Goal: Task Accomplishment & Management: Manage account settings

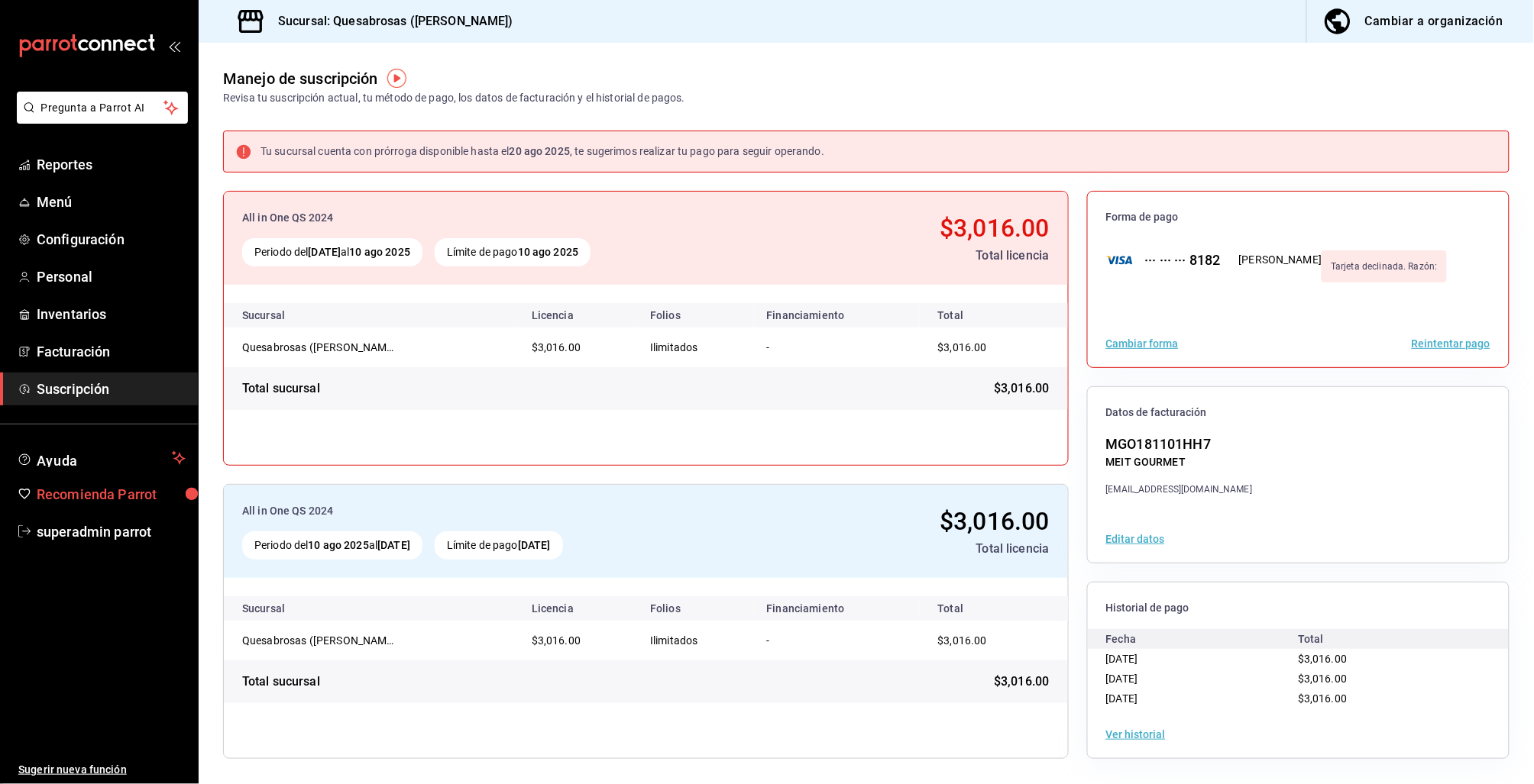
click at [148, 484] on span "Recomienda Parrot" at bounding box center [111, 494] width 149 height 21
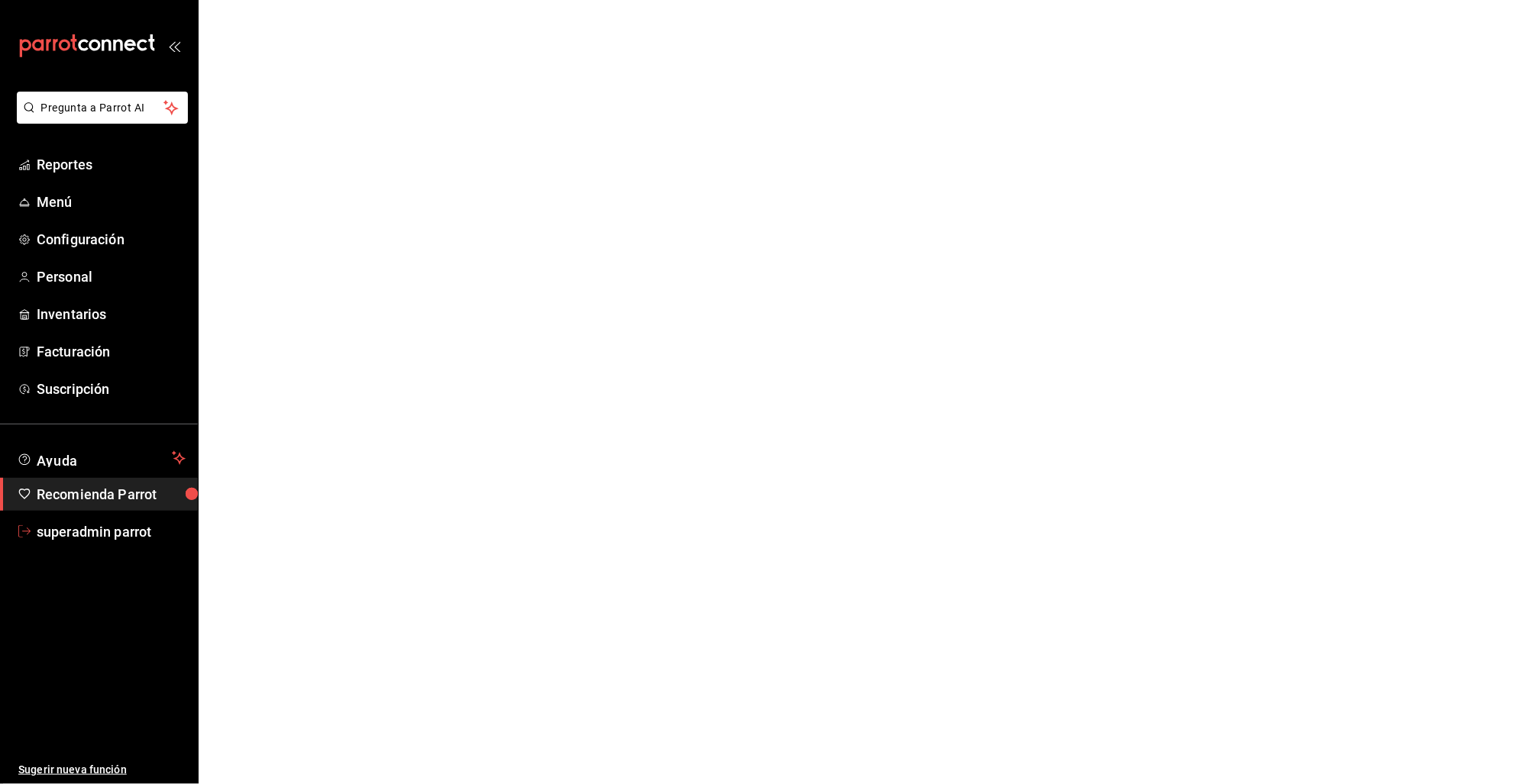
click at [91, 528] on span "superadmin parrot" at bounding box center [111, 531] width 149 height 21
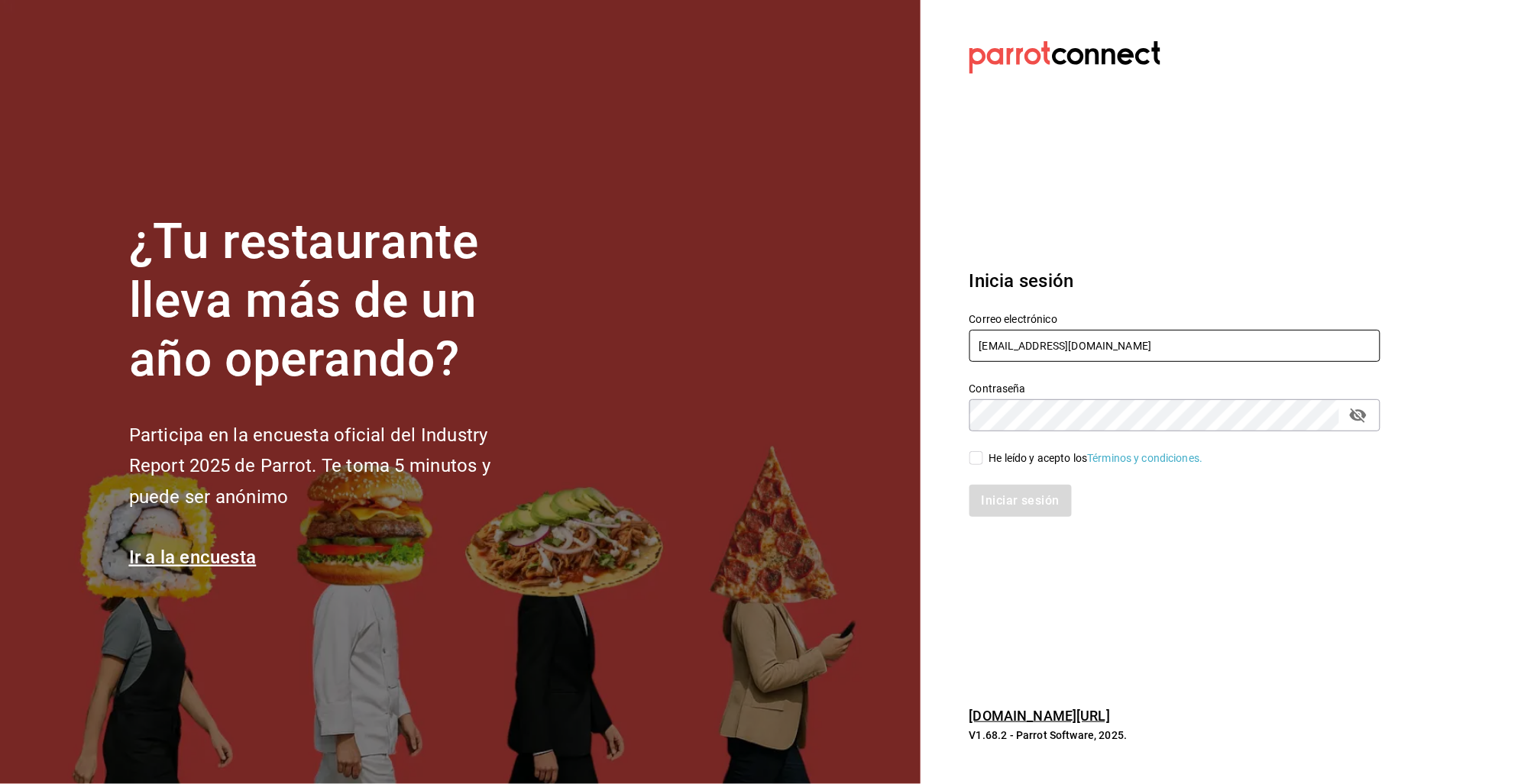
click at [1049, 346] on input "alabimalabam@qro.com" at bounding box center [1174, 346] width 411 height 32
type input "ponpiticon@qro.com"
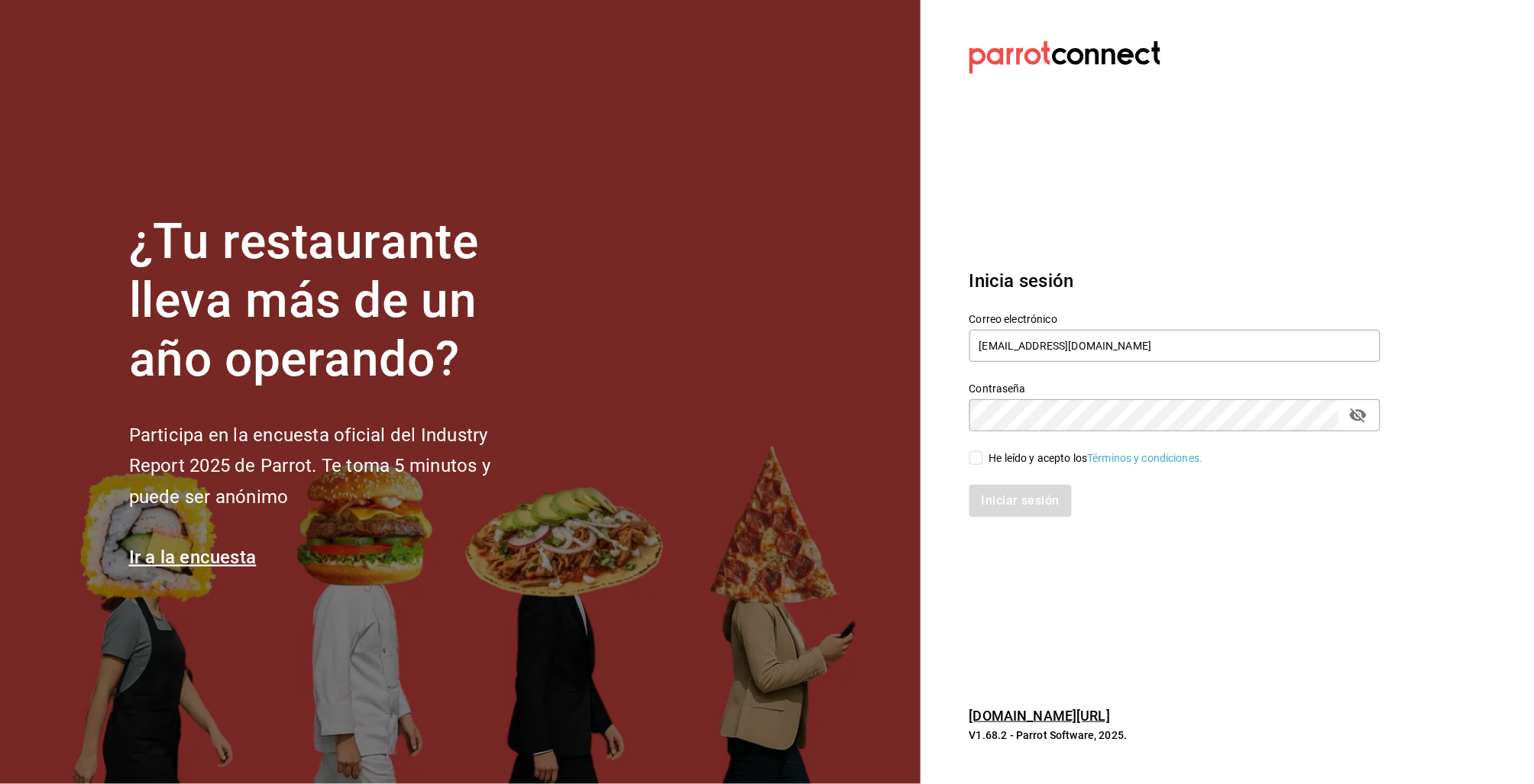
click at [985, 464] on span "He leído y acepto los Términos y condiciones." at bounding box center [1093, 458] width 220 height 16
click at [983, 464] on input "He leído y acepto los Términos y condiciones." at bounding box center [976, 458] width 14 height 14
checkbox input "true"
click at [999, 496] on button "Iniciar sesión" at bounding box center [1021, 501] width 104 height 32
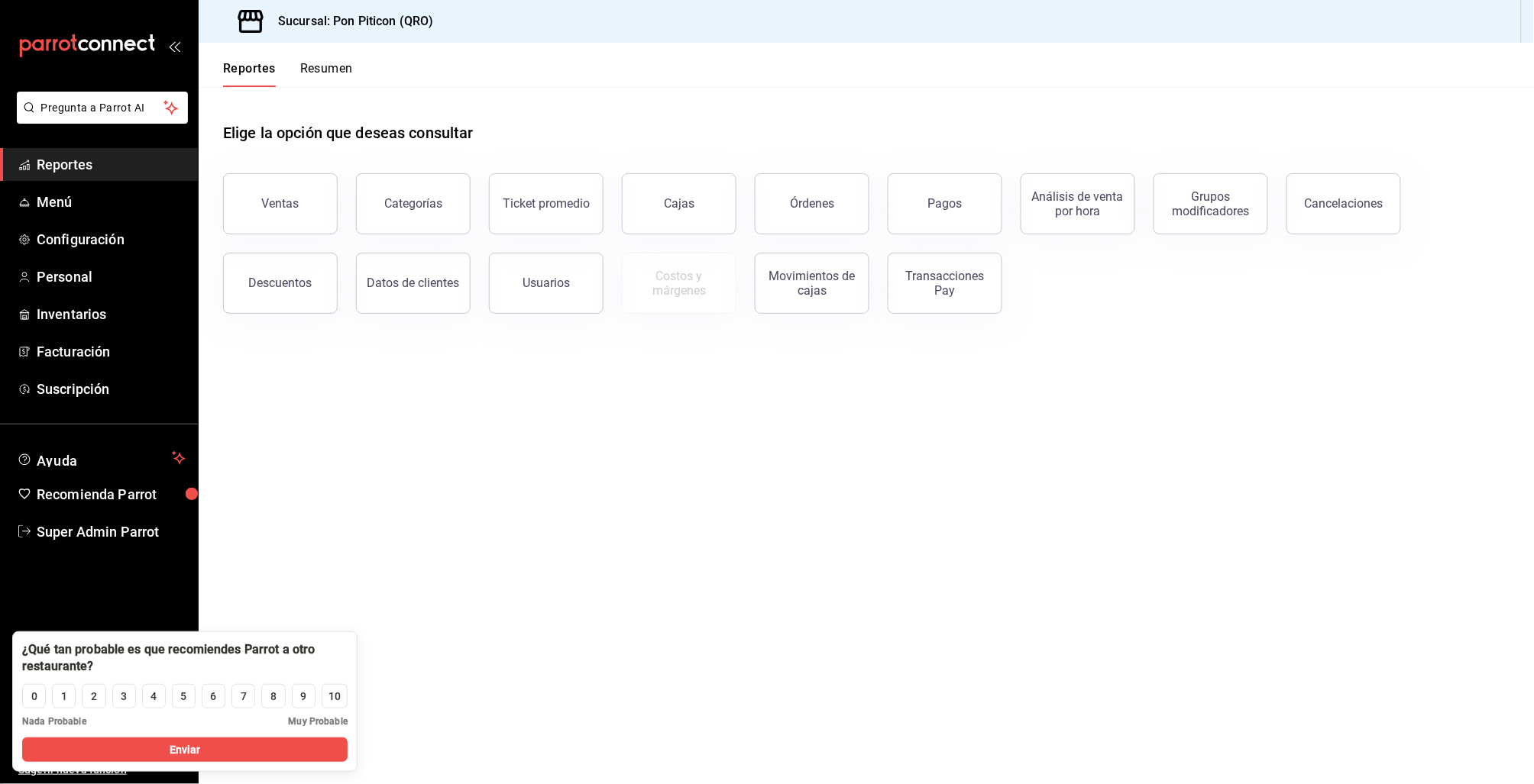
click at [1005, 291] on div "Ventas Categorías Ticket promedio Cajas Órdenes Pagos Análisis de venta por hor…" at bounding box center [857, 234] width 1304 height 159
click at [968, 290] on div "Transacciones Pay" at bounding box center [945, 283] width 95 height 29
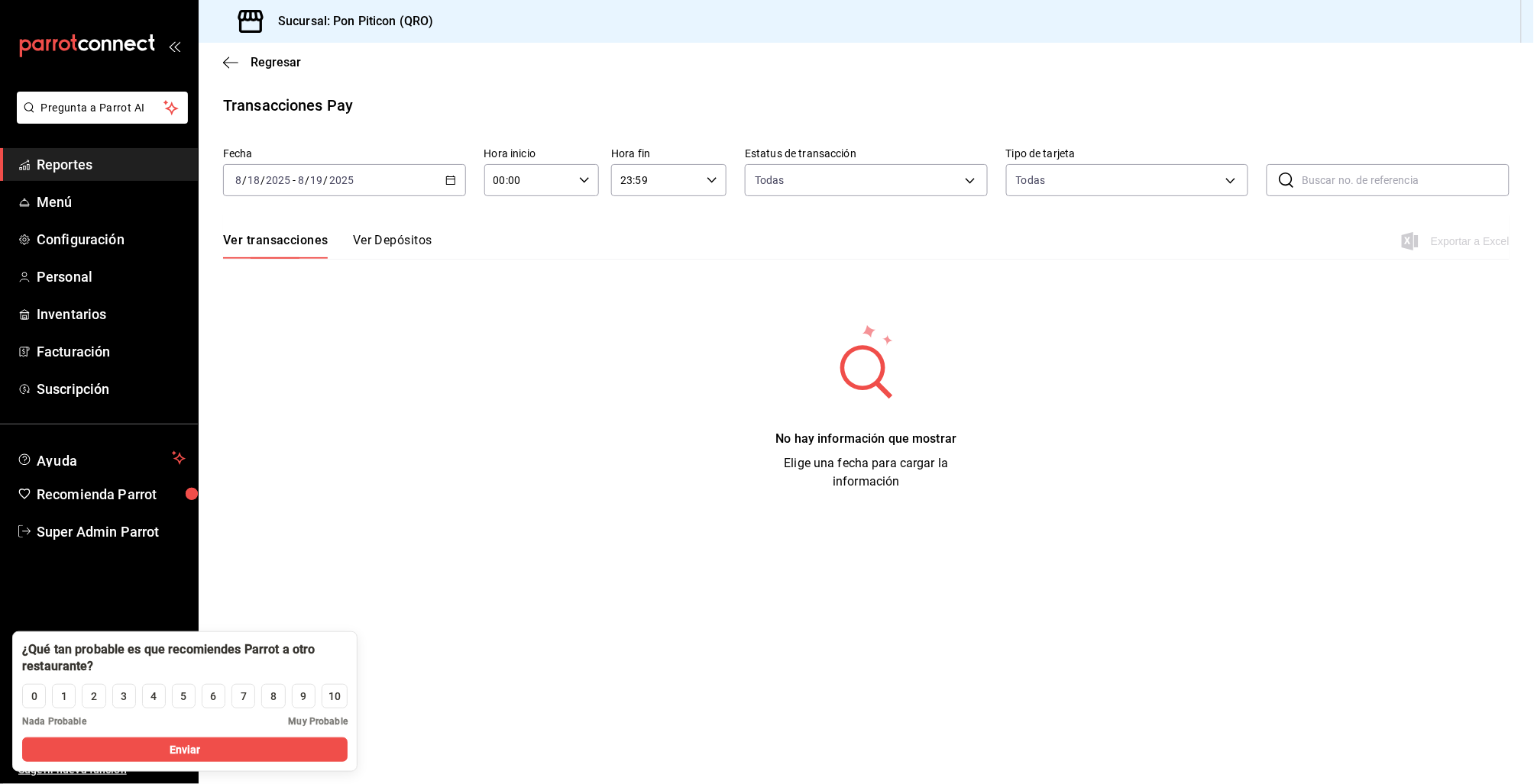
click at [58, 150] on link "Reportes" at bounding box center [99, 164] width 198 height 33
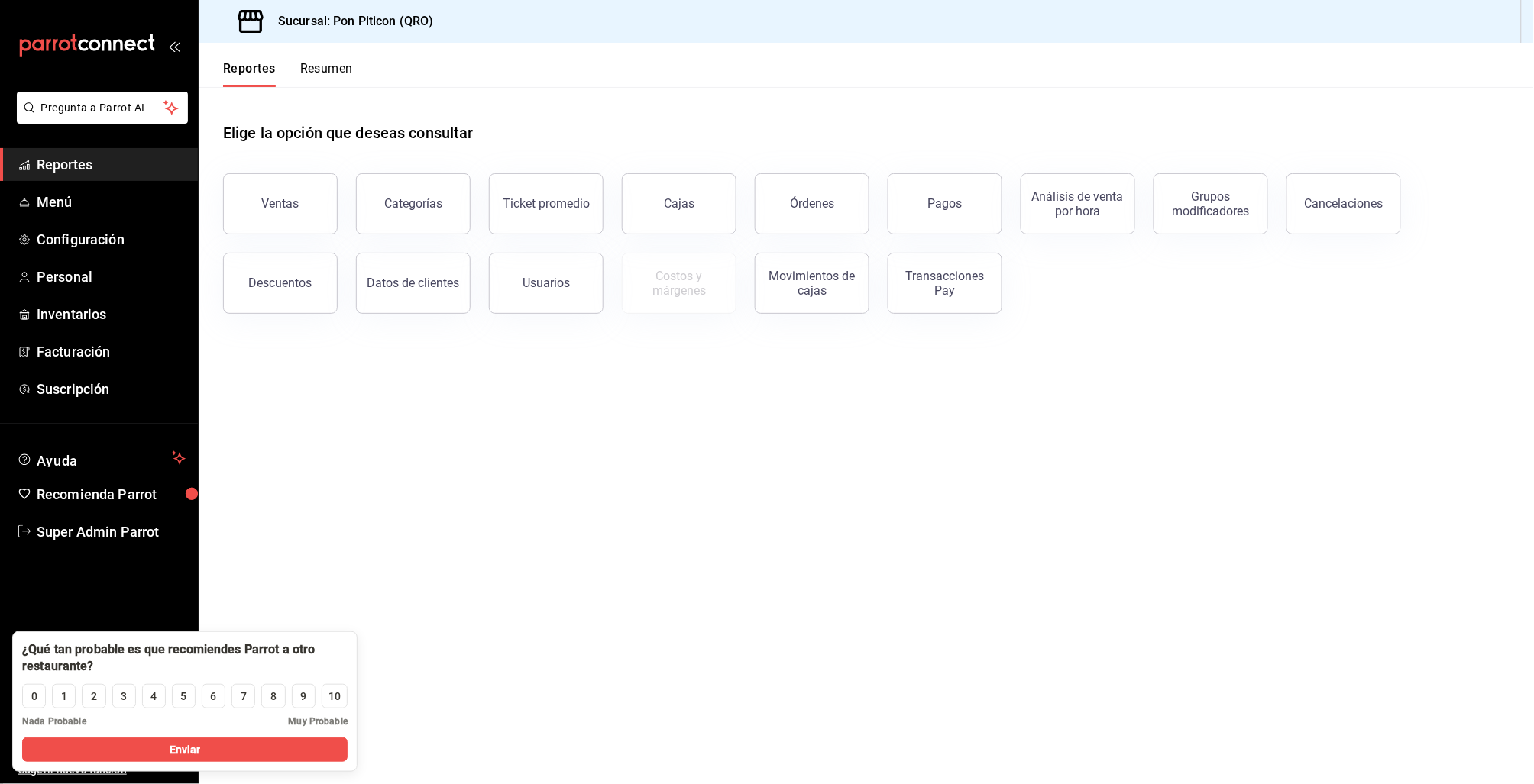
click at [62, 169] on span "Reportes" at bounding box center [111, 164] width 149 height 21
click at [942, 286] on div "Transacciones Pay" at bounding box center [945, 283] width 95 height 29
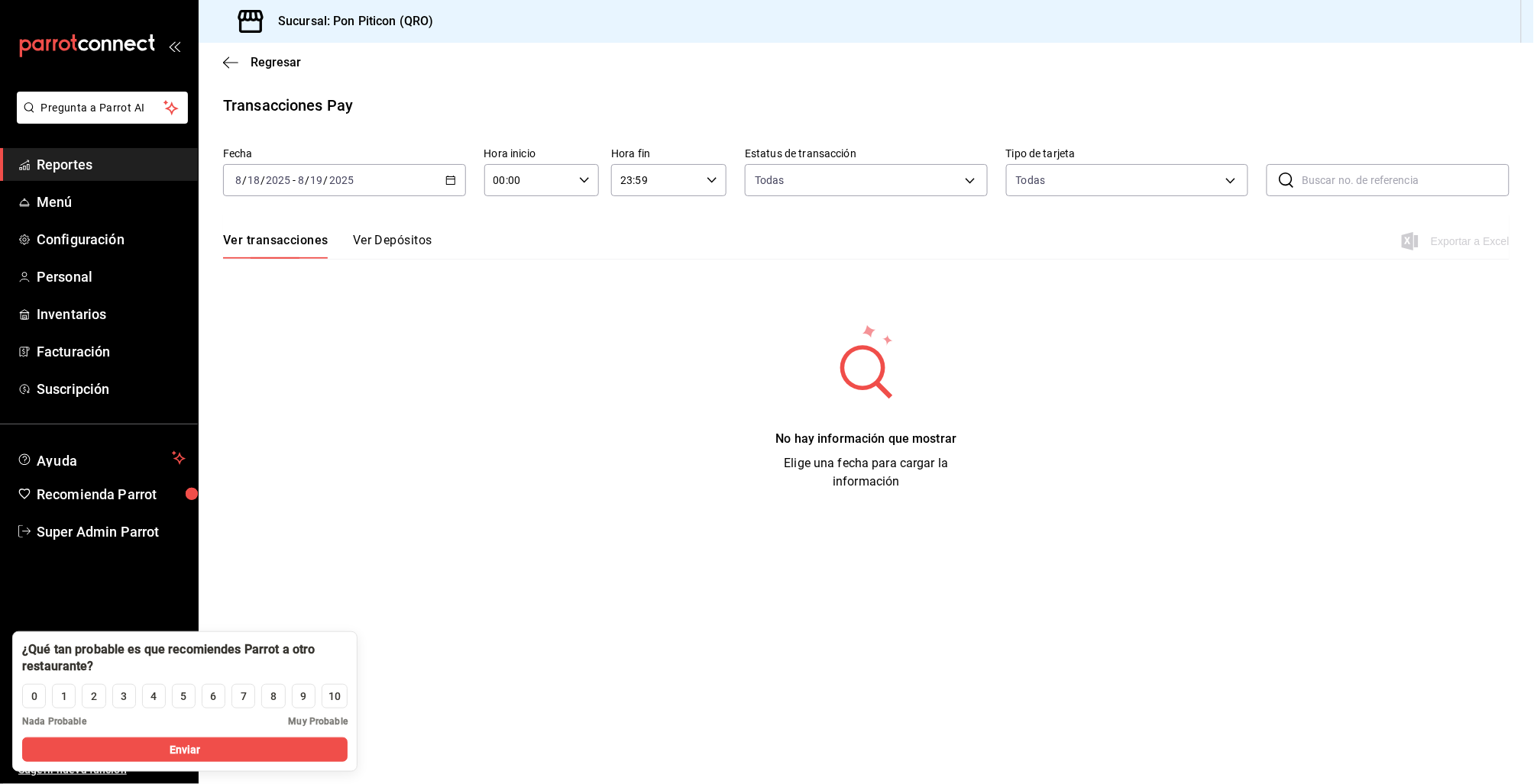
click at [440, 181] on div "[DATE] [DATE] - [DATE] [DATE]" at bounding box center [344, 180] width 243 height 32
click at [293, 404] on span "Rango de fechas" at bounding box center [295, 398] width 119 height 16
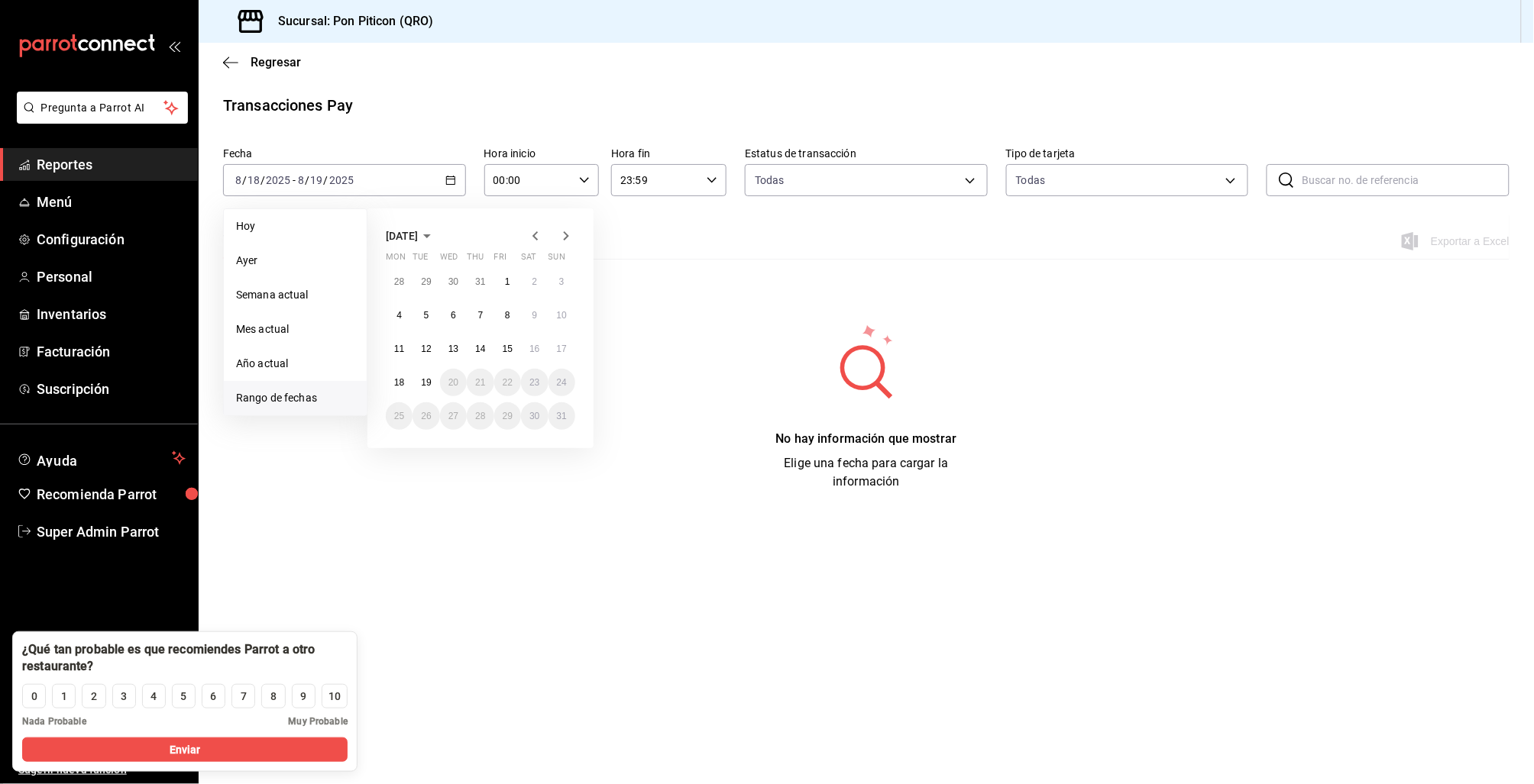
click at [542, 228] on icon "button" at bounding box center [535, 236] width 18 height 18
click at [566, 286] on button "1" at bounding box center [562, 282] width 27 height 28
click at [398, 449] on abbr "30" at bounding box center [399, 450] width 10 height 11
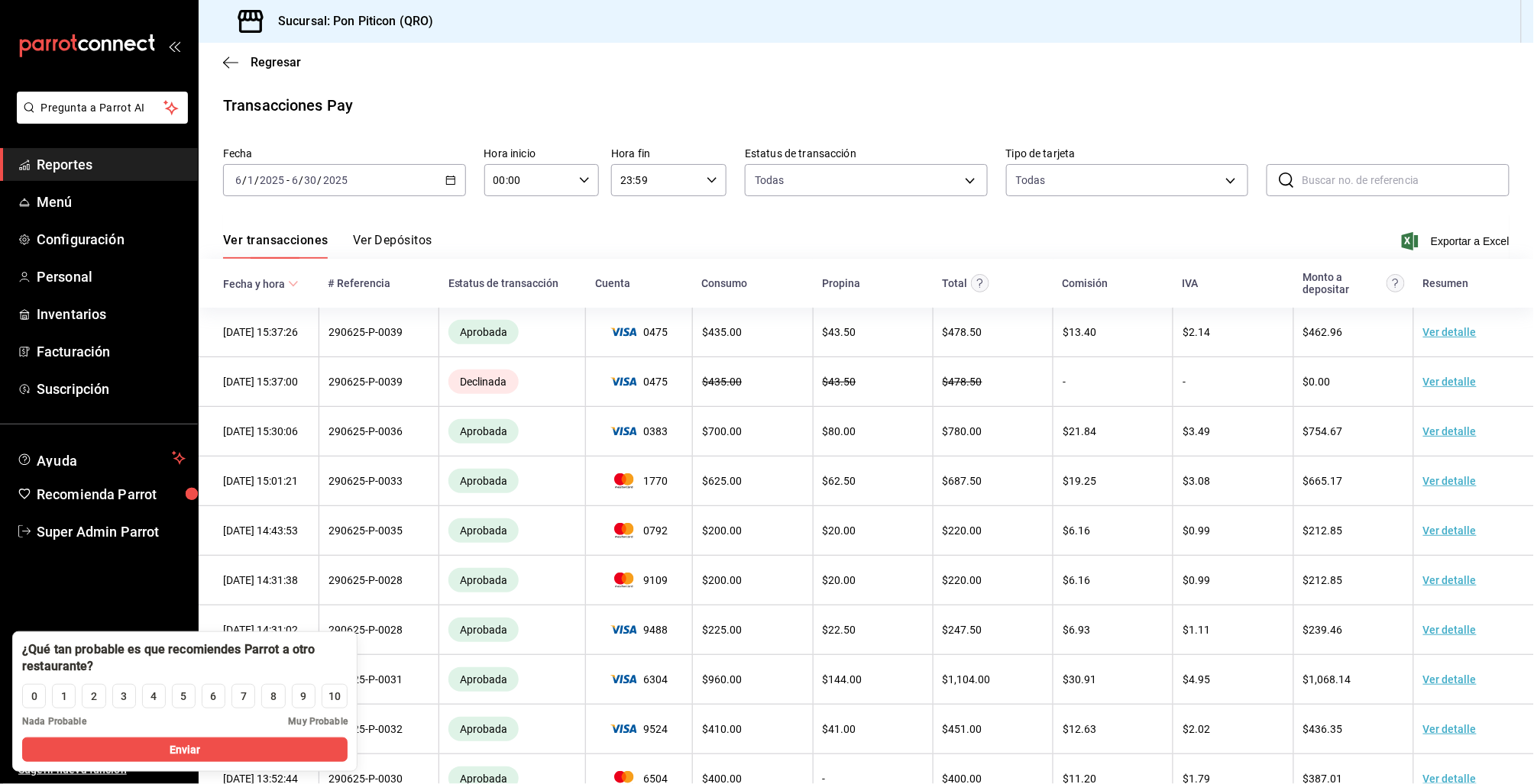
click at [402, 238] on button "Ver Depósitos" at bounding box center [392, 246] width 79 height 26
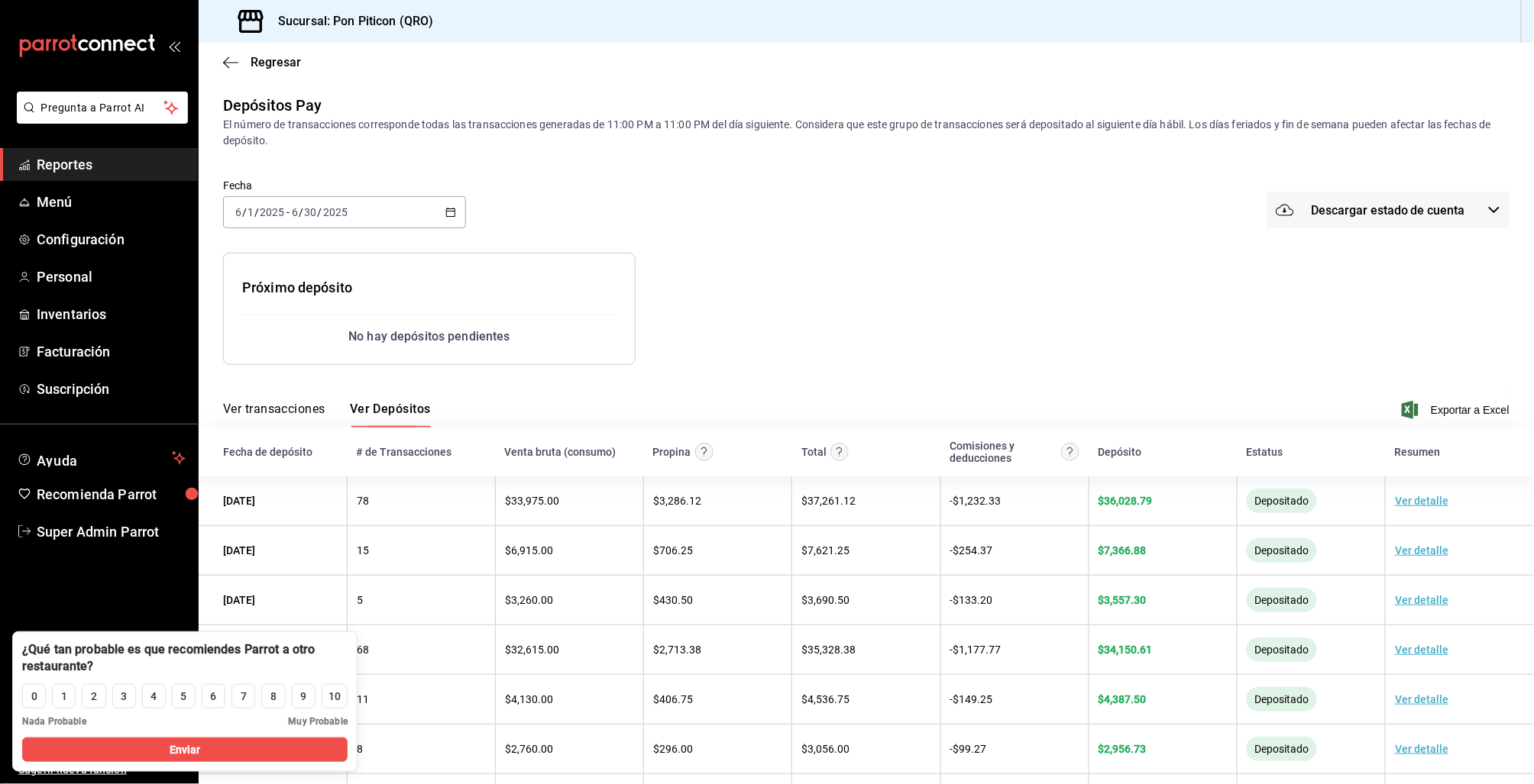
click at [310, 402] on button "Ver transacciones" at bounding box center [274, 415] width 102 height 26
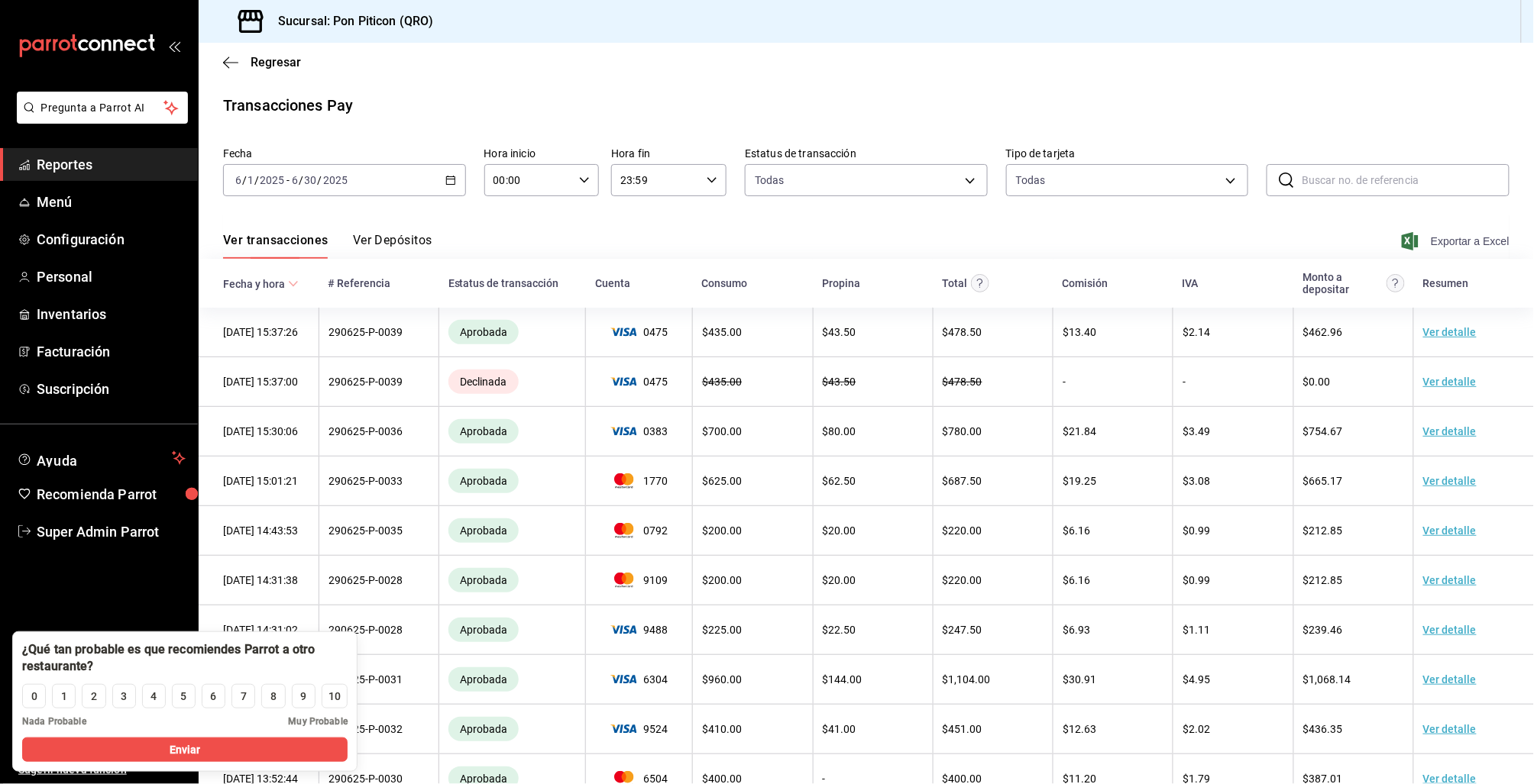
click at [1422, 240] on span "Exportar a Excel" at bounding box center [1457, 241] width 105 height 18
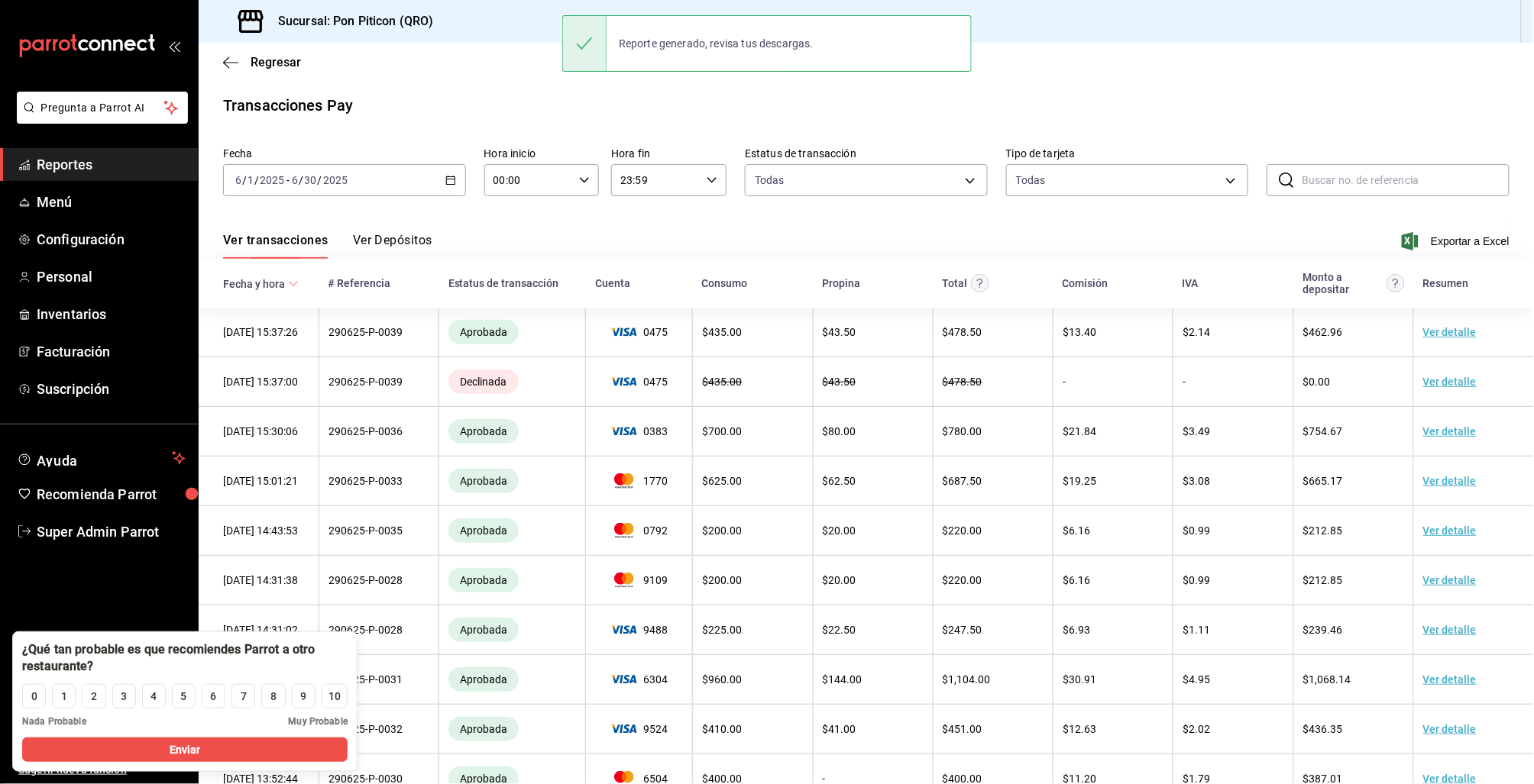
click at [393, 229] on div "Ver transacciones Ver Depósitos Exportar a Excel" at bounding box center [867, 237] width 1287 height 45
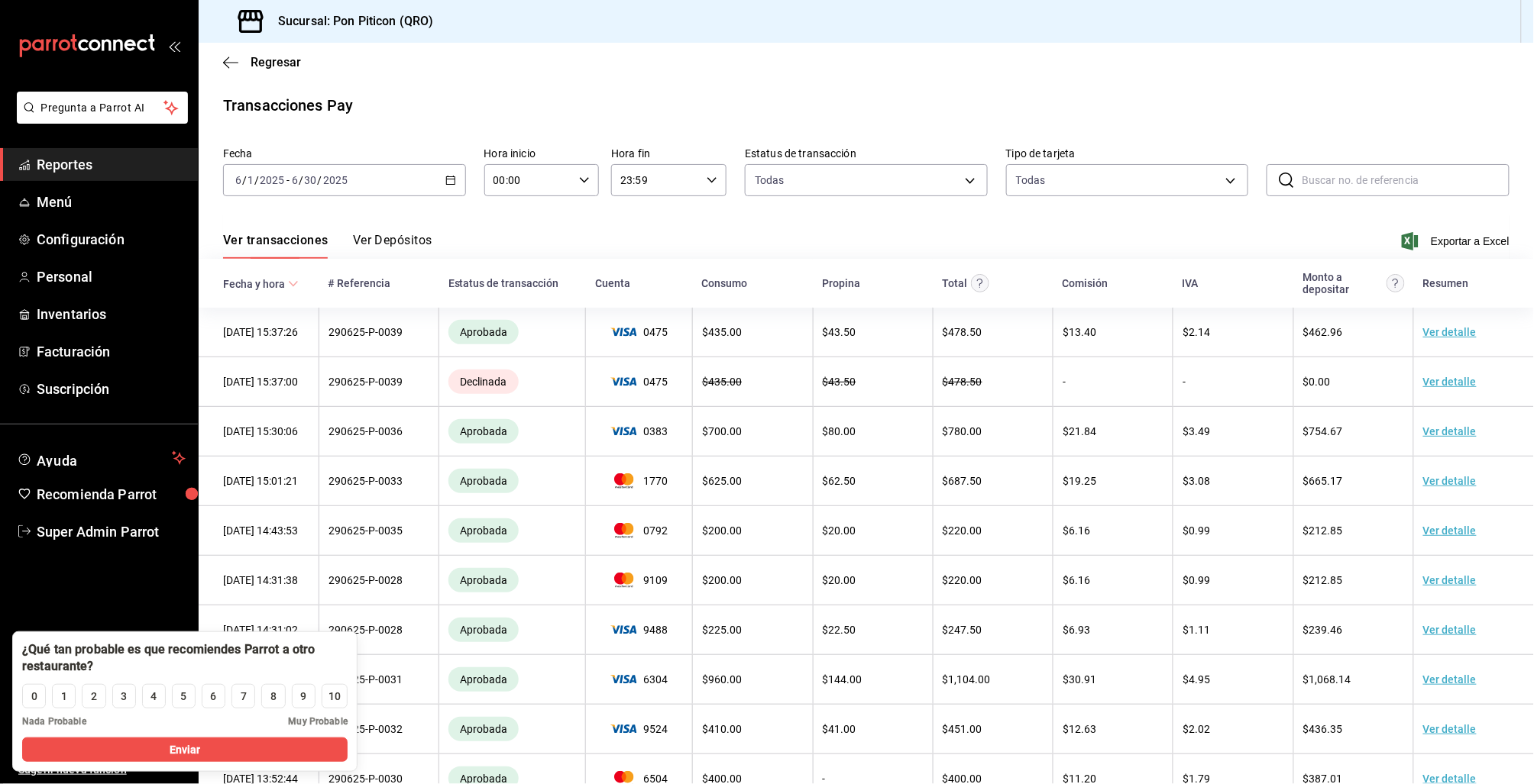
click at [399, 241] on button "Ver Depósitos" at bounding box center [392, 246] width 79 height 26
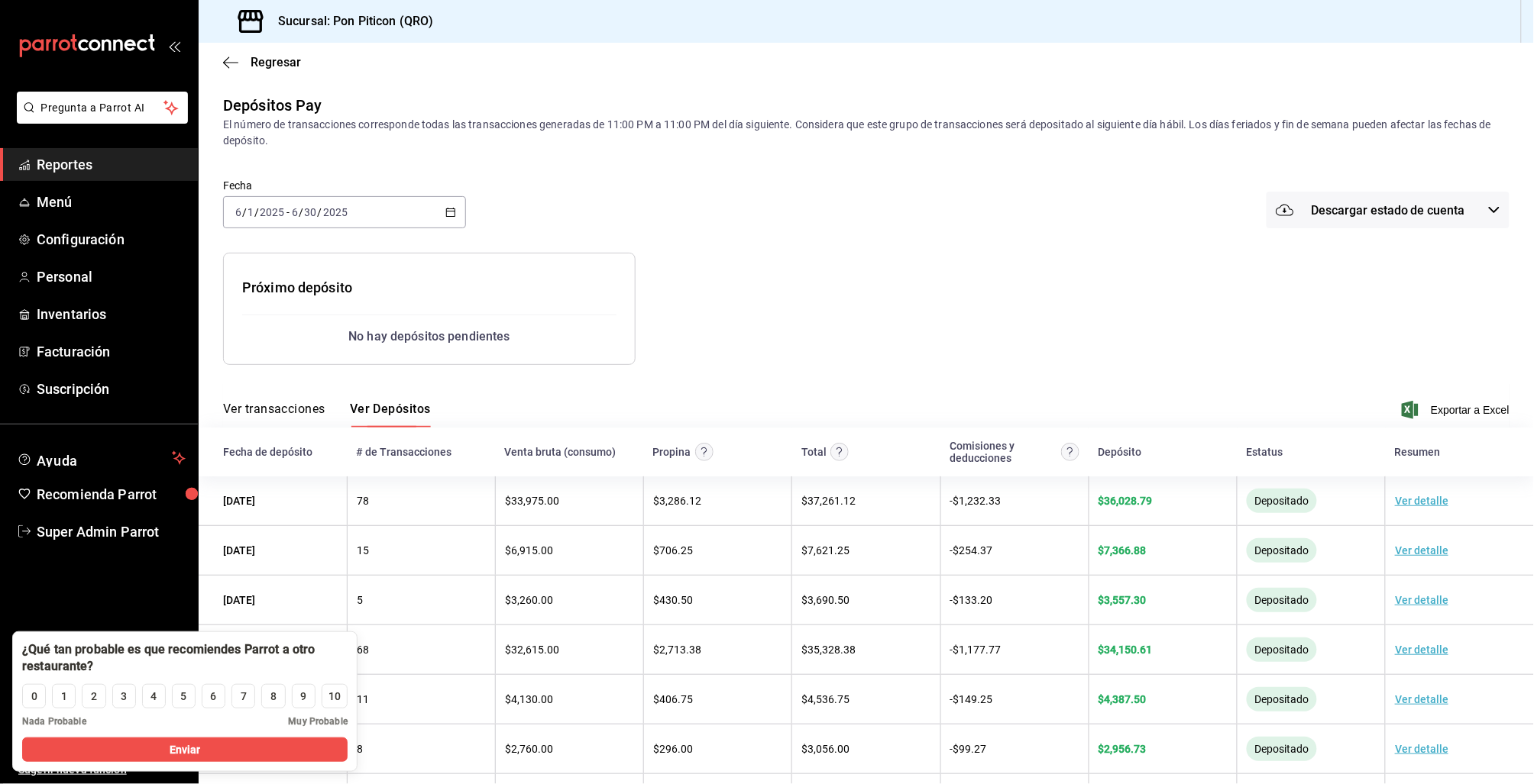
click at [455, 209] on div "2025-06-01 6 / 1 / 2025 - 2025-06-30 6 / 30 / 2025" at bounding box center [344, 213] width 243 height 32
click at [451, 213] on \(Stroke\) "button" at bounding box center [451, 213] width 9 height 8
click at [843, 293] on div at bounding box center [963, 296] width 656 height 136
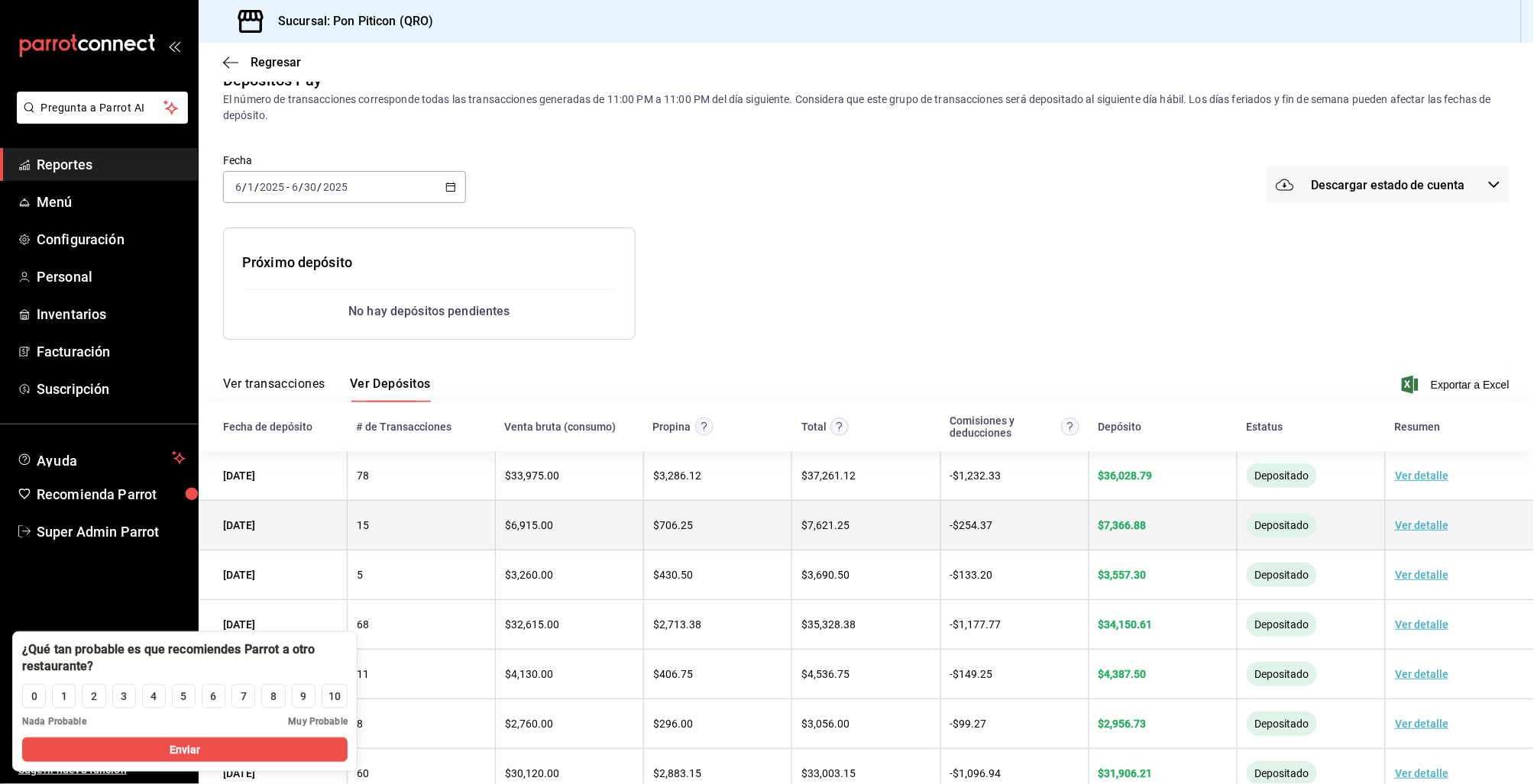
scroll to position [28, 0]
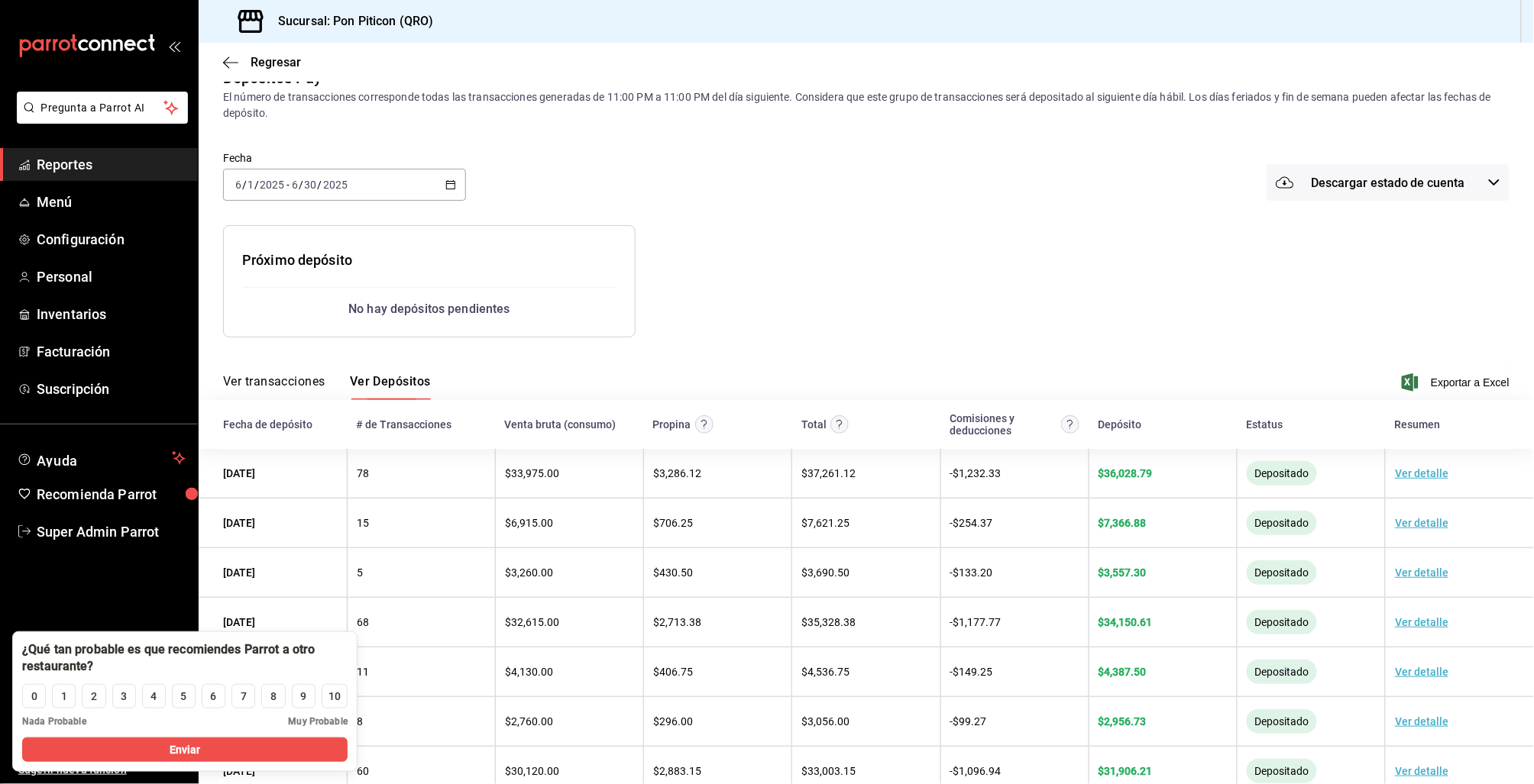
click at [448, 182] on icon "button" at bounding box center [451, 185] width 11 height 11
click at [449, 181] on icon "button" at bounding box center [451, 185] width 11 height 11
click at [693, 357] on div "Ver transacciones Ver Depósitos Exportar a Excel" at bounding box center [867, 378] width 1287 height 45
click at [269, 385] on button "Ver transacciones" at bounding box center [274, 387] width 102 height 26
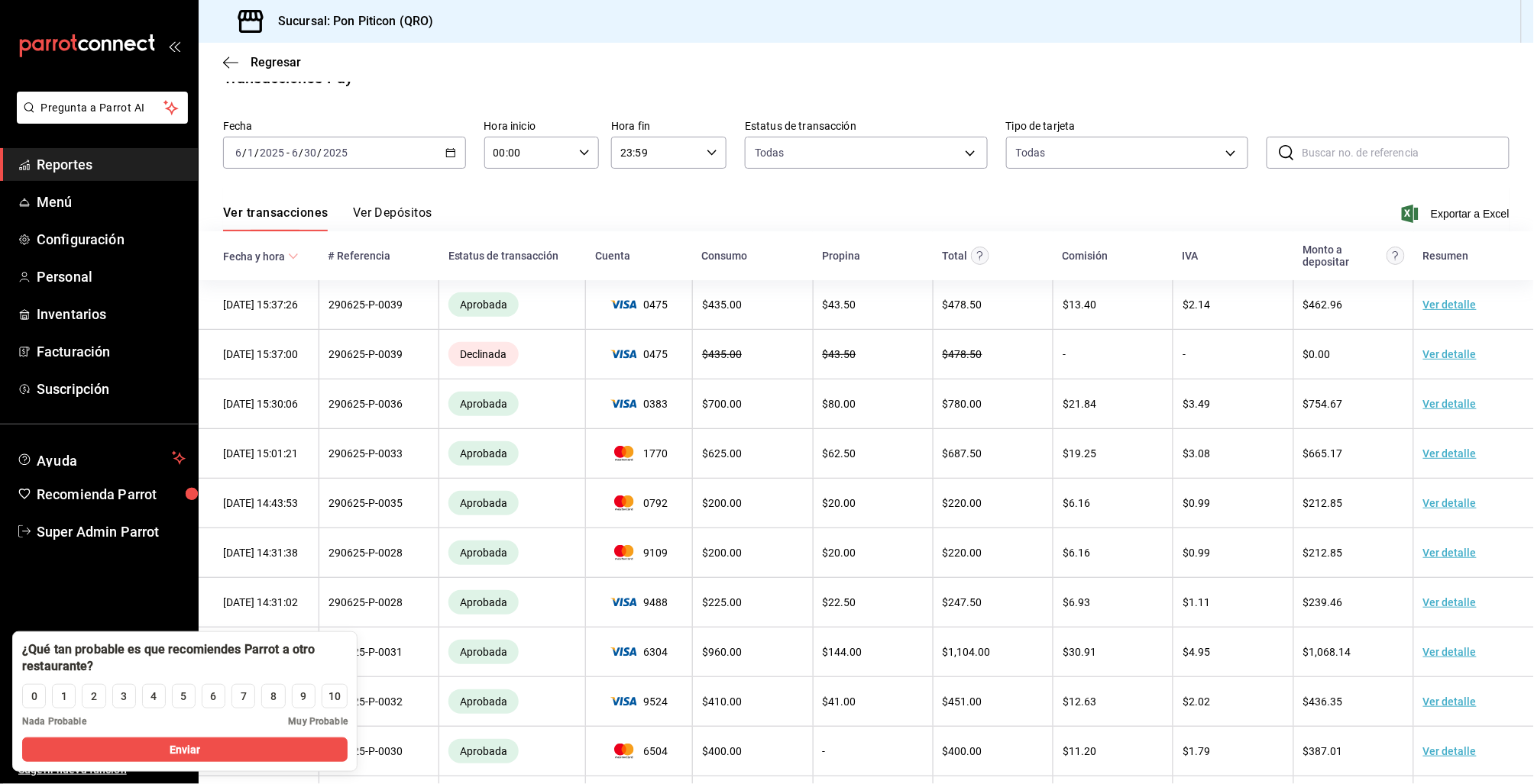
click at [456, 149] on div "2025-06-01 6 / 1 / 2025 - 2025-06-30 6 / 30 / 2025" at bounding box center [344, 152] width 243 height 32
click at [456, 149] on div "2025-06-01 6 / 1 / 2025 - 2025-06-30 6 / 30 / 2025" at bounding box center [344, 152] width 243 height 32
click at [292, 367] on span "Rango de fechas" at bounding box center [295, 370] width 119 height 16
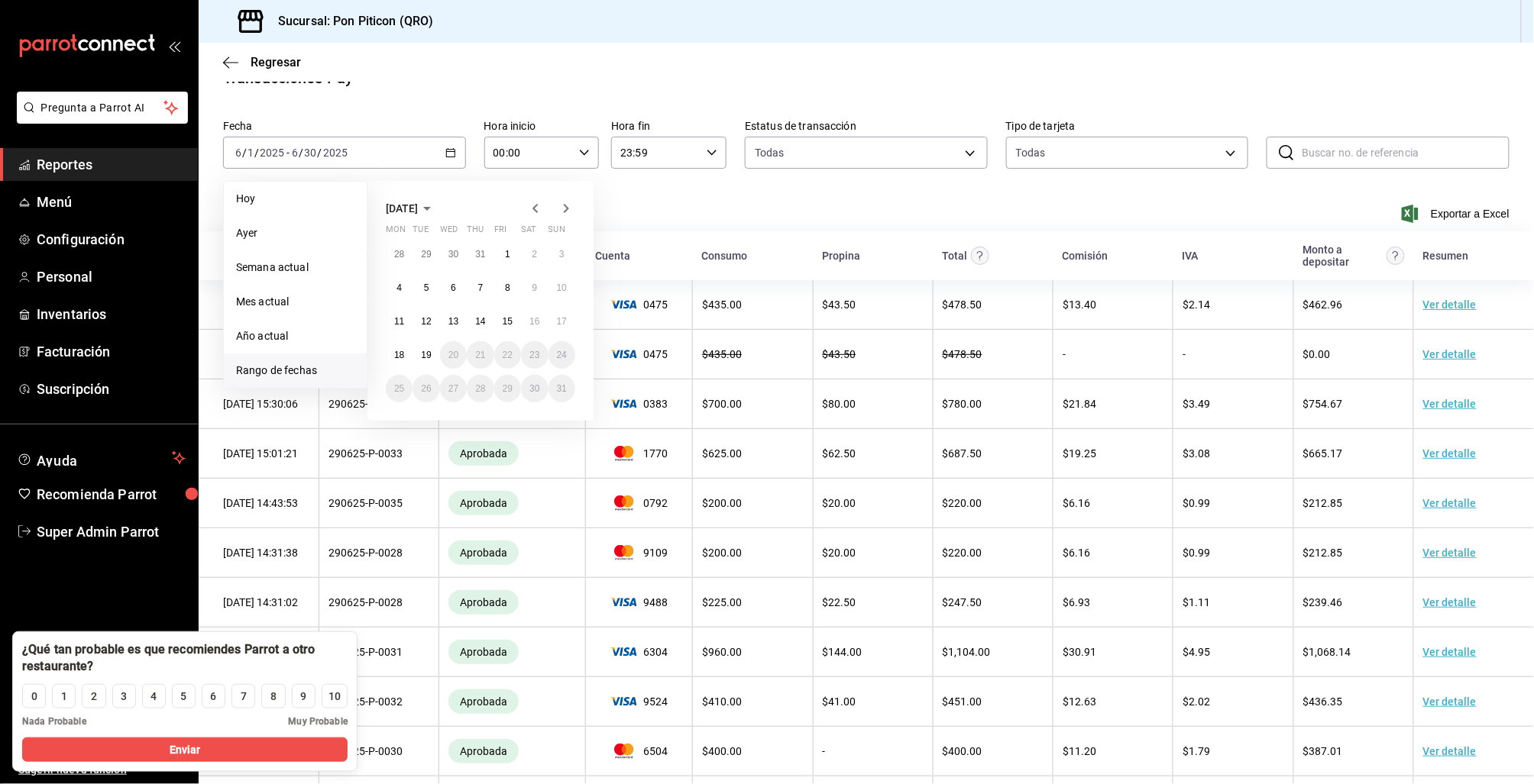
click at [535, 203] on icon "button" at bounding box center [535, 209] width 18 height 18
click at [406, 286] on button "2" at bounding box center [399, 288] width 27 height 28
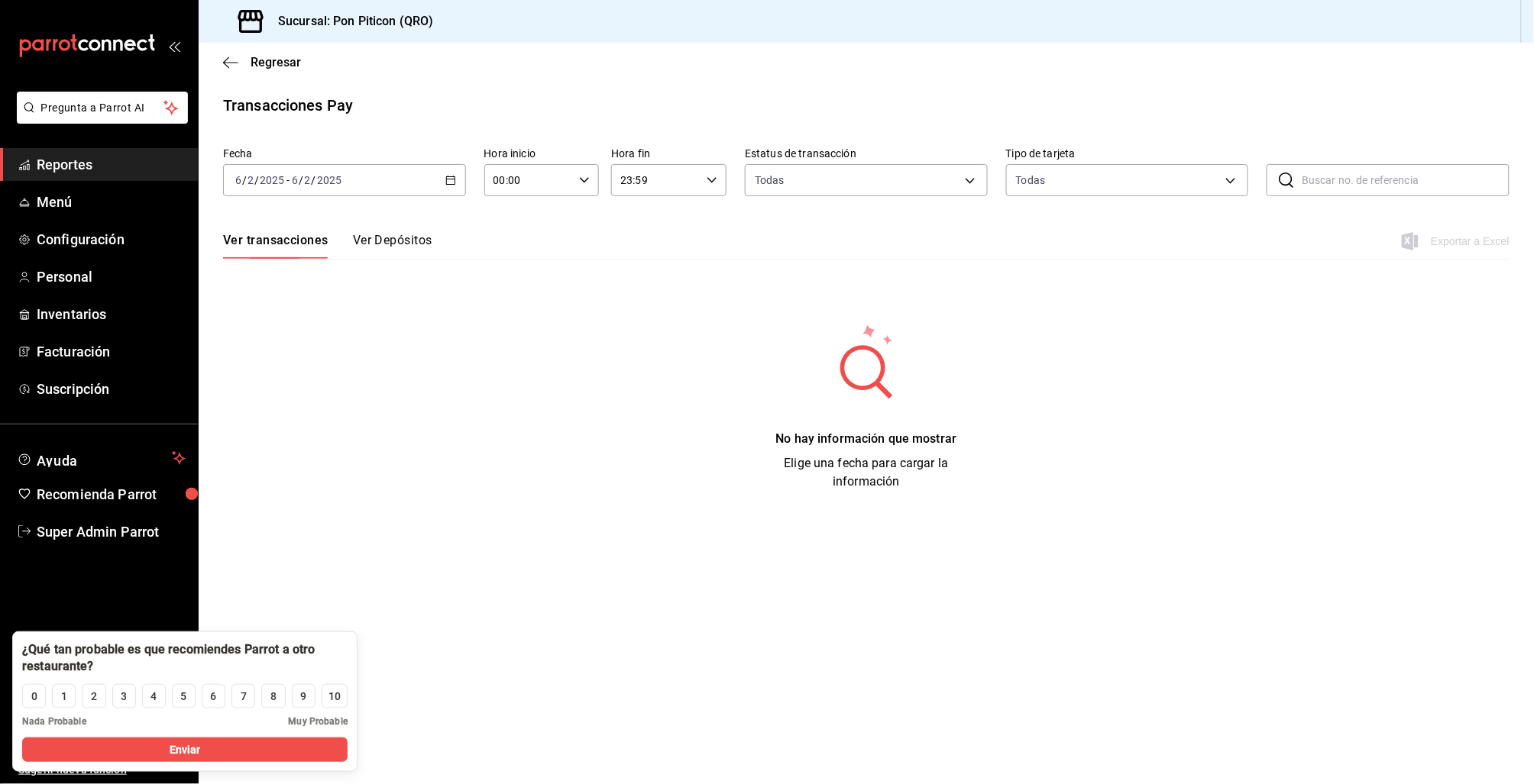
click at [410, 235] on button "Ver Depósitos" at bounding box center [392, 246] width 79 height 26
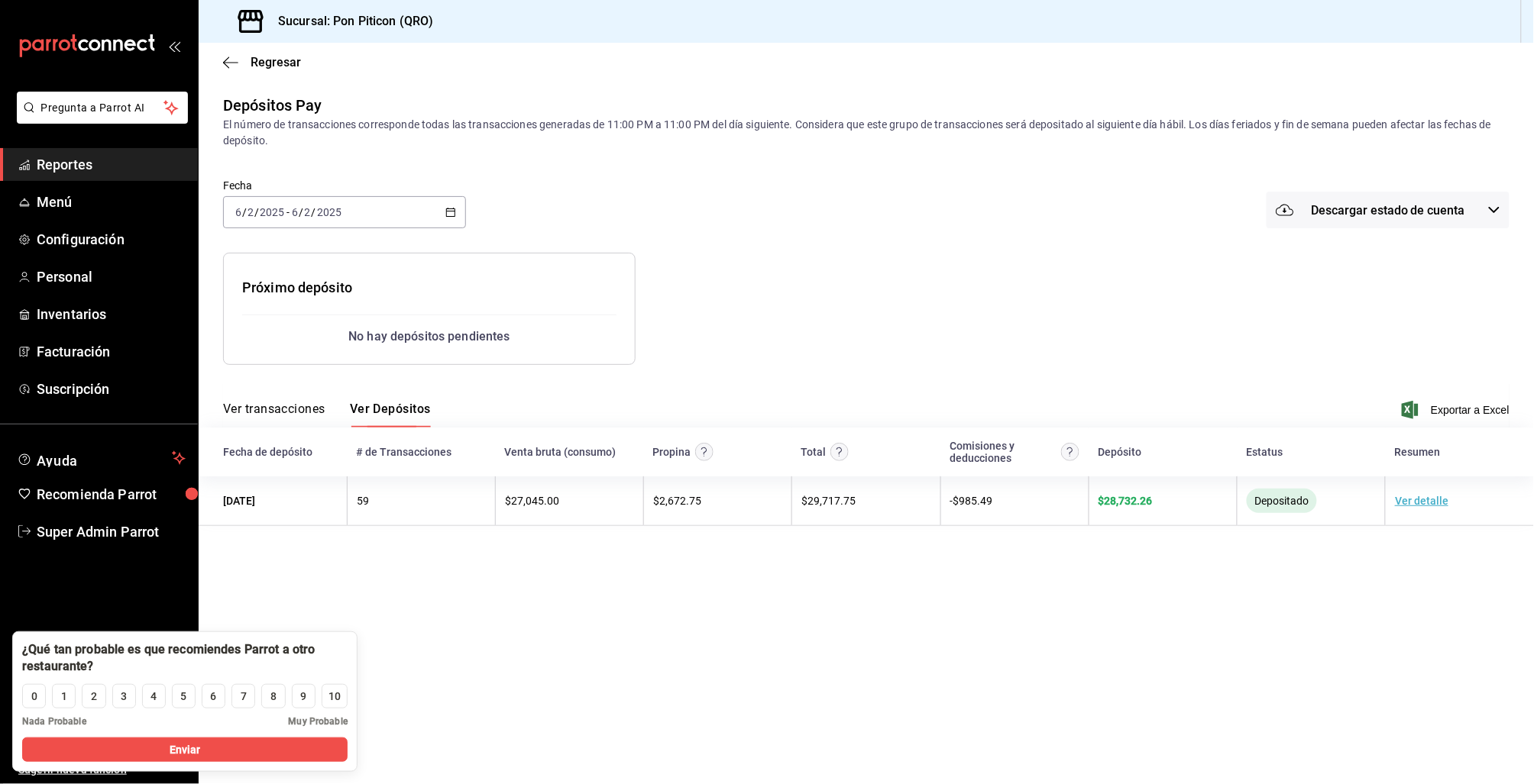
click at [75, 167] on span "Reportes" at bounding box center [111, 164] width 149 height 21
click at [443, 213] on div "2025-06-02 6 / 2 / 2025 - 2025-06-02 6 / 2 / 2025" at bounding box center [344, 213] width 243 height 32
click at [276, 427] on span "Rango de fechas" at bounding box center [295, 430] width 119 height 16
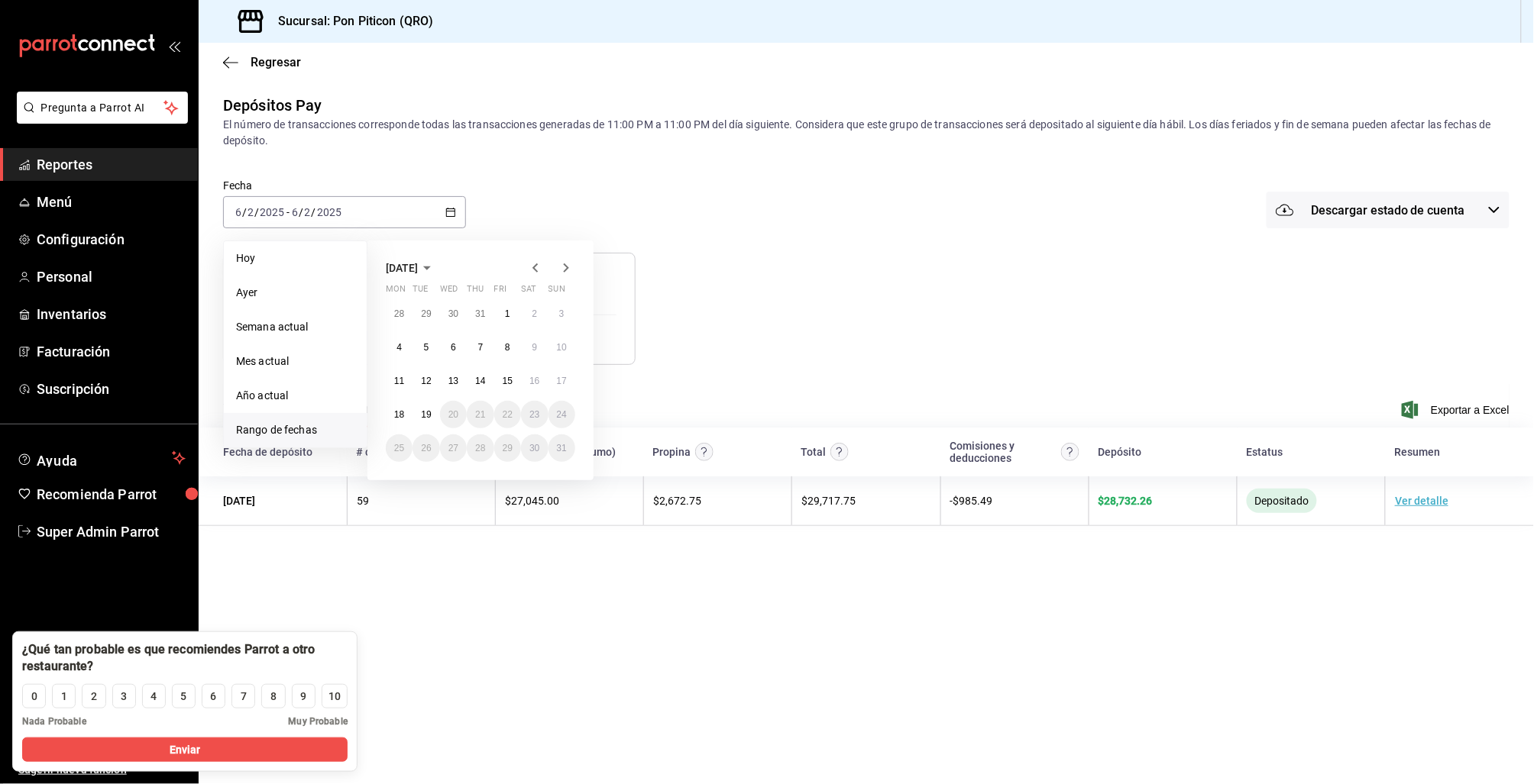
click at [533, 275] on icon "button" at bounding box center [535, 268] width 18 height 18
click at [534, 275] on icon "button" at bounding box center [535, 268] width 18 height 18
click at [559, 309] on abbr "1" at bounding box center [562, 314] width 5 height 11
click at [407, 481] on button "30" at bounding box center [399, 482] width 27 height 28
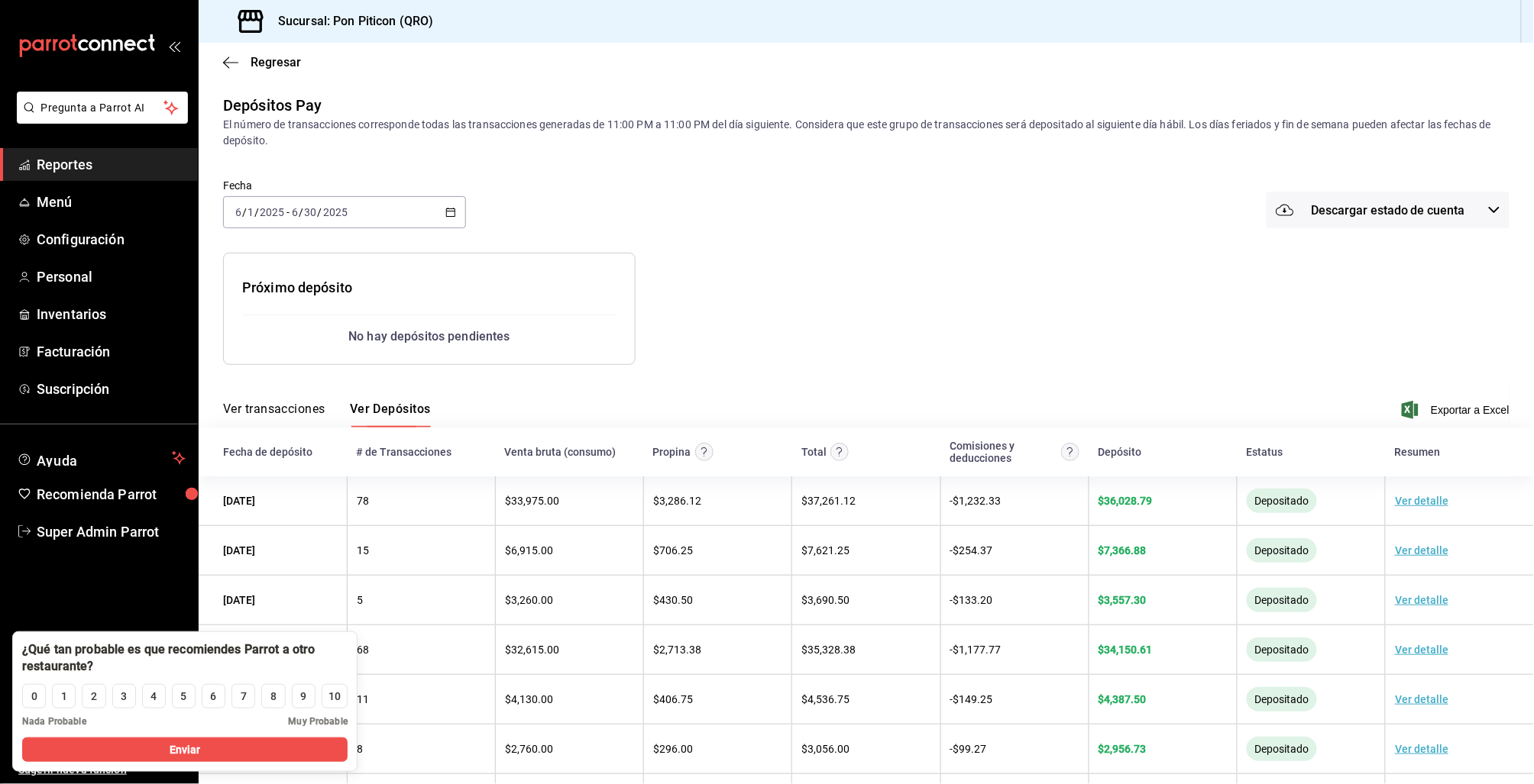
click at [263, 407] on button "Ver transacciones" at bounding box center [274, 415] width 102 height 26
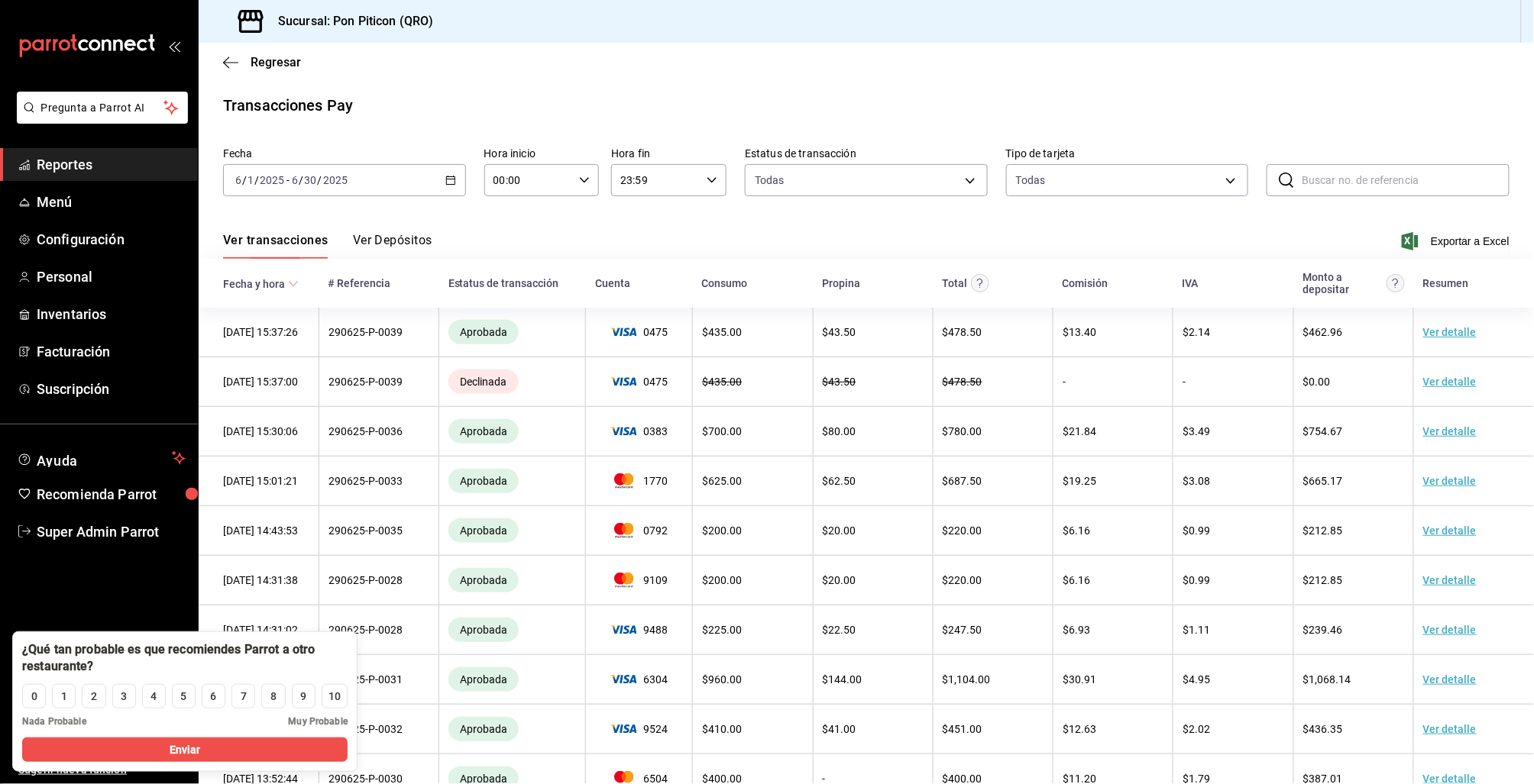
click at [645, 244] on div "Ver transacciones Ver Depósitos Exportar a Excel" at bounding box center [867, 237] width 1287 height 45
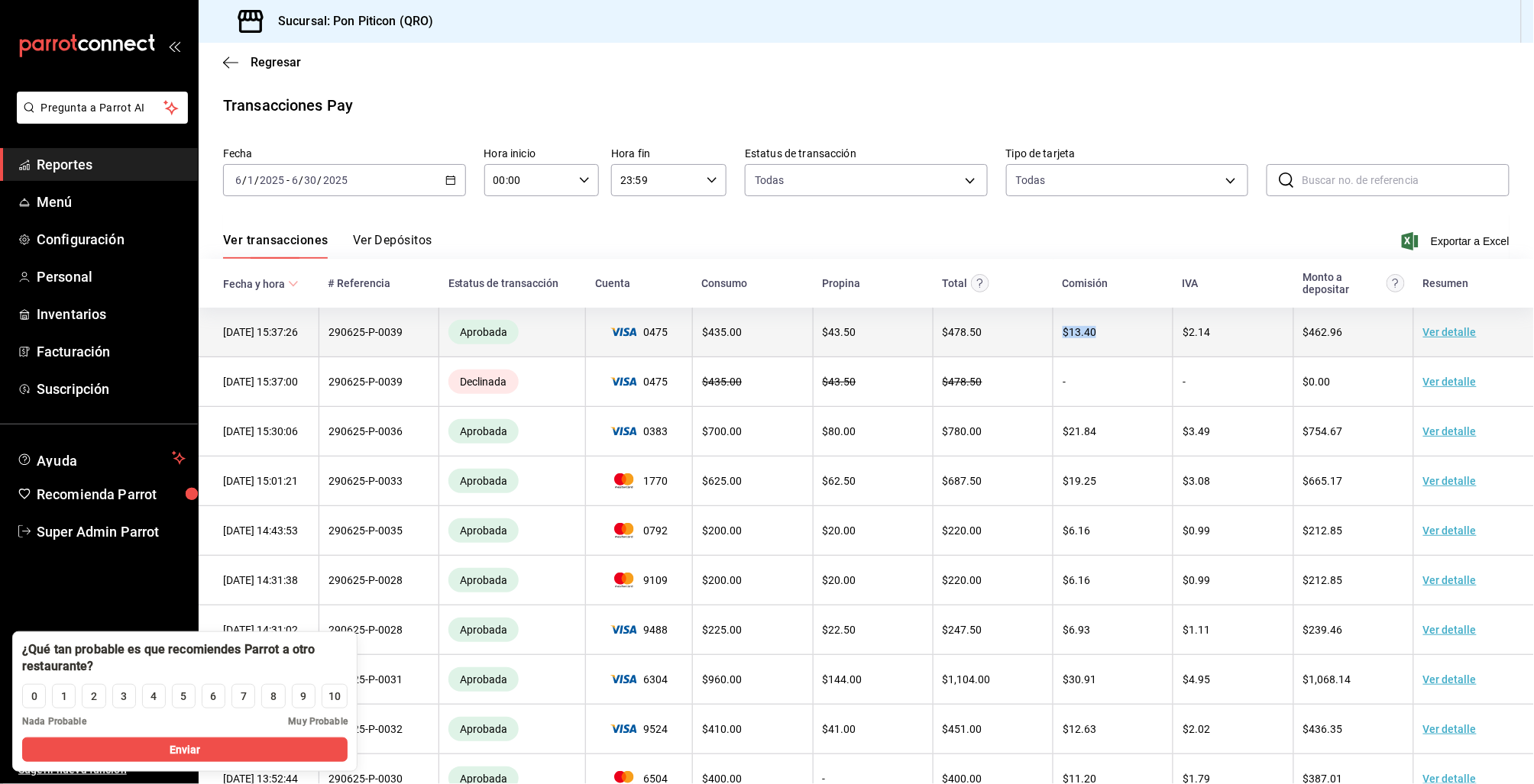
drag, startPoint x: 1052, startPoint y: 333, endPoint x: 1109, endPoint y: 336, distance: 57.1
click at [1109, 336] on td "$ 13.40" at bounding box center [1113, 333] width 120 height 49
drag, startPoint x: 1181, startPoint y: 331, endPoint x: 1215, endPoint y: 327, distance: 34.2
click at [1215, 327] on td "$ 2.14" at bounding box center [1234, 333] width 120 height 49
drag, startPoint x: 1372, startPoint y: 338, endPoint x: 1278, endPoint y: 333, distance: 94.1
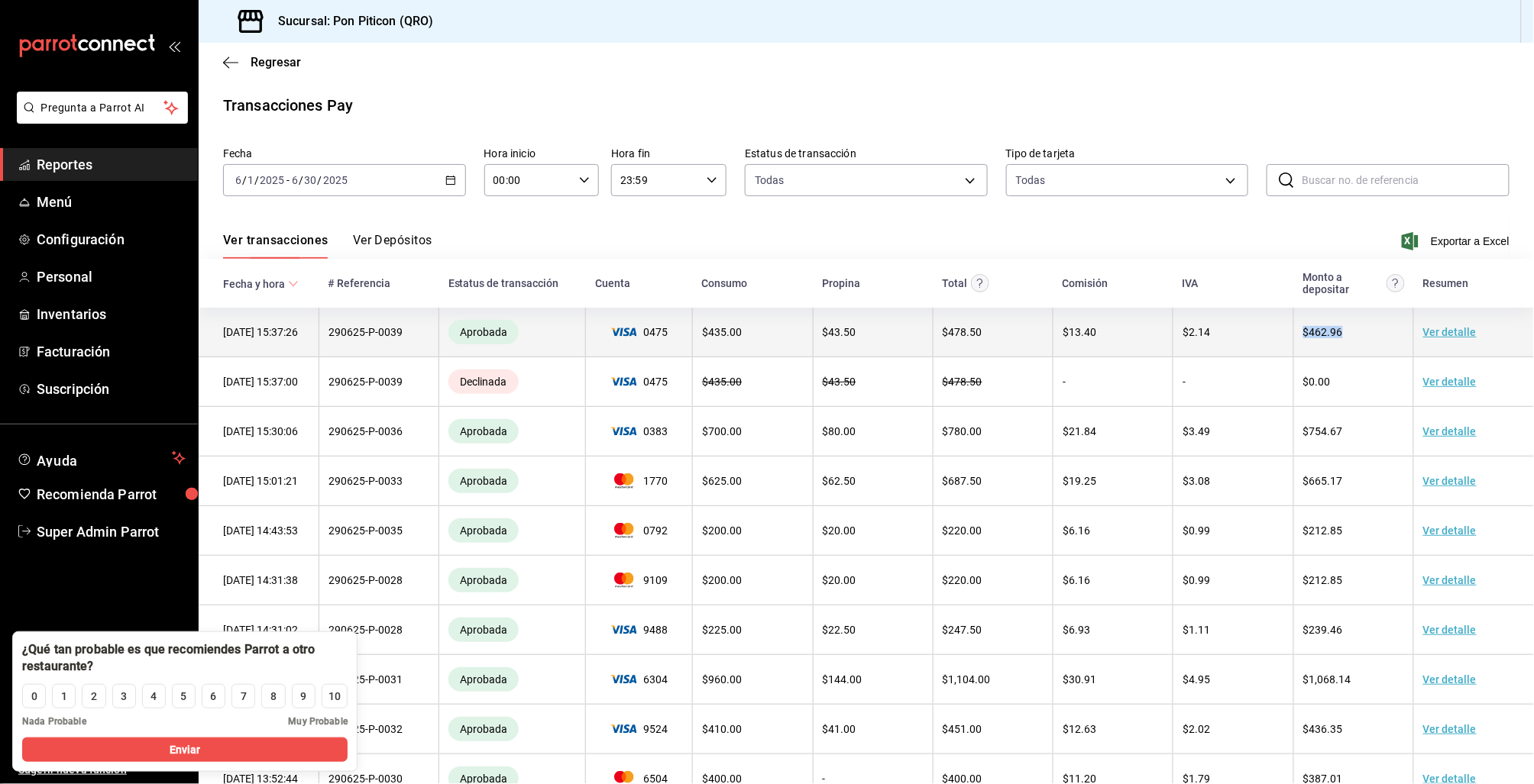
click at [1278, 333] on tr "29/06/25 15:37:26 290625-P-0039 Aprobada 0475 $ 435.00 $ 43.50 $ 478.50 $ 13.40…" at bounding box center [866, 333] width 1335 height 49
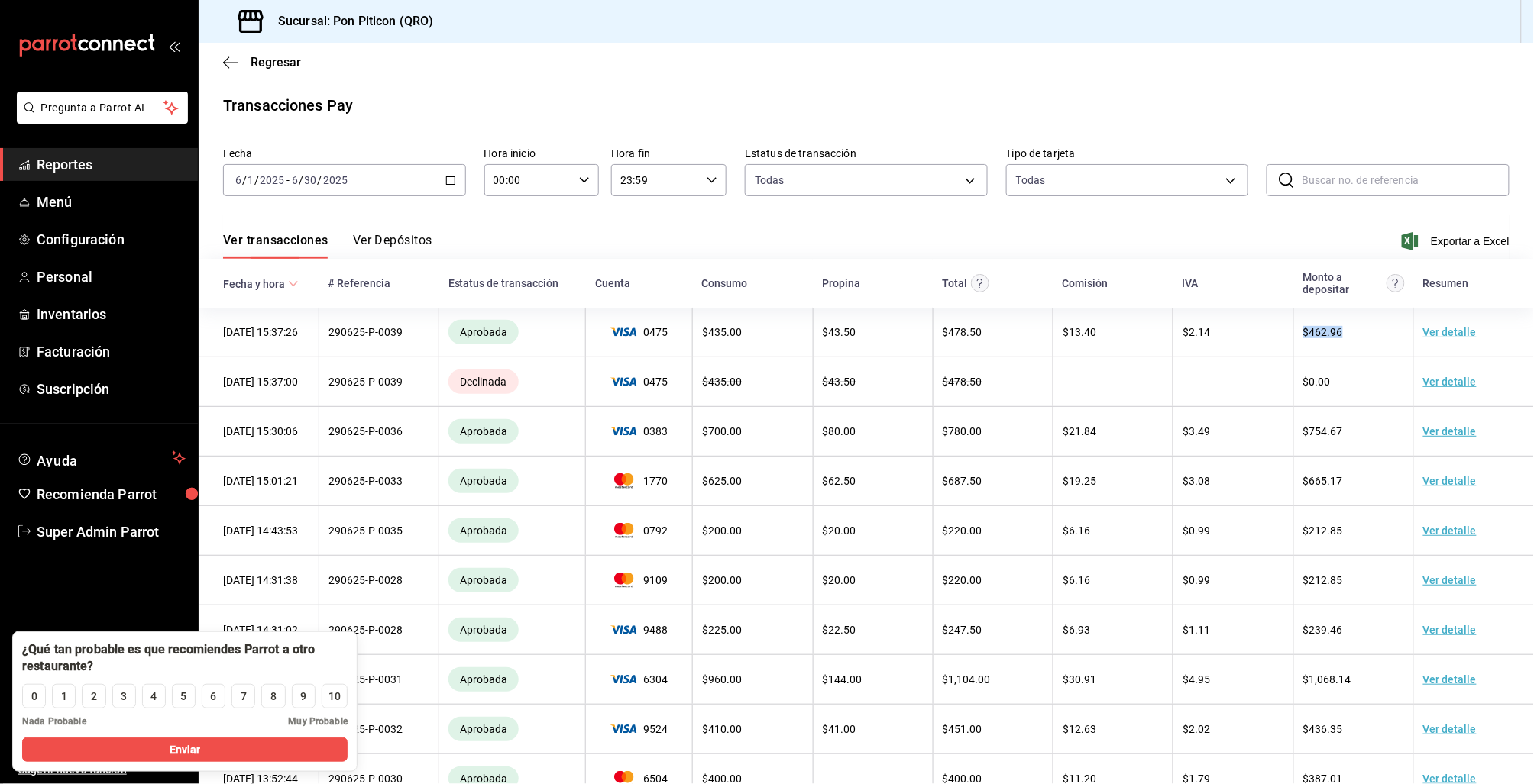
click at [445, 180] on icon "button" at bounding box center [451, 180] width 11 height 11
drag, startPoint x: 572, startPoint y: 246, endPoint x: 639, endPoint y: 190, distance: 87.3
click at [577, 246] on div "Ver transacciones Ver Depósitos Exportar a Excel" at bounding box center [867, 237] width 1287 height 45
click at [450, 183] on icon "button" at bounding box center [451, 180] width 11 height 11
click at [450, 172] on div "2025-06-01 6 / 1 / 2025 - 2025-06-30 6 / 30 / 2025" at bounding box center [344, 180] width 243 height 32
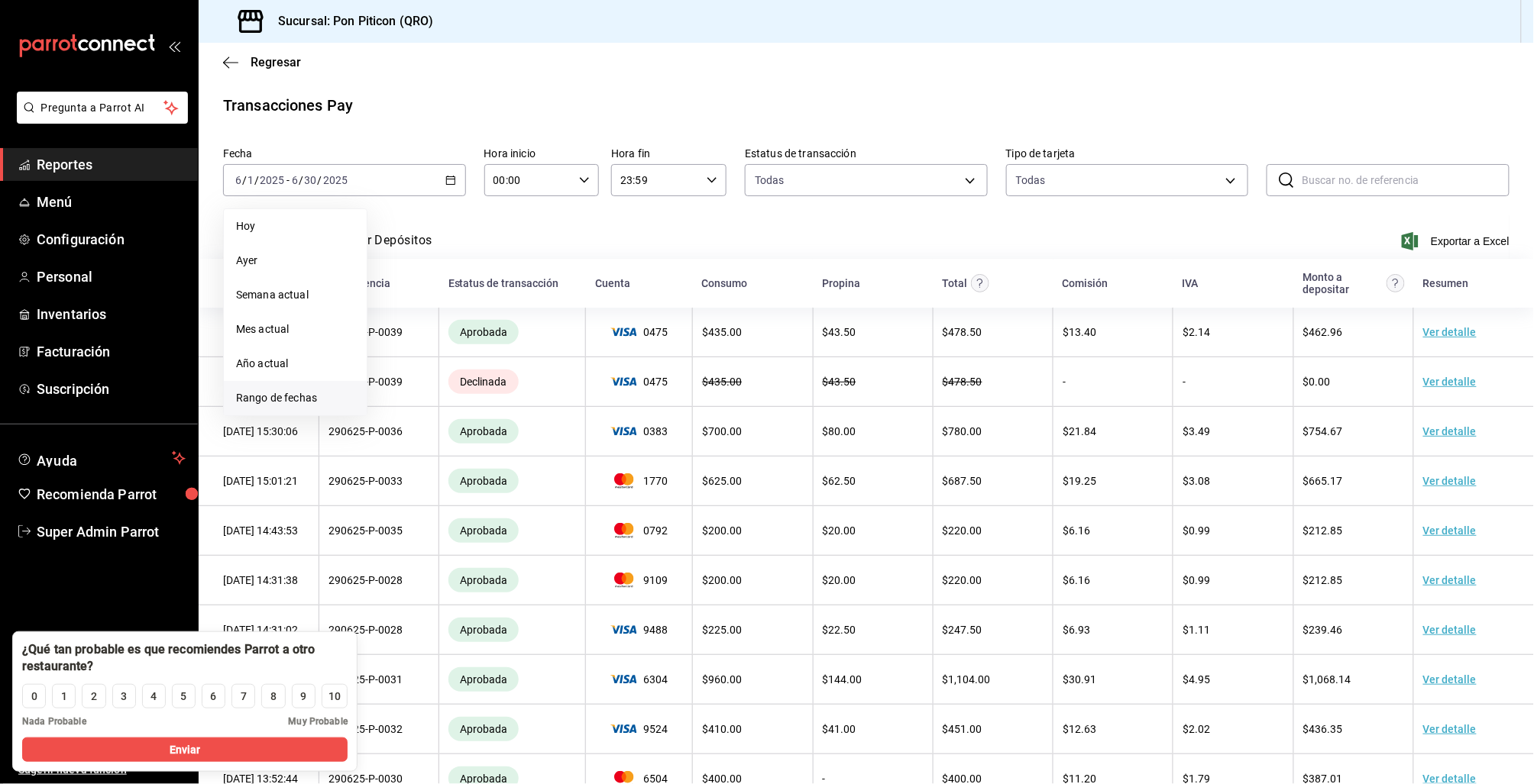
click at [315, 385] on li "Rango de fechas" at bounding box center [295, 398] width 143 height 35
click at [536, 226] on icon "button" at bounding box center [535, 236] width 18 height 18
click at [537, 226] on icon "button" at bounding box center [535, 236] width 18 height 18
click at [485, 284] on button "1" at bounding box center [480, 282] width 27 height 28
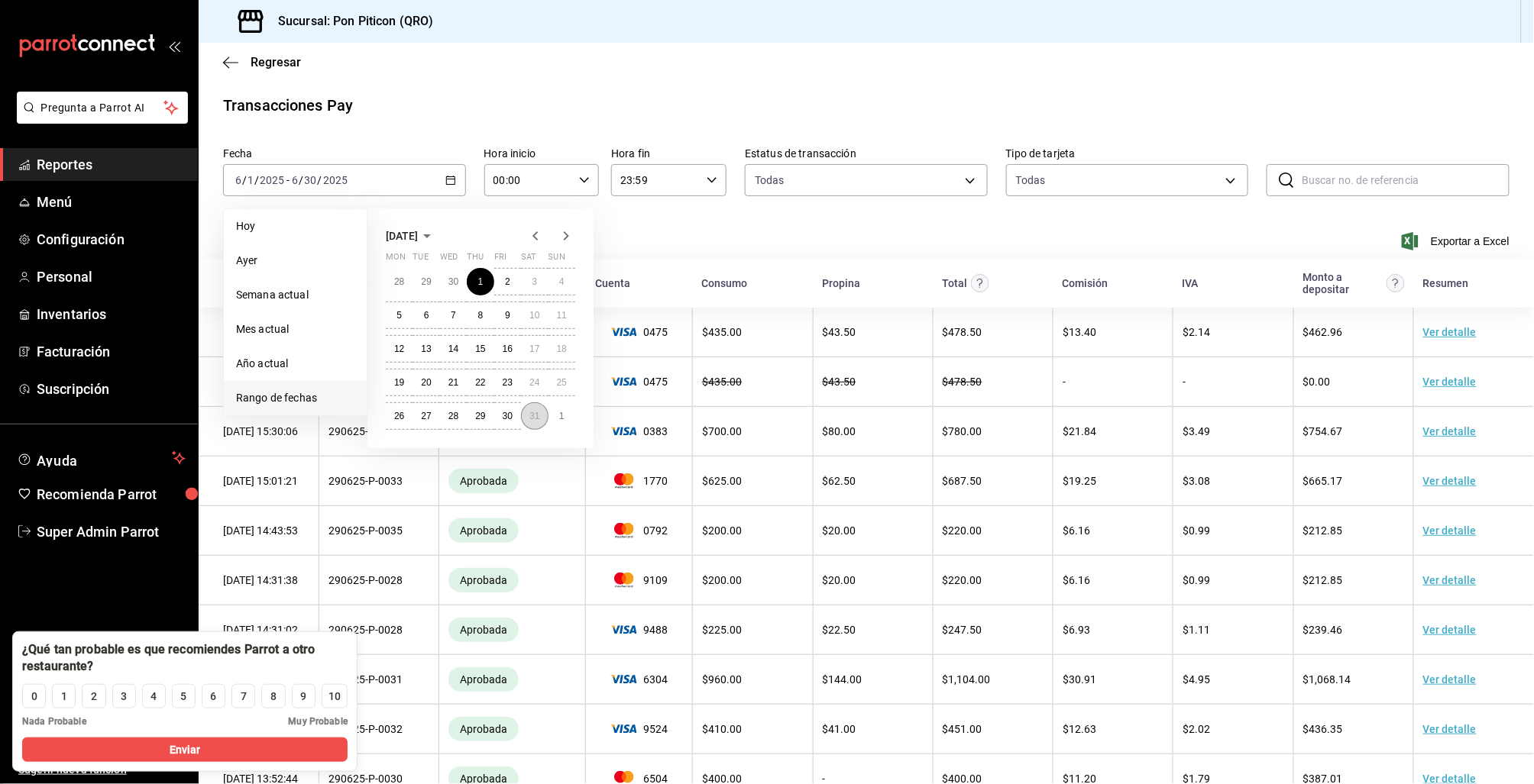
click at [529, 418] on abbr "31" at bounding box center [534, 416] width 10 height 11
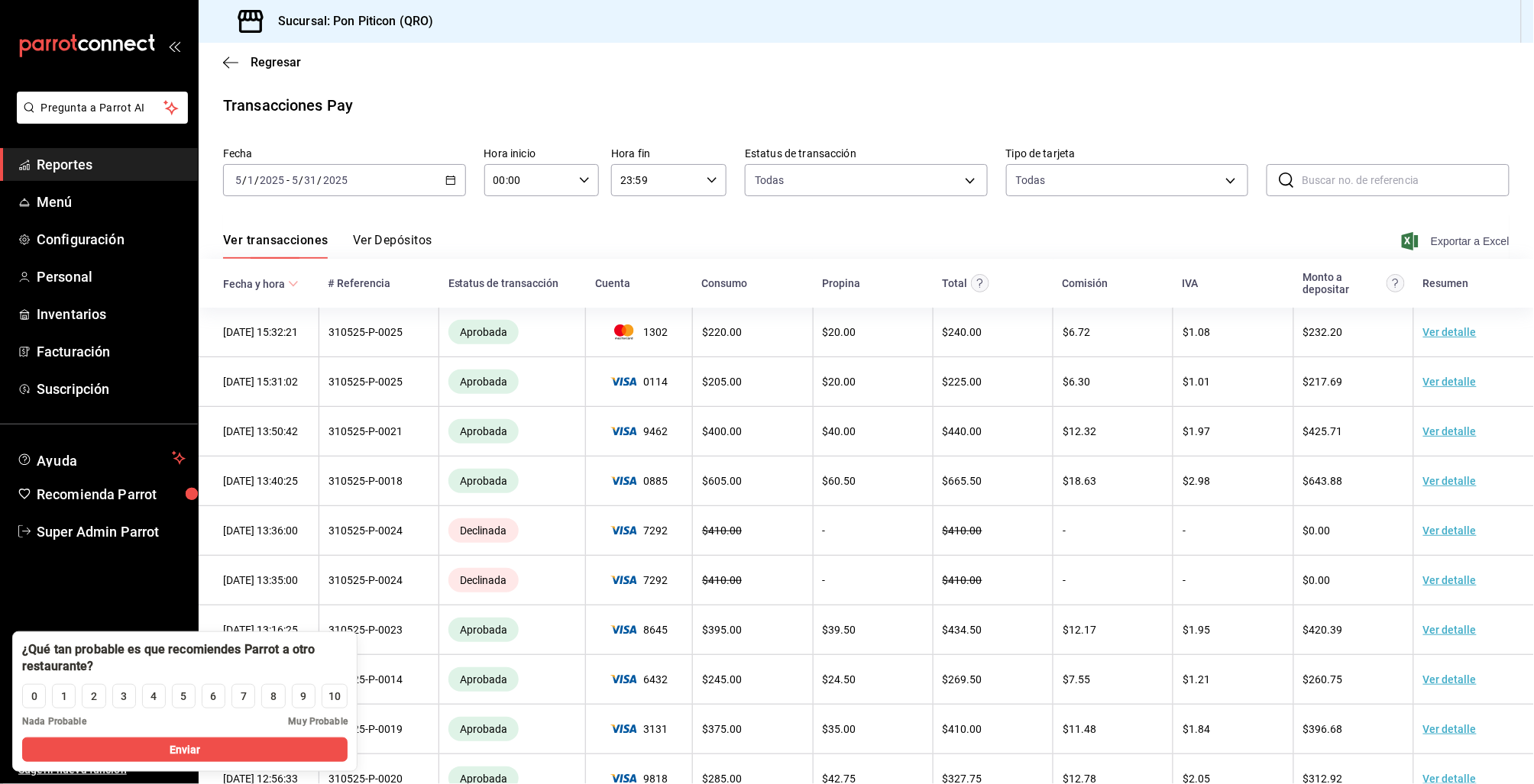
click at [1442, 234] on span "Exportar a Excel" at bounding box center [1457, 241] width 105 height 18
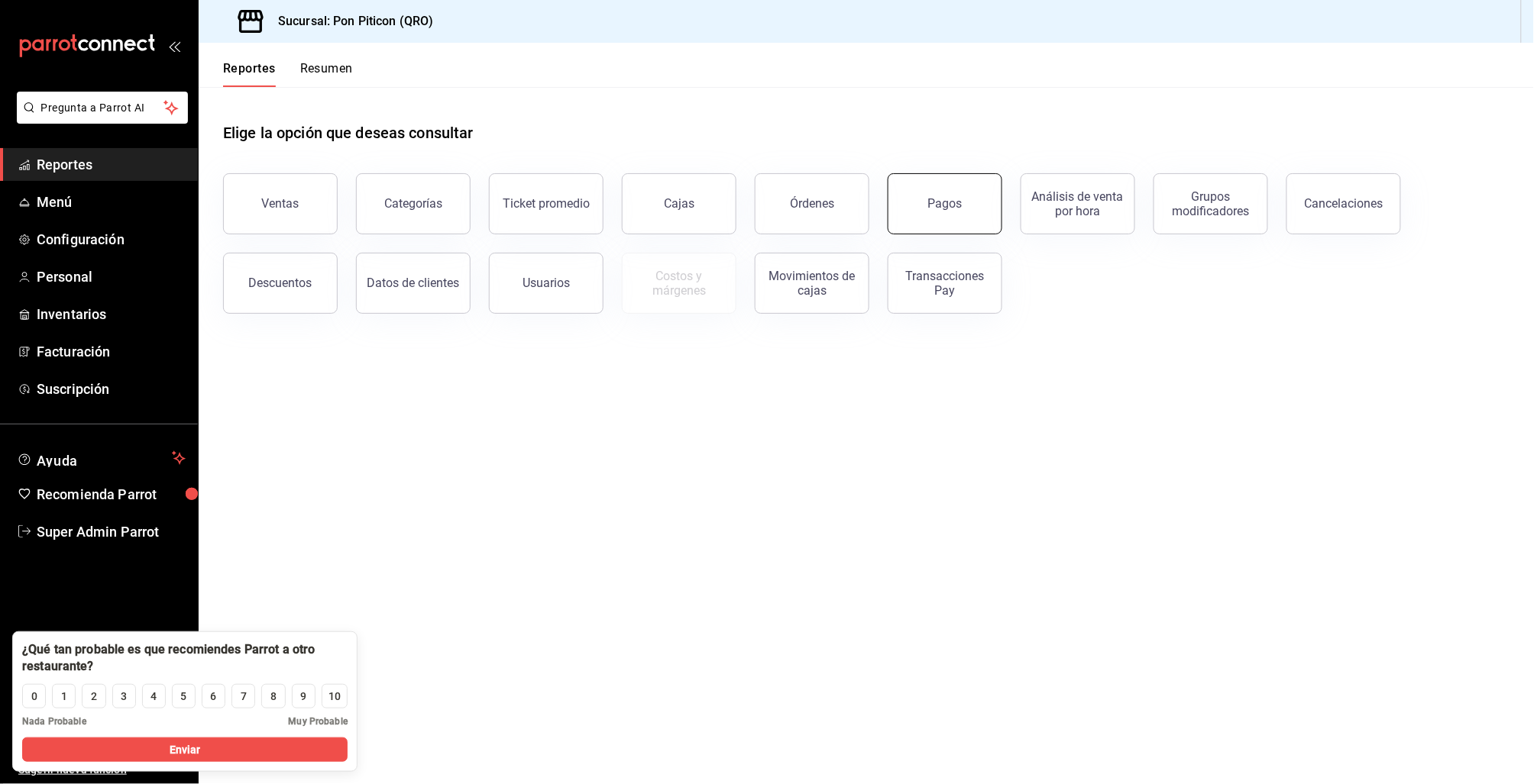
click at [958, 194] on button "Pagos" at bounding box center [945, 203] width 115 height 61
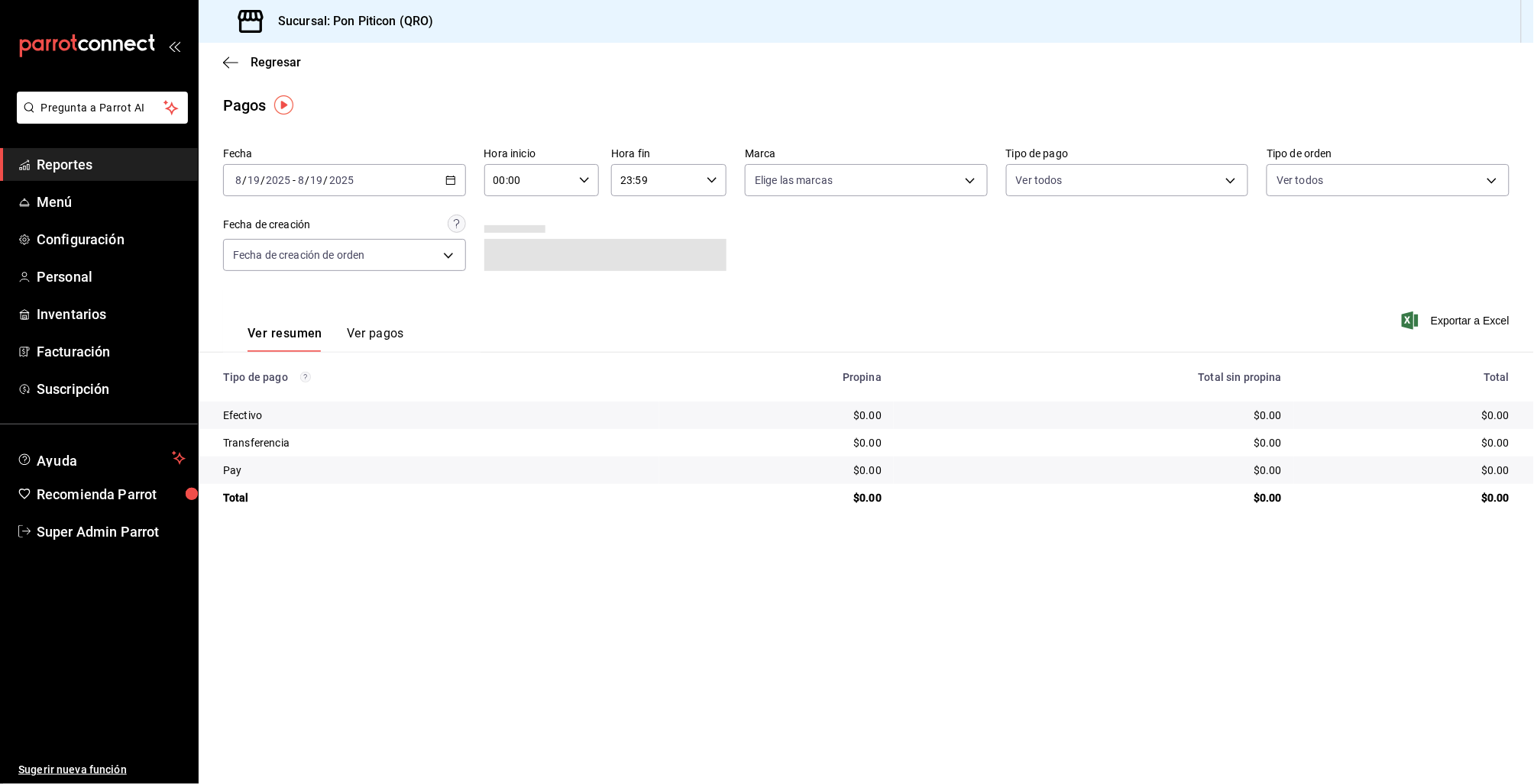
click at [448, 184] on \(Stroke\) "button" at bounding box center [451, 180] width 9 height 8
click at [313, 402] on span "Rango de fechas" at bounding box center [295, 398] width 119 height 16
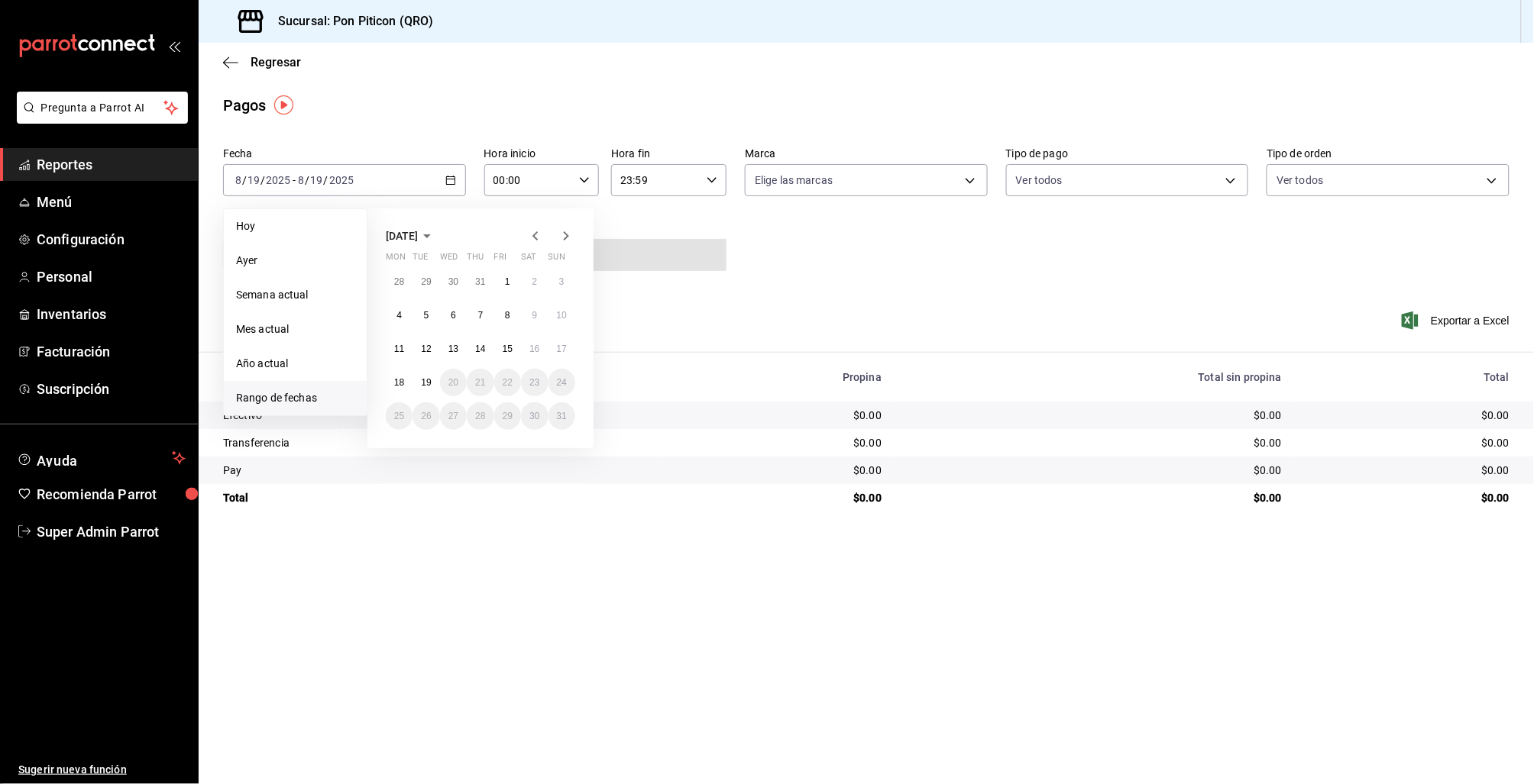
click at [533, 233] on icon "button" at bounding box center [535, 236] width 18 height 18
click at [534, 233] on icon "button" at bounding box center [535, 236] width 18 height 18
click at [525, 230] on div "[DATE]" at bounding box center [481, 236] width 190 height 18
click at [532, 233] on icon "button" at bounding box center [535, 236] width 18 height 18
click at [535, 233] on icon "button" at bounding box center [535, 236] width 5 height 9
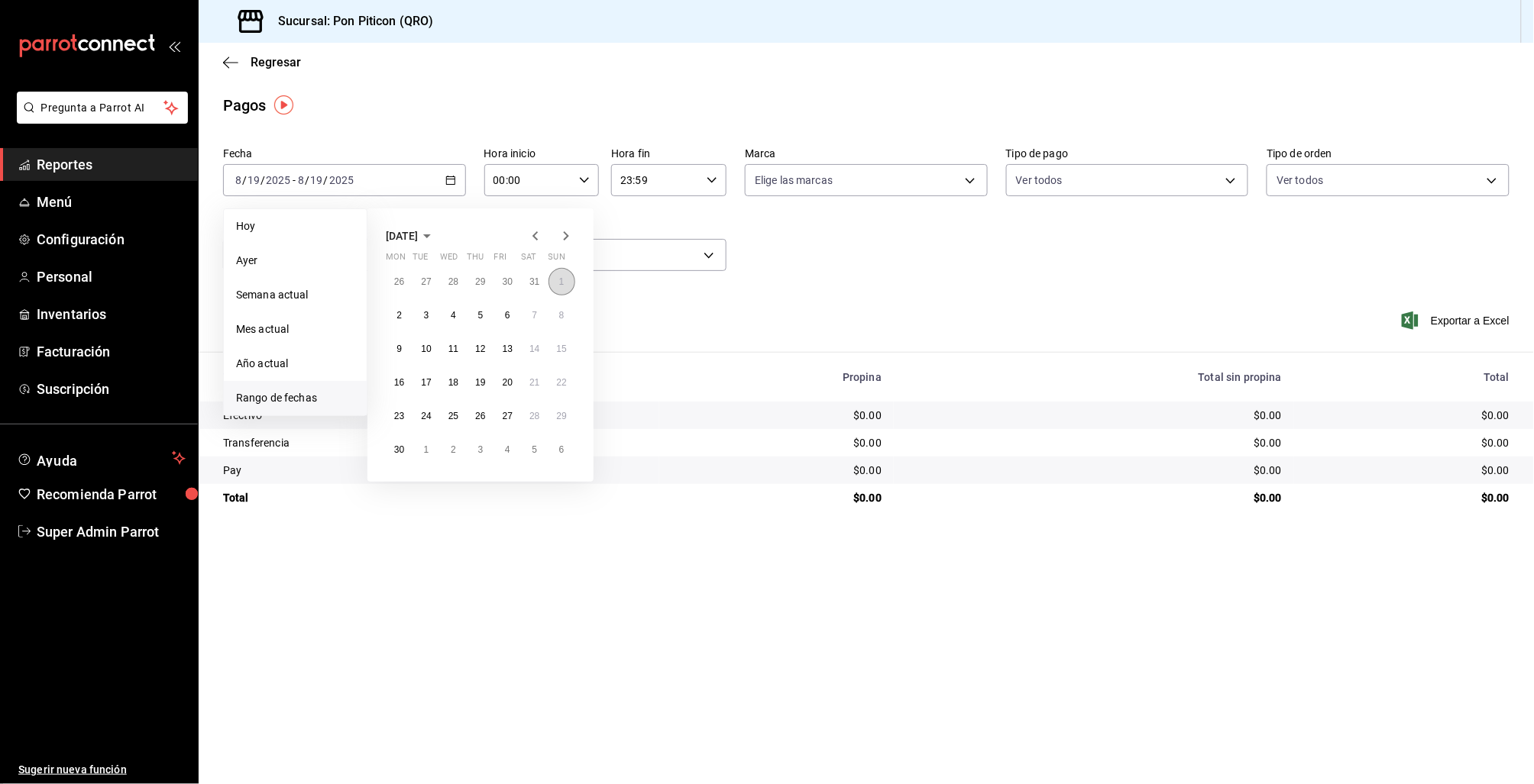
click at [559, 276] on abbr "1" at bounding box center [562, 282] width 5 height 11
click at [404, 450] on abbr "30" at bounding box center [399, 450] width 10 height 11
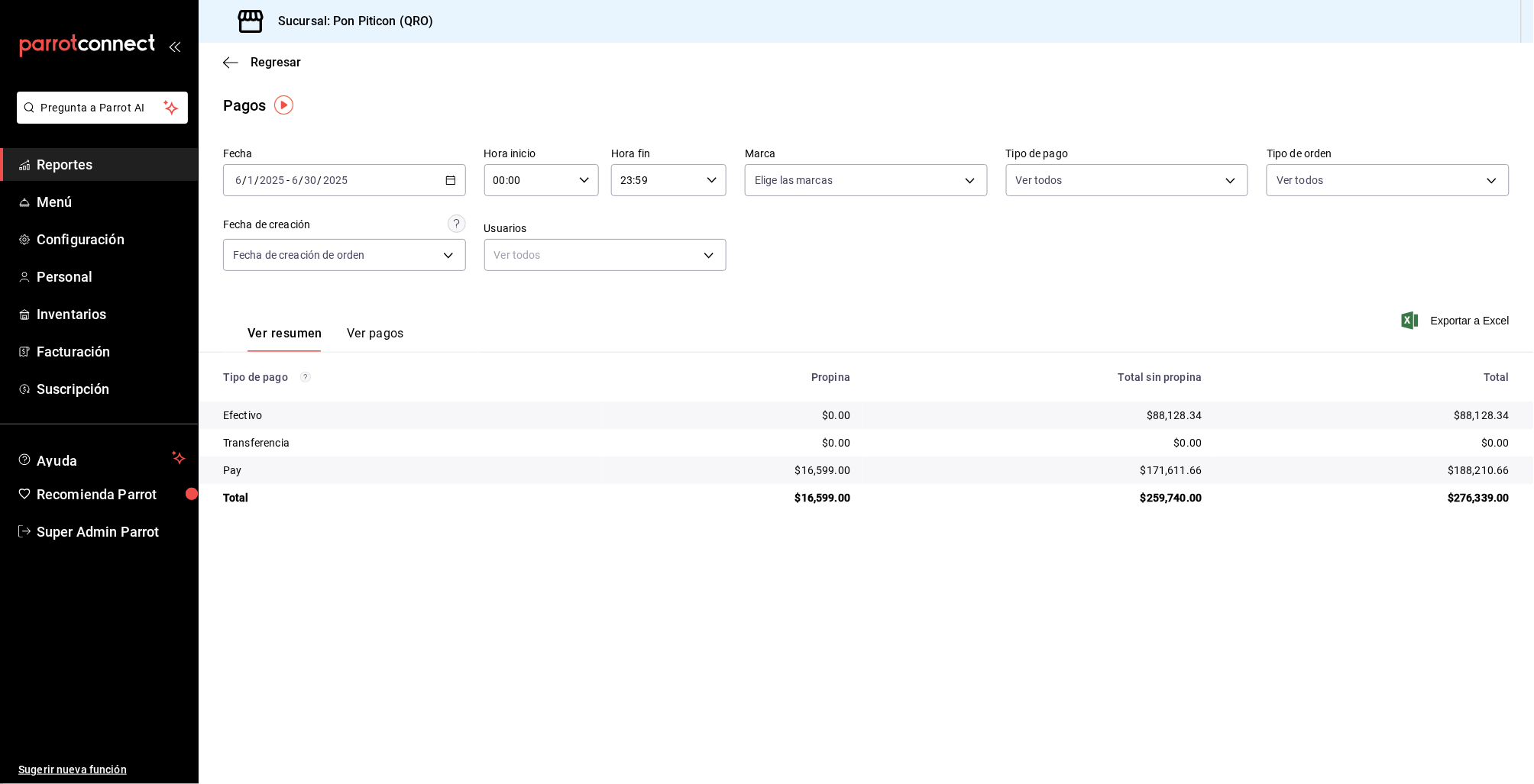
click at [455, 186] on div "[DATE] [DATE] - [DATE] [DATE]" at bounding box center [344, 180] width 243 height 32
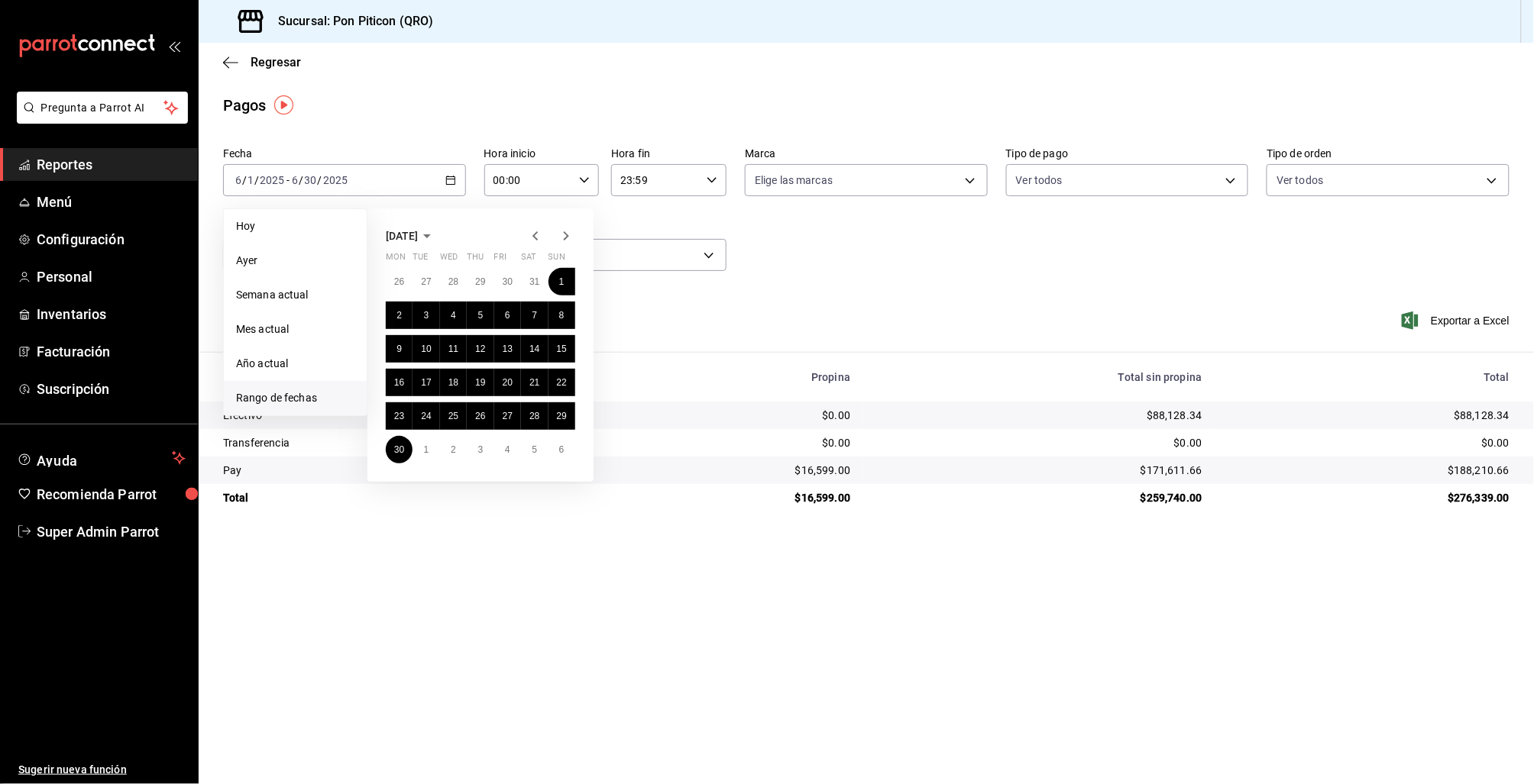
click at [537, 232] on icon "button" at bounding box center [535, 236] width 18 height 18
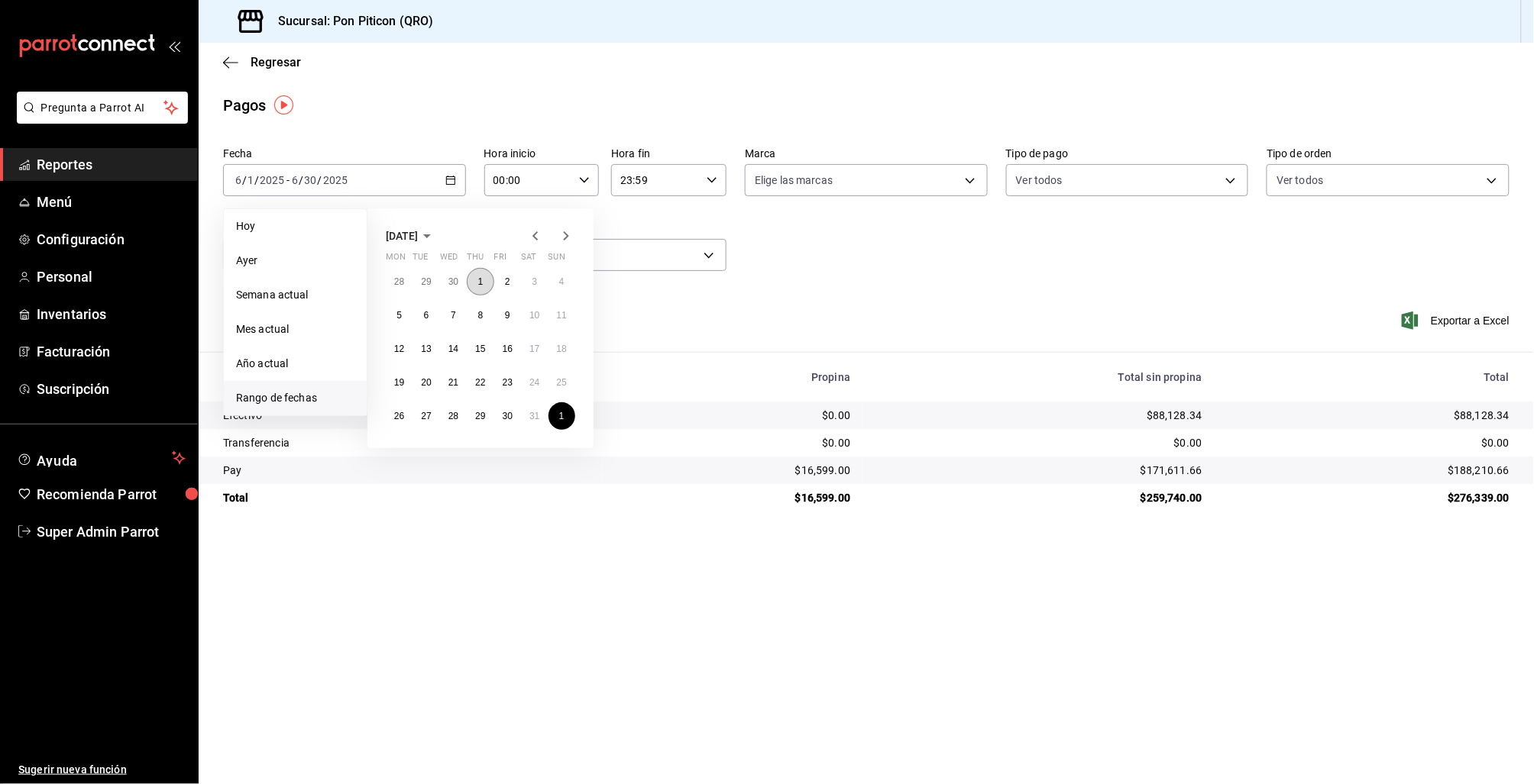
click at [479, 280] on abbr "1" at bounding box center [481, 282] width 5 height 11
click at [535, 417] on abbr "31" at bounding box center [534, 416] width 10 height 11
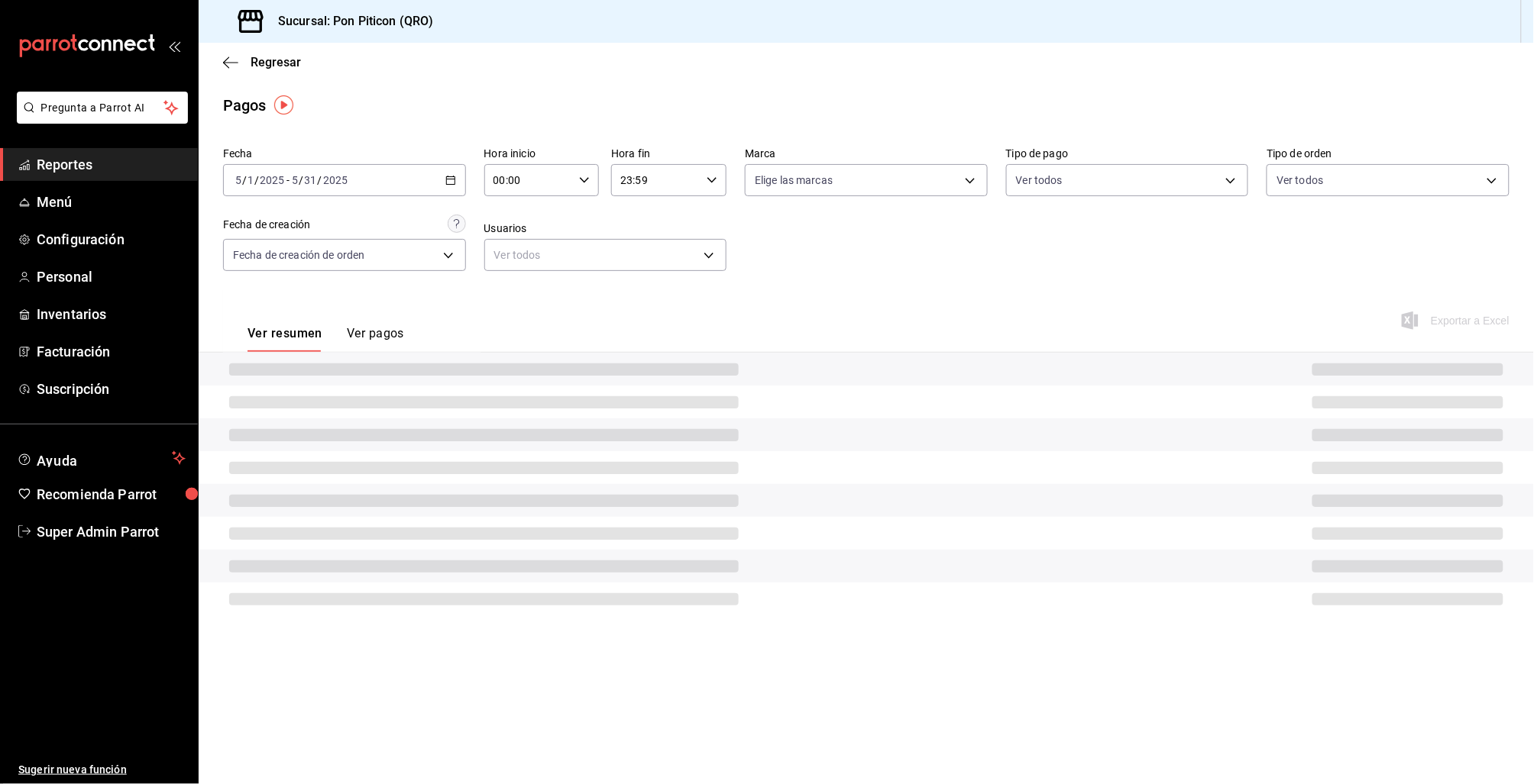
click at [407, 337] on div "Ver resumen Ver pagos" at bounding box center [352, 320] width 257 height 62
click at [367, 339] on button "Ver pagos" at bounding box center [375, 339] width 57 height 26
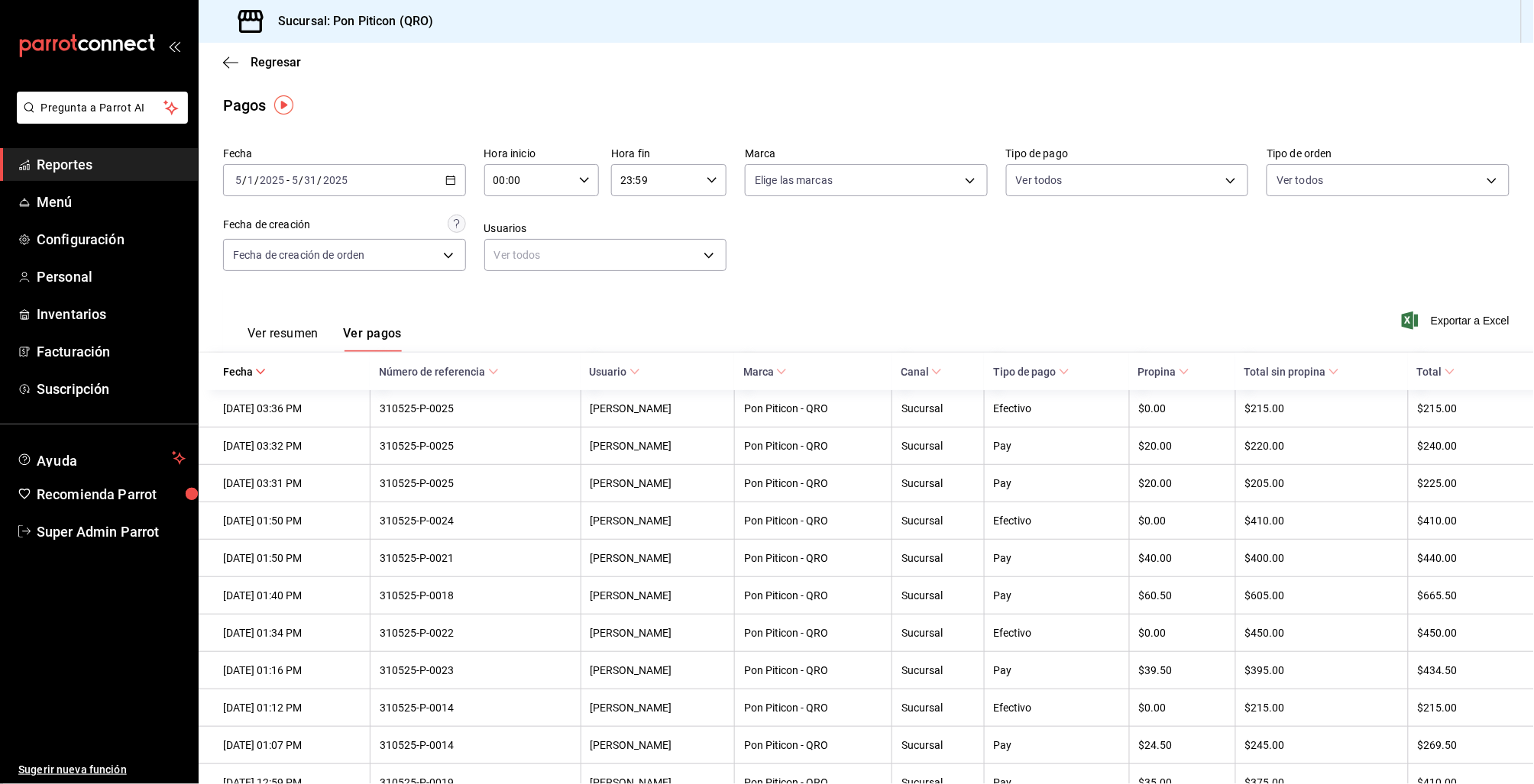
click at [327, 342] on div "Ver resumen Ver pagos" at bounding box center [324, 339] width 154 height 26
click at [301, 340] on button "Ver resumen" at bounding box center [283, 339] width 71 height 26
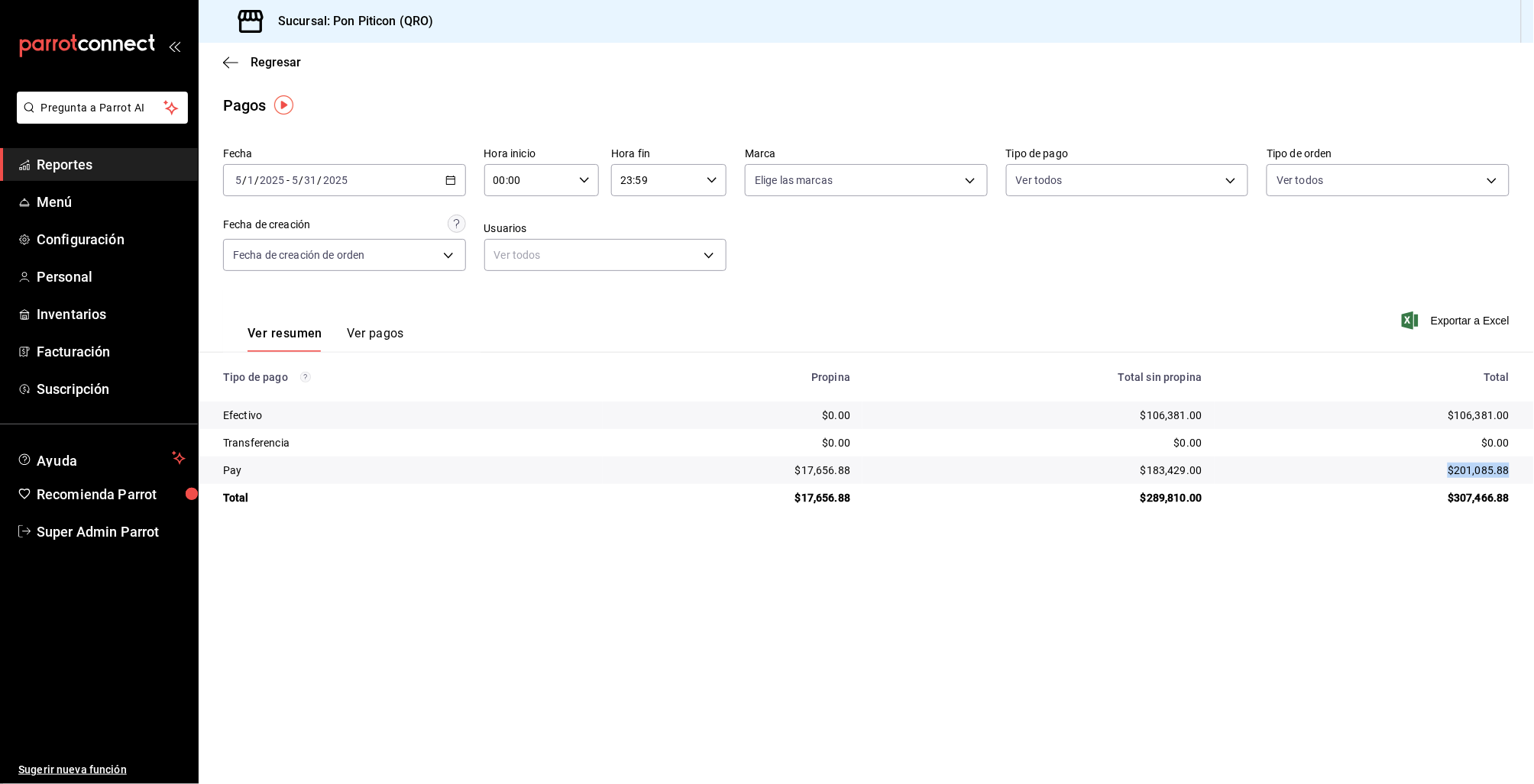
drag, startPoint x: 1449, startPoint y: 470, endPoint x: 1515, endPoint y: 474, distance: 66.1
click at [1515, 474] on td "$201,085.88" at bounding box center [1374, 471] width 319 height 28
click at [455, 176] on icon "button" at bounding box center [451, 180] width 11 height 11
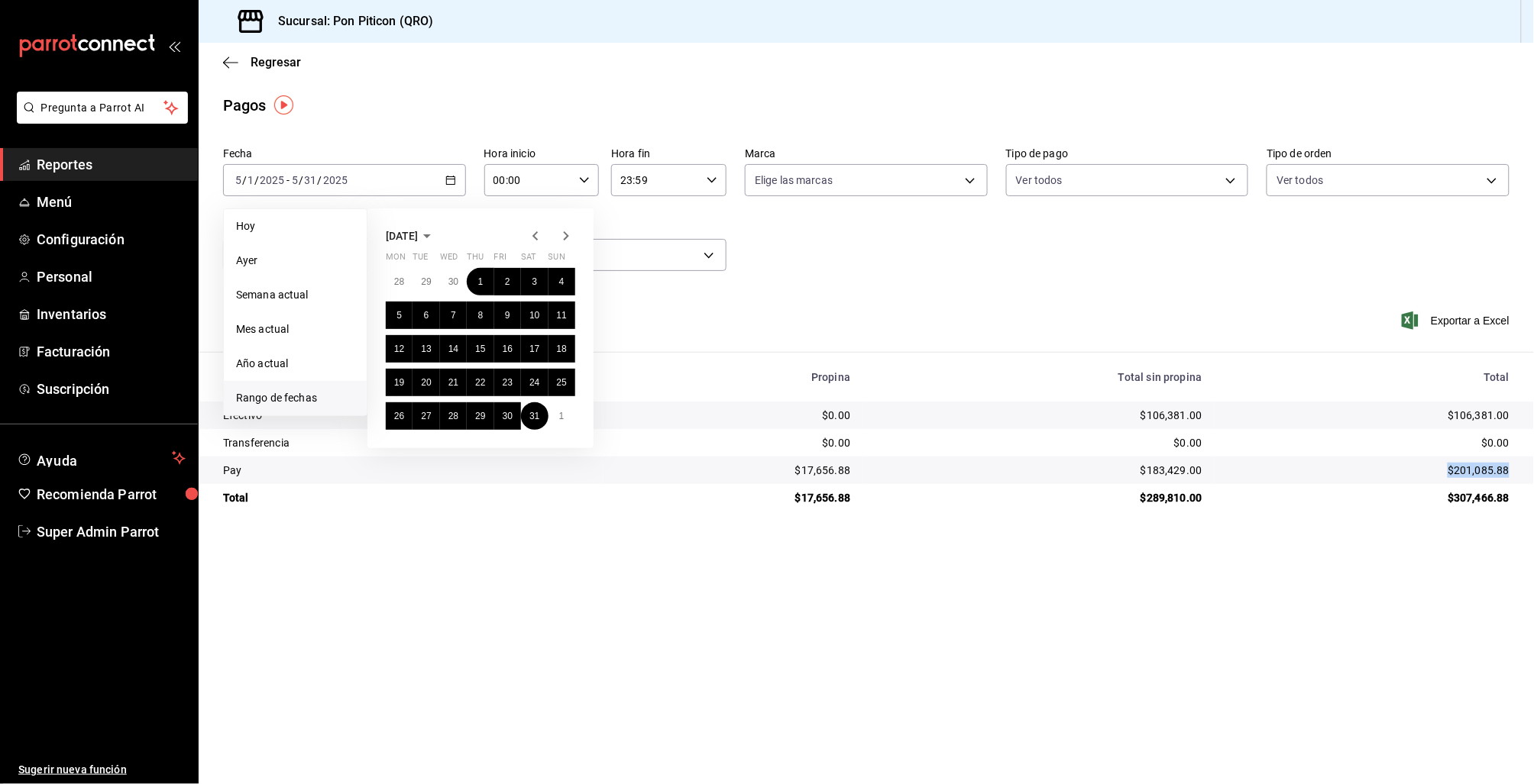
click at [562, 233] on icon "button" at bounding box center [566, 236] width 18 height 18
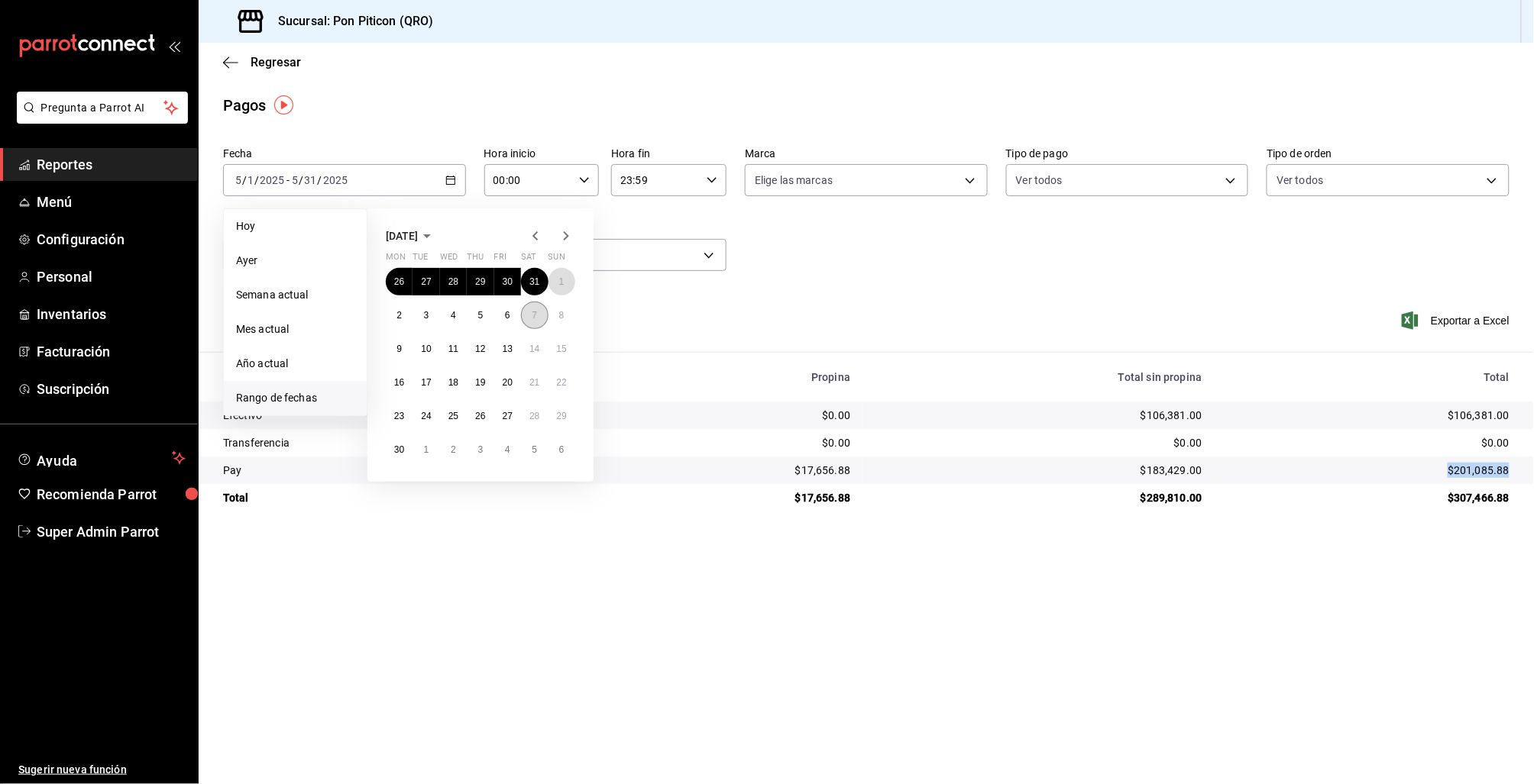
drag, startPoint x: 561, startPoint y: 280, endPoint x: 537, endPoint y: 305, distance: 34.7
click at [561, 280] on abbr "1" at bounding box center [562, 282] width 5 height 11
click at [407, 452] on button "30" at bounding box center [399, 450] width 27 height 28
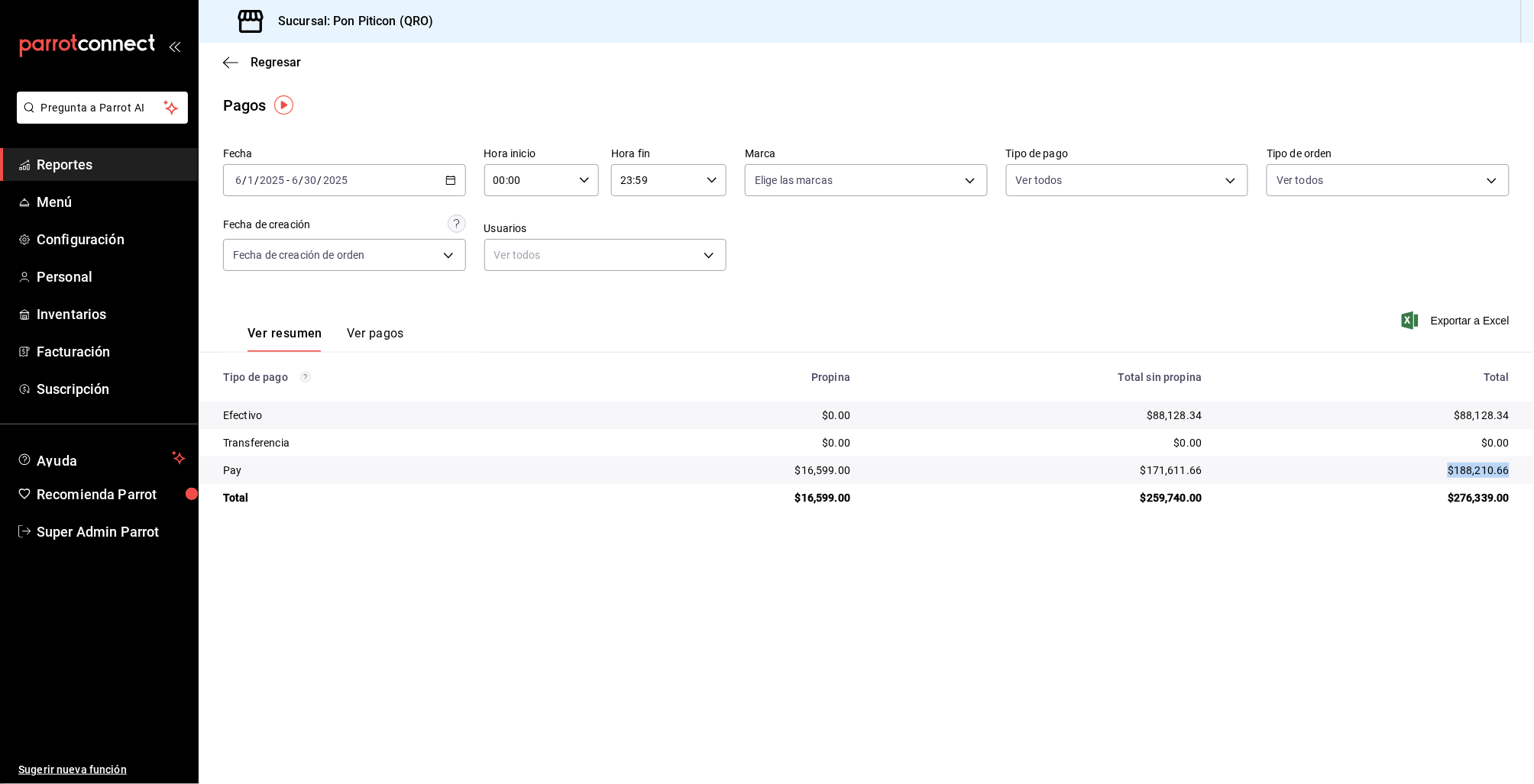
drag, startPoint x: 1448, startPoint y: 474, endPoint x: 1510, endPoint y: 472, distance: 62.0
click at [1533, 473] on td "$188,210.66" at bounding box center [1374, 471] width 319 height 28
click at [465, 177] on div "Fecha 2025-06-01 6 / 1 / 2025 - 2025-06-30 6 / 30 / 2025 Hora inicio 00:00 Hora…" at bounding box center [867, 215] width 1287 height 148
click at [455, 179] on icon "button" at bounding box center [451, 180] width 11 height 11
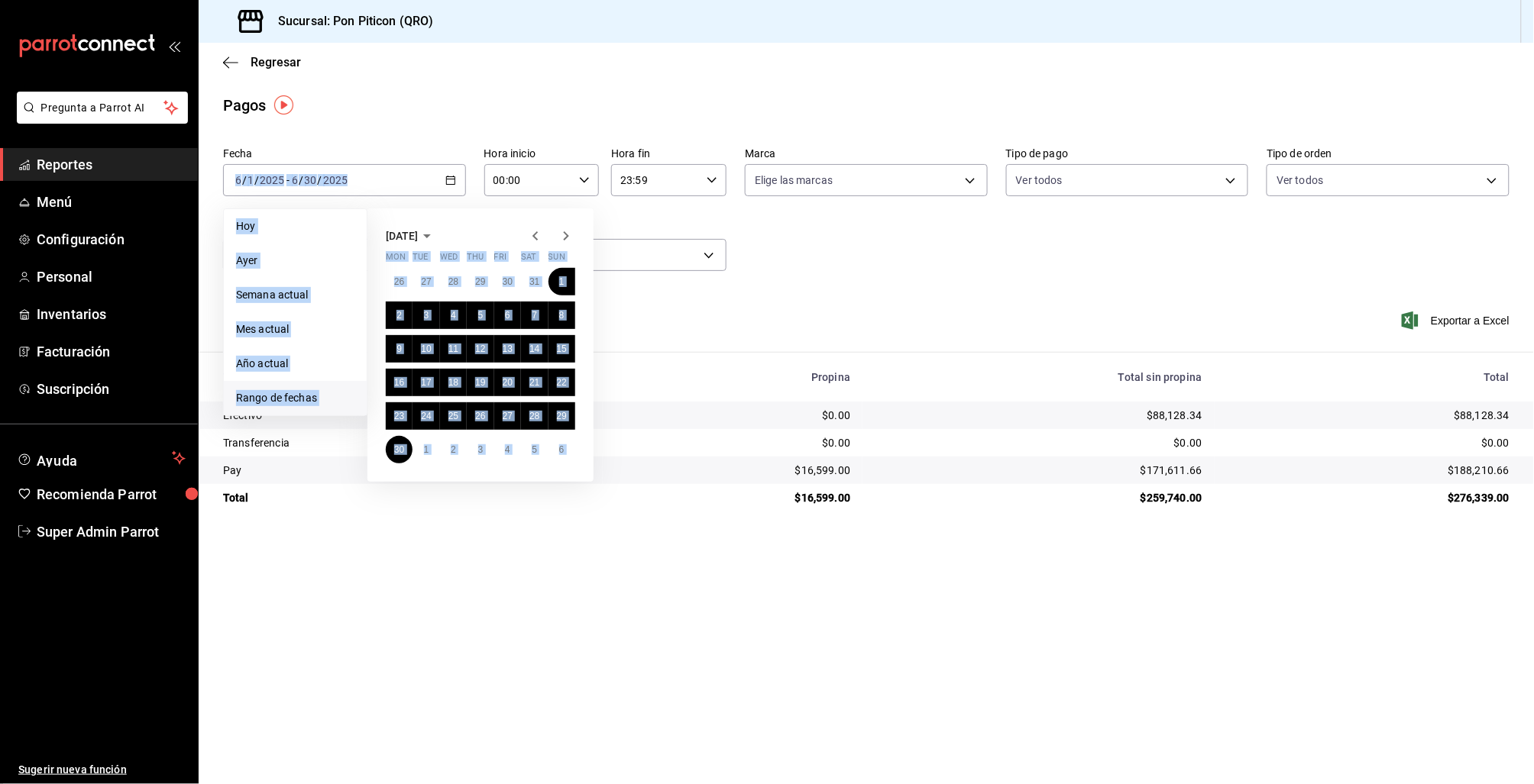
click at [532, 237] on icon "button" at bounding box center [535, 236] width 18 height 18
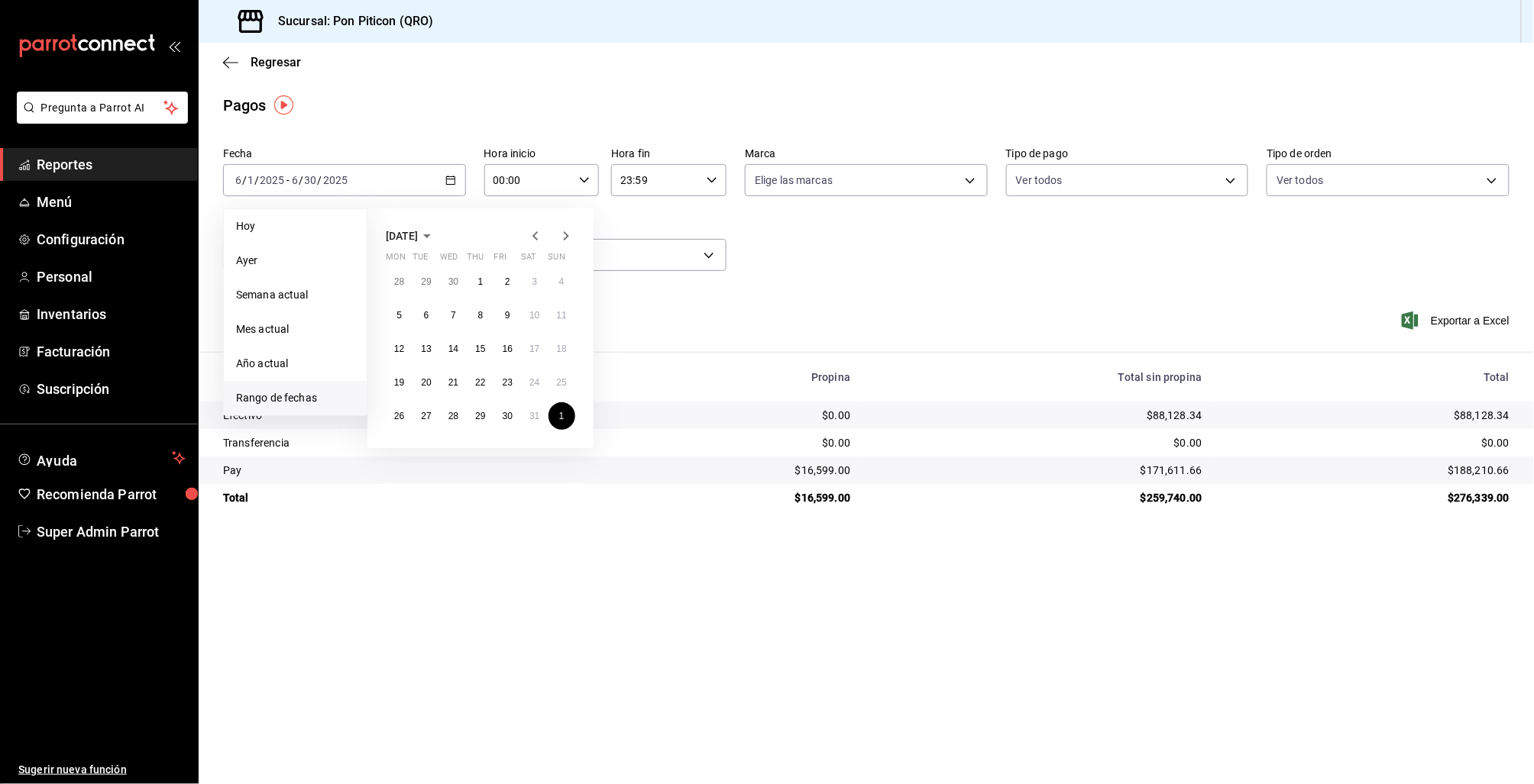
click at [686, 290] on div "Ver resumen Ver pagos Exportar a Excel" at bounding box center [866, 330] width 1335 height 81
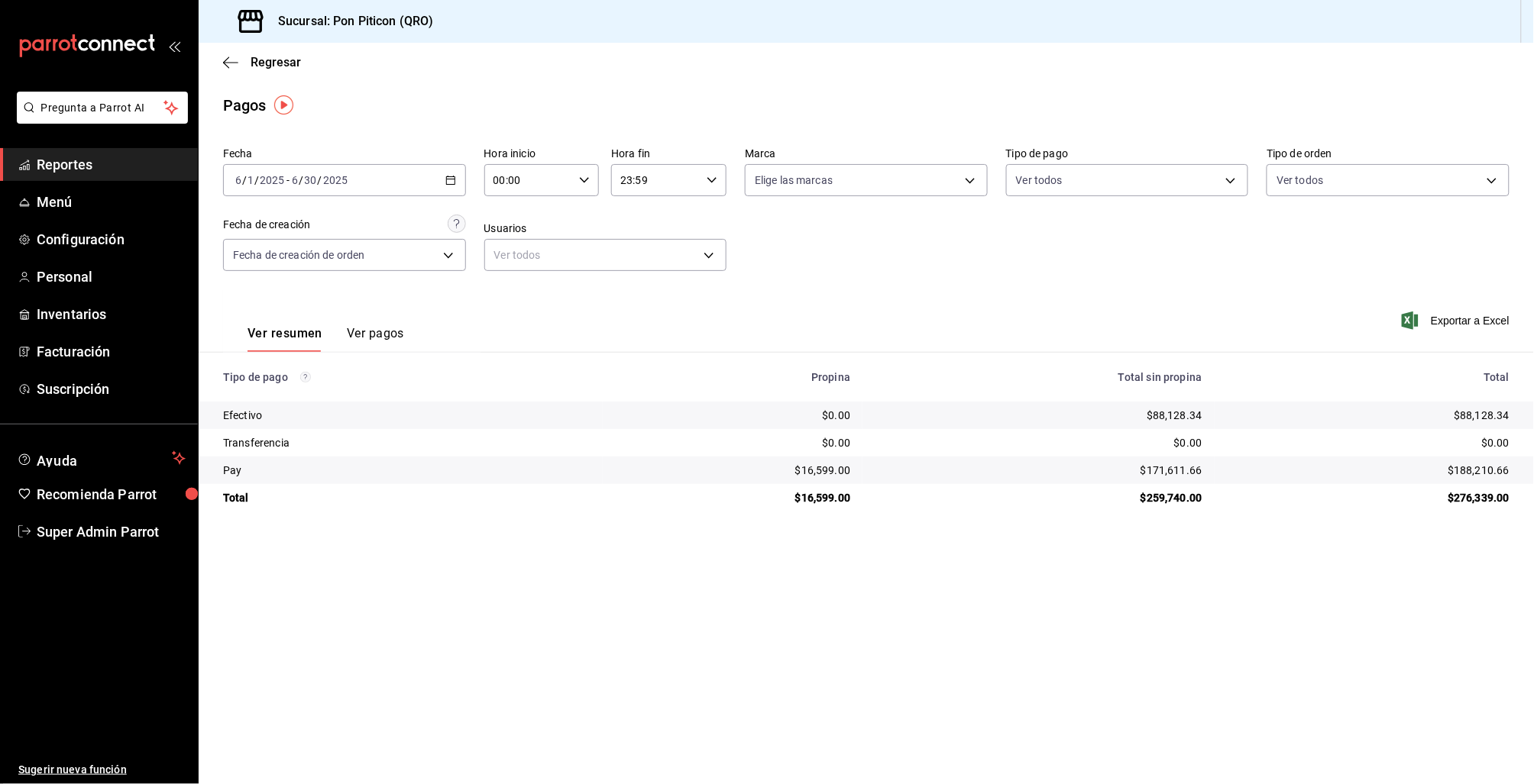
click at [428, 171] on div "[DATE] [DATE] - [DATE] [DATE]" at bounding box center [344, 180] width 243 height 32
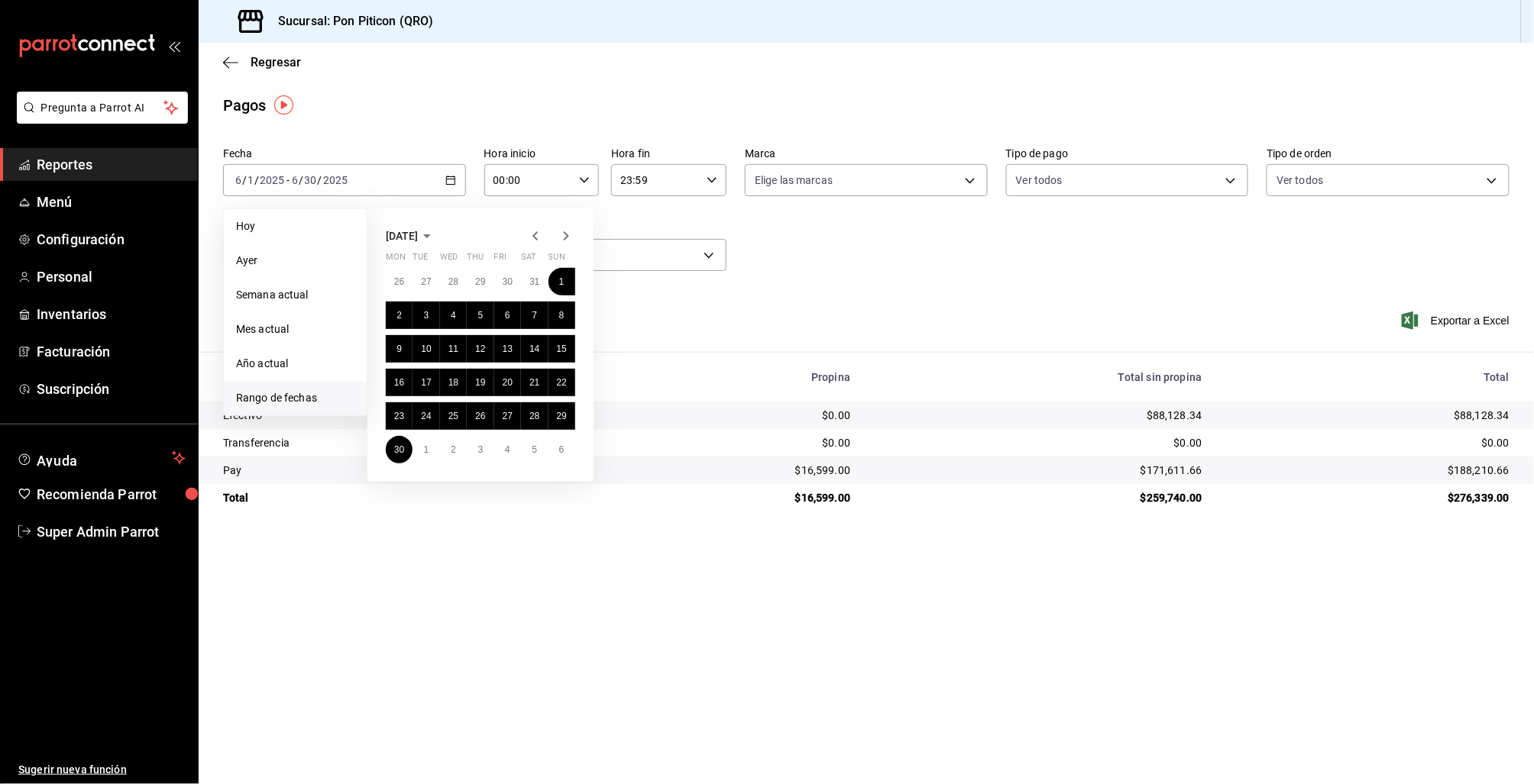
drag, startPoint x: 510, startPoint y: 223, endPoint x: 535, endPoint y: 240, distance: 30.2
click at [510, 223] on div "June 2025 Mon Tue Wed Thu Fri Sat Sun 26 27 28 29 30 31 1 2 3 4 5 6 7 8 9 10 11…" at bounding box center [480, 345] width 226 height 273
click at [531, 230] on icon "button" at bounding box center [535, 236] width 18 height 18
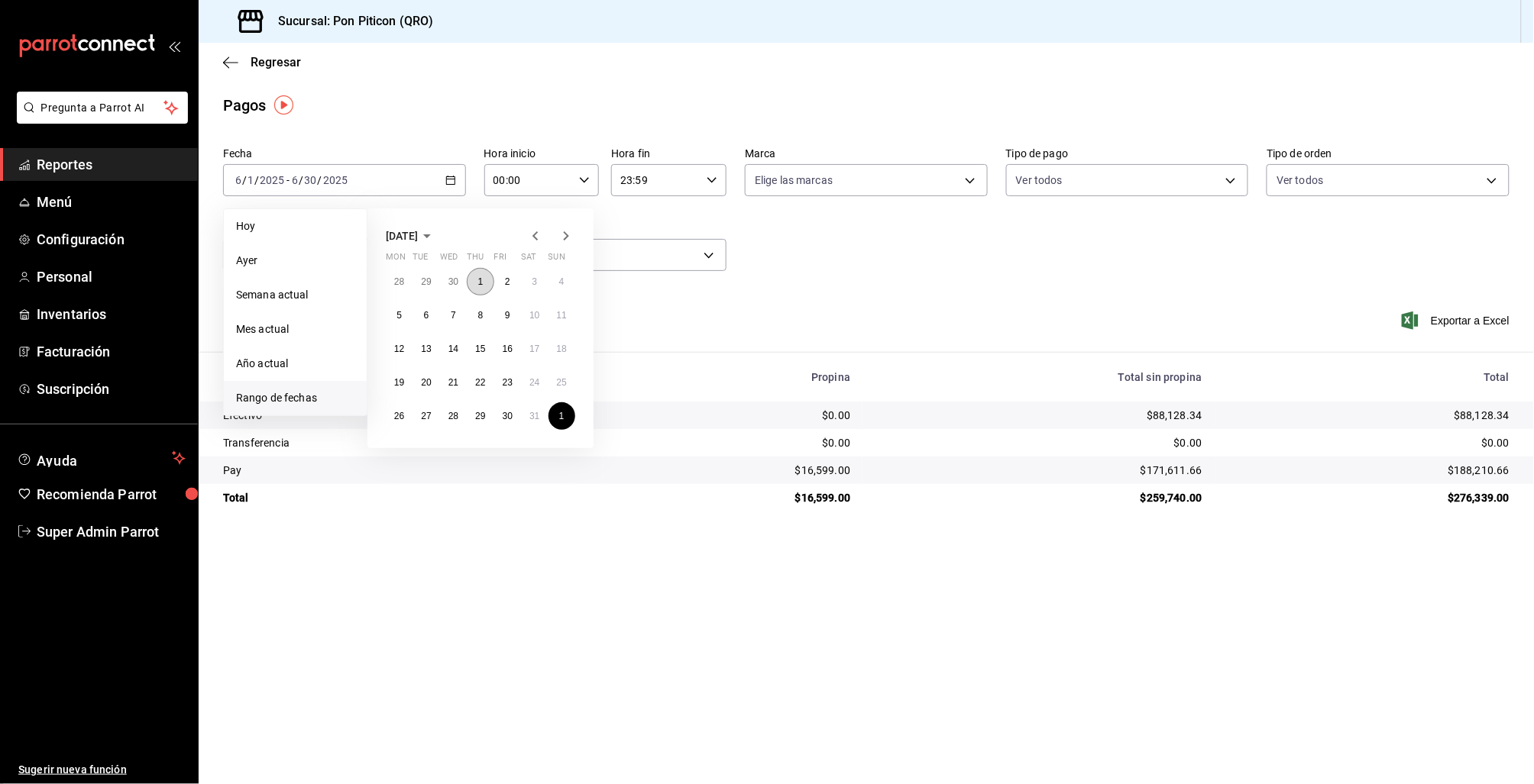
click at [485, 277] on button "1" at bounding box center [480, 282] width 27 height 28
click at [511, 410] on abbr "30" at bounding box center [507, 416] width 10 height 11
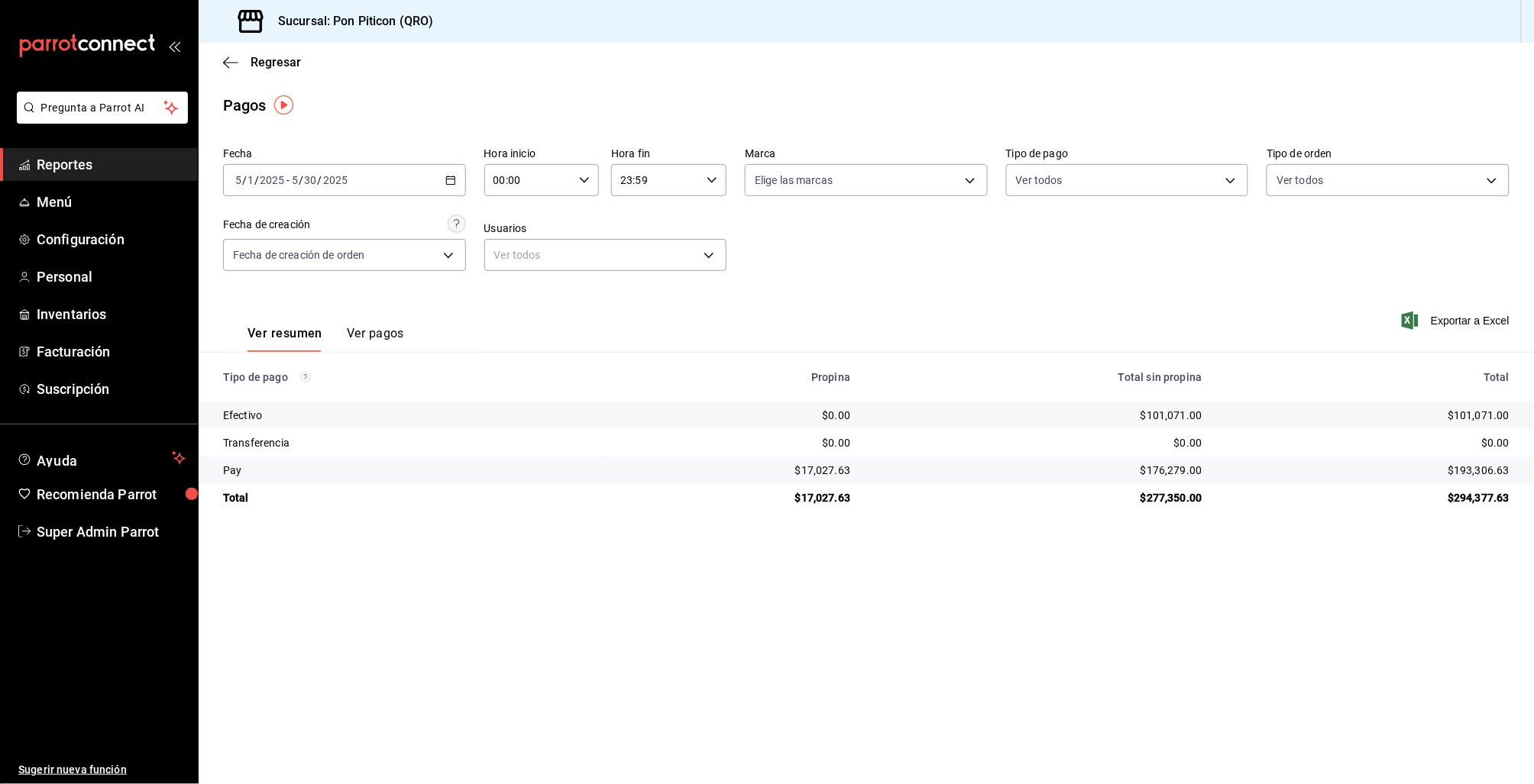
click at [451, 190] on div "2025-05-01 5 / 1 / 2025 - 2025-05-30 5 / 30 / 2025" at bounding box center [344, 180] width 243 height 32
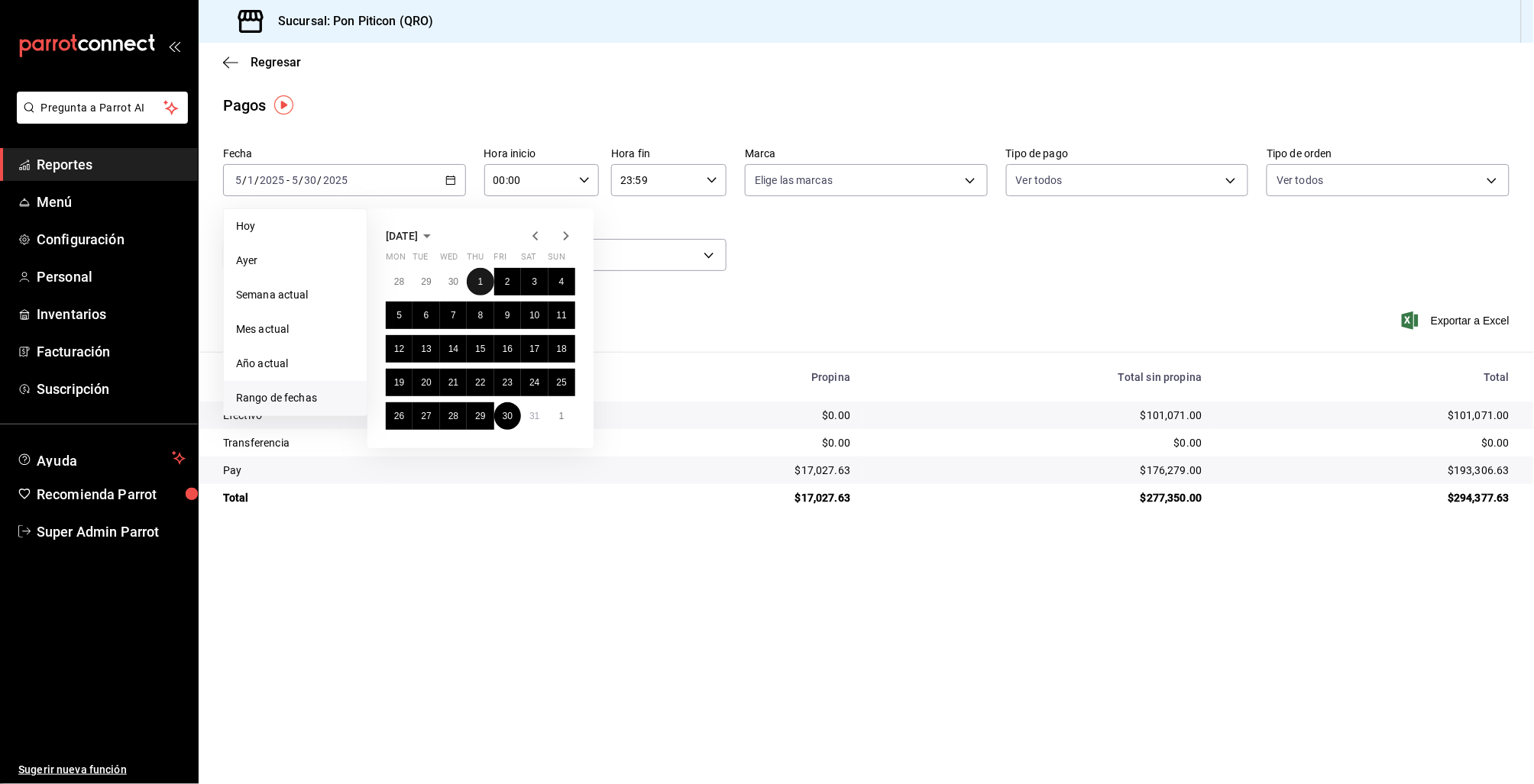
click at [478, 273] on button "1" at bounding box center [480, 282] width 27 height 28
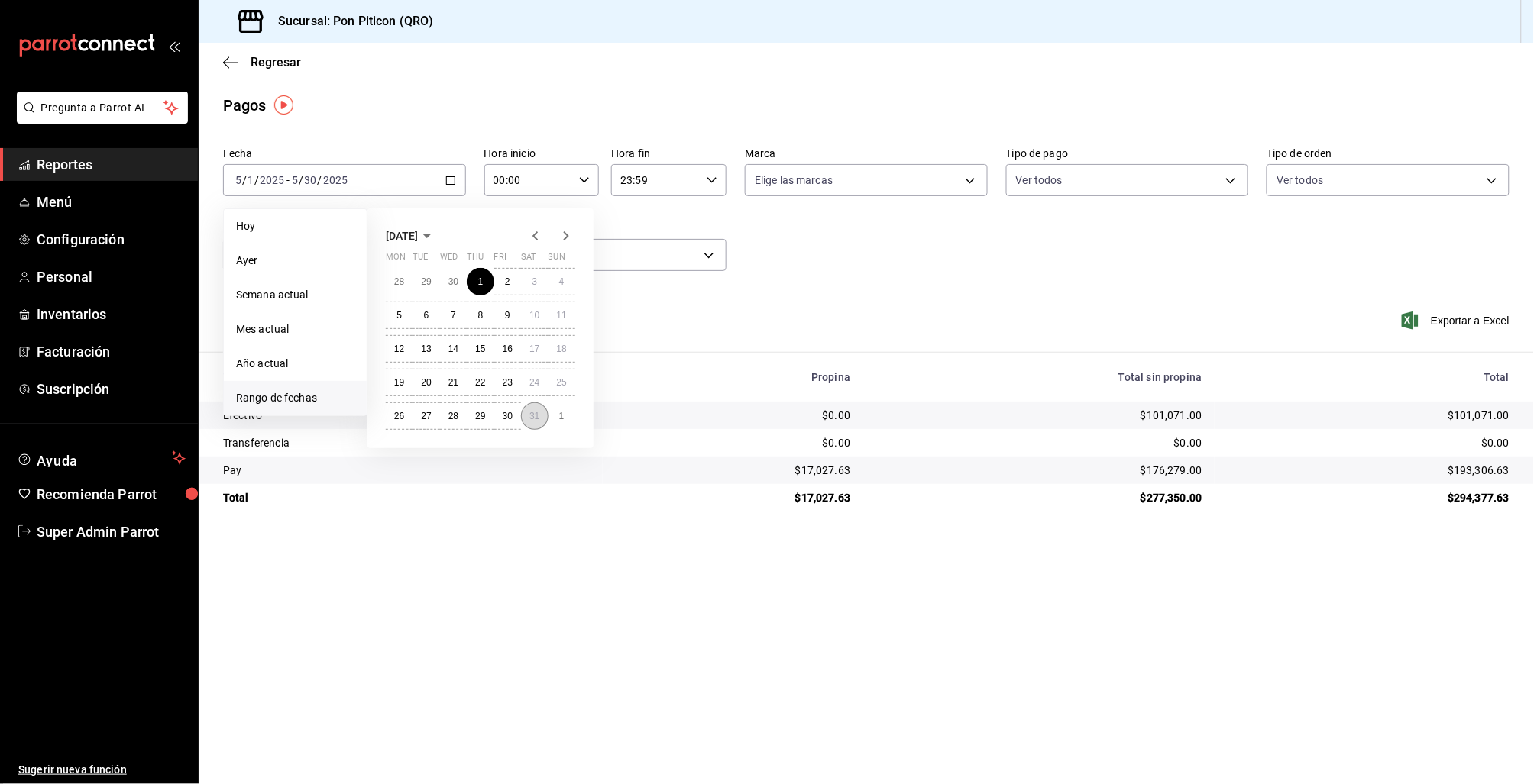
click at [533, 410] on abbr "31" at bounding box center [534, 416] width 10 height 11
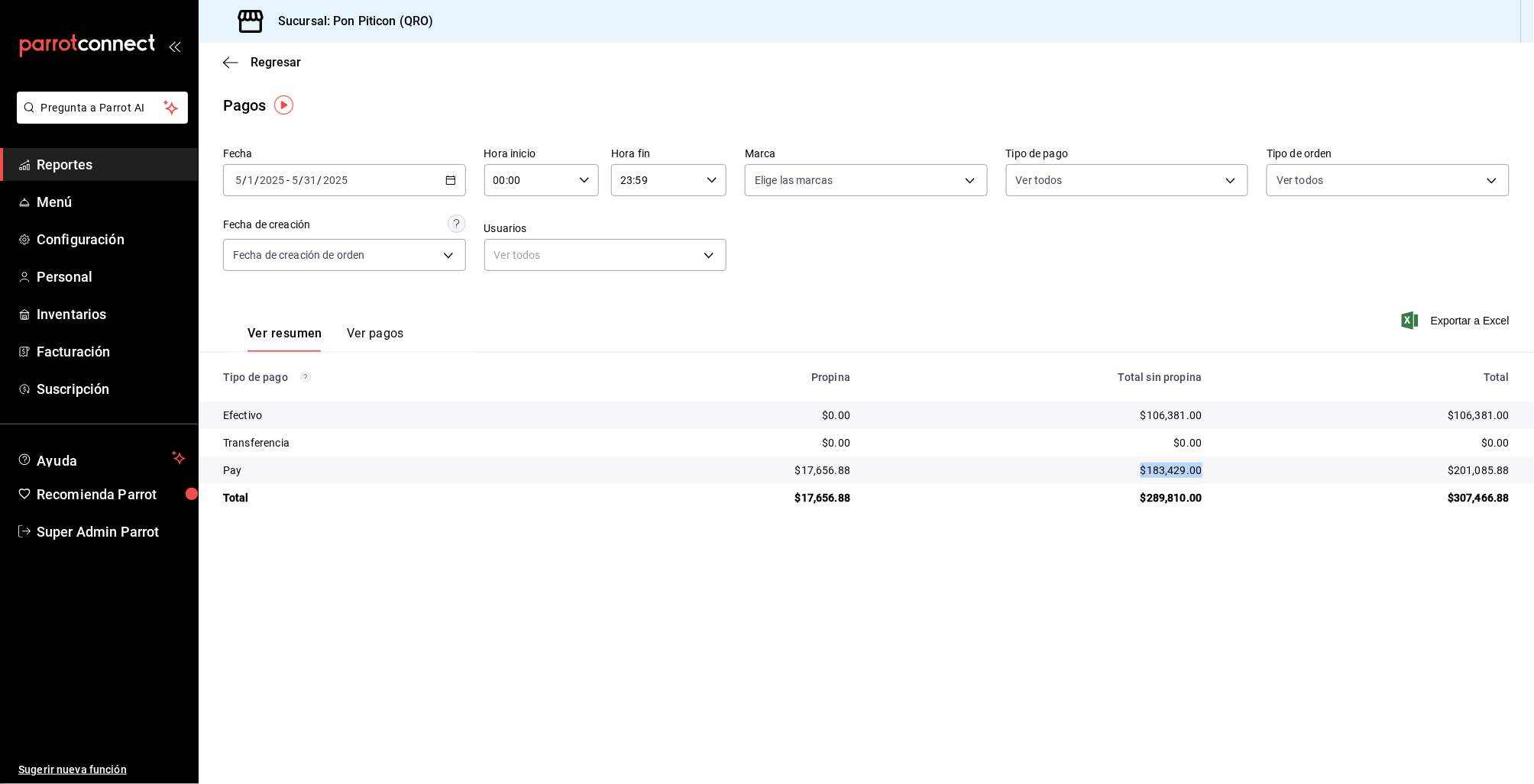
drag, startPoint x: 1136, startPoint y: 471, endPoint x: 1190, endPoint y: 453, distance: 56.9
click at [1210, 470] on td "$183,429.00" at bounding box center [1038, 471] width 351 height 28
drag, startPoint x: 798, startPoint y: 466, endPoint x: 887, endPoint y: 469, distance: 89.1
click at [887, 469] on tr "Pay $17,656.88 $183,429.00 $201,085.88" at bounding box center [866, 471] width 1335 height 28
drag, startPoint x: 1140, startPoint y: 472, endPoint x: 1225, endPoint y: 466, distance: 85.2
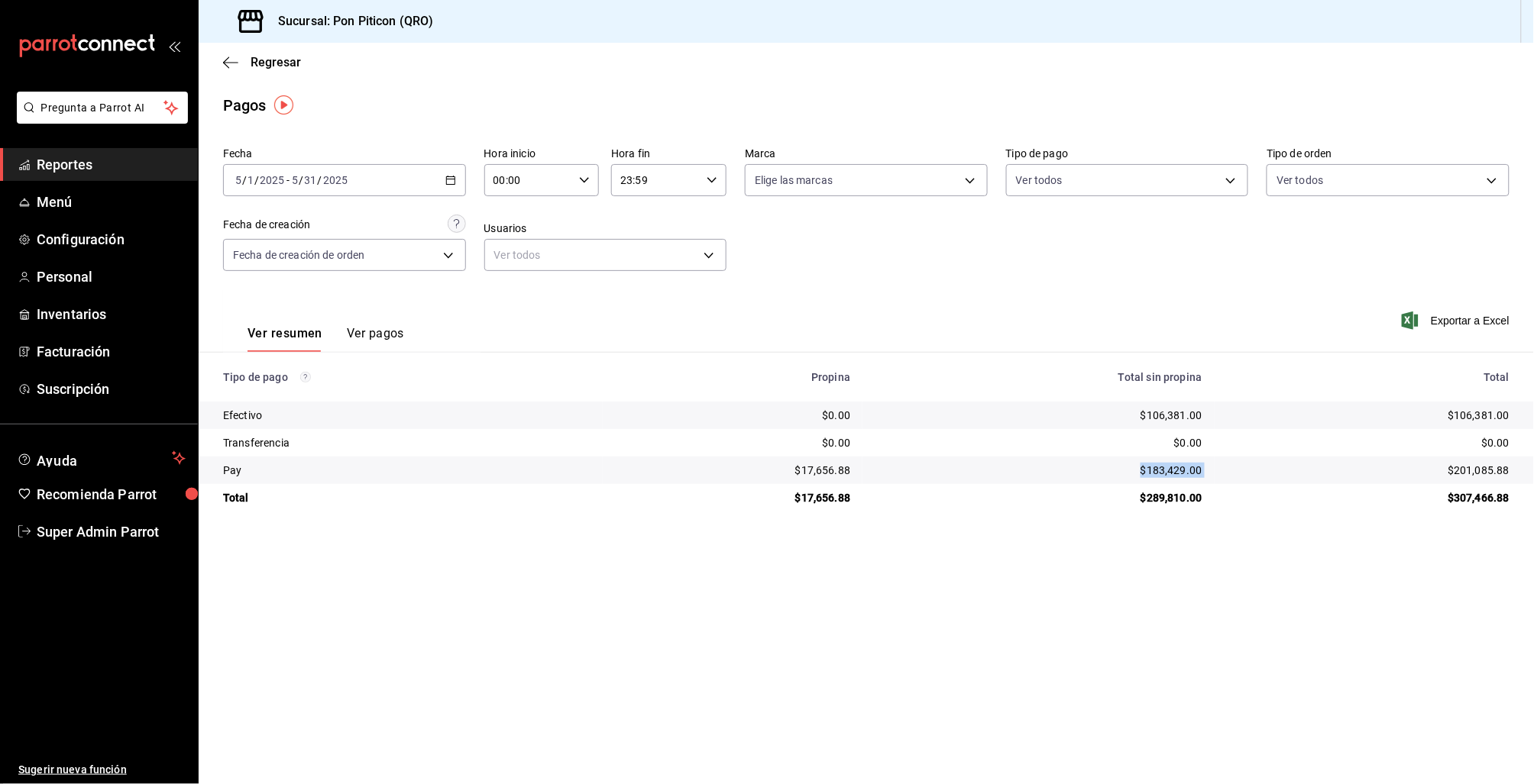
click at [1225, 466] on tr "Pay $17,656.88 $183,429.00 $201,085.88" at bounding box center [866, 471] width 1335 height 28
drag, startPoint x: 861, startPoint y: 469, endPoint x: 803, endPoint y: 469, distance: 58.0
click at [800, 468] on td "$17,656.88" at bounding box center [732, 471] width 260 height 28
drag, startPoint x: 1438, startPoint y: 404, endPoint x: 1532, endPoint y: 412, distance: 94.3
click at [1532, 412] on td "$106,381.00" at bounding box center [1374, 416] width 319 height 28
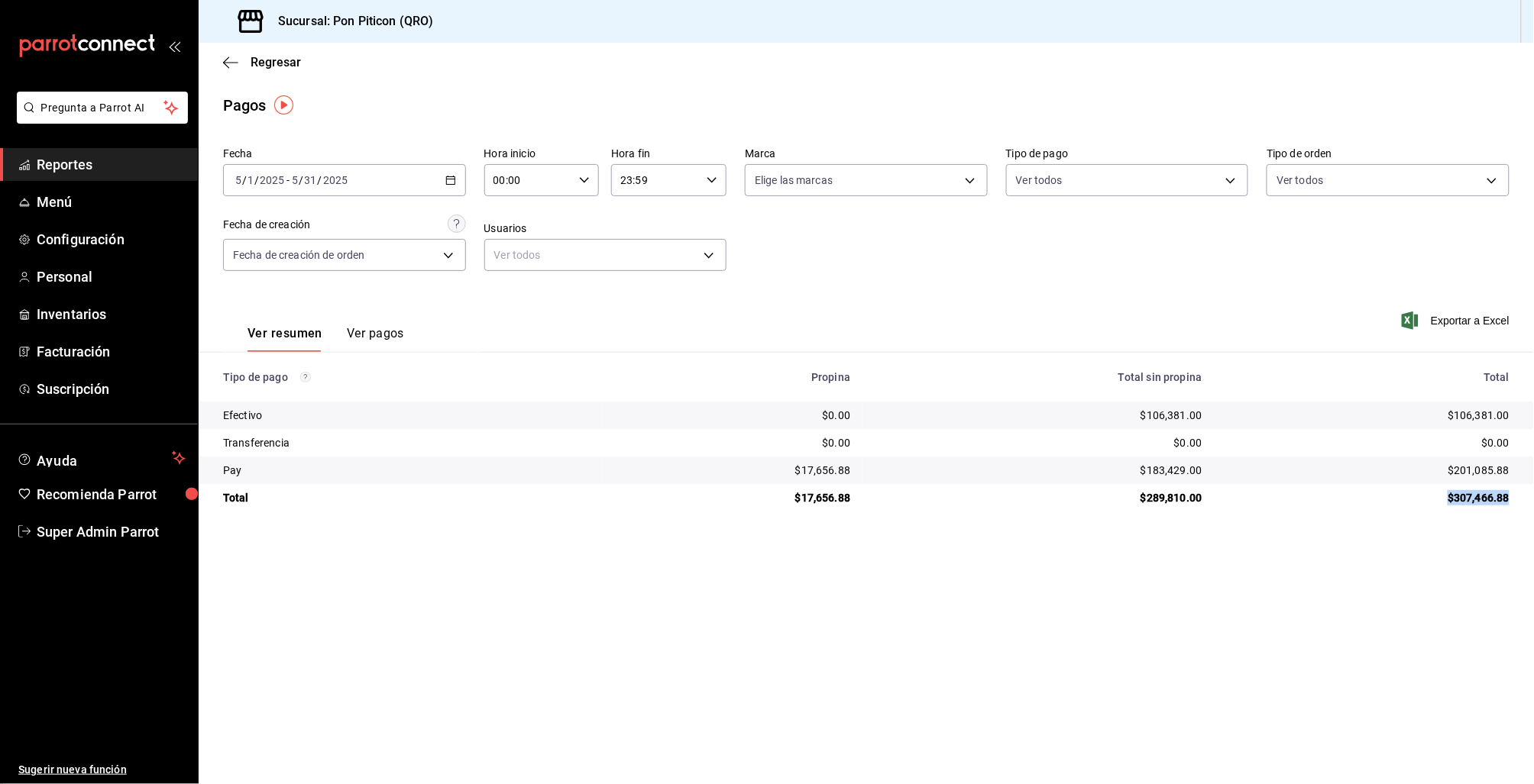
drag, startPoint x: 1442, startPoint y: 500, endPoint x: 1510, endPoint y: 498, distance: 68.0
click at [1512, 498] on td "$307,466.88" at bounding box center [1374, 498] width 319 height 28
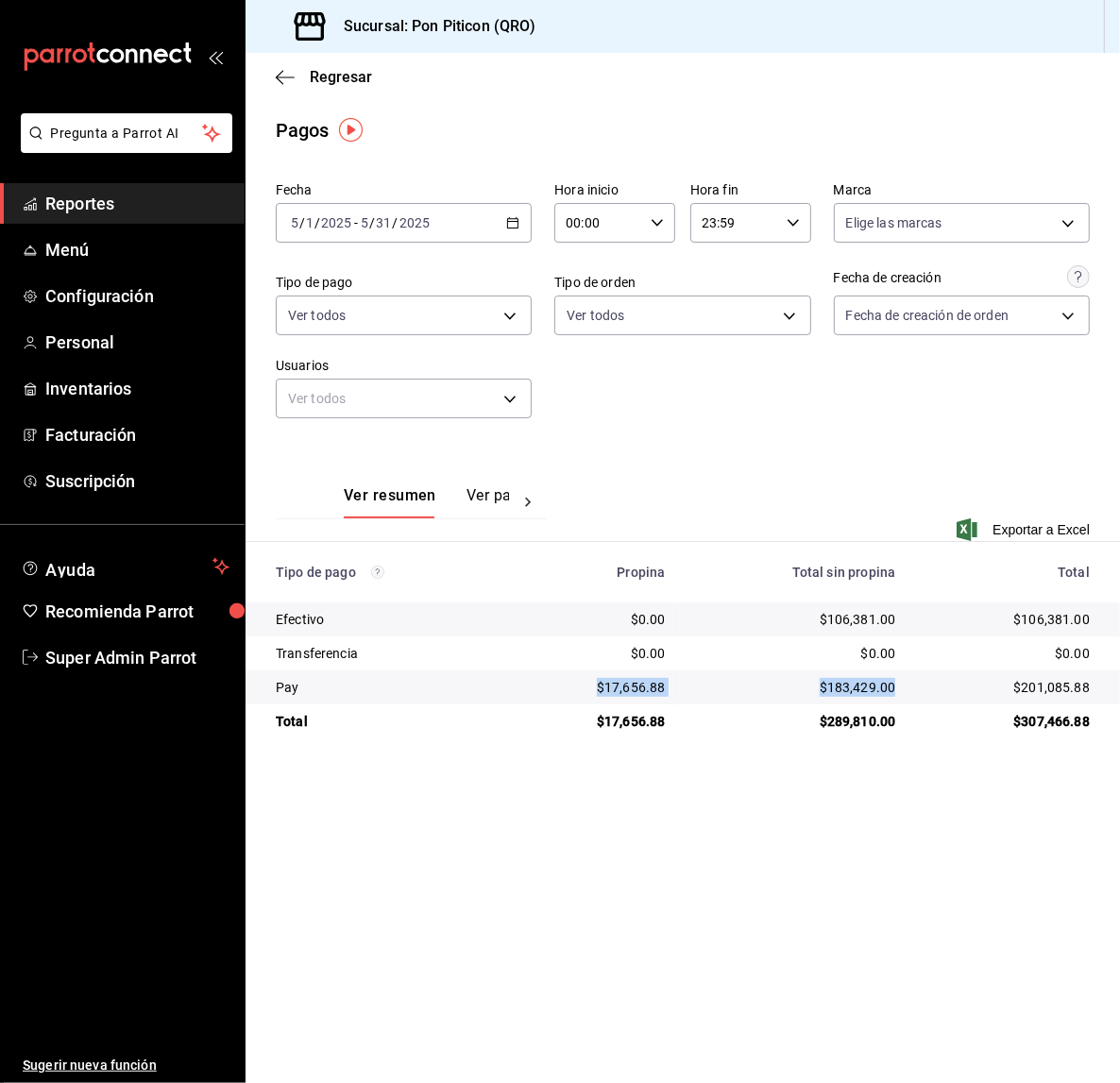
drag, startPoint x: 720, startPoint y: 702, endPoint x: 564, endPoint y: 686, distance: 156.8
click at [564, 685] on tr "Pay $17,656.88 $183,429.00 $201,085.88" at bounding box center [683, 688] width 874 height 34
click at [566, 686] on div "$17,656.88" at bounding box center [594, 688] width 140 height 19
drag, startPoint x: 592, startPoint y: 682, endPoint x: 703, endPoint y: 695, distance: 111.8
click at [703, 695] on tr "Pay $17,656.88 $183,429.00 $201,085.88" at bounding box center [683, 688] width 874 height 34
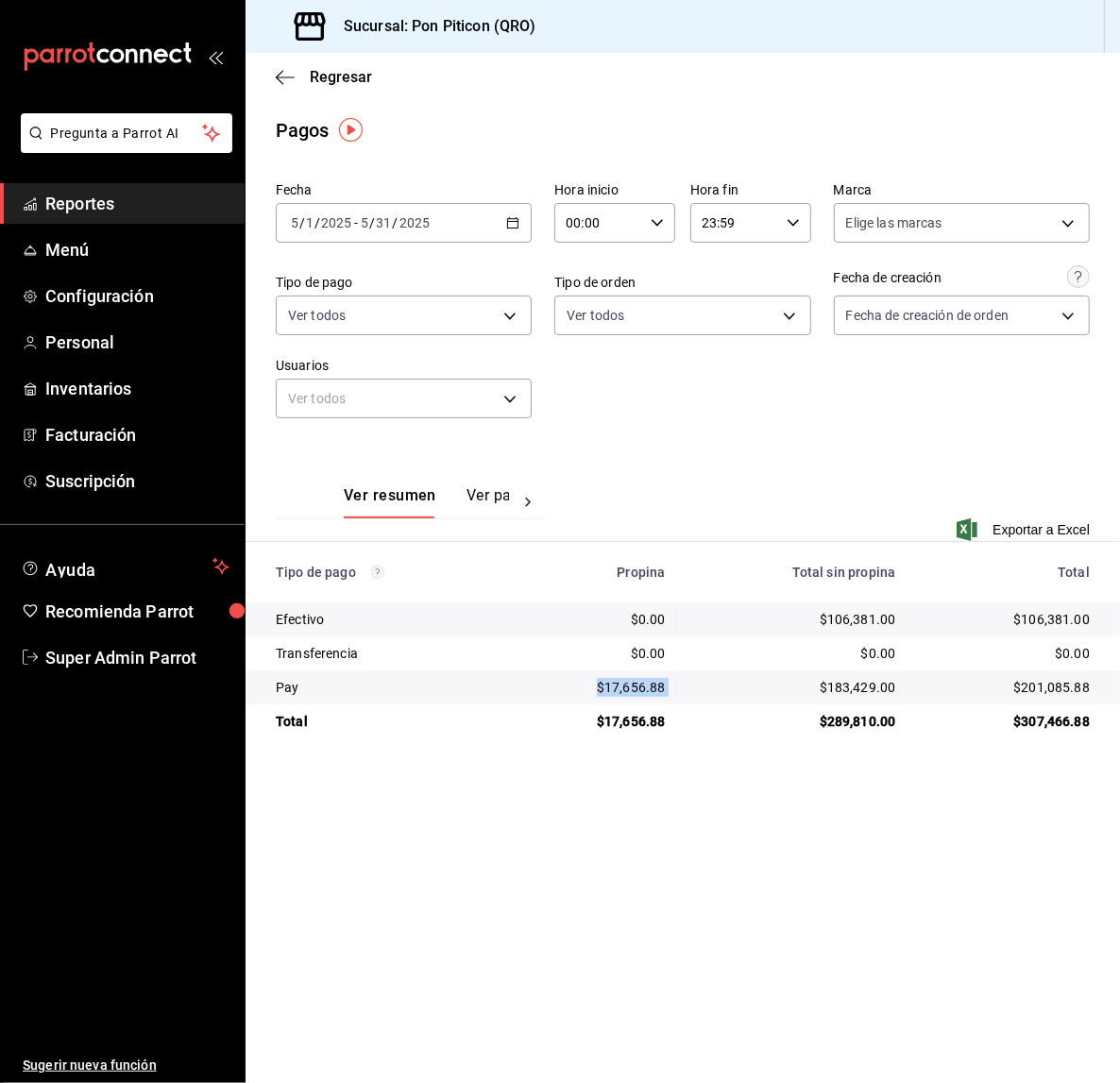
click at [1003, 681] on div "$201,085.88" at bounding box center [1008, 688] width 165 height 19
drag, startPoint x: 1004, startPoint y: 681, endPoint x: 1107, endPoint y: 688, distance: 103.2
click at [1107, 688] on td "$201,085.88" at bounding box center [1015, 688] width 210 height 34
click at [488, 507] on button "Ver pagos" at bounding box center [502, 503] width 70 height 32
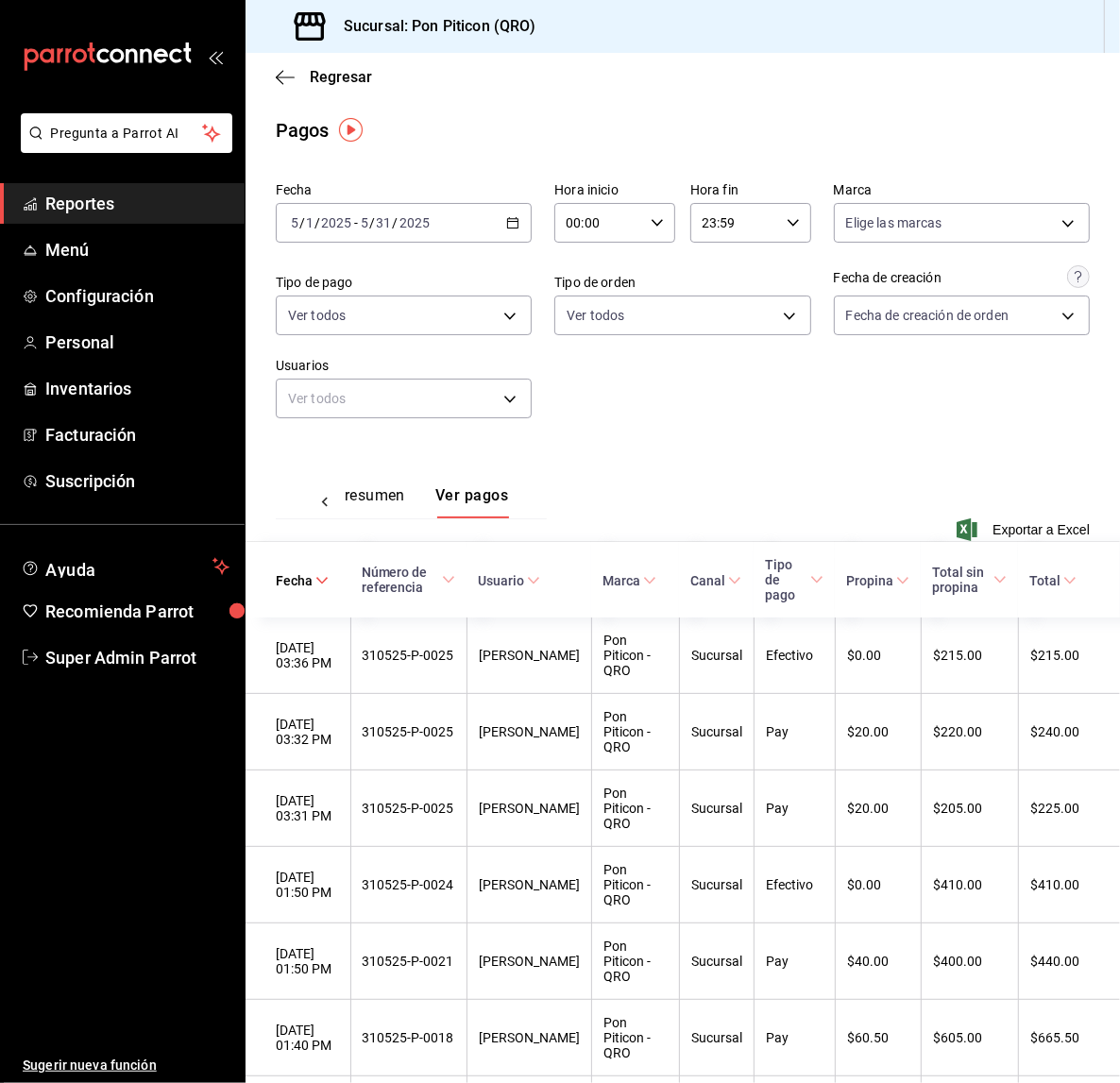
click at [364, 487] on button "Ver resumen" at bounding box center [361, 503] width 88 height 32
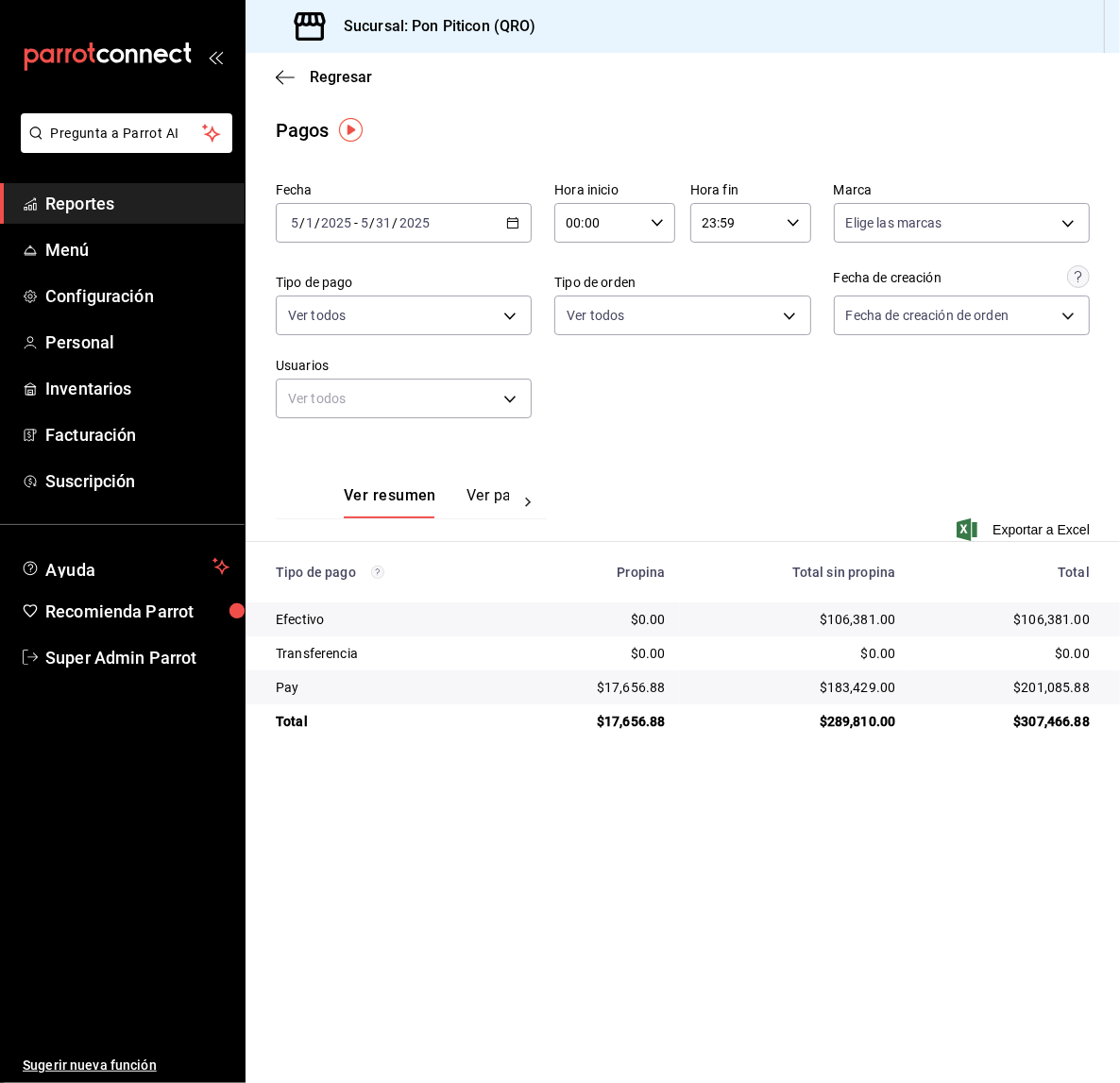
click at [501, 224] on div "2025-05-01 5 / 1 / 2025 - 2025-05-31 5 / 31 / 2025" at bounding box center [404, 223] width 256 height 40
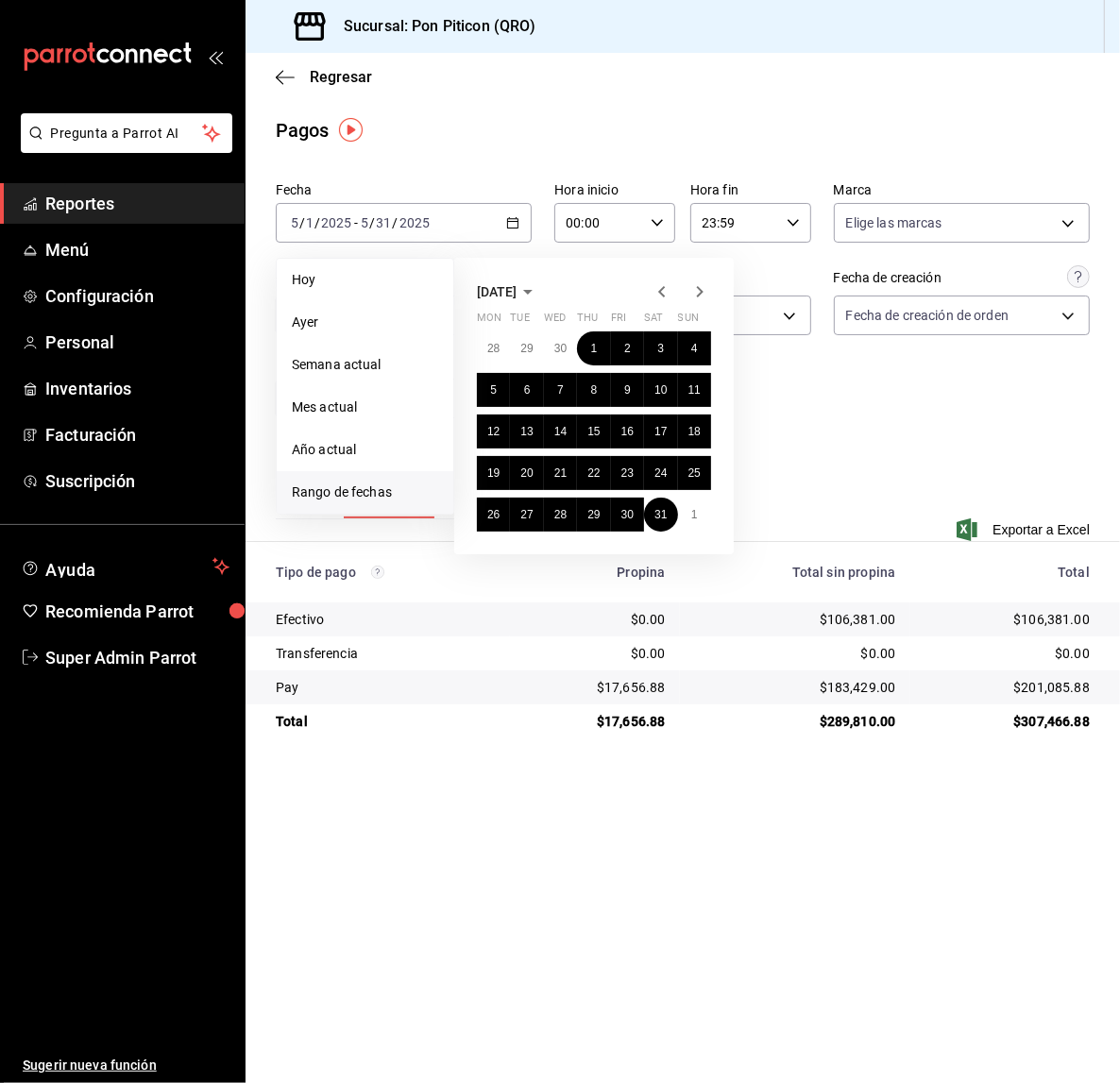
click at [699, 289] on icon "button" at bounding box center [700, 291] width 7 height 11
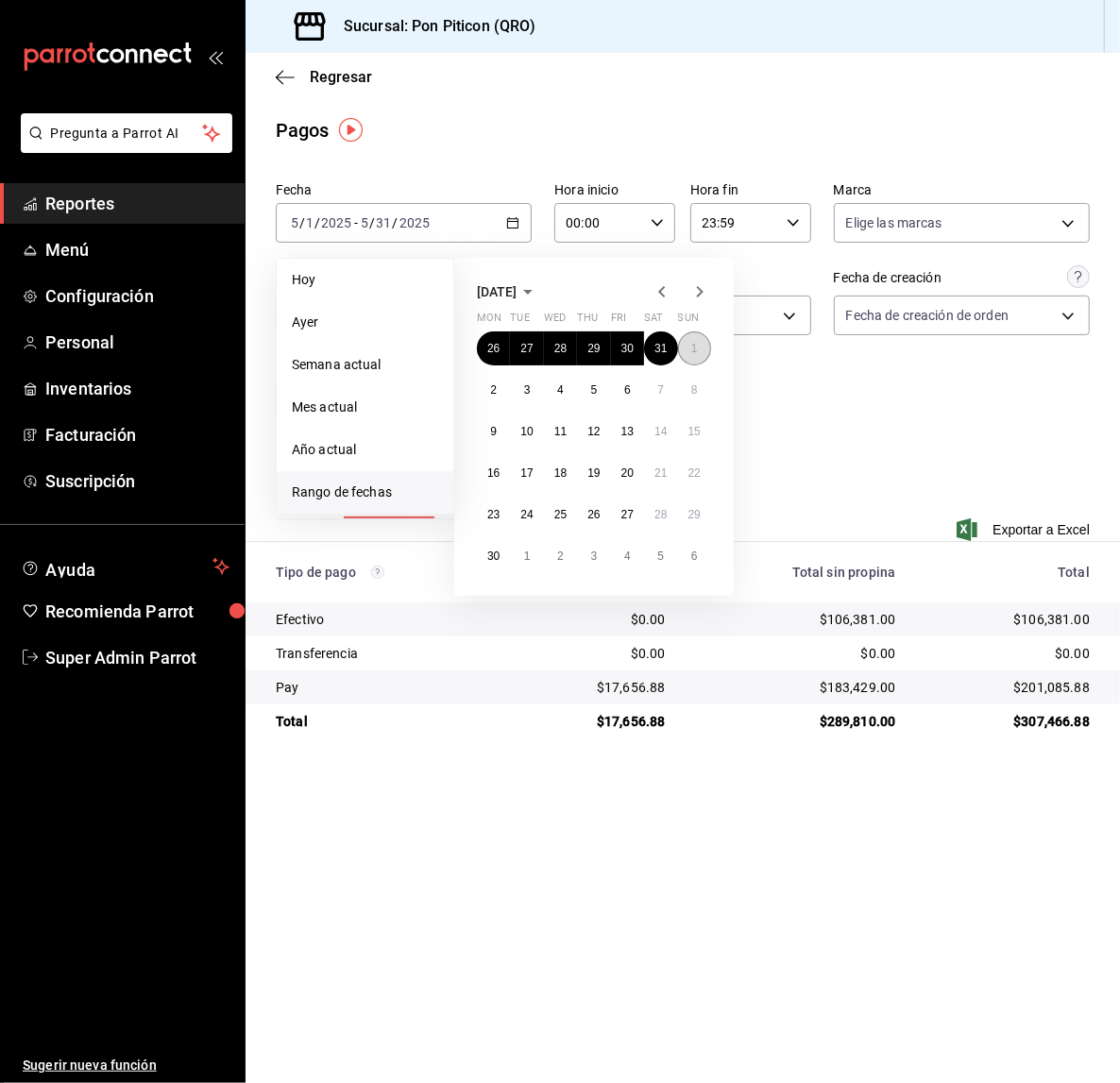
click at [703, 344] on button "1" at bounding box center [694, 349] width 33 height 34
click at [493, 559] on abbr "30" at bounding box center [493, 556] width 12 height 13
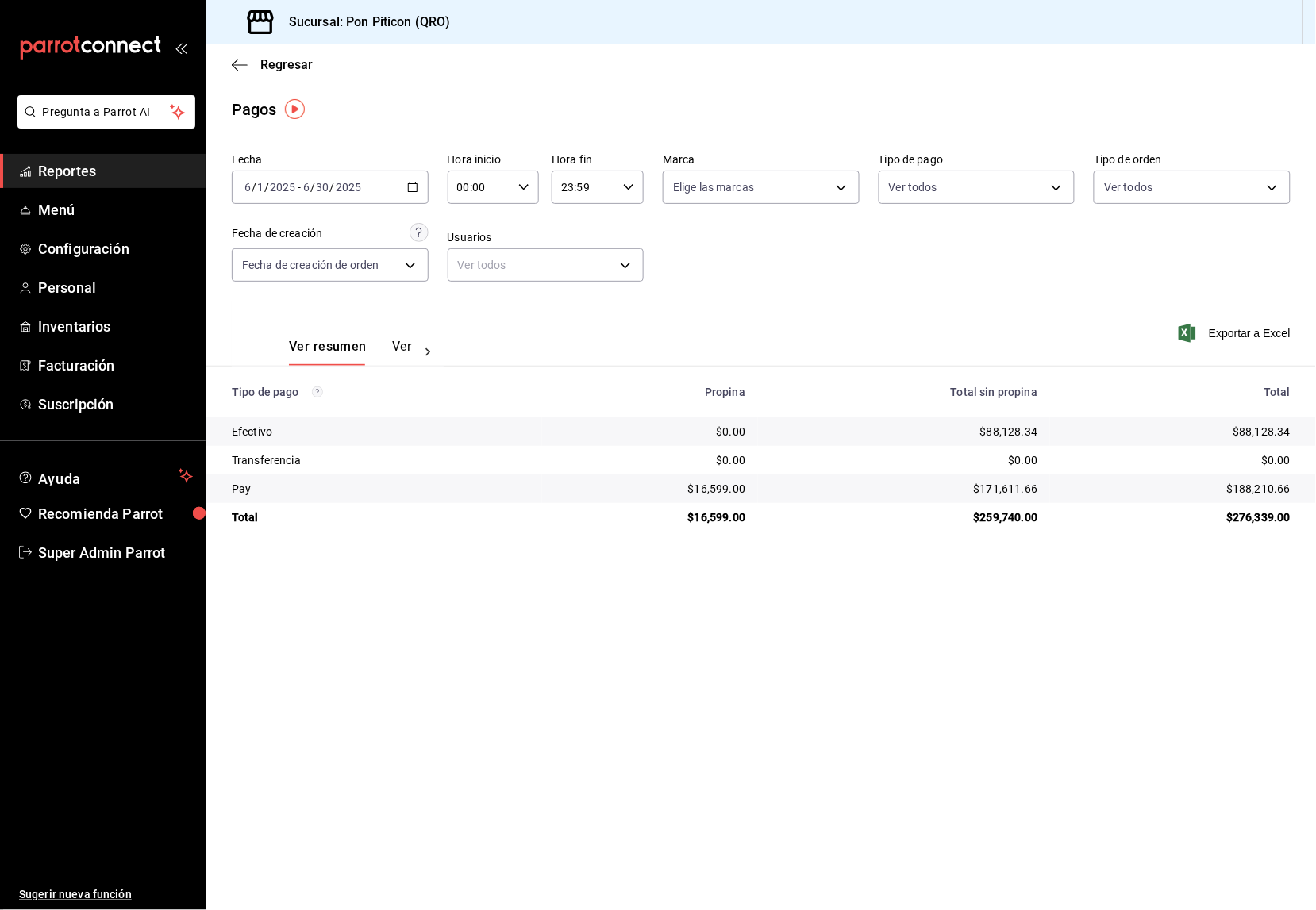
click at [415, 186] on \(Stroke\) "button" at bounding box center [412, 186] width 9 height 1
click at [409, 188] on icon "button" at bounding box center [413, 187] width 11 height 11
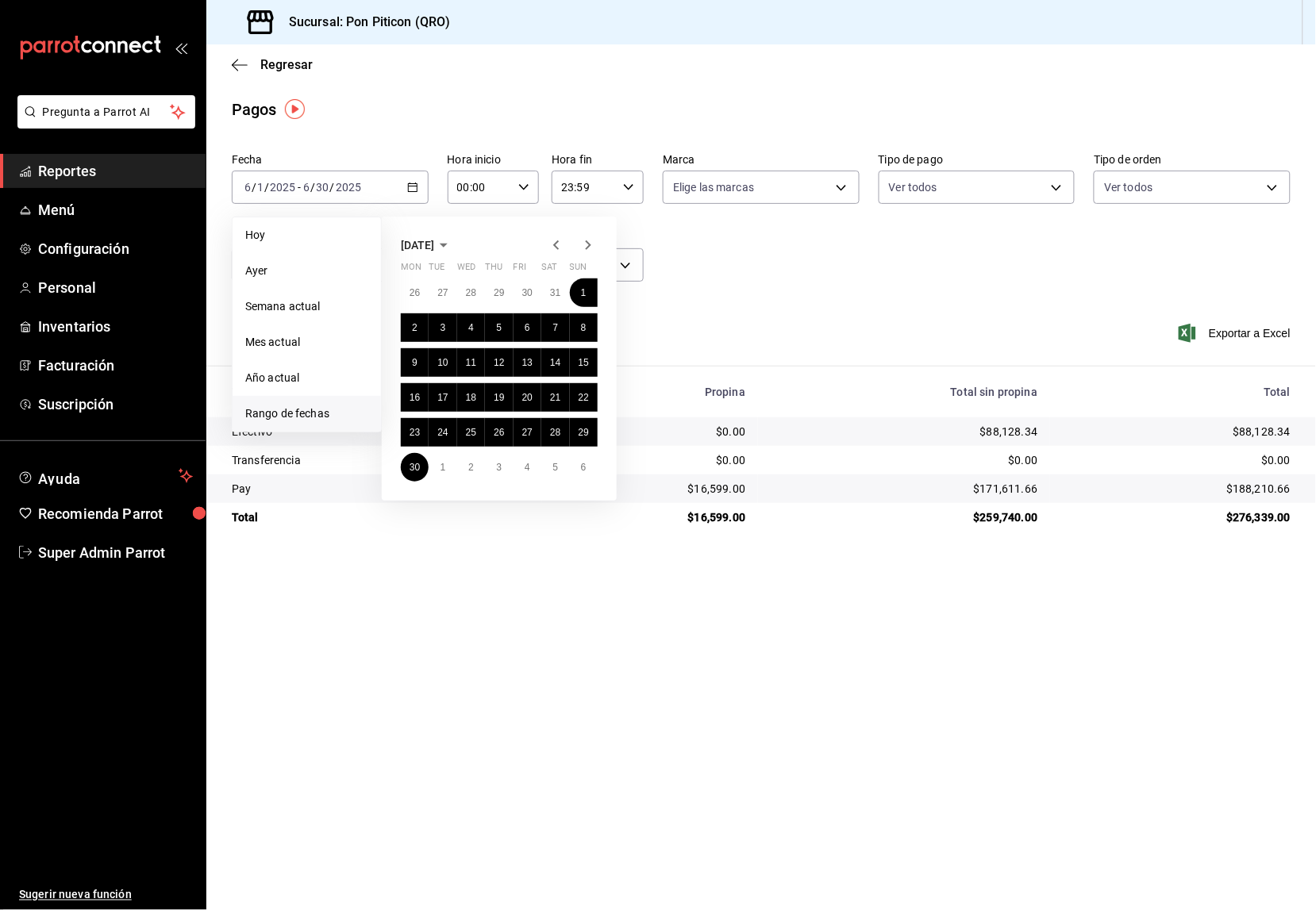
click at [556, 239] on icon "button" at bounding box center [556, 245] width 19 height 19
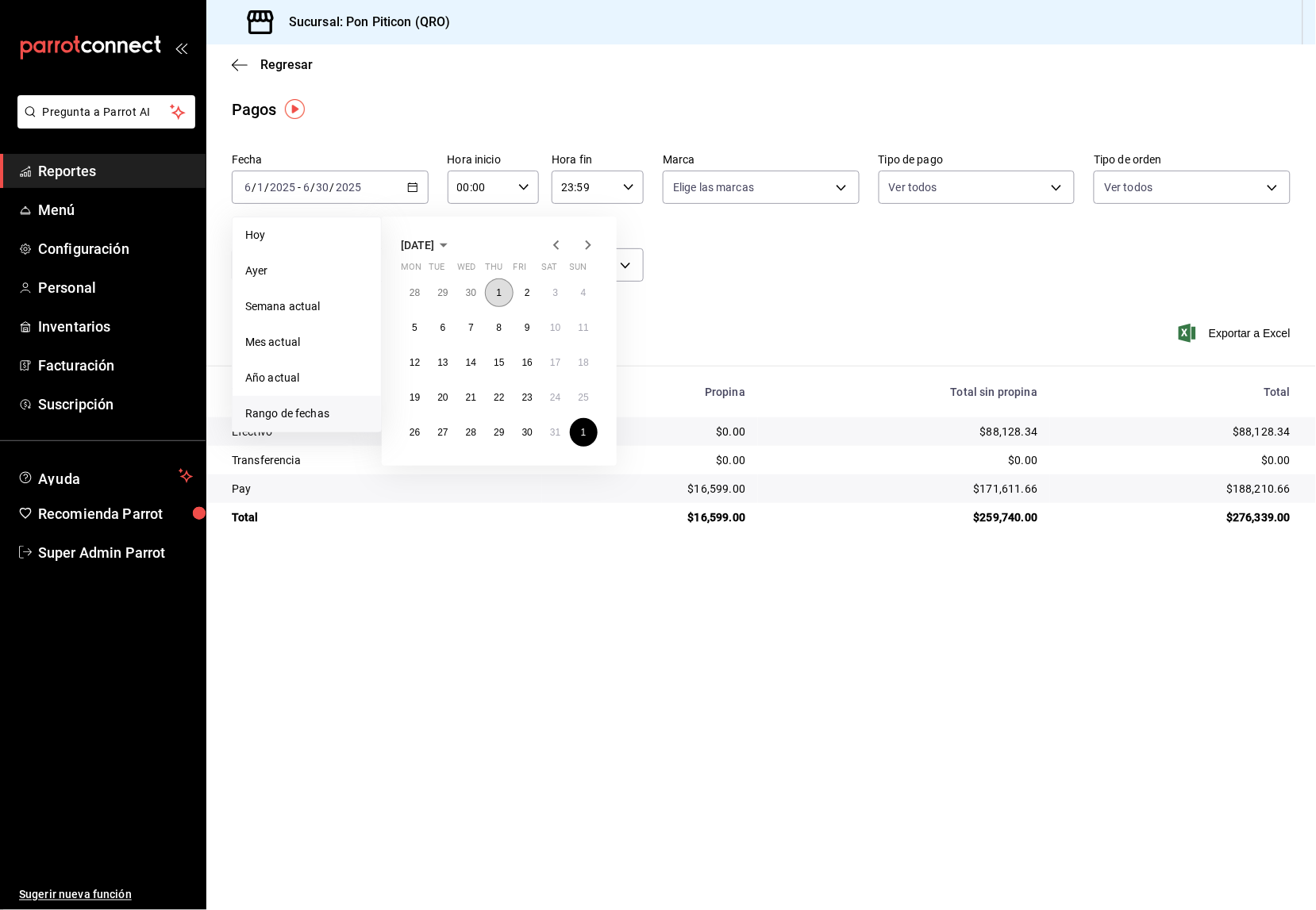
click at [498, 291] on abbr "1" at bounding box center [500, 293] width 6 height 11
click at [552, 436] on abbr "31" at bounding box center [555, 432] width 10 height 11
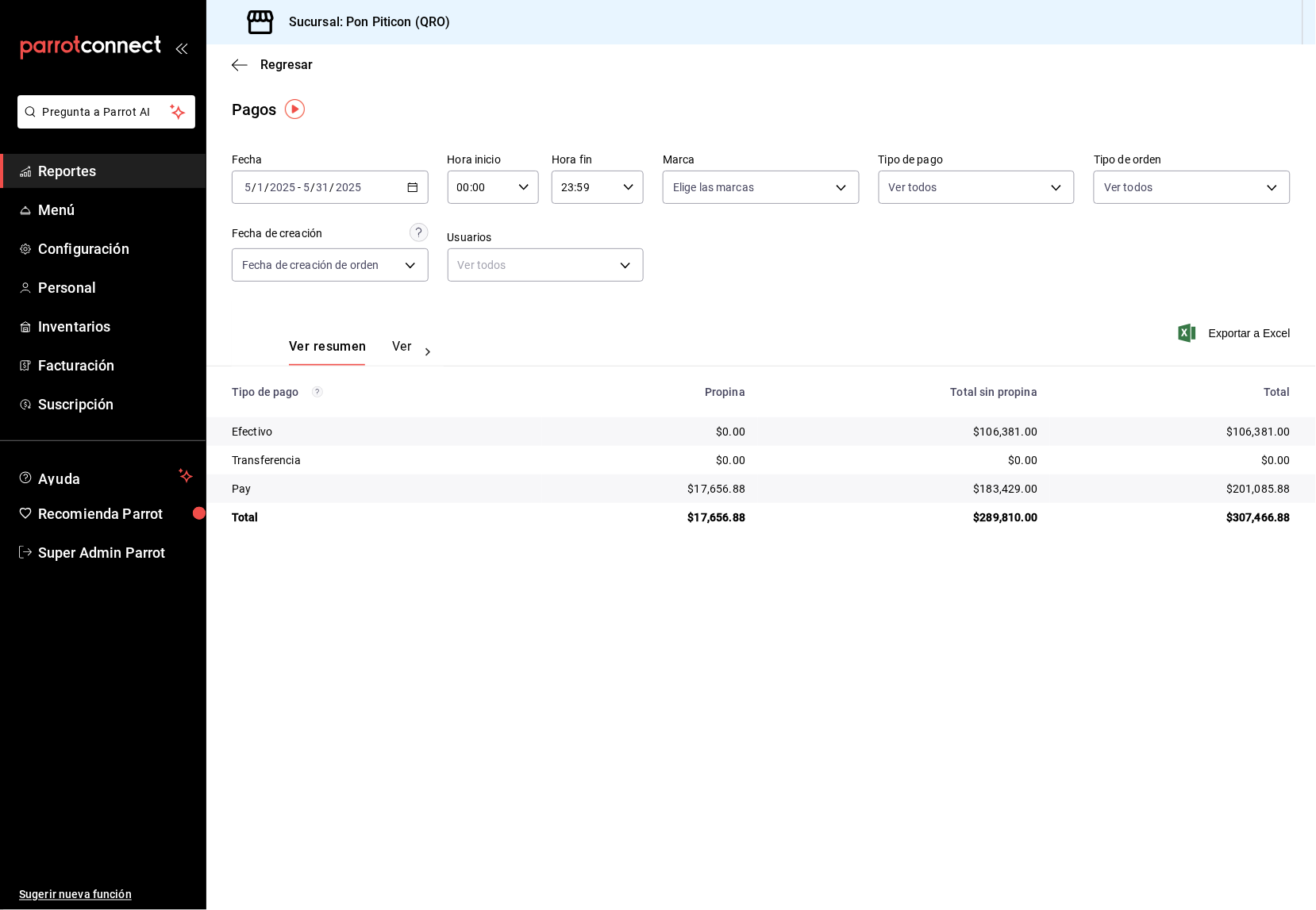
click at [229, 61] on div "Regresar" at bounding box center [761, 65] width 1109 height 41
click at [236, 65] on icon "button" at bounding box center [240, 65] width 16 height 14
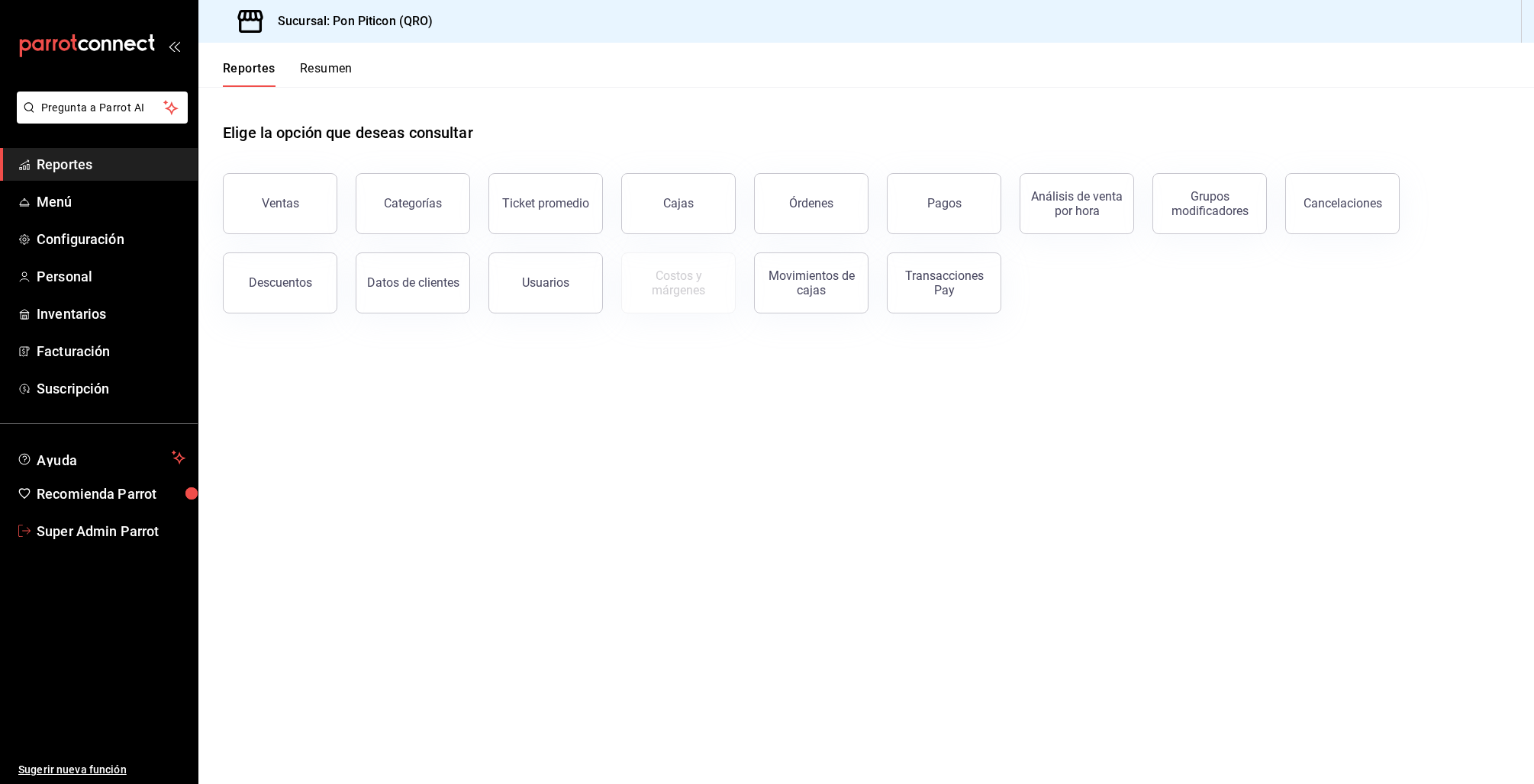
click at [99, 525] on span "Super Admin Parrot" at bounding box center [111, 531] width 149 height 21
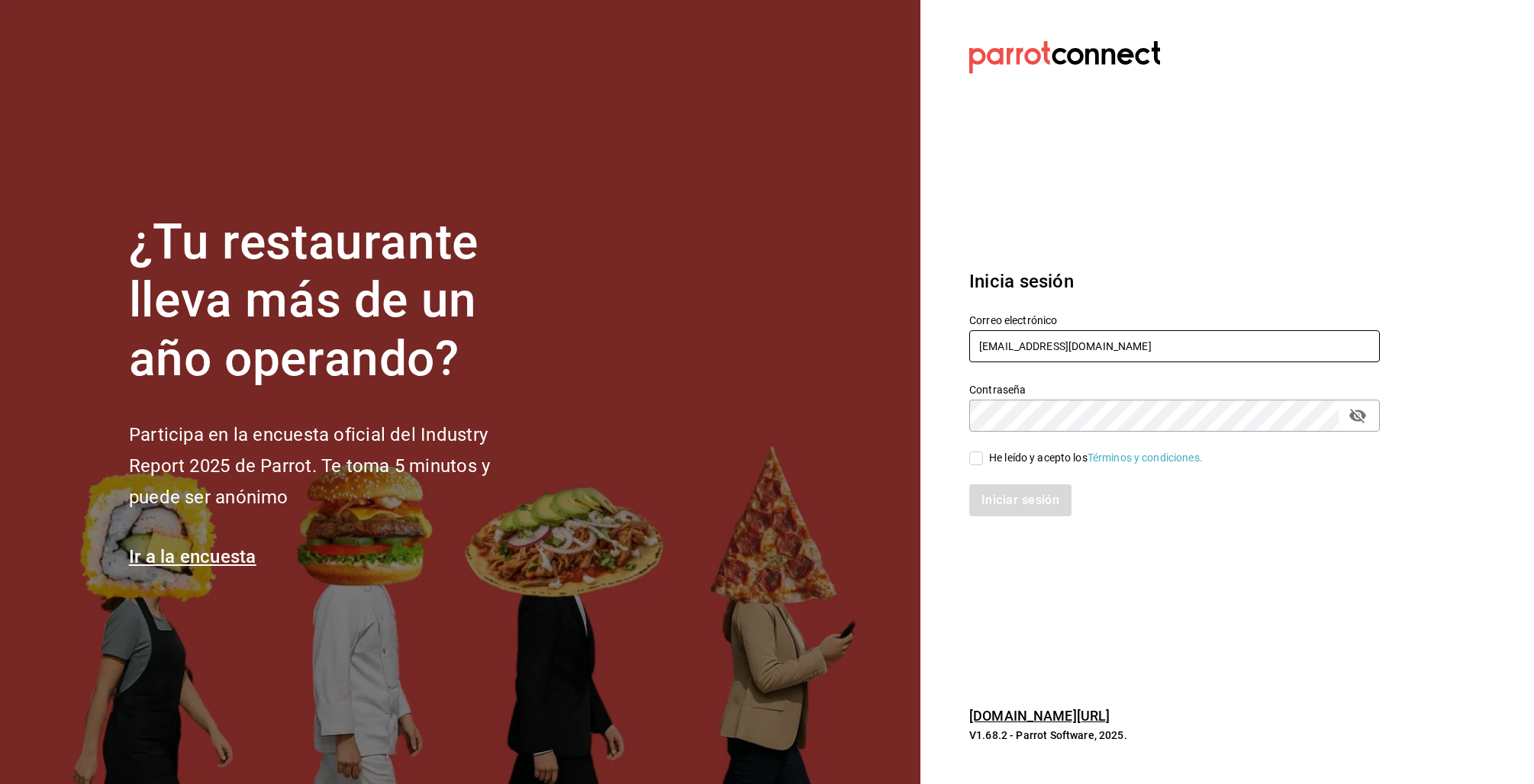
click at [999, 345] on input "ponpiticon@qro.com" at bounding box center [1174, 346] width 410 height 32
paste input "germinapanaderia@cdmx.com Parr0tConnec7"
click at [1176, 345] on input "germinapanaderia@cdmx.com Parr0tConnec7" at bounding box center [1174, 346] width 410 height 32
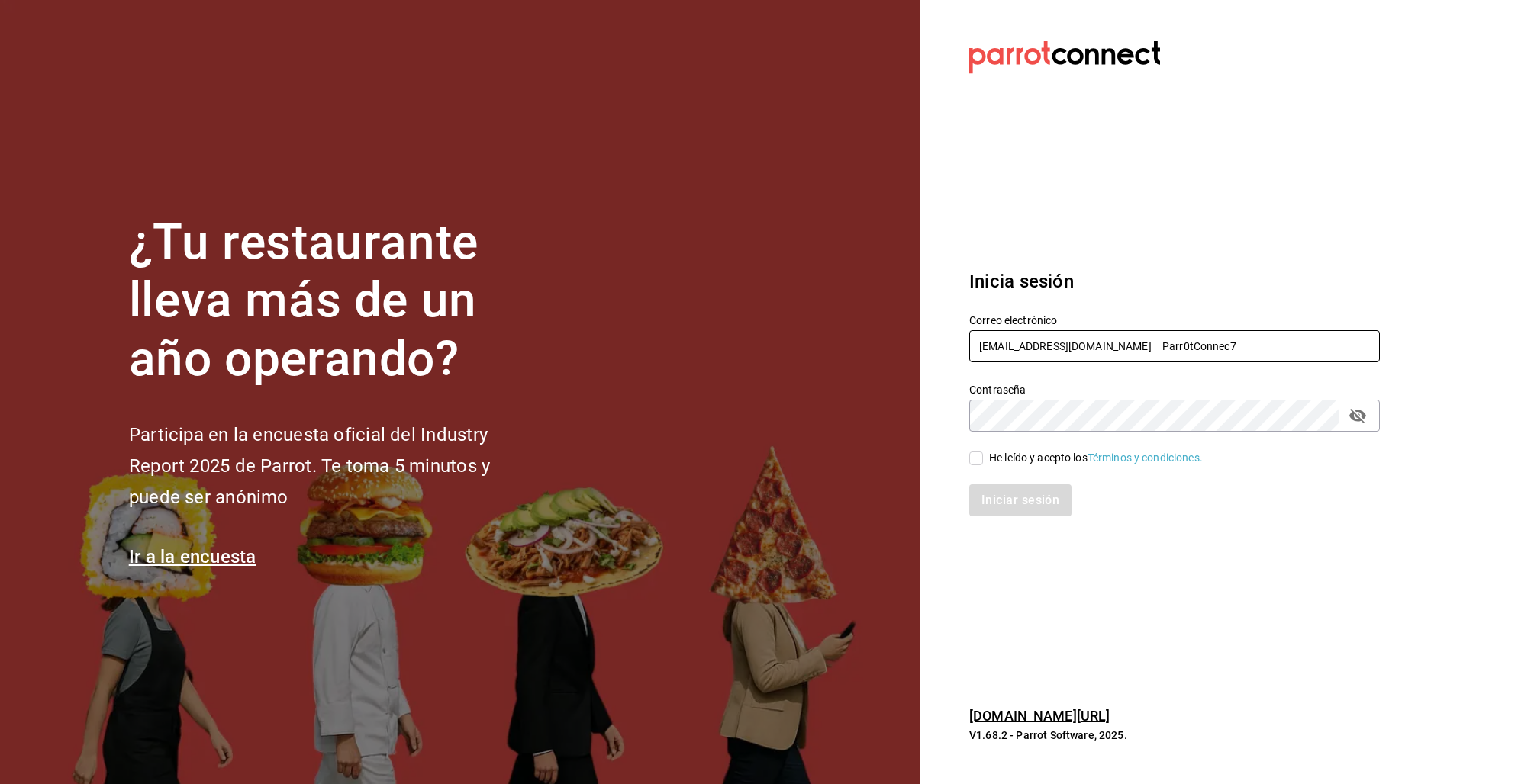
click at [1175, 345] on input "germinapanaderia@cdmx.com Parr0tConnec7" at bounding box center [1174, 346] width 410 height 32
type input "[EMAIL_ADDRESS][DOMAIN_NAME]"
drag, startPoint x: 982, startPoint y: 449, endPoint x: 984, endPoint y: 457, distance: 8.2
click at [983, 450] on span "He leído y acepto los Términos y condiciones." at bounding box center [1093, 458] width 220 height 16
click at [982, 452] on input "He leído y acepto los Términos y condiciones." at bounding box center [976, 459] width 14 height 14
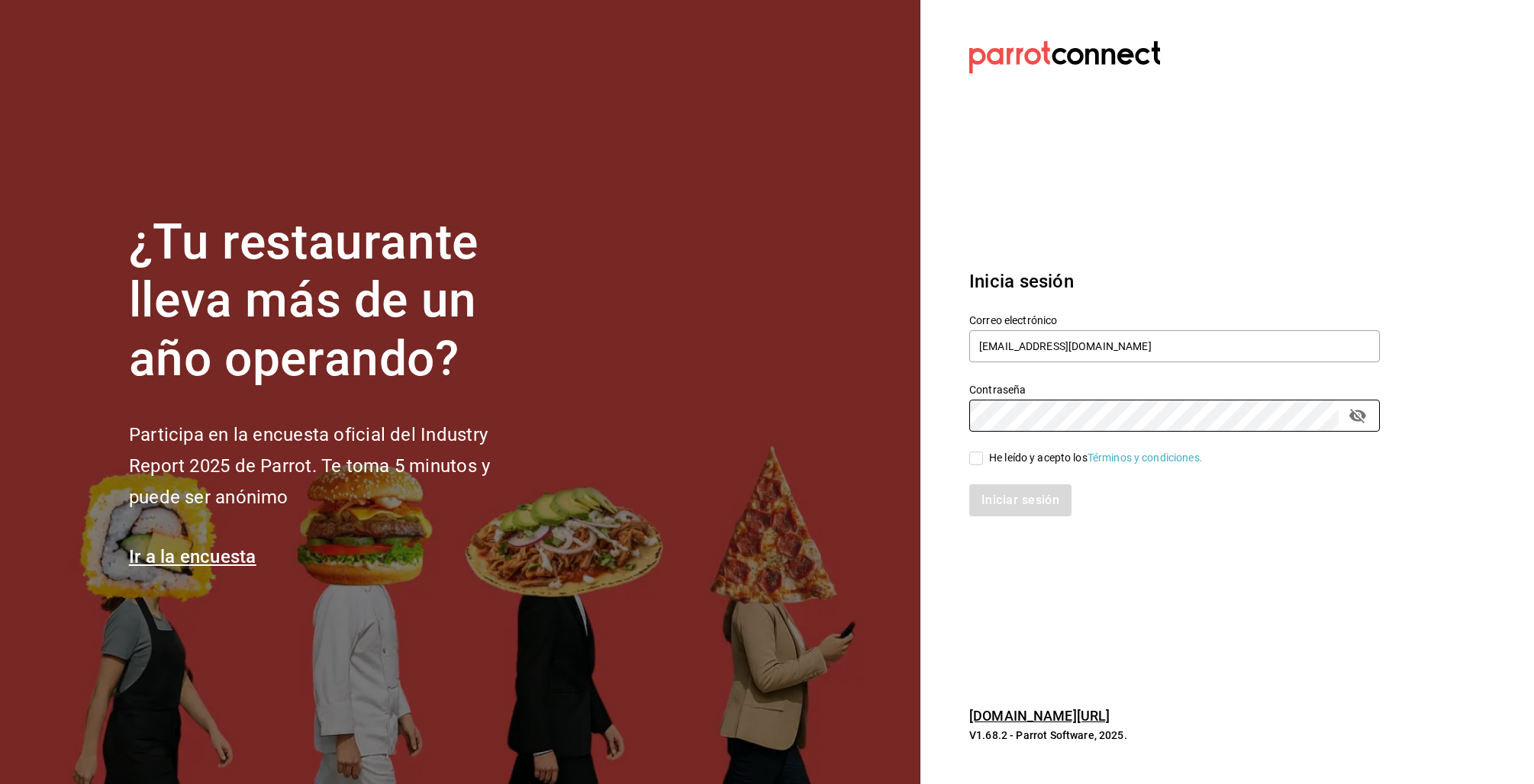
checkbox input "true"
click at [1020, 501] on button "Iniciar sesión" at bounding box center [1021, 501] width 104 height 32
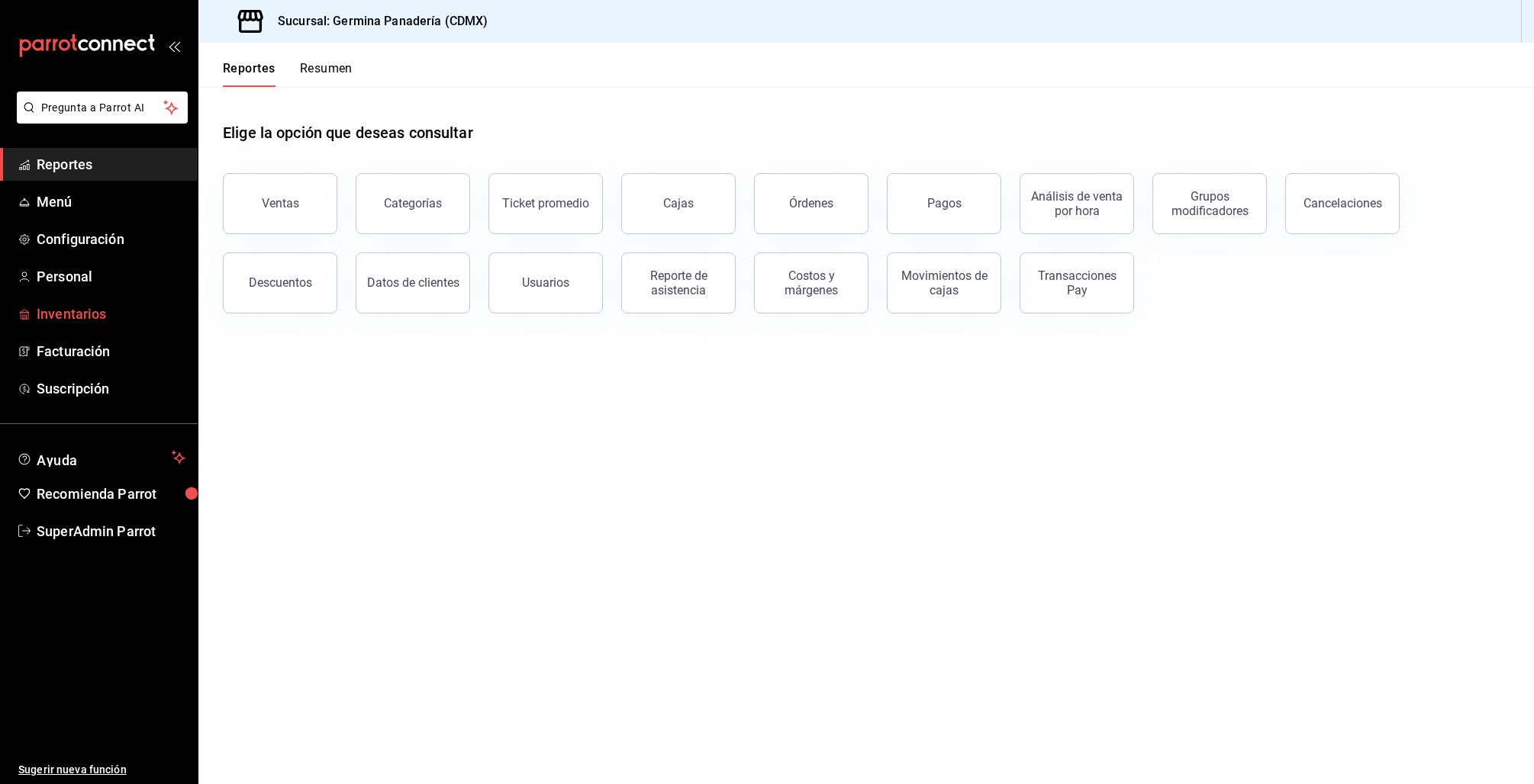
click at [81, 315] on span "Inventarios" at bounding box center [111, 314] width 149 height 21
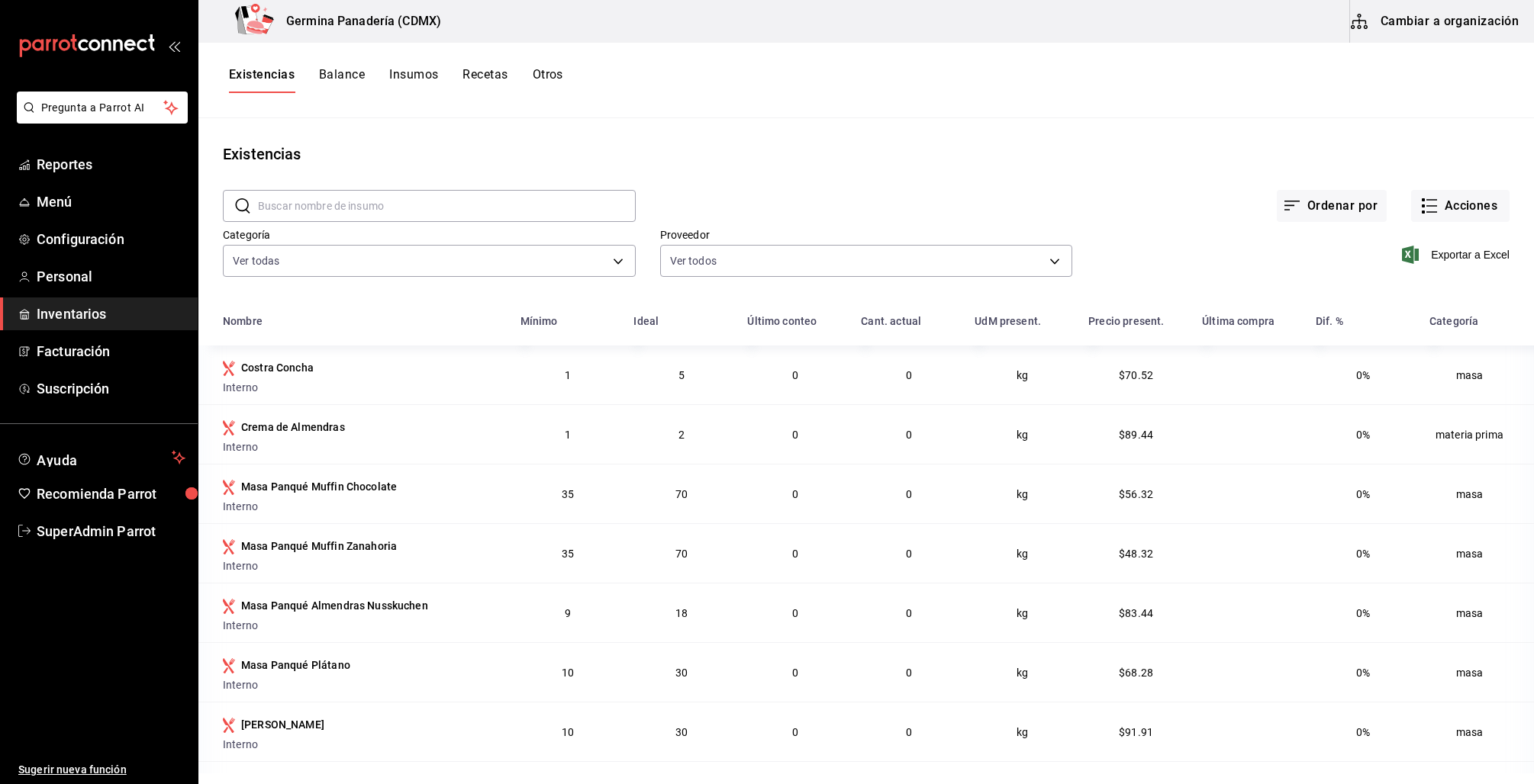
click at [406, 76] on button "Insumos" at bounding box center [413, 80] width 48 height 26
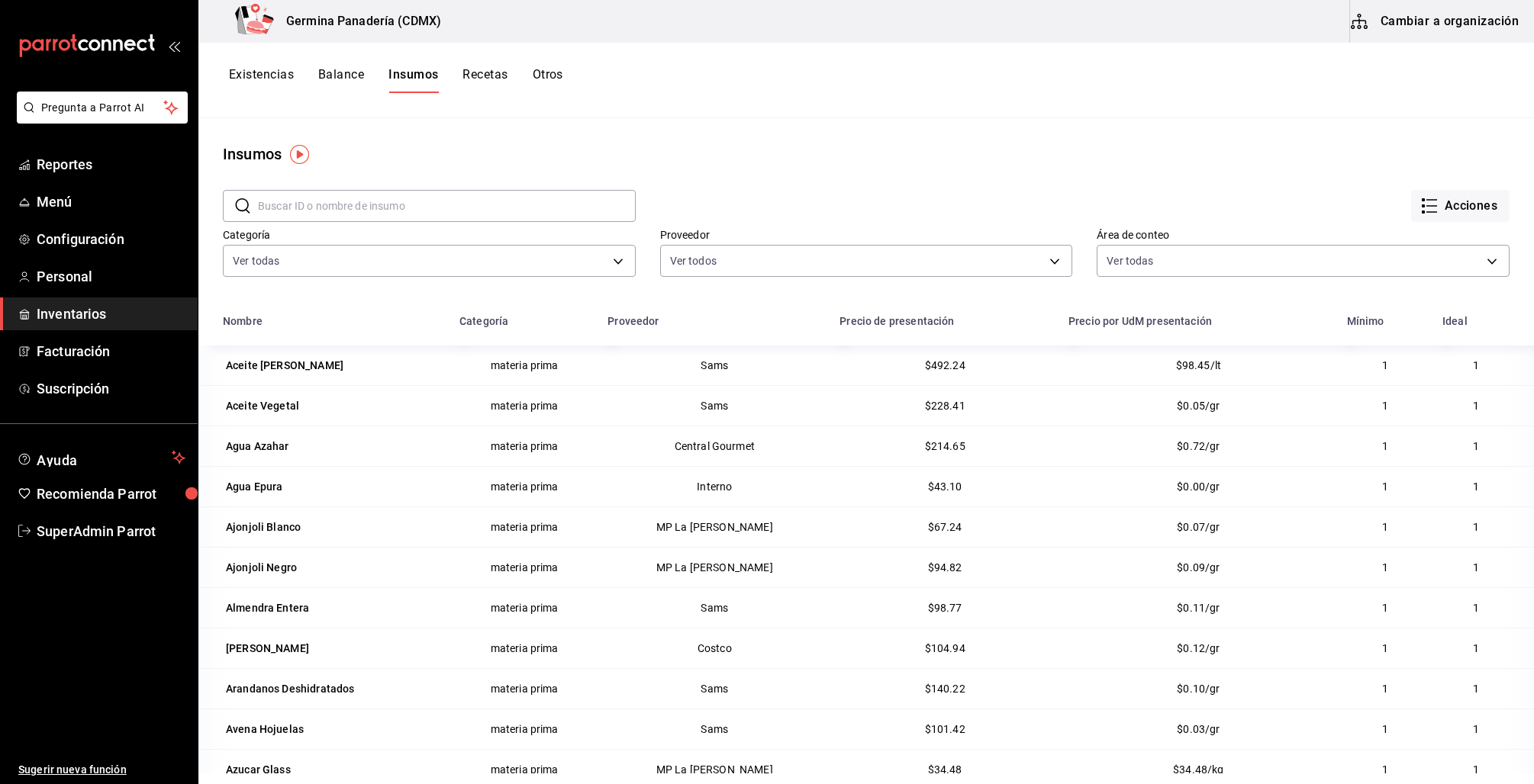
click at [292, 199] on input "text" at bounding box center [446, 206] width 378 height 31
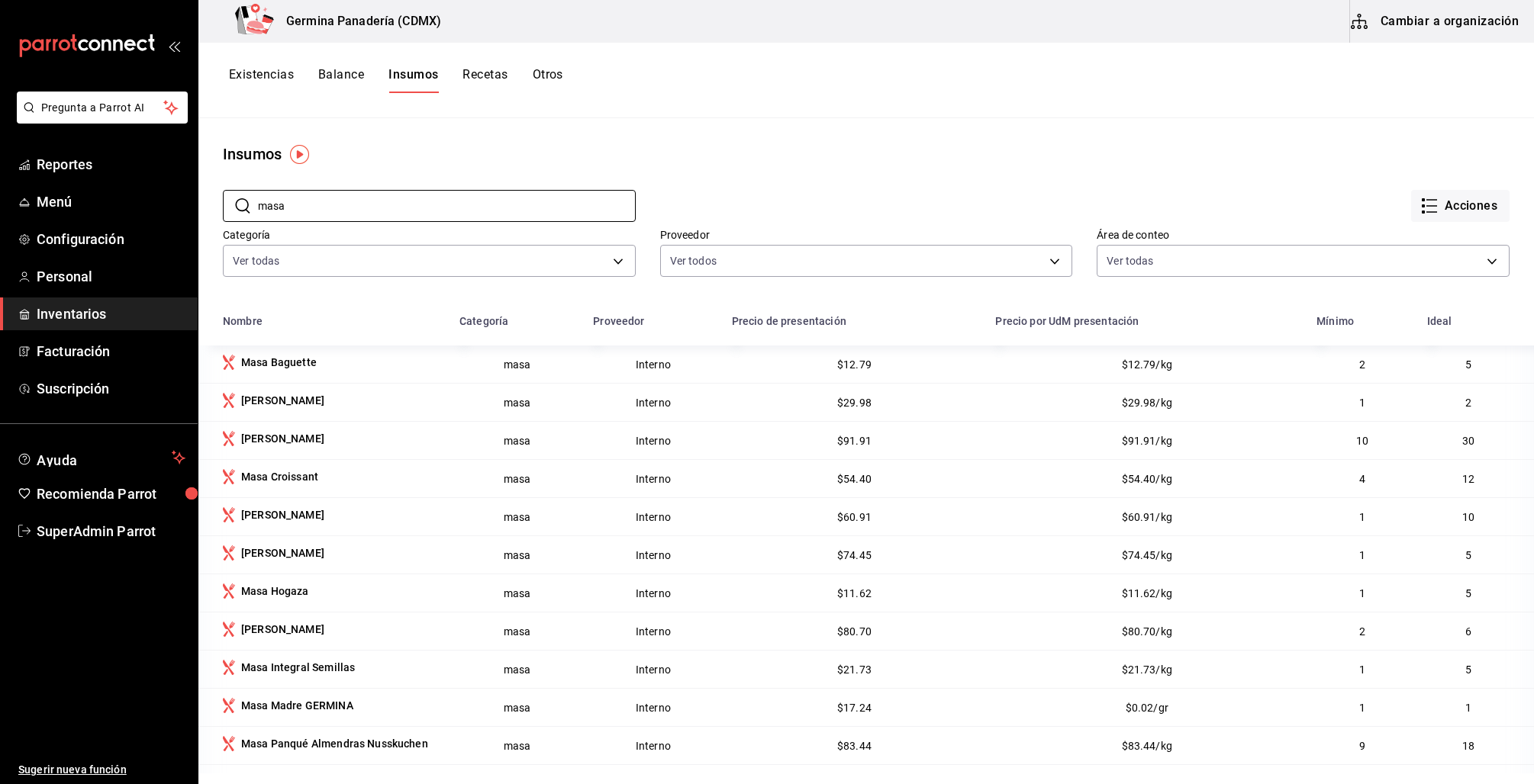
type input "masa"
click at [281, 75] on button "Existencias" at bounding box center [261, 80] width 65 height 26
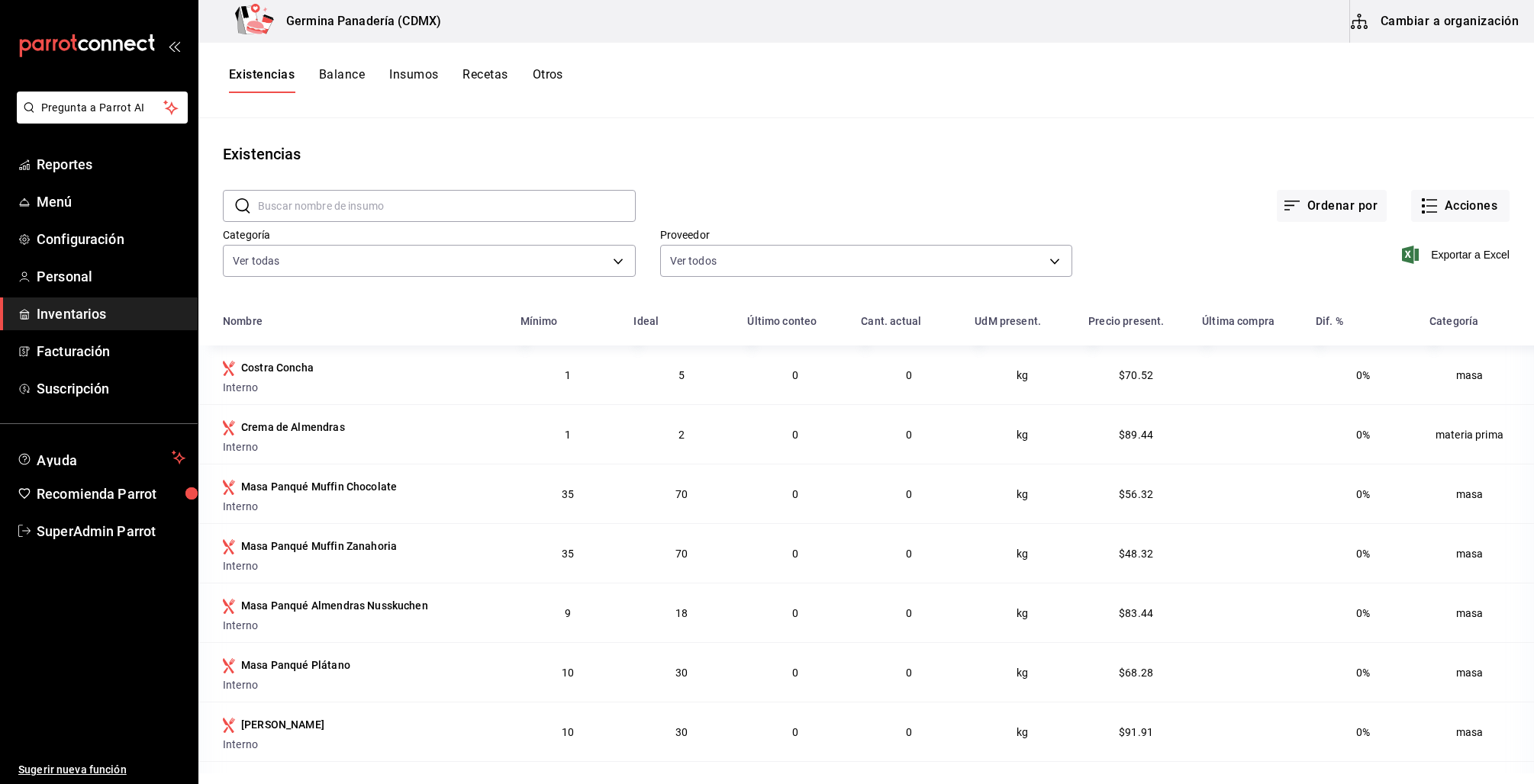
click at [1431, 31] on button "Cambiar a organización" at bounding box center [1435, 22] width 172 height 43
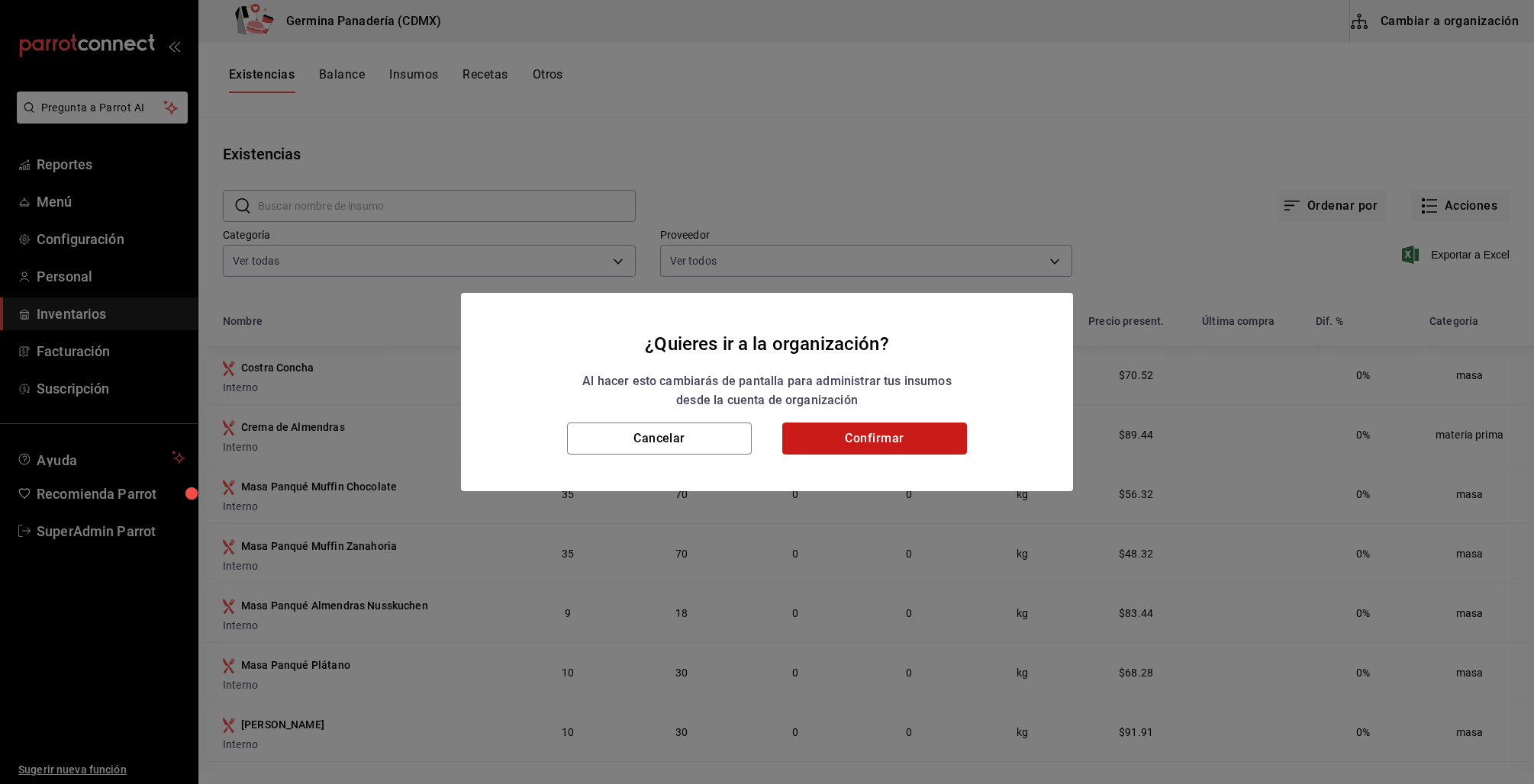
click at [917, 435] on button "Confirmar" at bounding box center [874, 439] width 185 height 32
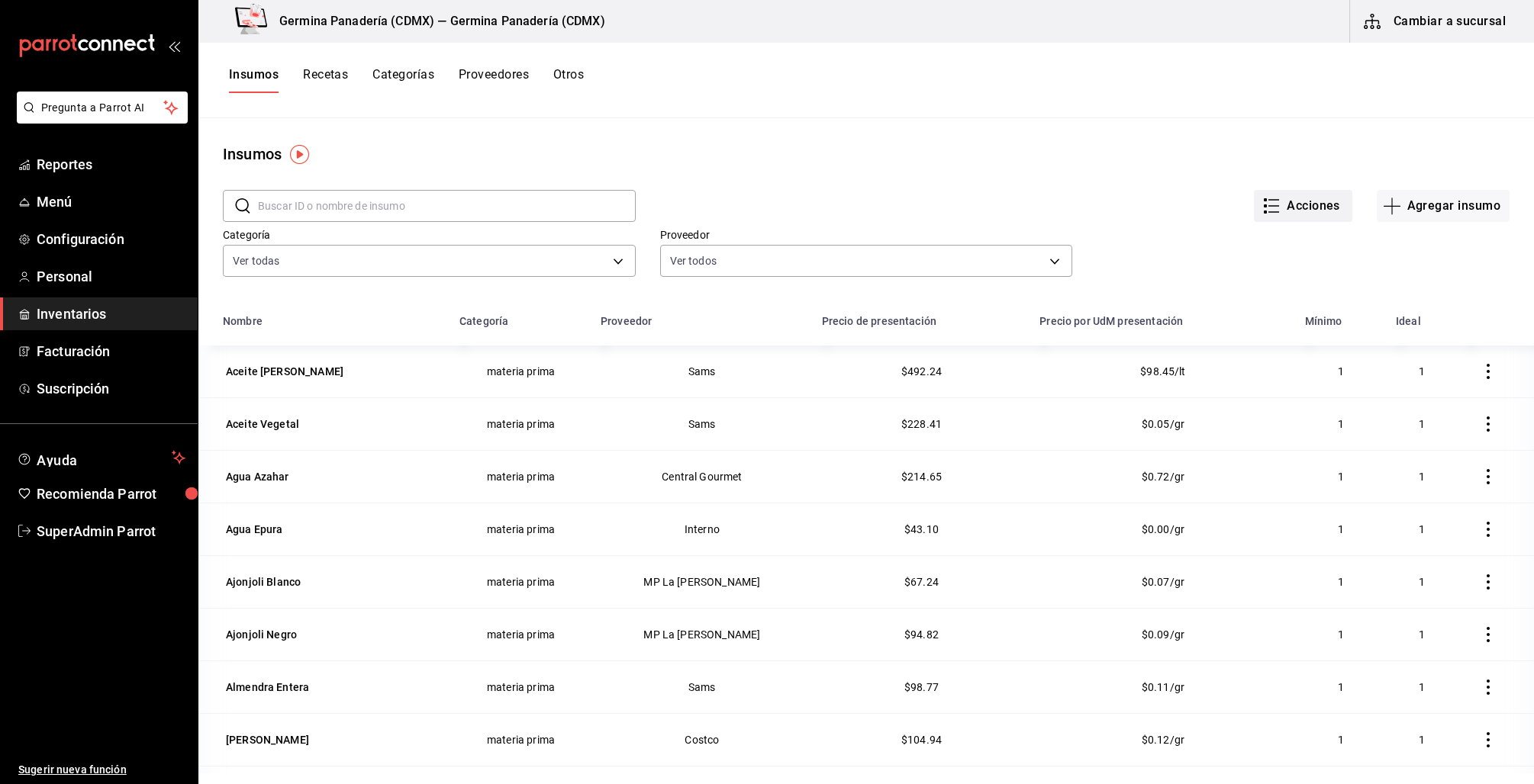
click at [1277, 209] on button "Acciones" at bounding box center [1303, 206] width 99 height 32
click at [1044, 216] on div at bounding box center [767, 392] width 1534 height 784
click at [1282, 190] on button "Acciones" at bounding box center [1303, 206] width 99 height 32
click at [981, 148] on div at bounding box center [767, 392] width 1534 height 784
click at [1275, 209] on button "Acciones" at bounding box center [1303, 206] width 99 height 32
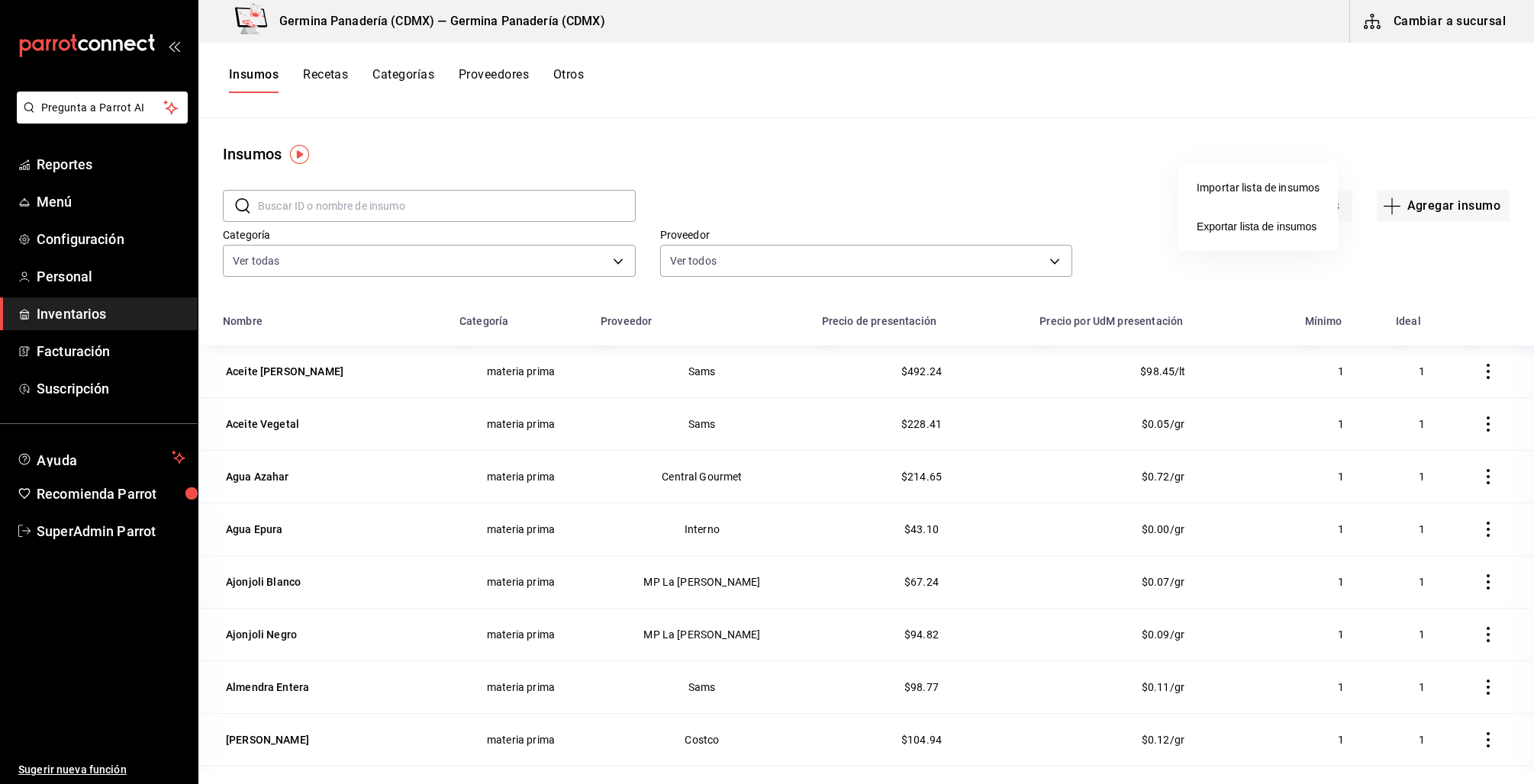
click at [1231, 136] on div at bounding box center [767, 392] width 1534 height 784
click at [1445, 33] on button "Cambiar a sucursal" at bounding box center [1435, 22] width 172 height 43
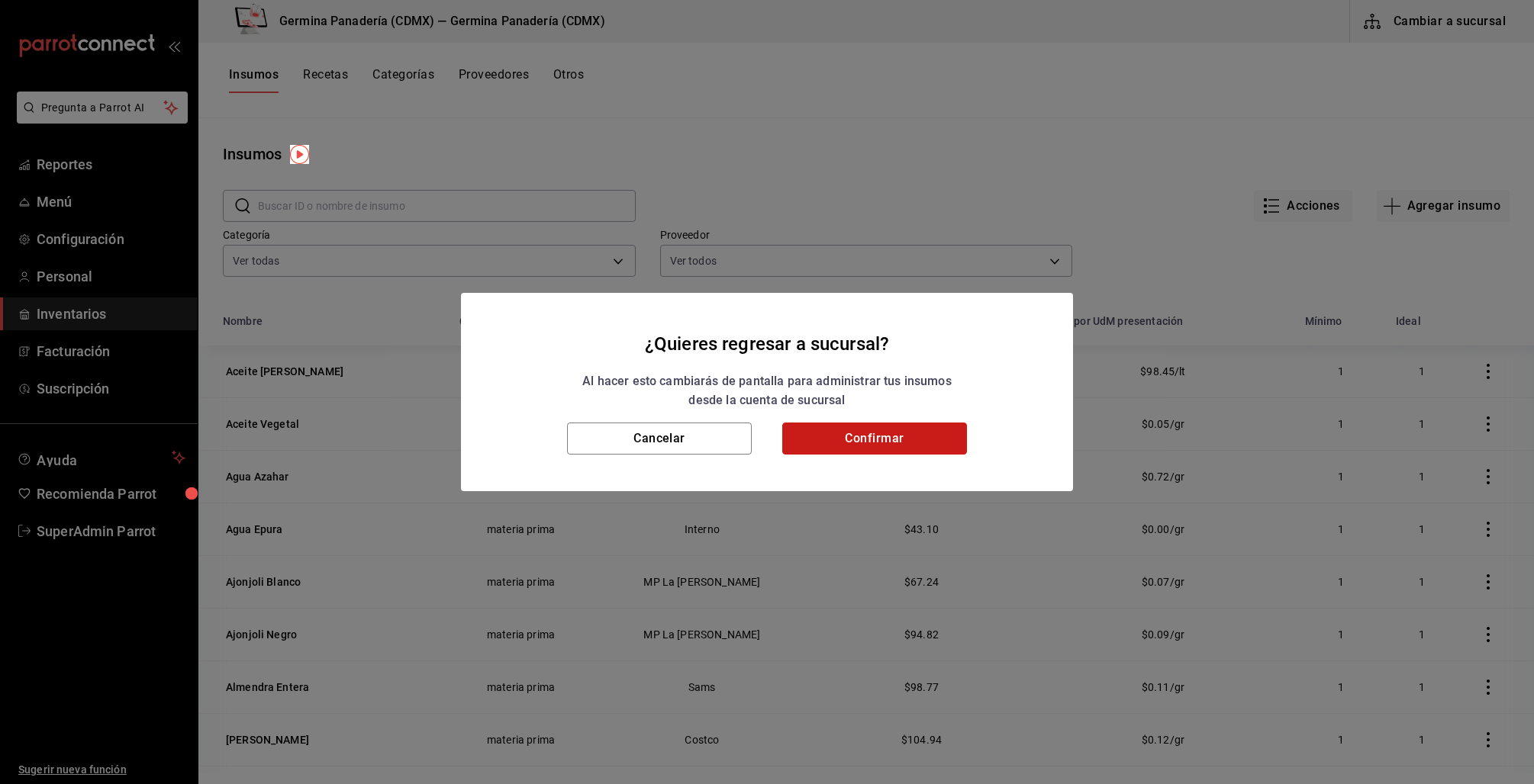
click at [901, 437] on button "Confirmar" at bounding box center [874, 439] width 185 height 32
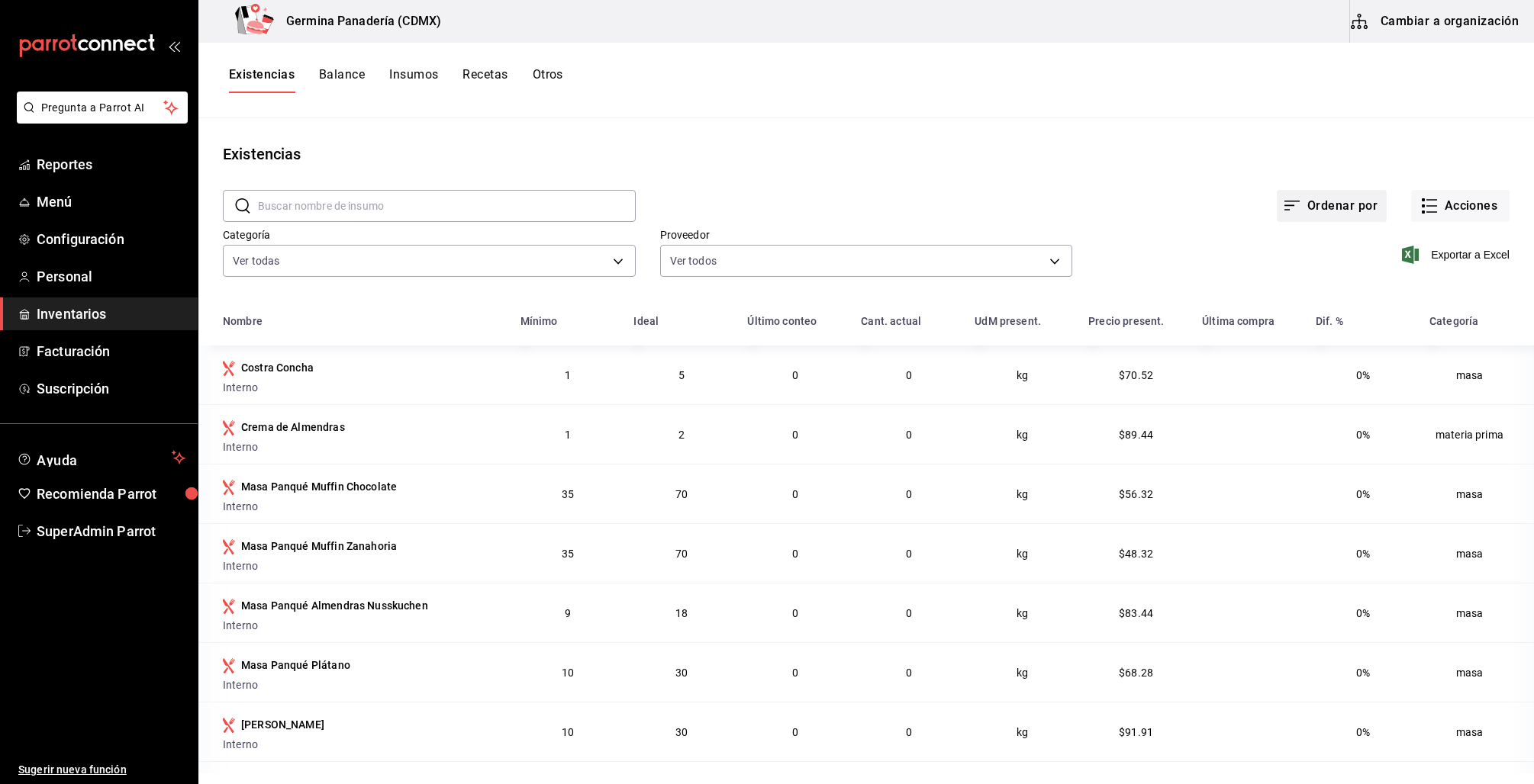
click at [1302, 196] on button "Ordenar por" at bounding box center [1332, 206] width 110 height 32
click at [1387, 130] on div at bounding box center [767, 392] width 1534 height 784
click at [1420, 204] on icon "button" at bounding box center [1429, 206] width 18 height 18
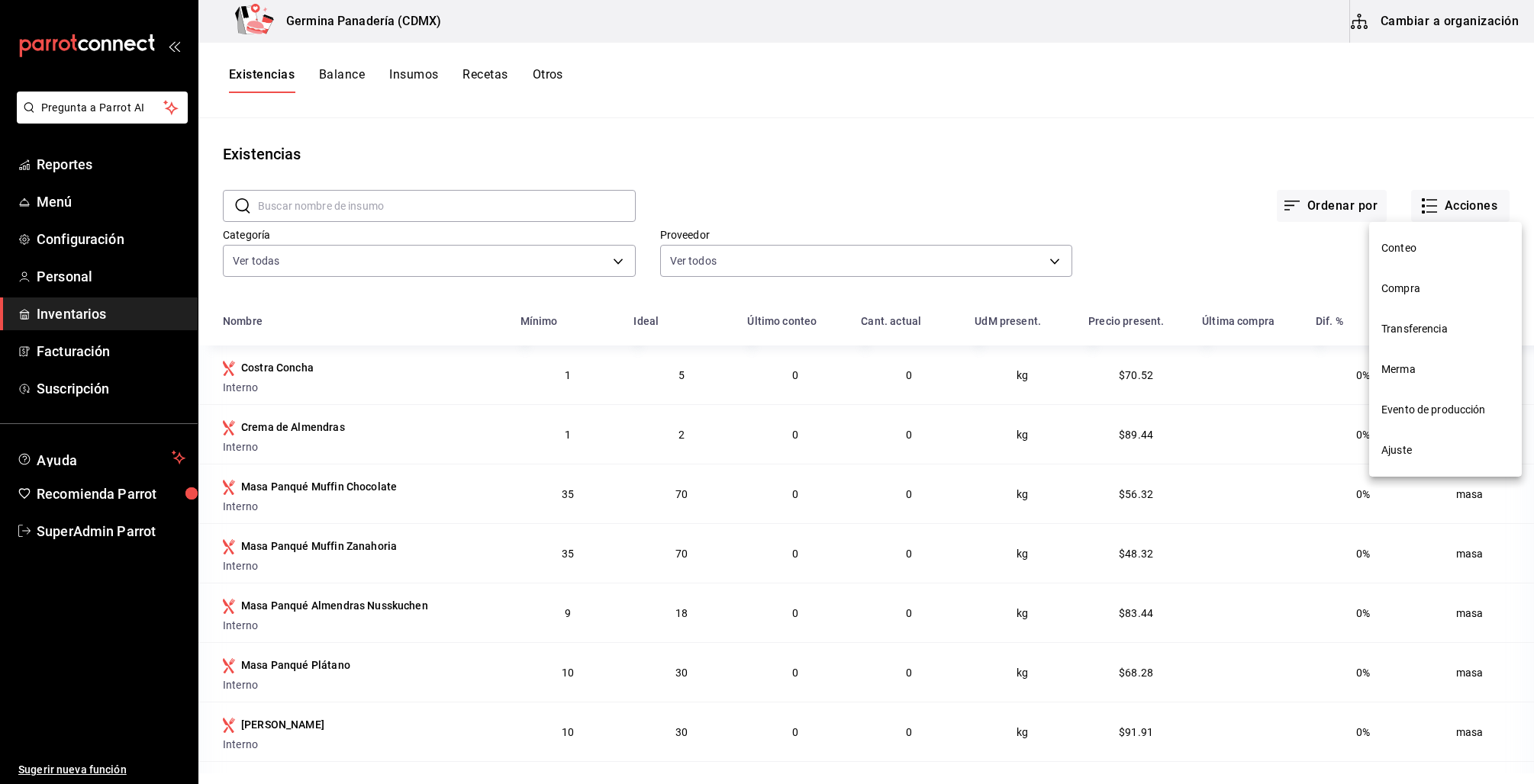
click at [1425, 22] on div at bounding box center [767, 392] width 1534 height 784
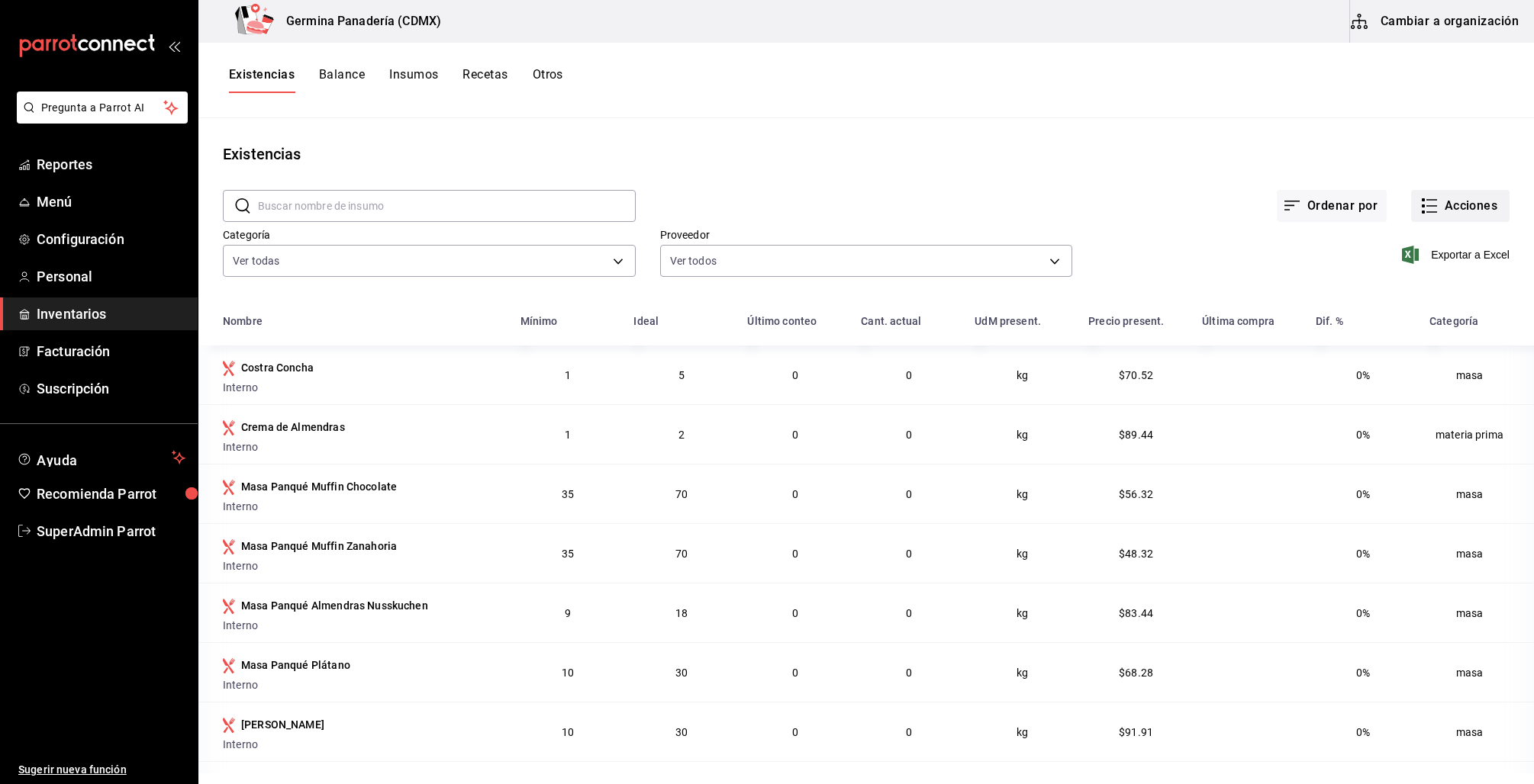
click at [1449, 205] on button "Acciones" at bounding box center [1460, 206] width 99 height 32
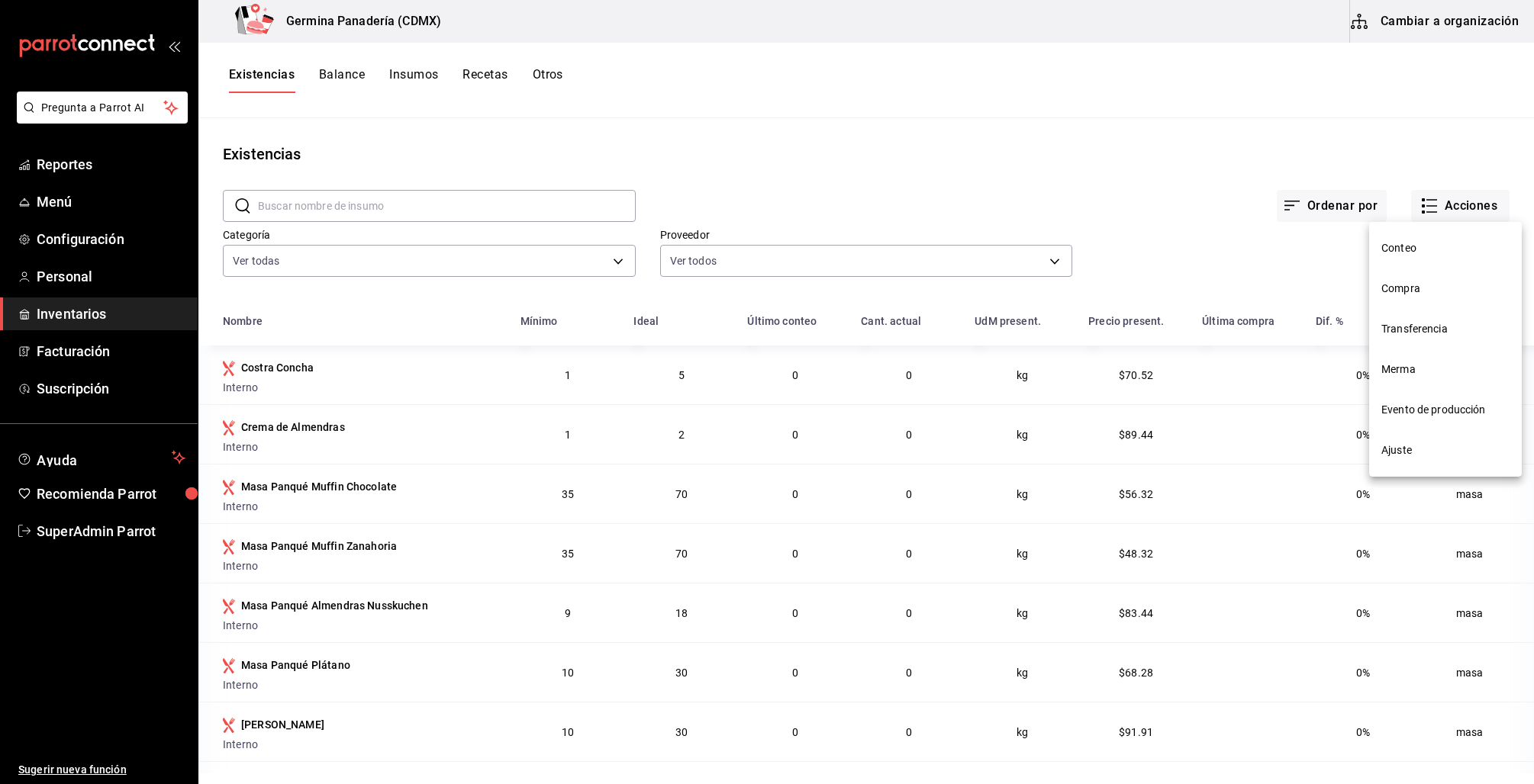
click at [1412, 249] on span "Conteo" at bounding box center [1445, 248] width 129 height 16
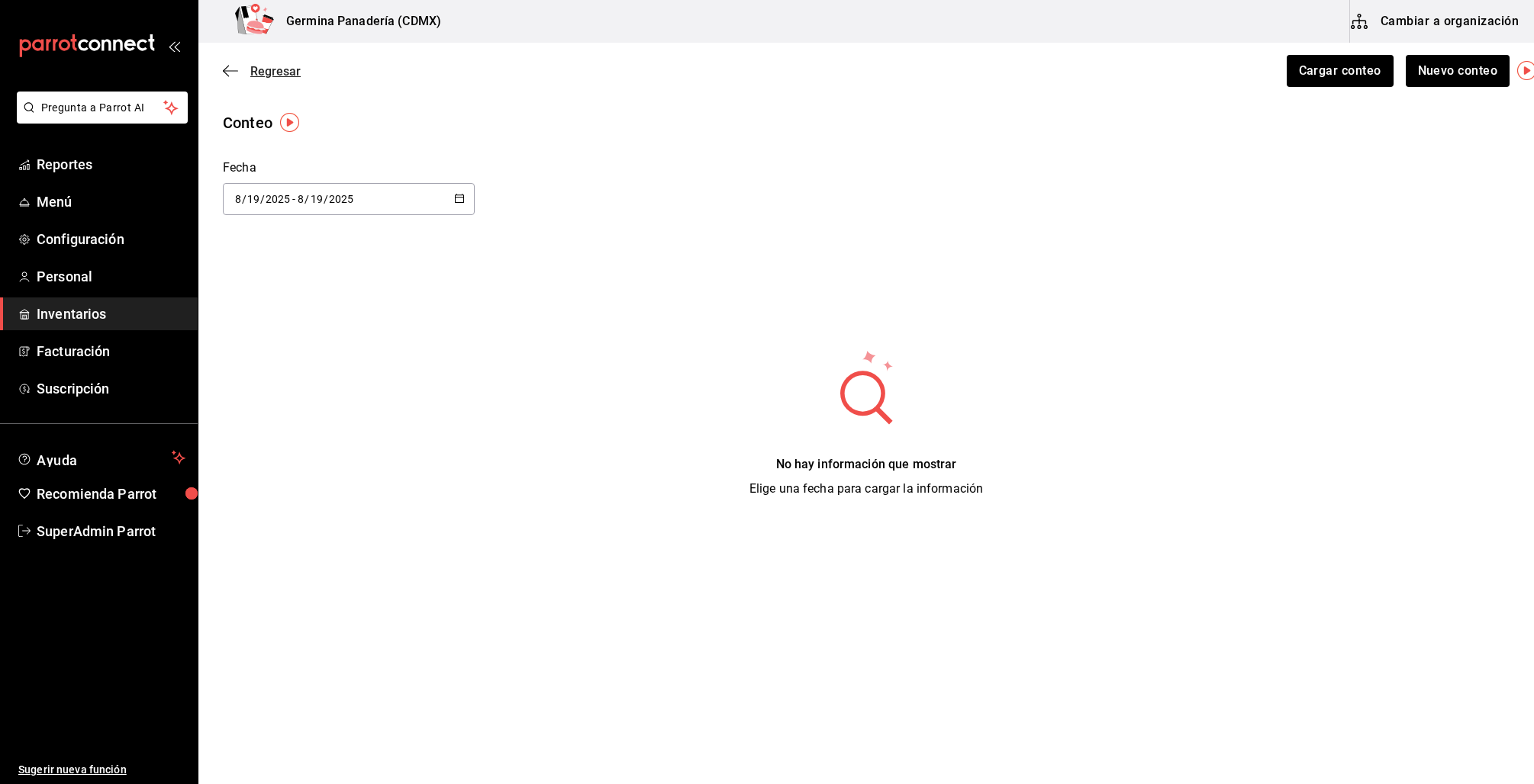
click at [226, 72] on icon "button" at bounding box center [231, 71] width 15 height 14
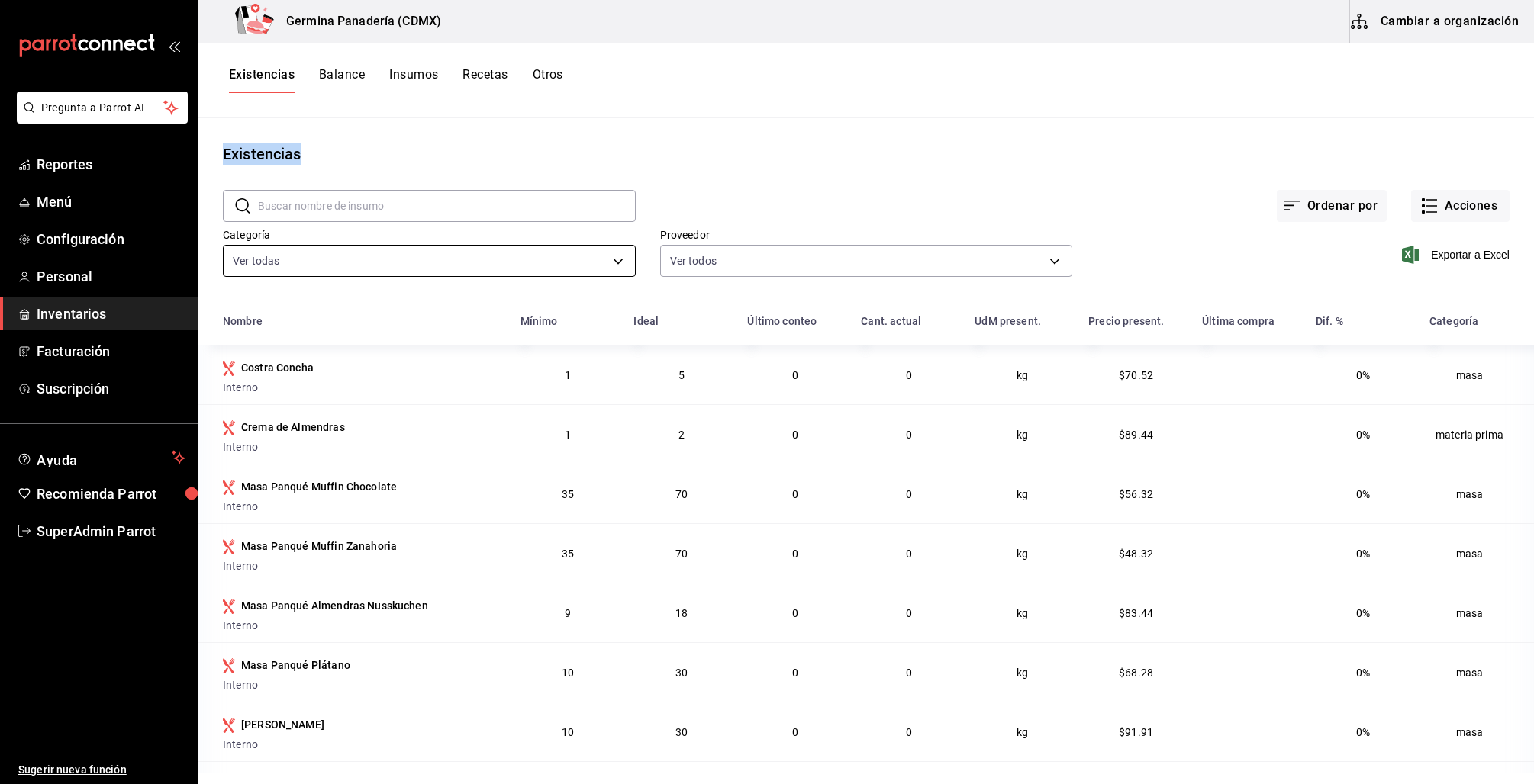
click at [601, 267] on body "Pregunta a Parrot AI Reportes Menú Configuración Personal Inventarios Facturaci…" at bounding box center [767, 386] width 1534 height 773
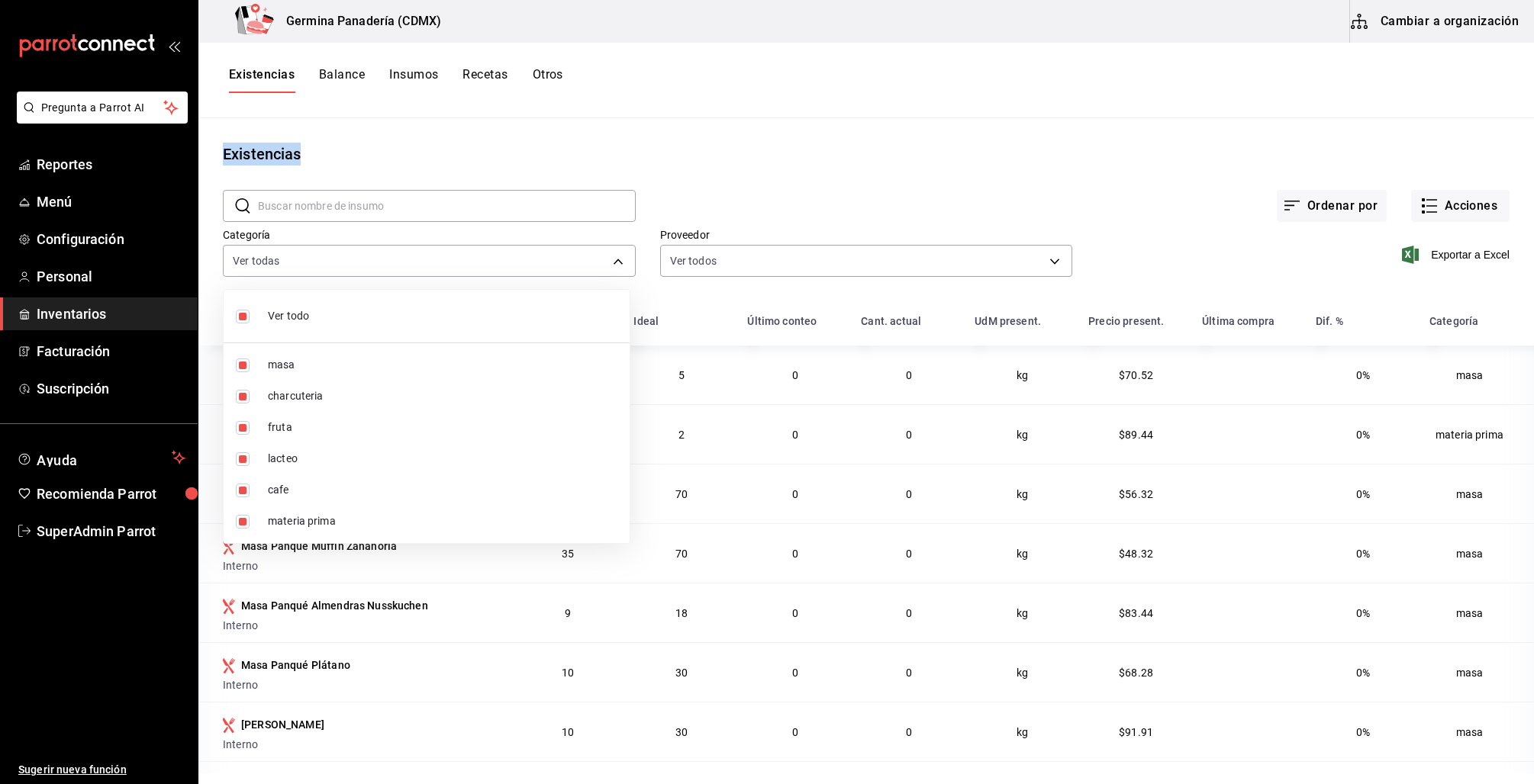
click at [246, 315] on input "checkbox" at bounding box center [242, 317] width 14 height 14
checkbox input "false"
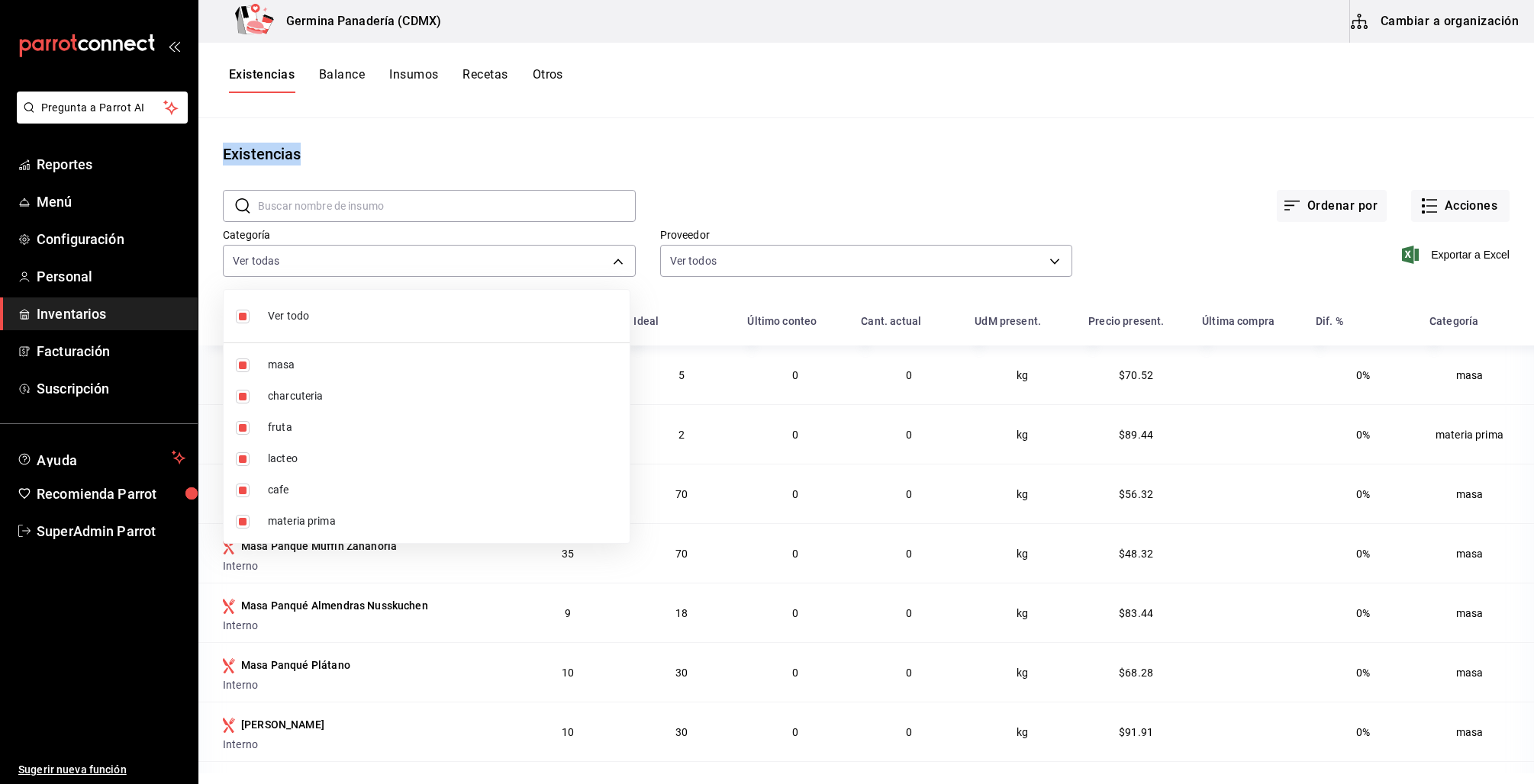
checkbox input "false"
click at [687, 168] on div at bounding box center [767, 392] width 1534 height 784
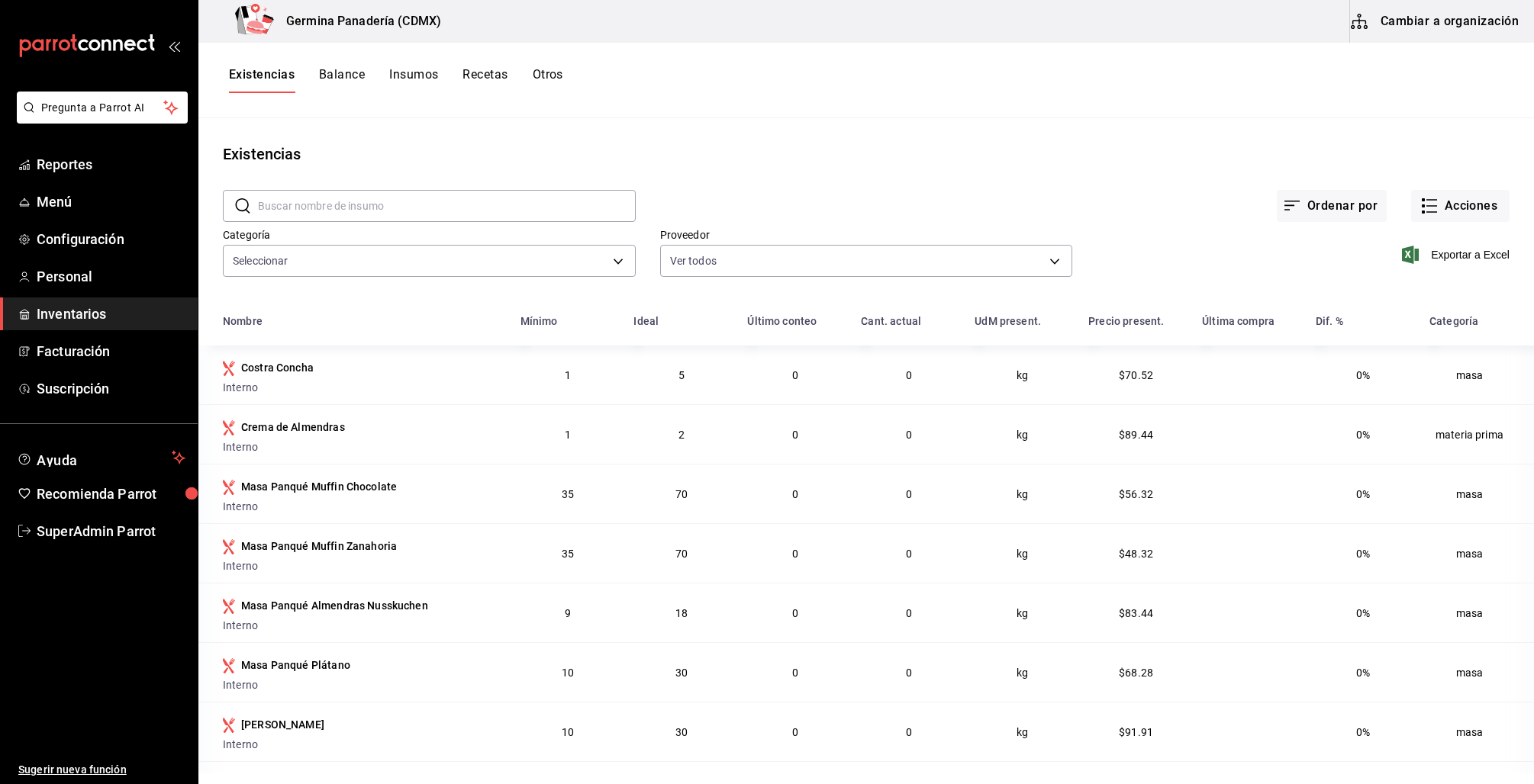
click at [559, 75] on button "Otros" at bounding box center [548, 80] width 31 height 26
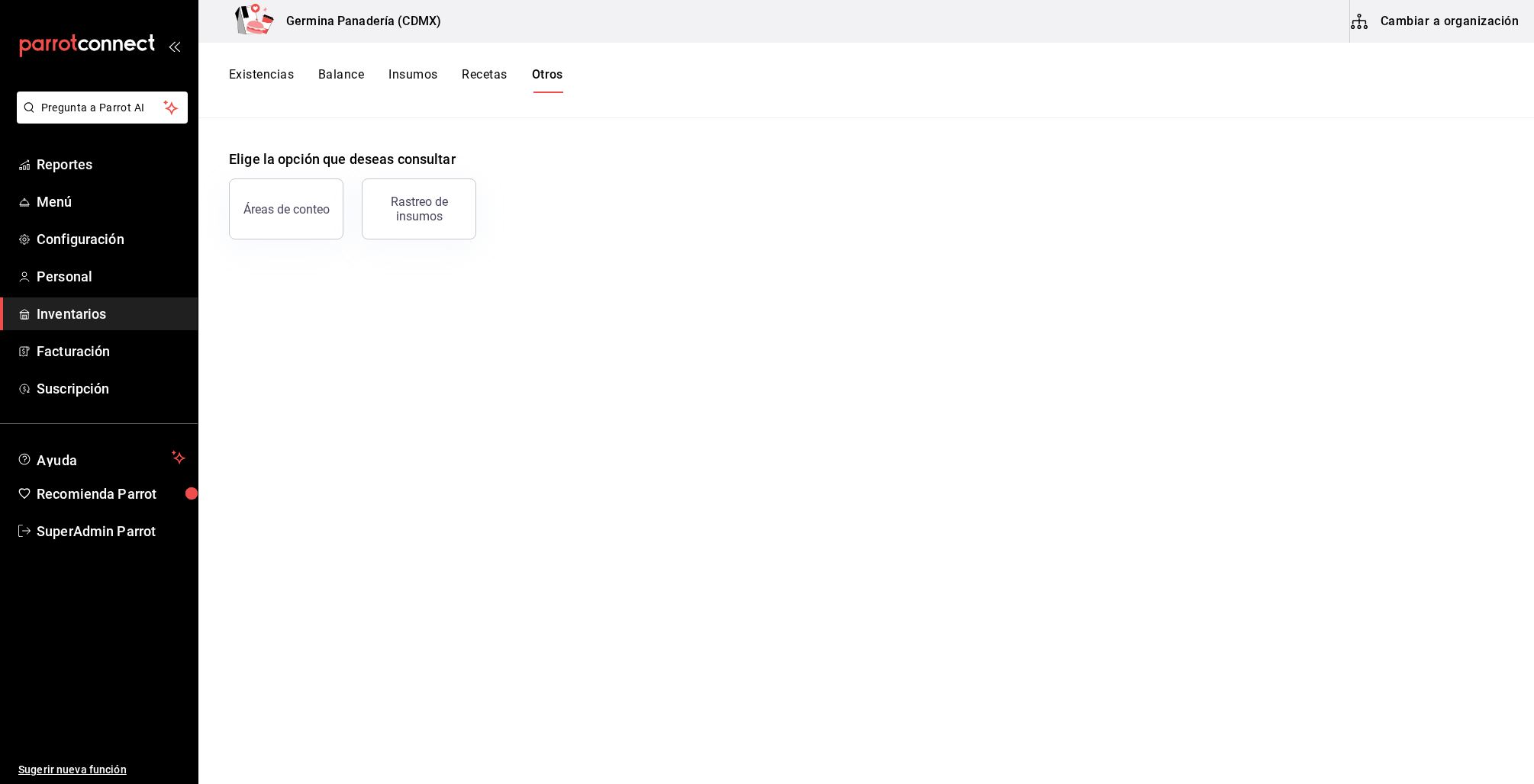
click at [266, 72] on button "Existencias" at bounding box center [261, 80] width 65 height 26
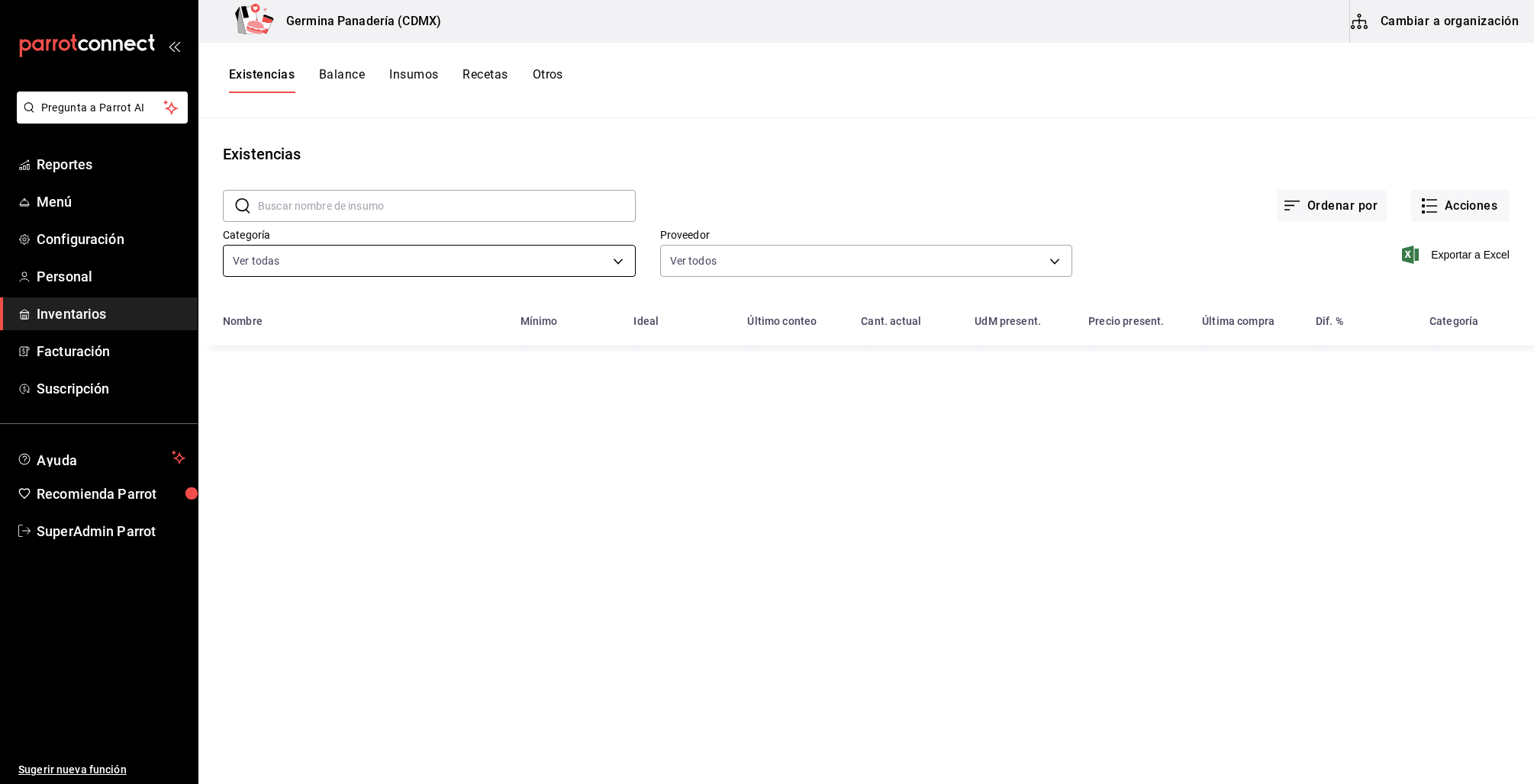
click at [452, 264] on body "Pregunta a Parrot AI Reportes Menú Configuración Personal Inventarios Facturaci…" at bounding box center [767, 386] width 1534 height 773
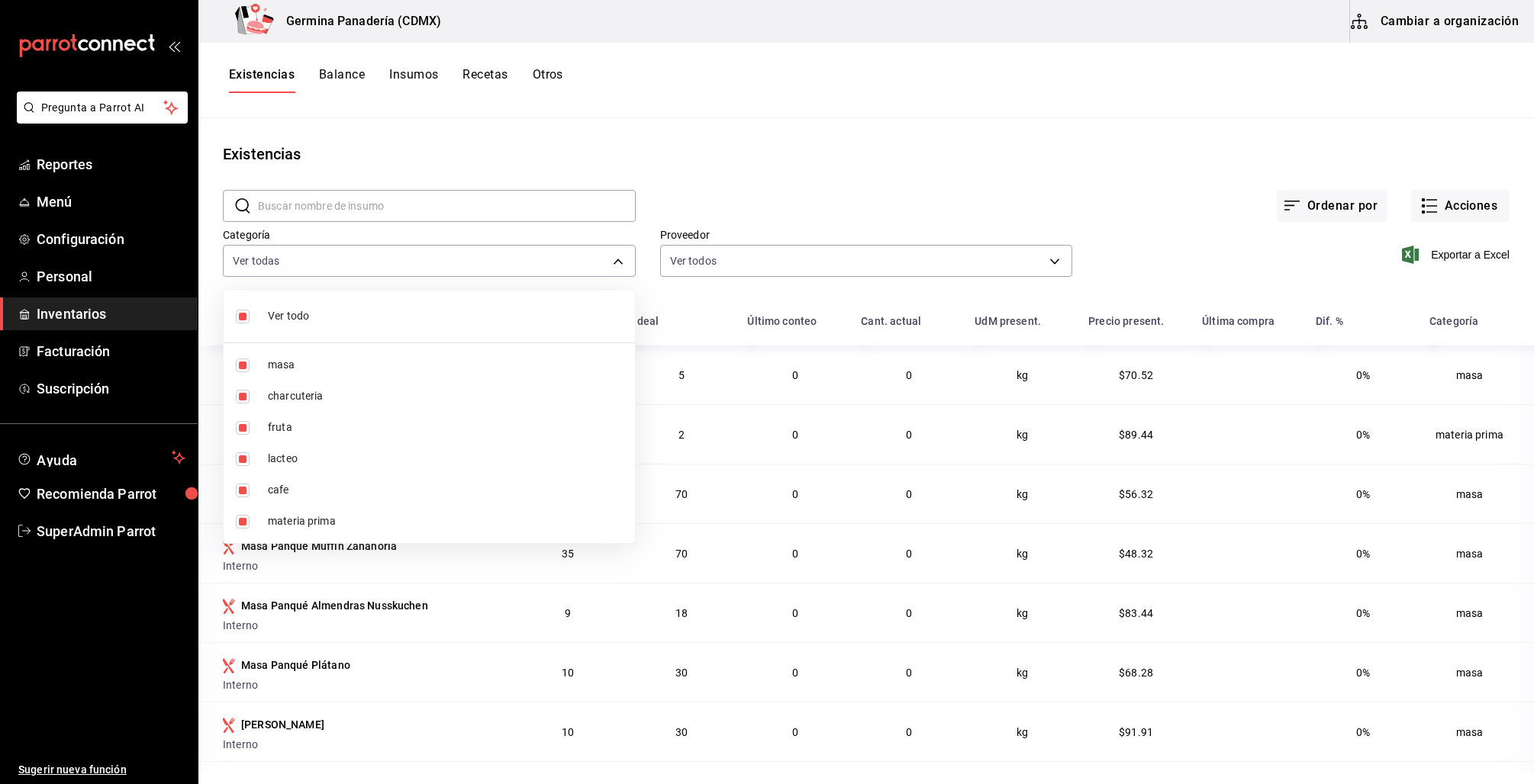
click at [728, 181] on div at bounding box center [767, 392] width 1534 height 784
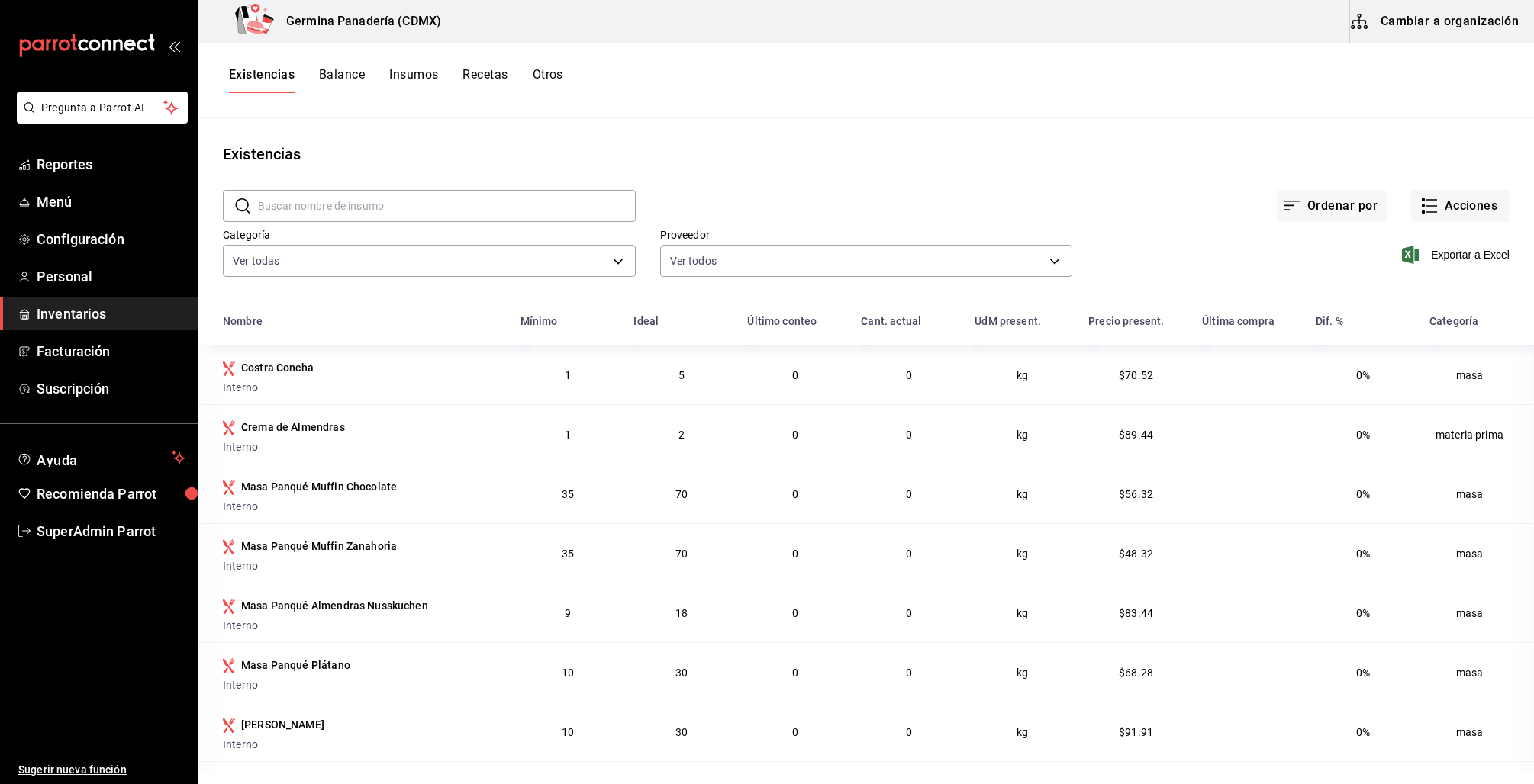
click at [403, 279] on div "Categoría Ver todas e6803ad2-f853-45cb-bd27-4ec2517c8bc3,33a1133b-97ef-4b00-be7…" at bounding box center [417, 242] width 437 height 78
click at [378, 271] on body "Pregunta a Parrot AI Reportes Menú Configuración Personal Inventarios Facturaci…" at bounding box center [767, 386] width 1534 height 773
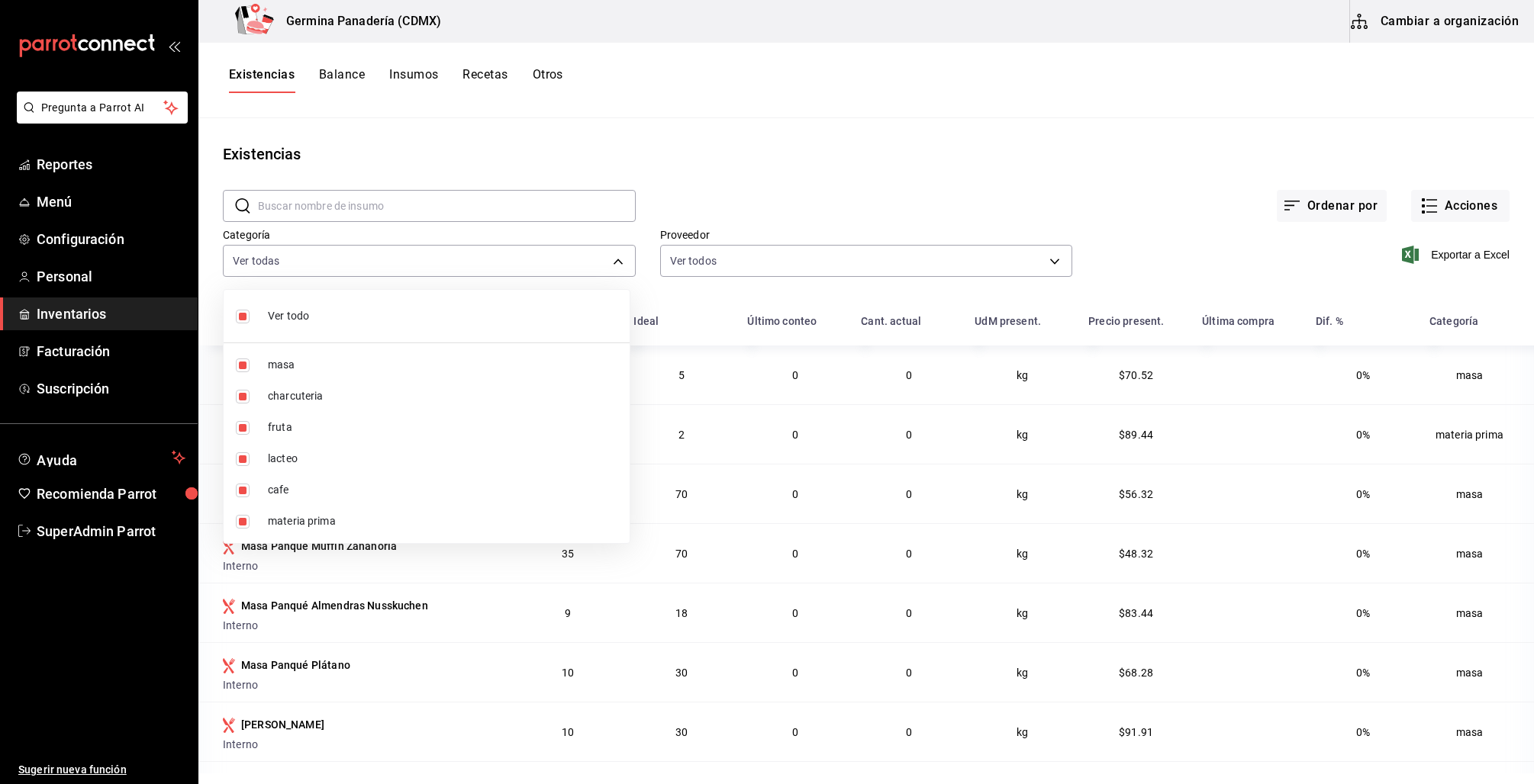
click at [283, 309] on span "Ver todo" at bounding box center [443, 316] width 349 height 16
checkbox input "false"
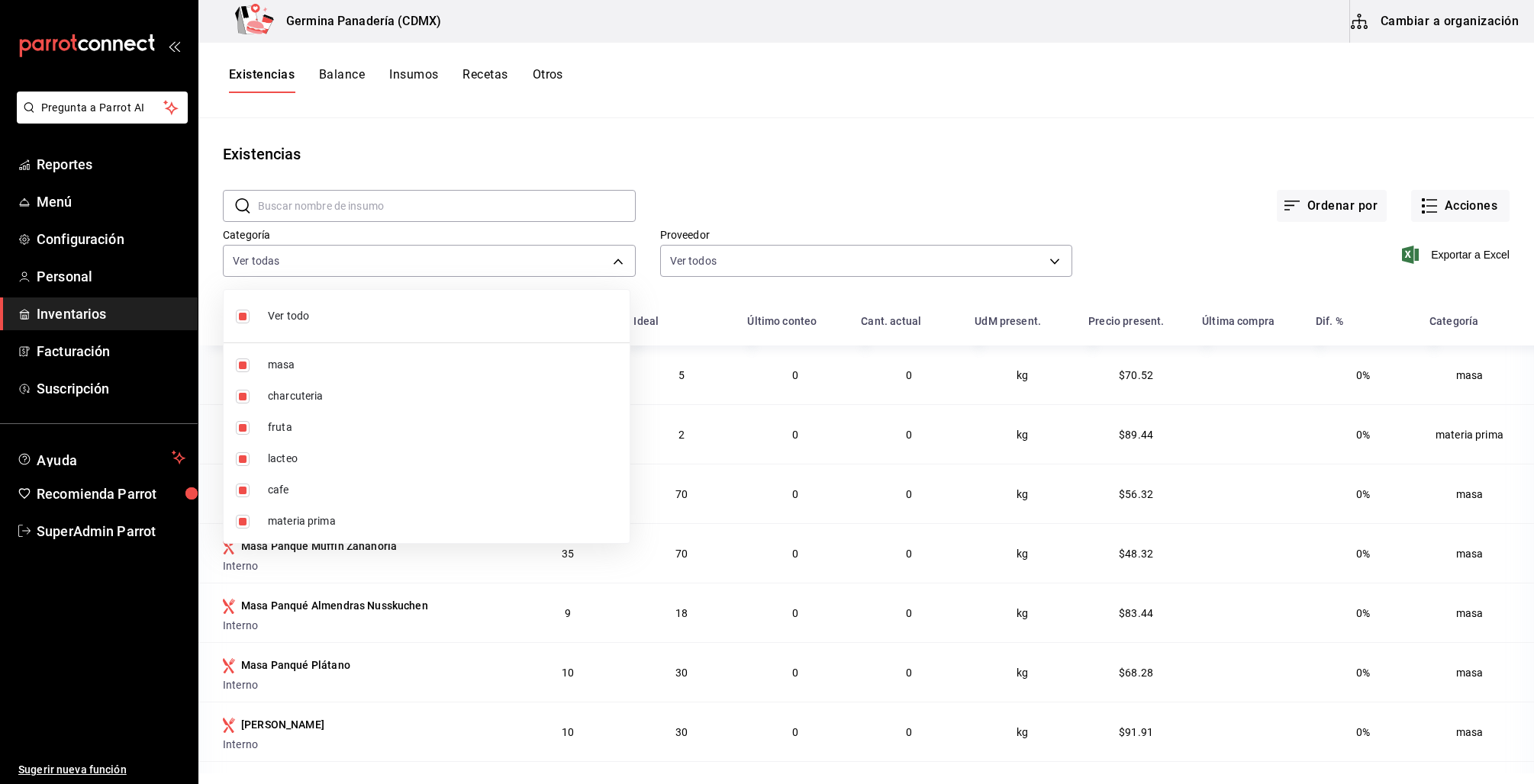
checkbox input "false"
click at [273, 495] on span "cafe" at bounding box center [443, 490] width 349 height 16
type input "a309896e-6615-4de7-8042-91afa7ddbb0a"
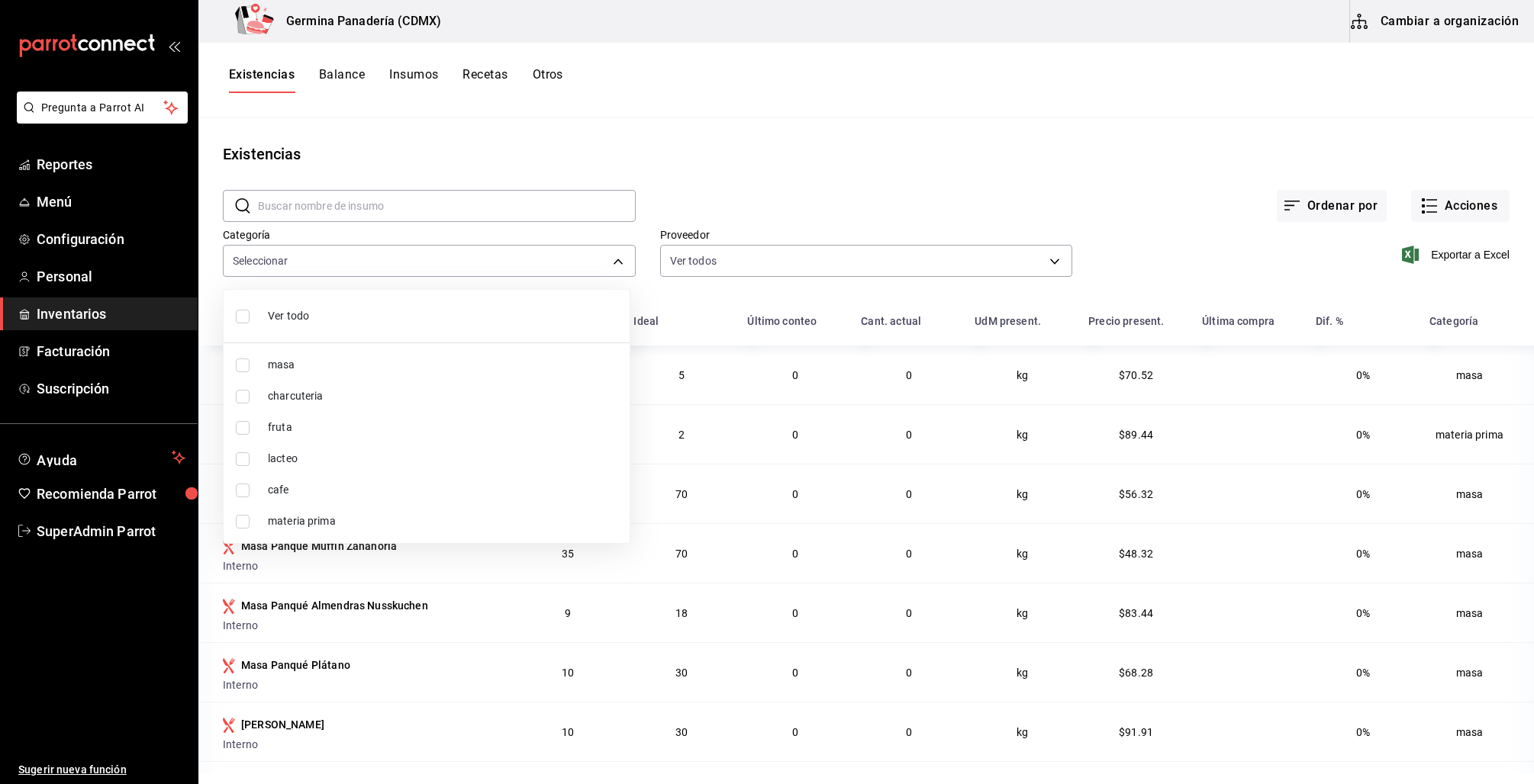
checkbox input "true"
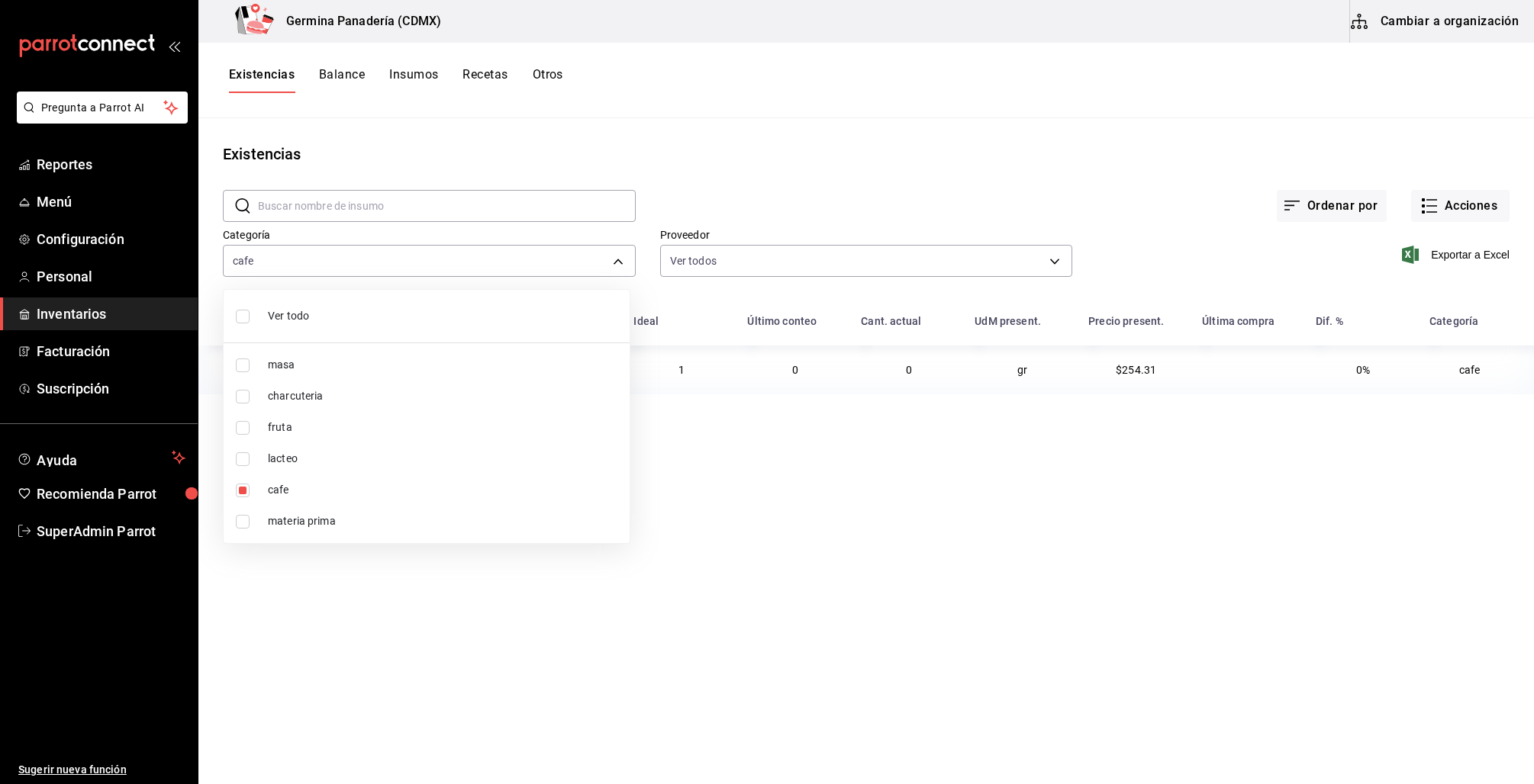
click at [812, 172] on div at bounding box center [767, 392] width 1534 height 784
click at [587, 259] on body "Pregunta a Parrot AI Reportes Menú Configuración Personal Inventarios Facturaci…" at bounding box center [767, 386] width 1534 height 773
click at [246, 495] on input "checkbox" at bounding box center [242, 491] width 14 height 14
checkbox input "false"
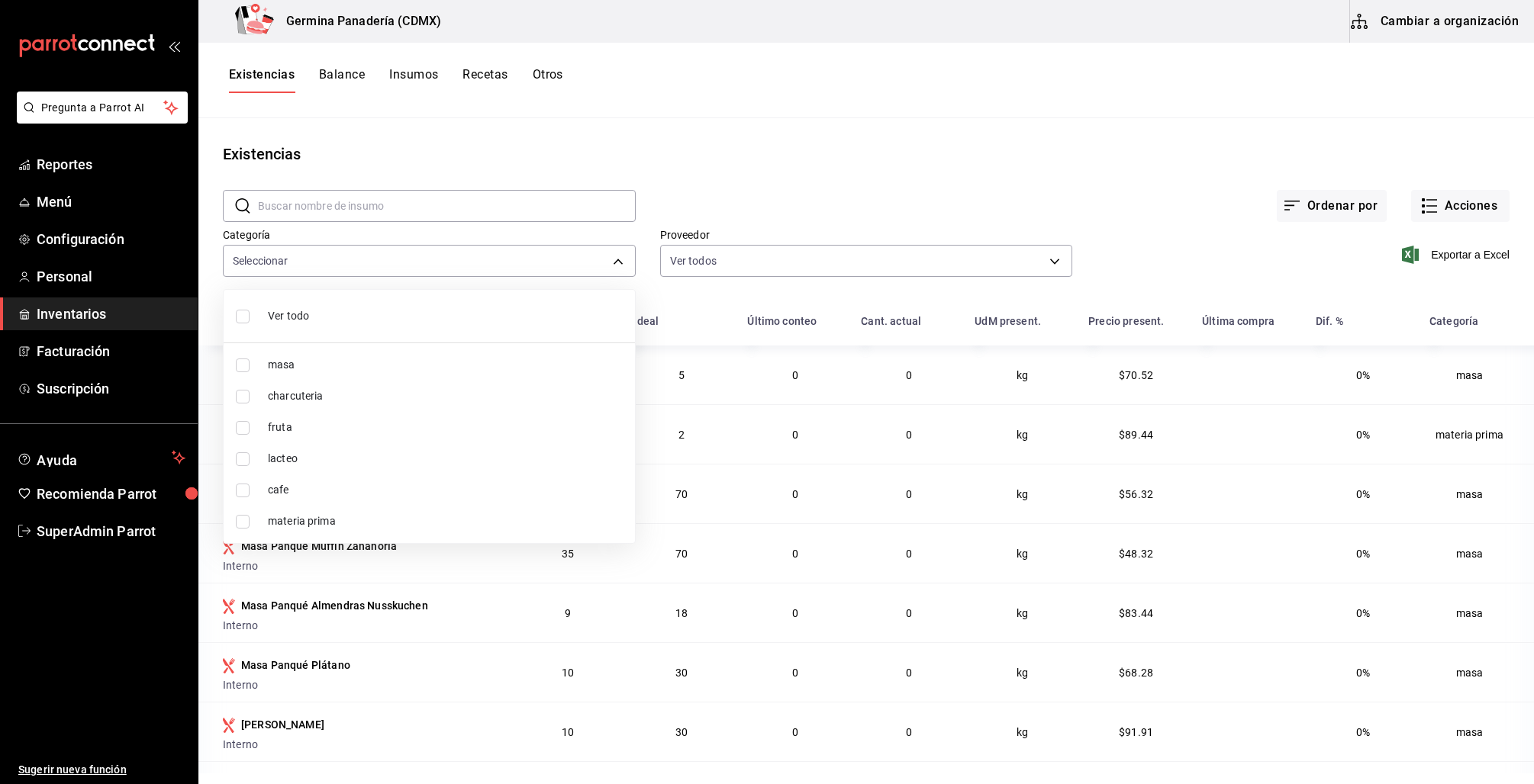
click at [780, 152] on div at bounding box center [767, 392] width 1534 height 784
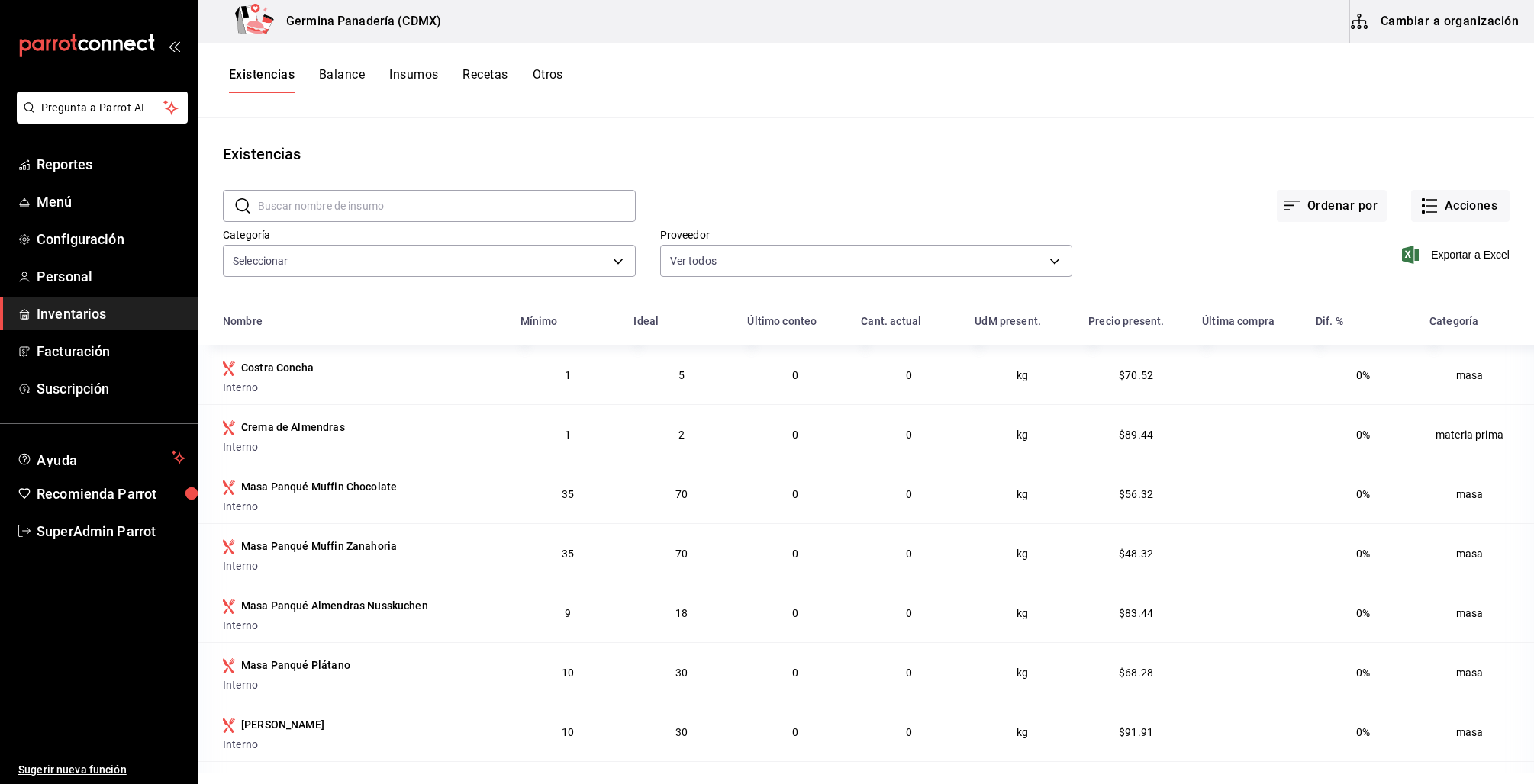
click at [342, 81] on button "Balance" at bounding box center [341, 80] width 45 height 26
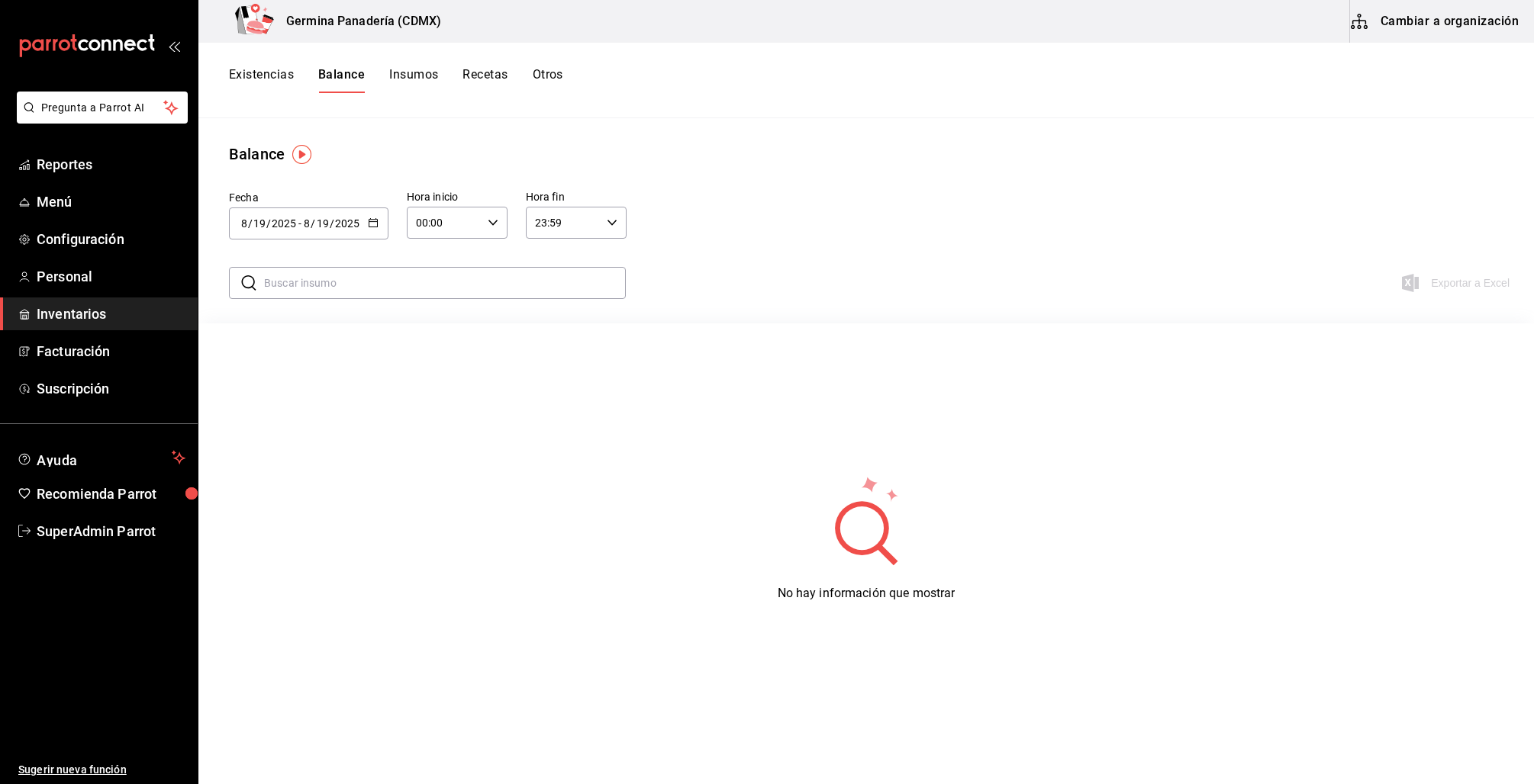
click at [416, 68] on button "Insumos" at bounding box center [413, 80] width 48 height 26
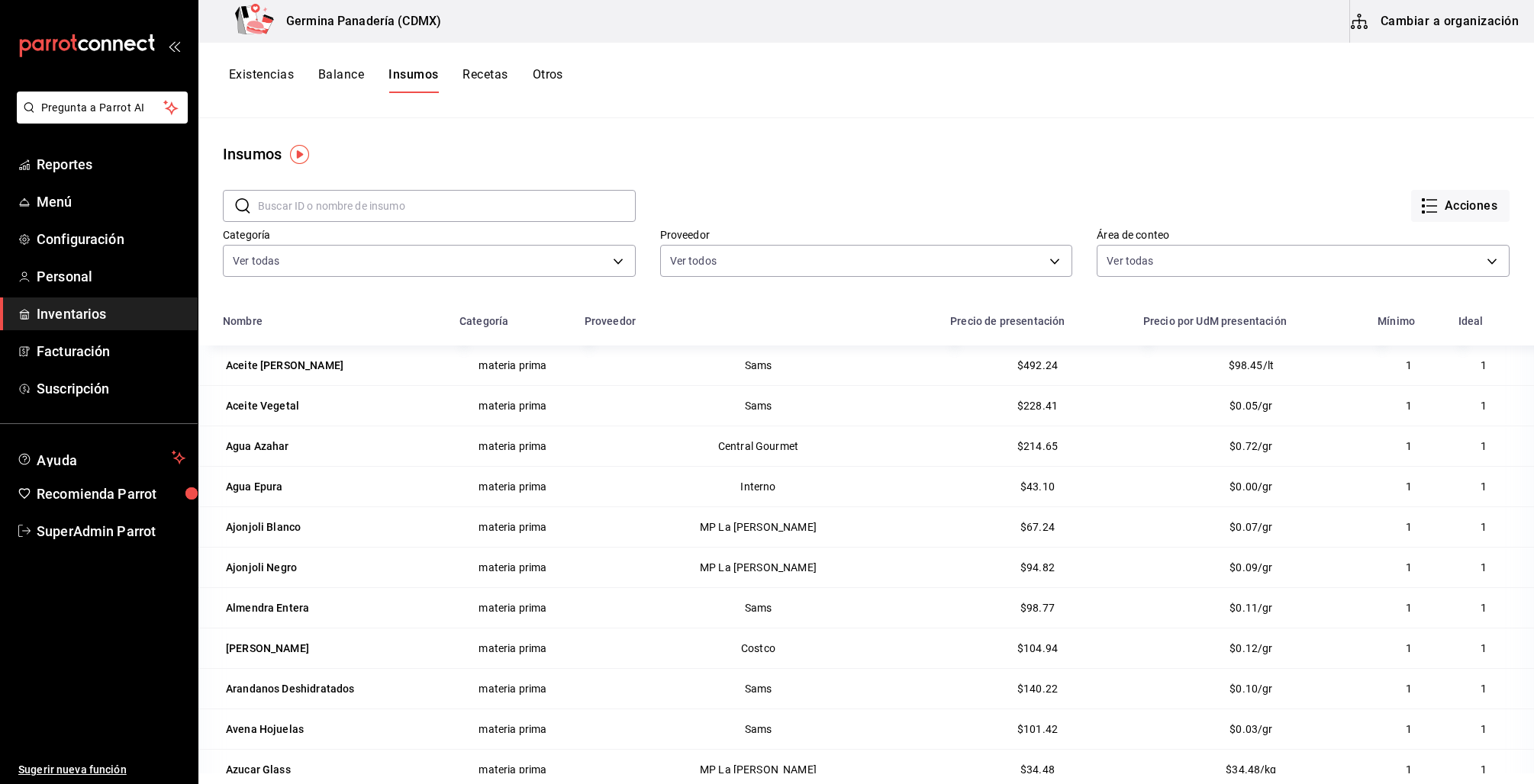
click at [479, 78] on button "Recetas" at bounding box center [485, 80] width 45 height 26
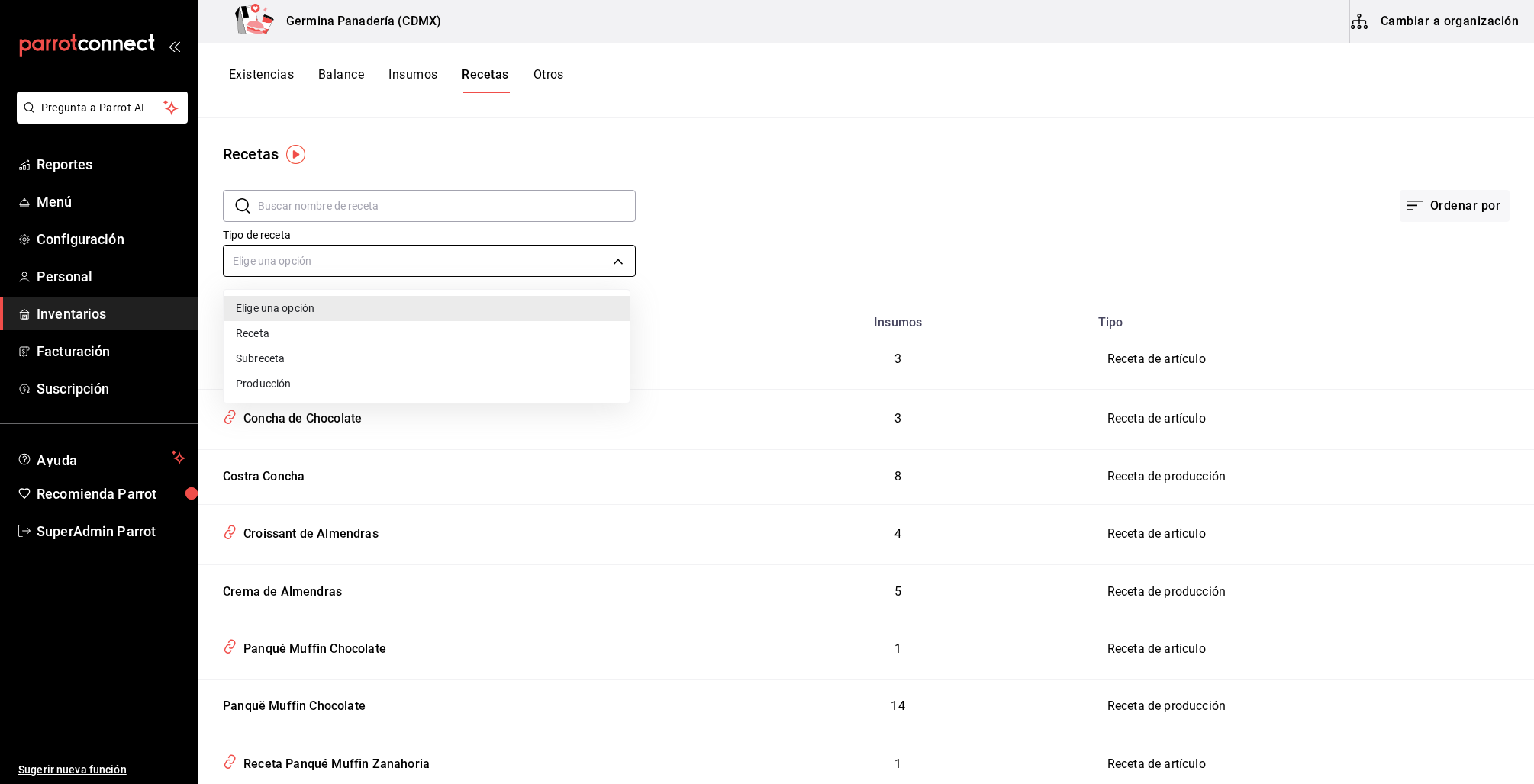
click at [350, 268] on body "Pregunta a Parrot AI Reportes Menú Configuración Personal Inventarios Facturaci…" at bounding box center [767, 386] width 1534 height 773
click at [728, 231] on div at bounding box center [767, 392] width 1534 height 784
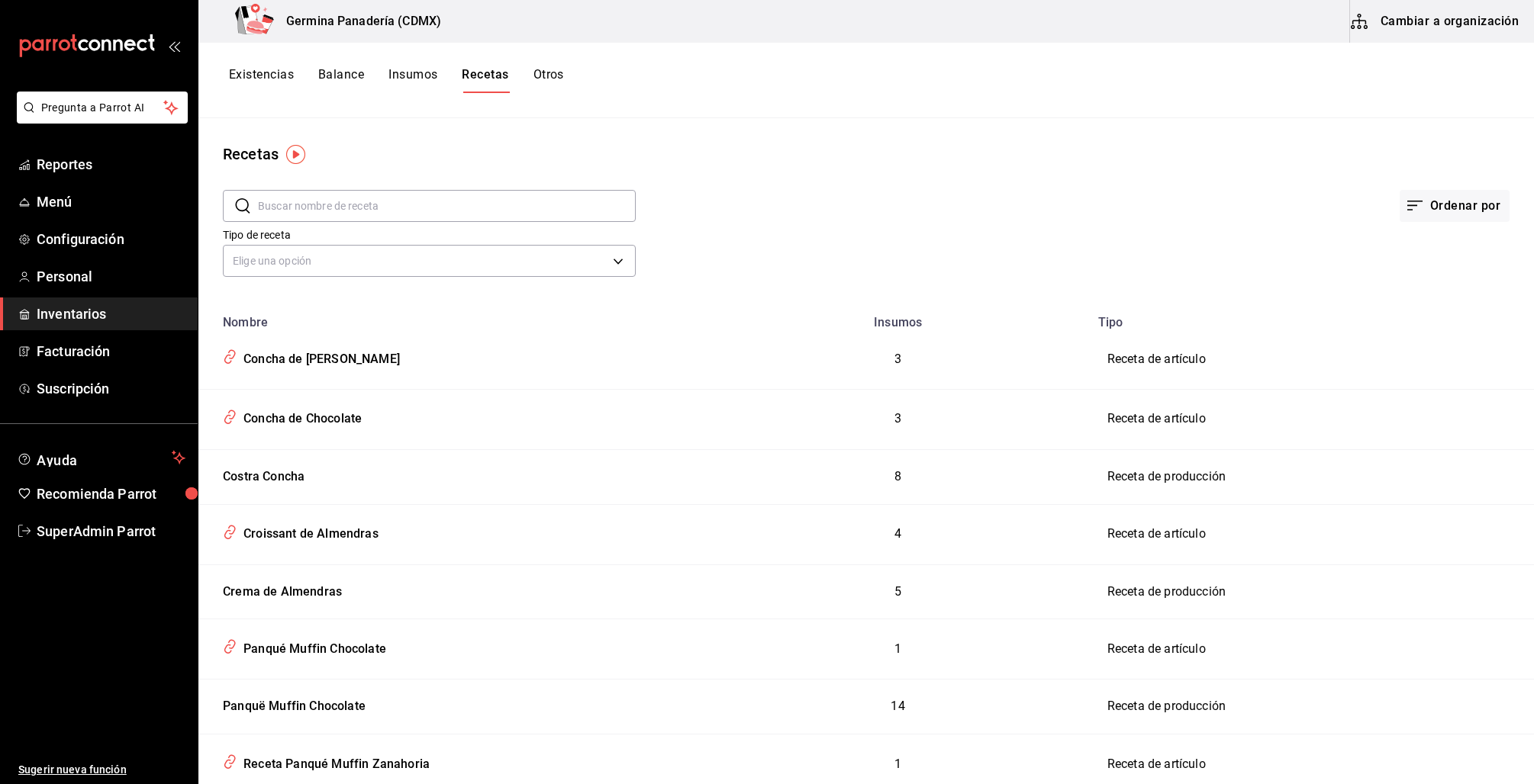
click at [556, 72] on button "Otros" at bounding box center [549, 80] width 31 height 26
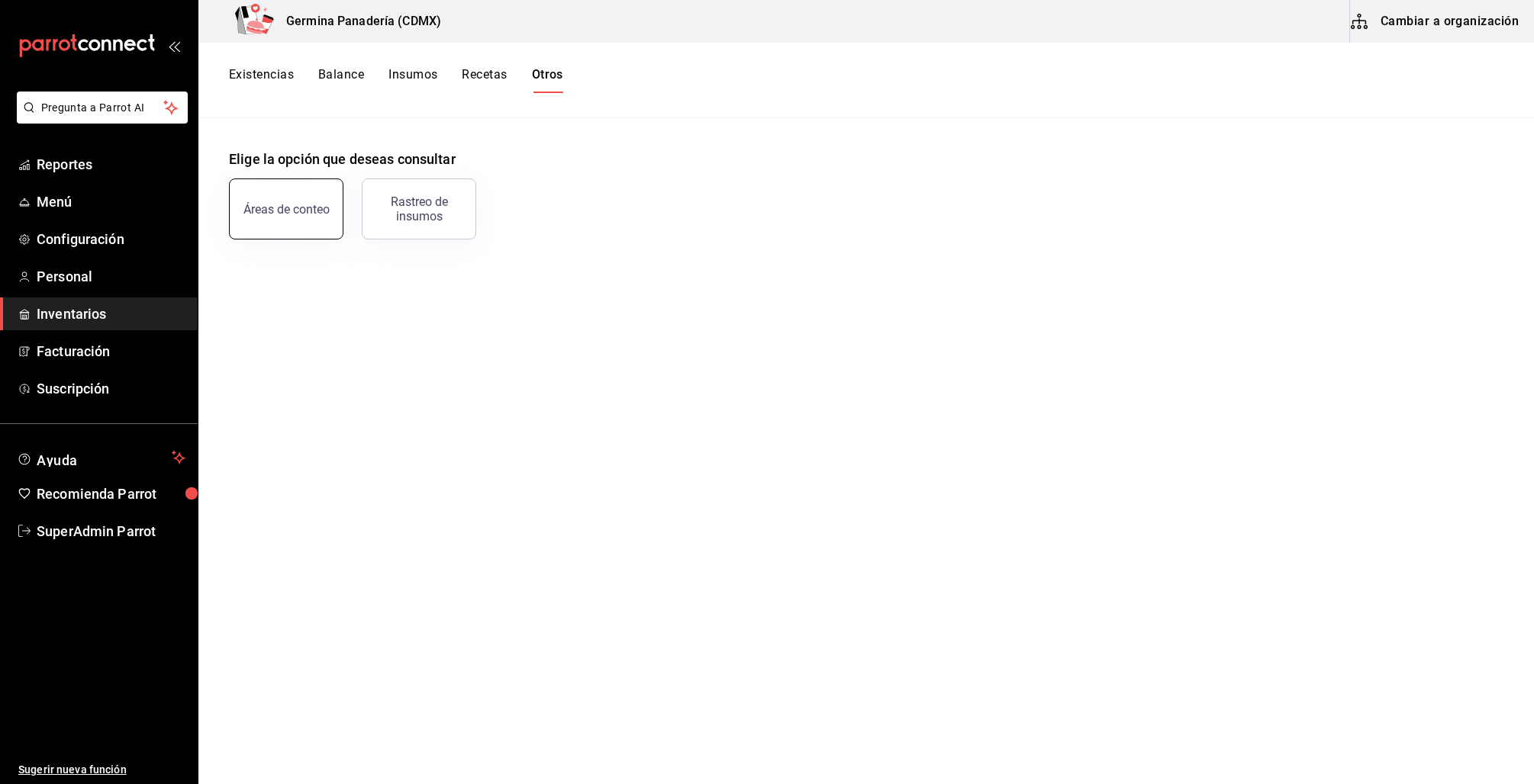
click at [298, 225] on button "Áreas de conteo" at bounding box center [286, 209] width 115 height 61
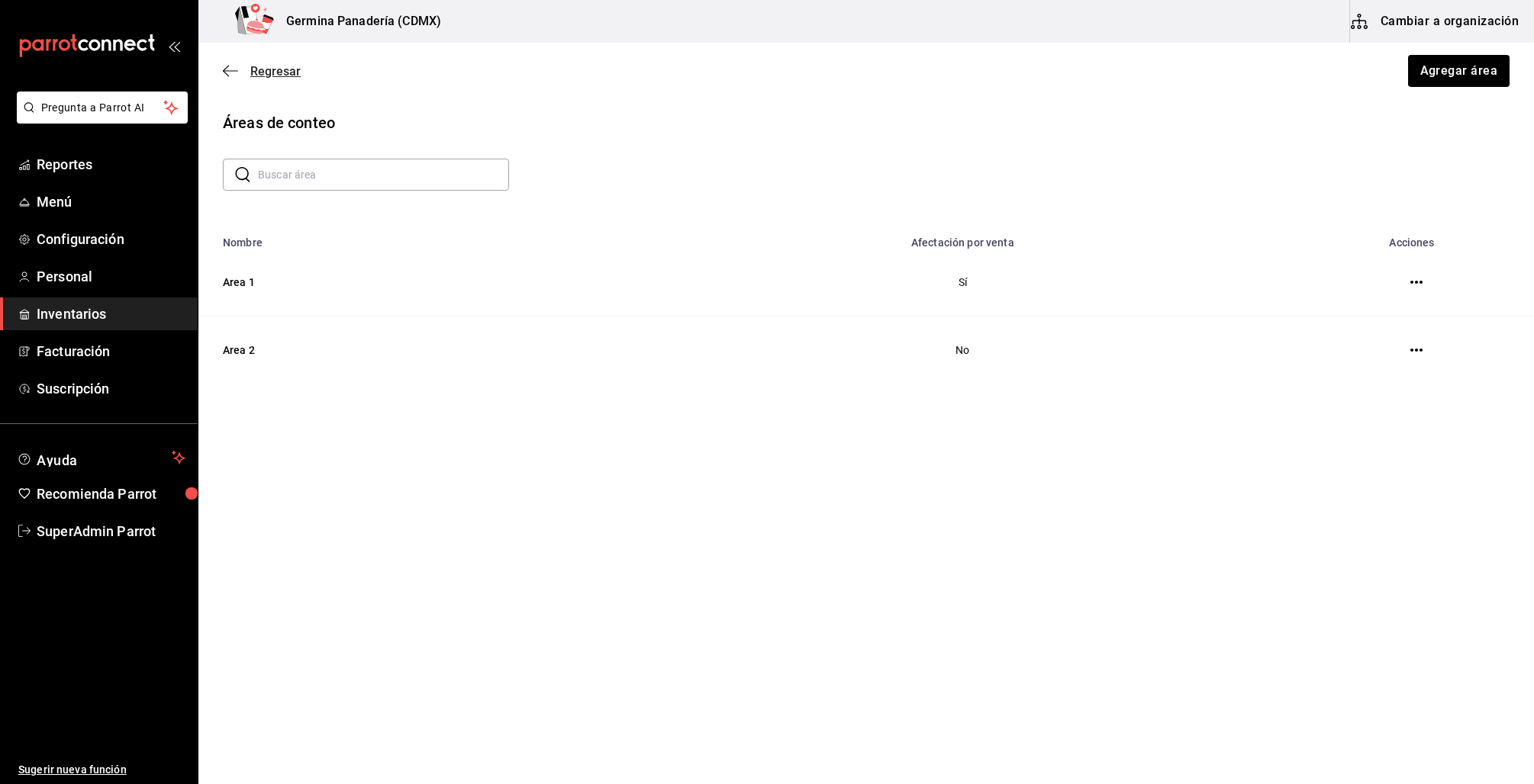
click at [229, 64] on span "Regresar" at bounding box center [262, 71] width 78 height 15
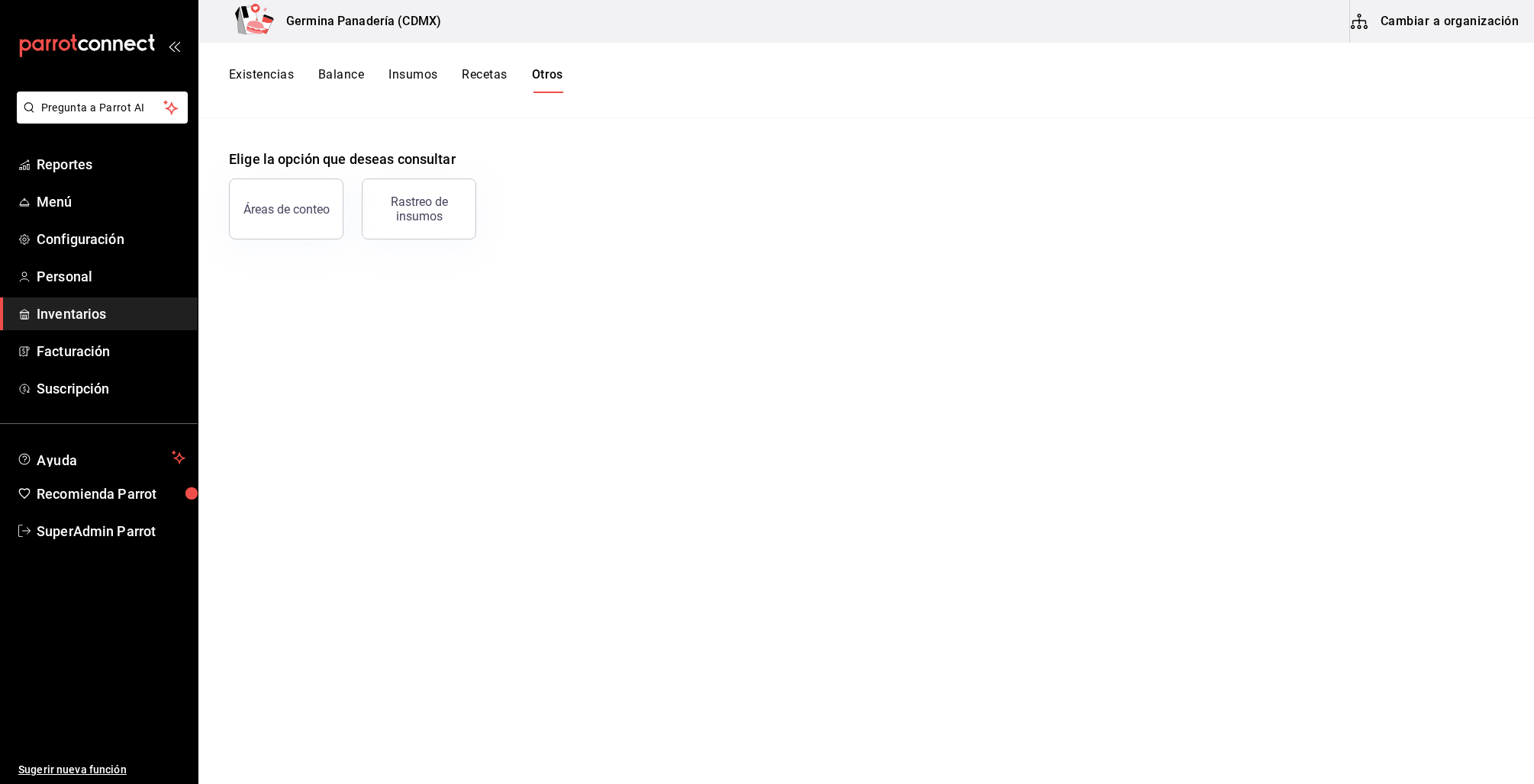
click at [470, 77] on button "Recetas" at bounding box center [484, 80] width 45 height 26
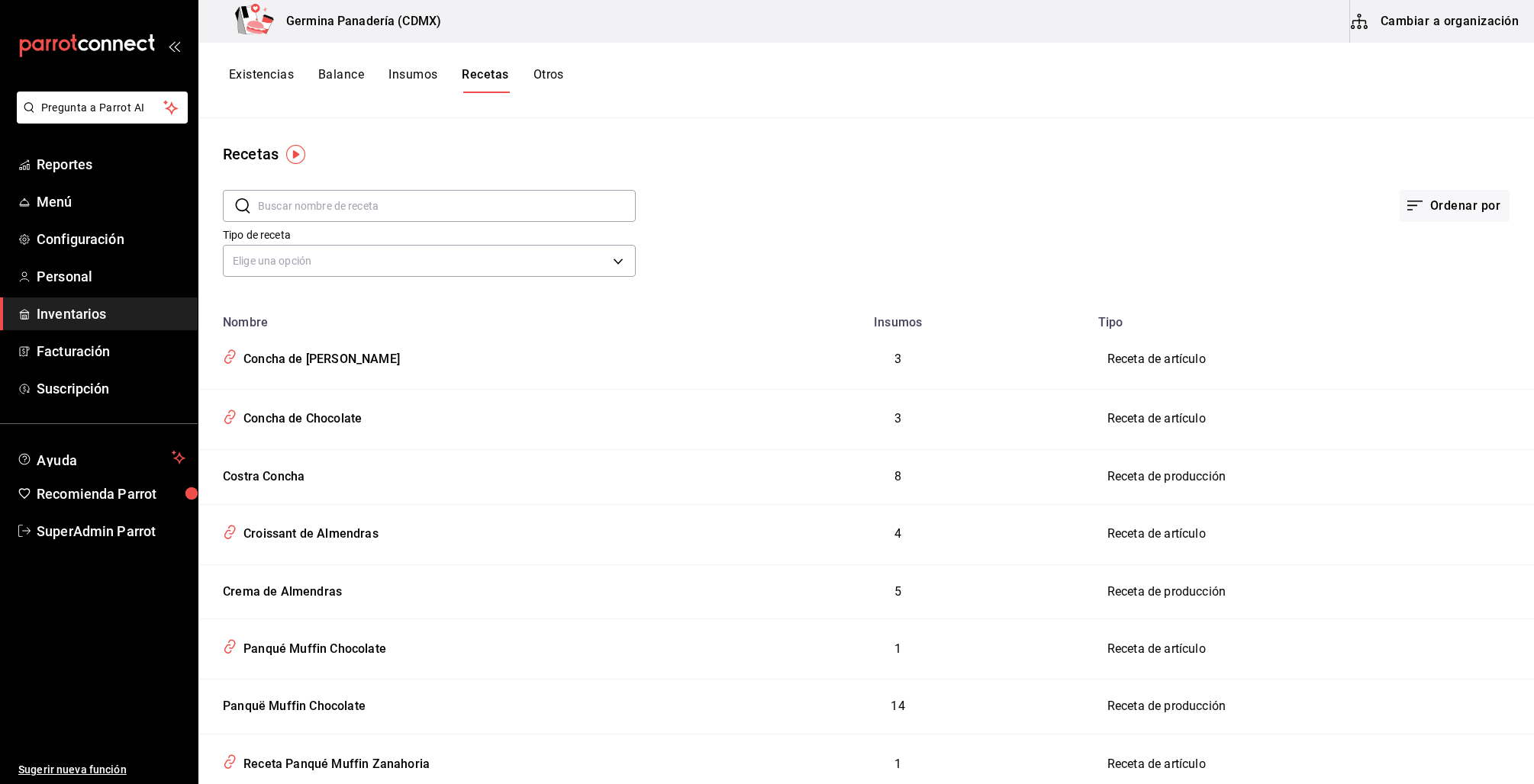
click at [246, 74] on button "Existencias" at bounding box center [261, 80] width 65 height 26
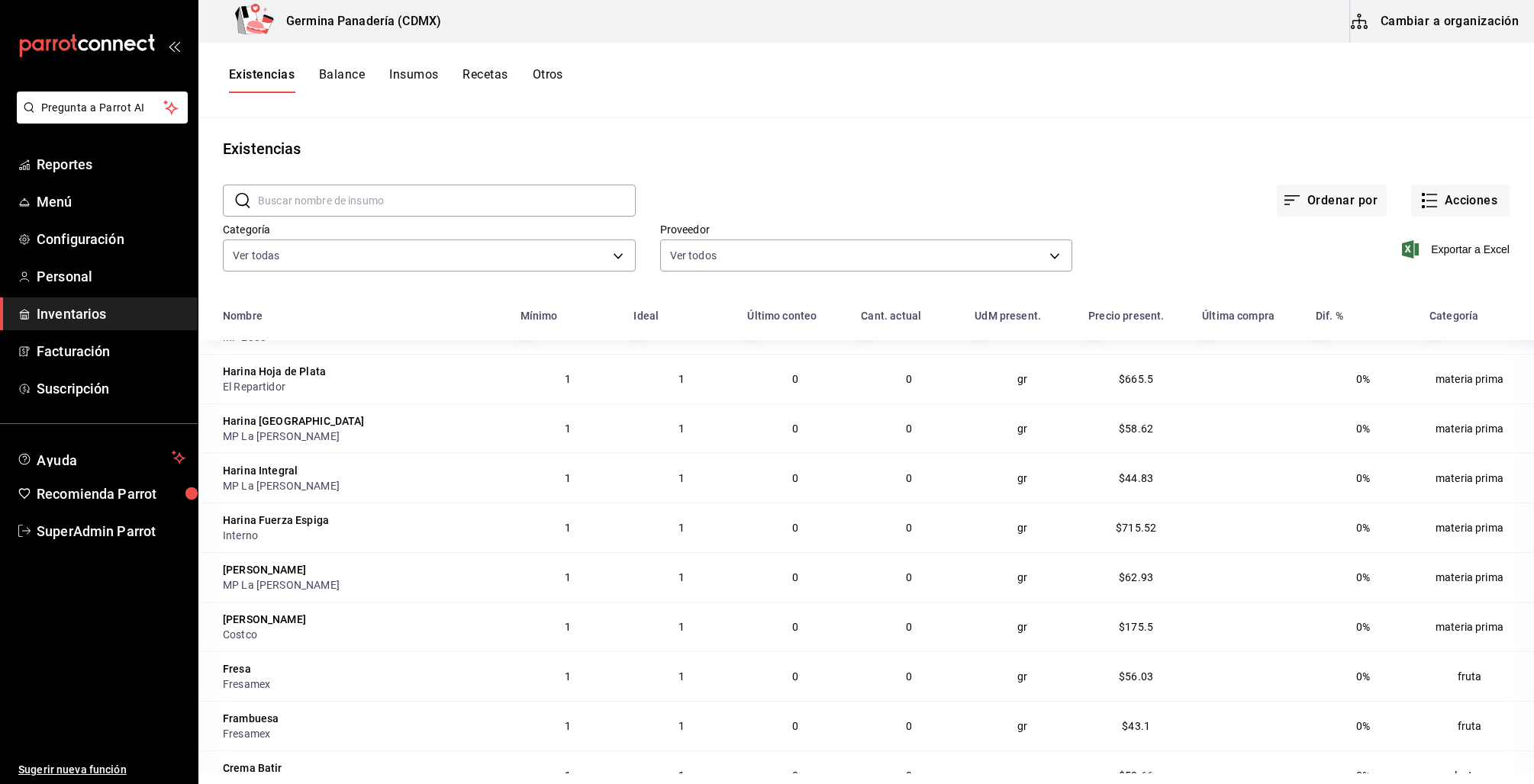
scroll to position [6, 0]
click at [483, 198] on input "text" at bounding box center [446, 200] width 378 height 31
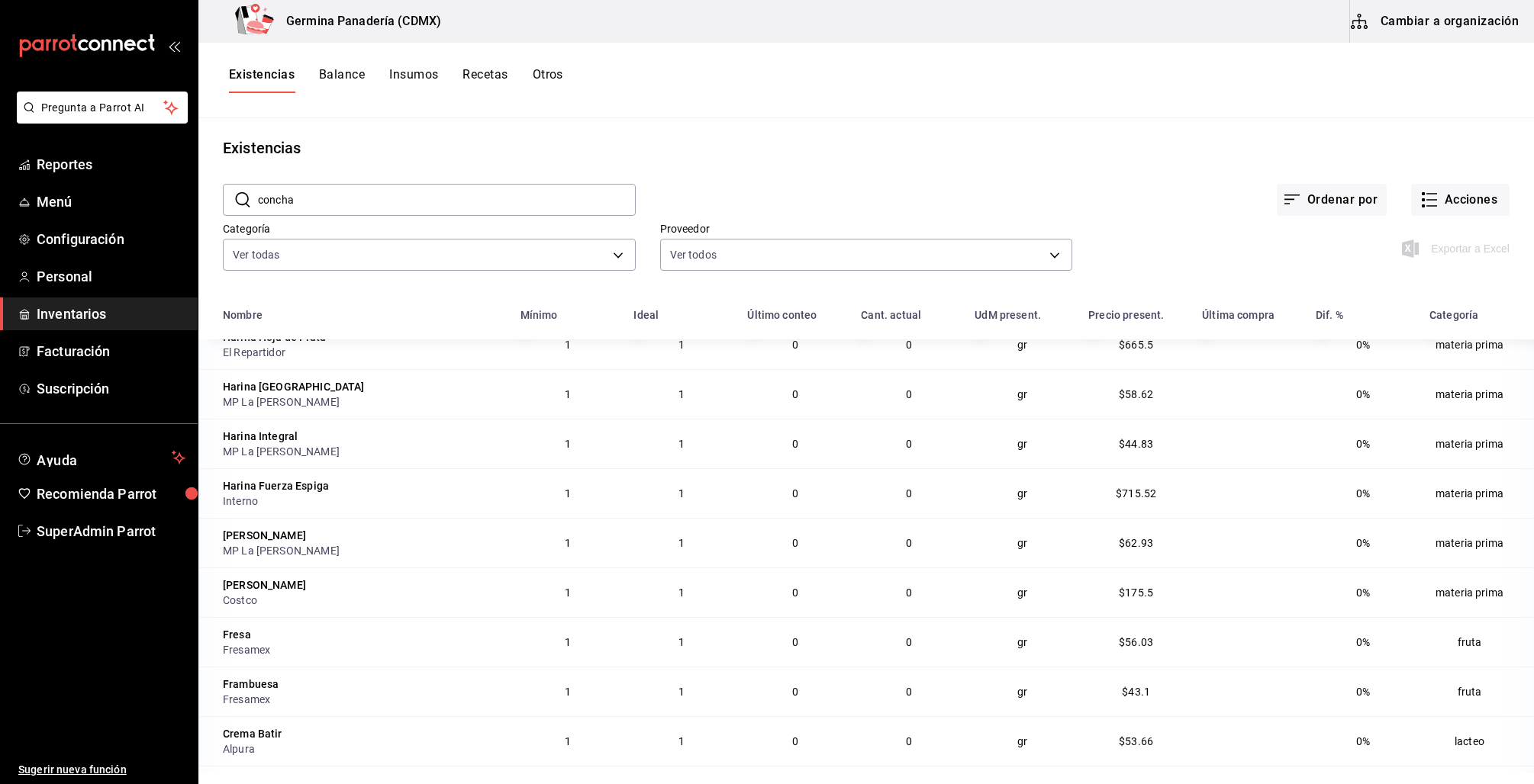
scroll to position [0, 0]
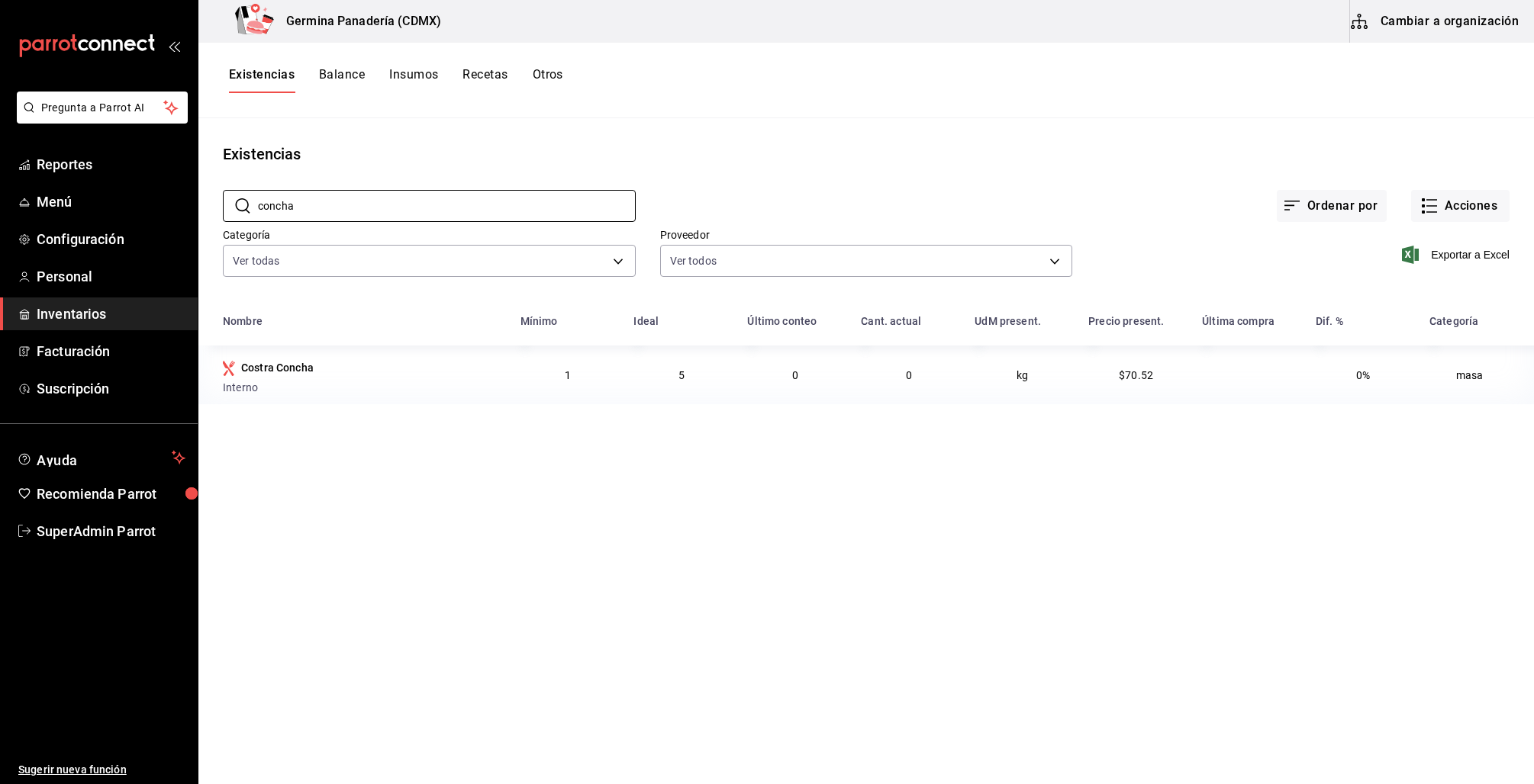
type input "concha"
click at [518, 92] on div "Existencias Balance Insumos Recetas Otros" at bounding box center [396, 80] width 334 height 26
click at [500, 65] on div "Existencias Balance Insumos Recetas Otros" at bounding box center [866, 81] width 1335 height 75
click at [490, 82] on button "Recetas" at bounding box center [485, 80] width 45 height 26
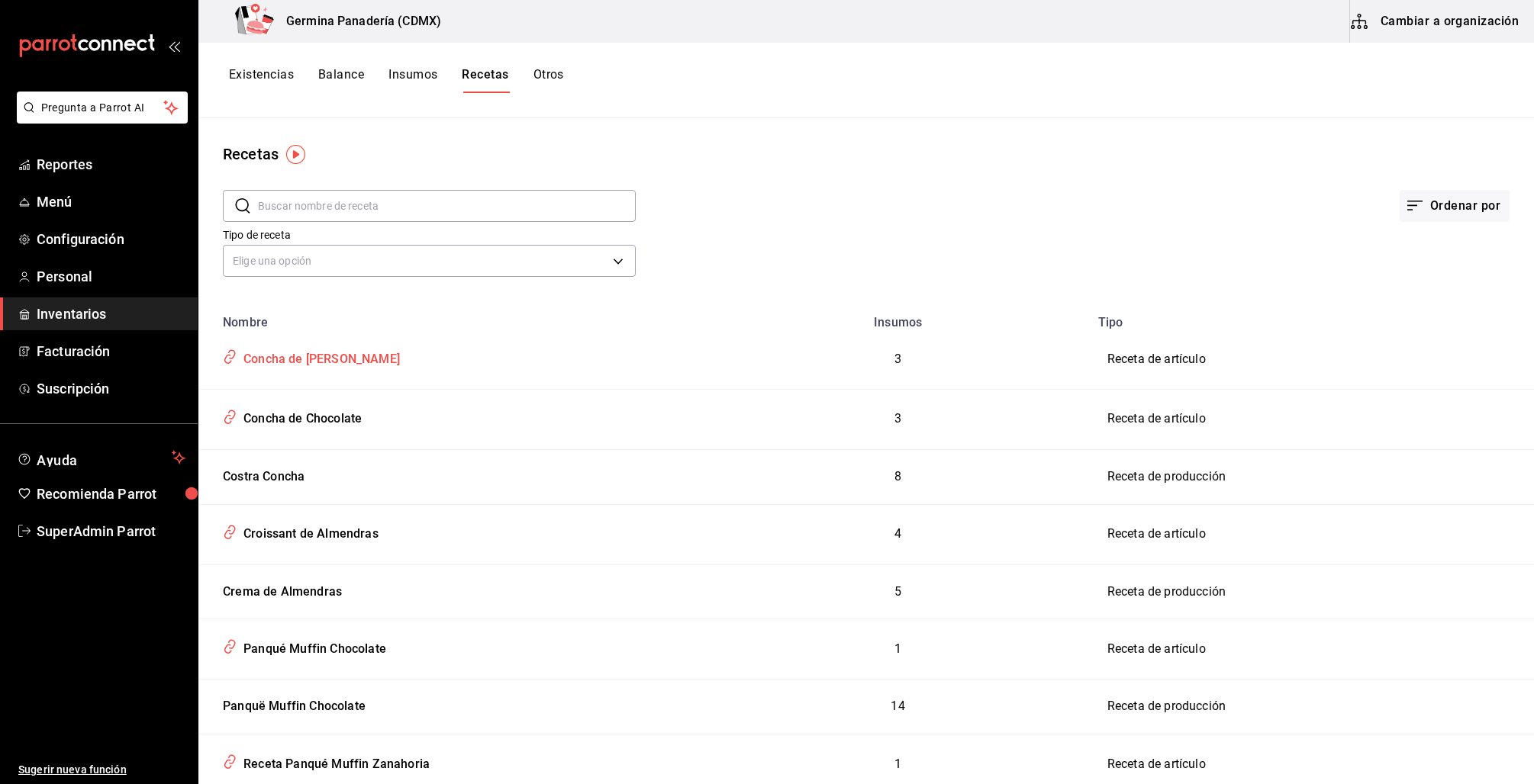
click at [316, 357] on div "Concha de Vainilla" at bounding box center [318, 356] width 162 height 24
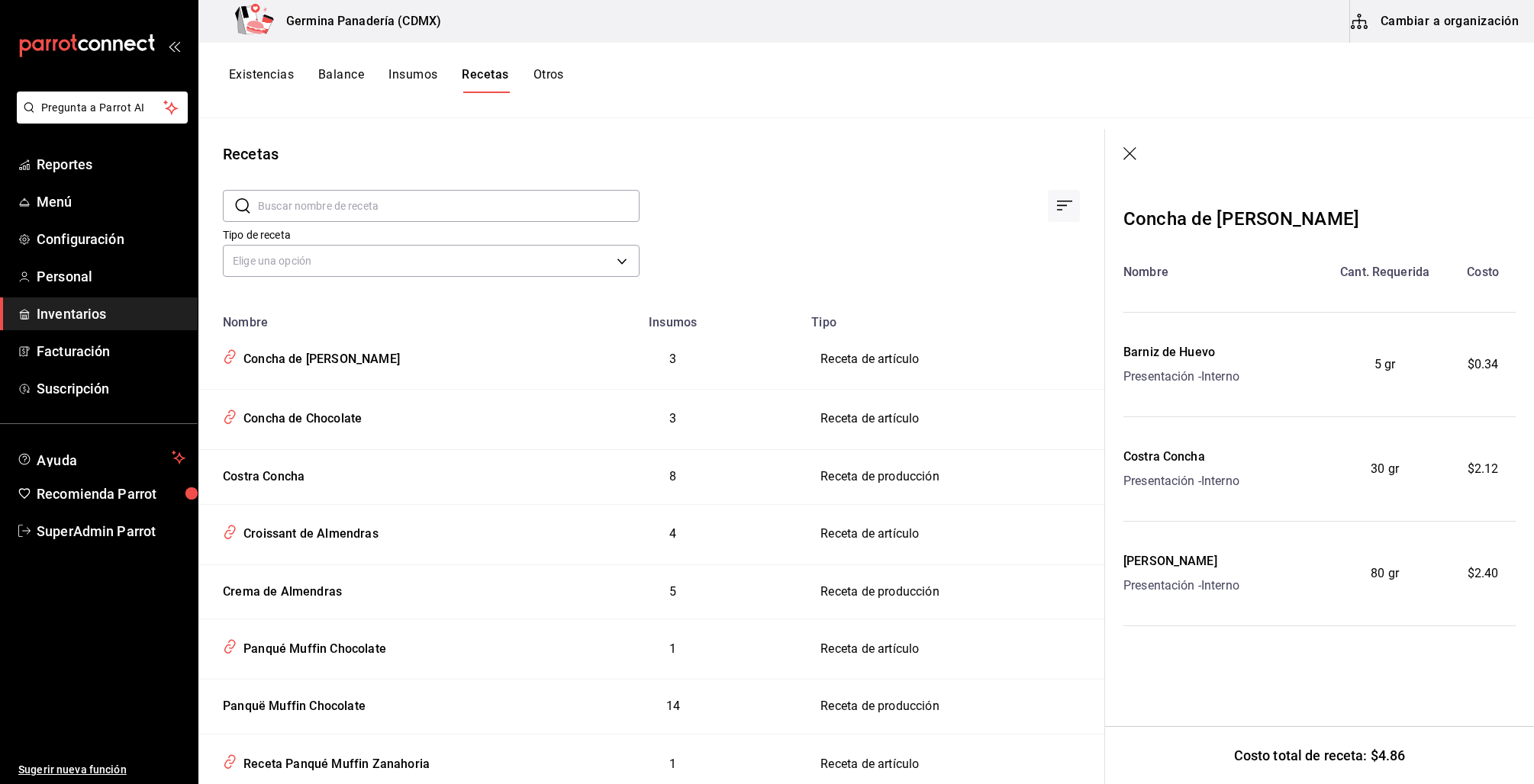
click at [1138, 158] on icon "button" at bounding box center [1131, 155] width 15 height 15
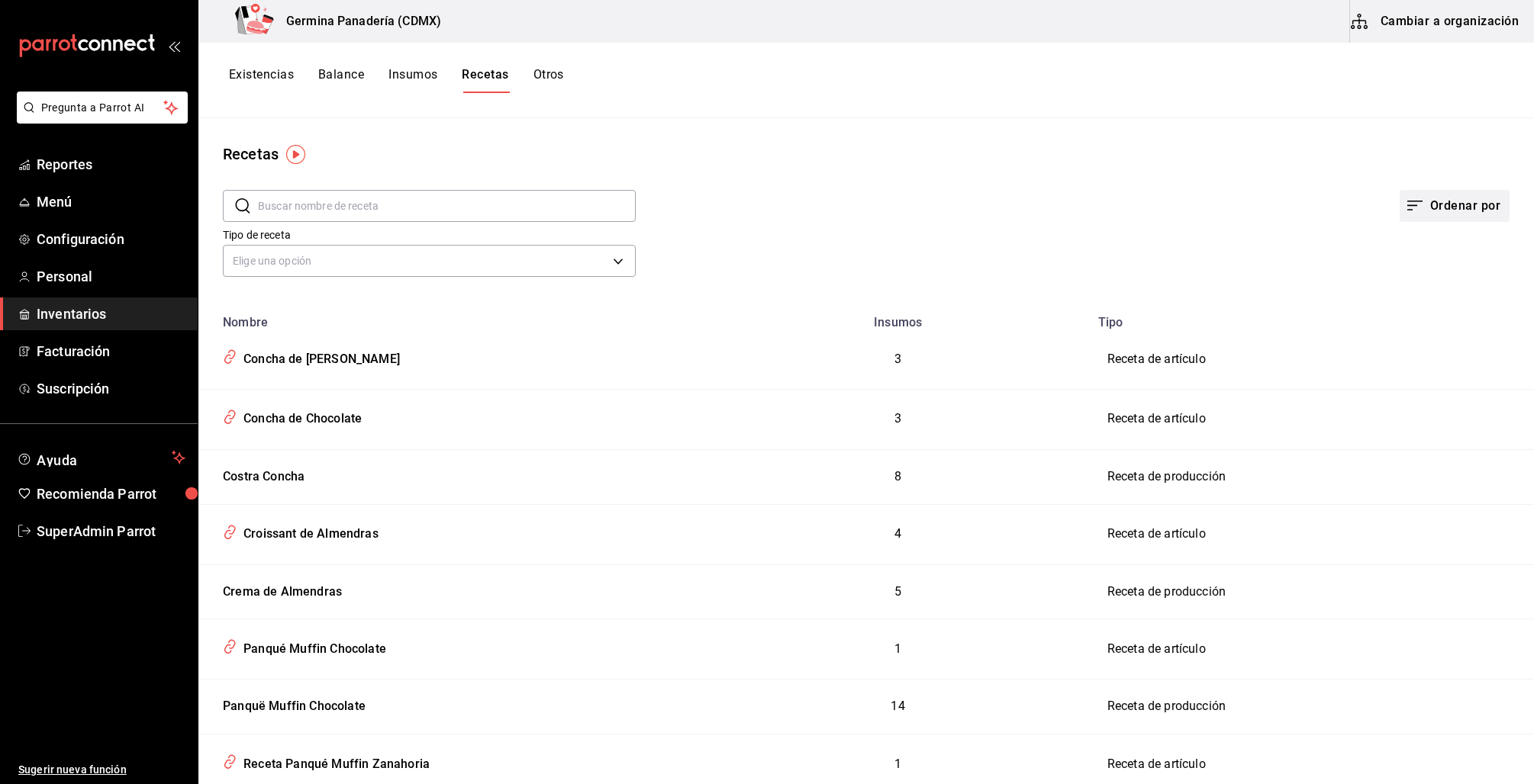
click at [1445, 209] on button "Ordenar por" at bounding box center [1454, 206] width 110 height 32
click at [1445, 209] on div at bounding box center [767, 392] width 1534 height 784
click at [254, 70] on button "Existencias" at bounding box center [261, 80] width 65 height 26
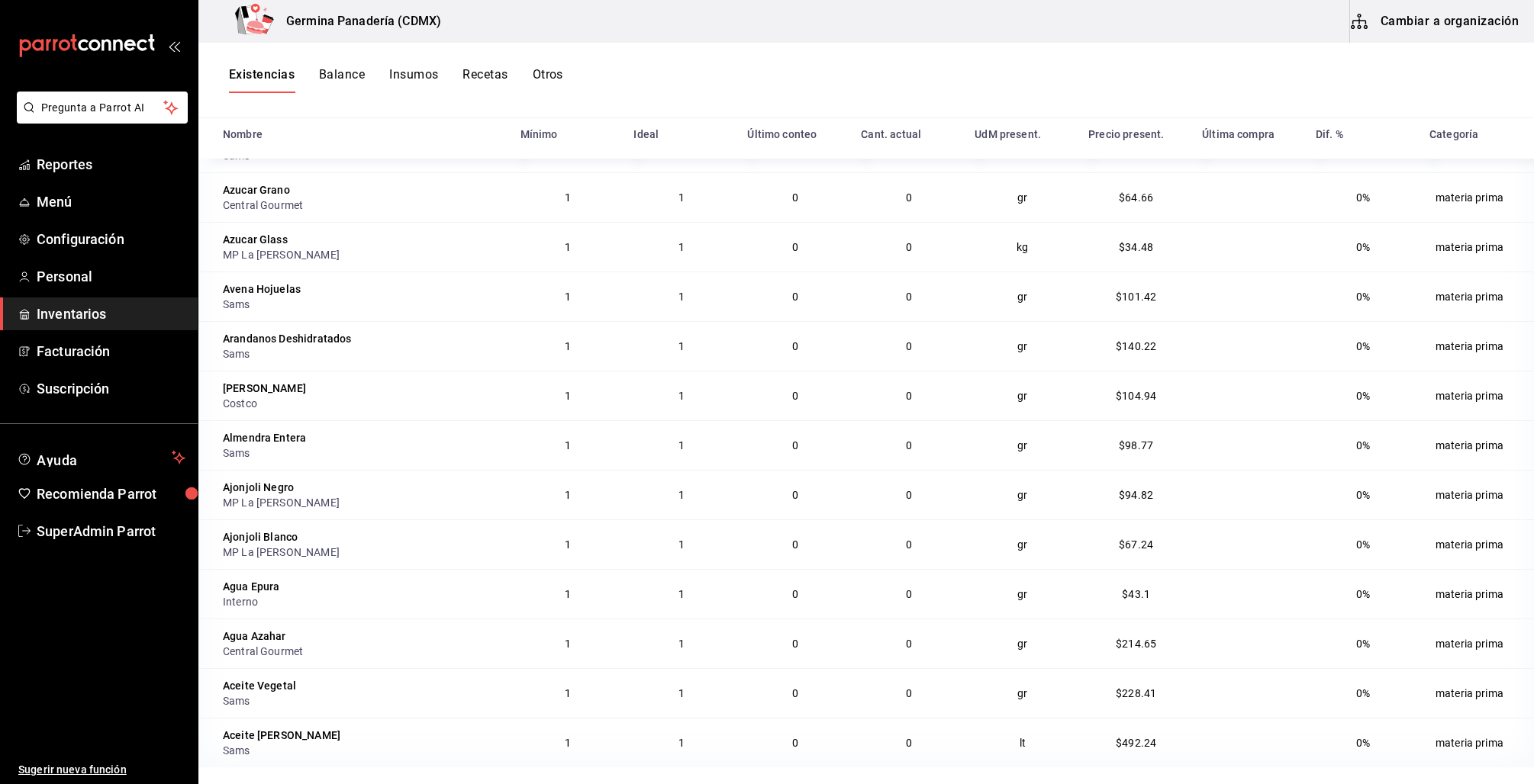
scroll to position [4642, 0]
click at [1418, 19] on button "Cambiar a organización" at bounding box center [1435, 22] width 172 height 43
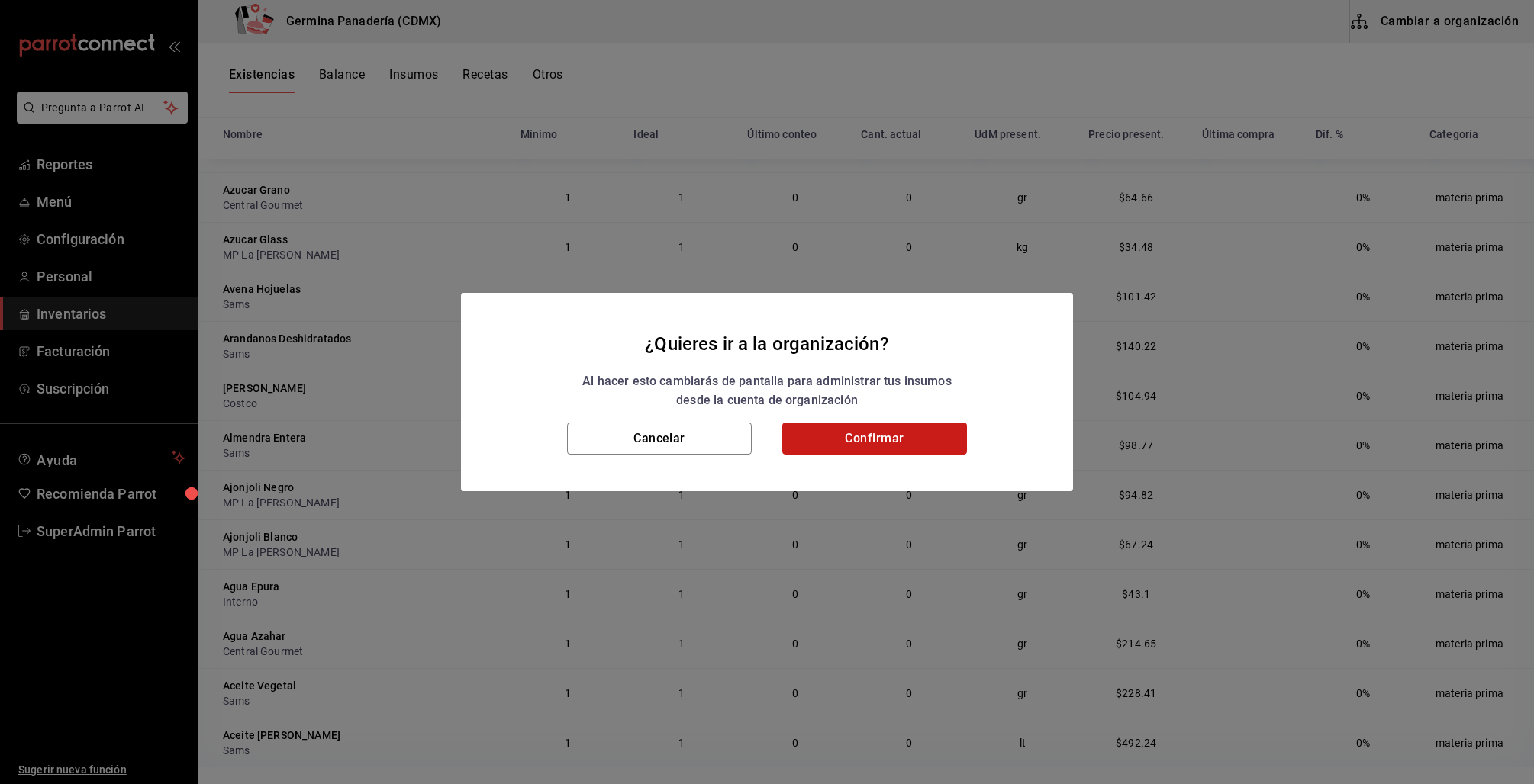
click at [892, 433] on button "Confirmar" at bounding box center [874, 439] width 185 height 32
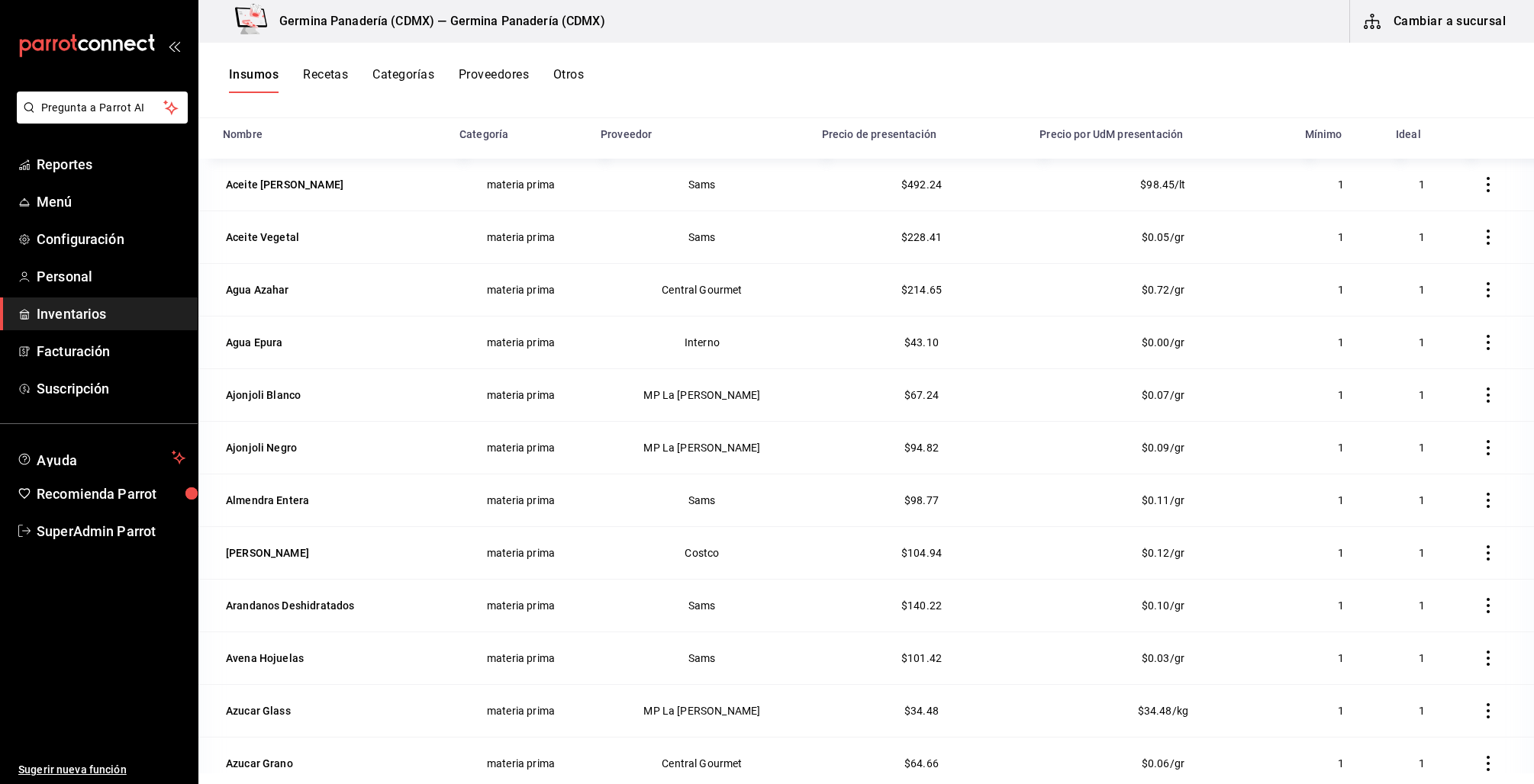
click at [379, 77] on button "Categorías" at bounding box center [403, 80] width 62 height 26
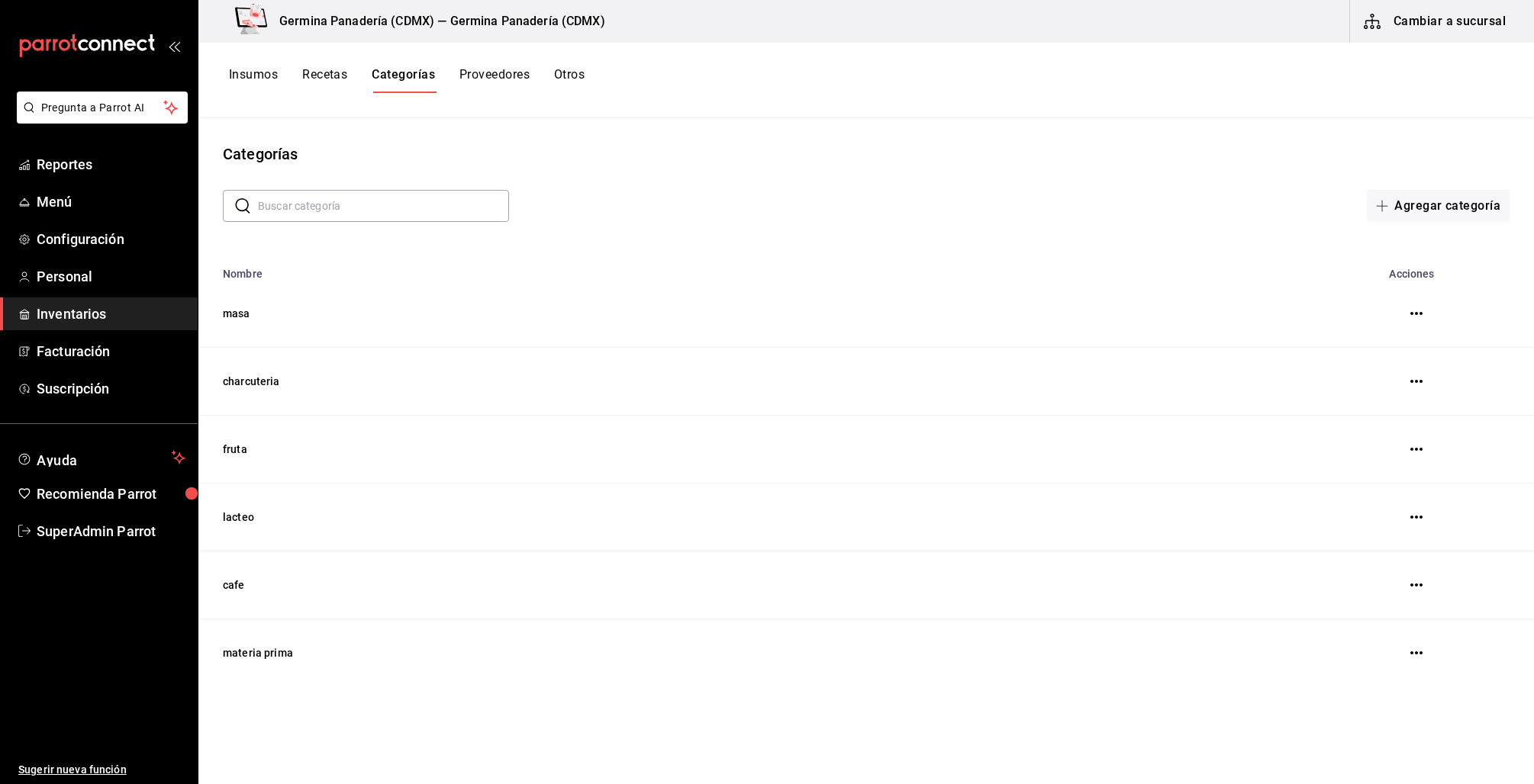
click at [314, 68] on button "Recetas" at bounding box center [325, 80] width 45 height 26
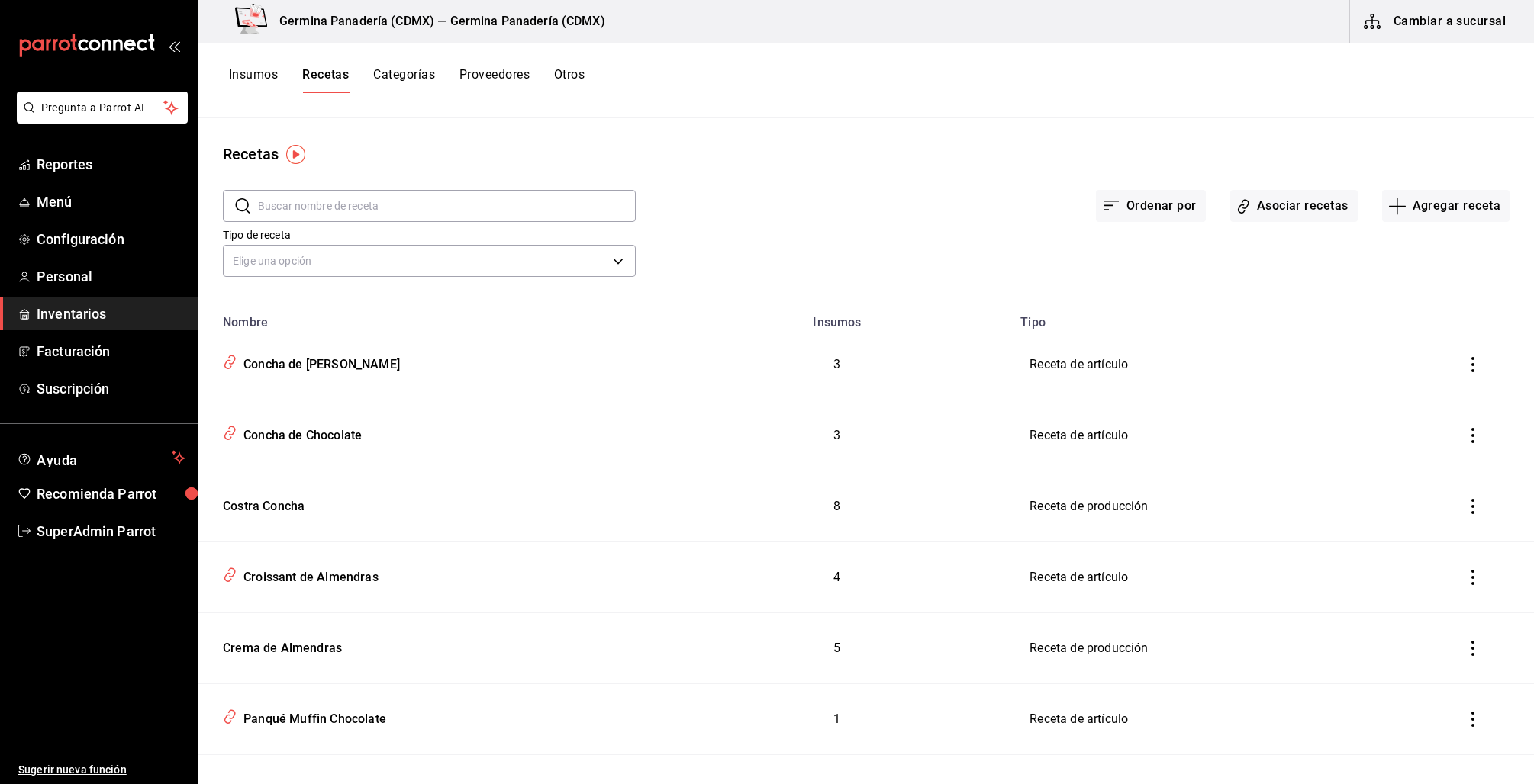
click at [250, 79] on button "Insumos" at bounding box center [252, 80] width 48 height 26
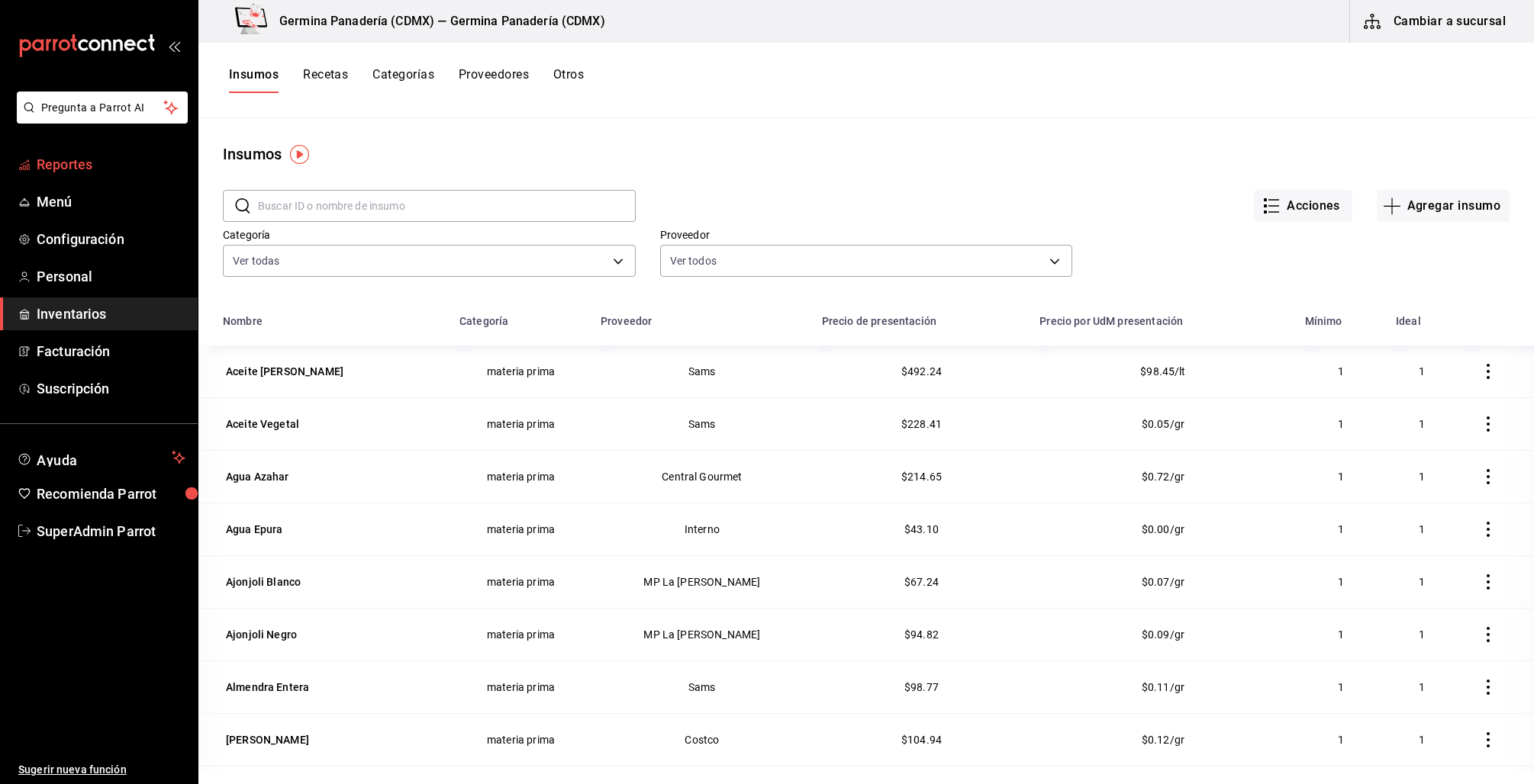
click at [72, 154] on span "Reportes" at bounding box center [111, 164] width 149 height 21
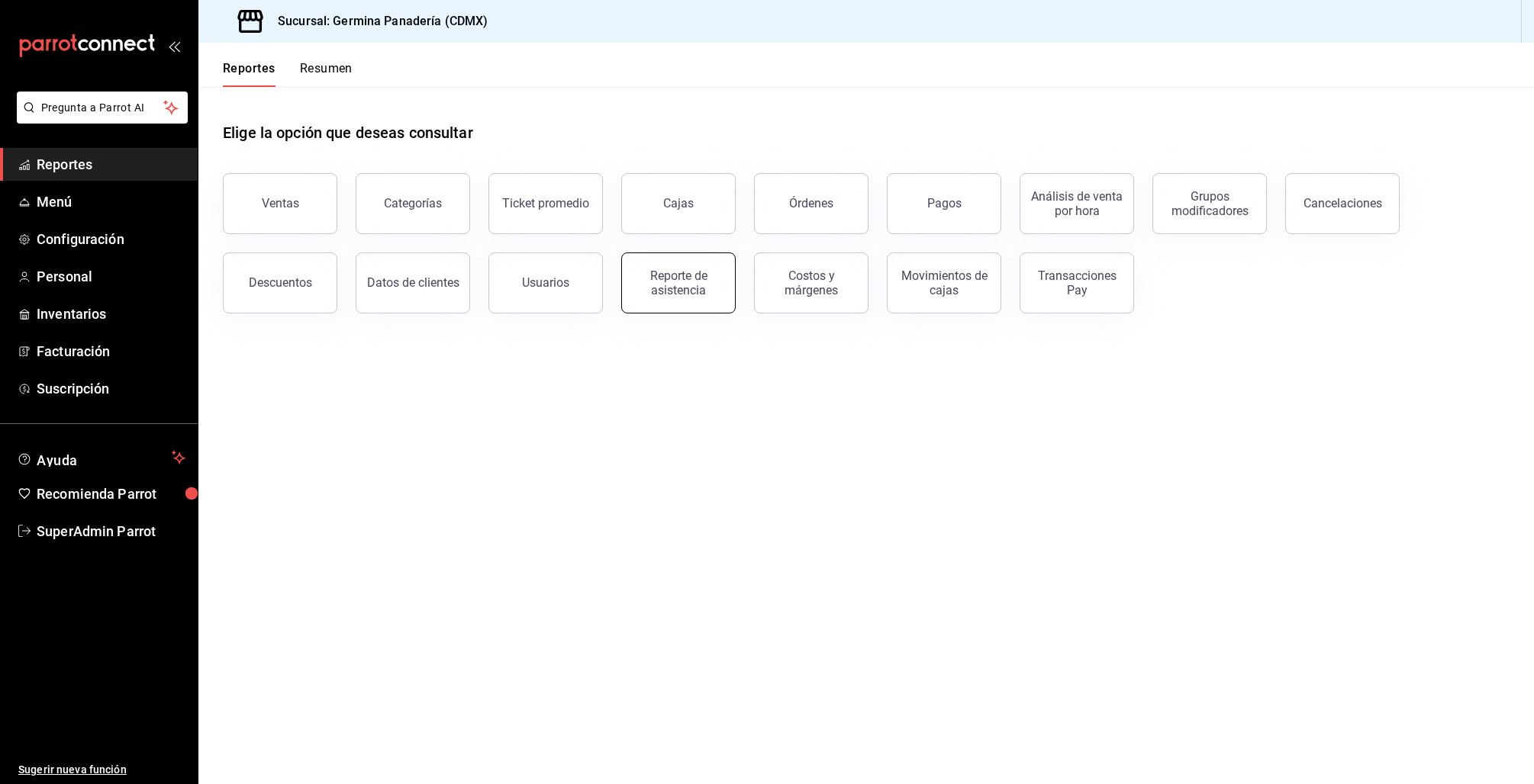
click at [684, 288] on div "Reporte de asistencia" at bounding box center [678, 283] width 95 height 29
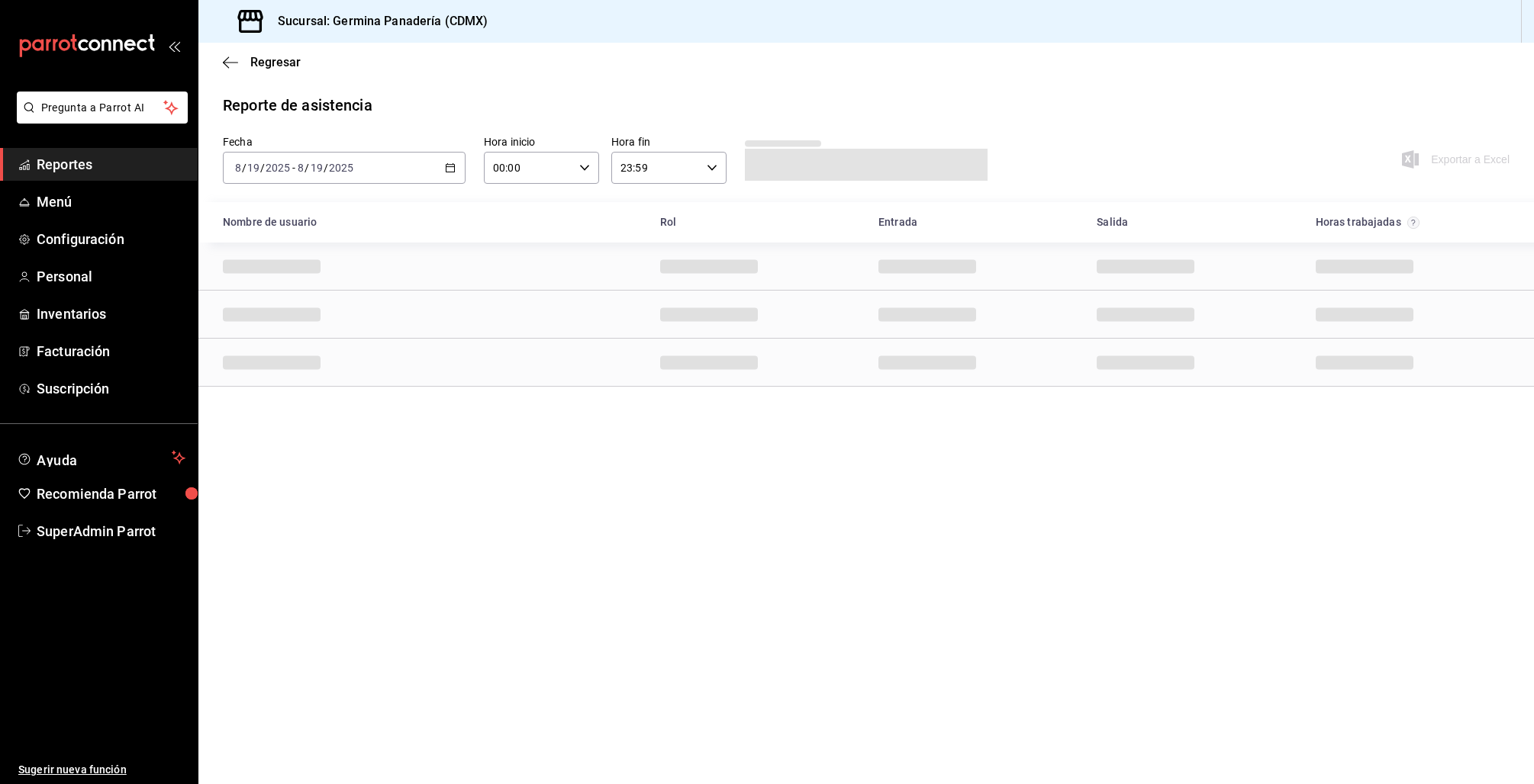
click at [232, 72] on div "Regresar" at bounding box center [866, 62] width 1335 height 39
click at [229, 57] on icon "button" at bounding box center [231, 62] width 15 height 14
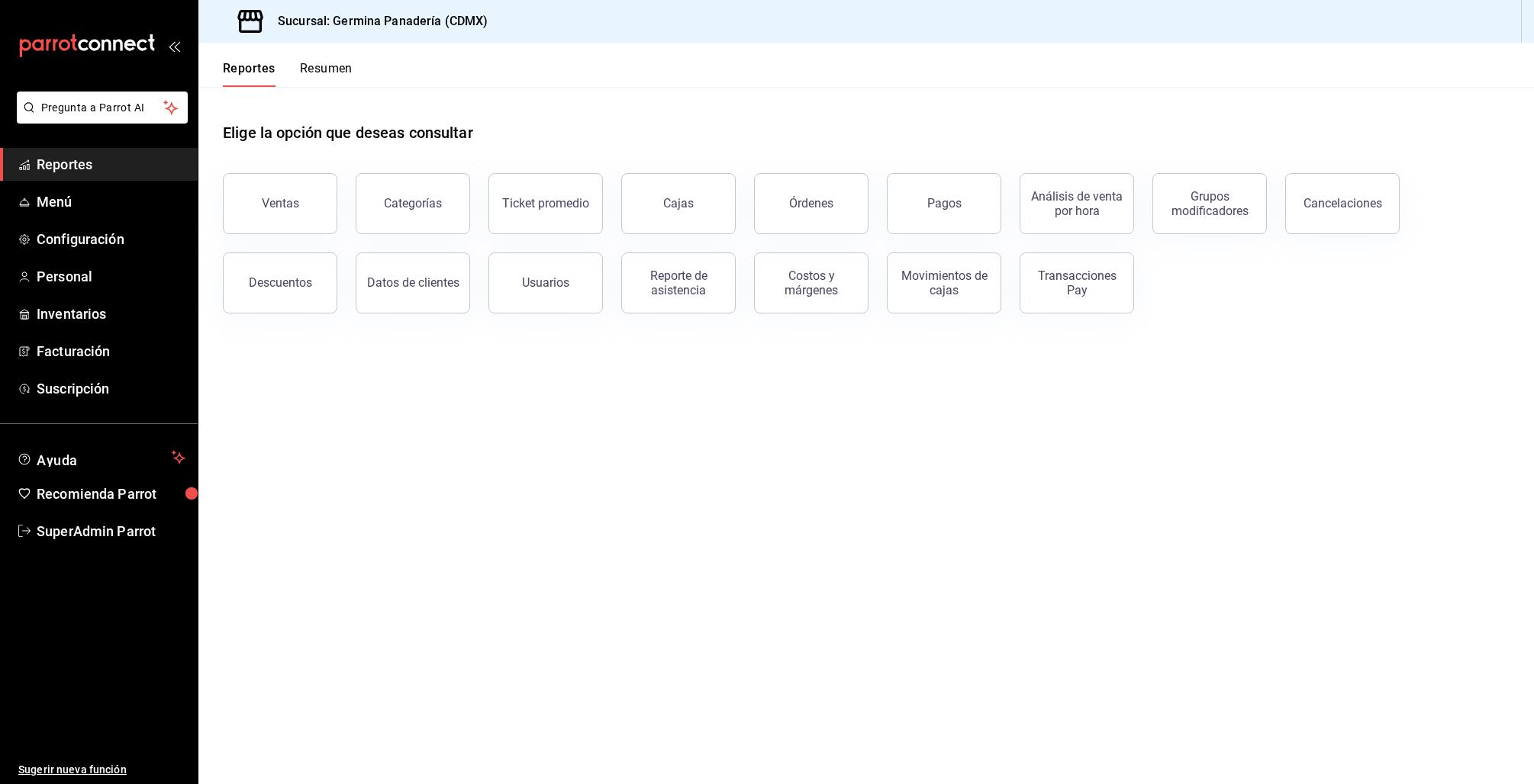
click at [78, 164] on span "Reportes" at bounding box center [111, 164] width 149 height 21
click at [46, 313] on span "Inventarios" at bounding box center [111, 314] width 149 height 21
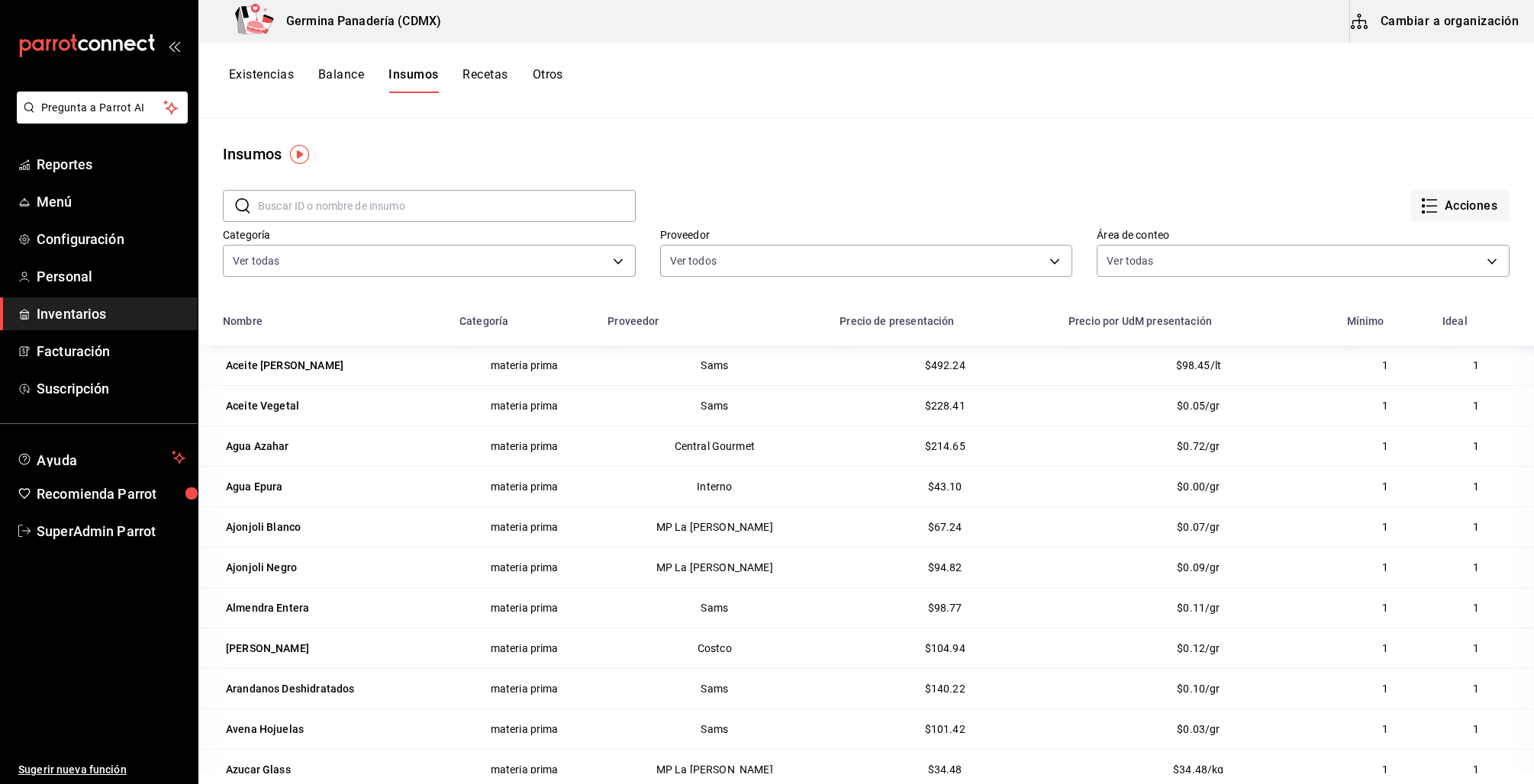
click at [268, 77] on button "Existencias" at bounding box center [261, 80] width 65 height 26
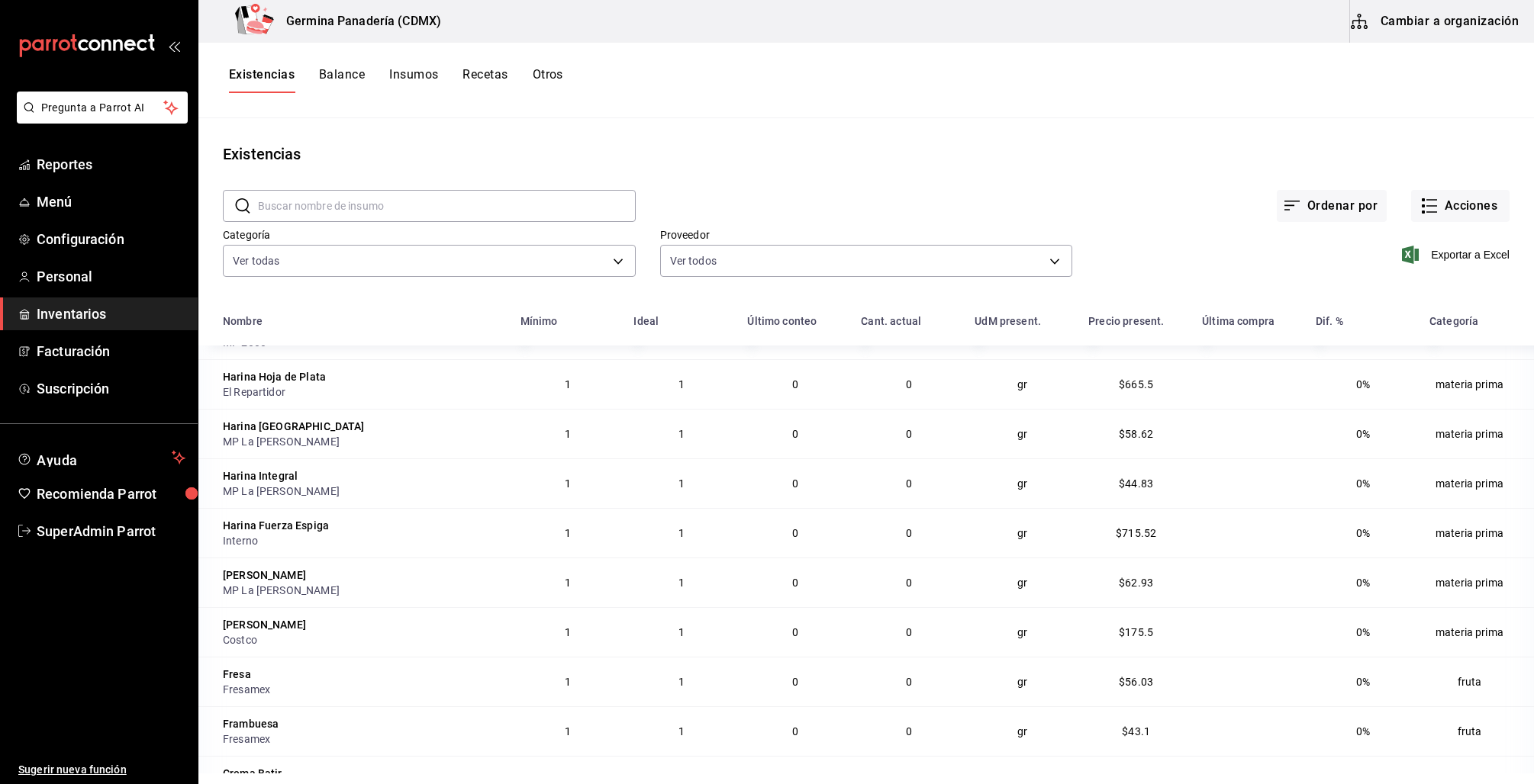
scroll to position [3353, 0]
click at [1307, 197] on button "Ordenar por" at bounding box center [1332, 206] width 110 height 32
click at [1484, 207] on div at bounding box center [767, 392] width 1534 height 784
click at [1465, 205] on button "Acciones" at bounding box center [1460, 206] width 99 height 32
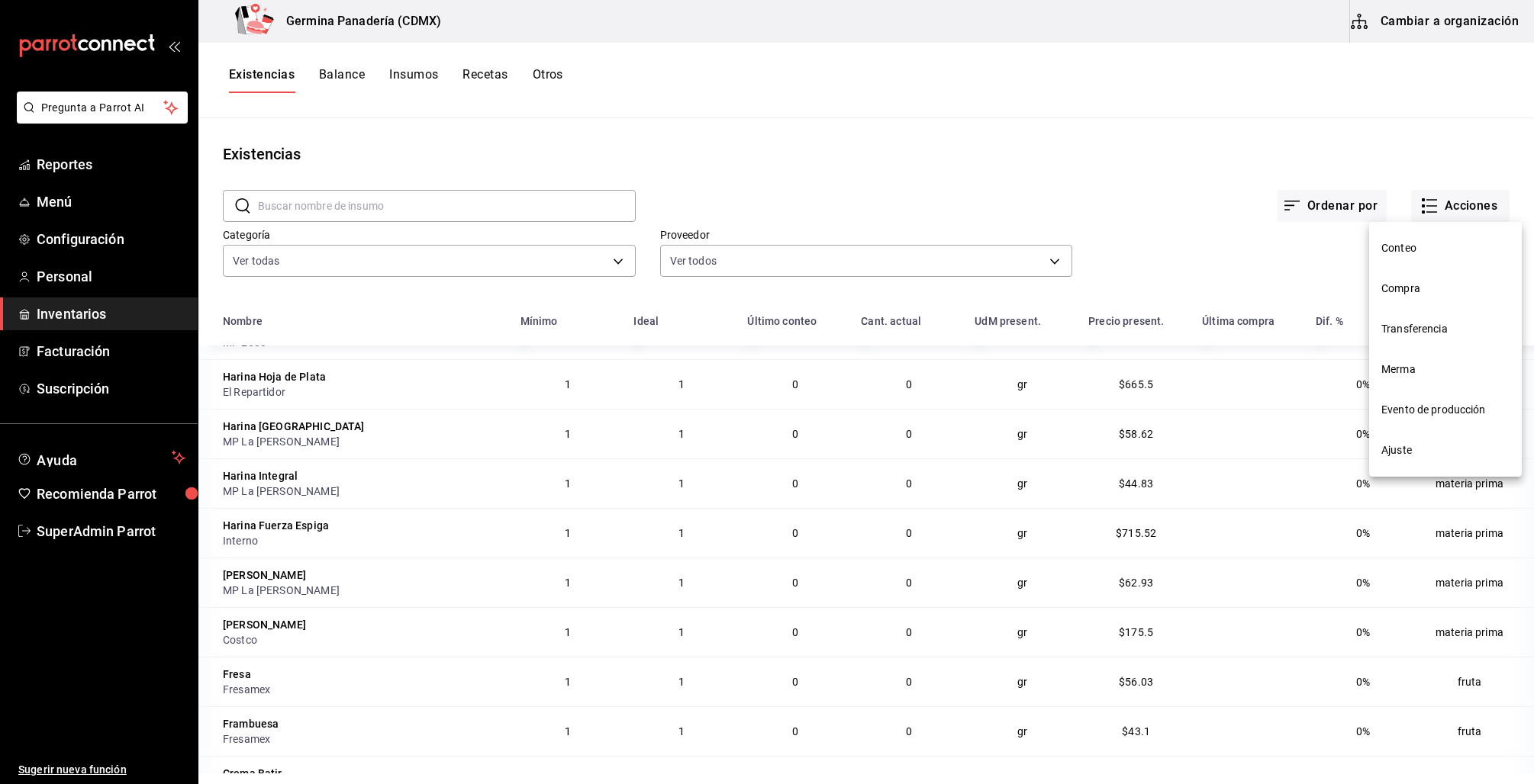
click at [1340, 94] on div at bounding box center [767, 392] width 1534 height 784
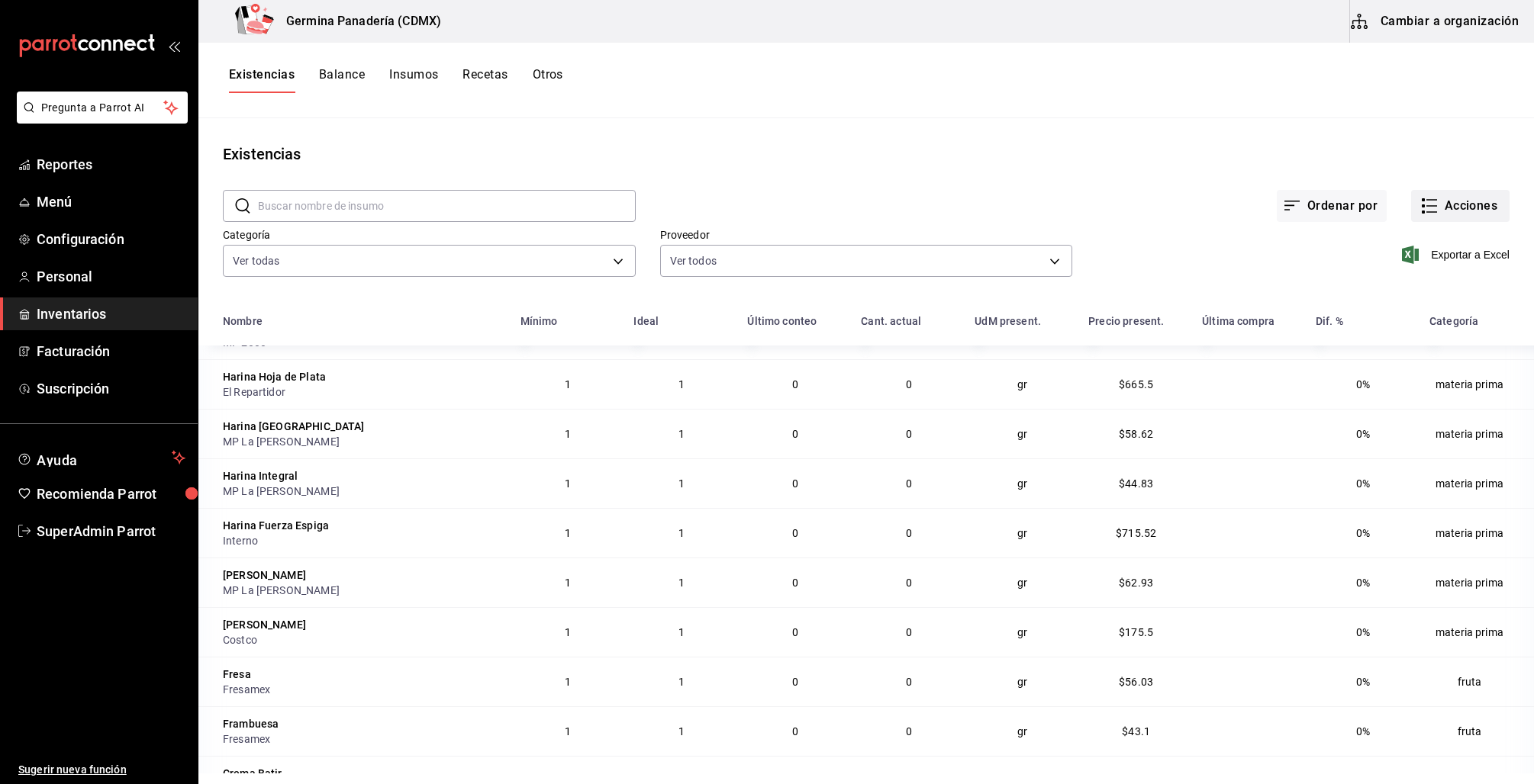
click at [1435, 203] on button "Acciones" at bounding box center [1460, 206] width 99 height 32
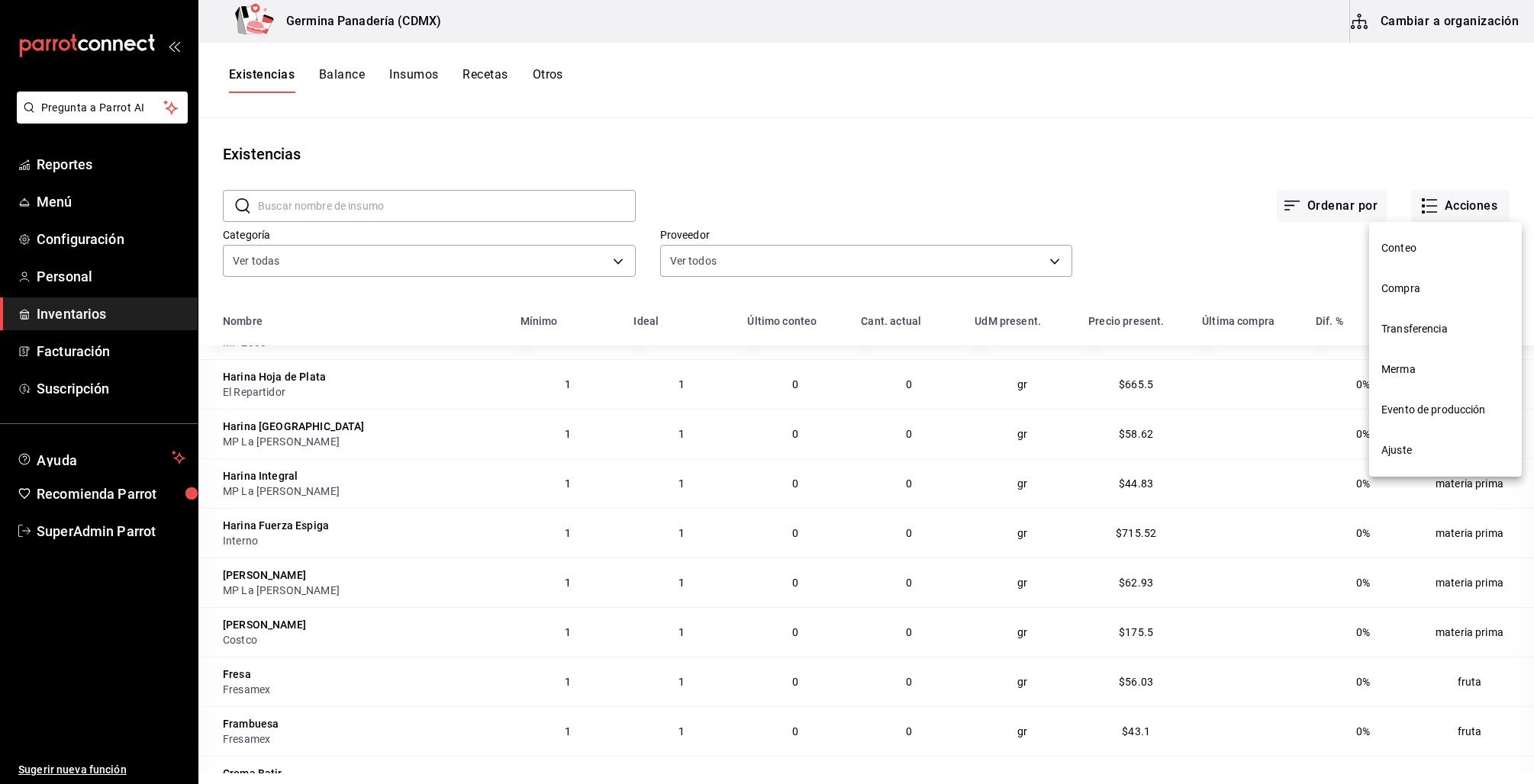
click at [1403, 245] on span "Conteo" at bounding box center [1445, 248] width 129 height 16
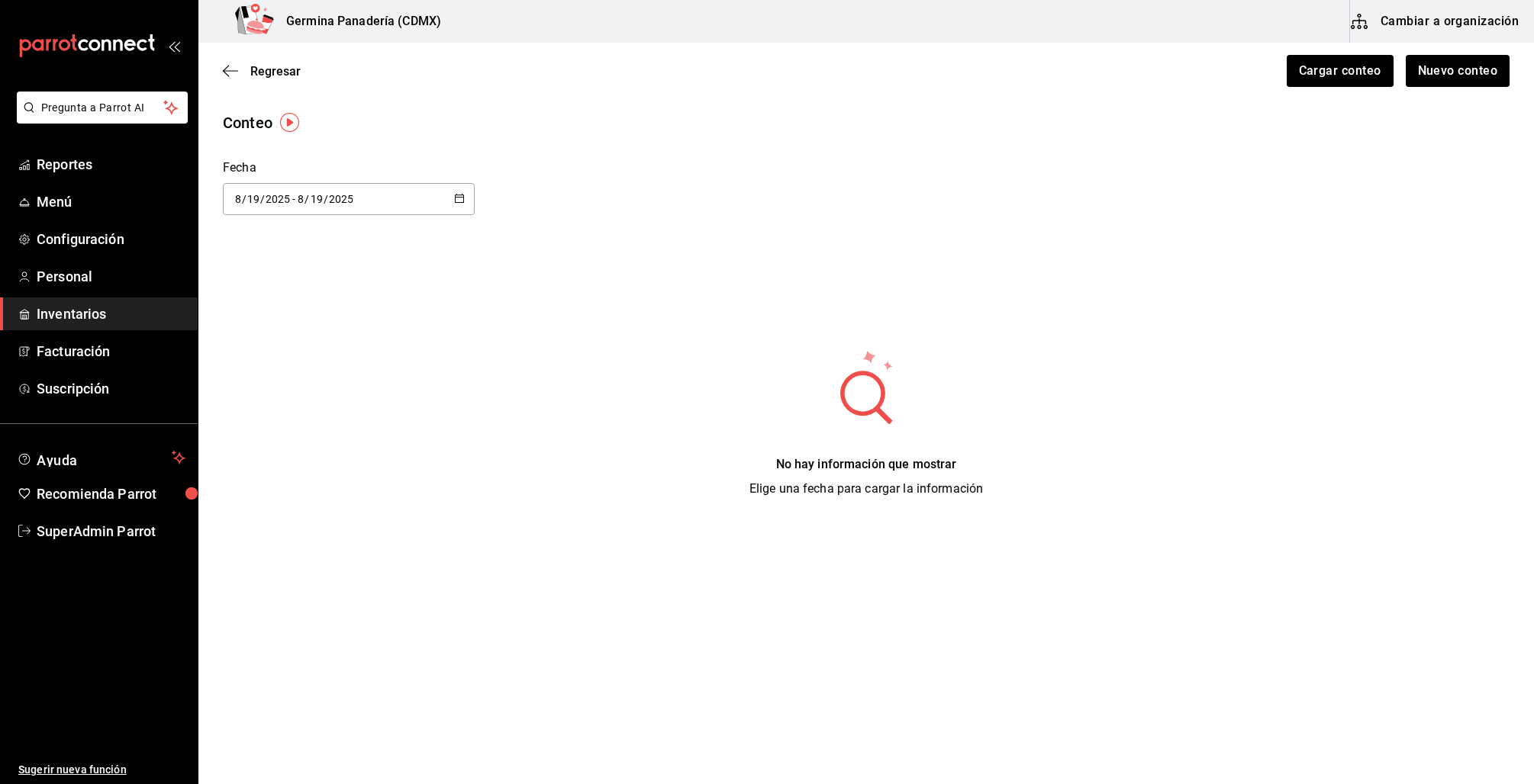
click at [1431, 90] on div "Regresar Cargar conteo Nuevo conteo" at bounding box center [866, 71] width 1335 height 56
click at [1441, 78] on button "Nuevo conteo" at bounding box center [1457, 71] width 106 height 32
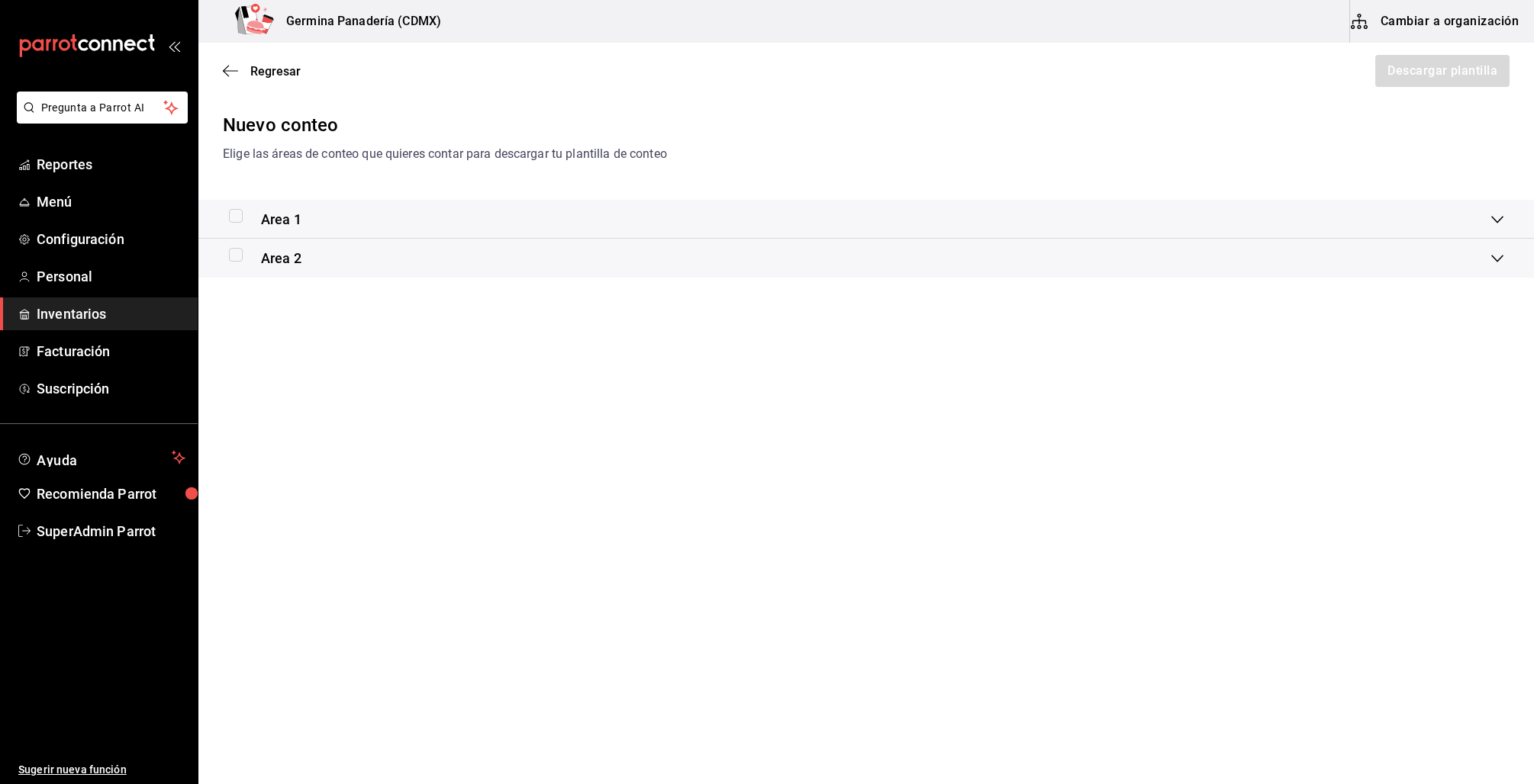
click at [305, 222] on div "Area 1" at bounding box center [860, 219] width 1262 height 21
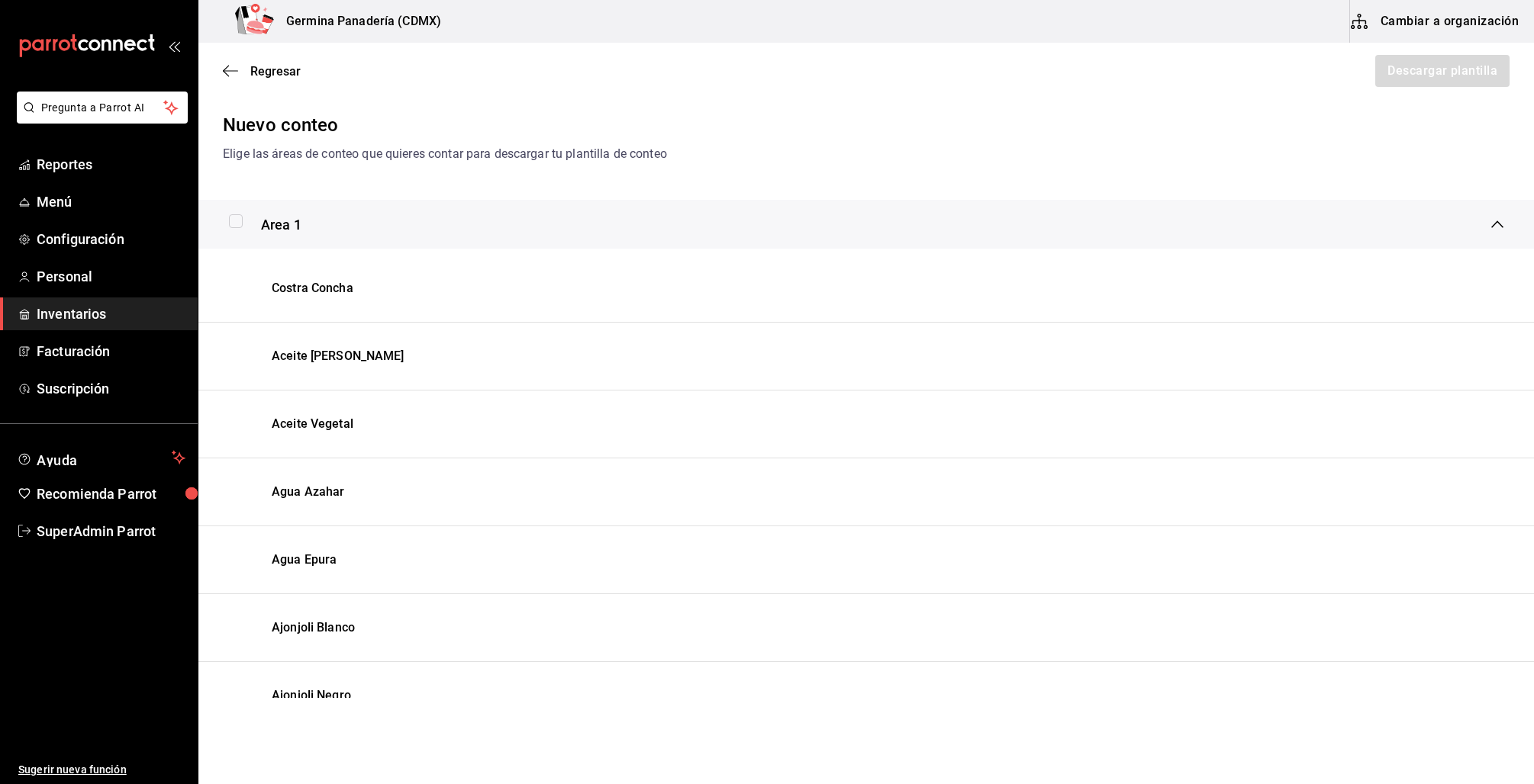
click at [1491, 223] on icon at bounding box center [1497, 225] width 12 height 12
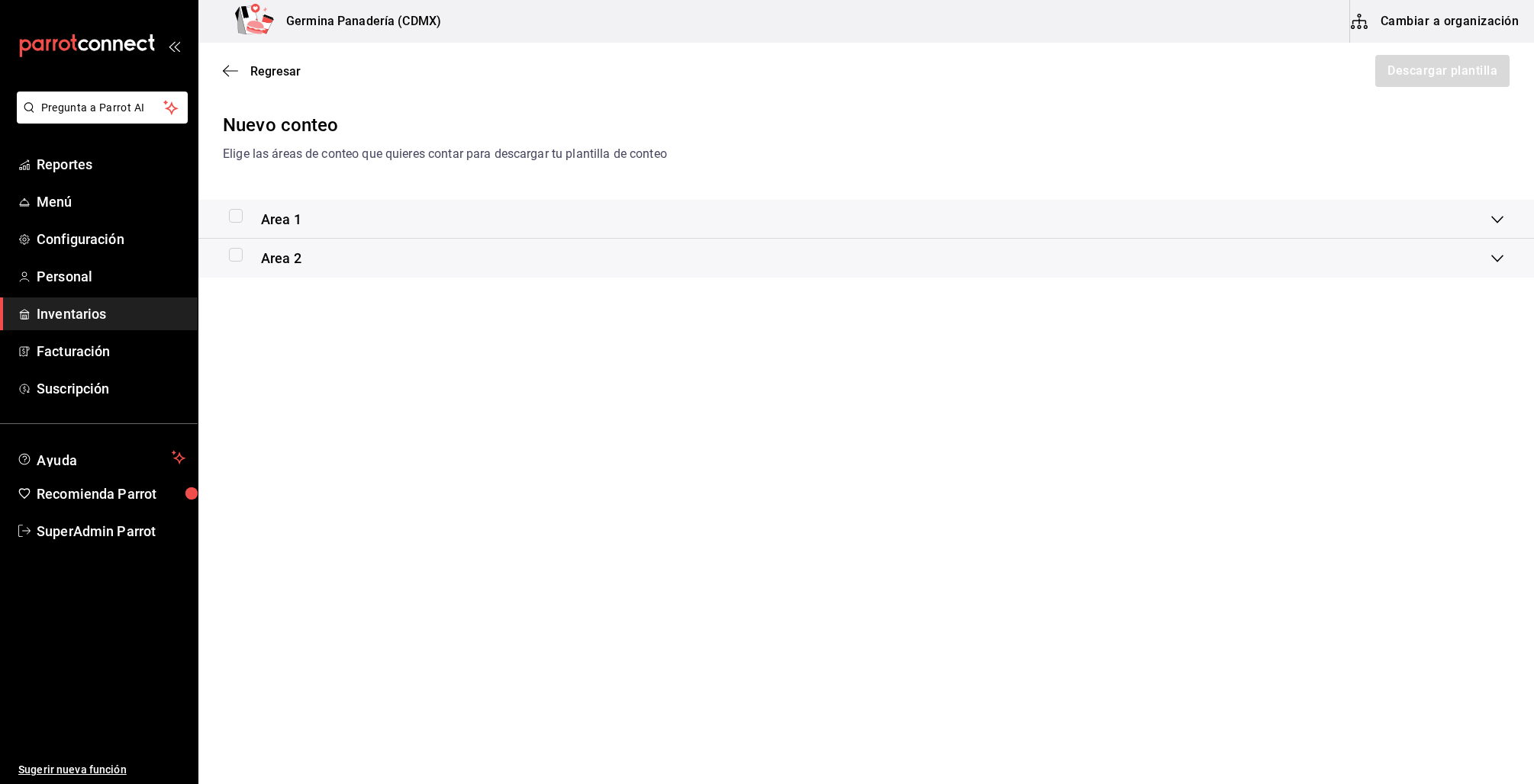
click at [1494, 261] on icon at bounding box center [1497, 259] width 12 height 12
click at [1501, 264] on div "Area 2" at bounding box center [866, 275] width 1335 height 48
click at [1502, 255] on icon at bounding box center [1497, 259] width 12 height 12
click at [1499, 222] on icon at bounding box center [1497, 220] width 12 height 12
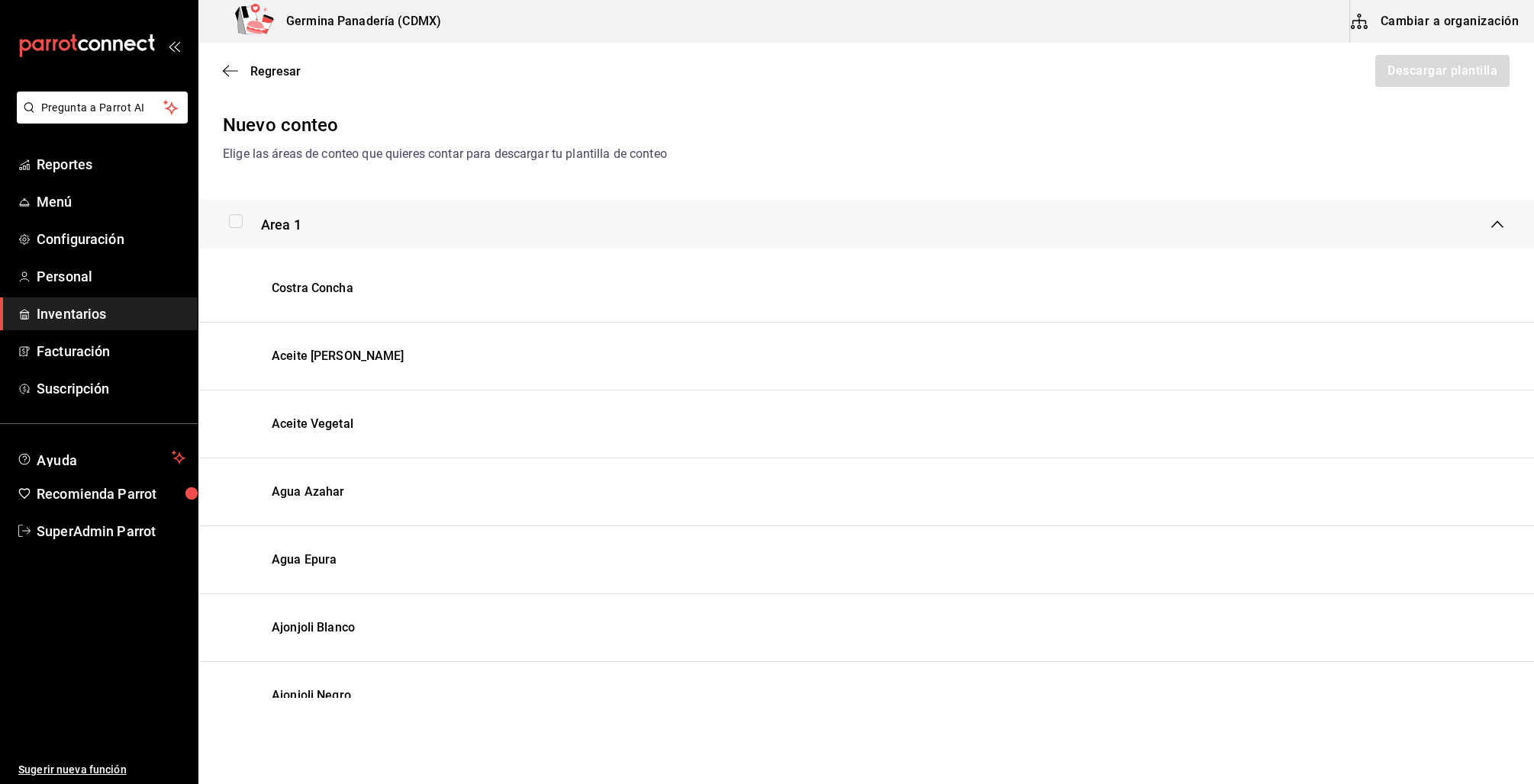
click at [234, 216] on input "checkbox" at bounding box center [236, 222] width 14 height 14
checkbox input "true"
click at [1425, 70] on button "Descargar plantilla" at bounding box center [1442, 71] width 135 height 32
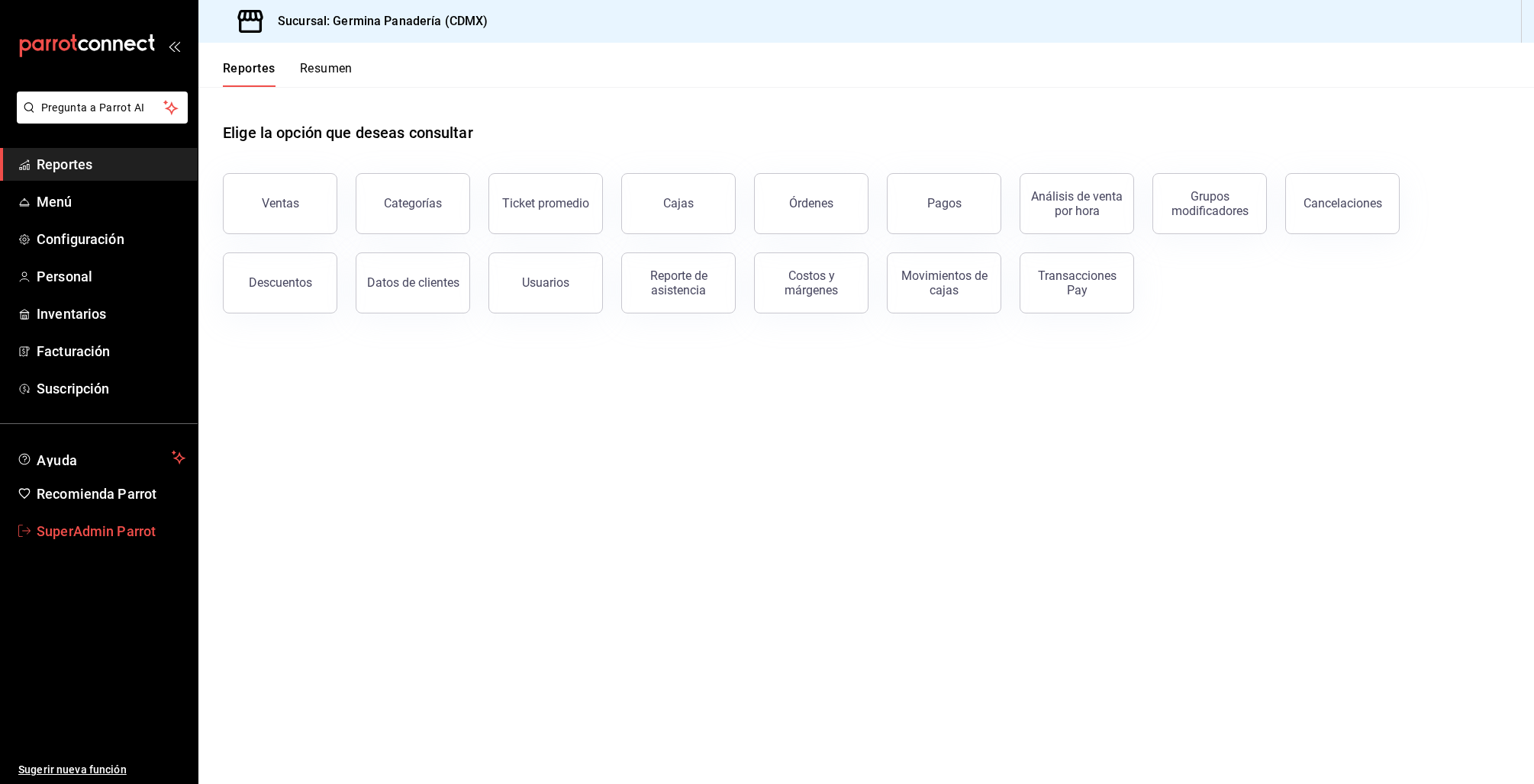
click at [112, 539] on span "SuperAdmin Parrot" at bounding box center [111, 531] width 149 height 21
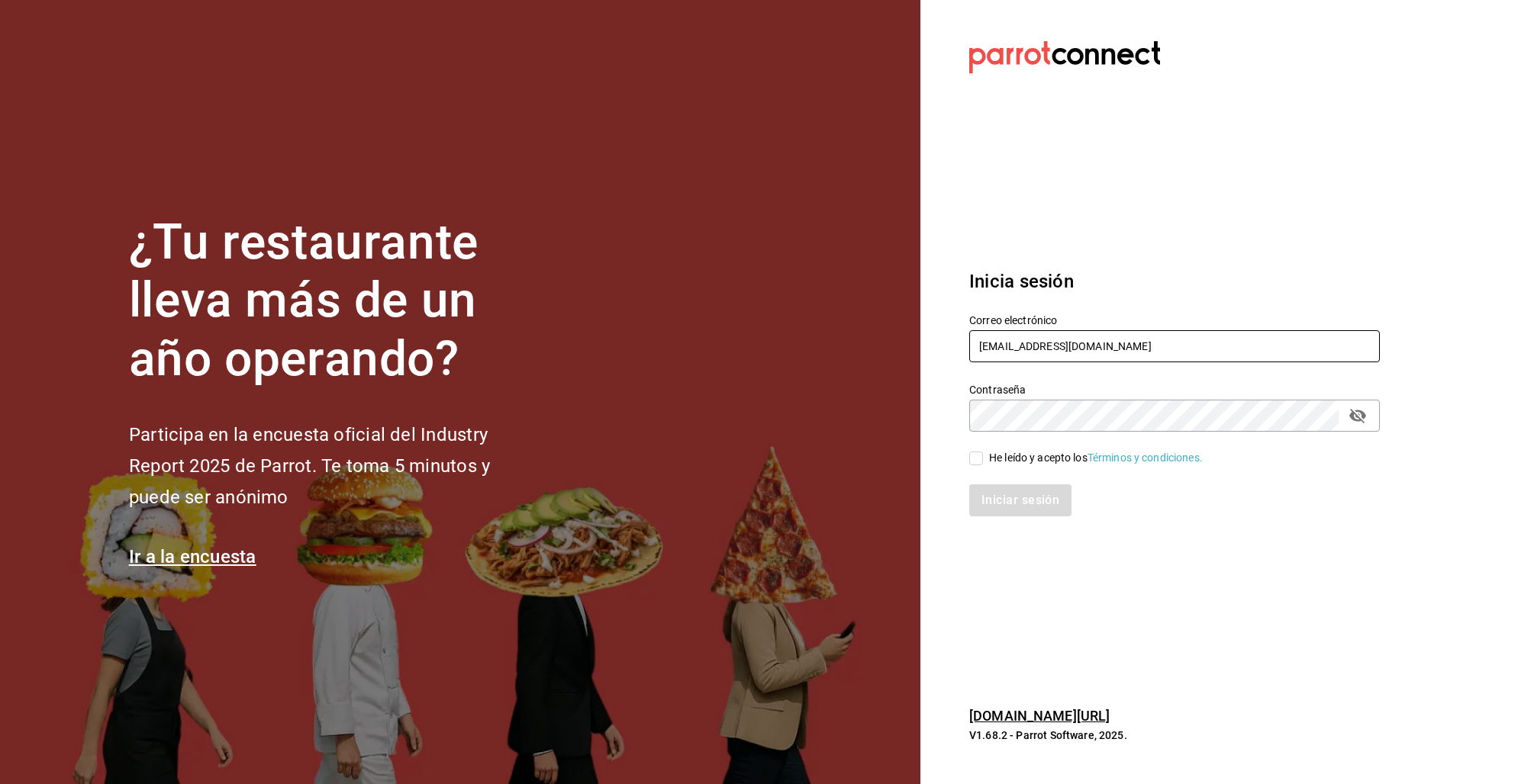
click at [1029, 360] on input "[EMAIL_ADDRESS][DOMAIN_NAME]" at bounding box center [1174, 346] width 410 height 32
click at [1028, 355] on input "[EMAIL_ADDRESS][DOMAIN_NAME]" at bounding box center [1174, 346] width 410 height 32
click at [1026, 353] on input "[EMAIL_ADDRESS][DOMAIN_NAME]" at bounding box center [1174, 346] width 410 height 32
click at [1025, 352] on input "[EMAIL_ADDRESS][DOMAIN_NAME]" at bounding box center [1174, 346] width 410 height 32
click at [1024, 350] on input "[EMAIL_ADDRESS][DOMAIN_NAME]" at bounding box center [1174, 346] width 410 height 32
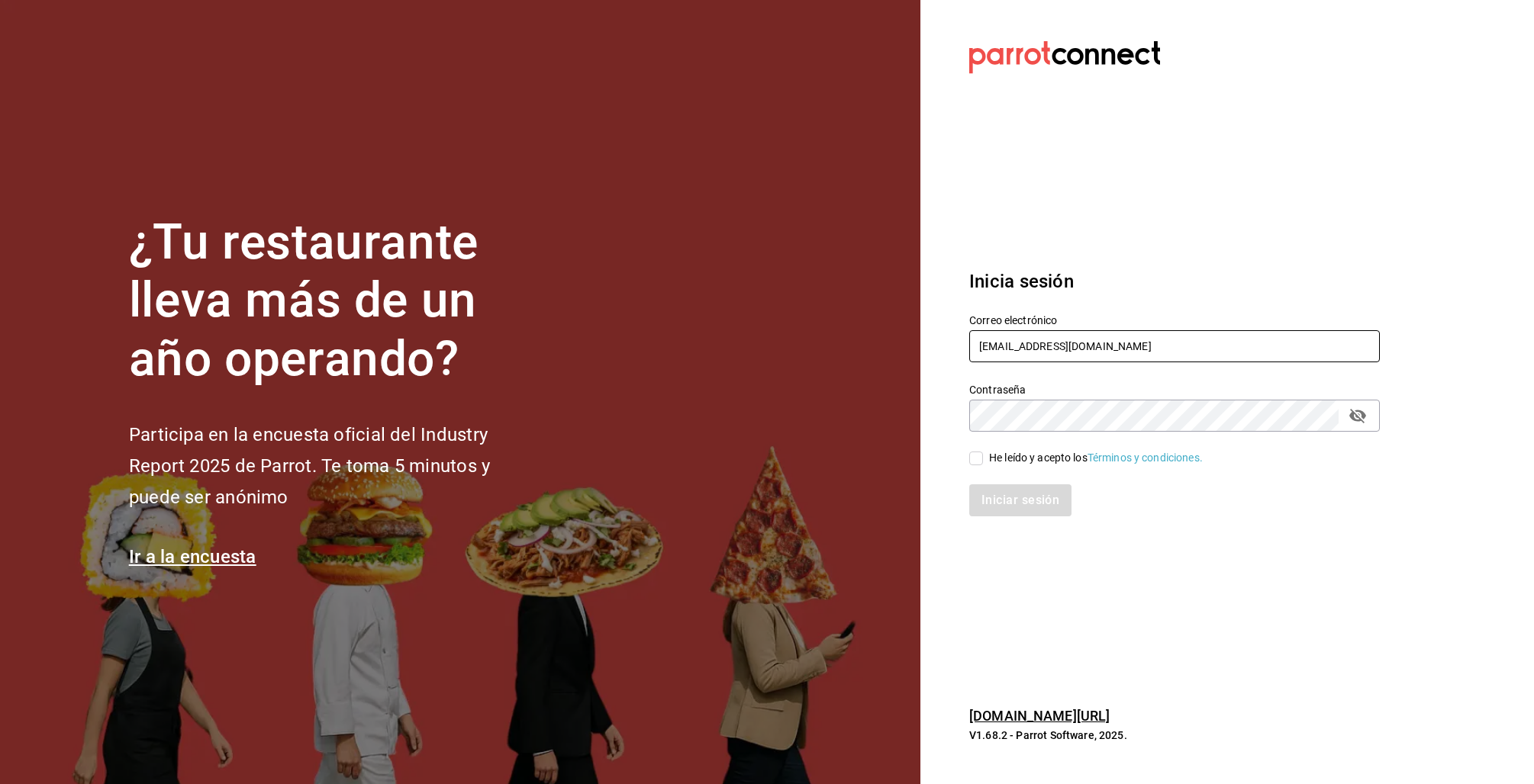
click at [1025, 353] on input "[EMAIL_ADDRESS][DOMAIN_NAME]" at bounding box center [1174, 346] width 410 height 32
click at [1011, 346] on input "[EMAIL_ADDRESS][DOMAIN_NAME]" at bounding box center [1174, 346] width 410 height 32
click at [1011, 346] on input "germinapanaderia@cdmx.com" at bounding box center [1174, 346] width 410 height 32
drag, startPoint x: 1061, startPoint y: 340, endPoint x: 934, endPoint y: 326, distance: 127.8
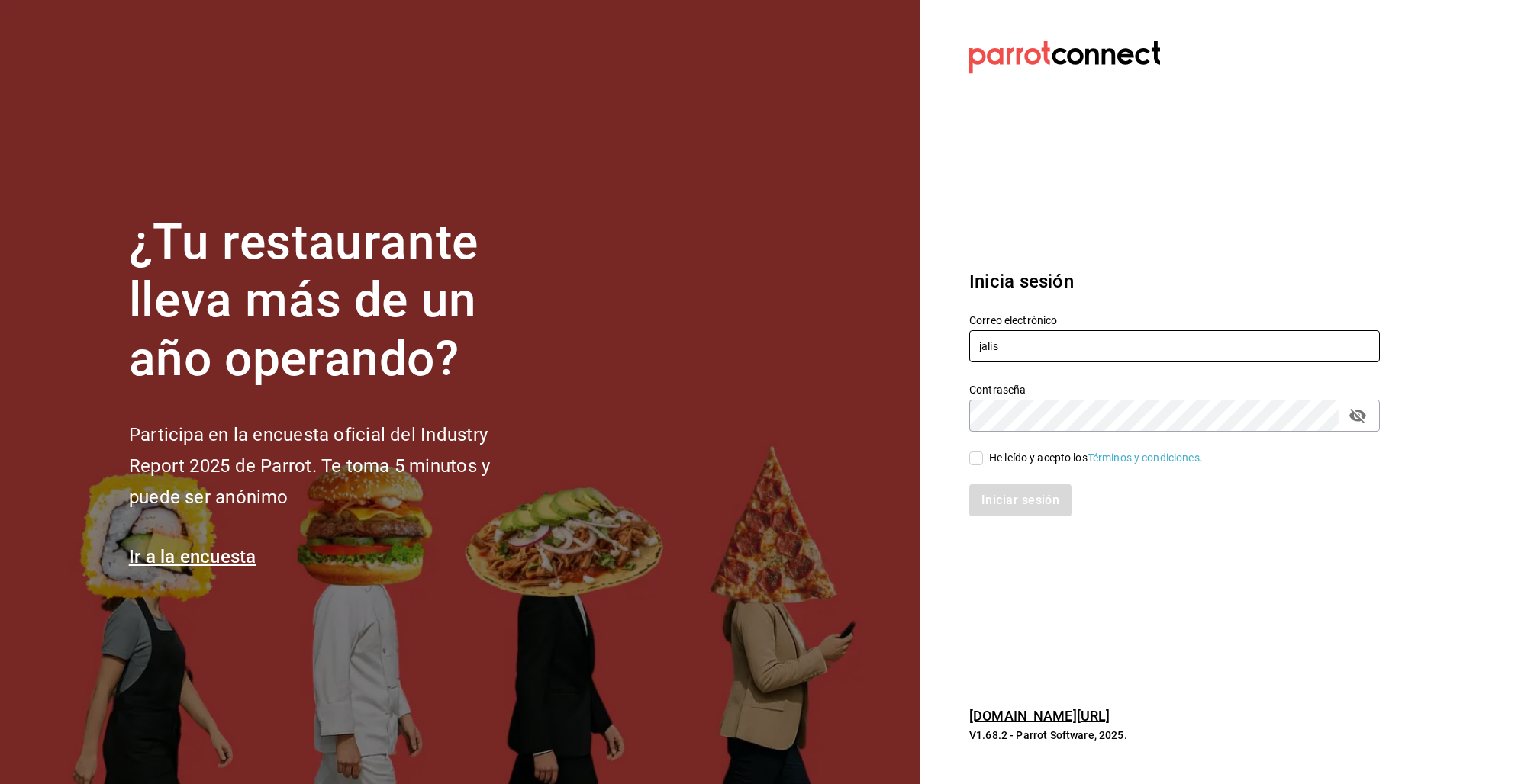
click at [934, 326] on section "Datos incorrectos. Verifica que tu Correo o Contraseña estén bien escritos. Ini…" at bounding box center [1168, 392] width 496 height 784
paste input "qui"
drag, startPoint x: 1065, startPoint y: 345, endPoint x: 855, endPoint y: 332, distance: 210.4
click at [855, 332] on div "¿Tu restaurante lleva más de un año operando? Participa en la encuesta oficial …" at bounding box center [767, 392] width 1534 height 784
paste input "multiuser@jalisquiles.com Parr0tConnec7"
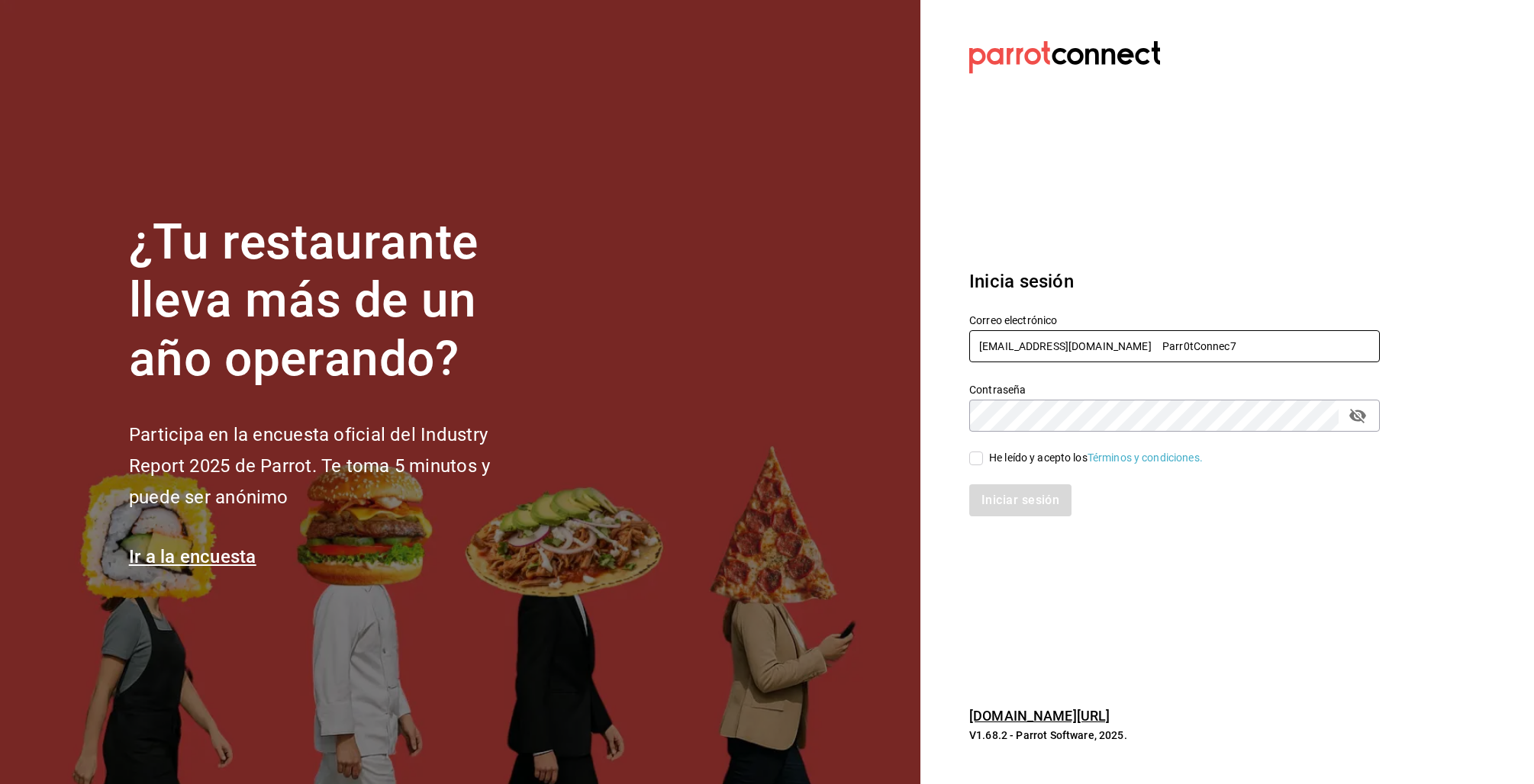
click at [1155, 349] on input "multiuser@jalisquiles.com Parr0tConnec7" at bounding box center [1174, 346] width 410 height 32
type input "multiuser@jalisquiles.com"
drag, startPoint x: 976, startPoint y: 455, endPoint x: 987, endPoint y: 472, distance: 20.2
click at [976, 455] on input "He leído y acepto los Términos y condiciones." at bounding box center [976, 459] width 14 height 14
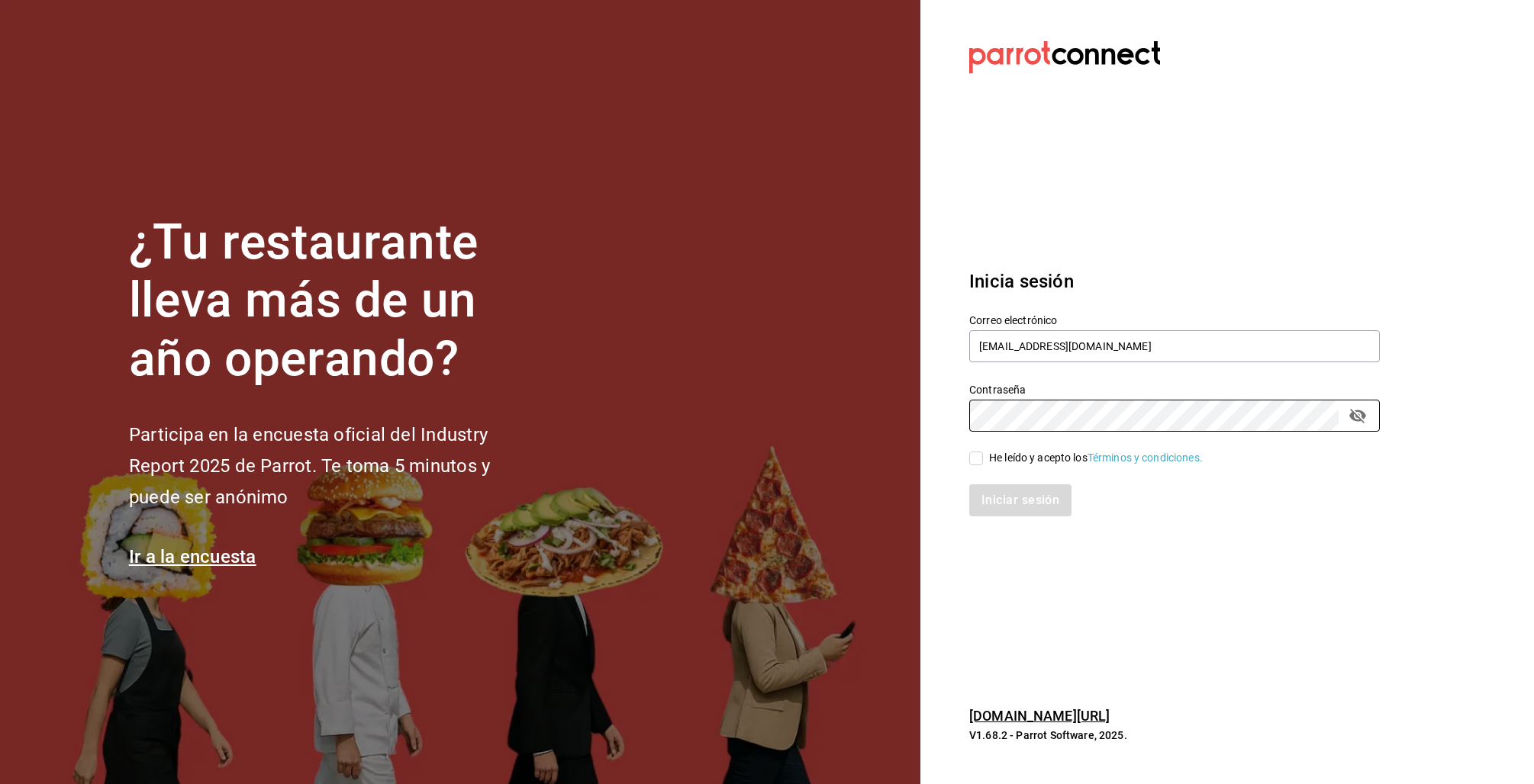
checkbox input "true"
click at [1001, 492] on button "Iniciar sesión" at bounding box center [1021, 501] width 104 height 32
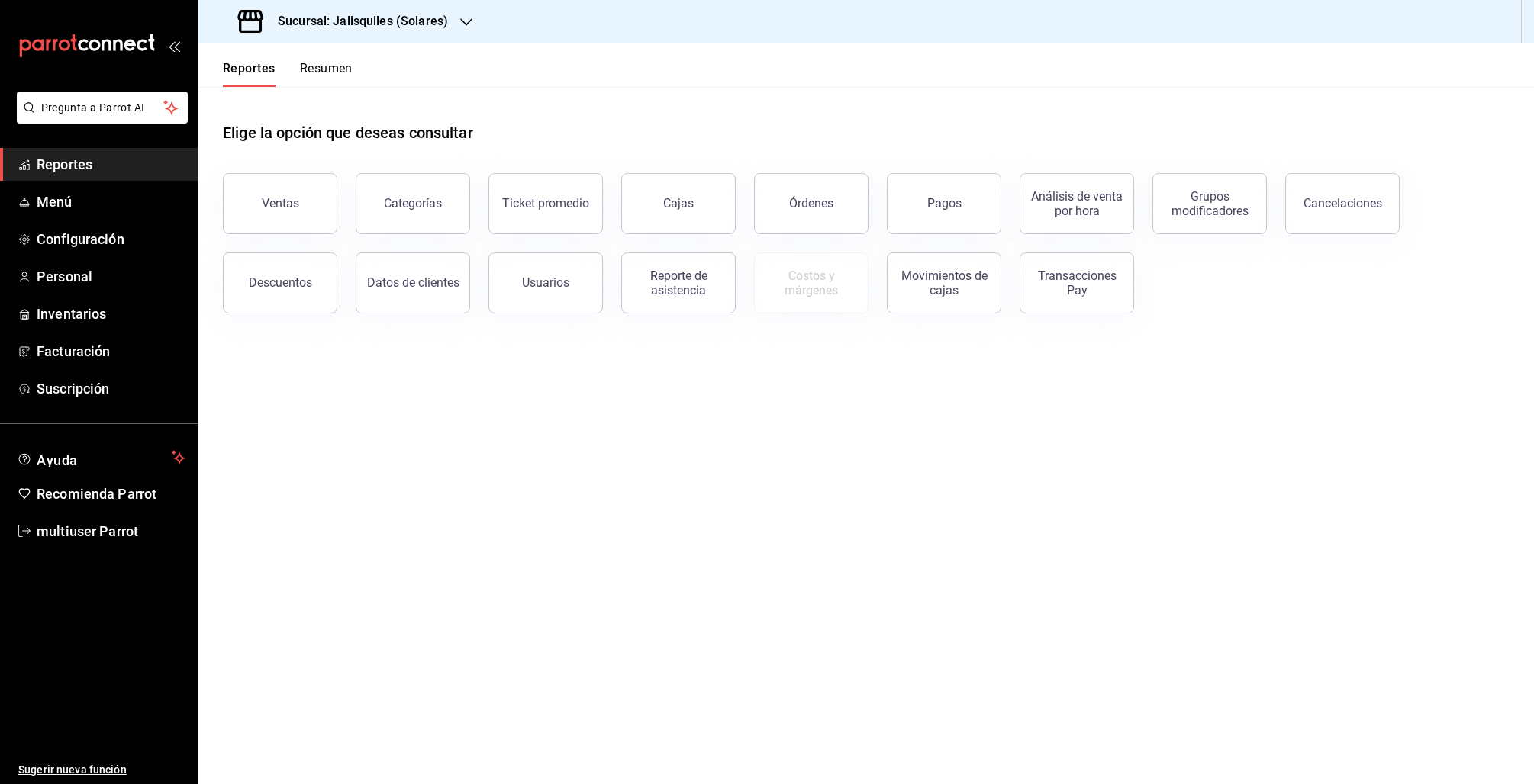
click at [405, 32] on div "Sucursal: Jalisquiles (Solares)" at bounding box center [345, 22] width 268 height 43
click at [291, 102] on span "Jalisquiles (GDL)" at bounding box center [252, 100] width 82 height 16
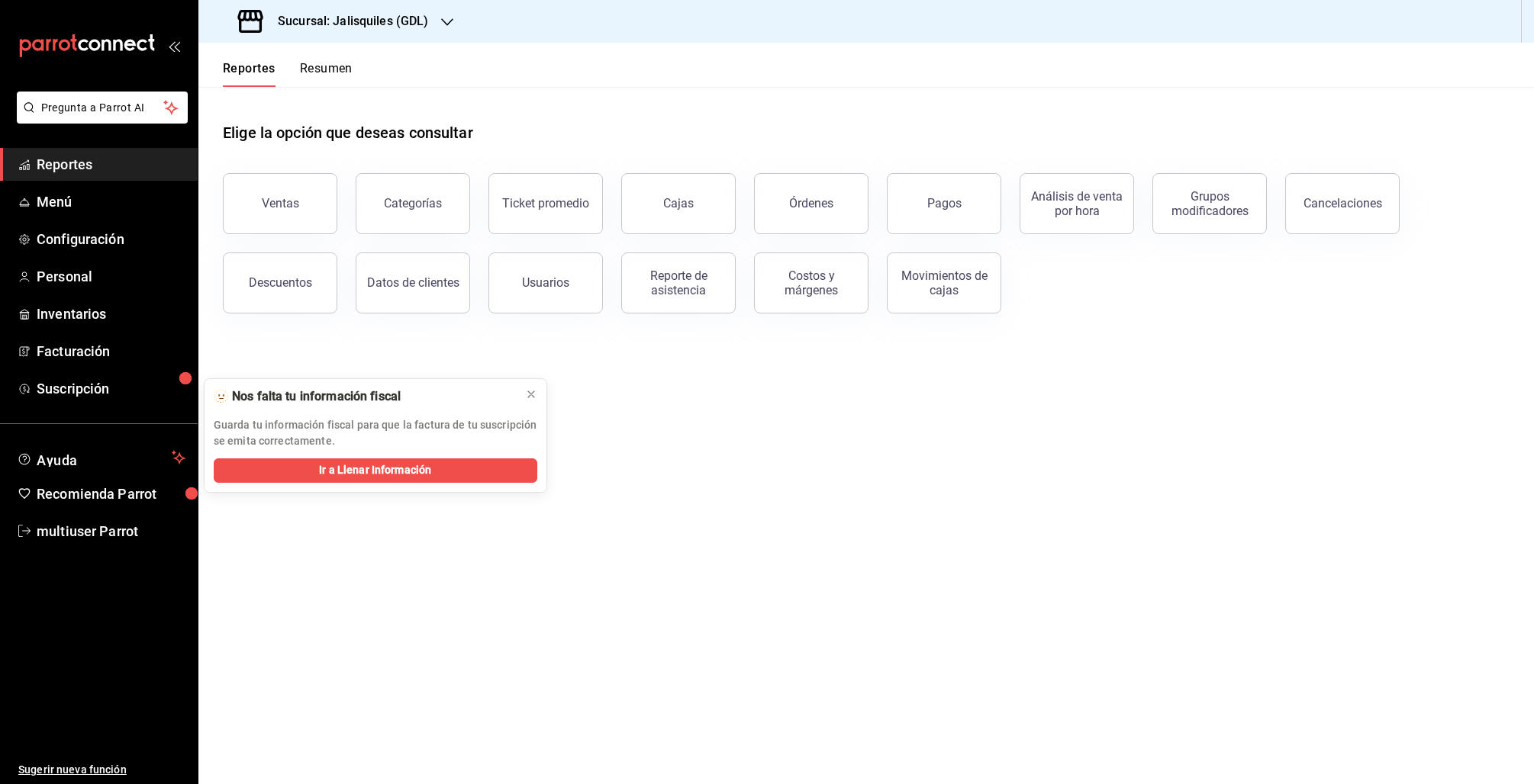
click at [415, 23] on h3 "Sucursal: Jalisquiles (GDL)" at bounding box center [347, 22] width 163 height 18
click at [423, 31] on div "Sucursal: Jalisquiles (GDL)" at bounding box center [335, 22] width 249 height 43
click at [266, 78] on div "Jalisquiles (Solares)" at bounding box center [312, 65] width 229 height 35
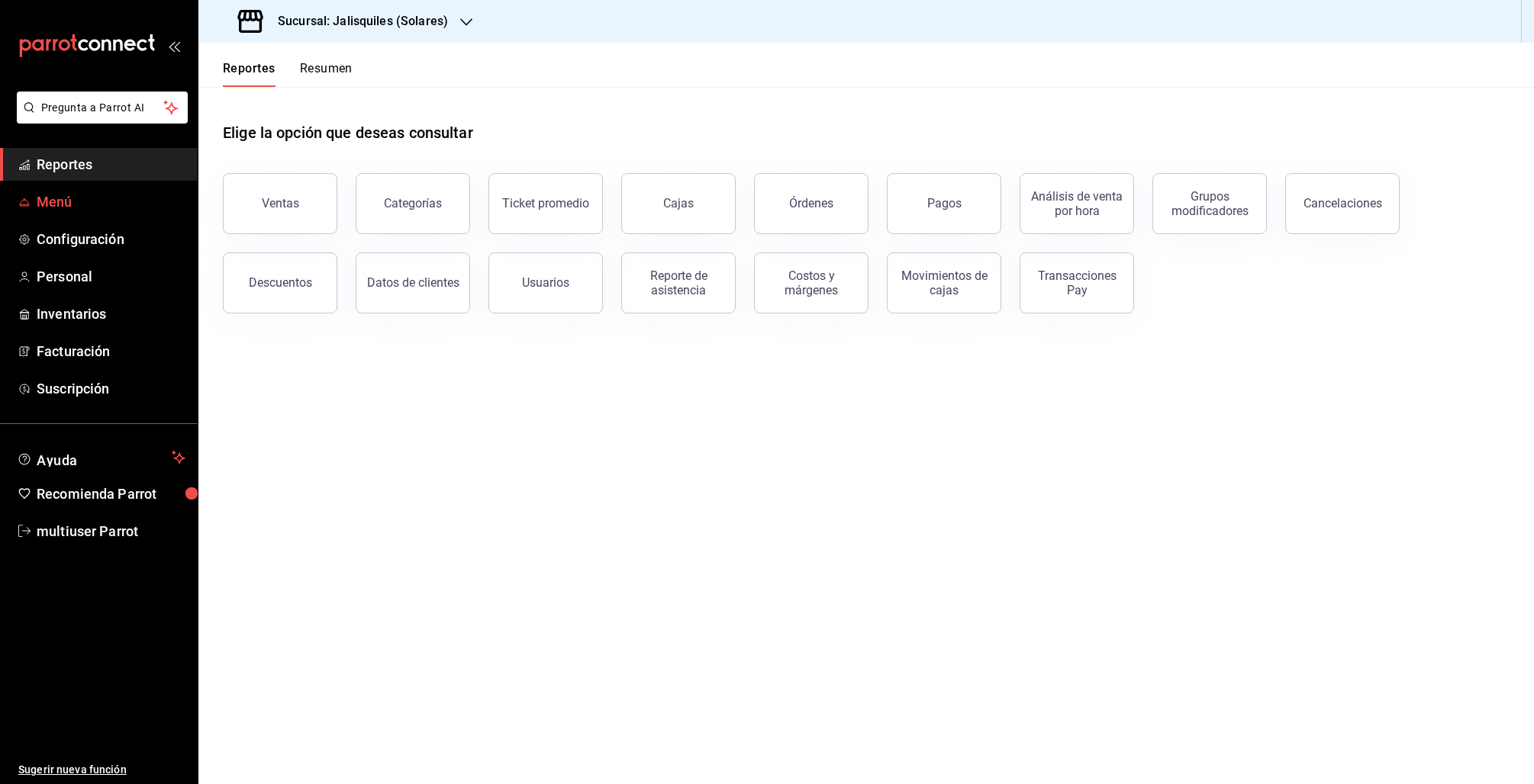
click at [102, 189] on link "Menú" at bounding box center [99, 202] width 198 height 33
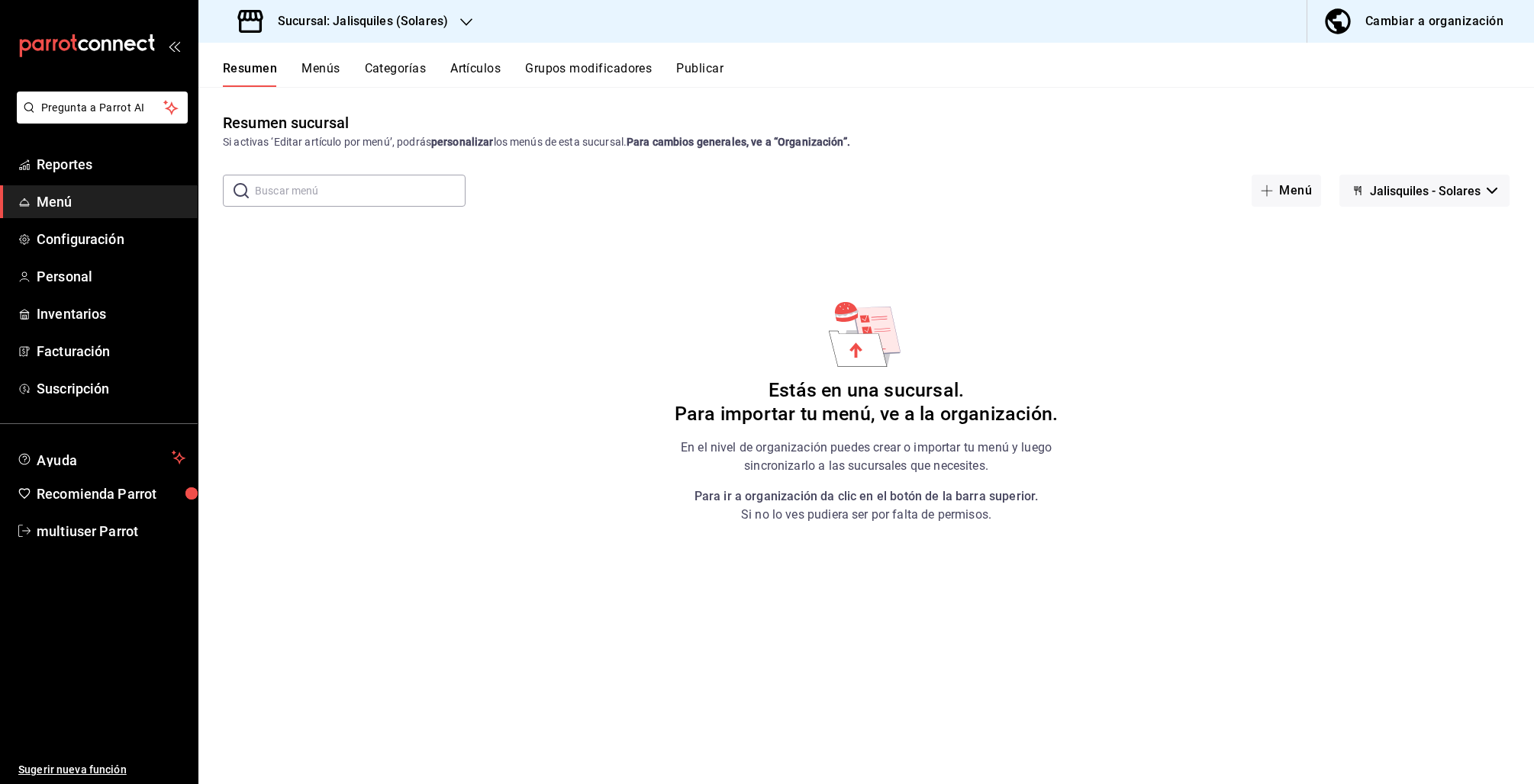
click at [1364, 195] on icon "button" at bounding box center [1358, 191] width 12 height 12
click at [1364, 195] on div at bounding box center [767, 392] width 1534 height 784
click at [1442, 28] on div "Cambiar a organización" at bounding box center [1434, 22] width 138 height 22
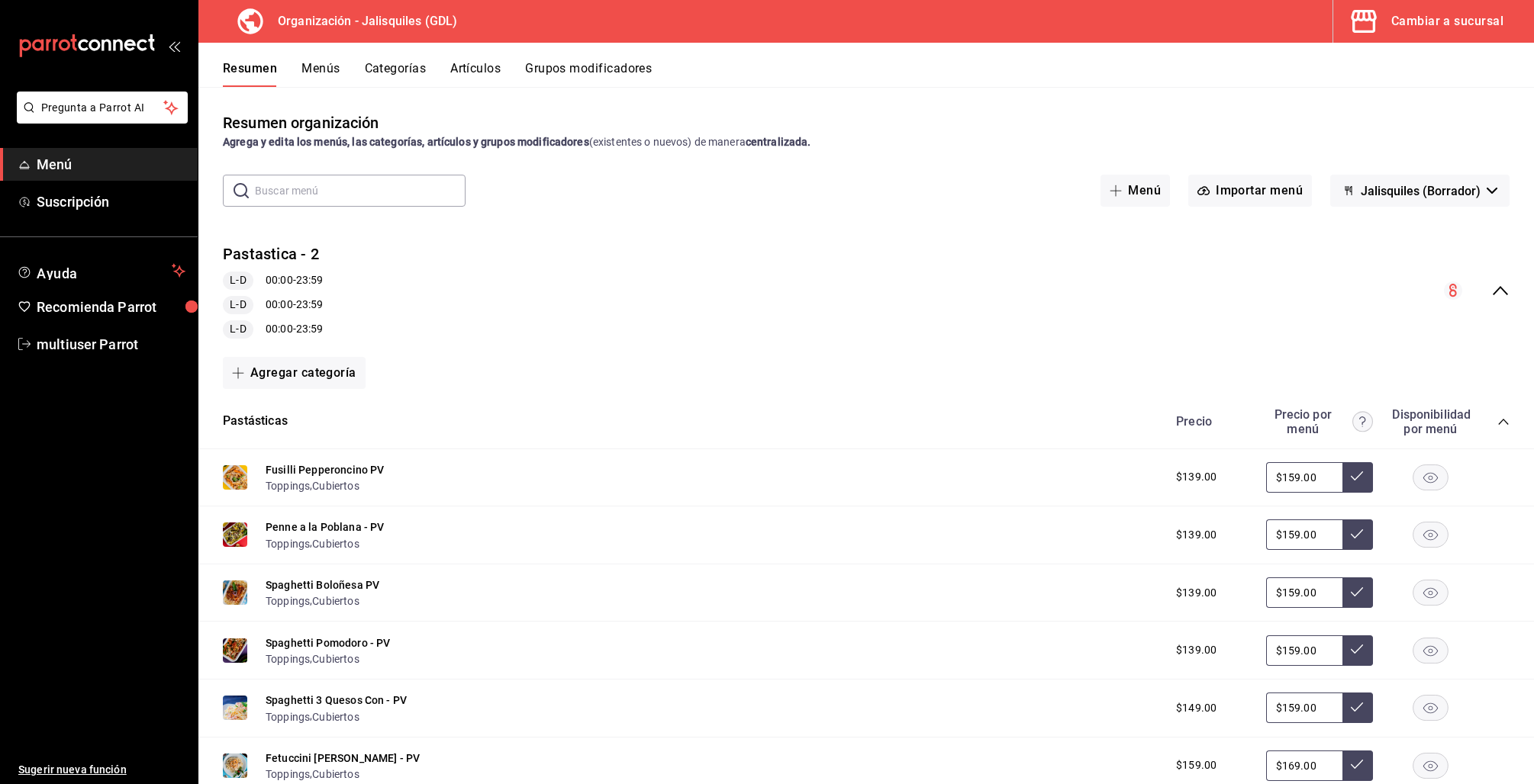
click at [1491, 285] on icon "collapse-menu-row" at bounding box center [1500, 291] width 18 height 18
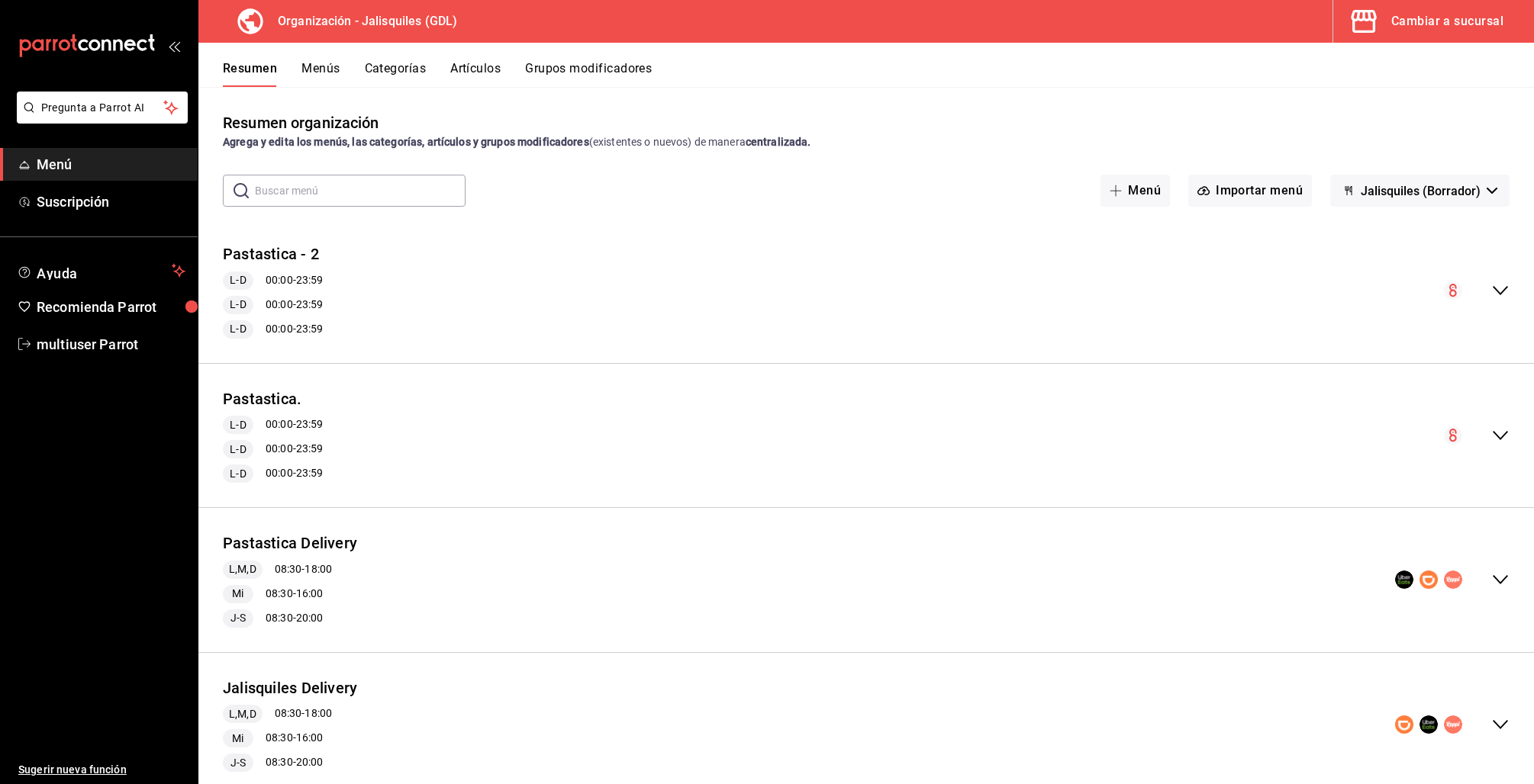
click at [329, 62] on button "Menús" at bounding box center [321, 74] width 38 height 26
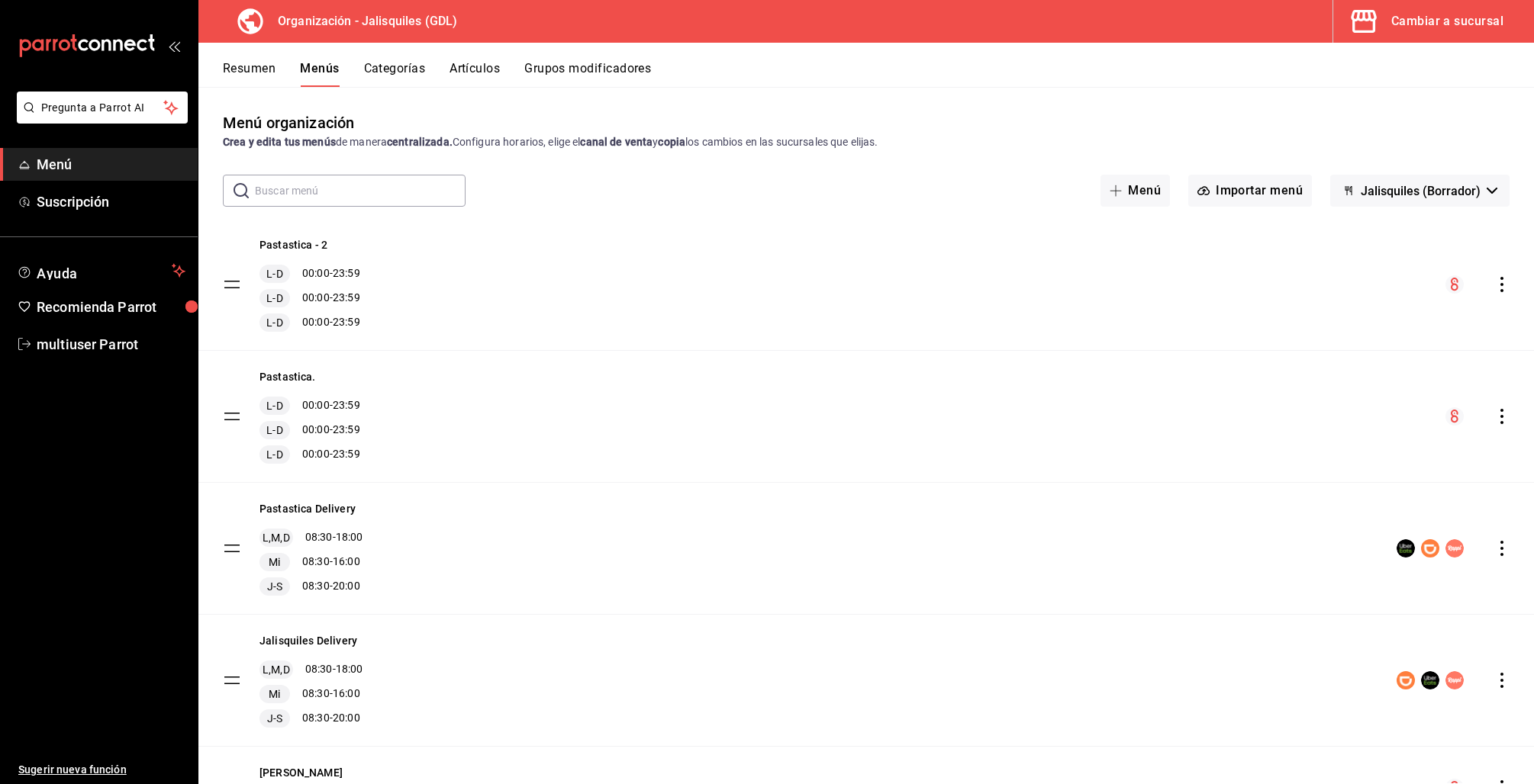
click at [1422, 18] on div "Cambiar a sucursal" at bounding box center [1447, 22] width 112 height 22
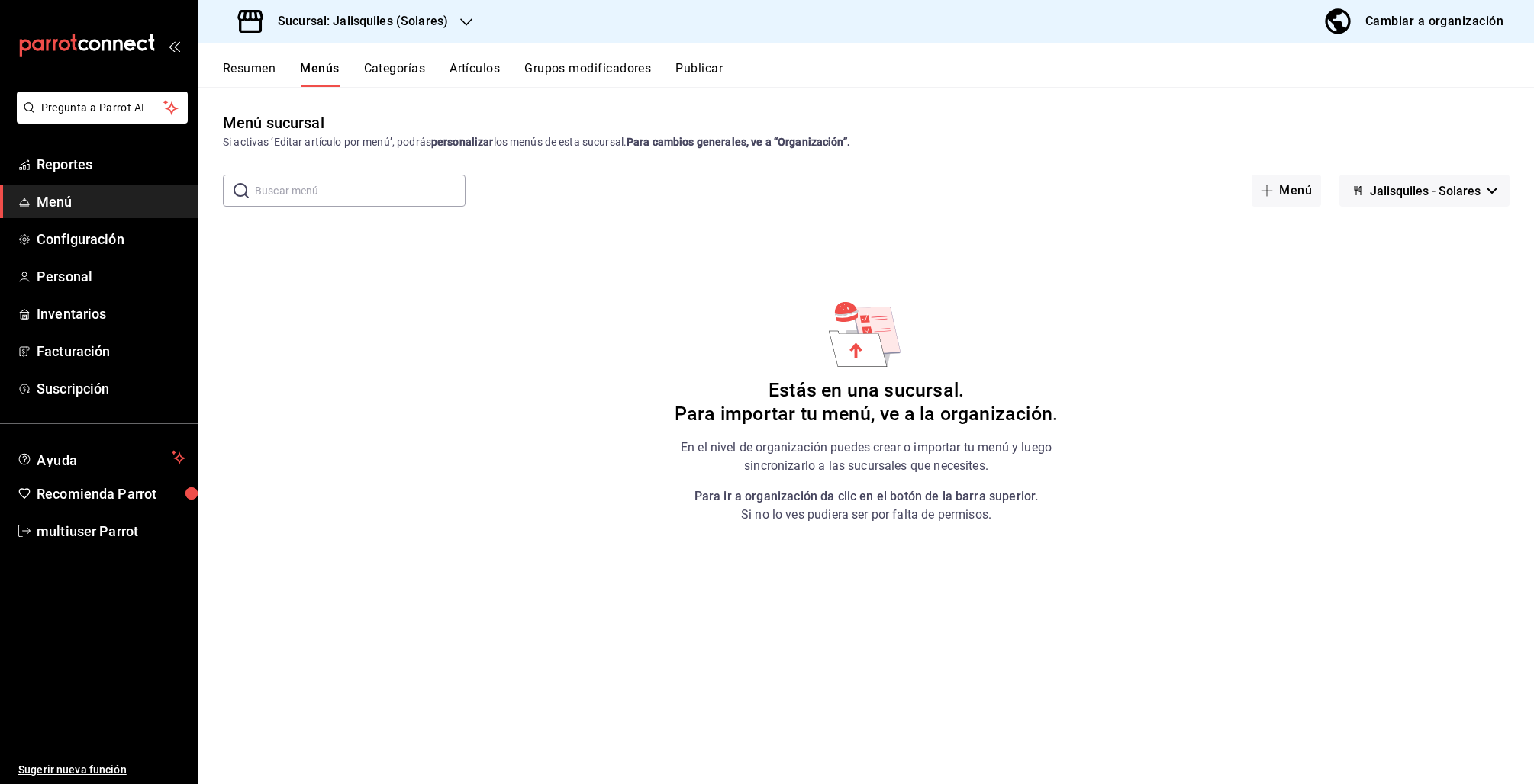
click at [449, 20] on div "Sucursal: Jalisquiles (Solares)" at bounding box center [345, 22] width 268 height 43
click at [296, 103] on div "Jalisquiles (GDL)" at bounding box center [313, 100] width 205 height 16
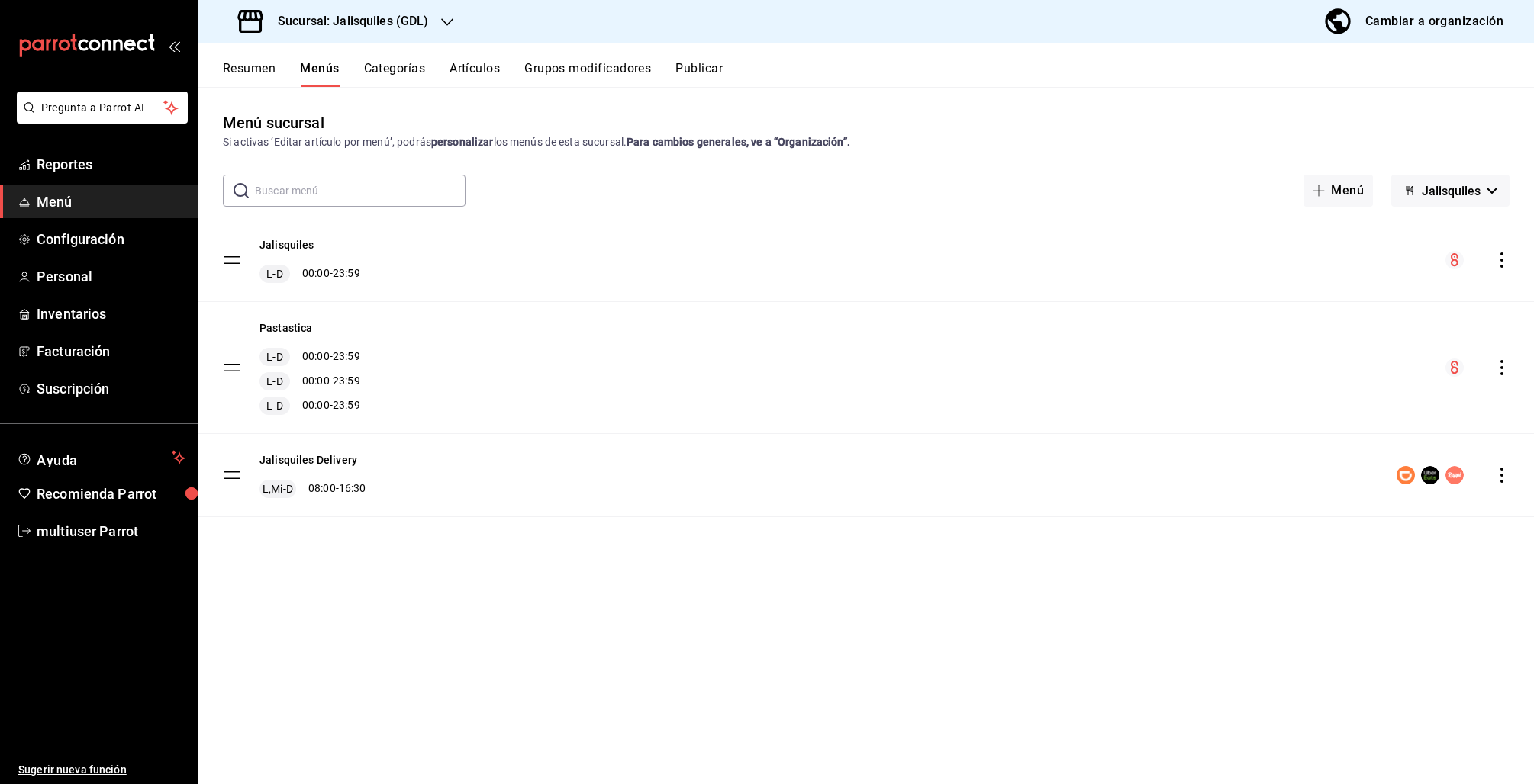
click at [493, 73] on button "Artículos" at bounding box center [474, 74] width 50 height 26
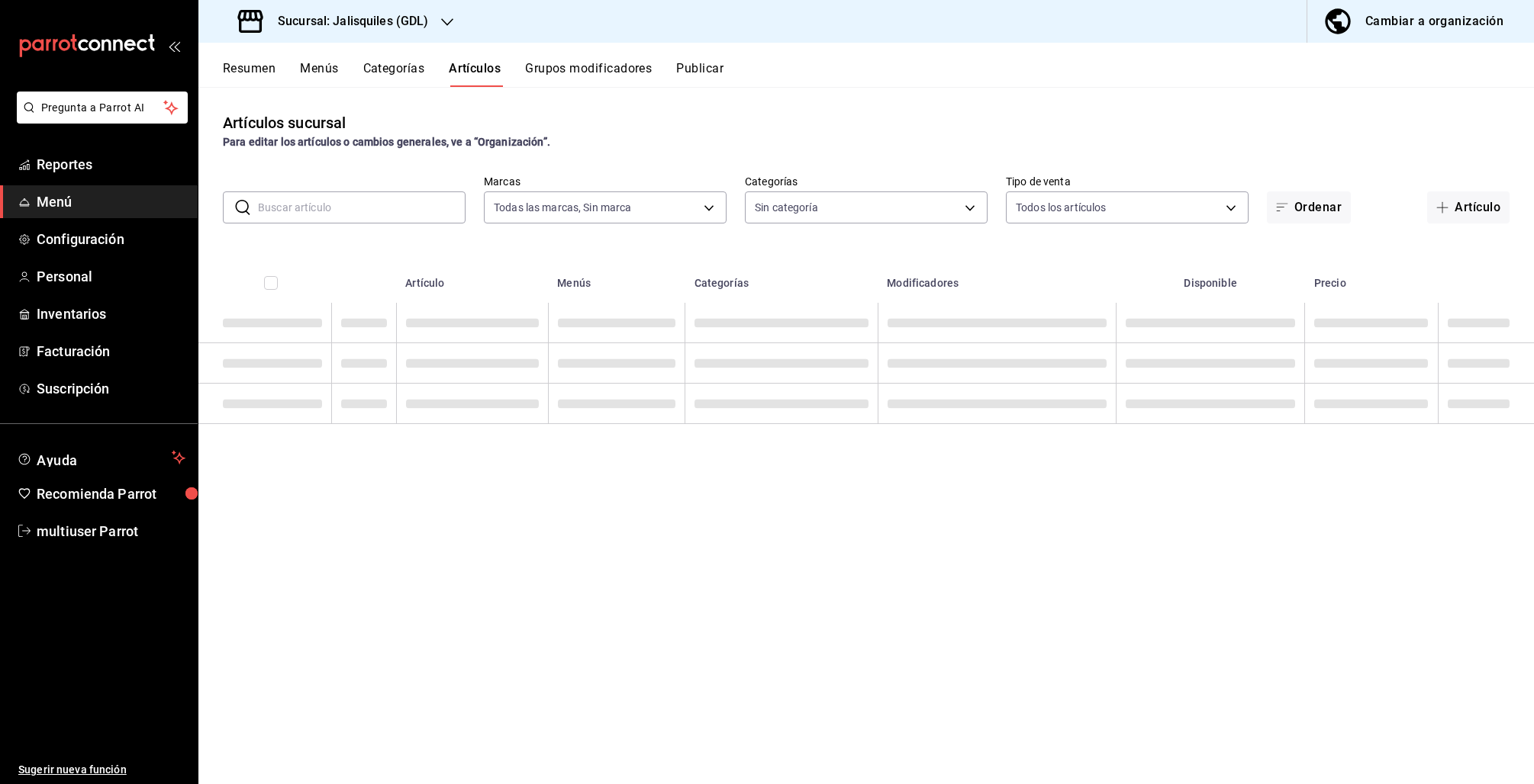
type input "d6b522ea-8d9d-46b2-9feb-290f94f3a19c,34cafe72-8055-423c-bbd5-879568891a24"
click at [393, 209] on input "text" at bounding box center [362, 208] width 208 height 31
type input "63c5d255-bebb-4391-a11e-4e16beeae883,a567b643-2de9-46e5-bd30-30ccfabf0896,c73d4…"
click at [392, 209] on input "text" at bounding box center [362, 208] width 208 height 31
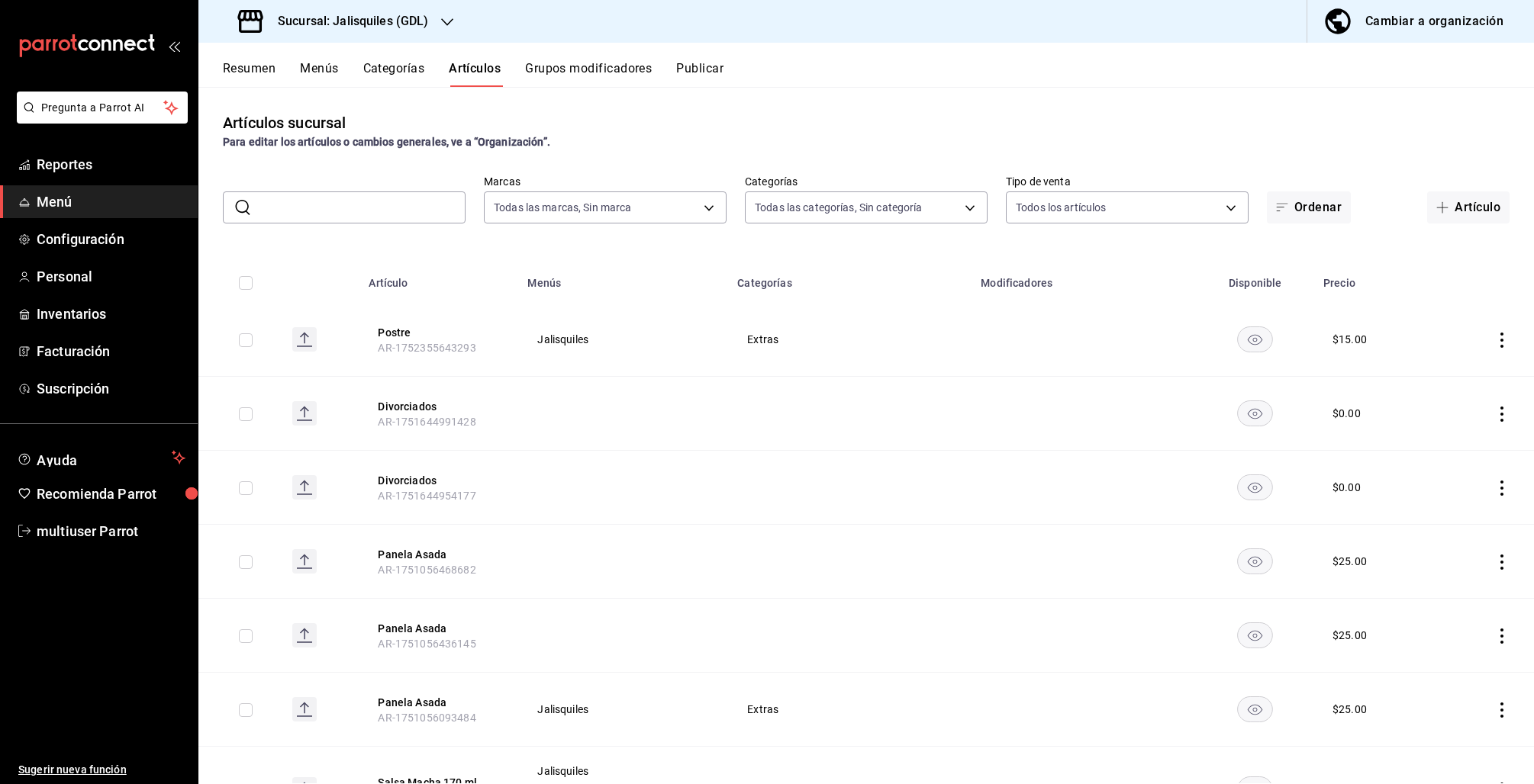
type input "b"
paste input "Chapata Italiana"
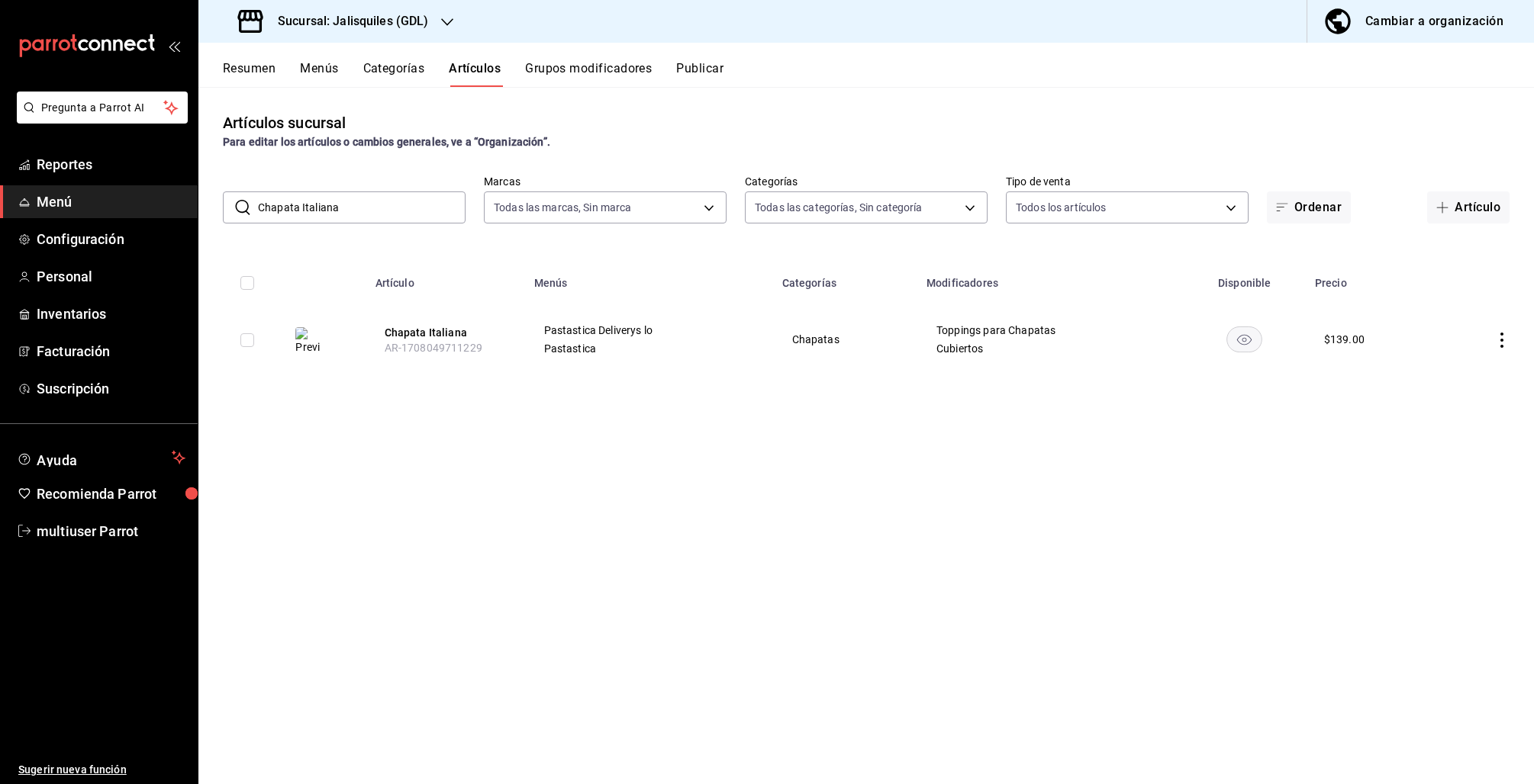
click at [363, 208] on input "Chapata Italiana" at bounding box center [362, 208] width 208 height 31
drag, startPoint x: 311, startPoint y: 209, endPoint x: 179, endPoint y: 204, distance: 132.1
click at [180, 204] on div "Pregunta a Parrot AI Reportes Menú Configuración Personal Inventarios Facturaci…" at bounding box center [767, 392] width 1534 height 784
paste input "AR-1708049711229"
type input "AR-1708049711229"
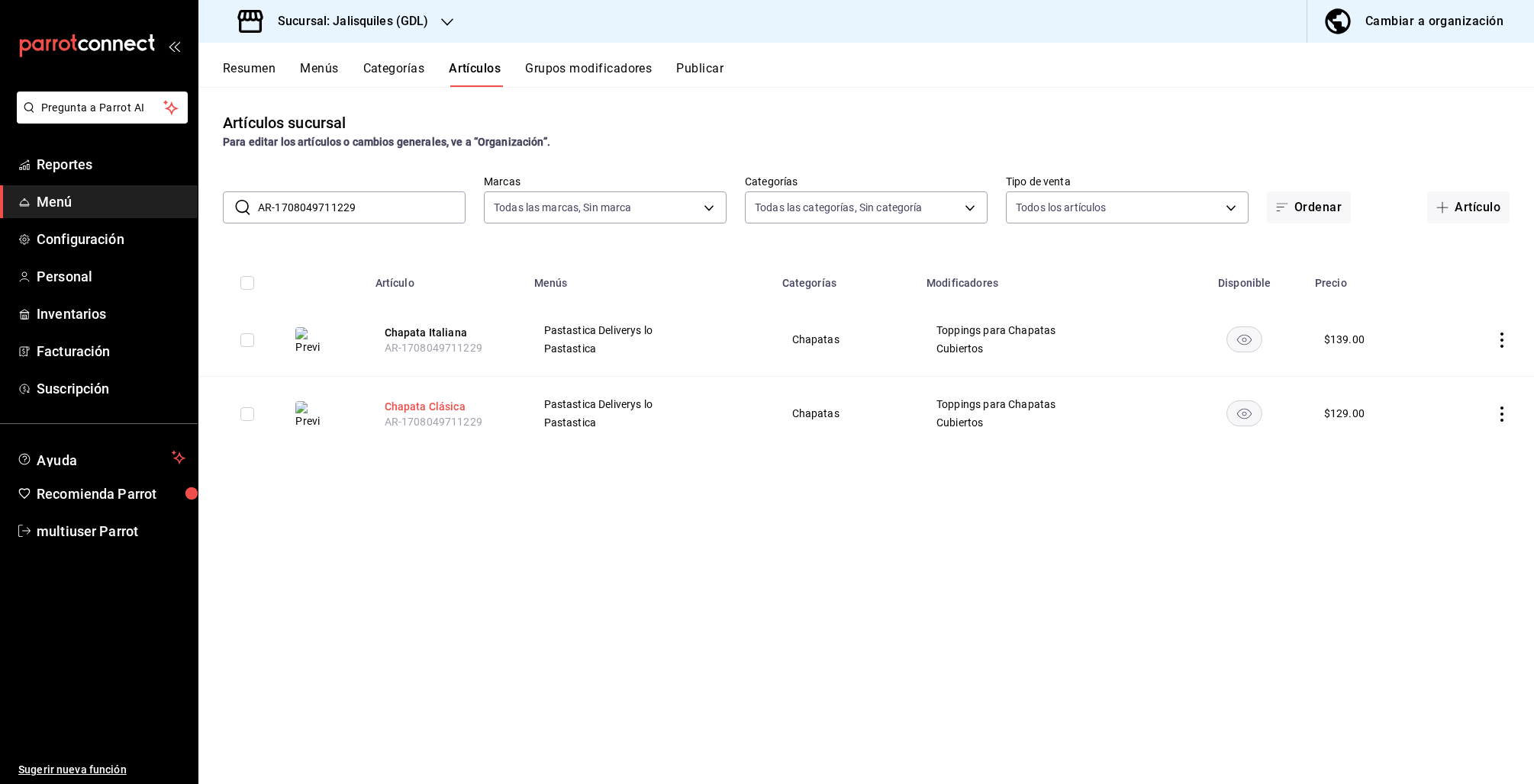
click at [438, 404] on button "Chapata Clásica" at bounding box center [446, 407] width 122 height 15
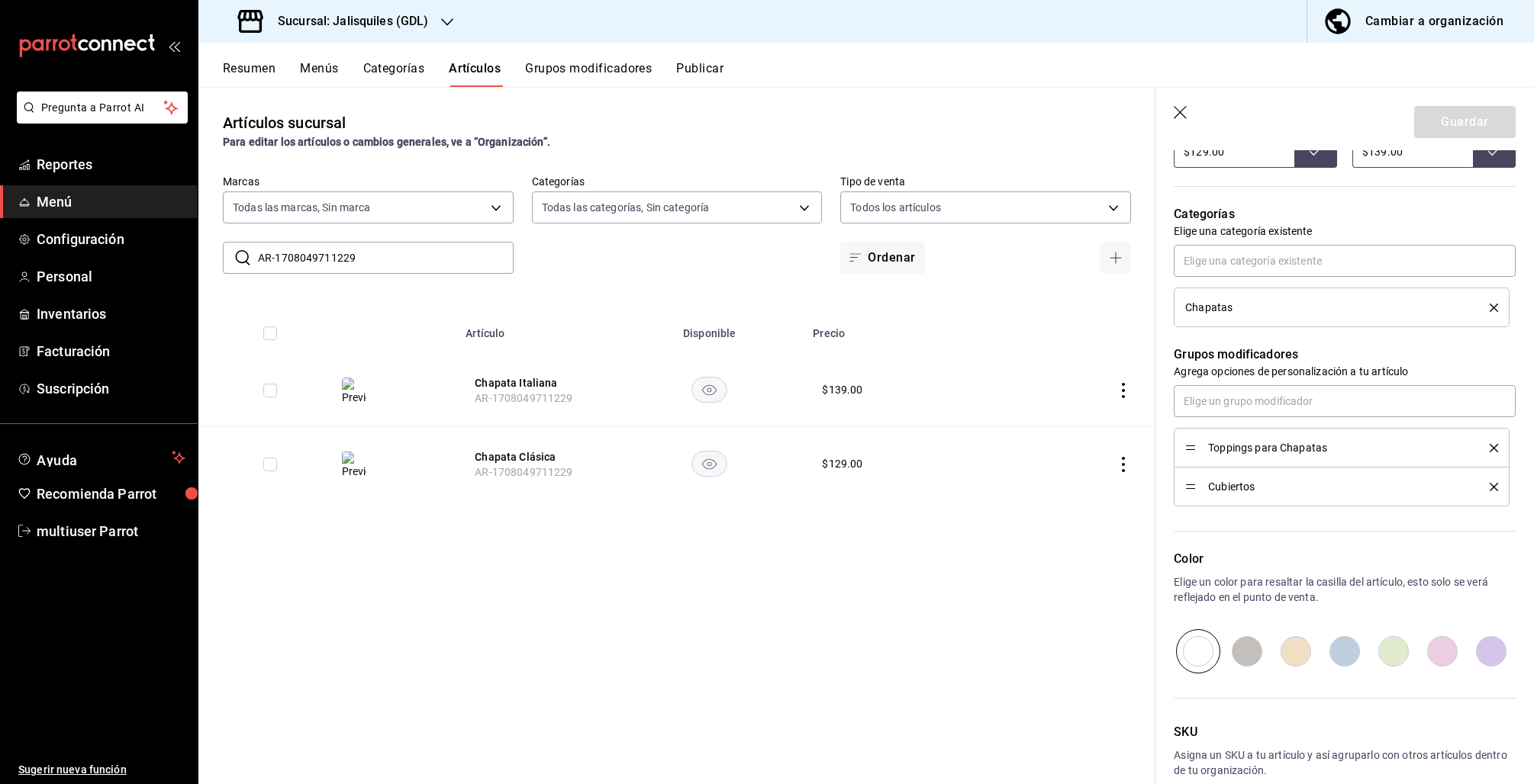
scroll to position [680, 0]
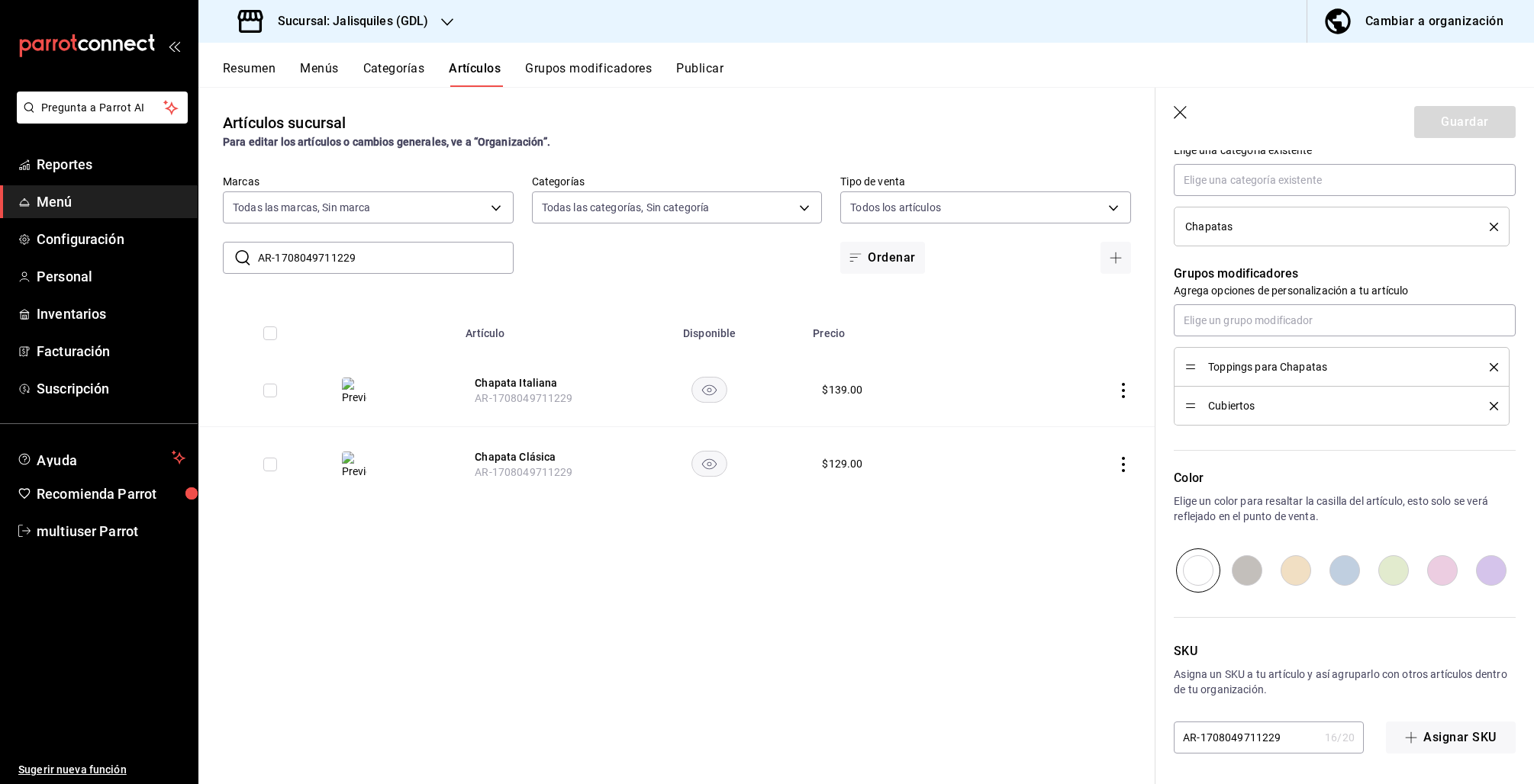
click at [1290, 746] on input "AR-1708049711229" at bounding box center [1246, 738] width 145 height 31
type textarea "x"
type input "AR-17080497112292"
type textarea "x"
type input "AR-170804971122920"
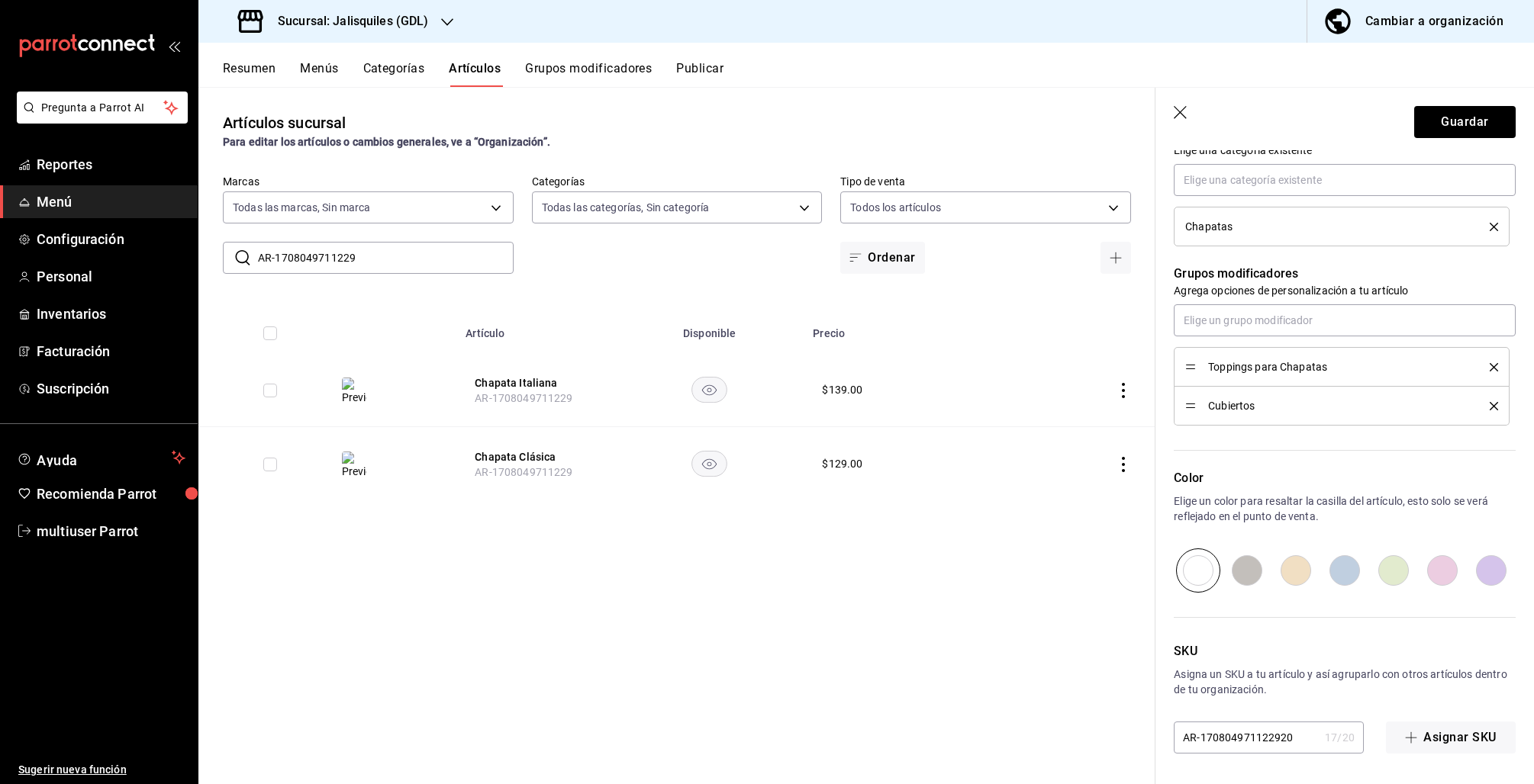
type textarea "x"
type input "AR-170804971122920"
click at [1452, 115] on button "Guardar" at bounding box center [1465, 122] width 102 height 32
type textarea "x"
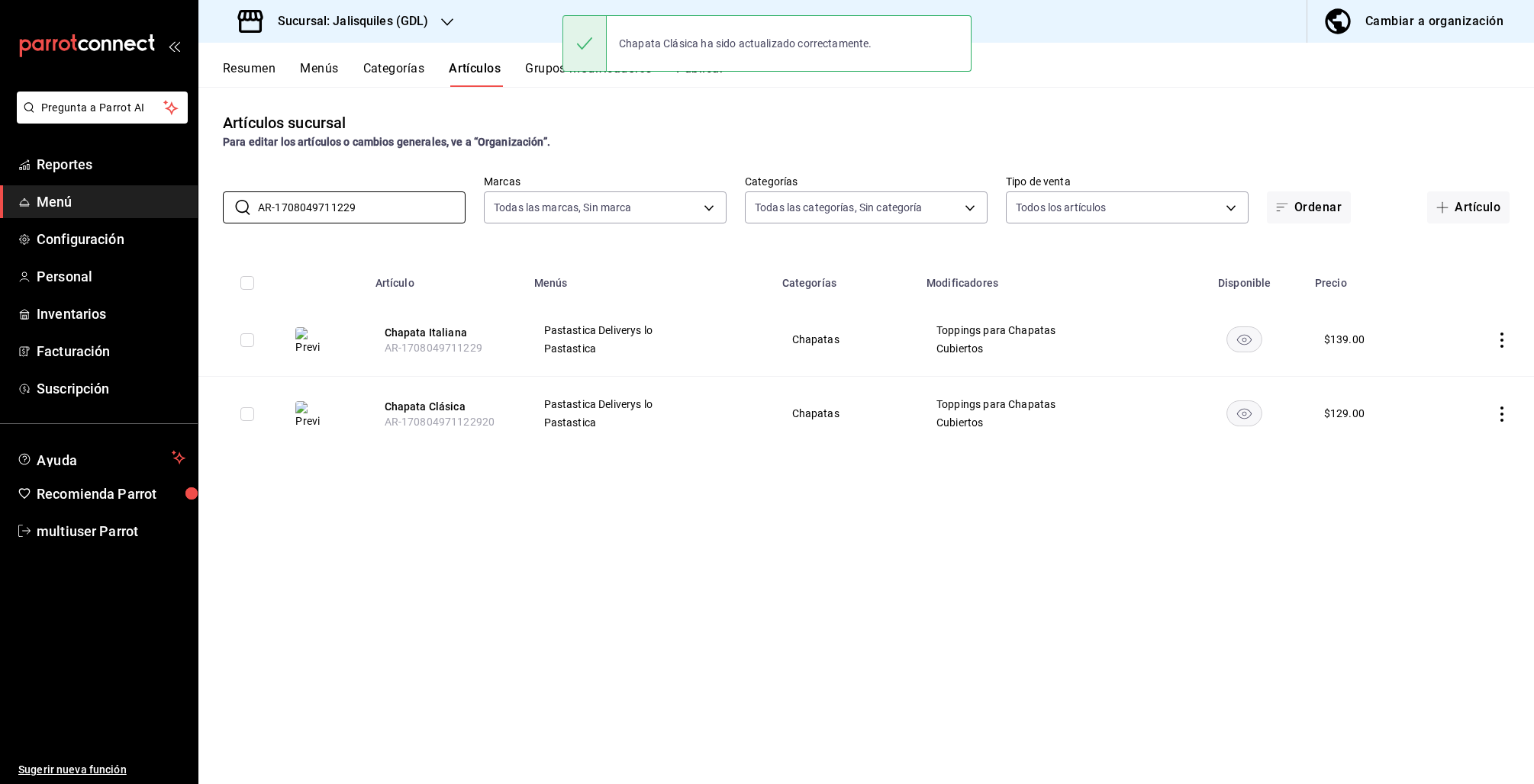
drag, startPoint x: 369, startPoint y: 212, endPoint x: 216, endPoint y: 184, distance: 155.5
click at [219, 185] on div "​ AR-1708049711229 ​ Marcas Todas las marcas, Sin marca d6b522ea-8d9d-46b2-9feb…" at bounding box center [866, 199] width 1335 height 48
paste input "29965106875"
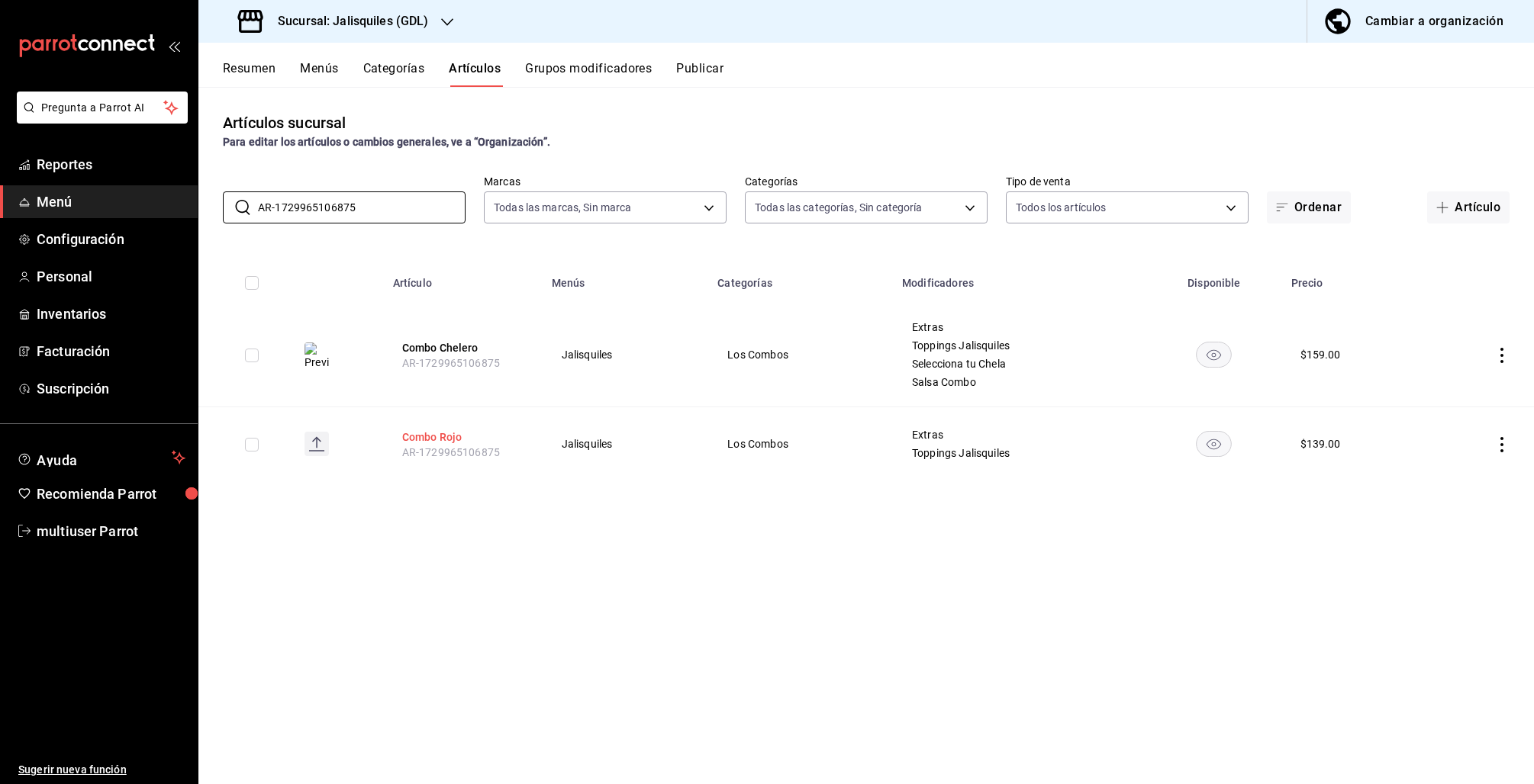
type input "AR-1729965106875"
click at [448, 432] on button "Combo Rojo" at bounding box center [463, 437] width 122 height 15
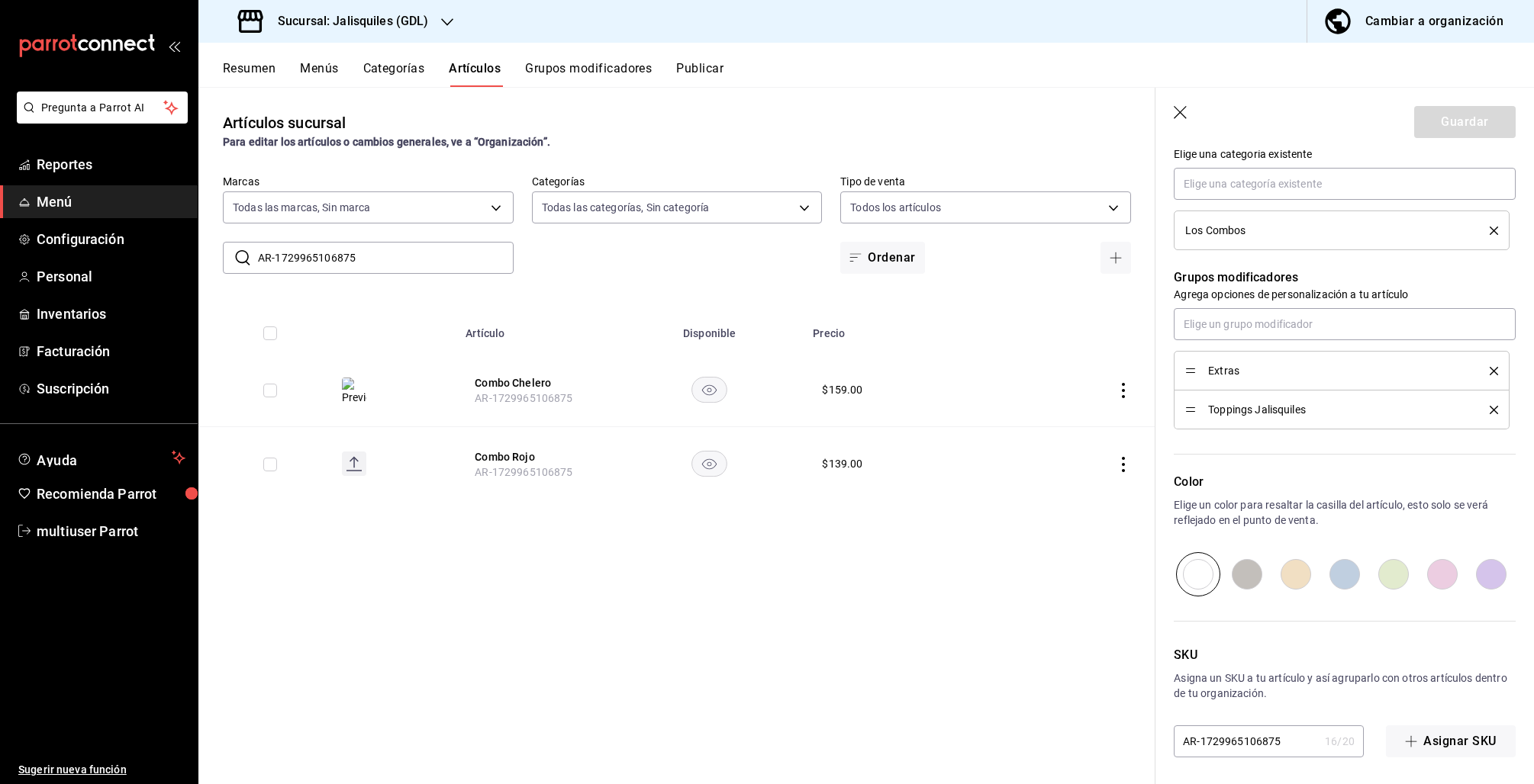
scroll to position [680, 0]
click at [1294, 740] on input "AR-1729965106875" at bounding box center [1246, 738] width 145 height 31
type input "AR-172996510687590"
click at [1431, 125] on button "Guardar" at bounding box center [1465, 122] width 102 height 32
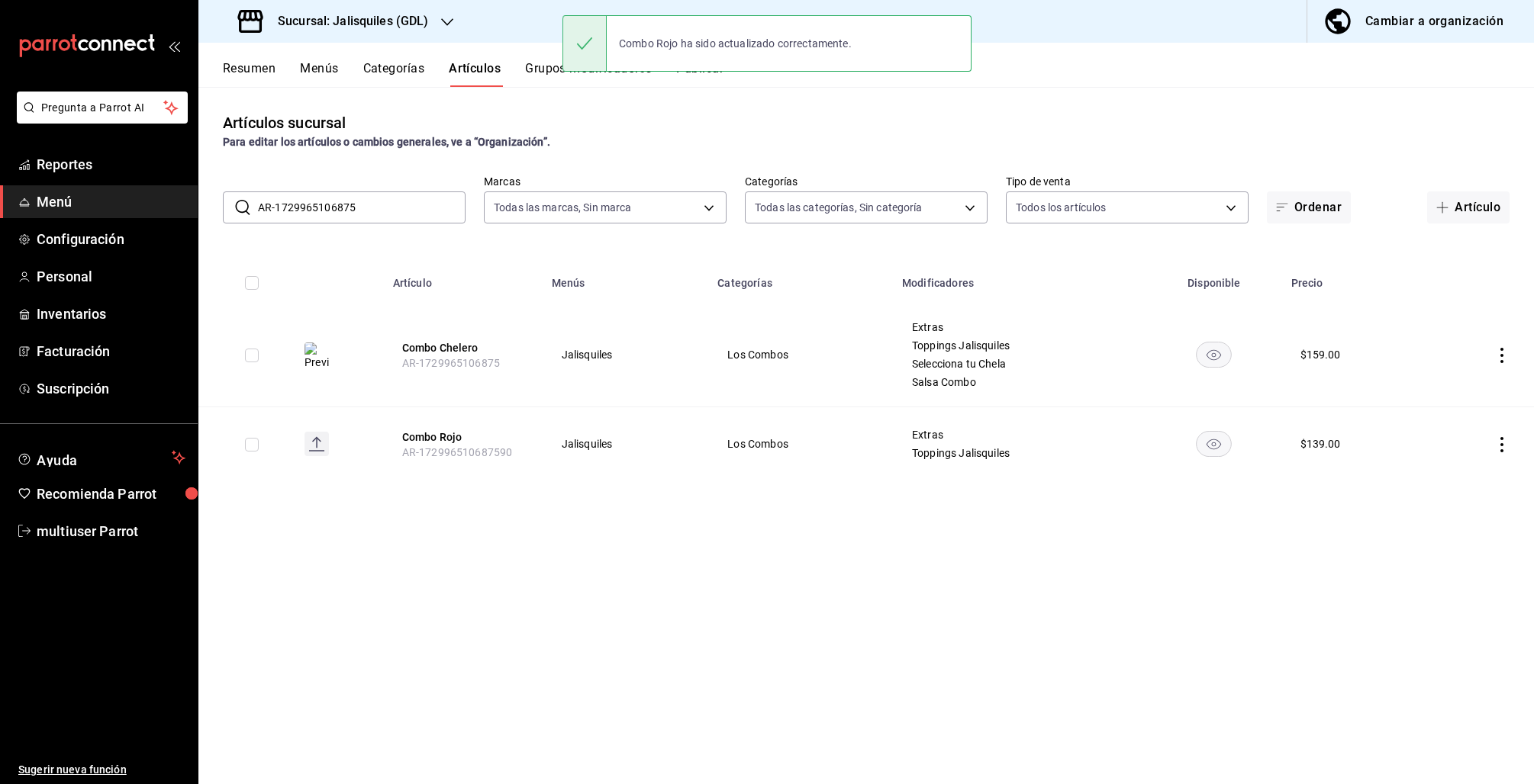
click at [316, 206] on input "AR-1729965106875" at bounding box center [362, 208] width 208 height 31
paste input "683321968114"
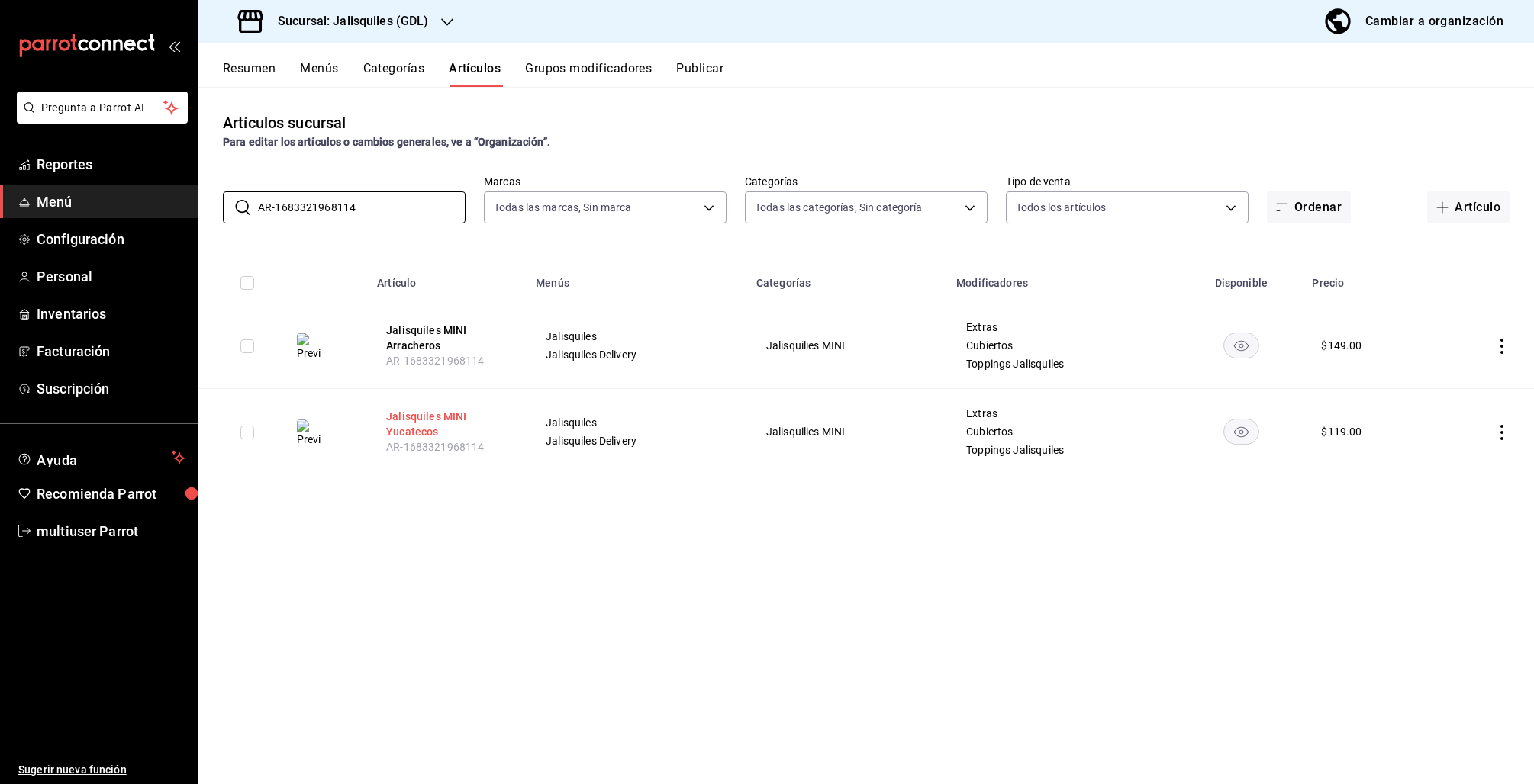
type input "AR-1683321968114"
drag, startPoint x: 416, startPoint y: 425, endPoint x: 483, endPoint y: 444, distance: 69.6
click at [416, 425] on button "Jalisquiles MINI Yucatecos" at bounding box center [447, 424] width 122 height 31
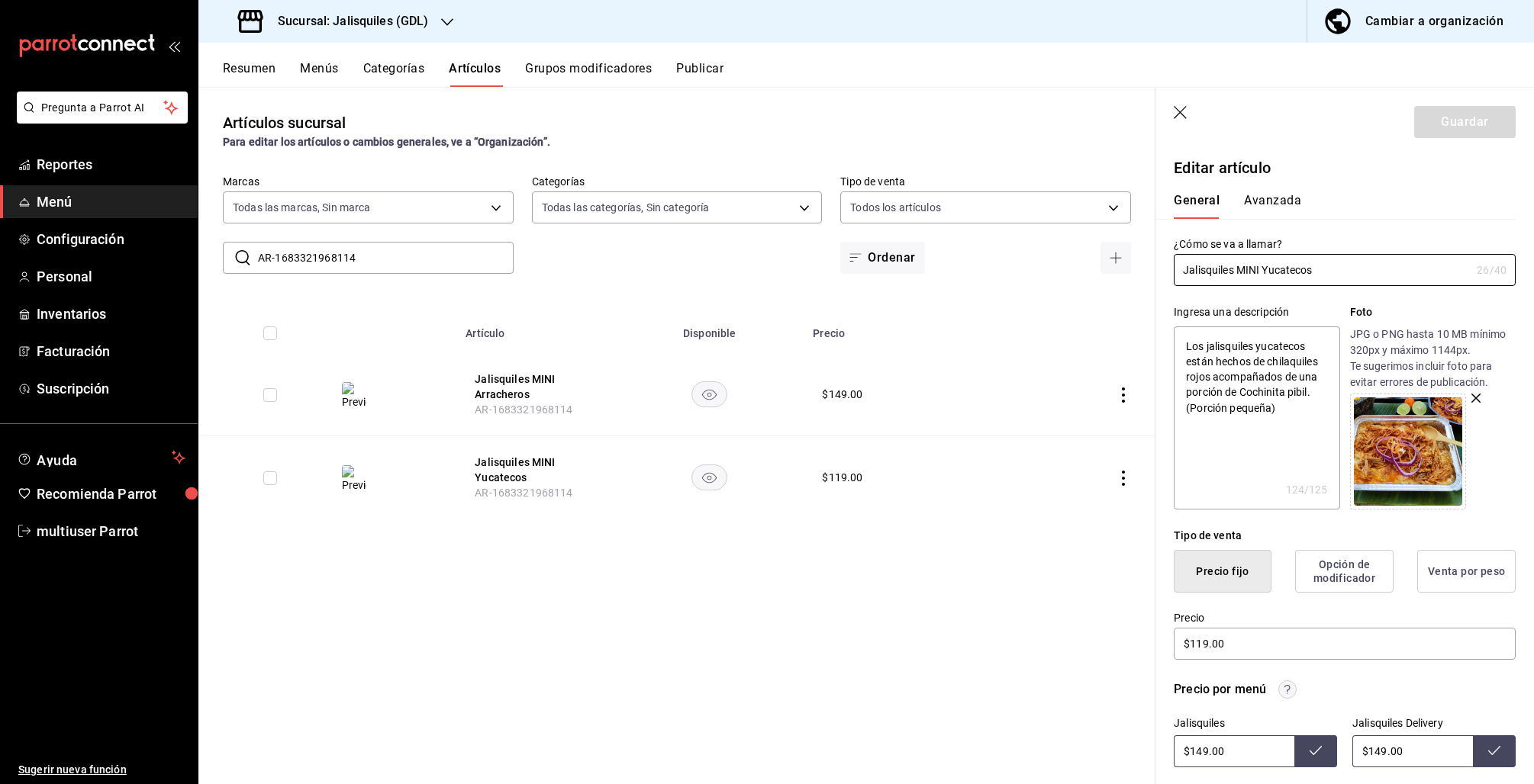
scroll to position [719, 0]
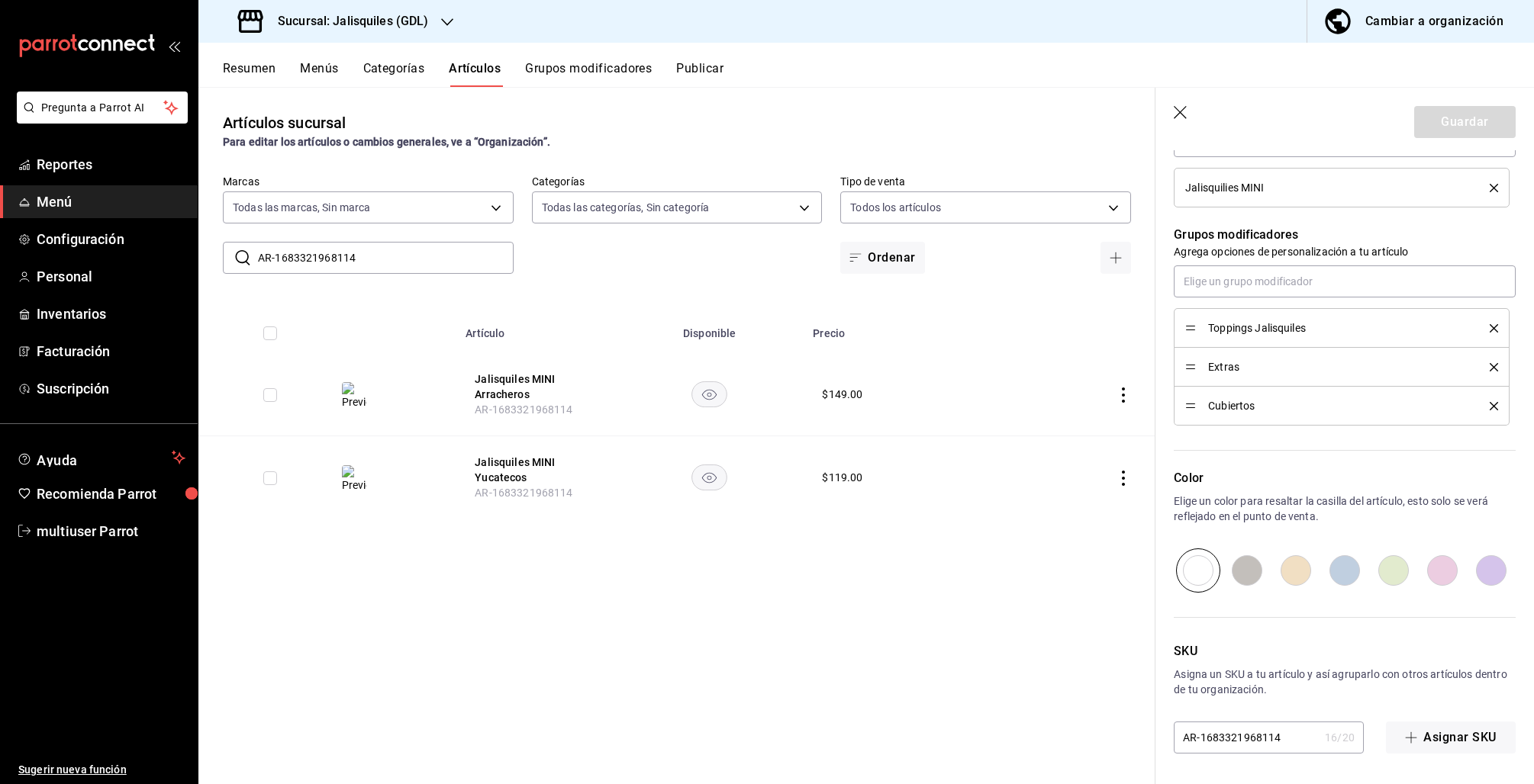
click at [1281, 739] on input "AR-1683321968114" at bounding box center [1246, 738] width 145 height 31
type textarea "x"
type input "AR-16833219681144"
type textarea "x"
type input "AR-168332196811445"
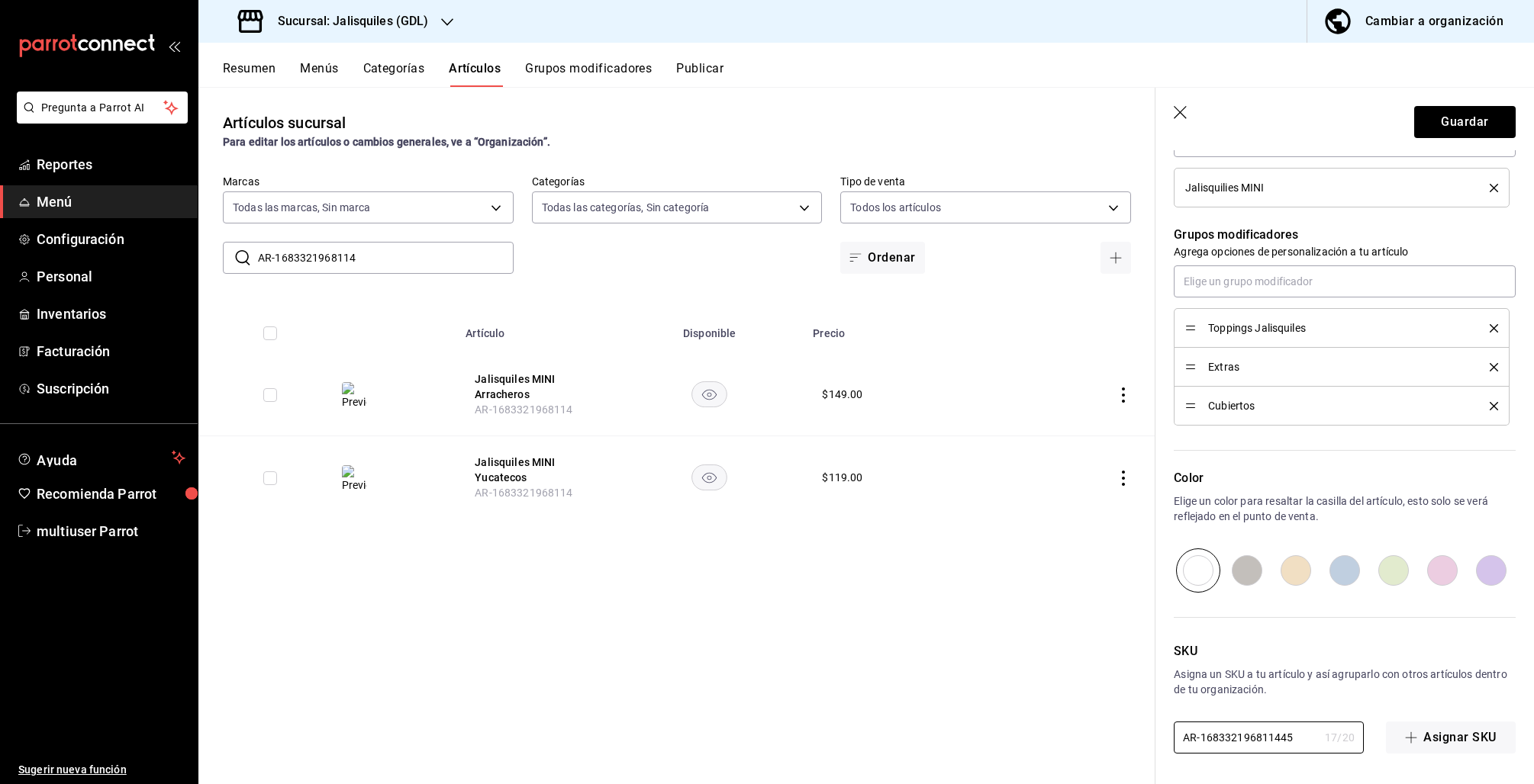
type textarea "x"
type input "AR-168332196811445"
click at [1451, 96] on header "Guardar" at bounding box center [1345, 118] width 379 height 62
click at [1446, 122] on button "Guardar" at bounding box center [1465, 122] width 102 height 32
type textarea "x"
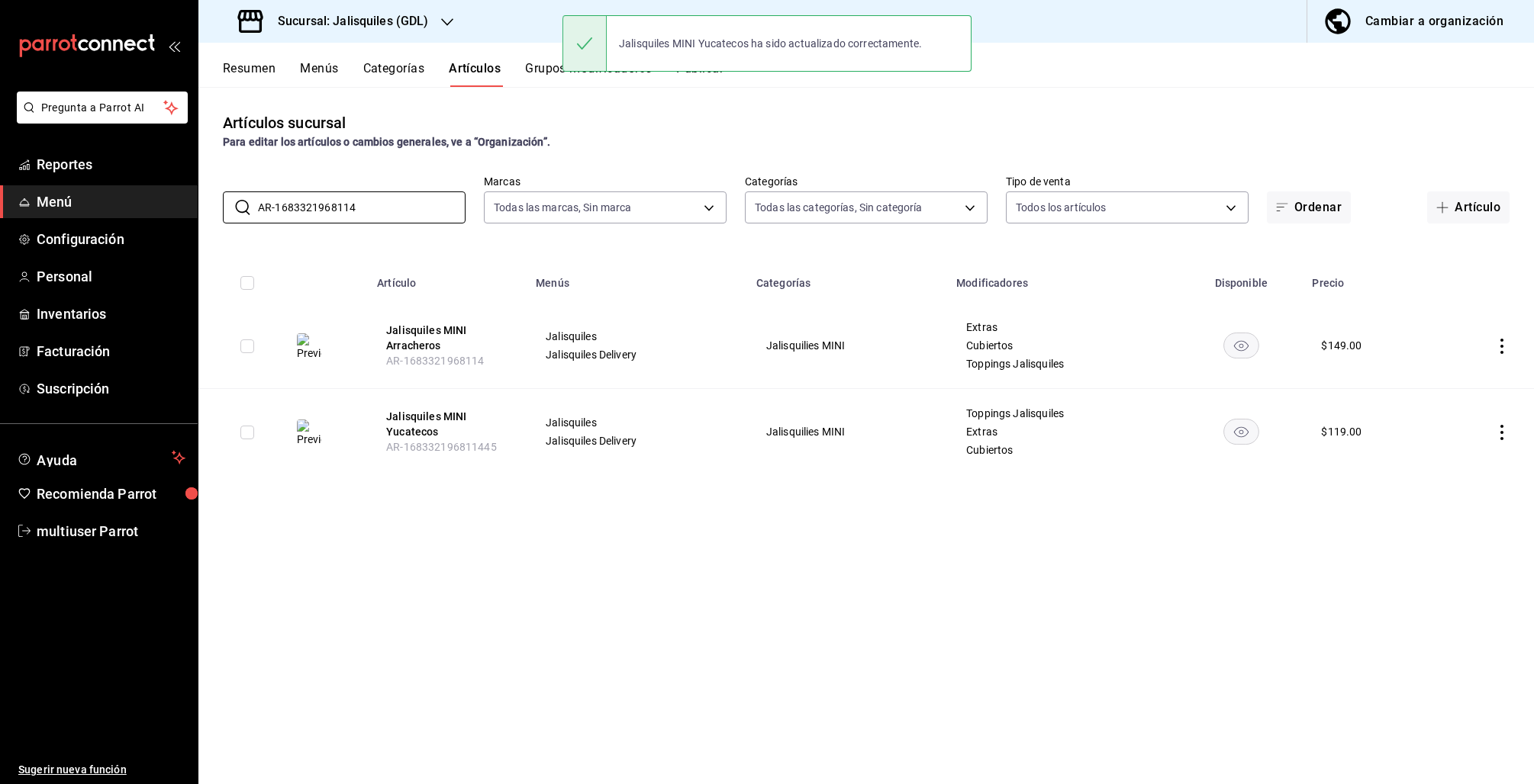
drag, startPoint x: 393, startPoint y: 207, endPoint x: 95, endPoint y: 201, distance: 298.1
click at [95, 201] on div "Pregunta a Parrot AI Reportes Menú Configuración Personal Inventarios Facturaci…" at bounding box center [767, 392] width 1534 height 784
paste input "2284486"
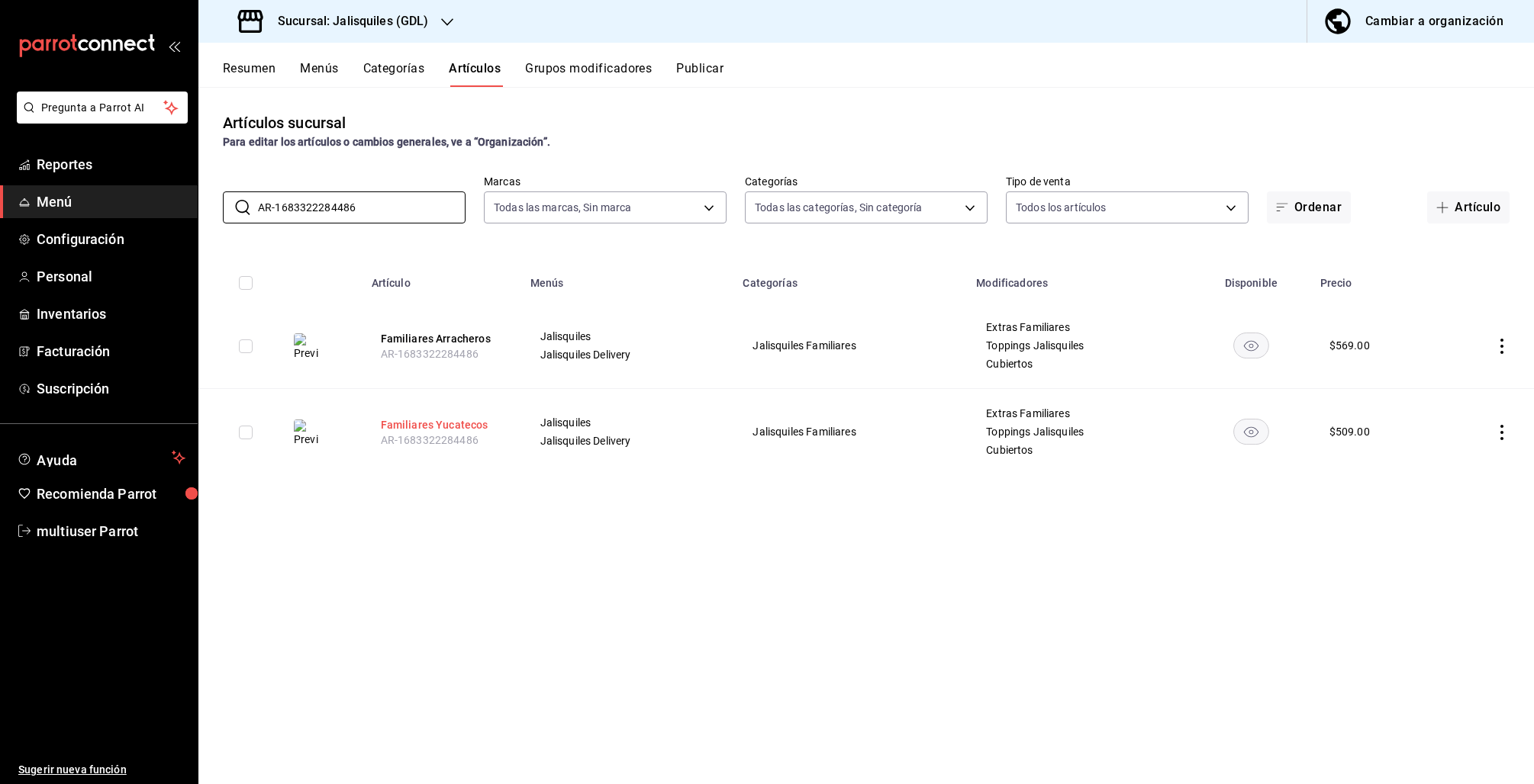
type input "AR-1683322284486"
drag, startPoint x: 444, startPoint y: 428, endPoint x: 527, endPoint y: 435, distance: 83.3
click at [444, 428] on button "Familiares Yucatecos" at bounding box center [442, 425] width 122 height 15
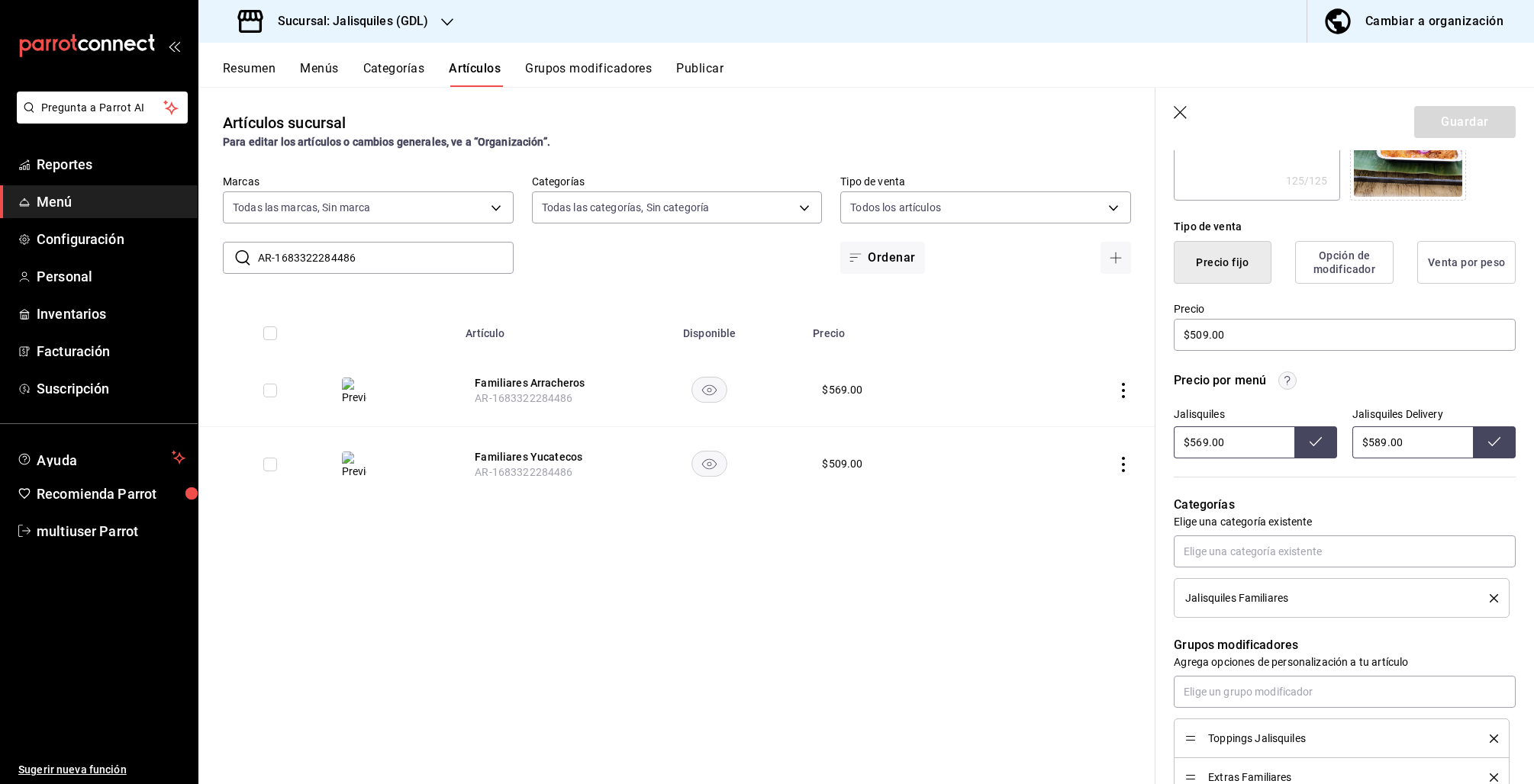
scroll to position [719, 0]
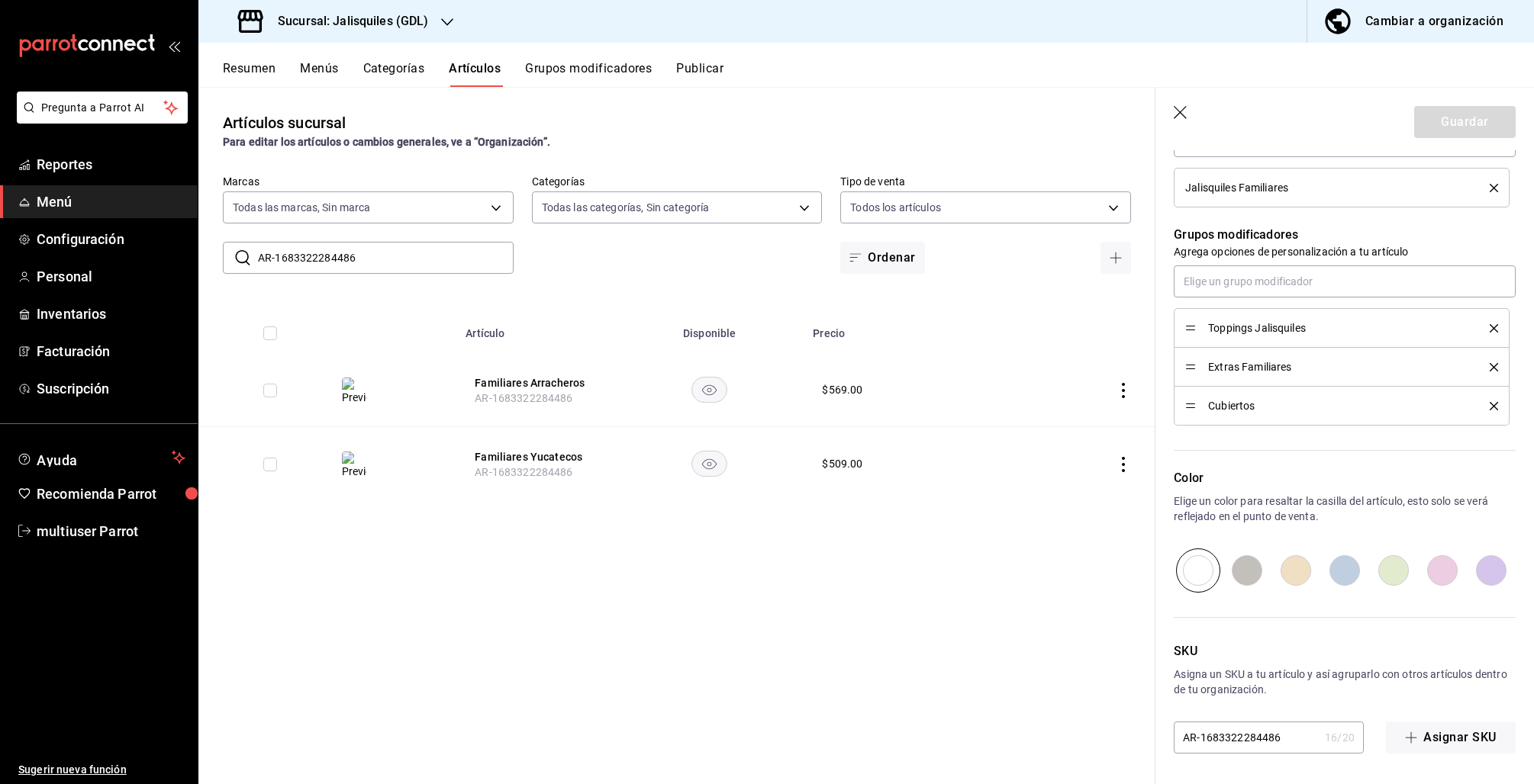
click at [1292, 737] on input "AR-1683322284486" at bounding box center [1246, 738] width 145 height 31
type textarea "x"
type input "AR-16833222844866"
type textarea "x"
type input "AR-168332228448660"
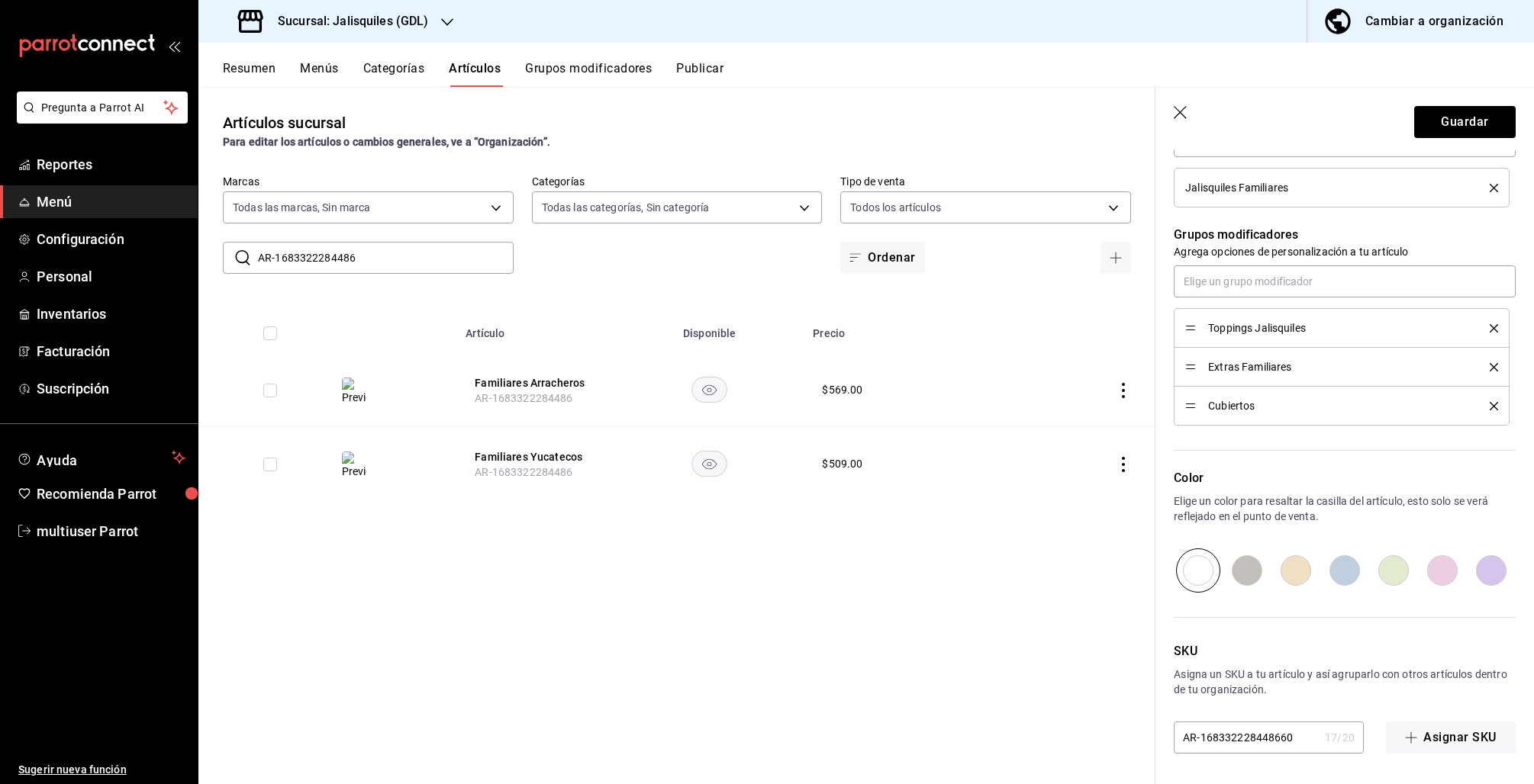
type textarea "x"
type input "AR-168332228448660"
click at [1462, 128] on button "Guardar" at bounding box center [1465, 122] width 102 height 32
type textarea "x"
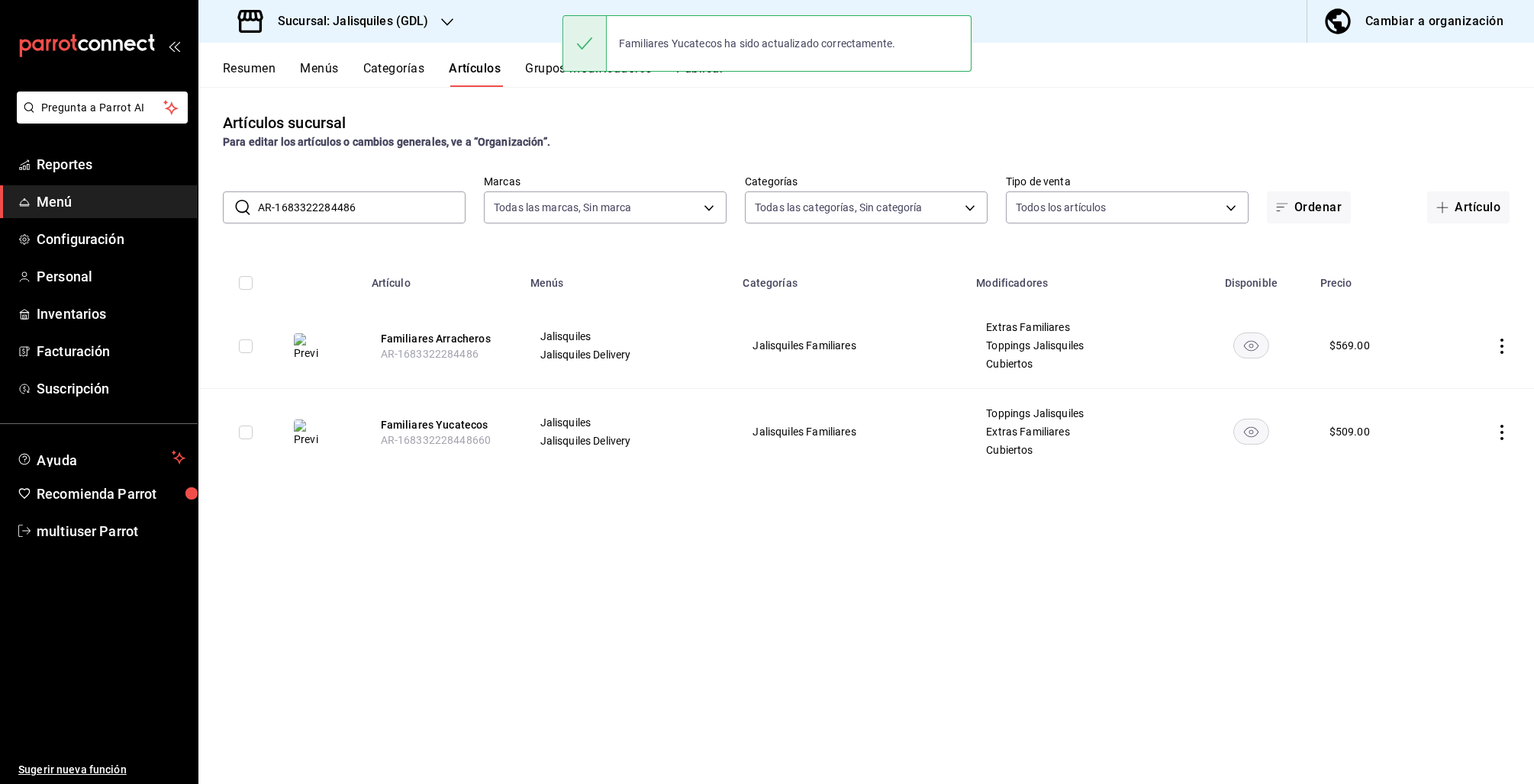
click at [537, 79] on button "Grupos modificadores" at bounding box center [588, 74] width 127 height 26
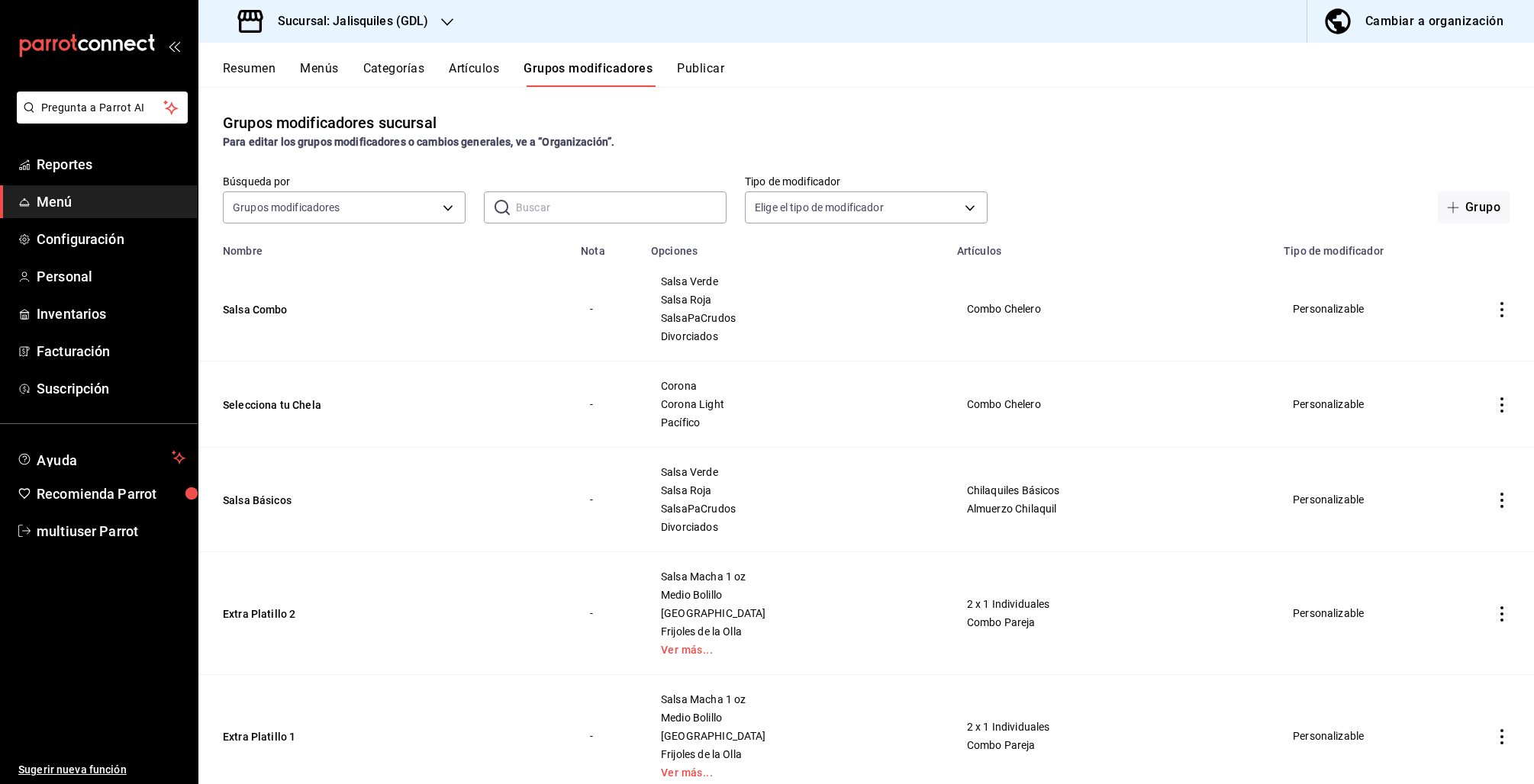
click at [614, 206] on input "text" at bounding box center [621, 208] width 211 height 31
paste input "GM-1680531524886"
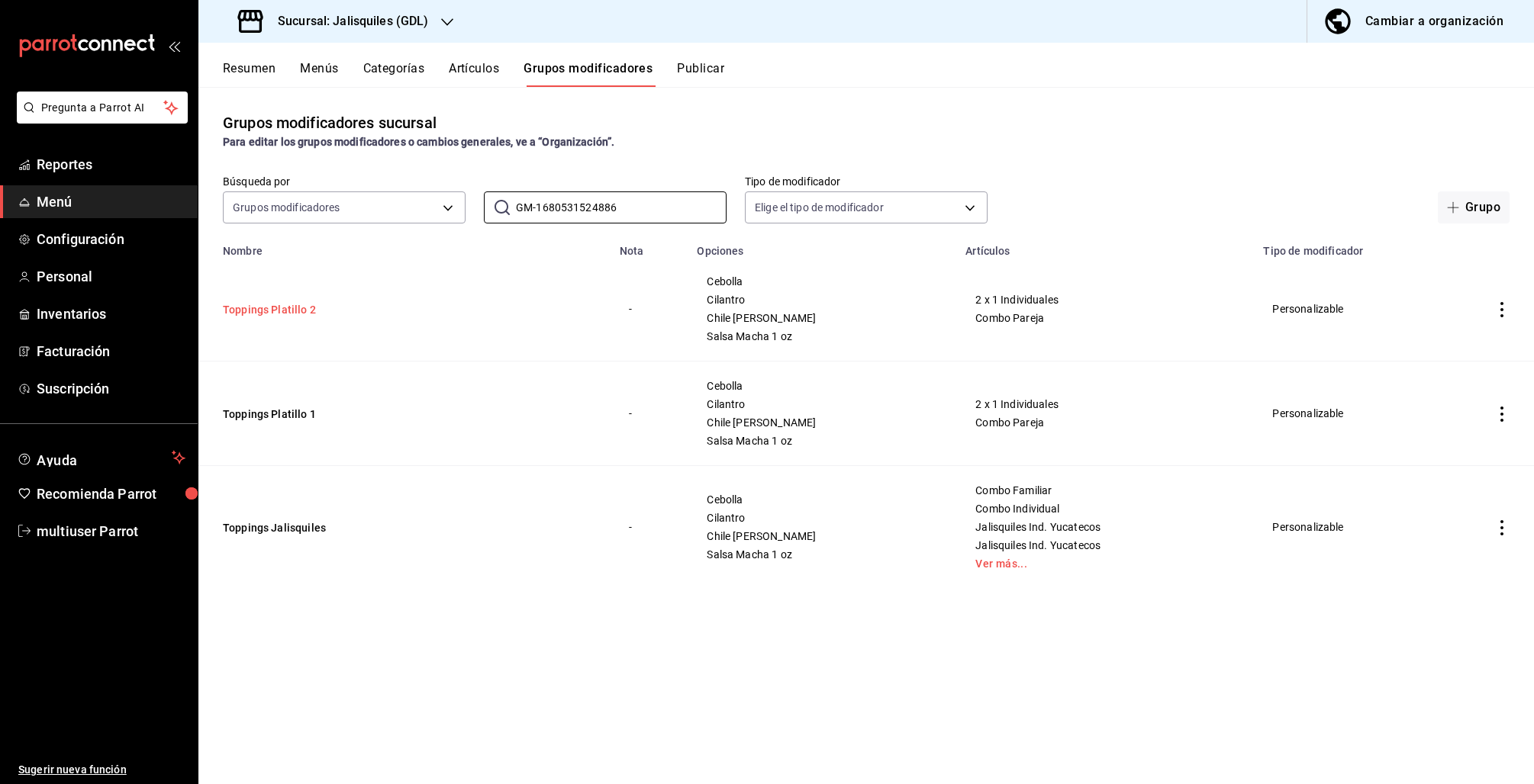
type input "GM-1680531524886"
click at [282, 307] on button "Toppings Platillo 2" at bounding box center [315, 310] width 183 height 15
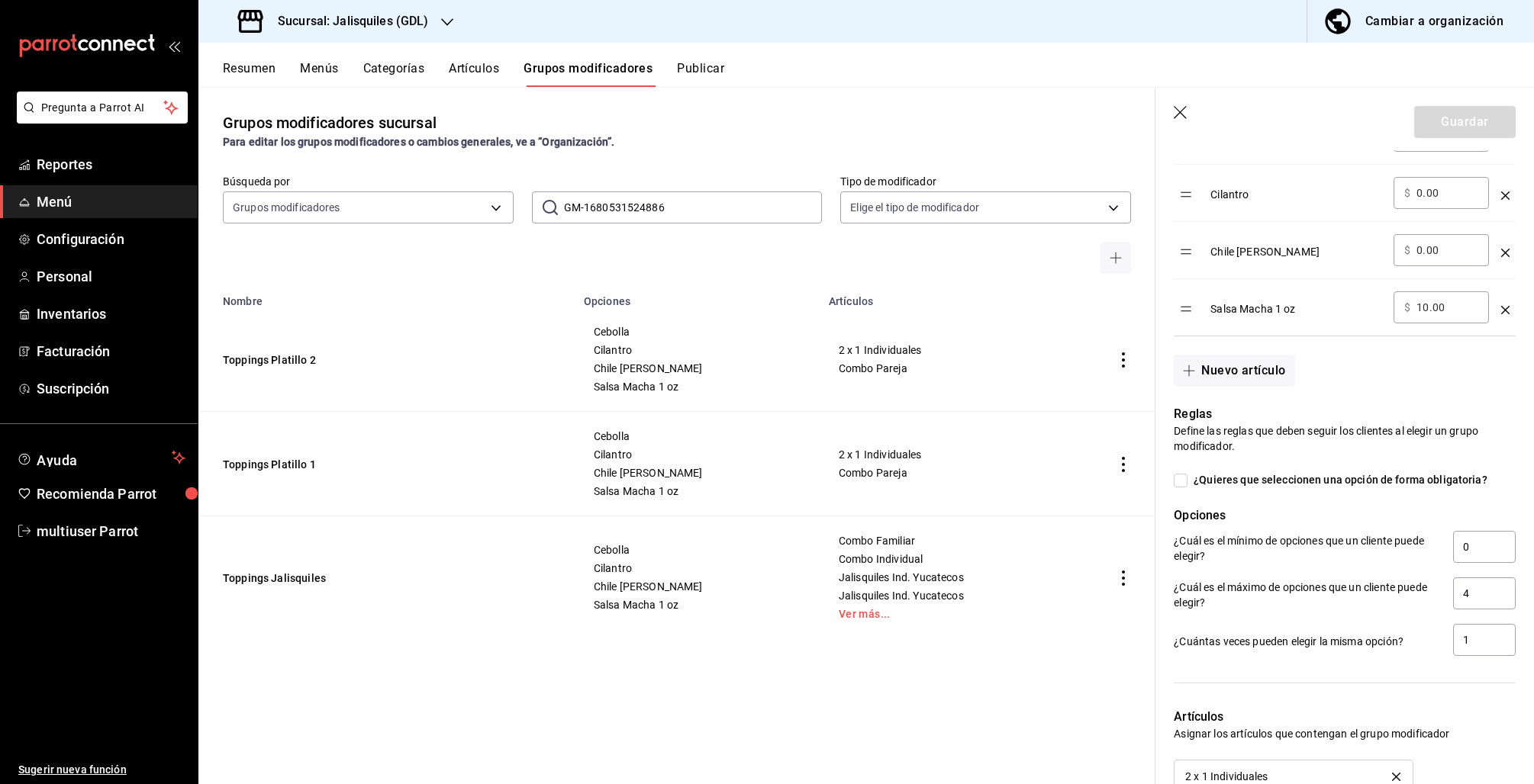
scroll to position [856, 0]
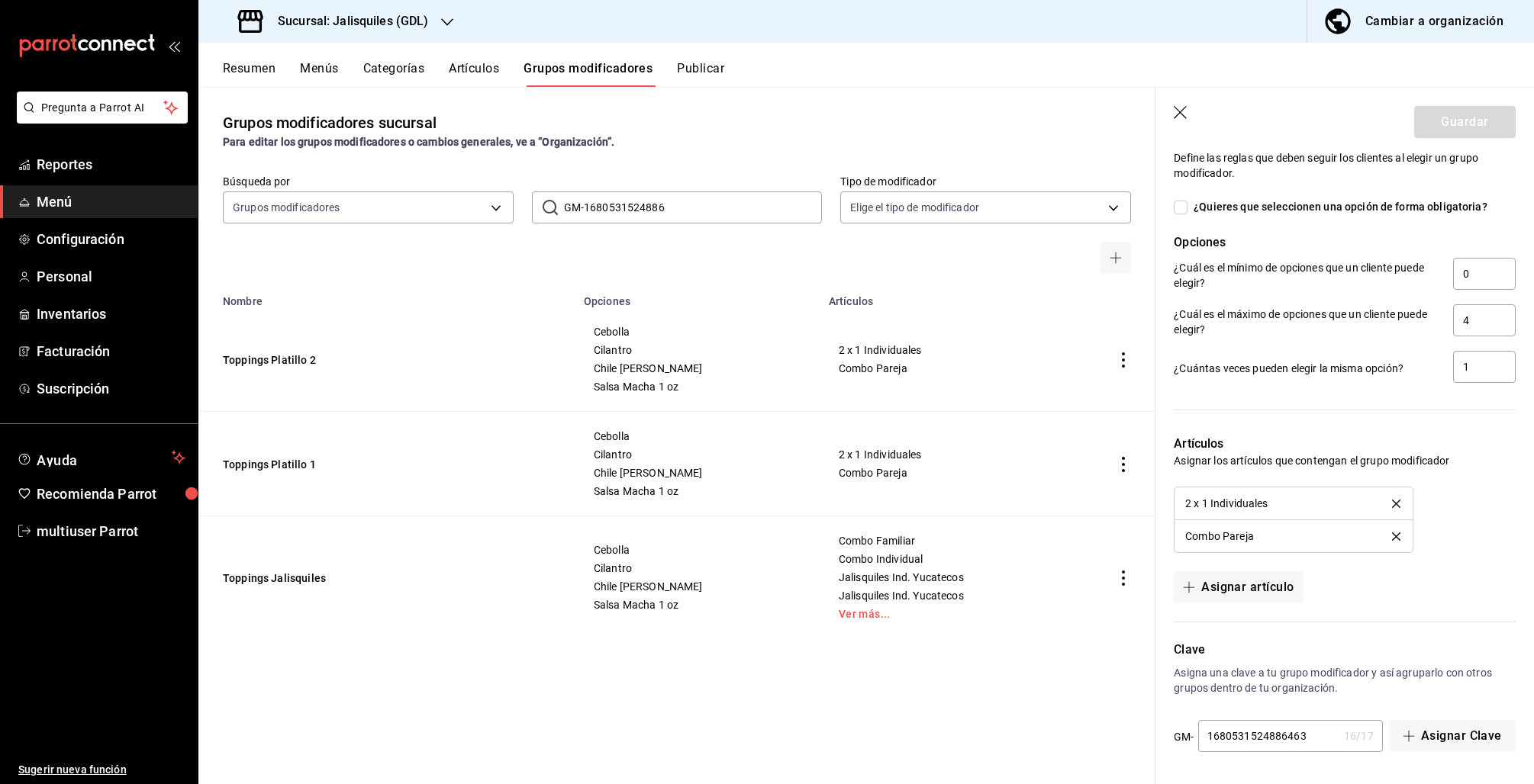
click at [1317, 739] on input "1680531524886463" at bounding box center [1268, 736] width 139 height 31
click at [306, 474] on td "Toppings Platillo 1" at bounding box center [386, 464] width 376 height 105
click at [282, 458] on button "Toppings Platillo 1" at bounding box center [315, 465] width 183 height 15
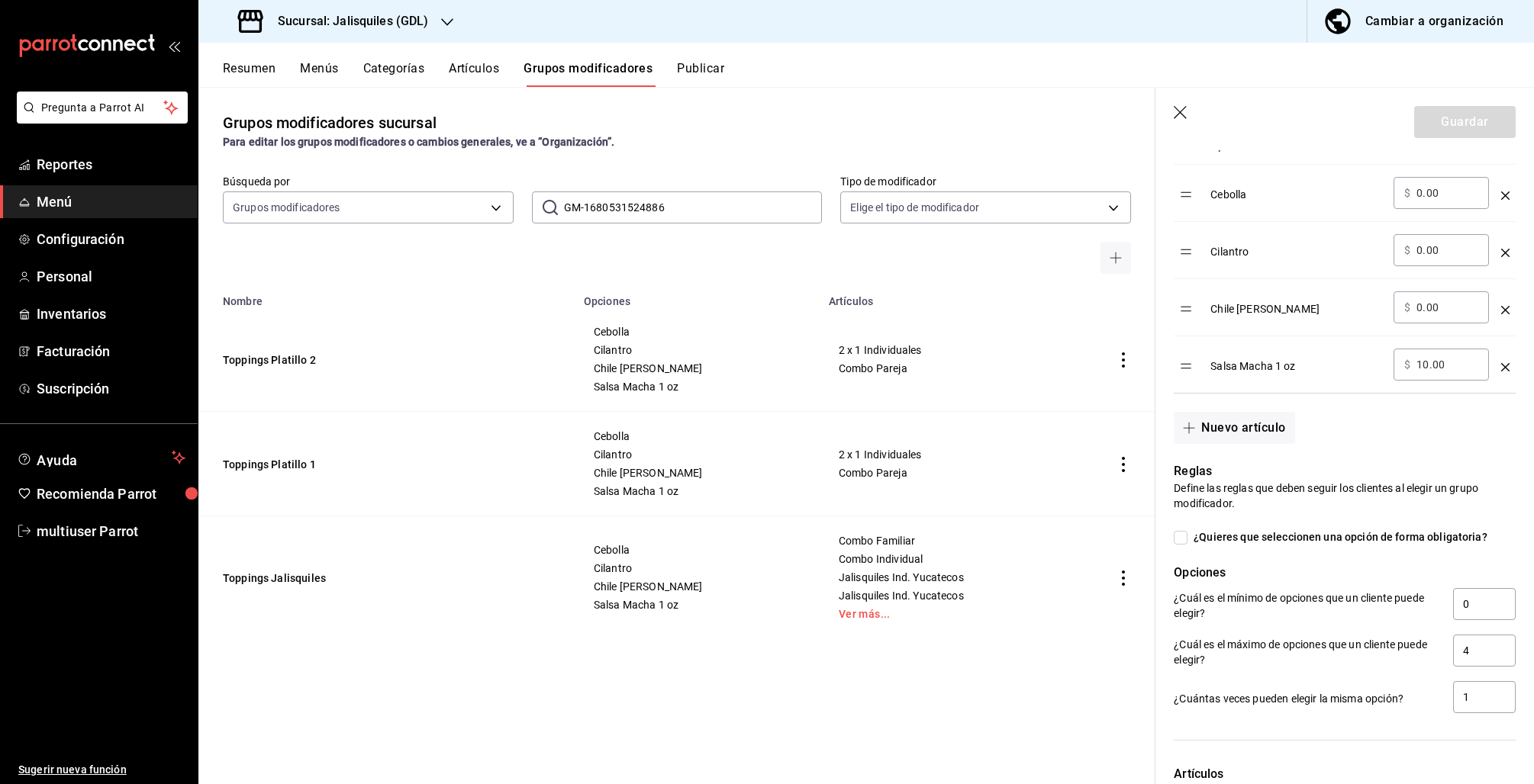
scroll to position [856, 0]
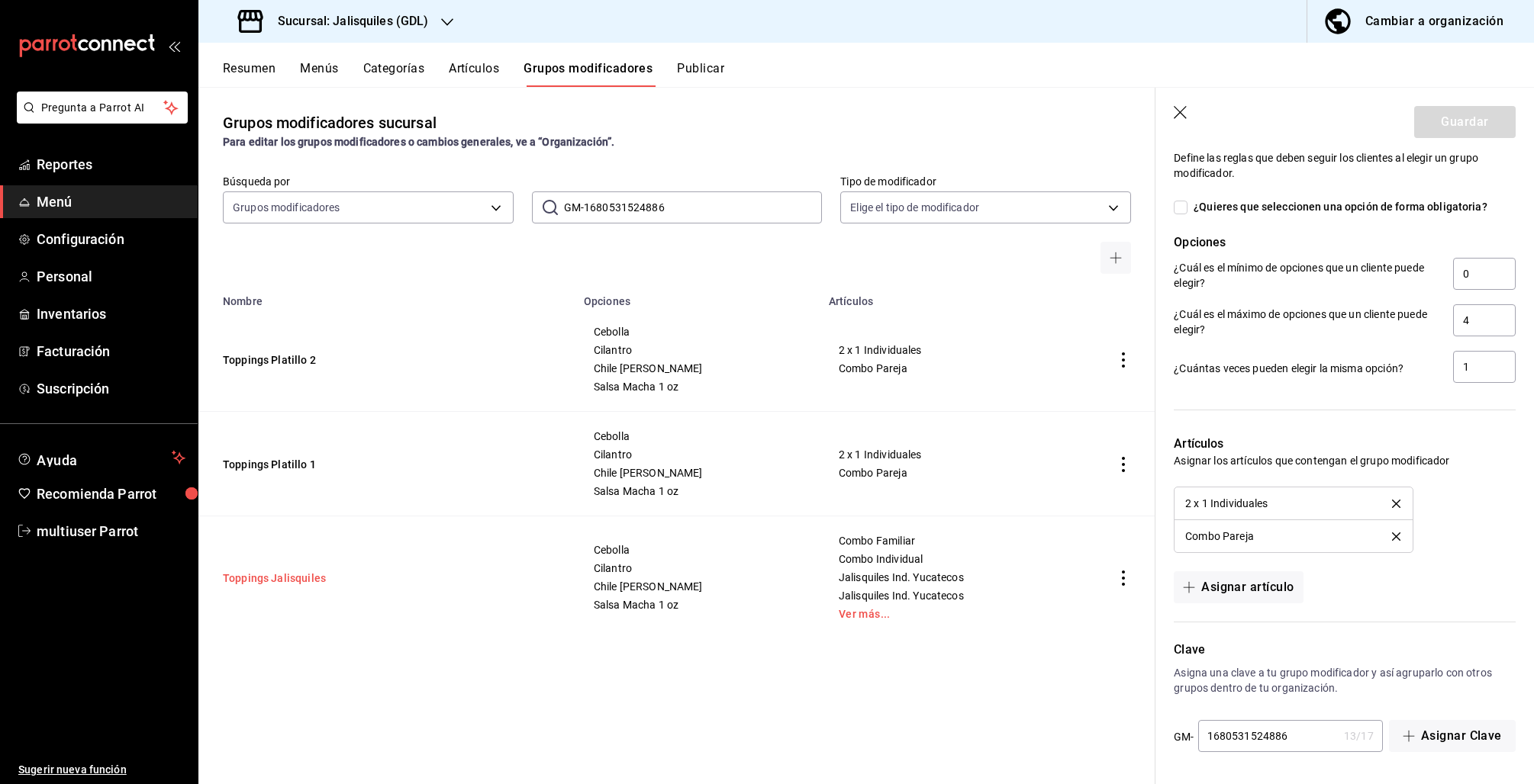
click at [283, 583] on button "Toppings Jalisquiles" at bounding box center [315, 579] width 183 height 15
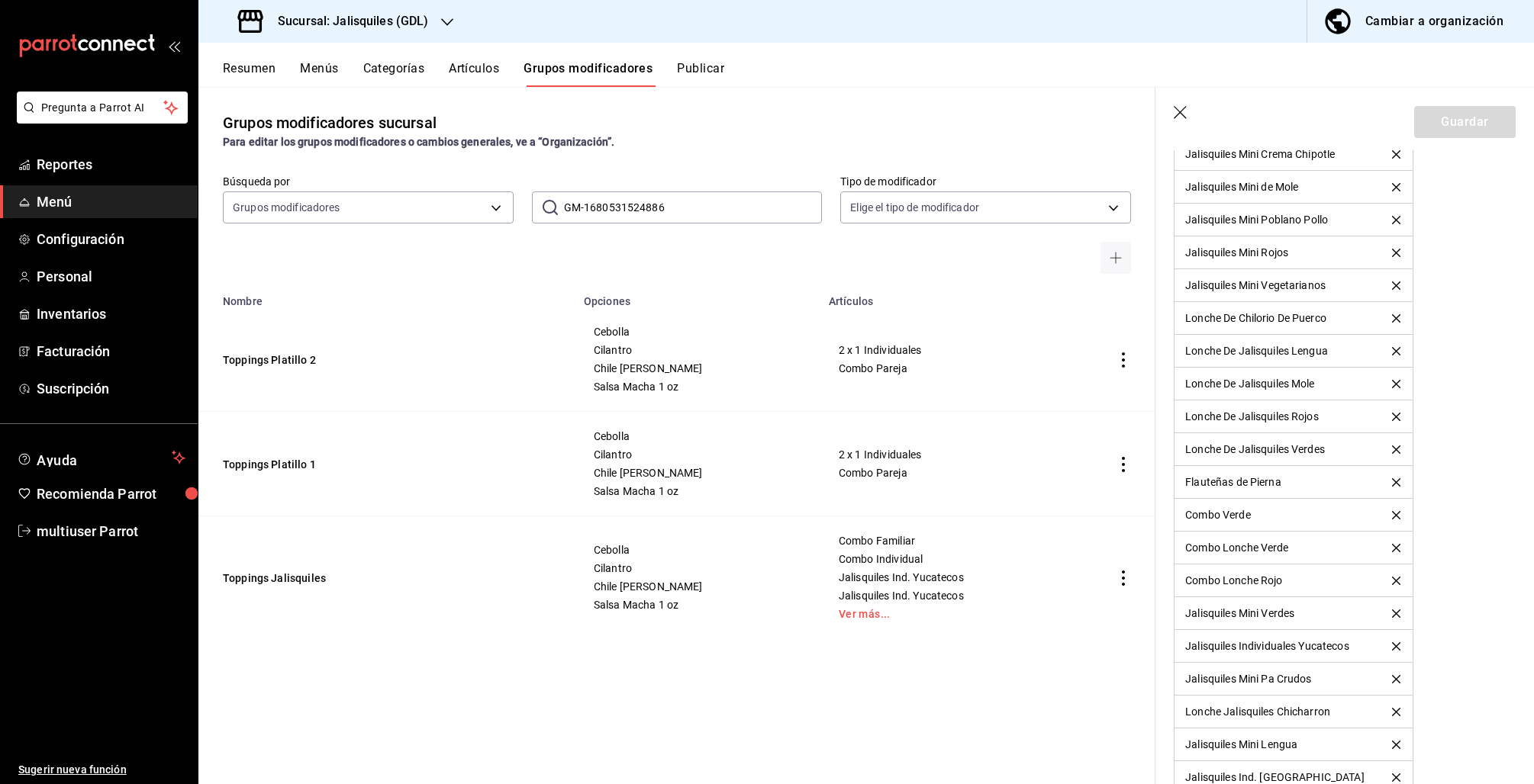
scroll to position [3065, 0]
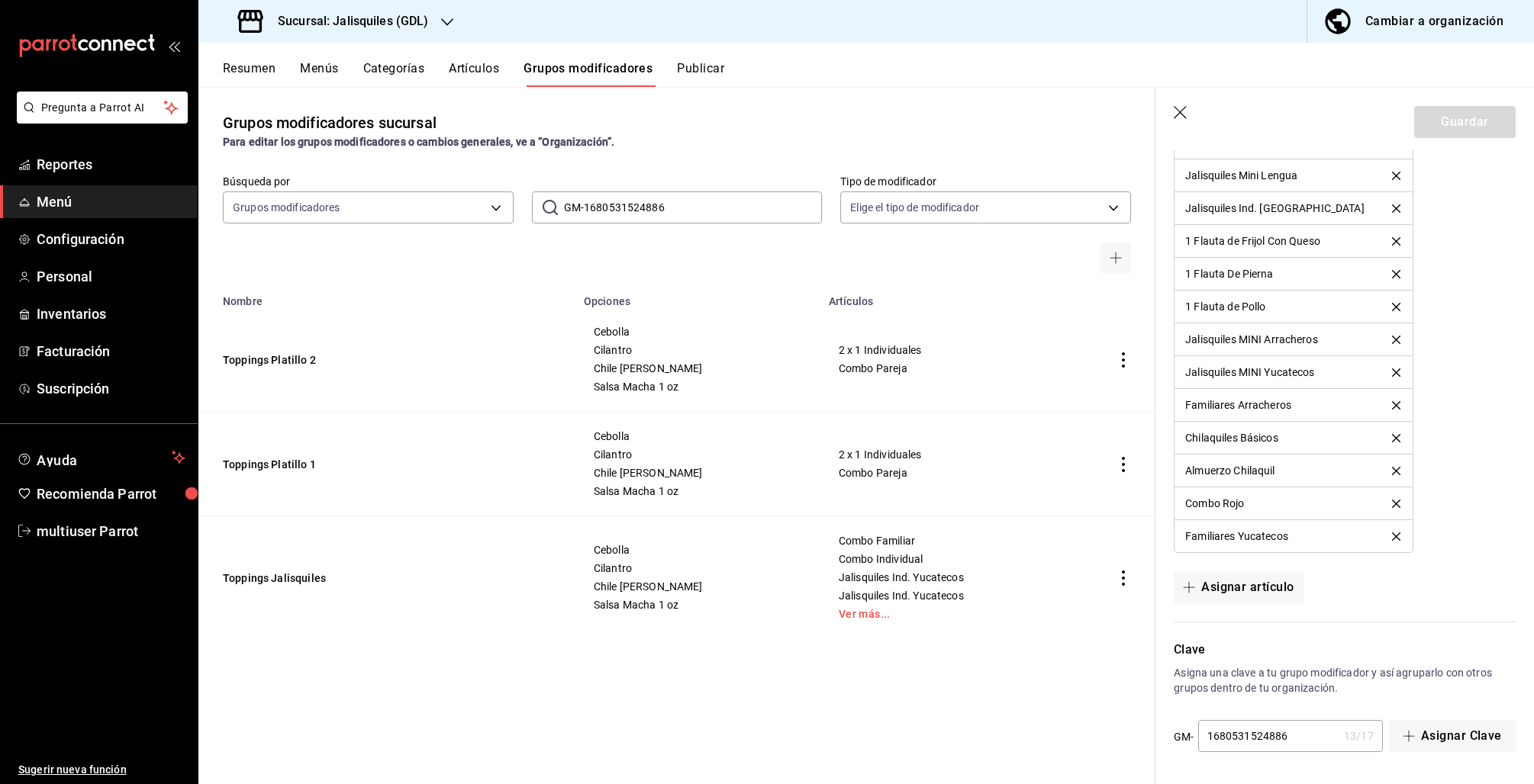
click at [1303, 741] on input "1680531524886" at bounding box center [1268, 736] width 139 height 31
type input "168053152488680"
click at [1441, 120] on button "Guardar" at bounding box center [1465, 122] width 102 height 32
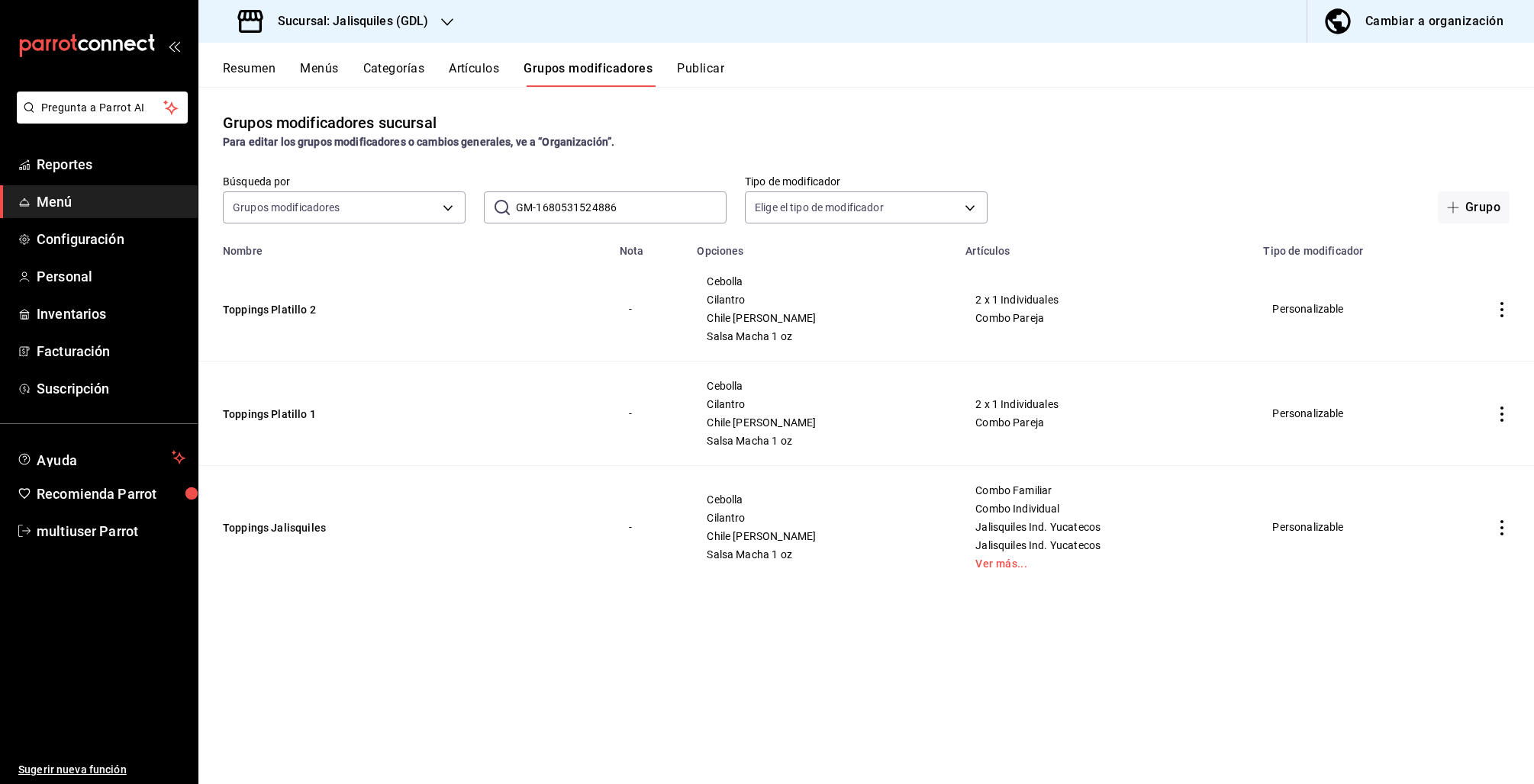
click at [610, 209] on input "GM-1680531524886" at bounding box center [621, 208] width 211 height 31
paste input "GM-1680531524887)"
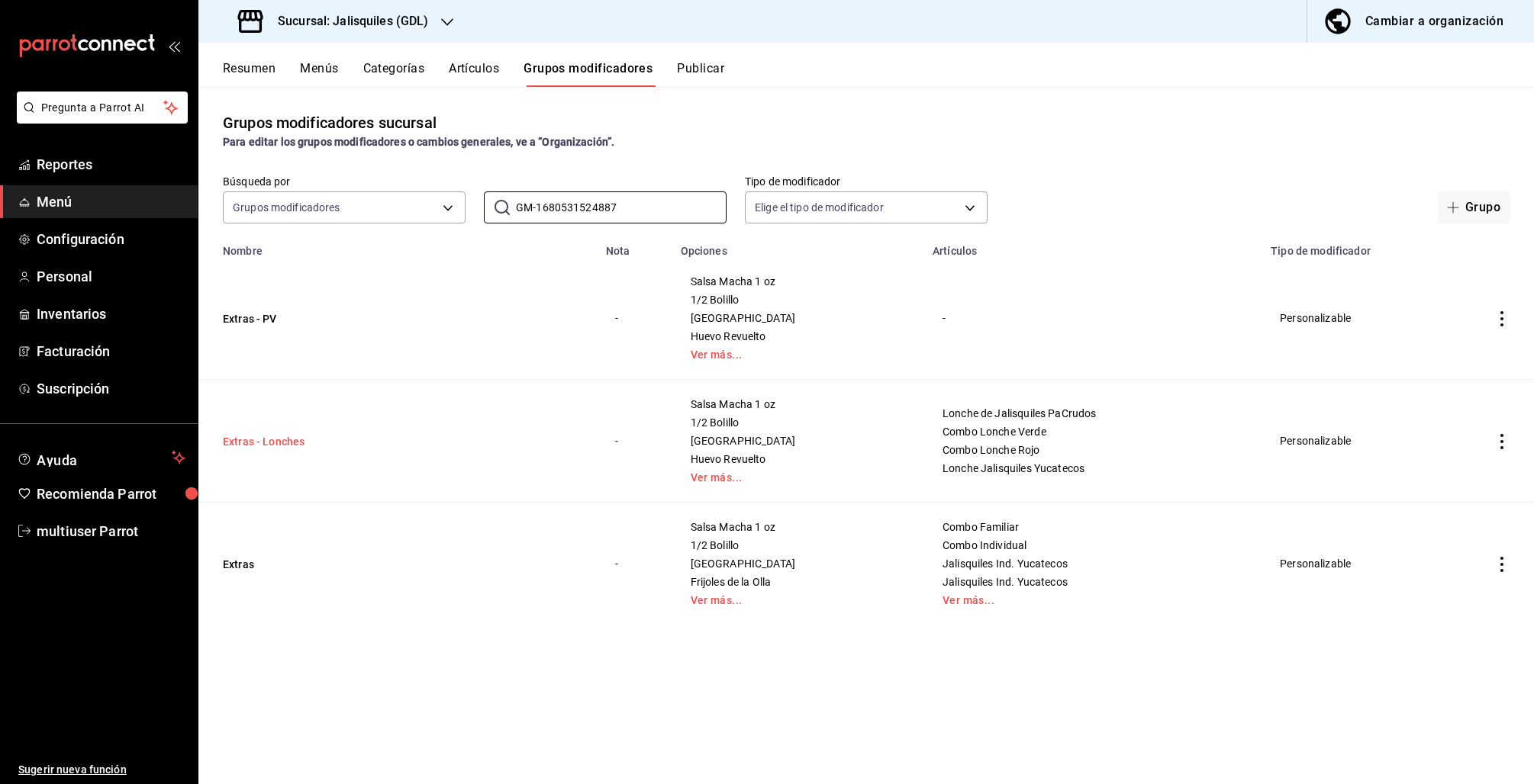
type input "GM-1680531524887"
click at [232, 442] on button "Extras - Lonches" at bounding box center [315, 442] width 183 height 15
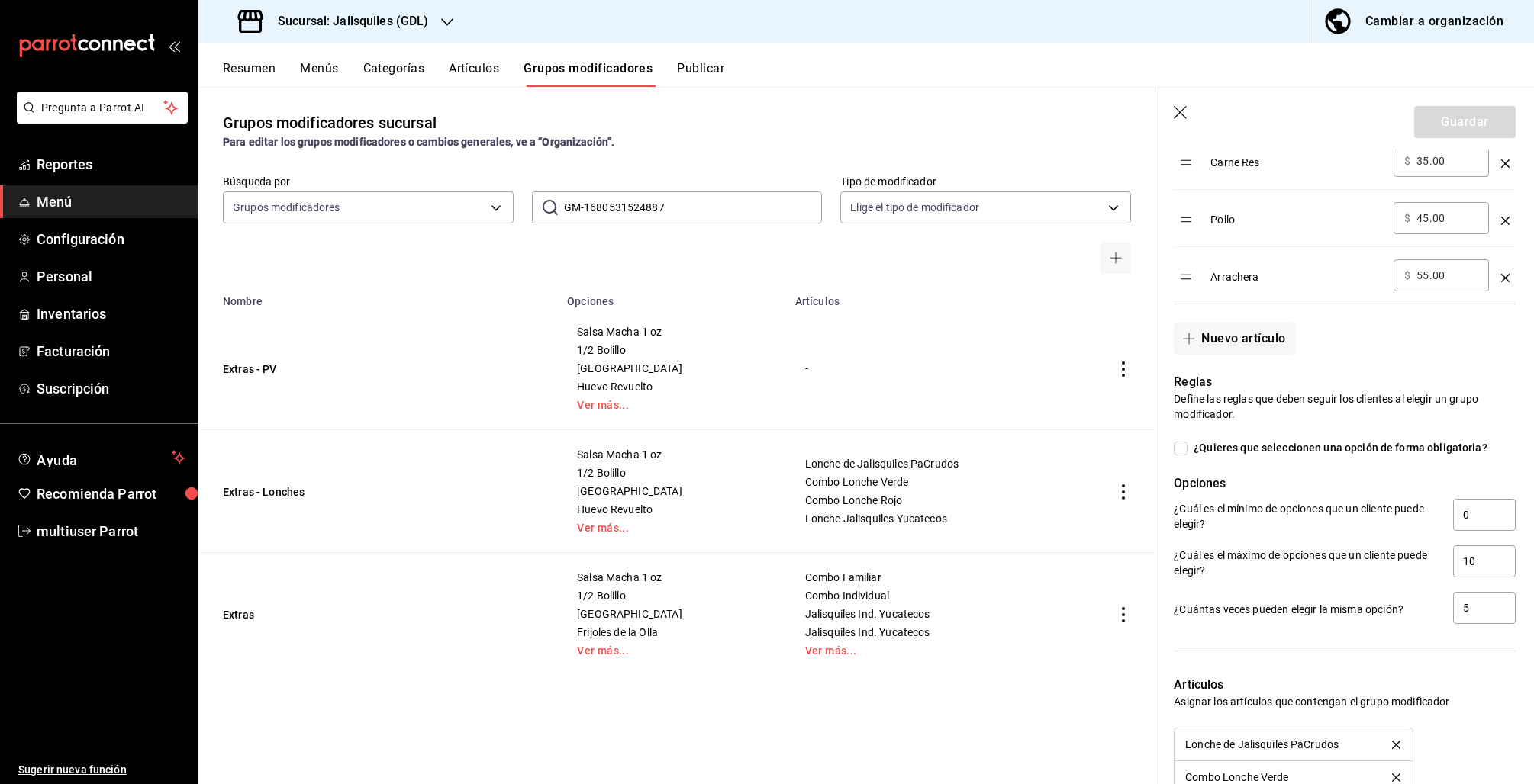
scroll to position [1095, 0]
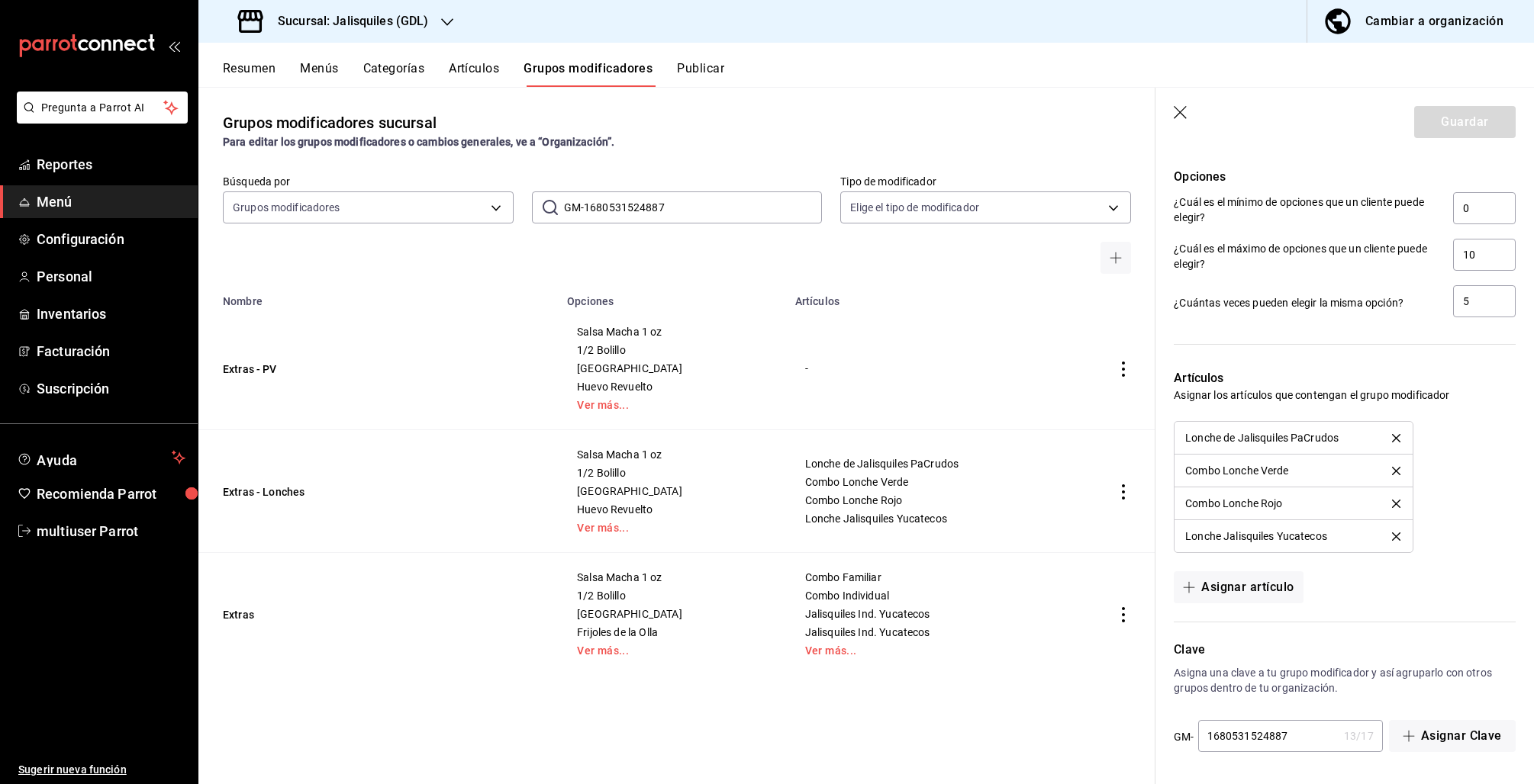
click at [1309, 734] on input "1680531524887" at bounding box center [1268, 736] width 139 height 31
type input "168053152488789"
click at [1459, 122] on button "Guardar" at bounding box center [1465, 122] width 102 height 32
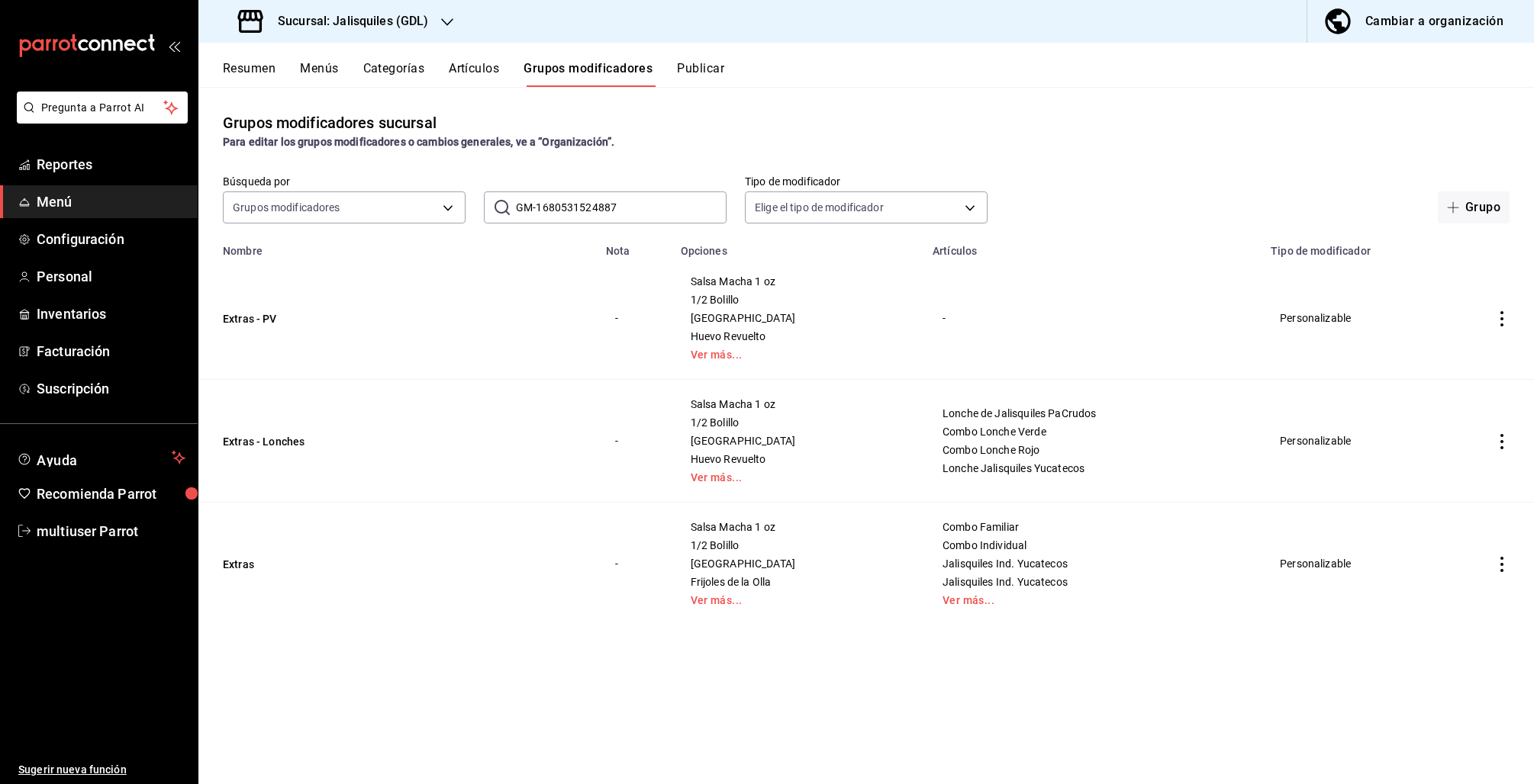
click at [1360, 31] on button "Cambiar a organización" at bounding box center [1414, 22] width 215 height 43
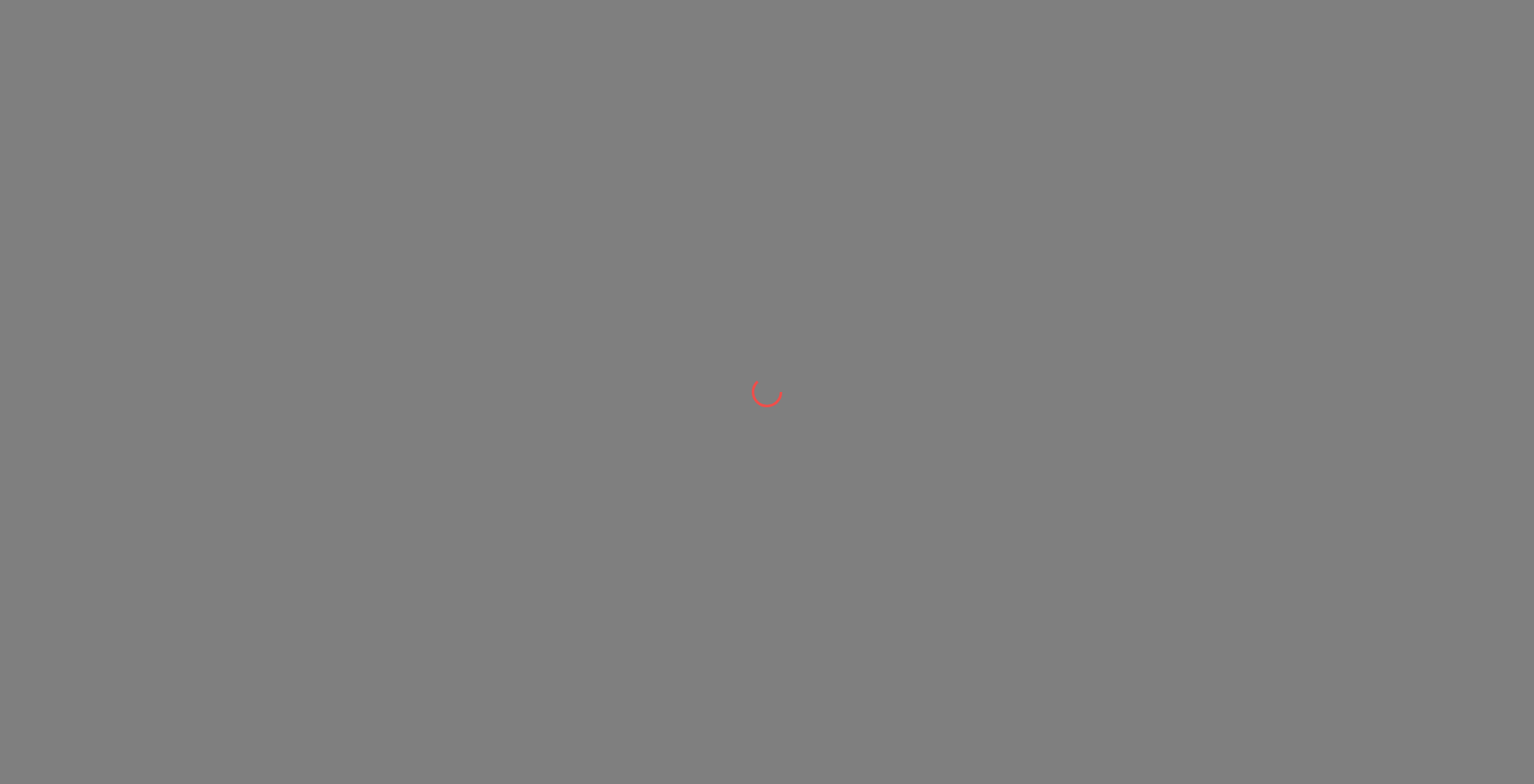
click at [1362, 28] on div at bounding box center [767, 392] width 1534 height 784
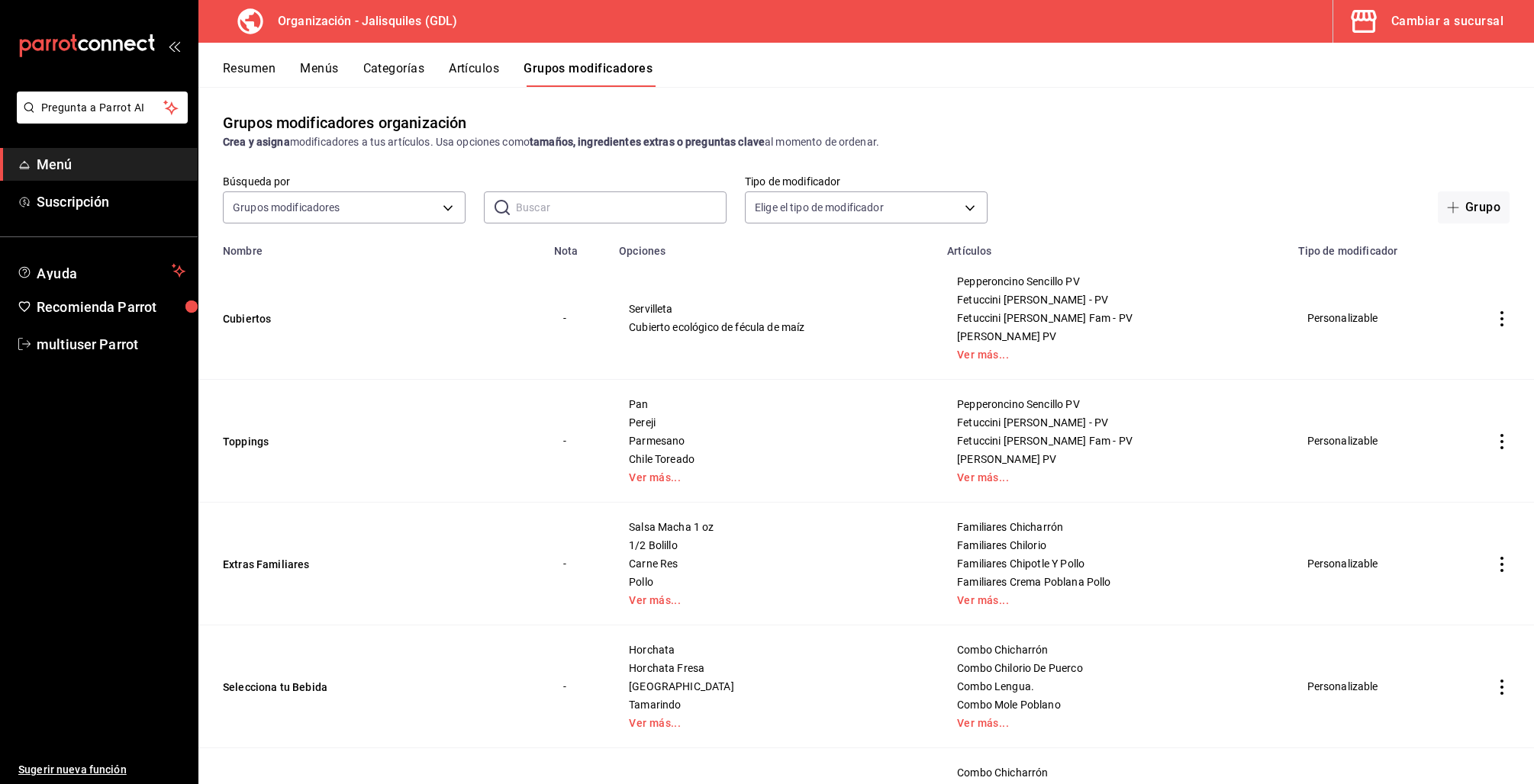
click at [319, 85] on button "Menús" at bounding box center [319, 74] width 38 height 26
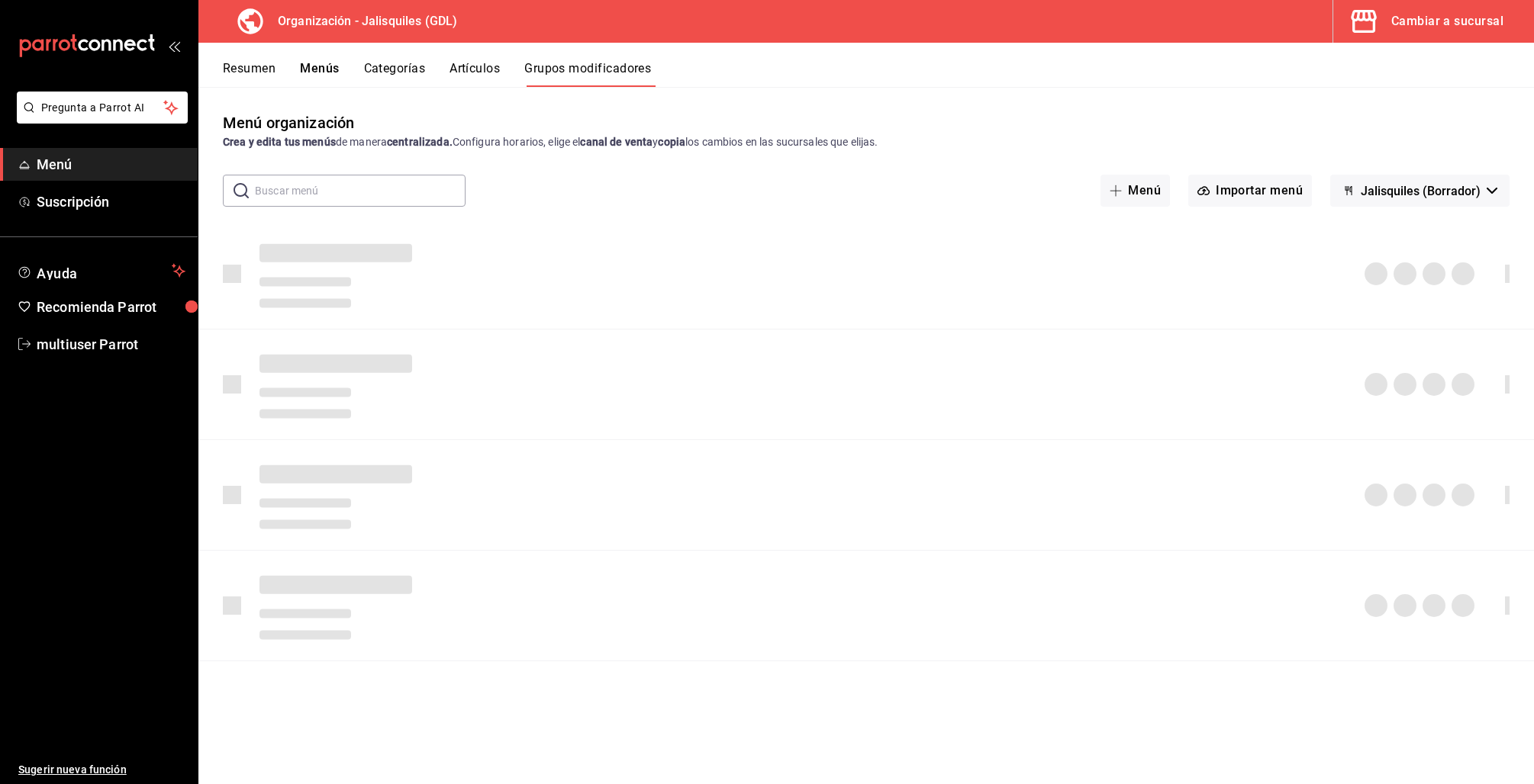
click at [324, 61] on button "Menús" at bounding box center [319, 74] width 39 height 26
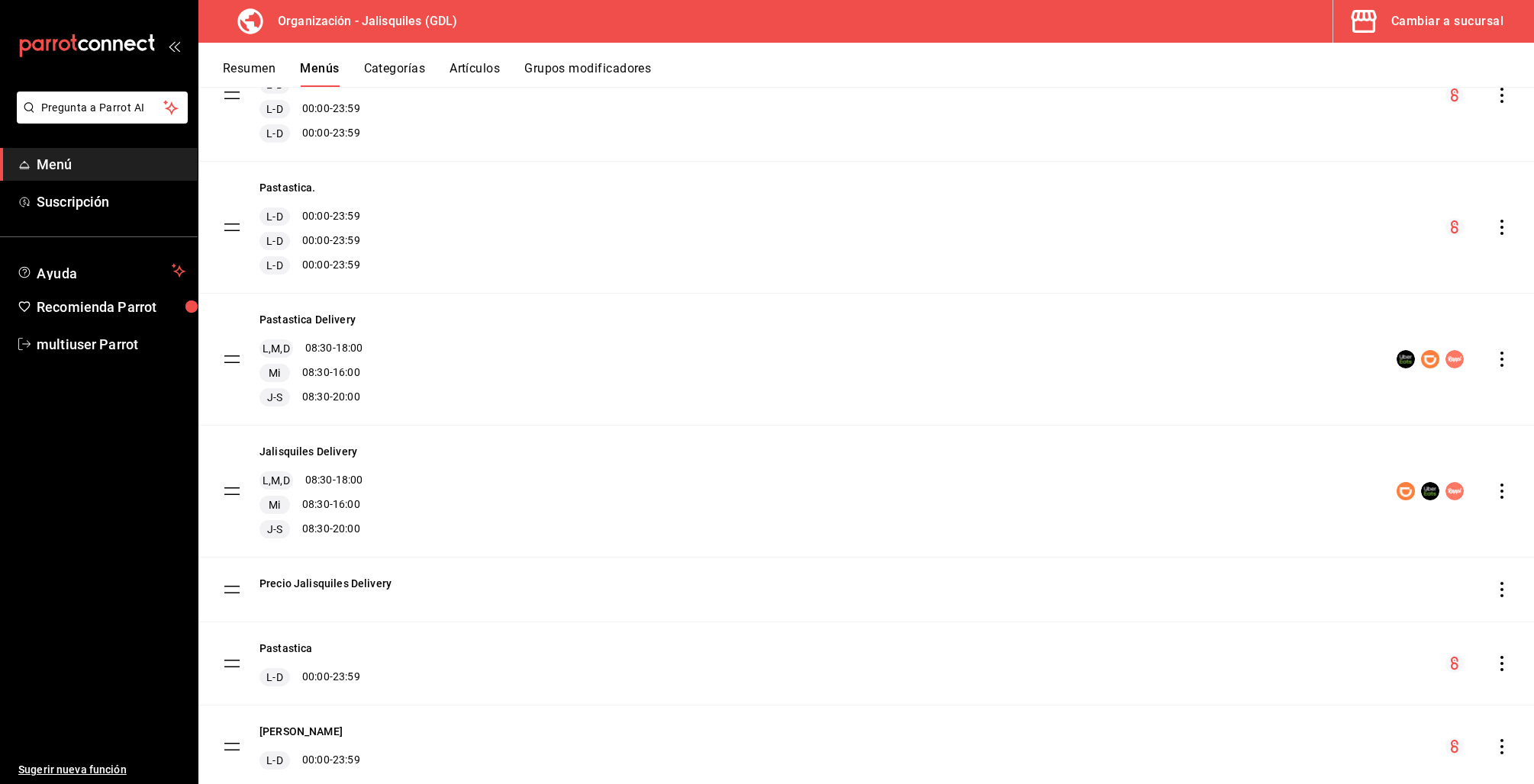
scroll to position [225, 0]
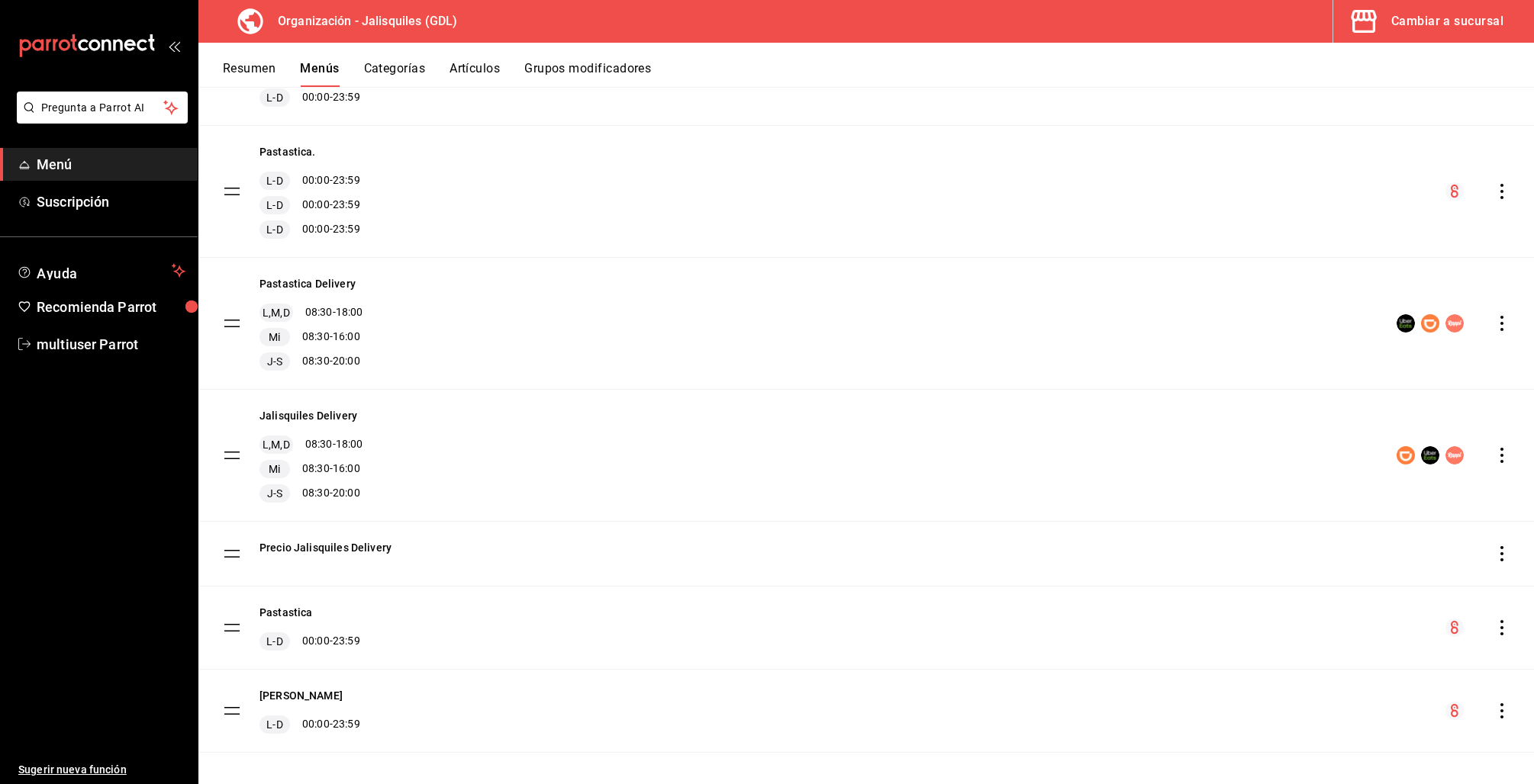
click at [1494, 556] on icon "actions" at bounding box center [1502, 554] width 15 height 15
click at [1314, 706] on span "Eliminar solo menú" at bounding box center [1319, 712] width 91 height 12
click at [1412, 590] on button "Eliminar" at bounding box center [1420, 594] width 102 height 32
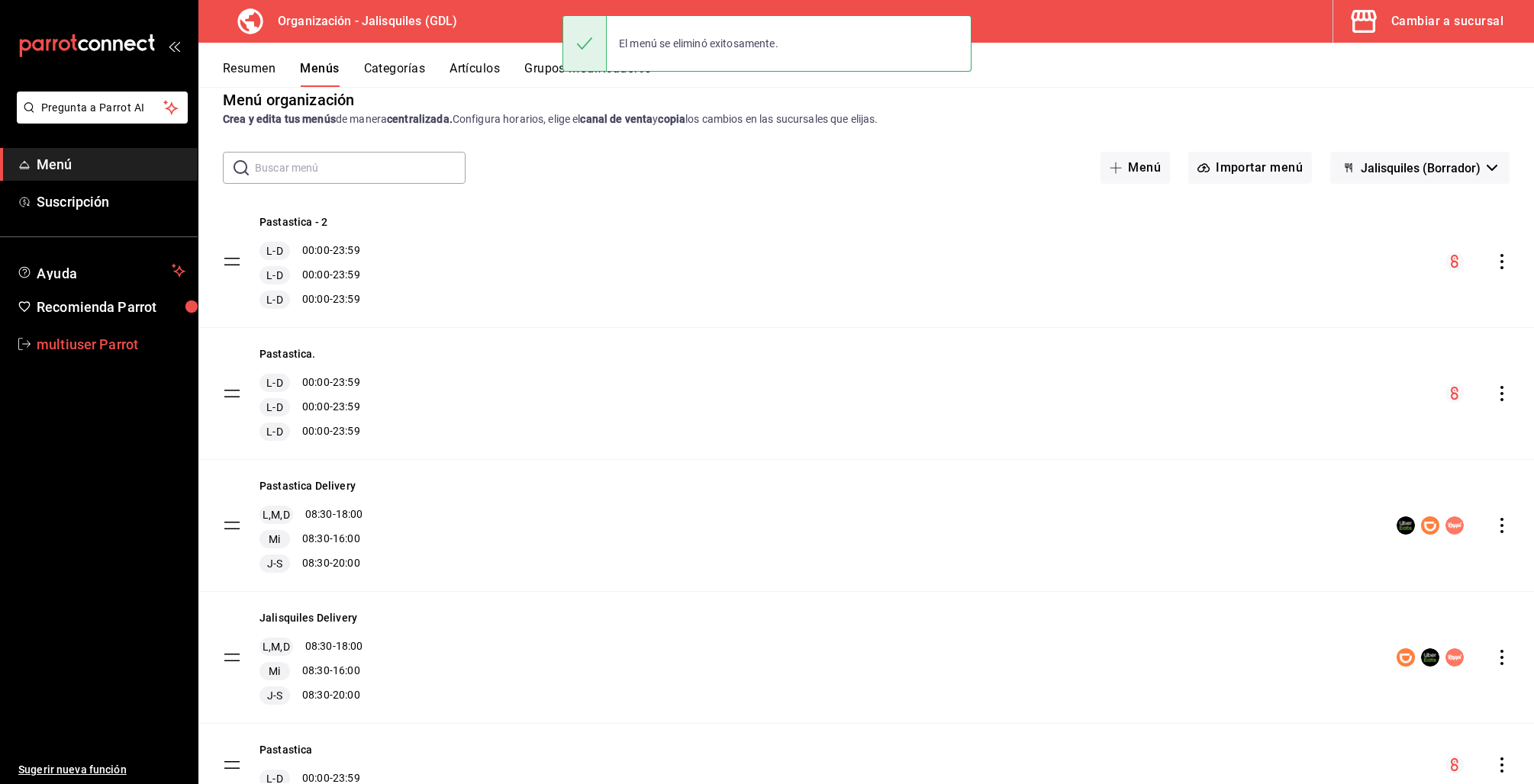
scroll to position [0, 0]
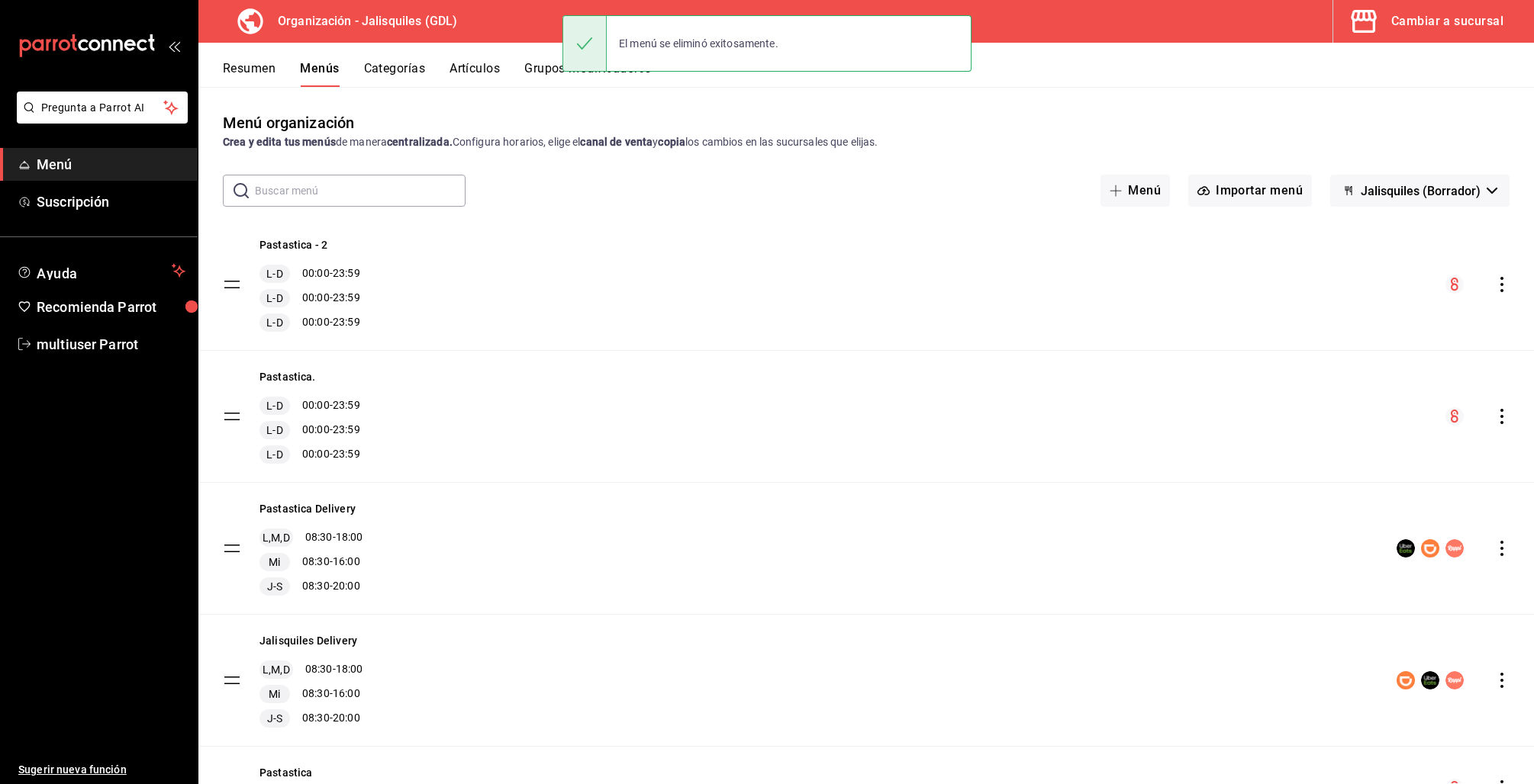
click at [1494, 282] on icon "actions" at bounding box center [1502, 285] width 15 height 15
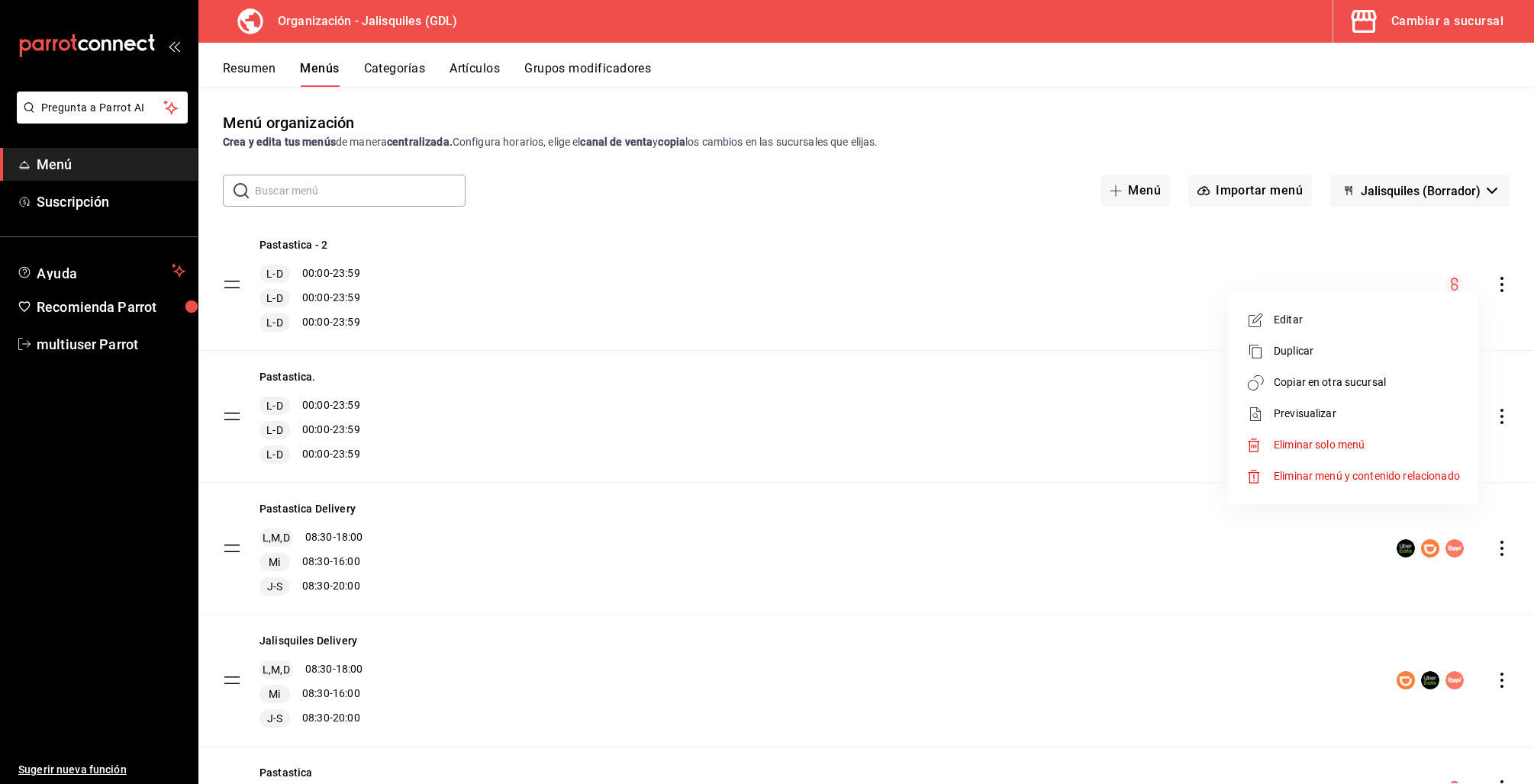
click at [1322, 444] on span "Eliminar solo menú" at bounding box center [1319, 445] width 91 height 12
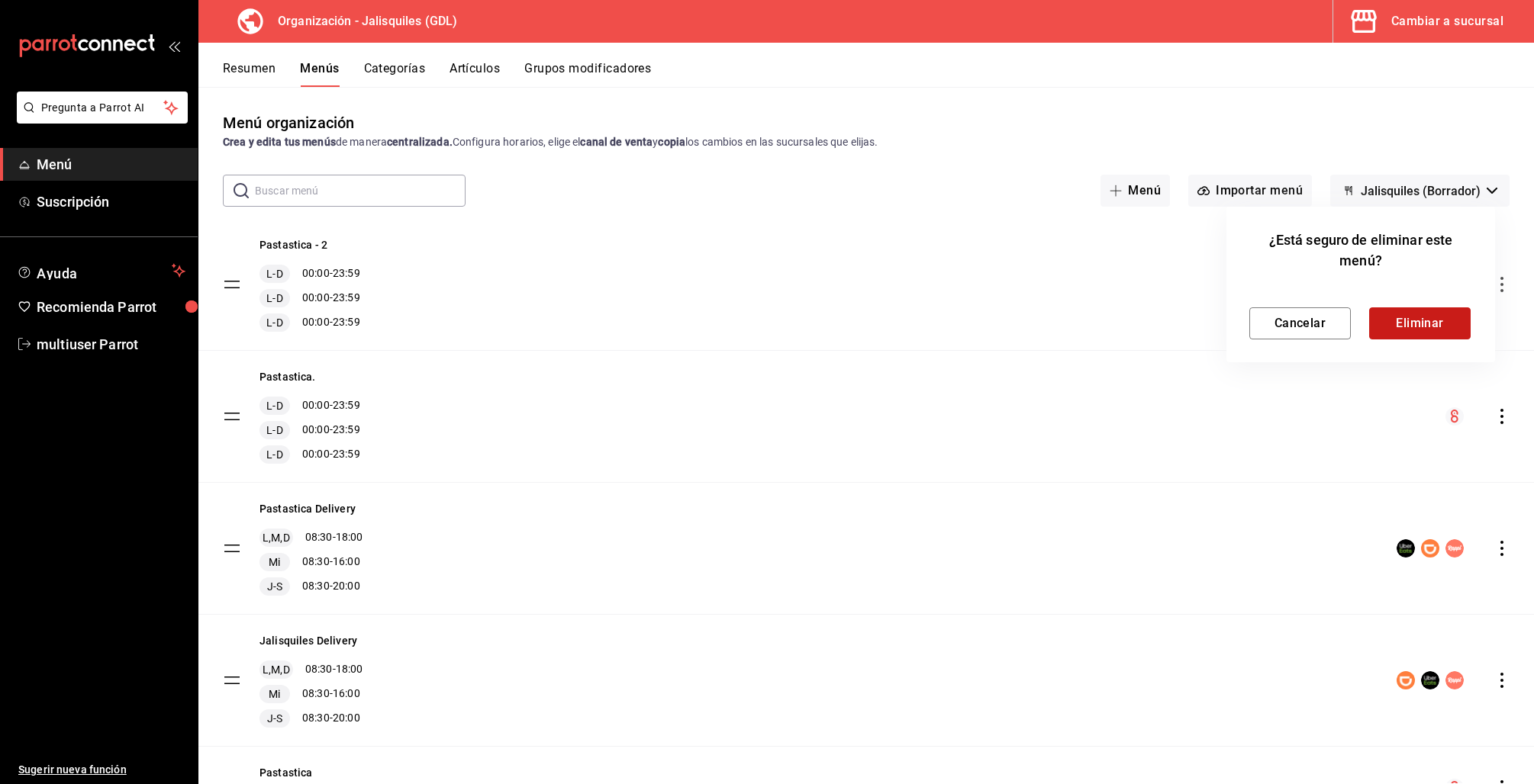
click at [1406, 319] on button "Eliminar" at bounding box center [1420, 324] width 102 height 32
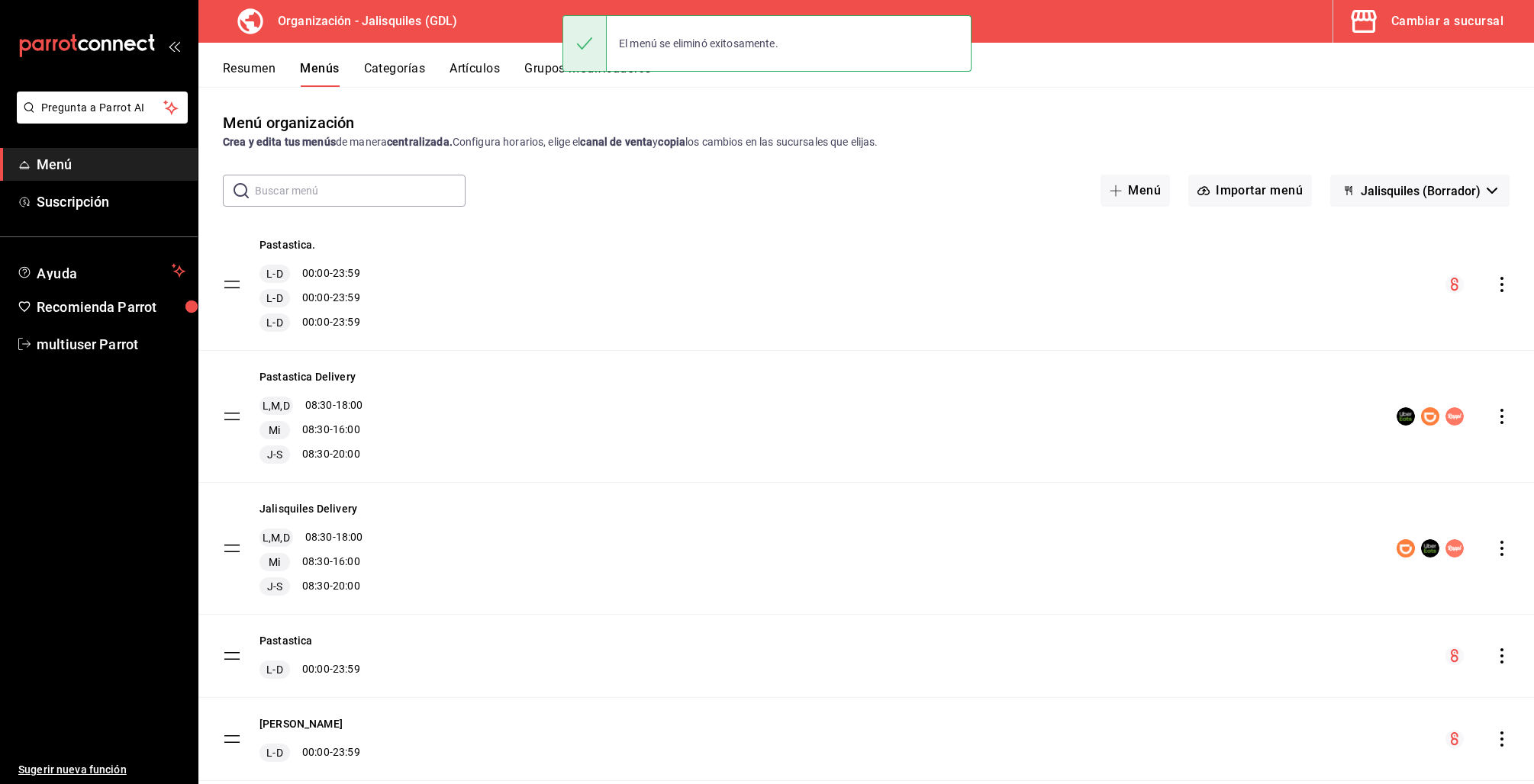
click at [1494, 285] on icon "actions" at bounding box center [1502, 285] width 15 height 15
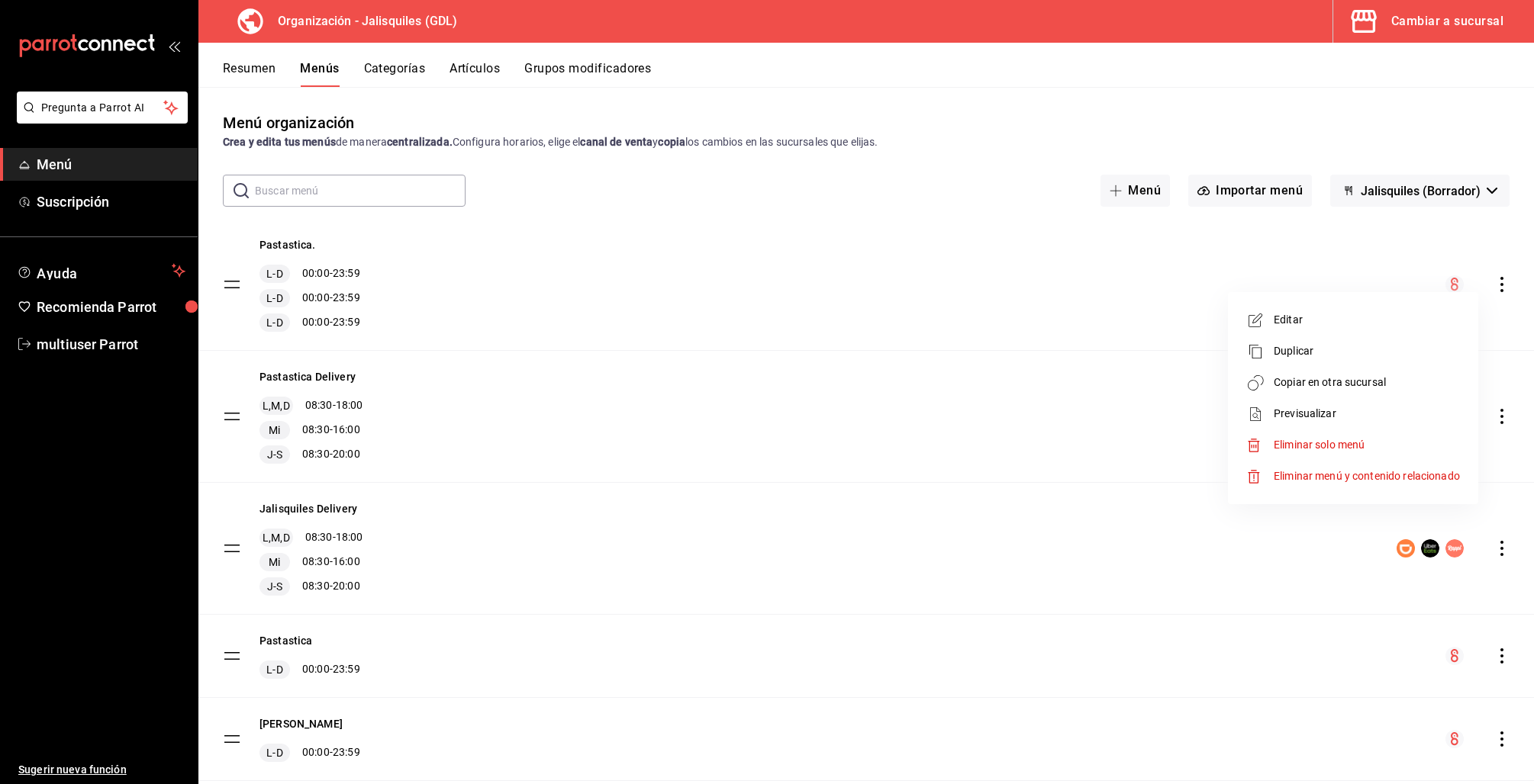
click at [1382, 444] on span "Eliminar solo menú" at bounding box center [1367, 445] width 186 height 16
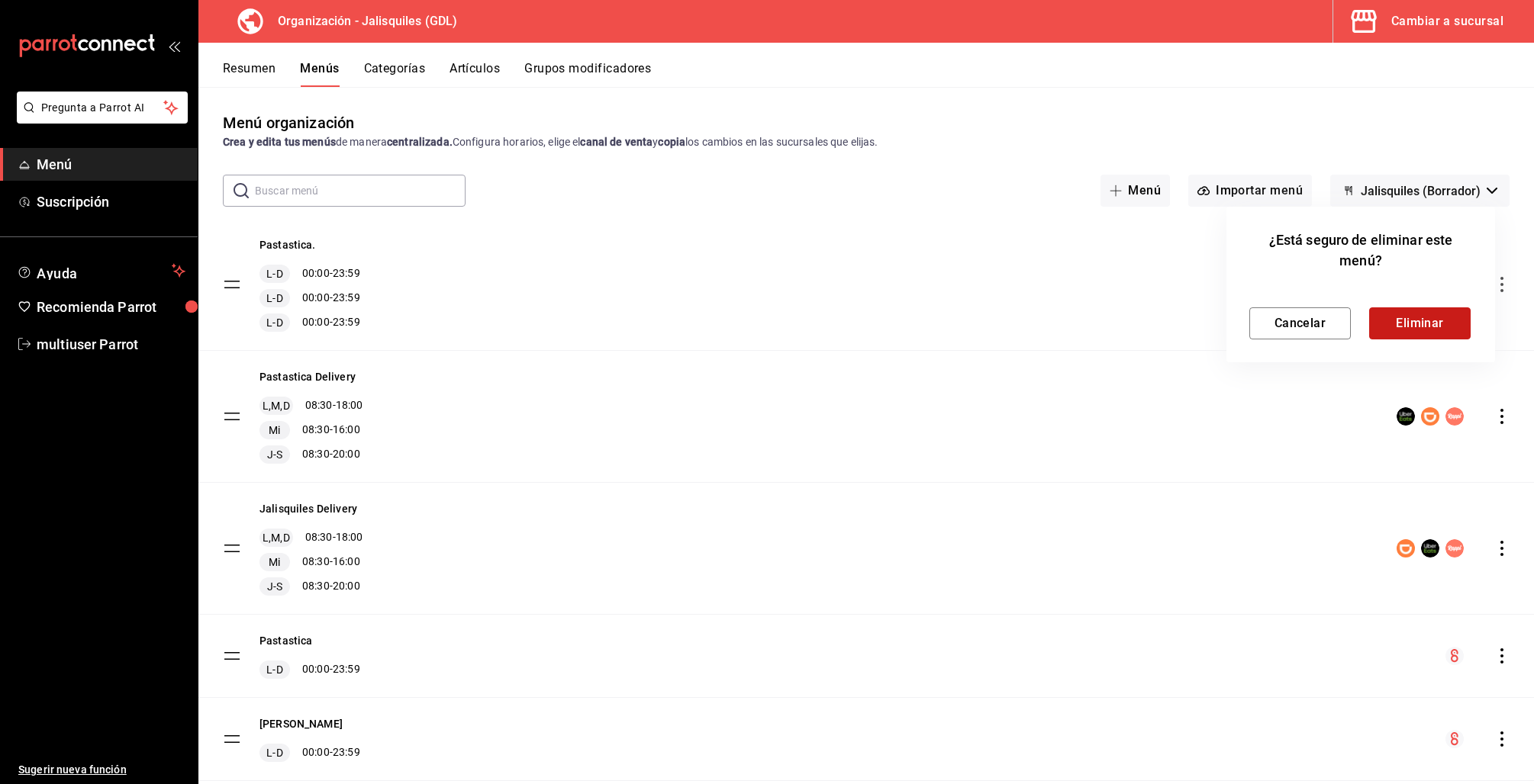
click at [1419, 325] on button "Eliminar" at bounding box center [1420, 324] width 102 height 32
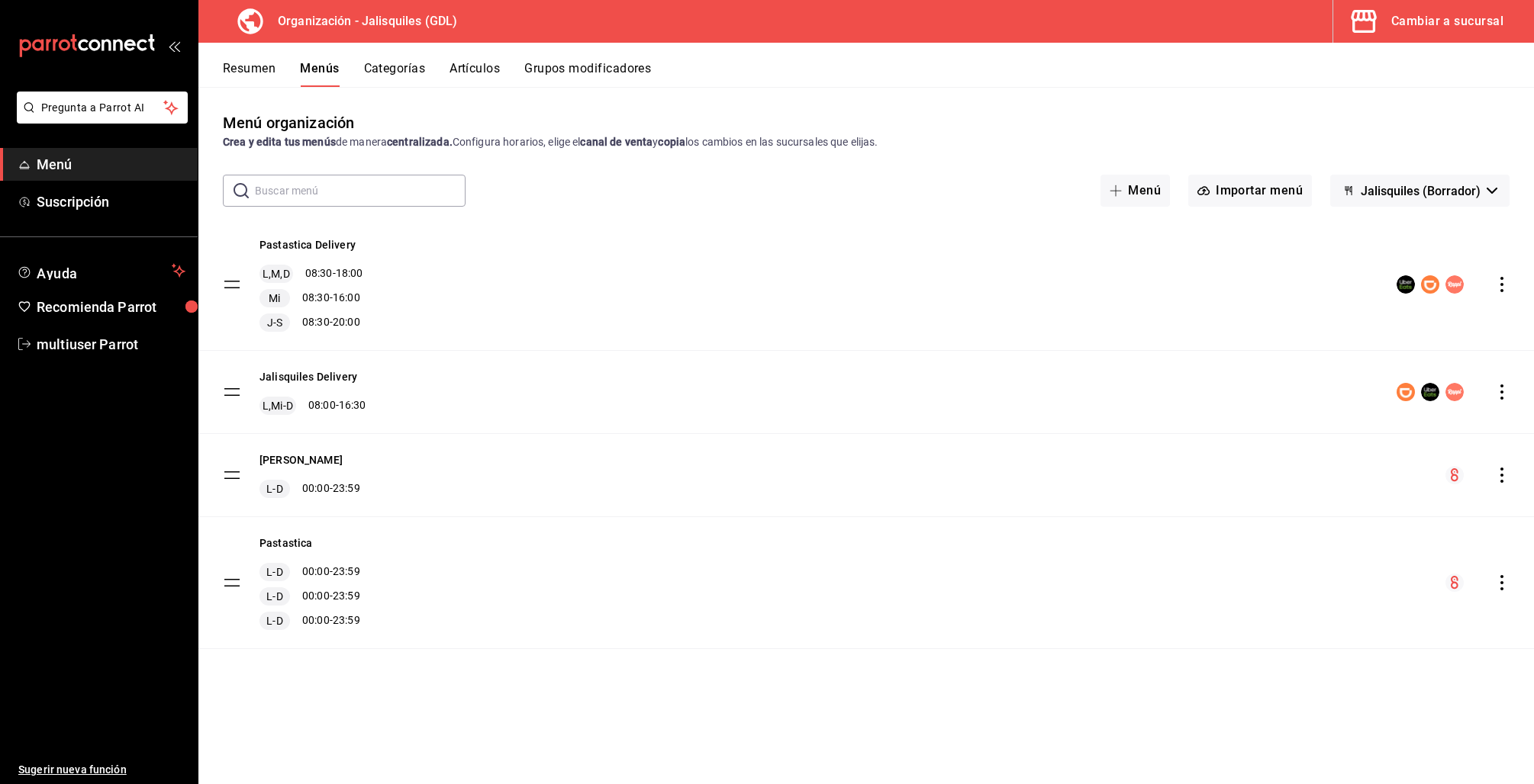
click at [1442, 195] on span "Jalisquiles (Borrador)" at bounding box center [1421, 191] width 120 height 15
click at [1442, 195] on div at bounding box center [767, 392] width 1534 height 784
click at [1486, 17] on div "Cambiar a sucursal" at bounding box center [1447, 22] width 112 height 22
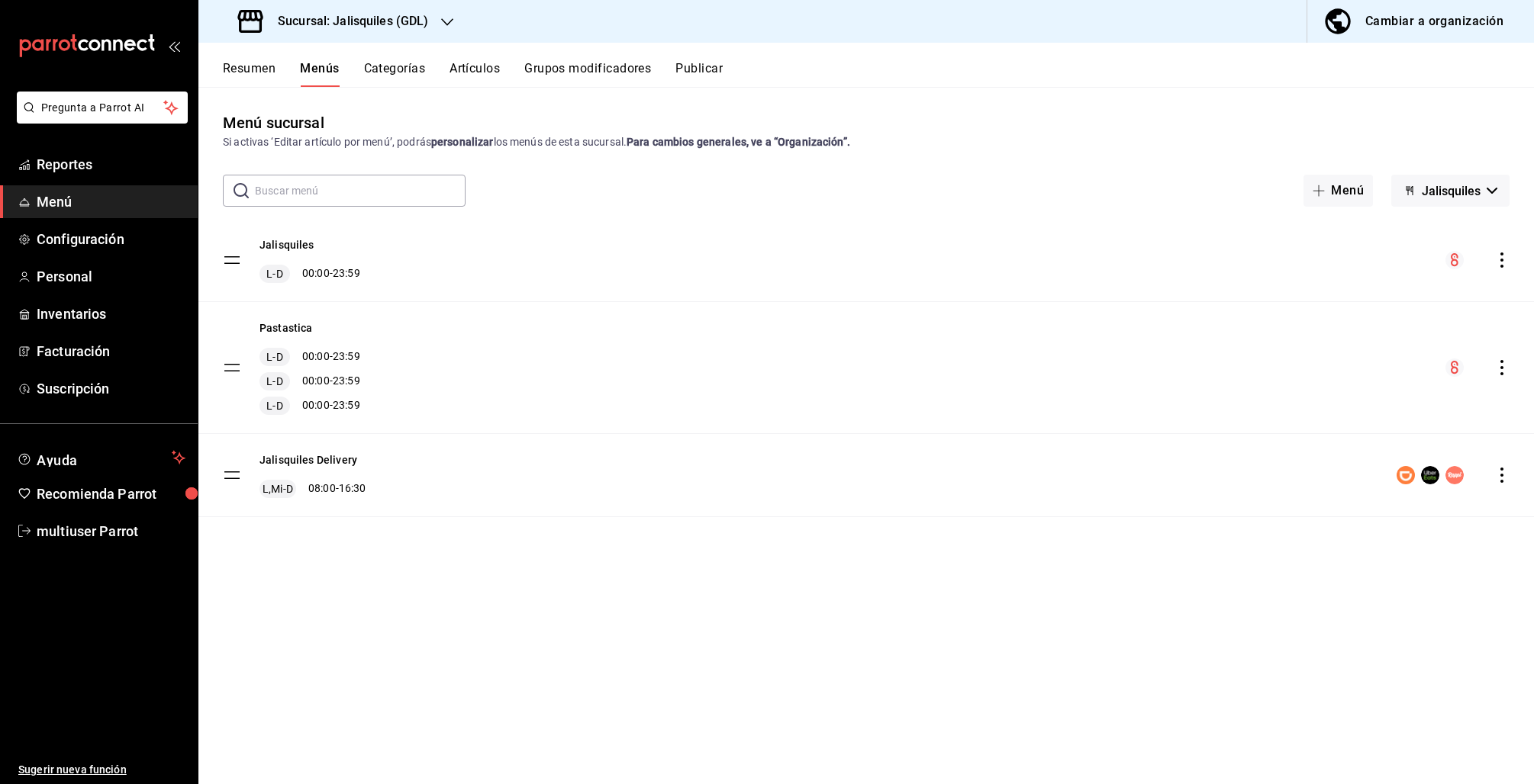
click at [1489, 193] on icon "button" at bounding box center [1492, 191] width 11 height 6
click at [1444, 275] on li "Pastastica (Colli Urbano)" at bounding box center [1440, 268] width 162 height 37
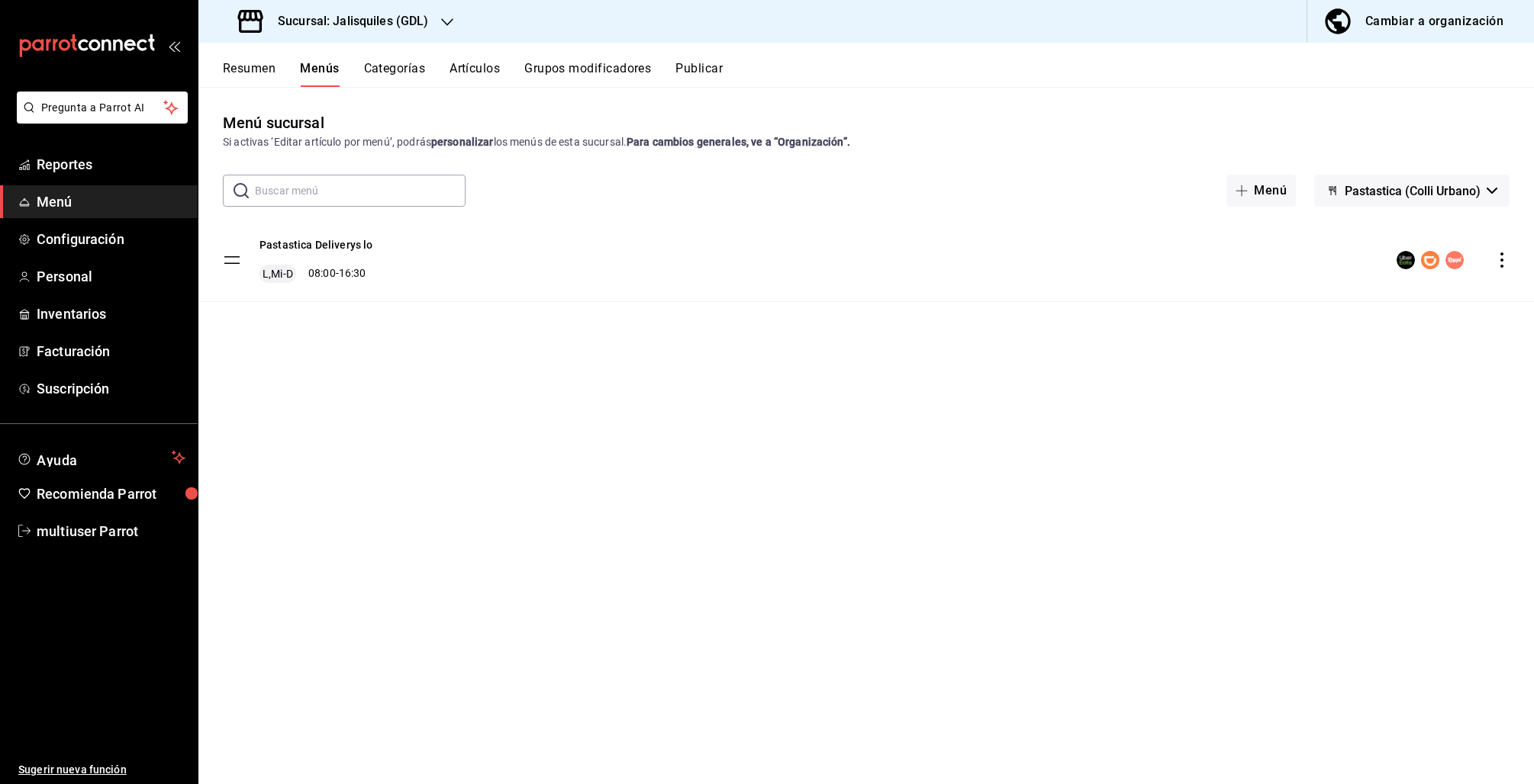
click at [1405, 32] on button "Cambiar a organización" at bounding box center [1414, 22] width 215 height 43
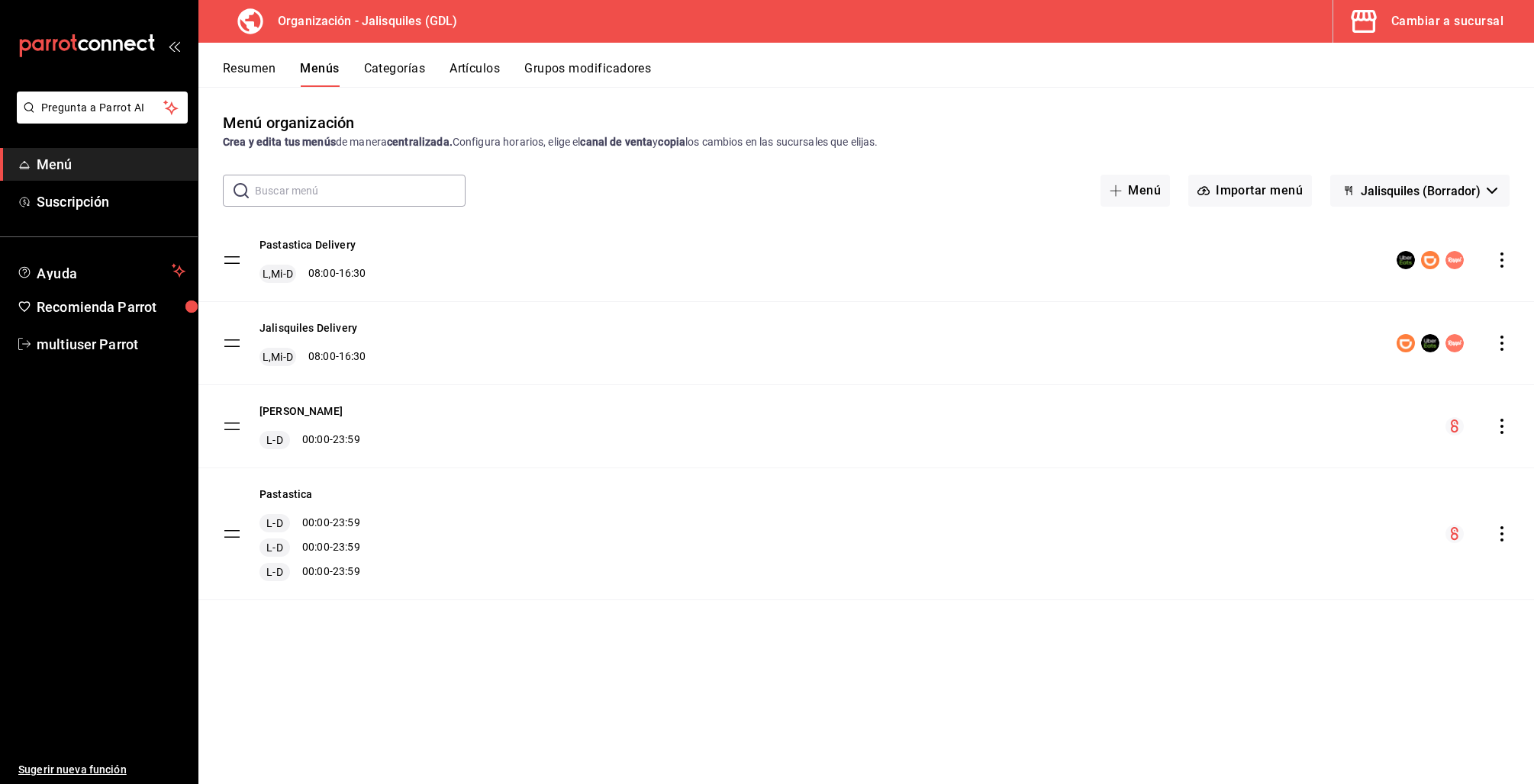
click at [1402, 21] on div "Cambiar a sucursal" at bounding box center [1447, 22] width 112 height 22
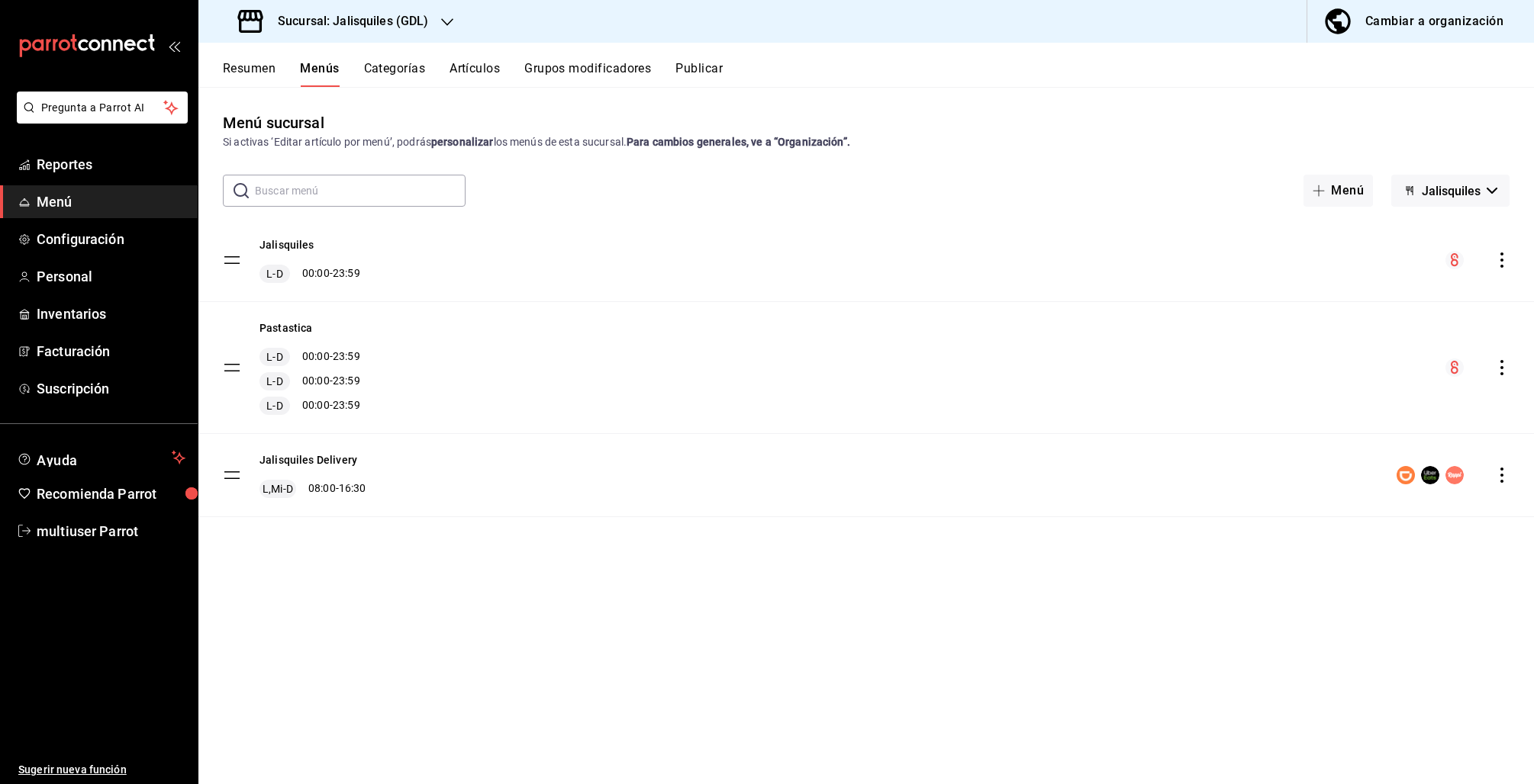
click at [1430, 189] on span "Jalisquiles" at bounding box center [1451, 191] width 58 height 15
click at [1425, 261] on li "Pastastica (Colli Urbano)" at bounding box center [1440, 268] width 162 height 37
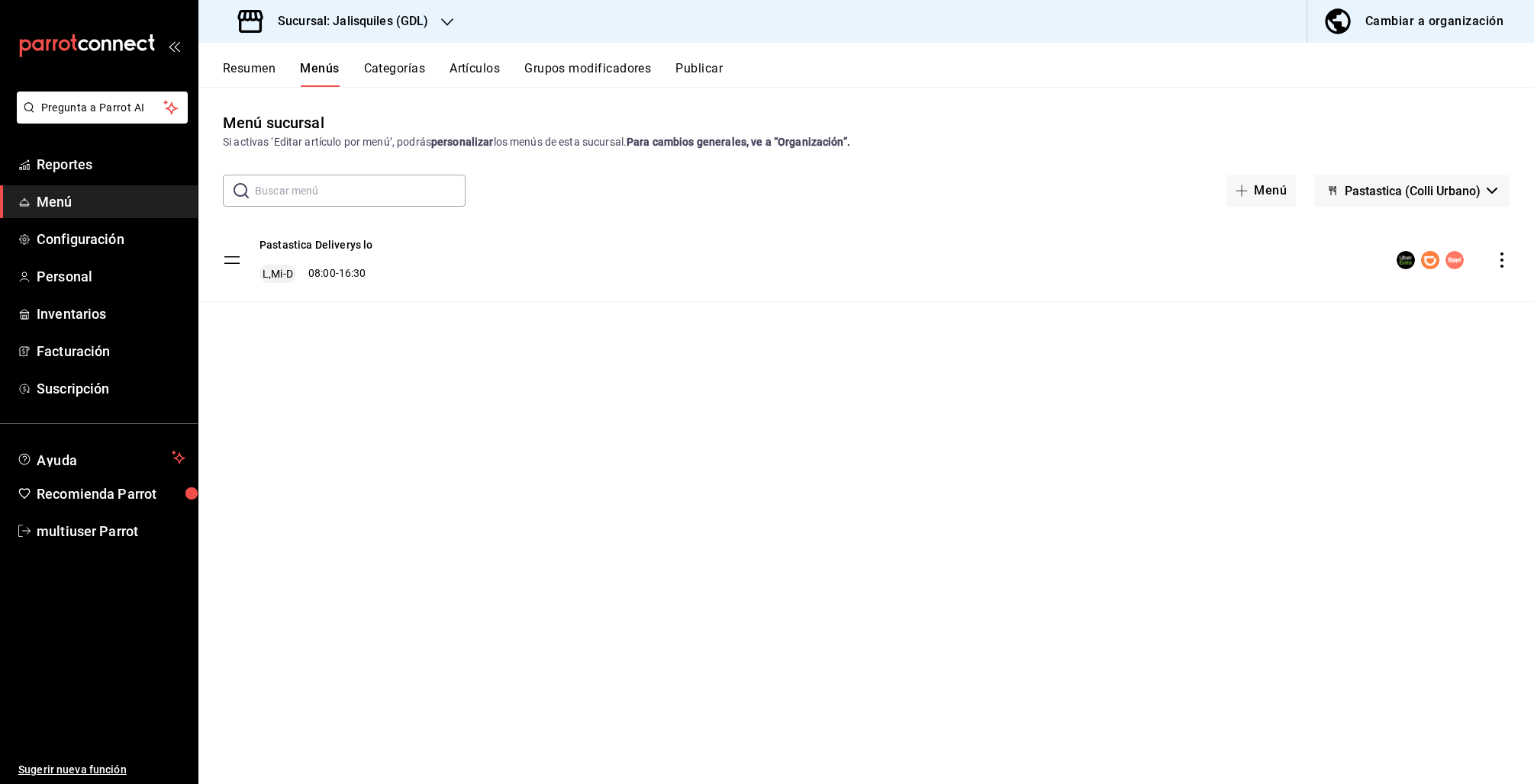
click at [1449, 25] on div "Cambiar a organización" at bounding box center [1434, 22] width 138 height 22
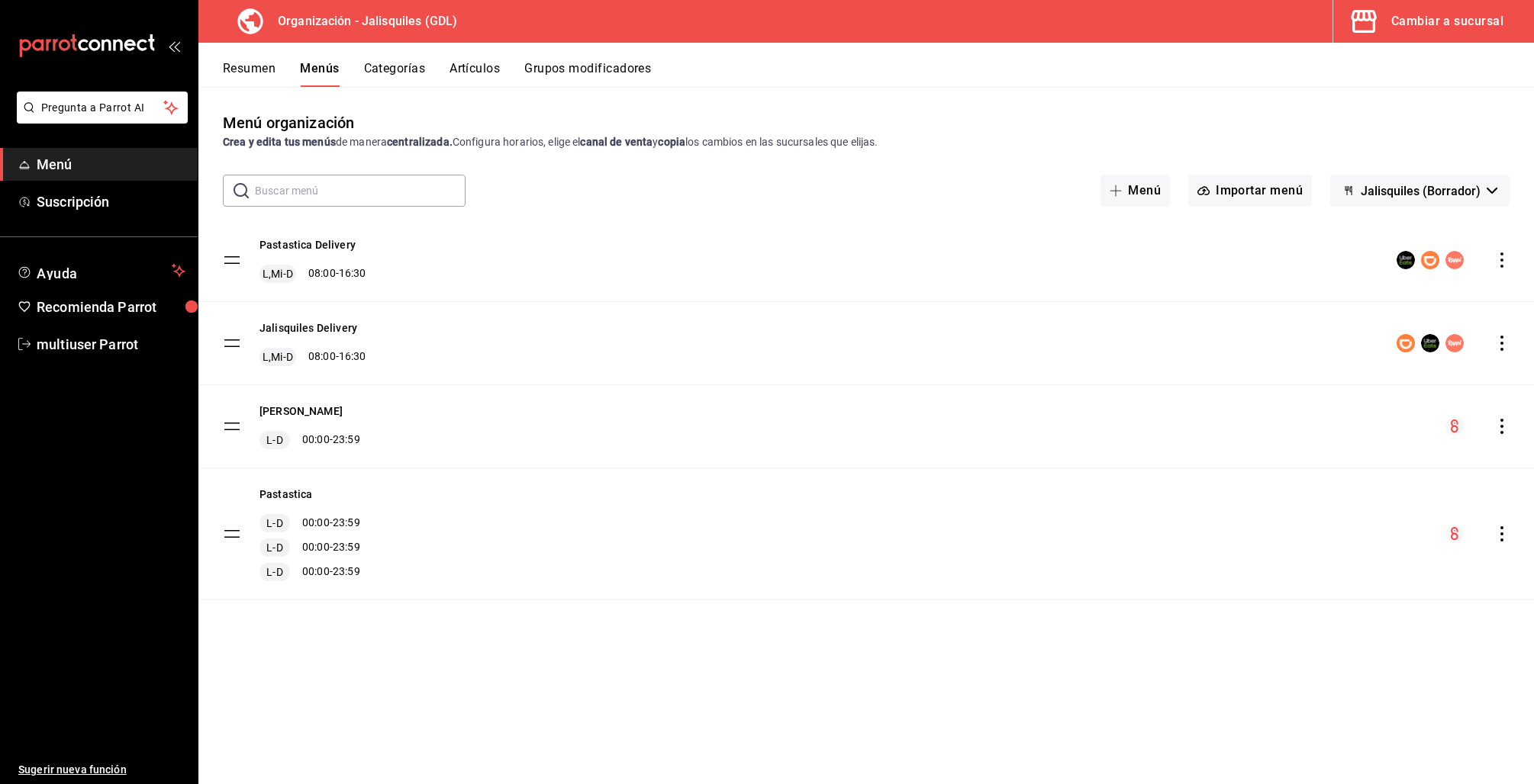
click at [262, 72] on button "Resumen" at bounding box center [249, 74] width 52 height 26
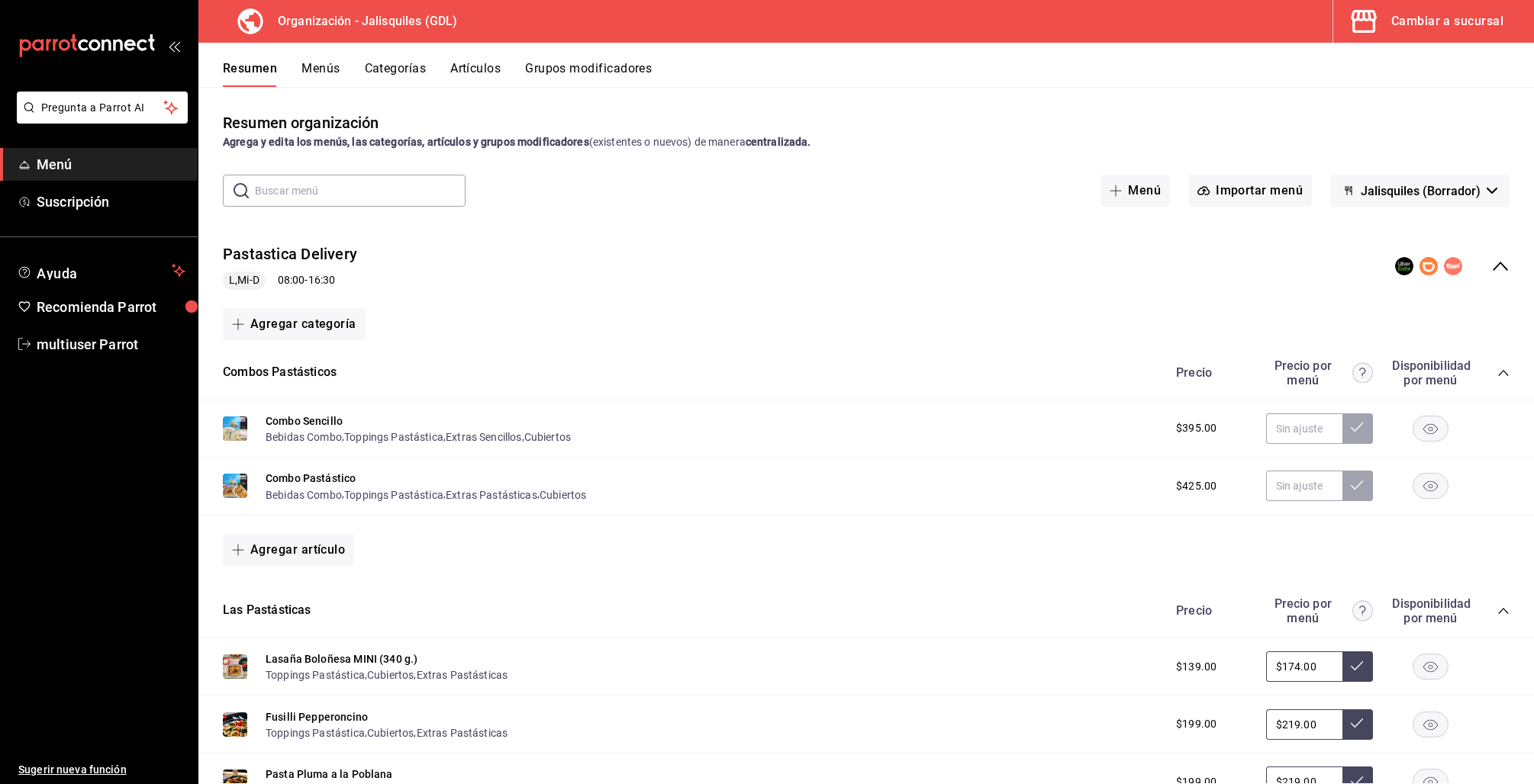
click at [1498, 372] on icon "collapse-category-row" at bounding box center [1502, 373] width 10 height 6
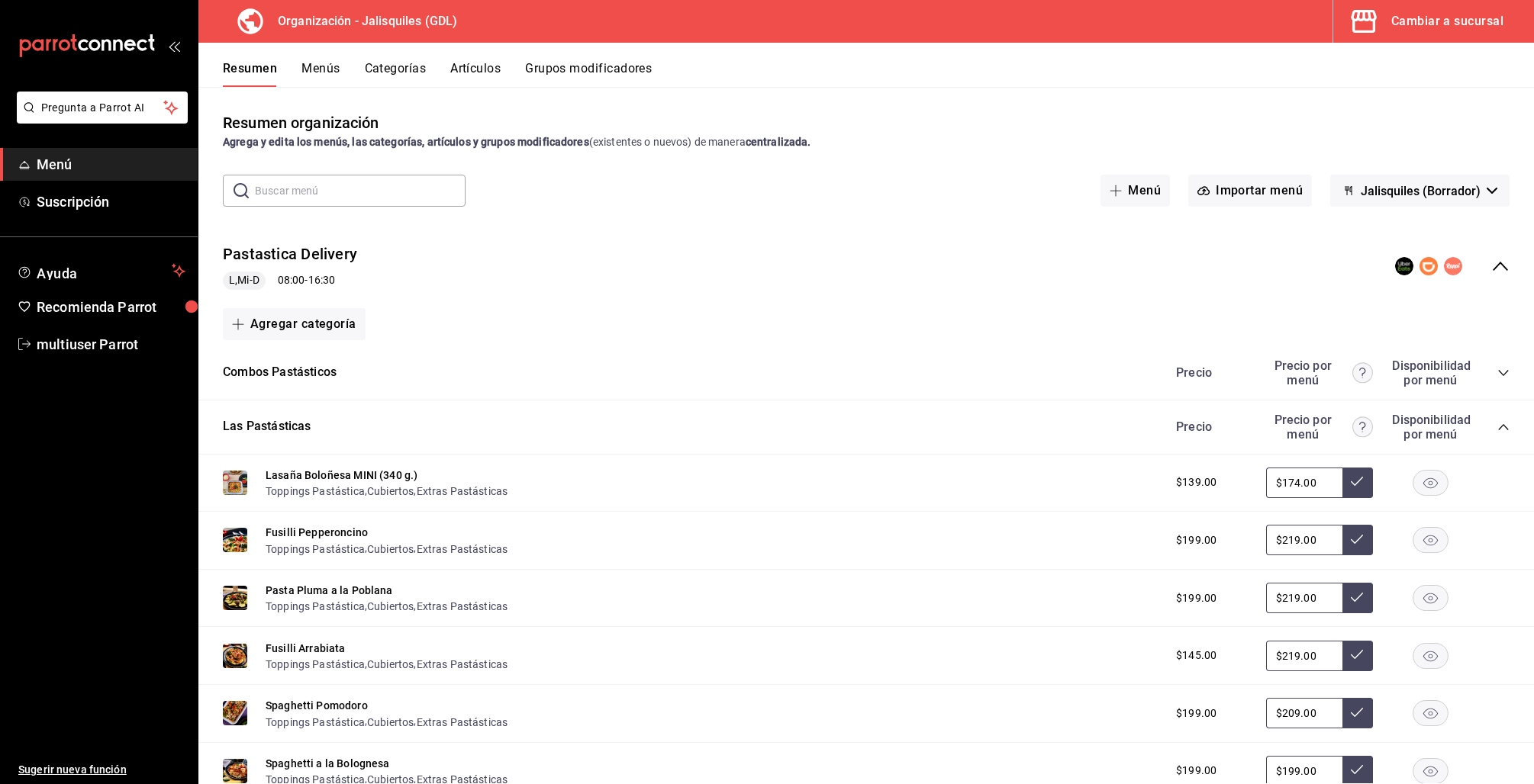
click at [1497, 429] on icon "collapse-category-row" at bounding box center [1503, 427] width 12 height 12
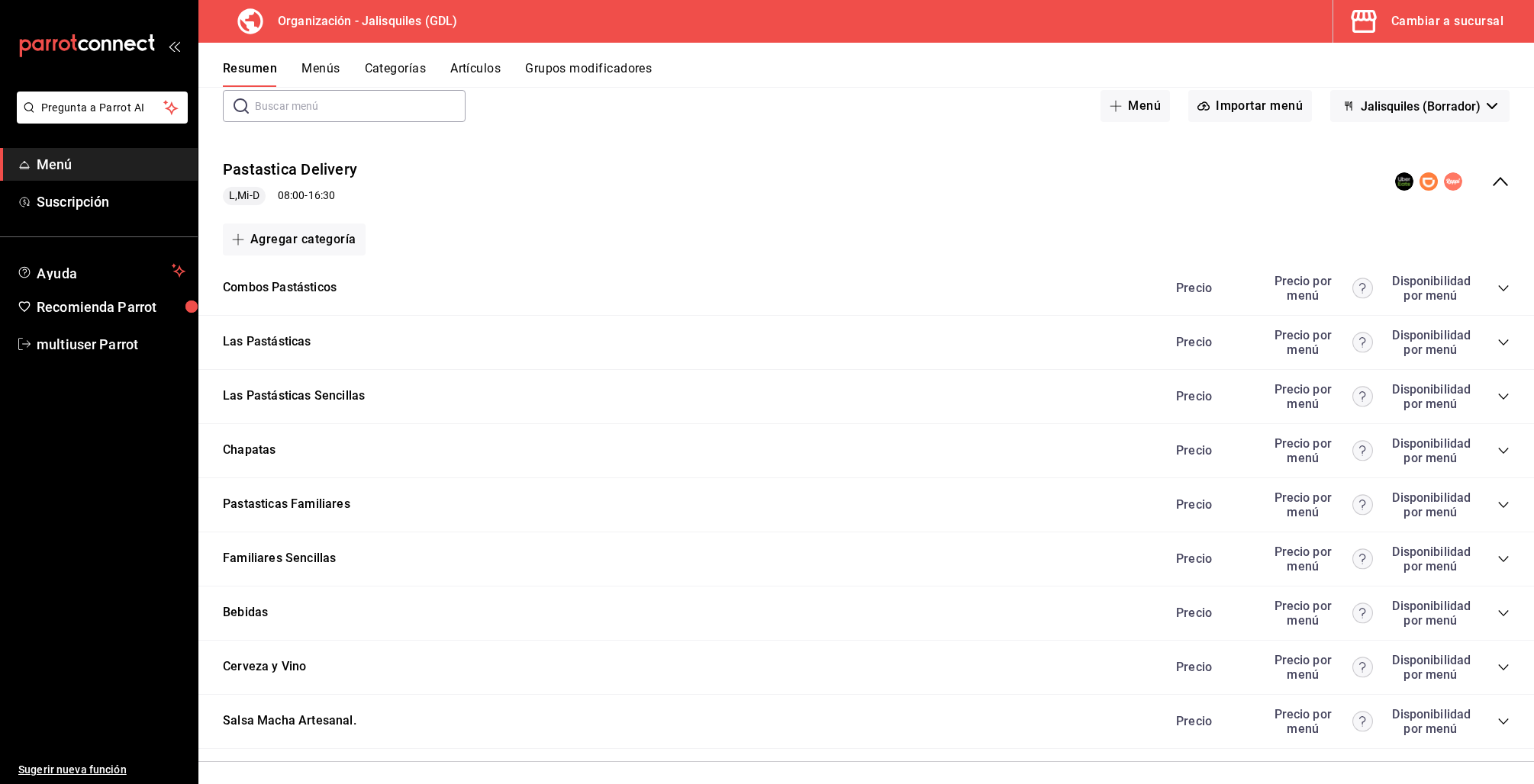
scroll to position [51, 0]
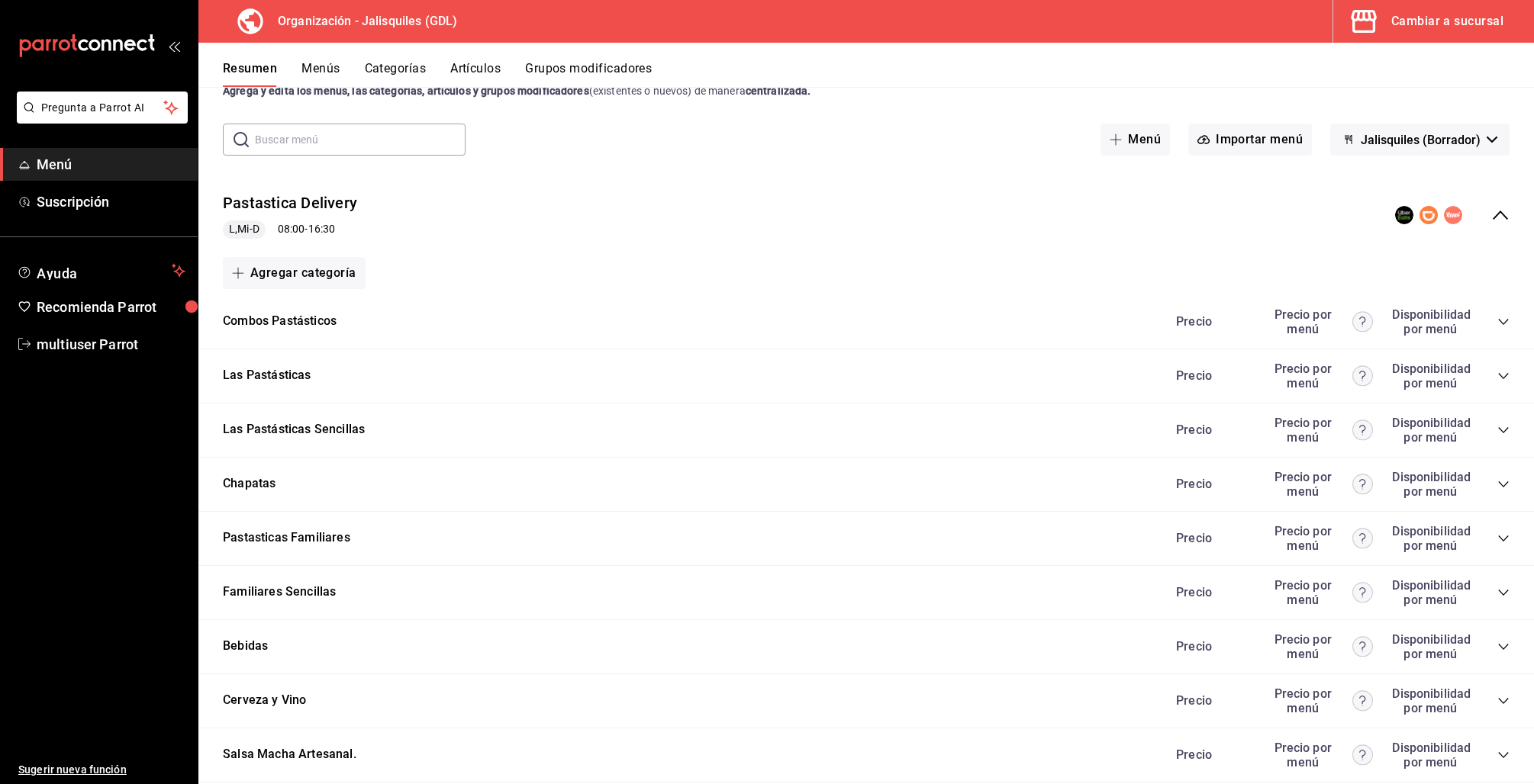
click at [1497, 324] on icon "collapse-category-row" at bounding box center [1503, 322] width 12 height 12
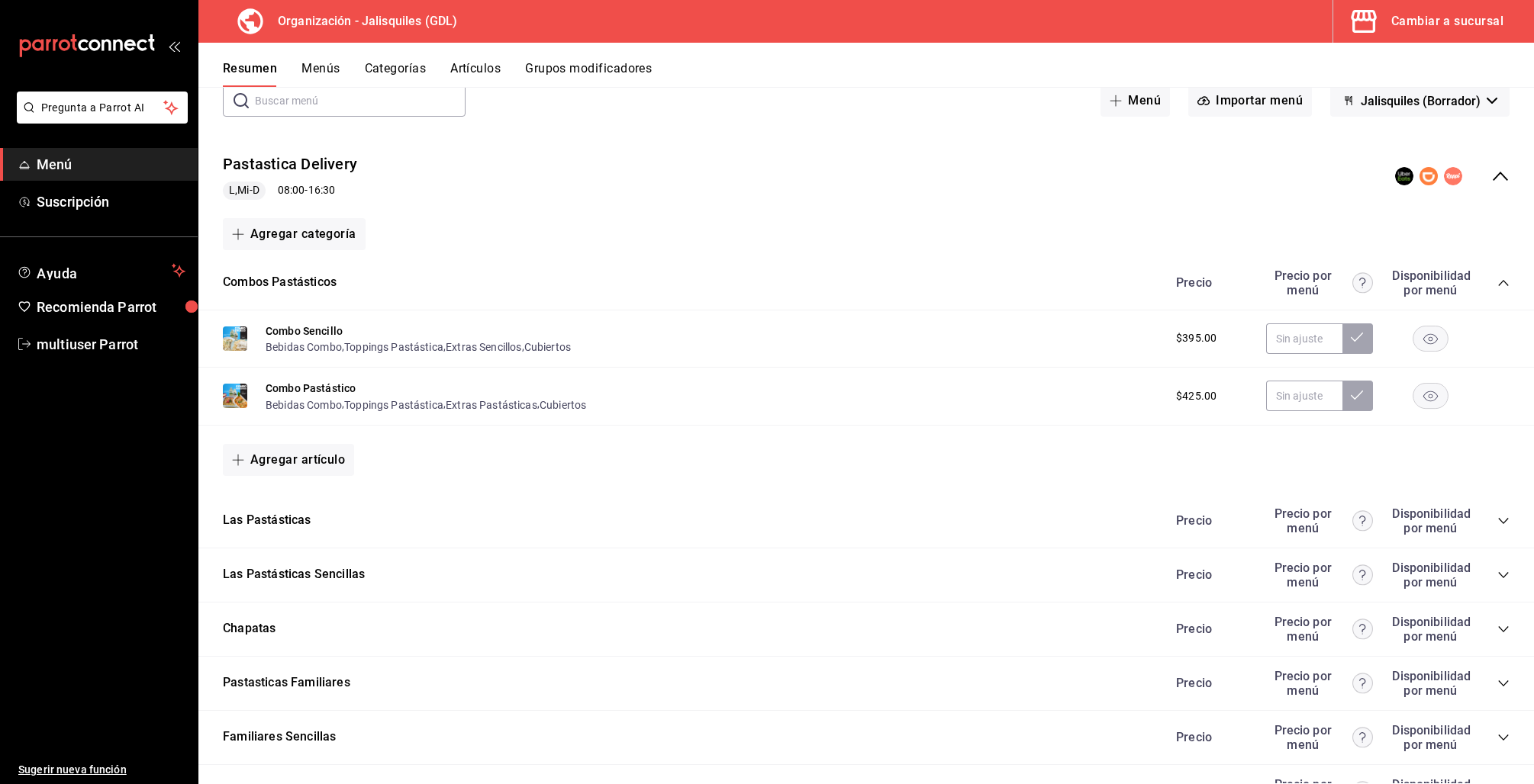
click at [1497, 517] on icon "collapse-category-row" at bounding box center [1503, 521] width 12 height 12
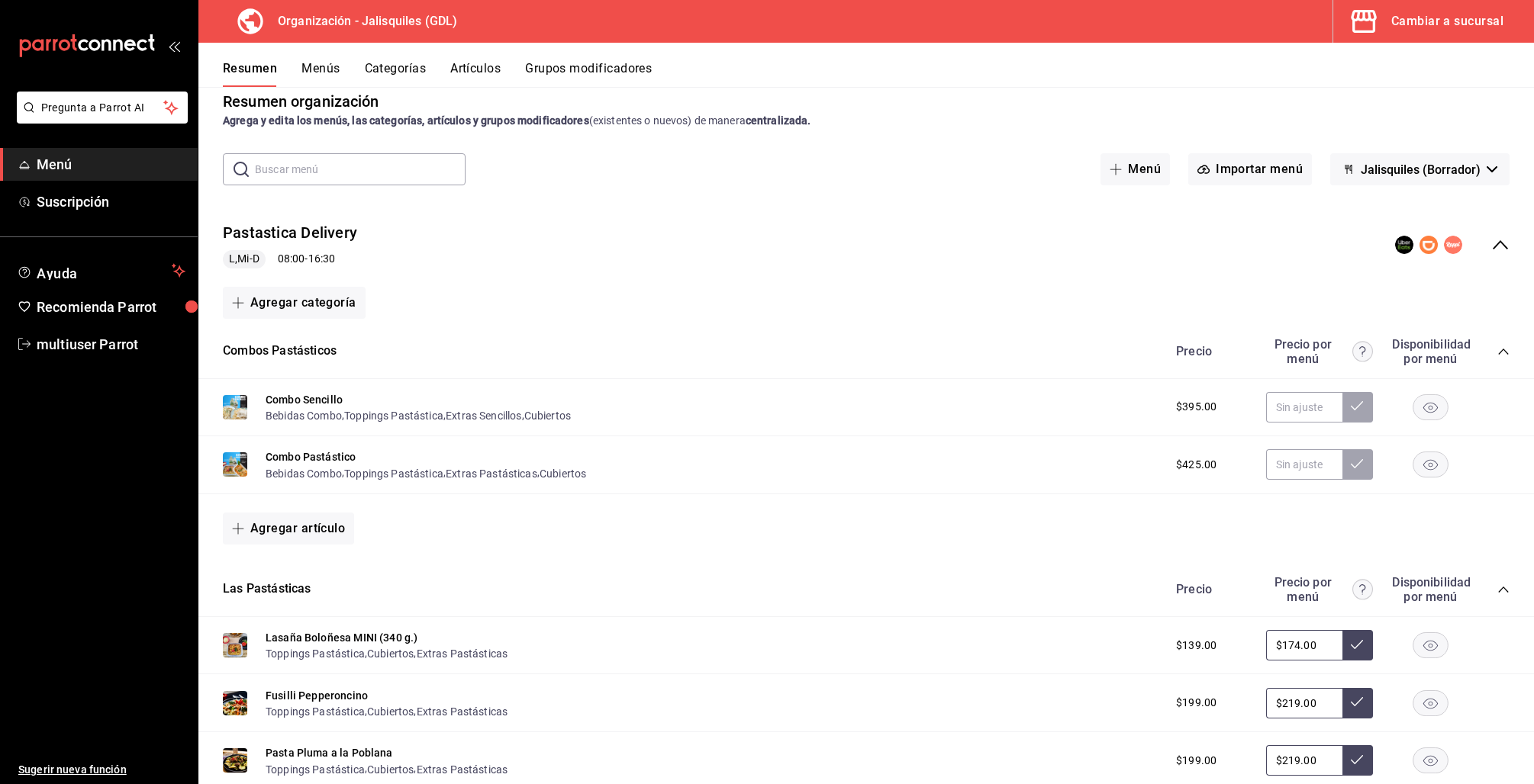
scroll to position [0, 0]
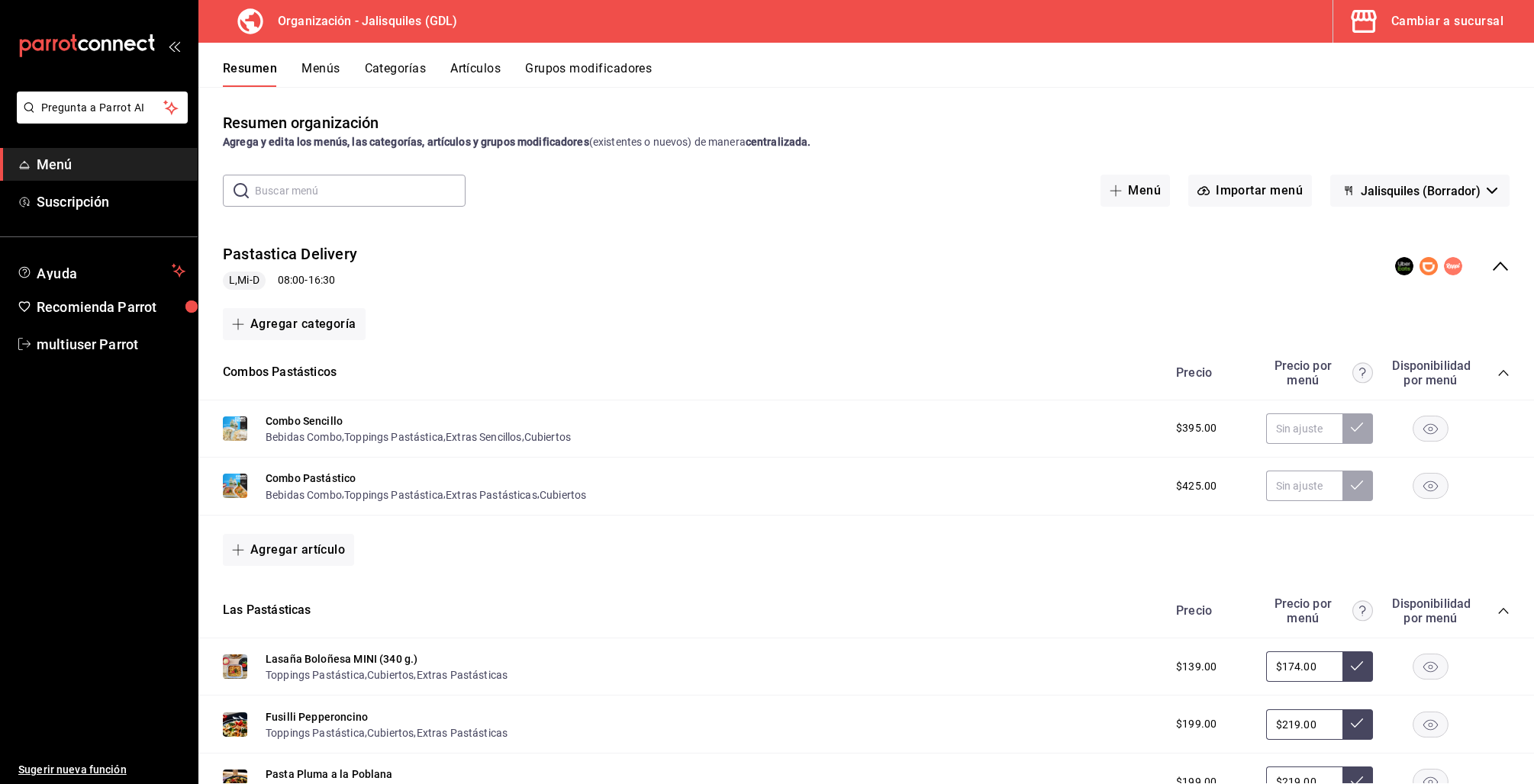
click at [1491, 259] on icon "collapse-menu-row" at bounding box center [1500, 266] width 18 height 18
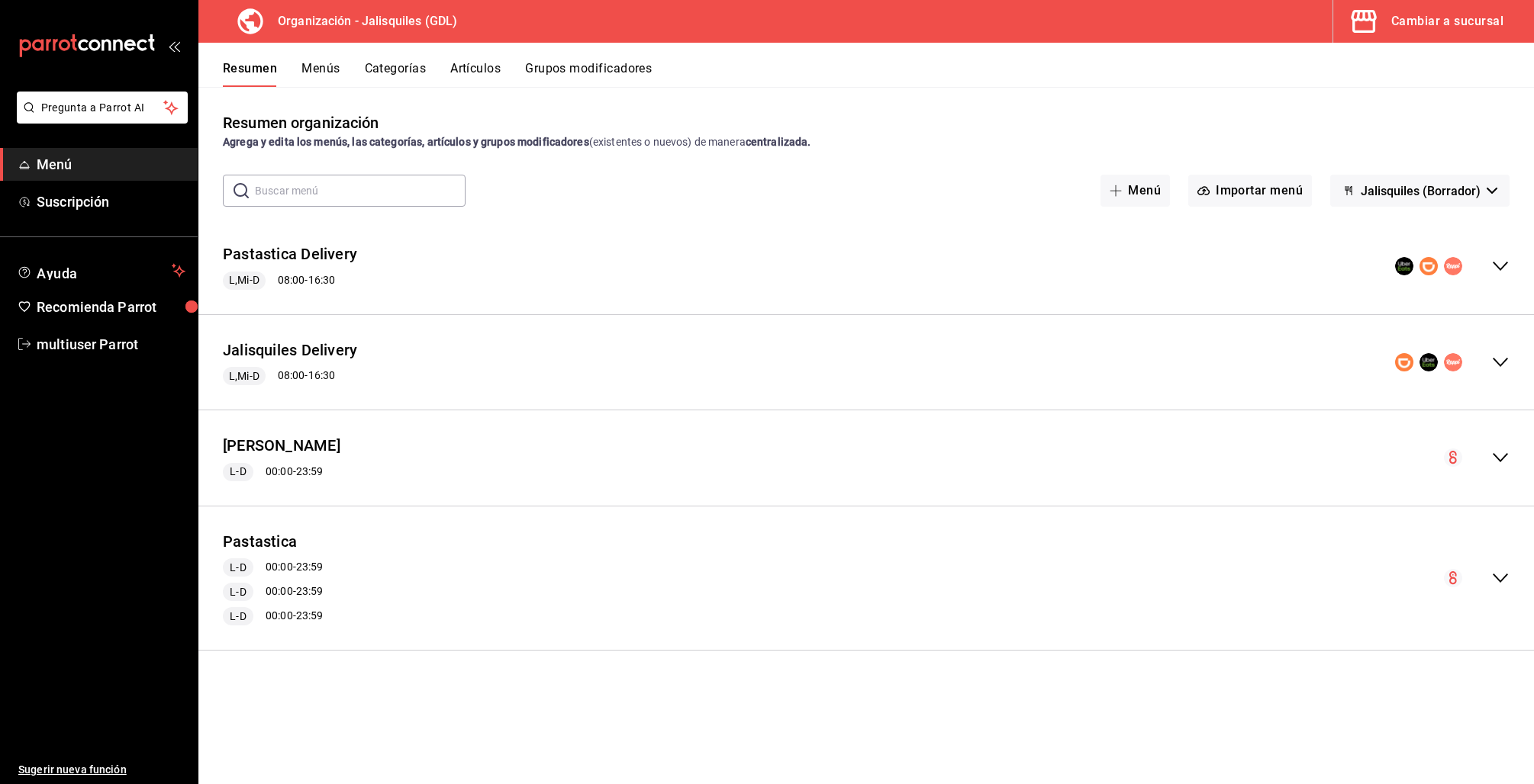
drag, startPoint x: 1499, startPoint y: 266, endPoint x: 1501, endPoint y: 282, distance: 16.1
click at [1499, 266] on icon "collapse-menu-row" at bounding box center [1500, 266] width 18 height 18
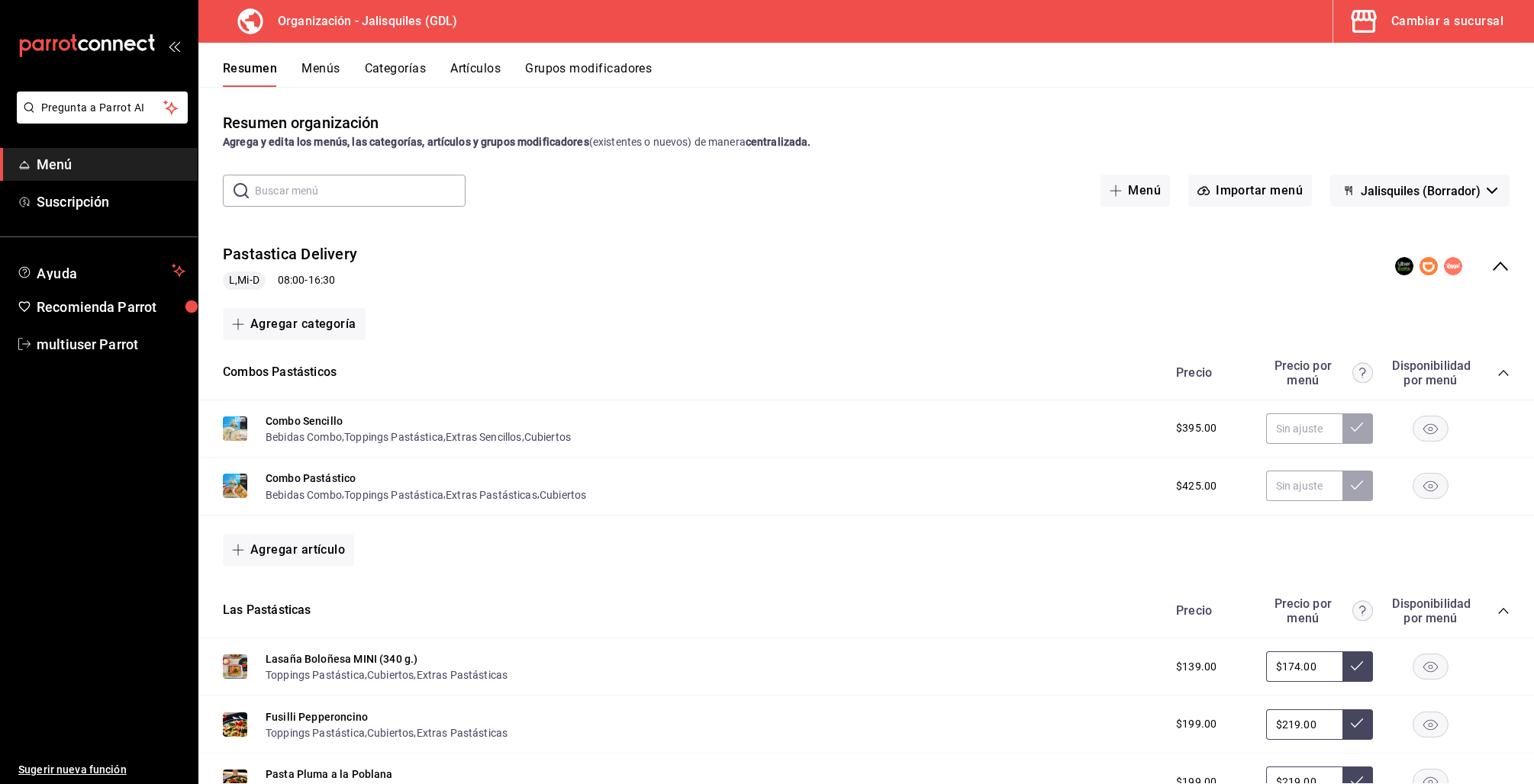
click at [1486, 379] on div "Precio Precio por menú Disponibilidad por menú" at bounding box center [1335, 373] width 349 height 29
click at [1497, 368] on icon "collapse-category-row" at bounding box center [1503, 373] width 12 height 12
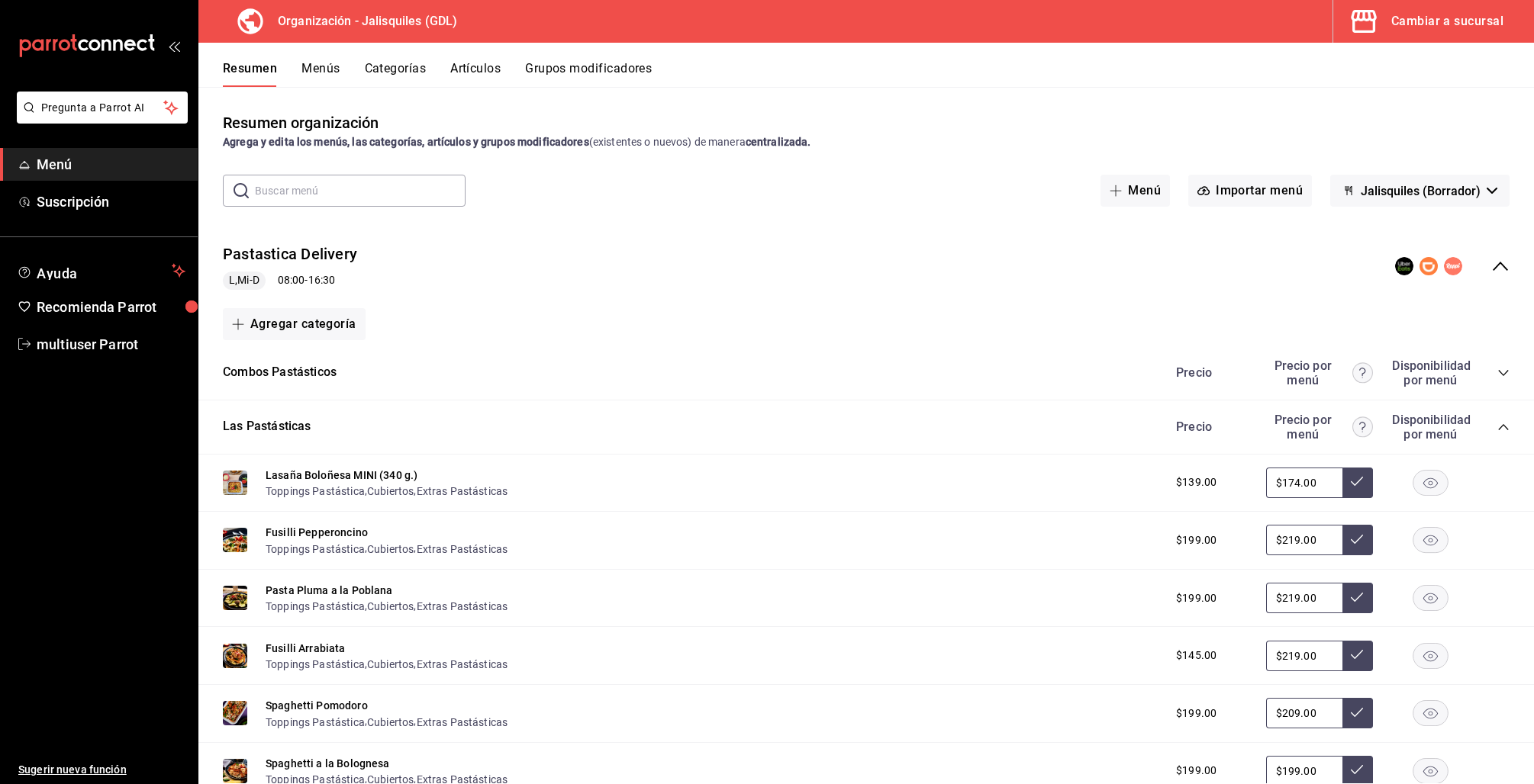
click at [1497, 425] on icon "collapse-category-row" at bounding box center [1503, 427] width 12 height 12
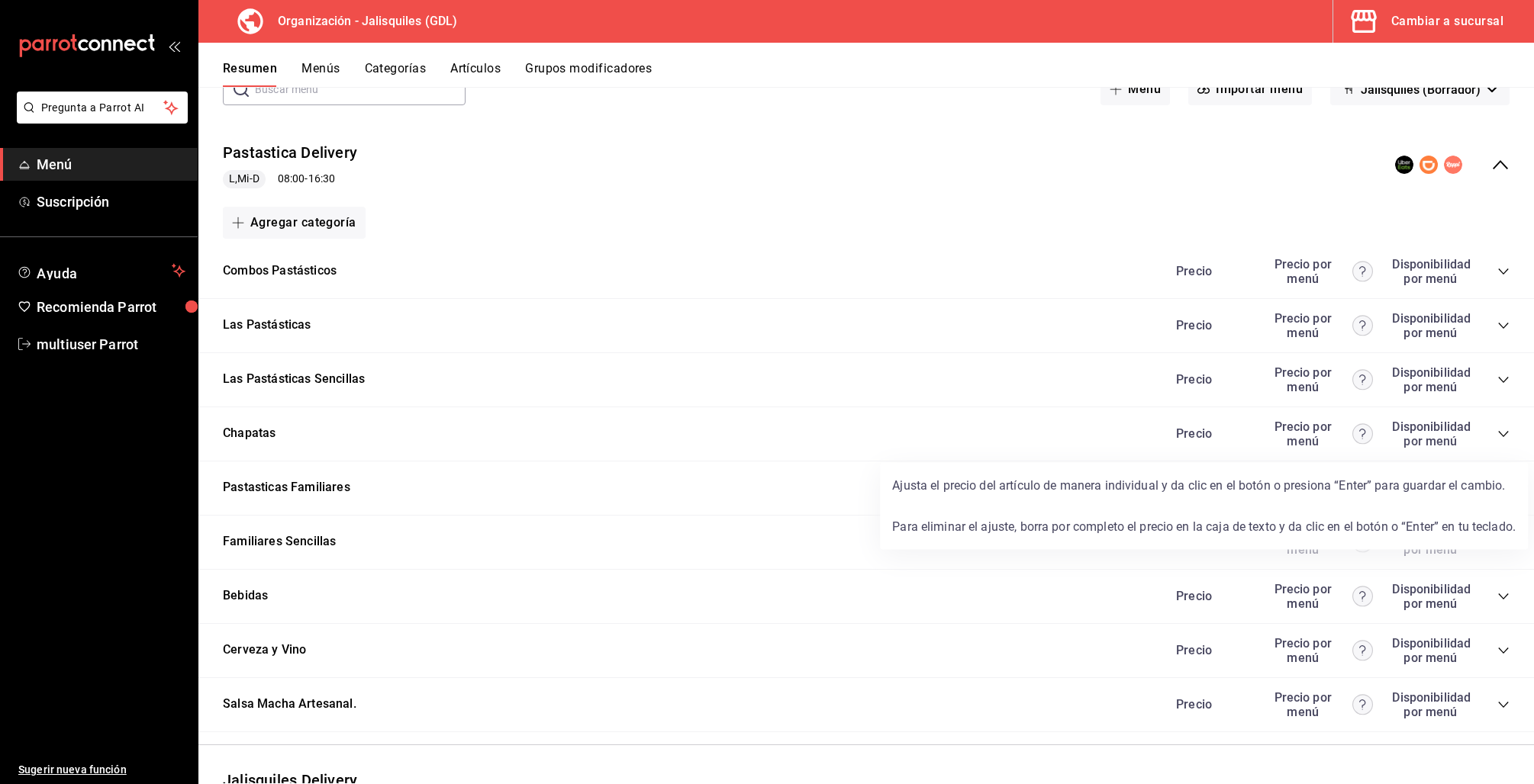
scroll to position [66, 0]
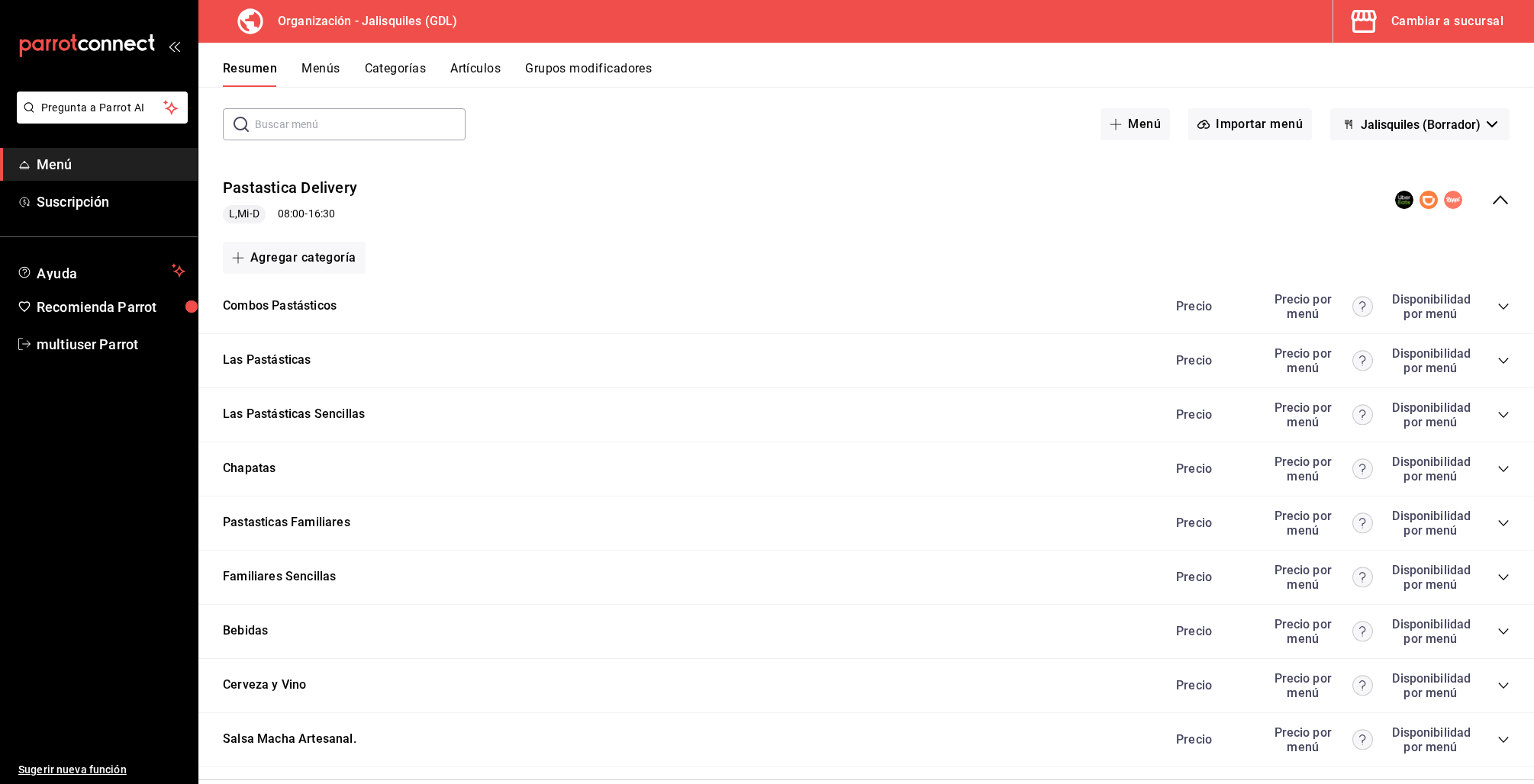
click at [1497, 302] on icon "collapse-category-row" at bounding box center [1503, 307] width 12 height 12
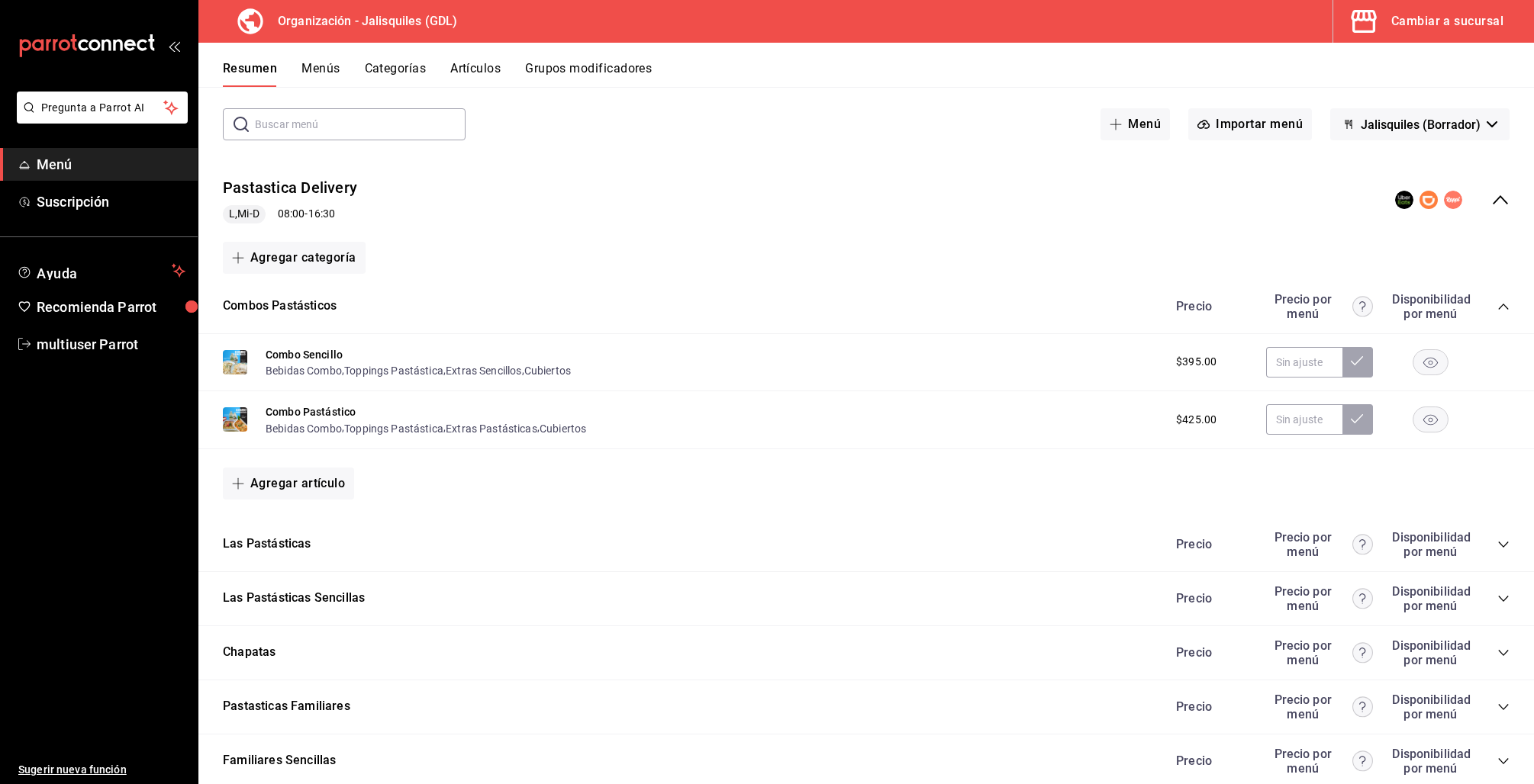
click at [1497, 539] on icon "collapse-category-row" at bounding box center [1503, 545] width 12 height 12
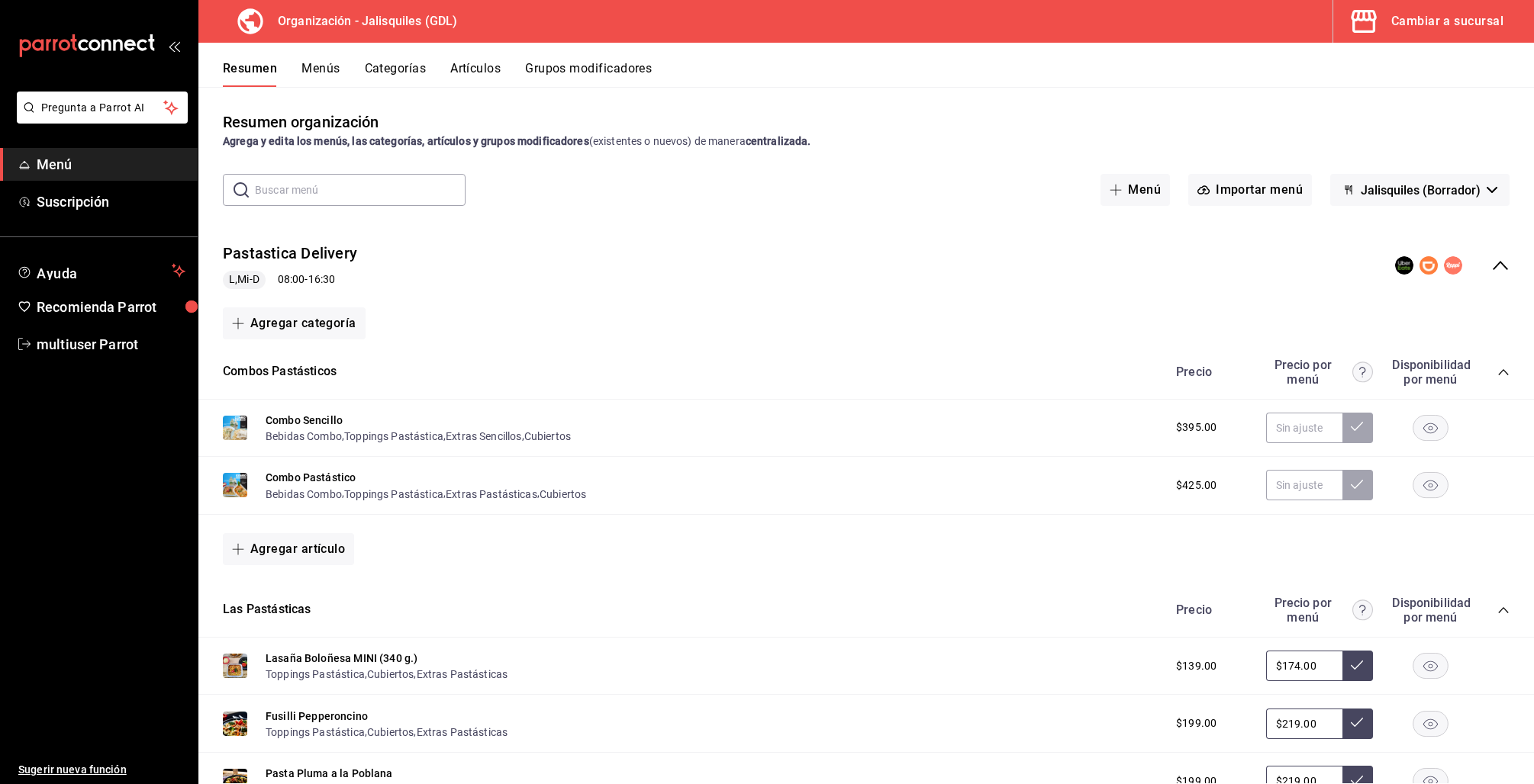
scroll to position [0, 0]
click at [1449, 28] on div "Cambiar a sucursal" at bounding box center [1447, 22] width 112 height 22
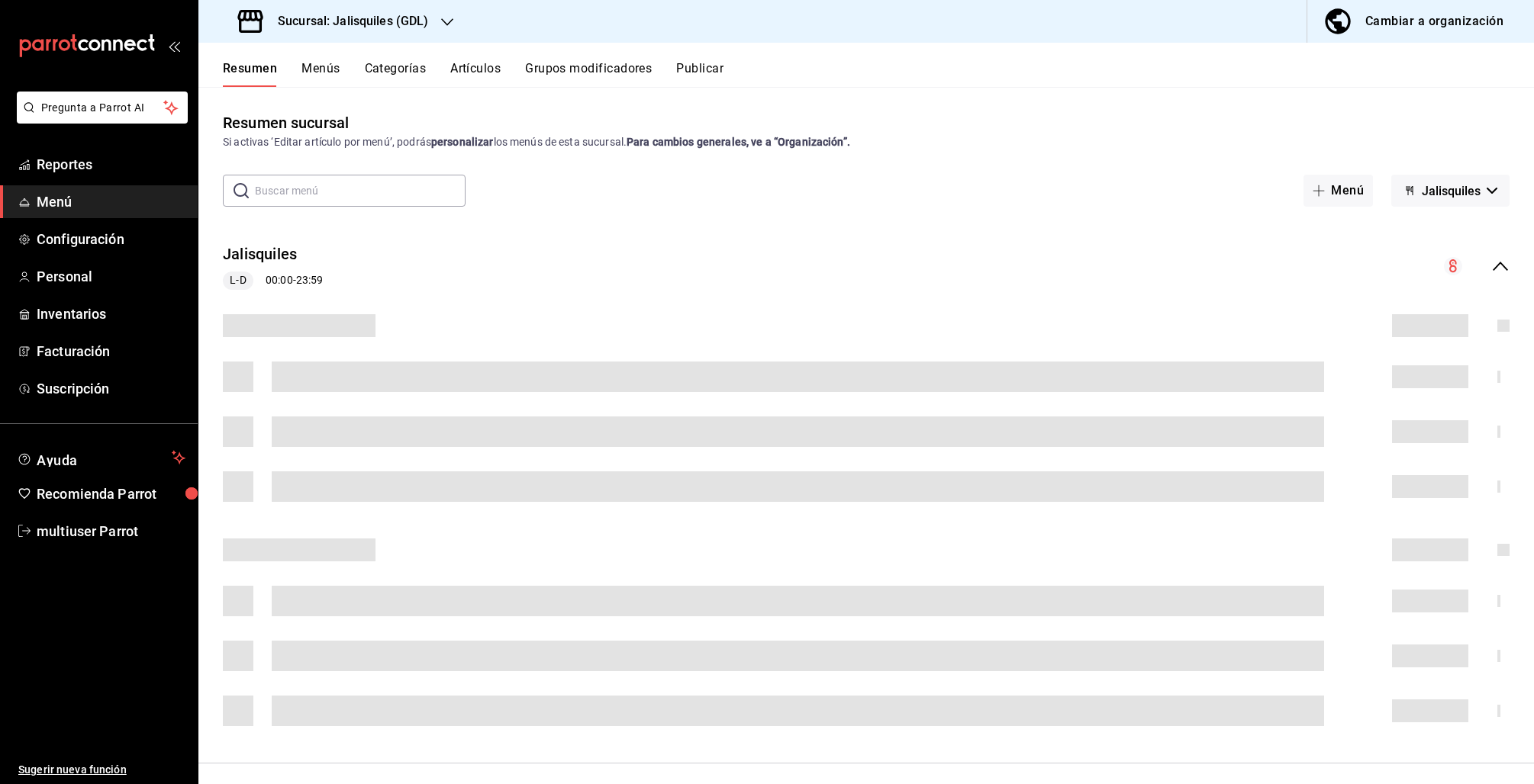
click at [1458, 184] on span "Jalisquiles" at bounding box center [1451, 191] width 58 height 15
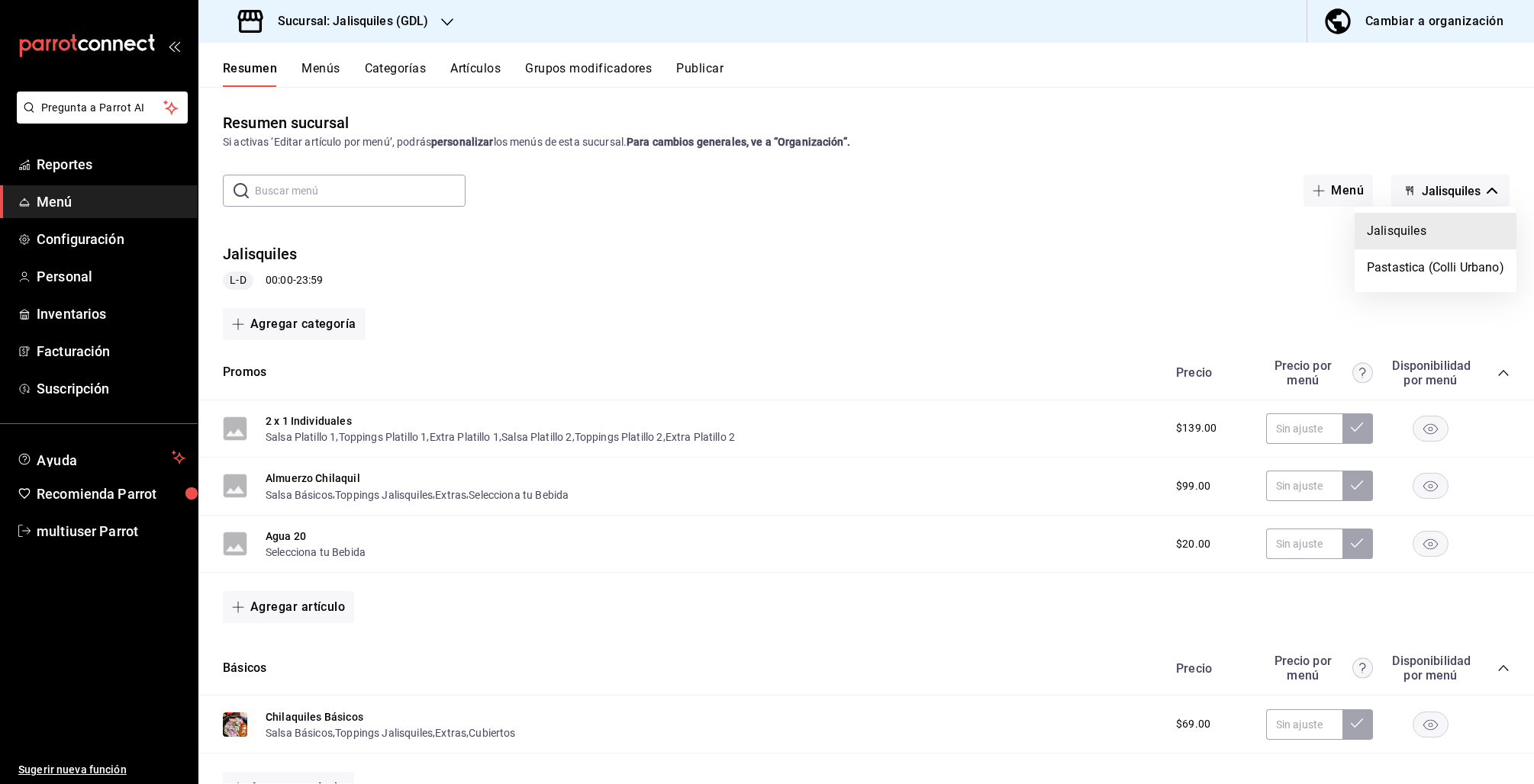
click at [1452, 193] on div at bounding box center [767, 392] width 1534 height 784
click at [1453, 198] on button "Jalisquiles" at bounding box center [1450, 191] width 119 height 32
click at [1439, 275] on li "Pastastica (Colli Urbano)" at bounding box center [1435, 268] width 162 height 37
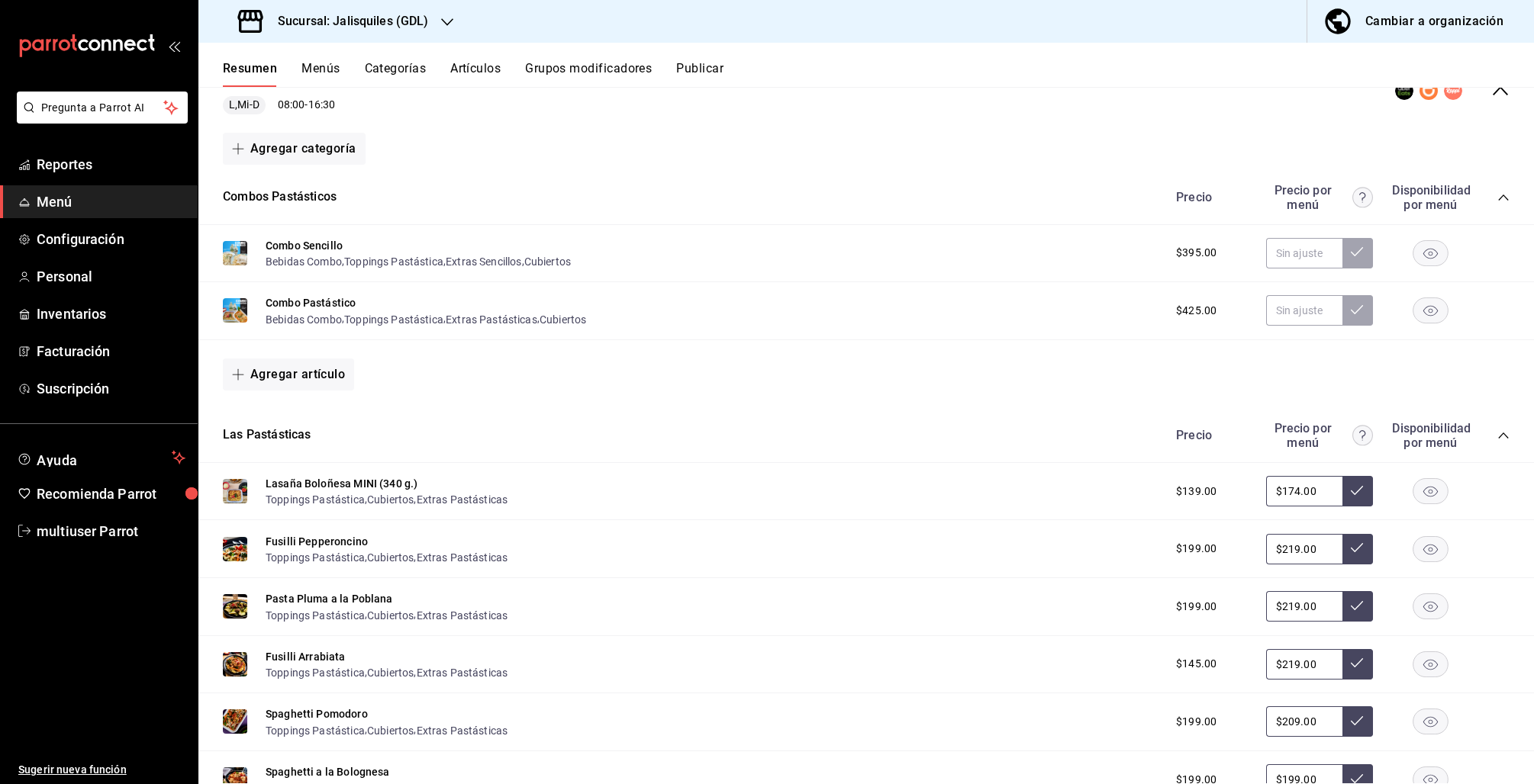
scroll to position [176, 0]
click at [1491, 91] on icon "collapse-menu-row" at bounding box center [1500, 90] width 18 height 18
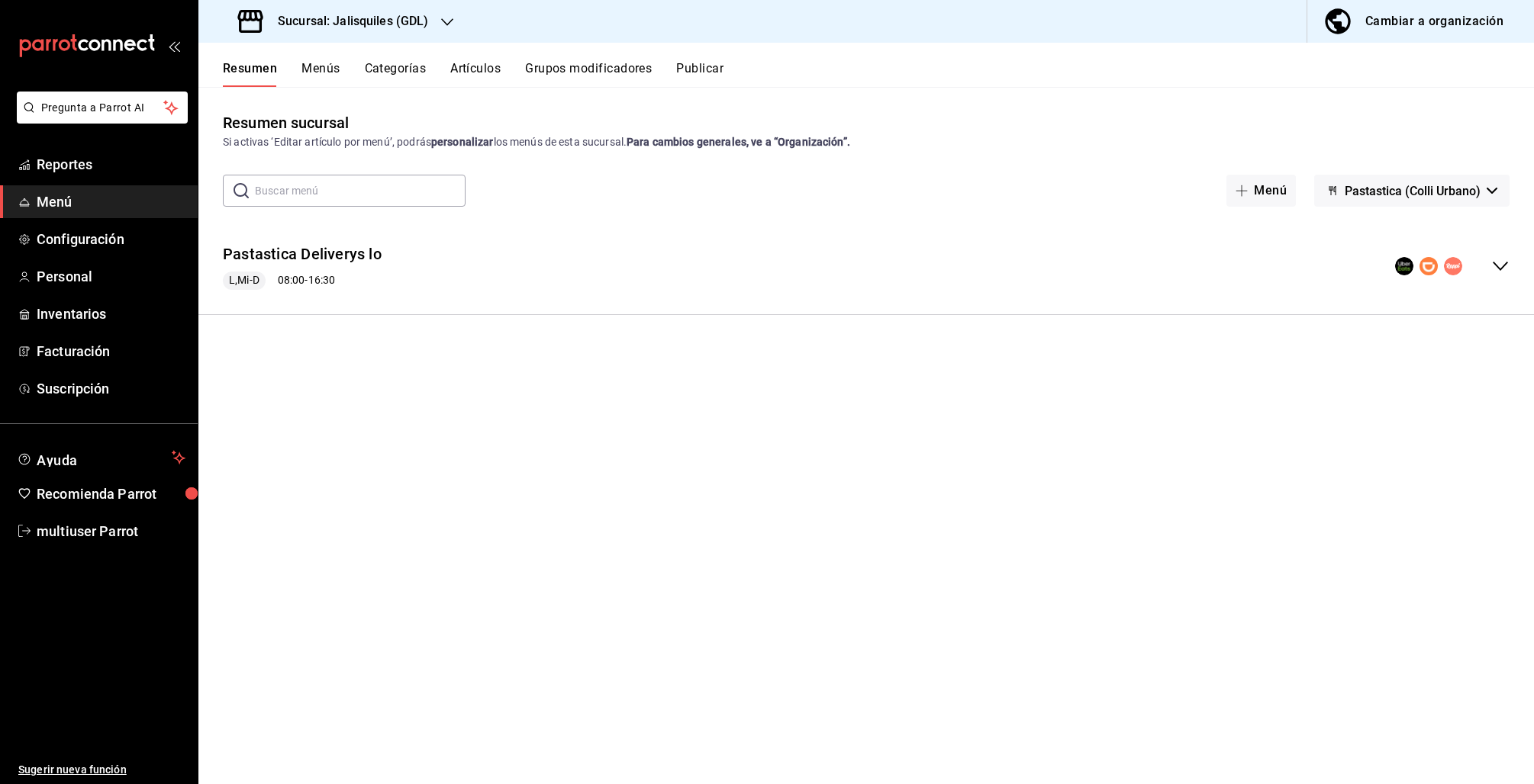
scroll to position [0, 0]
click at [1441, 13] on div "Cambiar a organización" at bounding box center [1434, 22] width 138 height 22
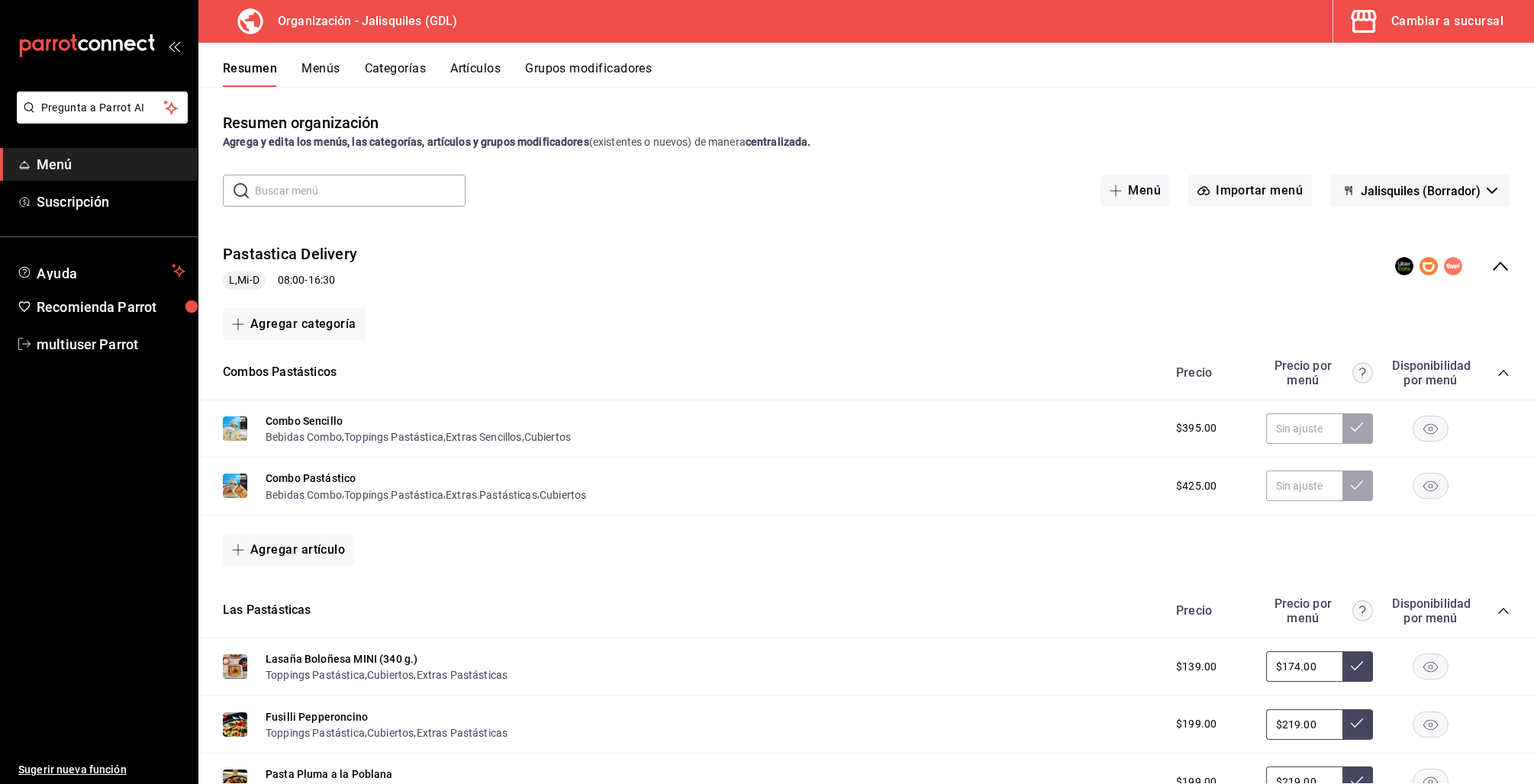
click at [1492, 267] on icon "collapse-menu-row" at bounding box center [1500, 266] width 18 height 18
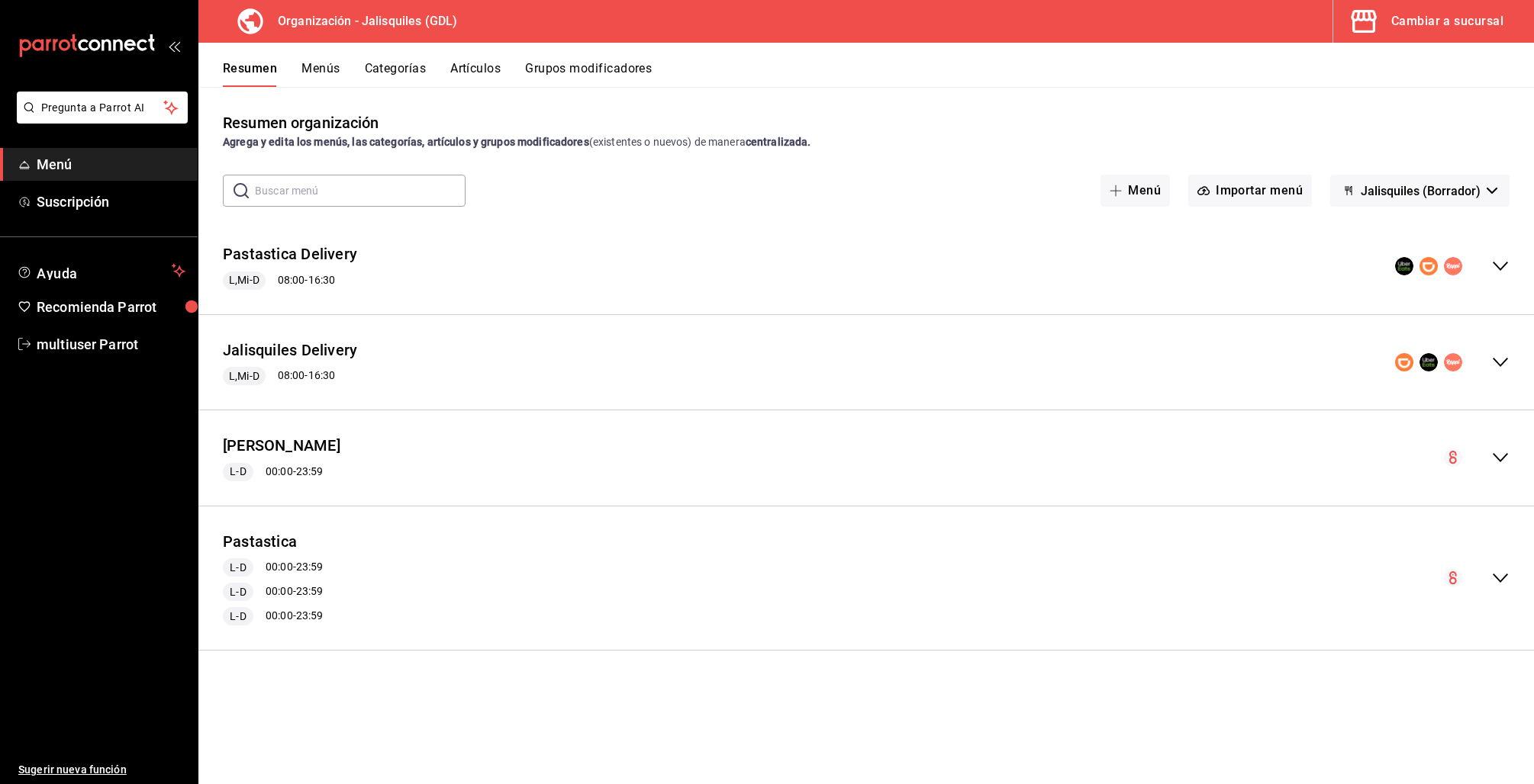
click at [1504, 363] on icon "collapse-menu-row" at bounding box center [1500, 362] width 18 height 18
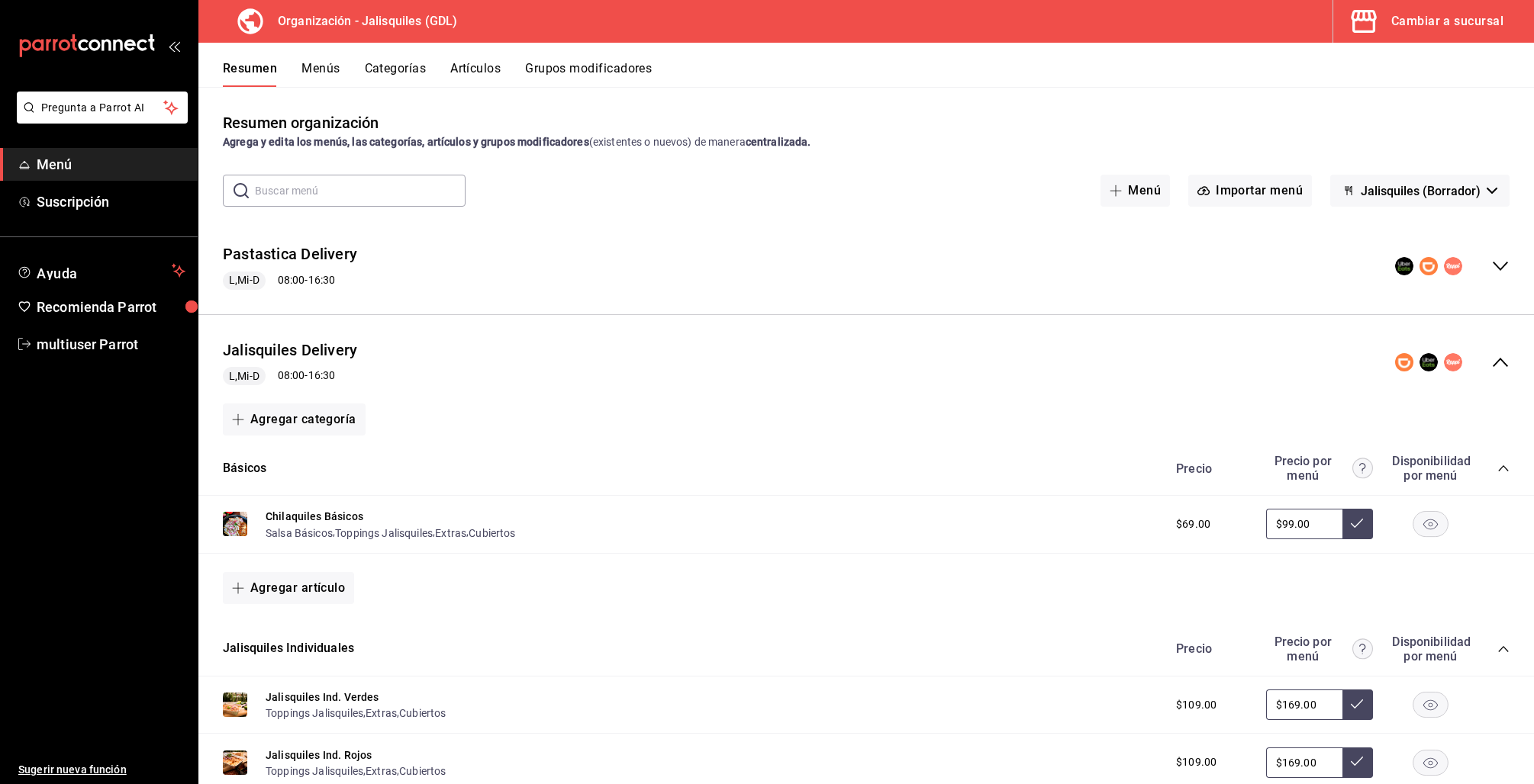
click at [1500, 462] on div "Básicos Precio Precio por menú Disponibilidad por menú" at bounding box center [866, 469] width 1335 height 54
click at [1497, 472] on icon "collapse-category-row" at bounding box center [1503, 469] width 12 height 12
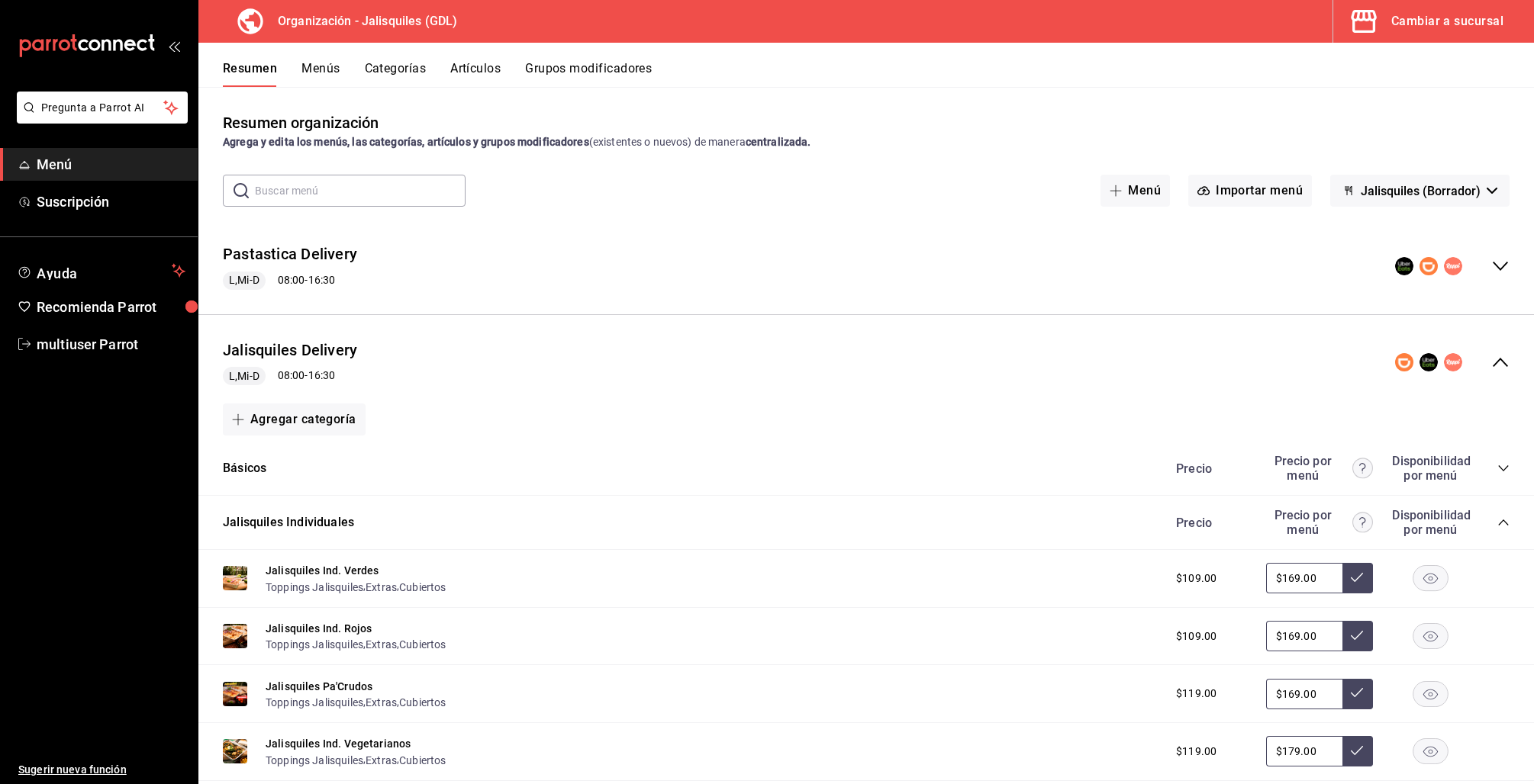
click at [1497, 521] on icon "collapse-category-row" at bounding box center [1503, 522] width 12 height 12
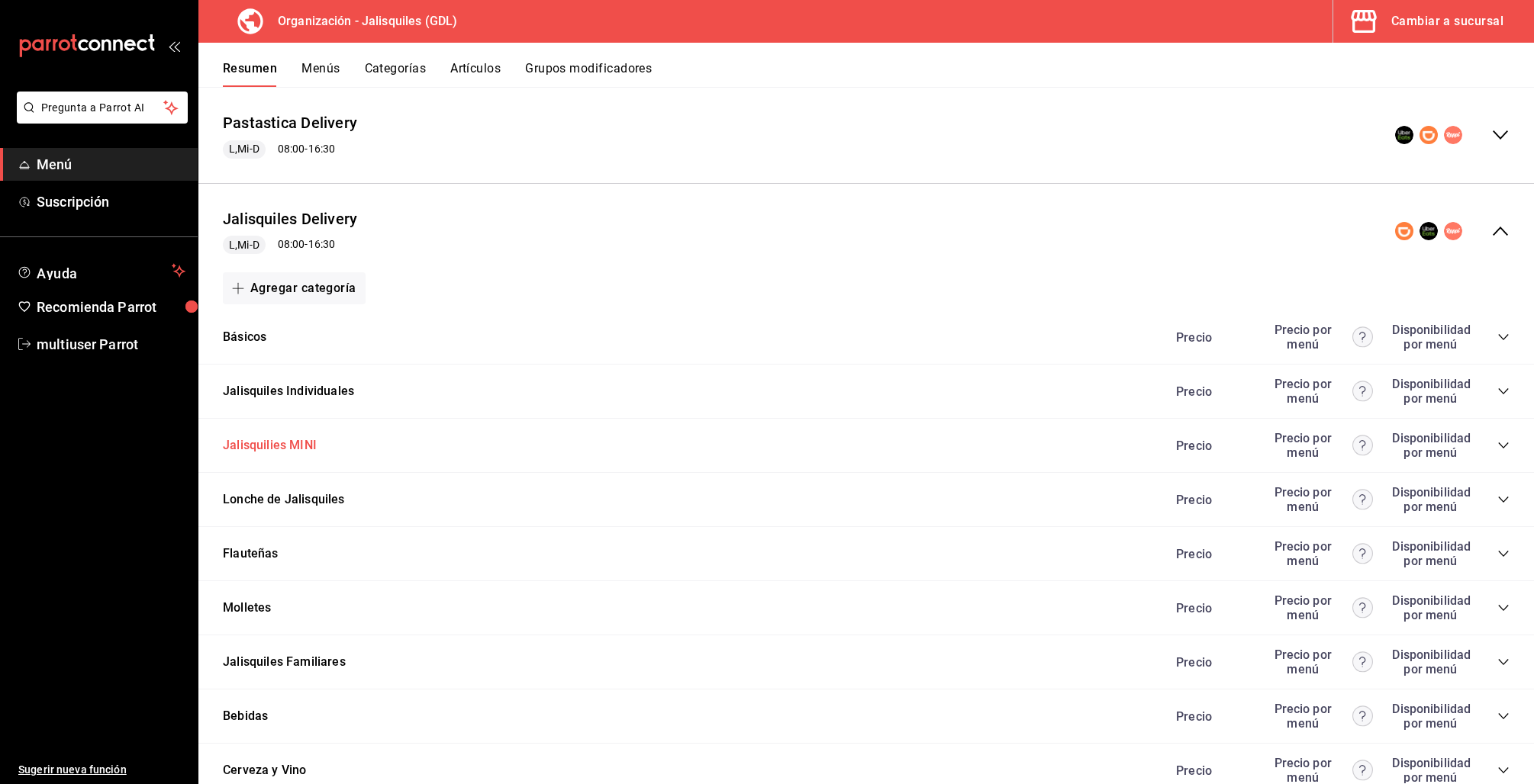
scroll to position [200, 0]
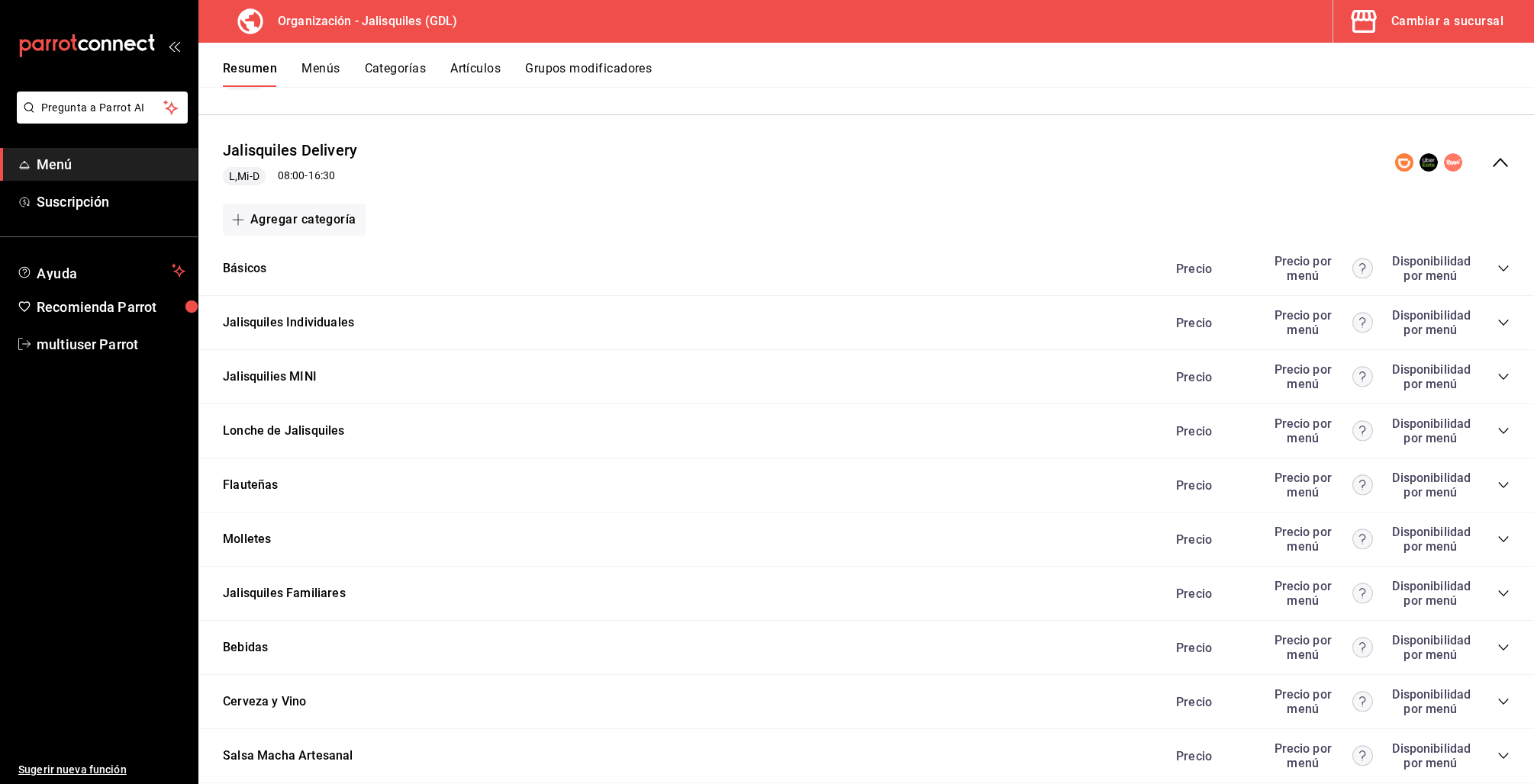
click at [1489, 279] on div "Precio Precio por menú Disponibilidad por menú" at bounding box center [1335, 269] width 349 height 29
click at [1489, 276] on div "Precio Precio por menú Disponibilidad por menú" at bounding box center [1335, 269] width 349 height 29
click at [1492, 281] on div "Precio Precio por menú Disponibilidad por menú" at bounding box center [1335, 269] width 349 height 29
click at [1490, 274] on div "Precio Precio por menú Disponibilidad por menú" at bounding box center [1335, 269] width 349 height 29
click at [1497, 265] on icon "collapse-category-row" at bounding box center [1503, 269] width 12 height 12
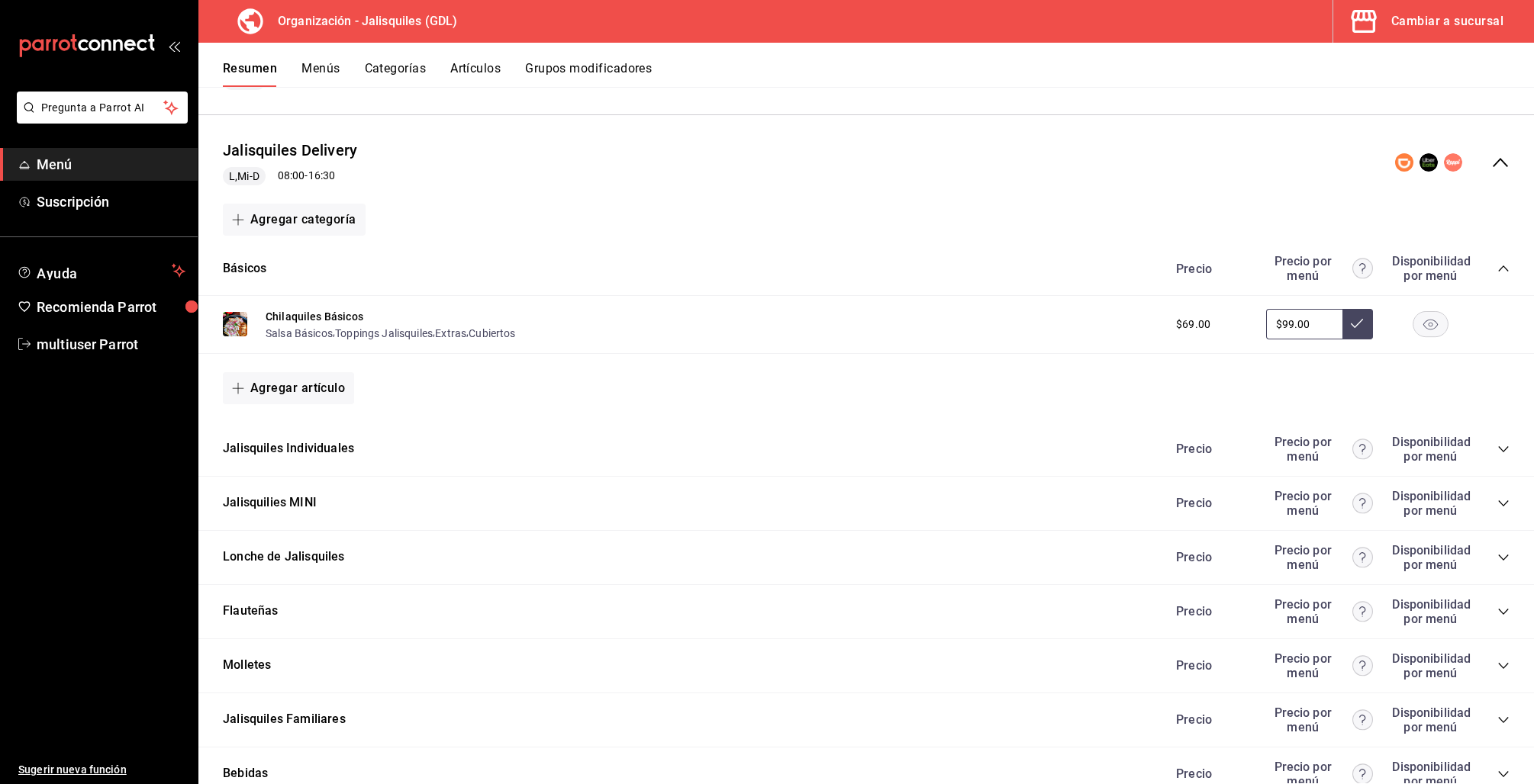
click at [1493, 440] on div "Precio Precio por menú Disponibilidad por menú" at bounding box center [1335, 449] width 349 height 29
click at [1497, 445] on icon "collapse-category-row" at bounding box center [1503, 449] width 12 height 12
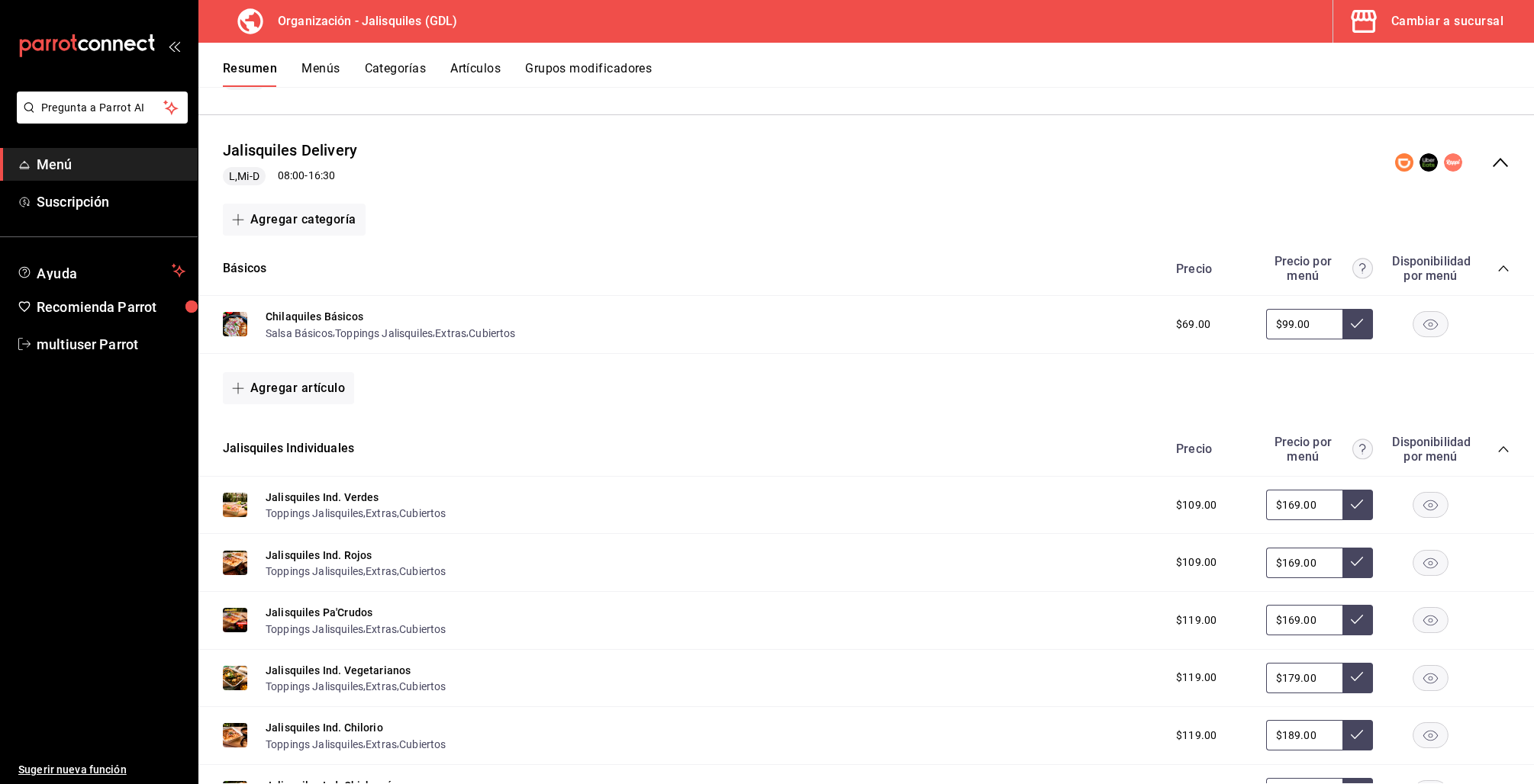
click at [1491, 168] on icon "collapse-menu-row" at bounding box center [1500, 162] width 18 height 18
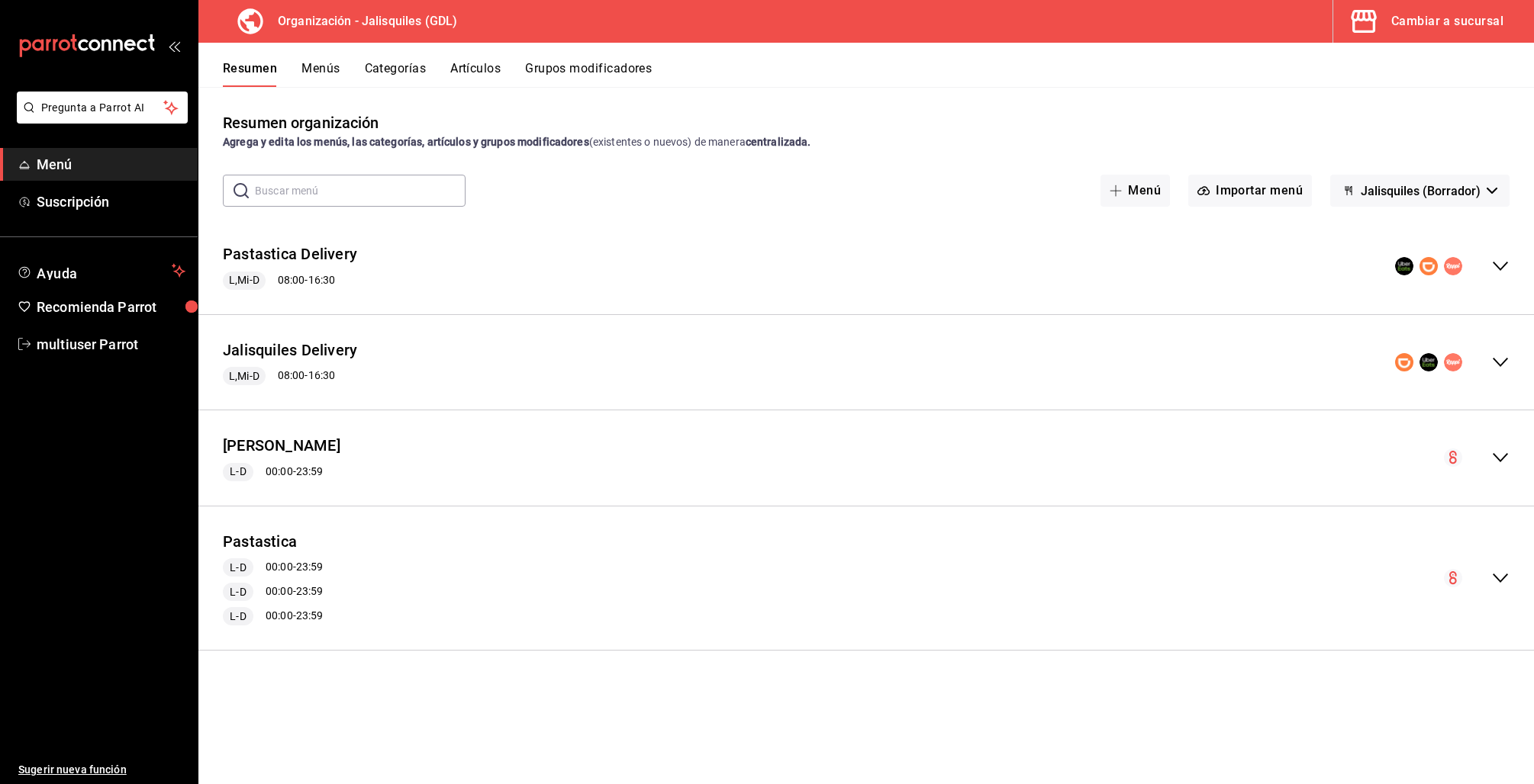
scroll to position [0, 0]
click at [1506, 457] on icon "collapse-menu-row" at bounding box center [1500, 458] width 18 height 18
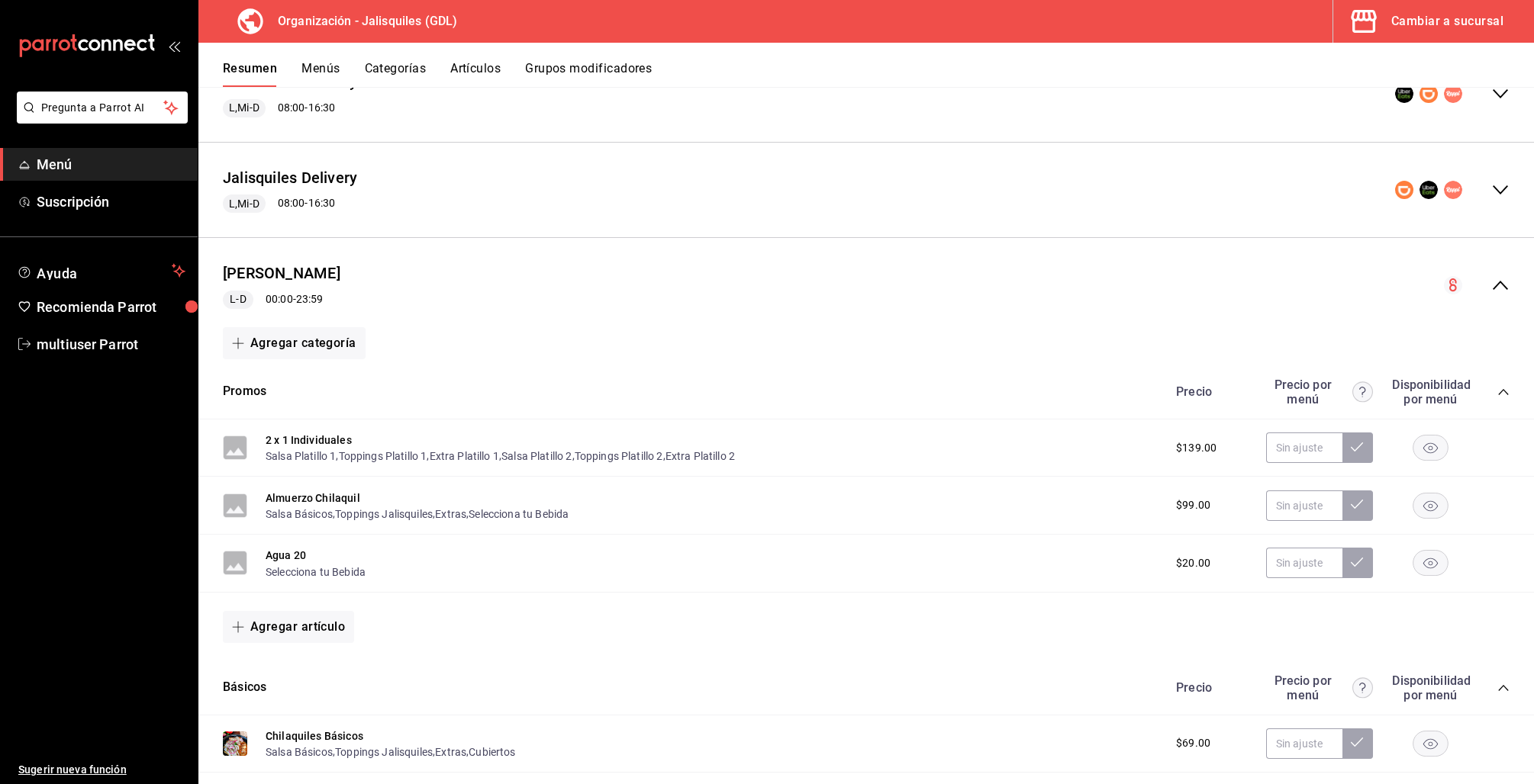
scroll to position [294, 0]
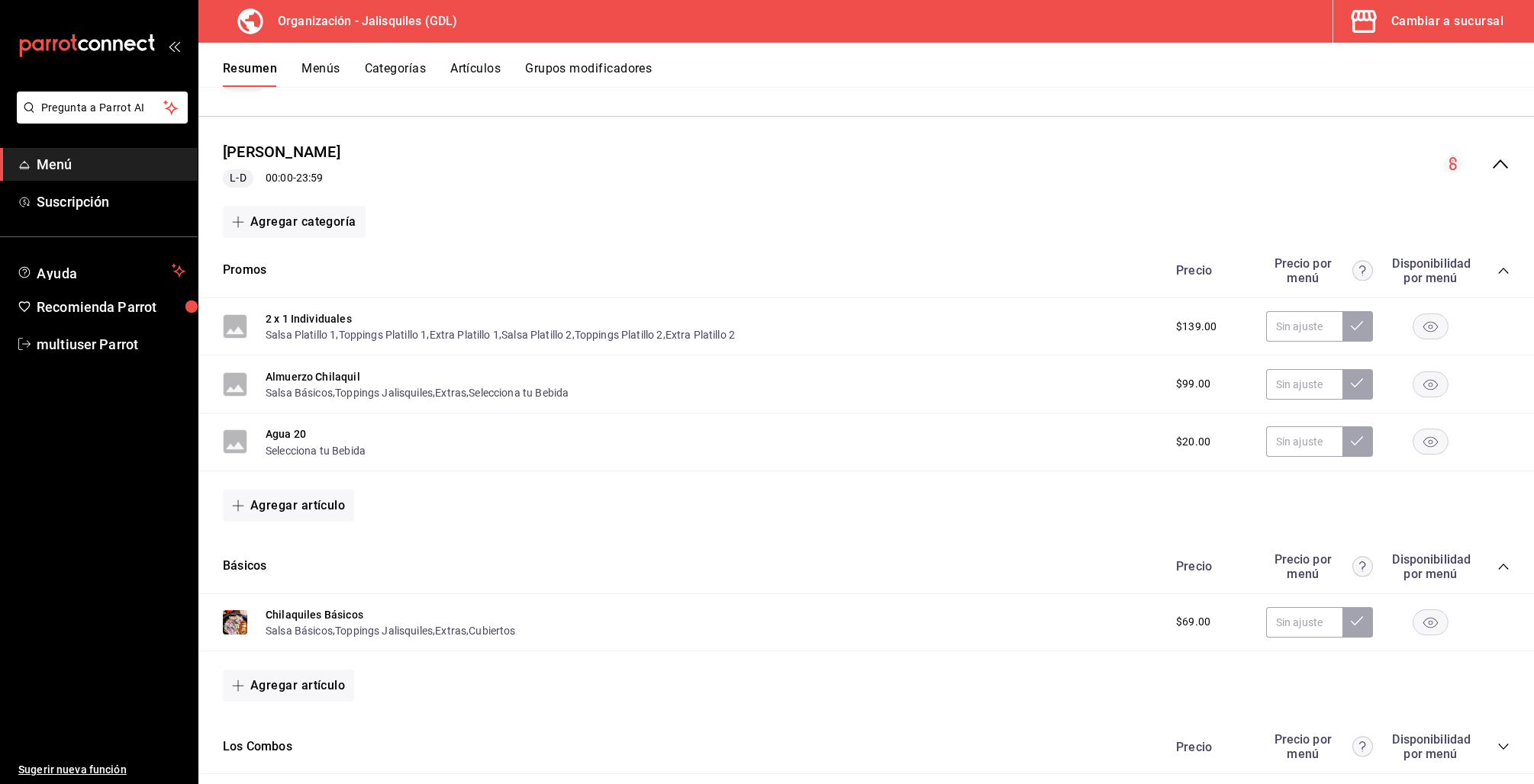
click at [1497, 266] on icon "collapse-category-row" at bounding box center [1503, 271] width 12 height 12
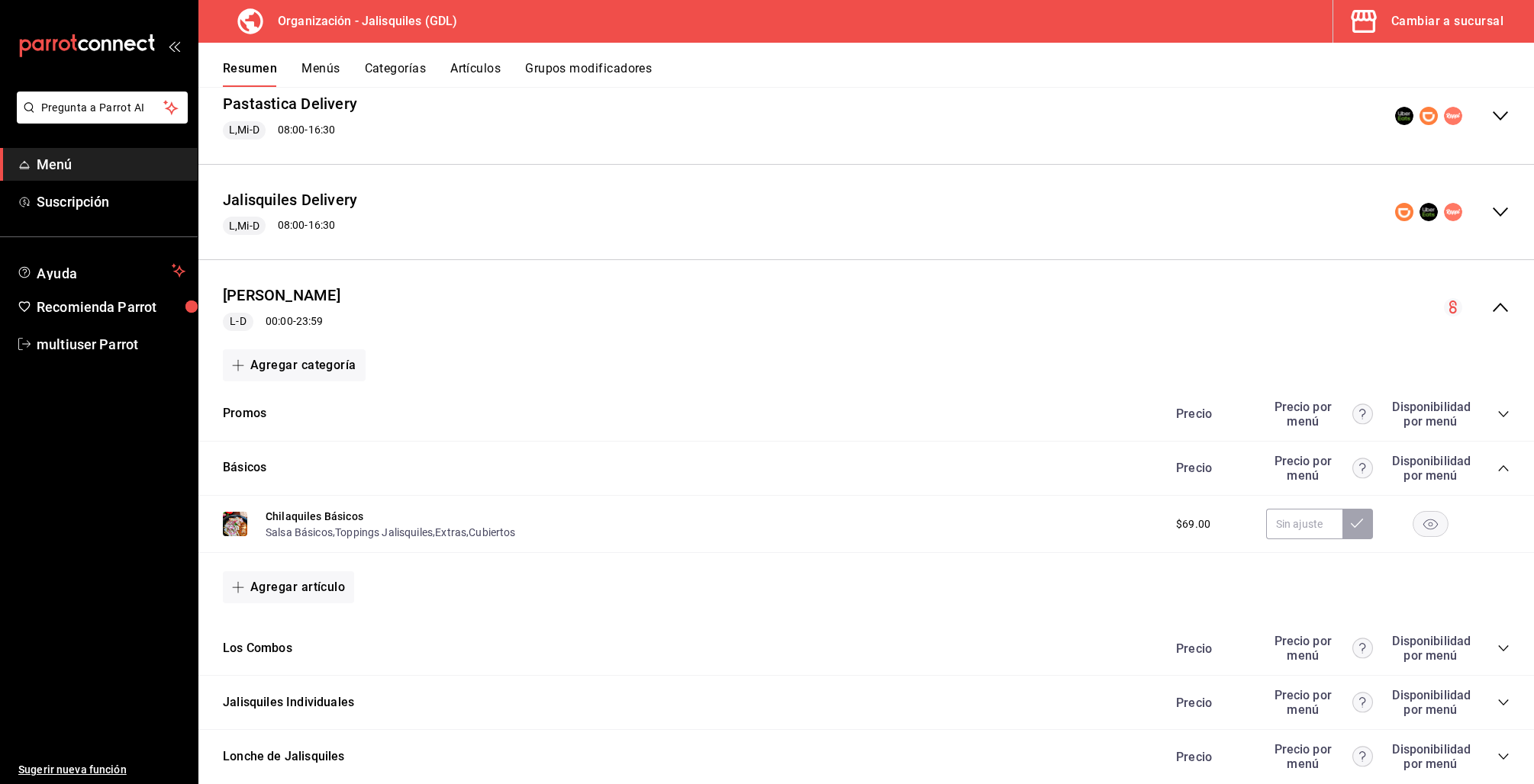
scroll to position [44, 0]
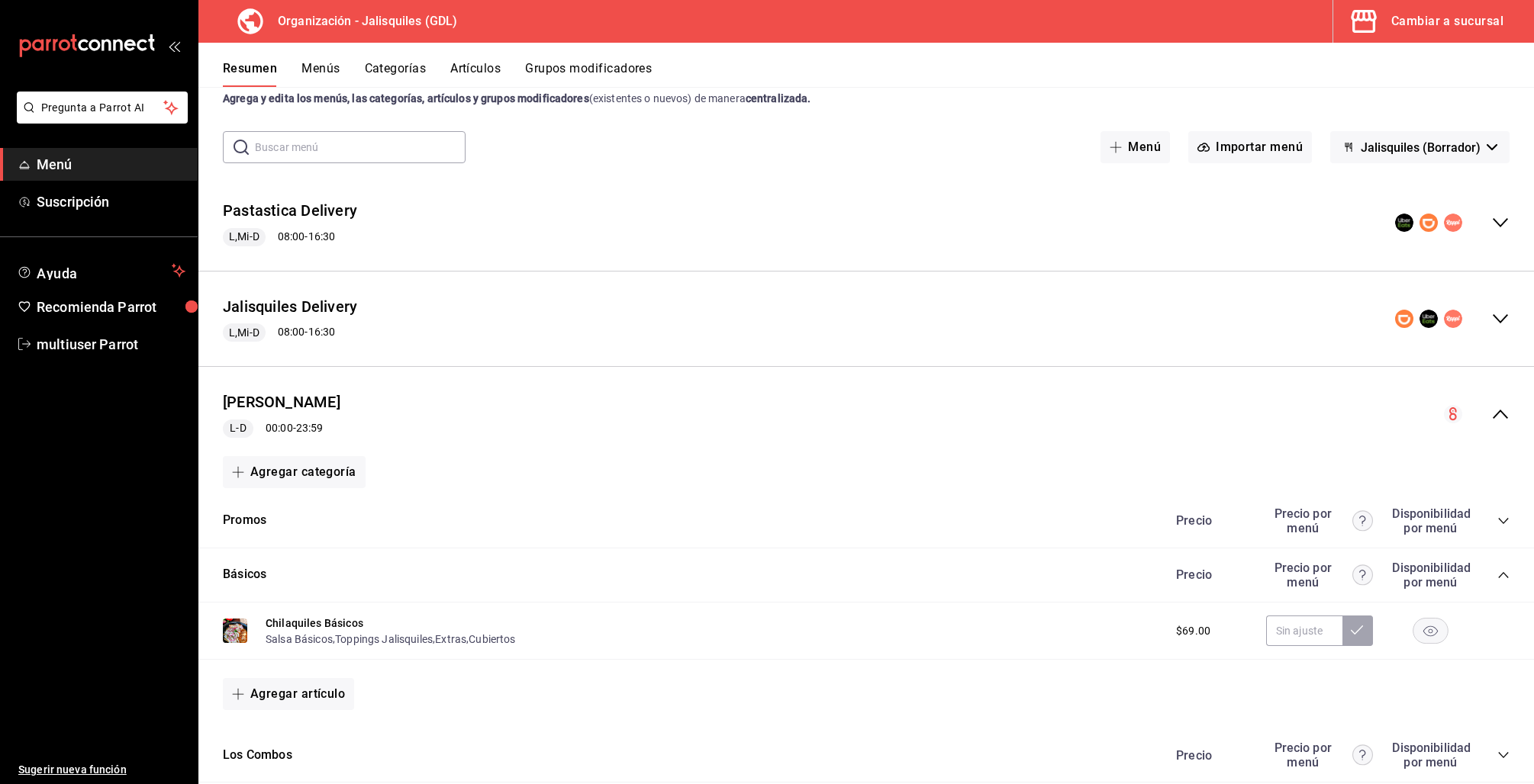
click at [1442, 19] on div "Cambiar a sucursal" at bounding box center [1447, 22] width 112 height 22
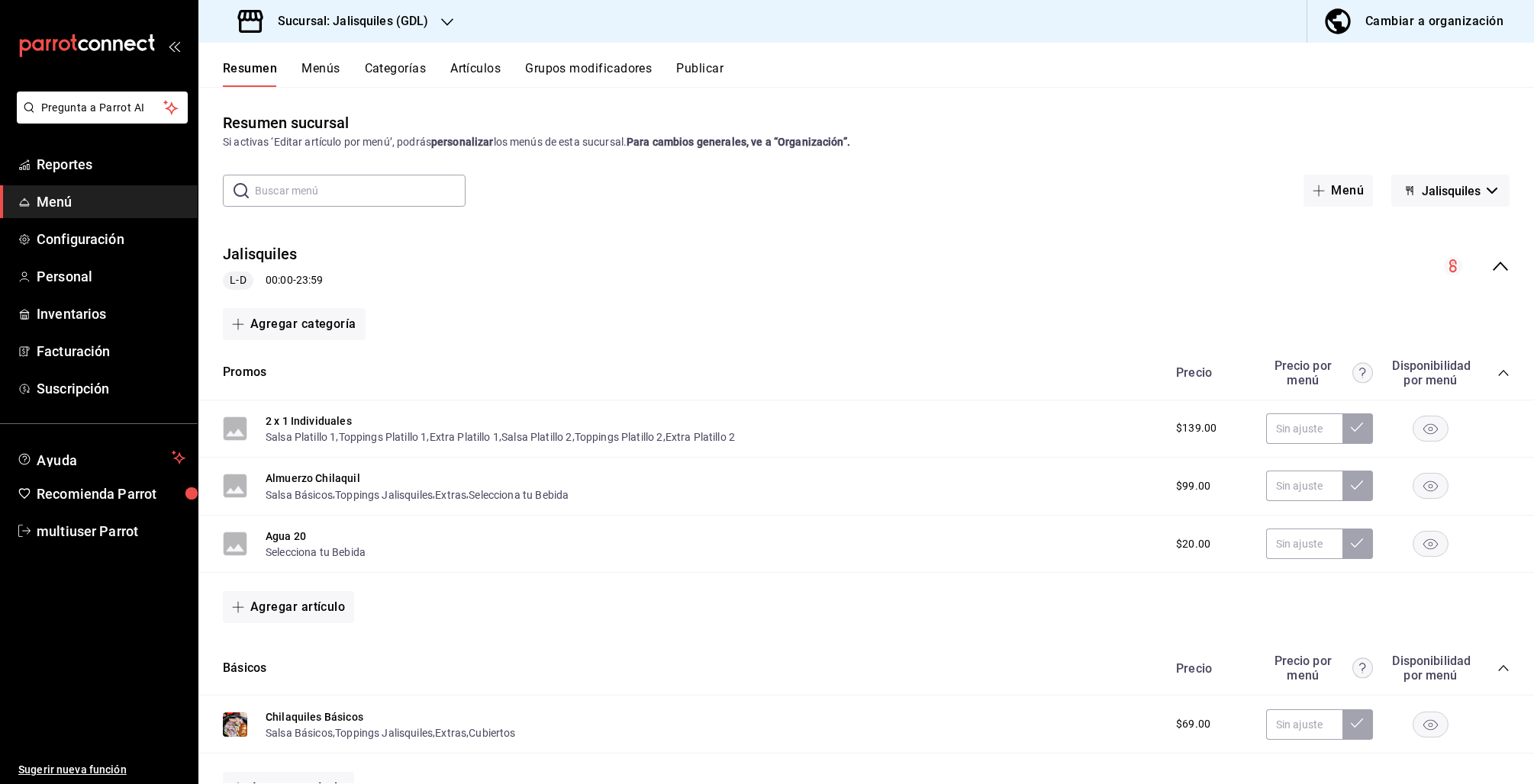
click at [1491, 268] on icon "collapse-menu-row" at bounding box center [1500, 266] width 18 height 18
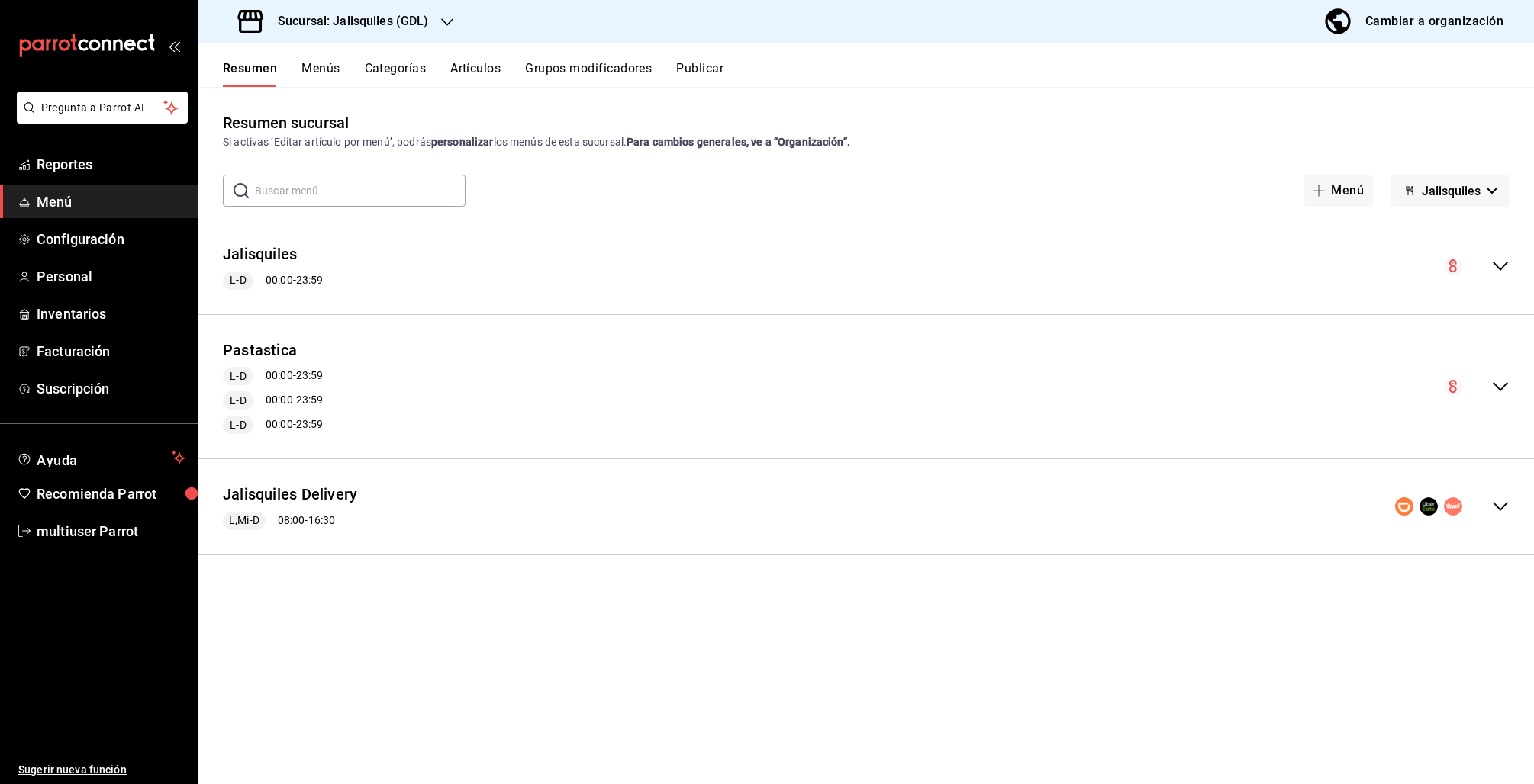
click at [1389, 21] on div "Cambiar a organización" at bounding box center [1434, 22] width 138 height 22
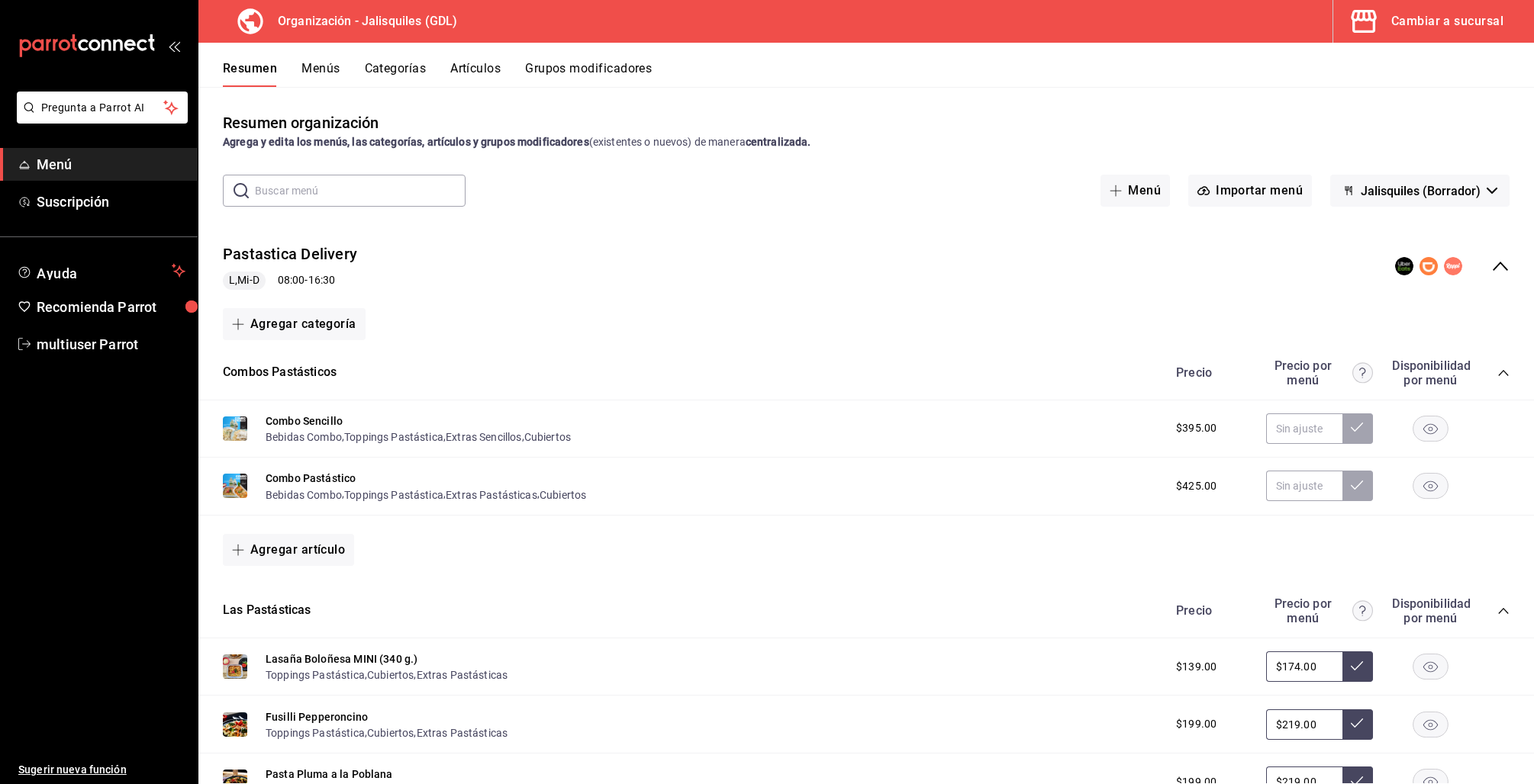
click at [1491, 266] on icon "collapse-menu-row" at bounding box center [1500, 266] width 18 height 18
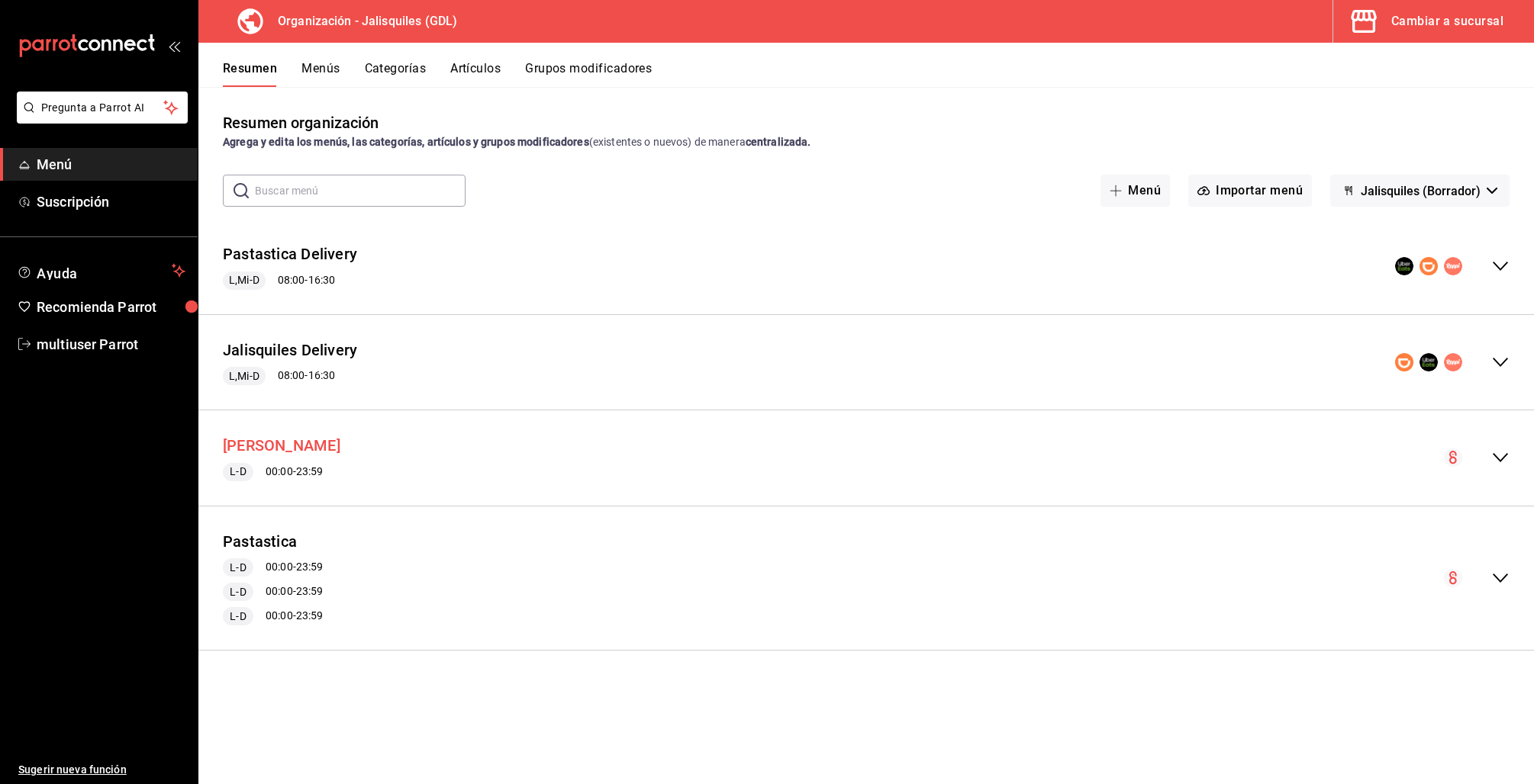
click at [281, 442] on button "Precio Jalisquiles" at bounding box center [282, 445] width 118 height 22
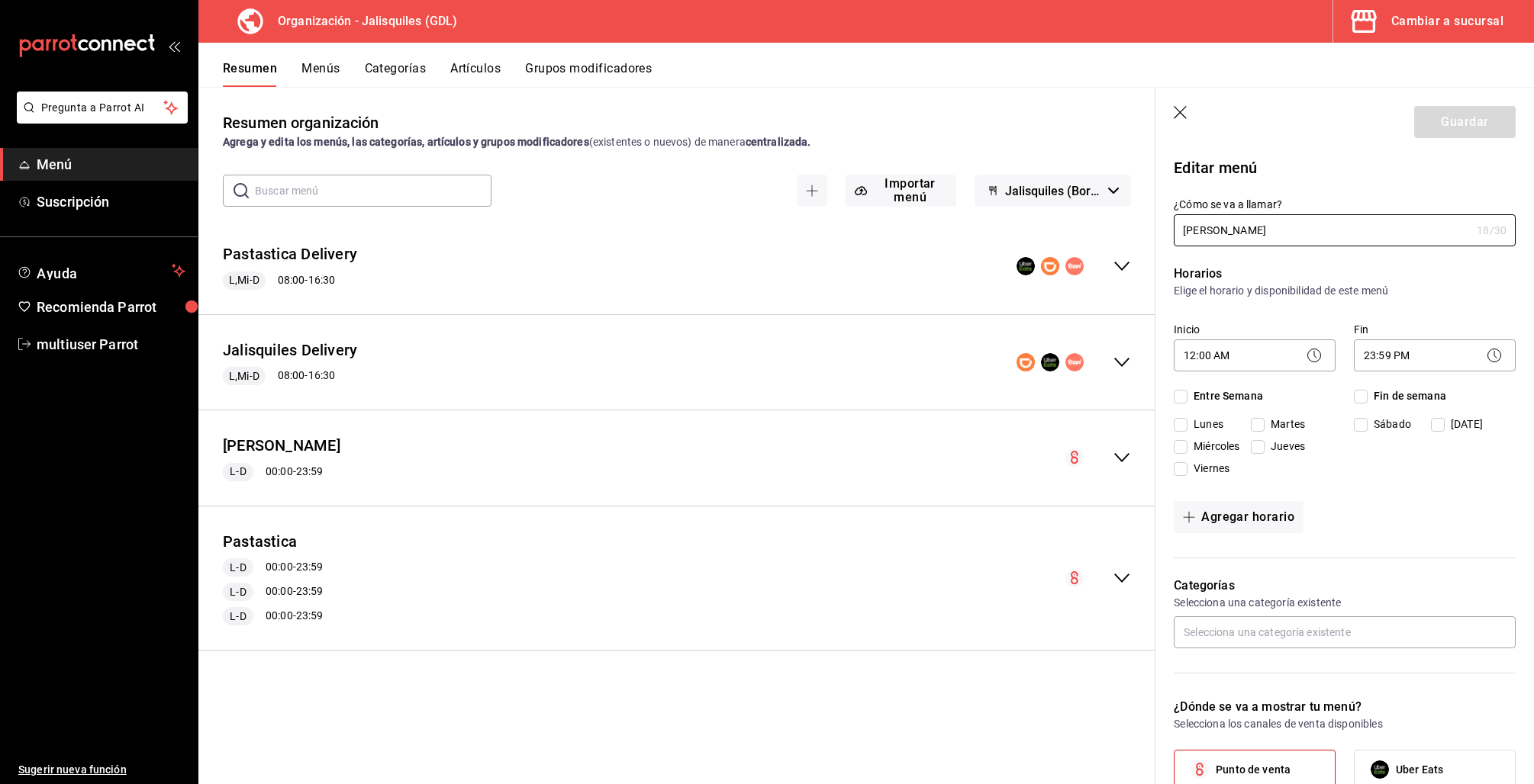
checkbox input "true"
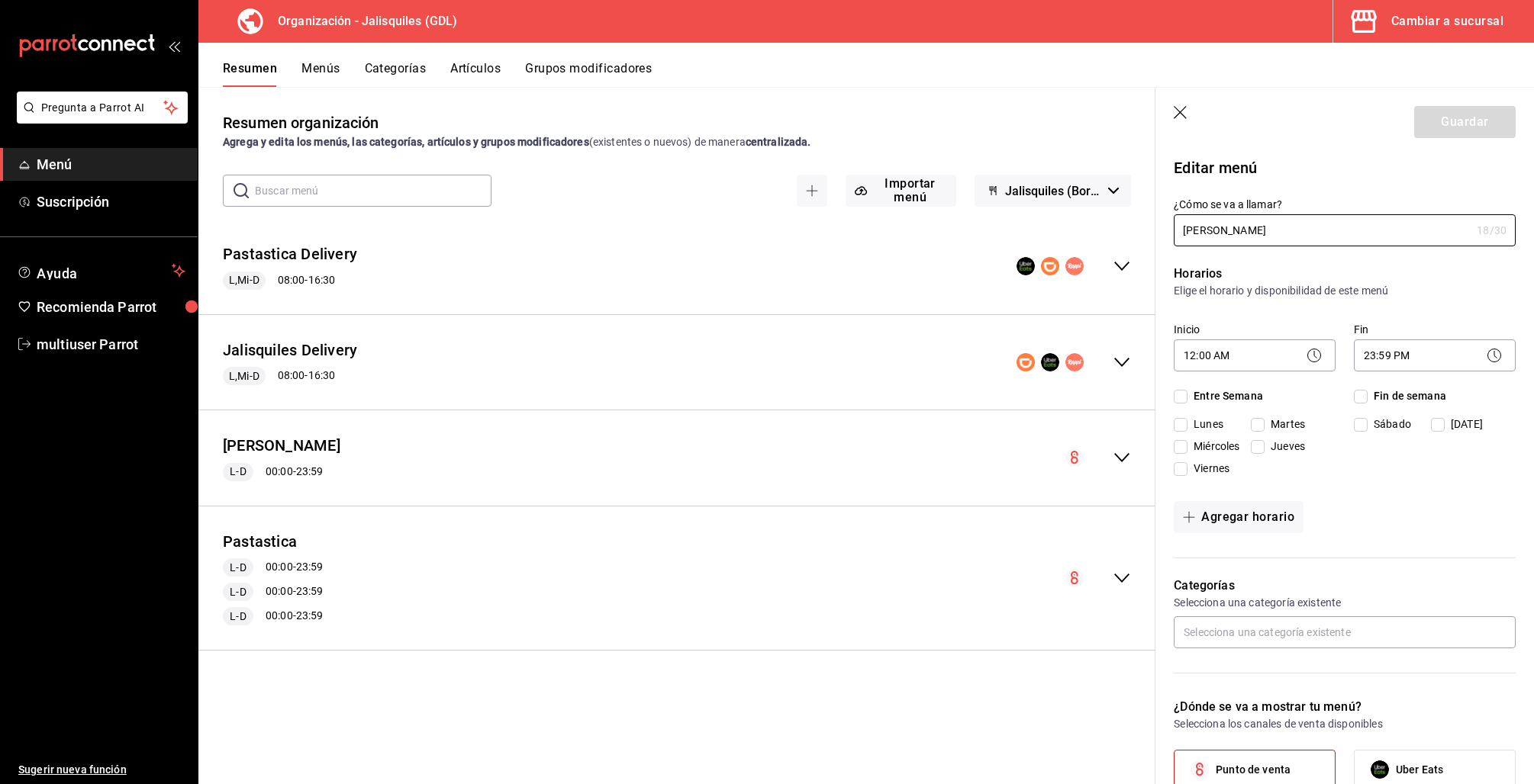
checkbox input "true"
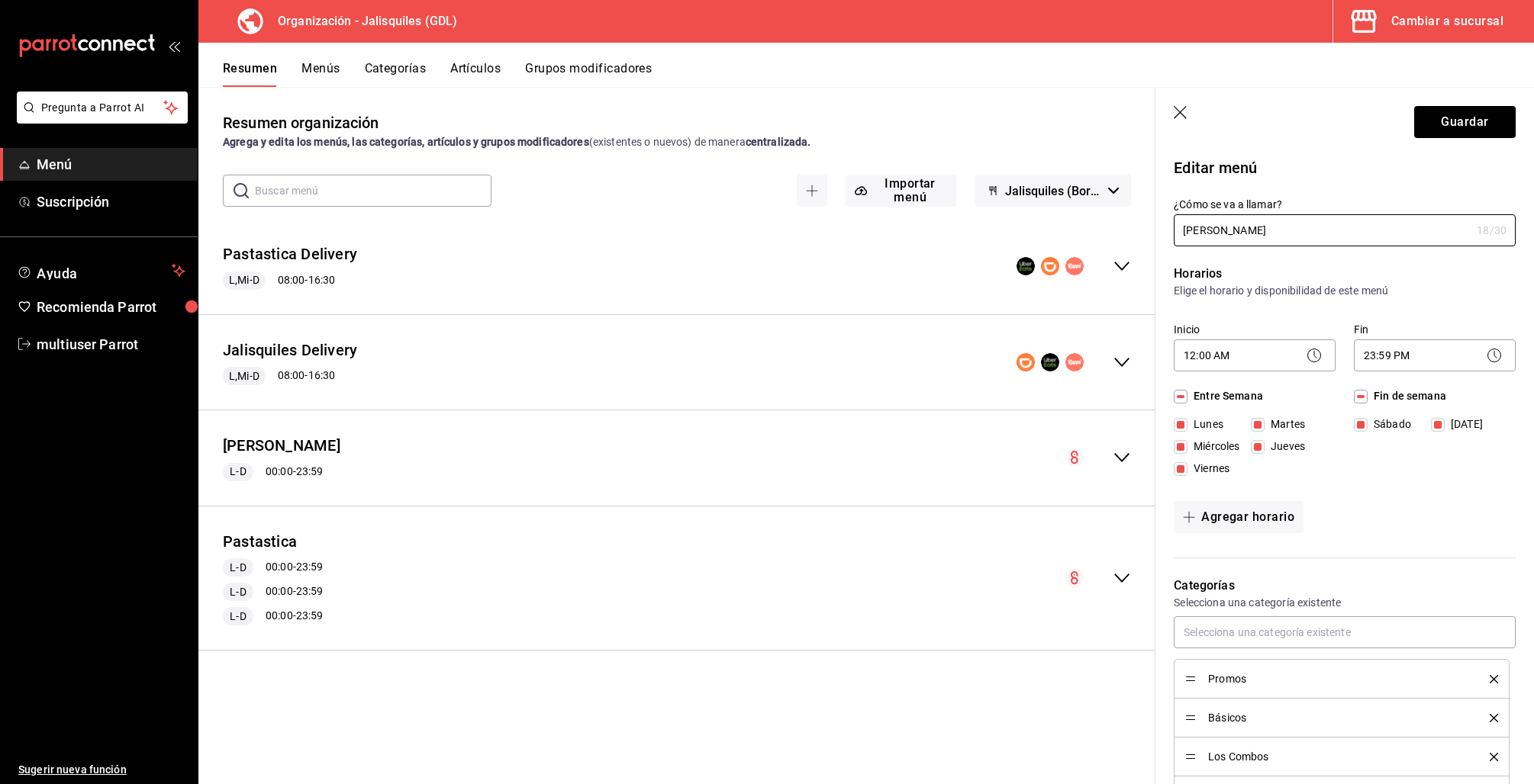
drag, startPoint x: 1217, startPoint y: 232, endPoint x: 1109, endPoint y: 217, distance: 109.0
click at [1114, 219] on main "Resumen organización Agrega y edita los menús, las categorías, artículos y grup…" at bounding box center [866, 435] width 1335 height 697
type input "Jalisquiles - Suc"
click at [1494, 125] on button "Guardar" at bounding box center [1465, 122] width 102 height 32
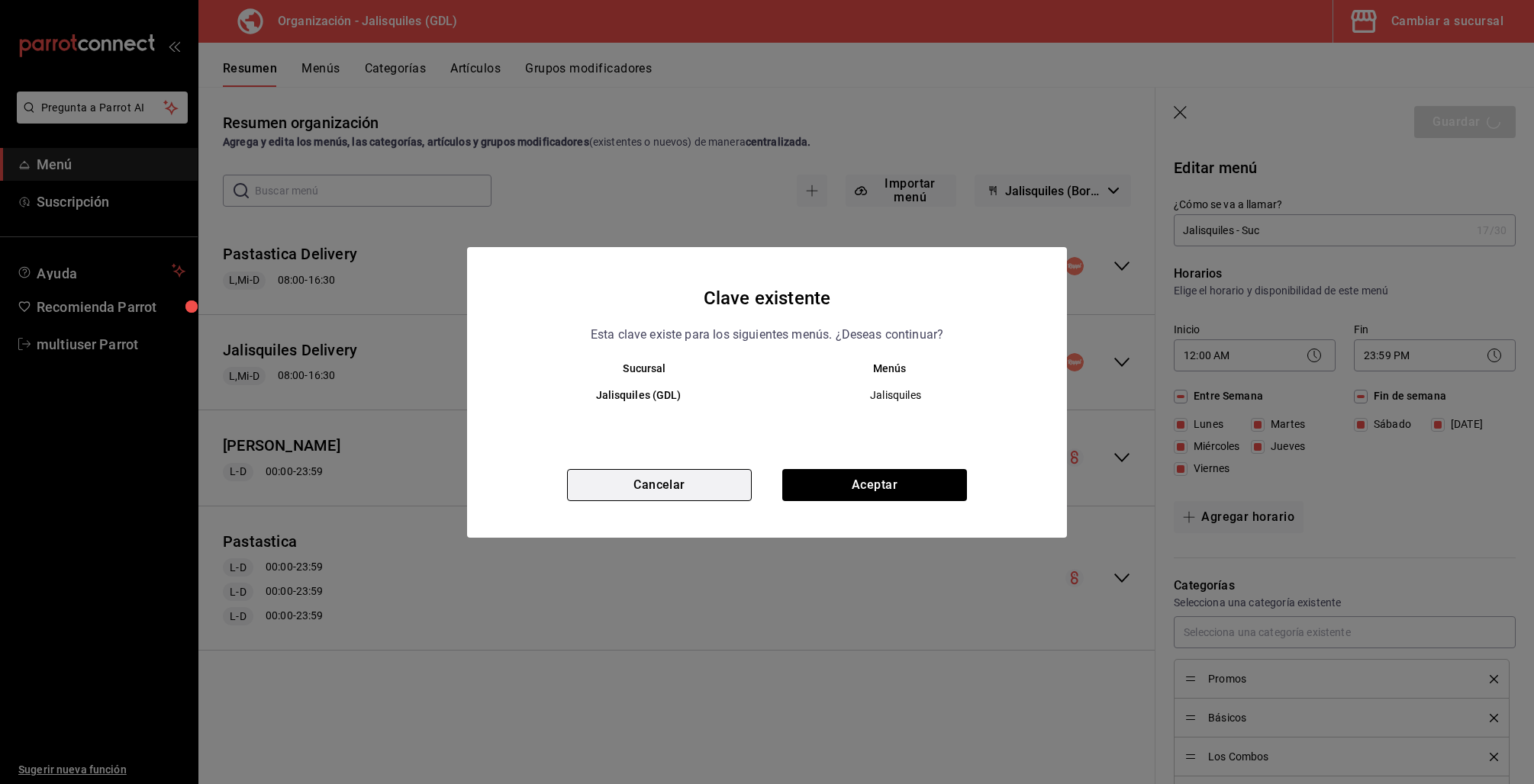
click at [684, 478] on button "Cancelar" at bounding box center [660, 485] width 185 height 32
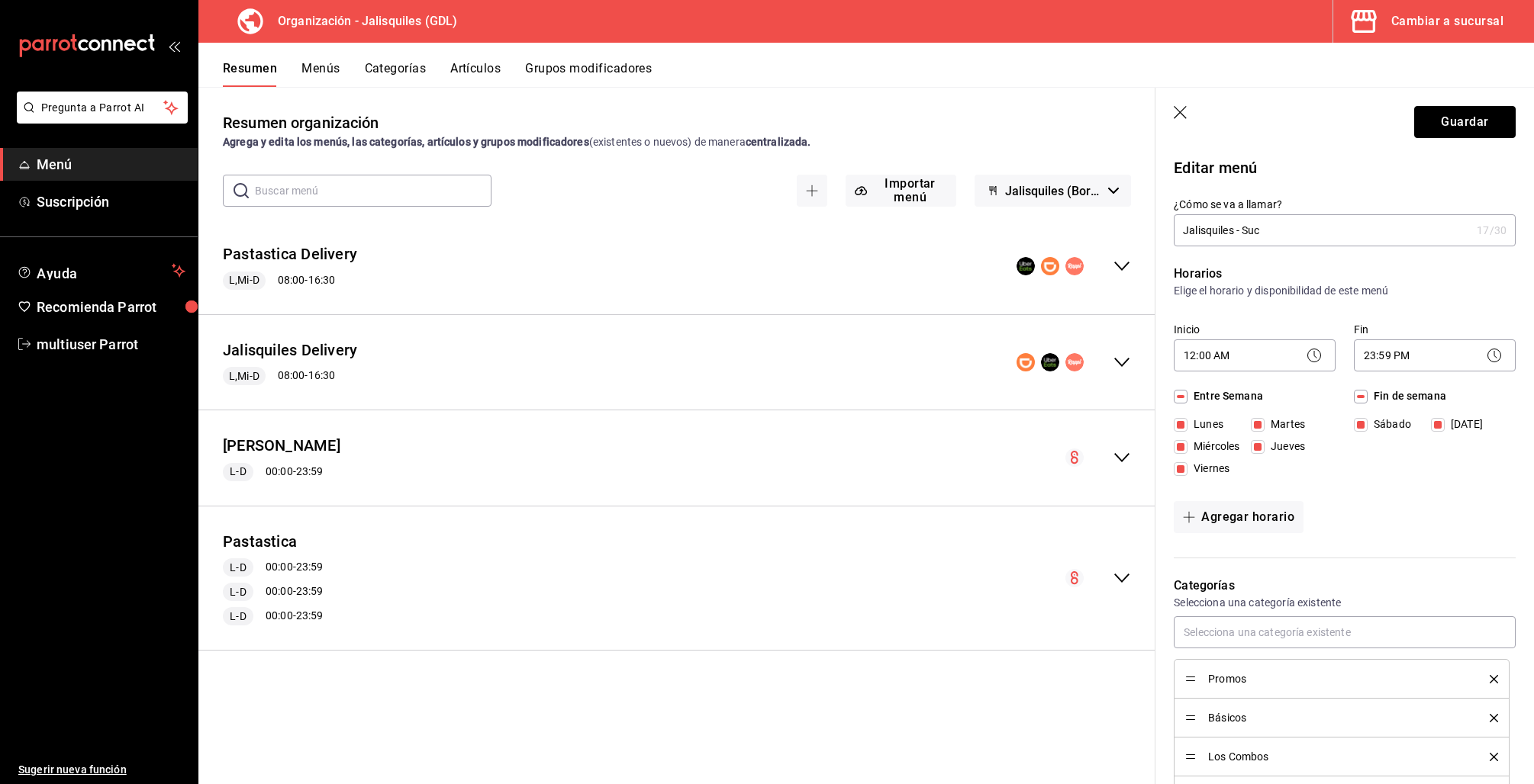
click at [1461, 126] on button "Guardar" at bounding box center [1465, 122] width 102 height 32
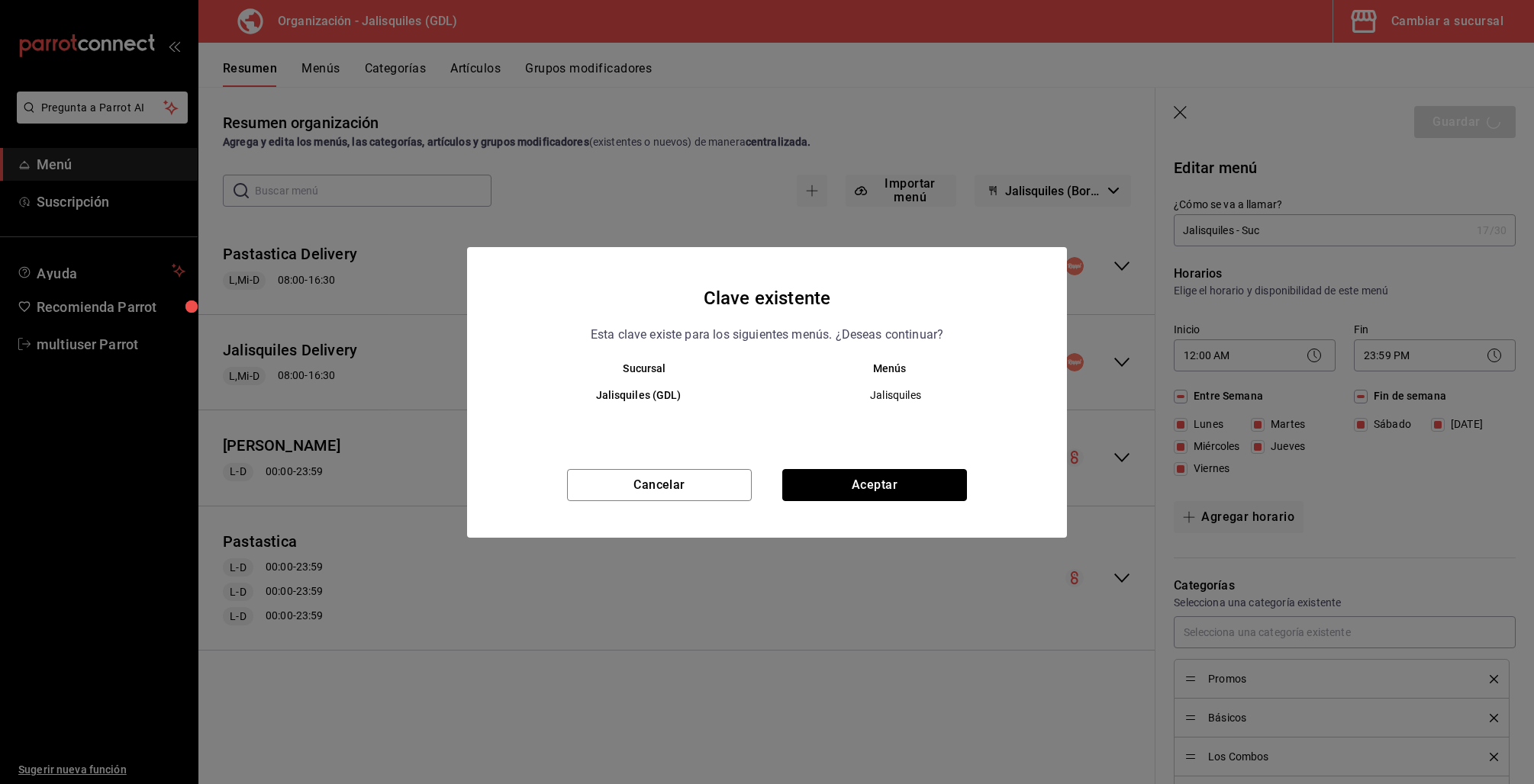
click at [856, 485] on button "Aceptar" at bounding box center [874, 485] width 185 height 32
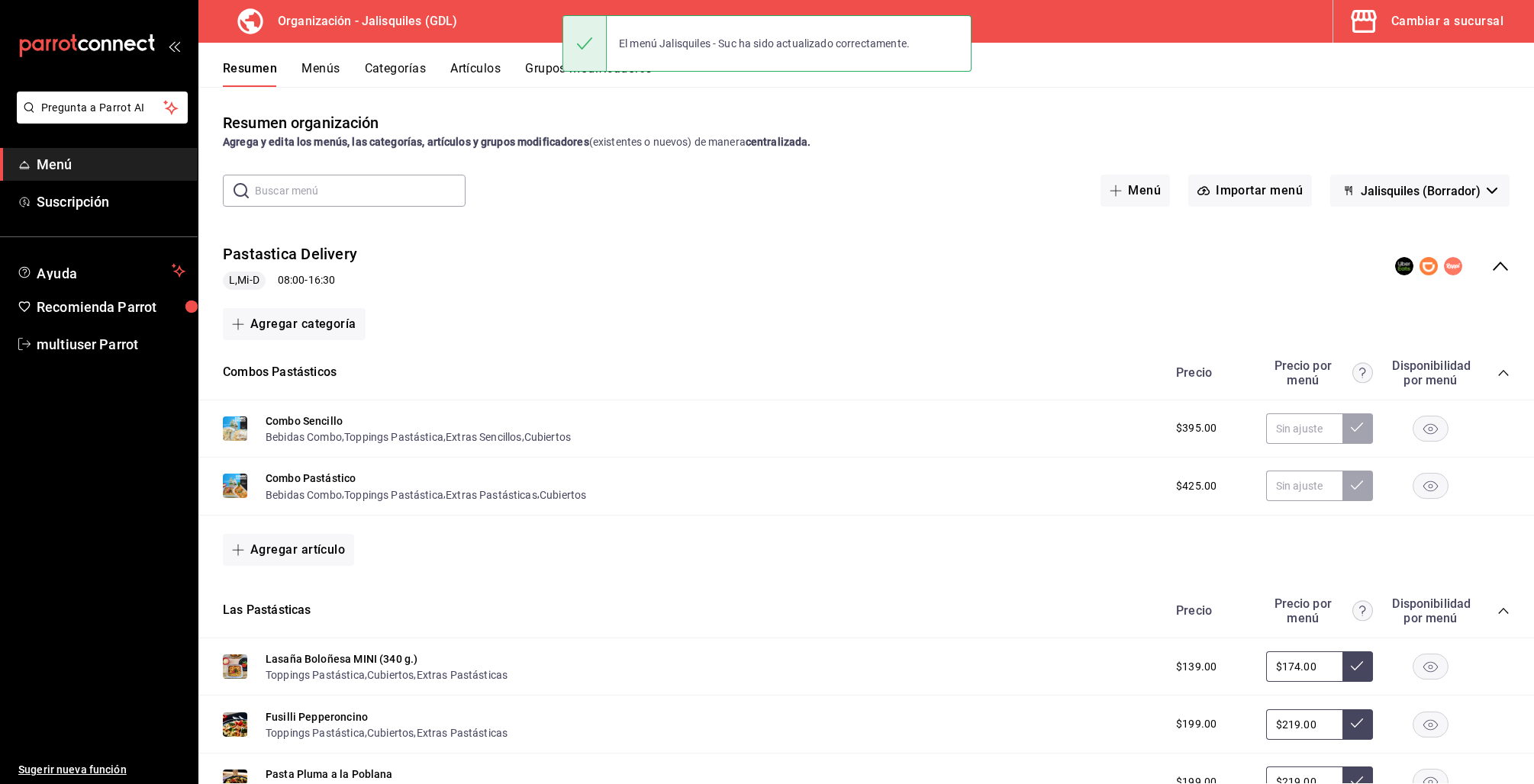
click at [1491, 266] on icon "collapse-menu-row" at bounding box center [1500, 266] width 18 height 18
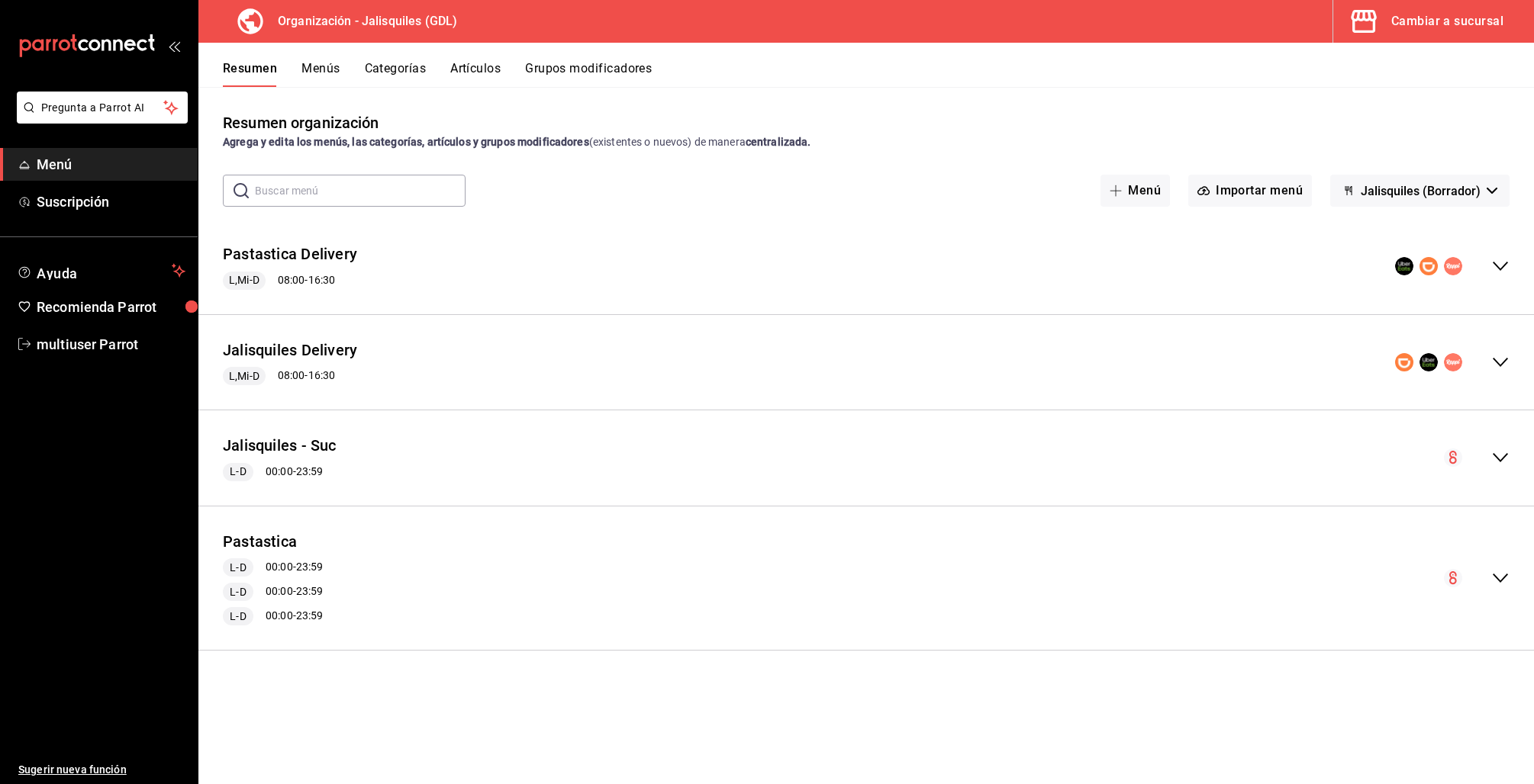
click at [1492, 462] on icon "collapse-menu-row" at bounding box center [1500, 458] width 18 height 18
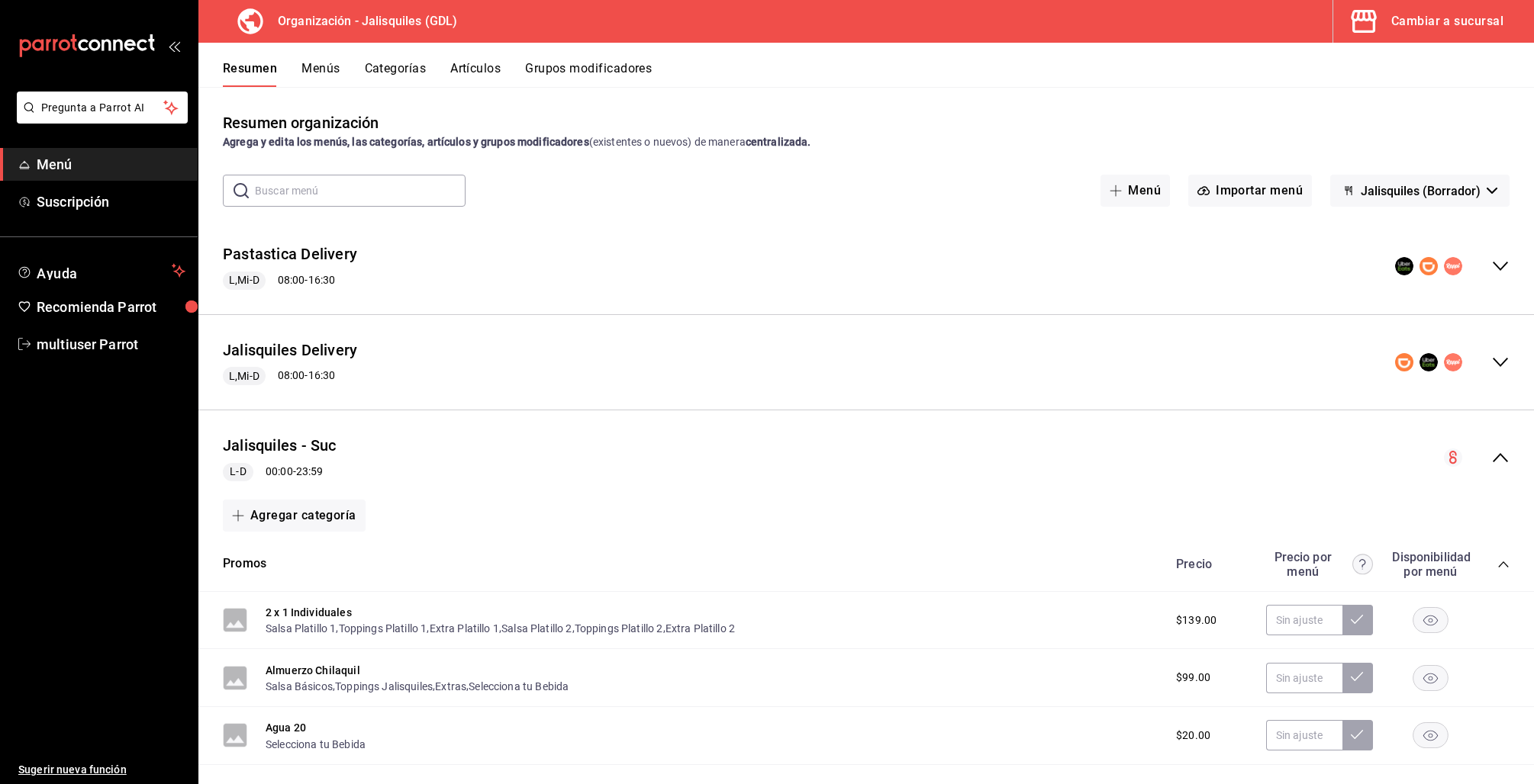
click at [1497, 567] on icon "collapse-category-row" at bounding box center [1503, 565] width 12 height 12
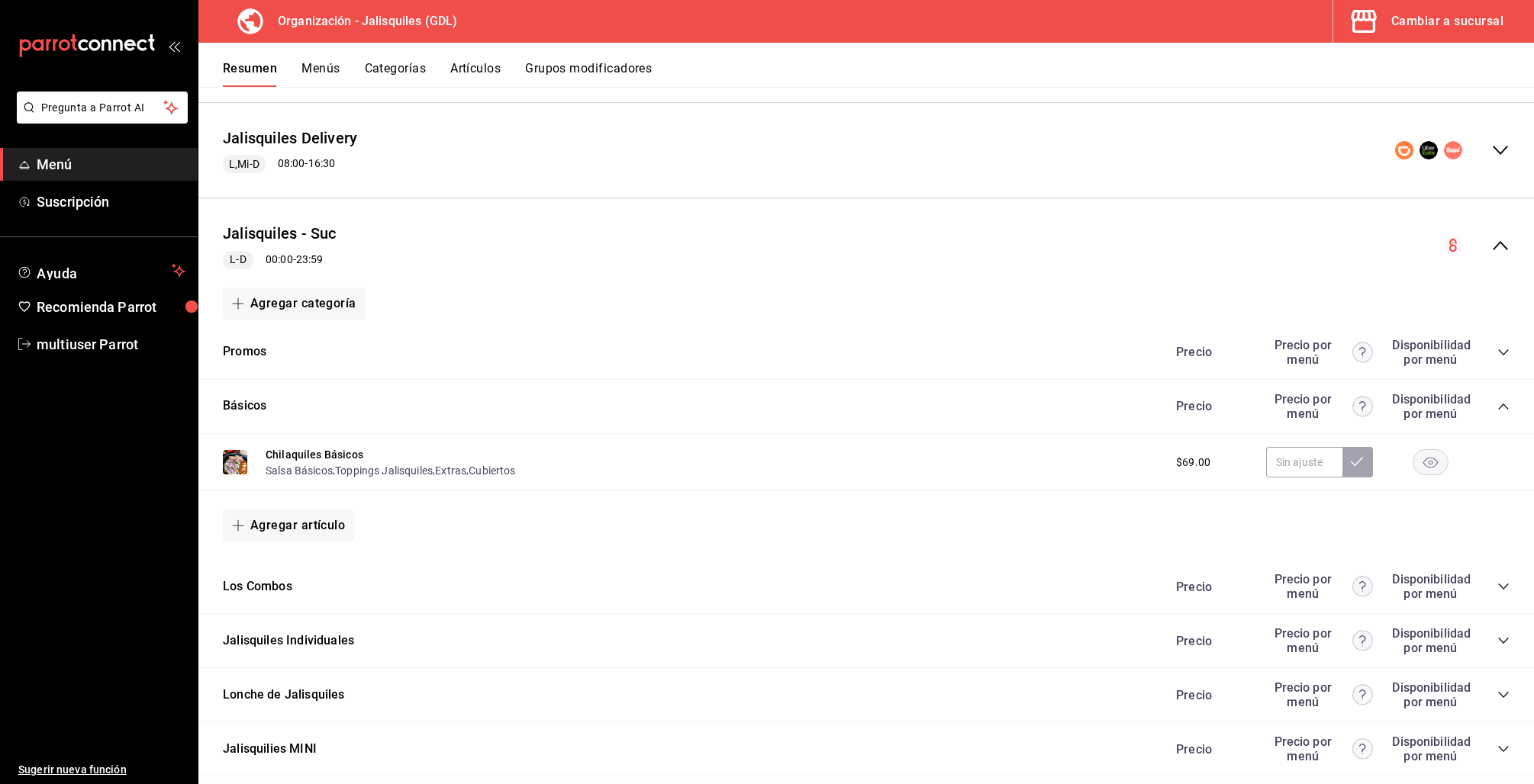
scroll to position [222, 0]
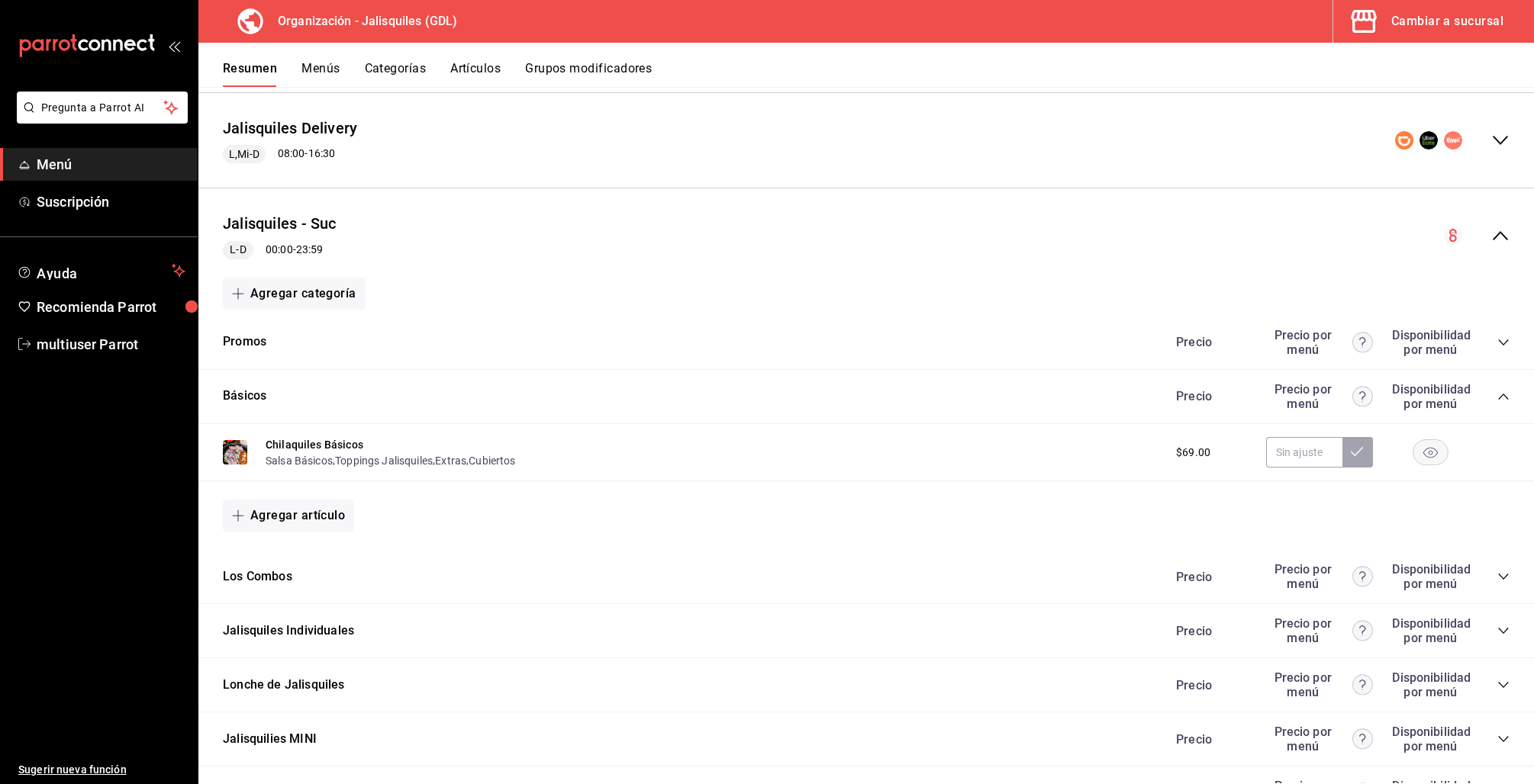
click at [1497, 394] on icon "collapse-category-row" at bounding box center [1503, 397] width 12 height 12
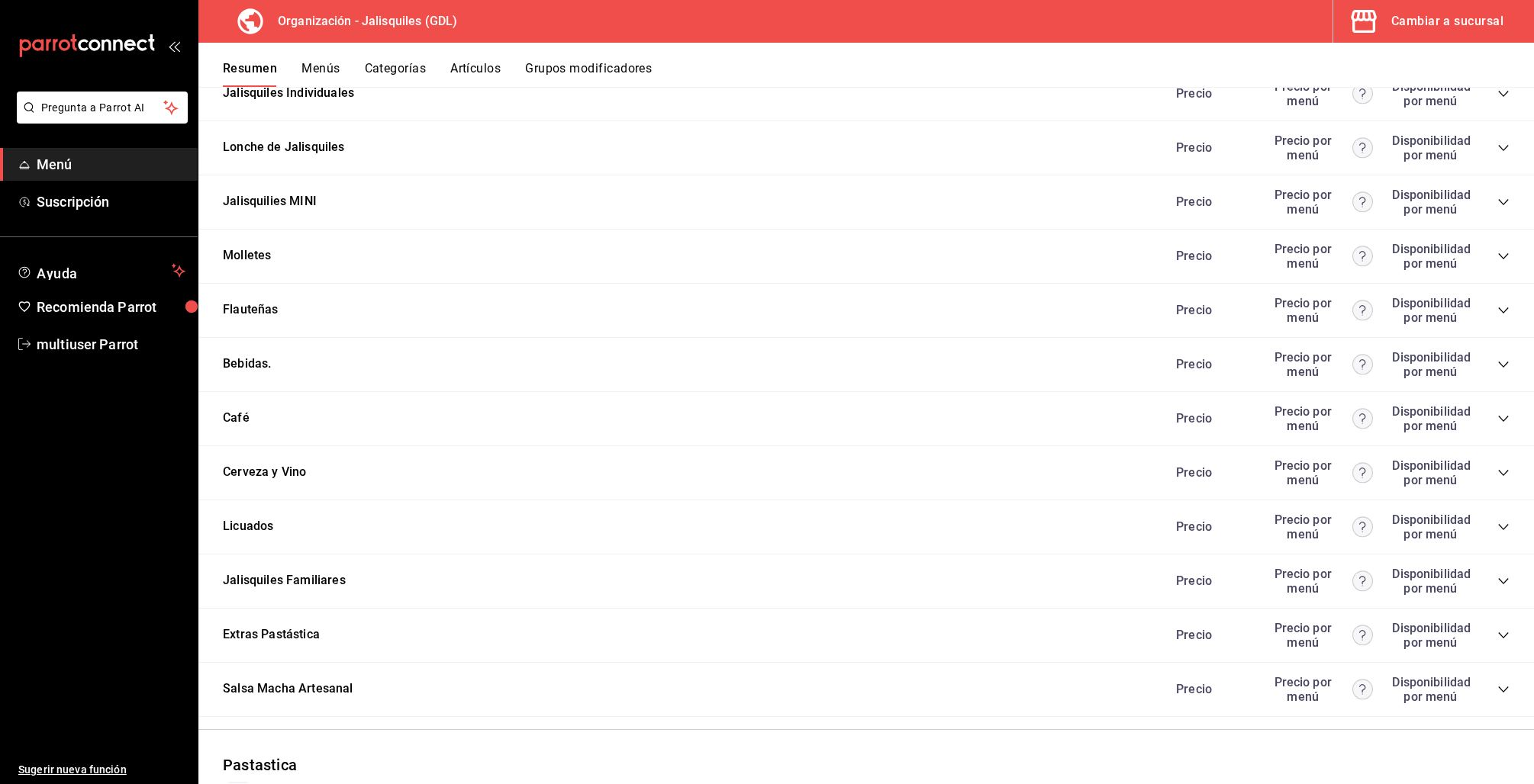
scroll to position [639, 0]
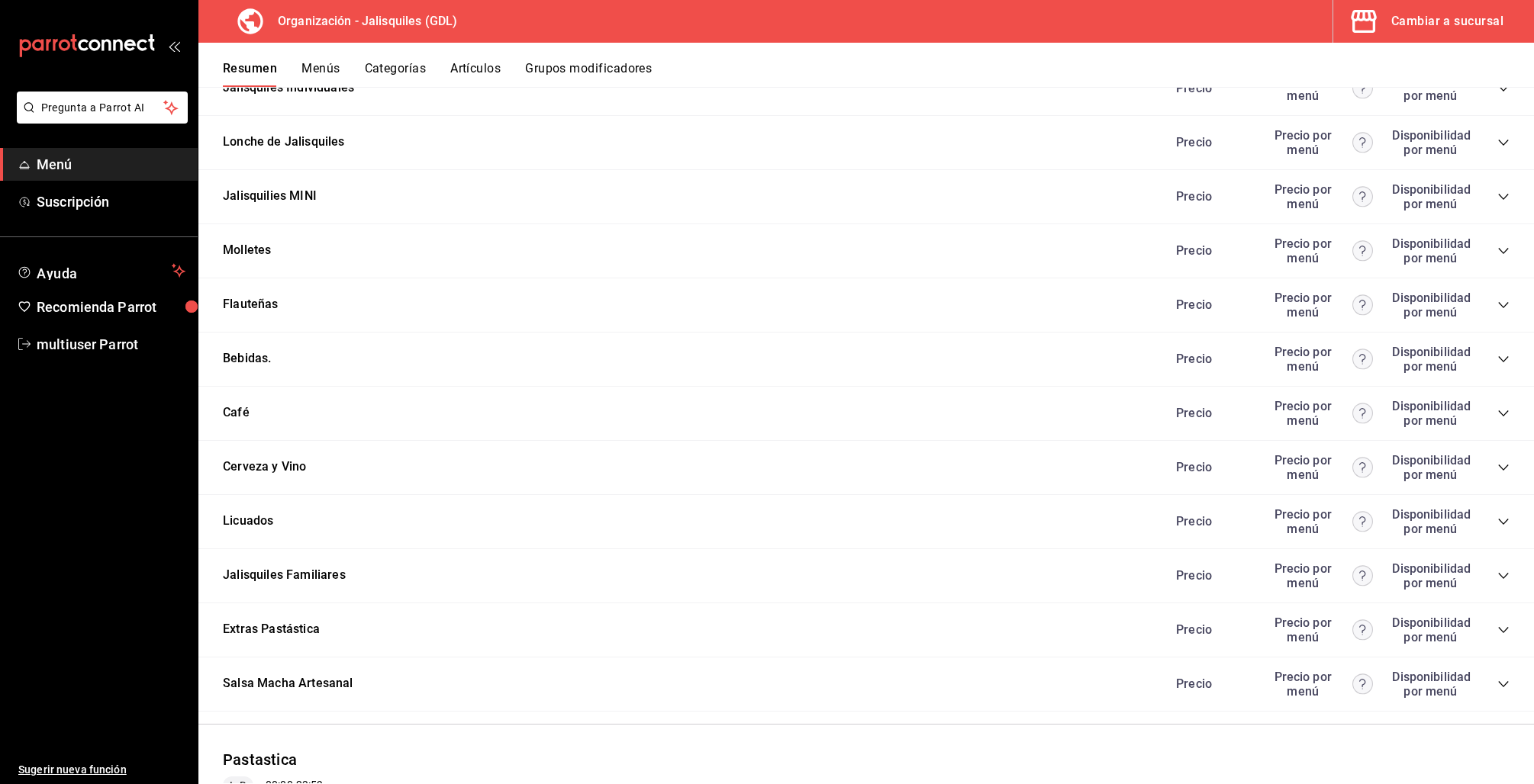
click at [1444, 29] on div "Cambiar a sucursal" at bounding box center [1447, 22] width 112 height 22
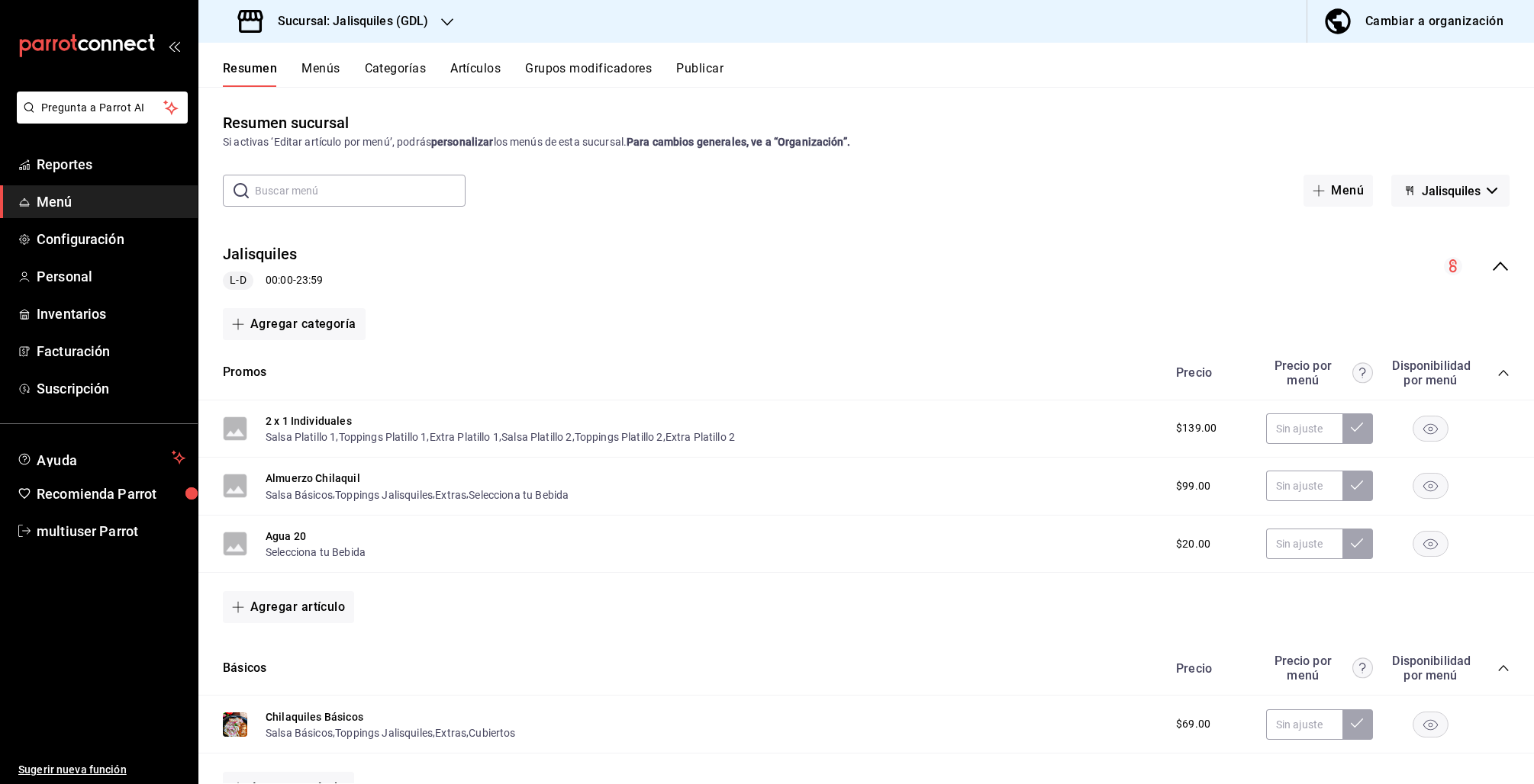
click at [1491, 272] on icon "collapse-menu-row" at bounding box center [1500, 266] width 18 height 18
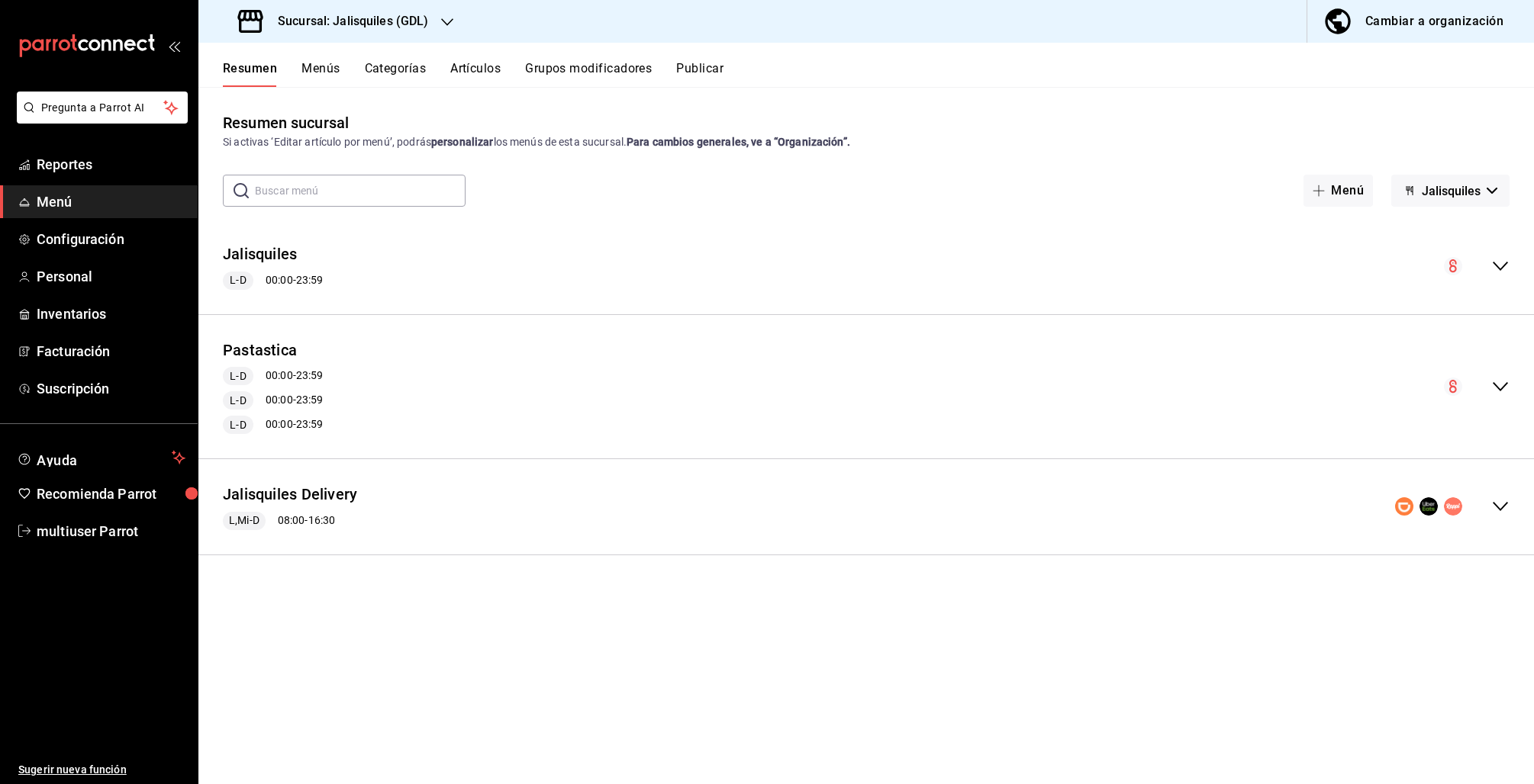
click at [1490, 275] on div "Jalisquiles L-D 00:00 - 23:59" at bounding box center [866, 266] width 1335 height 71
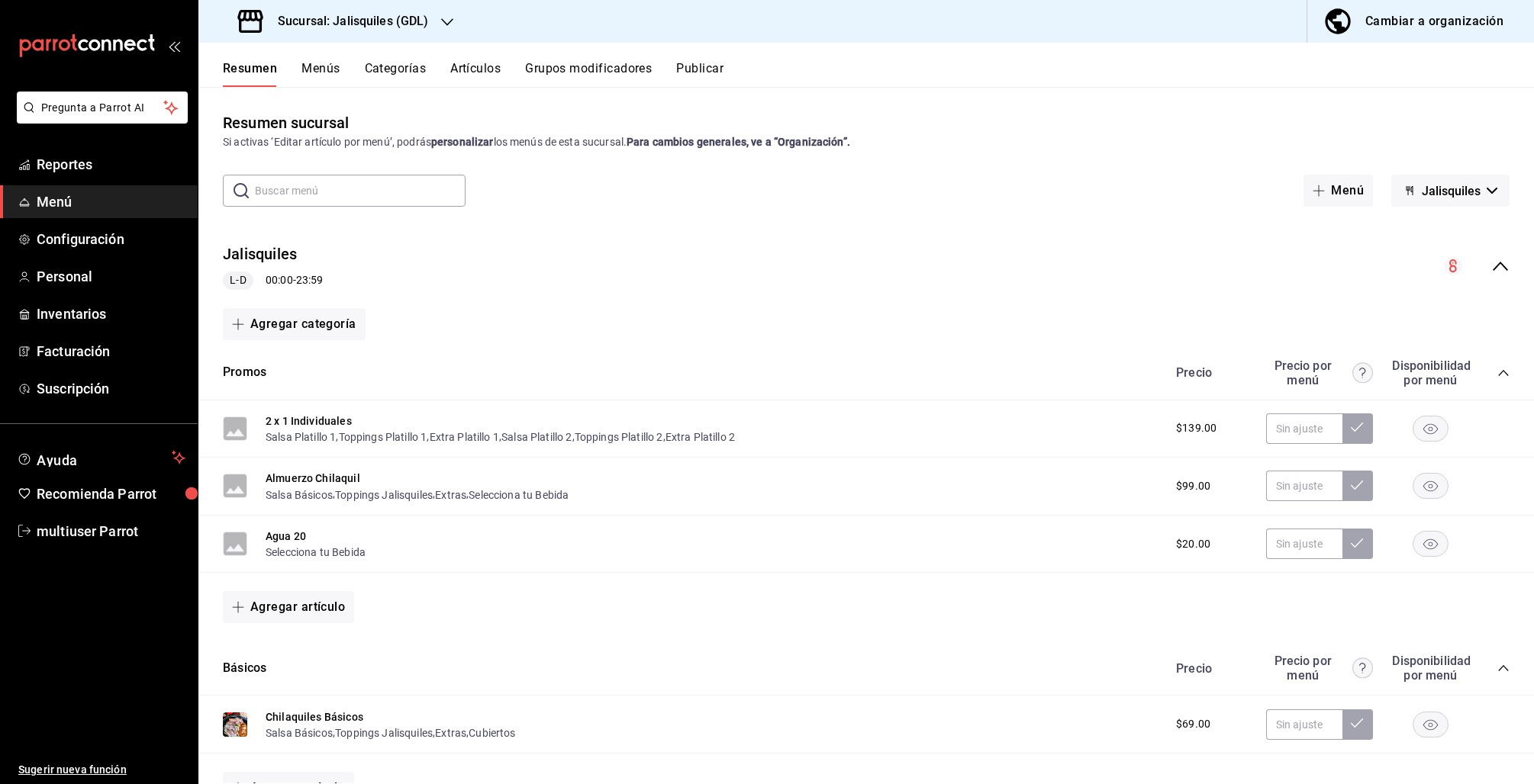
click at [1497, 372] on icon "collapse-category-row" at bounding box center [1503, 373] width 12 height 12
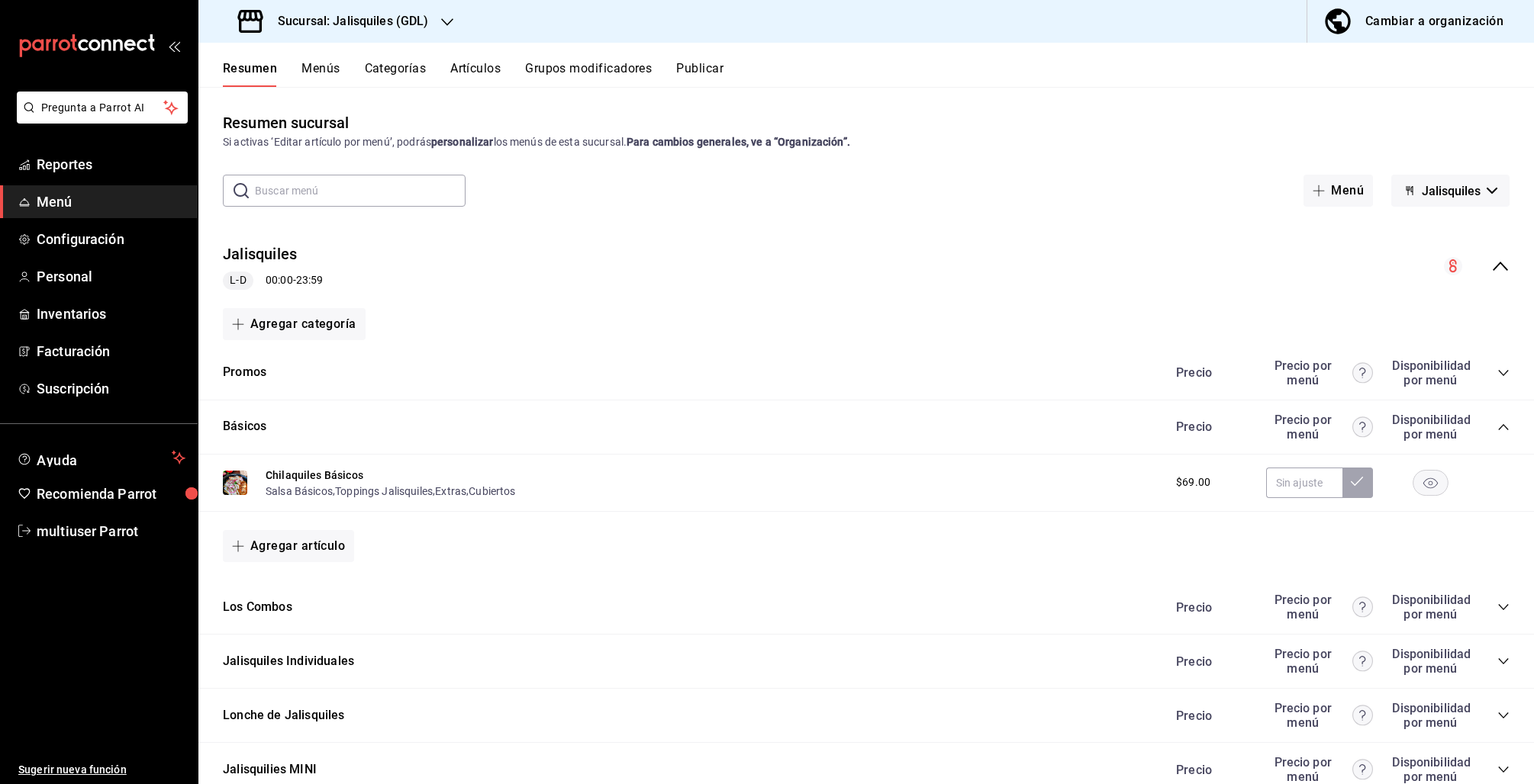
click at [1497, 429] on icon "collapse-category-row" at bounding box center [1503, 427] width 12 height 12
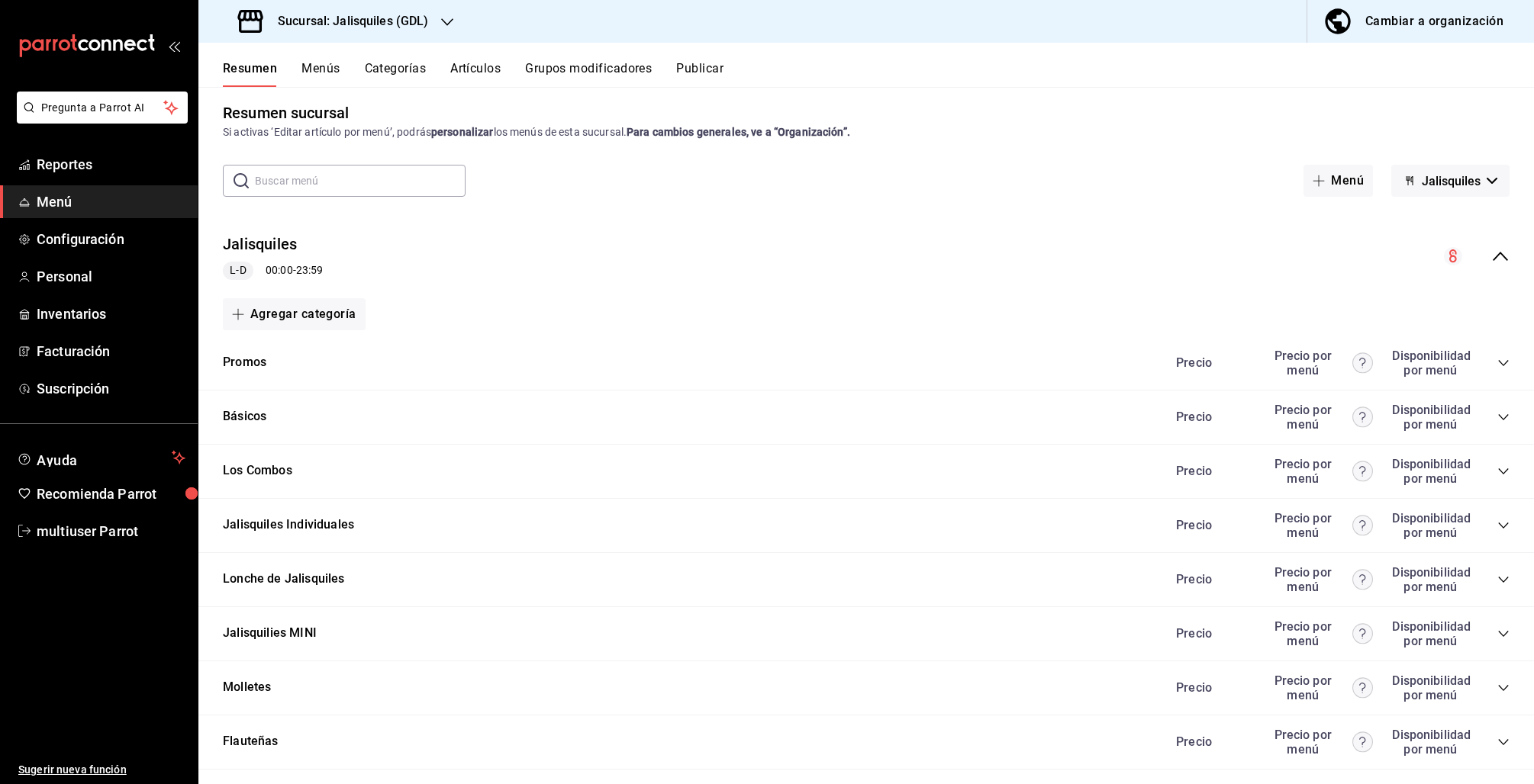
scroll to position [0, 0]
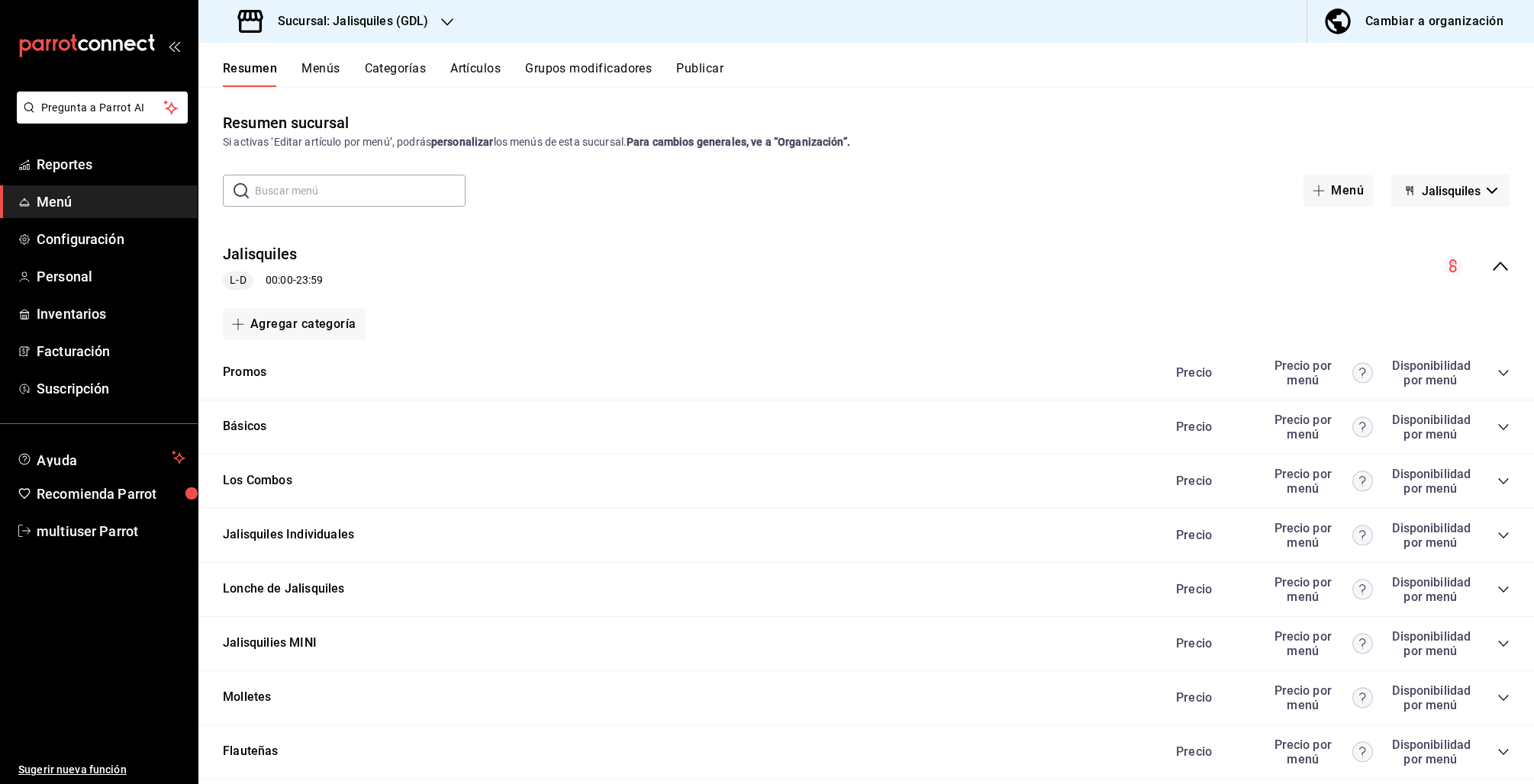
click at [1456, 26] on div "Cambiar a organización" at bounding box center [1434, 22] width 138 height 22
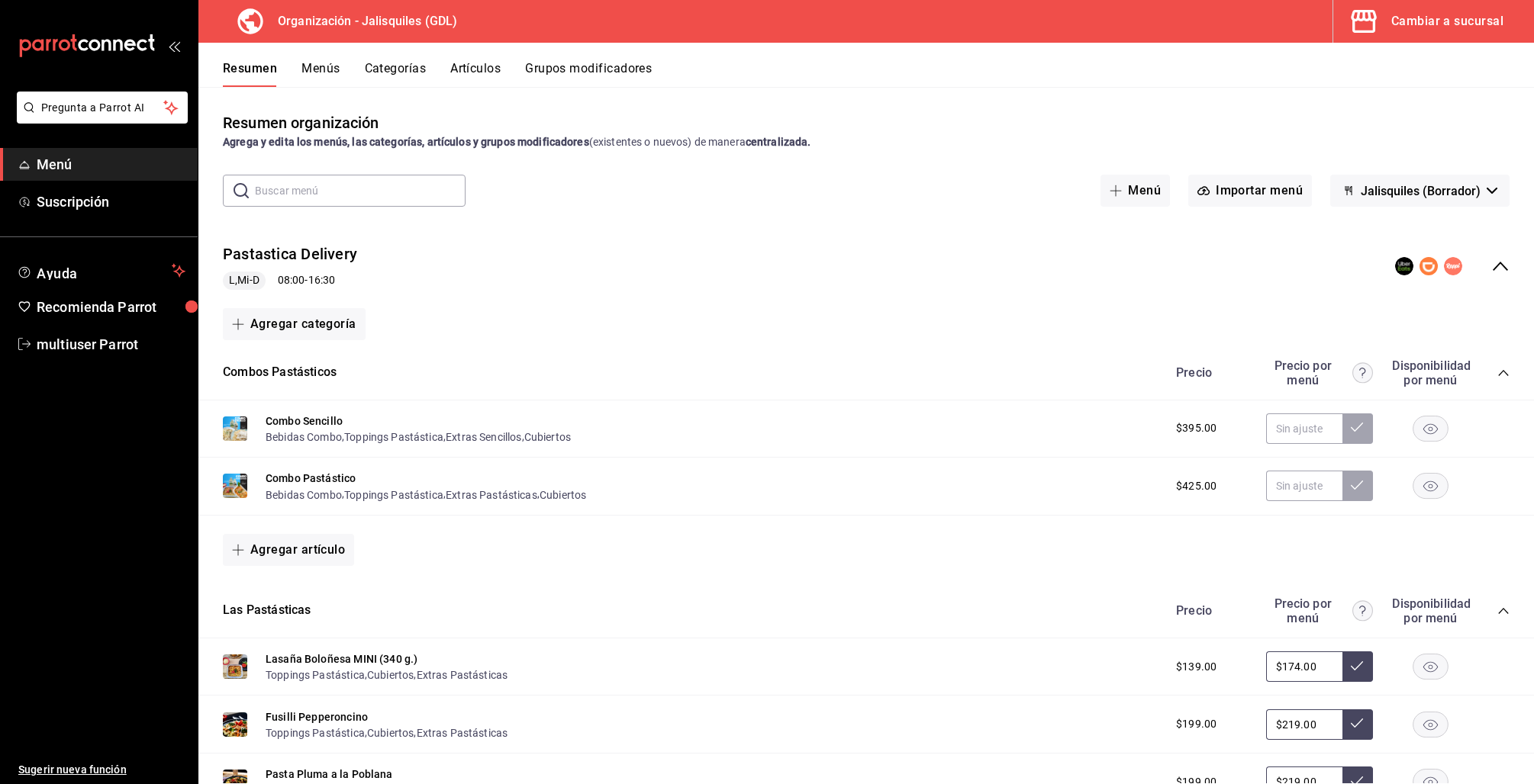
click at [1491, 268] on icon "collapse-menu-row" at bounding box center [1500, 266] width 18 height 18
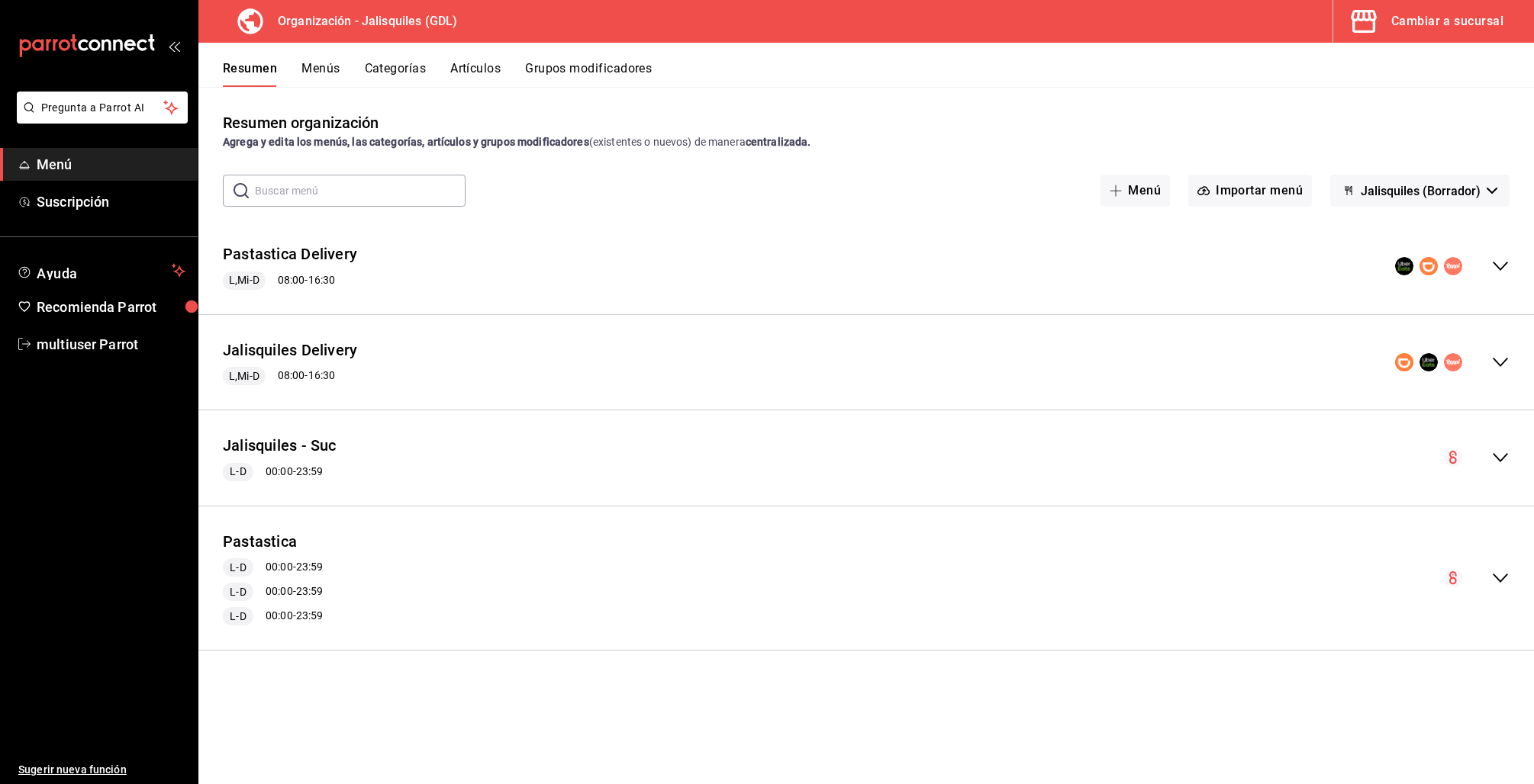
click at [1505, 578] on icon "collapse-menu-row" at bounding box center [1500, 579] width 18 height 18
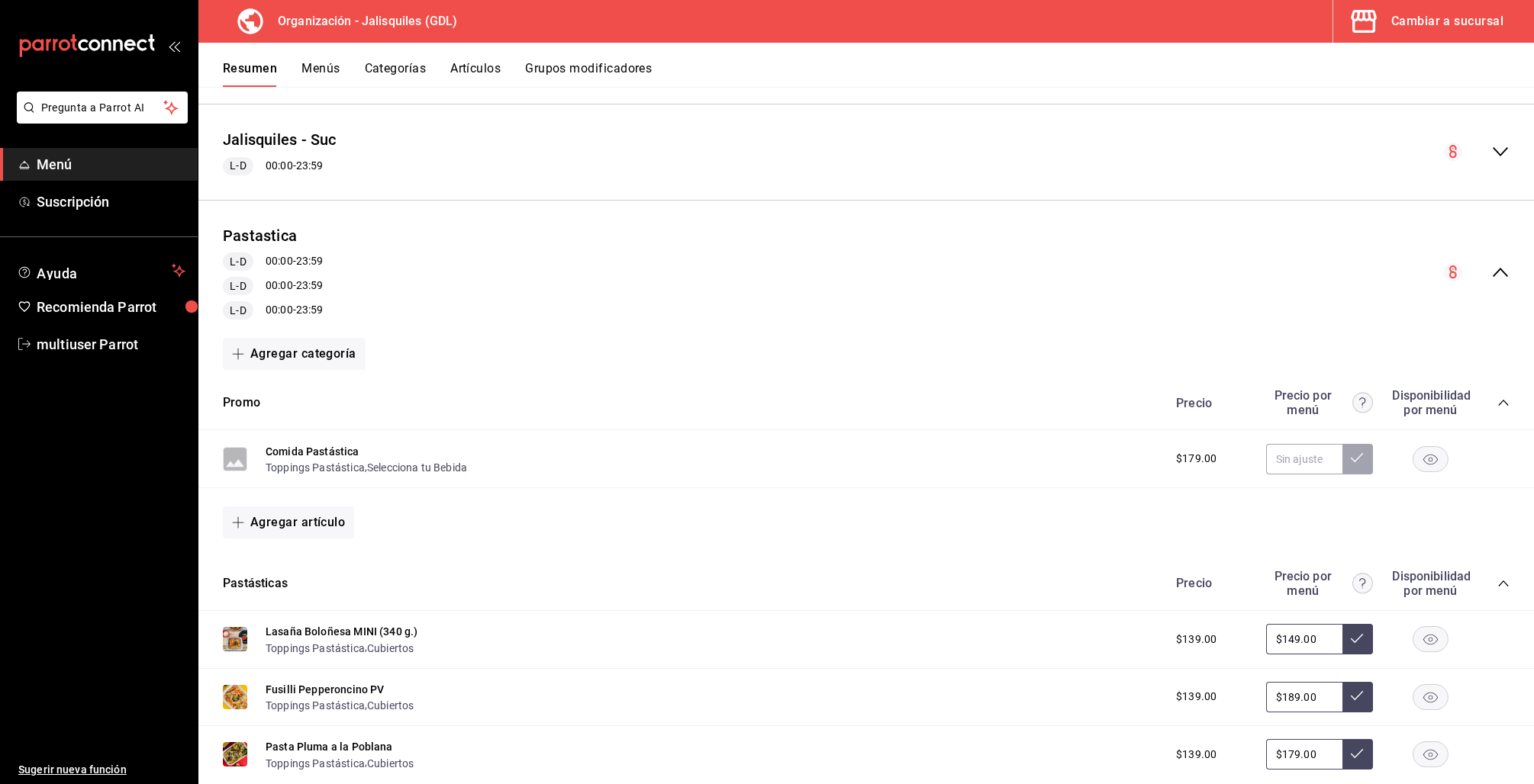
scroll to position [307, 0]
click at [1497, 398] on icon "collapse-category-row" at bounding box center [1503, 402] width 12 height 12
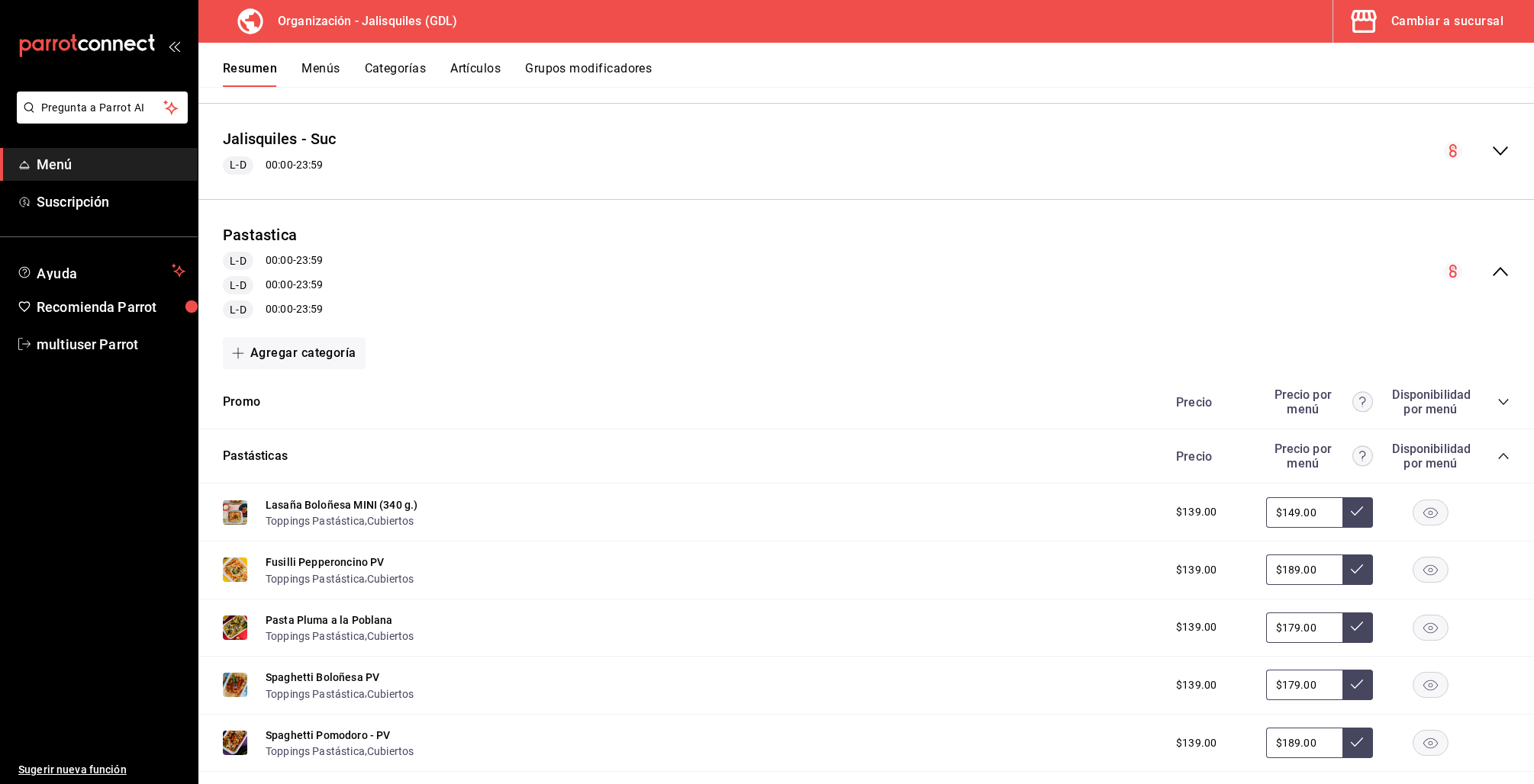
click at [1497, 453] on icon "collapse-category-row" at bounding box center [1503, 456] width 12 height 12
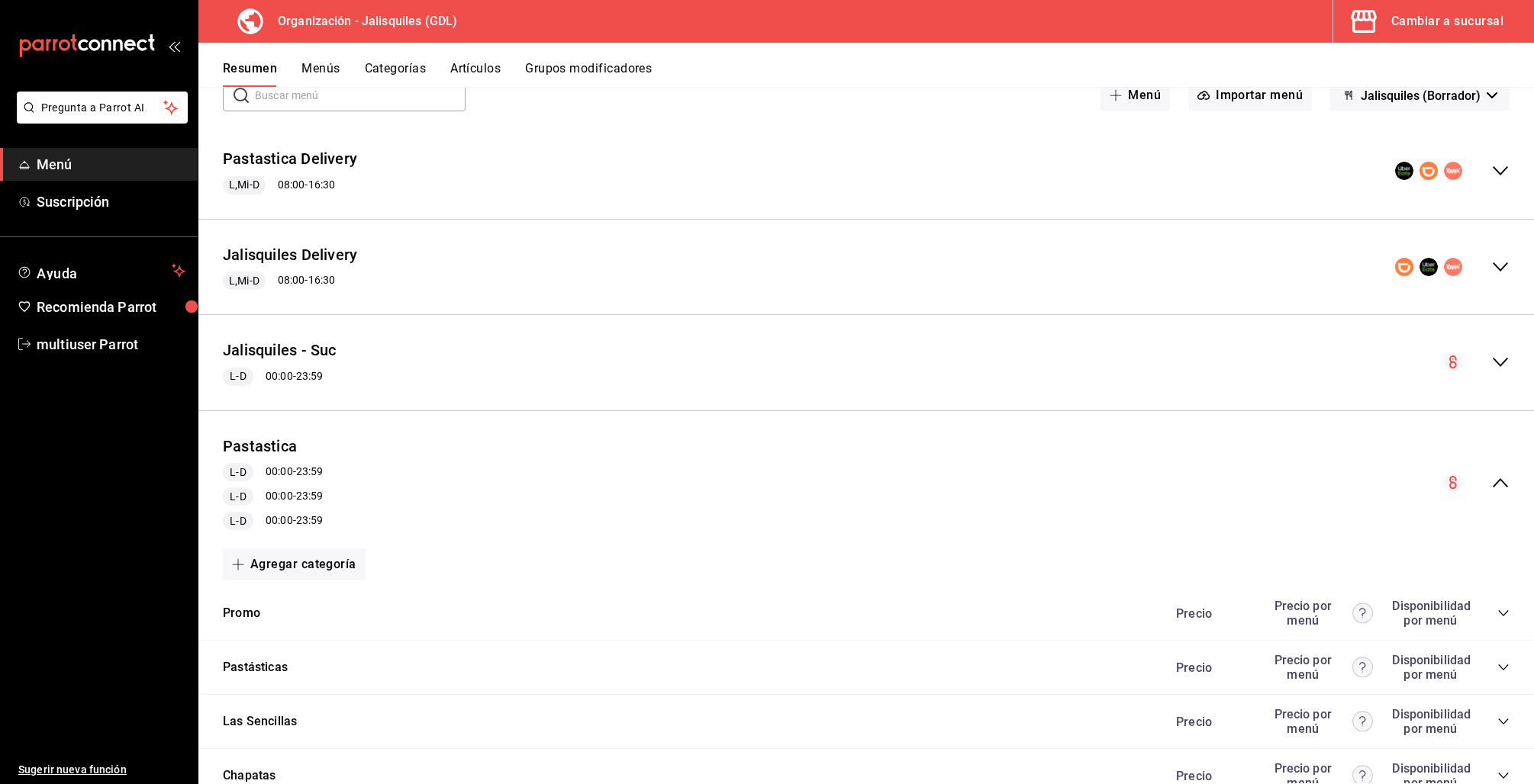
scroll to position [0, 0]
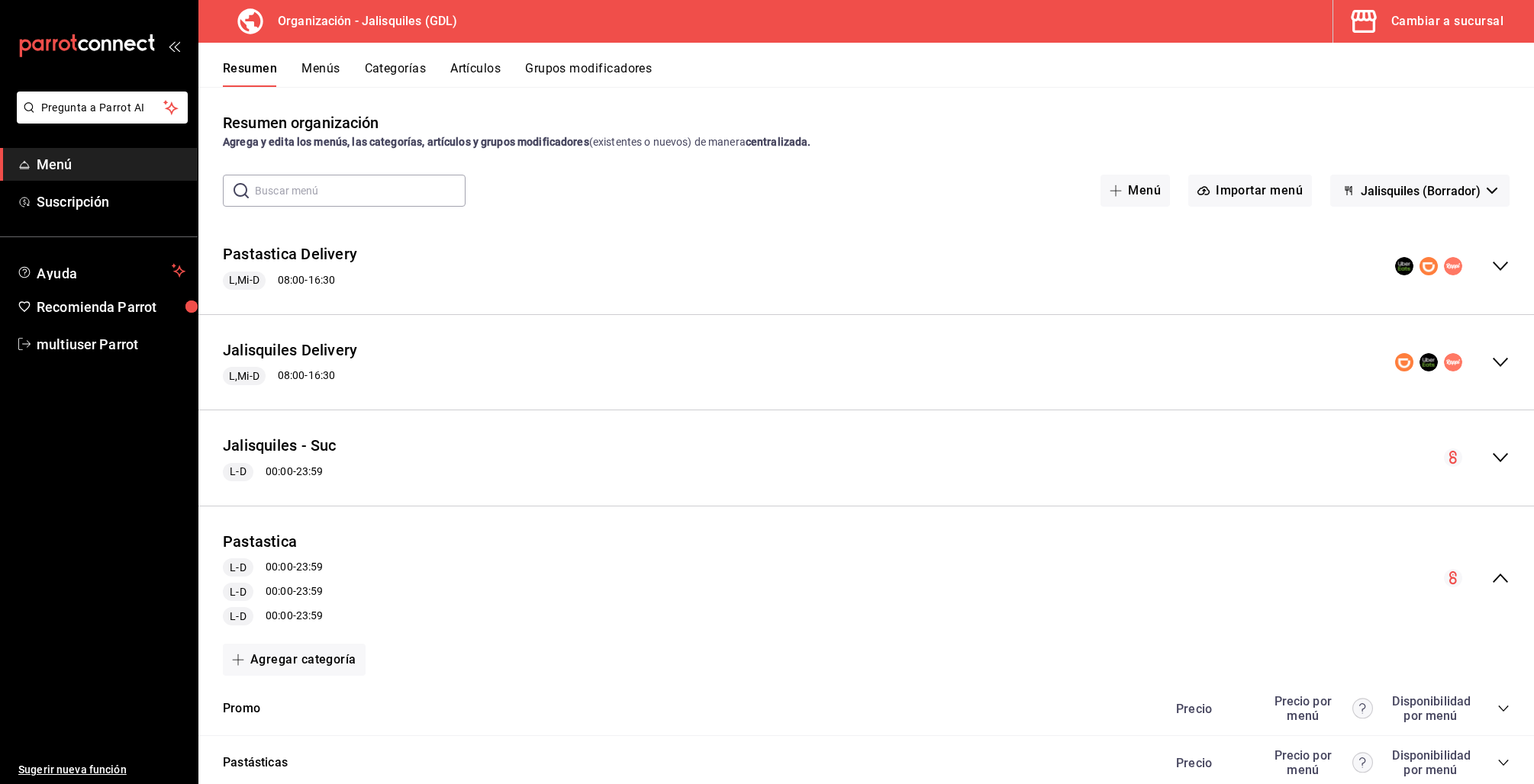
click at [1491, 271] on icon "collapse-menu-row" at bounding box center [1500, 266] width 18 height 18
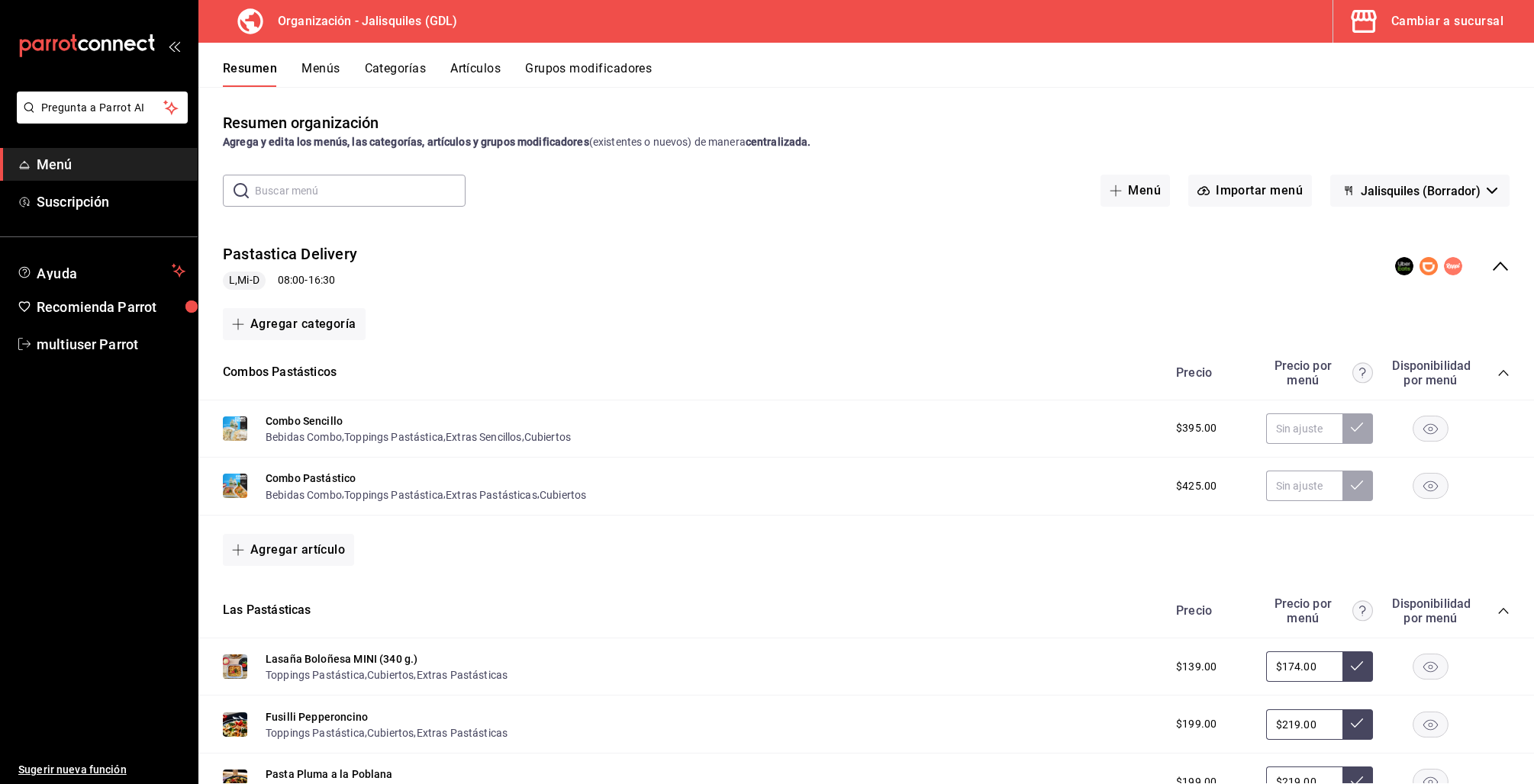
click at [333, 76] on button "Menús" at bounding box center [321, 74] width 38 height 26
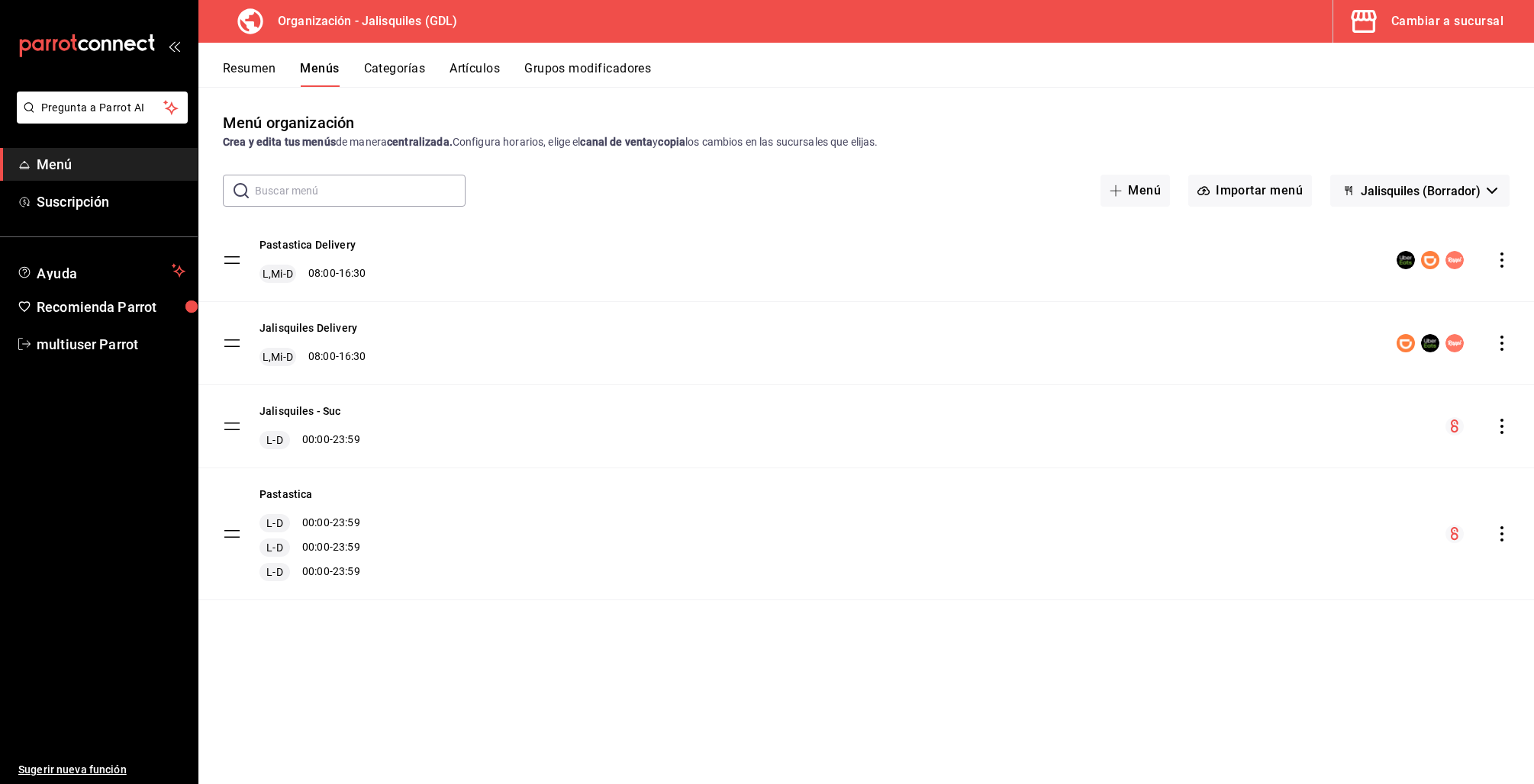
click at [1451, 27] on div "Cambiar a sucursal" at bounding box center [1447, 22] width 112 height 22
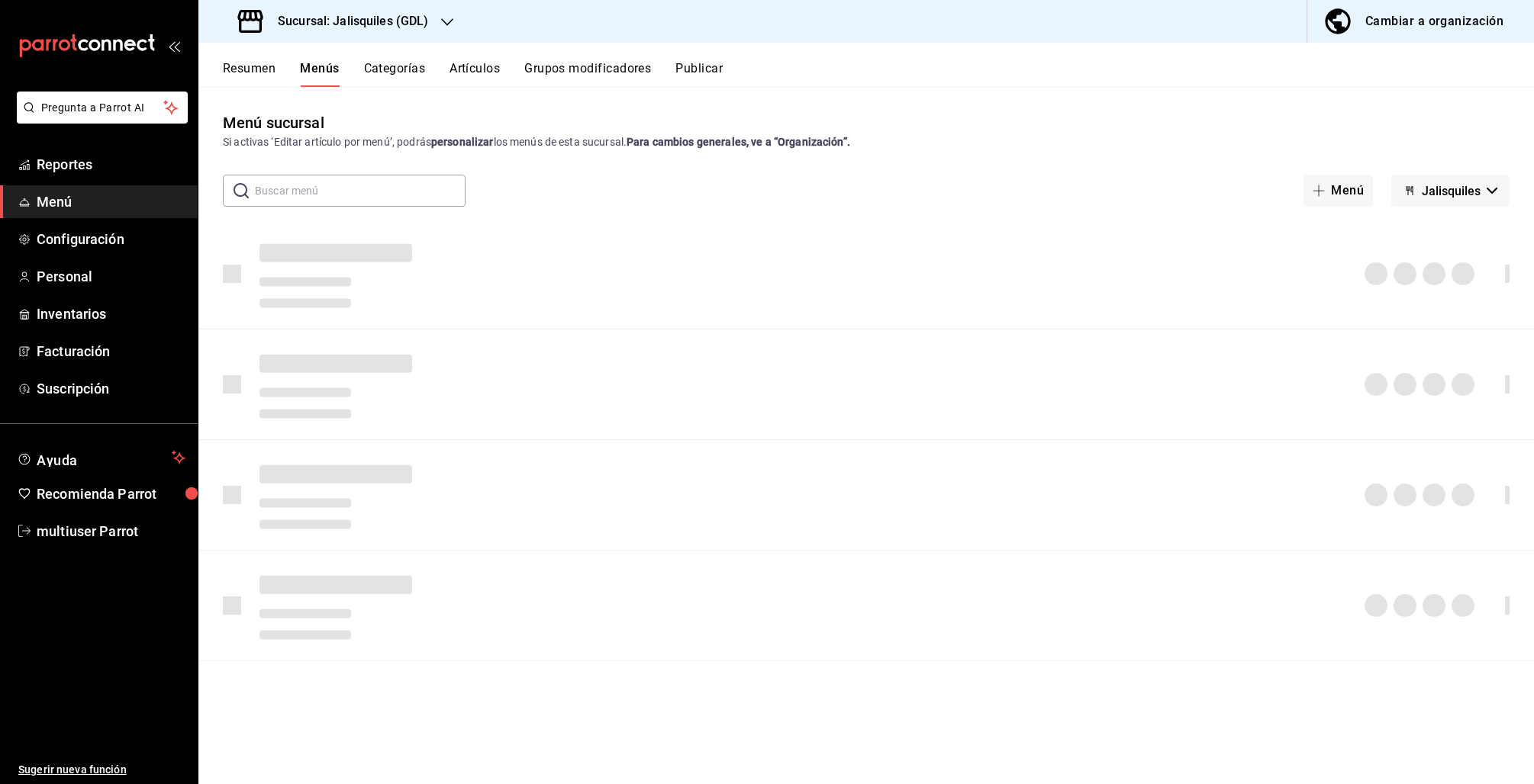
click at [401, 35] on div "Sucursal: Jalisquiles (GDL)" at bounding box center [335, 22] width 249 height 43
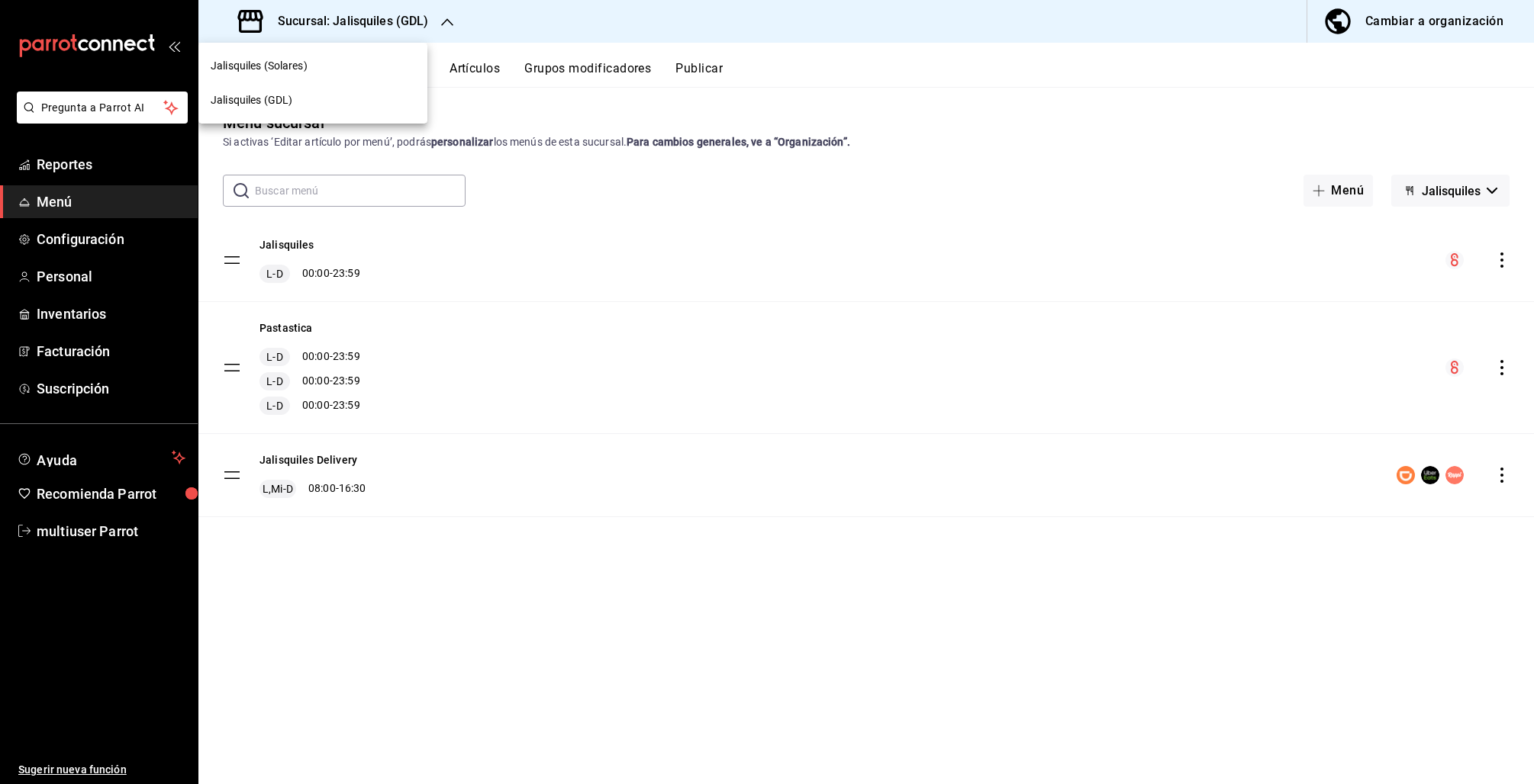
click at [320, 114] on div "Jalisquiles (GDL)" at bounding box center [312, 100] width 229 height 35
click at [403, 27] on h3 "Sucursal: Jalisquiles (GDL)" at bounding box center [347, 22] width 163 height 18
click at [339, 58] on div "Jalisquiles (Solares)" at bounding box center [313, 65] width 205 height 16
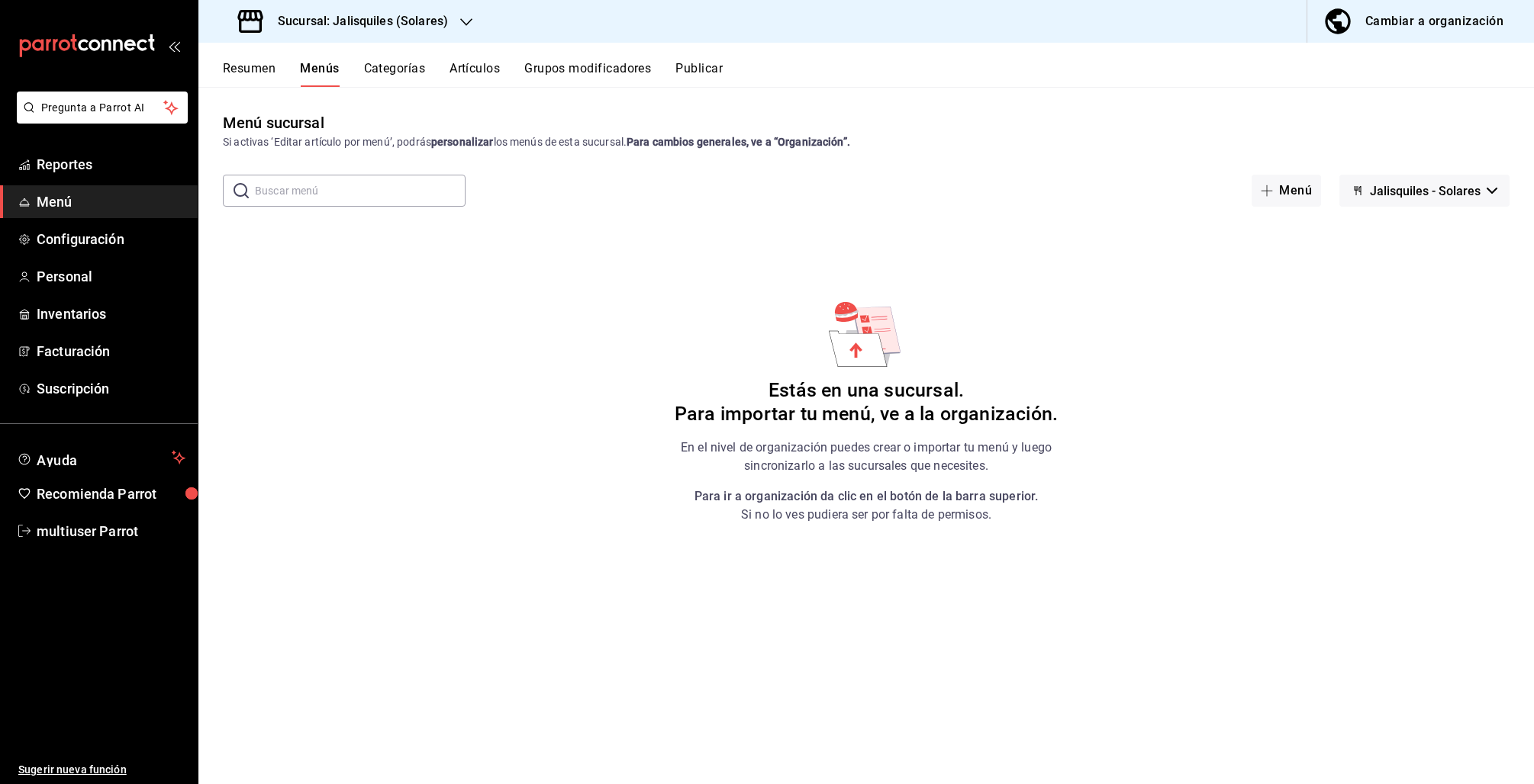
click at [252, 69] on button "Resumen" at bounding box center [249, 74] width 52 height 26
click at [1469, 28] on div "Cambiar a organización" at bounding box center [1434, 22] width 138 height 22
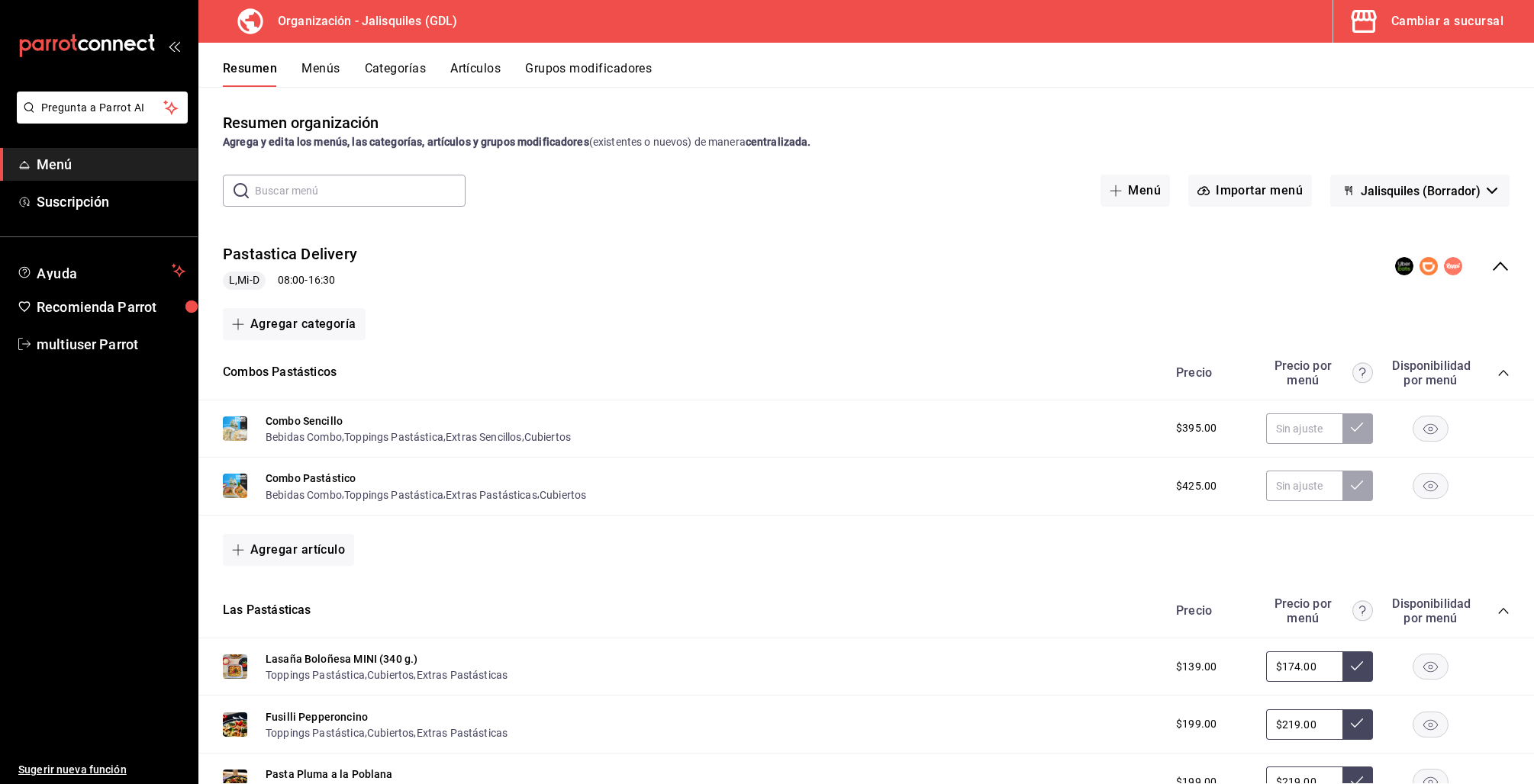
click at [1492, 266] on icon "collapse-menu-row" at bounding box center [1500, 266] width 15 height 9
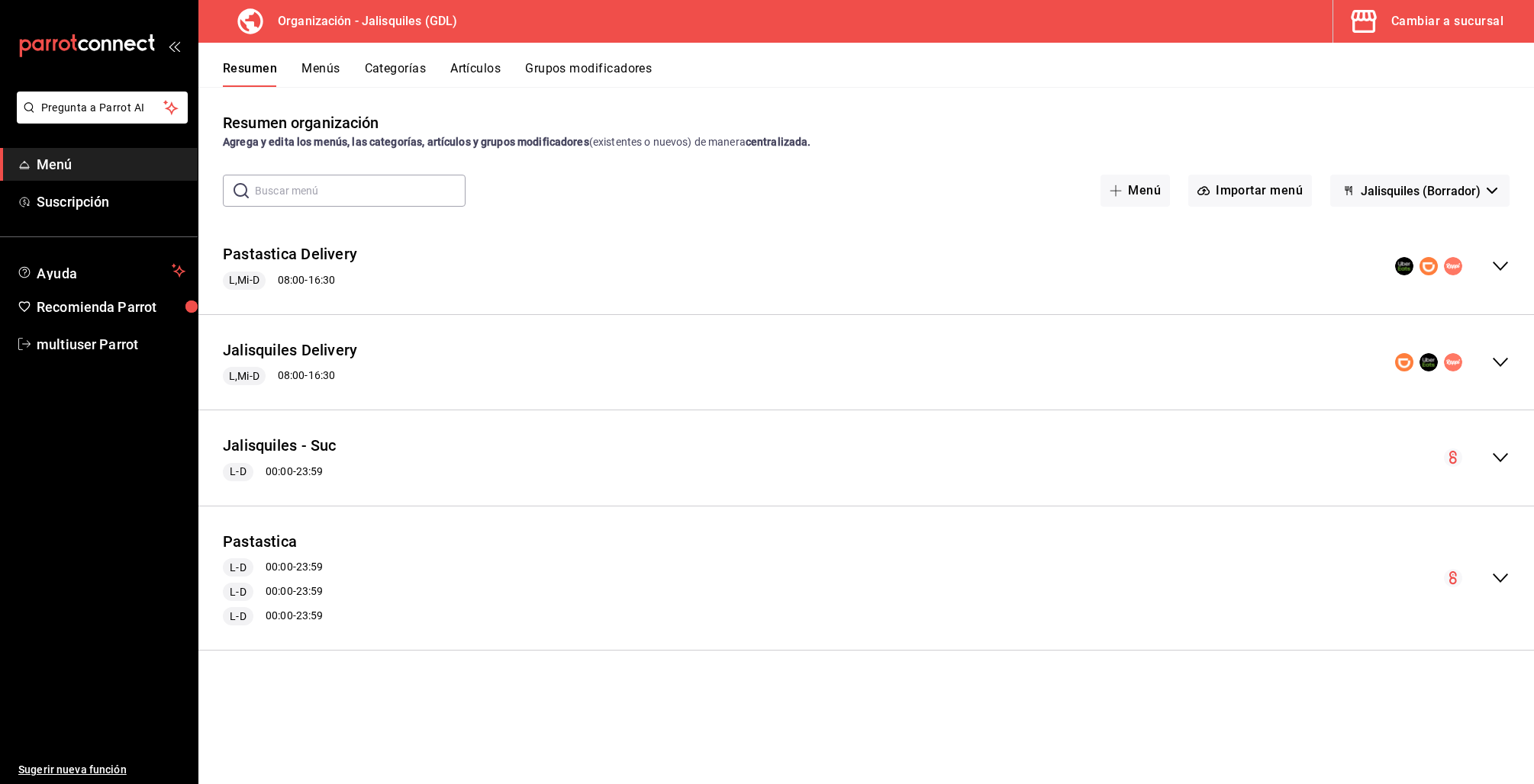
click at [321, 73] on button "Menús" at bounding box center [321, 74] width 38 height 26
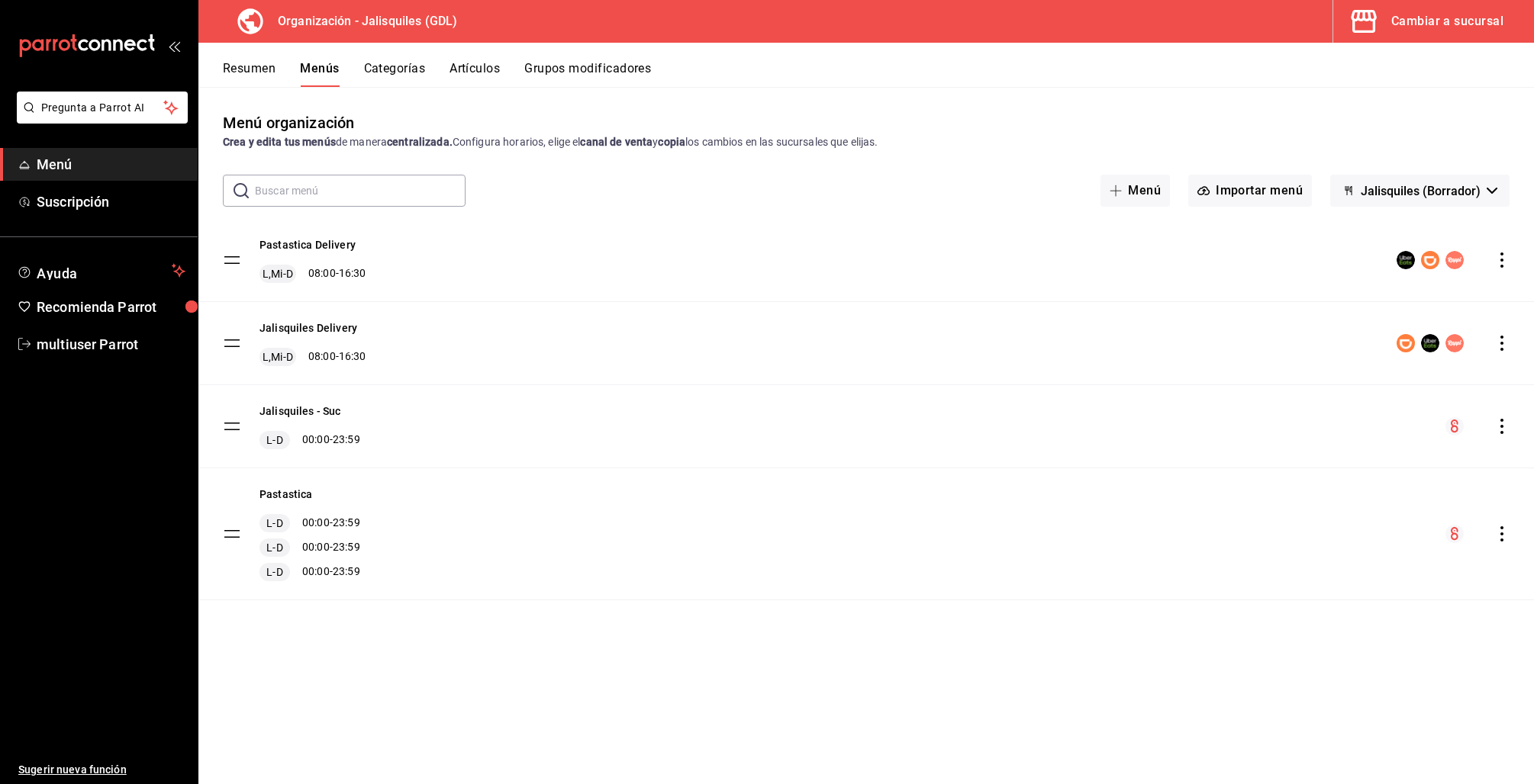
click at [1466, 21] on div "Cambiar a sucursal" at bounding box center [1447, 22] width 112 height 22
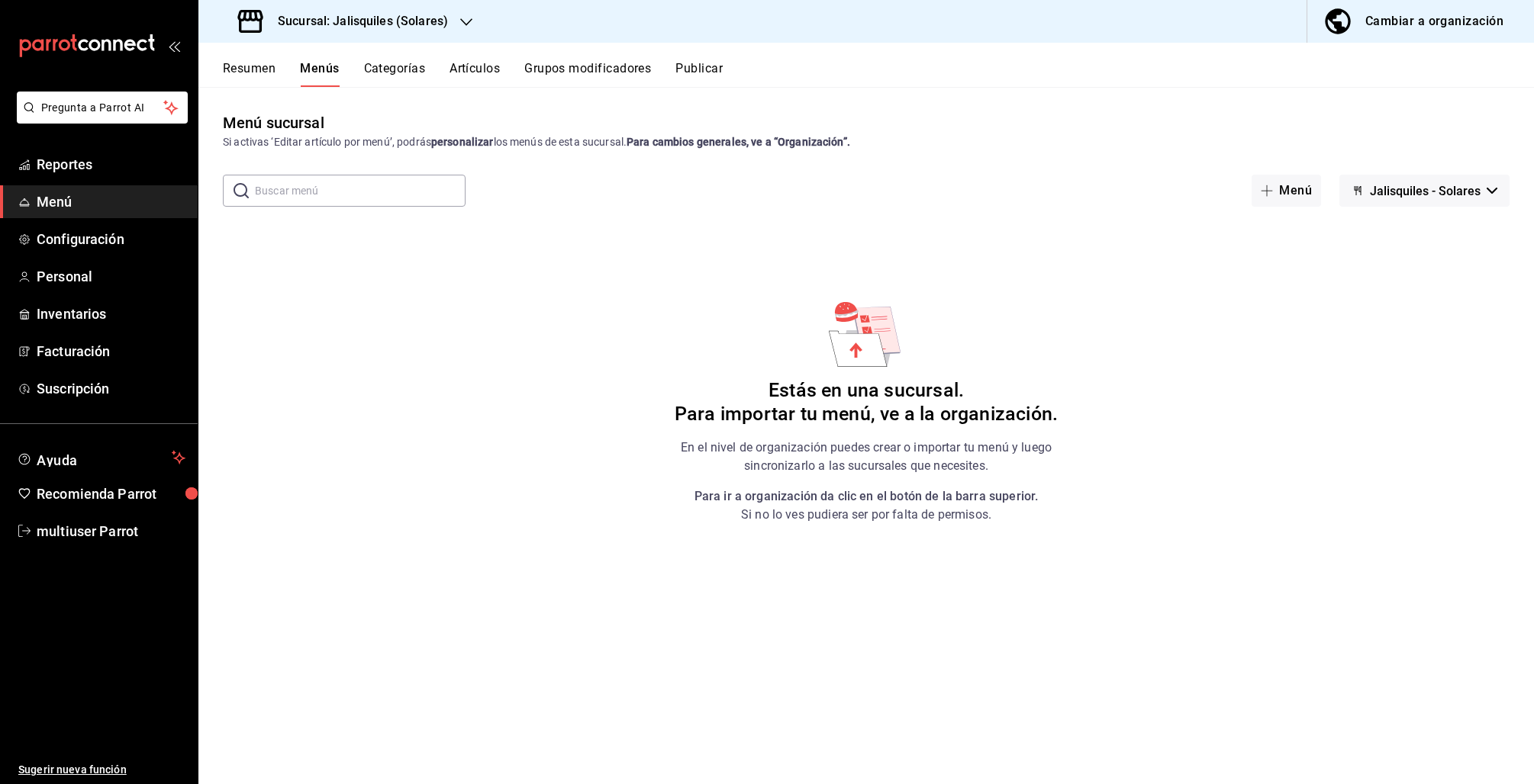
click at [461, 75] on button "Artículos" at bounding box center [474, 74] width 50 height 26
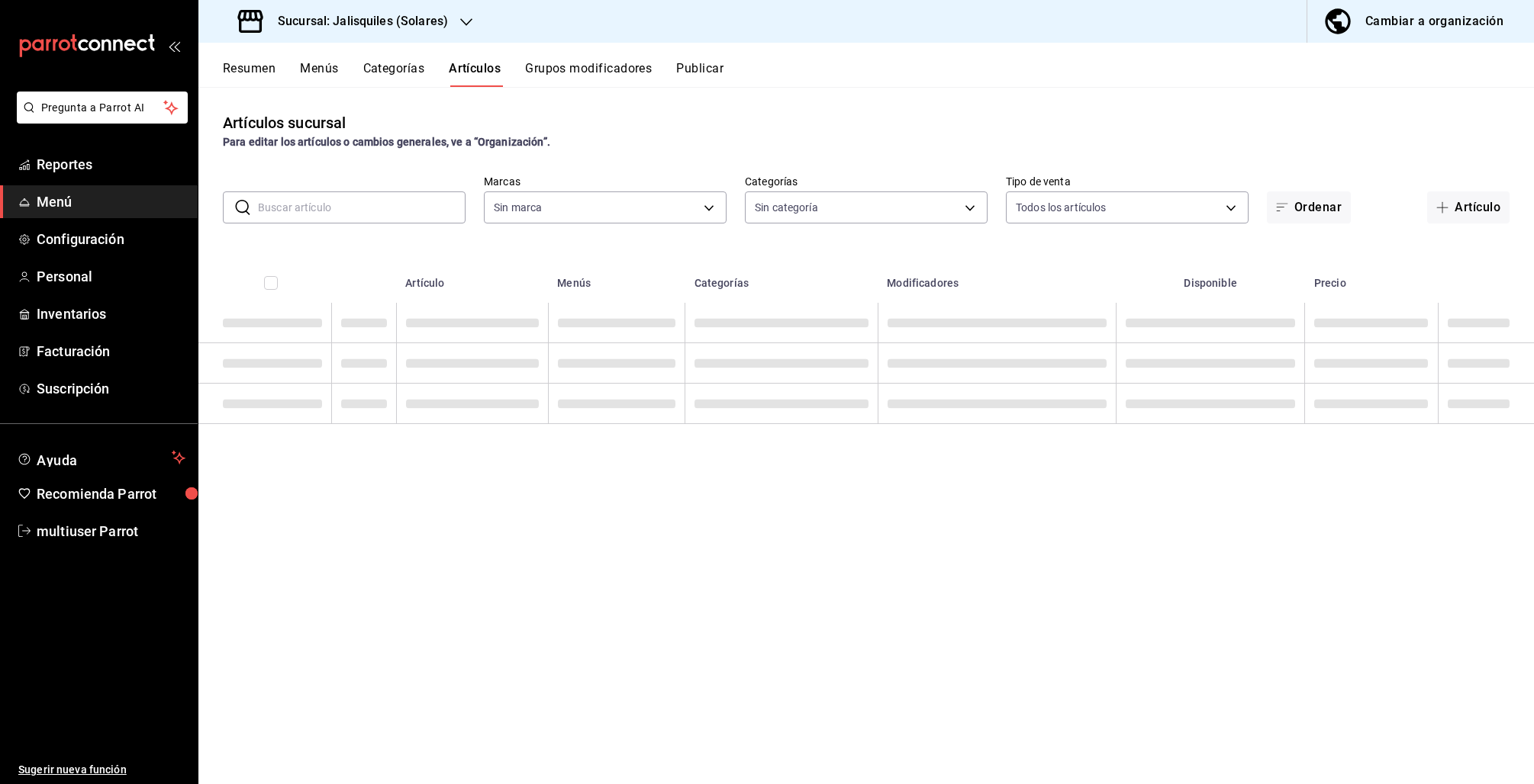
type input "e24ed640-0f31-4a7d-866c-5b2b74ae4984,f86a7338-673e-4f8d-965a-b06246a500b1"
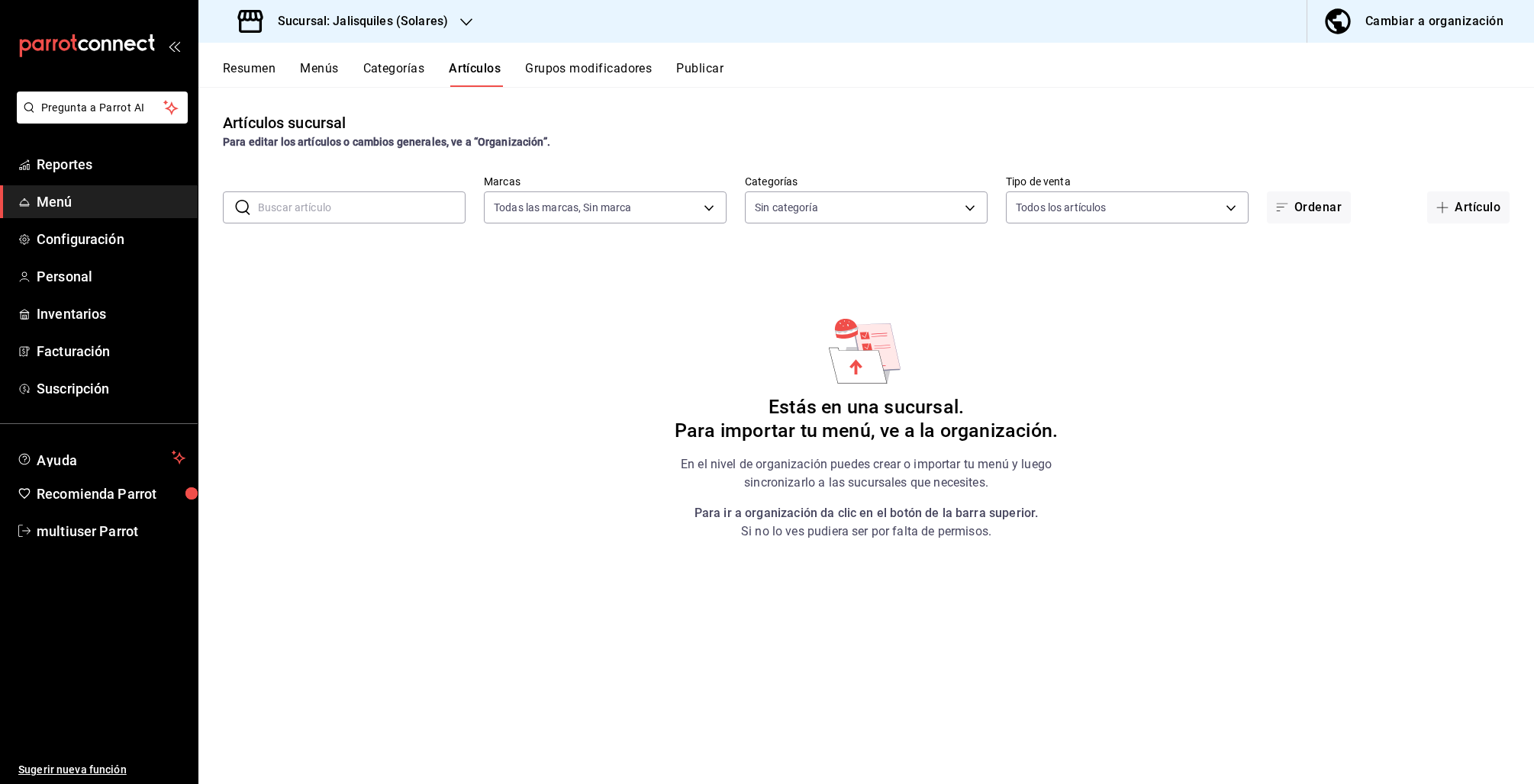
click at [409, 71] on button "Categorías" at bounding box center [394, 74] width 62 height 26
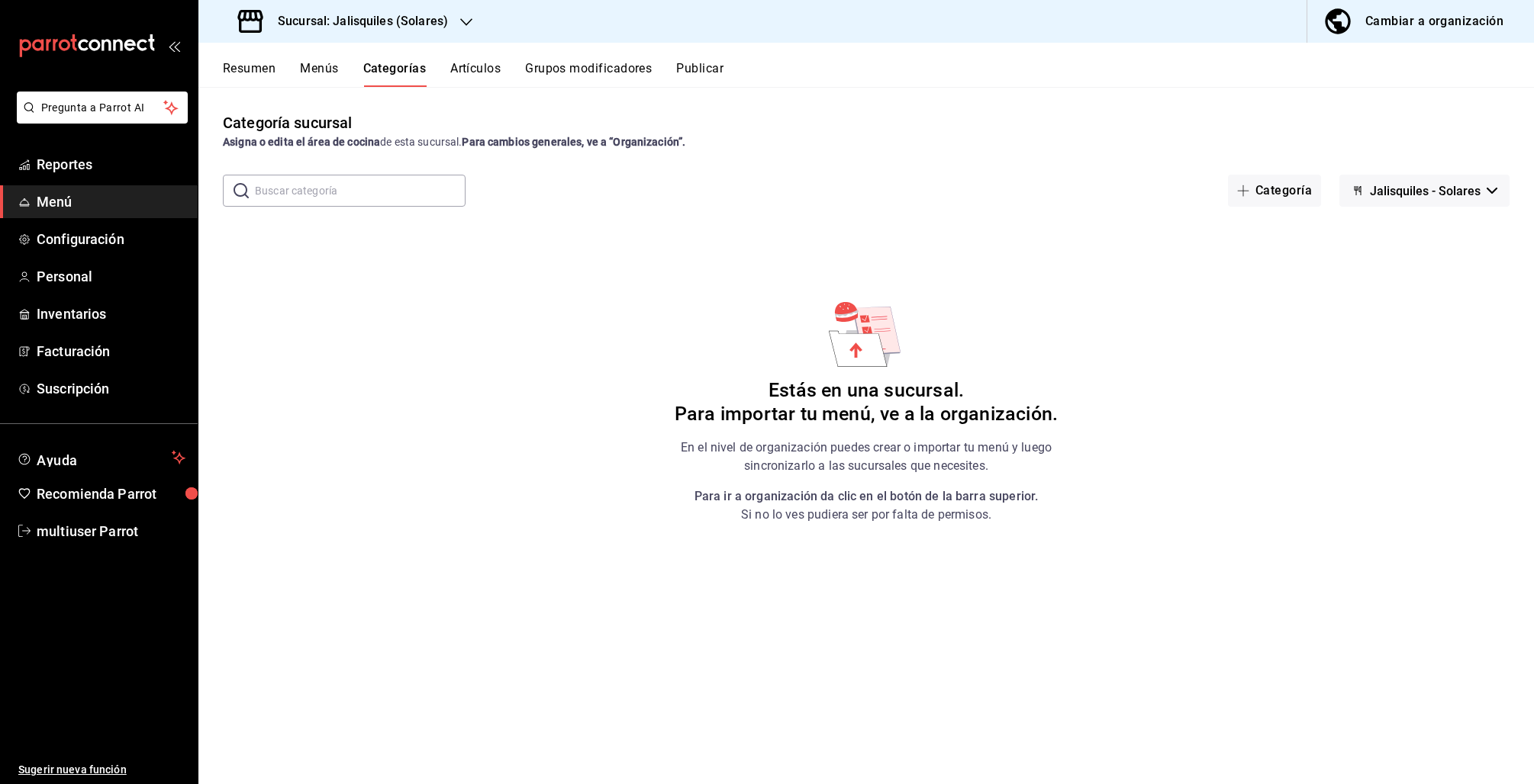
click at [595, 71] on button "Grupos modificadores" at bounding box center [588, 74] width 127 height 26
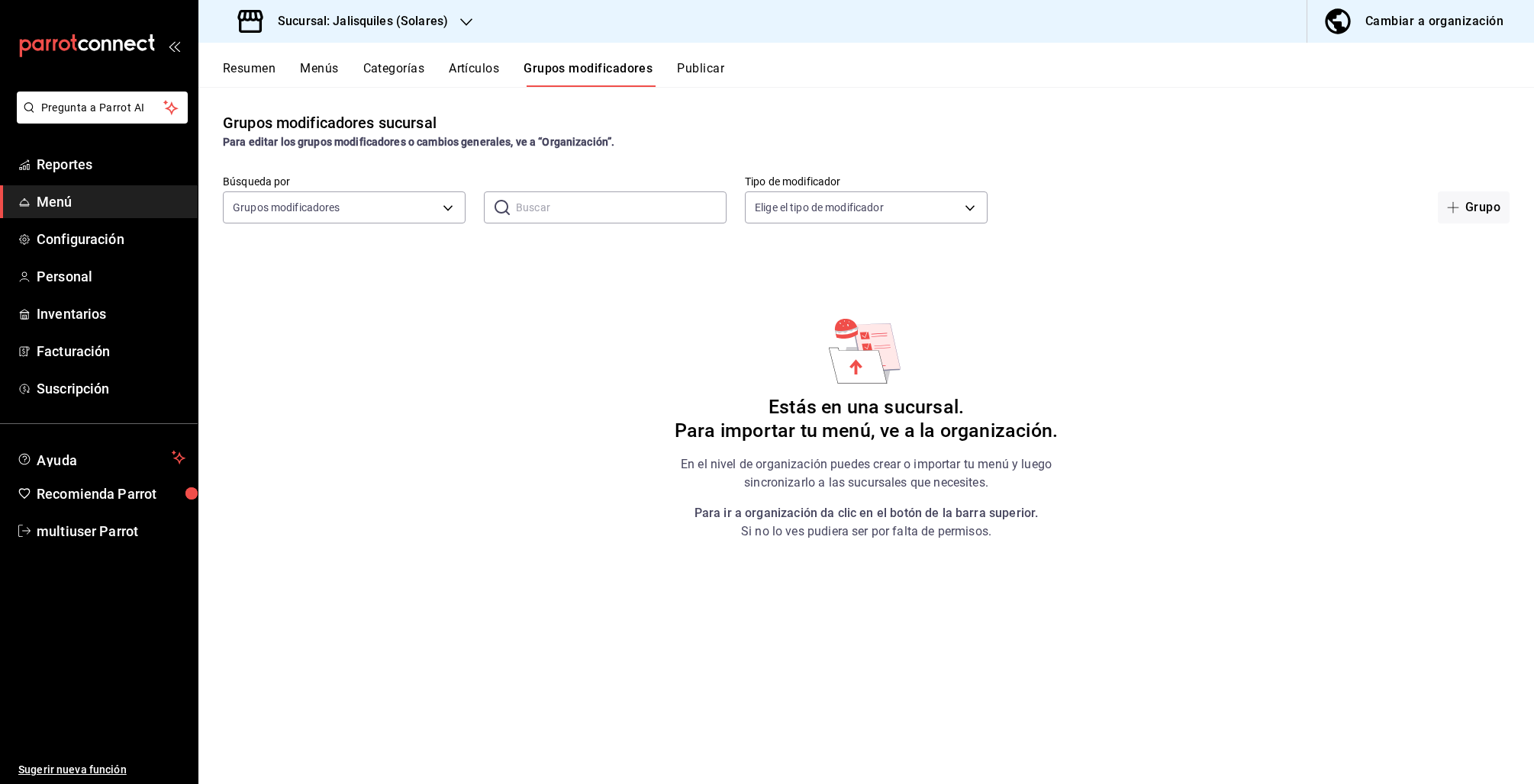
click at [704, 73] on button "Publicar" at bounding box center [700, 74] width 47 height 26
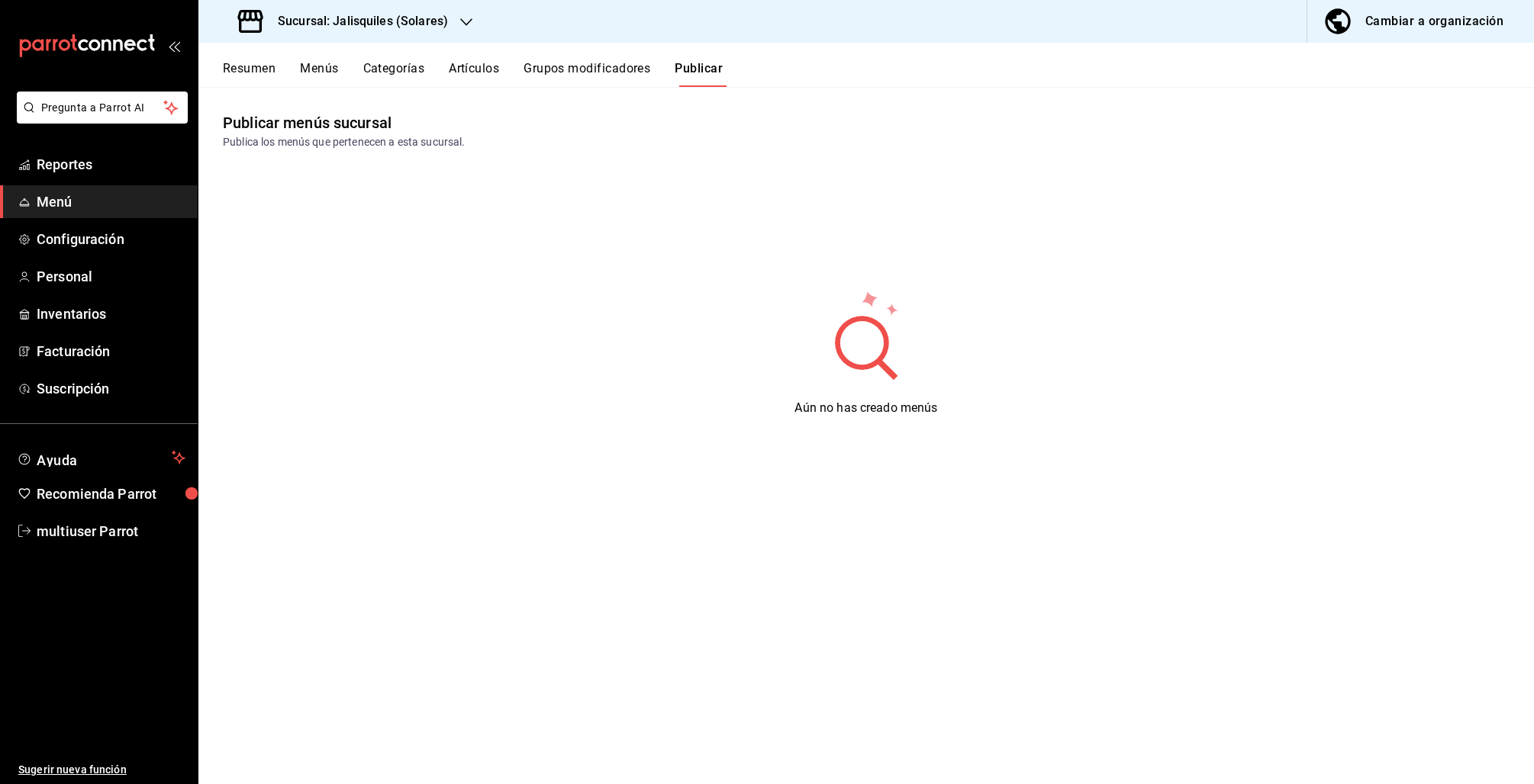
click at [324, 72] on button "Menús" at bounding box center [319, 74] width 38 height 26
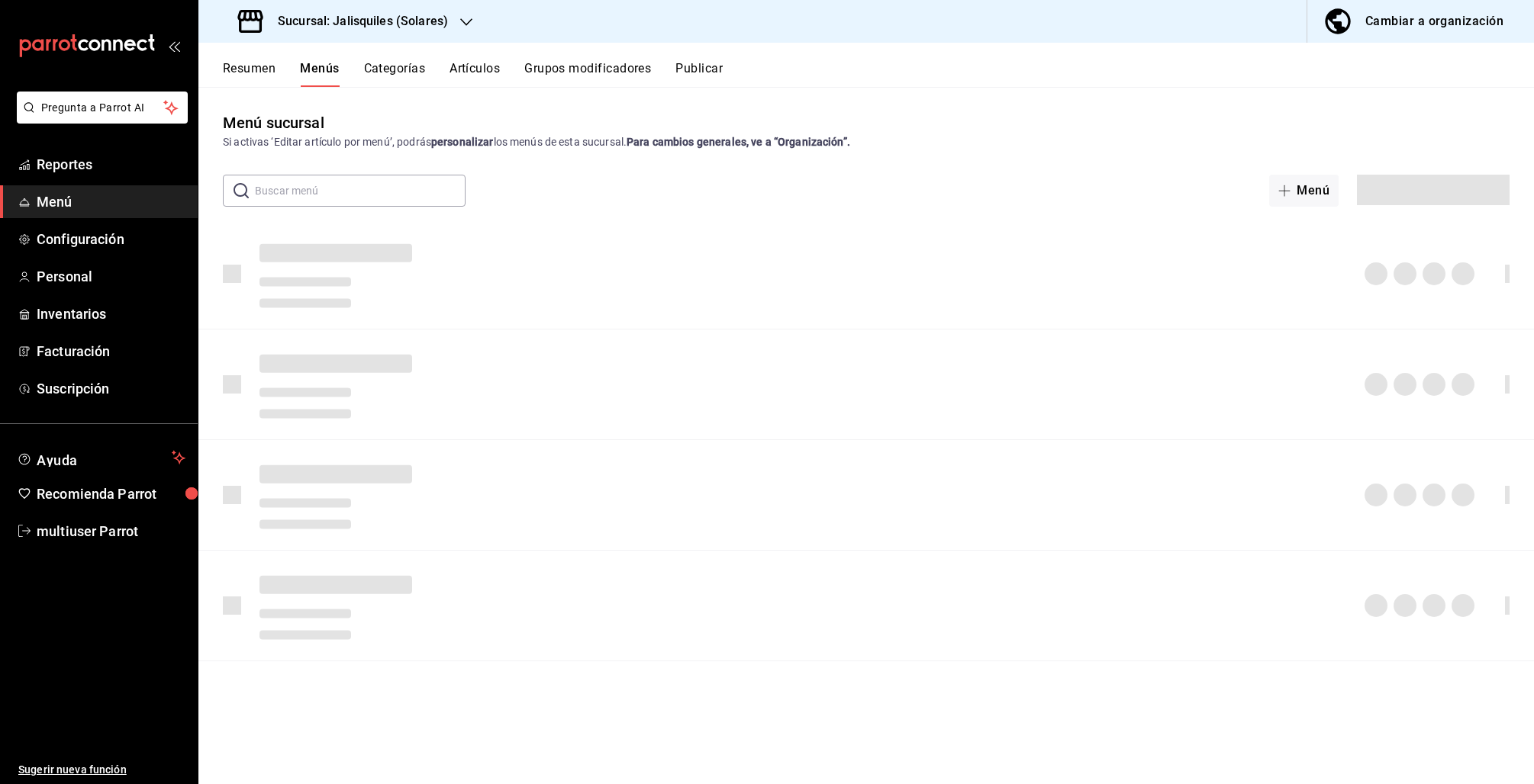
click at [239, 68] on button "Resumen" at bounding box center [249, 74] width 52 height 26
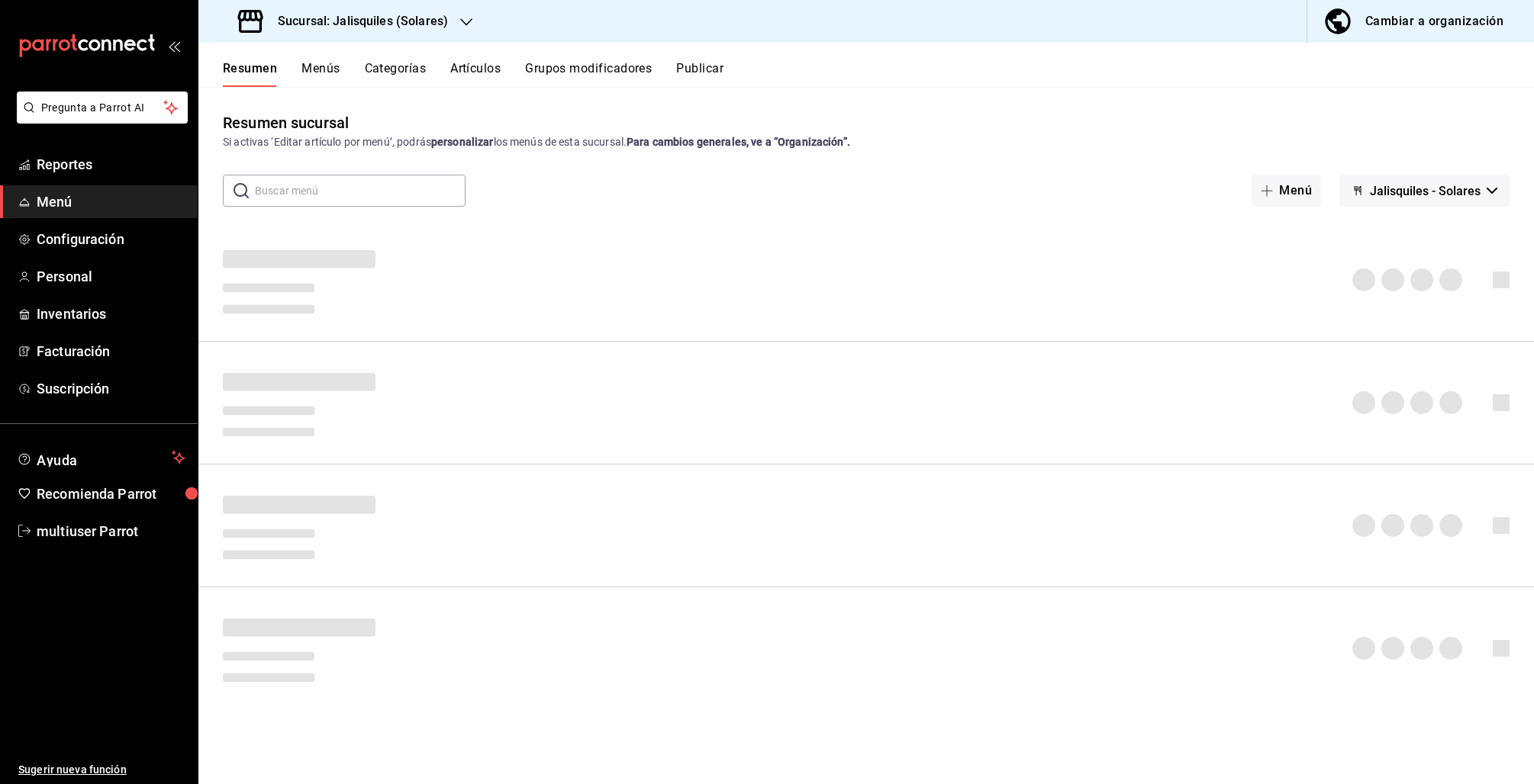
click at [1458, 22] on div "Cambiar a organización" at bounding box center [1434, 22] width 138 height 22
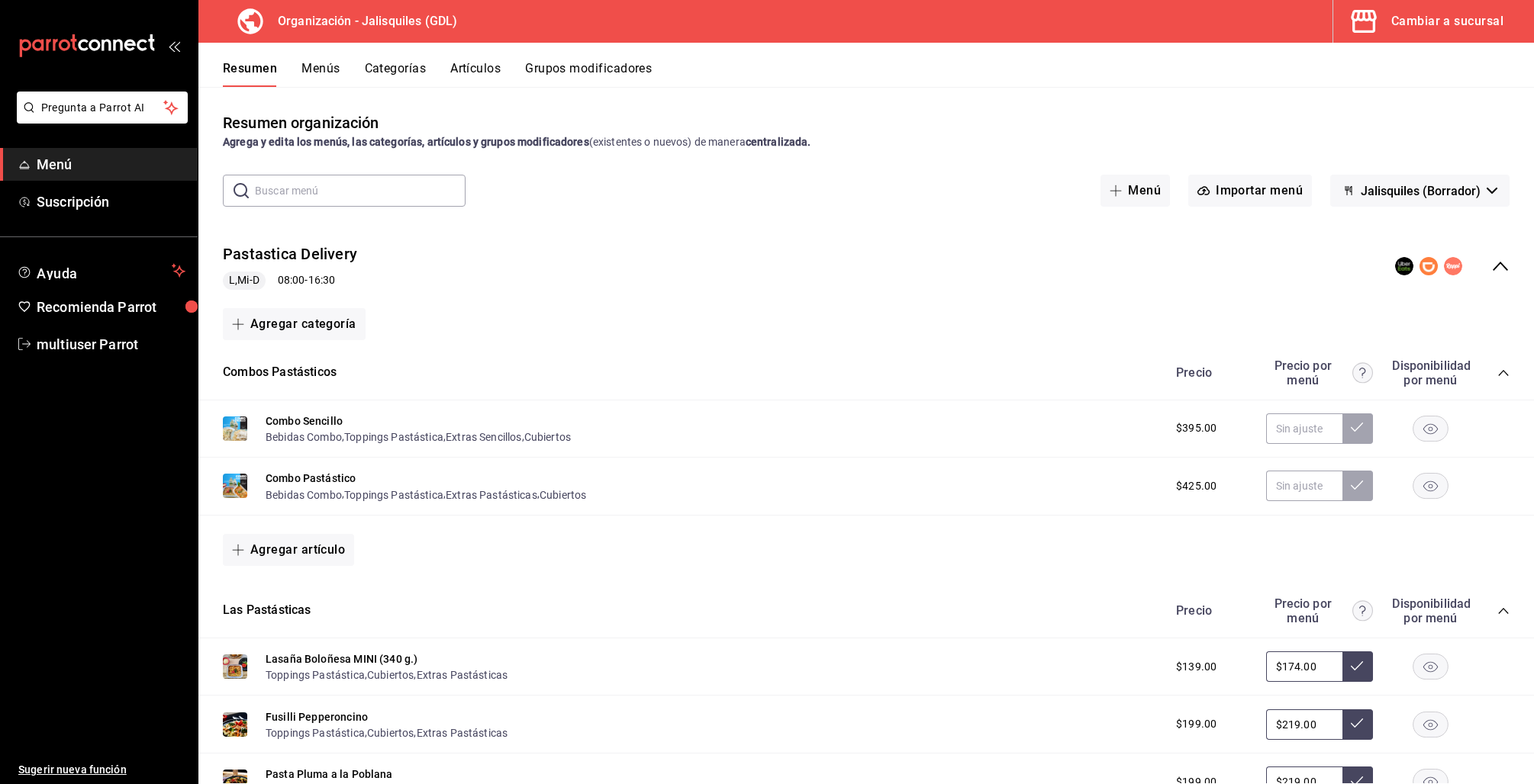
click at [1491, 267] on icon "collapse-menu-row" at bounding box center [1500, 266] width 18 height 18
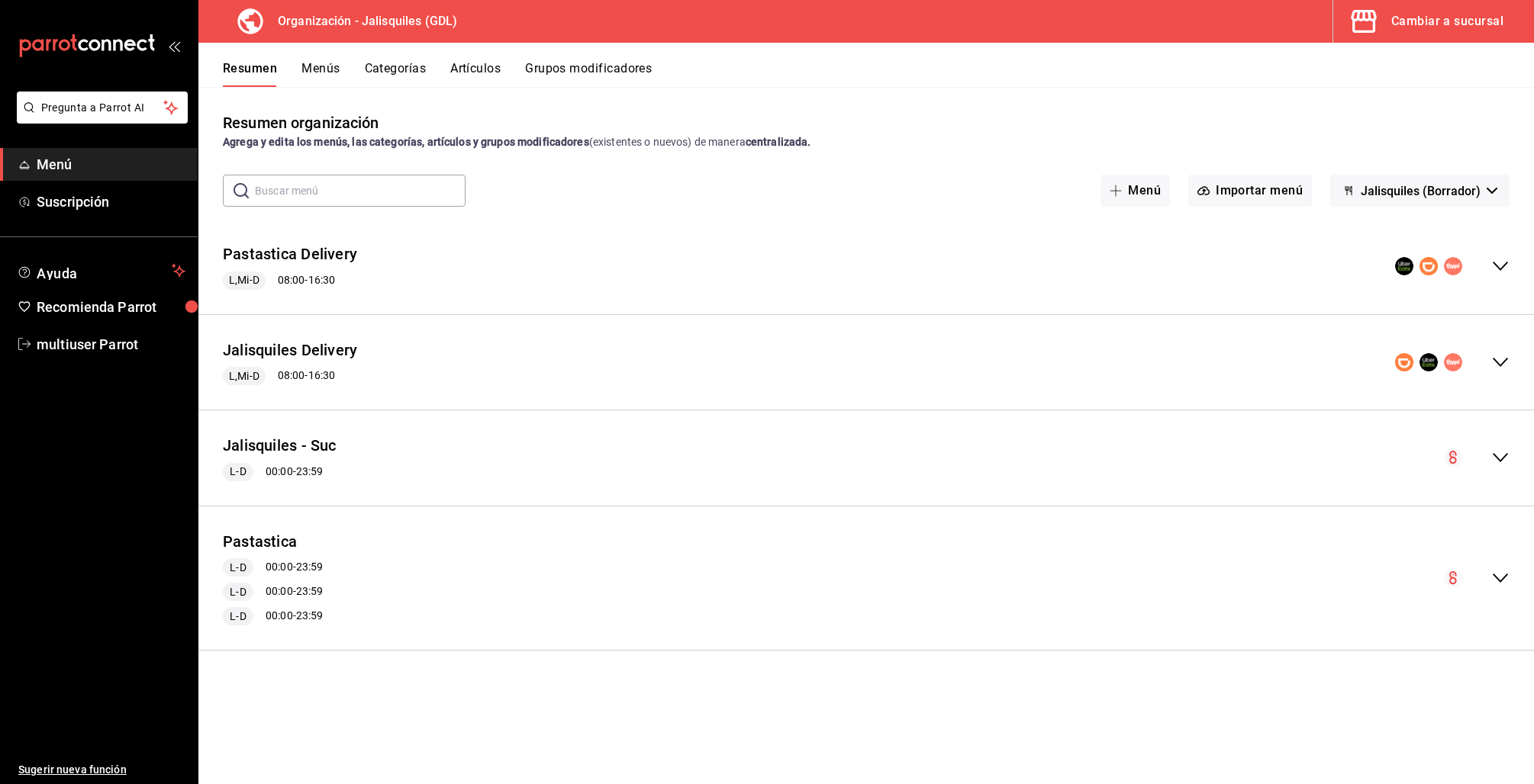
click at [305, 58] on div "Resumen Menús Categorías Artículos Grupos modificadores" at bounding box center [866, 65] width 1335 height 45
click at [317, 72] on button "Menús" at bounding box center [321, 74] width 38 height 26
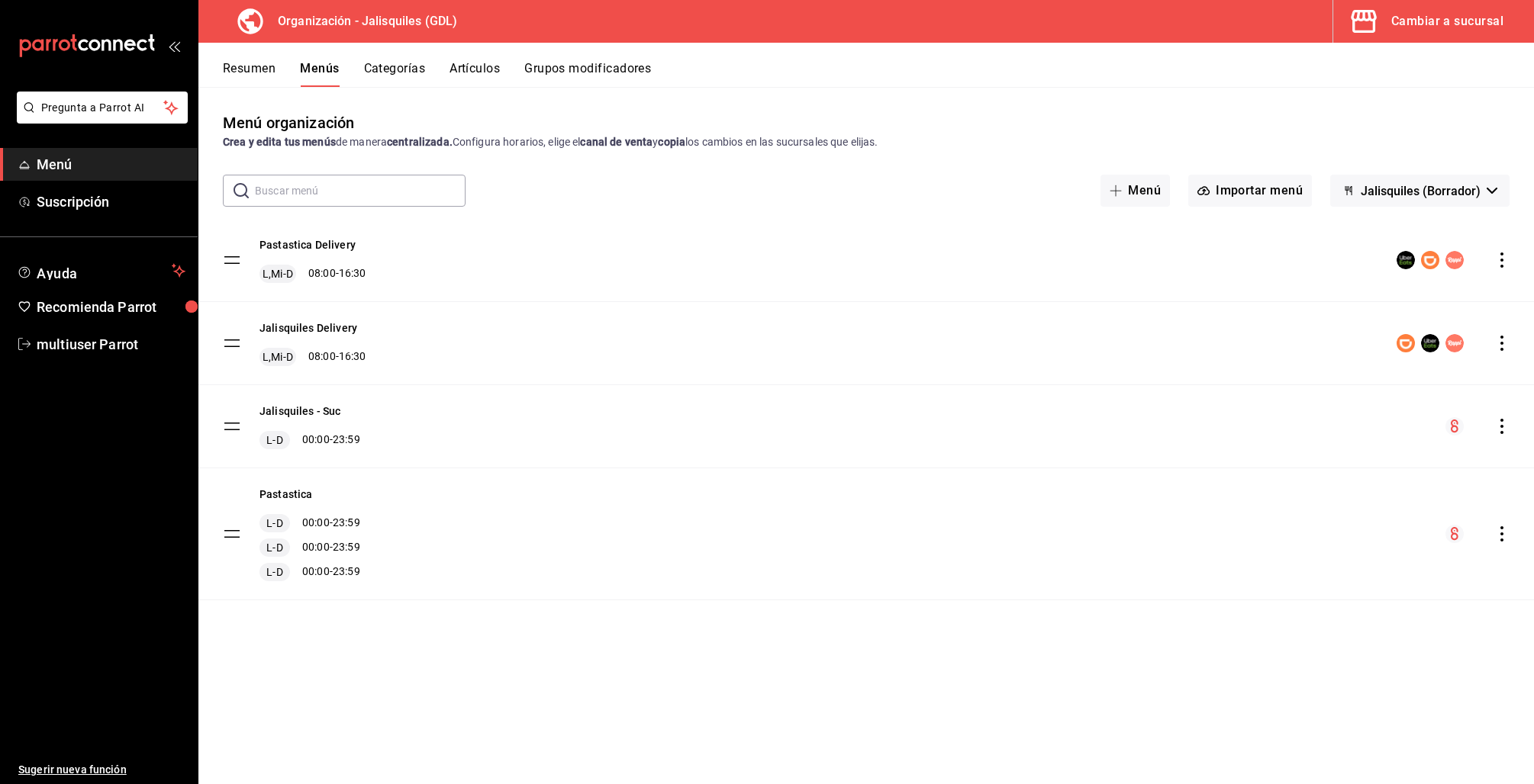
click at [1499, 535] on icon "actions" at bounding box center [1502, 534] width 15 height 15
click at [1363, 632] on span "Copiar en otra sucursal" at bounding box center [1382, 632] width 186 height 16
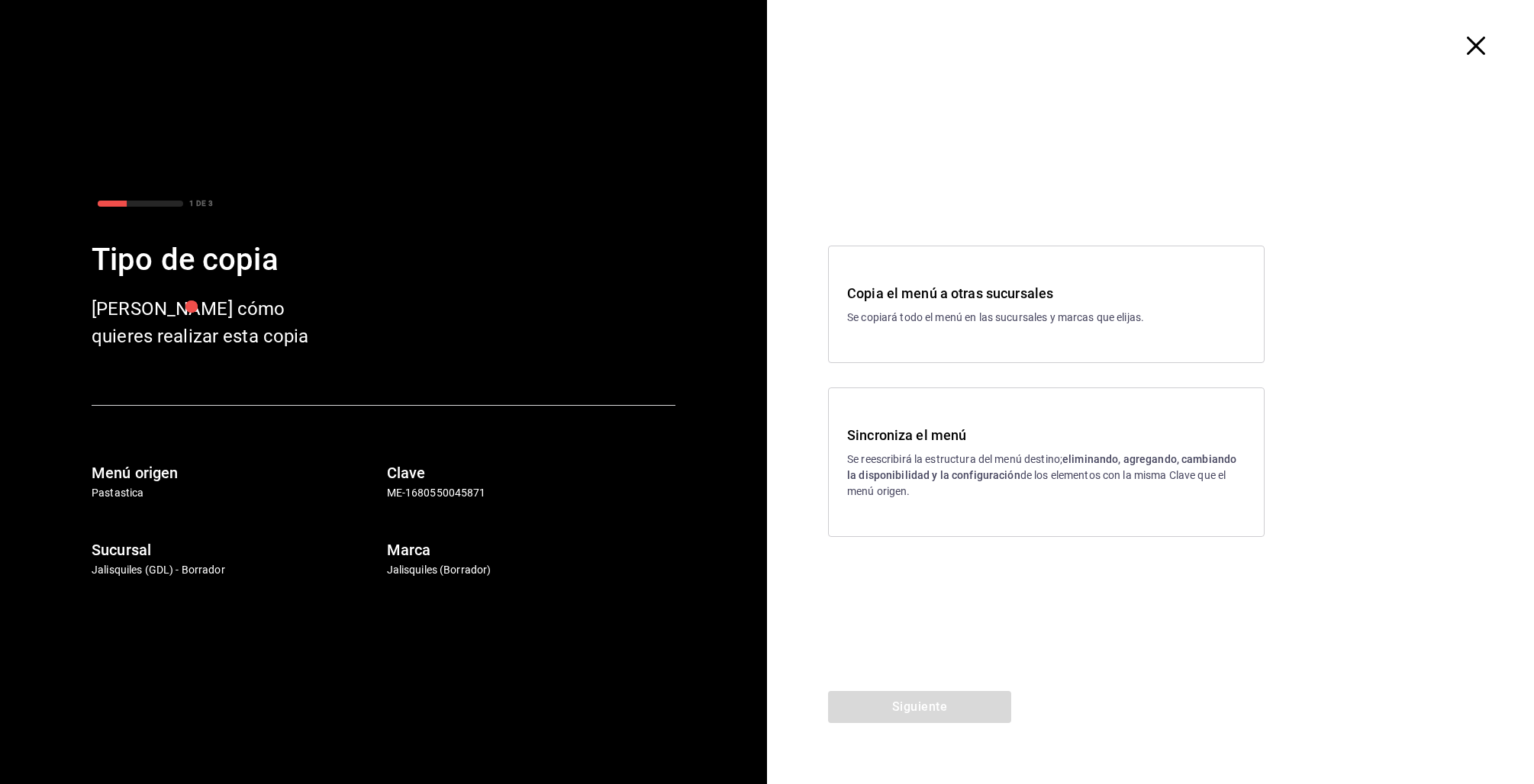
click at [959, 316] on p "Se copiará todo el menú en las sucursales y marcas que elijas." at bounding box center [1047, 318] width 399 height 16
click at [1477, 40] on icon "button" at bounding box center [1476, 46] width 18 height 18
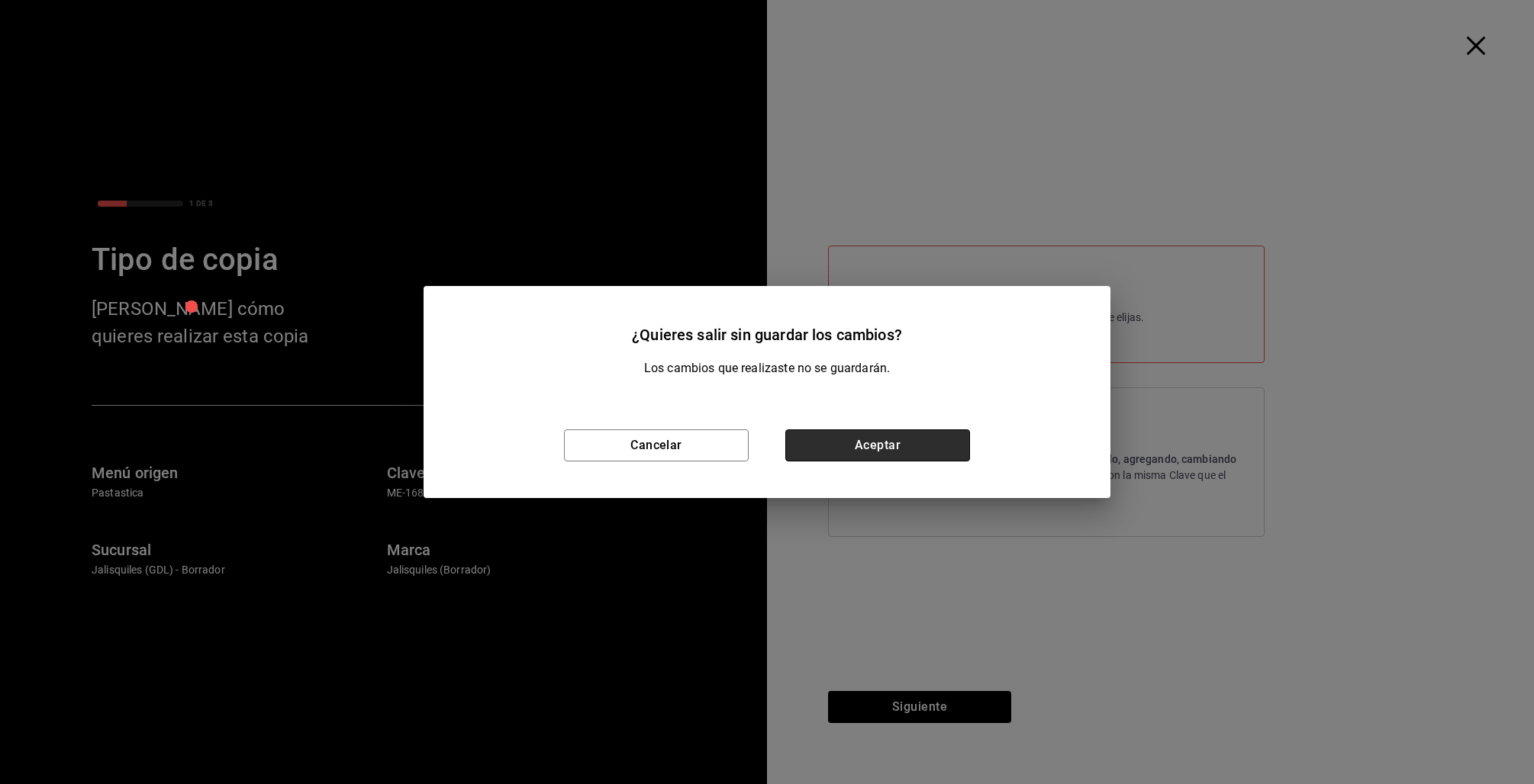
click at [837, 439] on button "Aceptar" at bounding box center [877, 445] width 185 height 32
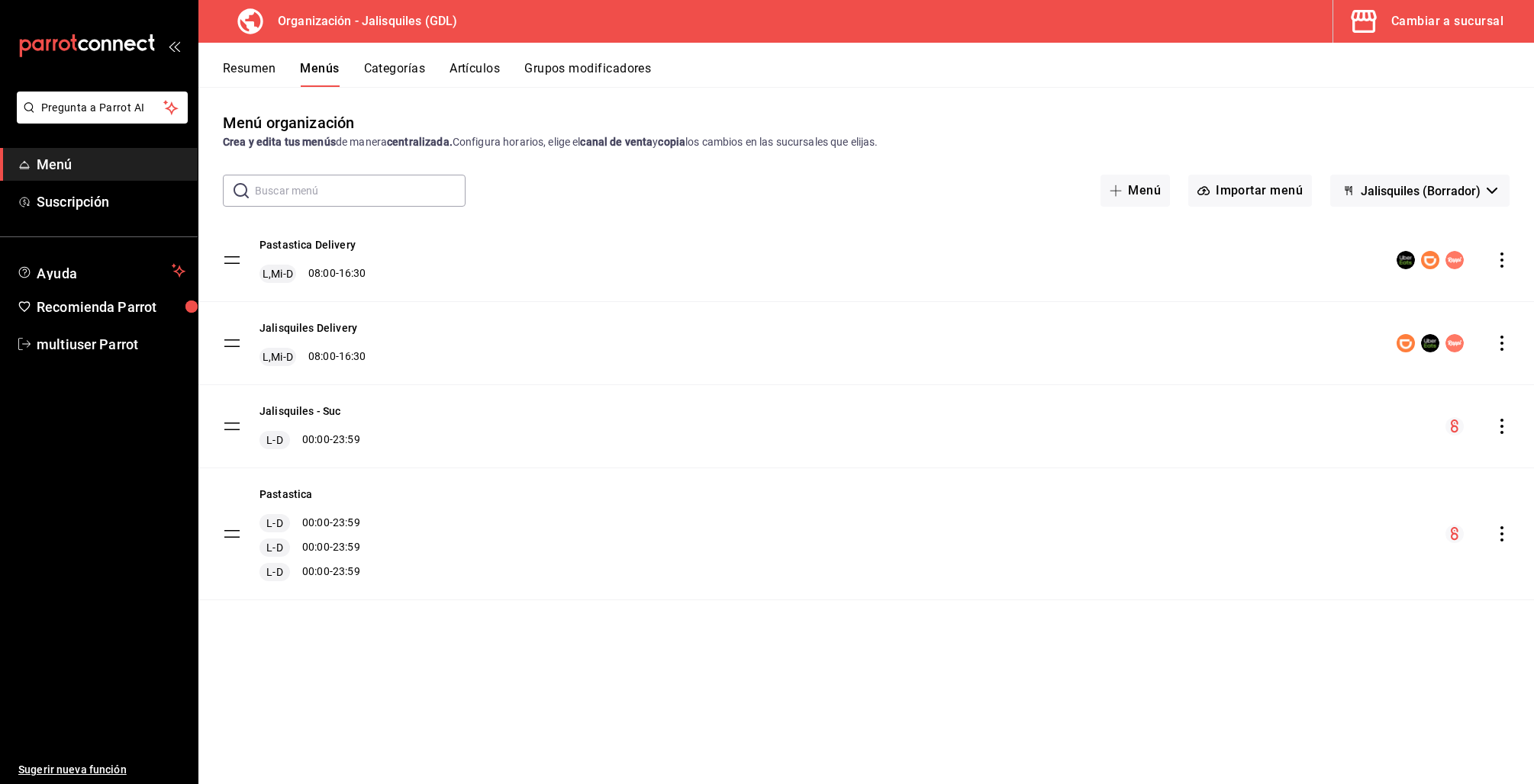
click at [1501, 537] on icon "actions" at bounding box center [1502, 534] width 15 height 15
drag, startPoint x: 1508, startPoint y: 438, endPoint x: 1511, endPoint y: 429, distance: 9.5
click at [1508, 438] on div at bounding box center [767, 392] width 1534 height 784
click at [1500, 425] on body "Pregunta a Parrot AI Menú Suscripción Ayuda Recomienda Parrot multiuser Parrot …" at bounding box center [767, 392] width 1534 height 784
click at [1513, 426] on div "Jalisquiles - Suc L-D 00:00 - 23:59" at bounding box center [866, 426] width 1335 height 82
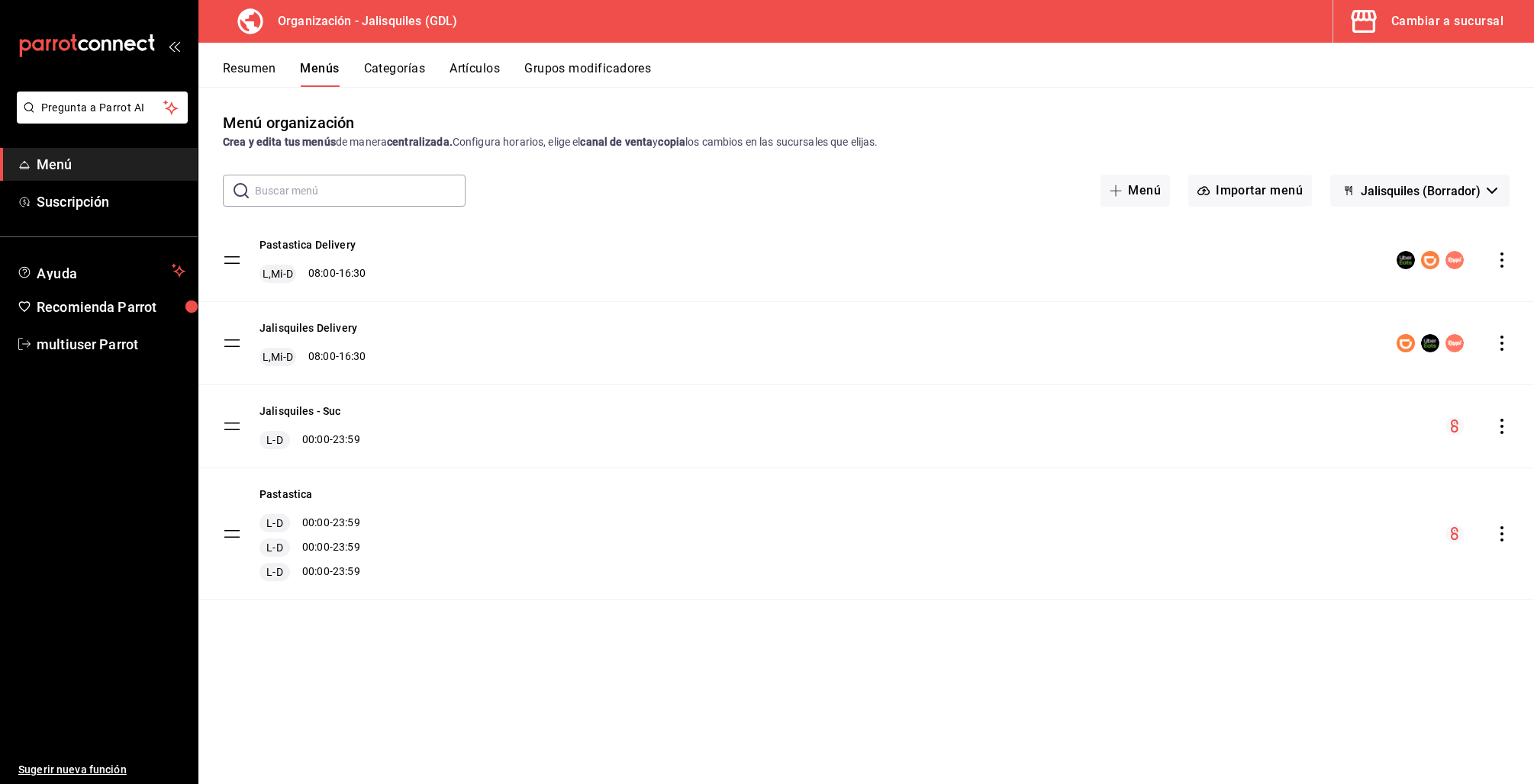
click at [1505, 425] on icon "actions" at bounding box center [1502, 426] width 15 height 15
click at [1341, 524] on span "Copiar en otra sucursal" at bounding box center [1382, 524] width 186 height 16
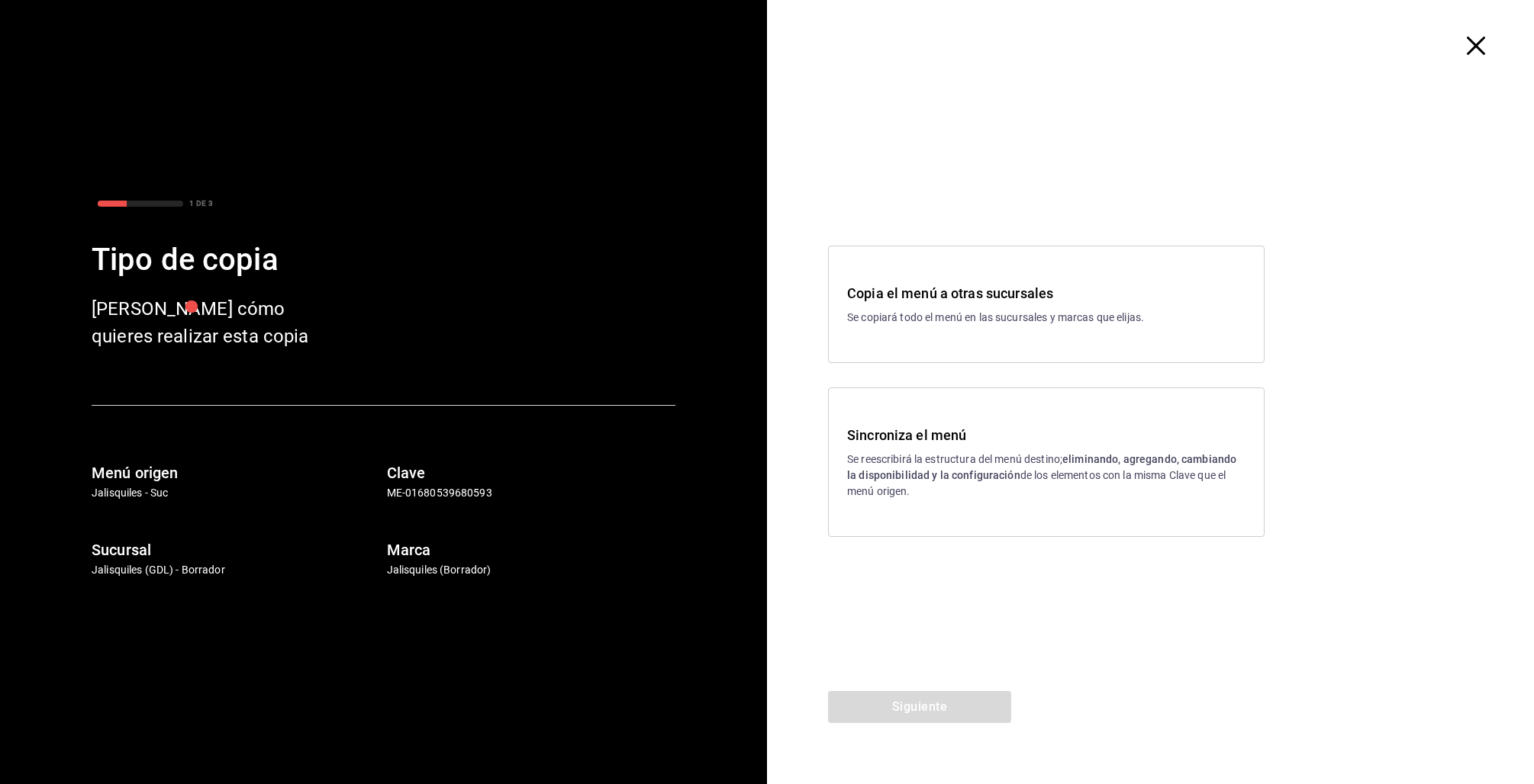
click at [1036, 313] on p "Se copiará todo el menú en las sucursales y marcas que elijas." at bounding box center [1047, 318] width 399 height 16
click at [947, 706] on button "Siguiente" at bounding box center [920, 707] width 183 height 32
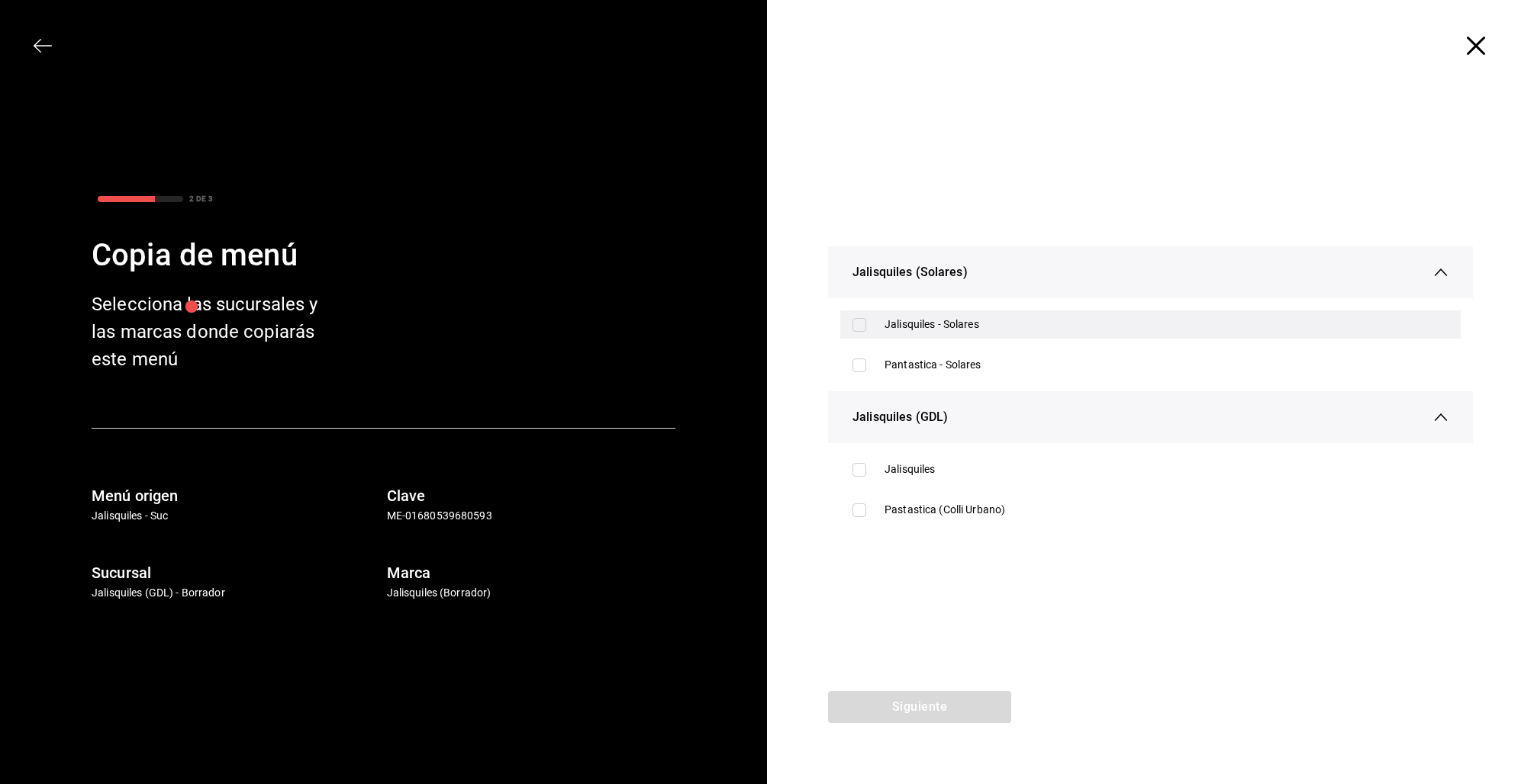
click at [896, 322] on div "Jalisquiles - Solares" at bounding box center [1166, 324] width 564 height 16
checkbox input "true"
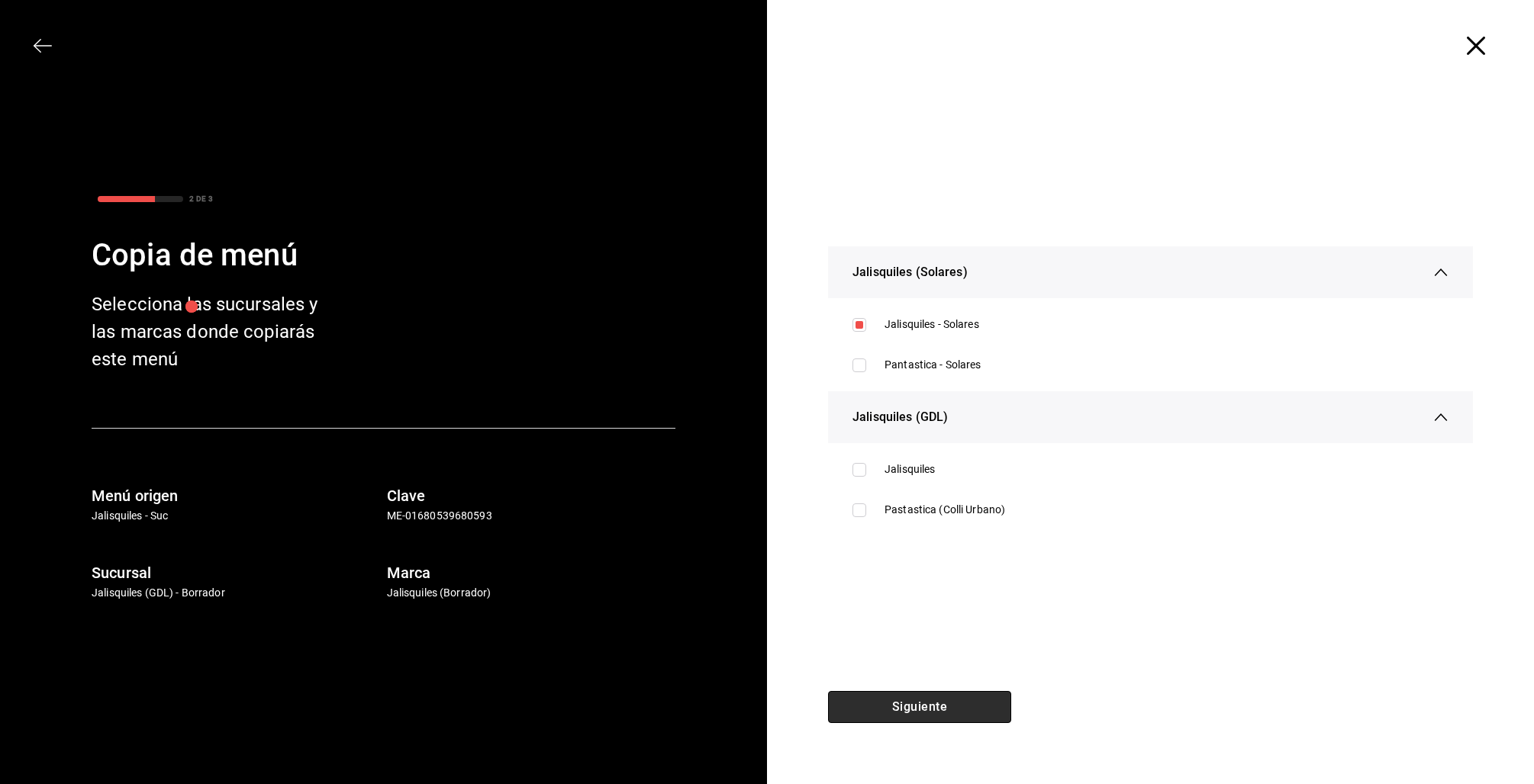
click at [951, 702] on button "Siguiente" at bounding box center [920, 707] width 183 height 32
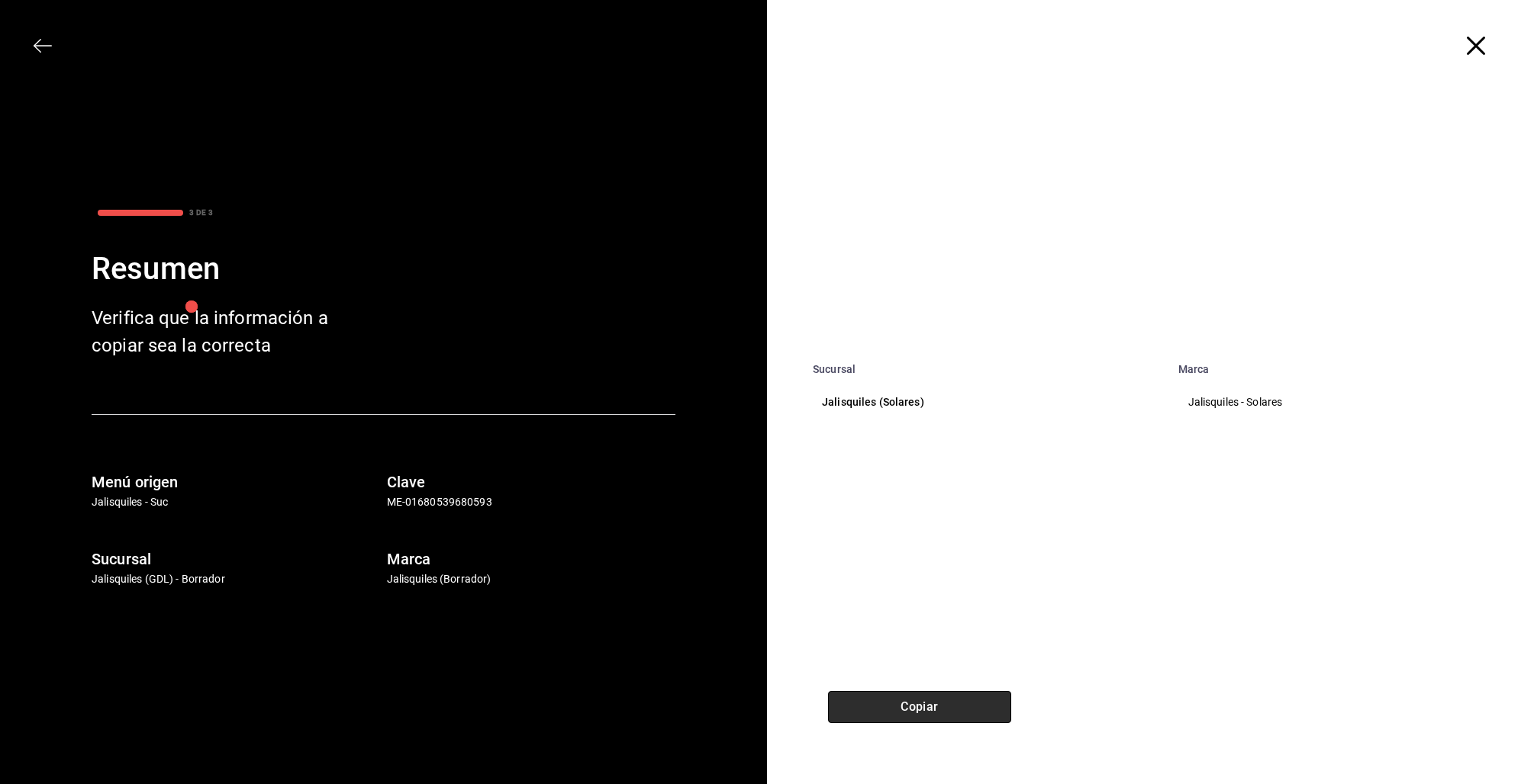
click at [956, 703] on button "Copiar" at bounding box center [920, 707] width 183 height 32
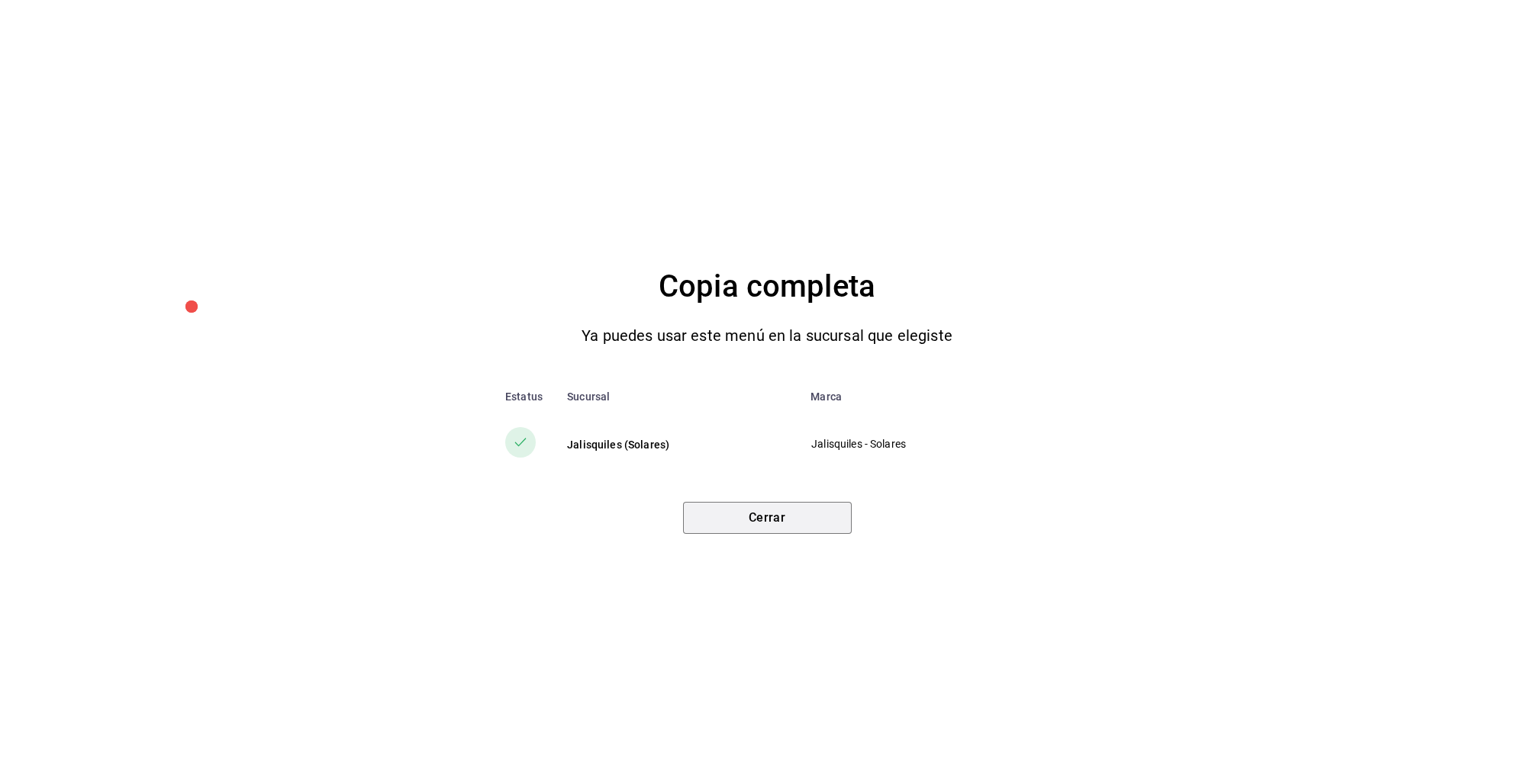
click at [729, 513] on button "Cerrar" at bounding box center [767, 518] width 169 height 32
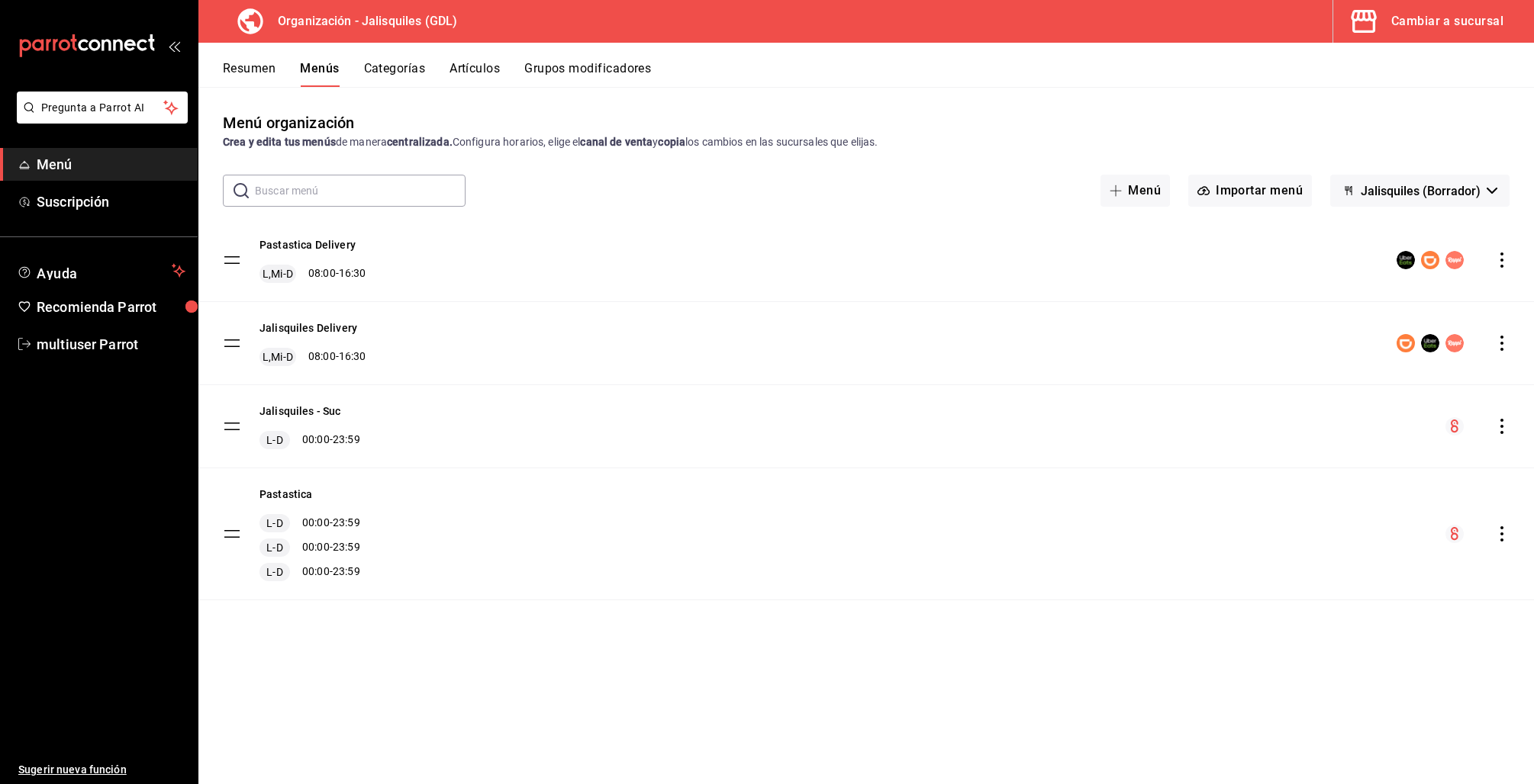
click at [1415, 19] on div "Cambiar a sucursal" at bounding box center [1447, 22] width 112 height 22
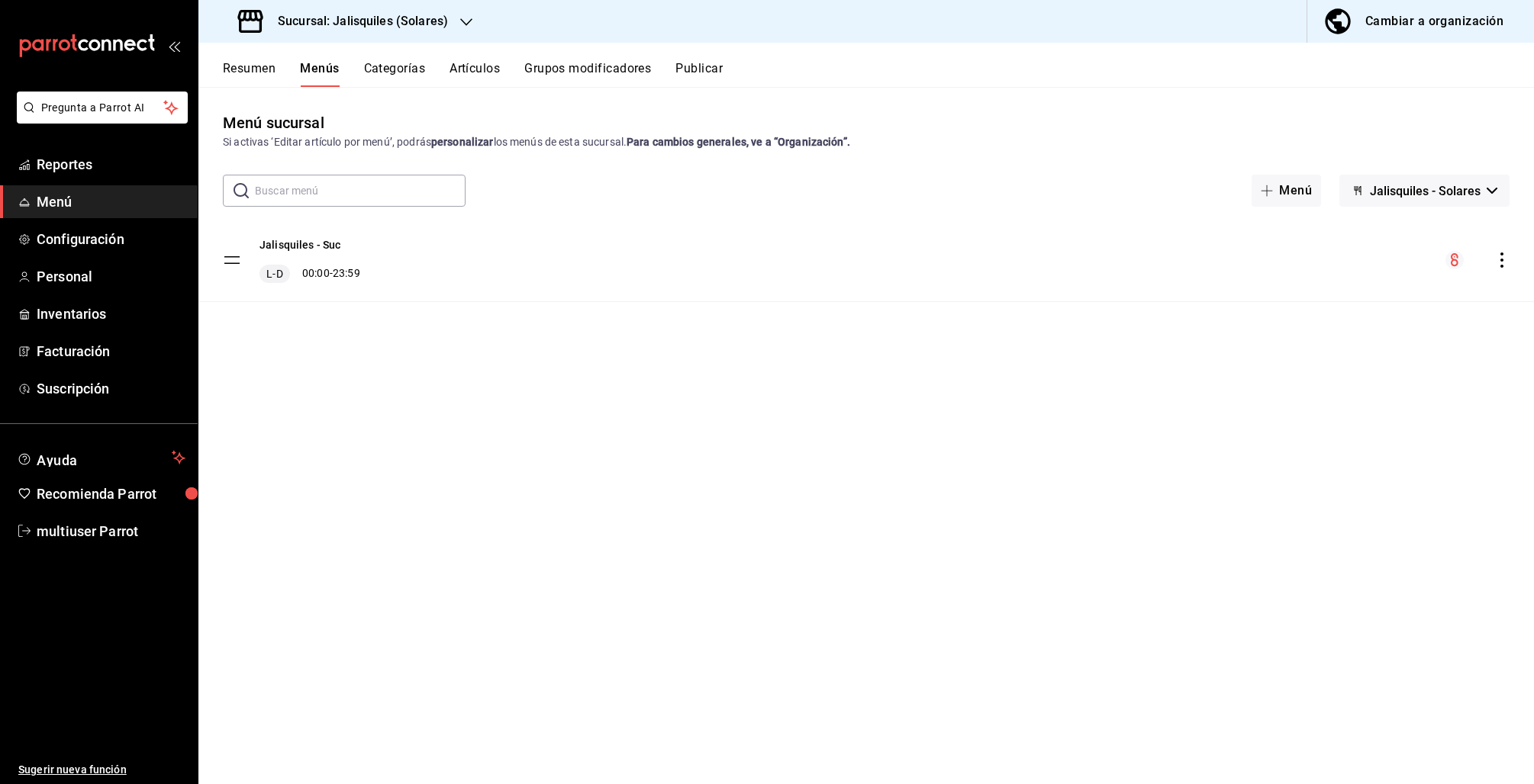
click at [255, 77] on button "Resumen" at bounding box center [249, 74] width 52 height 26
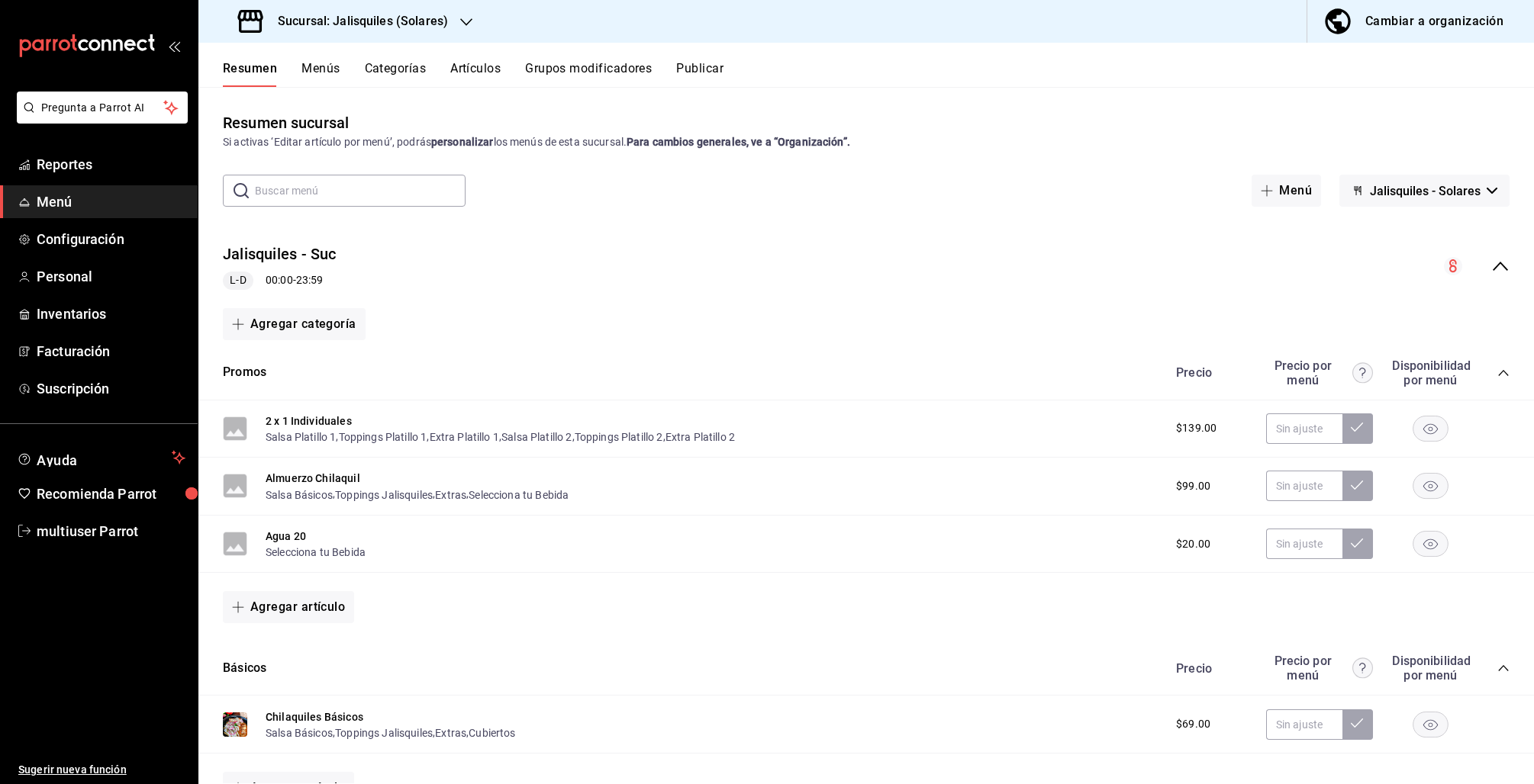
click at [1451, 29] on div "Cambiar a organización" at bounding box center [1434, 22] width 138 height 22
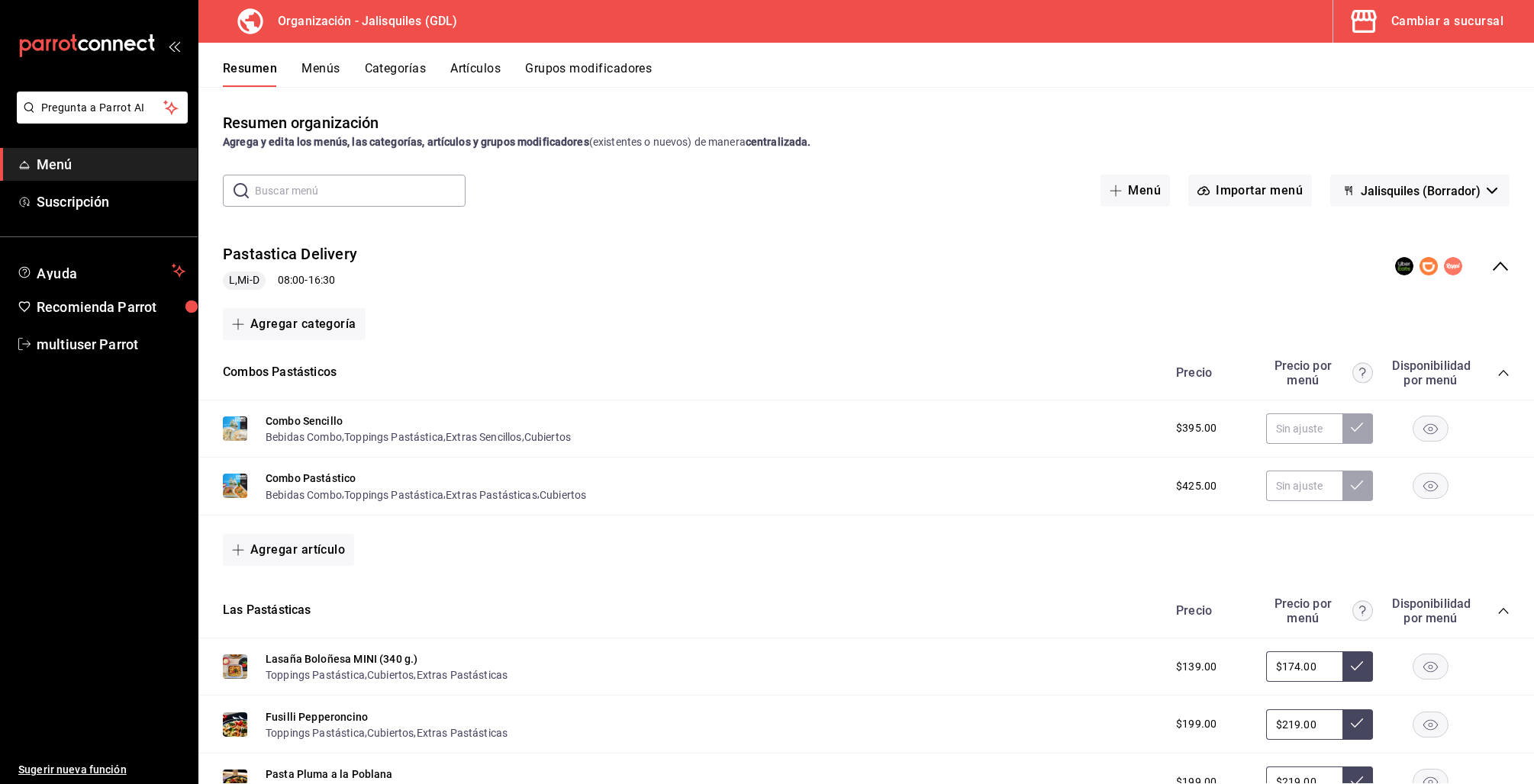
click at [1491, 261] on icon "collapse-menu-row" at bounding box center [1500, 266] width 18 height 18
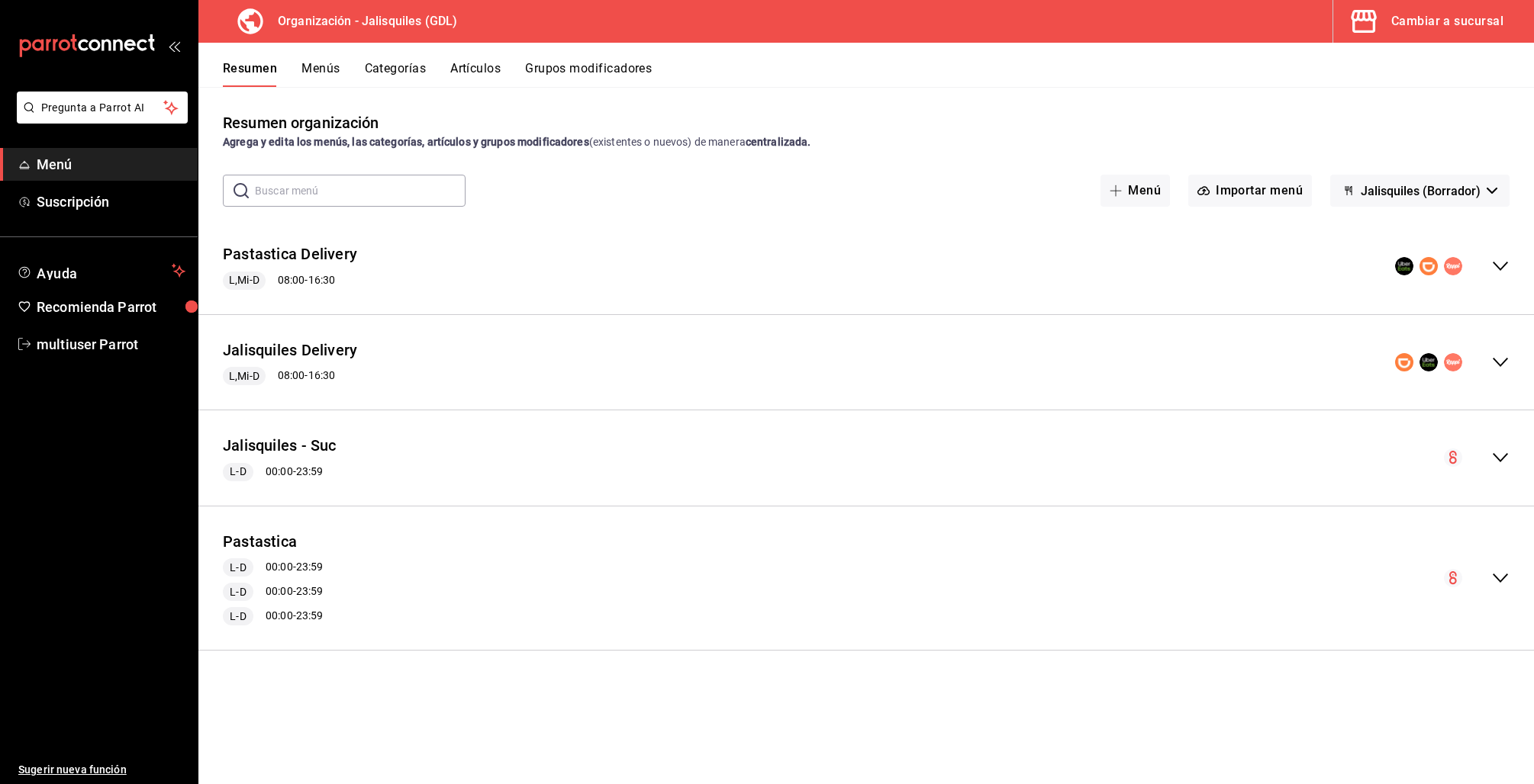
click at [319, 57] on div "Resumen Menús Categorías Artículos Grupos modificadores" at bounding box center [866, 65] width 1335 height 45
click at [304, 61] on button "Menús" at bounding box center [321, 74] width 38 height 26
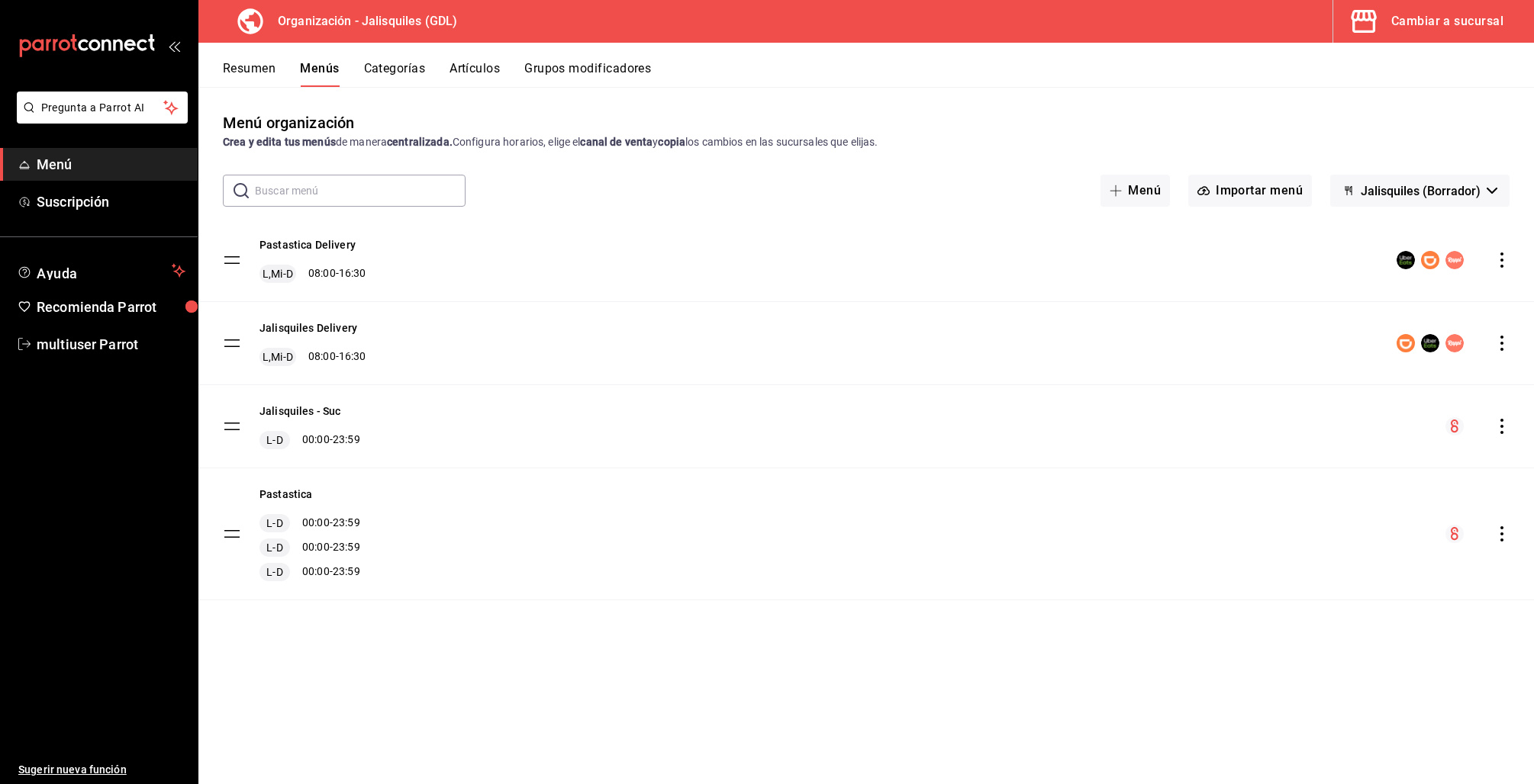
click at [1506, 345] on icon "actions" at bounding box center [1502, 343] width 15 height 15
click at [1375, 438] on span "Copiar en otra sucursal" at bounding box center [1382, 441] width 186 height 16
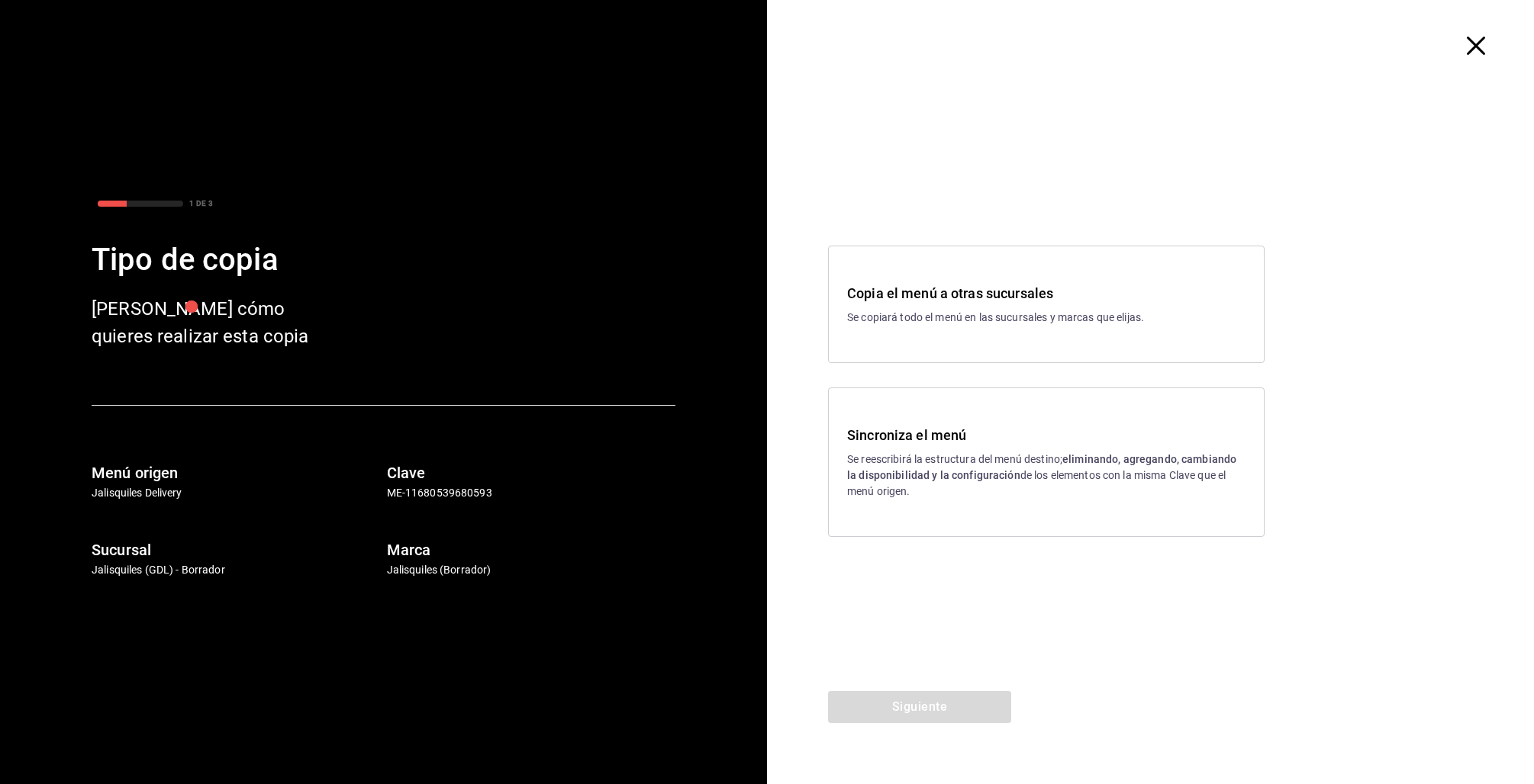
click at [973, 305] on div "Copia el menú a otras sucursales Se copiará todo el menú en las sucursales y ma…" at bounding box center [1047, 305] width 399 height 43
click at [955, 712] on button "Siguiente" at bounding box center [920, 707] width 183 height 32
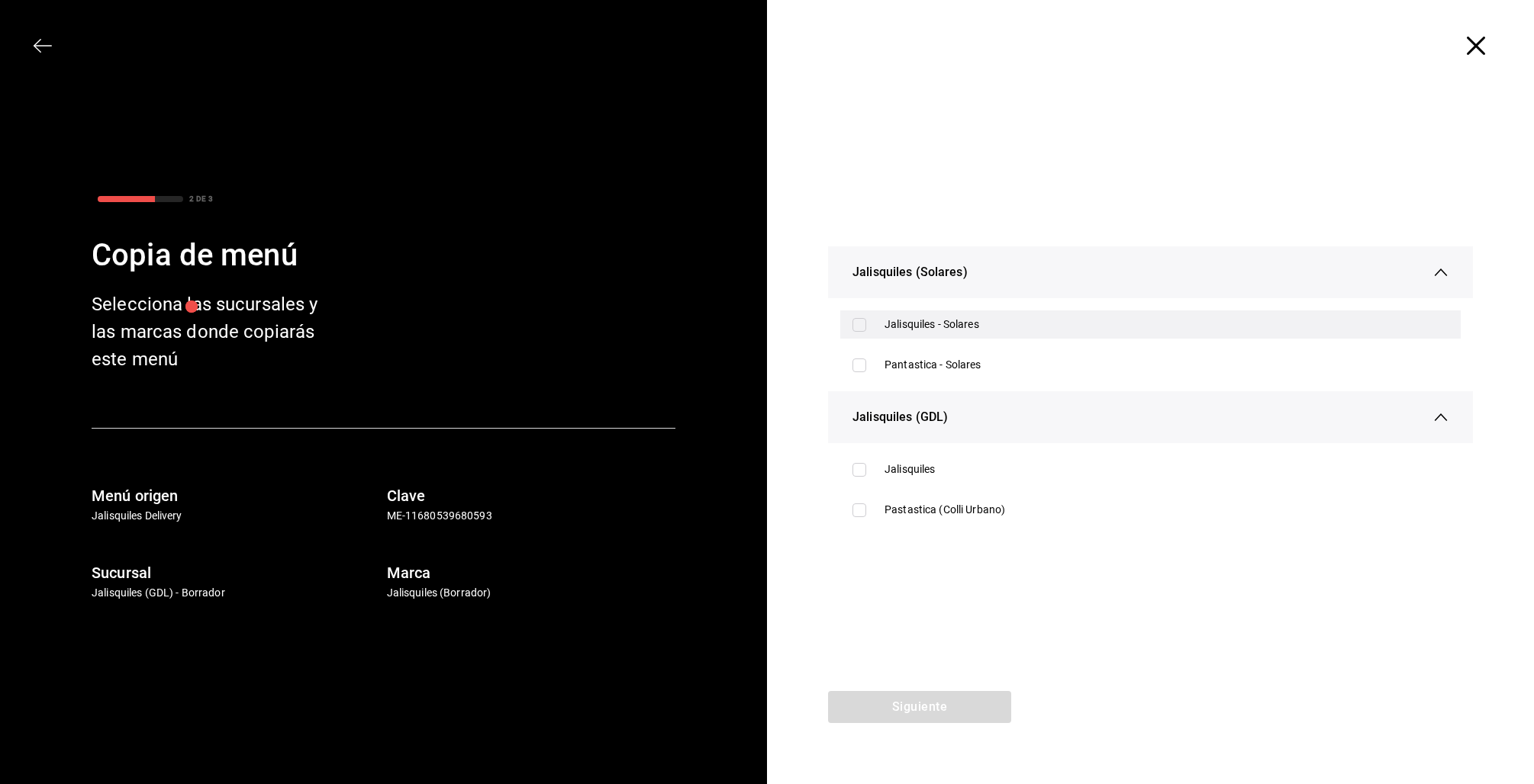
click at [863, 325] on input "checkbox" at bounding box center [859, 325] width 14 height 14
checkbox input "true"
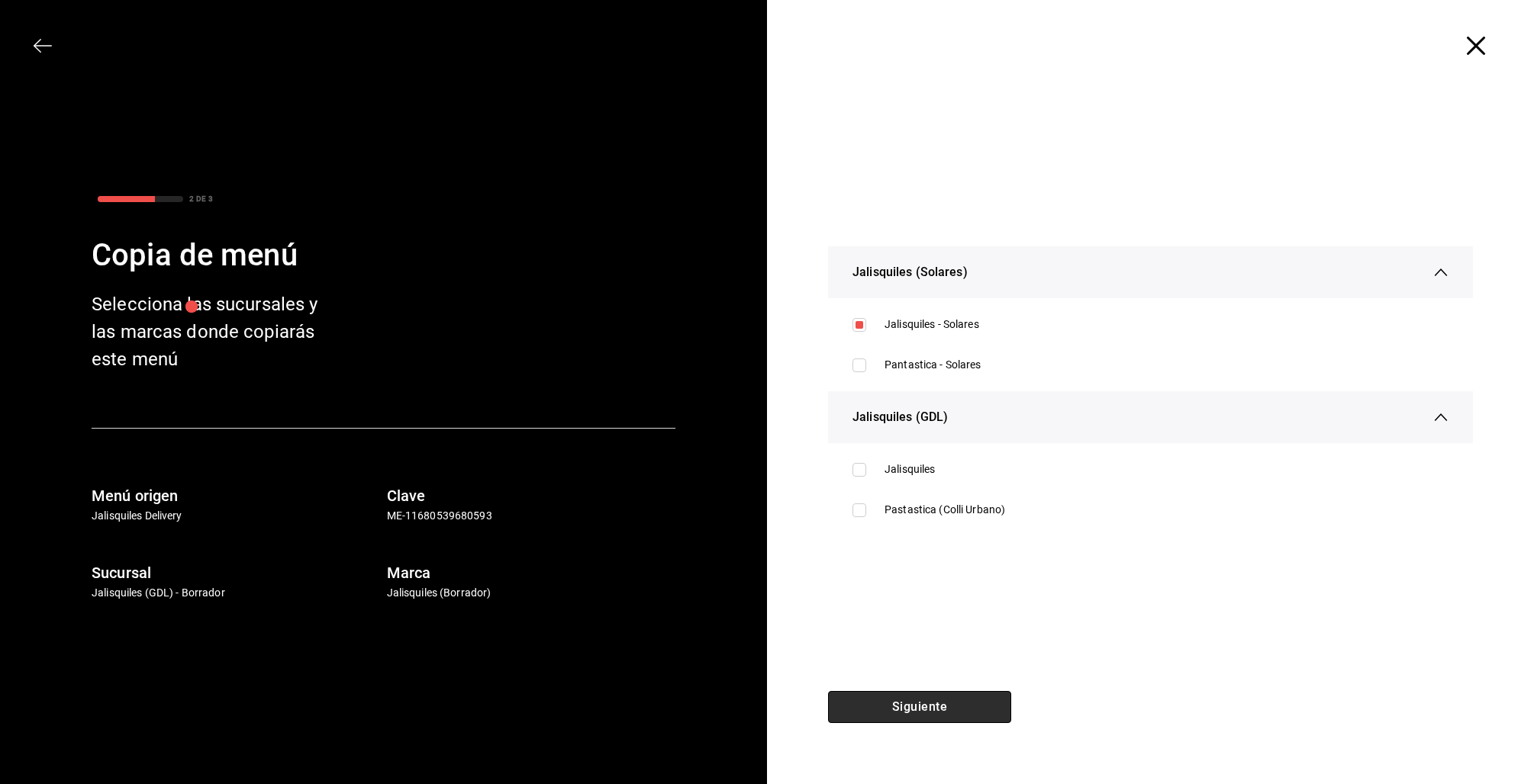
click at [941, 706] on button "Siguiente" at bounding box center [920, 707] width 183 height 32
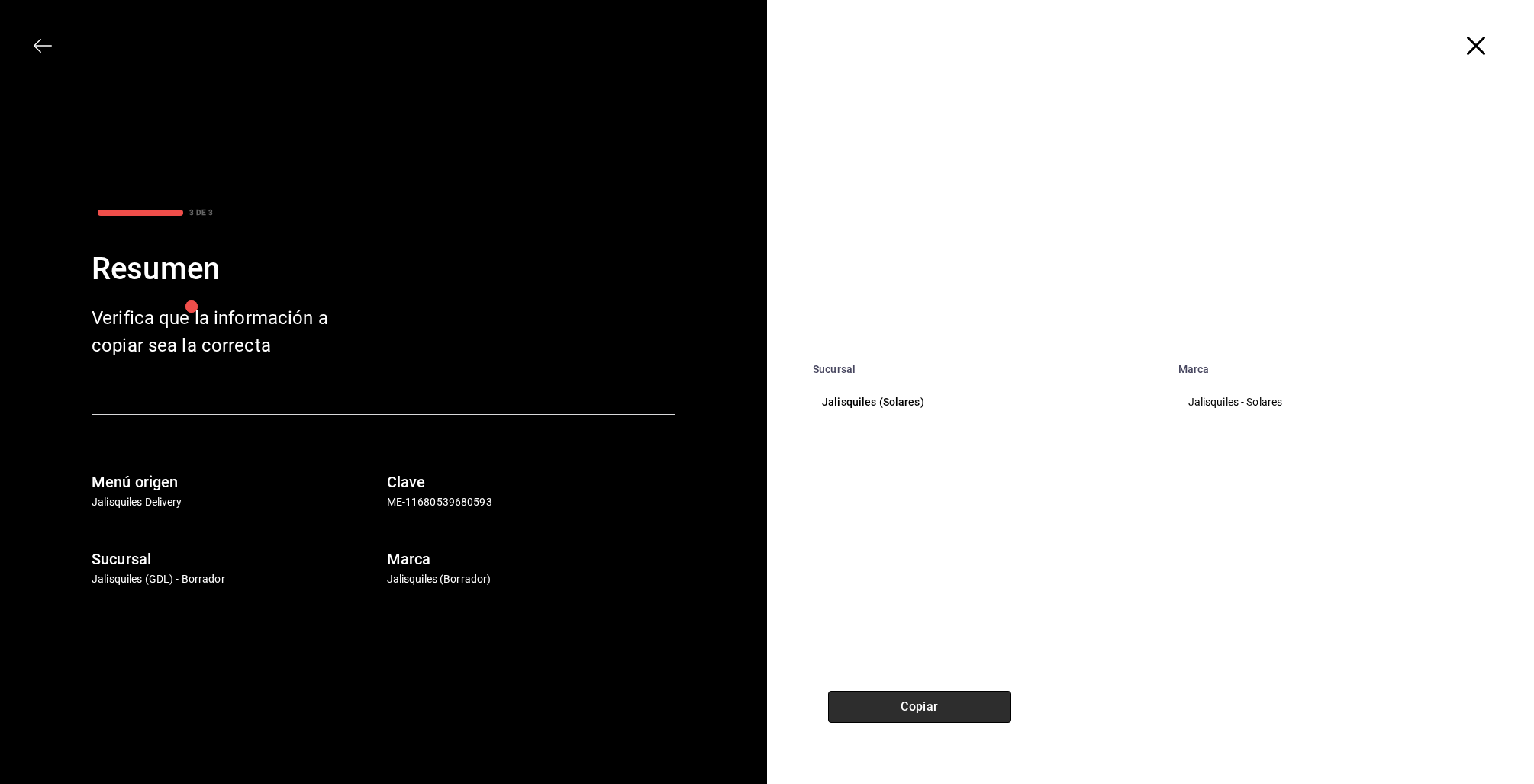
click at [947, 706] on button "Copiar" at bounding box center [920, 707] width 183 height 32
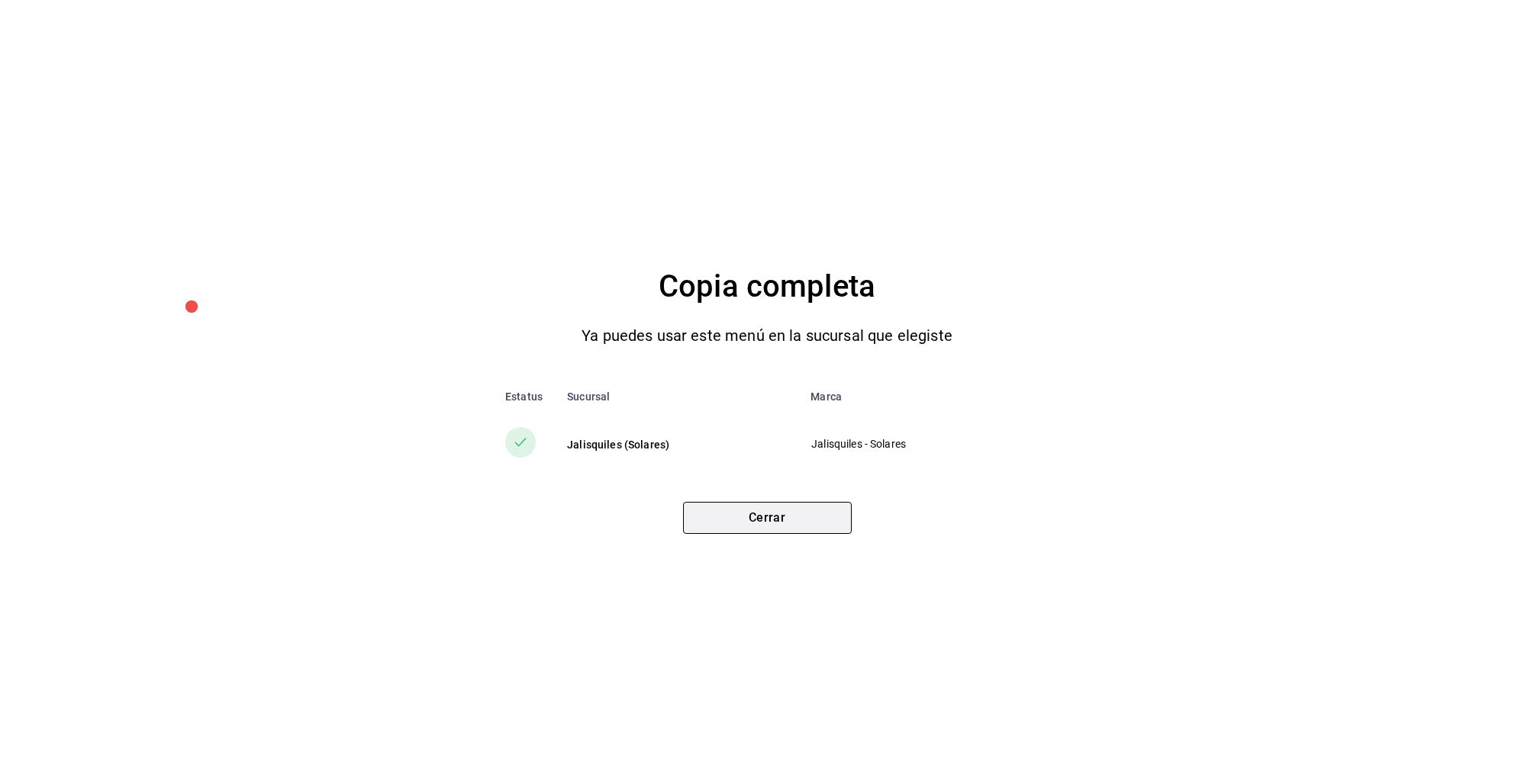
click at [812, 523] on button "Cerrar" at bounding box center [767, 518] width 169 height 32
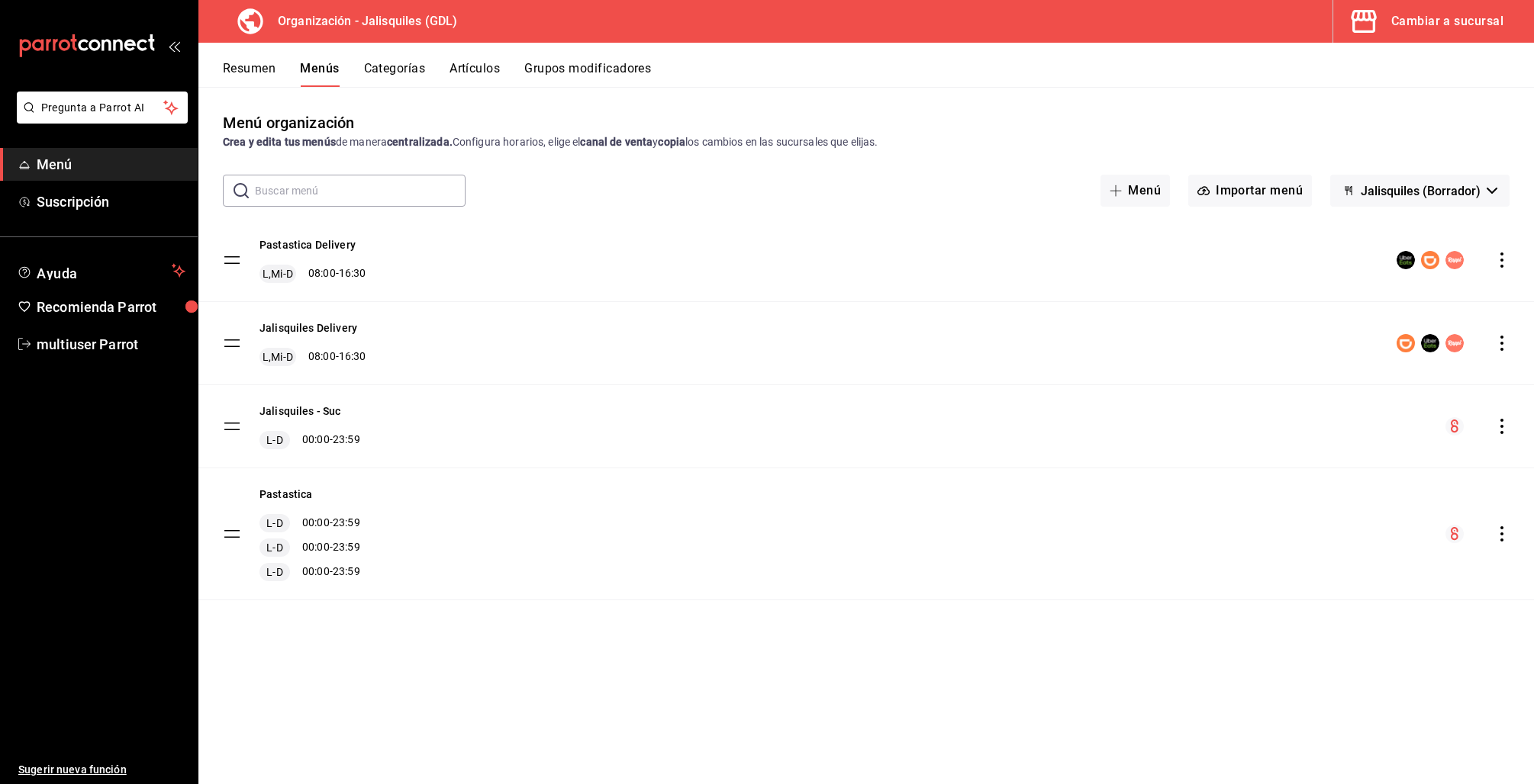
click at [1442, 21] on div "Cambiar a sucursal" at bounding box center [1447, 22] width 112 height 22
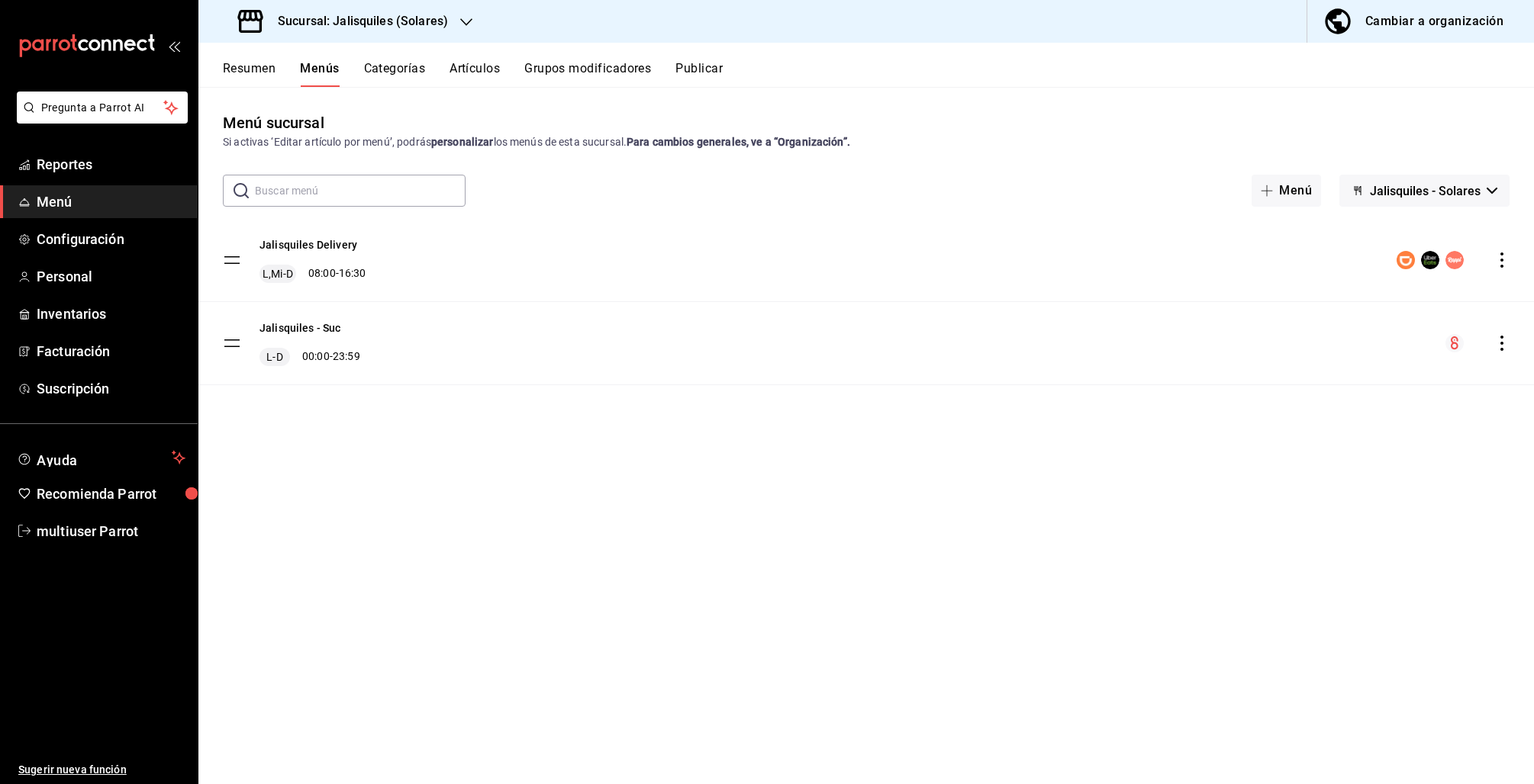
click at [1422, 33] on button "Cambiar a organización" at bounding box center [1414, 22] width 215 height 43
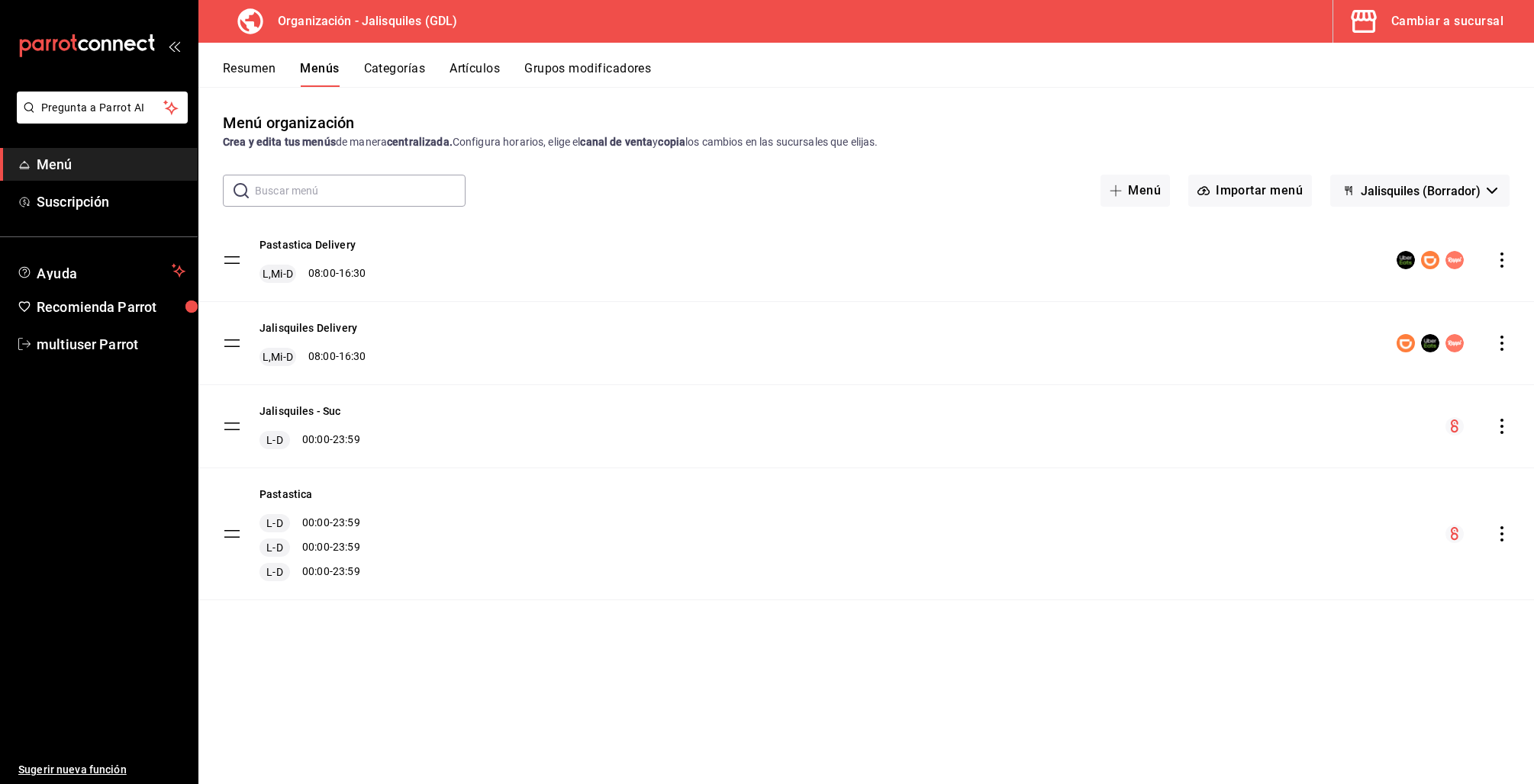
click at [1500, 531] on icon "actions" at bounding box center [1502, 534] width 15 height 15
click at [1344, 631] on span "Copiar en otra sucursal" at bounding box center [1382, 632] width 186 height 16
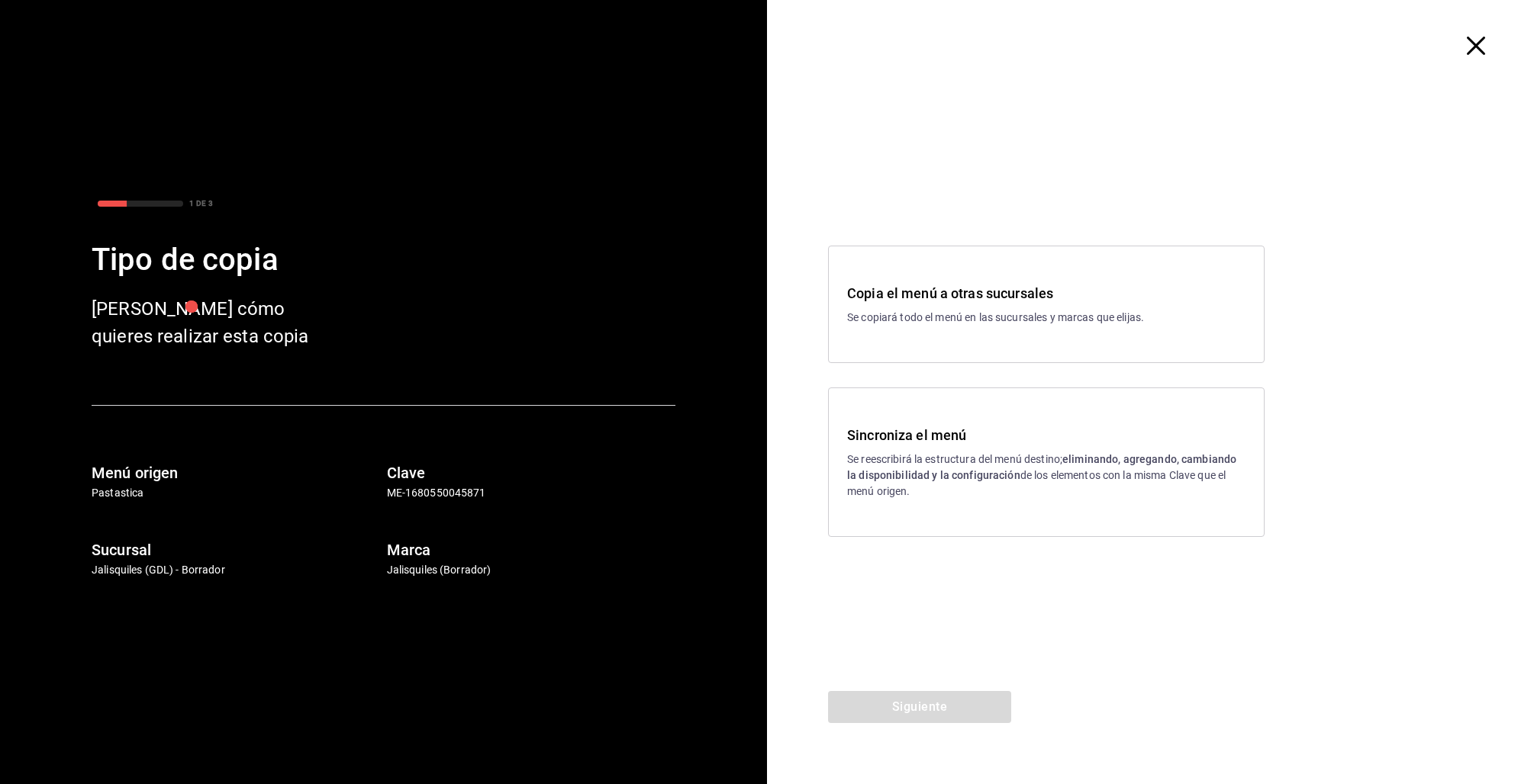
click at [964, 306] on div "Copia el menú a otras sucursales Se copiará todo el menú en las sucursales y ma…" at bounding box center [1047, 305] width 399 height 43
click at [954, 701] on button "Siguiente" at bounding box center [920, 707] width 183 height 32
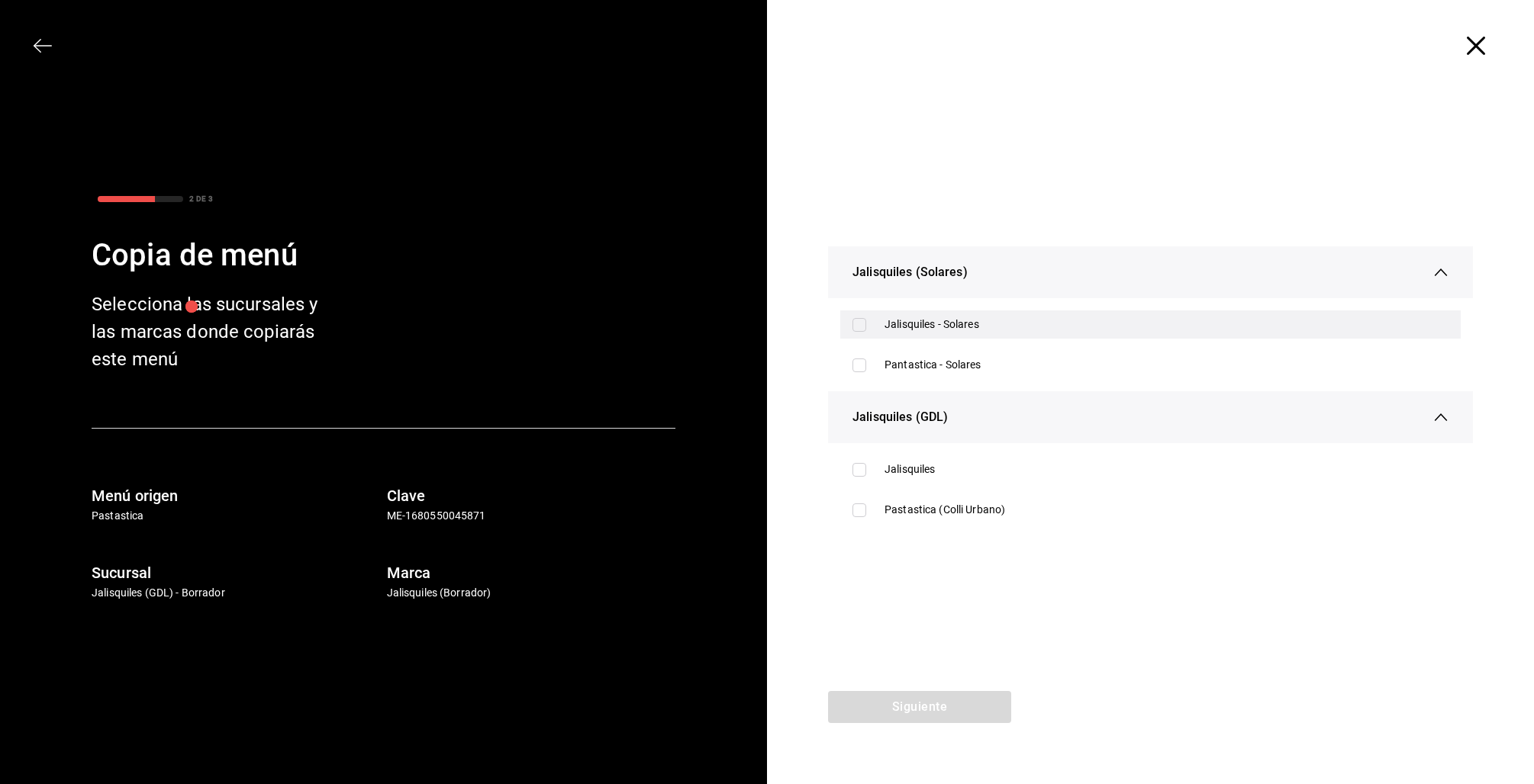
click at [883, 319] on div "Jalisquiles - Solares" at bounding box center [1151, 325] width 620 height 28
checkbox input "true"
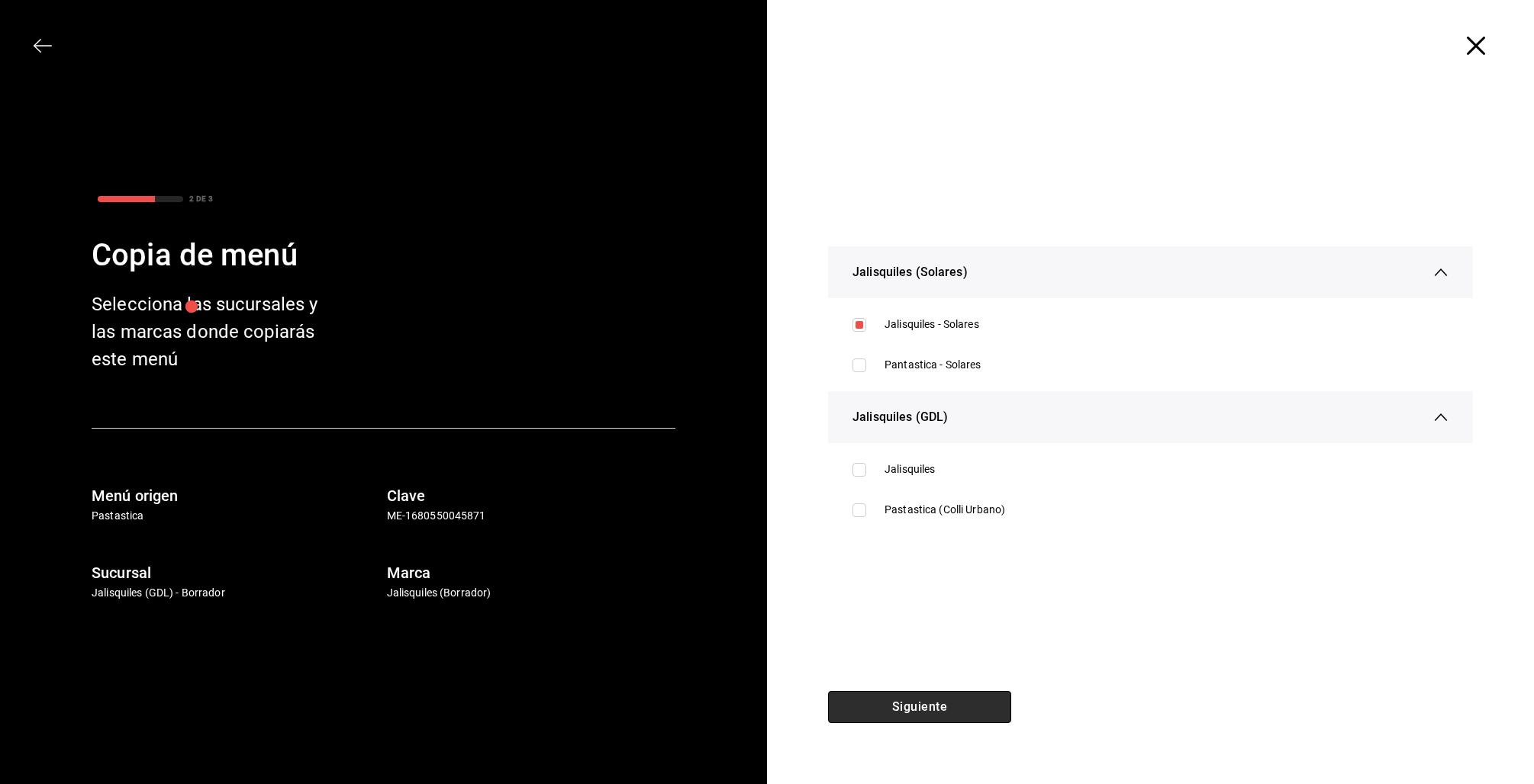
click at [935, 708] on button "Siguiente" at bounding box center [920, 707] width 183 height 32
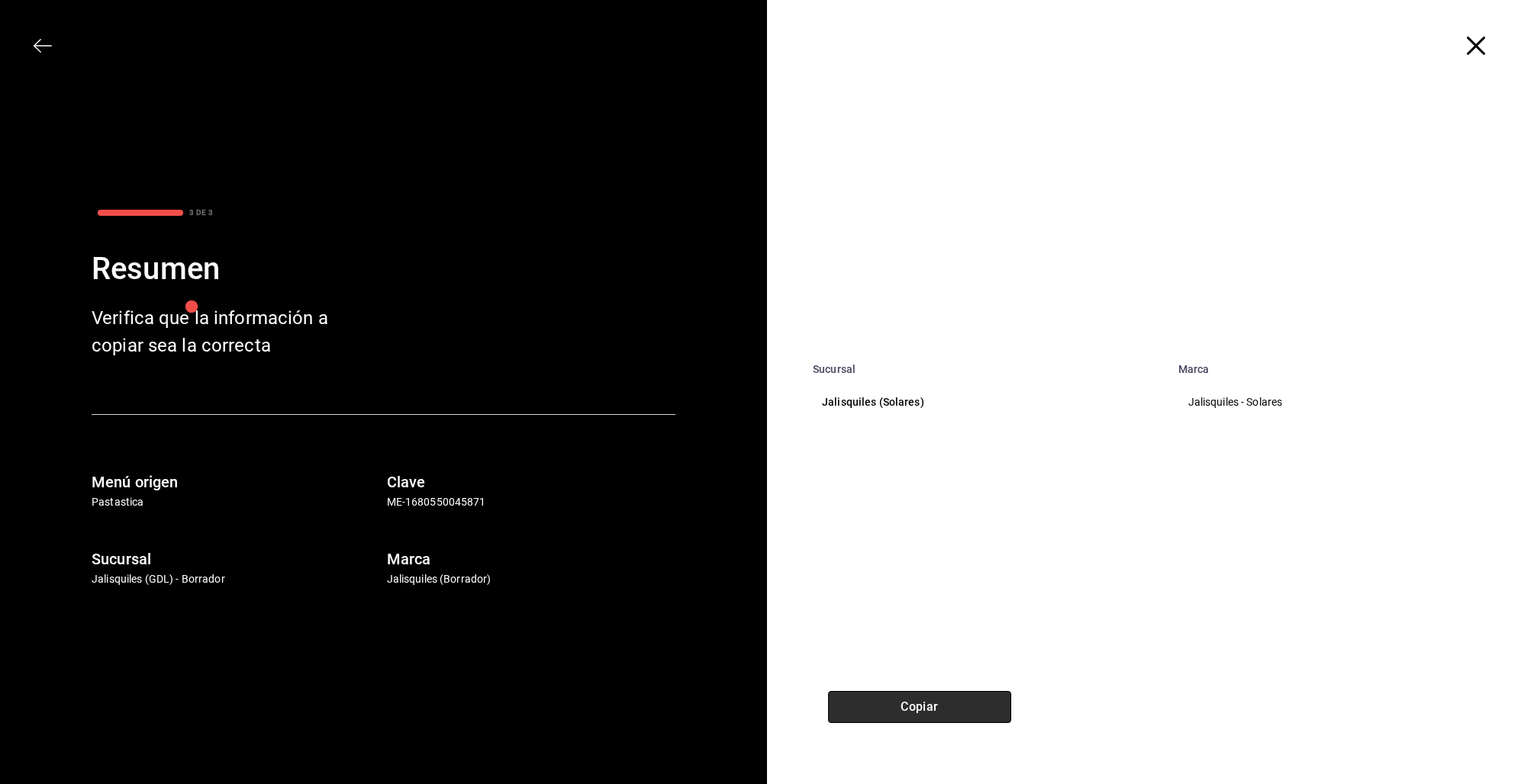
click at [974, 713] on button "Copiar" at bounding box center [920, 707] width 183 height 32
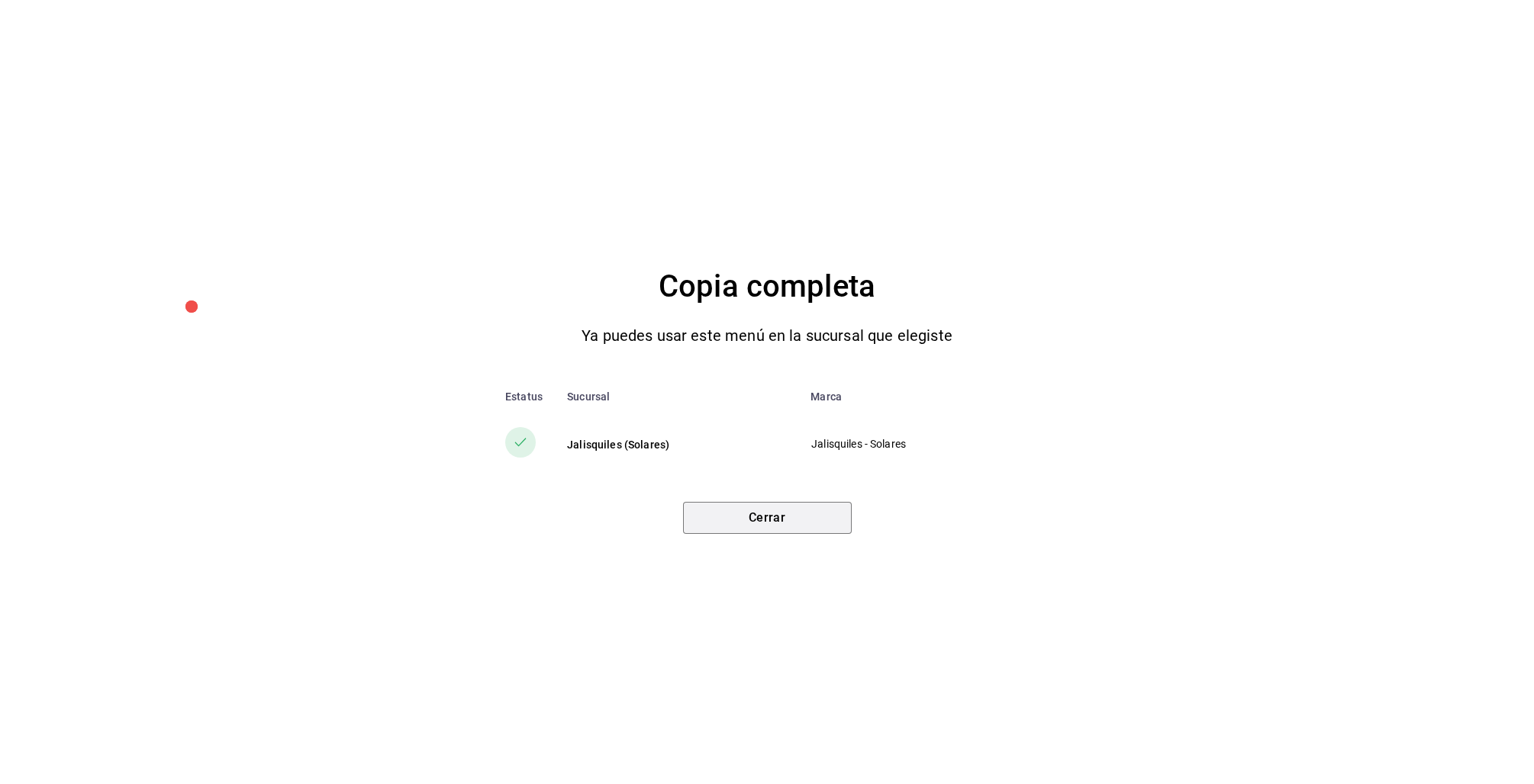
click at [808, 515] on button "Cerrar" at bounding box center [767, 518] width 169 height 32
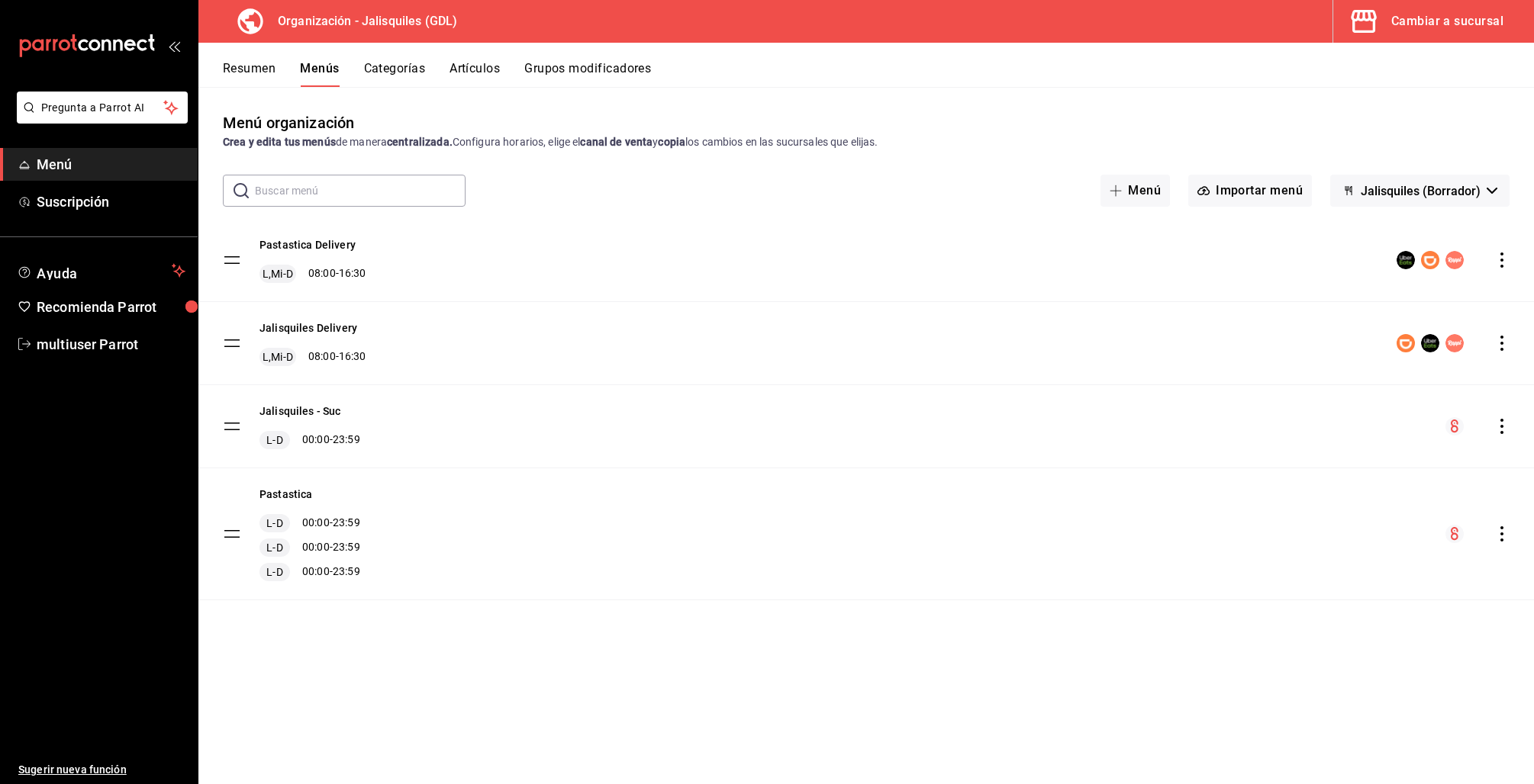
click at [1502, 258] on icon "actions" at bounding box center [1502, 260] width 15 height 15
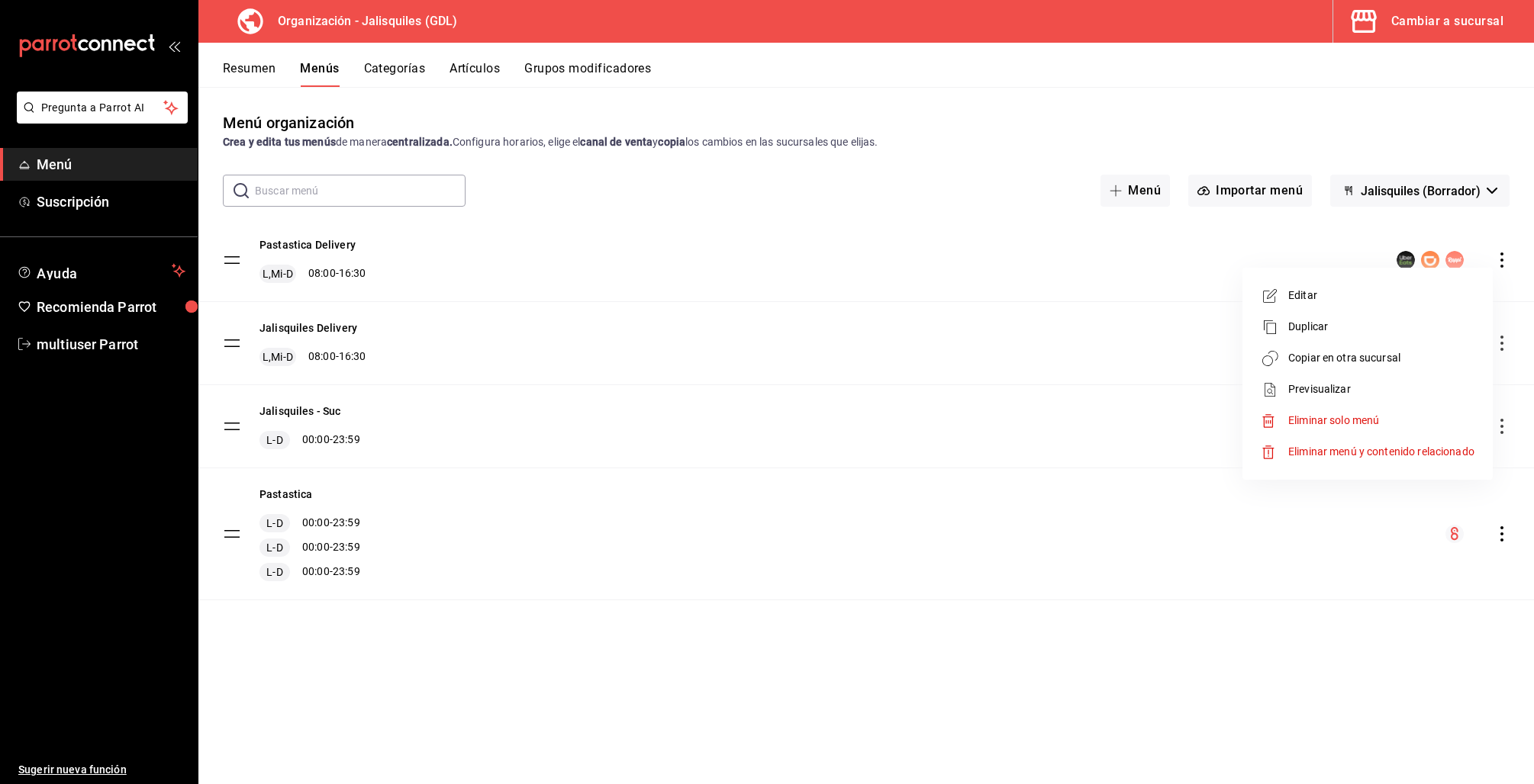
click at [1379, 353] on span "Copiar en otra sucursal" at bounding box center [1382, 358] width 186 height 16
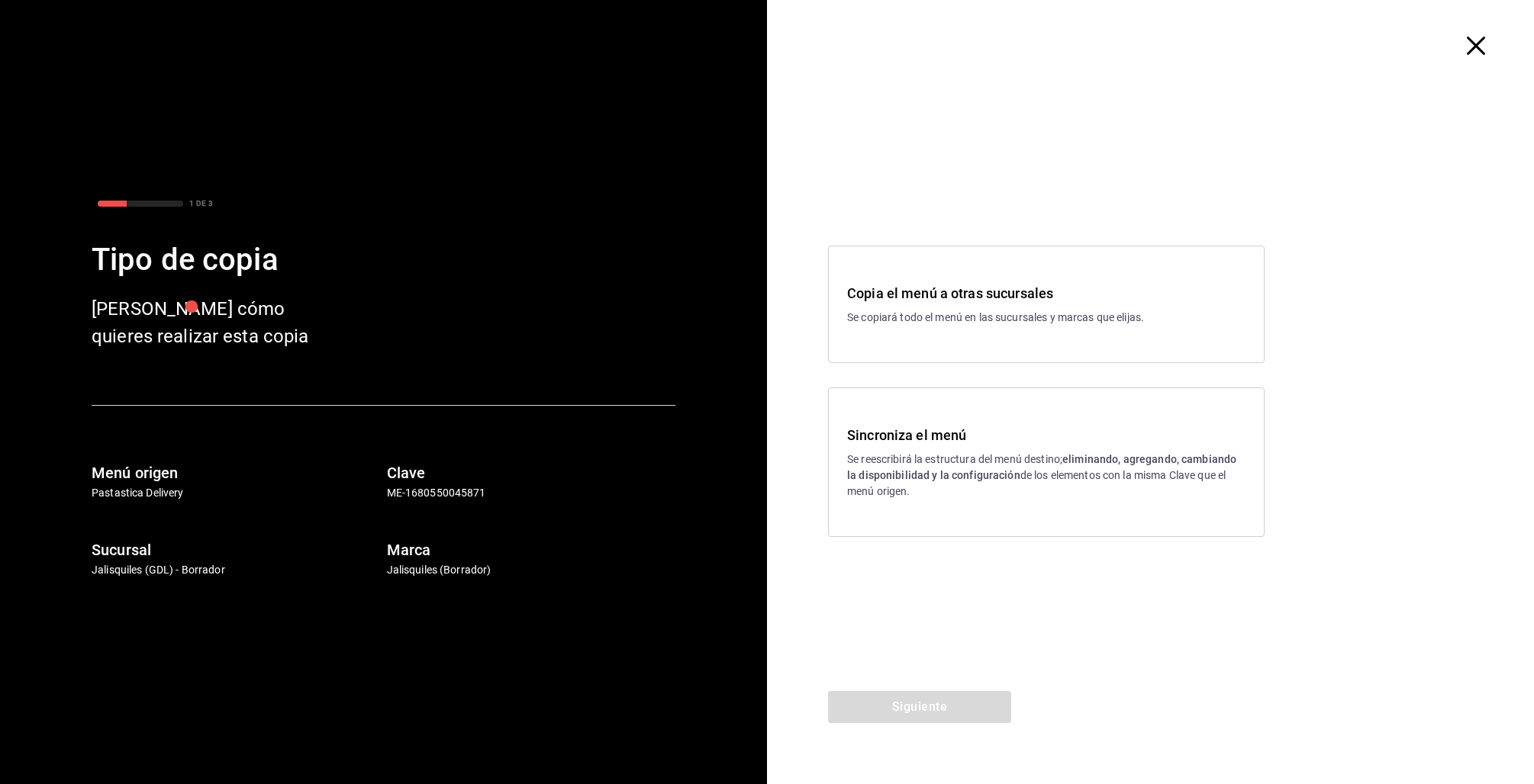
click at [927, 292] on h3 "Copia el menú a otras sucursales" at bounding box center [1047, 293] width 399 height 21
click at [921, 719] on button "Siguiente" at bounding box center [920, 707] width 183 height 32
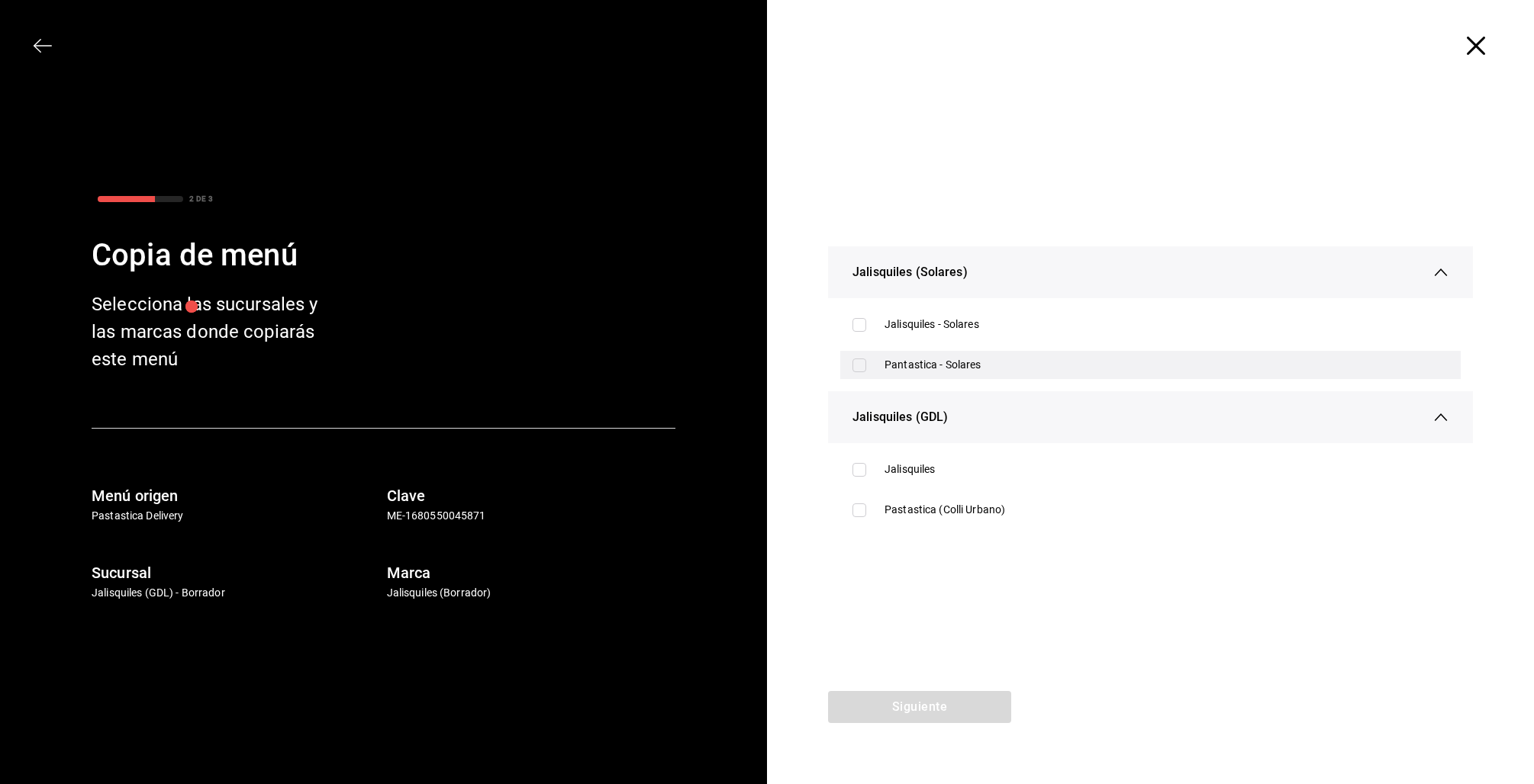
click at [905, 368] on div "Pantastica - Solares" at bounding box center [1166, 365] width 564 height 16
checkbox input "true"
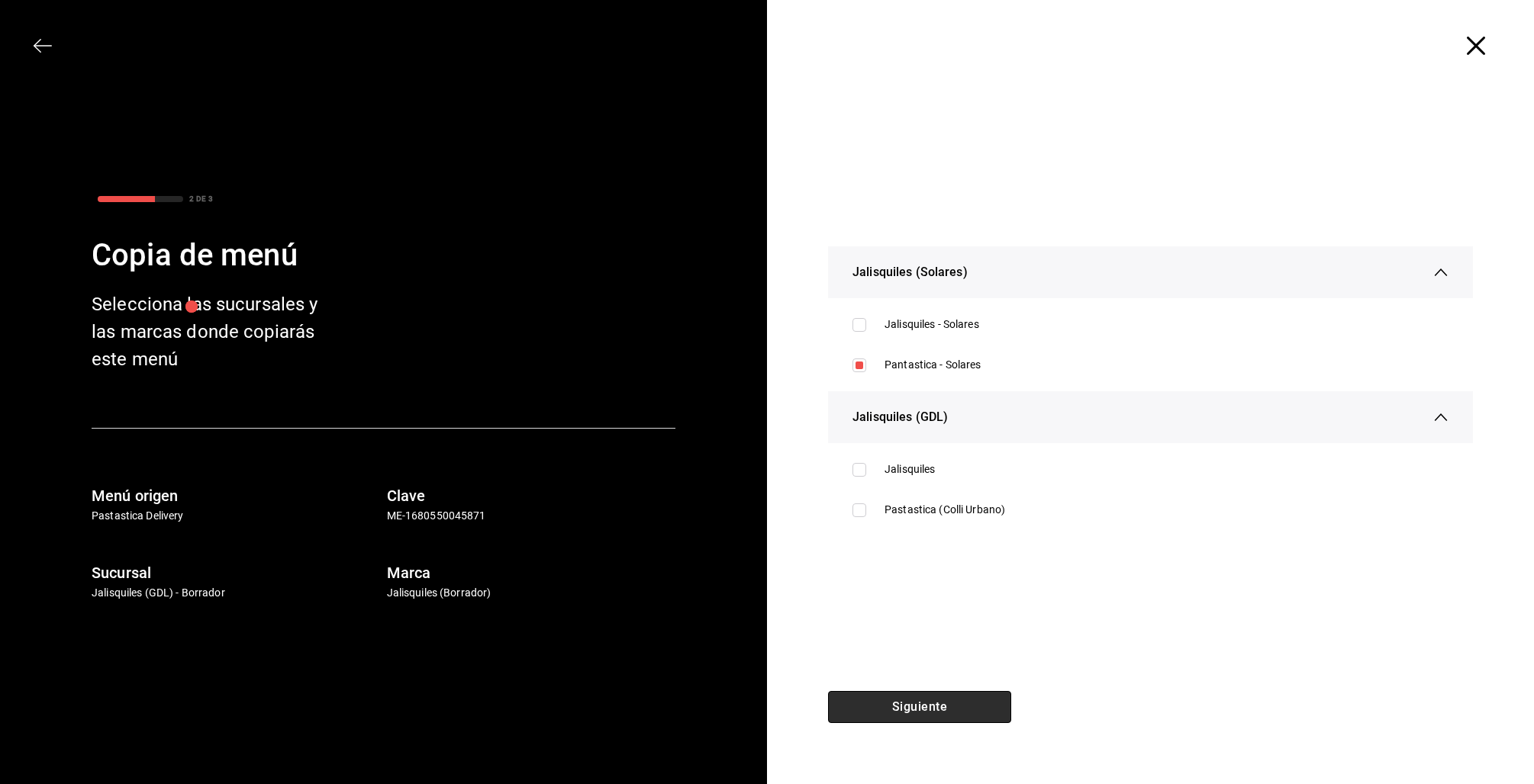
click at [936, 715] on button "Siguiente" at bounding box center [920, 707] width 183 height 32
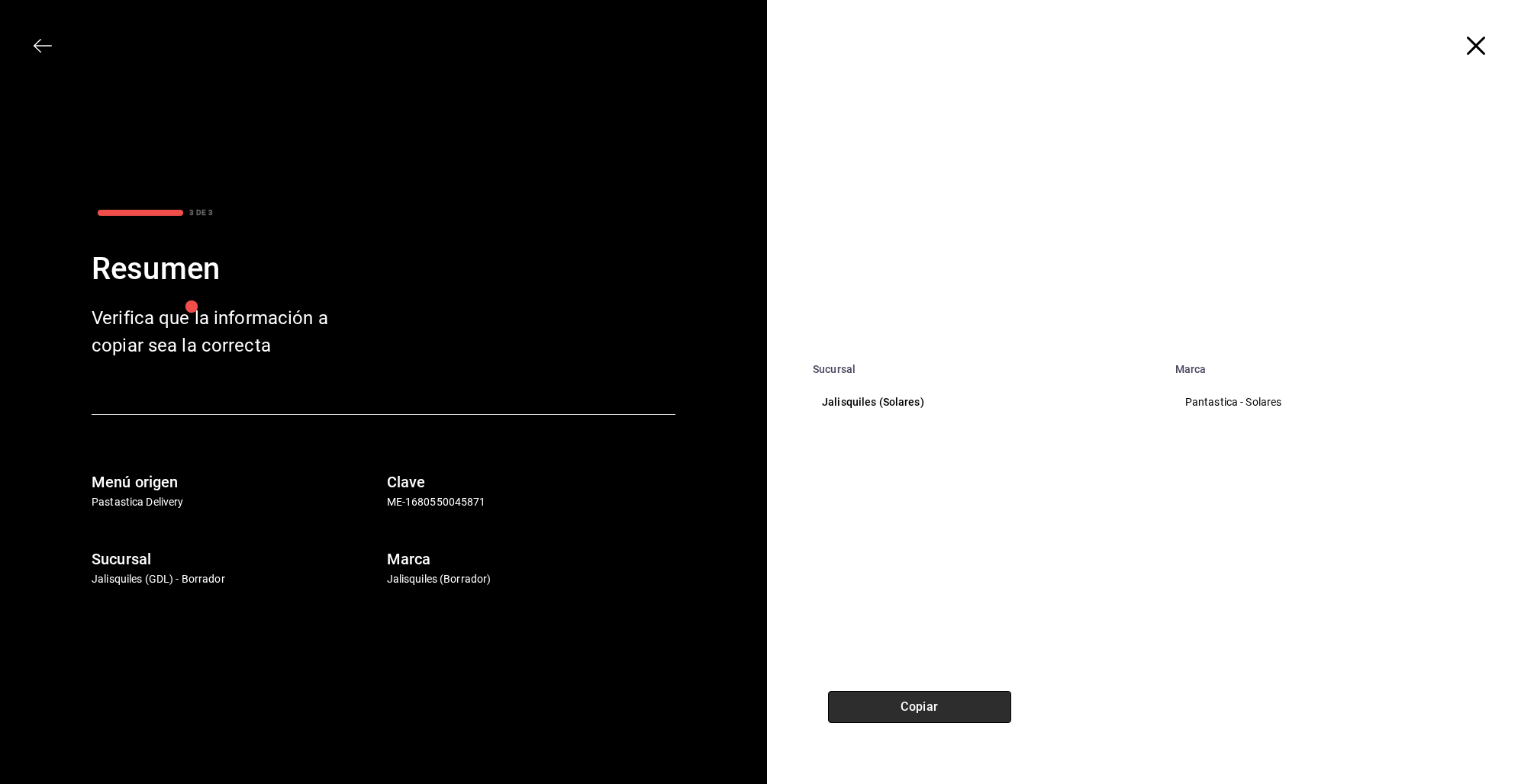
click at [946, 708] on button "Copiar" at bounding box center [920, 707] width 183 height 32
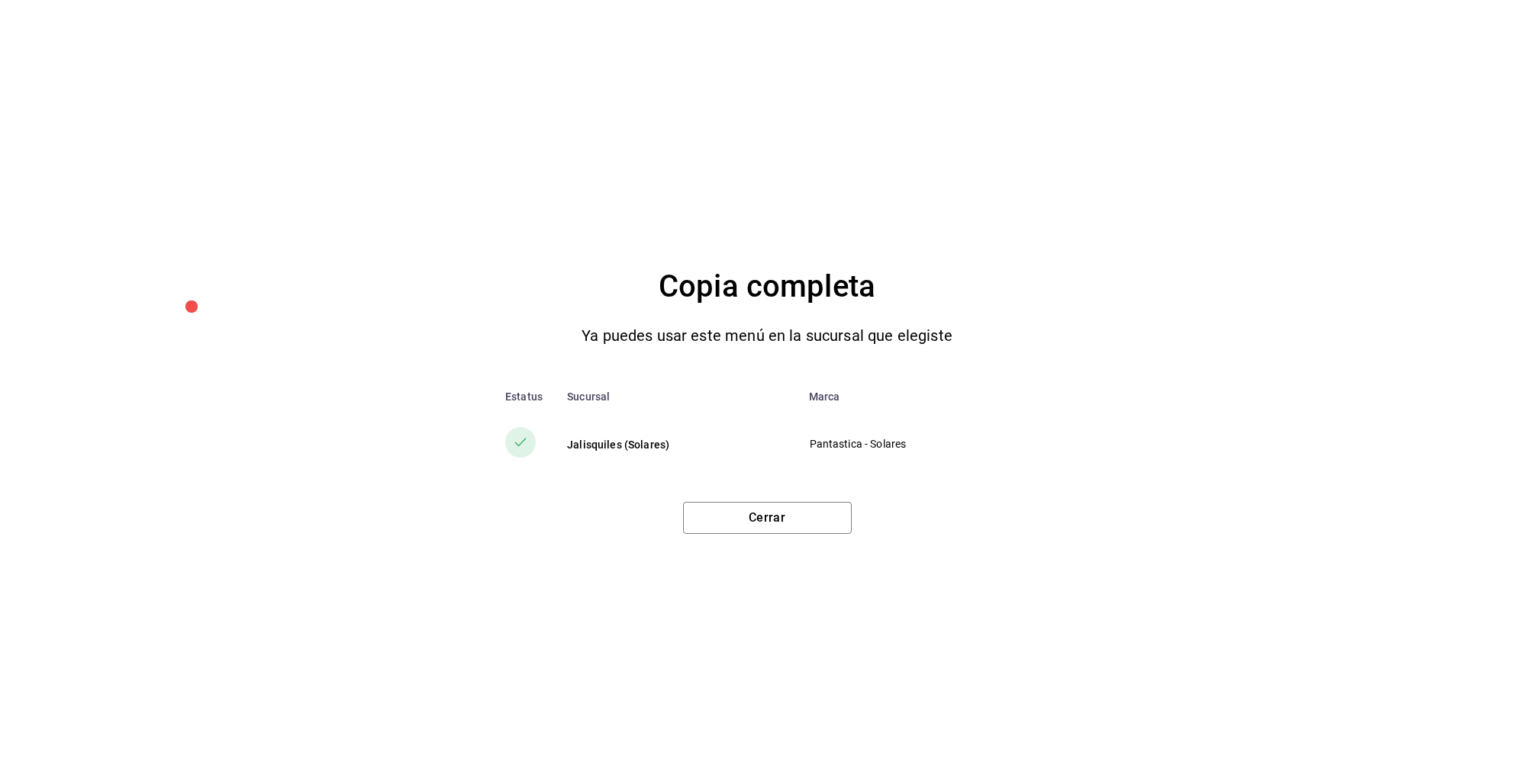
click at [804, 498] on div "Cerrar" at bounding box center [767, 512] width 1473 height 45
click at [796, 528] on button "Cerrar" at bounding box center [767, 518] width 169 height 32
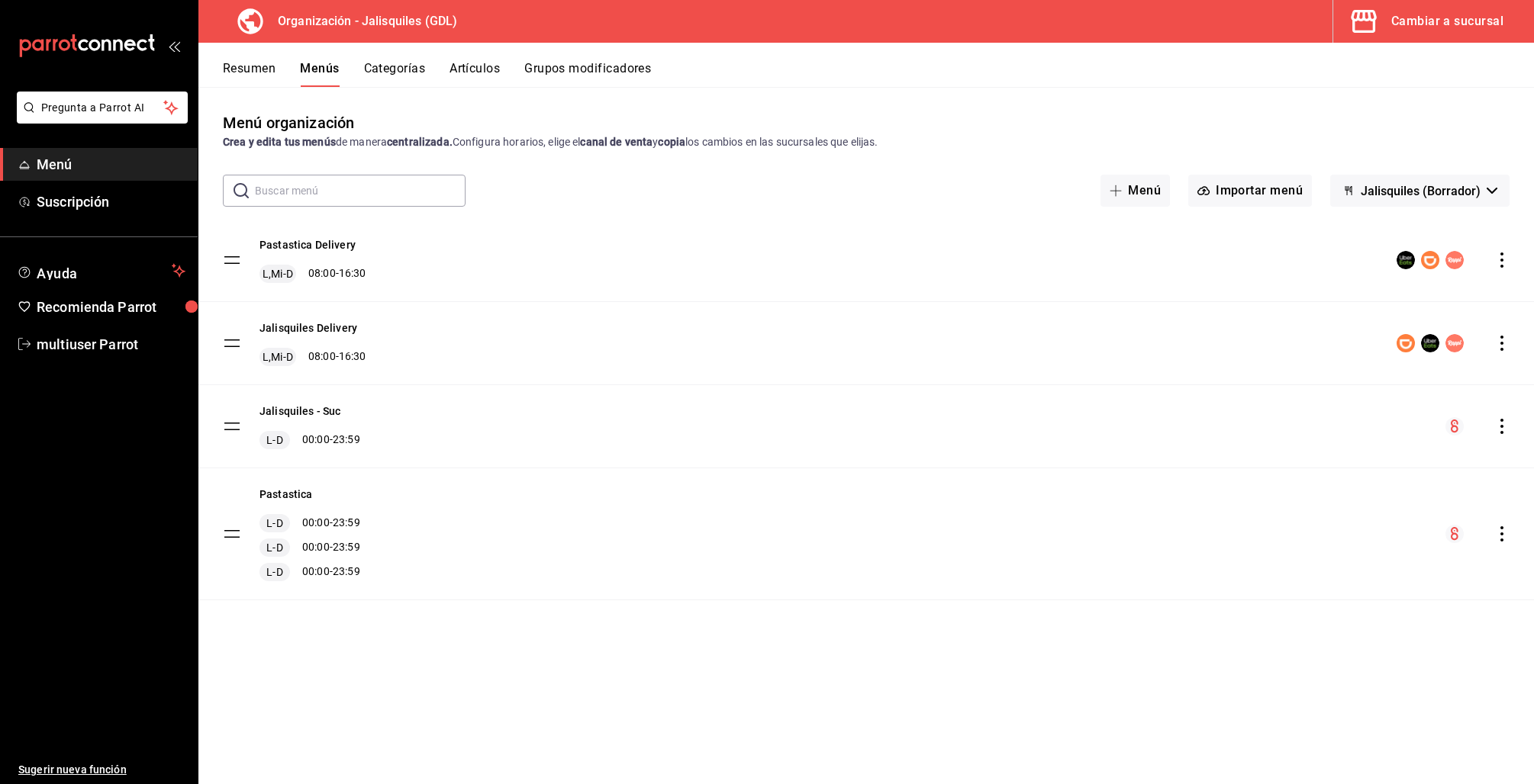
click at [1509, 37] on button "Cambiar a sucursal" at bounding box center [1427, 22] width 189 height 43
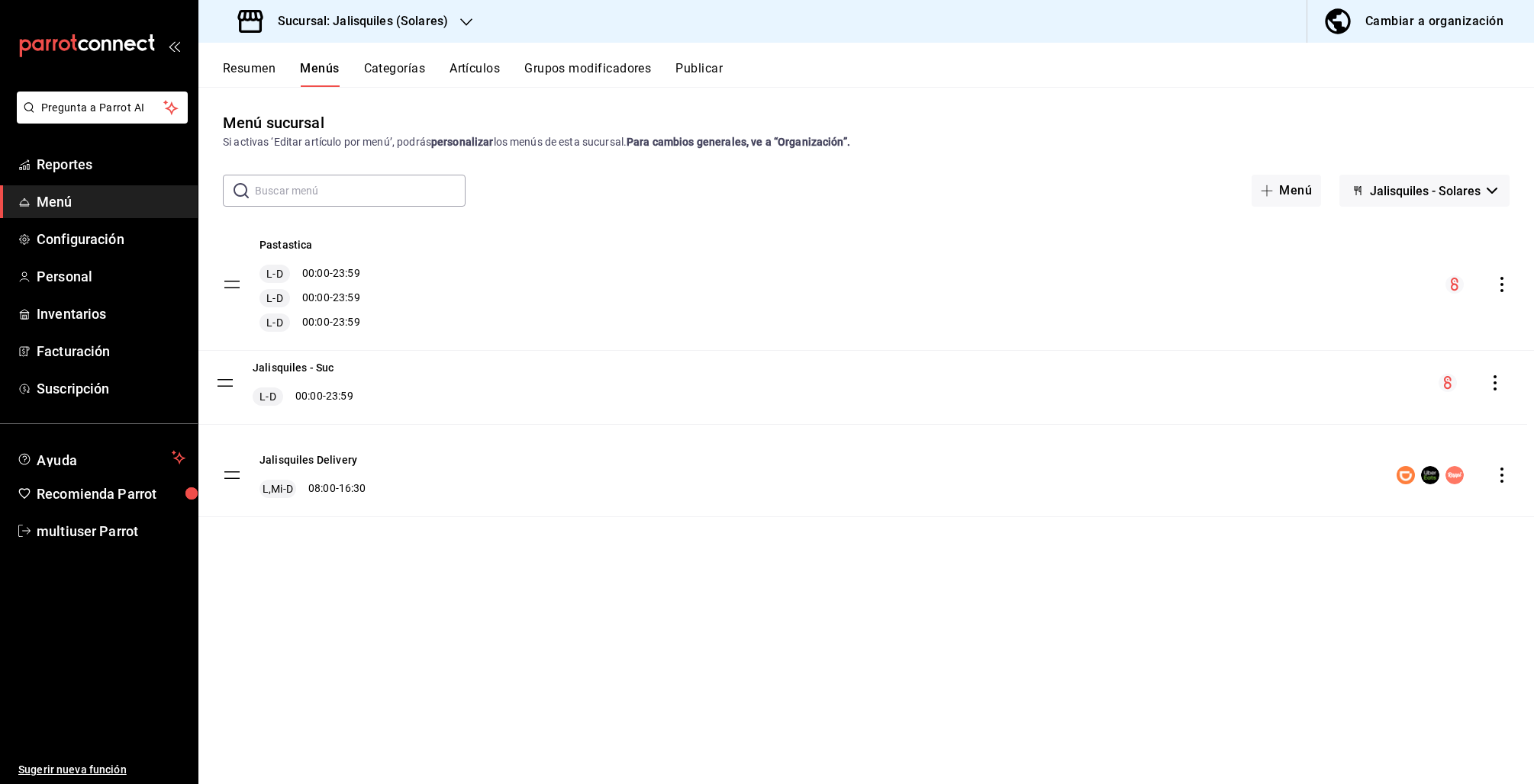
drag, startPoint x: 229, startPoint y: 473, endPoint x: 222, endPoint y: 381, distance: 92.3
click at [222, 381] on tbody "Pastastica L-D 00:00 - 23:59 L-D 00:00 - 23:59 L-D 00:00 - 23:59 Jalisquiles De…" at bounding box center [866, 369] width 1335 height 299
click at [1512, 202] on div "​ ​ Menú Jalisquiles - Solares" at bounding box center [866, 191] width 1335 height 32
click at [1465, 192] on span "Jalisquiles - Solares" at bounding box center [1425, 191] width 111 height 15
click at [1398, 272] on li "Pantastica - Solares" at bounding box center [1425, 268] width 135 height 37
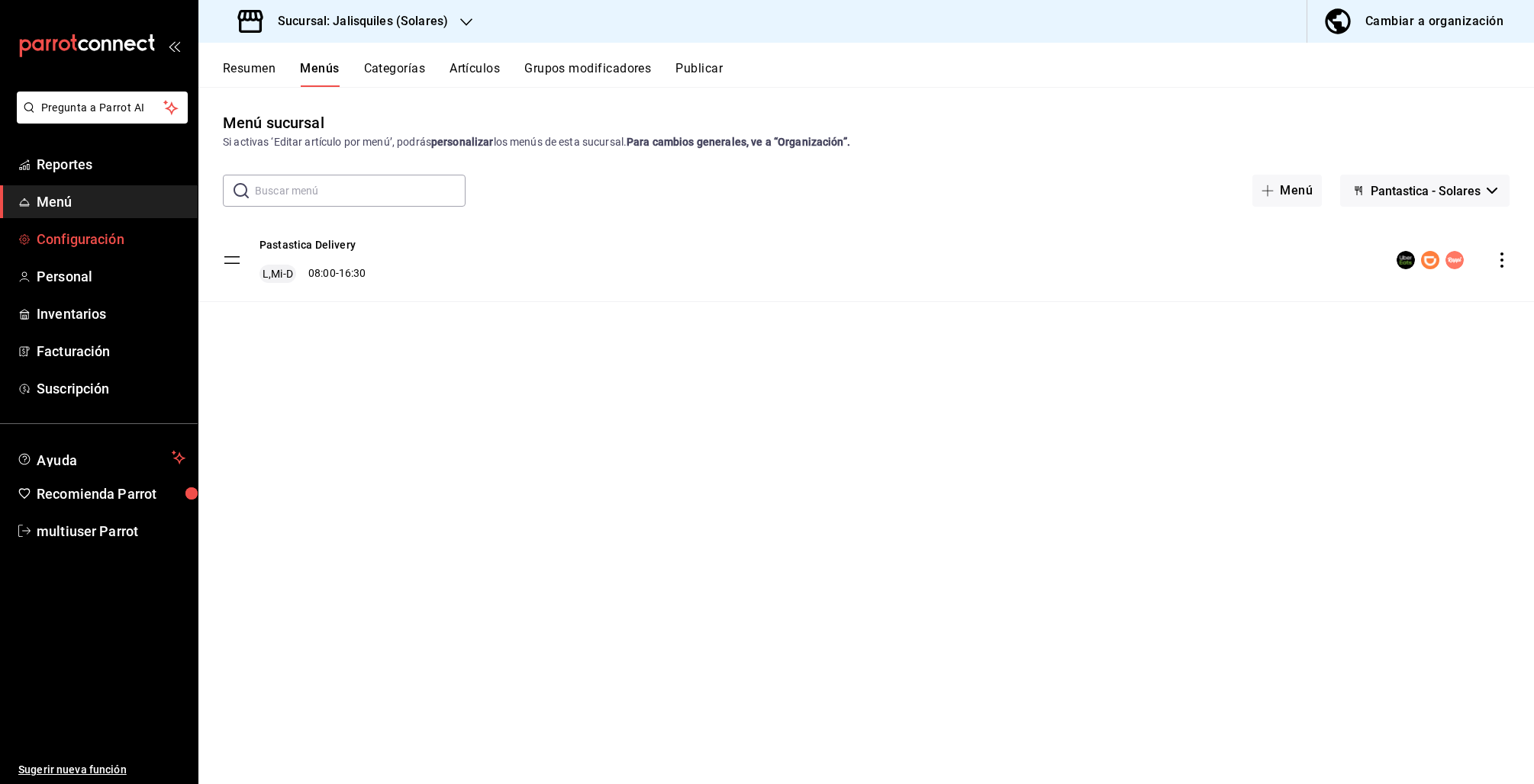
click at [112, 237] on span "Configuración" at bounding box center [111, 239] width 149 height 21
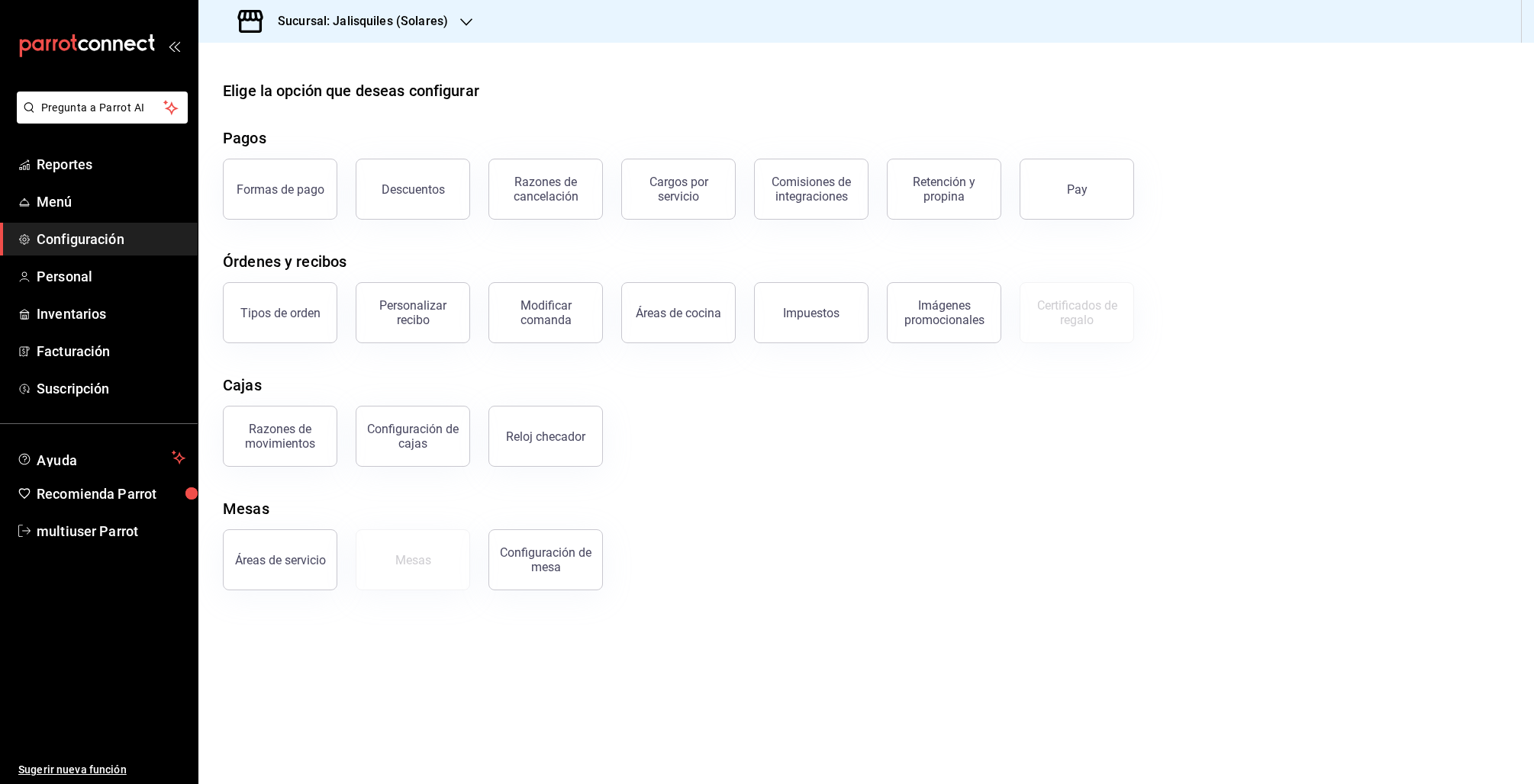
click at [281, 249] on div "Elige la opción que deseas configurar Pagos Formas de pago Descuentos Razones d…" at bounding box center [866, 335] width 1335 height 511
click at [282, 309] on div "Tipos de orden" at bounding box center [280, 313] width 80 height 15
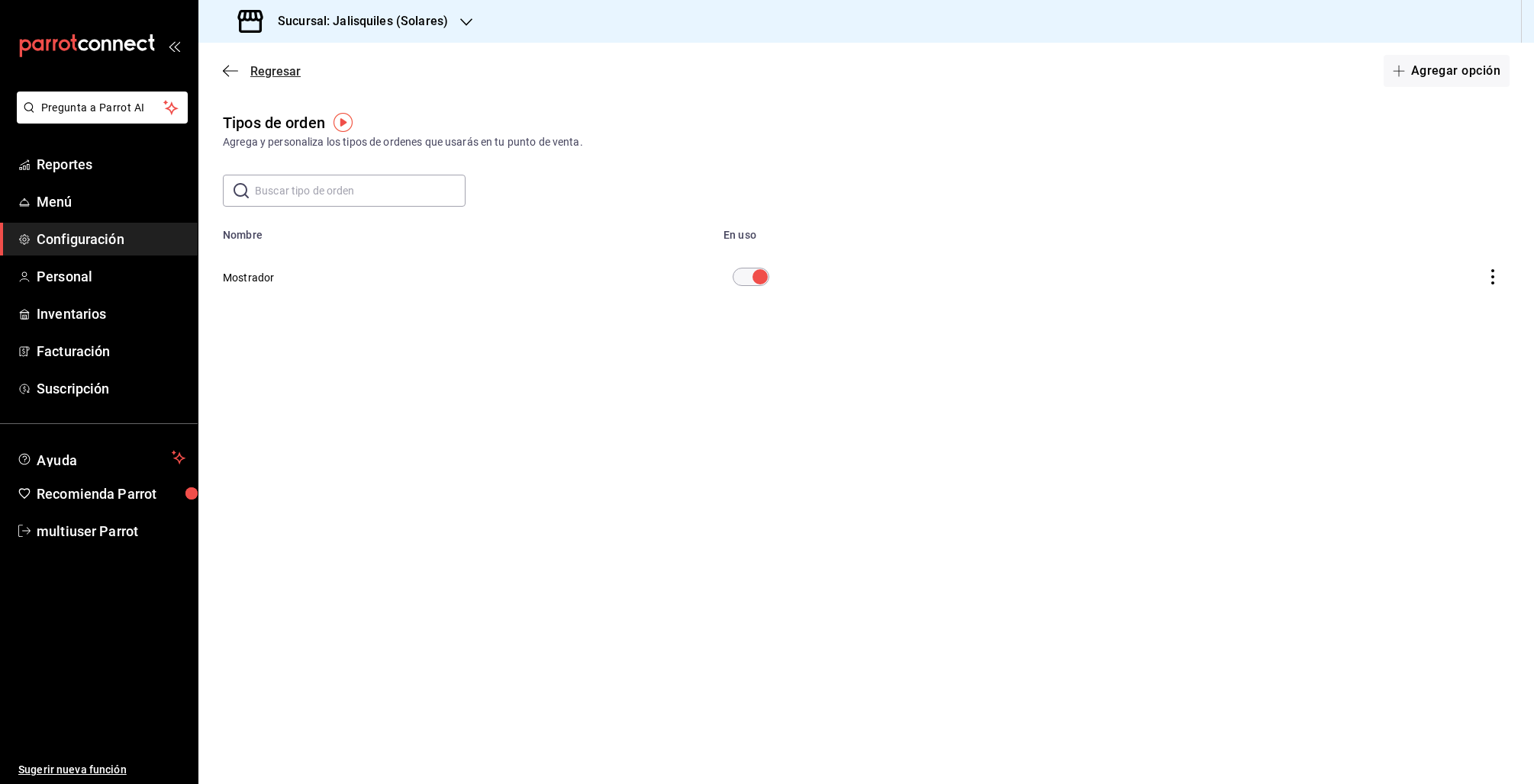
click at [228, 72] on icon "button" at bounding box center [231, 71] width 15 height 14
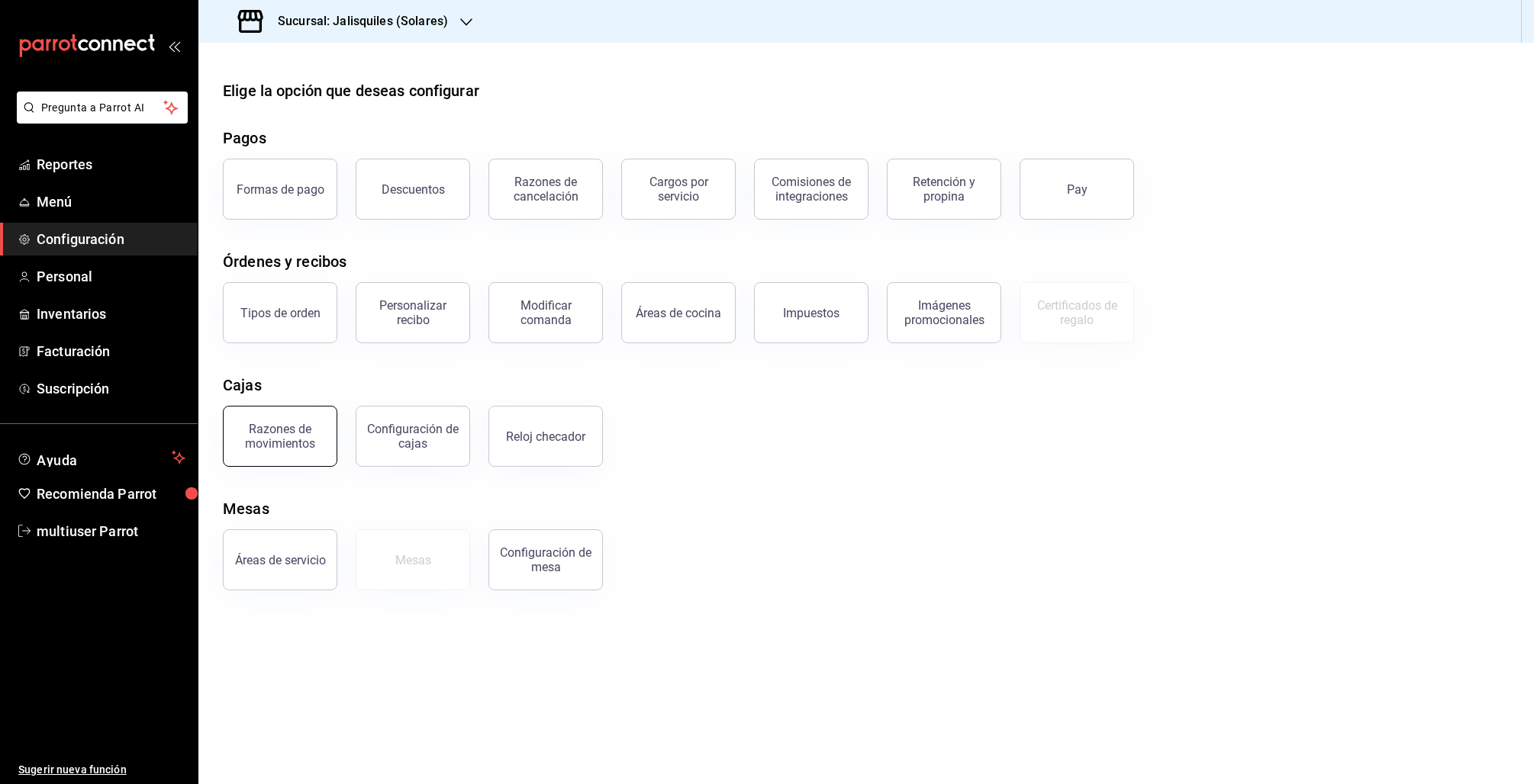
click at [277, 448] on div "Razones de movimientos" at bounding box center [279, 436] width 95 height 29
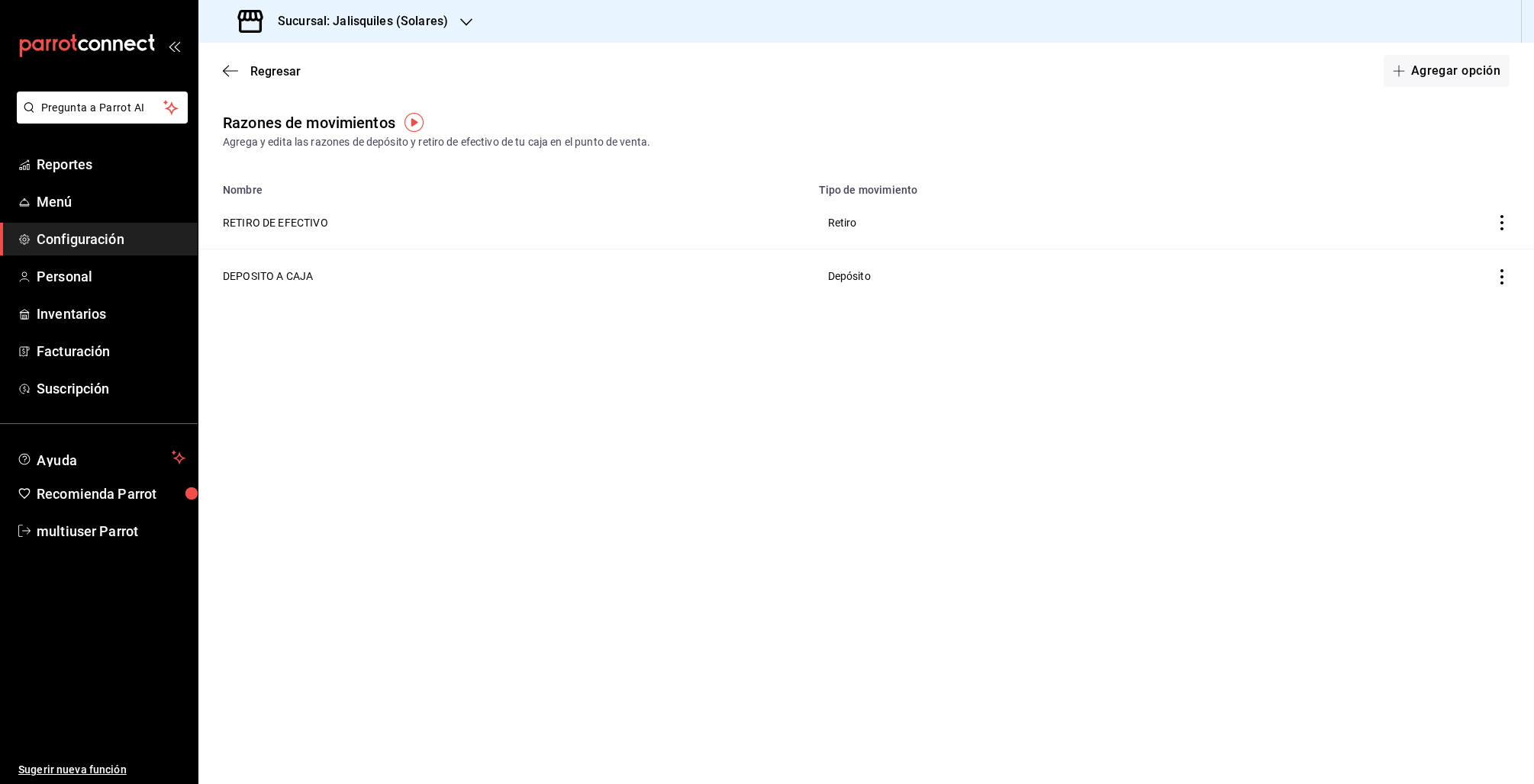
click at [234, 55] on div "Regresar Agregar opción" at bounding box center [866, 71] width 1335 height 56
click at [227, 66] on icon "button" at bounding box center [231, 71] width 15 height 14
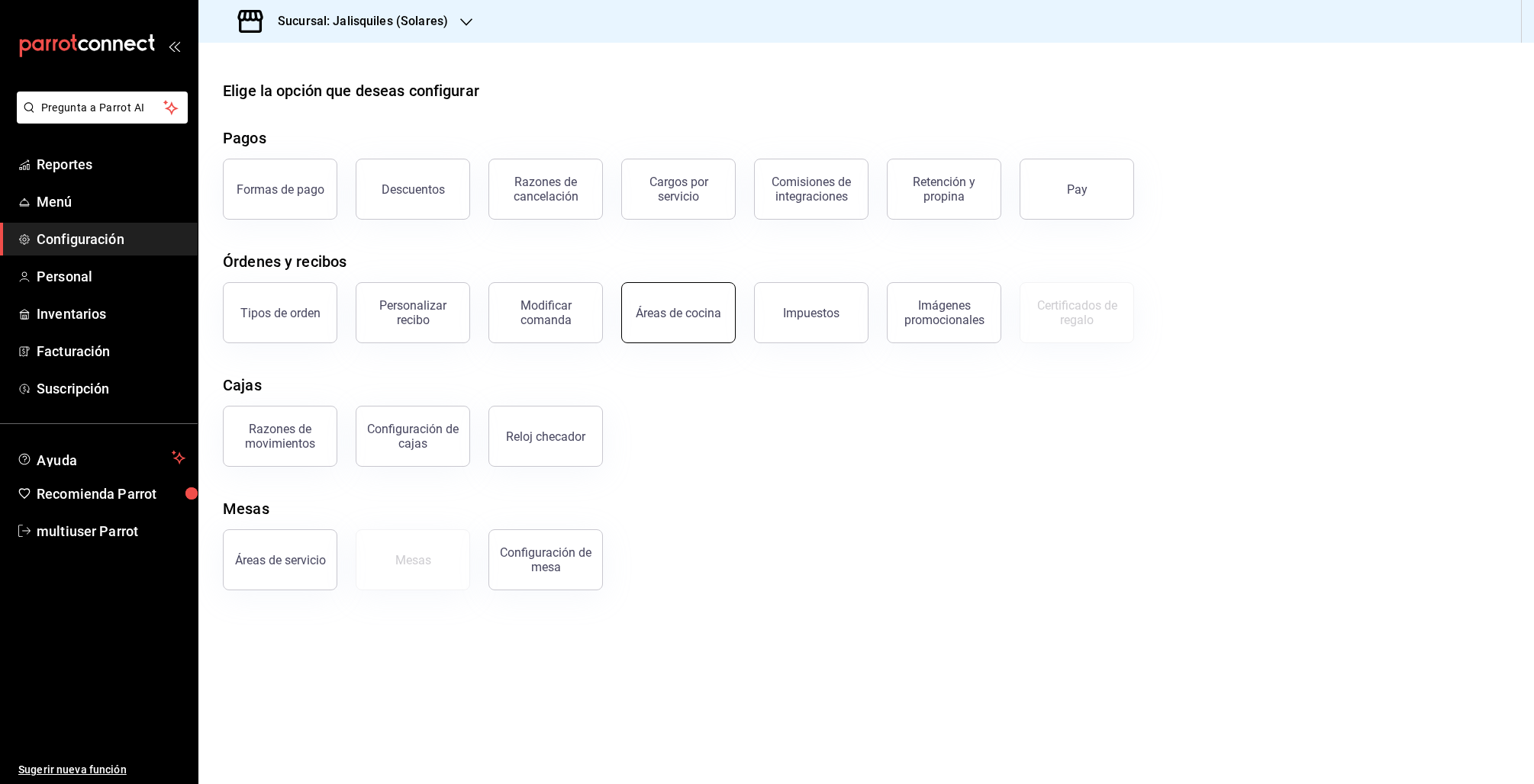
click at [631, 325] on button "Áreas de cocina" at bounding box center [678, 312] width 115 height 61
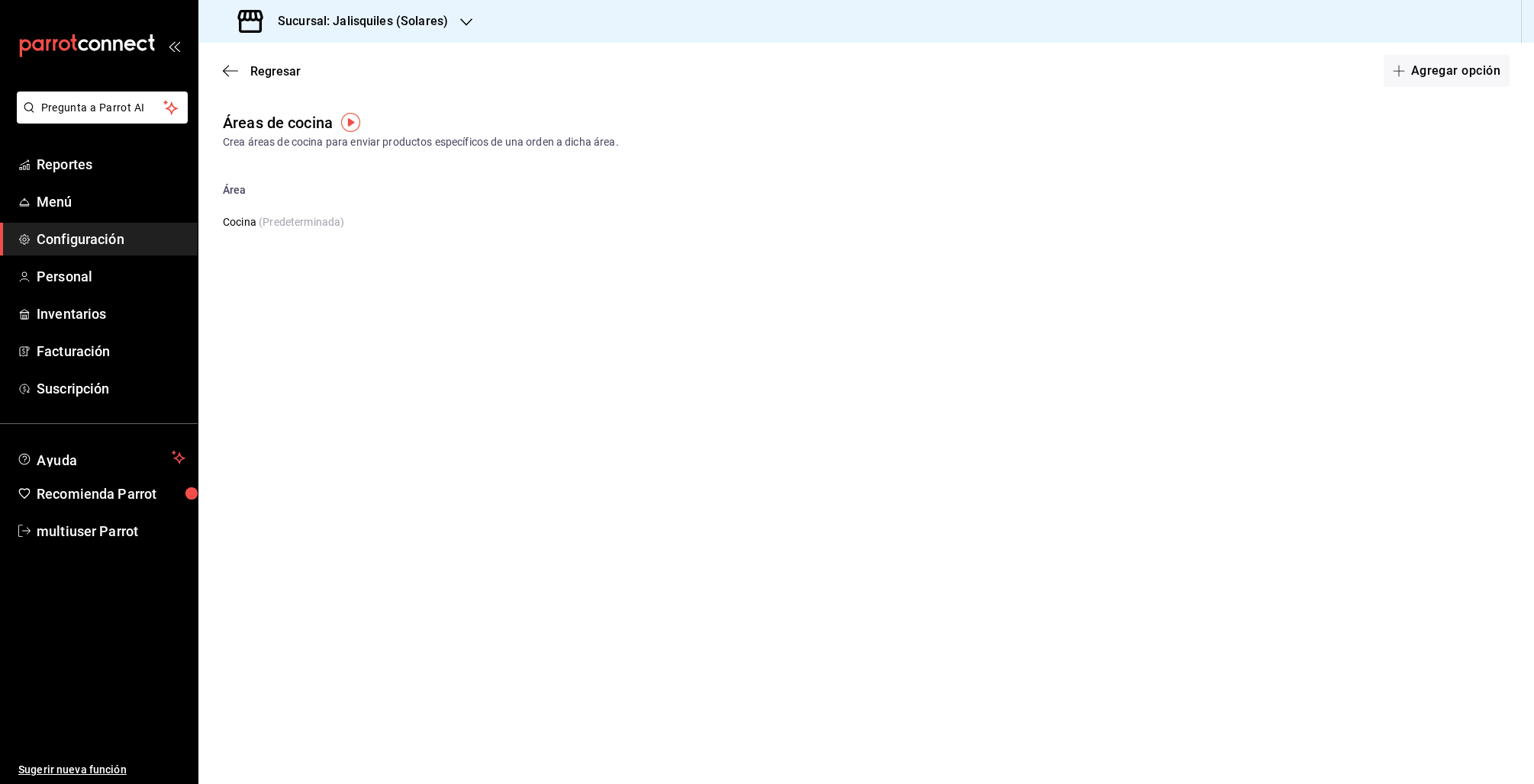
click at [226, 83] on div "Regresar Agregar opción" at bounding box center [866, 71] width 1335 height 56
click at [232, 65] on icon "button" at bounding box center [231, 71] width 15 height 14
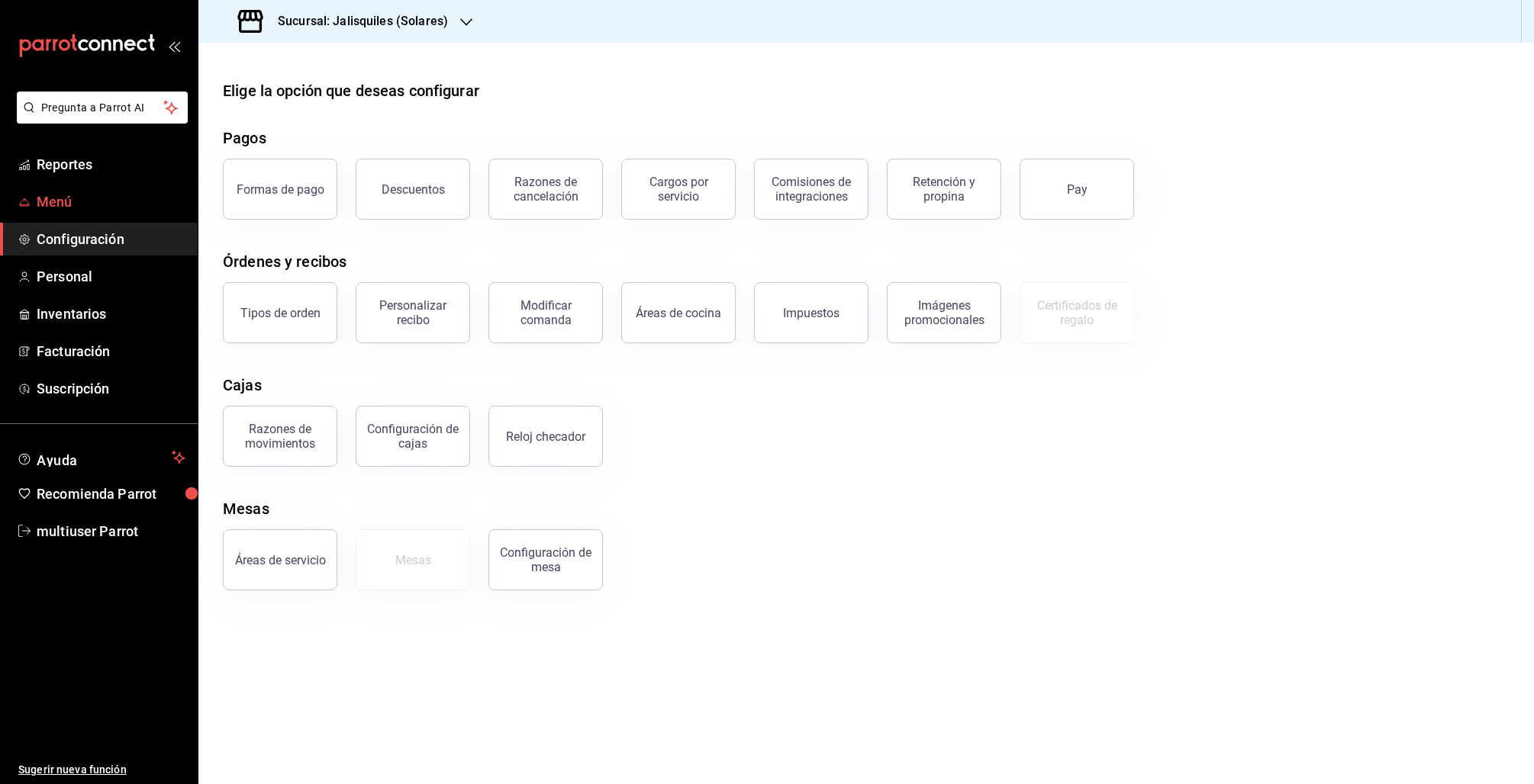
click at [48, 204] on span "Menú" at bounding box center [111, 202] width 149 height 21
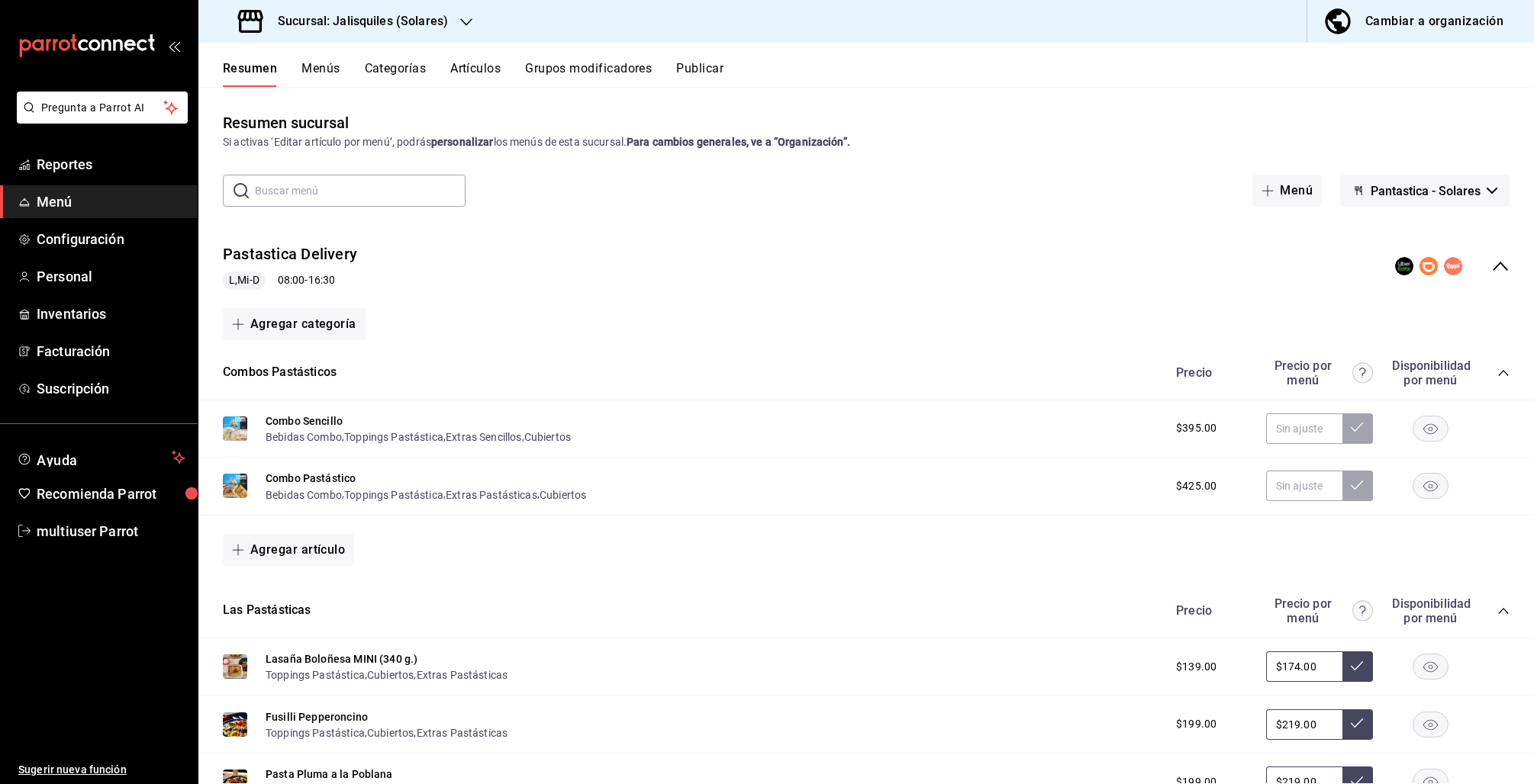
click at [469, 64] on button "Artículos" at bounding box center [475, 74] width 50 height 26
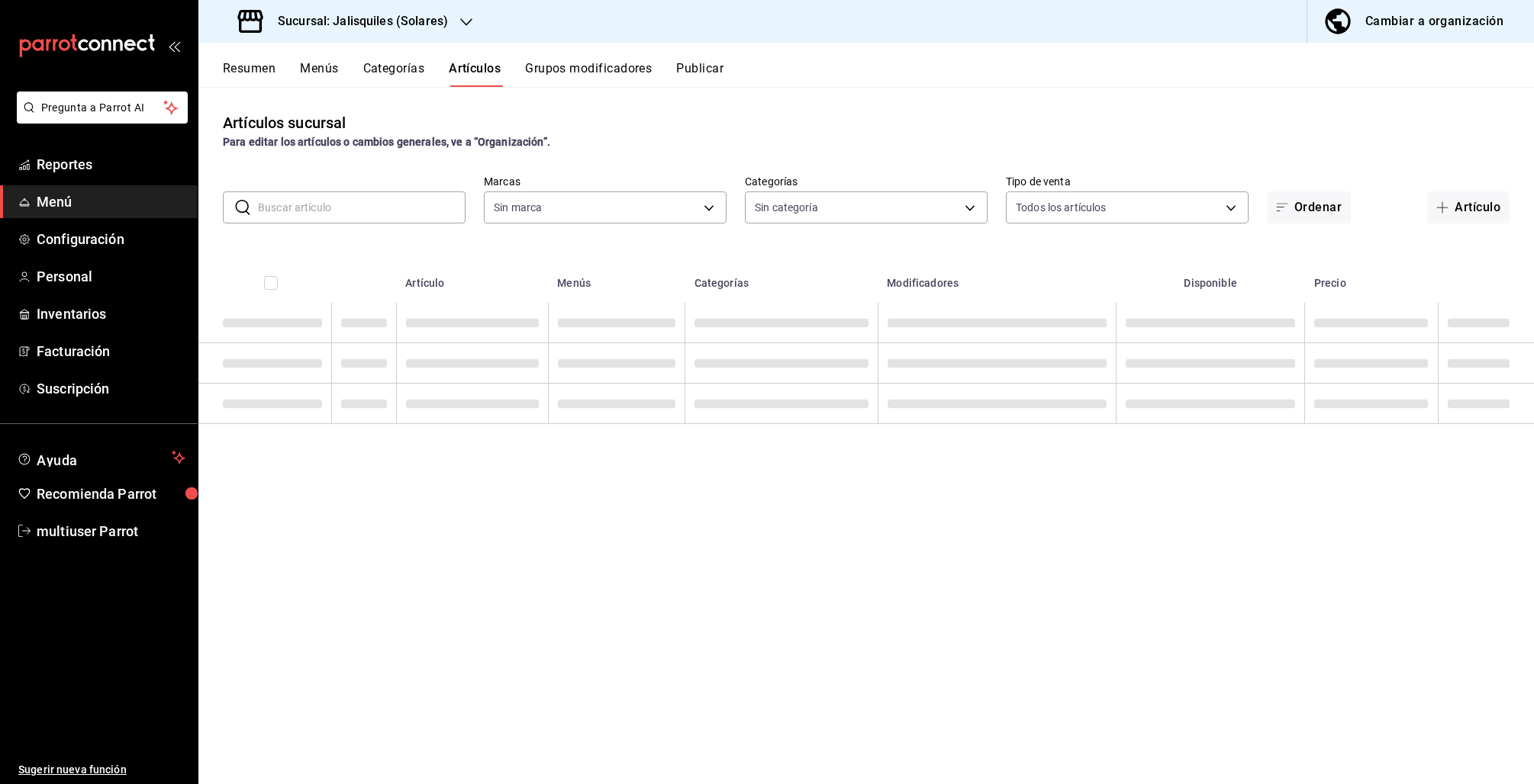
type input "e24ed640-0f31-4a7d-866c-5b2b74ae4984,f86a7338-673e-4f8d-965a-b06246a500b1"
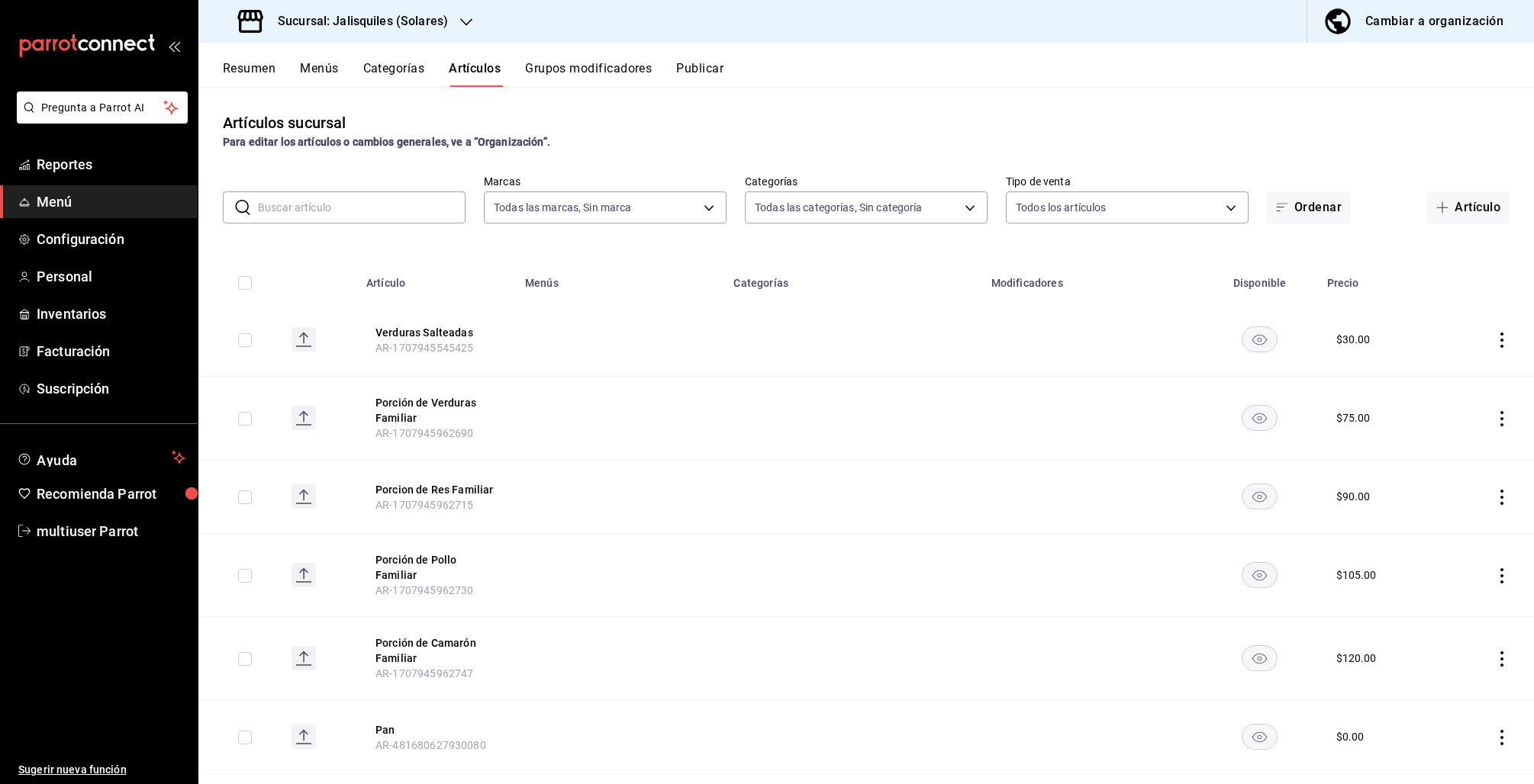
click at [388, 75] on button "Categorías" at bounding box center [394, 74] width 62 height 26
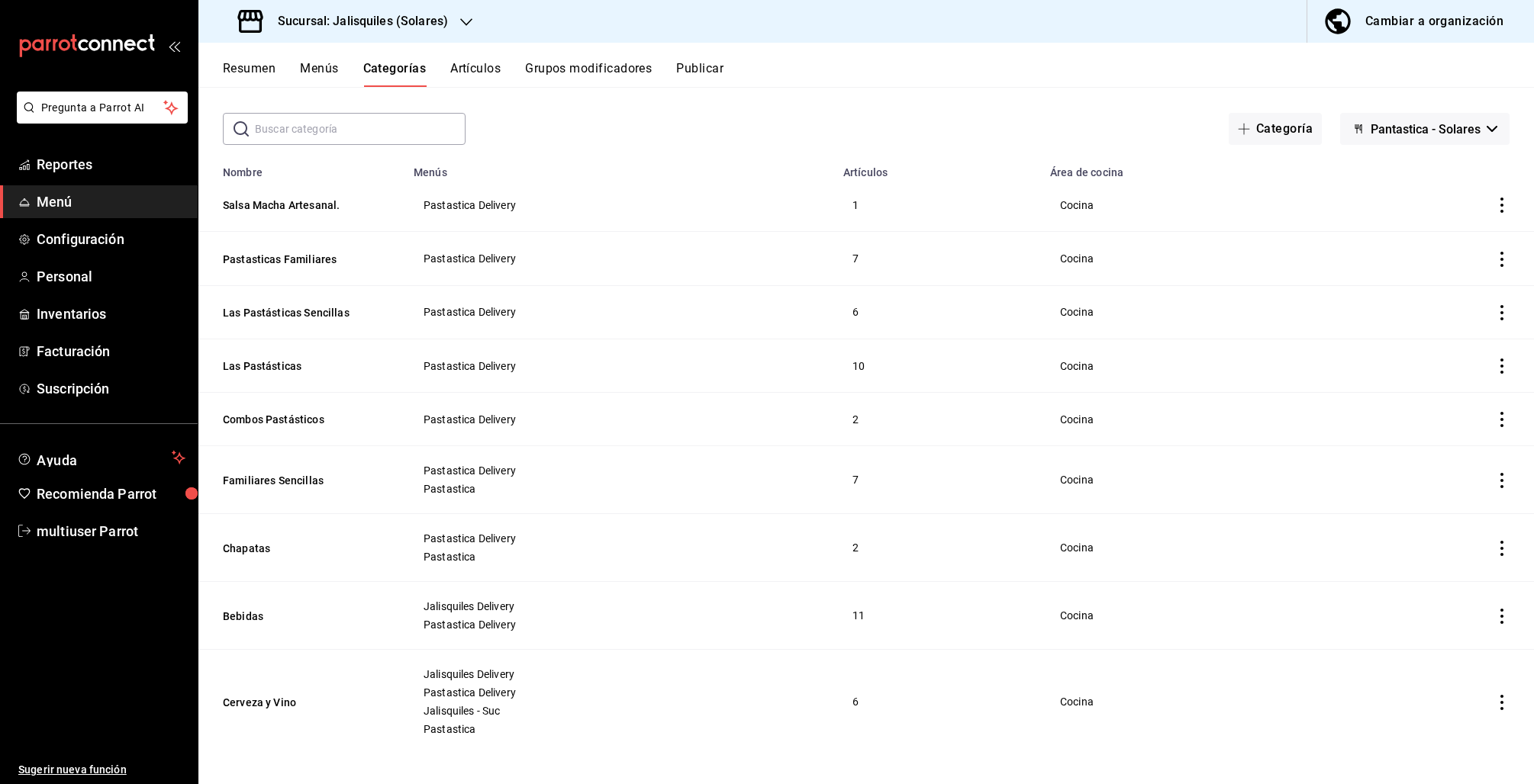
scroll to position [65, 0]
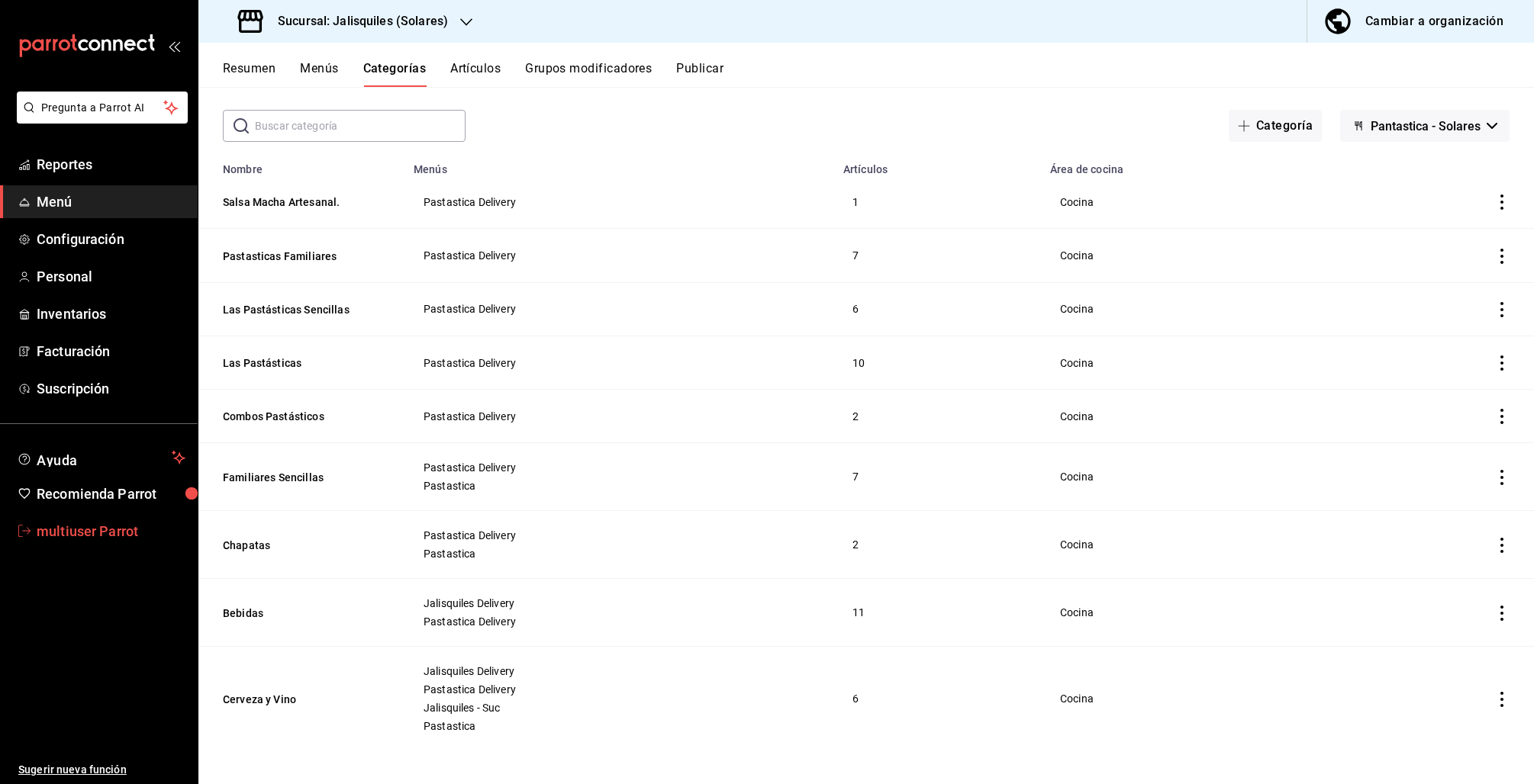
click at [102, 525] on span "multiuser Parrot" at bounding box center [111, 531] width 149 height 21
click at [102, 525] on html "Pregunta a Parrot AI Reportes Menú Configuración Personal Inventarios Facturaci…" at bounding box center [767, 392] width 1534 height 784
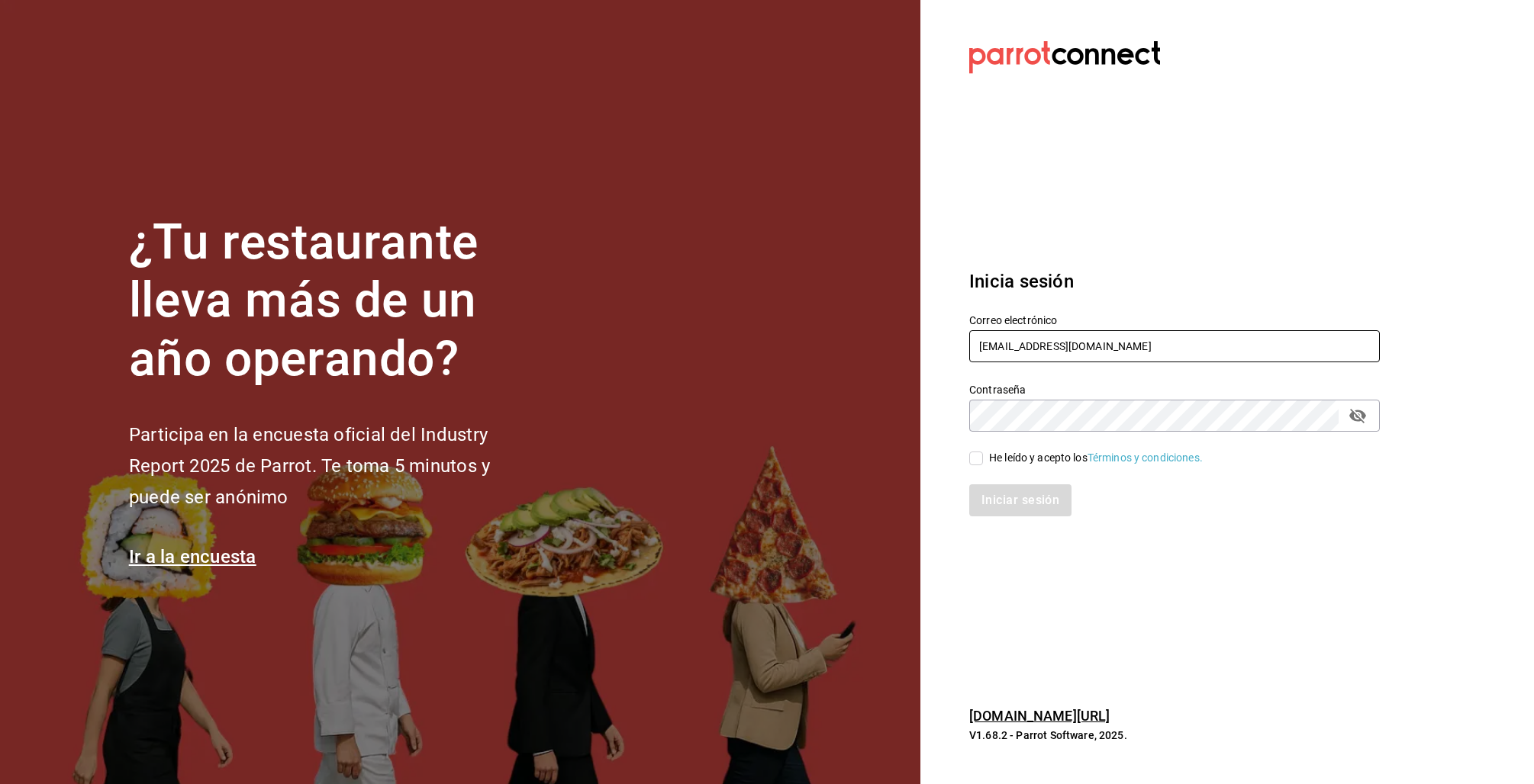
click at [1050, 356] on input "multiuser@jalisquiles.com" at bounding box center [1174, 346] width 410 height 32
type input "armonicacafe@mty.com"
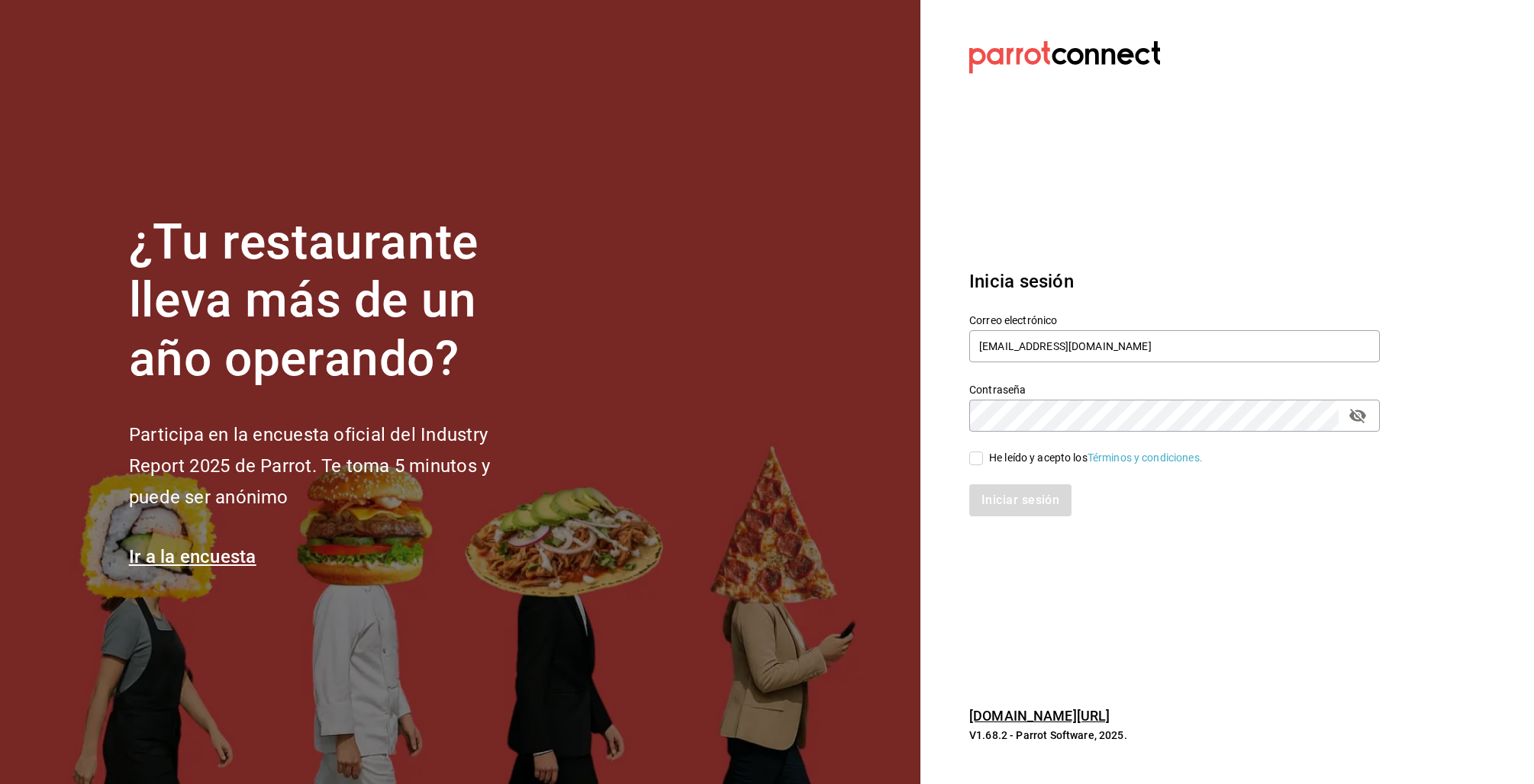
click at [981, 463] on input "He leído y acepto los Términos y condiciones." at bounding box center [976, 459] width 14 height 14
checkbox input "true"
click at [986, 499] on button "Iniciar sesión" at bounding box center [1021, 501] width 104 height 32
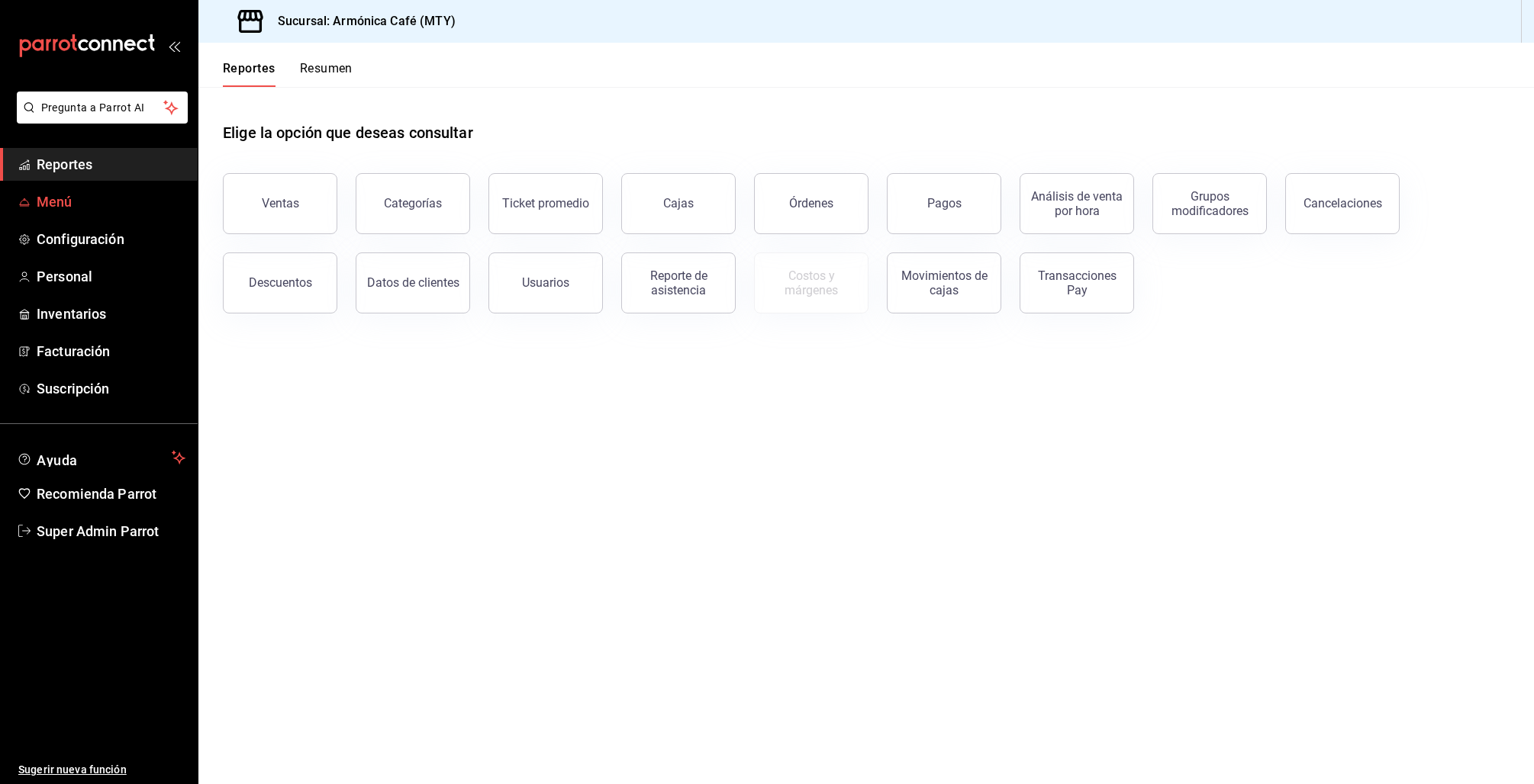
click at [60, 199] on span "Menú" at bounding box center [111, 202] width 149 height 21
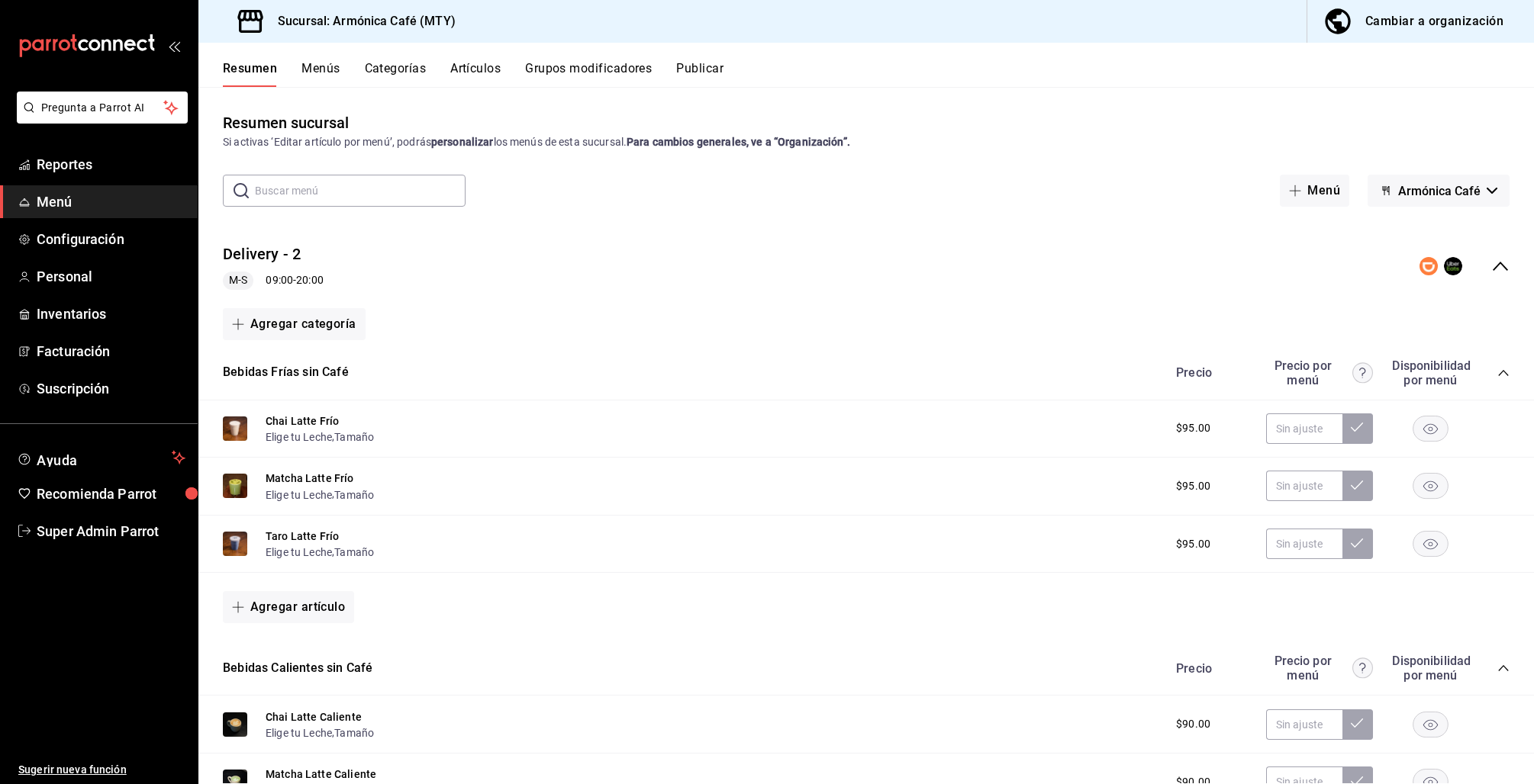
click at [1498, 372] on icon "collapse-category-row" at bounding box center [1502, 373] width 10 height 6
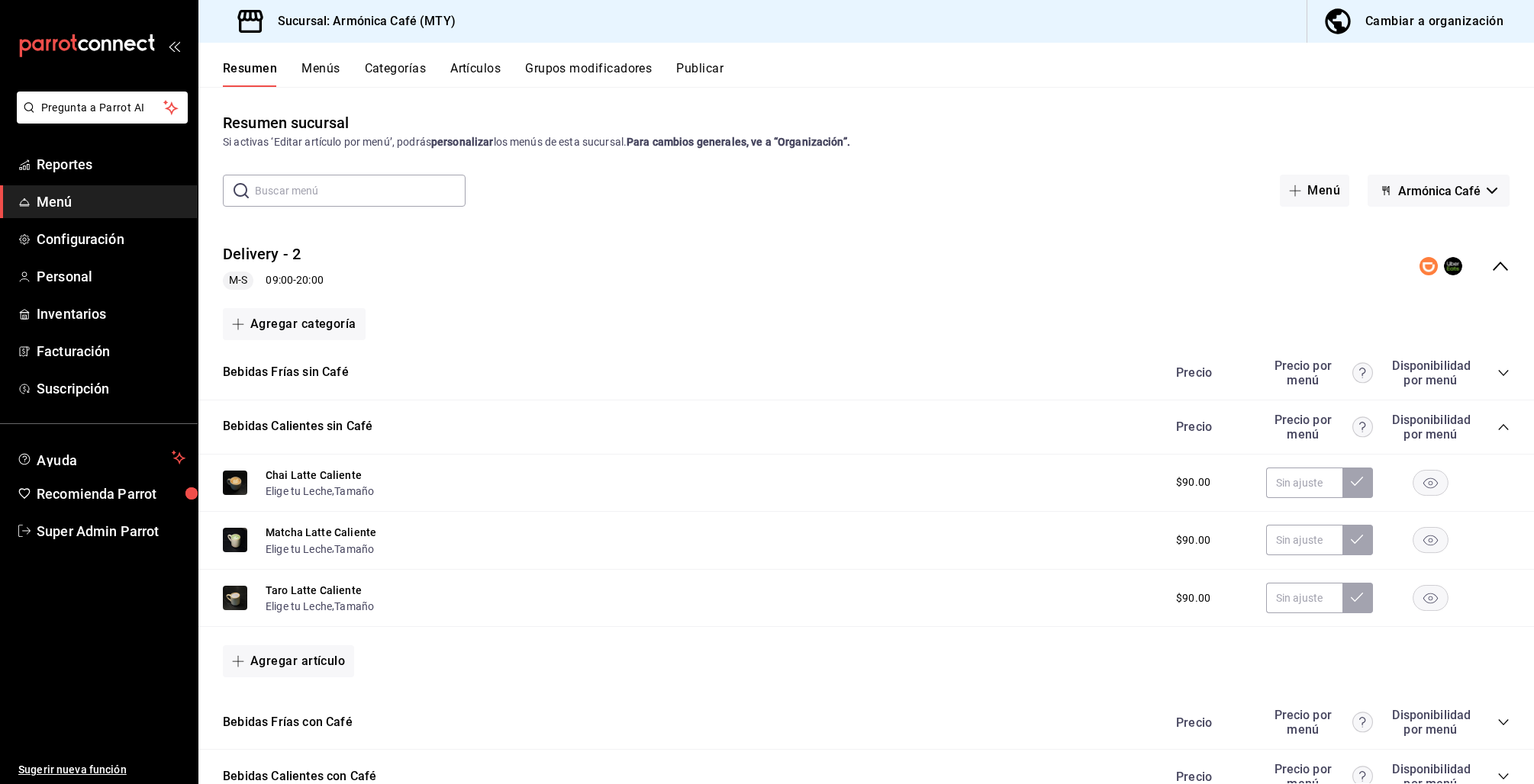
click at [1498, 425] on icon "collapse-category-row" at bounding box center [1502, 427] width 10 height 6
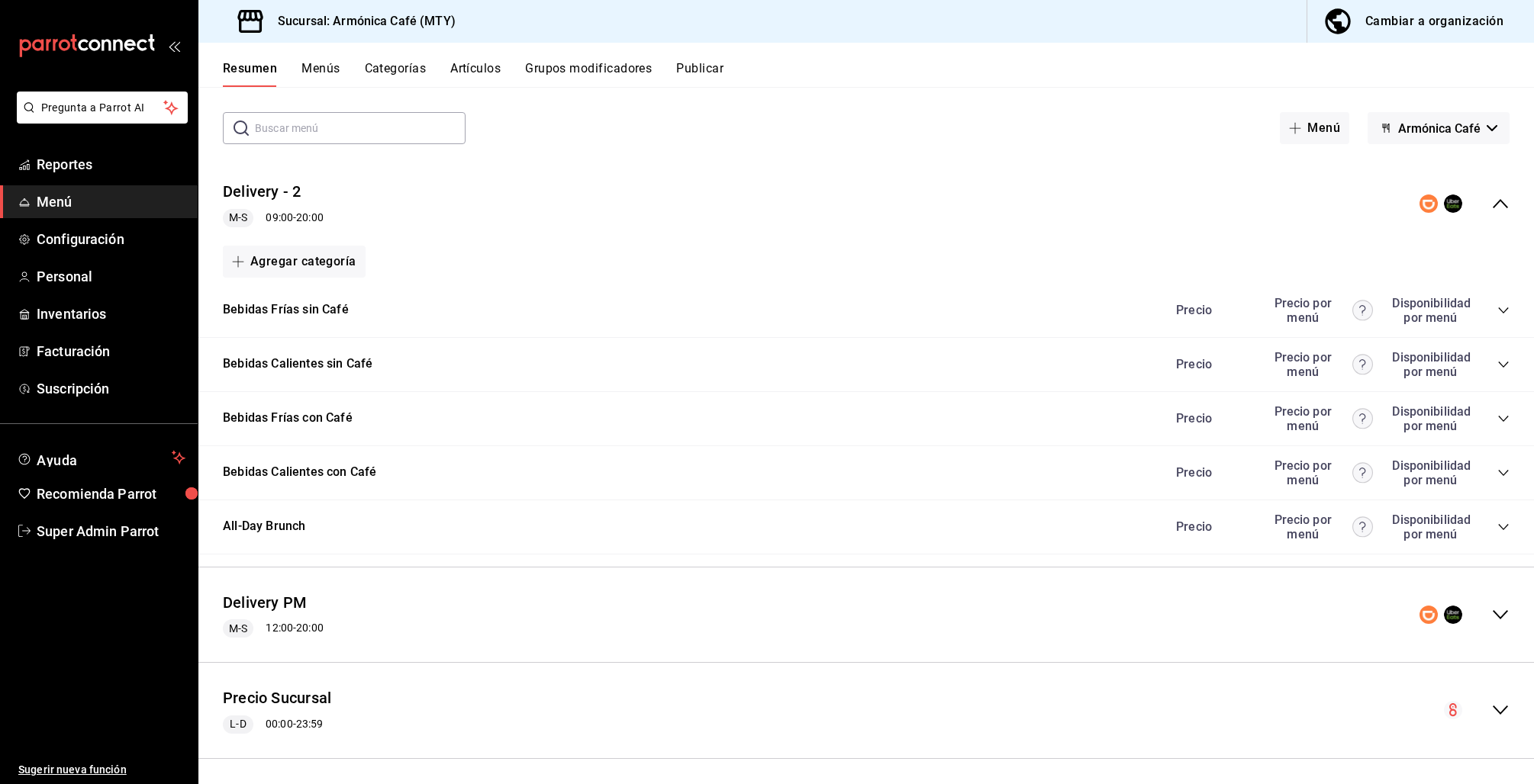
scroll to position [67, 0]
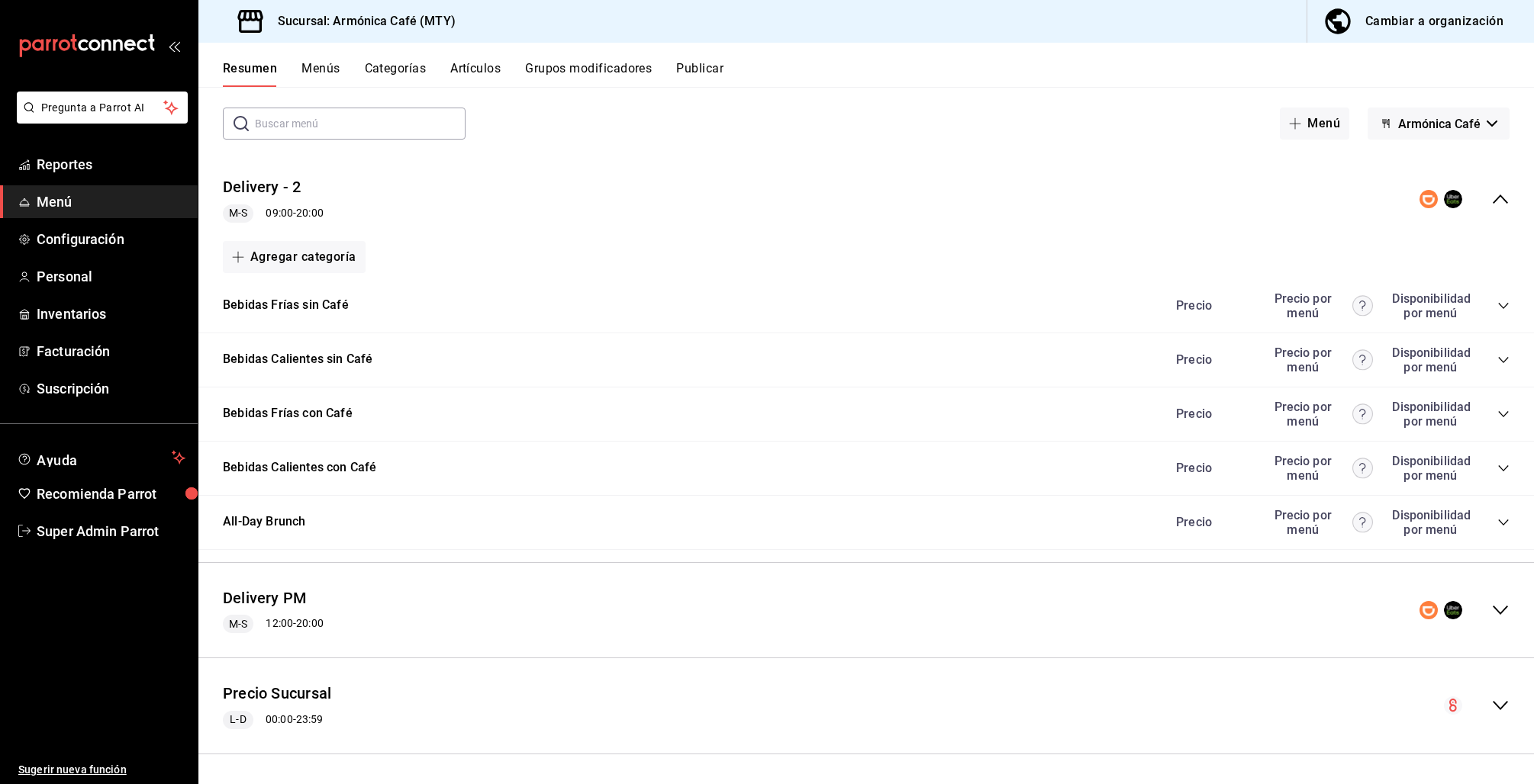
click at [1491, 609] on icon "collapse-menu-row" at bounding box center [1500, 610] width 18 height 18
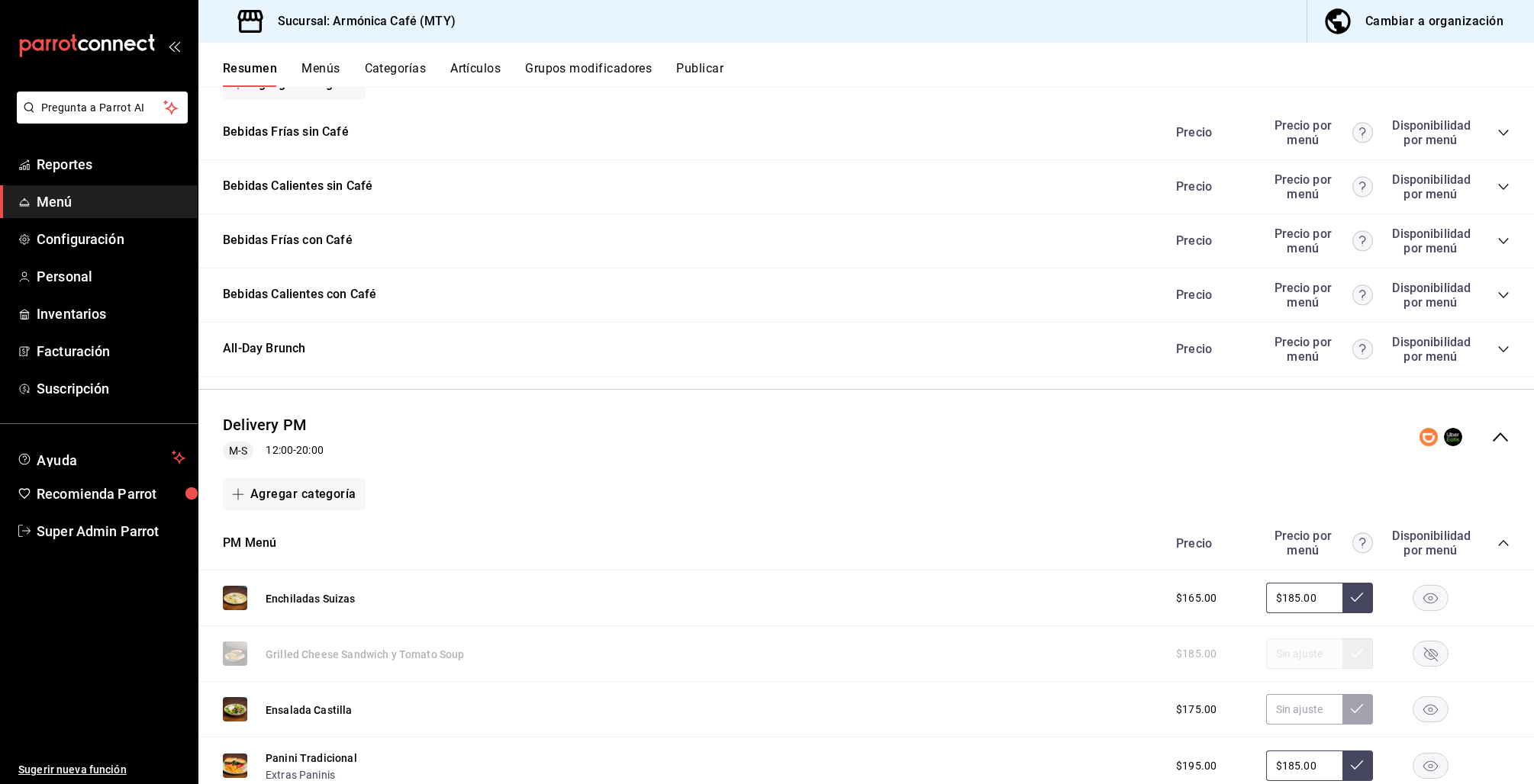
click at [1497, 537] on icon "collapse-category-row" at bounding box center [1503, 543] width 12 height 12
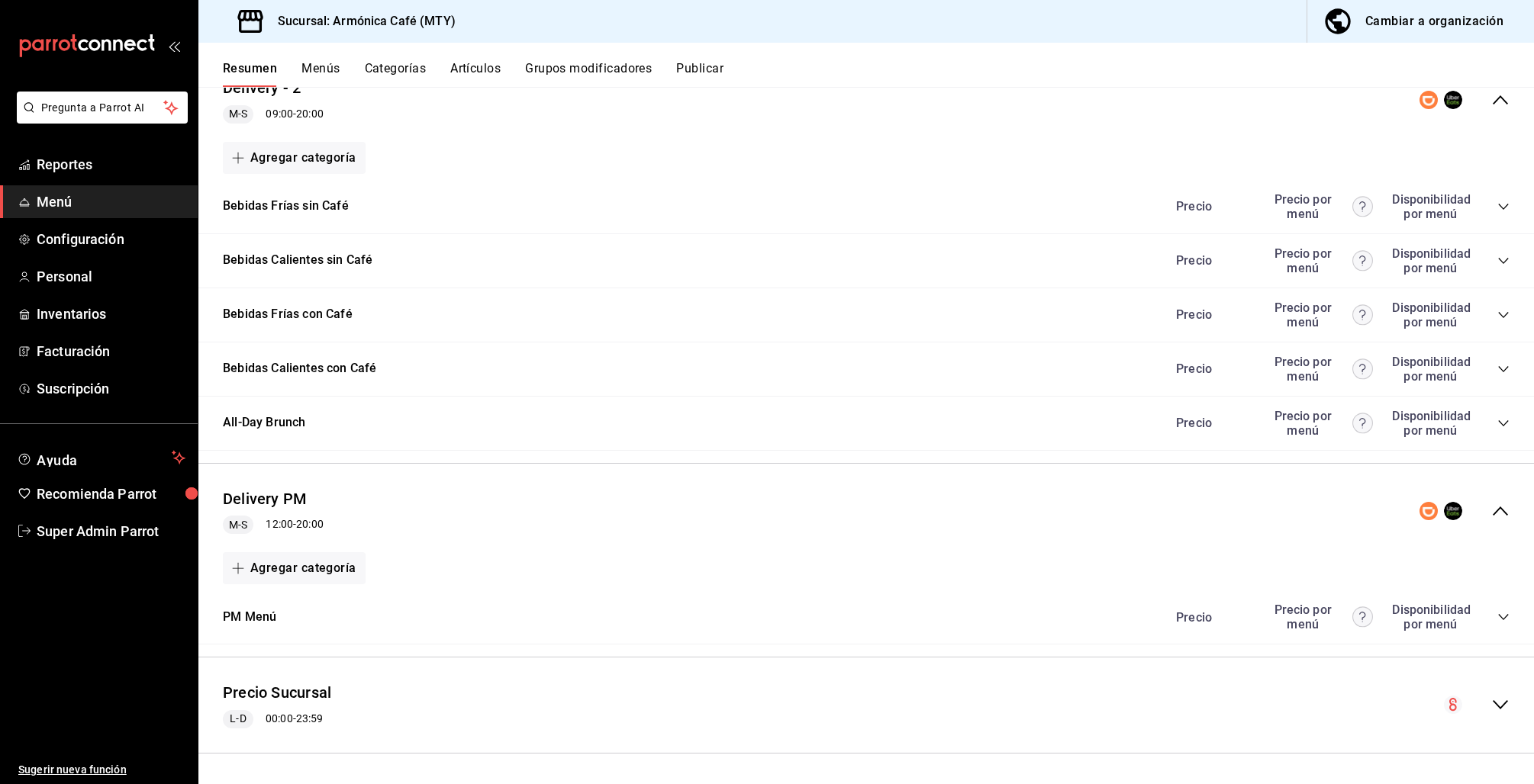
scroll to position [165, 0]
click at [1489, 626] on div "Precio Precio por menú Disponibilidad por menú" at bounding box center [1335, 618] width 349 height 29
click at [135, 532] on span "Super Admin Parrot" at bounding box center [111, 531] width 149 height 21
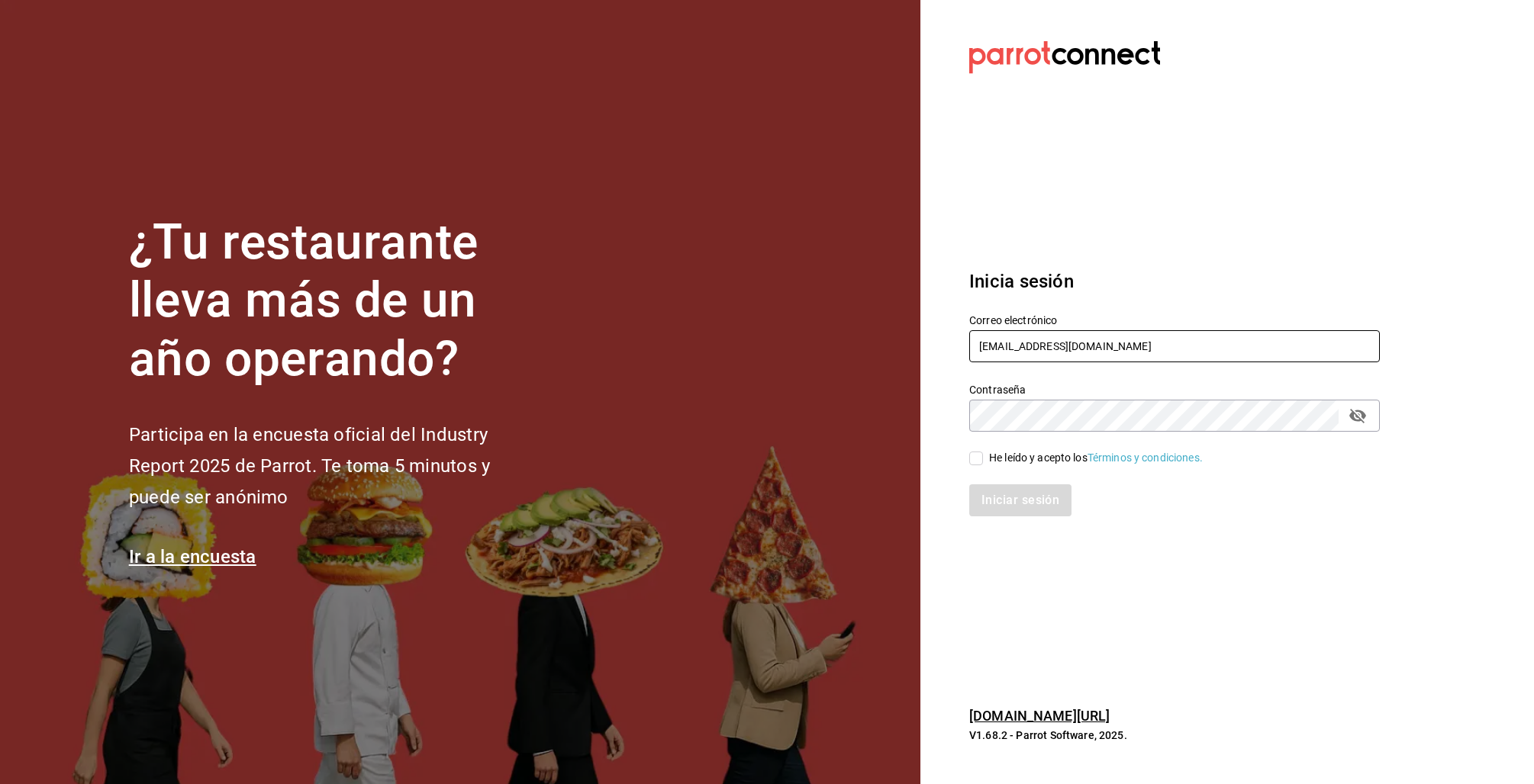
click at [989, 334] on input "armonicacafe@mty.com" at bounding box center [1174, 346] width 410 height 32
click at [996, 342] on input "armonicacafe@mty.com" at bounding box center [1174, 346] width 410 height 32
type input "manidipasta@cordillera.com"
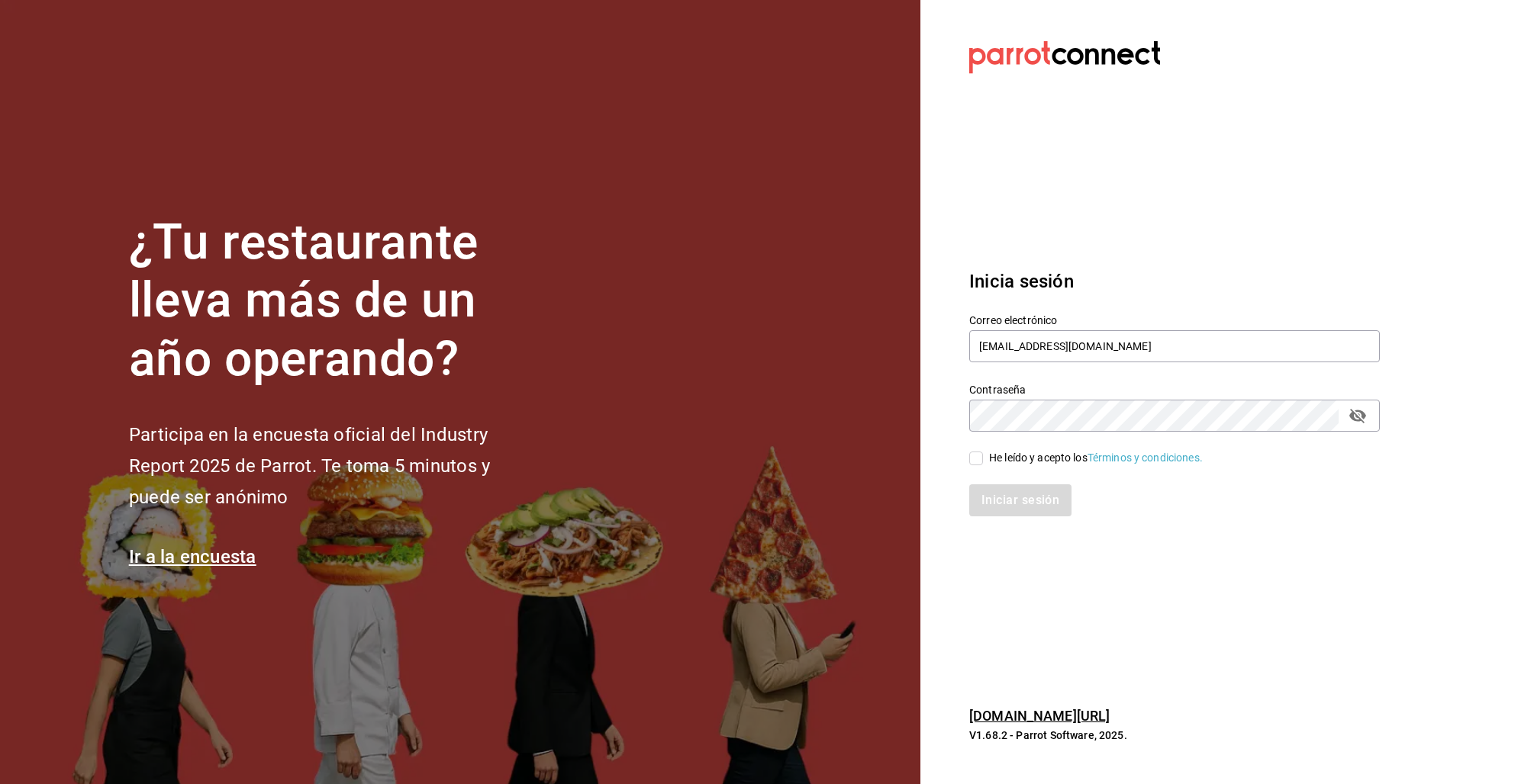
click at [1034, 452] on div "He leído y acepto los Términos y condiciones." at bounding box center [1096, 458] width 214 height 16
click at [983, 452] on input "He leído y acepto los Términos y condiciones." at bounding box center [976, 459] width 14 height 14
checkbox input "true"
click at [1026, 531] on div "Inicia sesión Correo electrónico manidipasta@cordillera.com Contraseña Contrase…" at bounding box center [1174, 392] width 410 height 286
click at [1025, 508] on button "Iniciar sesión" at bounding box center [1021, 501] width 104 height 32
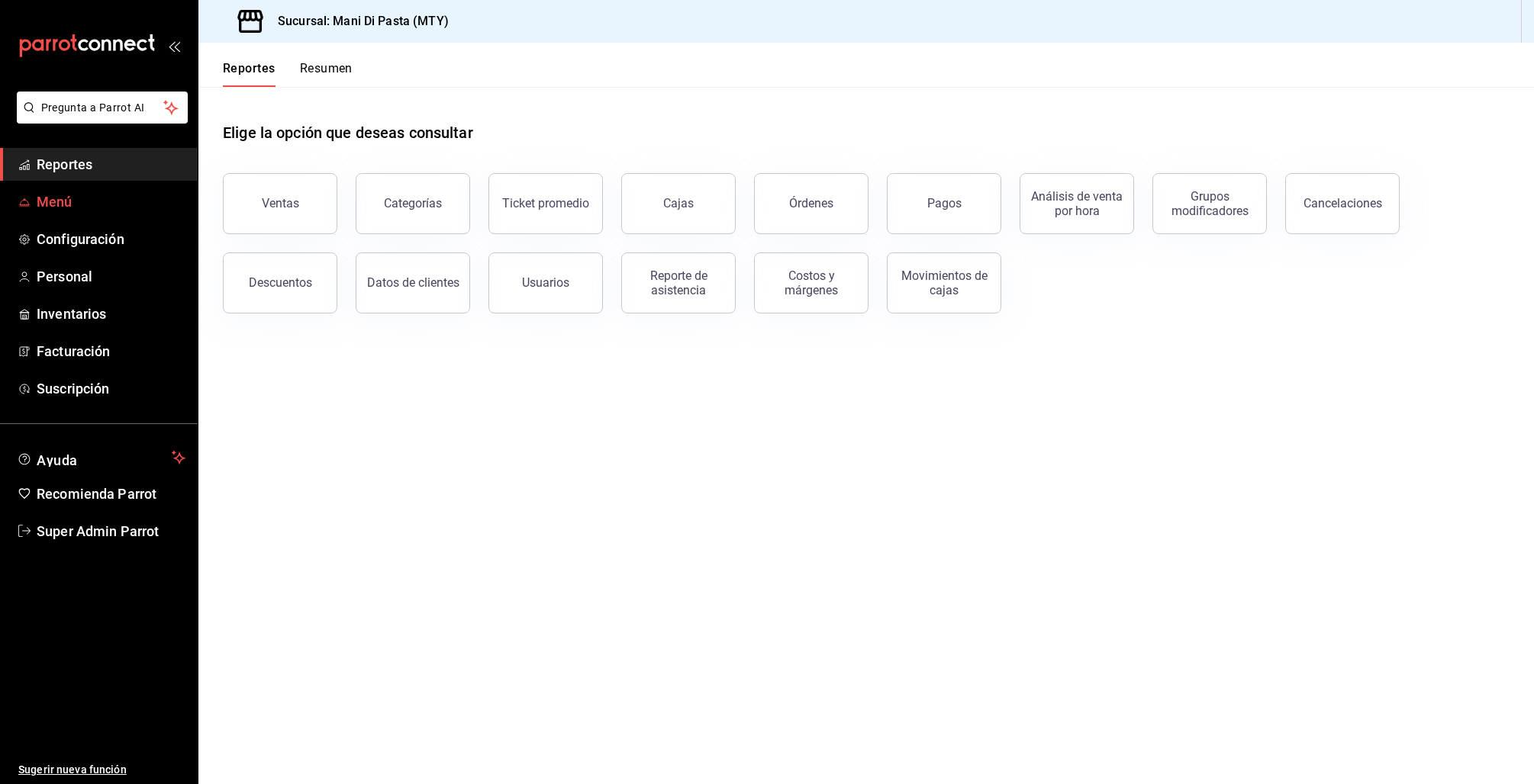
click at [58, 210] on span "Menú" at bounding box center [111, 202] width 149 height 21
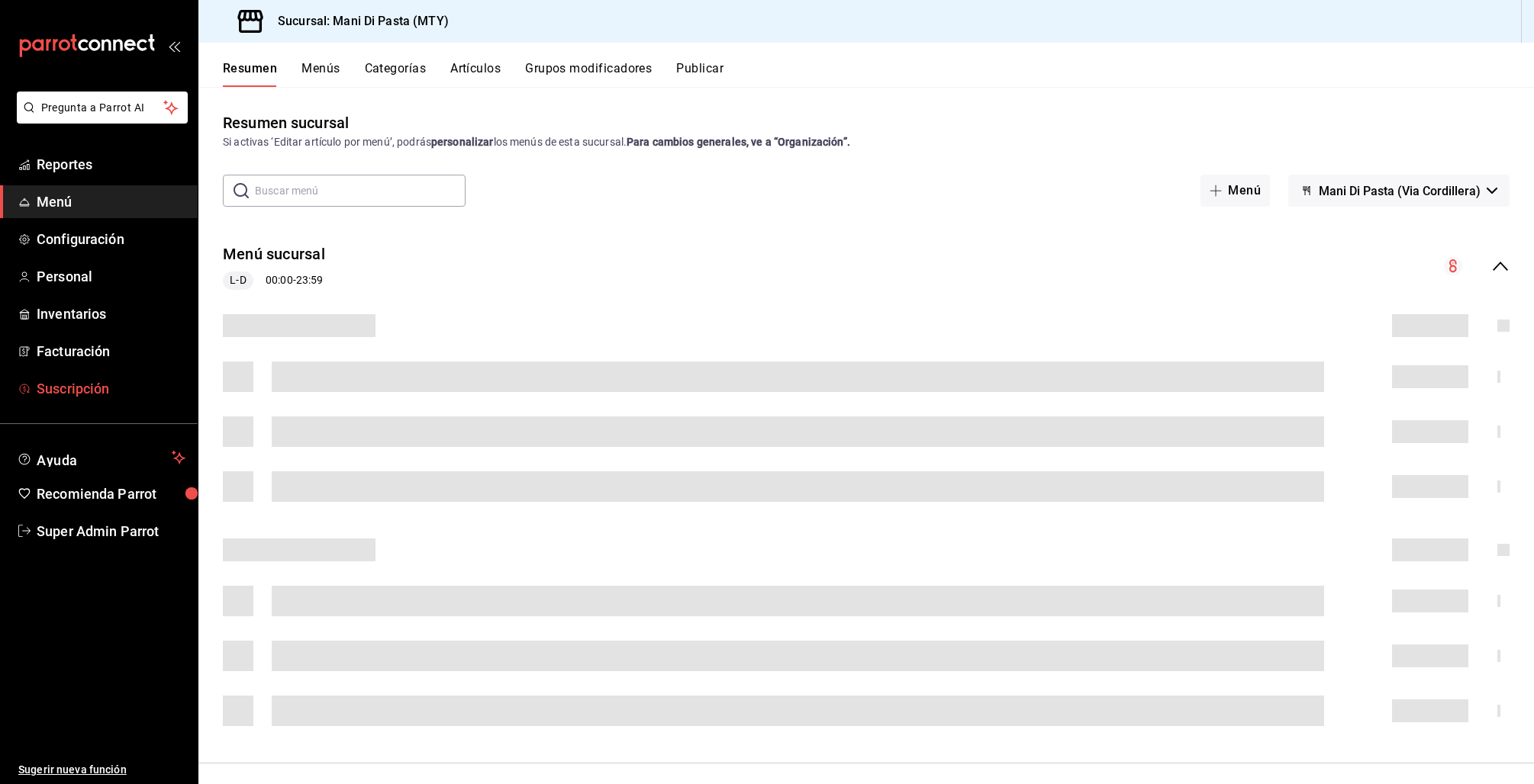
click at [82, 403] on link "Suscripción" at bounding box center [99, 389] width 198 height 33
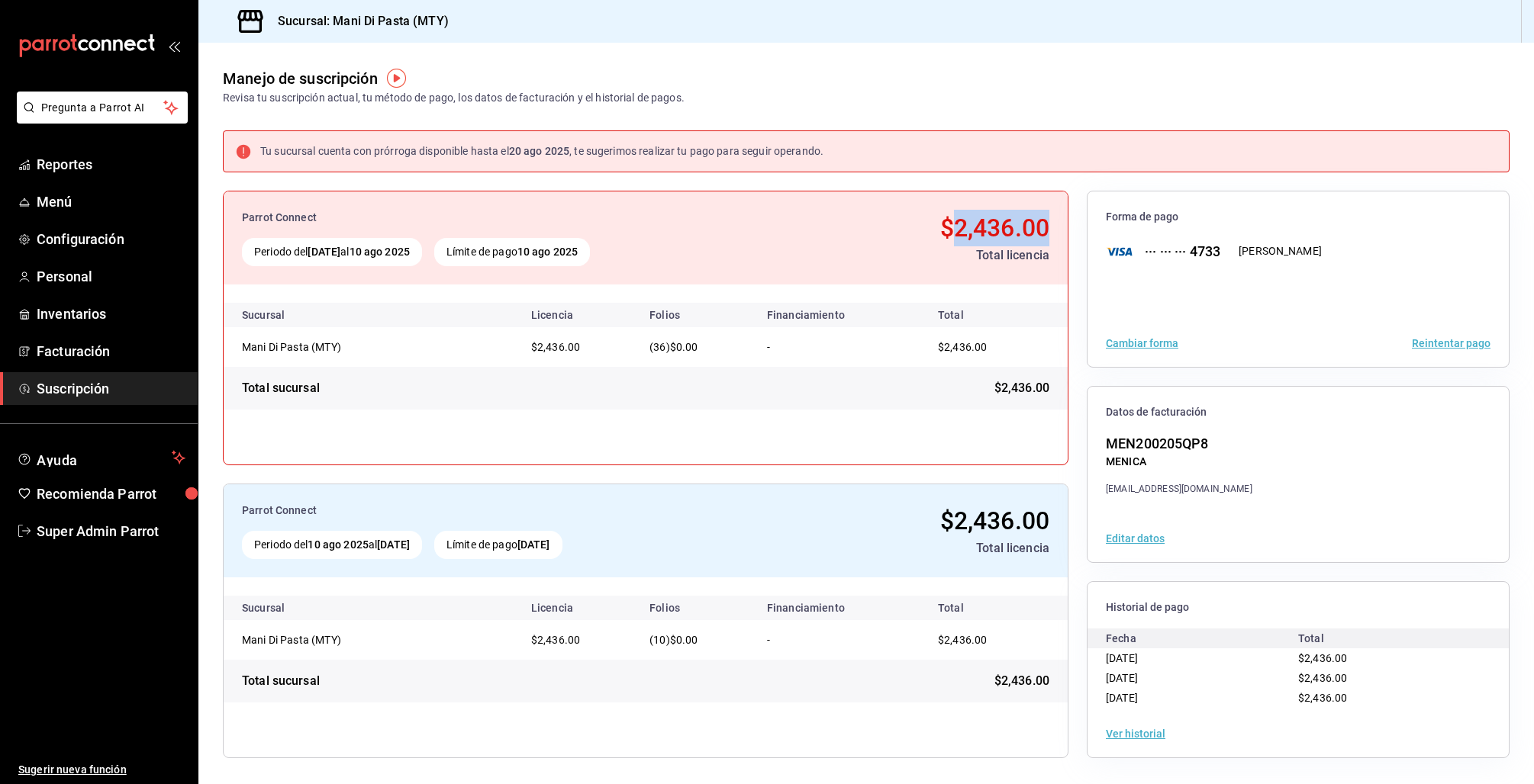
drag, startPoint x: 954, startPoint y: 229, endPoint x: 1051, endPoint y: 230, distance: 97.0
click at [1051, 230] on div "Parrot Connect Periodo del 10 jul 2025 al 10 ago 2025 Límite de pago 10 ago 202…" at bounding box center [646, 238] width 844 height 93
copy span "2,436.00"
click at [78, 535] on span "Super Admin Parrot" at bounding box center [111, 531] width 149 height 21
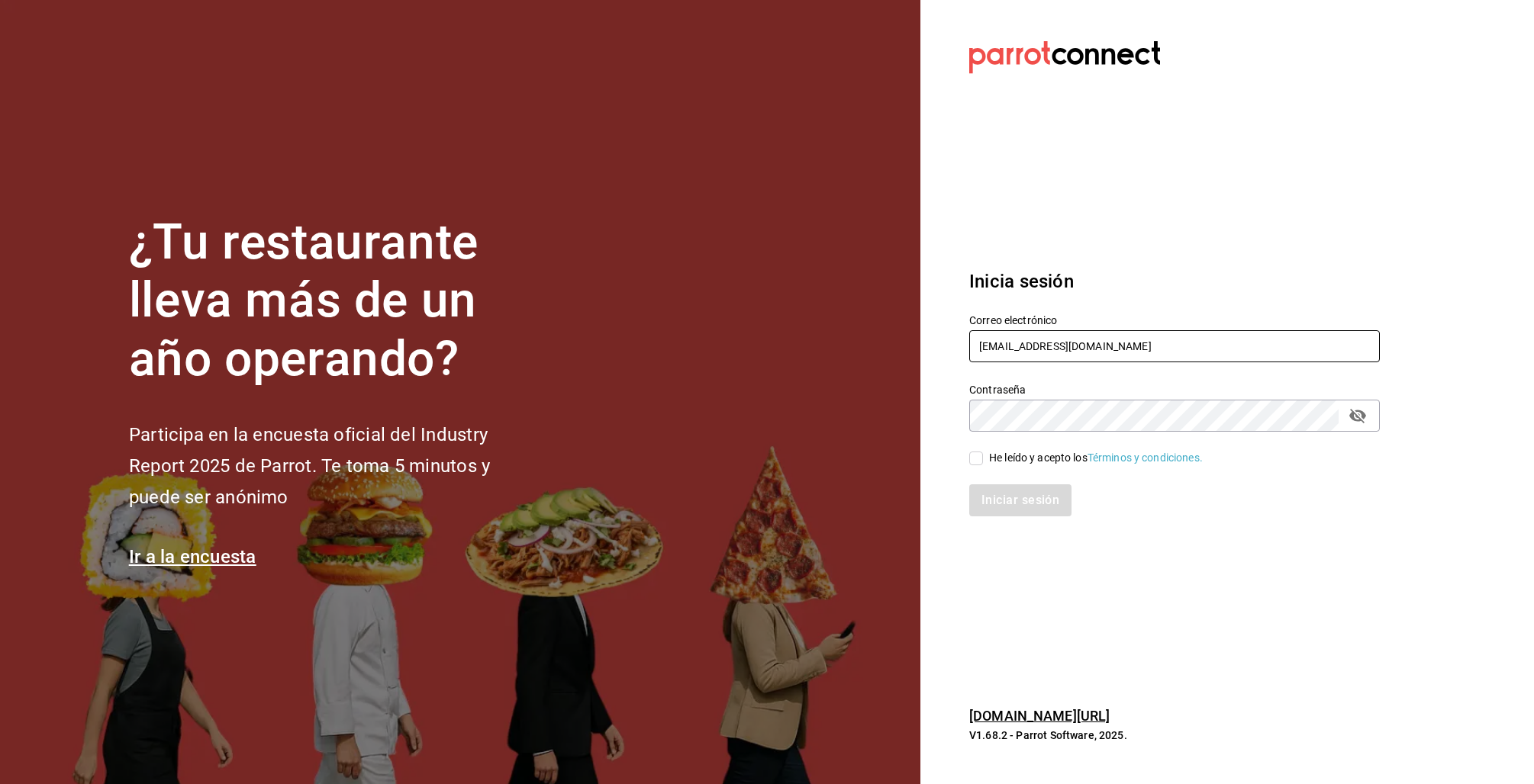
click at [1021, 347] on input "[EMAIL_ADDRESS][DOMAIN_NAME]" at bounding box center [1174, 346] width 410 height 32
type input "kboneless@tij.com"
click at [1022, 455] on div "He leído y acepto los Términos y condiciones." at bounding box center [1096, 458] width 214 height 16
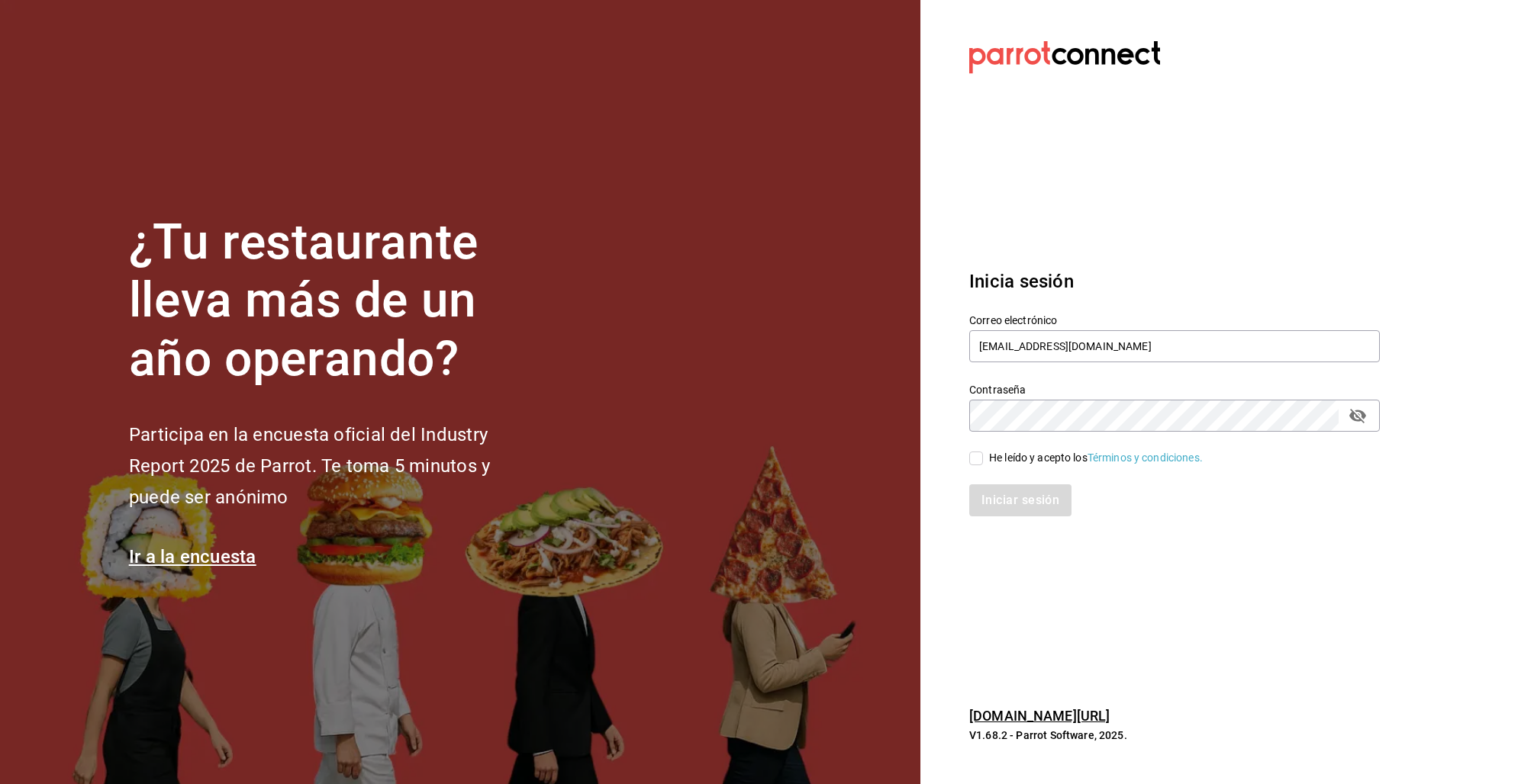
click at [983, 455] on input "He leído y acepto los Términos y condiciones." at bounding box center [976, 459] width 14 height 14
checkbox input "true"
click at [1008, 488] on button "Iniciar sesión" at bounding box center [1021, 501] width 104 height 32
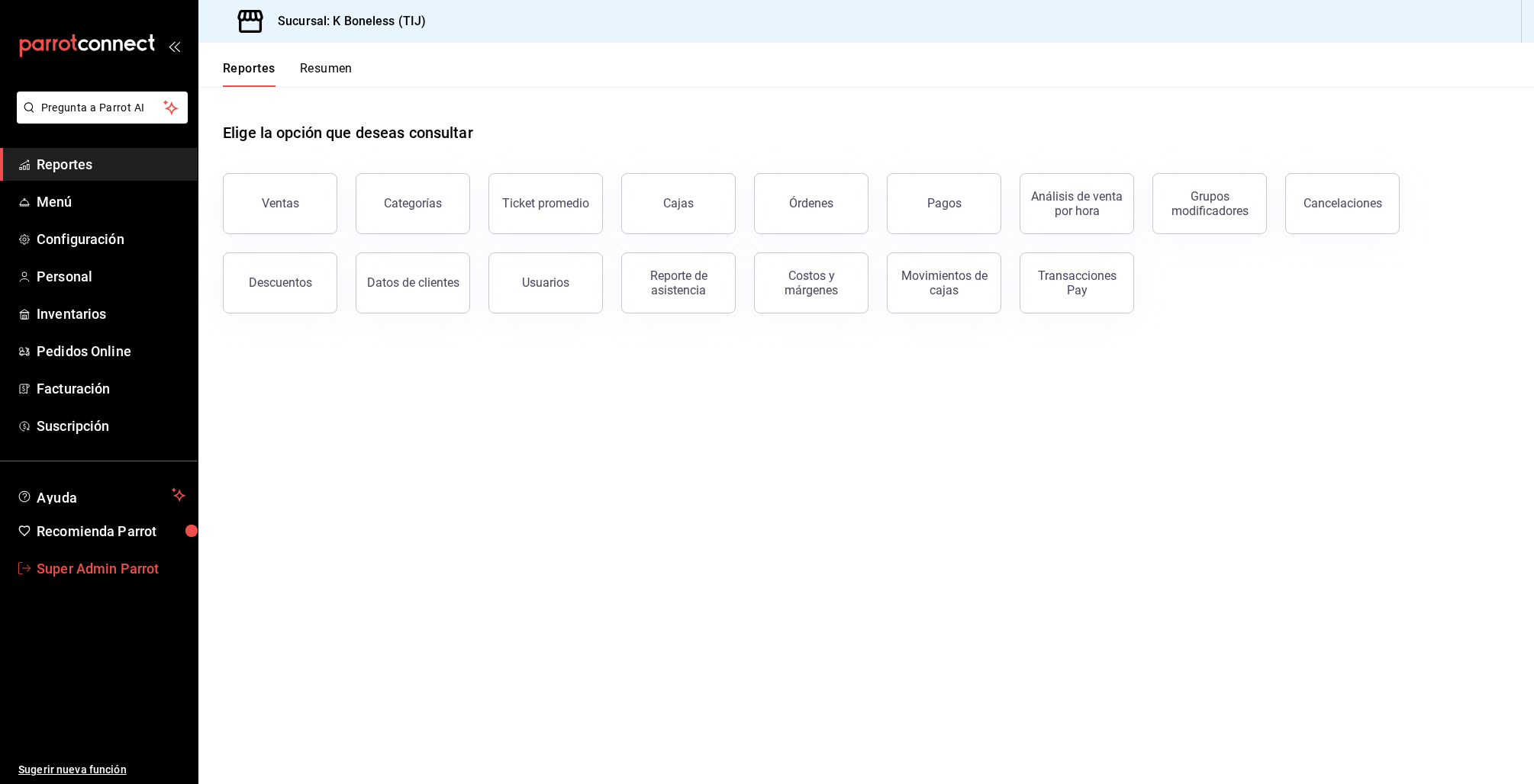
click at [58, 572] on span "Super Admin Parrot" at bounding box center [111, 569] width 149 height 21
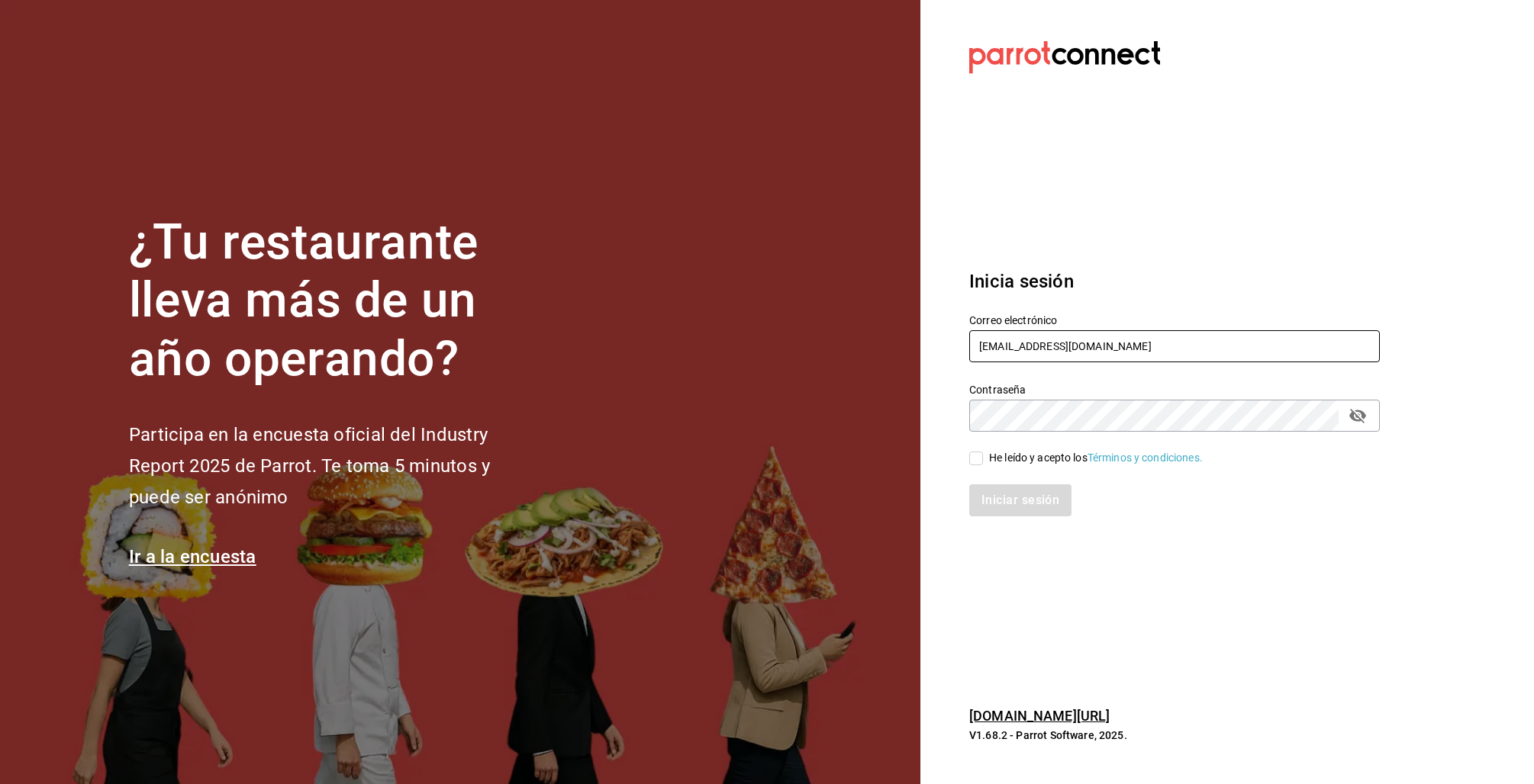
click at [1012, 349] on input "[EMAIL_ADDRESS][DOMAIN_NAME]" at bounding box center [1174, 346] width 410 height 32
click at [1012, 348] on input "[EMAIL_ADDRESS][DOMAIN_NAME]" at bounding box center [1174, 346] width 410 height 32
type input "[EMAIL_ADDRESS][DOMAIN_NAME]"
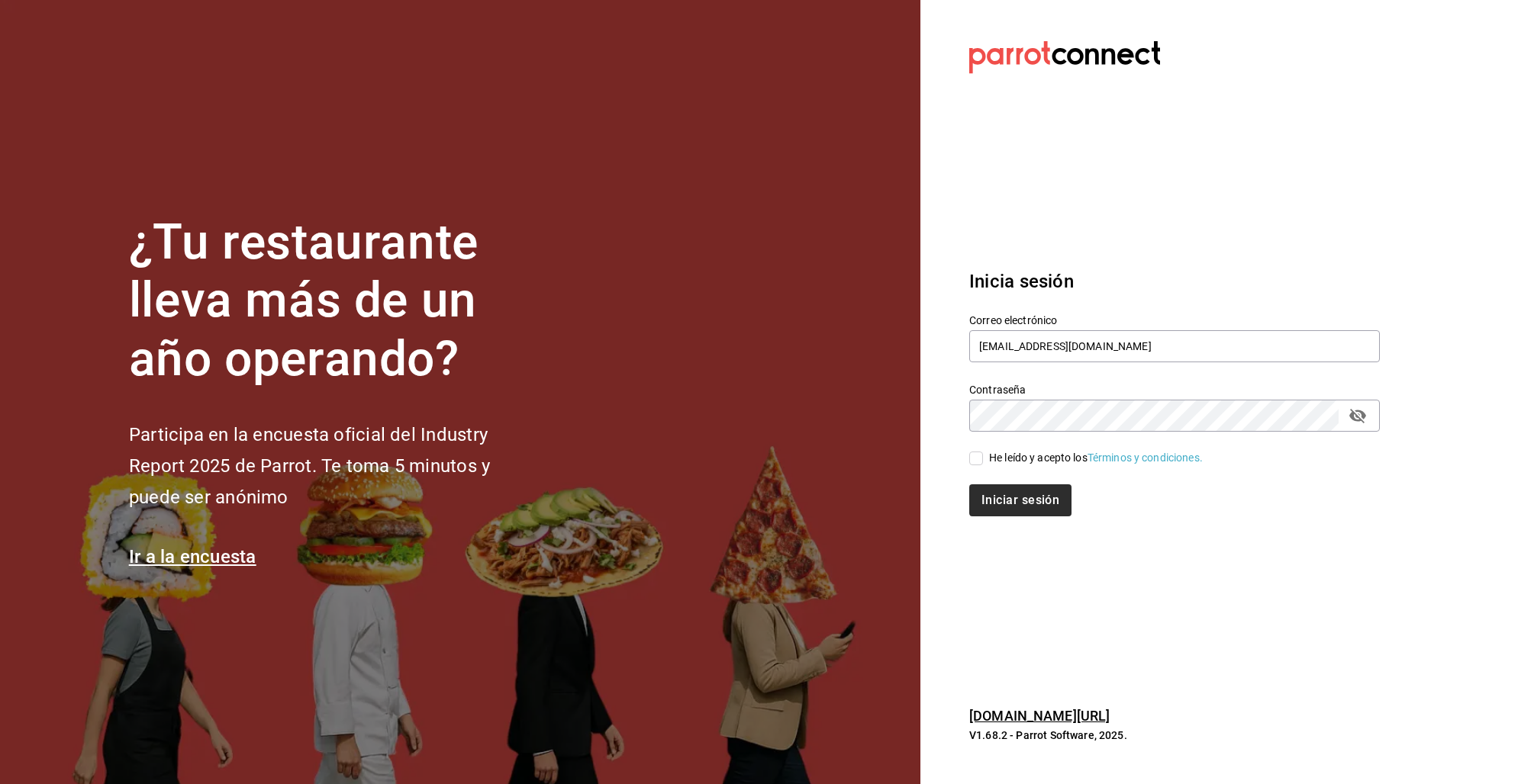
drag, startPoint x: 973, startPoint y: 458, endPoint x: 997, endPoint y: 493, distance: 42.4
click at [973, 457] on input "He leído y acepto los Términos y condiciones." at bounding box center [976, 459] width 14 height 14
checkbox input "true"
click at [1004, 502] on button "Iniciar sesión" at bounding box center [1021, 501] width 104 height 32
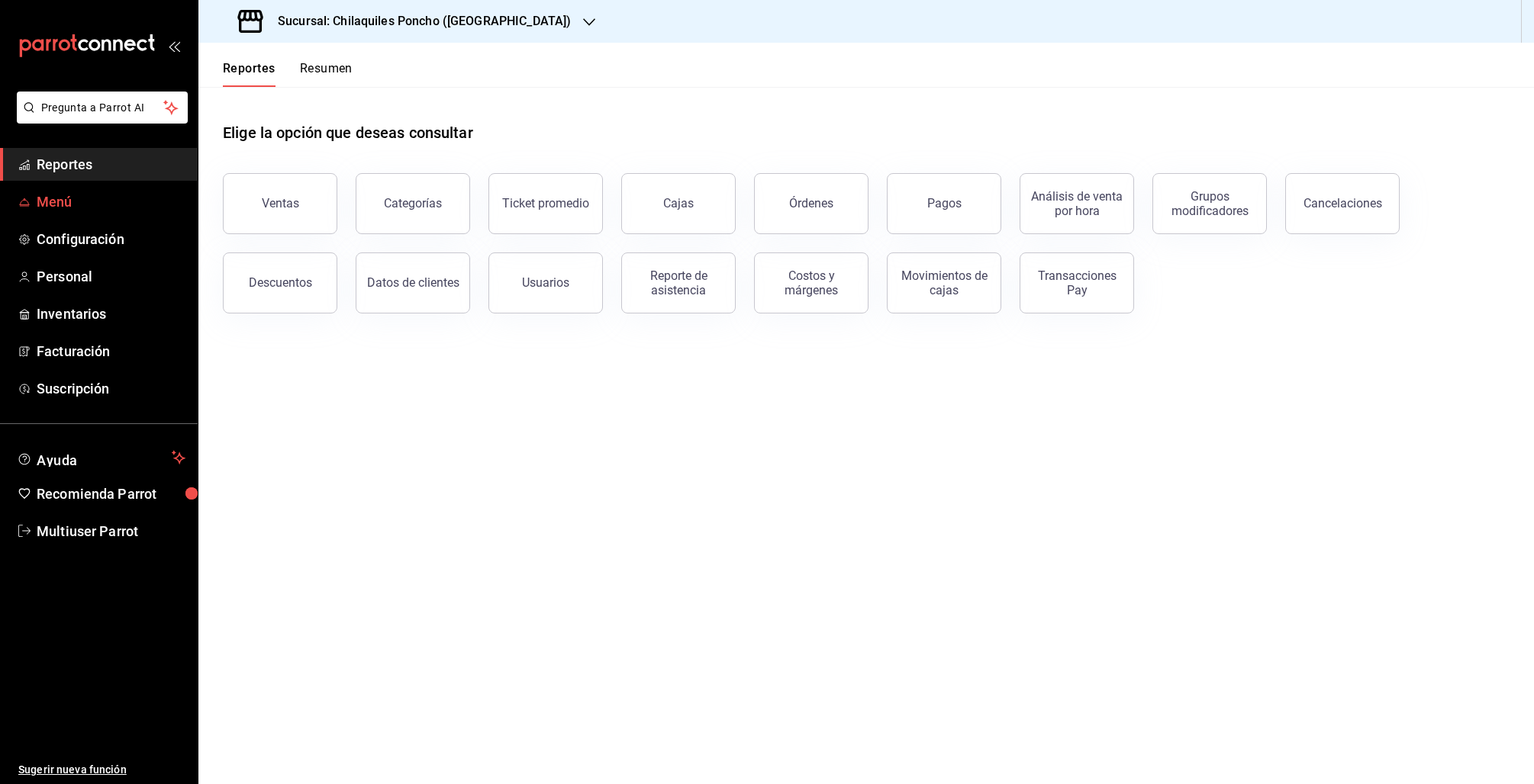
click at [69, 210] on span "Menú" at bounding box center [111, 202] width 149 height 21
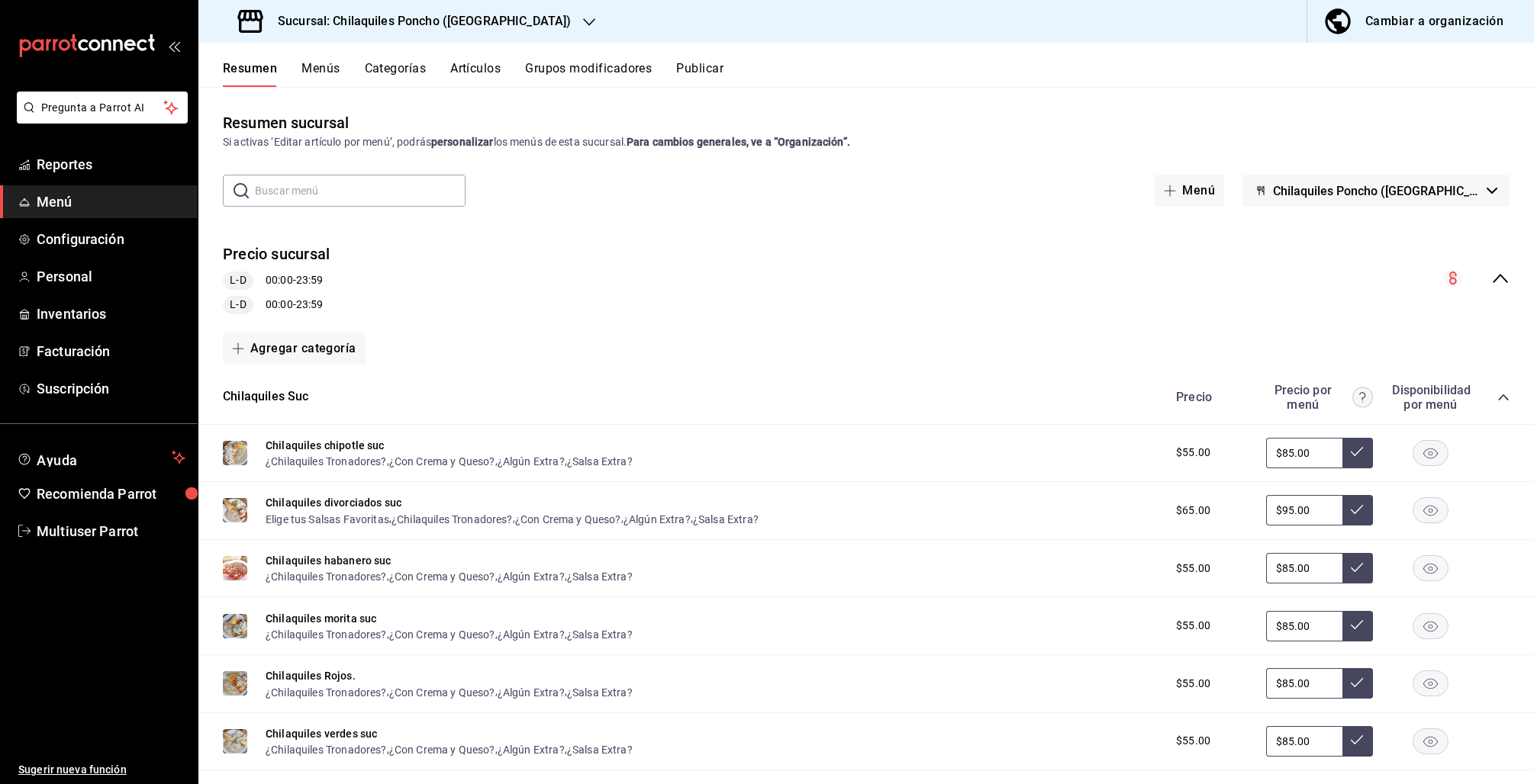
click at [1492, 284] on icon "collapse-menu-row" at bounding box center [1500, 279] width 18 height 18
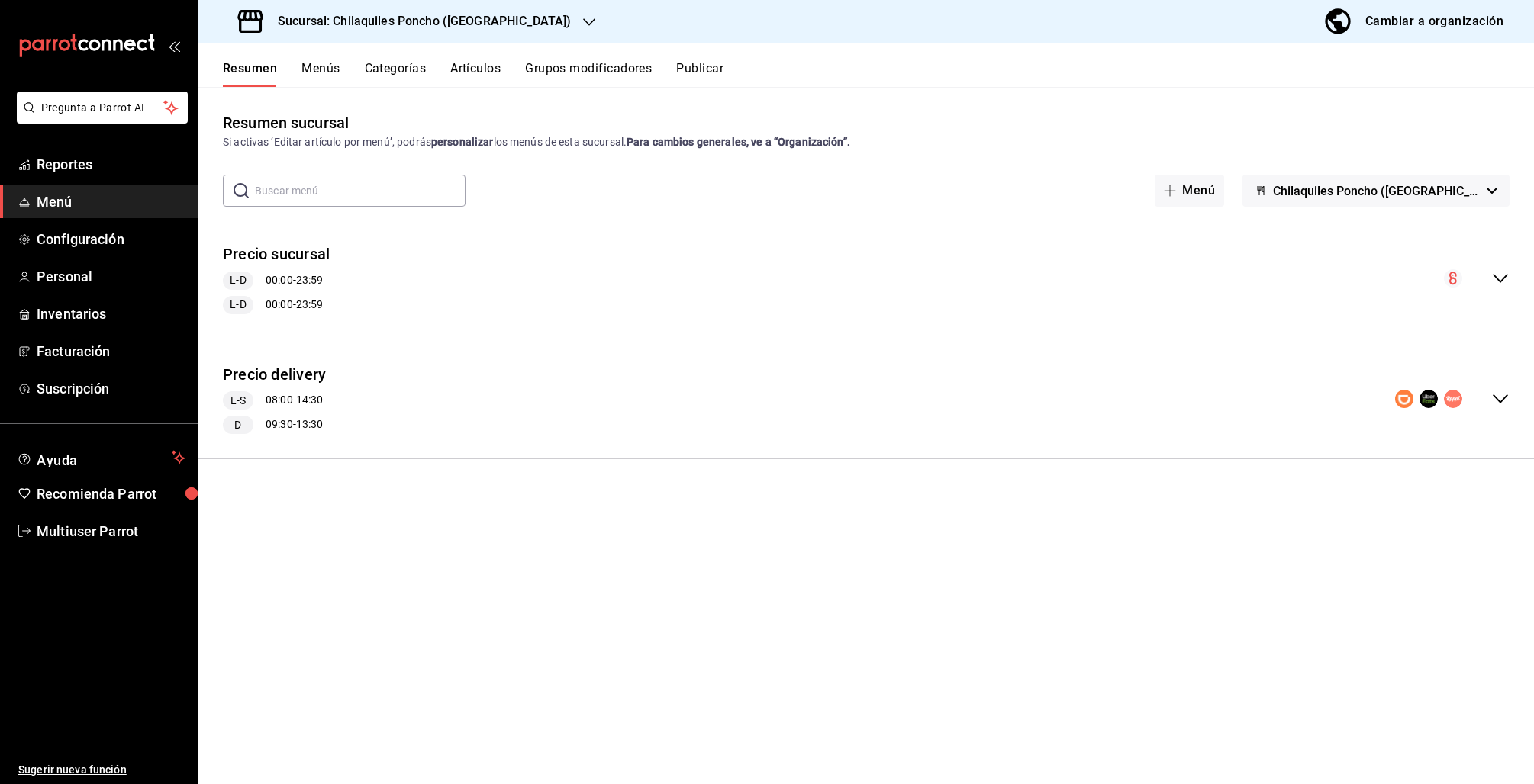
click at [1417, 38] on button "Cambiar a organización" at bounding box center [1414, 22] width 215 height 43
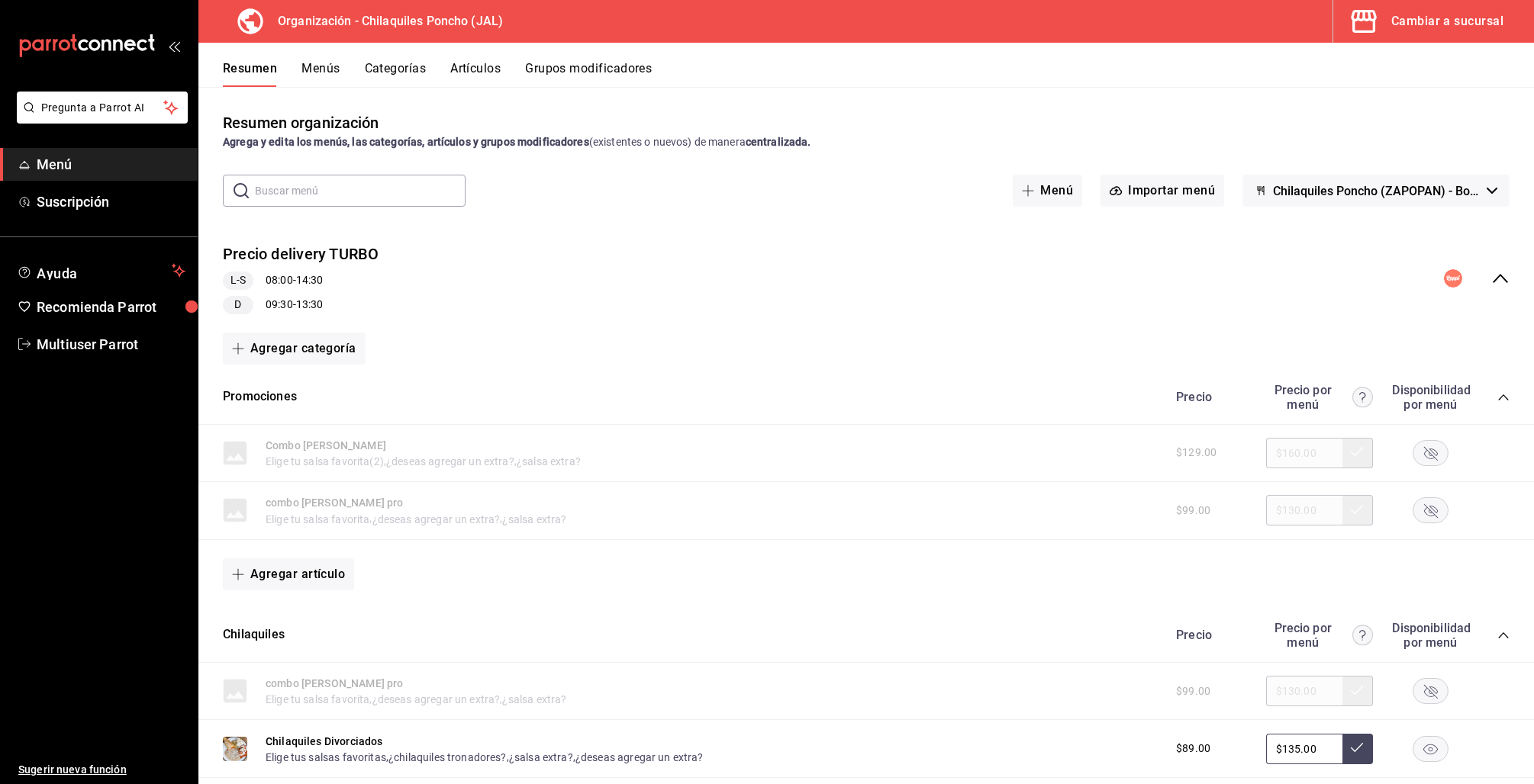
click at [1491, 275] on icon "collapse-menu-row" at bounding box center [1500, 279] width 18 height 18
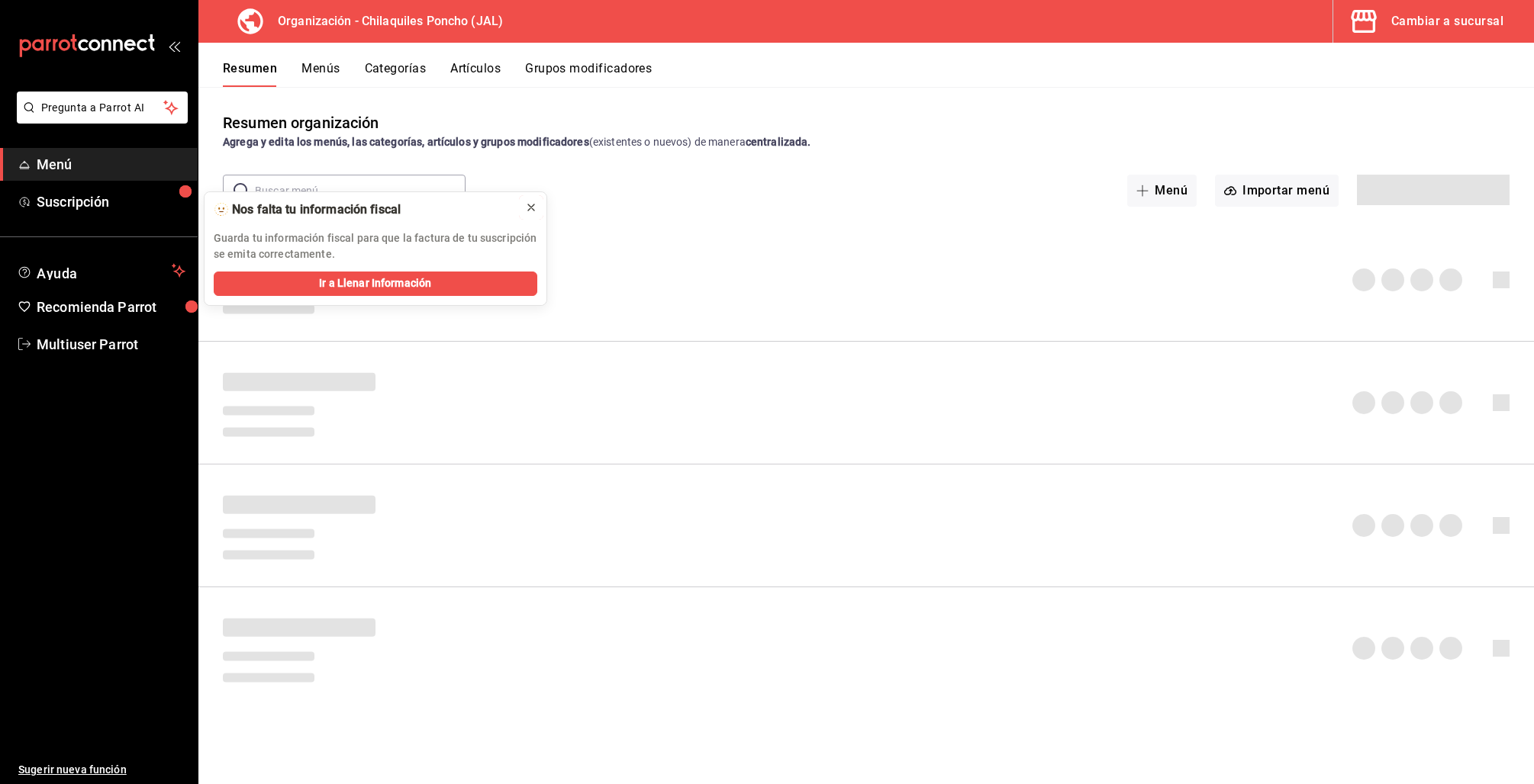
click at [531, 202] on icon at bounding box center [531, 208] width 12 height 12
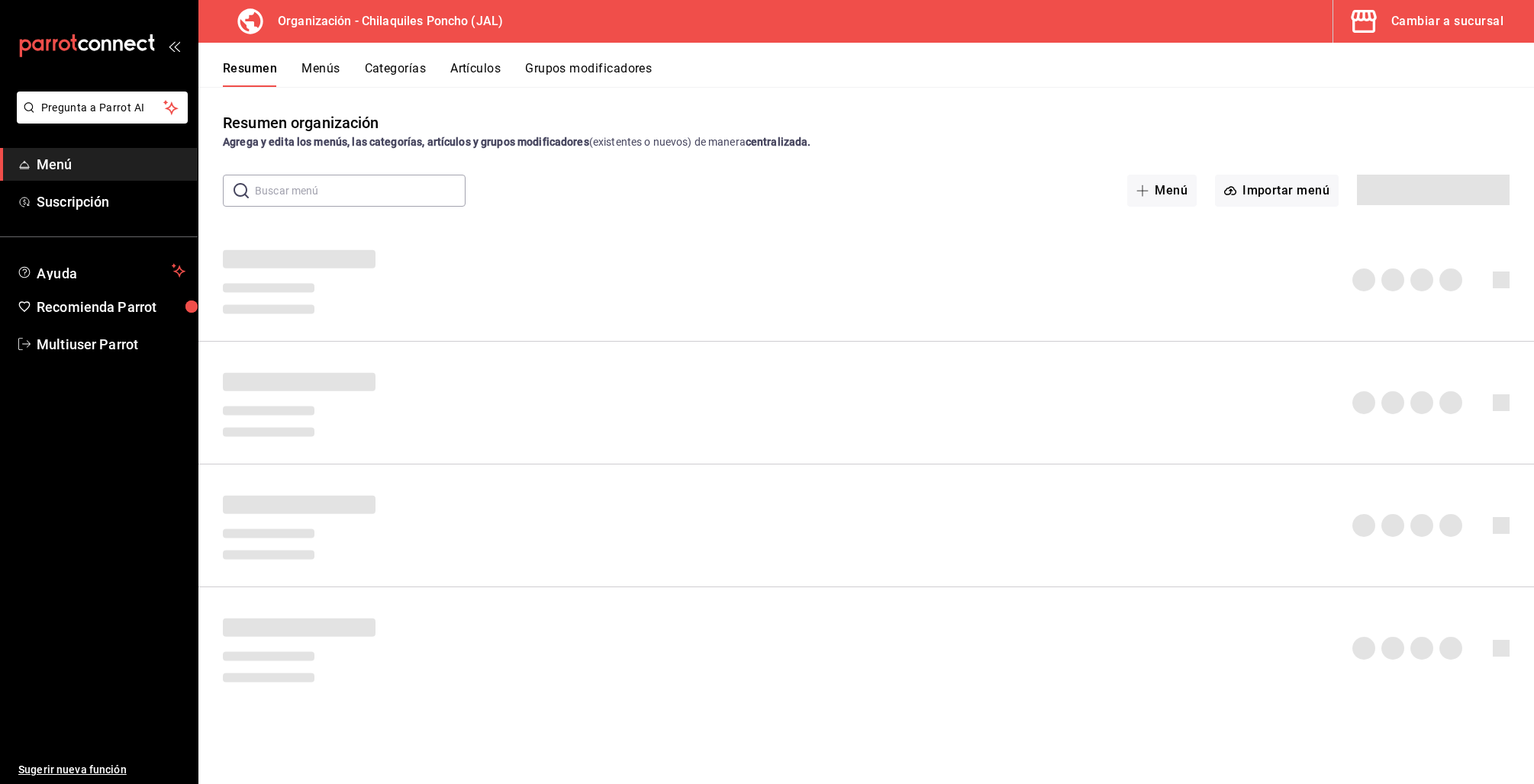
click at [322, 76] on button "Menús" at bounding box center [321, 74] width 38 height 26
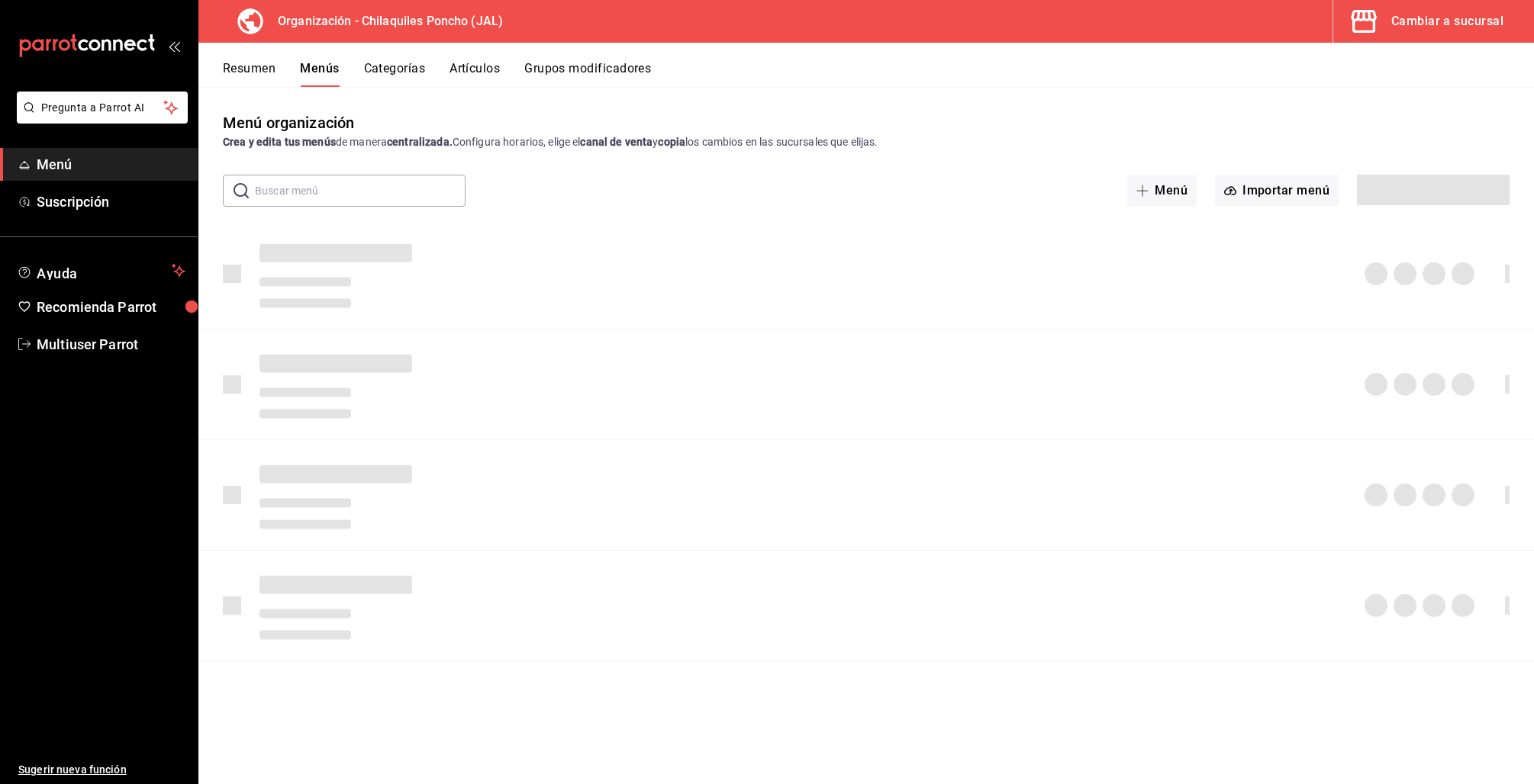
click at [251, 74] on button "Resumen" at bounding box center [249, 74] width 52 height 26
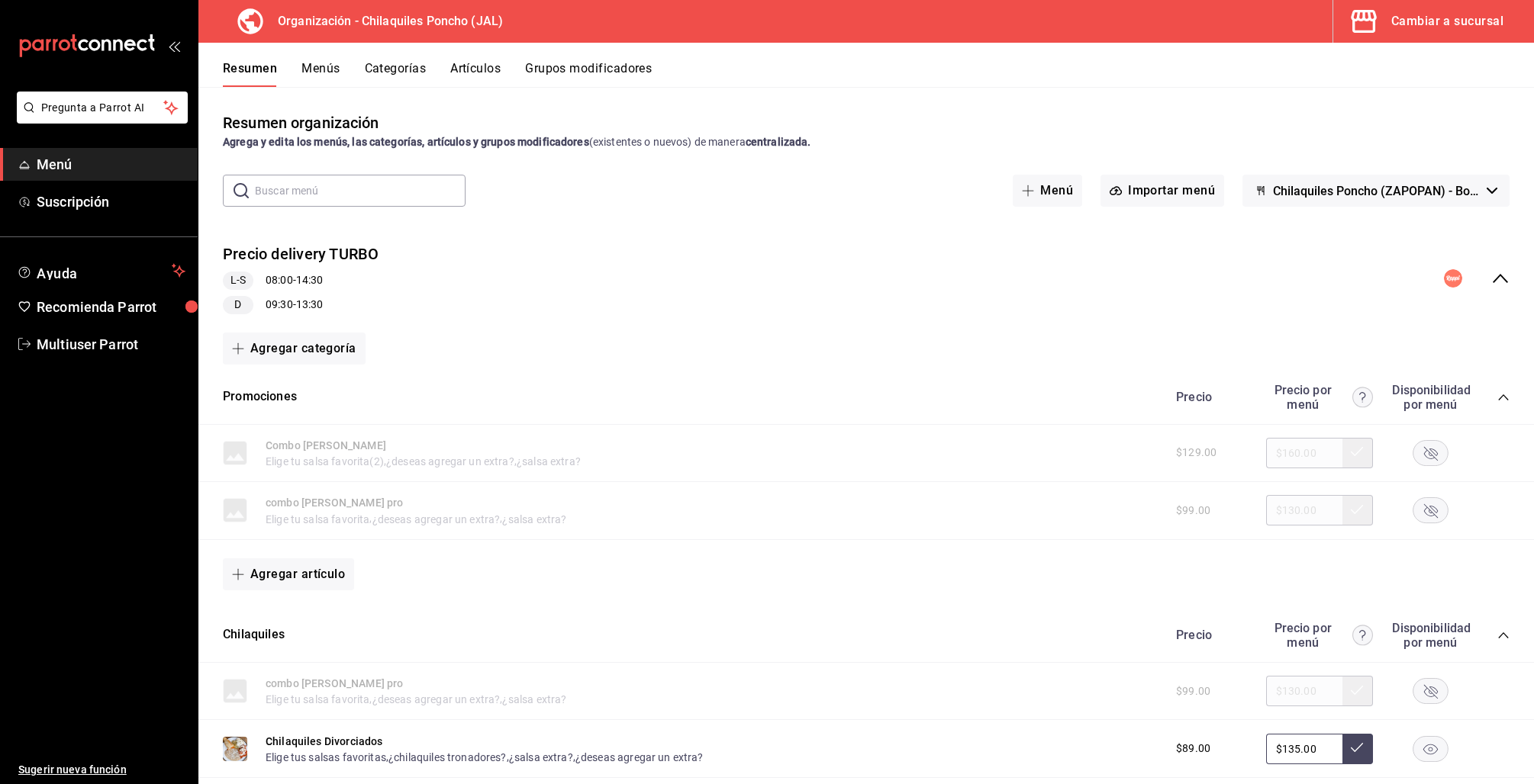
click at [1491, 279] on icon "collapse-menu-row" at bounding box center [1500, 279] width 18 height 18
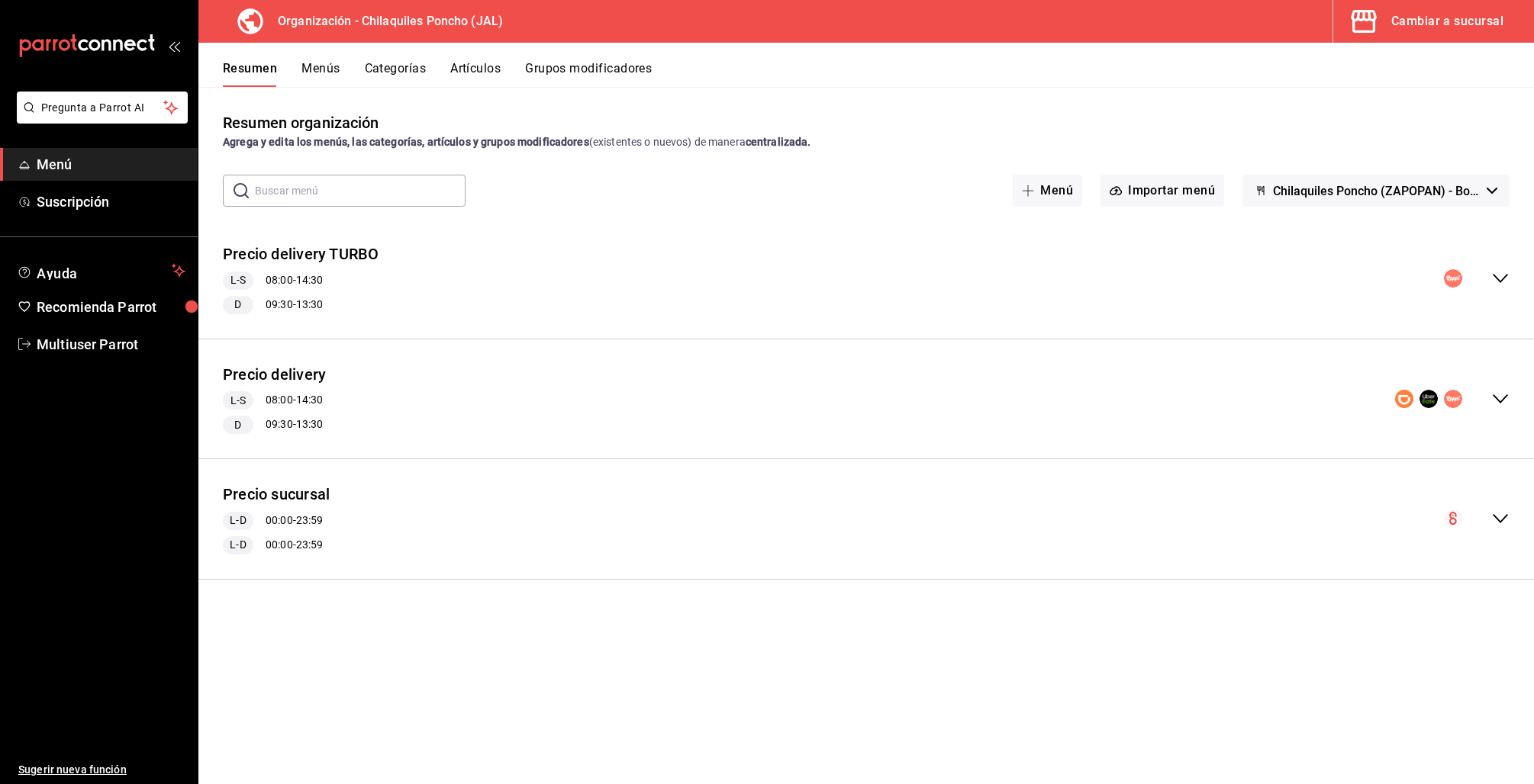
click at [1501, 510] on icon "collapse-menu-row" at bounding box center [1500, 519] width 18 height 18
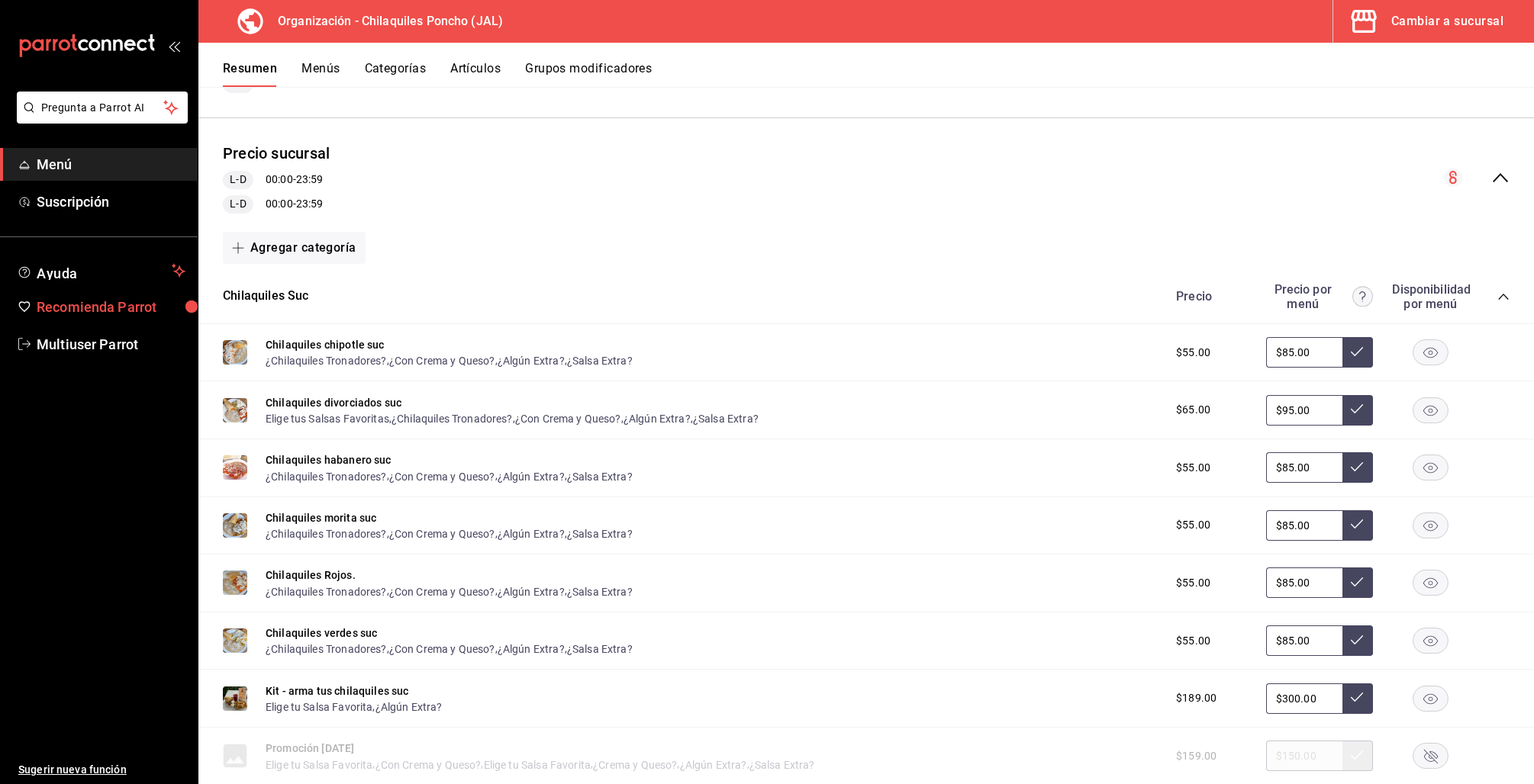
scroll to position [383, 0]
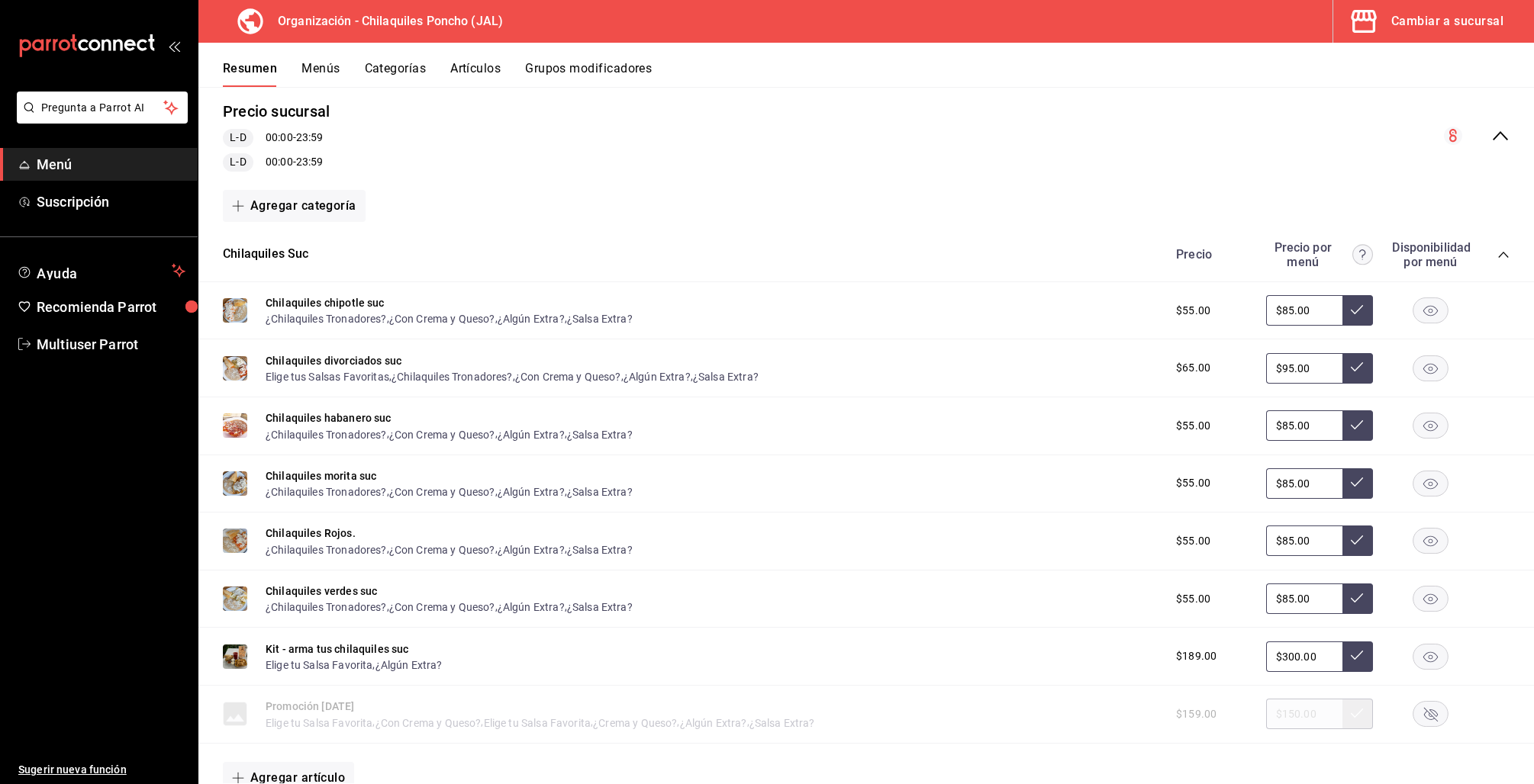
click at [1498, 254] on icon "collapse-category-row" at bounding box center [1502, 255] width 10 height 6
click at [1497, 254] on icon "collapse-category-row" at bounding box center [1503, 255] width 12 height 12
click at [1498, 254] on icon "collapse-category-row" at bounding box center [1502, 255] width 10 height 6
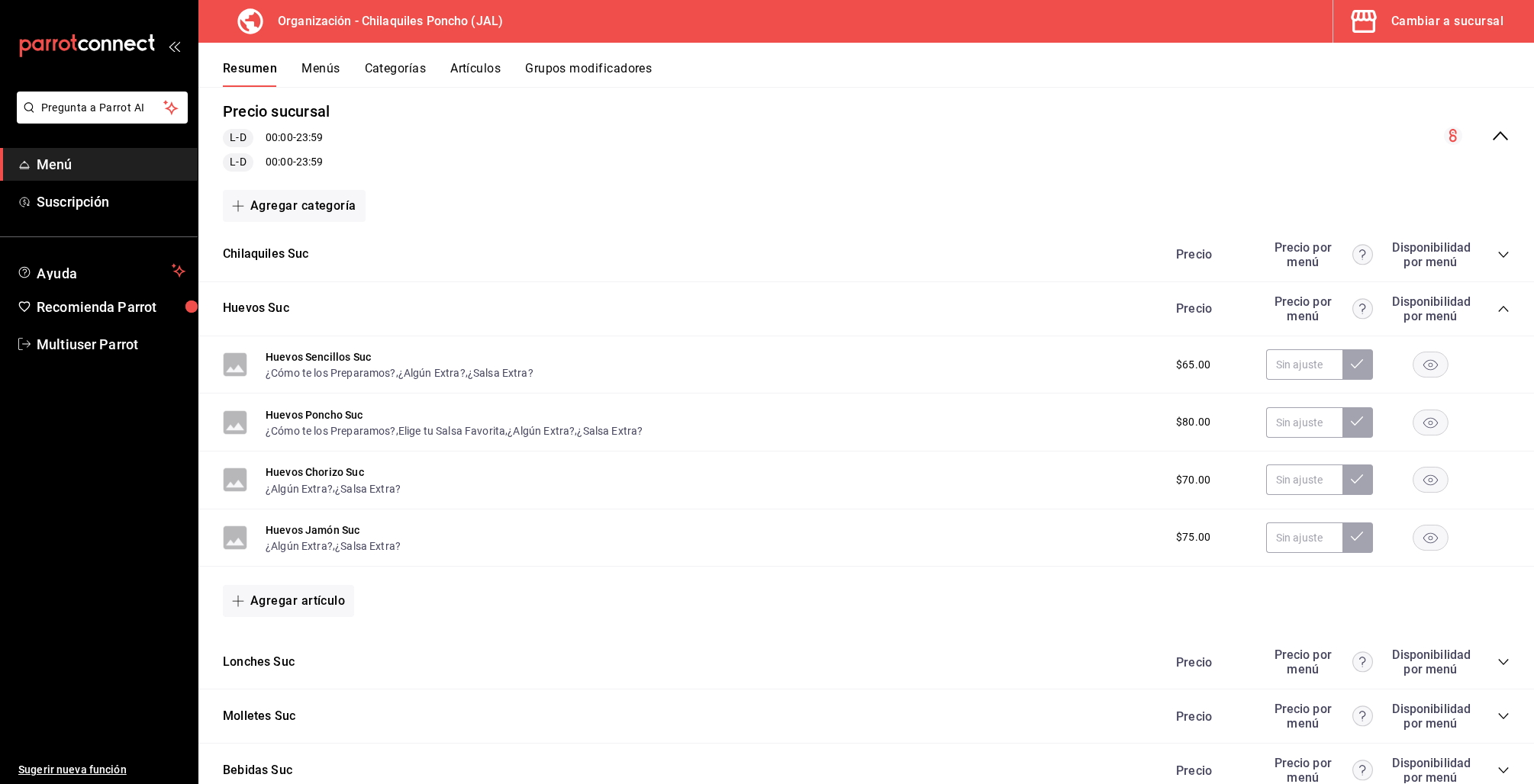
click at [1497, 257] on icon "collapse-category-row" at bounding box center [1503, 255] width 12 height 12
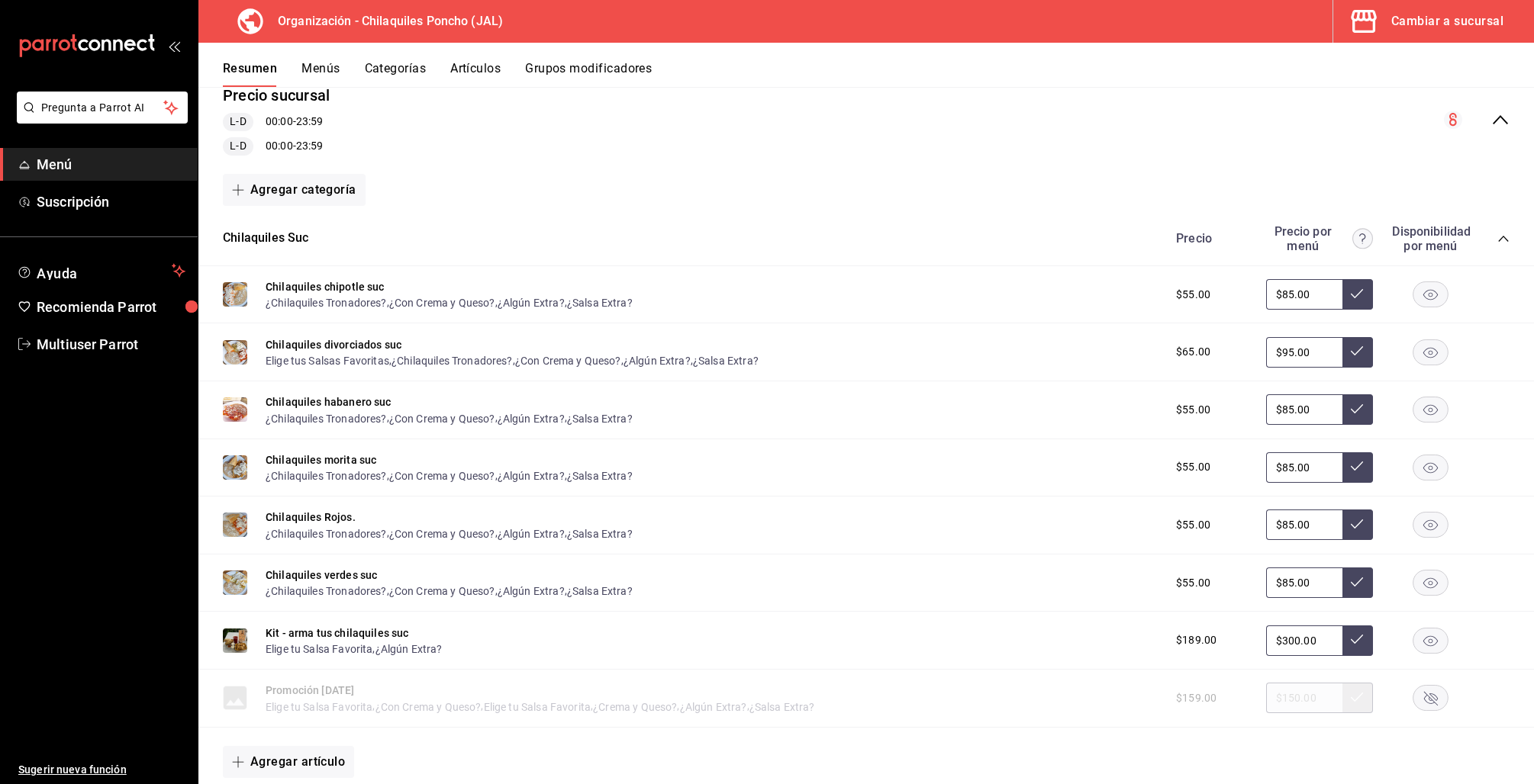
scroll to position [402, 0]
click at [1428, 24] on div "Cambiar a sucursal" at bounding box center [1447, 22] width 112 height 22
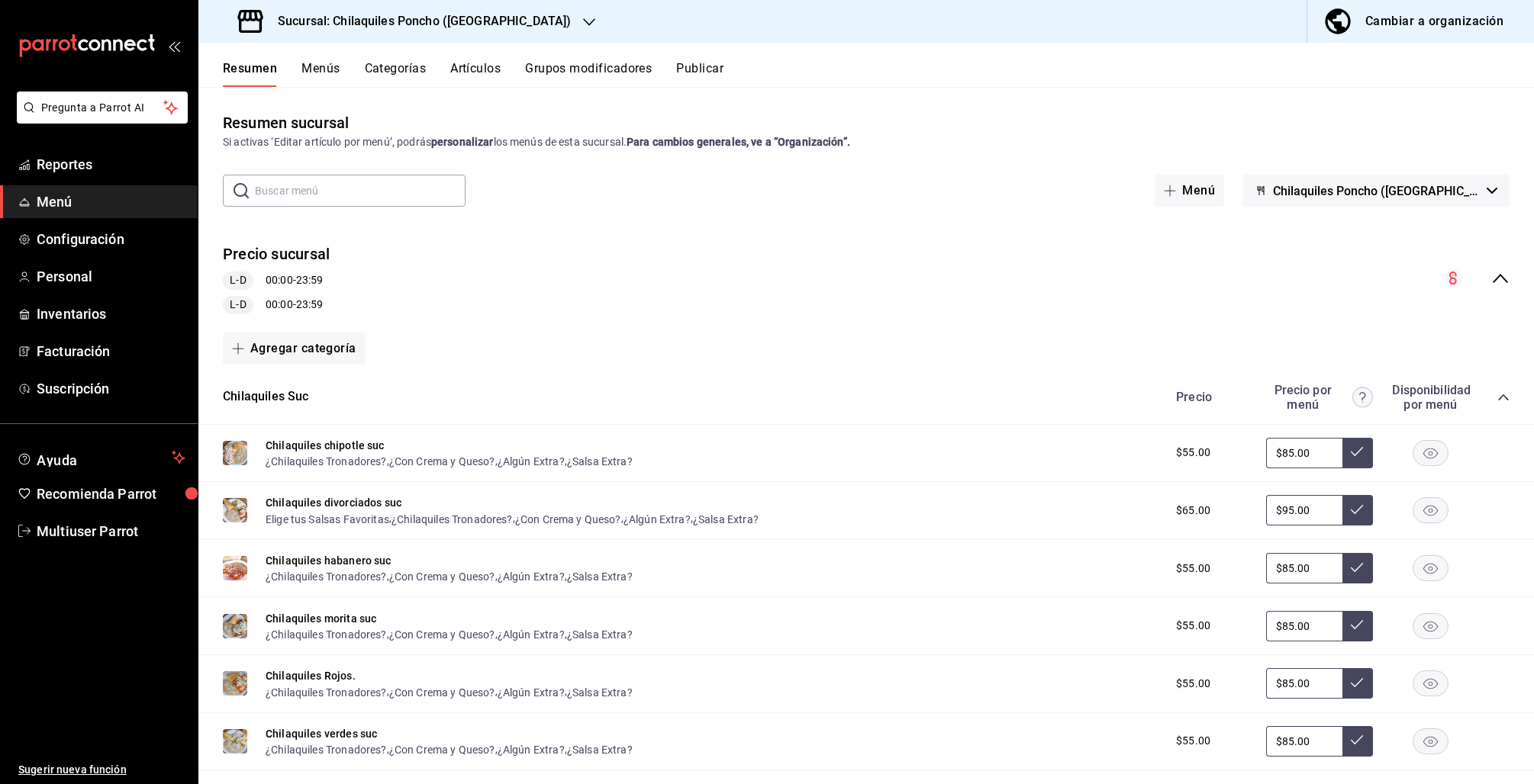
click at [1498, 397] on icon "collapse-category-row" at bounding box center [1502, 398] width 10 height 6
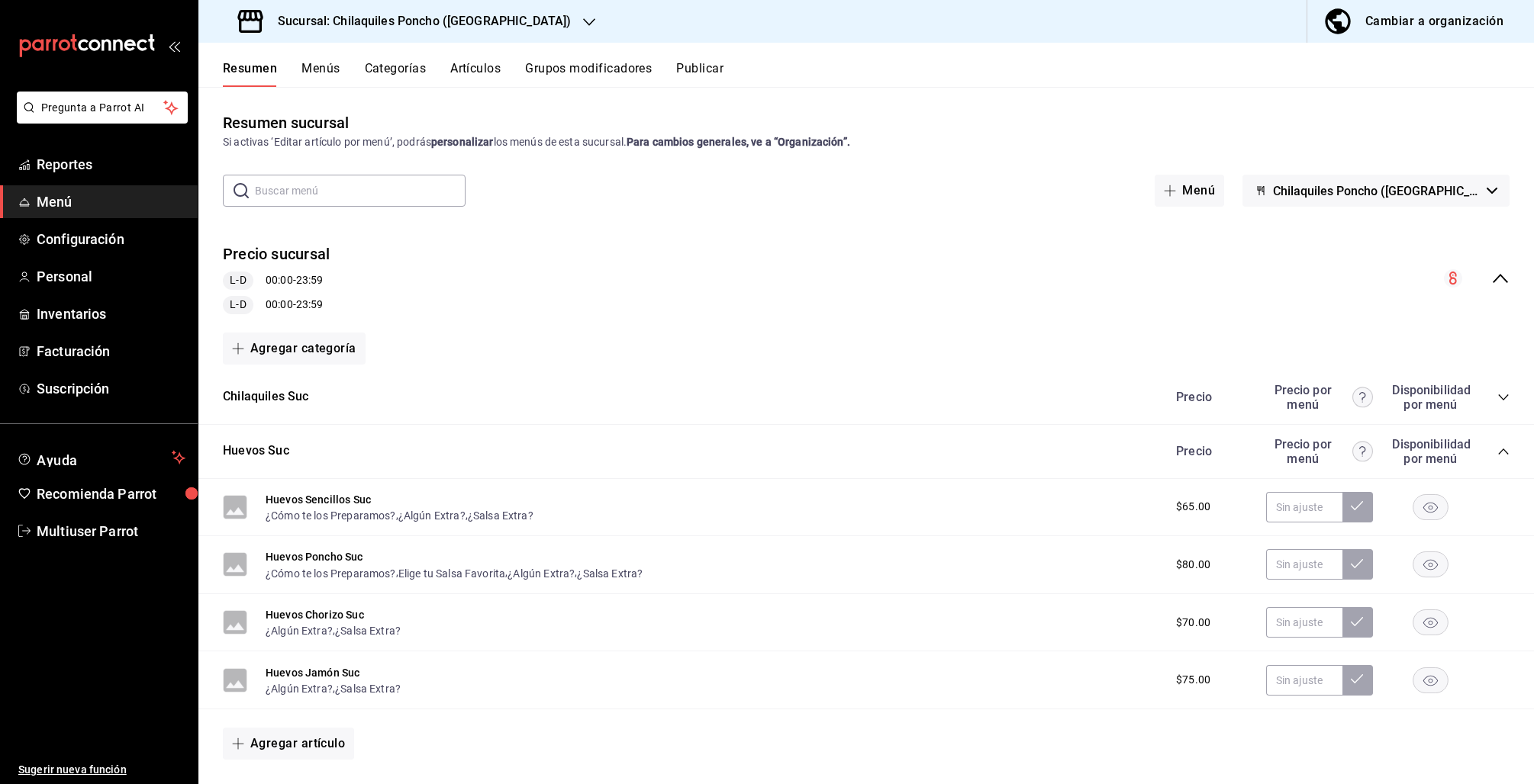
click at [1497, 397] on icon "collapse-category-row" at bounding box center [1503, 398] width 12 height 12
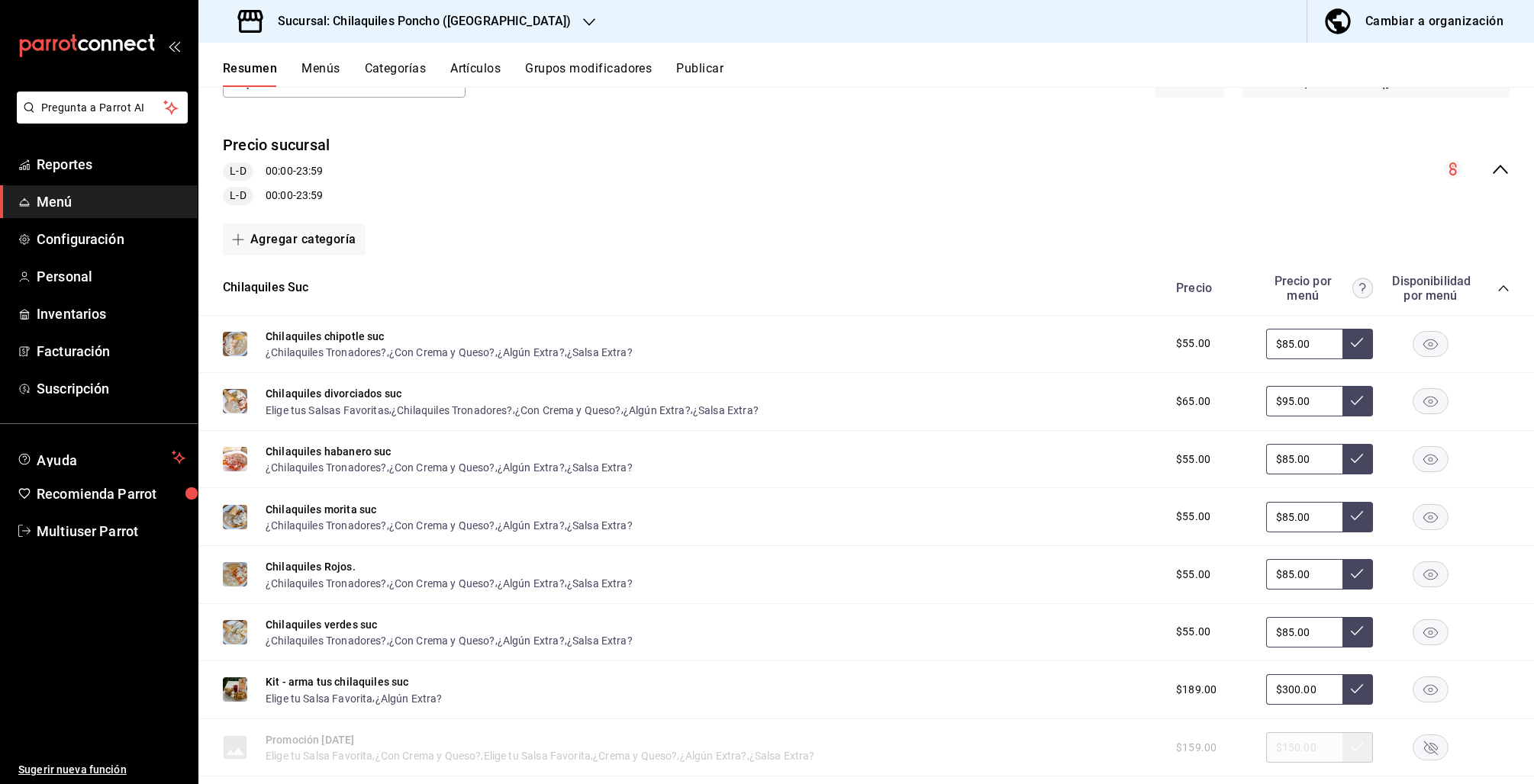
scroll to position [204, 0]
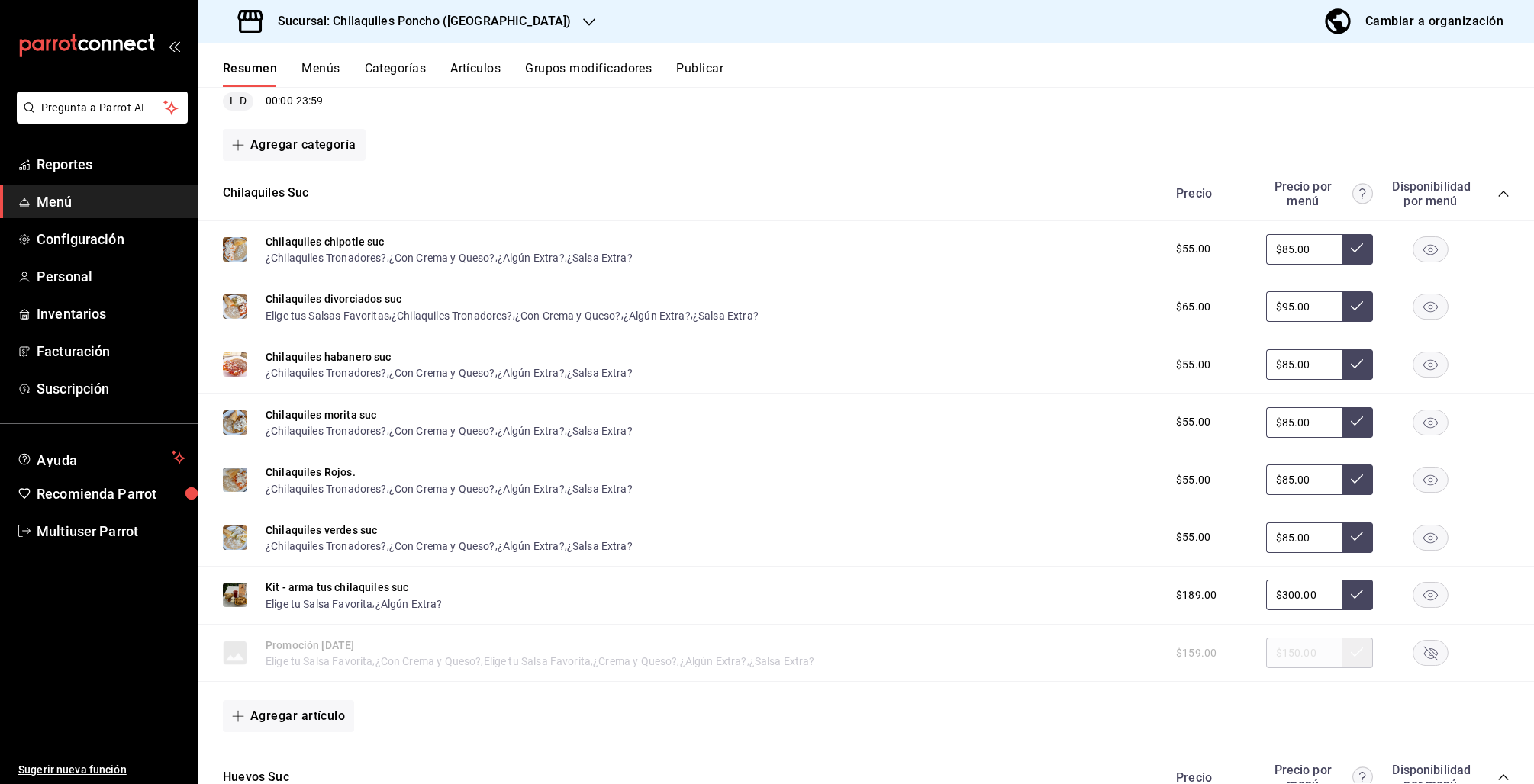
click at [324, 76] on button "Menús" at bounding box center [321, 74] width 38 height 26
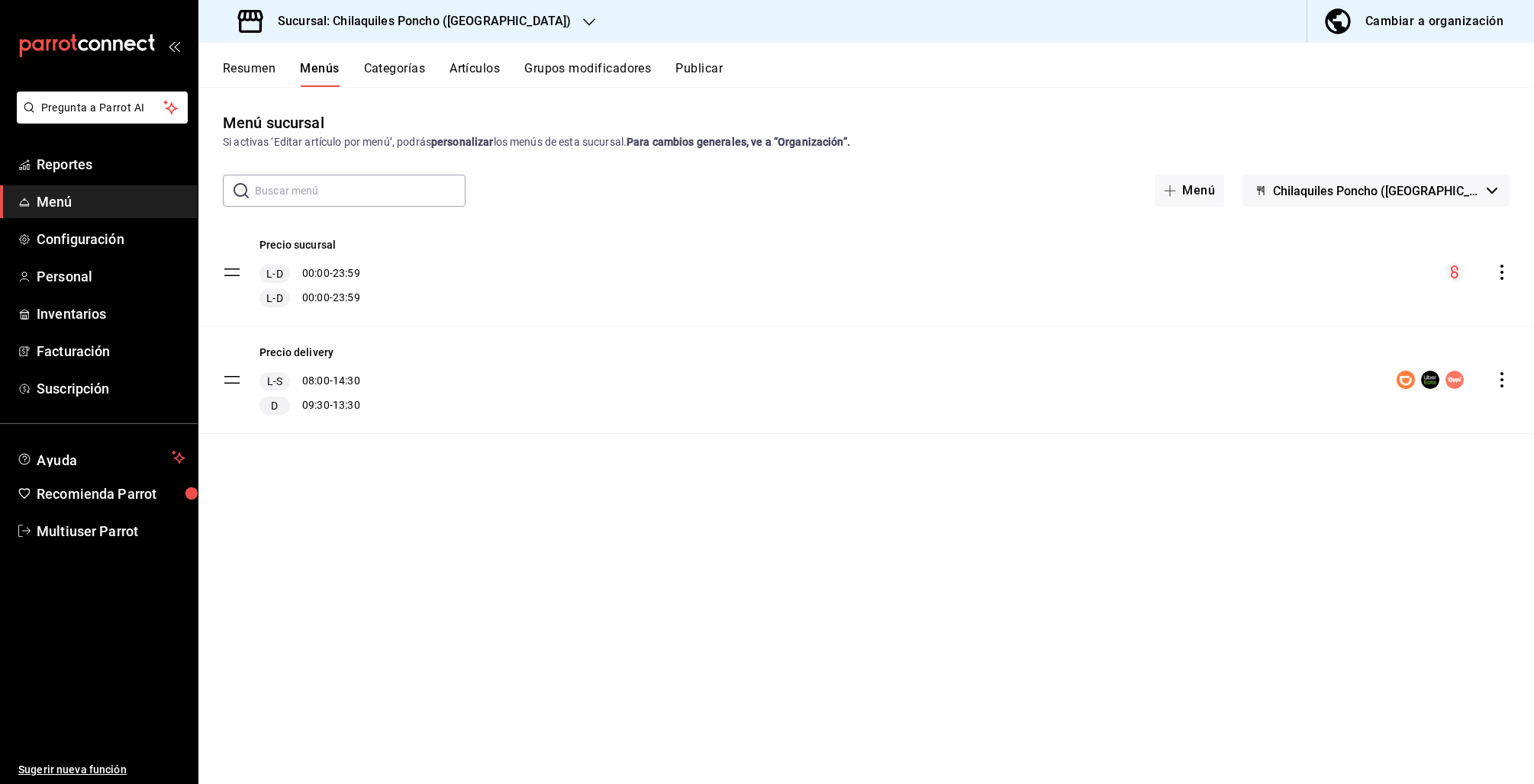
click at [260, 62] on button "Resumen" at bounding box center [249, 74] width 52 height 26
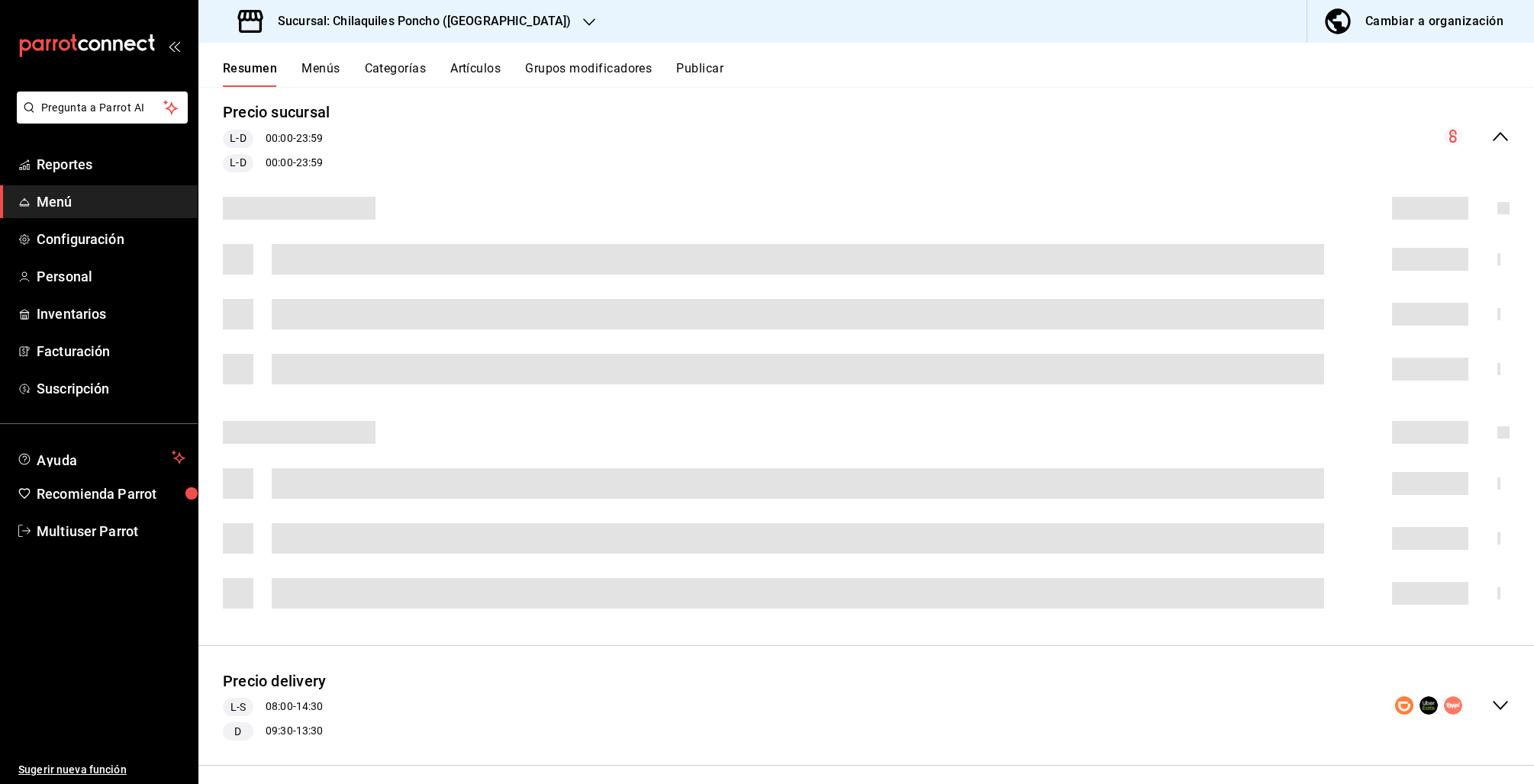
scroll to position [154, 0]
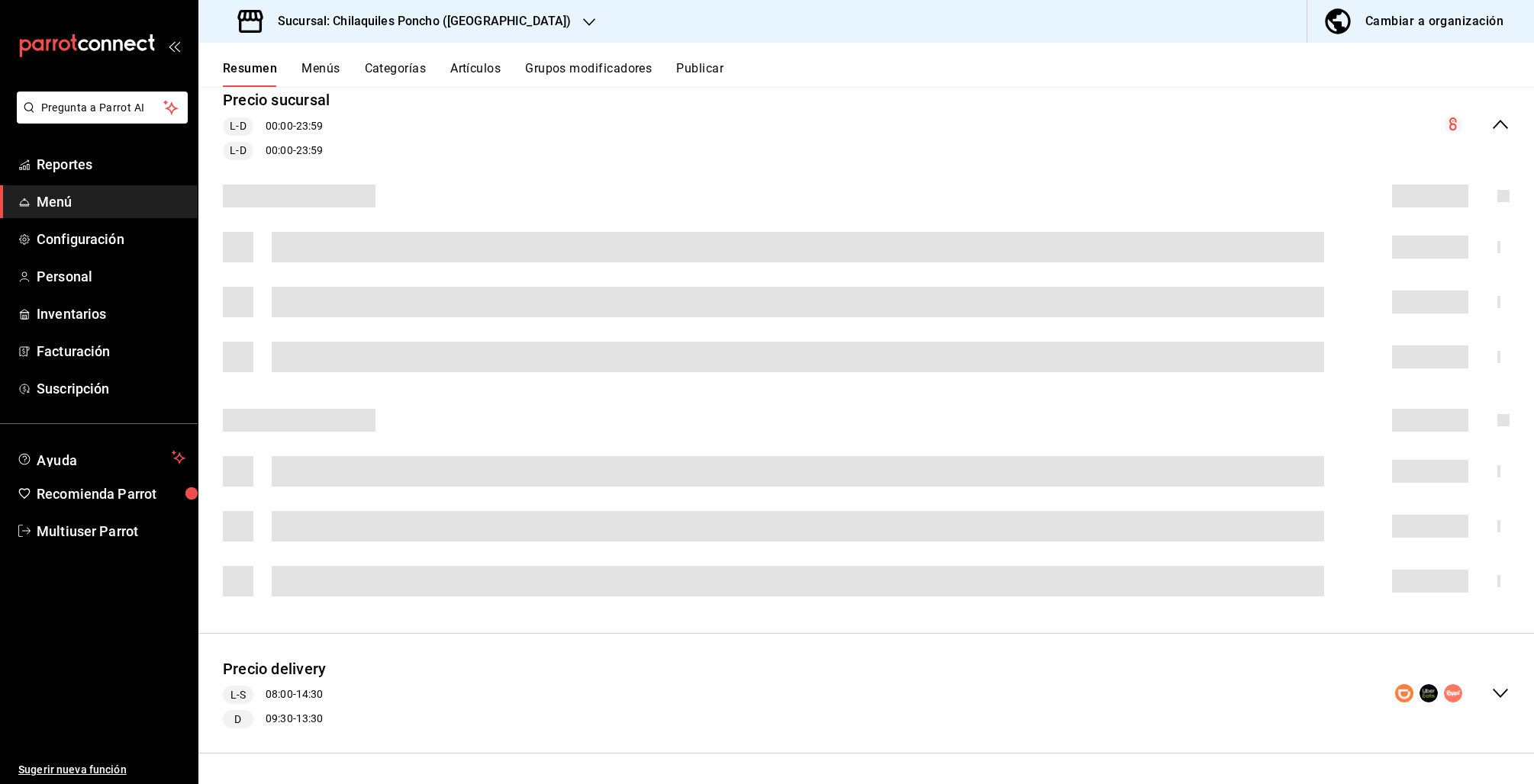
click at [1491, 124] on icon "collapse-menu-row" at bounding box center [1500, 125] width 18 height 18
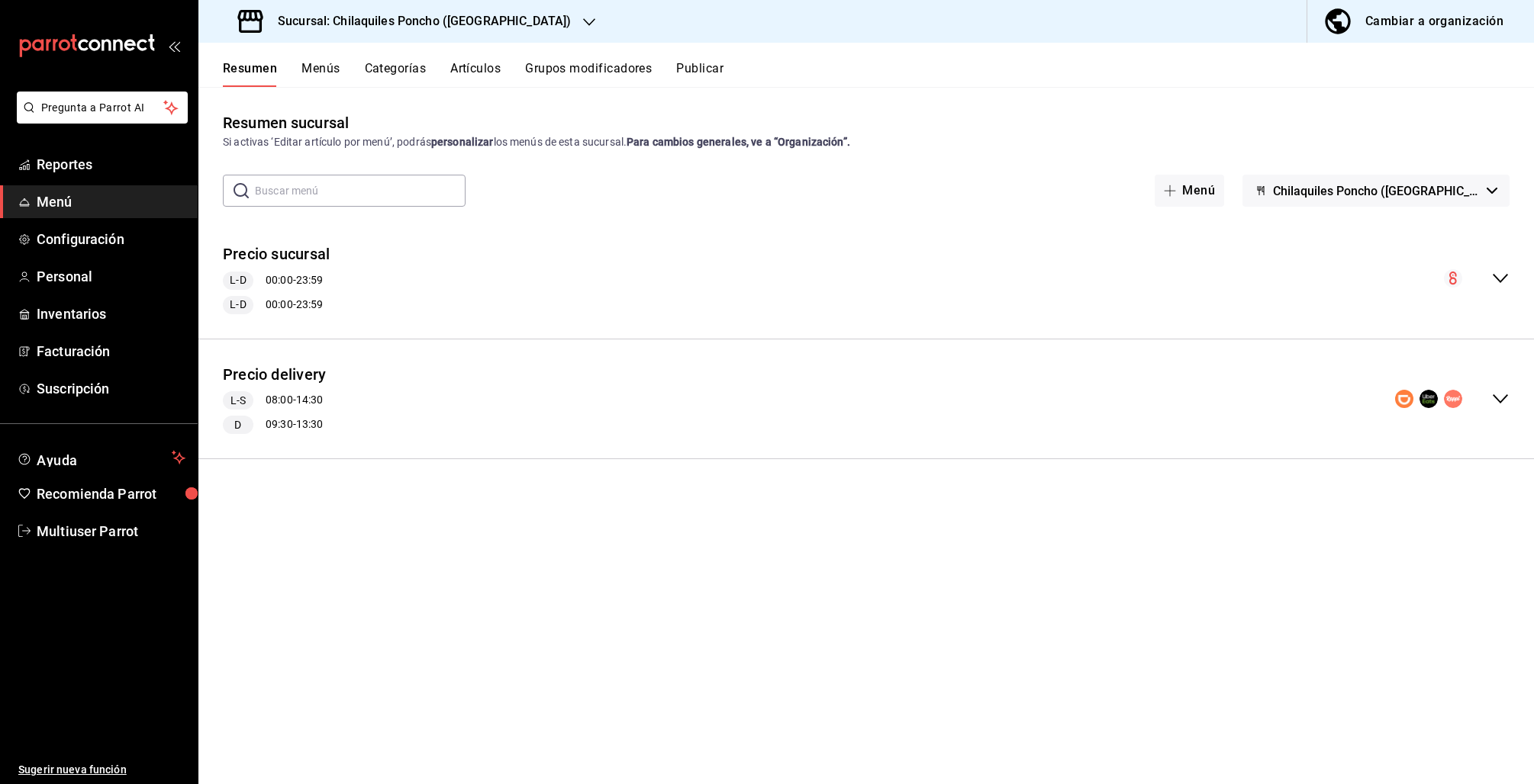
click at [1502, 279] on icon "collapse-menu-row" at bounding box center [1500, 279] width 15 height 9
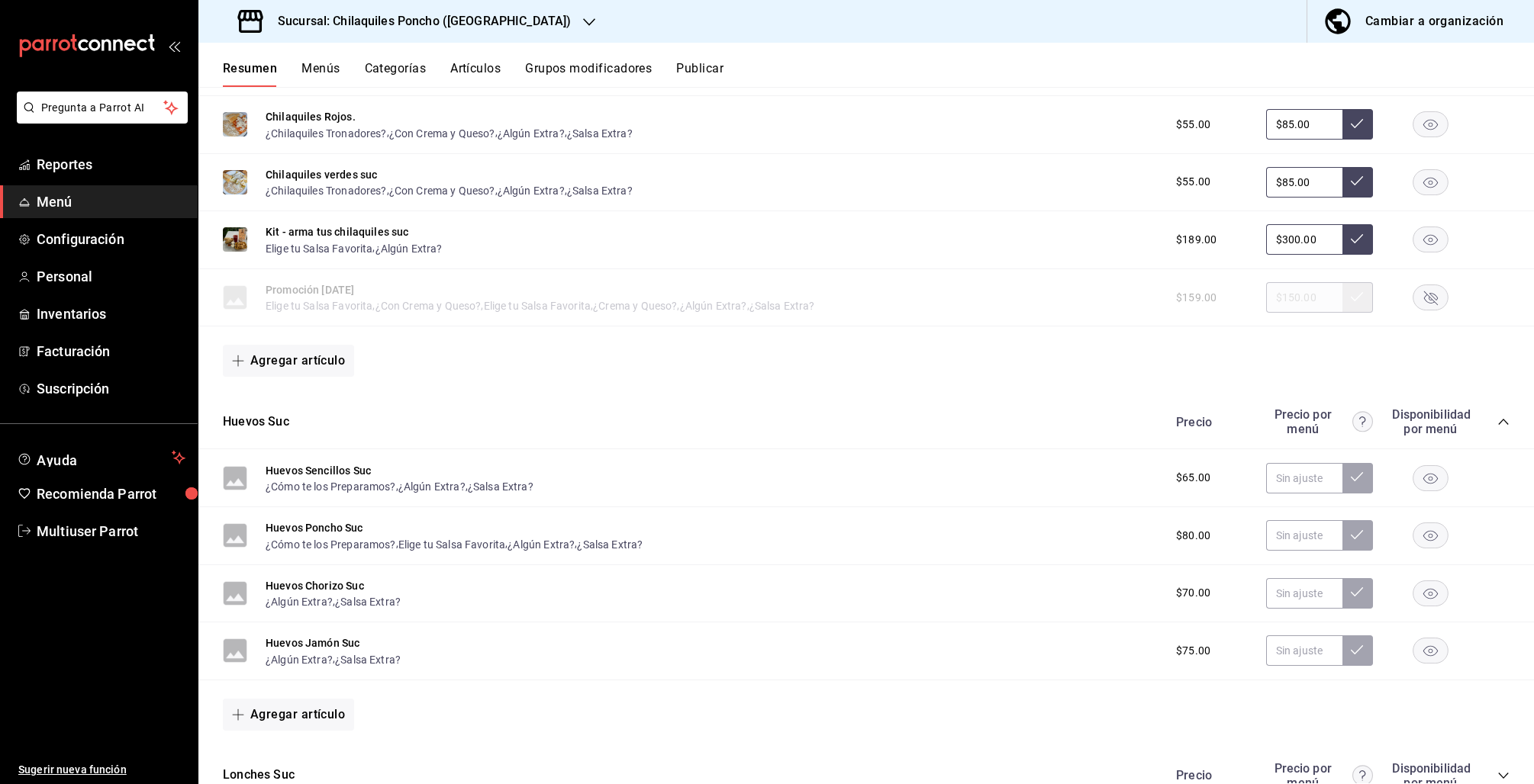
scroll to position [572, 0]
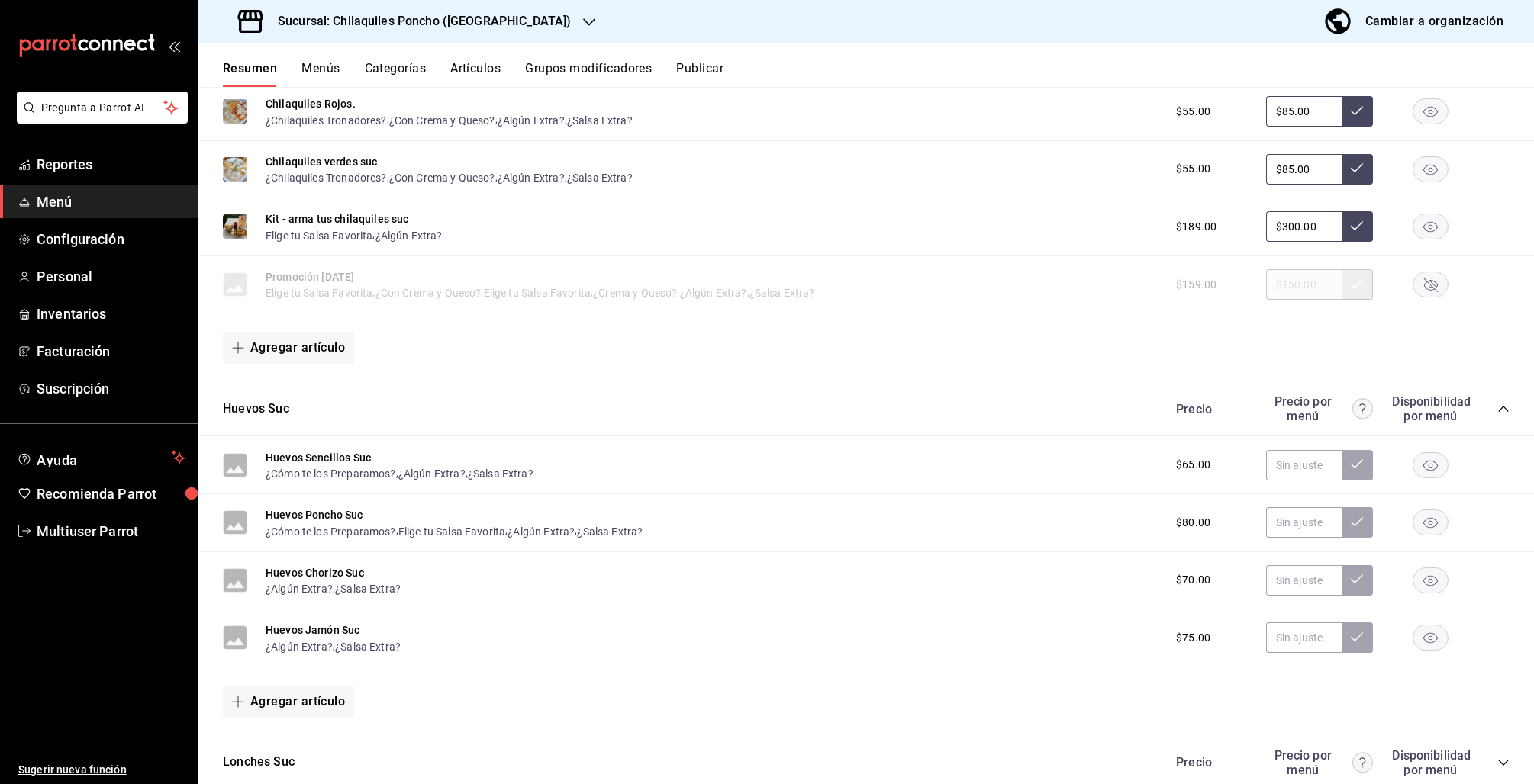
click at [1424, 283] on icon "button" at bounding box center [1431, 285] width 14 height 14
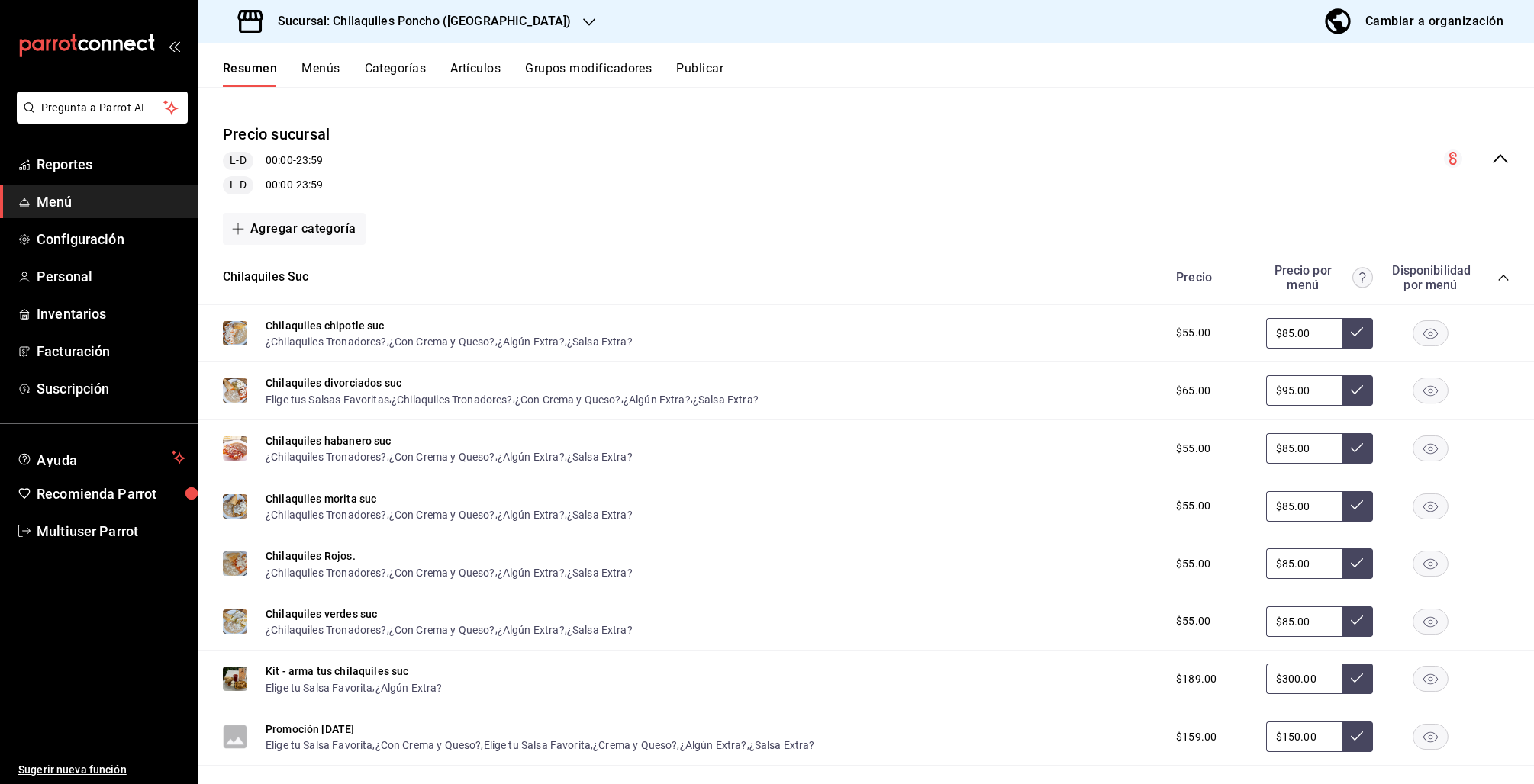
scroll to position [121, 0]
click at [1425, 25] on div "Cambiar a organización" at bounding box center [1434, 22] width 138 height 22
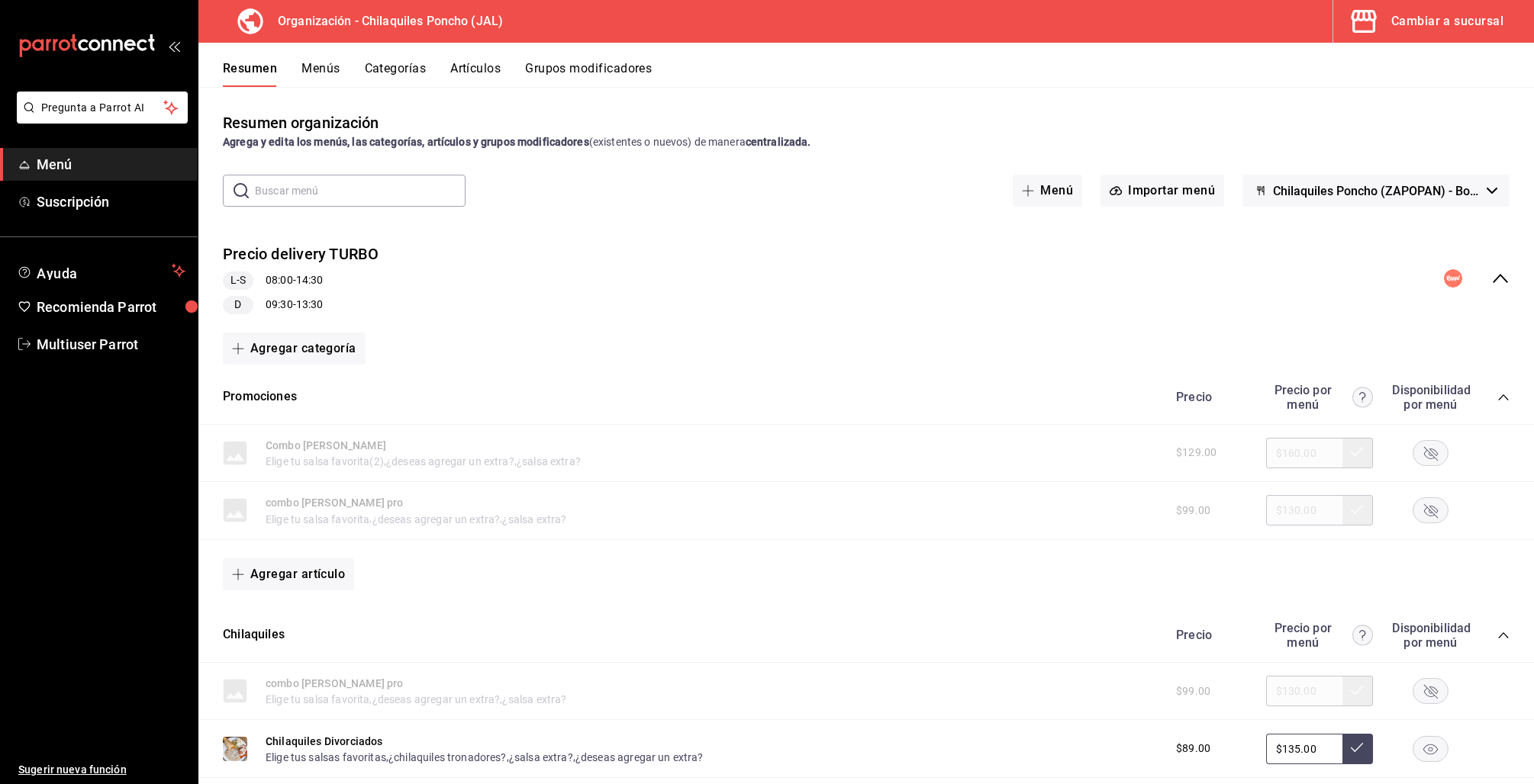
click at [1492, 279] on icon "collapse-menu-row" at bounding box center [1500, 279] width 15 height 9
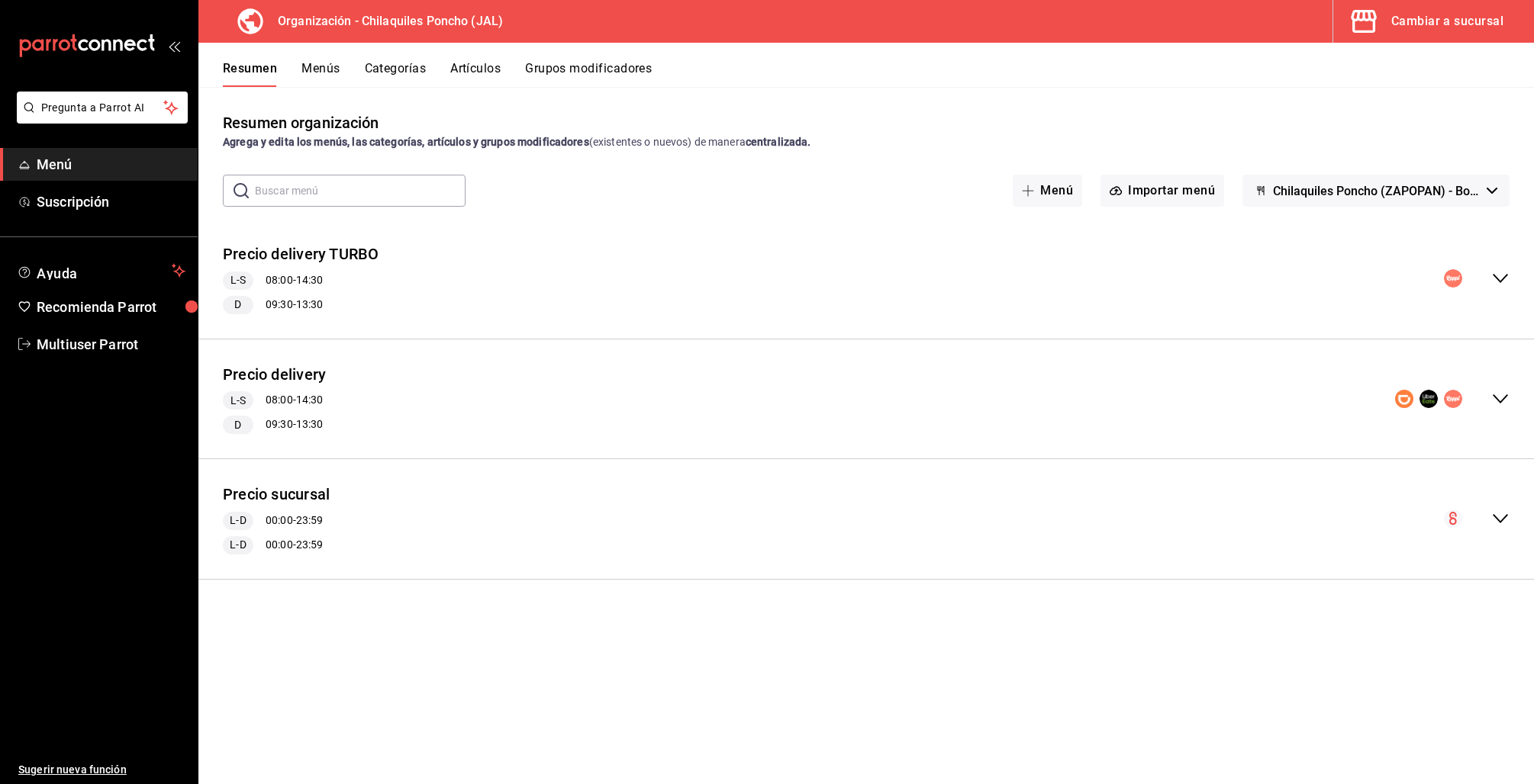
click at [1494, 518] on icon "collapse-menu-row" at bounding box center [1500, 519] width 18 height 18
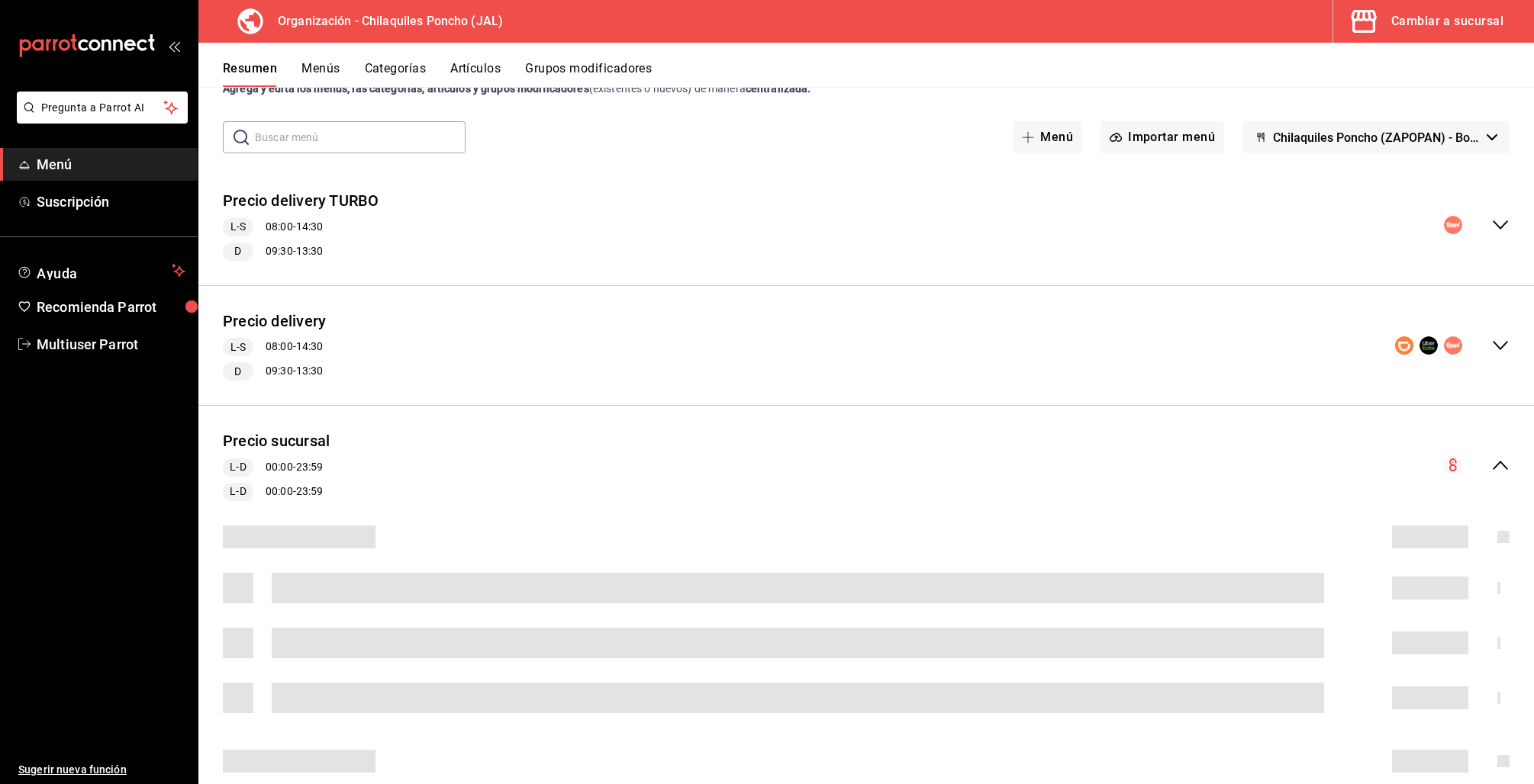
scroll to position [275, 0]
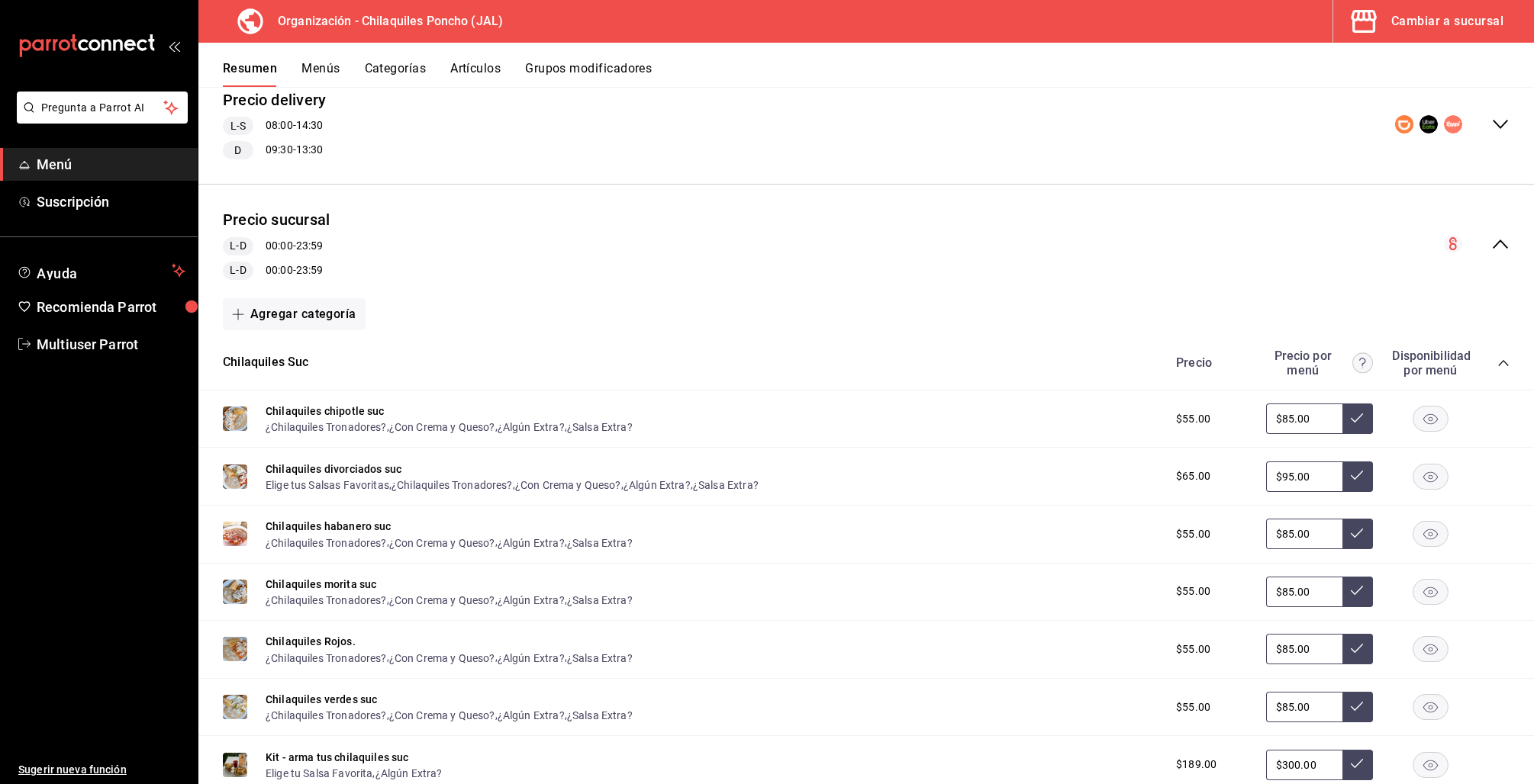
click at [1492, 242] on icon "collapse-menu-row" at bounding box center [1500, 244] width 15 height 9
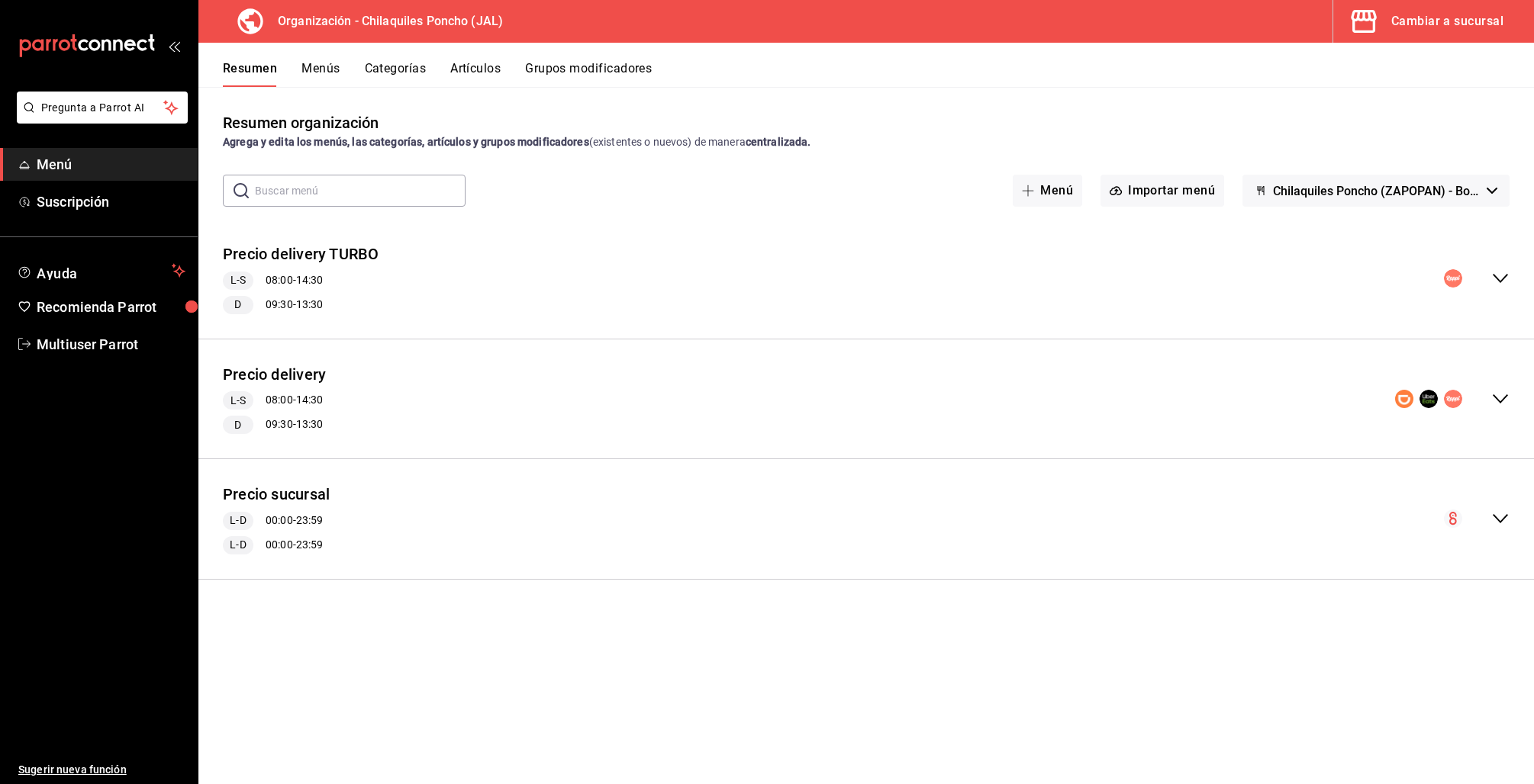
scroll to position [0, 0]
click at [323, 68] on button "Menús" at bounding box center [321, 74] width 38 height 26
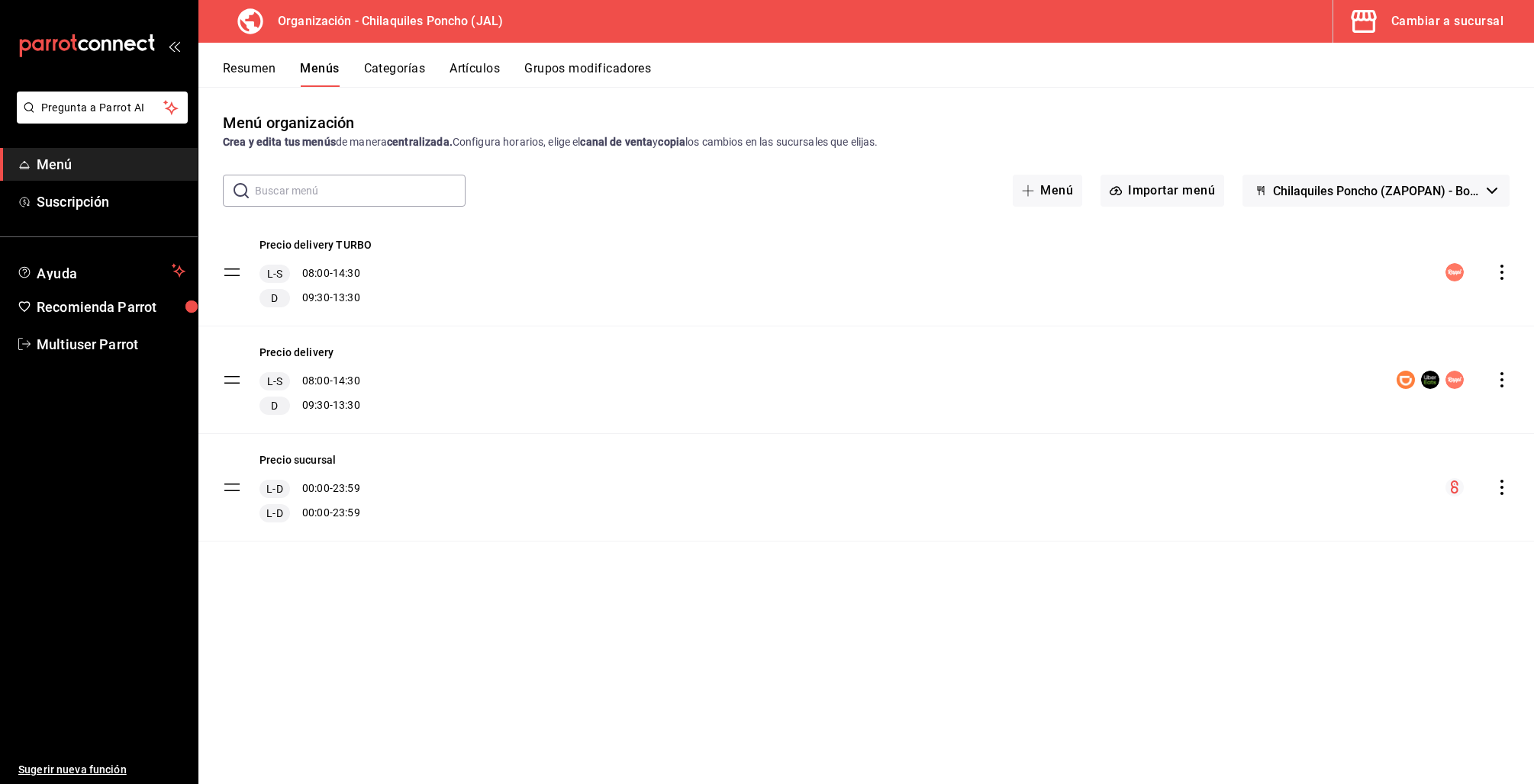
click at [1506, 485] on icon "actions" at bounding box center [1502, 488] width 15 height 15
click at [1391, 589] on span "Copiar en otra sucursal" at bounding box center [1382, 585] width 186 height 16
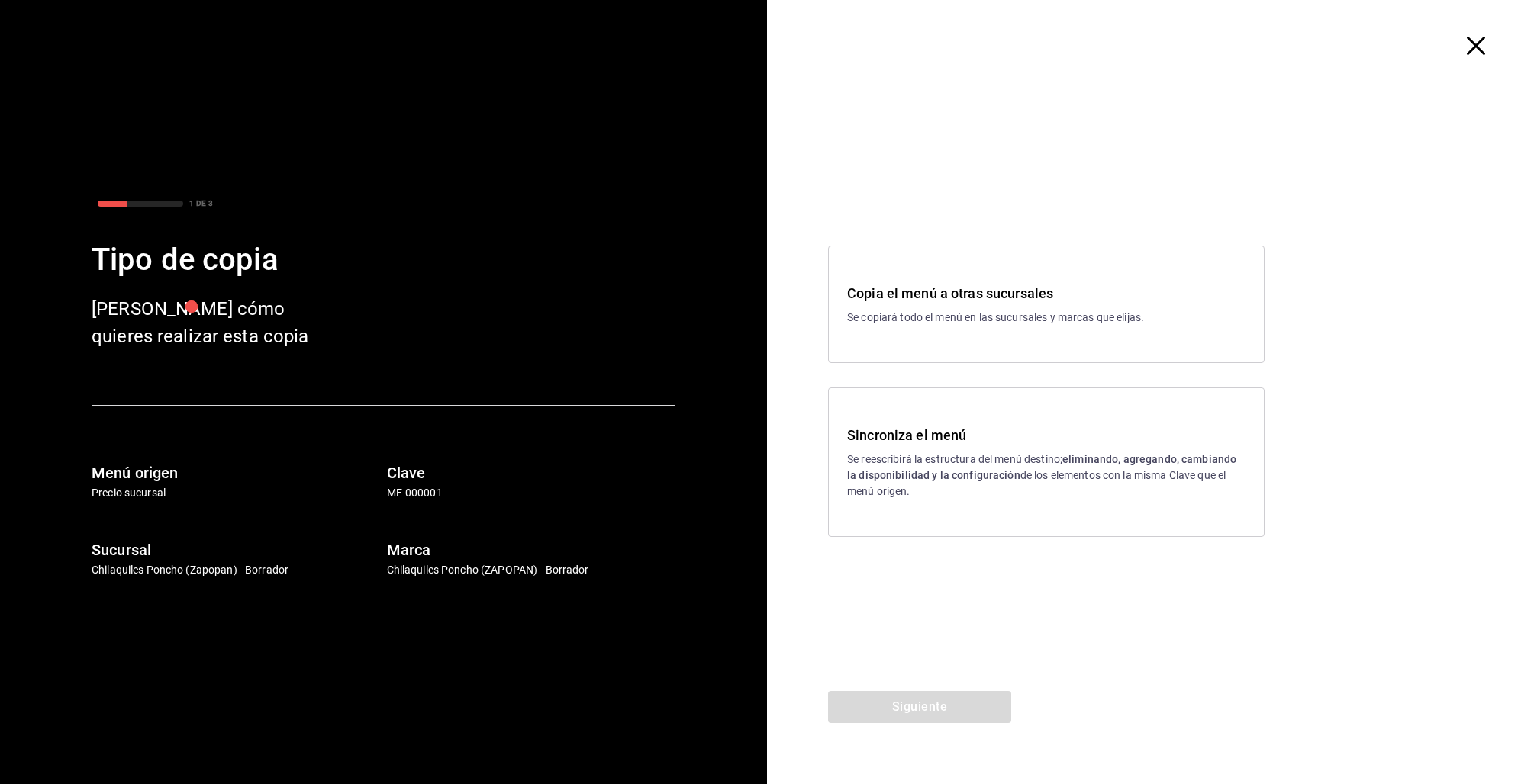
click at [946, 469] on strong "eliminando, agregando, cambiando la disponibilidad y la configuración" at bounding box center [1042, 467] width 389 height 28
click at [980, 703] on button "Siguiente" at bounding box center [920, 707] width 183 height 32
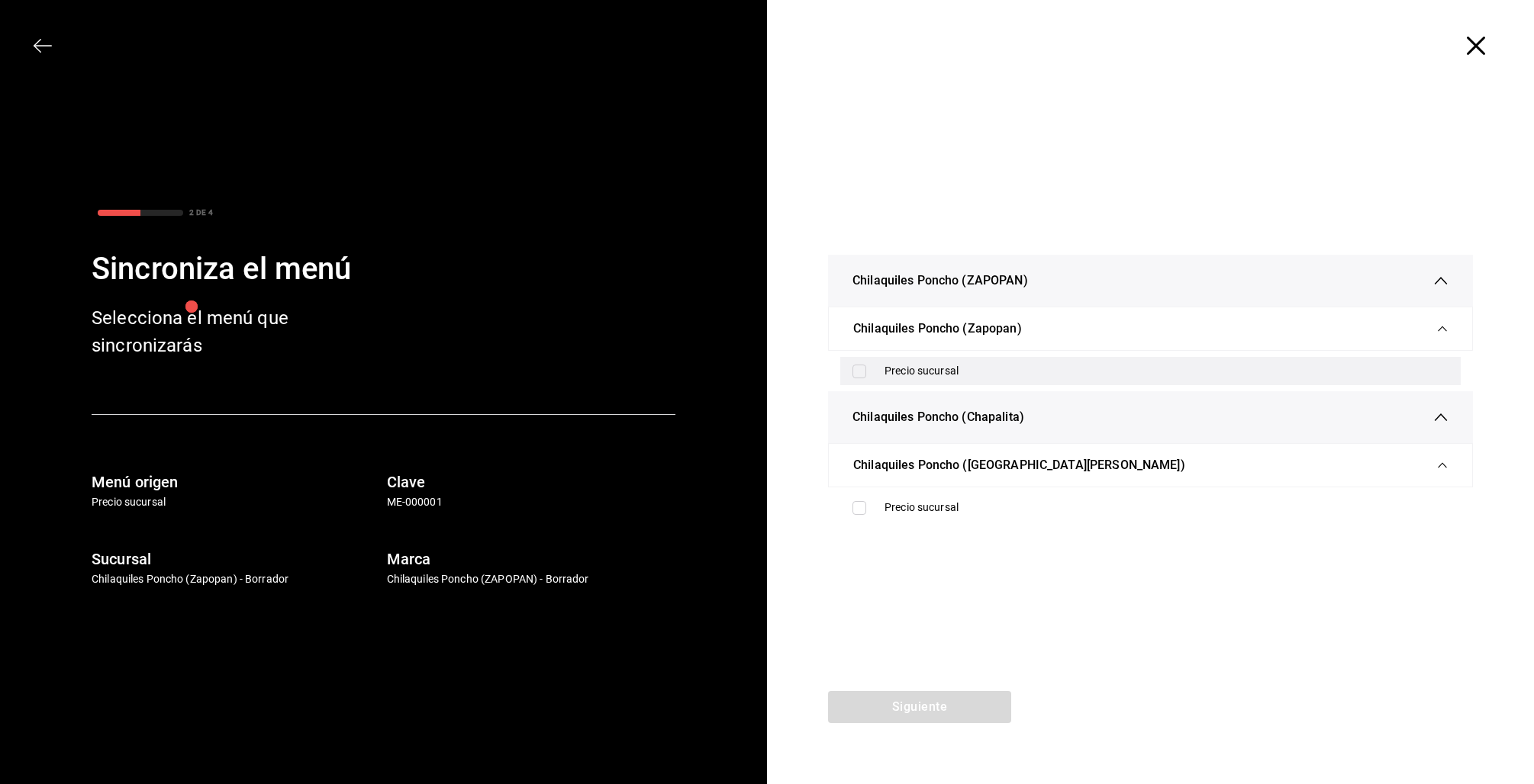
click at [869, 368] on label at bounding box center [862, 372] width 20 height 14
click at [866, 368] on input "checkbox" at bounding box center [859, 372] width 14 height 14
click at [854, 372] on input "checkbox" at bounding box center [859, 372] width 14 height 14
checkbox input "true"
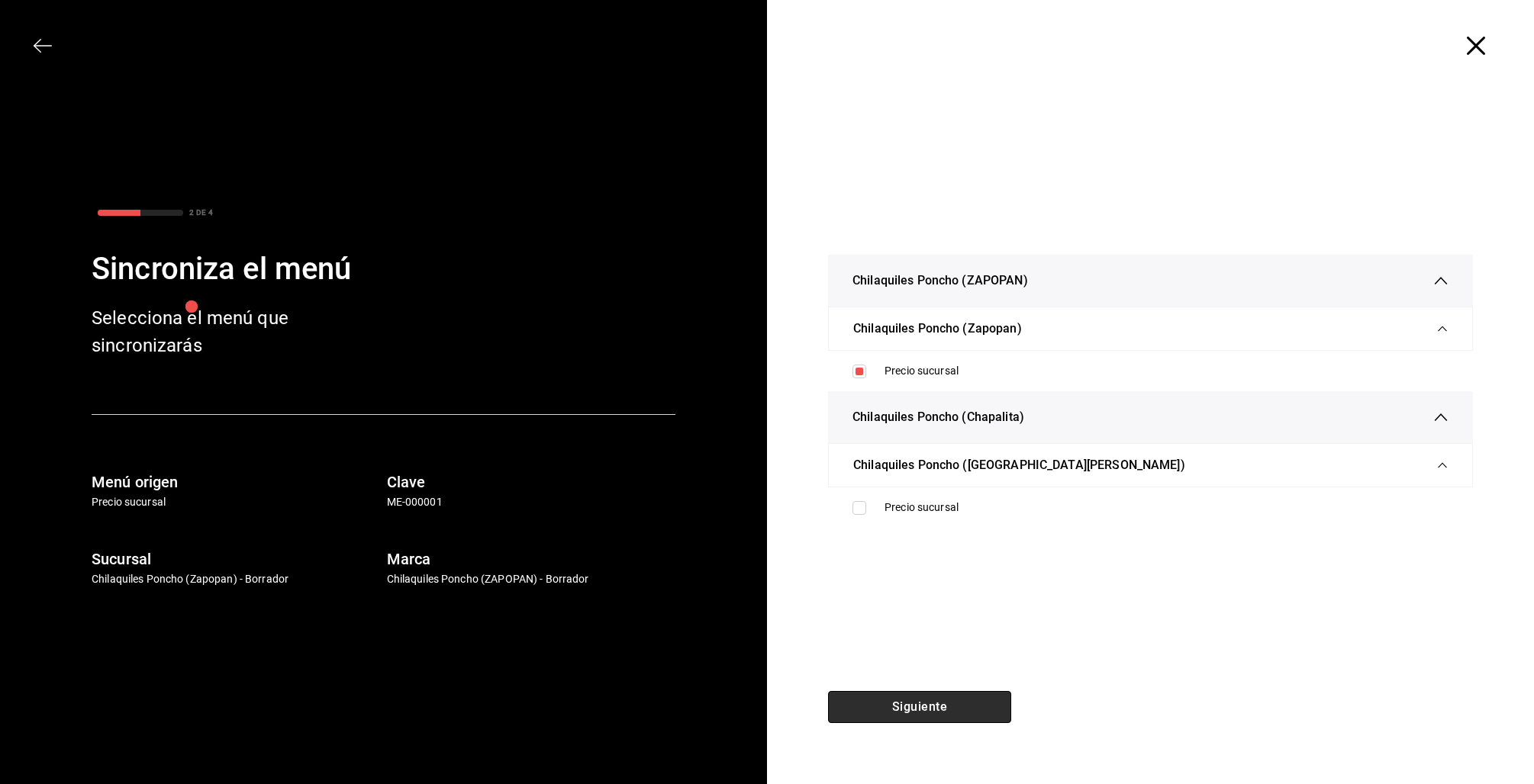
click at [921, 703] on button "Siguiente" at bounding box center [920, 707] width 183 height 32
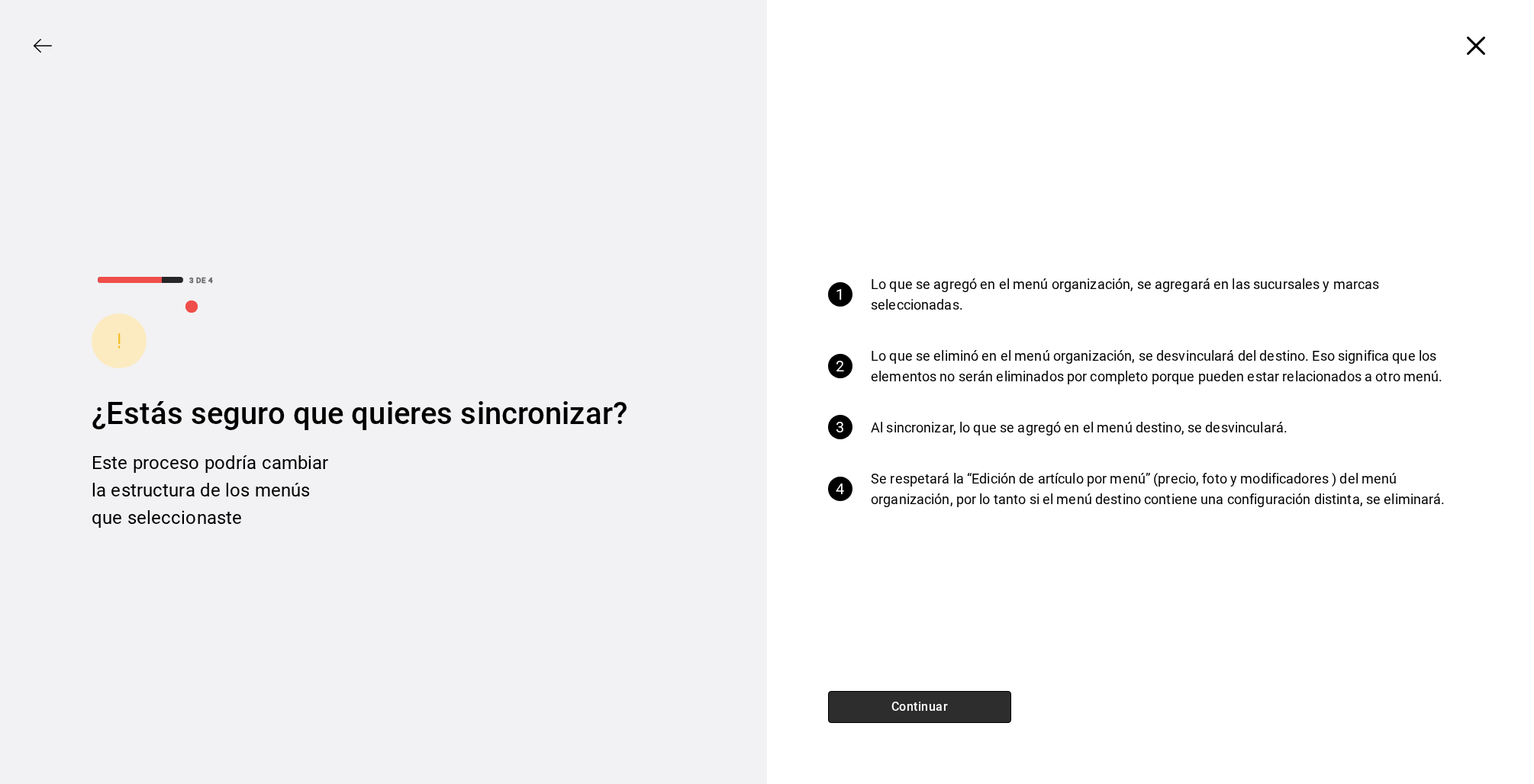
click at [955, 693] on button "Continuar" at bounding box center [920, 707] width 183 height 32
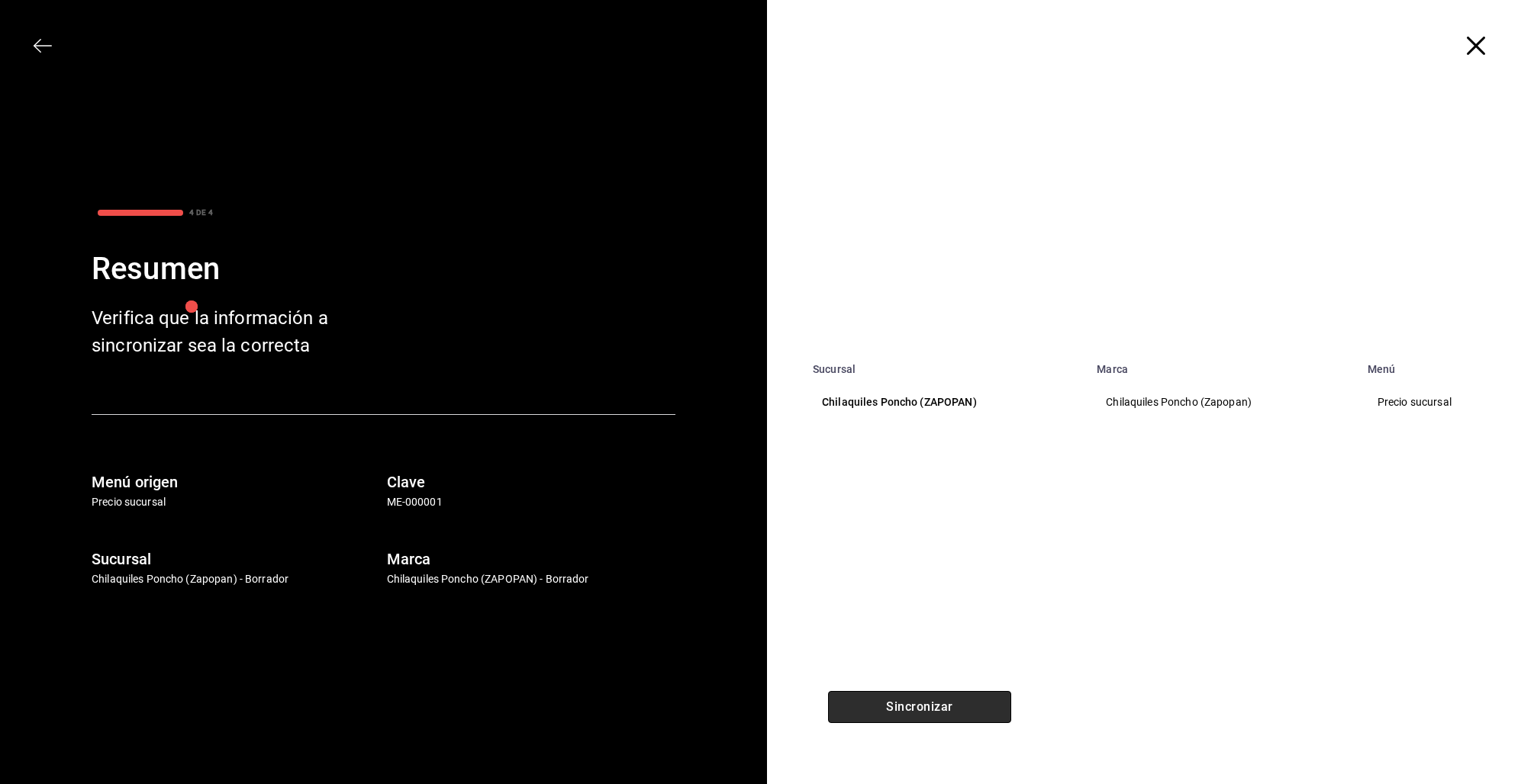
click at [962, 711] on button "Sincronizar" at bounding box center [920, 707] width 183 height 32
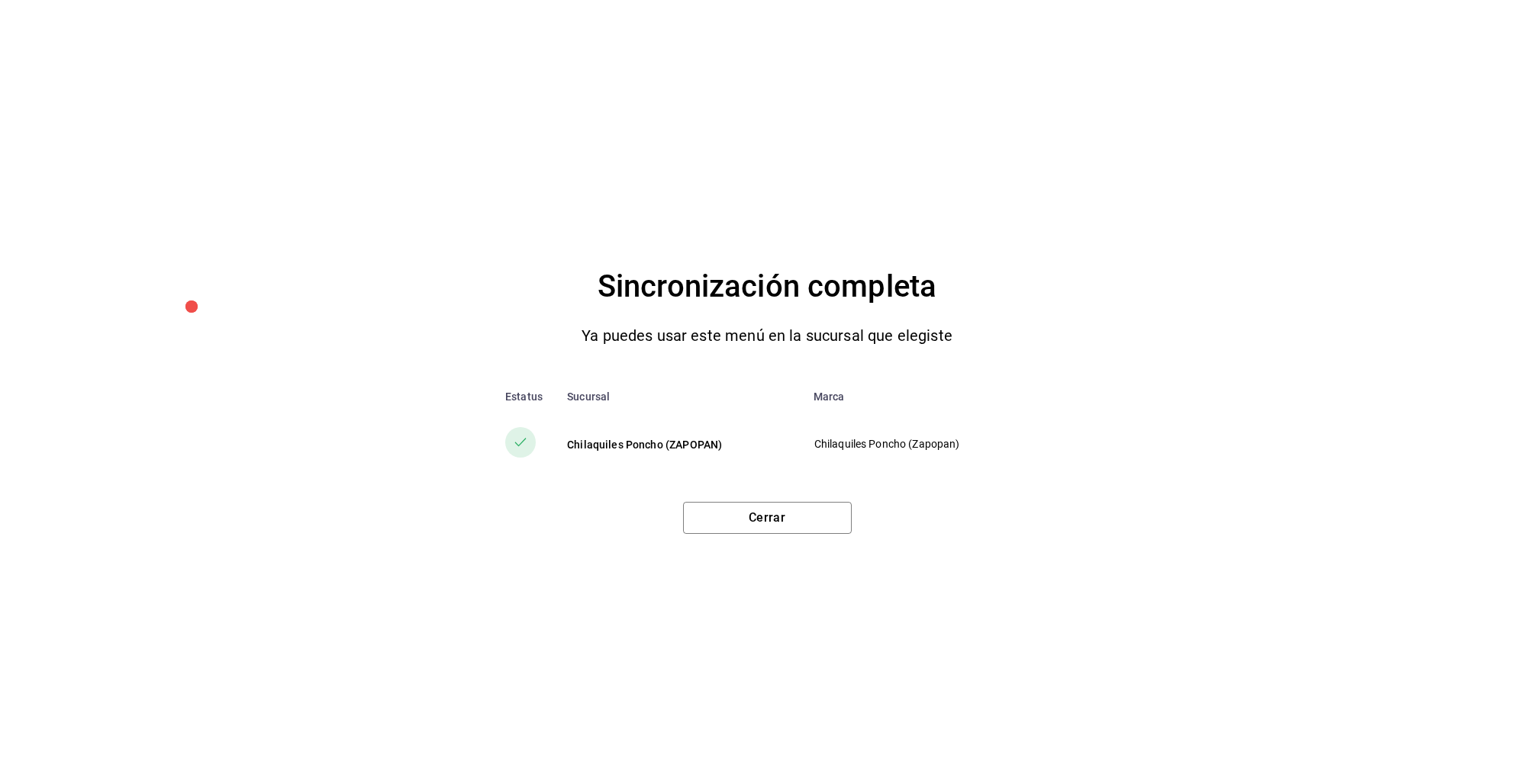
click at [788, 537] on div "Sincronización completa Ya puedes usar este menú en la sucursal que elegiste Es…" at bounding box center [767, 392] width 1534 height 784
click at [788, 523] on button "Cerrar" at bounding box center [767, 518] width 169 height 32
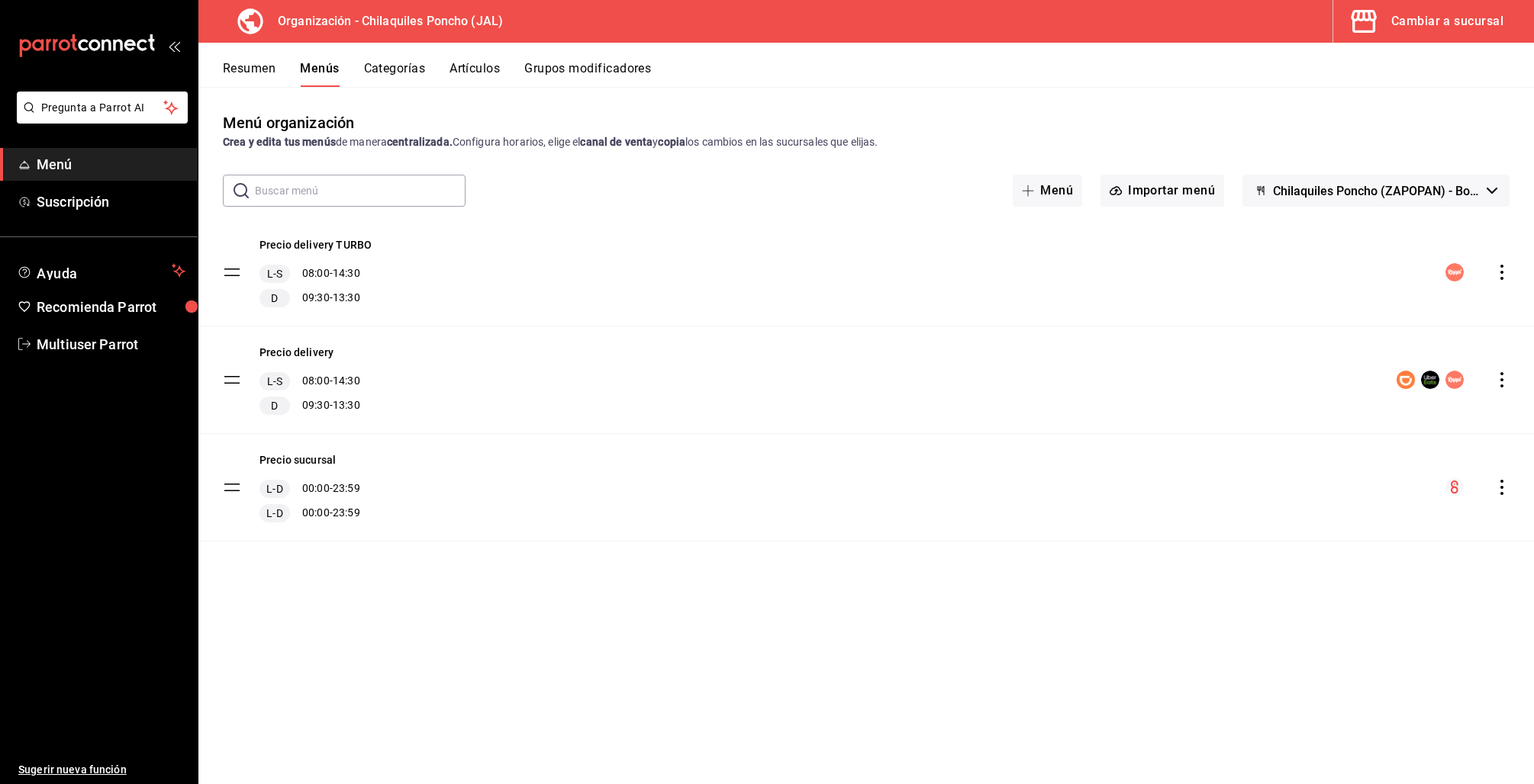
click at [1459, 26] on div "Cambiar a sucursal" at bounding box center [1447, 22] width 112 height 22
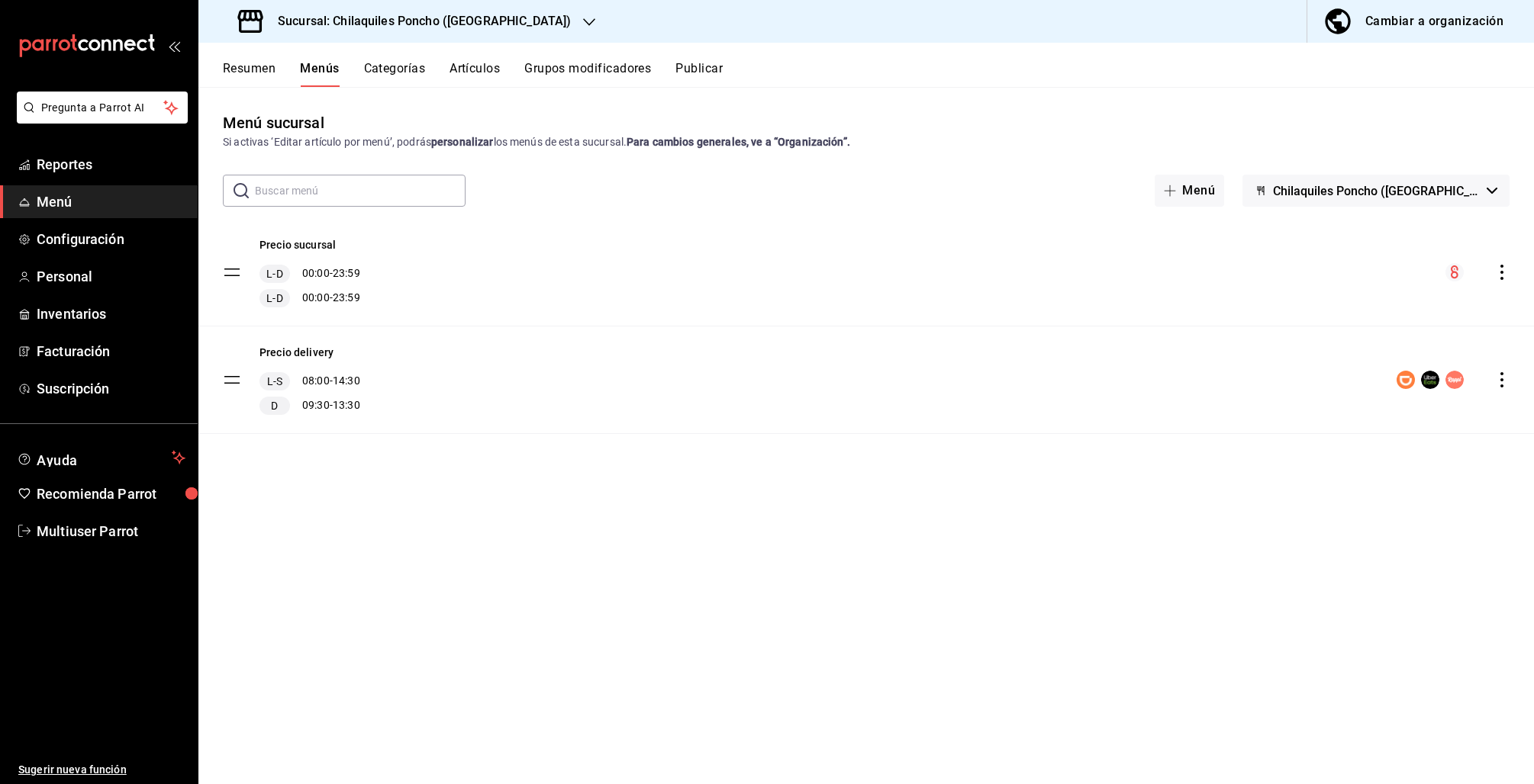
click at [367, 35] on div "Sucursal: Chilaquiles Poncho ([GEOGRAPHIC_DATA])" at bounding box center [406, 22] width 391 height 43
click at [340, 95] on span "Chilaquiles Poncho (ZAPOPAN)" at bounding box center [286, 100] width 151 height 16
click at [236, 69] on button "Resumen" at bounding box center [249, 74] width 52 height 26
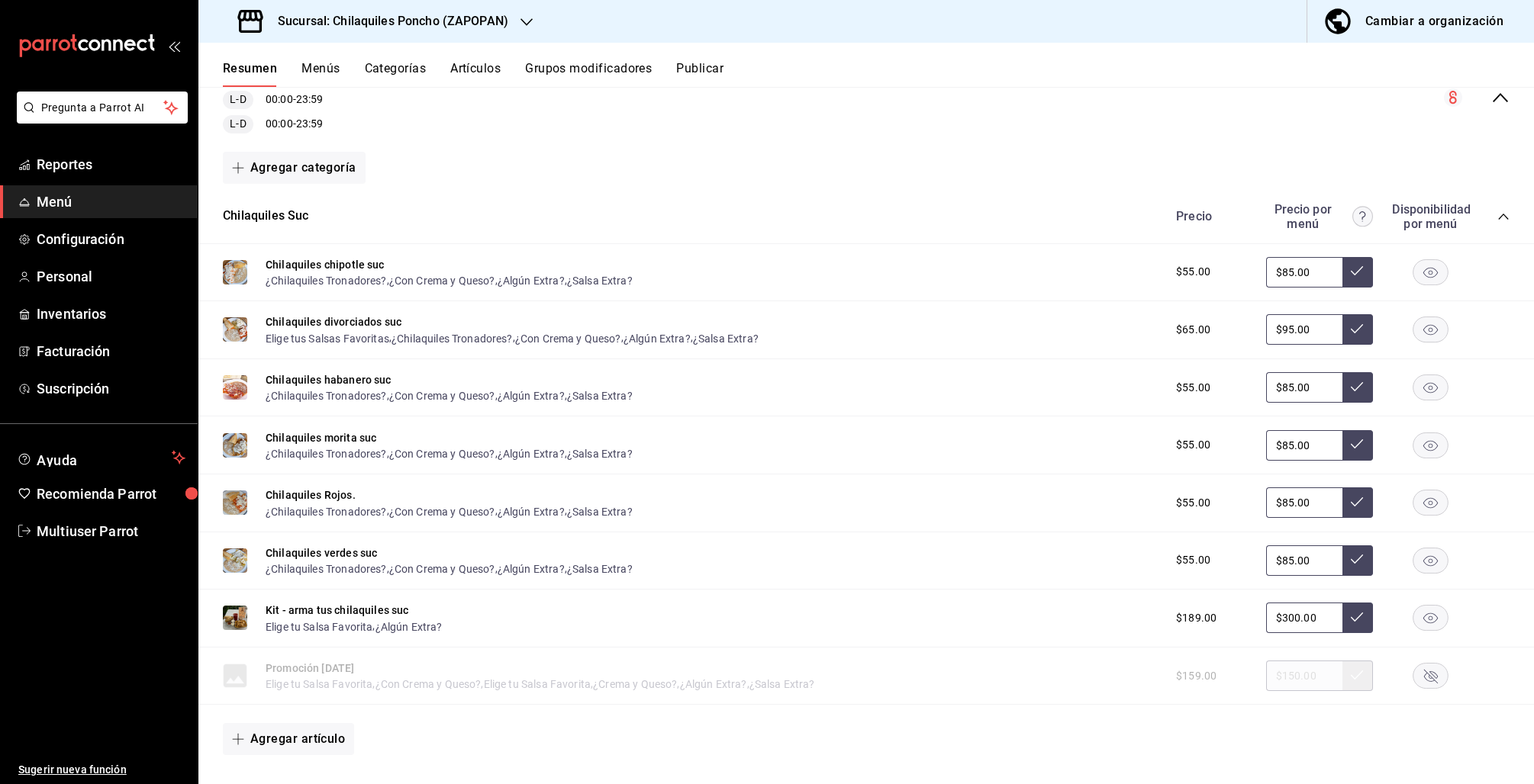
scroll to position [179, 0]
click at [1496, 100] on div "Precio sucursal L-D 00:00 - 23:59 L-D 00:00 - 23:59" at bounding box center [866, 99] width 1335 height 95
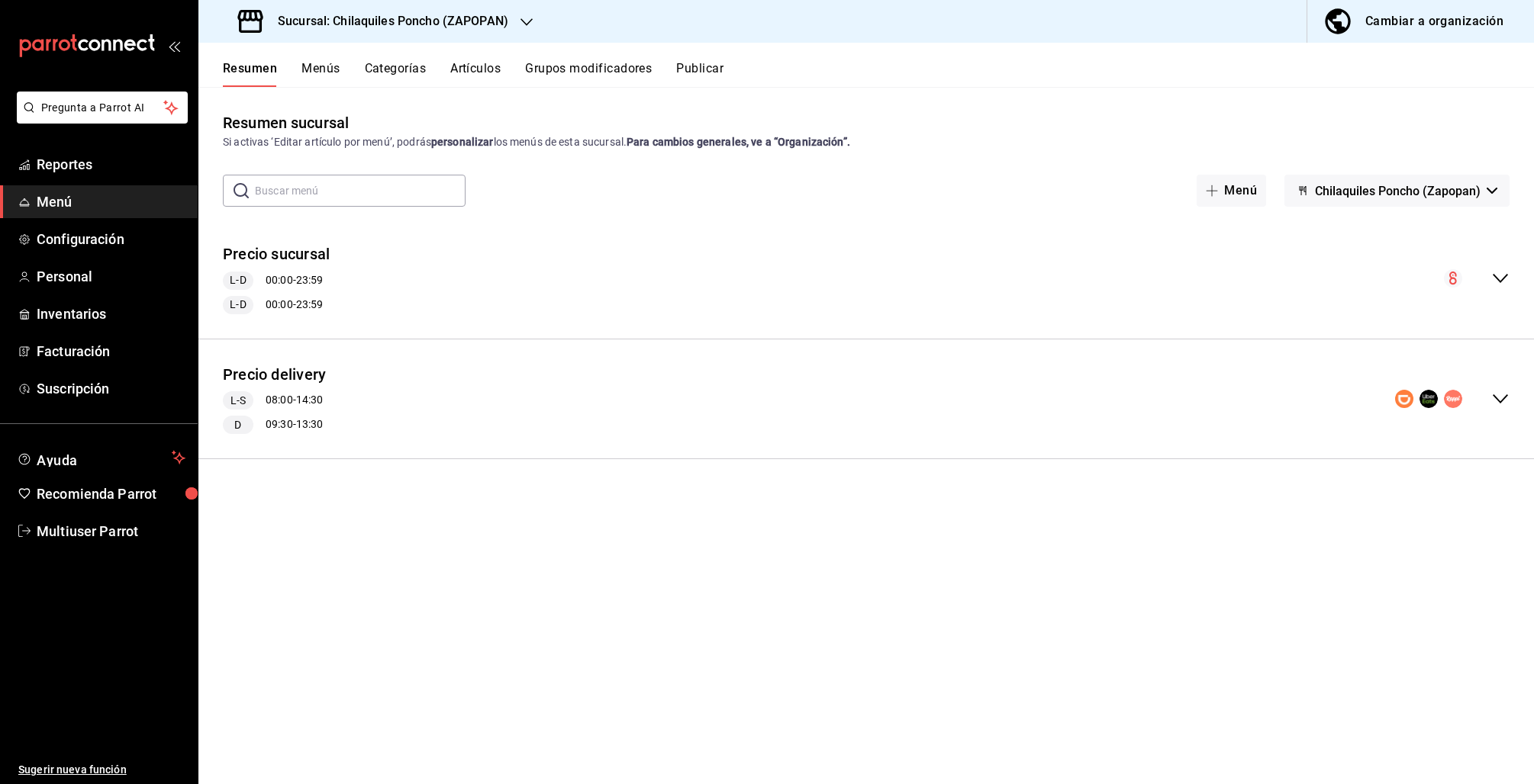
scroll to position [0, 0]
click at [1477, 18] on div "Cambiar a organización" at bounding box center [1434, 22] width 138 height 22
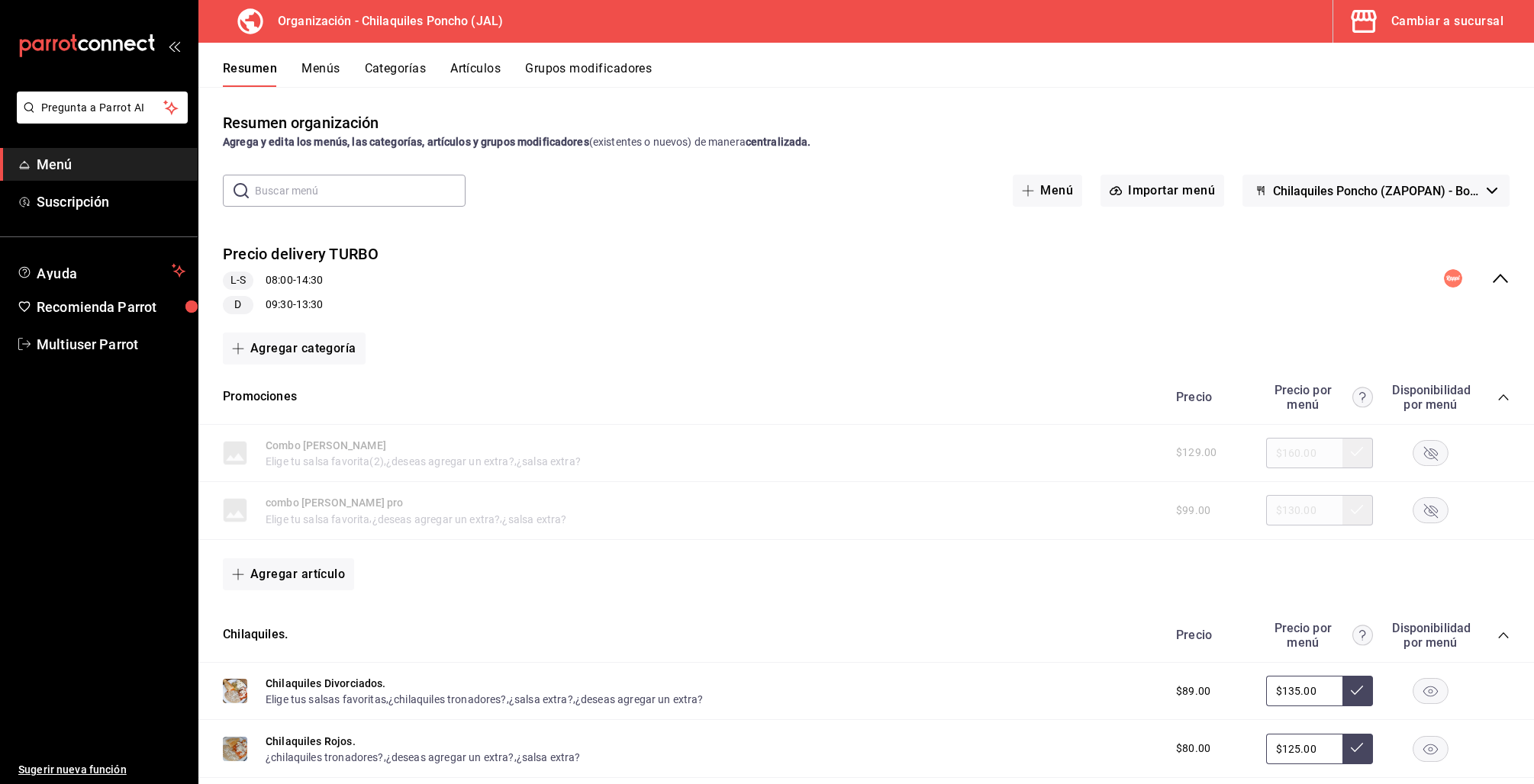
click at [1495, 274] on div "Precio delivery TURBO L-S 08:00 - 14:30 D 09:30 - 13:30" at bounding box center [866, 279] width 1335 height 95
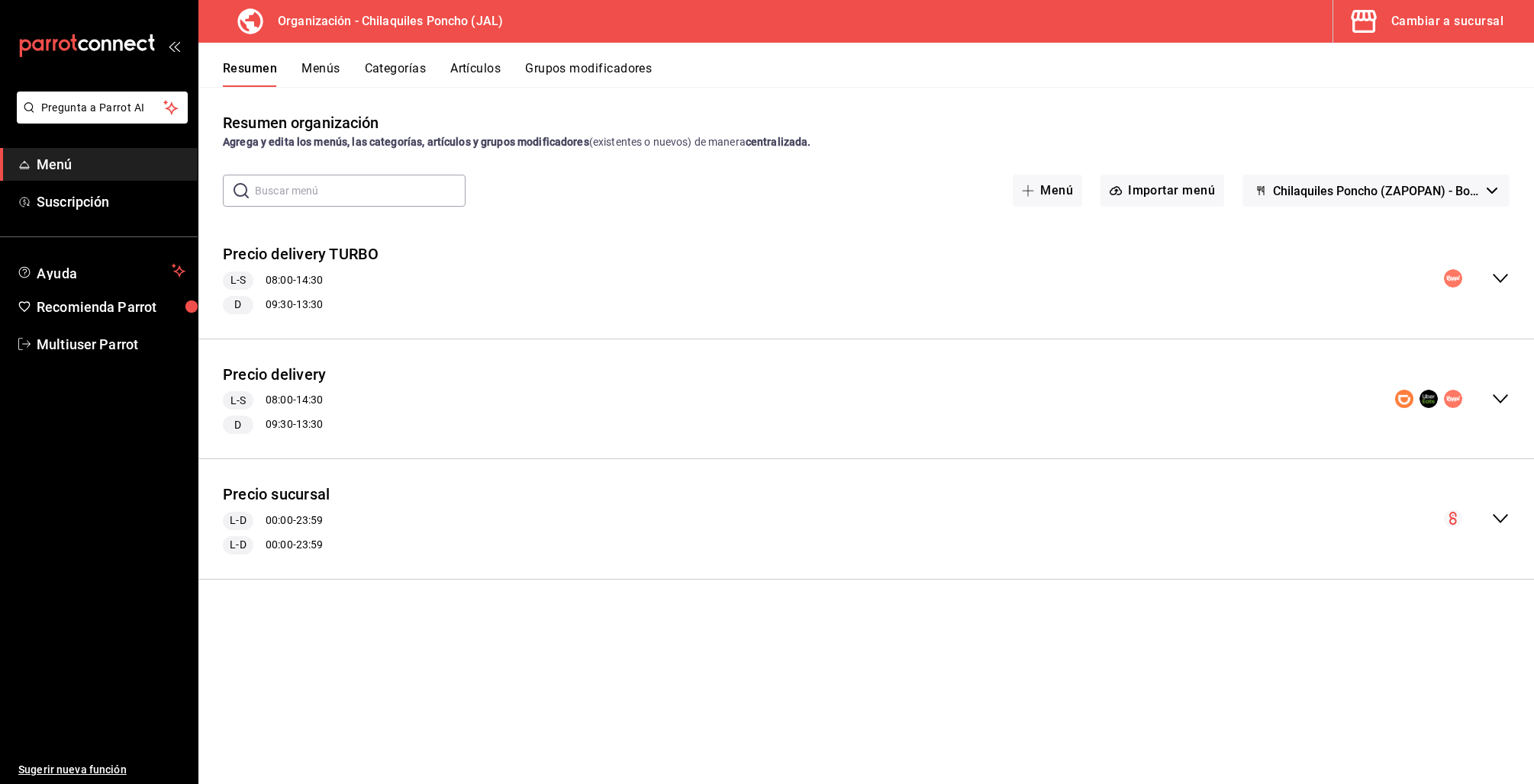
click at [1493, 405] on icon "collapse-menu-row" at bounding box center [1500, 399] width 18 height 18
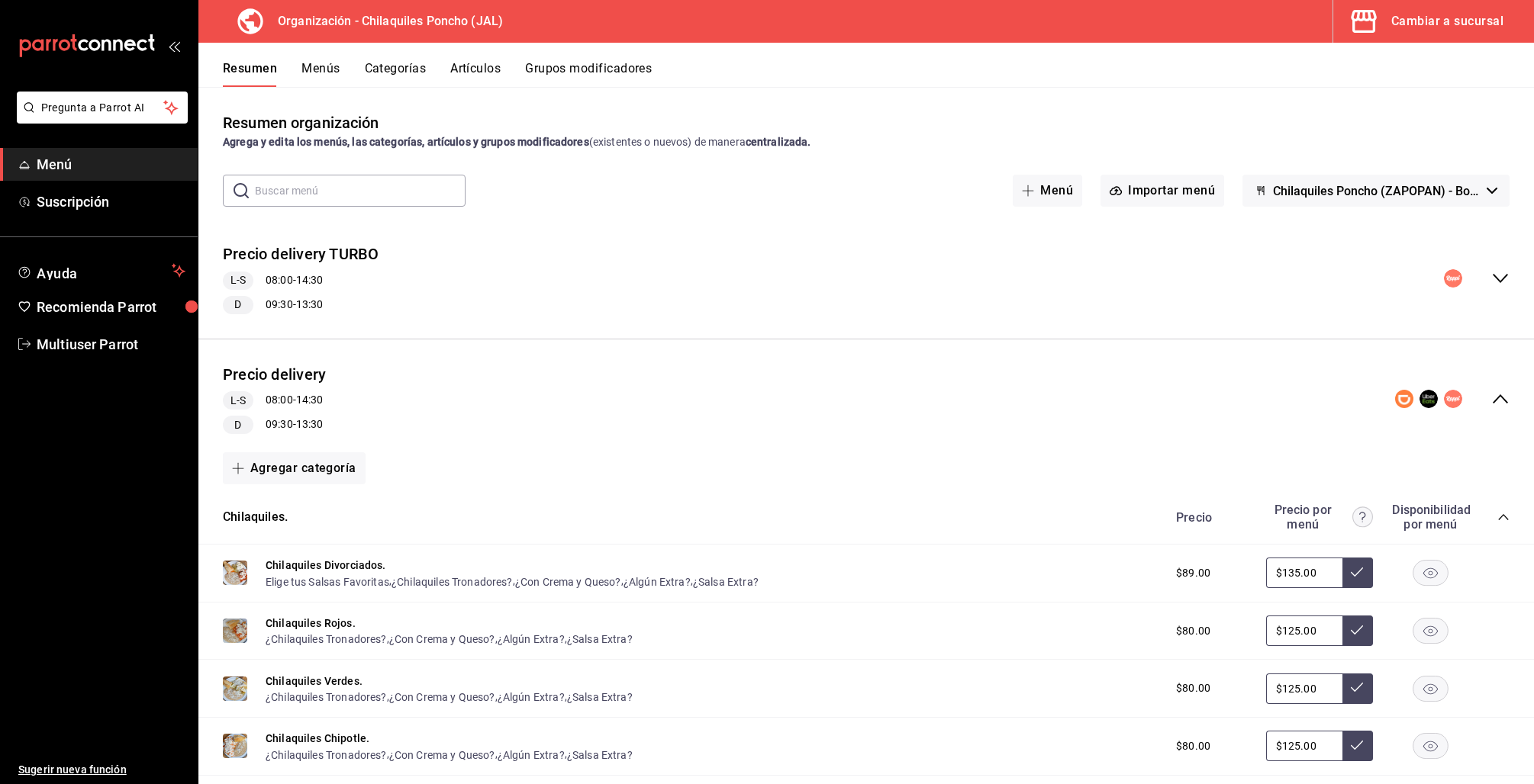
click at [1491, 399] on icon "collapse-menu-row" at bounding box center [1500, 399] width 18 height 18
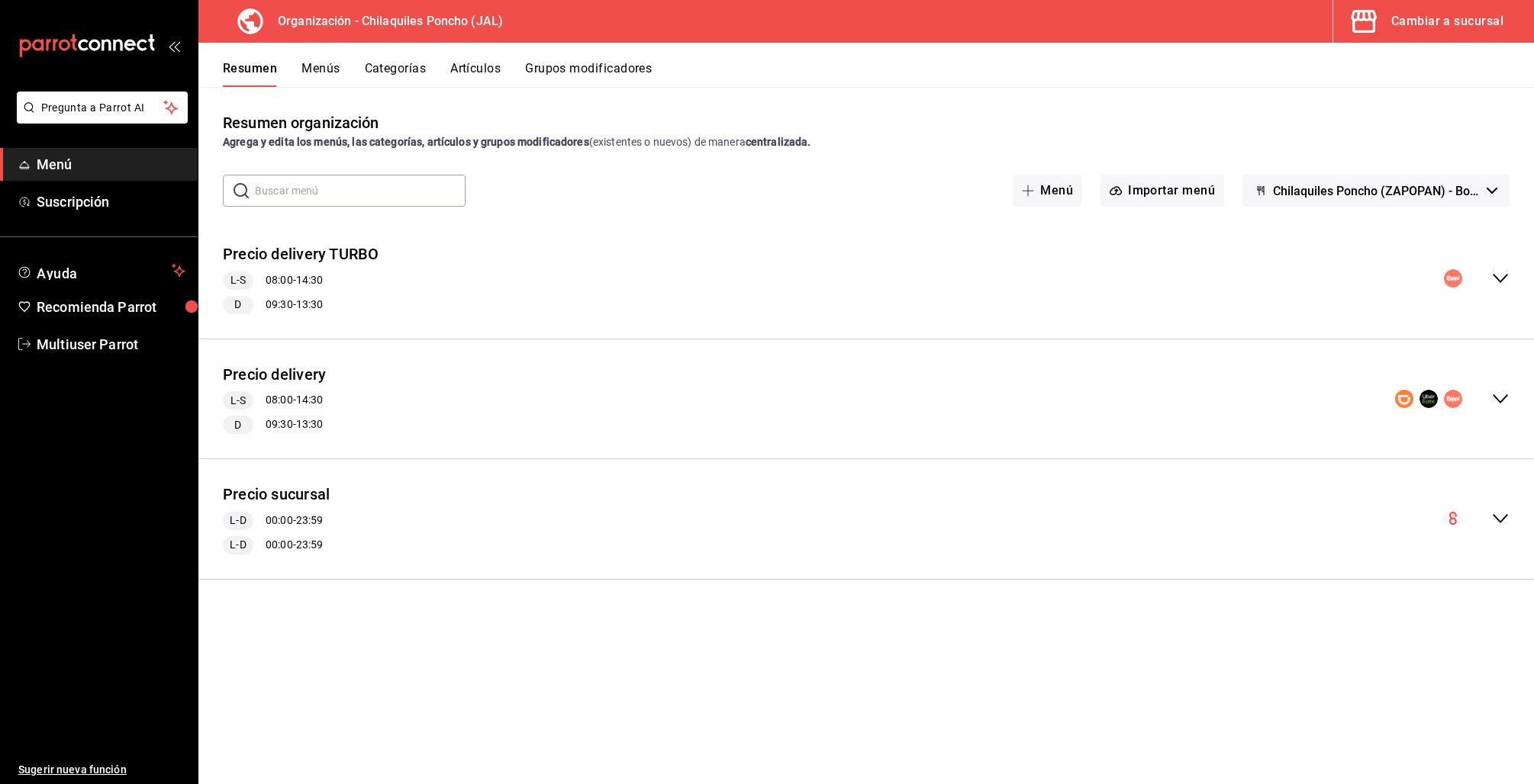
click at [326, 65] on button "Menús" at bounding box center [321, 74] width 38 height 26
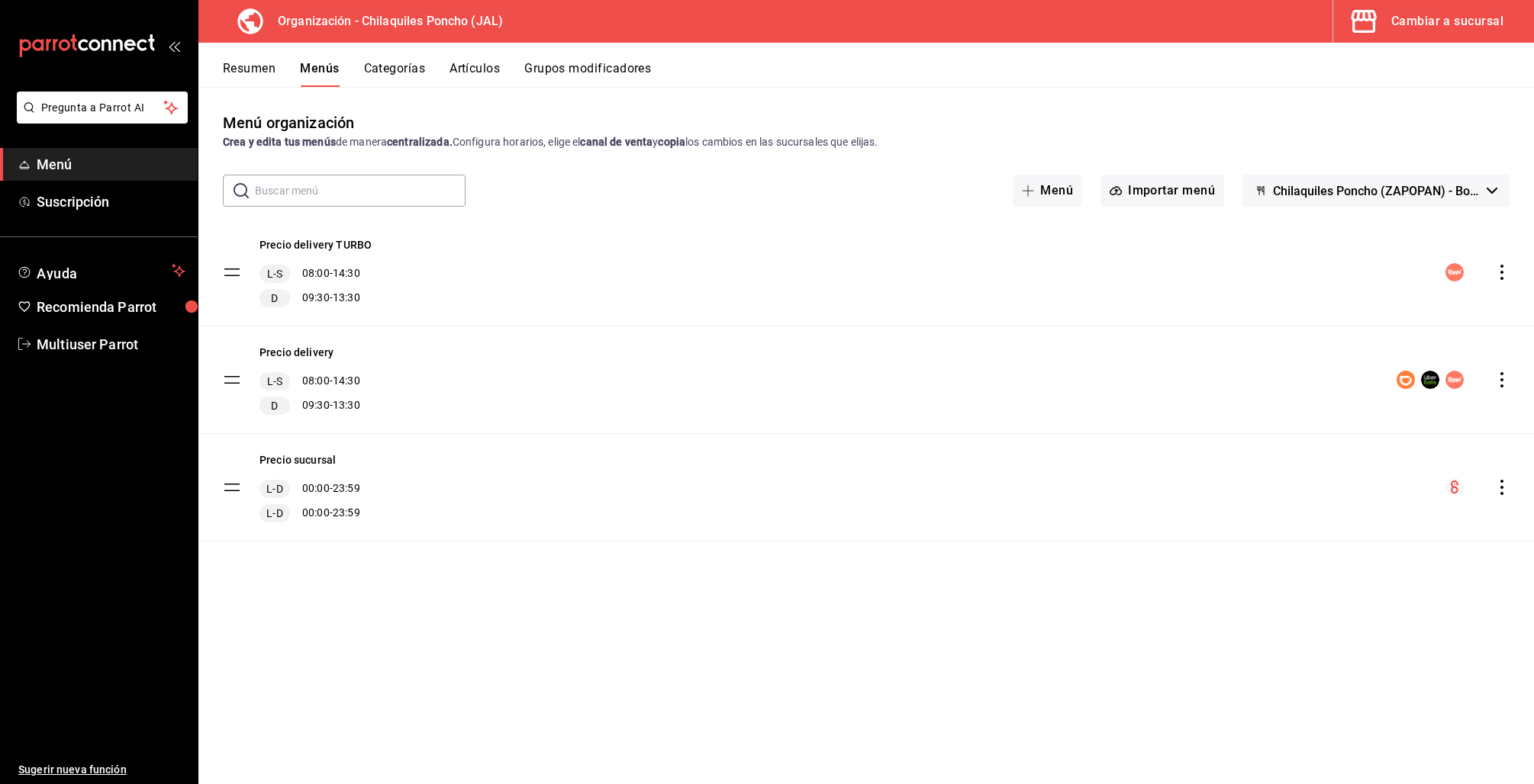
click at [1504, 381] on icon "actions" at bounding box center [1502, 380] width 15 height 15
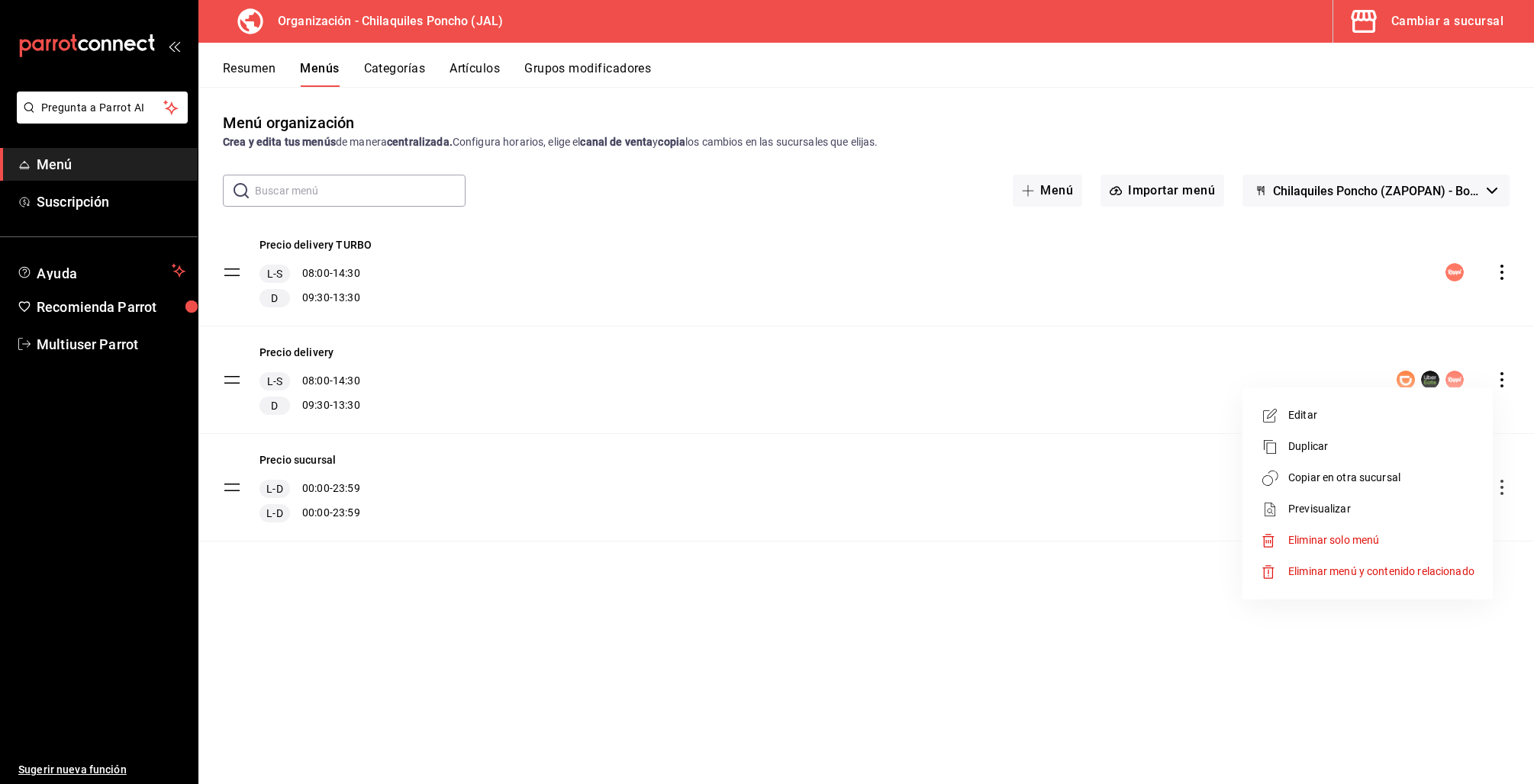
click at [1379, 482] on span "Copiar en otra sucursal" at bounding box center [1382, 478] width 186 height 16
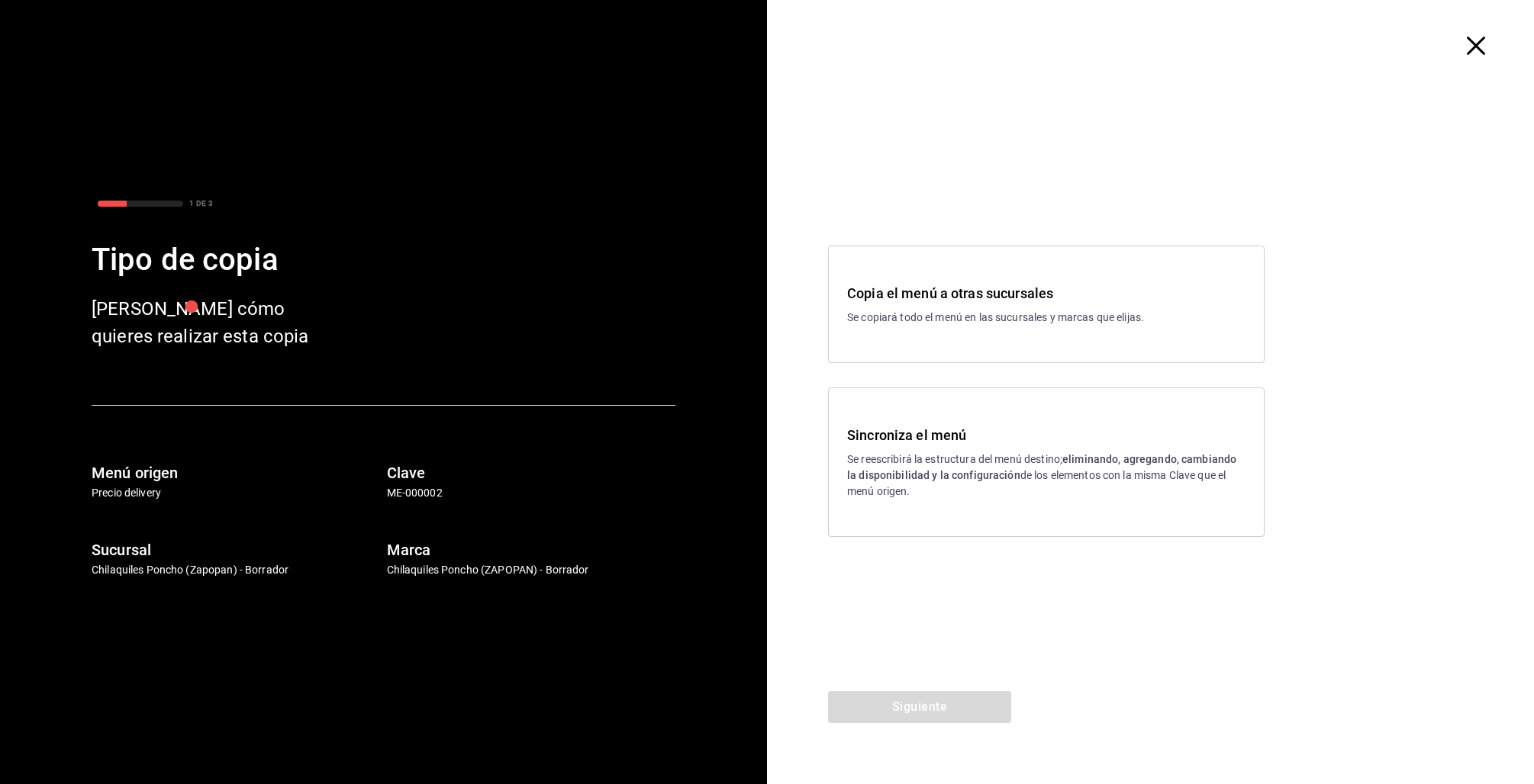
click at [918, 486] on p "Se reescribirá la estructura del menú destino; eliminando, agregando, cambiando…" at bounding box center [1047, 475] width 399 height 48
click at [967, 706] on button "Siguiente" at bounding box center [920, 707] width 183 height 32
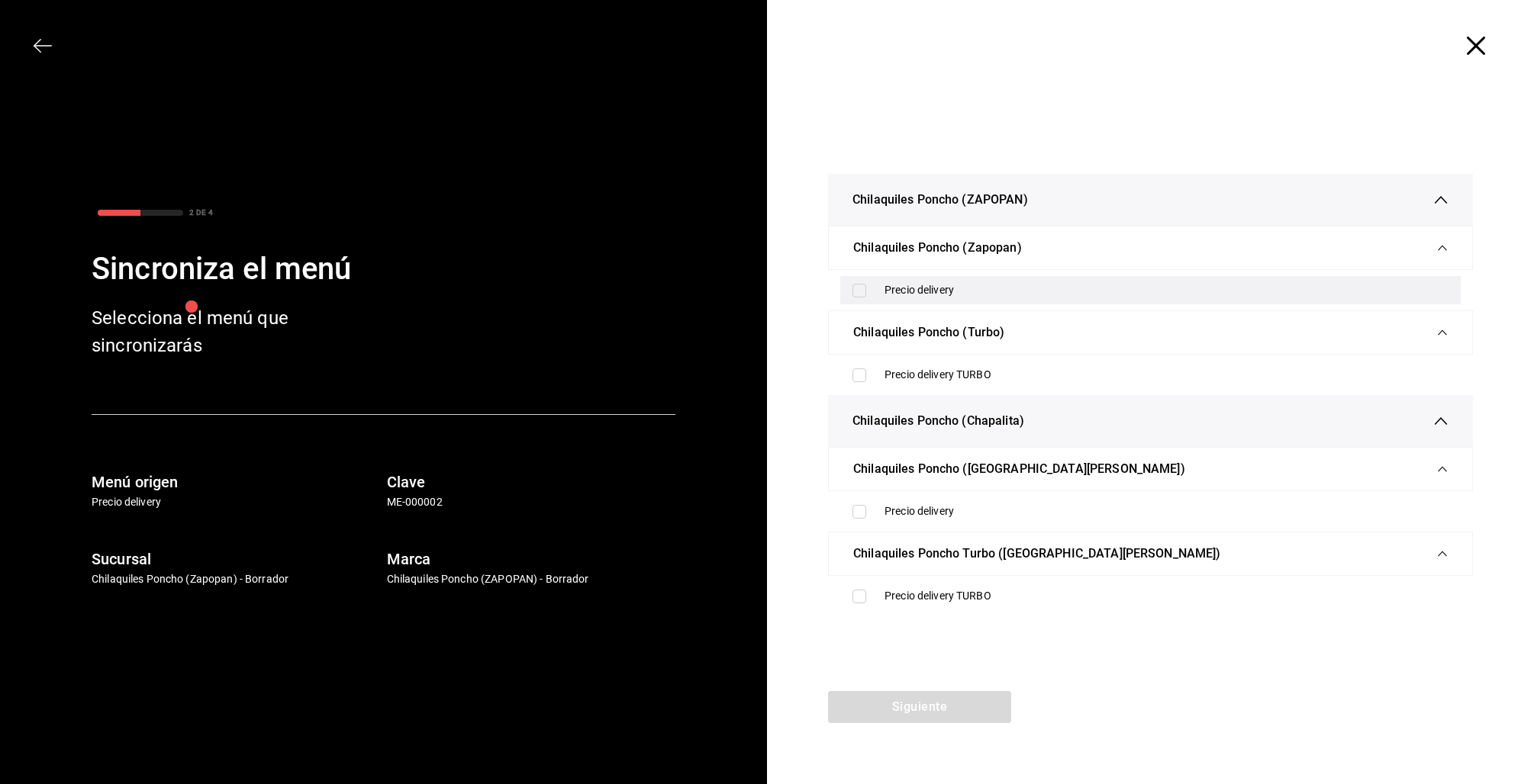
click at [862, 290] on input "checkbox" at bounding box center [859, 291] width 14 height 14
checkbox input "true"
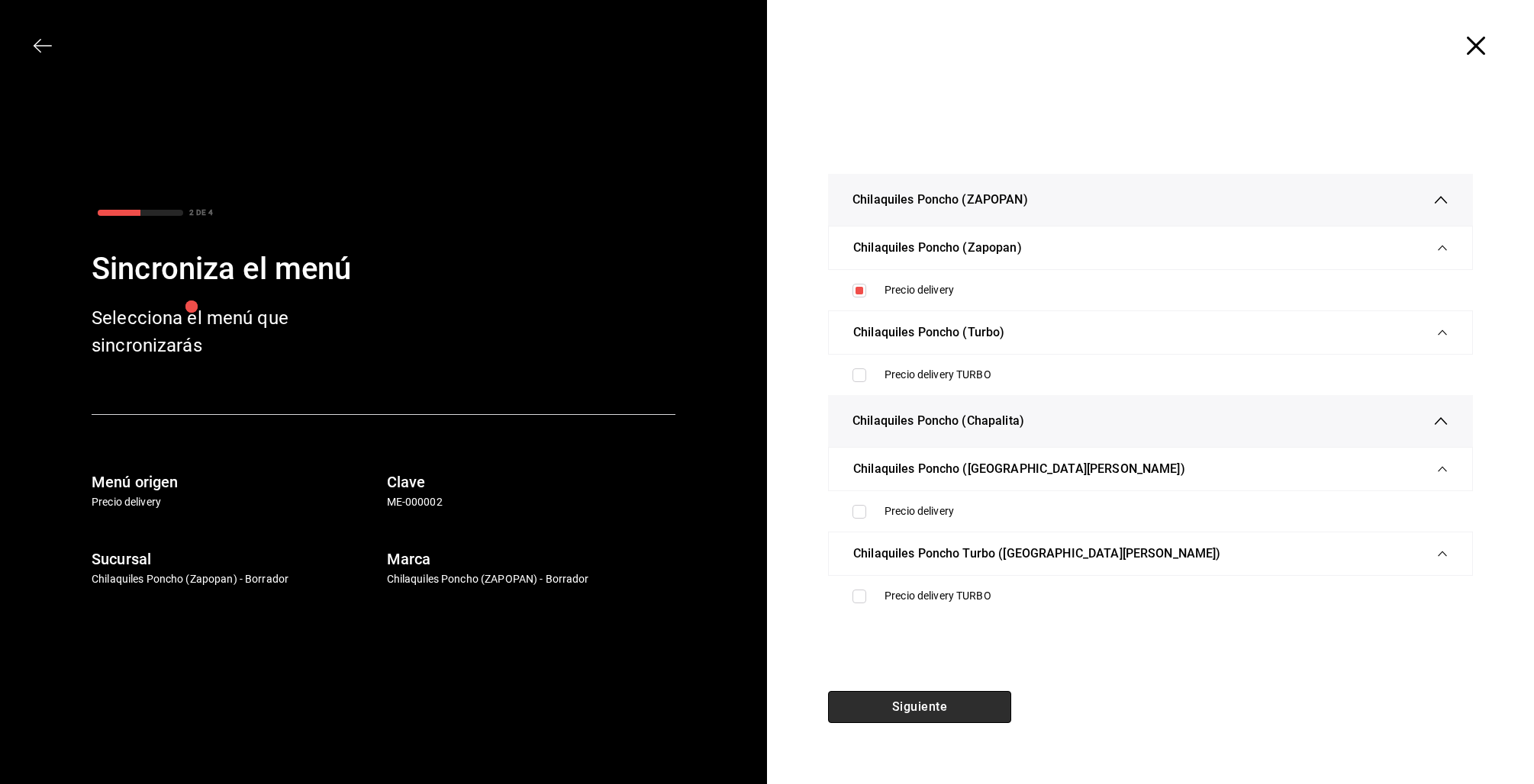
click at [954, 709] on button "Siguiente" at bounding box center [920, 707] width 183 height 32
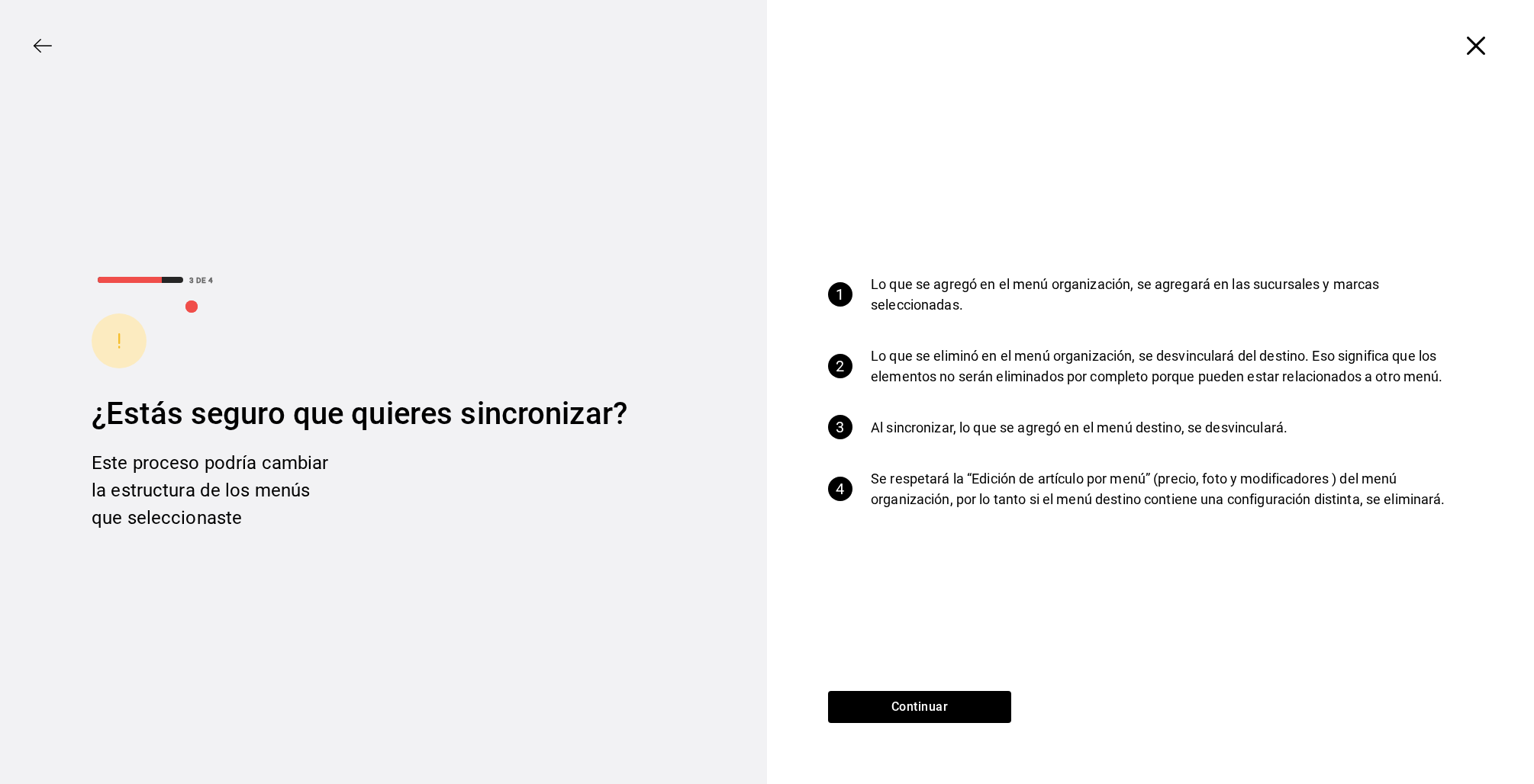
click at [1476, 50] on icon "button" at bounding box center [1476, 46] width 18 height 18
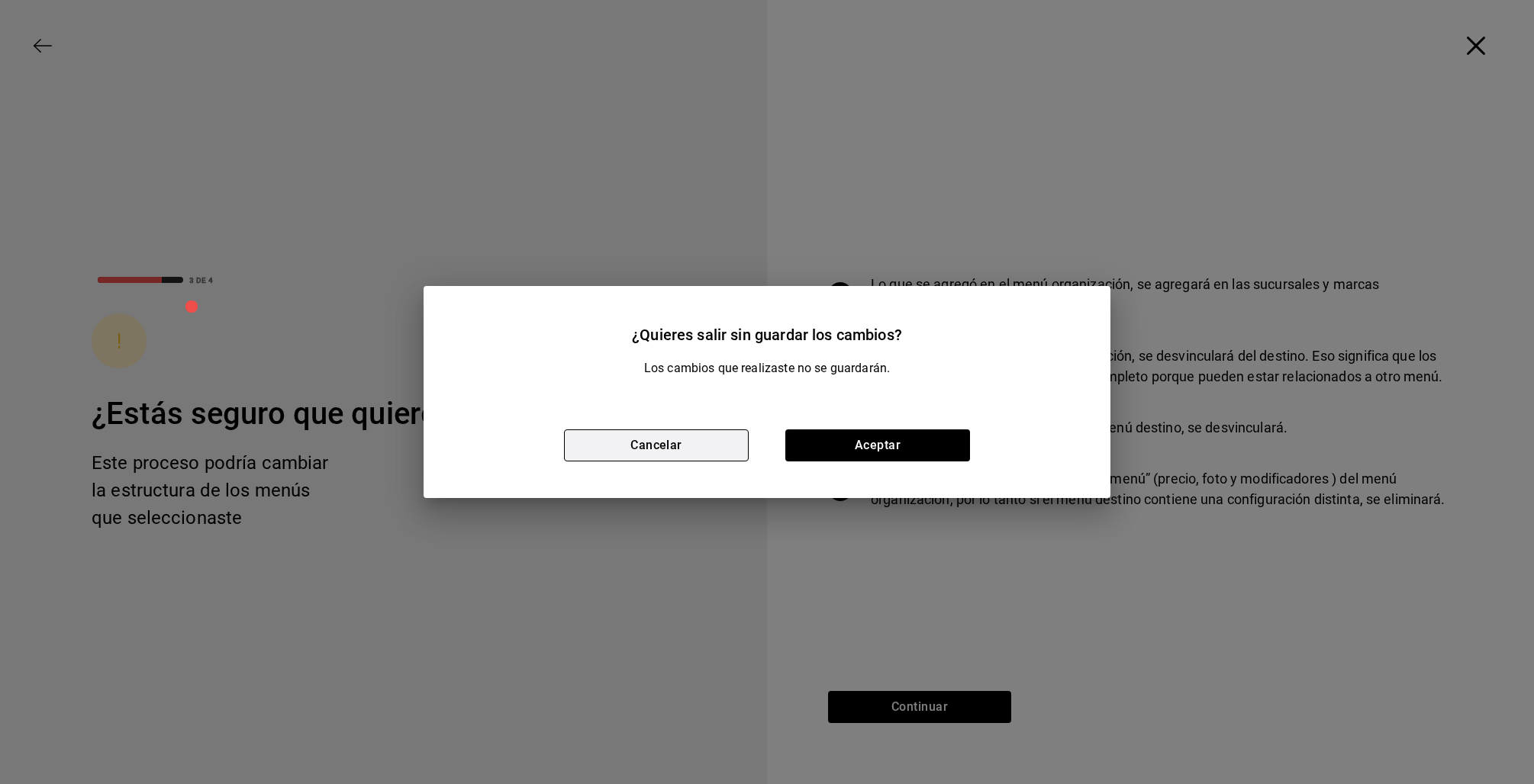
click at [653, 440] on button "Cancelar" at bounding box center [657, 445] width 185 height 32
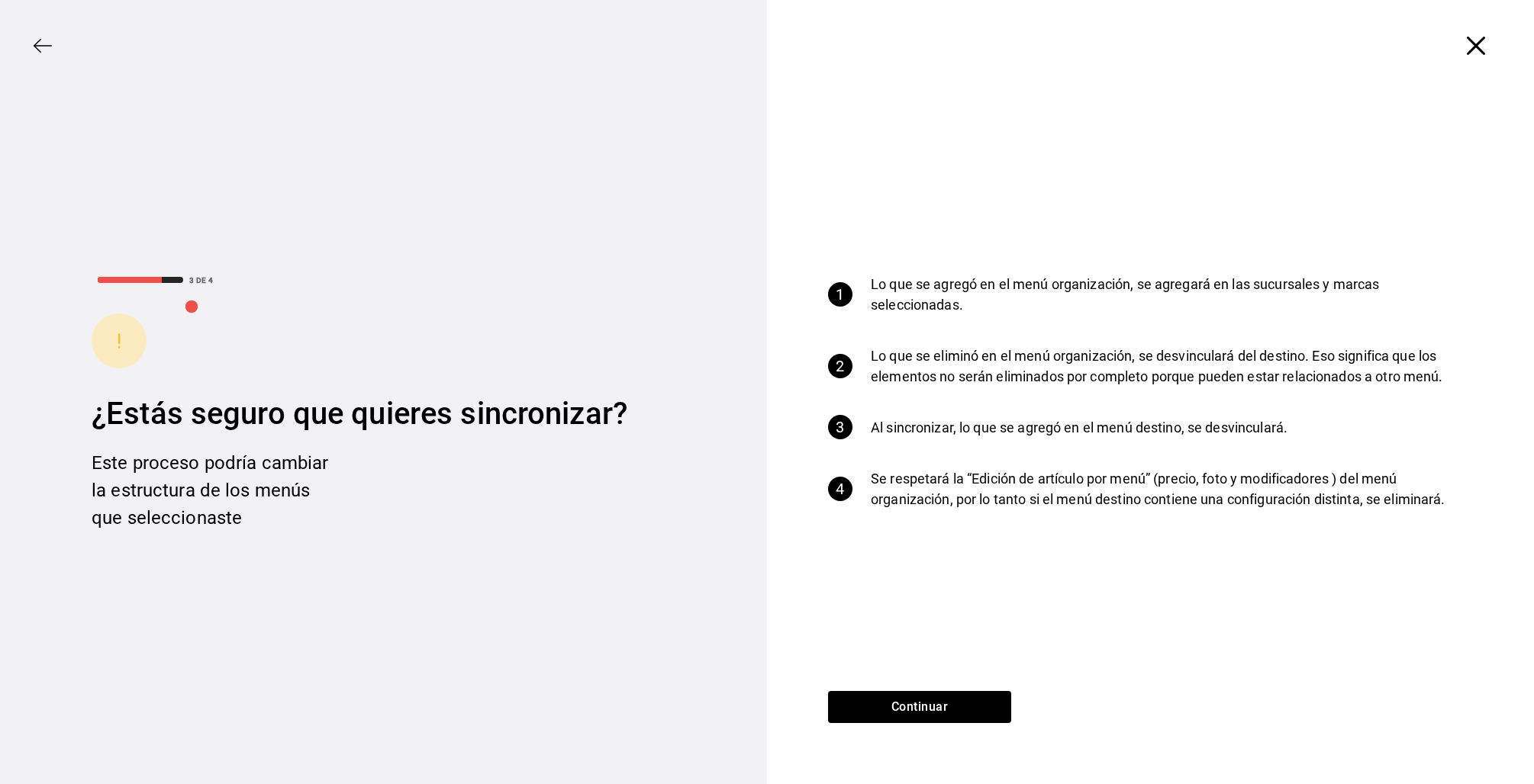
drag, startPoint x: 1482, startPoint y: 32, endPoint x: 1473, endPoint y: 48, distance: 18.4
click at [1479, 38] on div at bounding box center [1150, 45] width 767 height 92
click at [1469, 56] on div at bounding box center [1150, 45] width 767 height 92
click at [1472, 52] on icon "button" at bounding box center [1476, 46] width 18 height 18
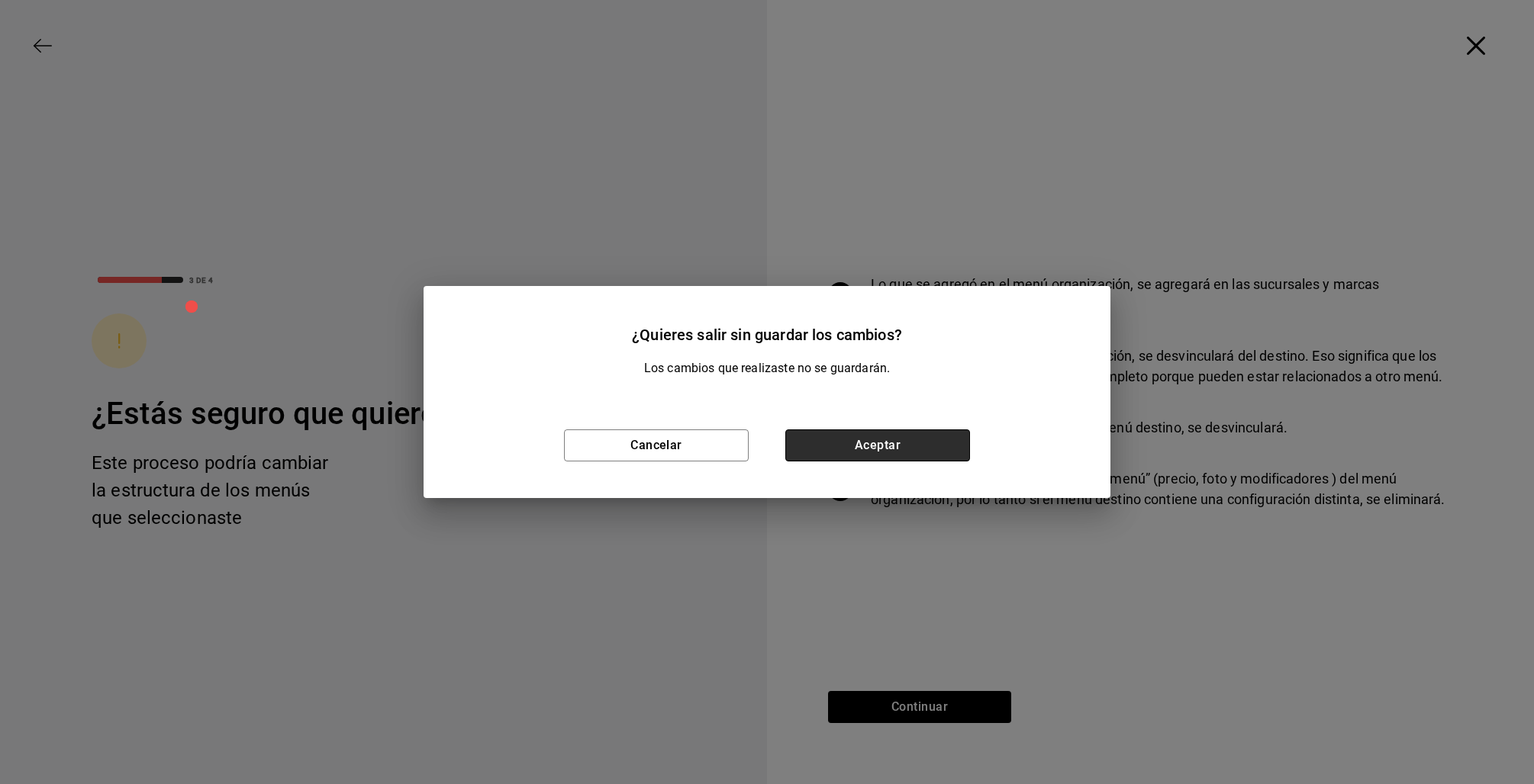
click at [867, 439] on button "Aceptar" at bounding box center [877, 445] width 185 height 32
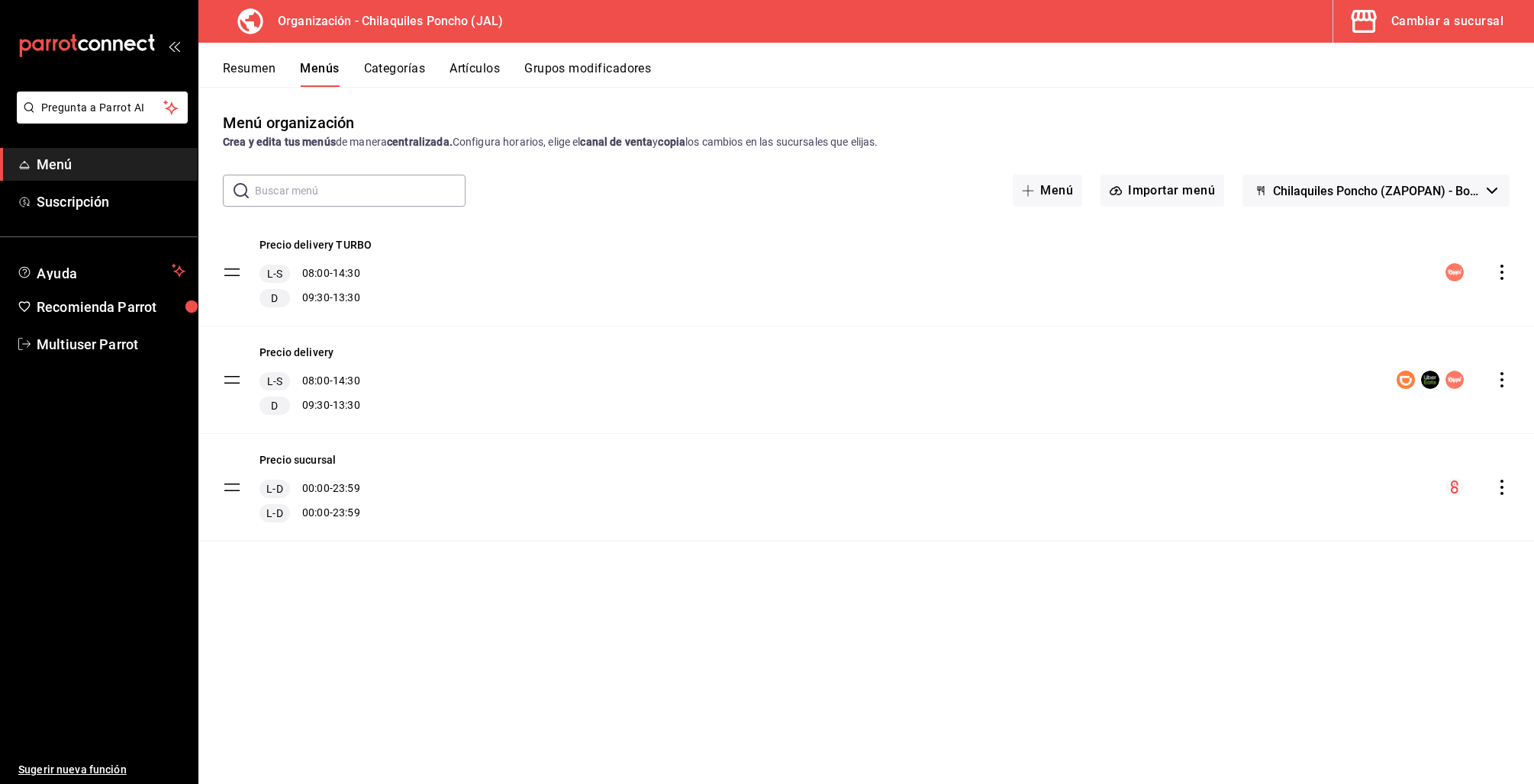
click at [1506, 379] on icon "actions" at bounding box center [1502, 380] width 15 height 15
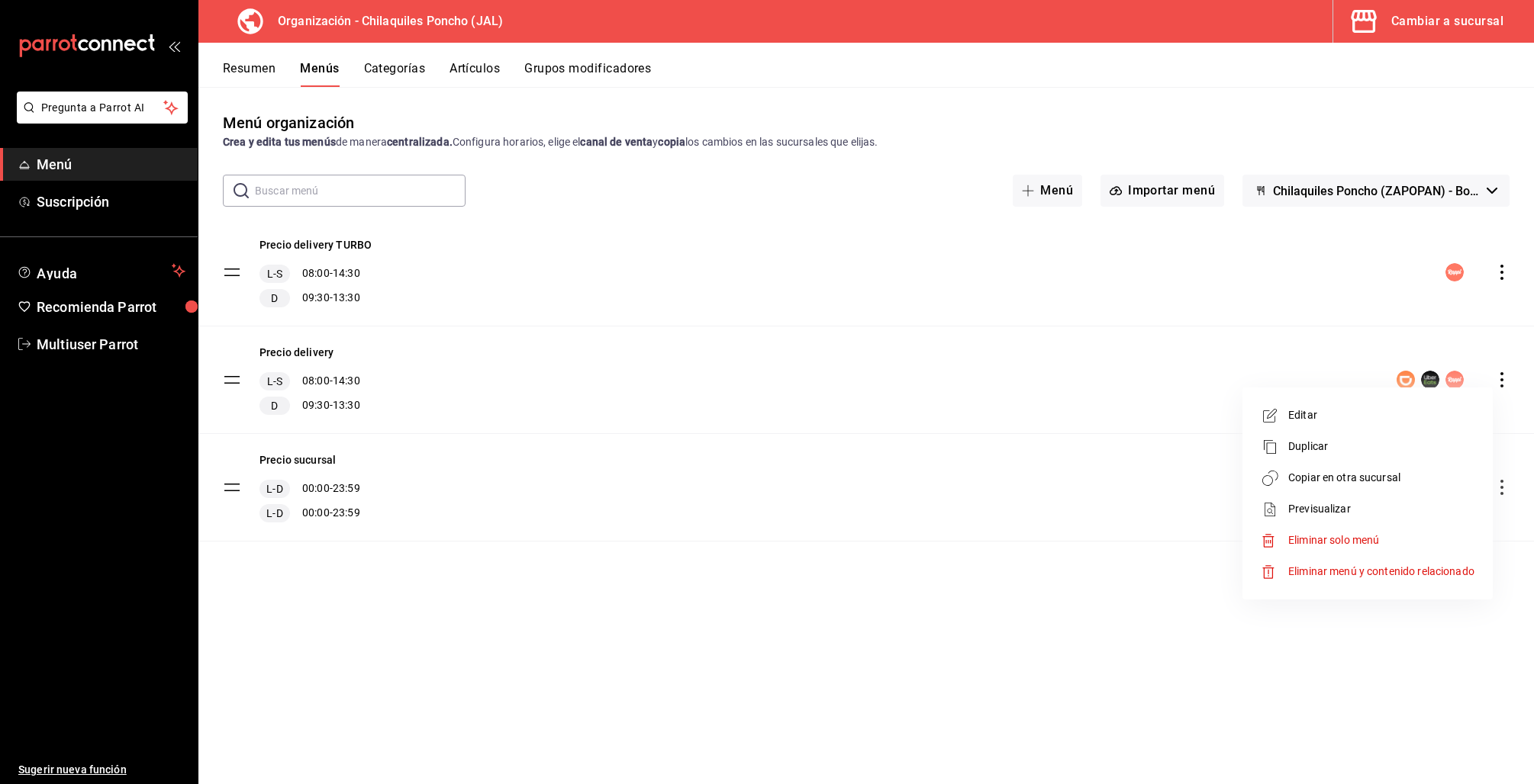
click at [1328, 482] on span "Copiar en otra sucursal" at bounding box center [1382, 478] width 186 height 16
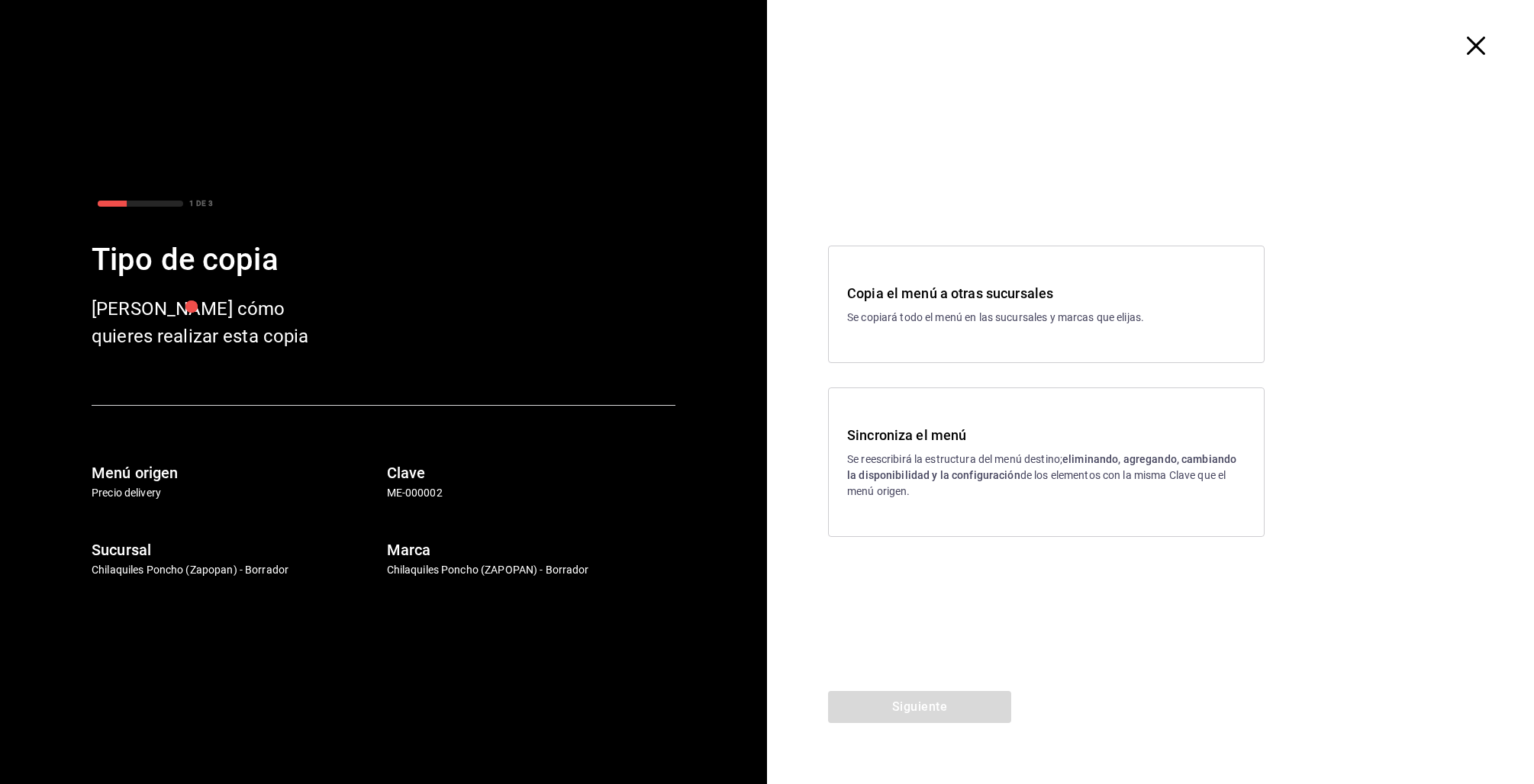
click at [953, 508] on div "Sincroniza el menú Se reescribirá la estructura del menú destino; eliminando, a…" at bounding box center [1046, 462] width 436 height 149
click at [949, 698] on button "Siguiente" at bounding box center [920, 707] width 183 height 32
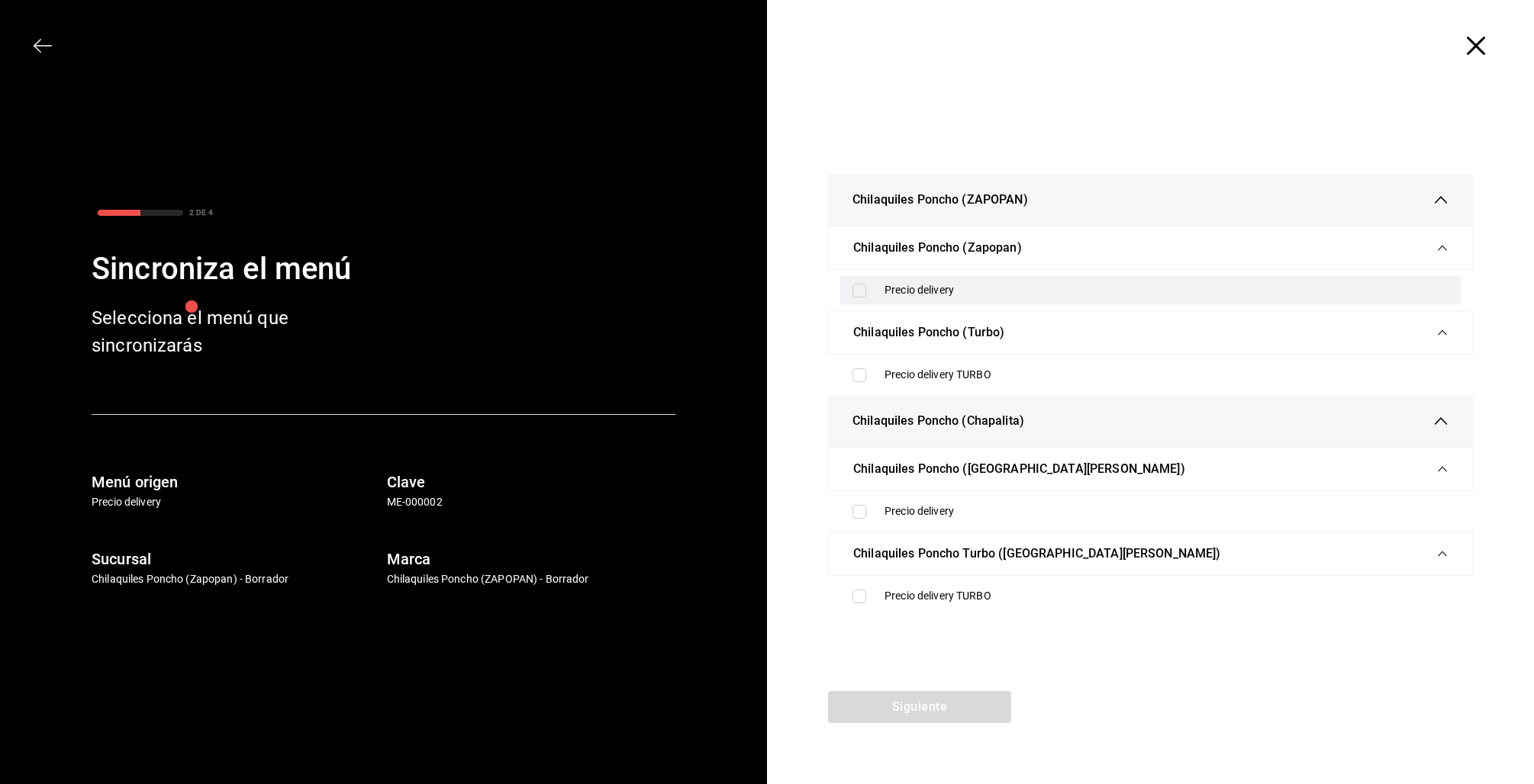
click at [863, 284] on input "checkbox" at bounding box center [859, 291] width 14 height 14
checkbox input "true"
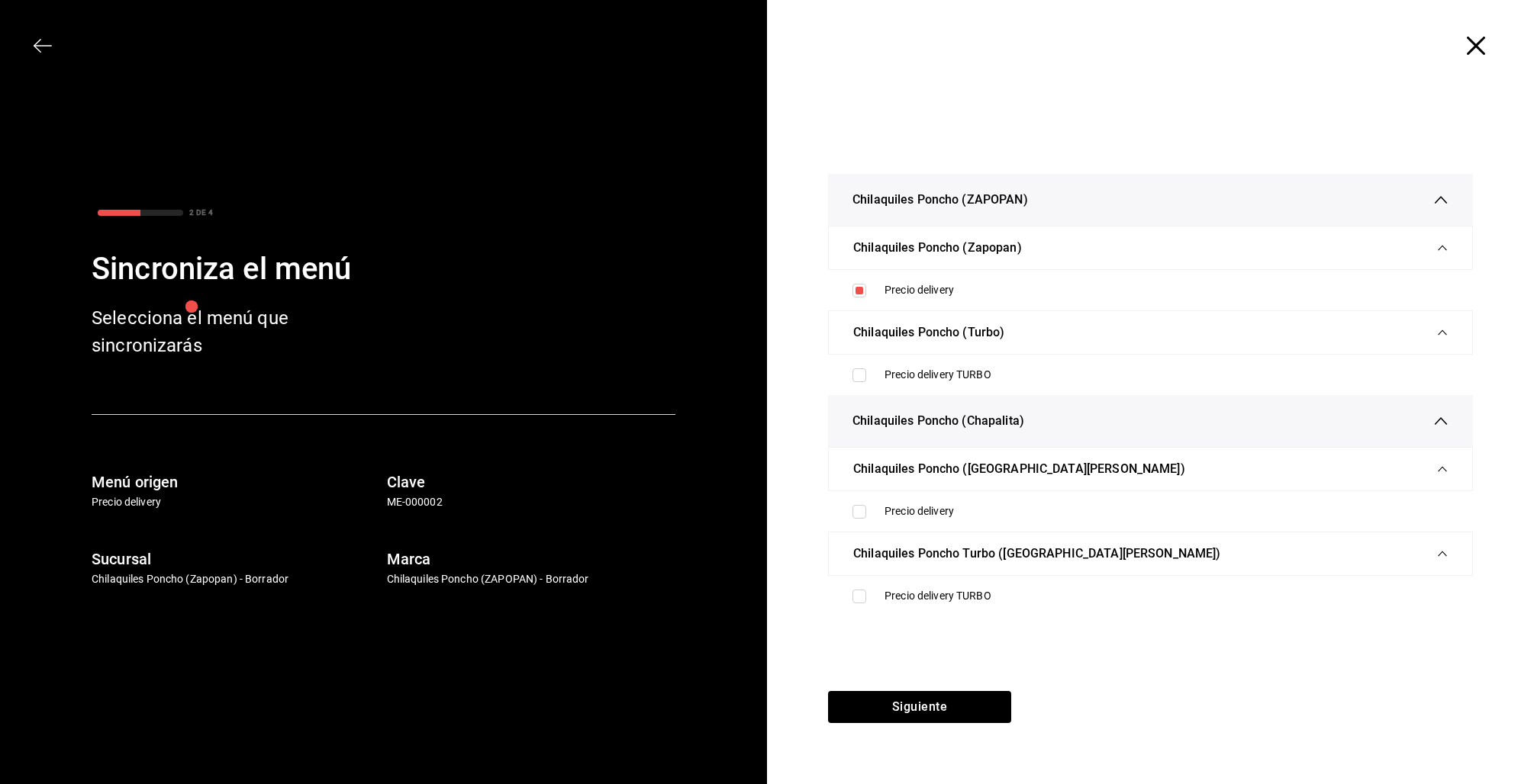
click at [857, 379] on input "checkbox" at bounding box center [859, 375] width 14 height 14
click at [857, 378] on input "checkbox" at bounding box center [859, 375] width 14 height 14
checkbox input "false"
click at [953, 706] on button "Siguiente" at bounding box center [920, 707] width 183 height 32
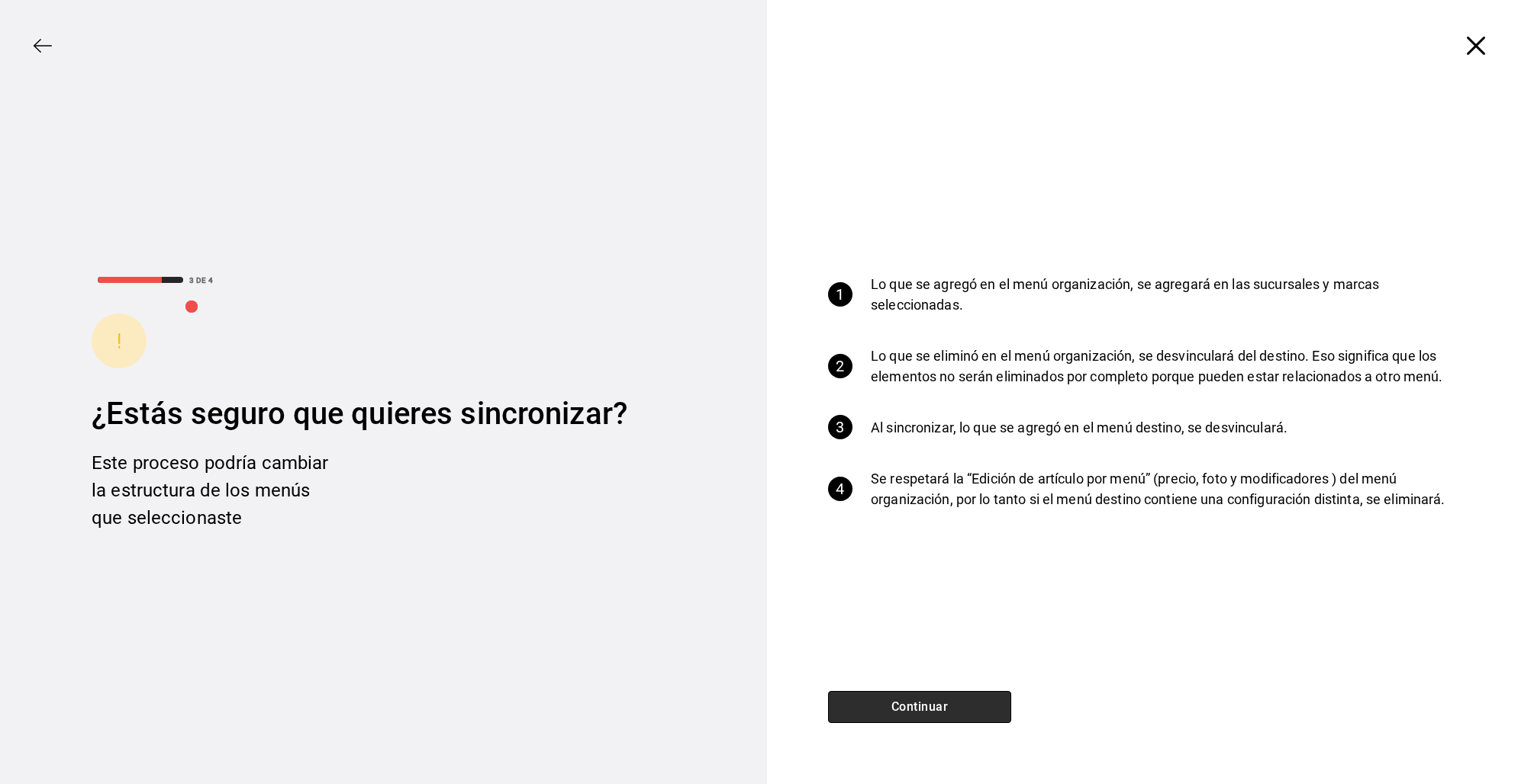
click at [951, 706] on button "Continuar" at bounding box center [920, 707] width 183 height 32
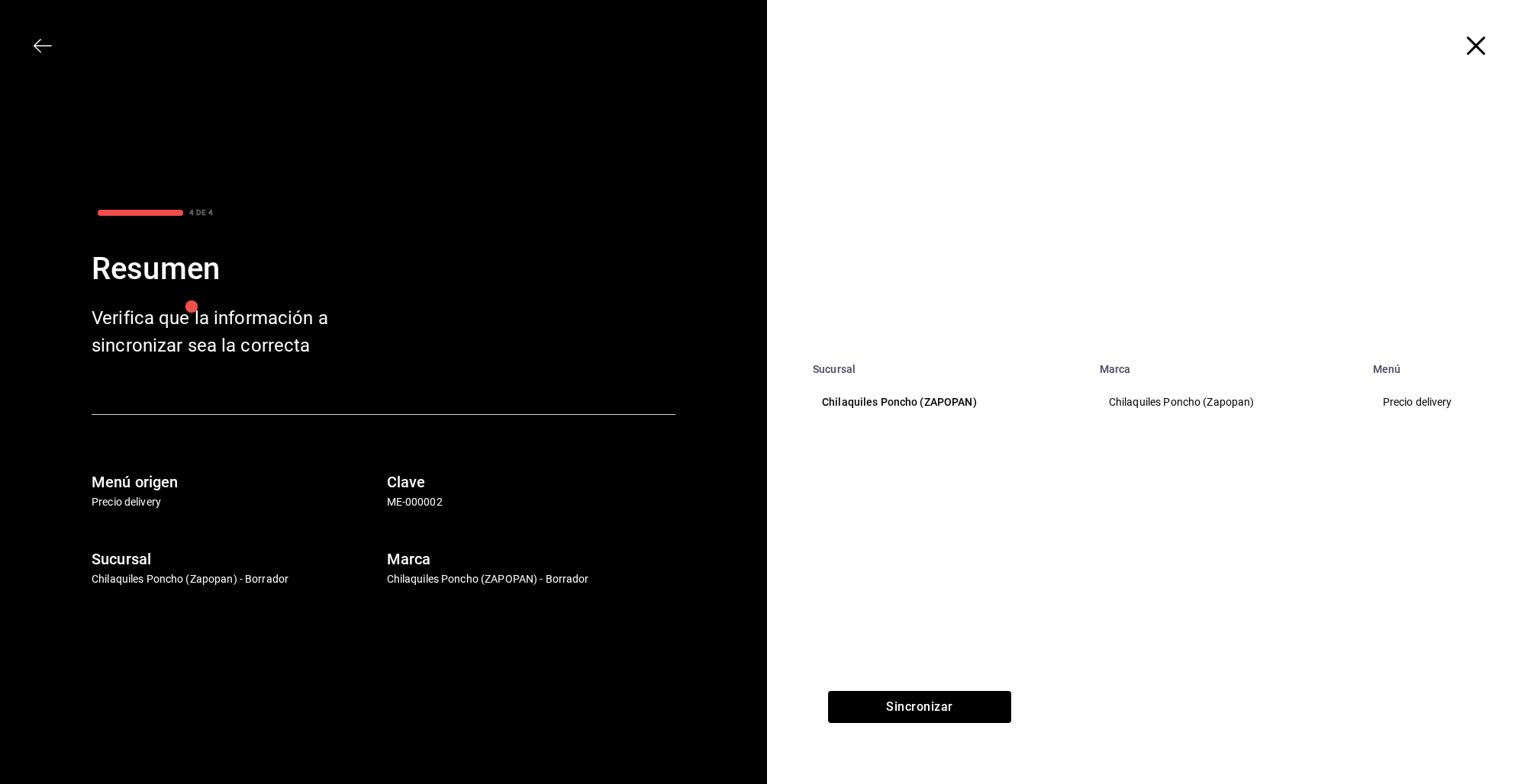
click at [48, 49] on span "button" at bounding box center [51, 46] width 28 height 18
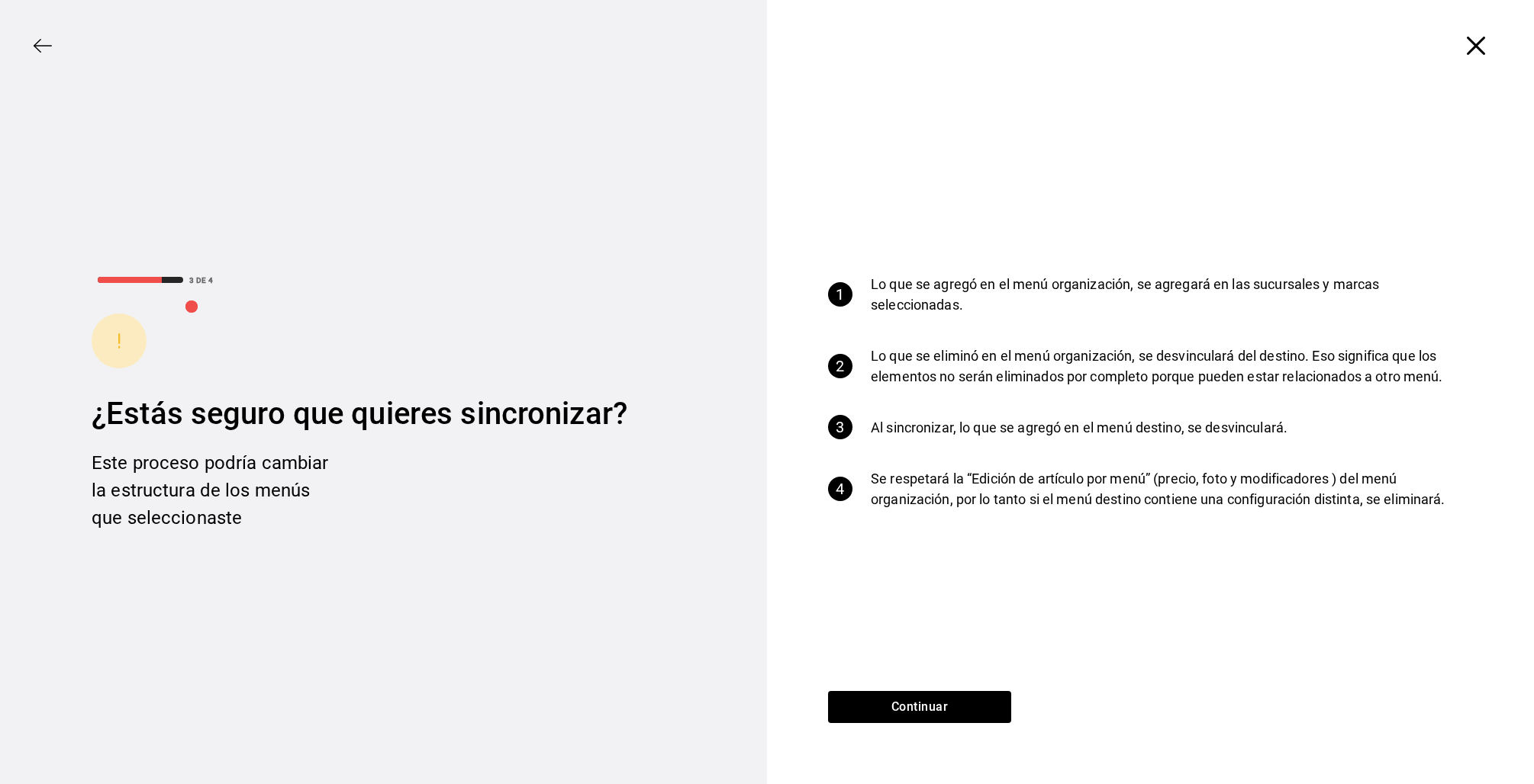
click at [42, 50] on icon "button" at bounding box center [43, 46] width 18 height 18
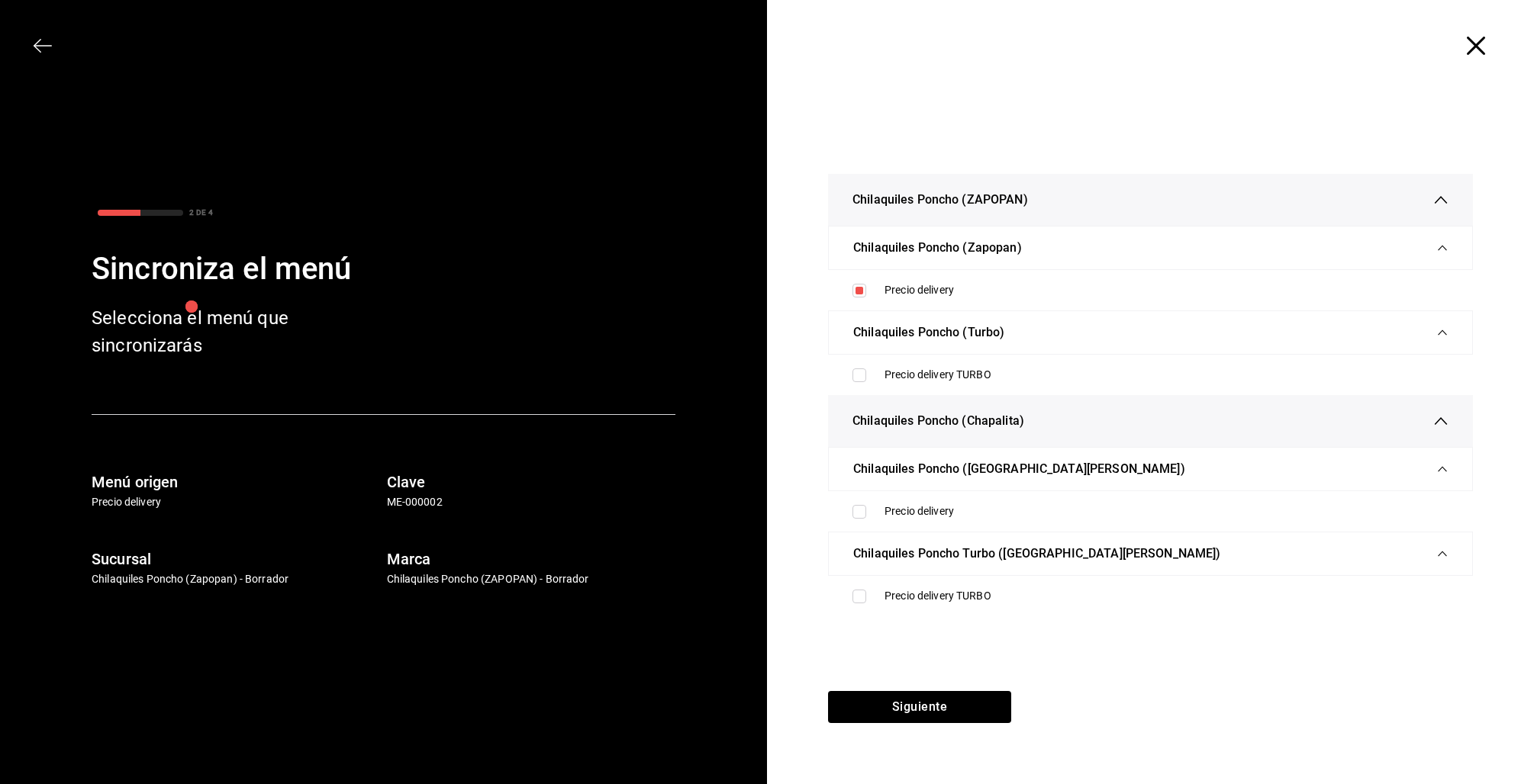
click at [1435, 422] on icon "button" at bounding box center [1441, 421] width 13 height 8
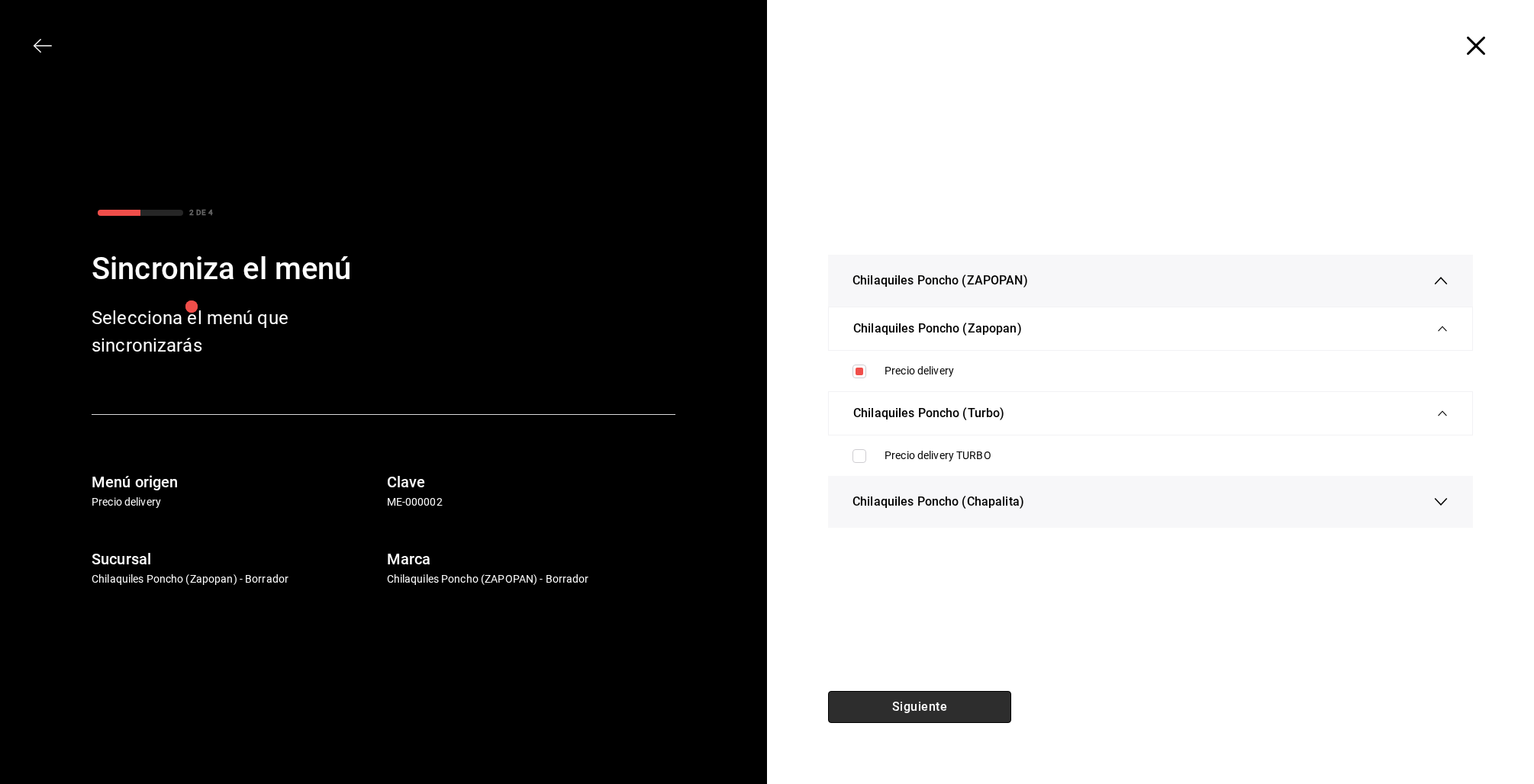
click at [976, 714] on button "Siguiente" at bounding box center [920, 707] width 183 height 32
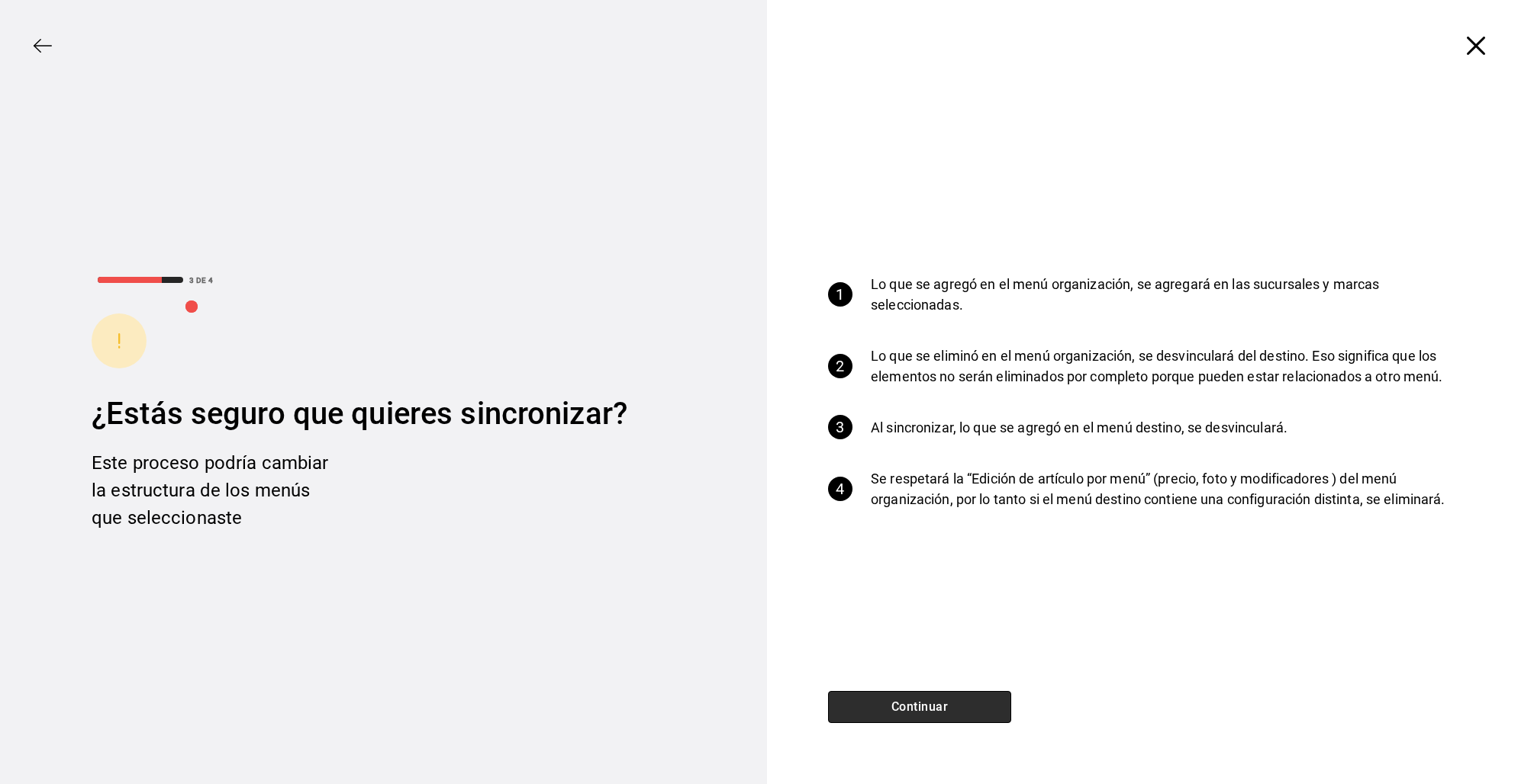
click at [977, 714] on button "Continuar" at bounding box center [920, 707] width 183 height 32
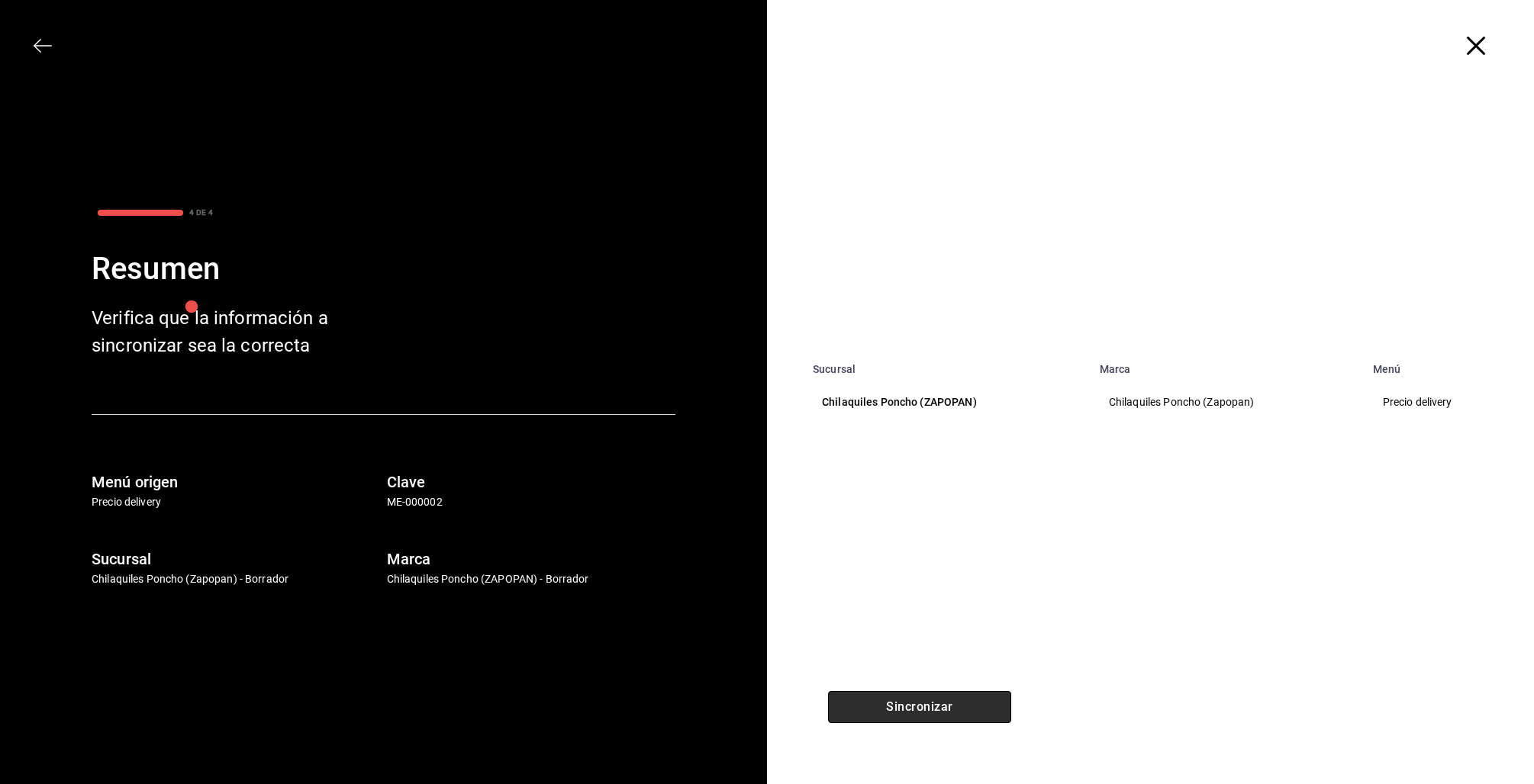
click at [988, 712] on button "Sincronizar" at bounding box center [920, 707] width 183 height 32
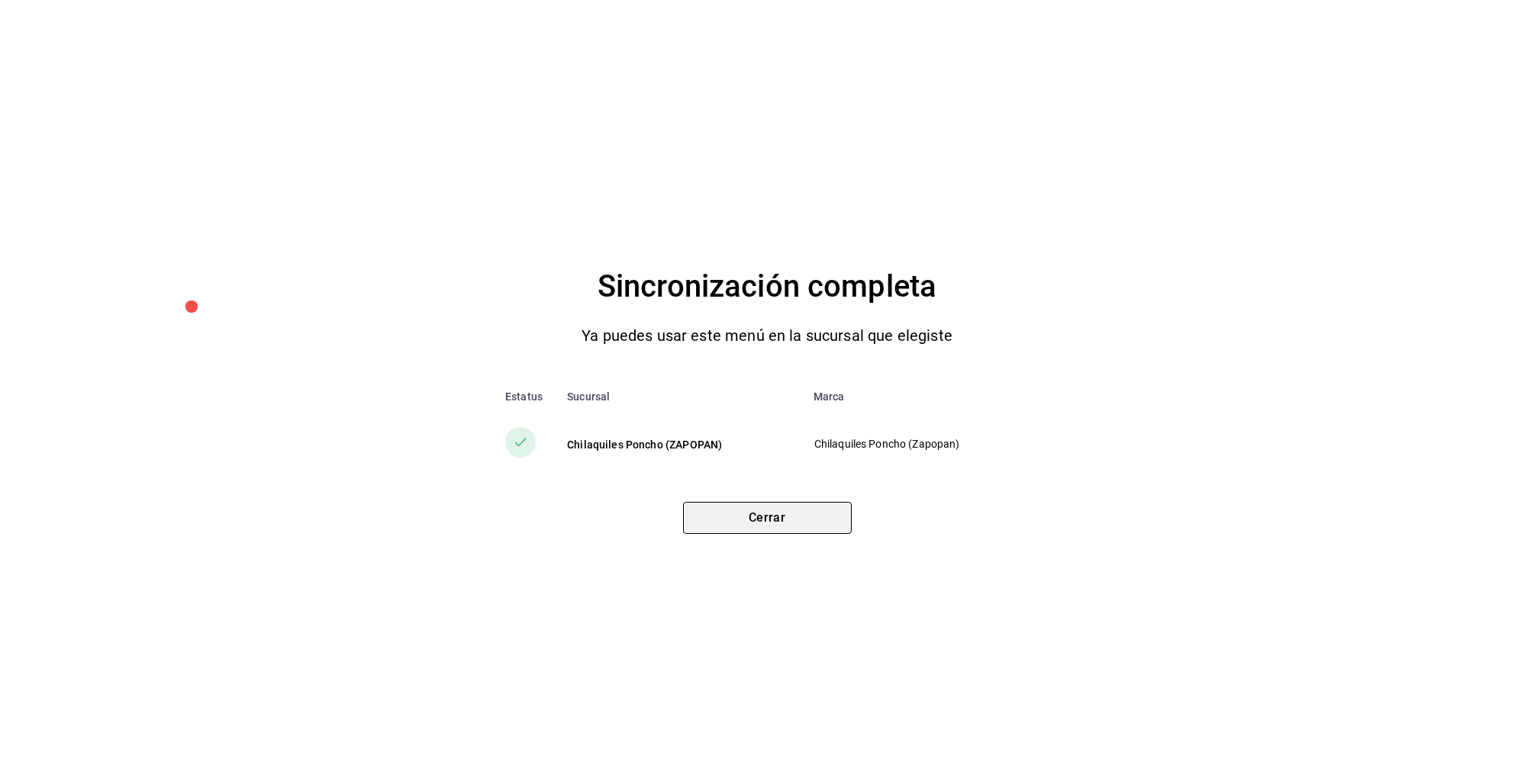
click at [813, 528] on button "Cerrar" at bounding box center [767, 518] width 169 height 32
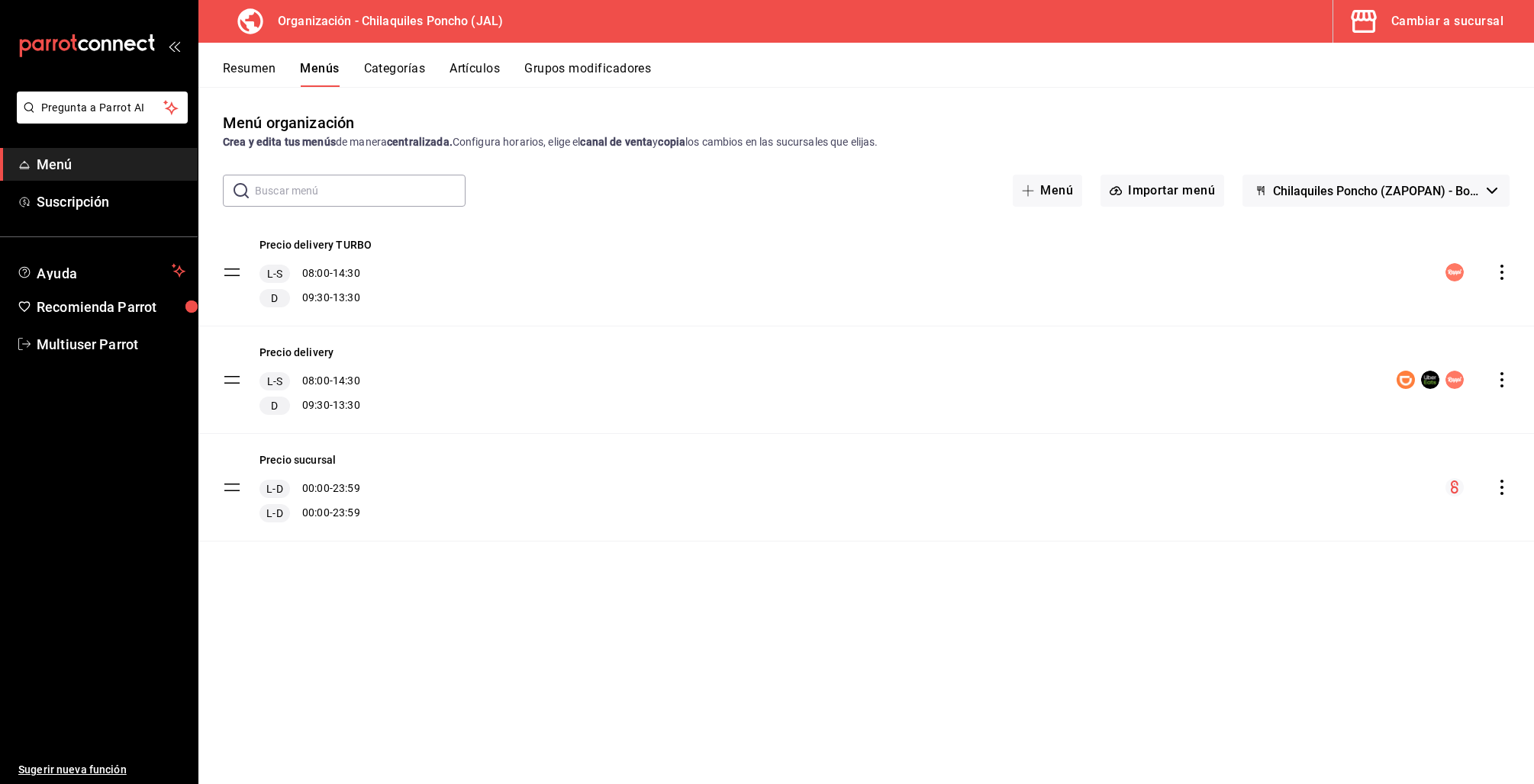
click at [1408, 14] on div "Cambiar a sucursal" at bounding box center [1447, 22] width 112 height 22
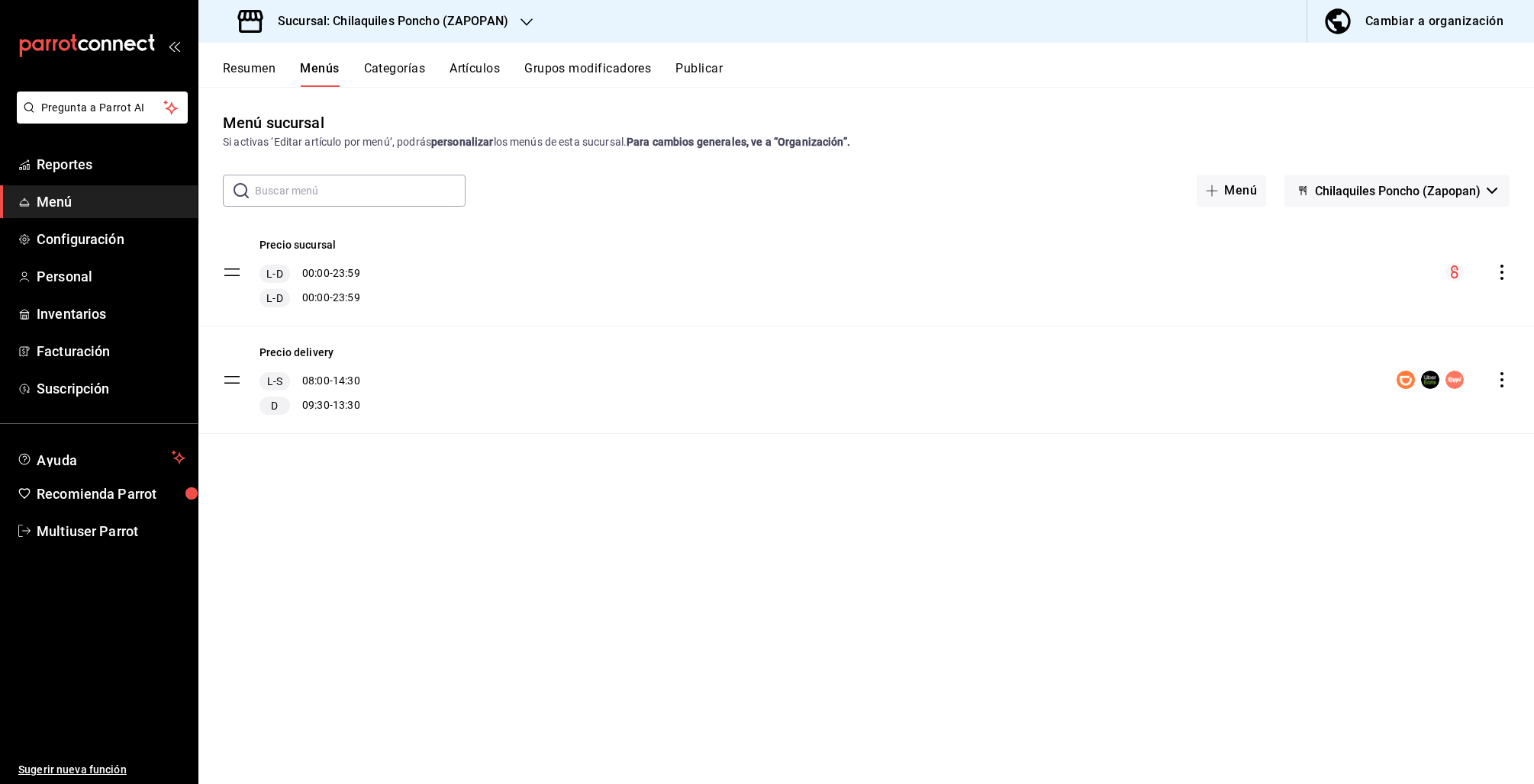
click at [249, 68] on button "Resumen" at bounding box center [249, 74] width 52 height 26
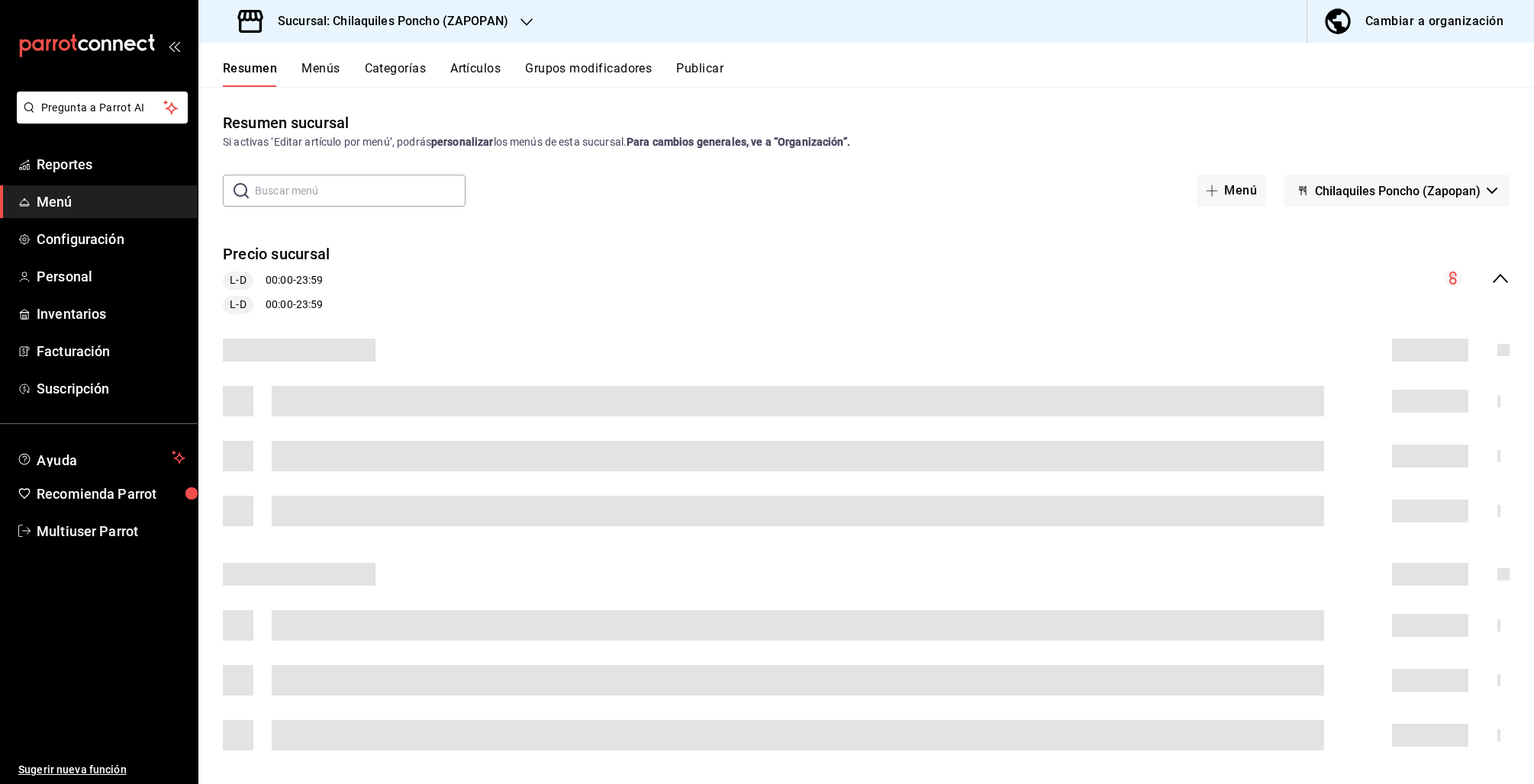
click at [1493, 276] on icon "collapse-menu-row" at bounding box center [1500, 279] width 18 height 18
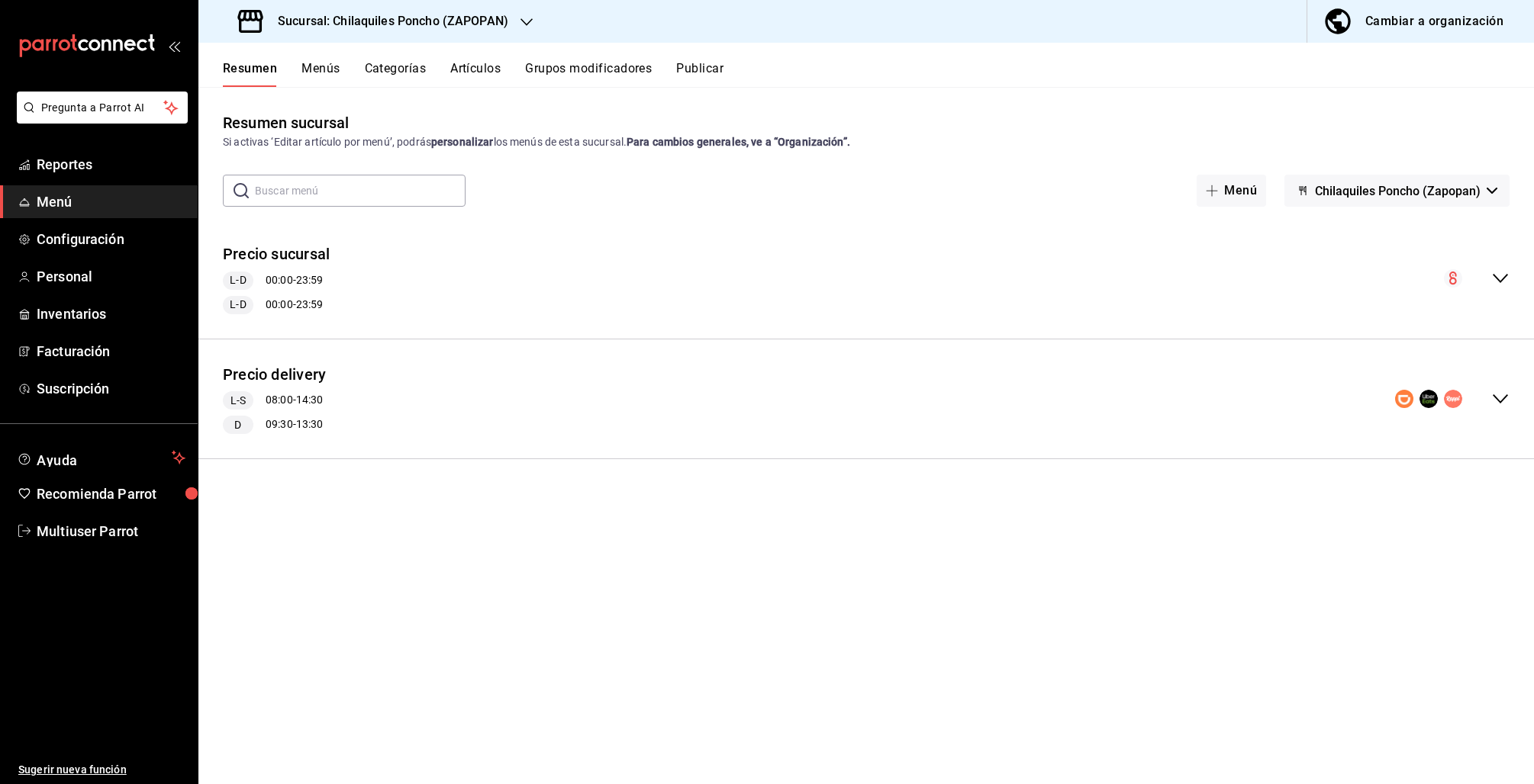
click at [1502, 446] on div "Precio delivery L-S 08:00 - 14:30 D 09:30 - 13:30 Agregar categoría" at bounding box center [866, 399] width 1335 height 121
click at [1503, 399] on icon "collapse-menu-row" at bounding box center [1500, 399] width 15 height 9
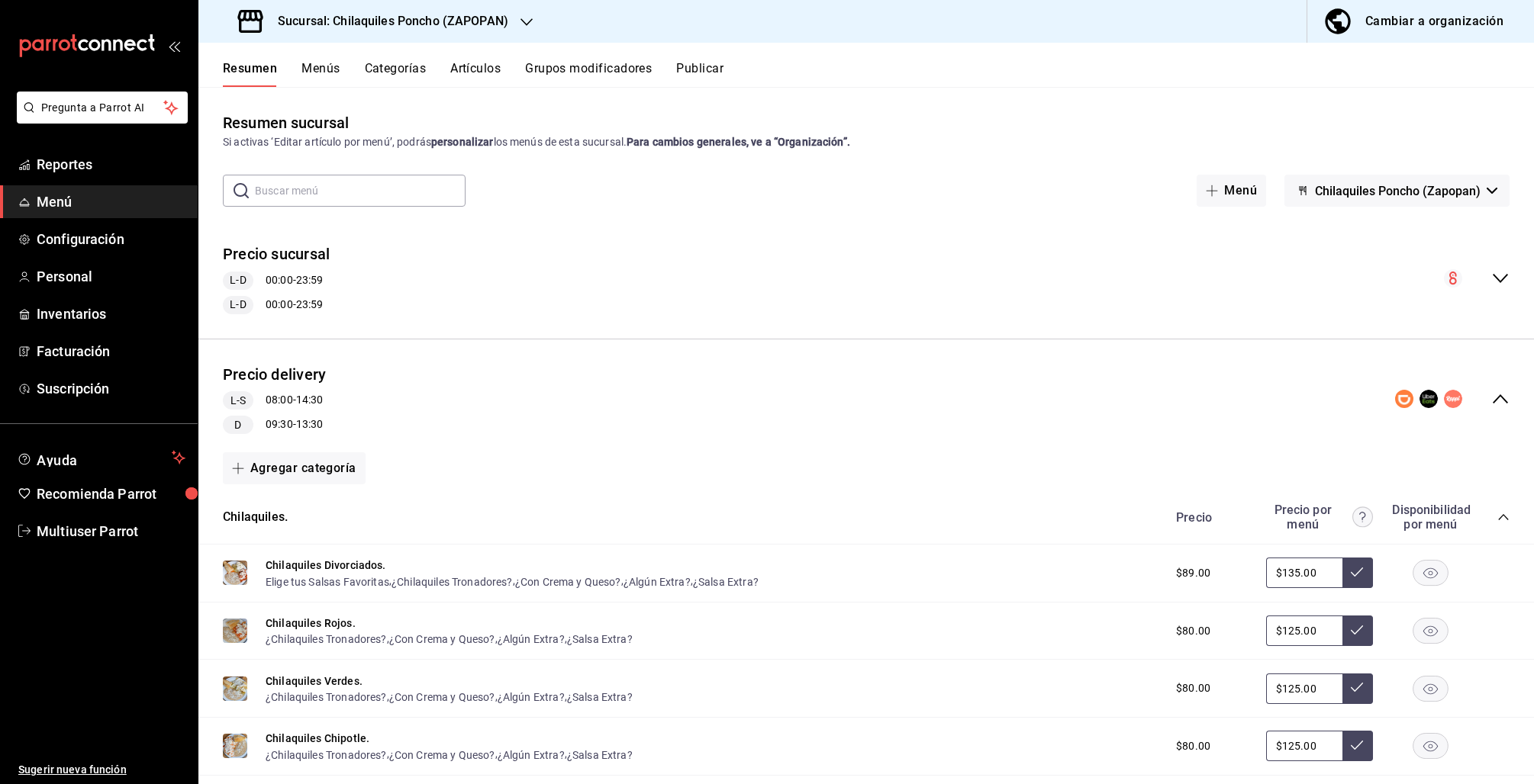
click at [1492, 399] on icon "collapse-menu-row" at bounding box center [1500, 399] width 15 height 9
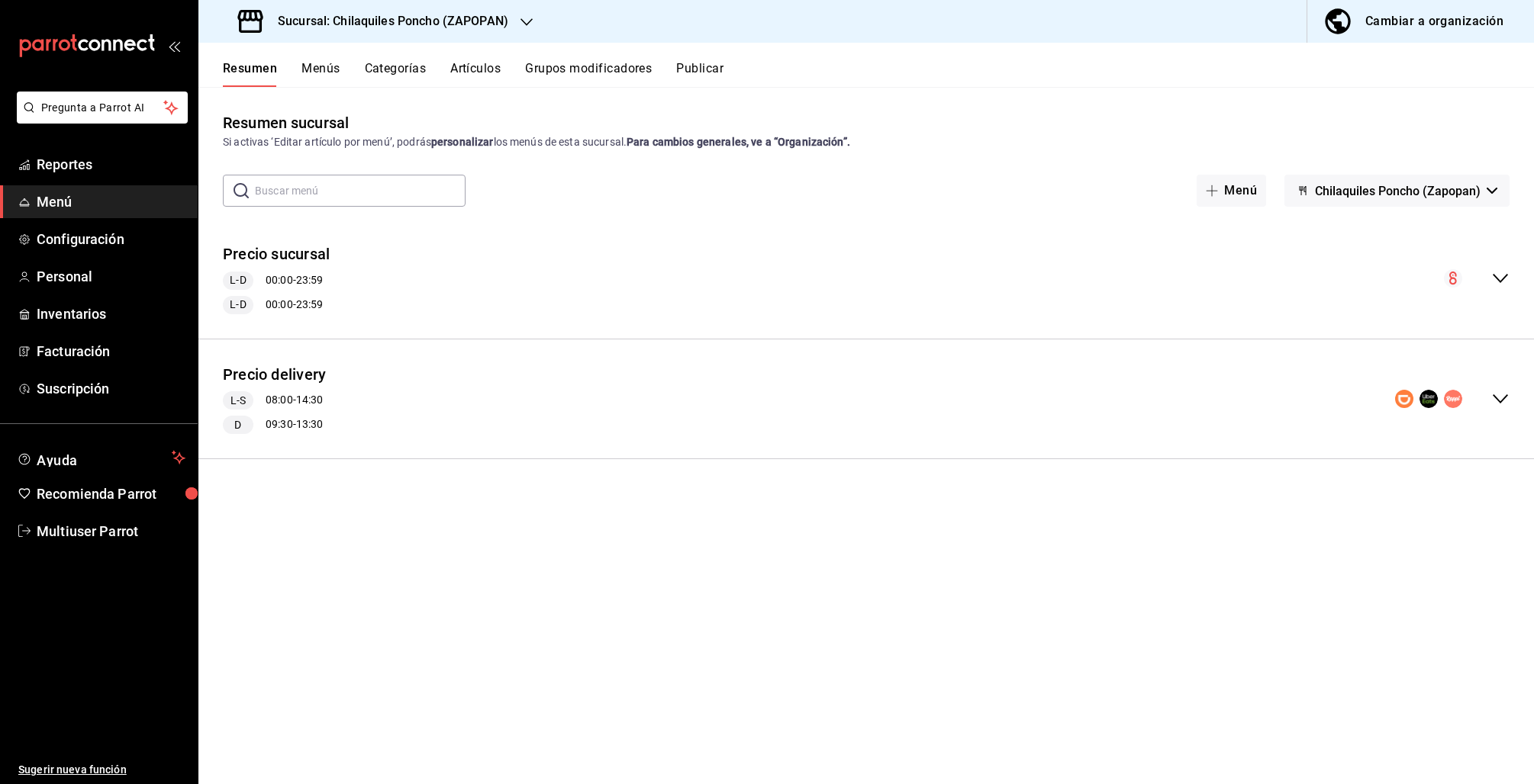
click at [1445, 192] on span "Chilaquiles Poncho (Zapopan)" at bounding box center [1397, 191] width 165 height 15
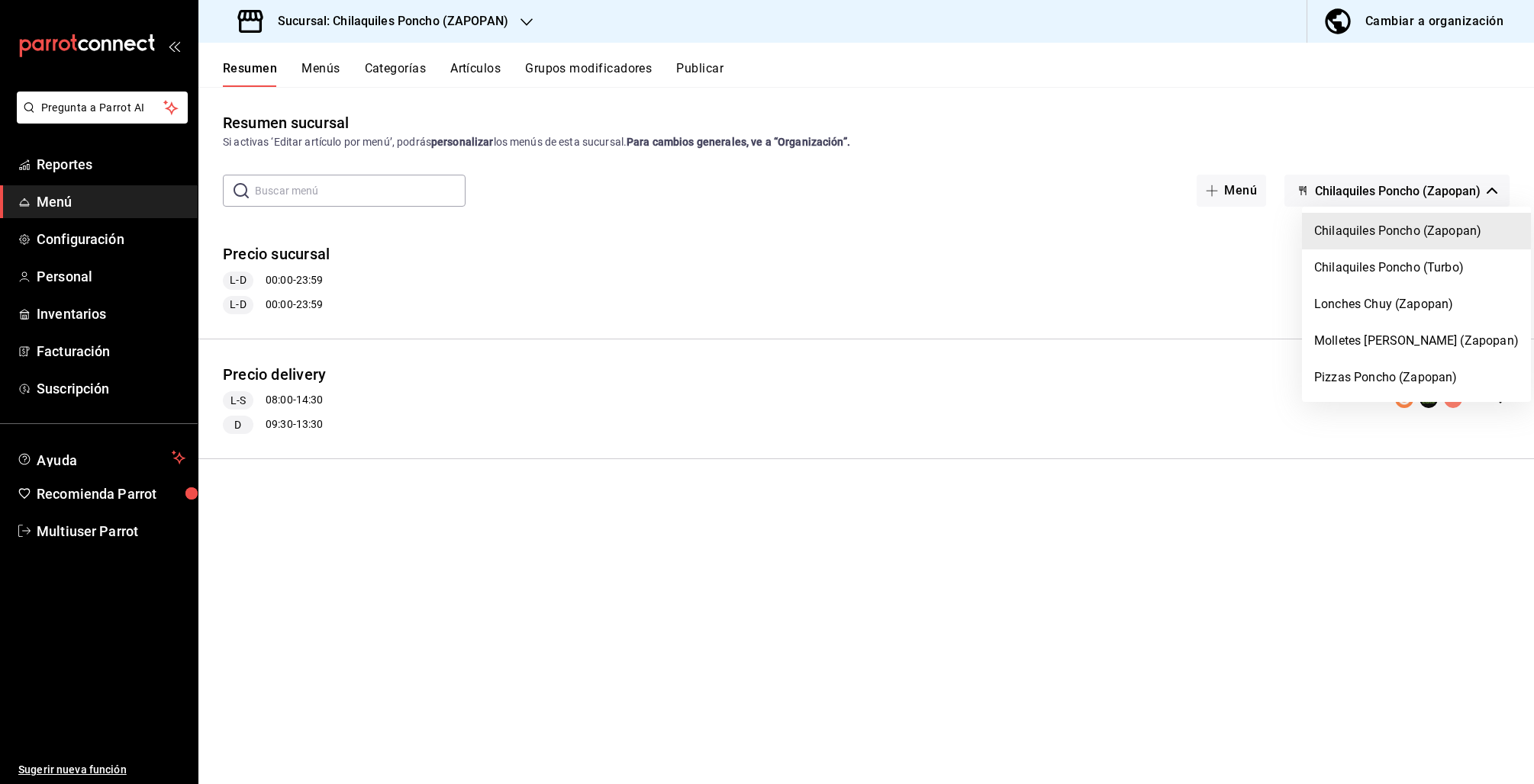
click at [1430, 20] on div at bounding box center [767, 392] width 1534 height 784
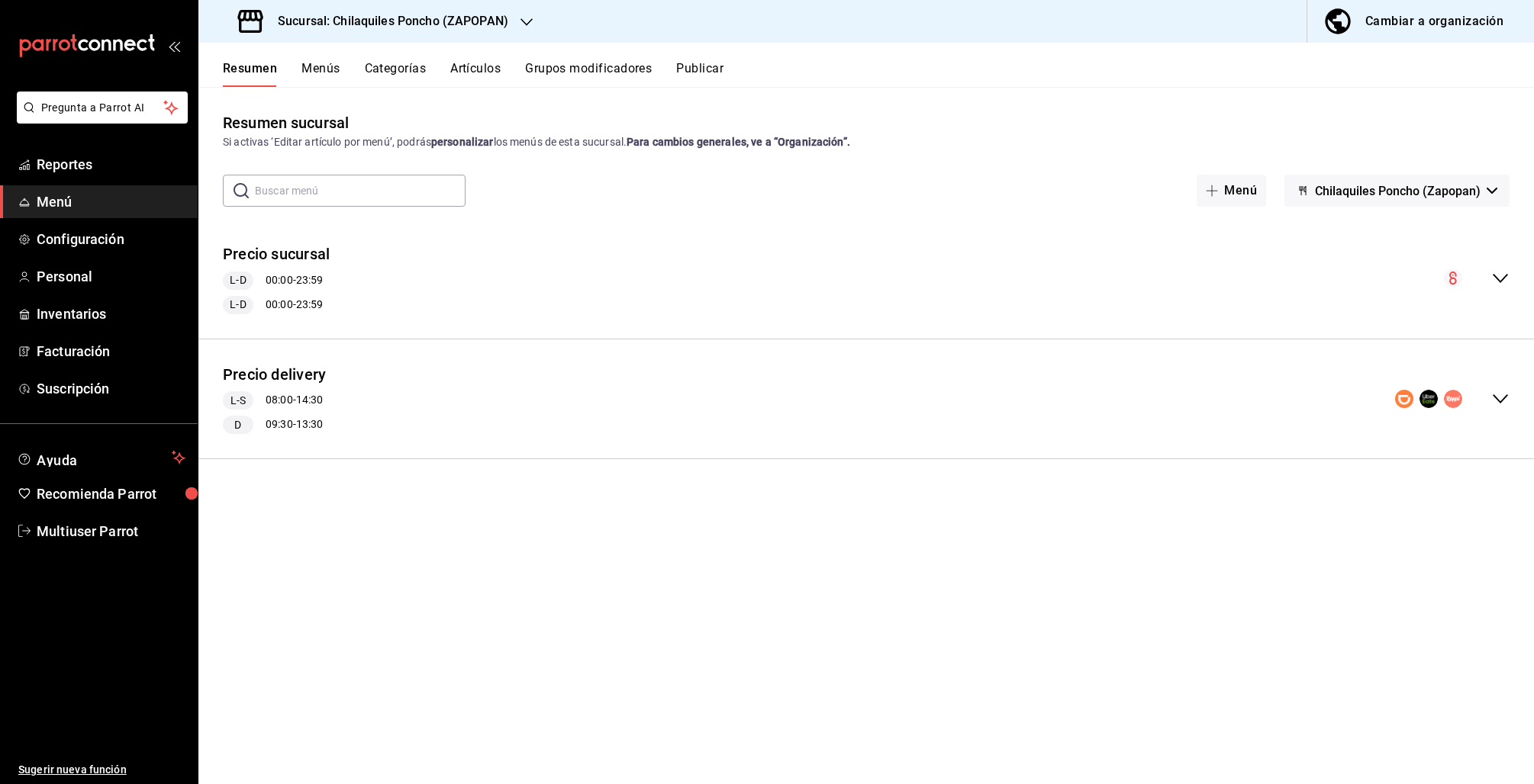
click at [1430, 20] on body "Pregunta a Parrot AI Reportes Menú Configuración Personal Inventarios Facturaci…" at bounding box center [767, 392] width 1534 height 784
click at [1408, 30] on div "Cambiar a organización" at bounding box center [1434, 22] width 138 height 22
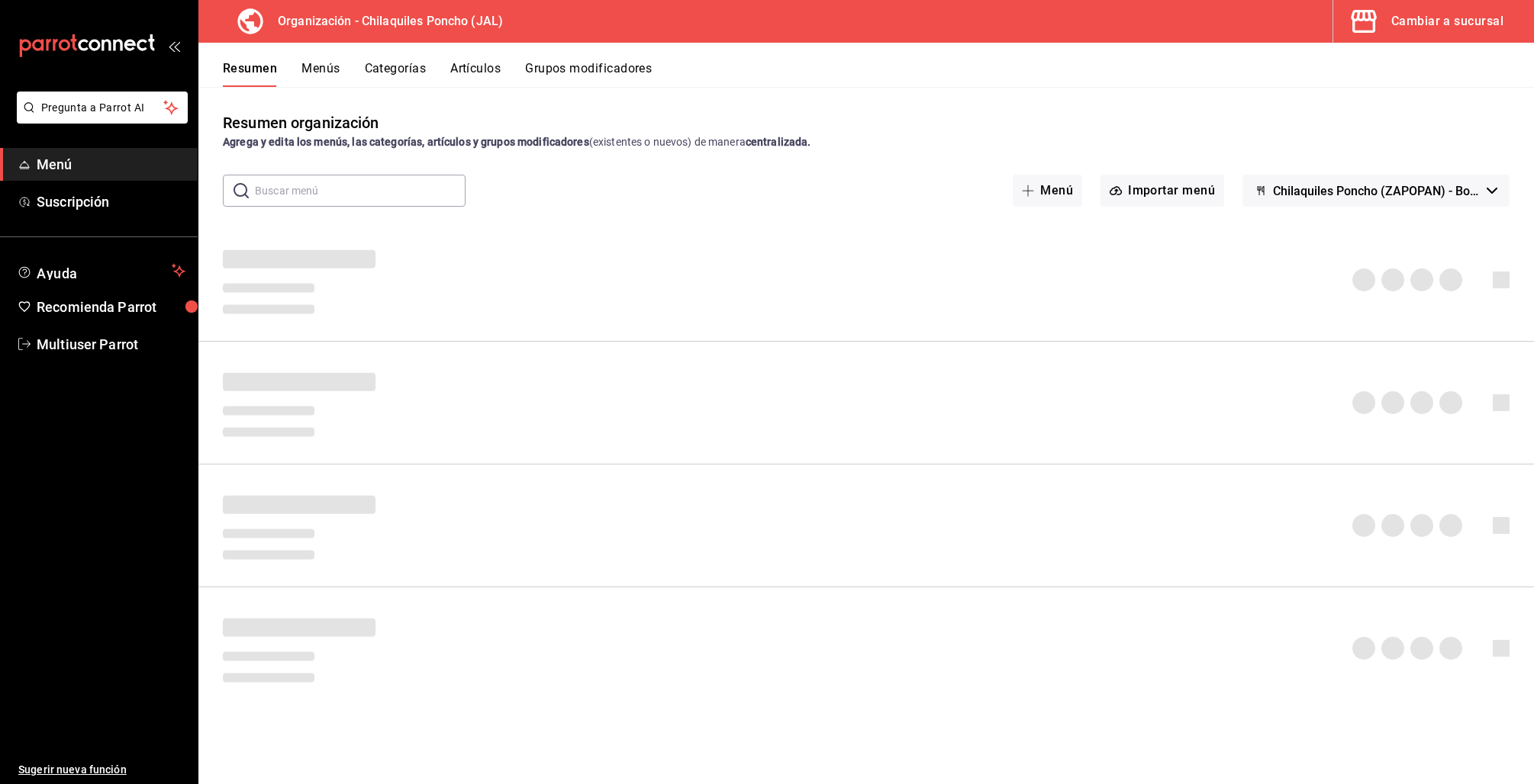
click at [1479, 177] on button "Chilaquiles Poncho (ZAPOPAN) - Borrador" at bounding box center [1375, 191] width 267 height 32
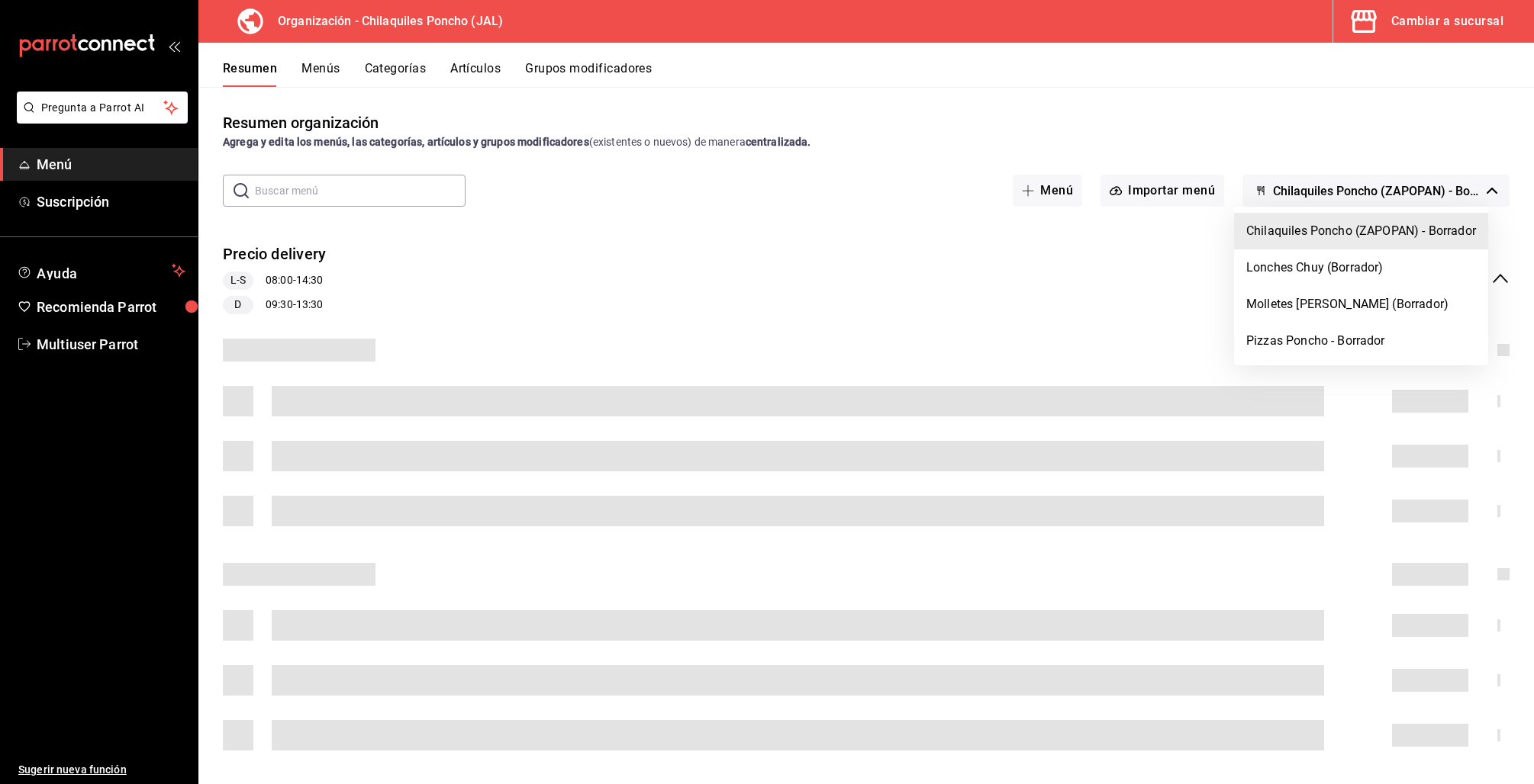
click at [1472, 191] on div at bounding box center [767, 392] width 1534 height 784
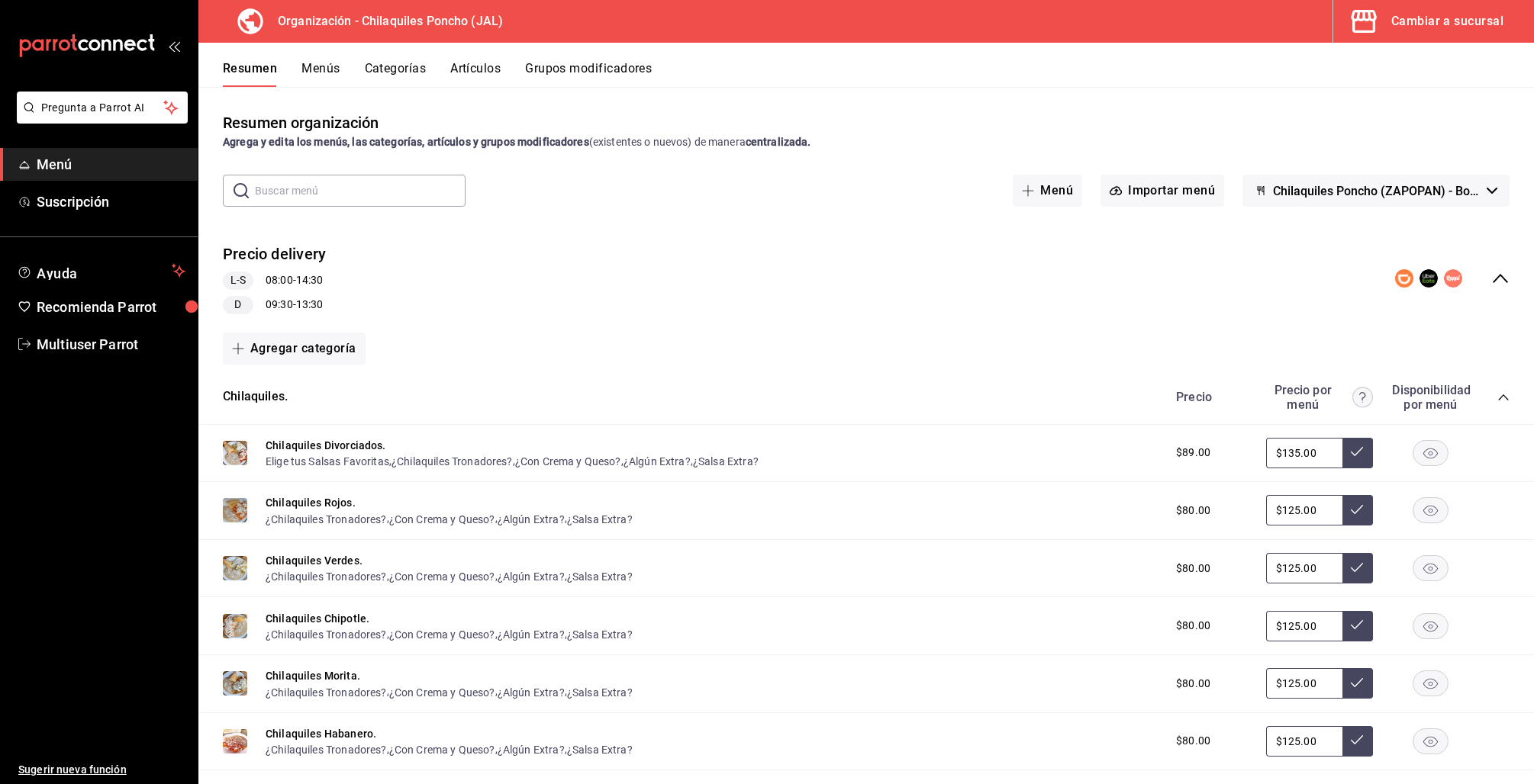
click at [1491, 277] on icon "collapse-menu-row" at bounding box center [1500, 279] width 18 height 18
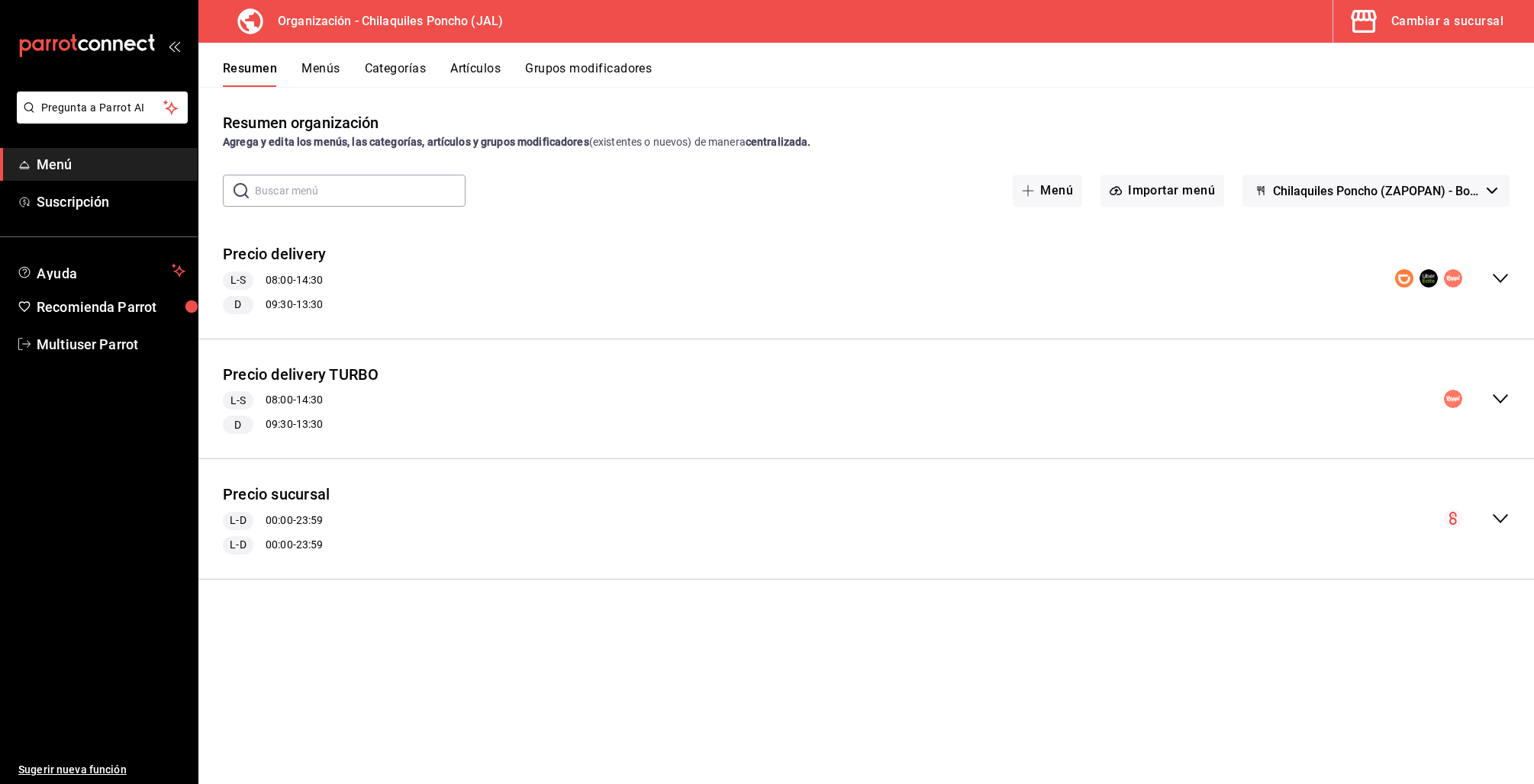
click at [1496, 396] on icon "collapse-menu-row" at bounding box center [1500, 399] width 18 height 18
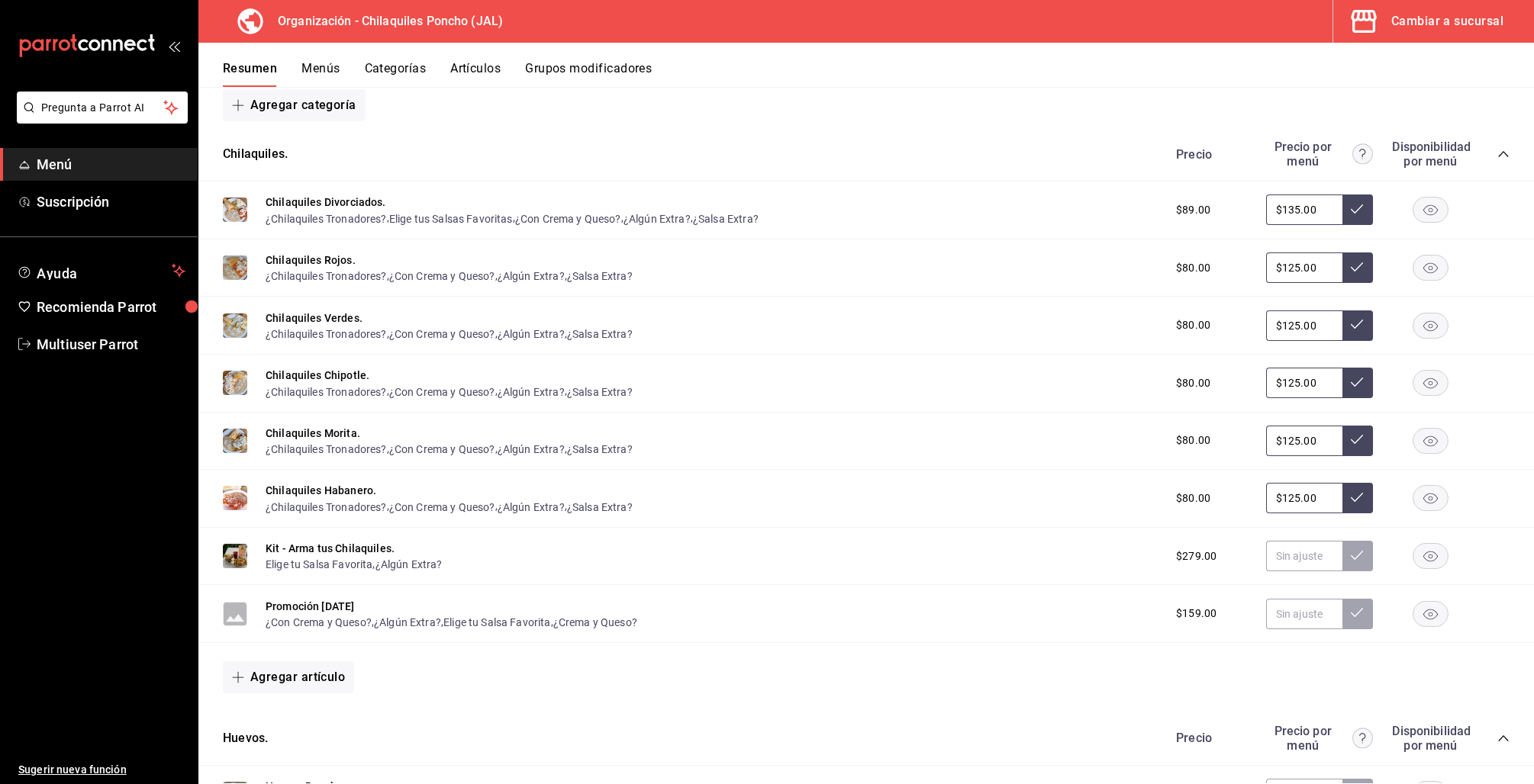
scroll to position [295, 0]
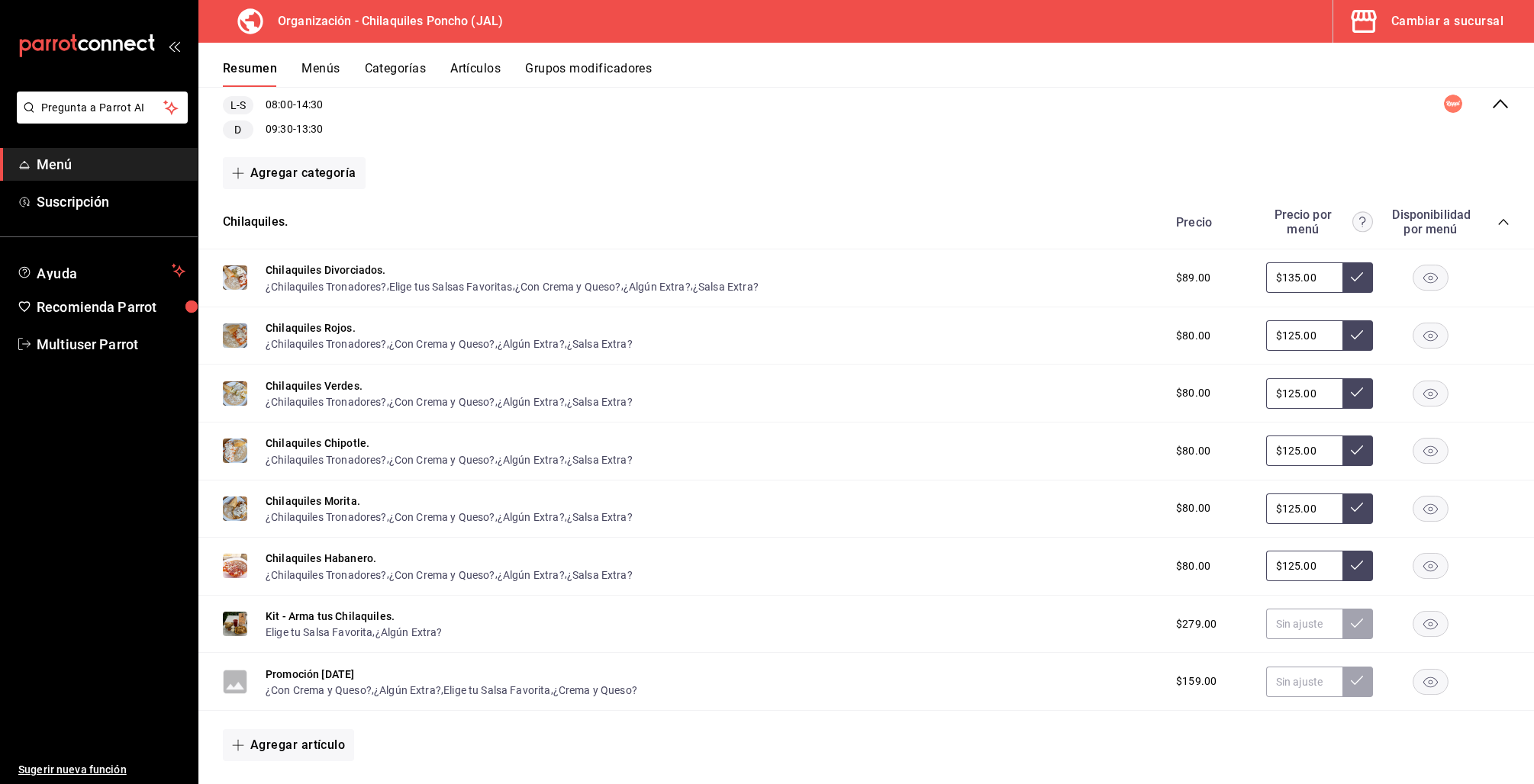
click at [1497, 221] on icon "collapse-category-row" at bounding box center [1503, 222] width 12 height 12
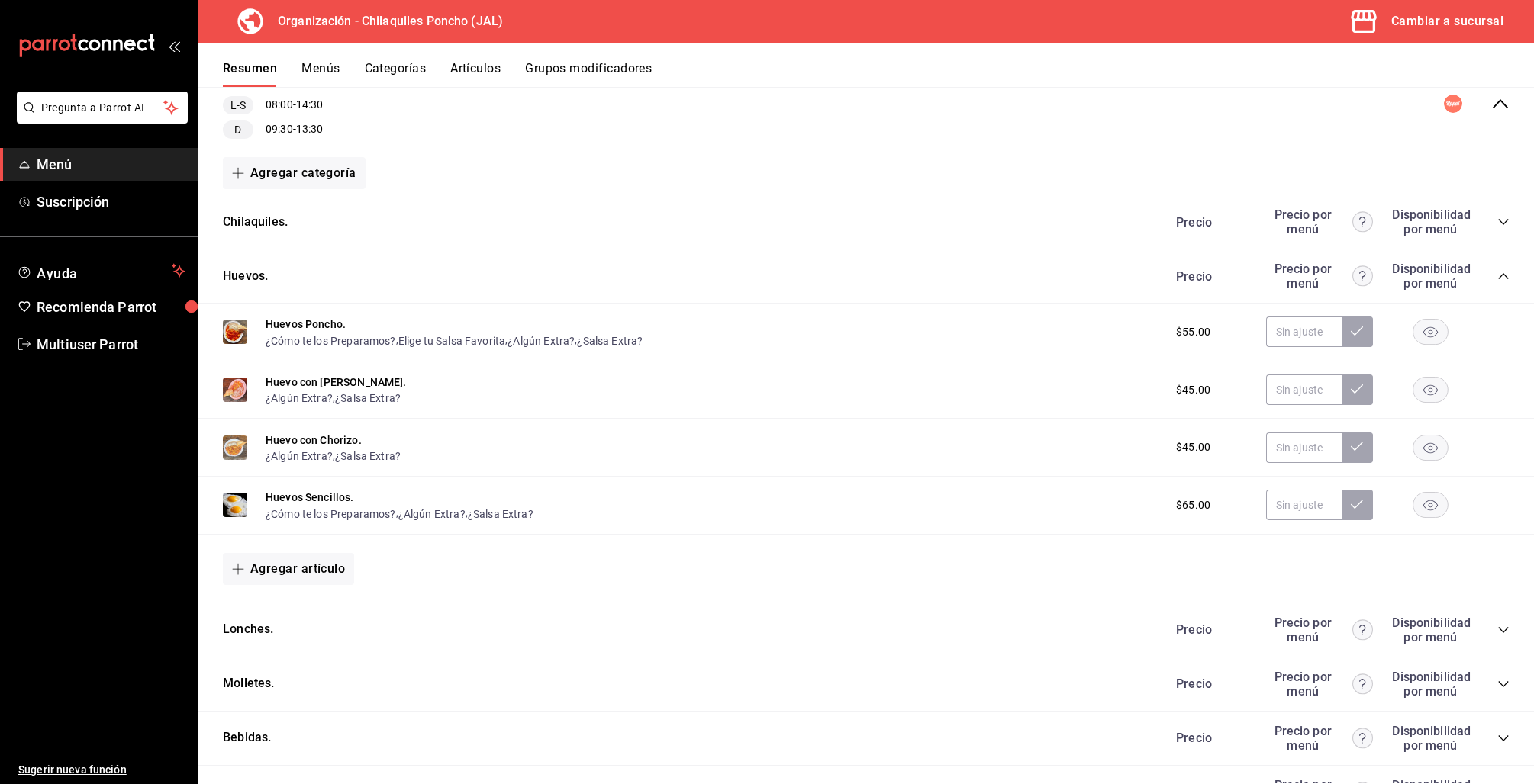
click at [1497, 279] on icon "collapse-category-row" at bounding box center [1503, 276] width 12 height 12
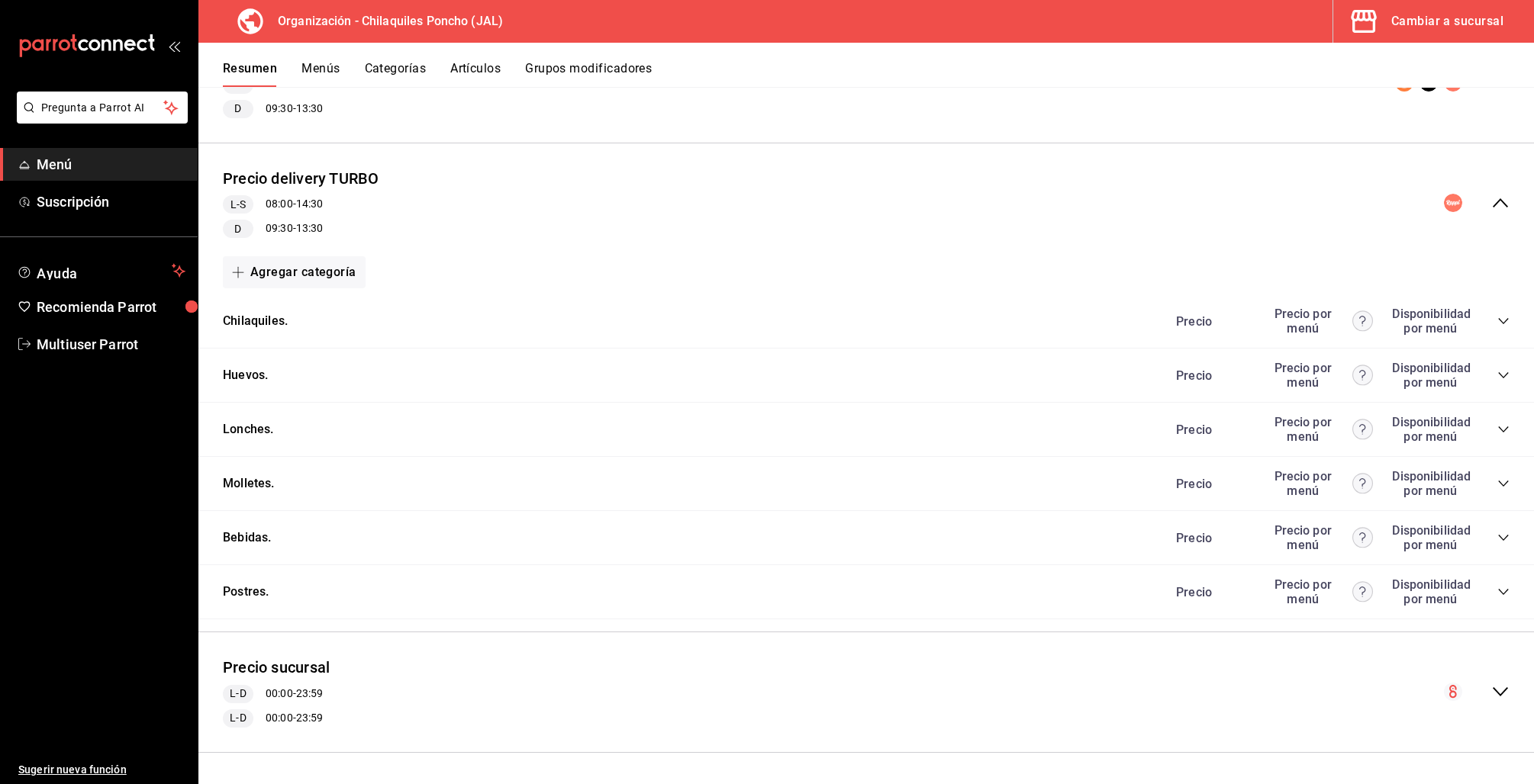
scroll to position [195, 0]
click at [1497, 594] on icon "collapse-category-row" at bounding box center [1503, 593] width 12 height 12
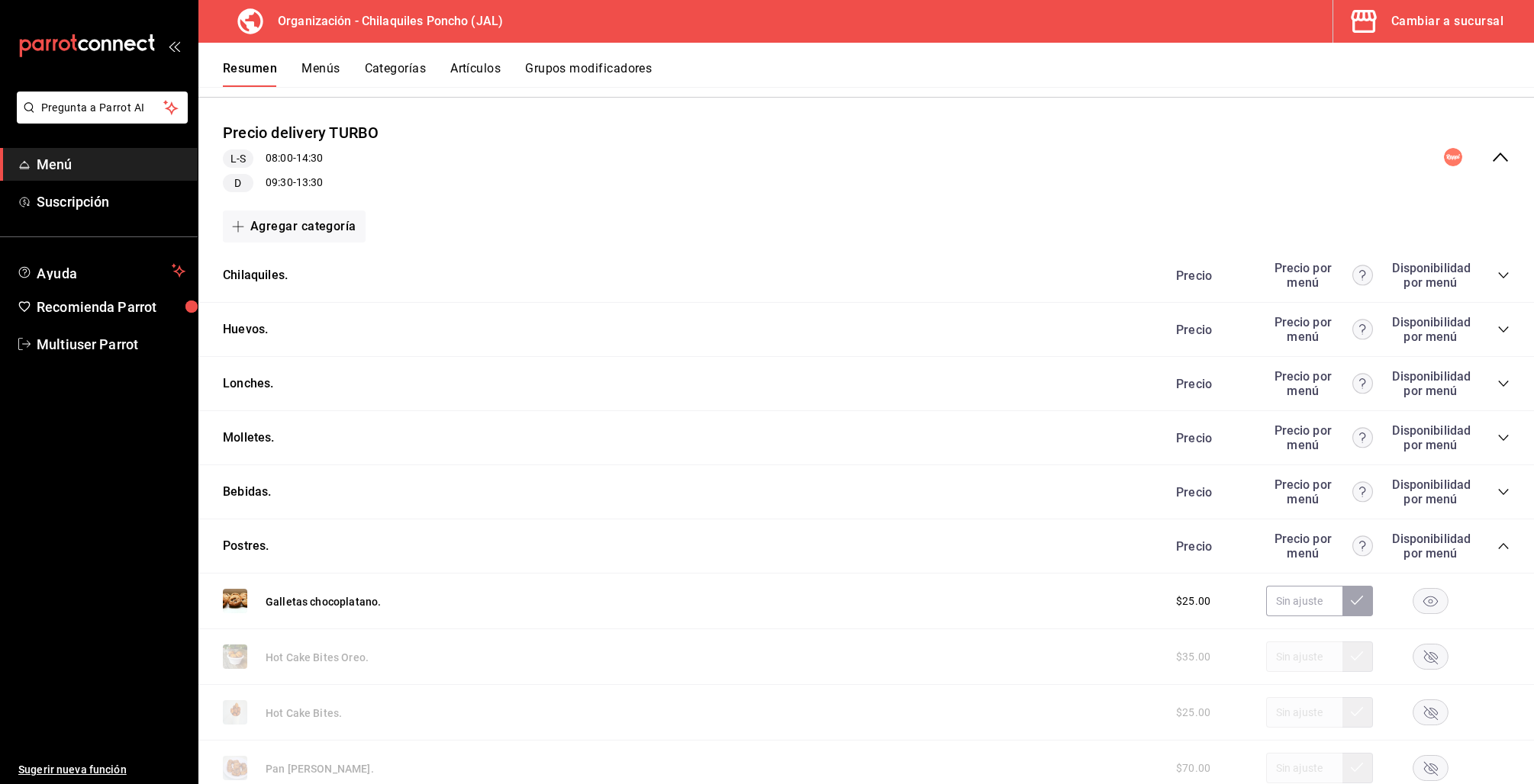
scroll to position [0, 0]
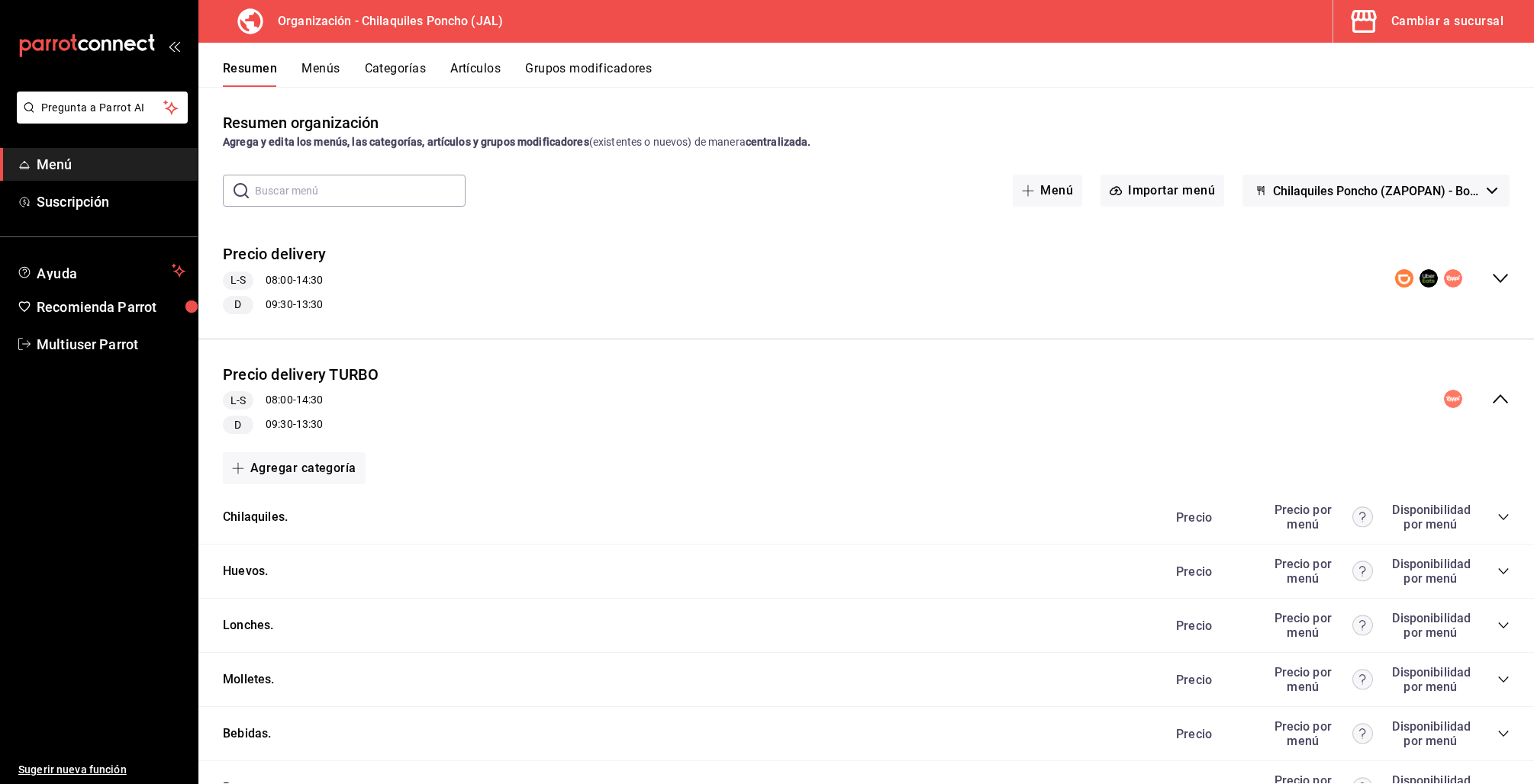
click at [1472, 392] on div "collapse-menu-row" at bounding box center [1476, 399] width 65 height 18
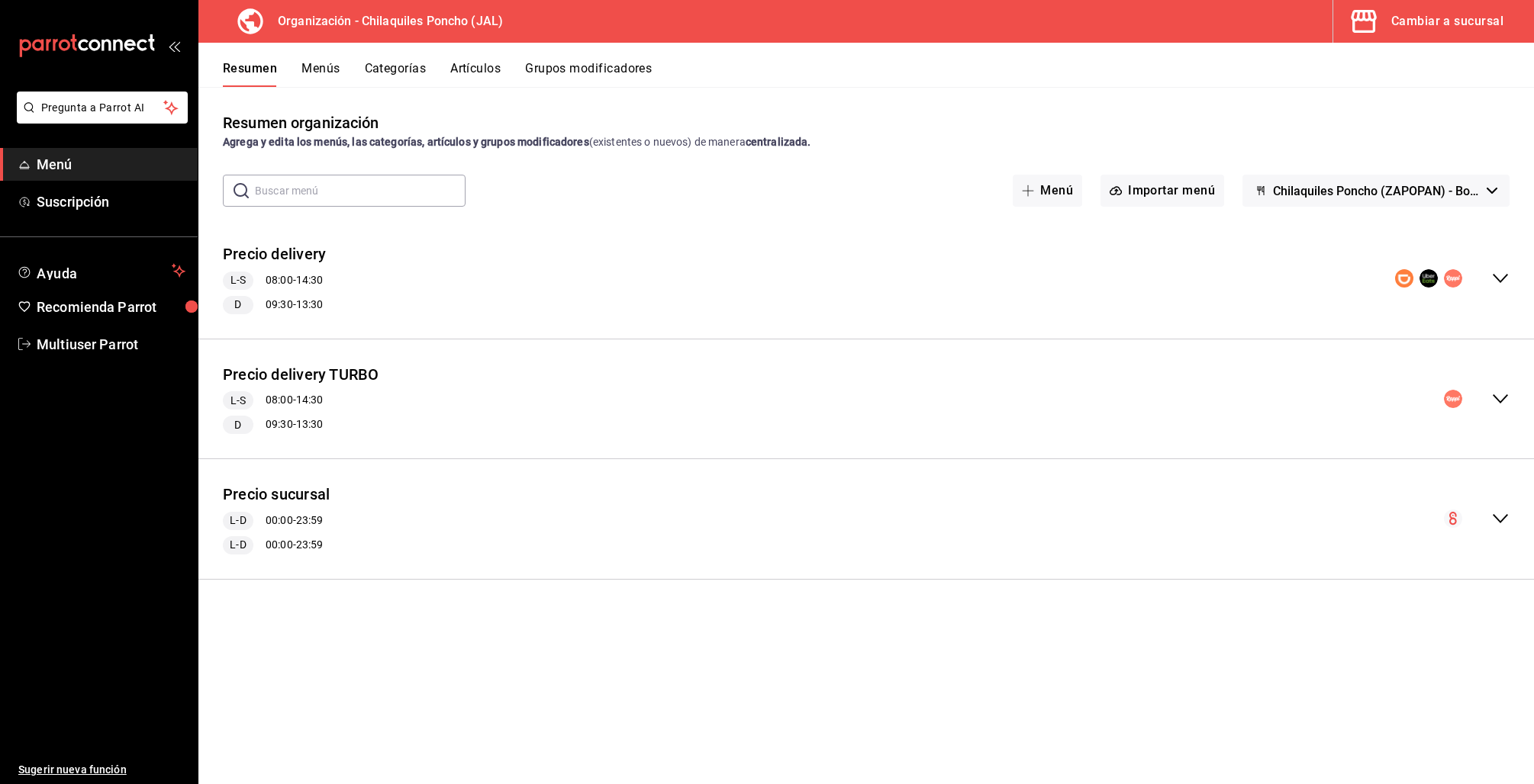
click at [309, 70] on button "Menús" at bounding box center [321, 74] width 38 height 26
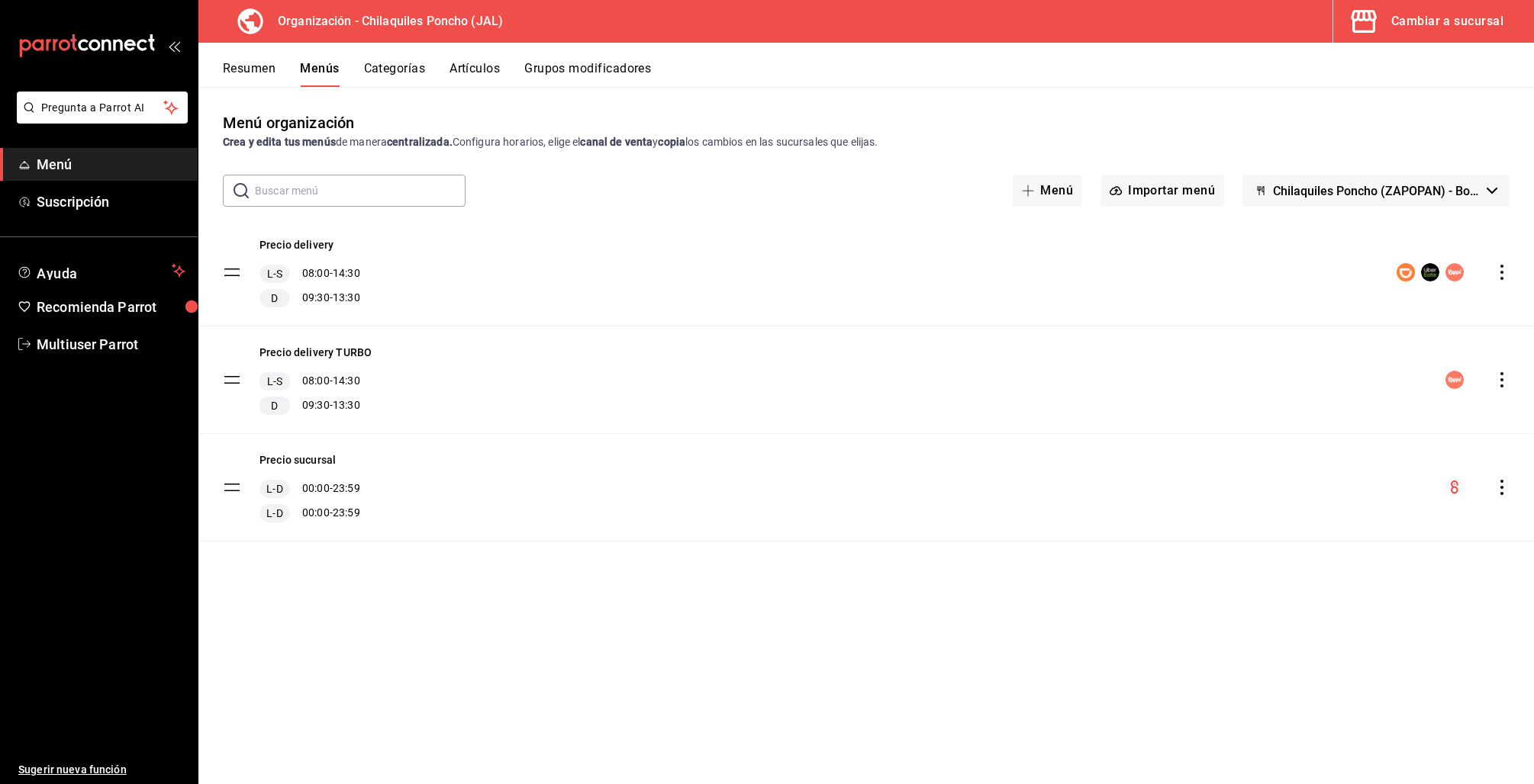
click at [1499, 381] on icon "actions" at bounding box center [1502, 380] width 15 height 15
click at [1335, 479] on span "Copiar en otra sucursal" at bounding box center [1382, 478] width 186 height 16
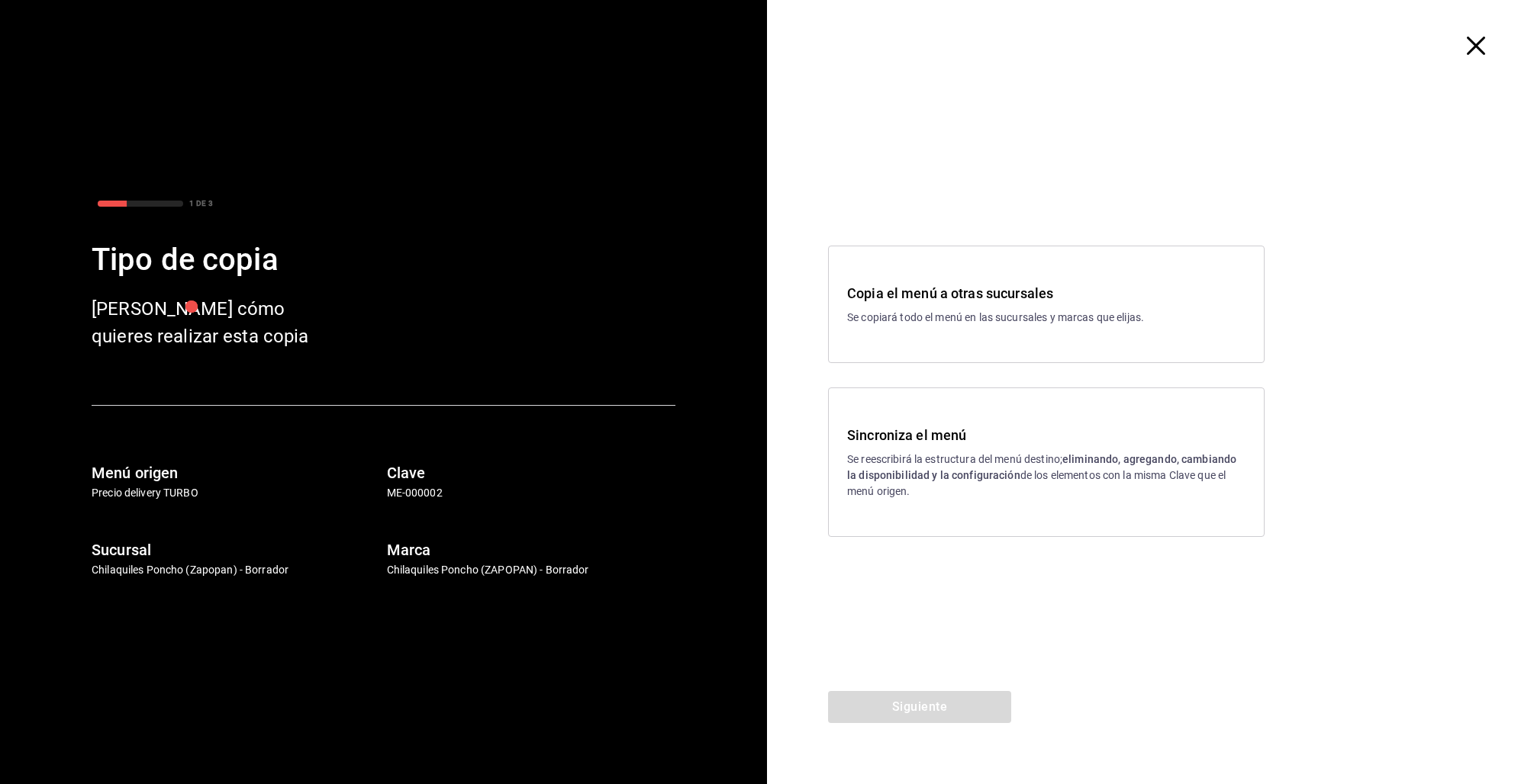
click at [1097, 466] on p "Se reescribirá la estructura del menú destino; eliminando, agregando, cambiando…" at bounding box center [1047, 475] width 399 height 48
click at [917, 706] on button "Siguiente" at bounding box center [920, 707] width 183 height 32
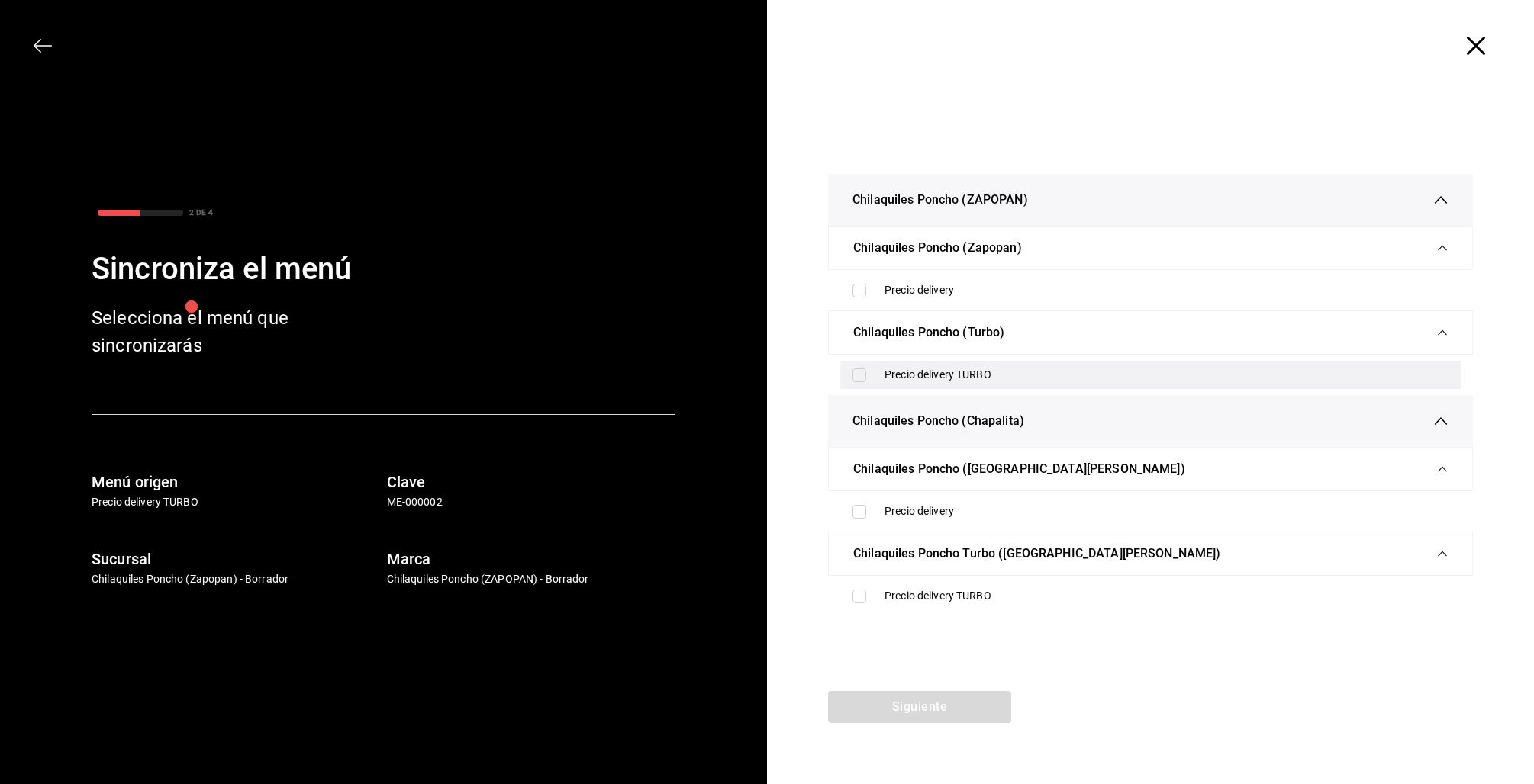
click at [857, 373] on input "checkbox" at bounding box center [859, 375] width 14 height 14
checkbox input "true"
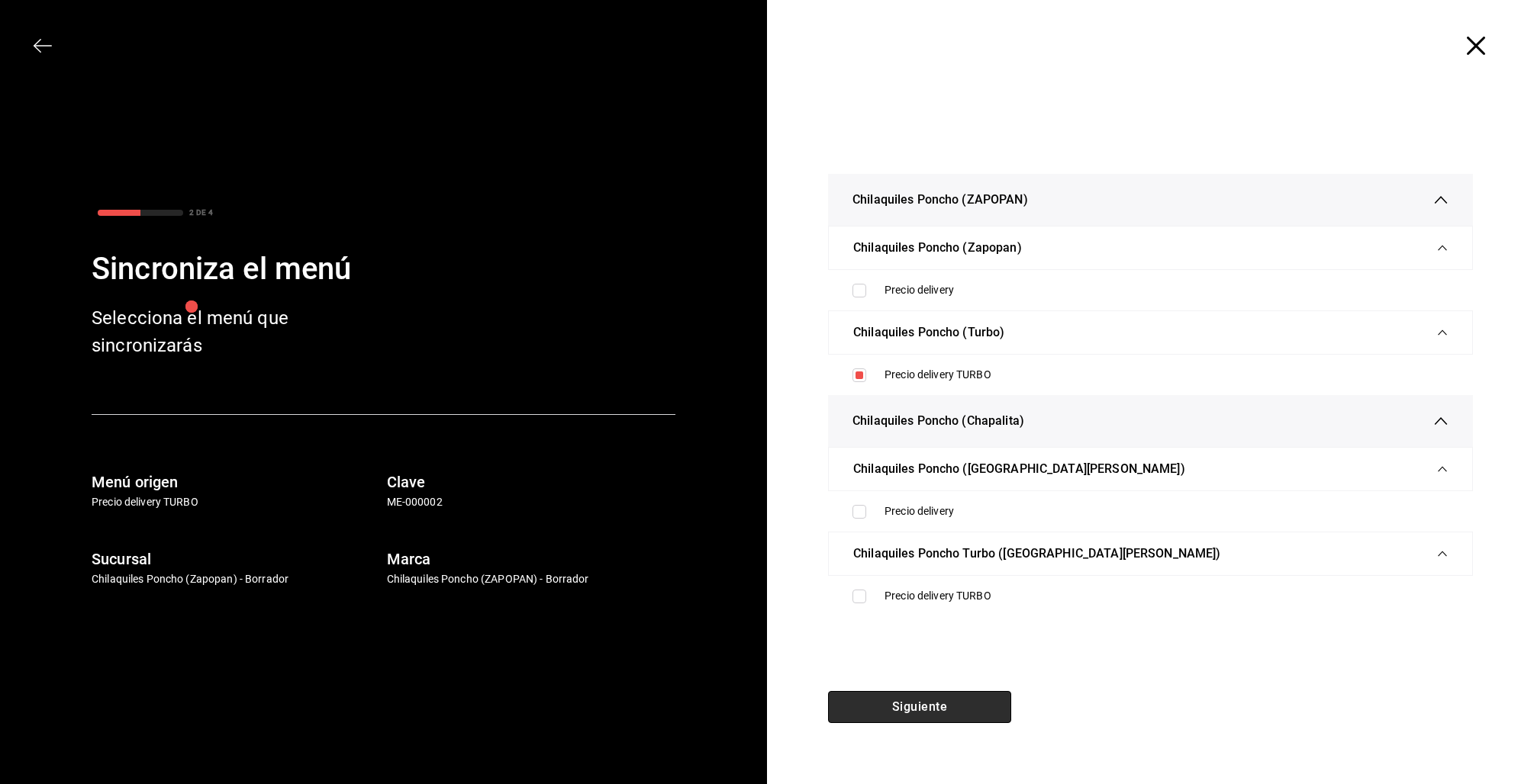
click at [932, 719] on button "Siguiente" at bounding box center [920, 707] width 183 height 32
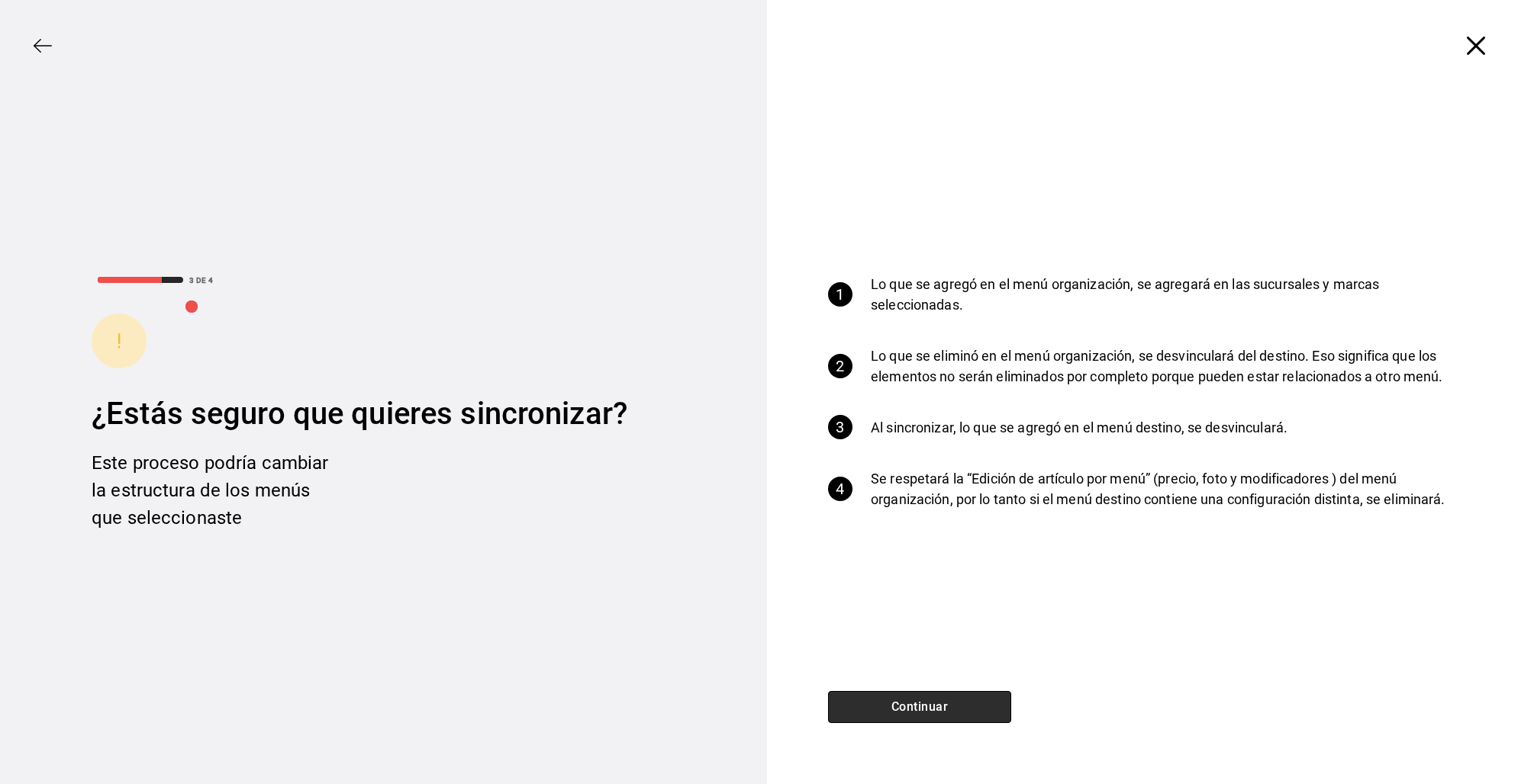
click at [936, 716] on button "Continuar" at bounding box center [920, 707] width 183 height 32
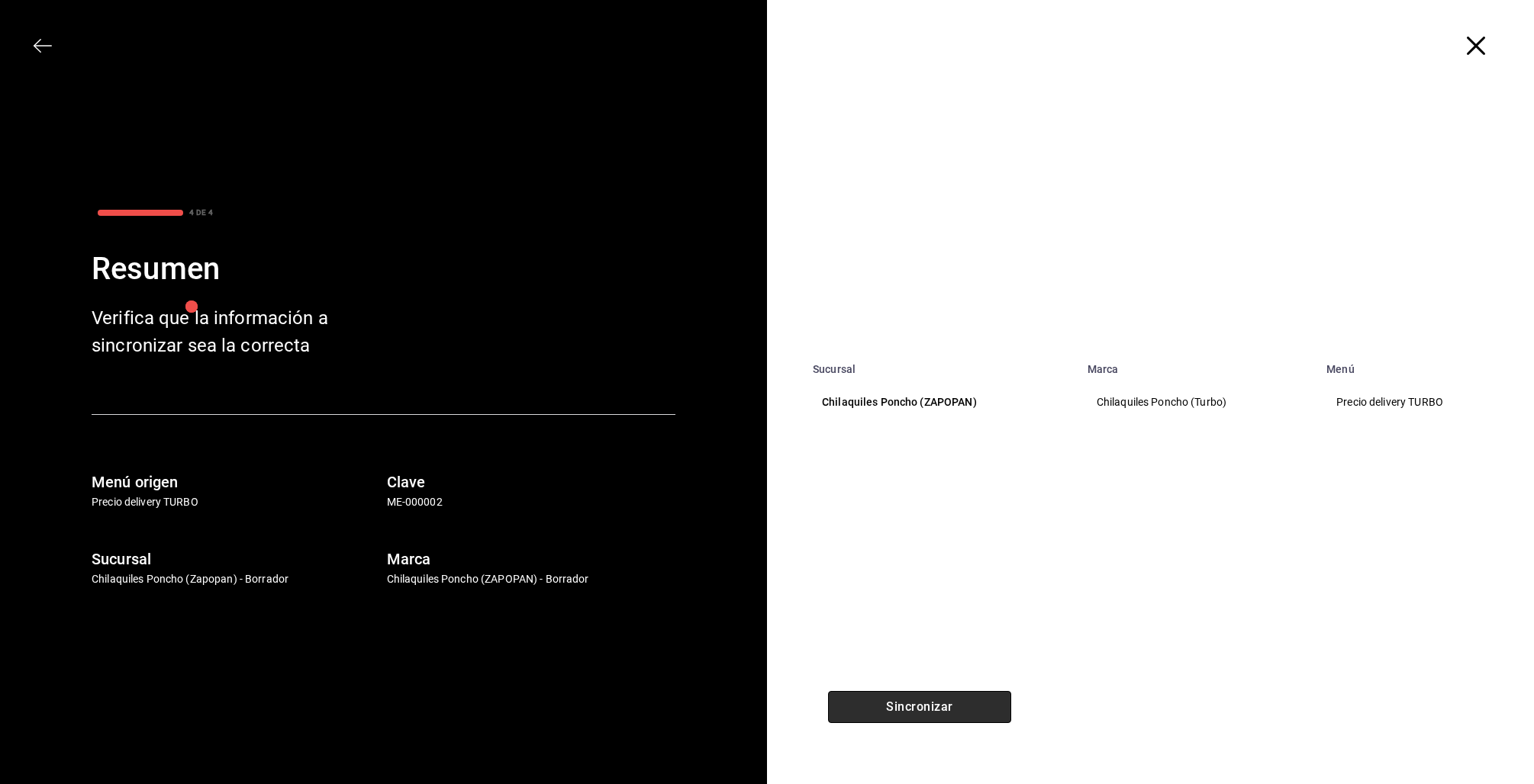
click at [934, 713] on button "Sincronizar" at bounding box center [920, 707] width 183 height 32
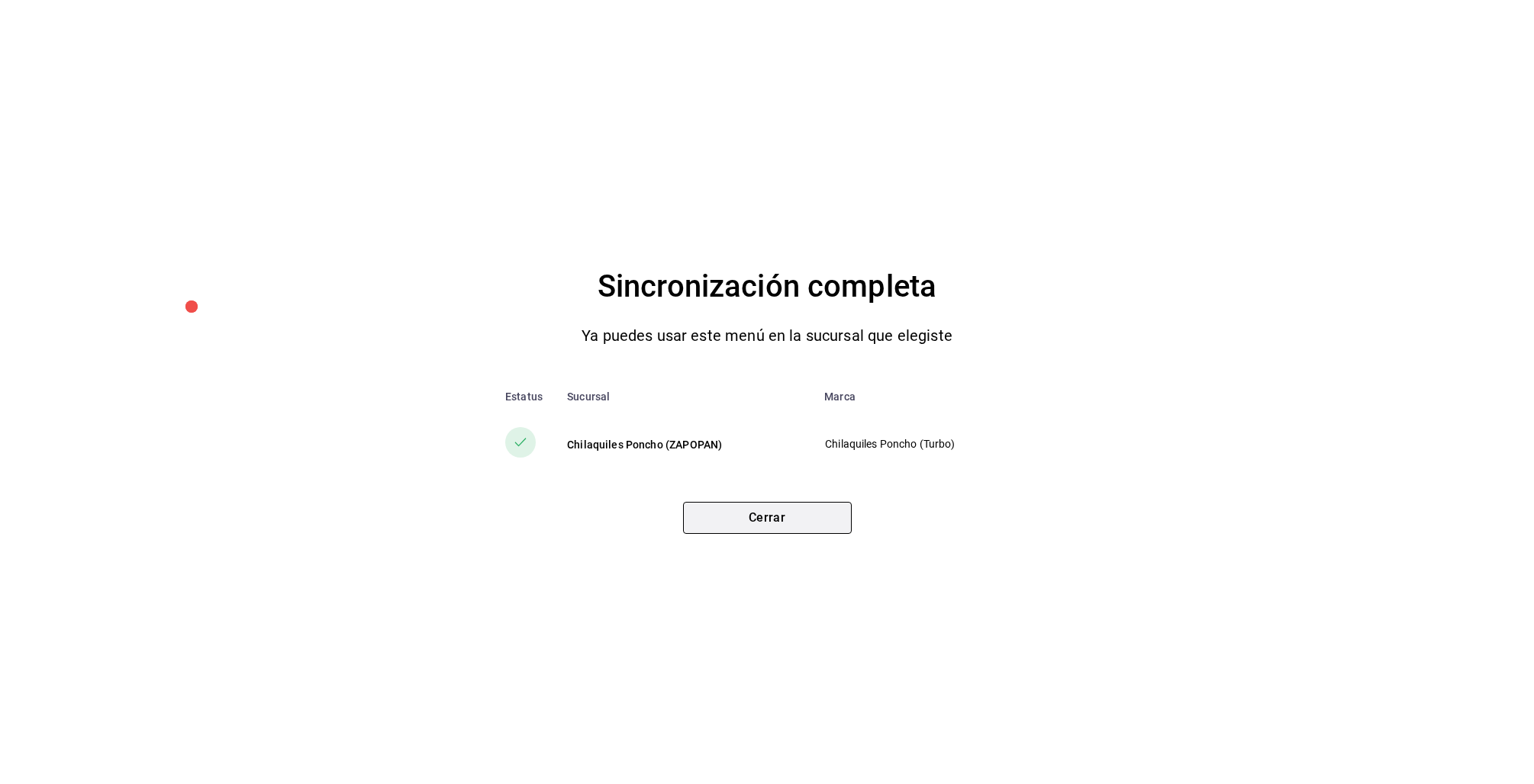
click at [824, 533] on button "Cerrar" at bounding box center [767, 518] width 169 height 32
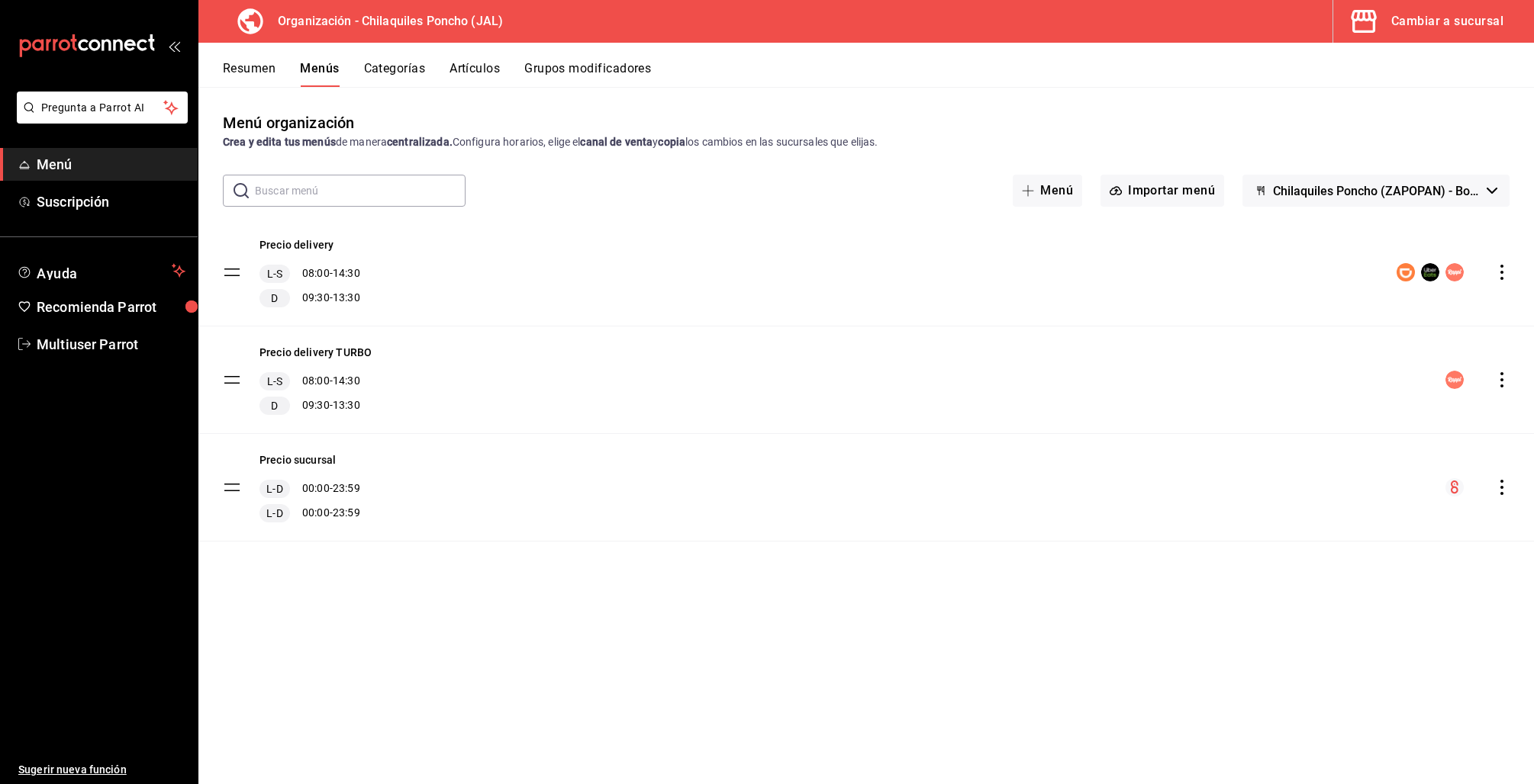
click at [1415, 18] on div "Cambiar a sucursal" at bounding box center [1447, 22] width 112 height 22
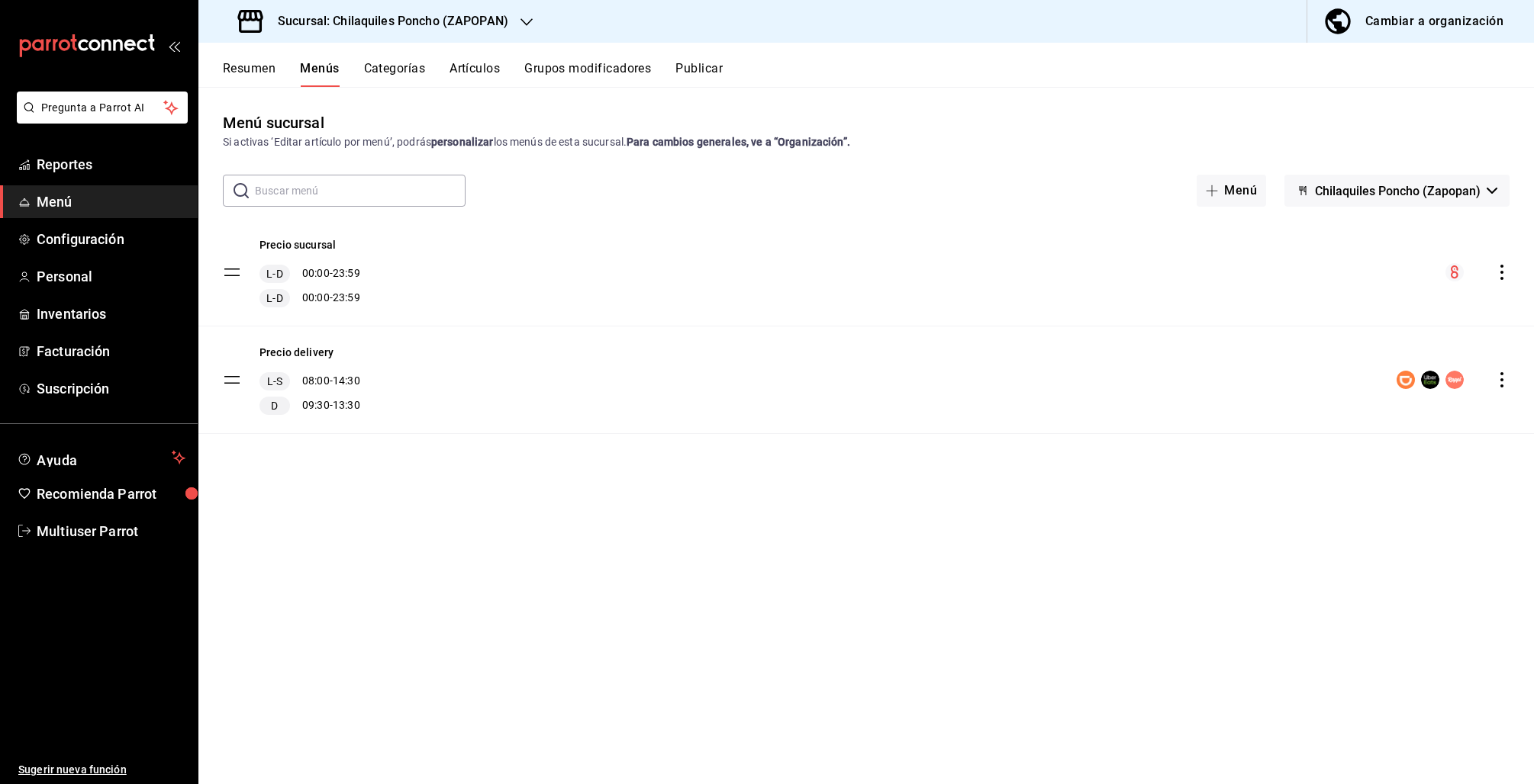
click at [254, 72] on button "Resumen" at bounding box center [249, 74] width 52 height 26
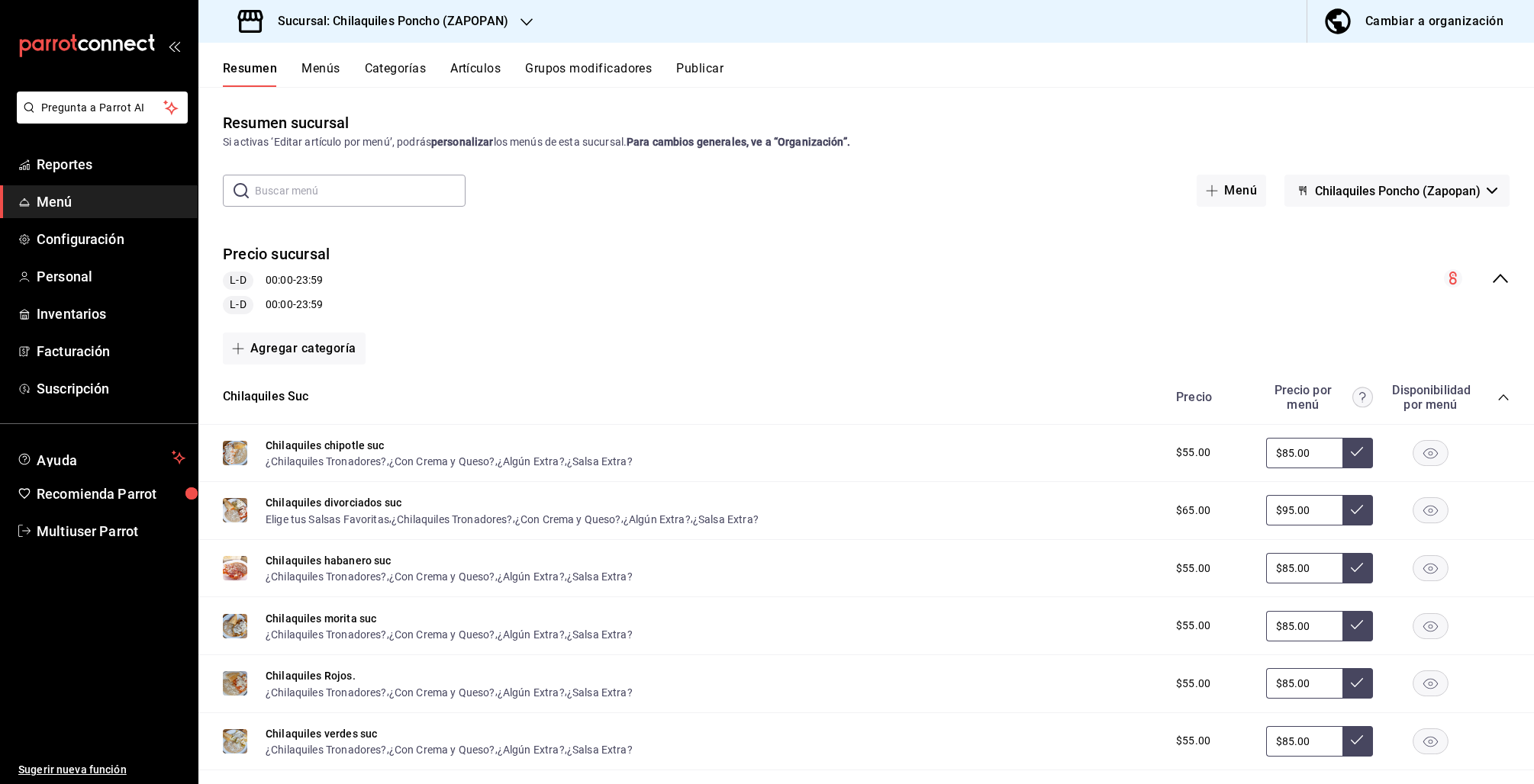
click at [1492, 275] on icon "collapse-menu-row" at bounding box center [1500, 279] width 18 height 18
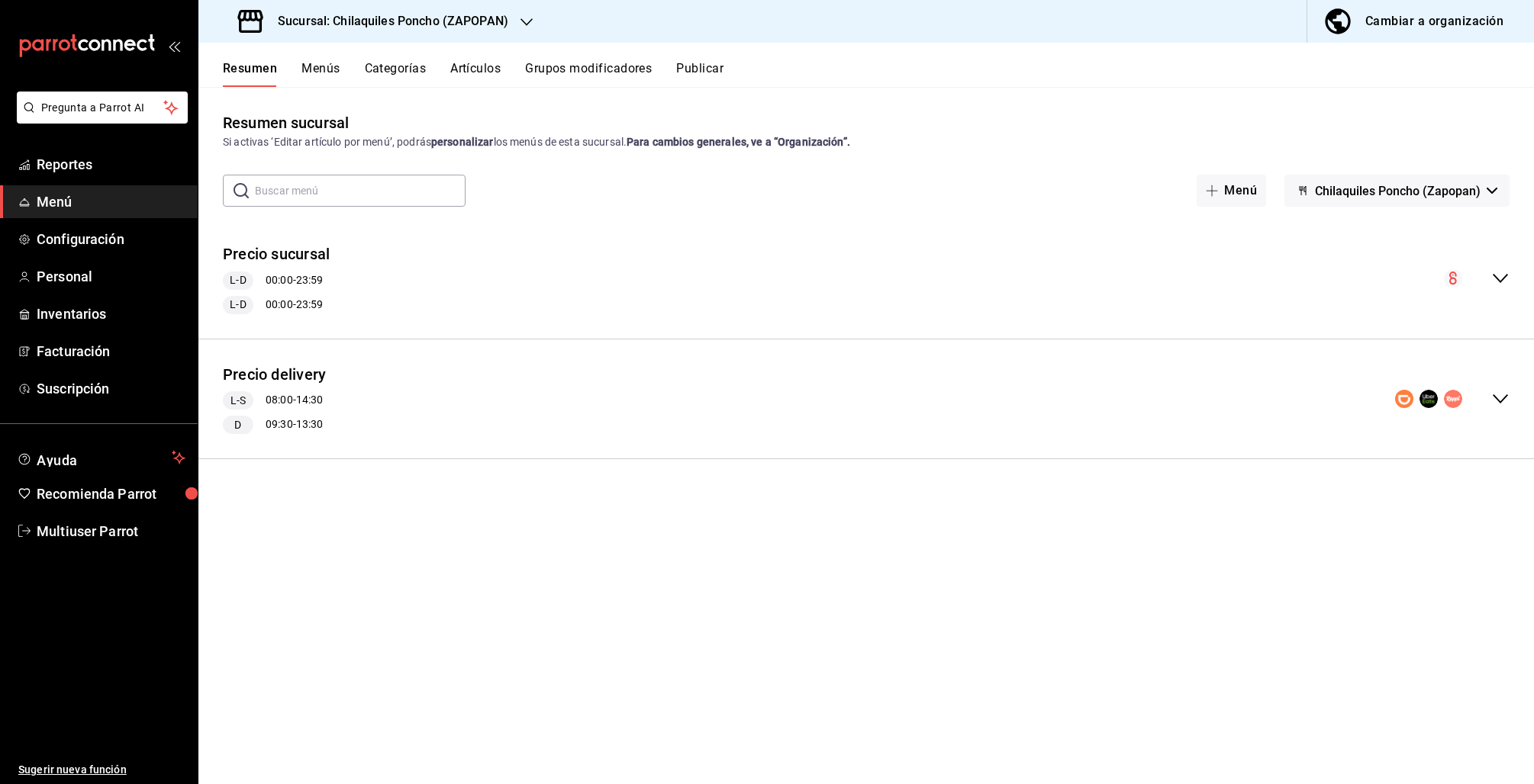
click at [1506, 398] on icon "collapse-menu-row" at bounding box center [1500, 399] width 18 height 18
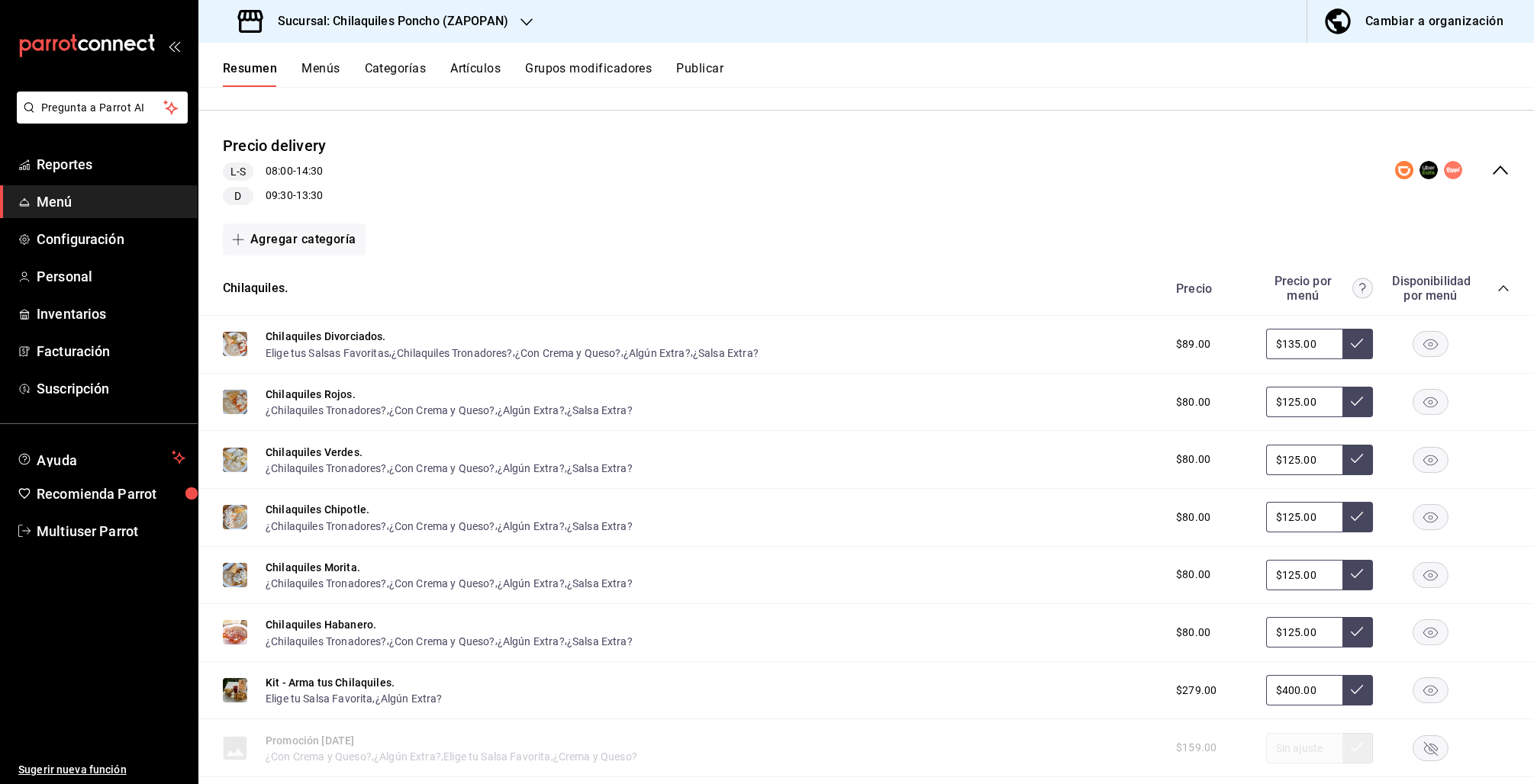
scroll to position [226, 0]
click at [1491, 172] on icon "collapse-menu-row" at bounding box center [1500, 172] width 18 height 18
click at [1491, 172] on icon "collapse-menu-row" at bounding box center [1500, 172] width 18 height 18
click at [697, 66] on button "Publicar" at bounding box center [699, 74] width 47 height 26
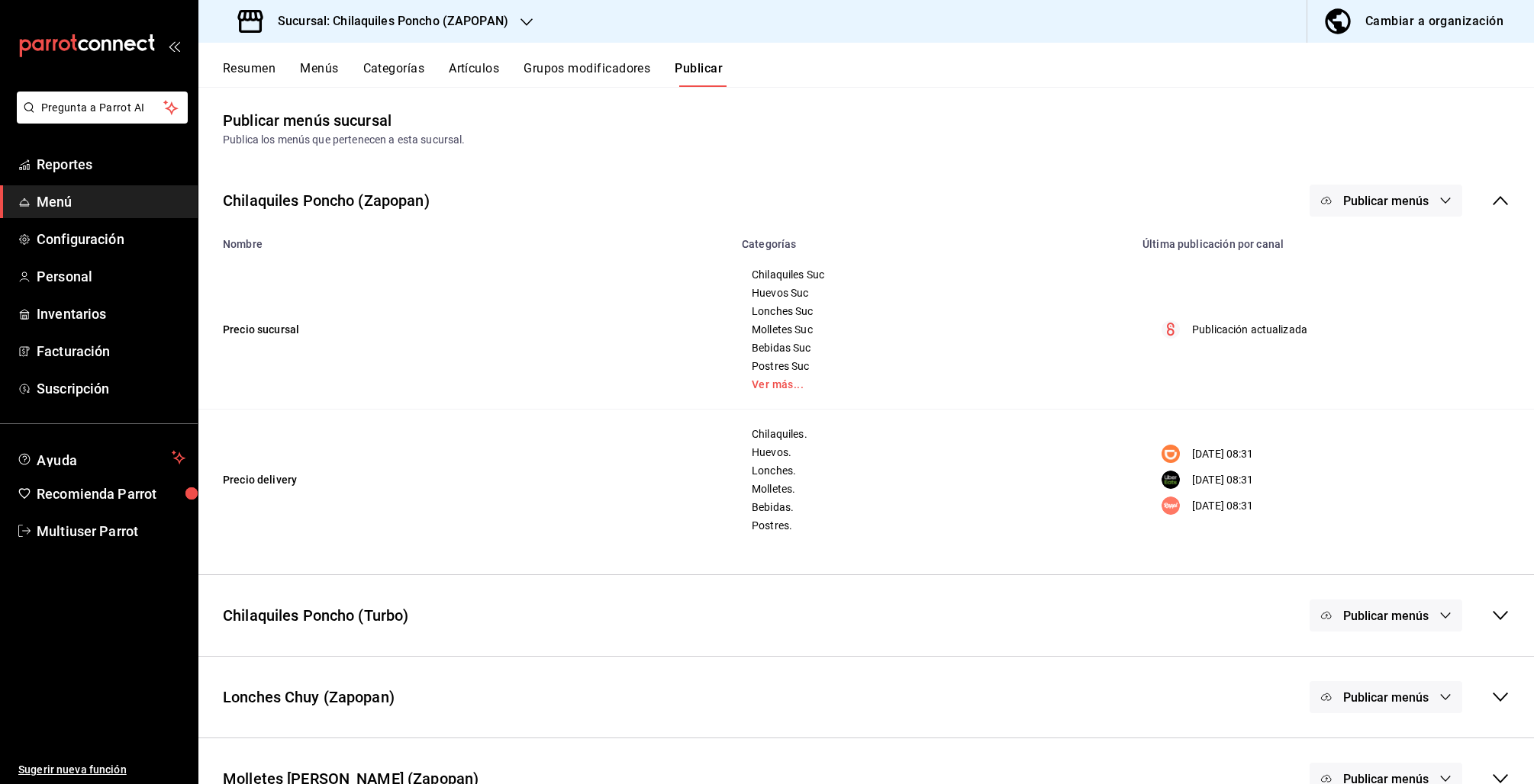
scroll to position [4, 0]
click at [1395, 202] on span "Publicar menús" at bounding box center [1385, 199] width 85 height 15
click at [1394, 288] on span "DiDi Food" at bounding box center [1393, 292] width 73 height 16
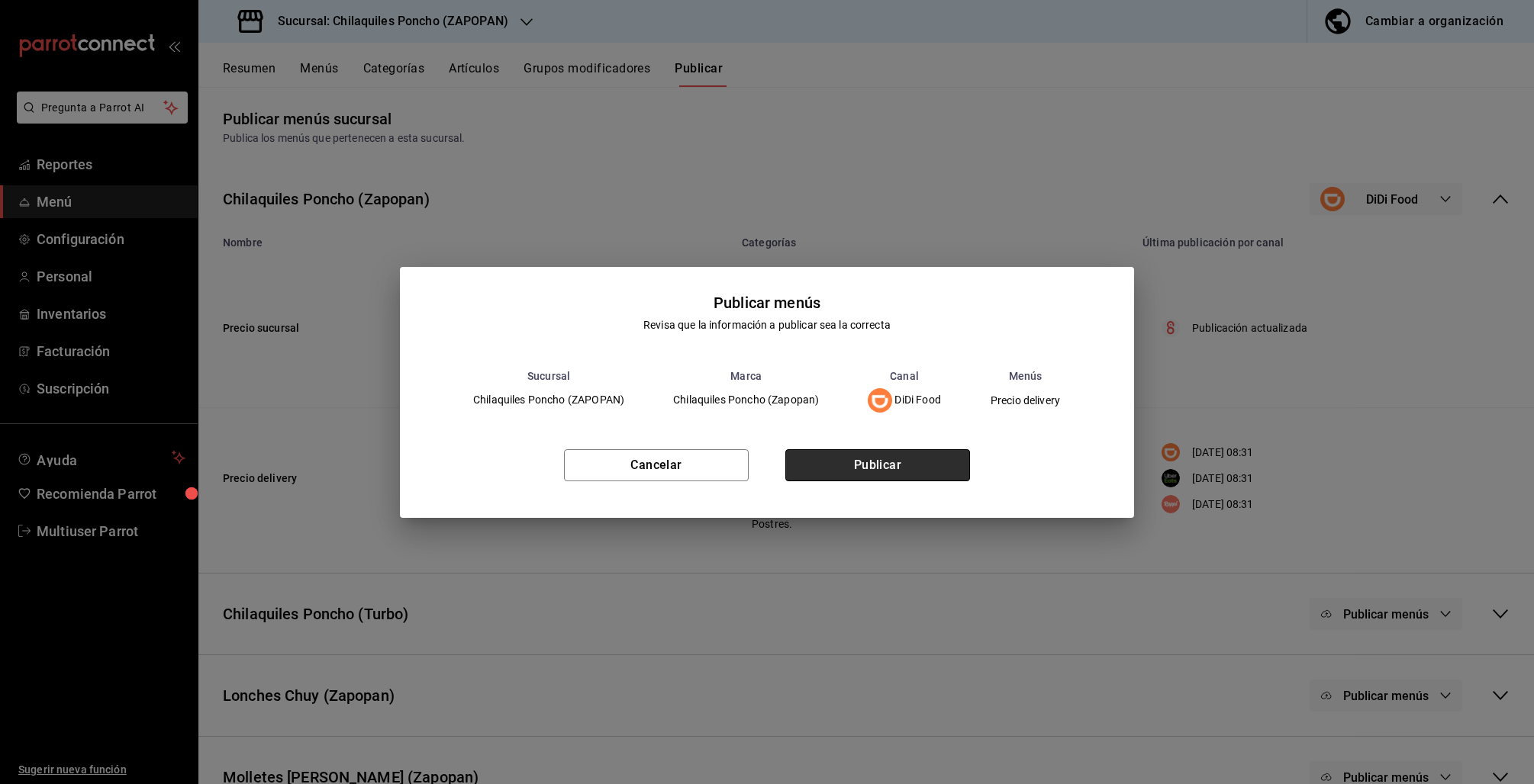
click at [894, 450] on button "Publicar" at bounding box center [877, 465] width 185 height 32
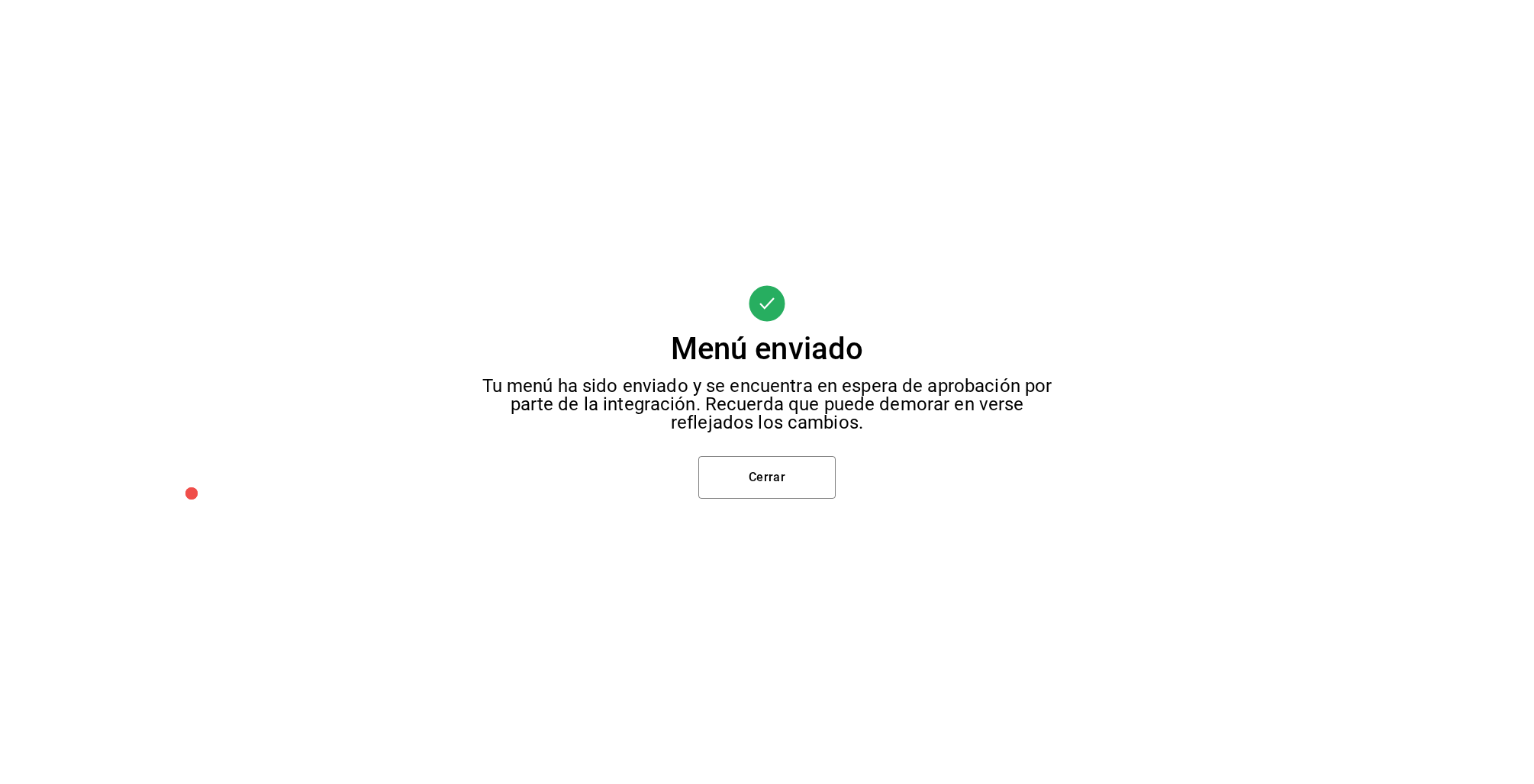
scroll to position [0, 0]
click at [803, 491] on button "Cerrar" at bounding box center [767, 478] width 137 height 43
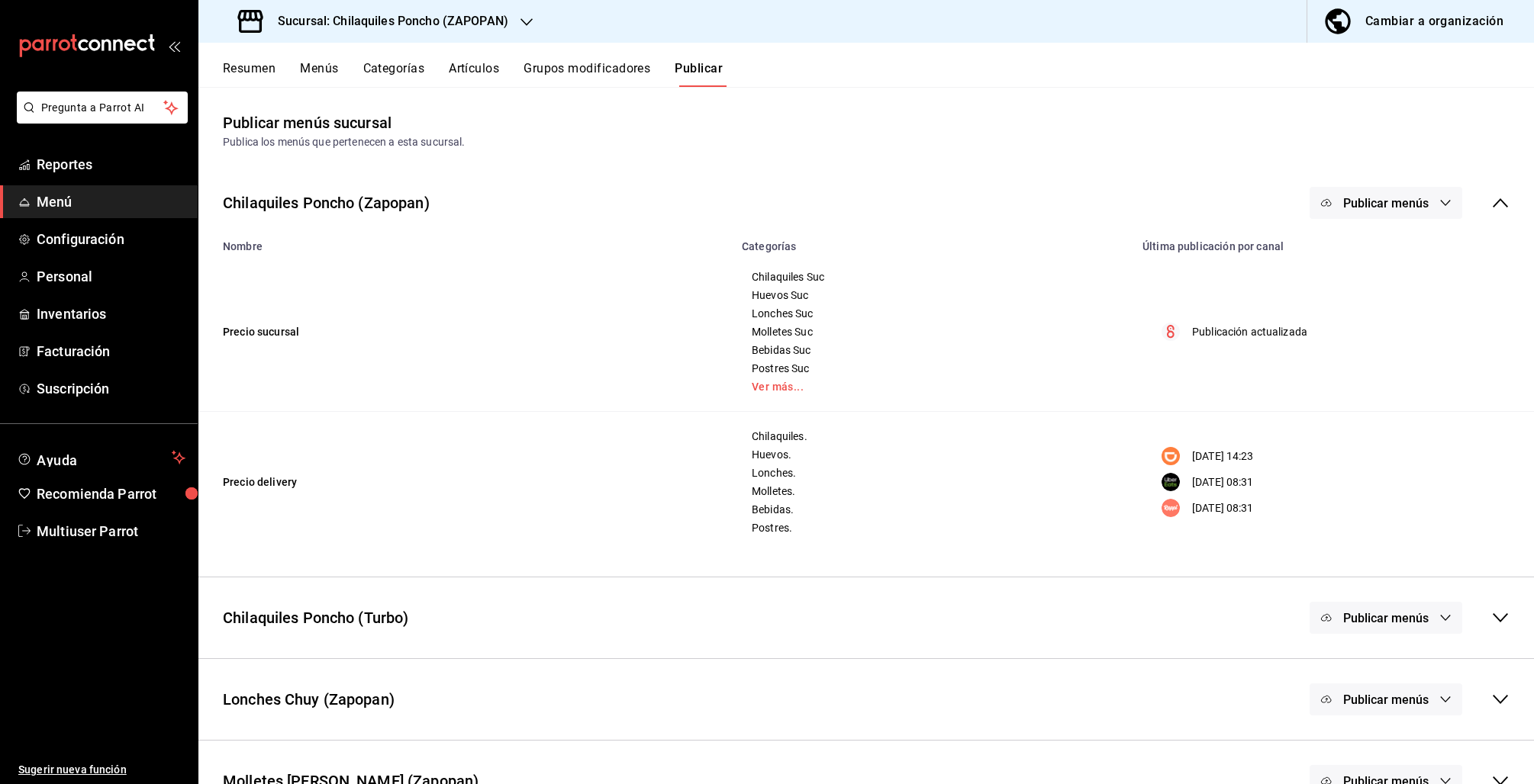
click at [1412, 202] on span "Publicar menús" at bounding box center [1385, 203] width 85 height 15
click at [1391, 341] on span "Uber Eats" at bounding box center [1393, 338] width 73 height 16
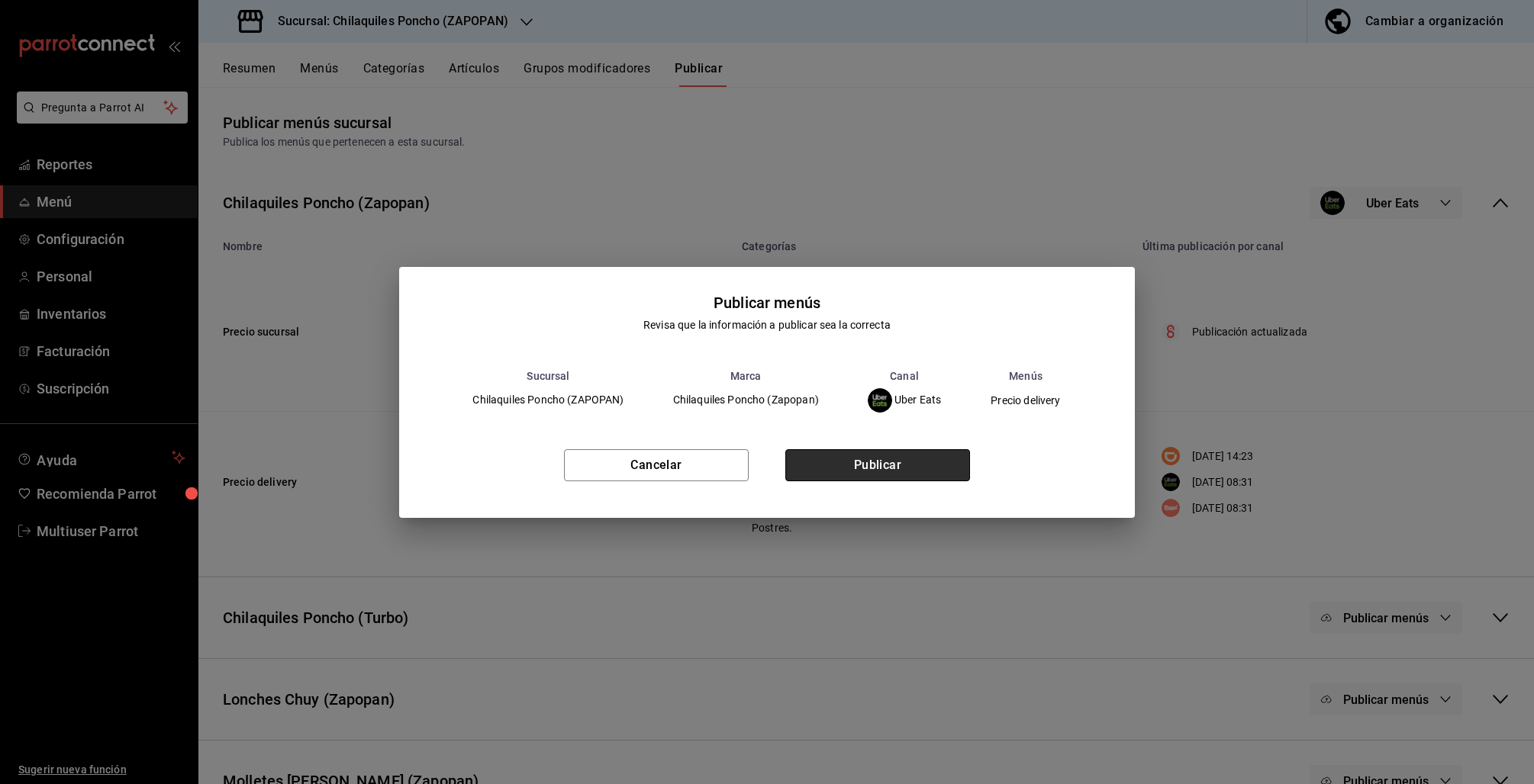
click at [882, 457] on button "Publicar" at bounding box center [877, 465] width 185 height 32
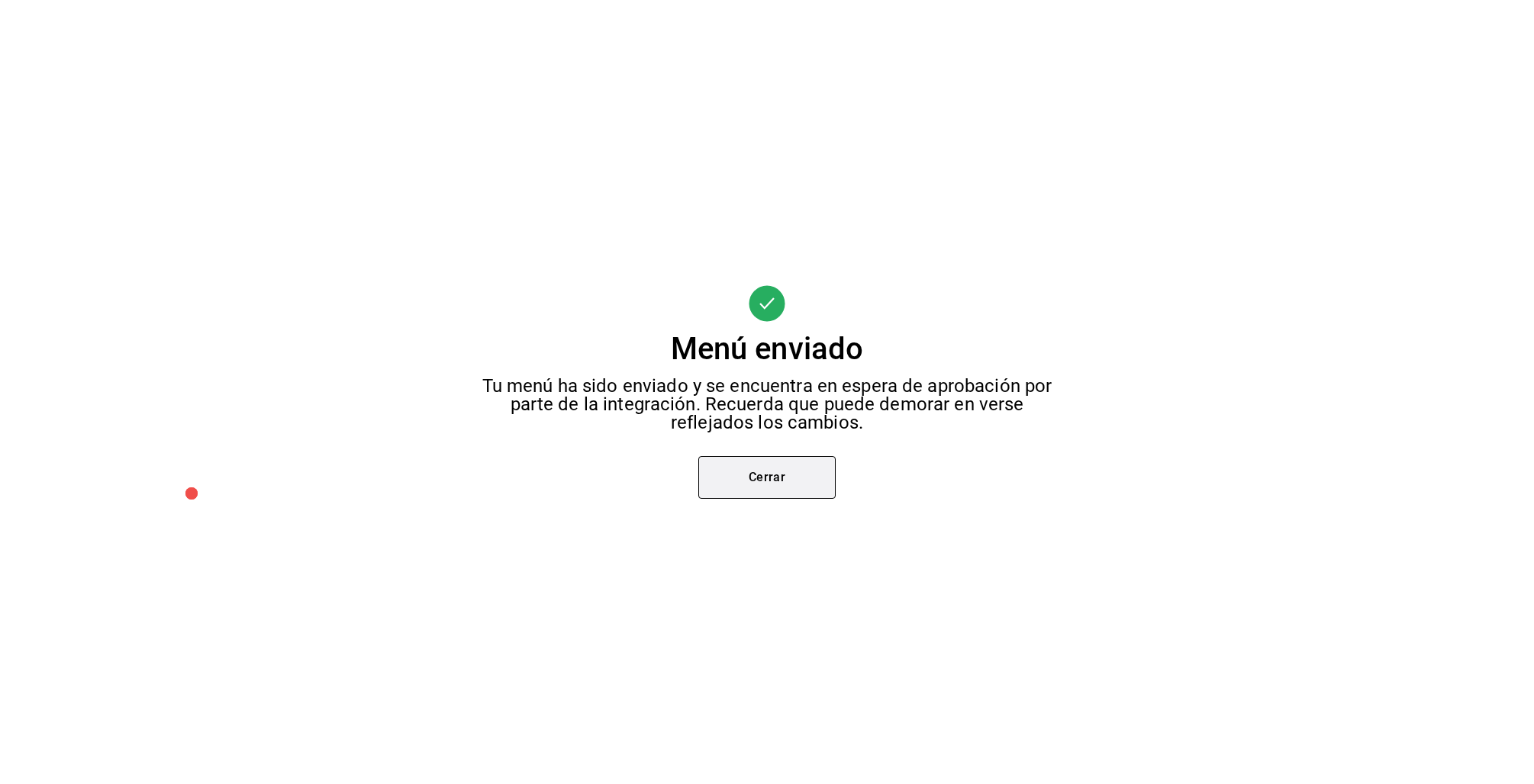
click at [808, 467] on button "Cerrar" at bounding box center [767, 478] width 137 height 43
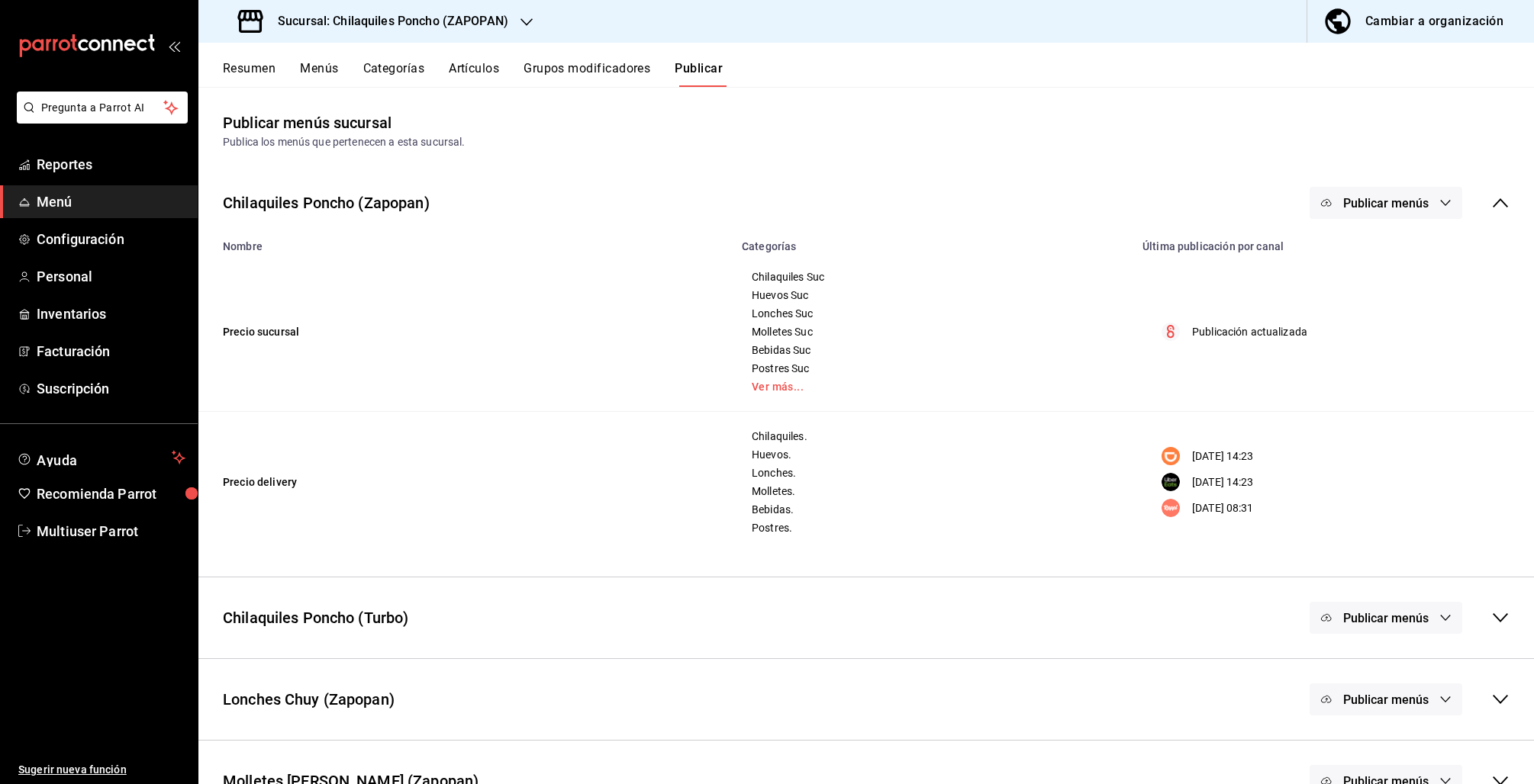
drag, startPoint x: 1385, startPoint y: 221, endPoint x: 1385, endPoint y: 210, distance: 11.0
click at [1385, 221] on div "Chilaquiles Poncho (Zapopan) Publicar menús" at bounding box center [866, 202] width 1335 height 56
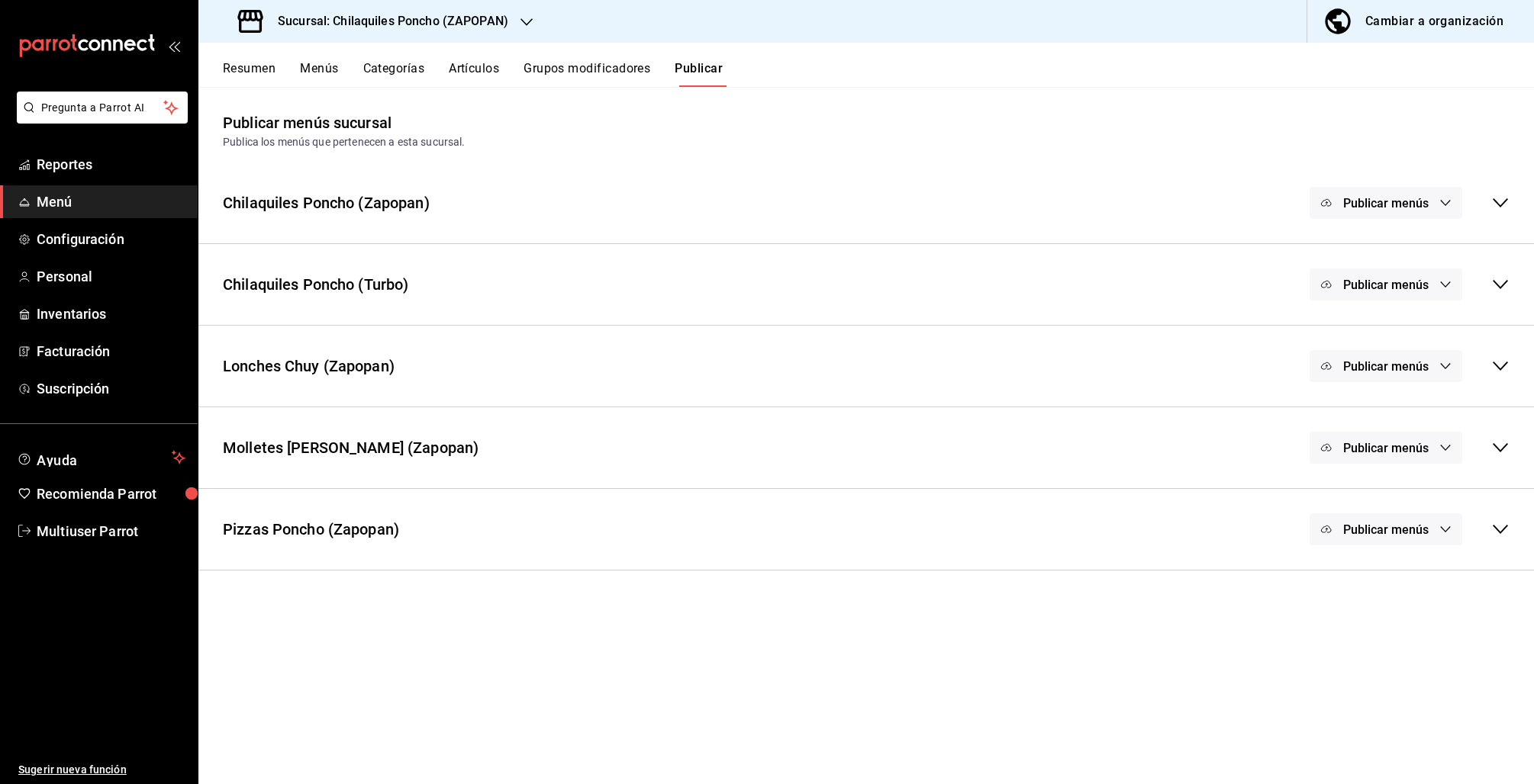
click at [1385, 207] on span "Publicar menús" at bounding box center [1385, 203] width 85 height 15
click at [1506, 187] on div at bounding box center [767, 392] width 1534 height 784
click at [1504, 196] on body "Pregunta a Parrot AI Reportes Menú Configuración Personal Inventarios Facturaci…" at bounding box center [767, 392] width 1534 height 784
click at [1502, 200] on icon at bounding box center [1500, 203] width 18 height 18
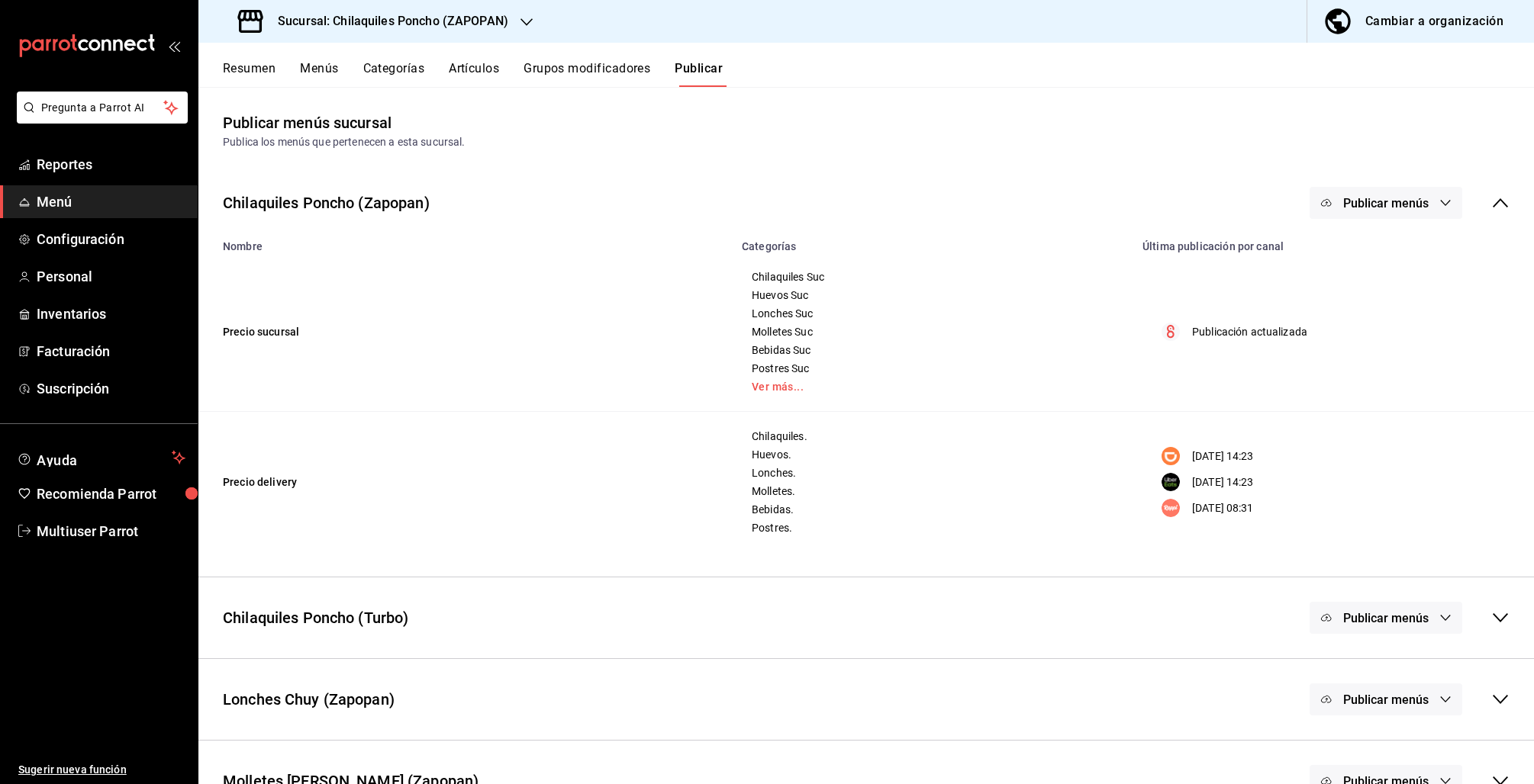
click at [1412, 200] on span "Publicar menús" at bounding box center [1385, 203] width 85 height 15
click at [1389, 376] on span "Rappi" at bounding box center [1393, 381] width 73 height 16
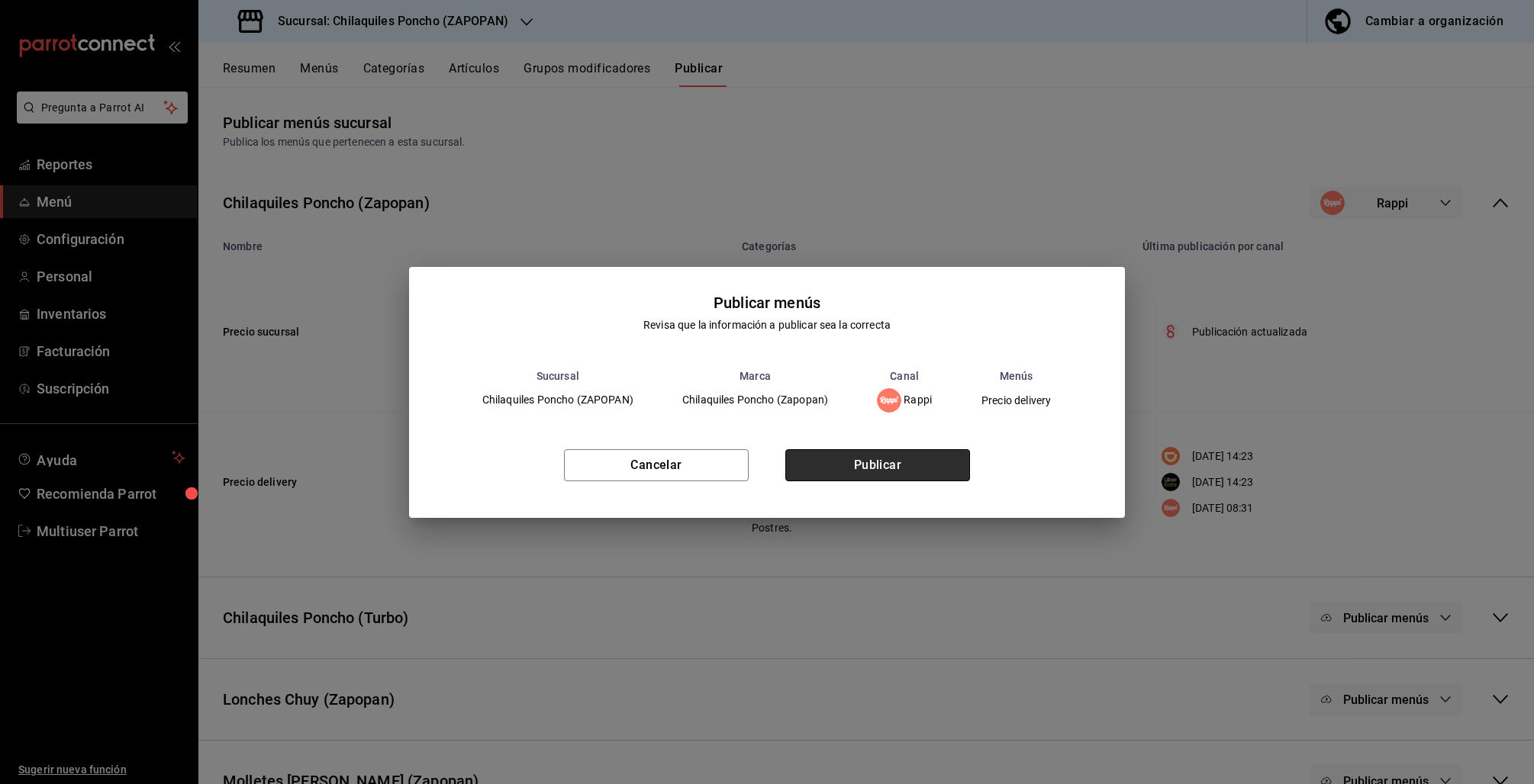
click at [923, 459] on button "Publicar" at bounding box center [877, 465] width 185 height 32
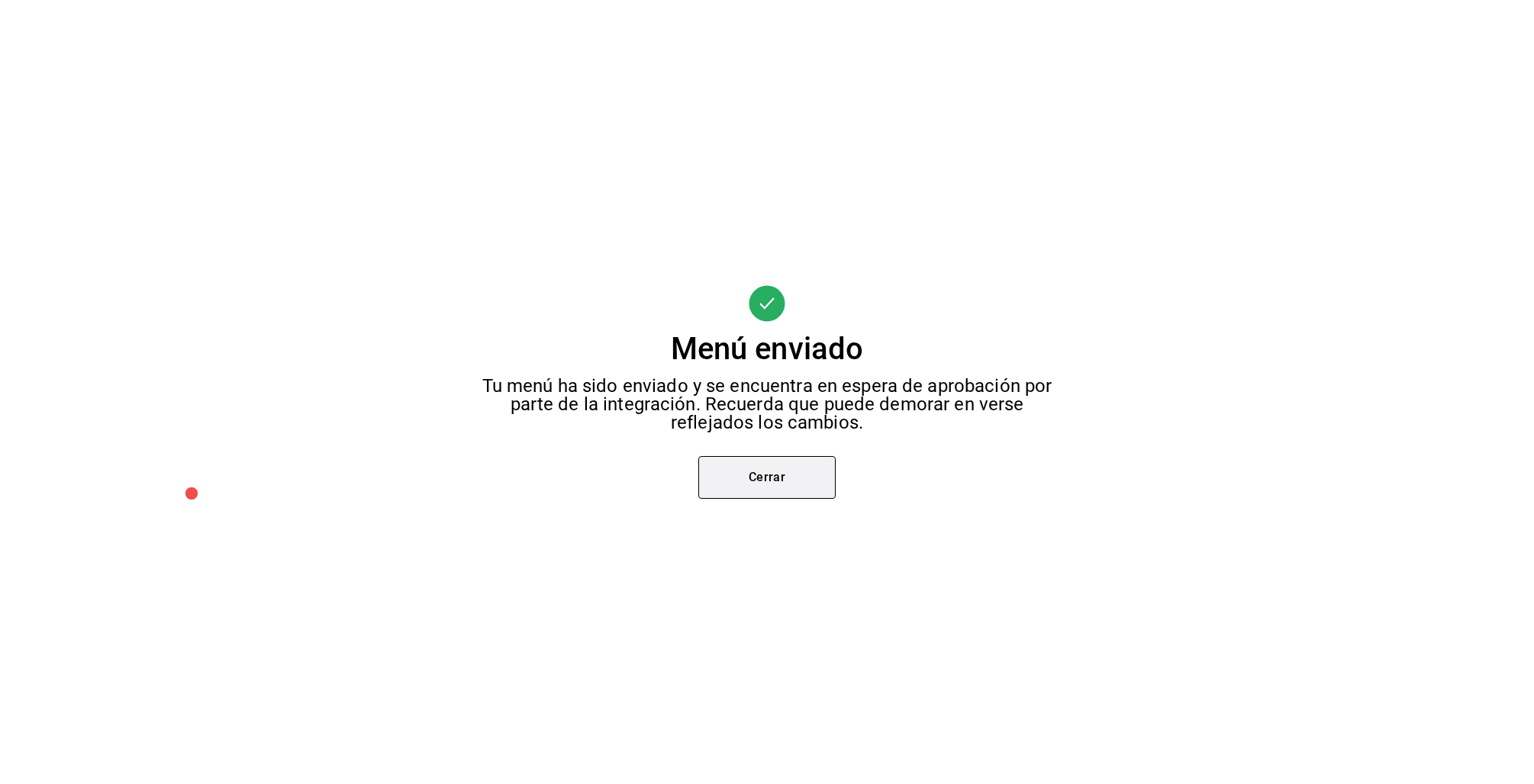
click at [764, 482] on button "Cerrar" at bounding box center [767, 478] width 137 height 43
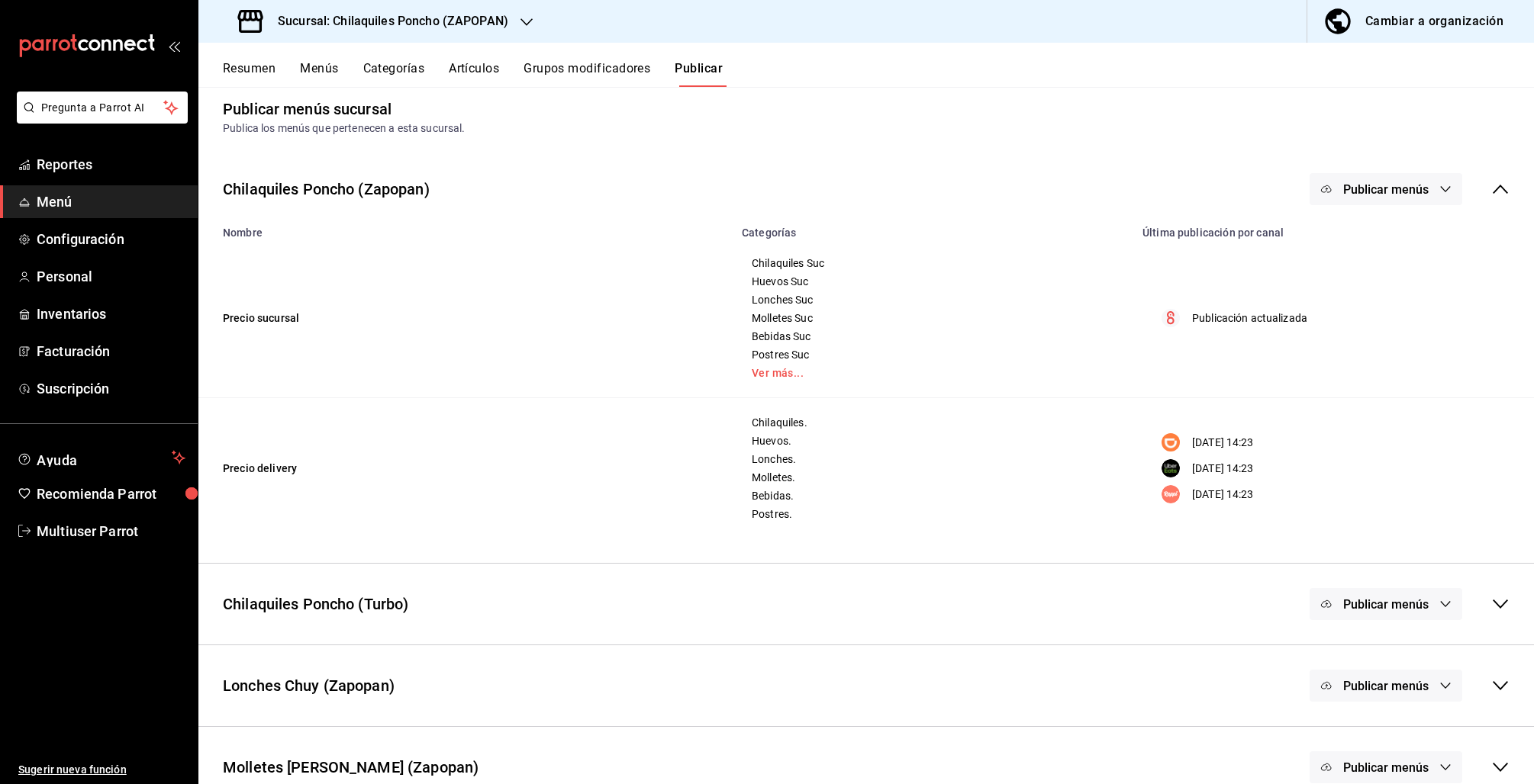
scroll to position [32, 0]
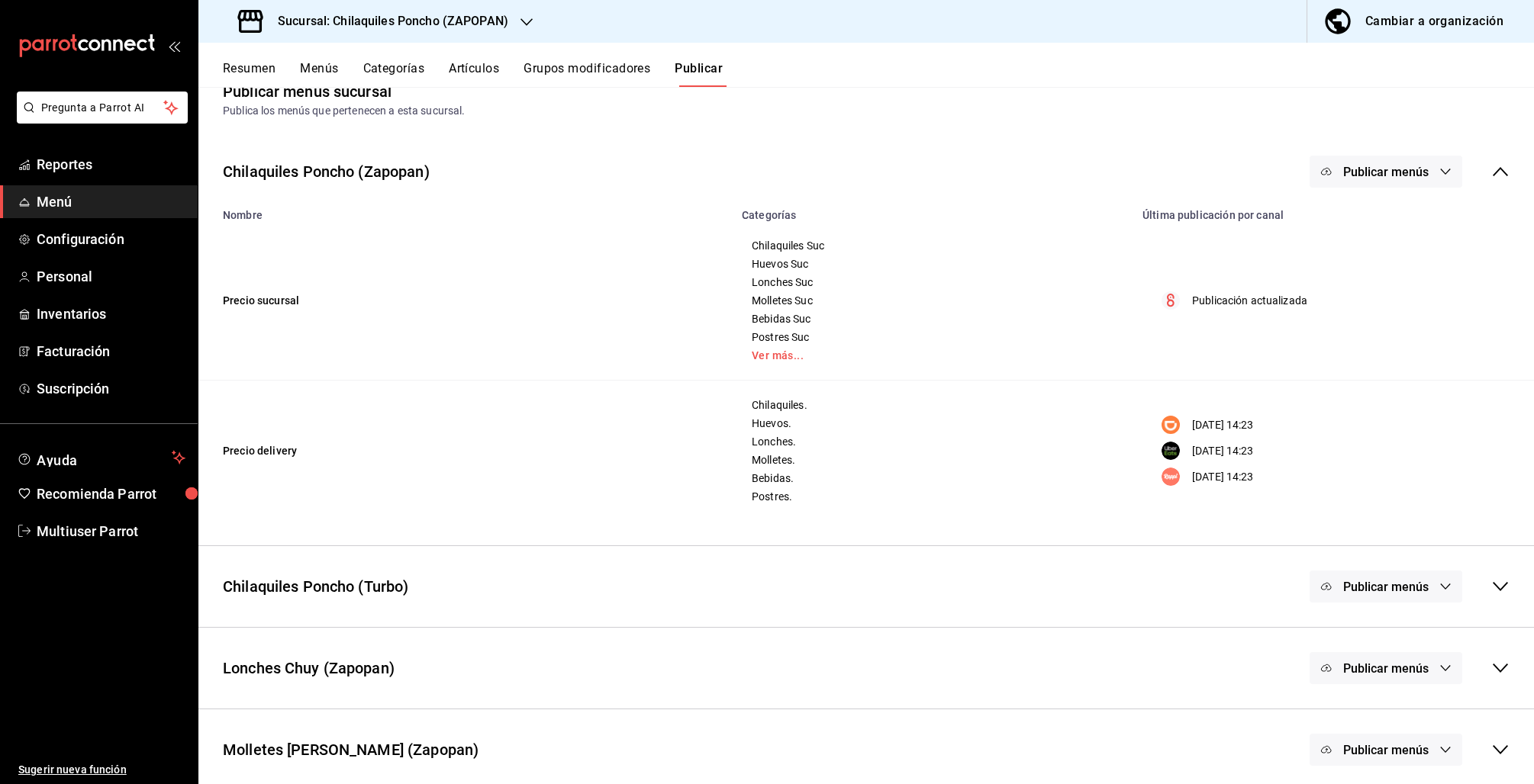
click at [1491, 168] on icon at bounding box center [1500, 172] width 18 height 18
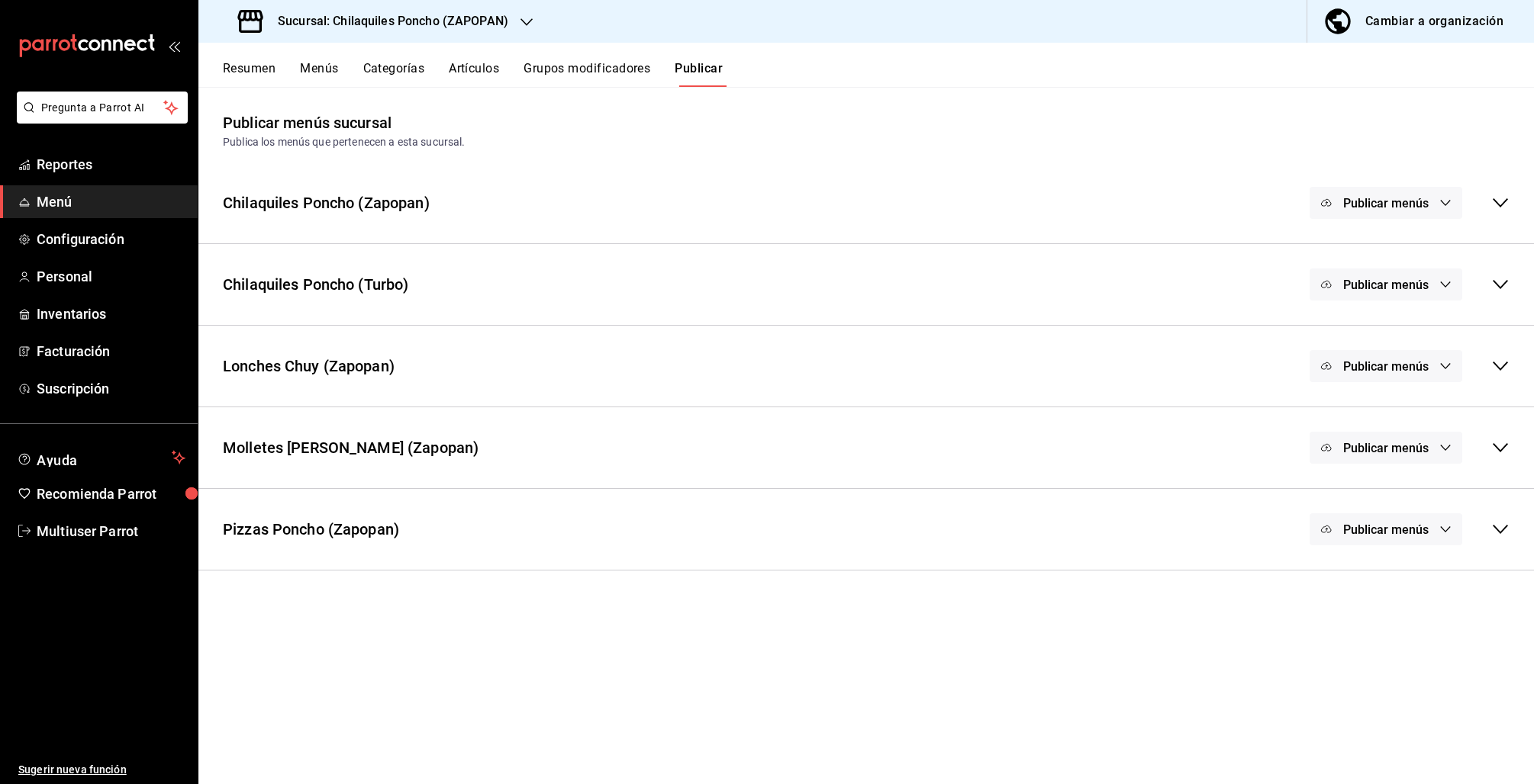
scroll to position [0, 0]
click at [1505, 289] on icon at bounding box center [1500, 285] width 18 height 18
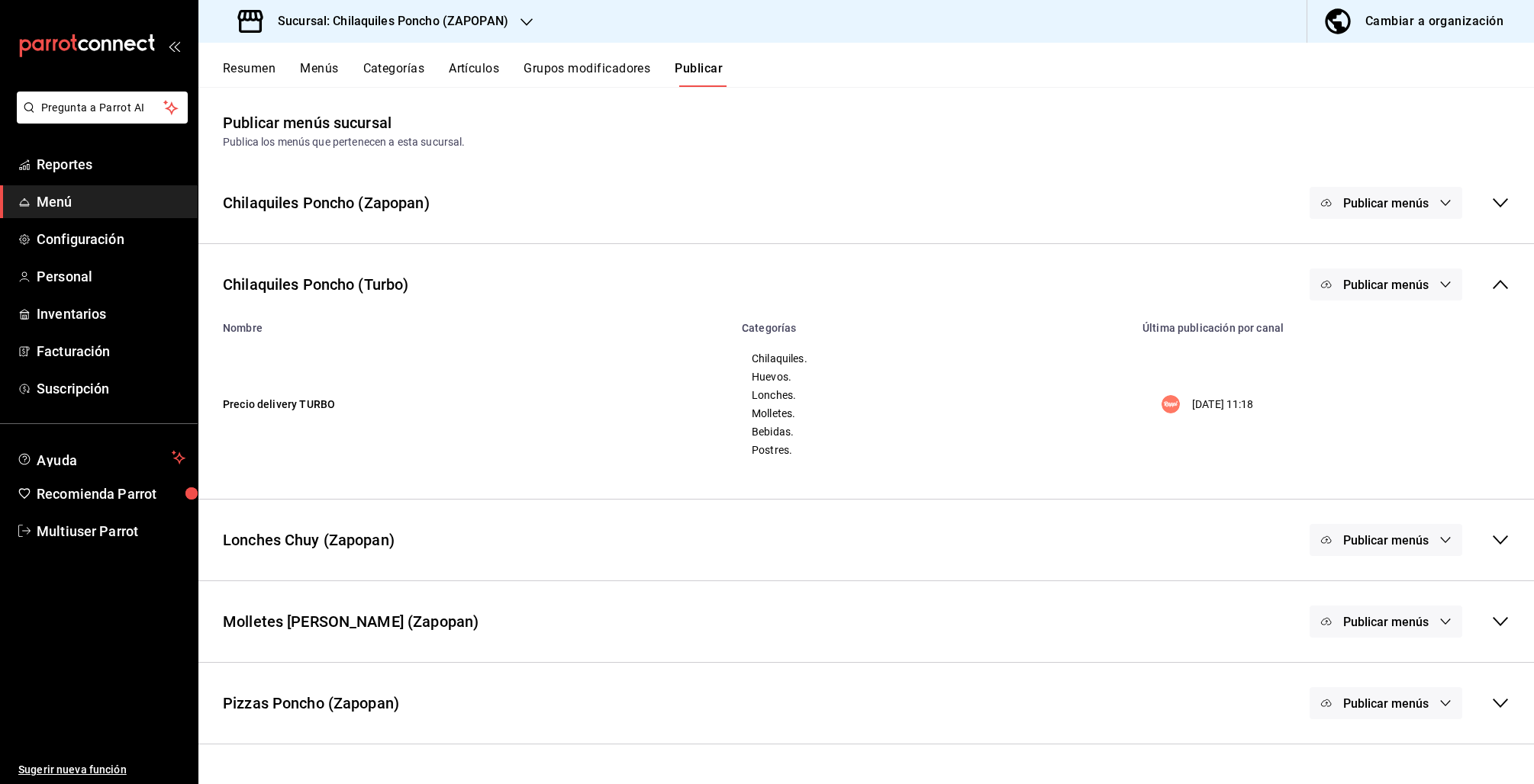
click at [1430, 282] on button "Publicar menús" at bounding box center [1385, 285] width 152 height 32
click at [1405, 329] on span "Rappi" at bounding box center [1407, 334] width 28 height 16
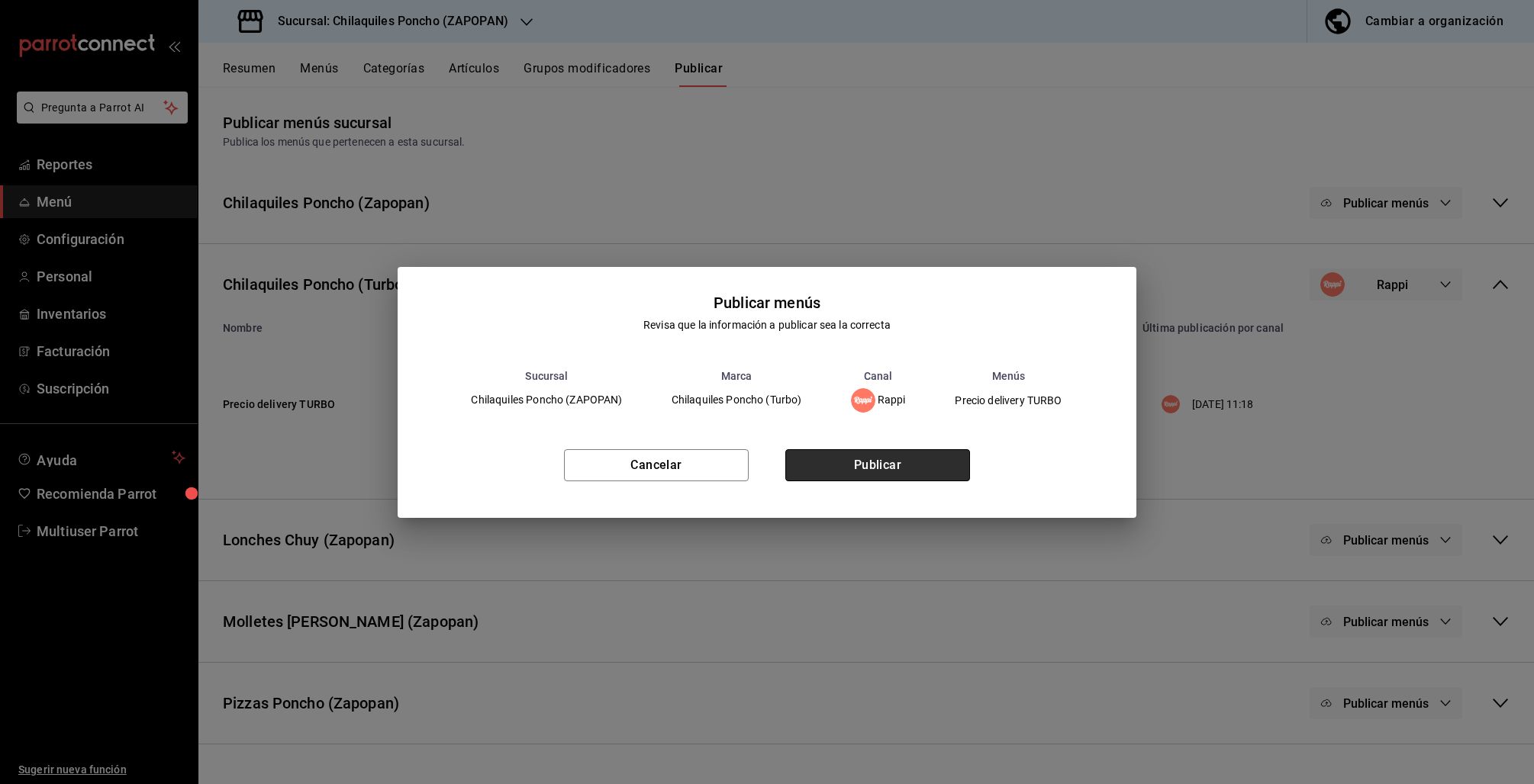
click at [879, 462] on button "Publicar" at bounding box center [877, 465] width 185 height 32
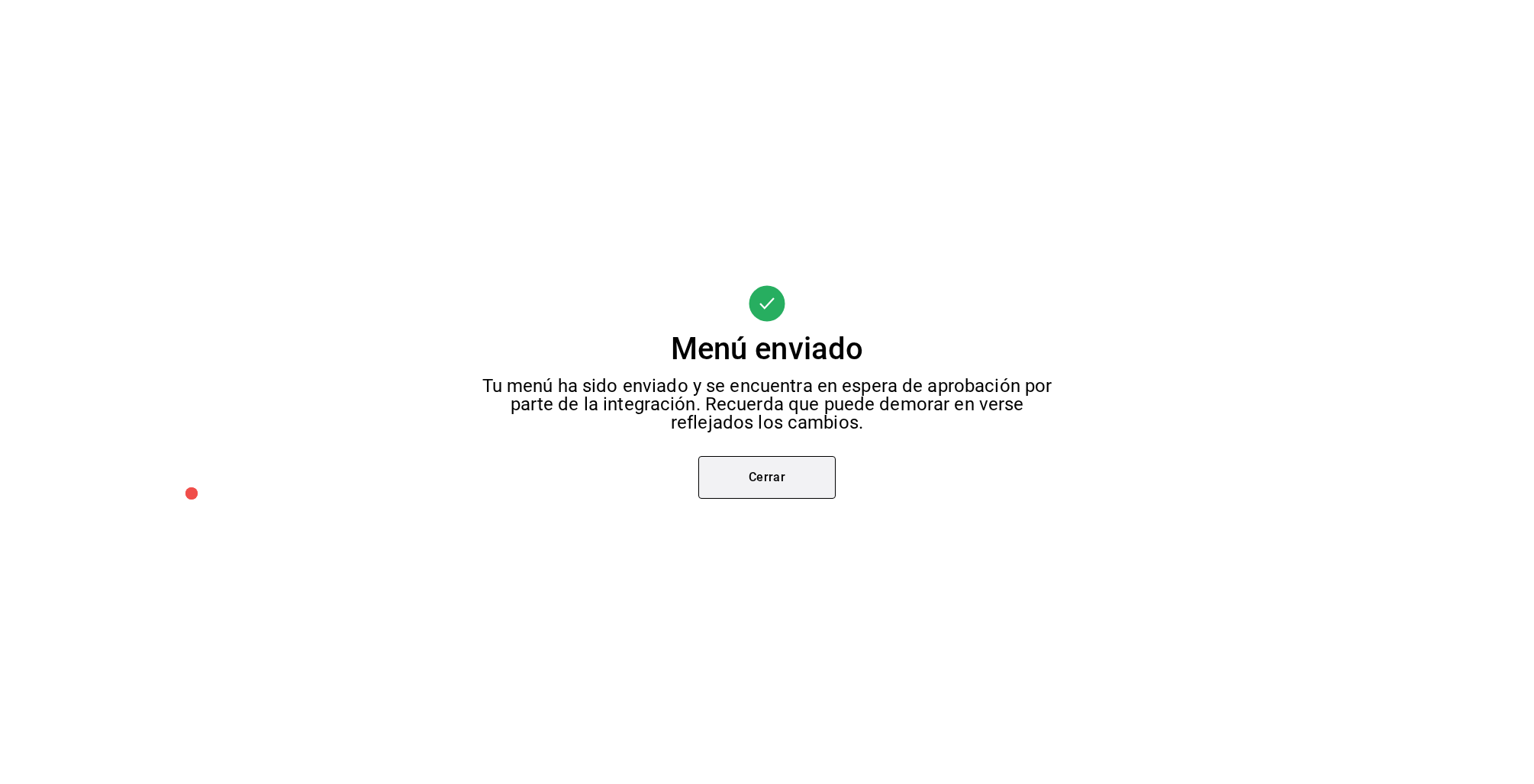
click at [788, 472] on button "Cerrar" at bounding box center [767, 478] width 137 height 43
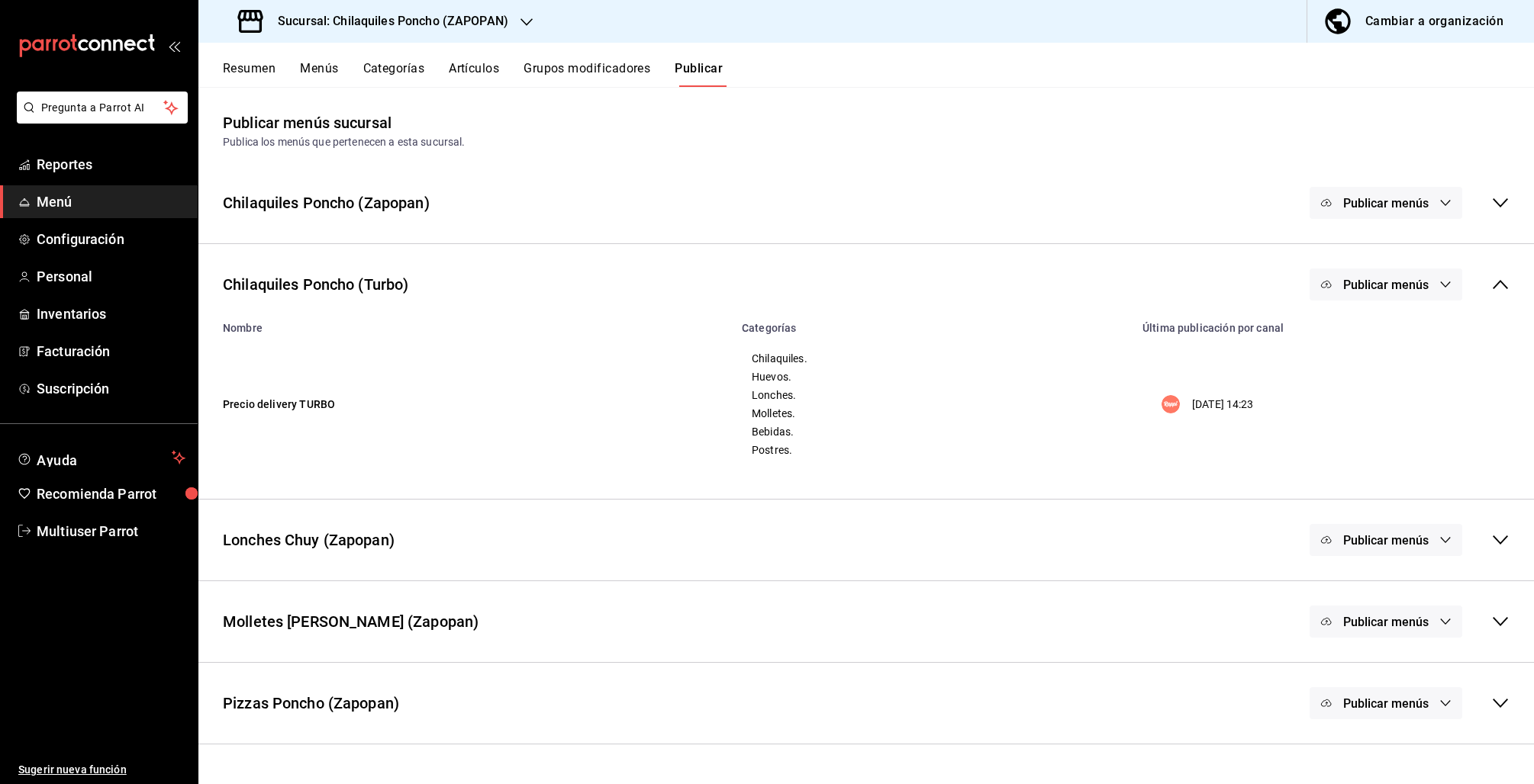
click at [1500, 212] on div "Publicar menús" at bounding box center [1409, 203] width 200 height 32
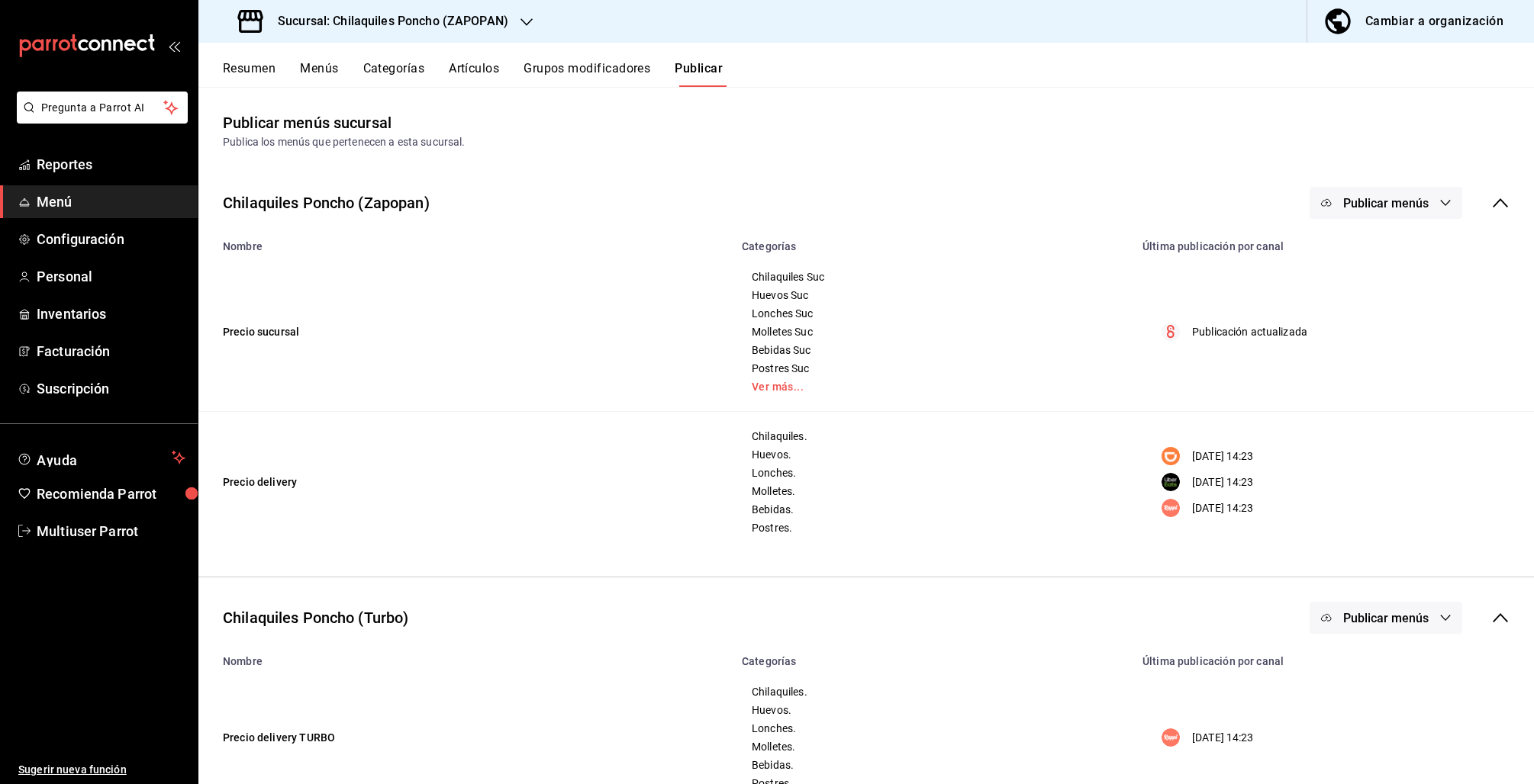
click at [1370, 188] on button "Publicar menús" at bounding box center [1385, 203] width 152 height 32
click at [1369, 252] on span "Punto de venta" at bounding box center [1393, 252] width 73 height 16
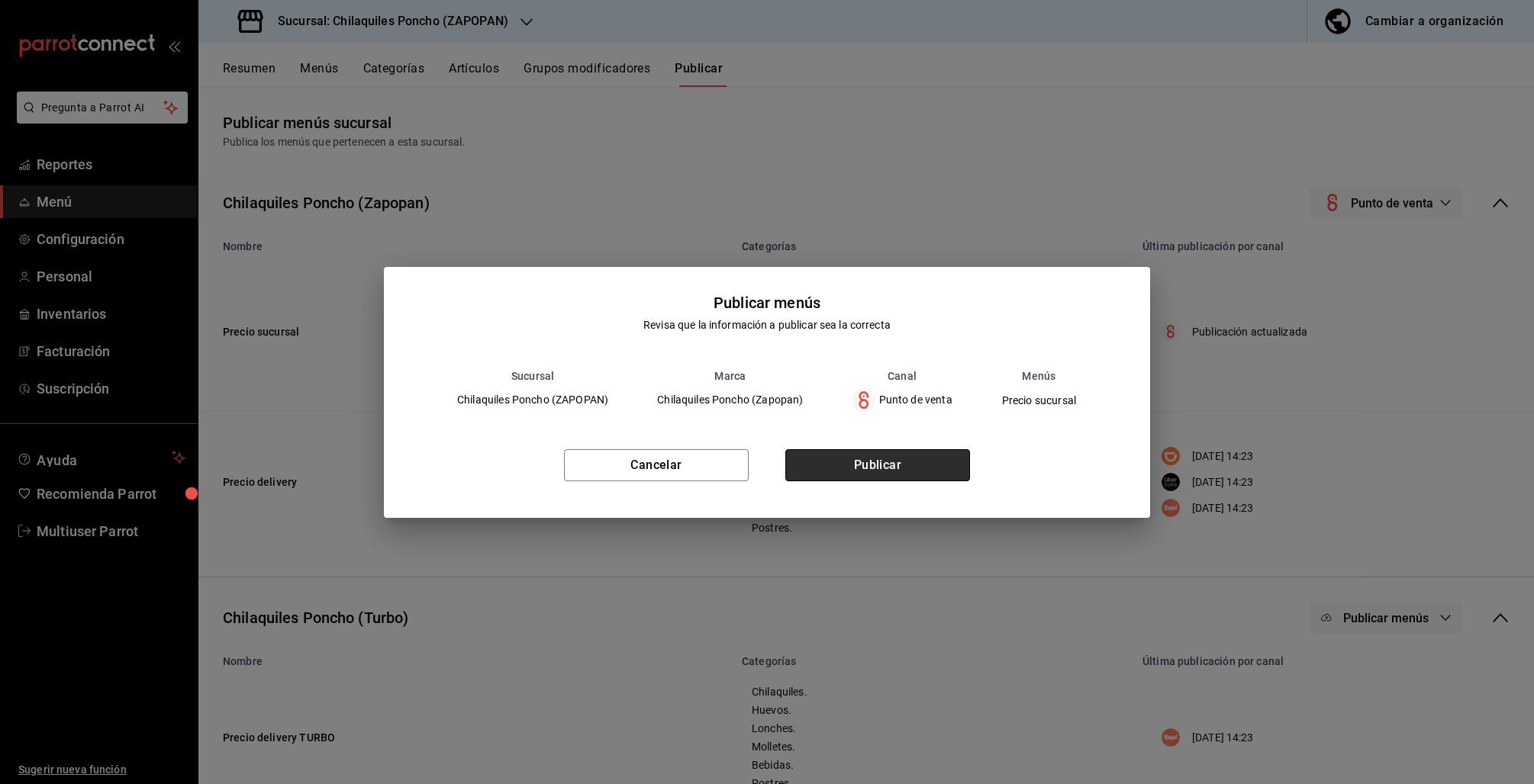
click at [891, 462] on button "Publicar" at bounding box center [877, 465] width 185 height 32
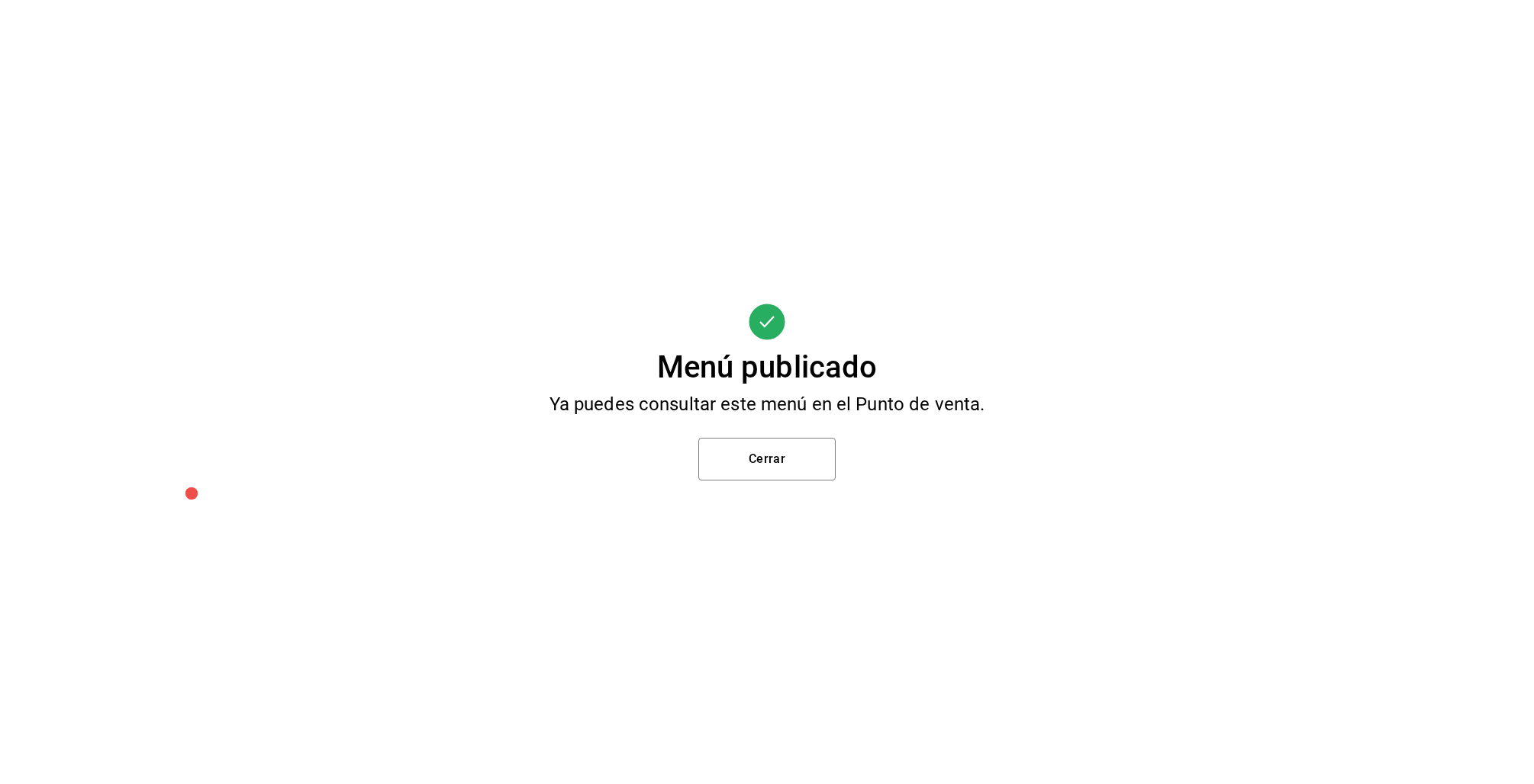
click at [769, 492] on div "Menú publicado Ya puedes consultar este menú en el Punto de venta. Cerrar" at bounding box center [767, 392] width 1534 height 784
click at [774, 465] on button "Cerrar" at bounding box center [767, 459] width 137 height 43
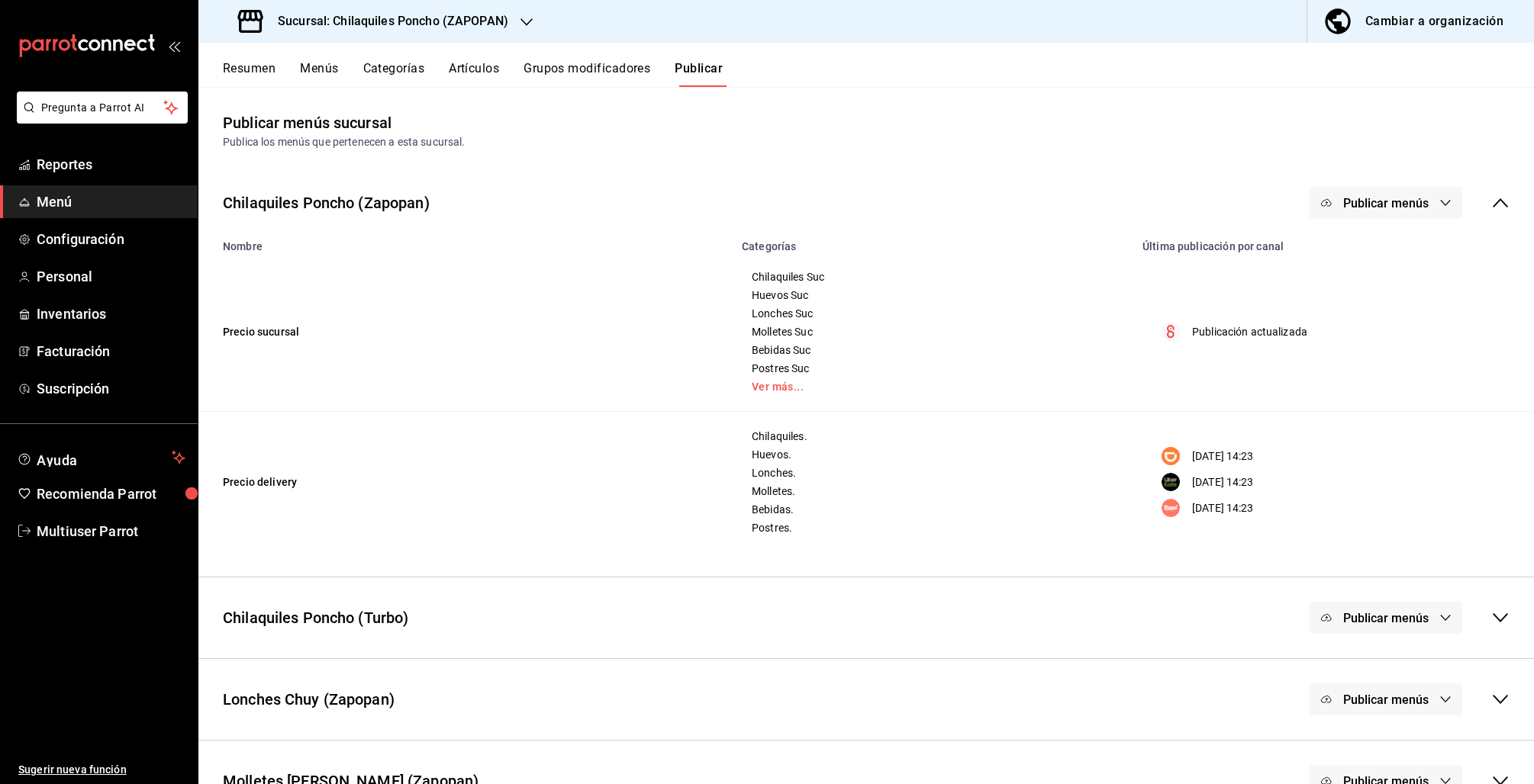
click at [508, 23] on div "Sucursal: Chilaquiles Poncho (ZAPOPAN)" at bounding box center [375, 22] width 328 height 43
click at [337, 61] on span "Chilaquiles Poncho (Chapalita)" at bounding box center [285, 65] width 149 height 16
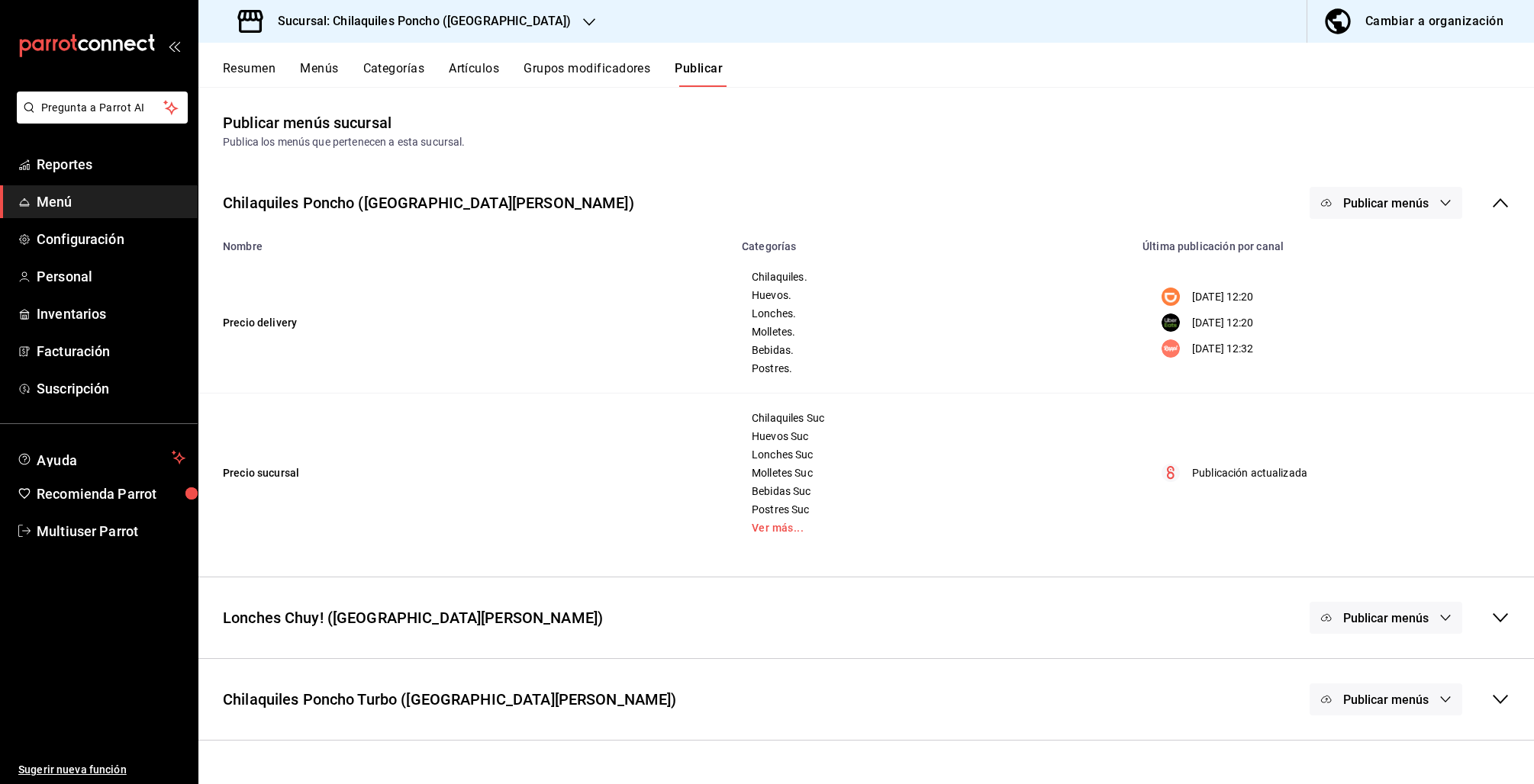
click at [1502, 205] on icon at bounding box center [1500, 203] width 18 height 18
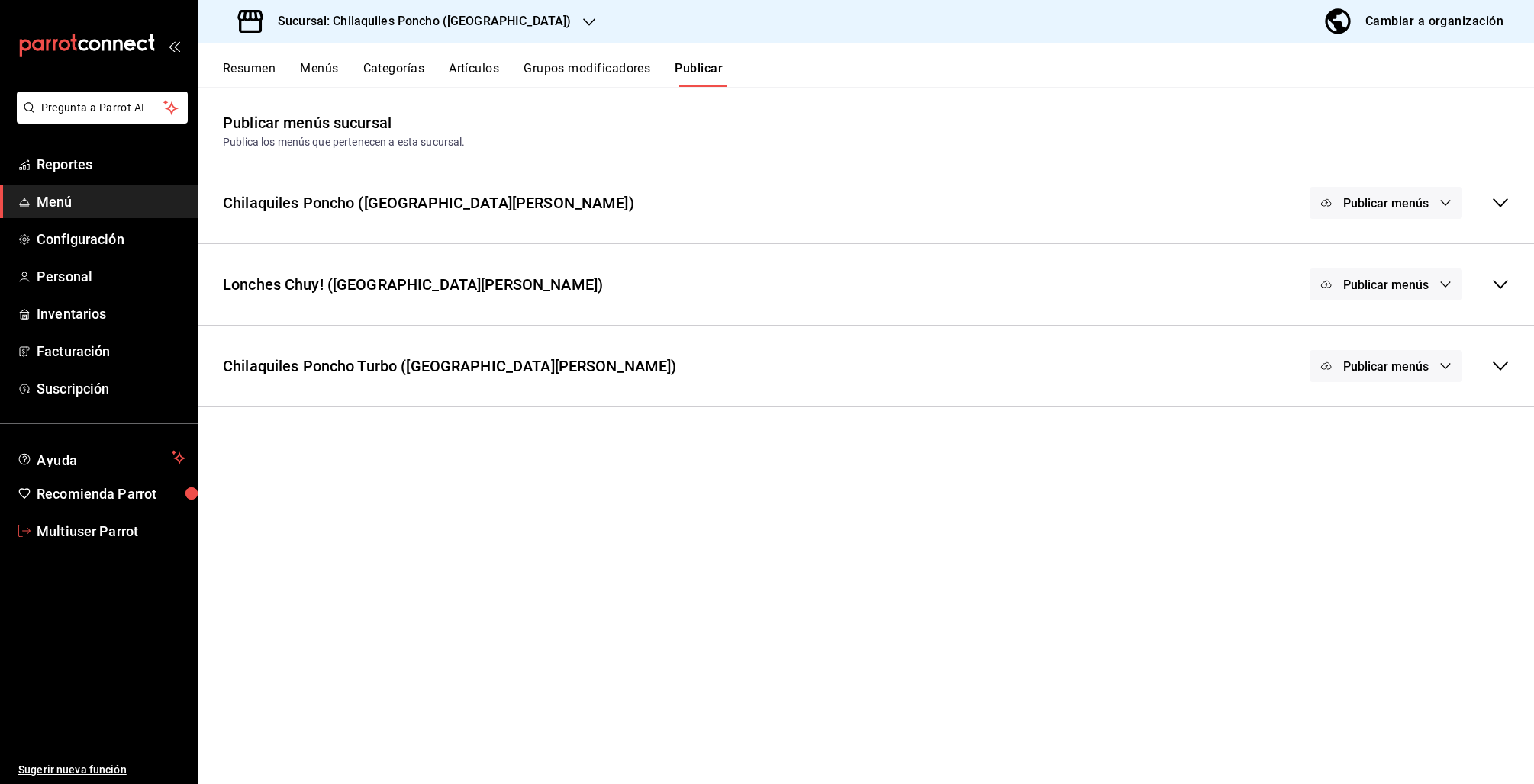
drag, startPoint x: 109, startPoint y: 531, endPoint x: 92, endPoint y: 537, distance: 18.0
click at [109, 531] on span "Multiuser Parrot" at bounding box center [111, 531] width 149 height 21
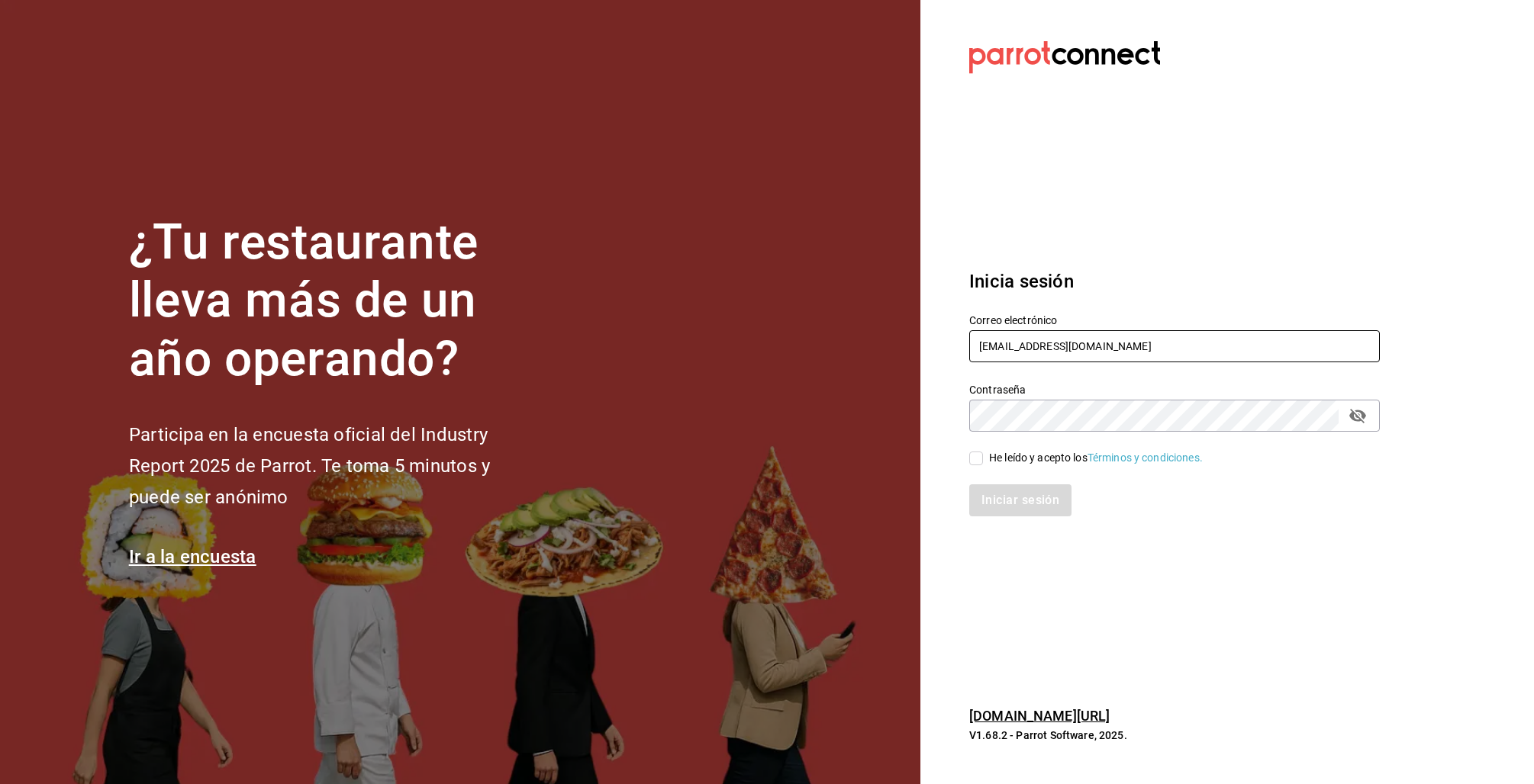
click at [1047, 352] on input "multiuser@chilaquilesponcho.com" at bounding box center [1174, 346] width 410 height 32
click at [1047, 352] on input "multiuser@chilaquilesponcho.com" at bounding box center [1174, 346] width 410 height 32
click at [1037, 343] on input "multiuser@chilaquilesponcho.com" at bounding box center [1174, 346] width 410 height 32
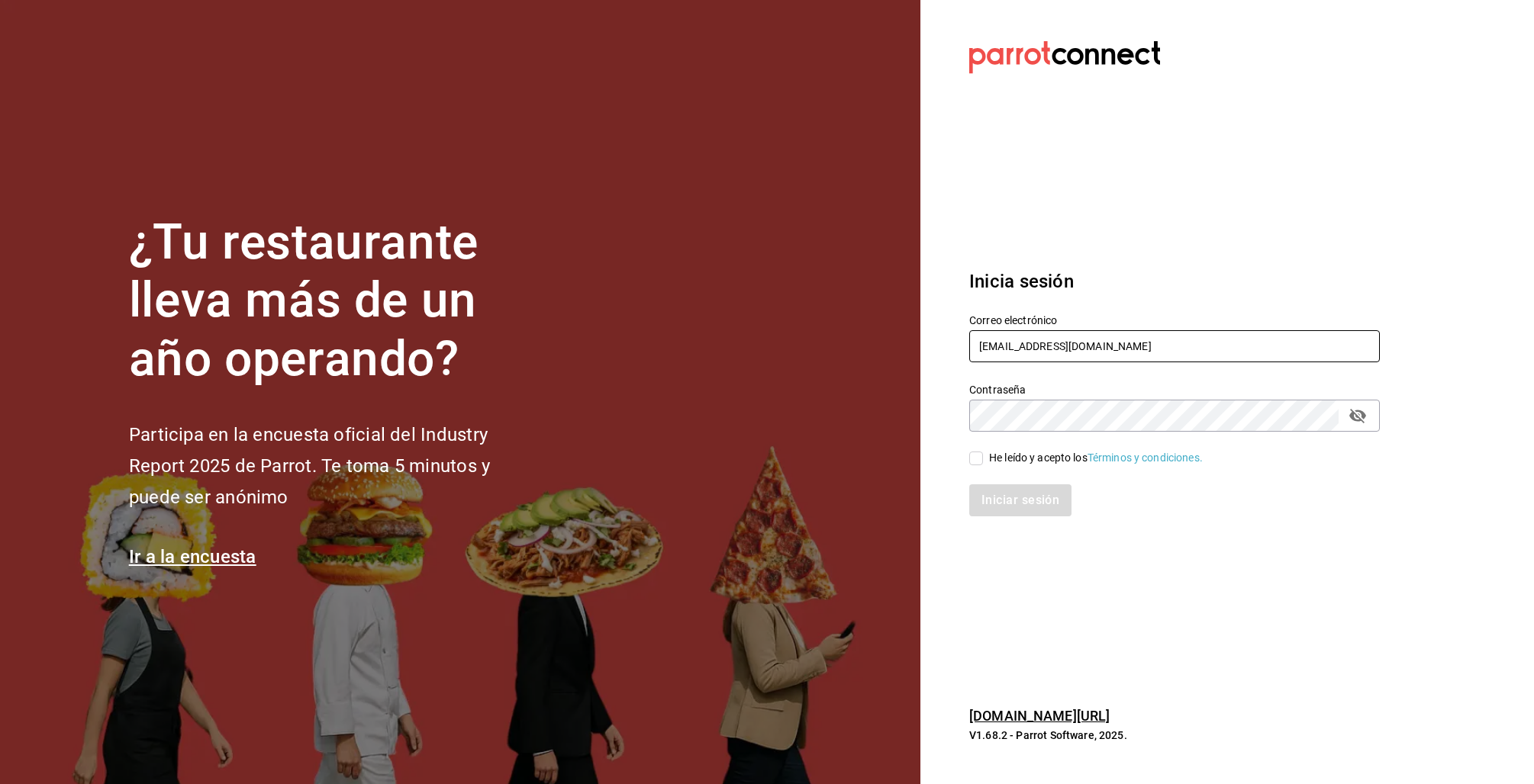
drag, startPoint x: 1037, startPoint y: 343, endPoint x: 1203, endPoint y: 355, distance: 166.4
click at [1203, 355] on input "multiuser@chilaquilesponcho.com" at bounding box center [1174, 346] width 410 height 32
type input "multiuser@jalisquiles.com"
click at [1028, 458] on div "He leído y acepto los Términos y condiciones." at bounding box center [1096, 458] width 214 height 16
click at [983, 458] on input "He leído y acepto los Términos y condiciones." at bounding box center [976, 459] width 14 height 14
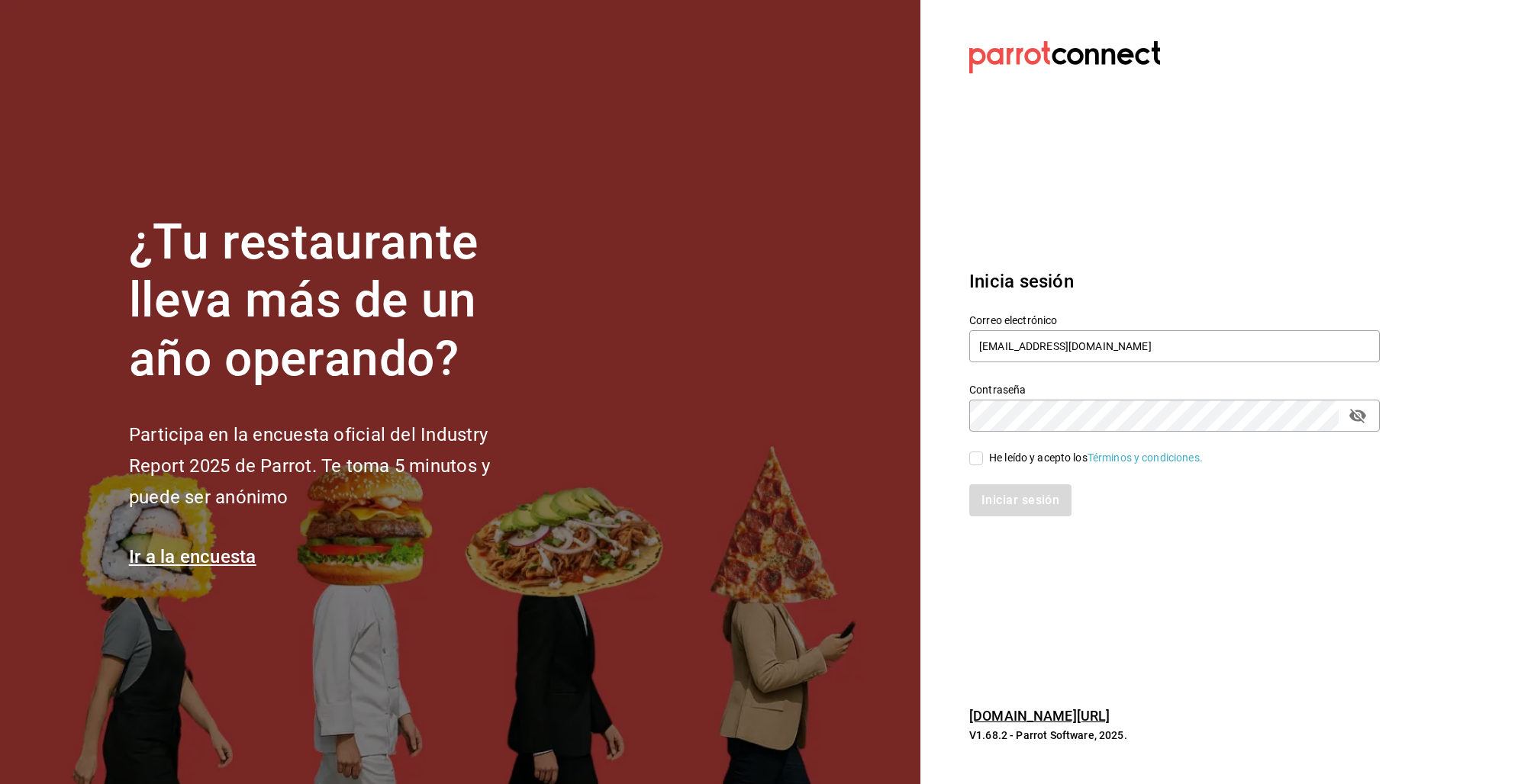
checkbox input "true"
click at [1020, 492] on button "Iniciar sesión" at bounding box center [1021, 501] width 104 height 32
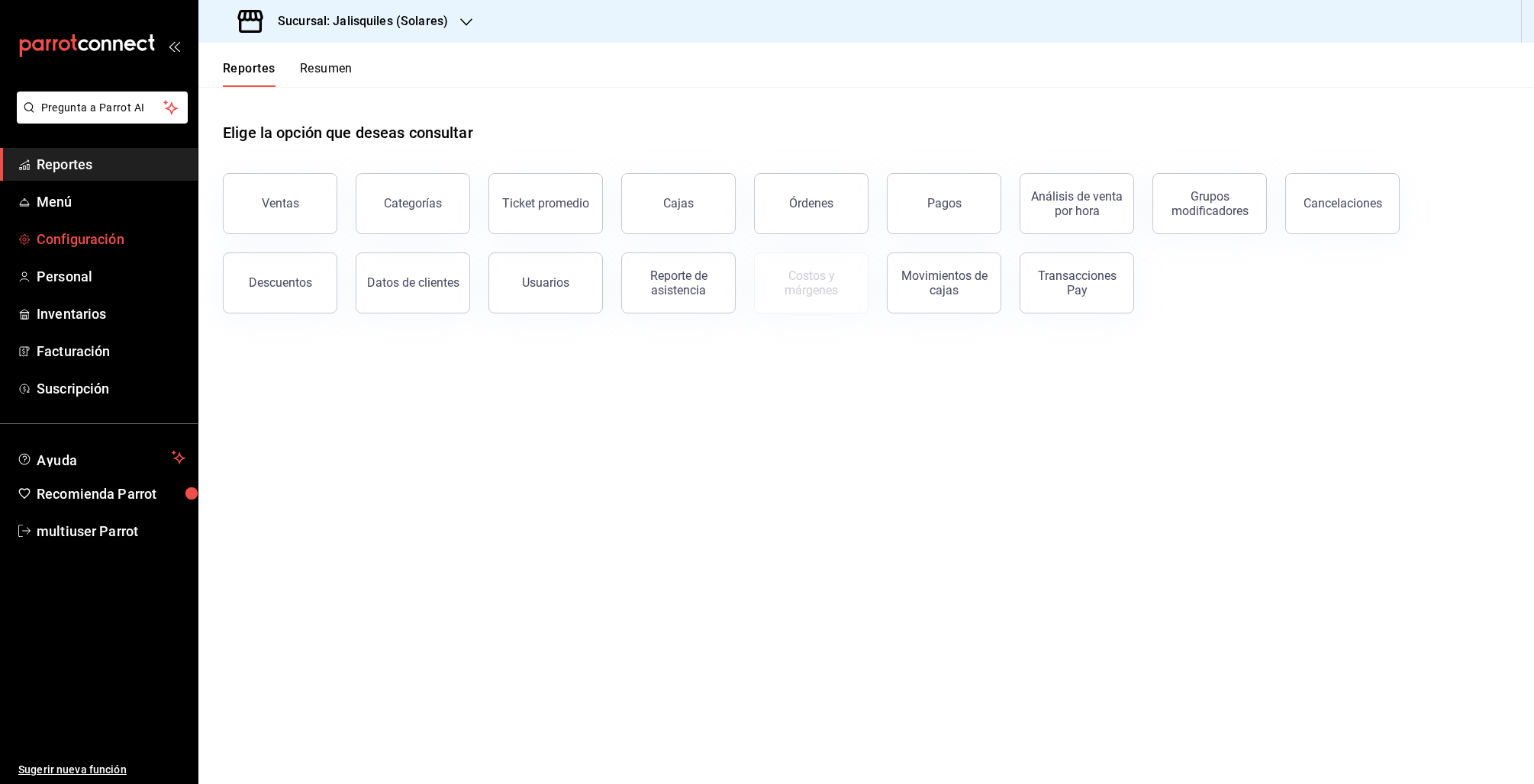
click at [88, 239] on span "Configuración" at bounding box center [111, 239] width 149 height 21
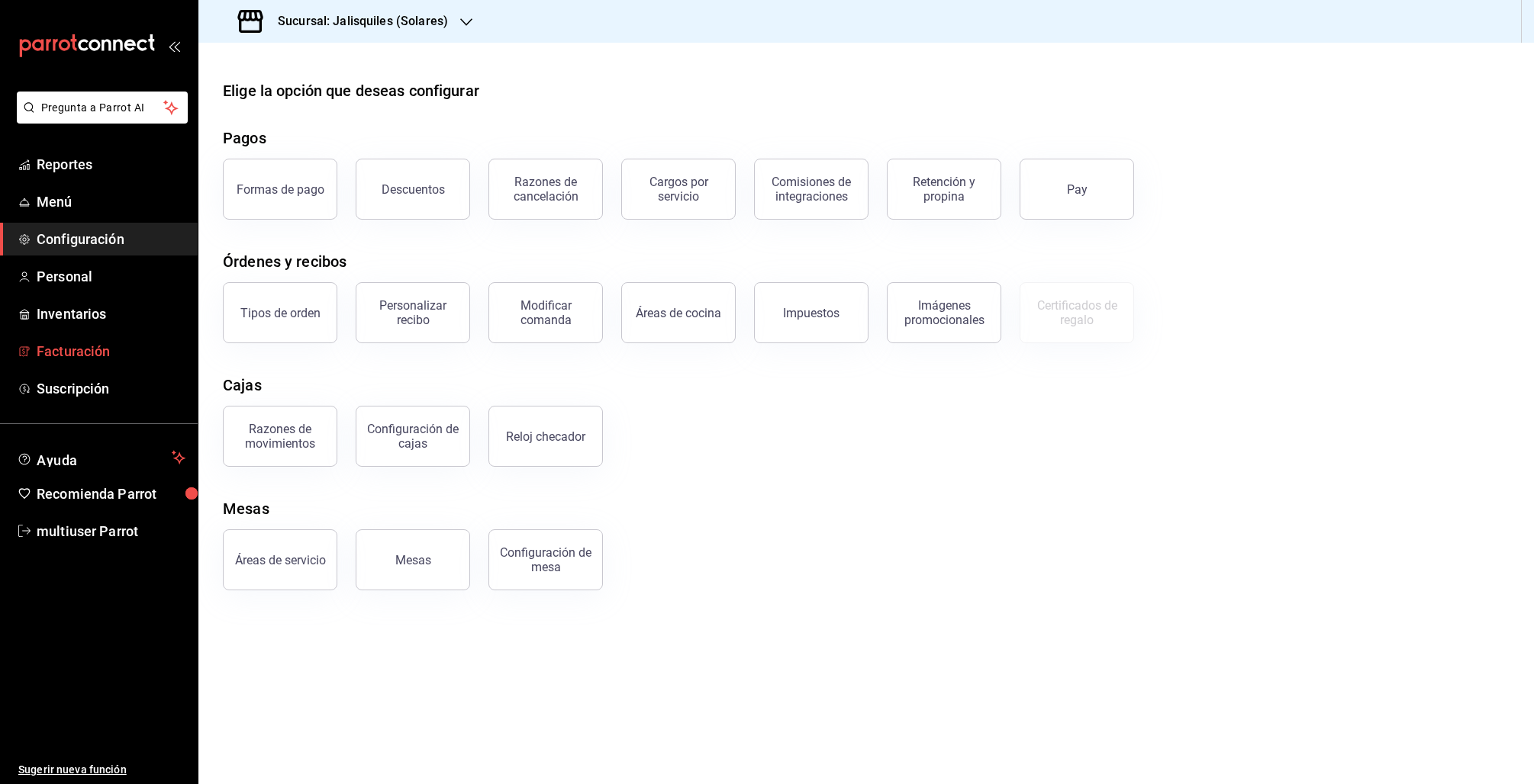
click at [85, 341] on span "Facturación" at bounding box center [111, 351] width 149 height 21
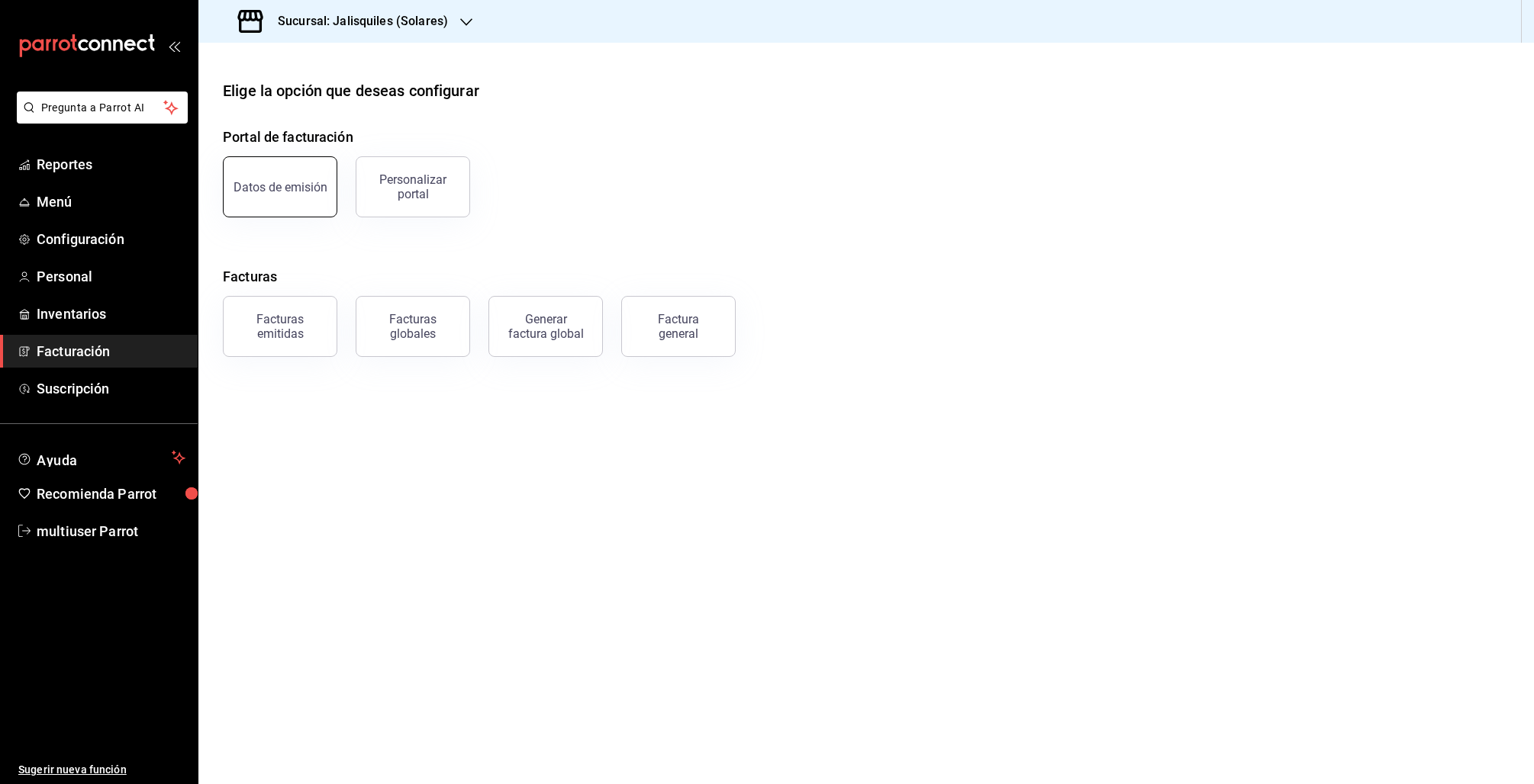
click at [282, 182] on div "Datos de emisión" at bounding box center [280, 187] width 94 height 15
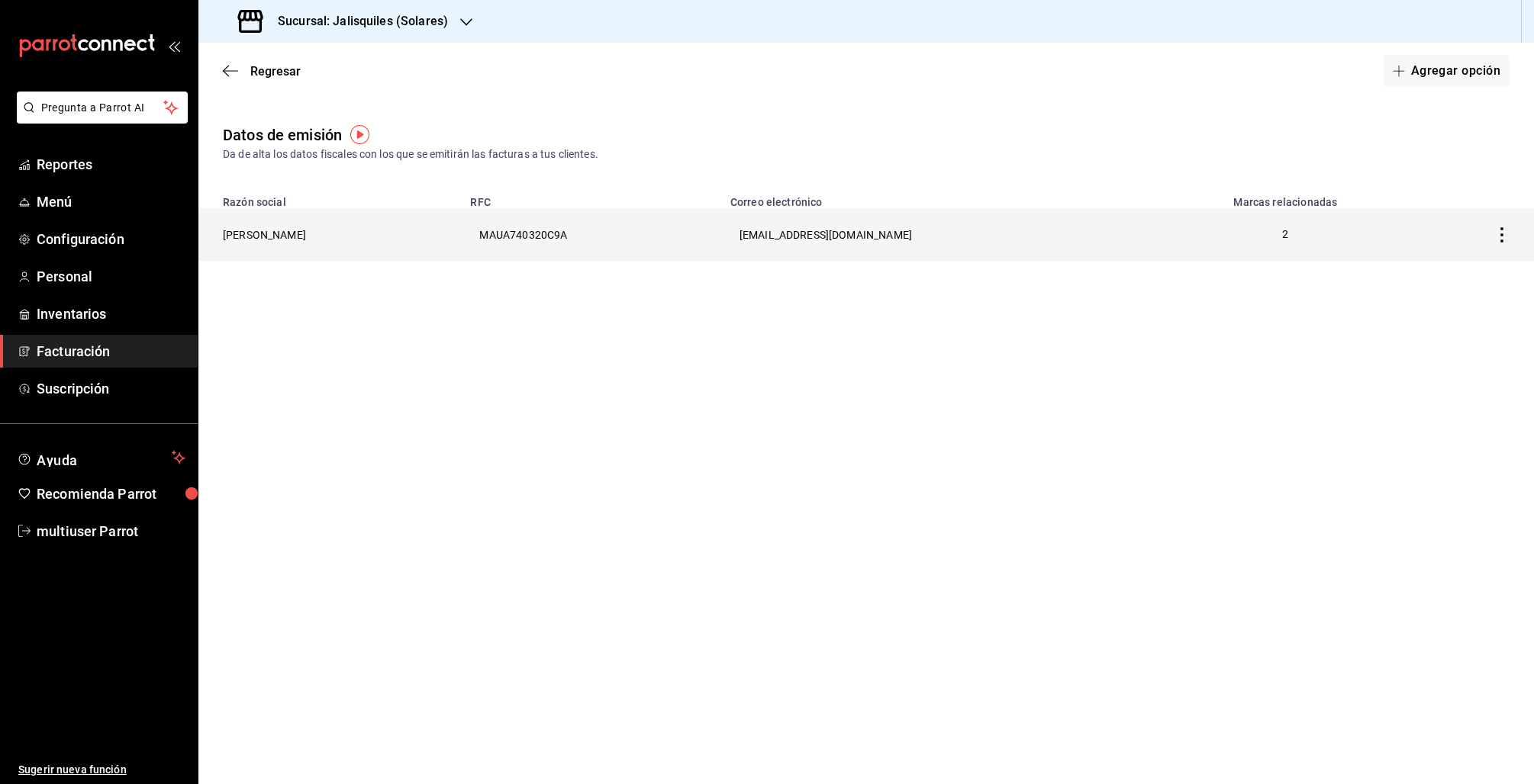
click at [255, 228] on th "[PERSON_NAME]" at bounding box center [329, 235] width 262 height 52
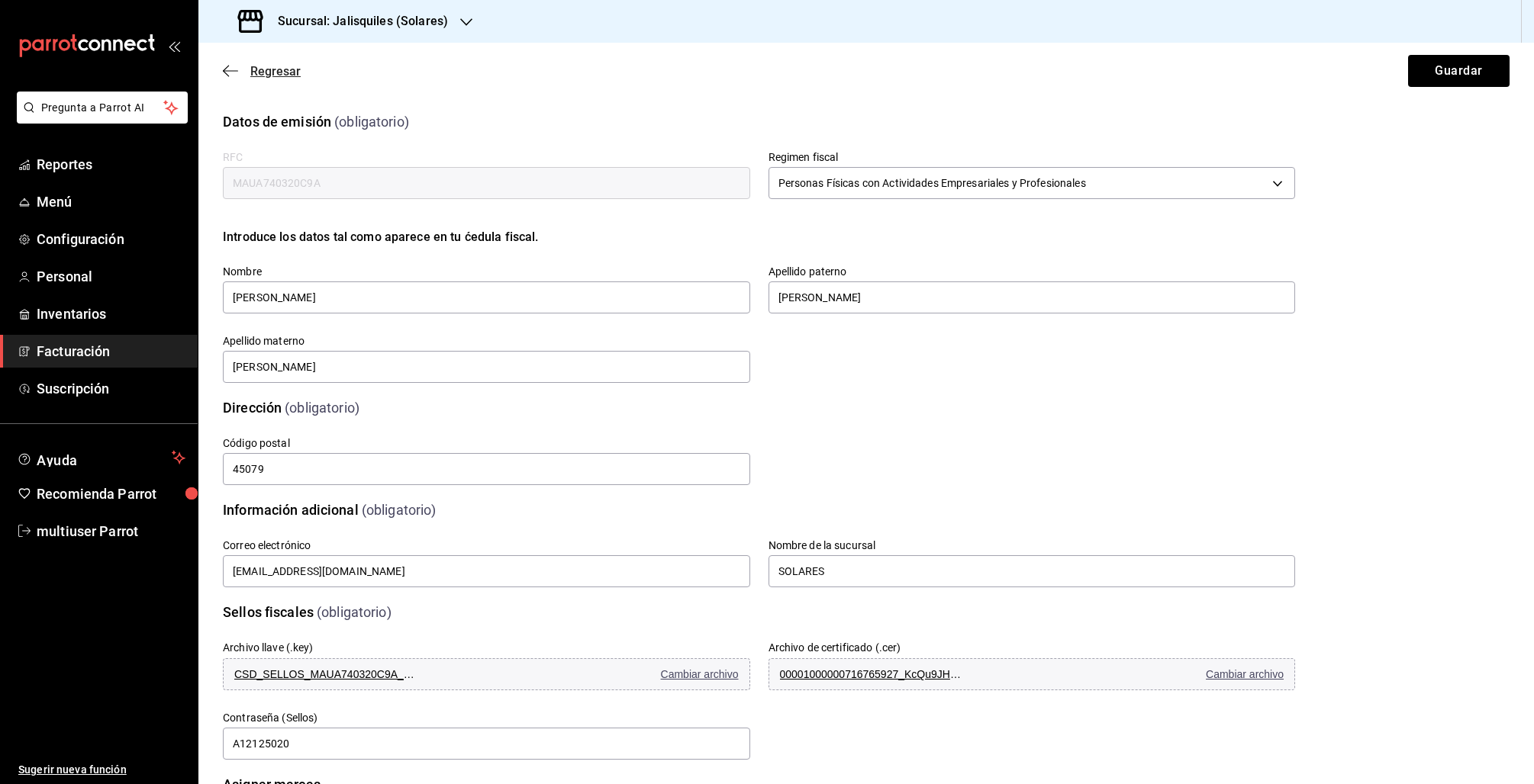
click at [228, 70] on icon "button" at bounding box center [231, 70] width 15 height 1
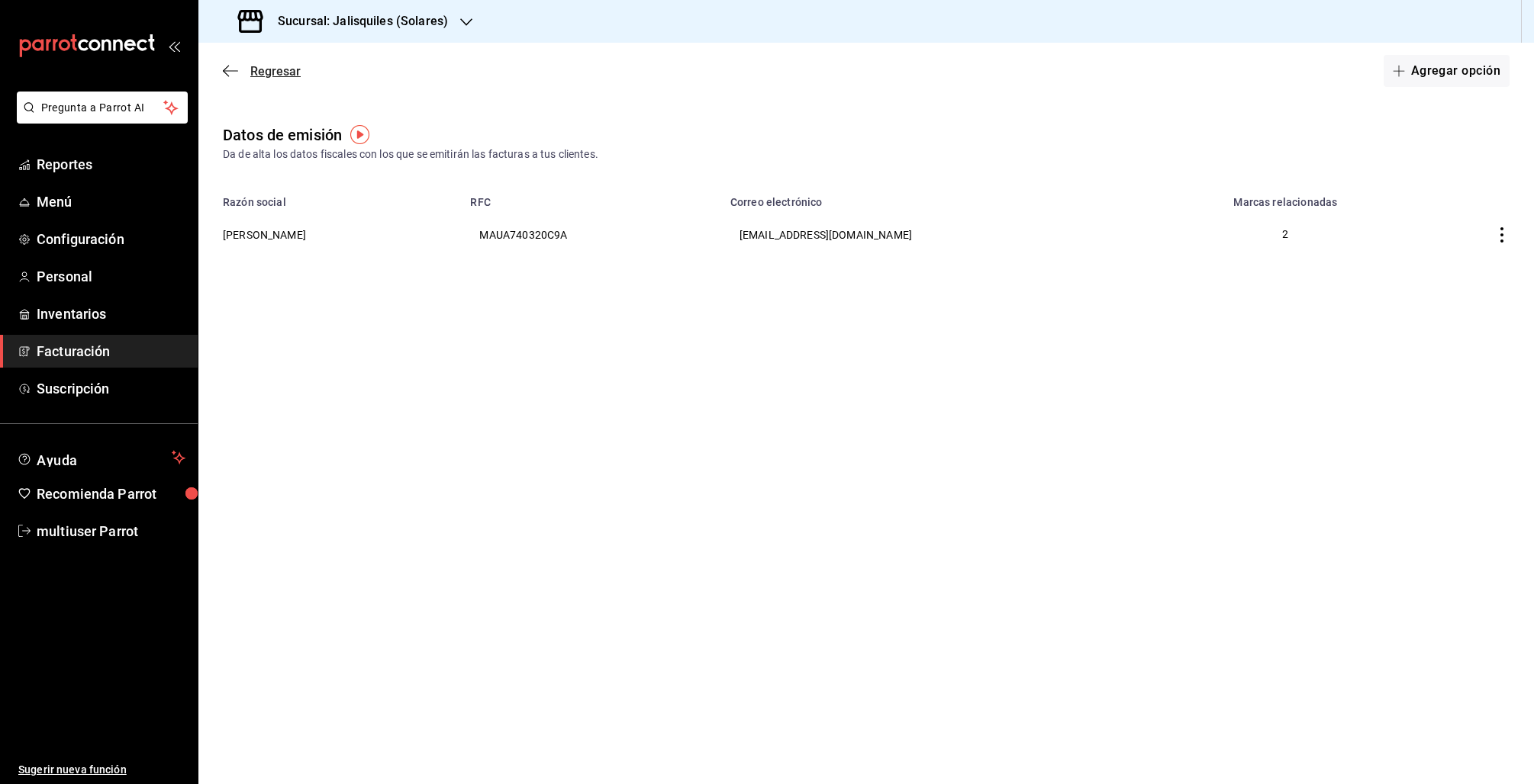
click at [233, 75] on icon "button" at bounding box center [231, 71] width 15 height 14
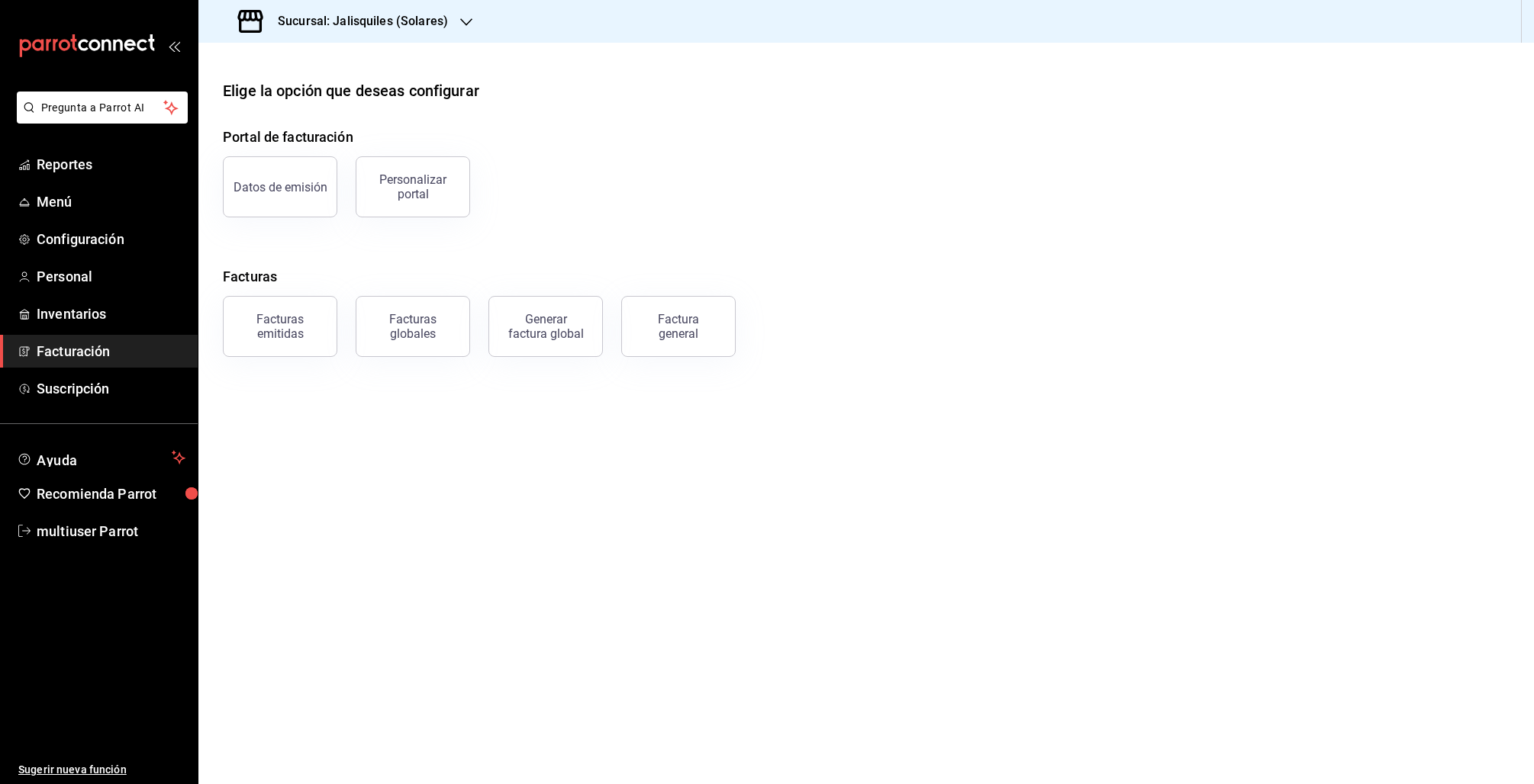
click at [433, 218] on div "Portal de facturación Datos de emisión Personalizar portal Facturas Facturas em…" at bounding box center [867, 242] width 1287 height 230
click at [434, 200] on button "Personalizar portal" at bounding box center [413, 186] width 115 height 61
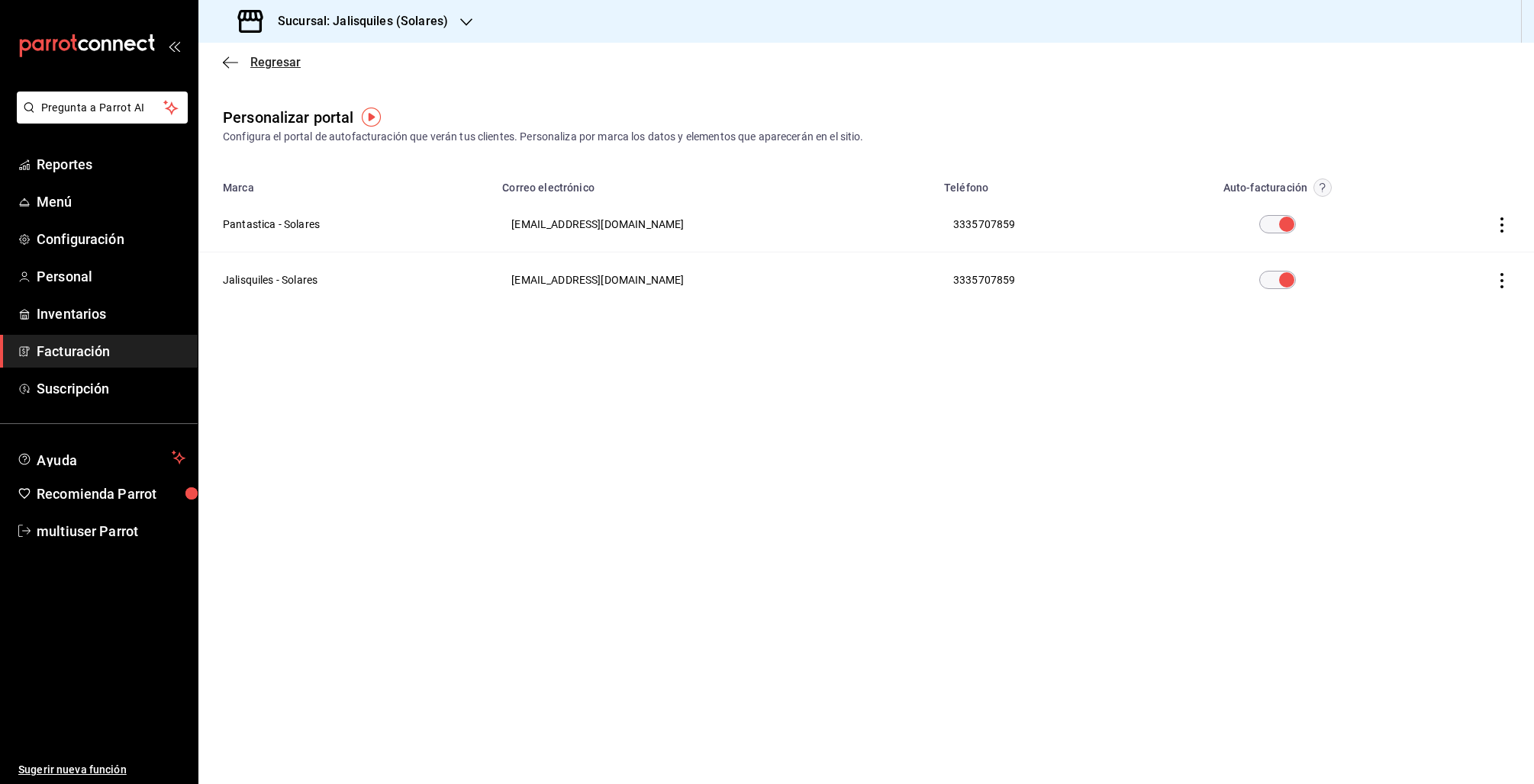
click at [232, 64] on icon "button" at bounding box center [231, 62] width 15 height 14
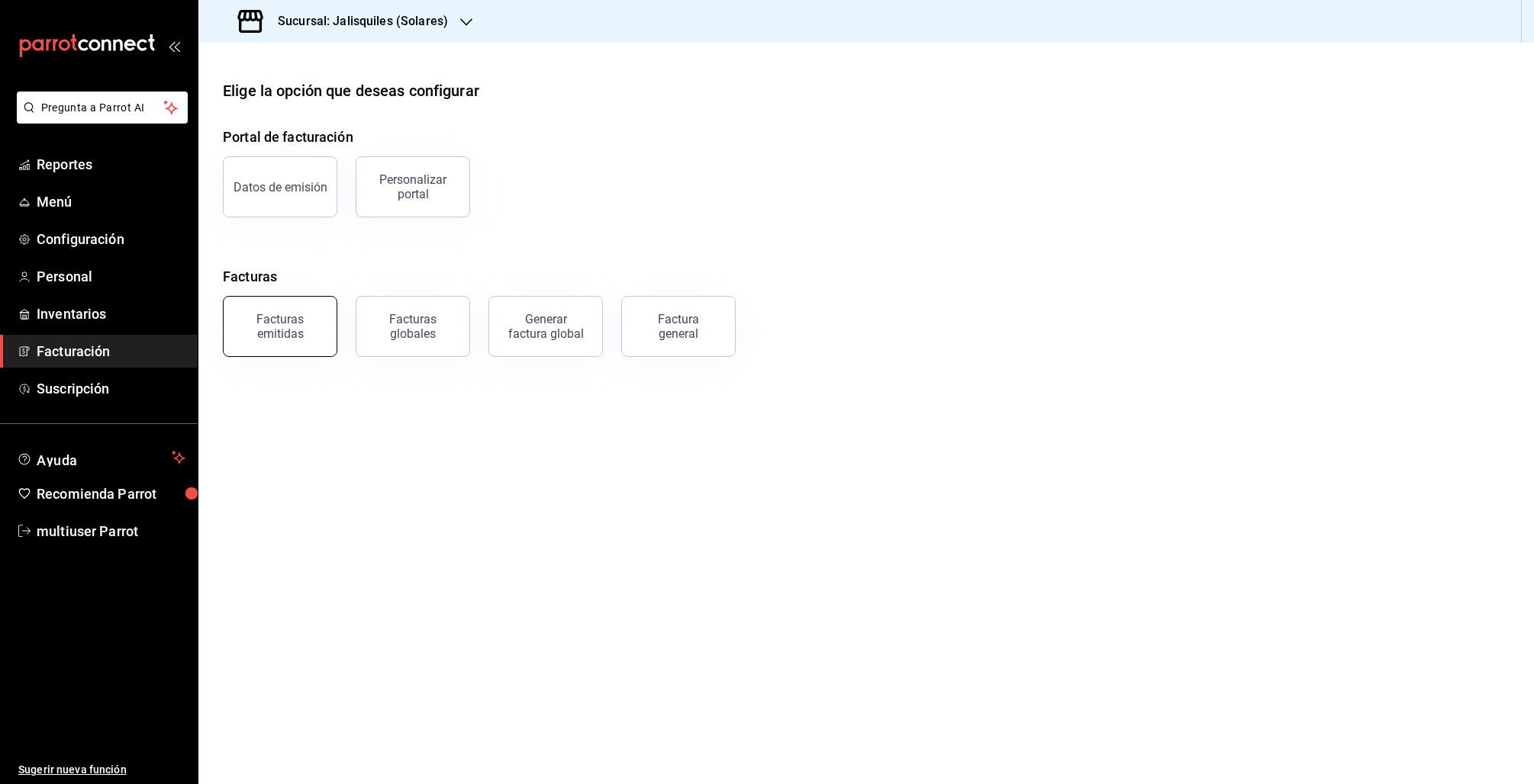
click at [310, 335] on div "Facturas emitidas" at bounding box center [279, 327] width 95 height 29
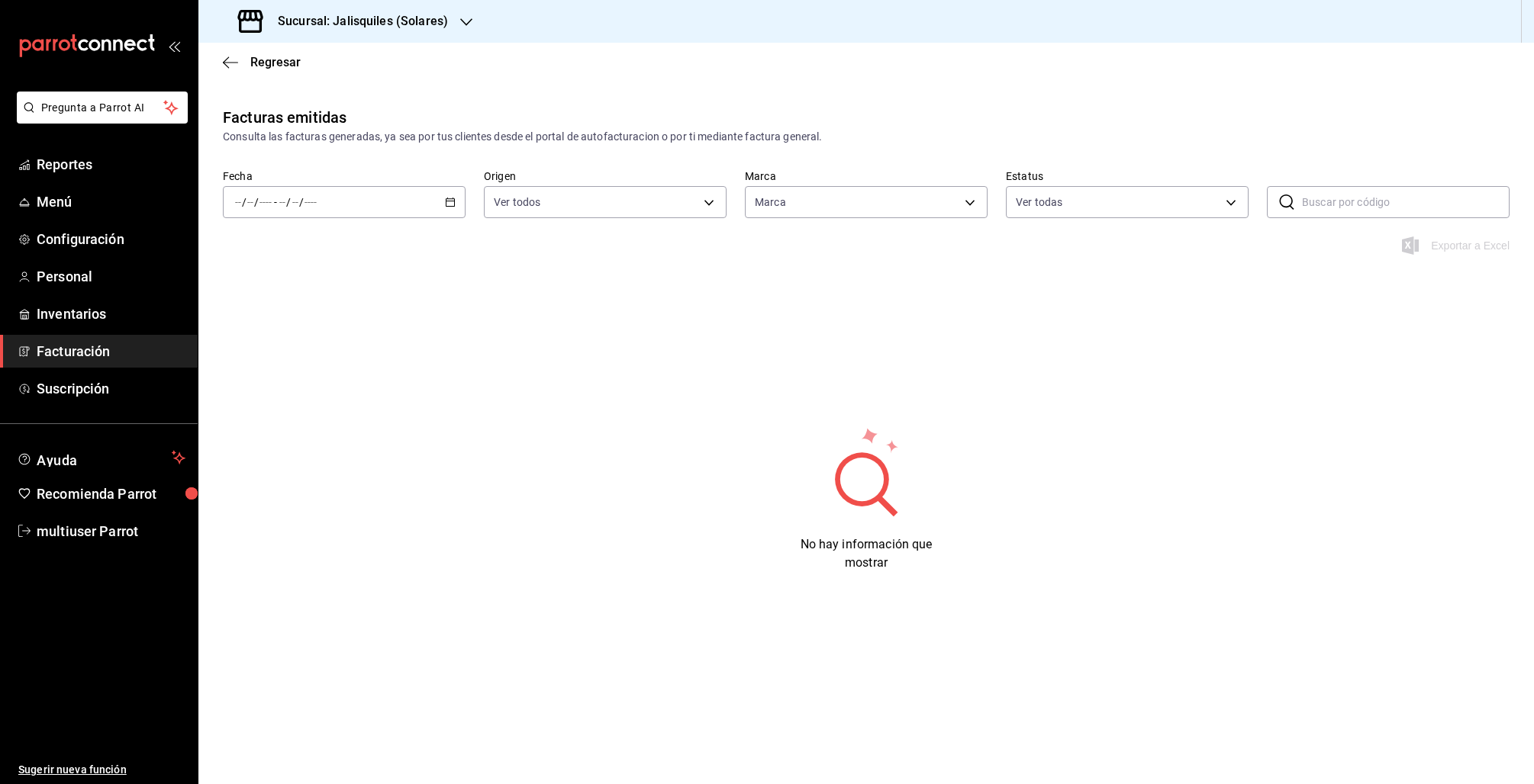
type input "e24ed640-0f31-4a7d-866c-5b2b74ae4984,f86a7338-673e-4f8d-965a-b06246a500b1"
click at [233, 68] on icon "button" at bounding box center [231, 62] width 15 height 14
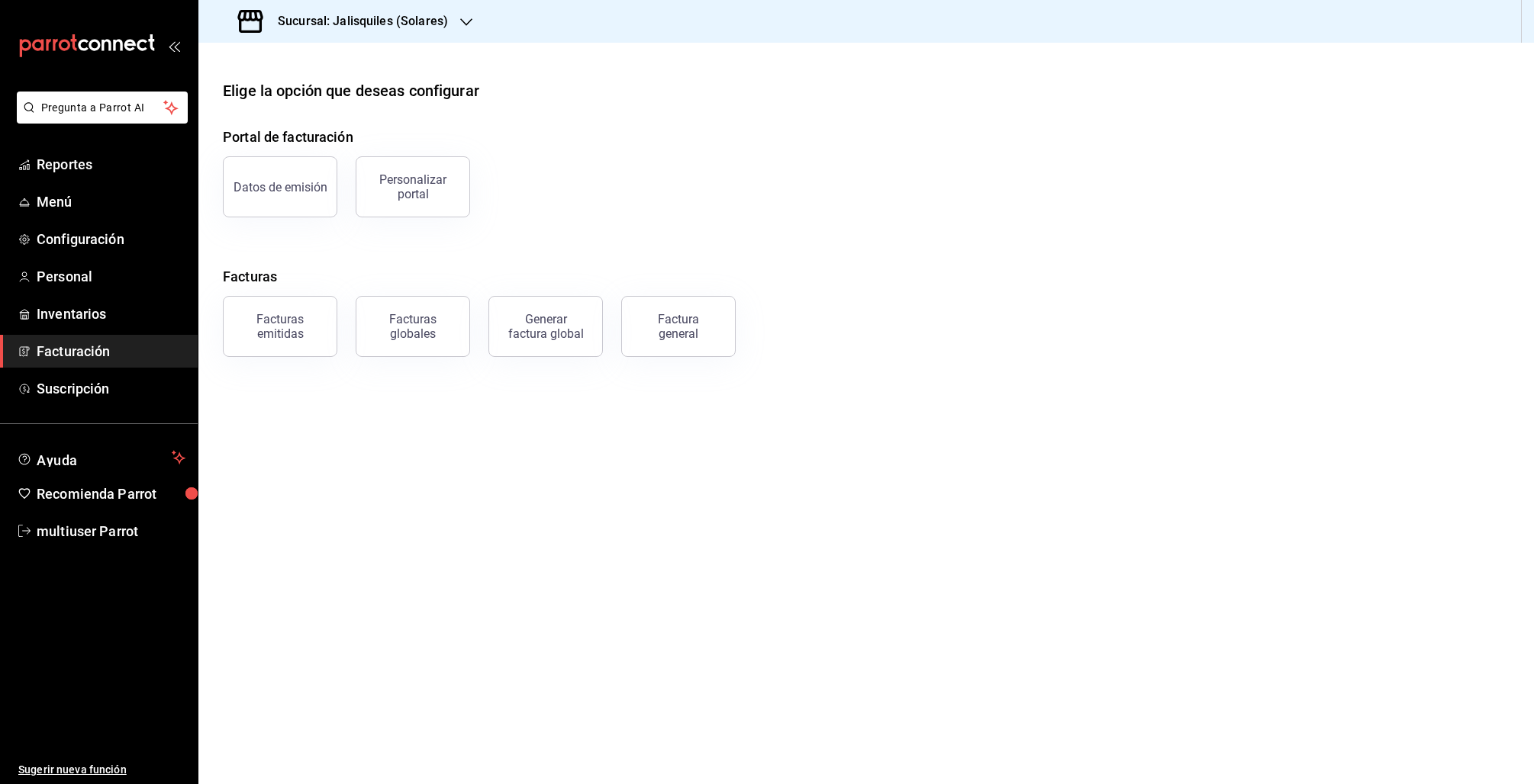
click at [102, 354] on span "Facturación" at bounding box center [111, 351] width 149 height 21
click at [95, 235] on span "Configuración" at bounding box center [111, 239] width 149 height 21
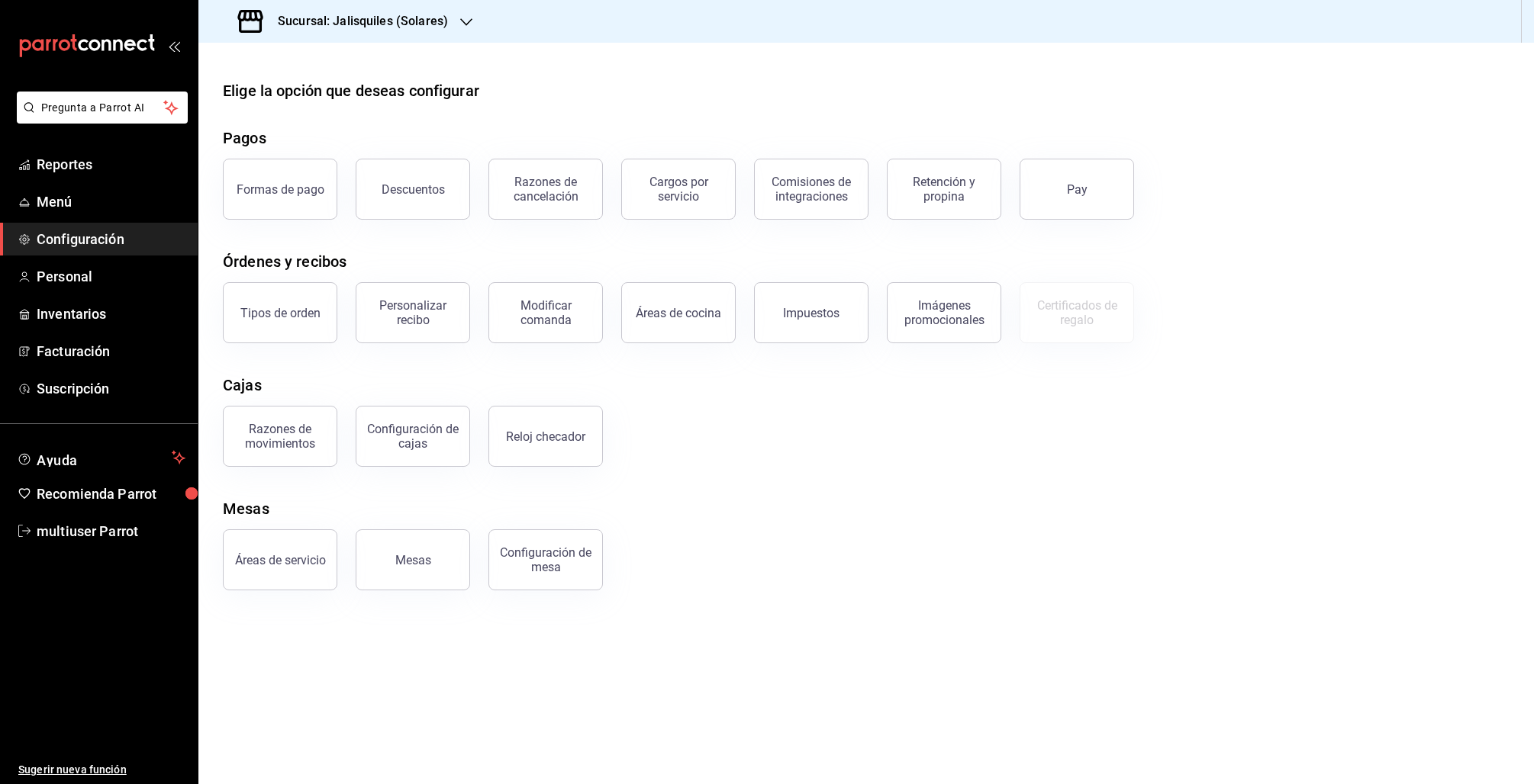
click at [426, 326] on button "Personalizar recibo" at bounding box center [413, 312] width 115 height 61
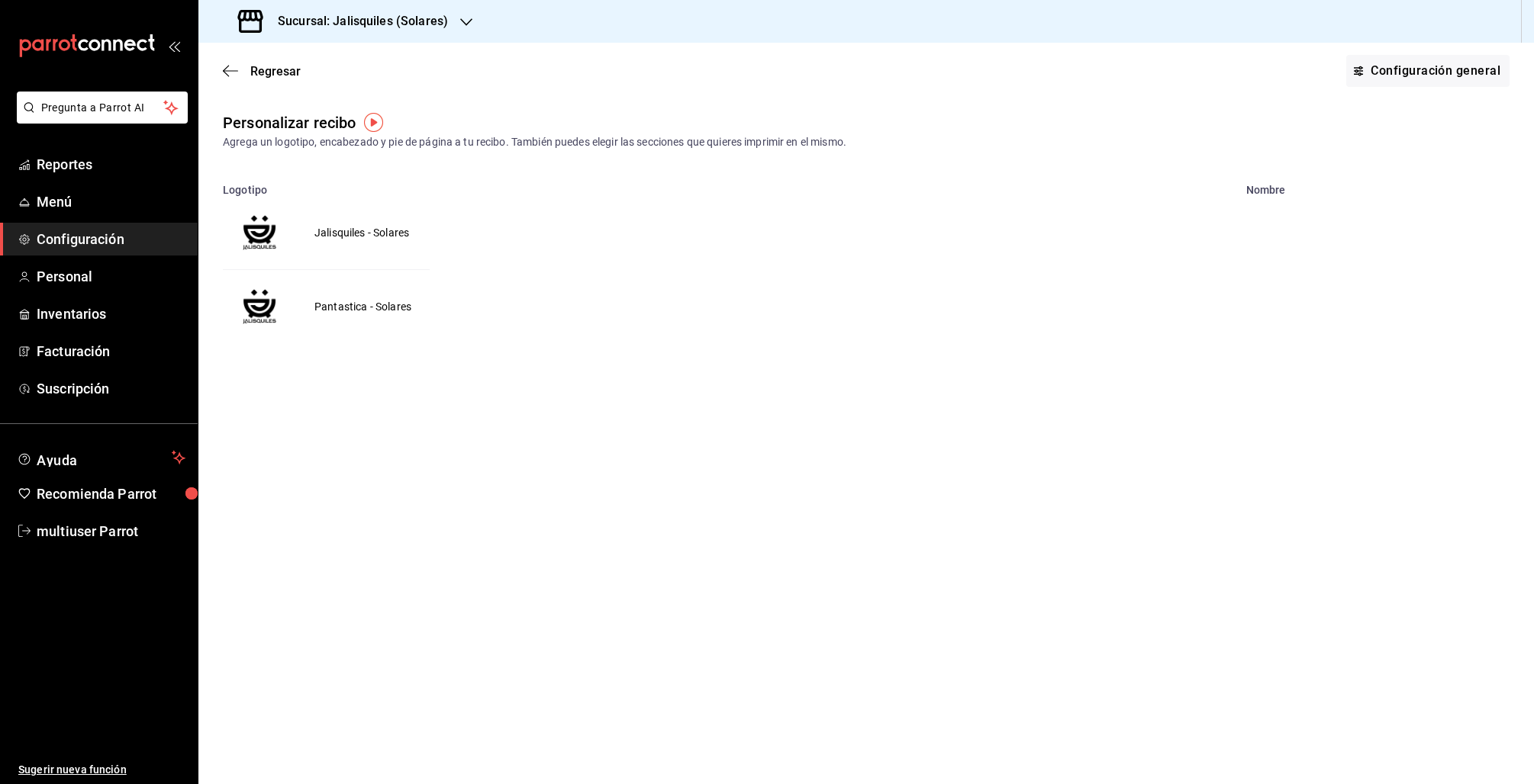
click at [339, 236] on td "Jalisquiles - Solares" at bounding box center [362, 232] width 132 height 73
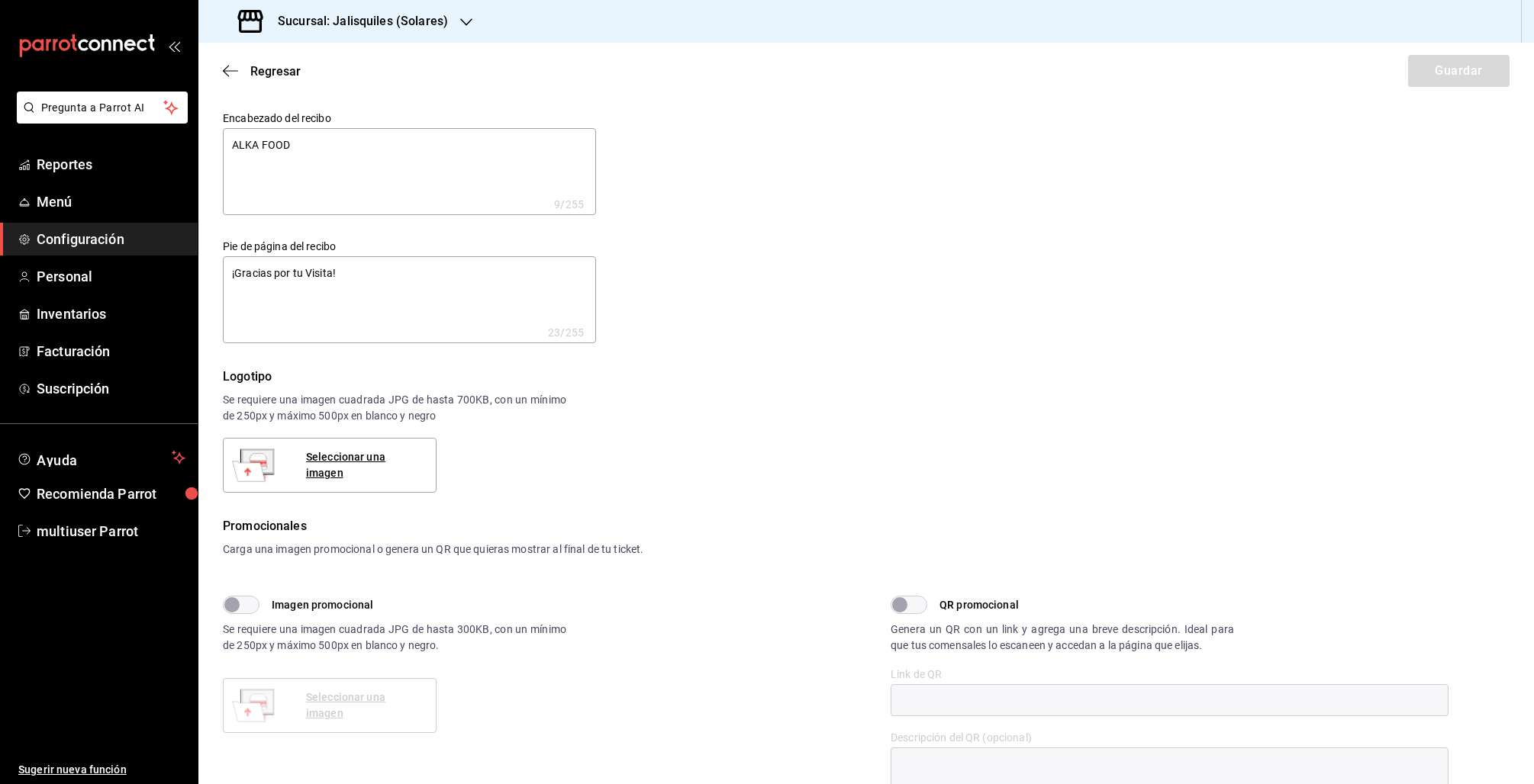
type textarea "x"
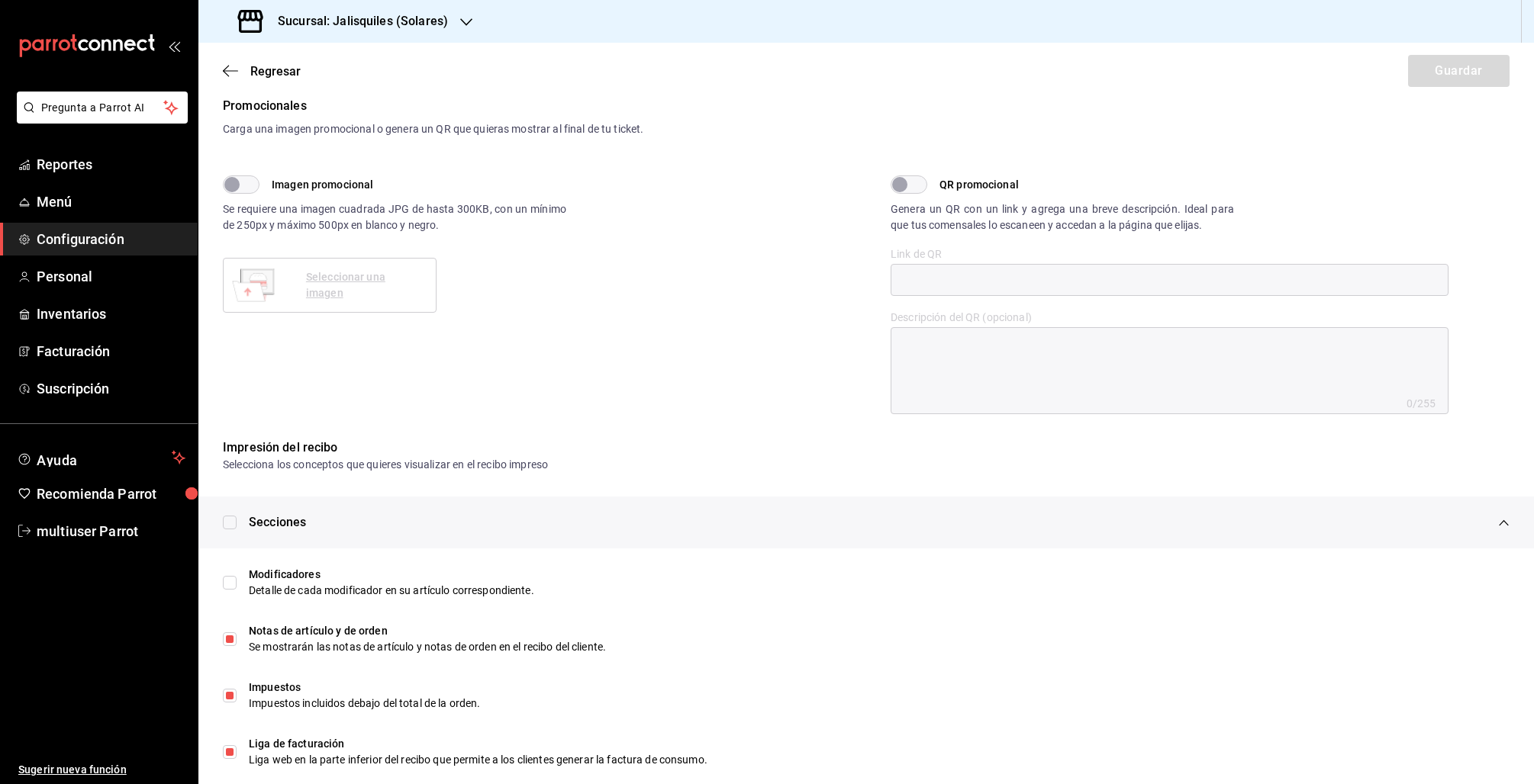
scroll to position [418, 0]
